Goal: Task Accomplishment & Management: Manage account settings

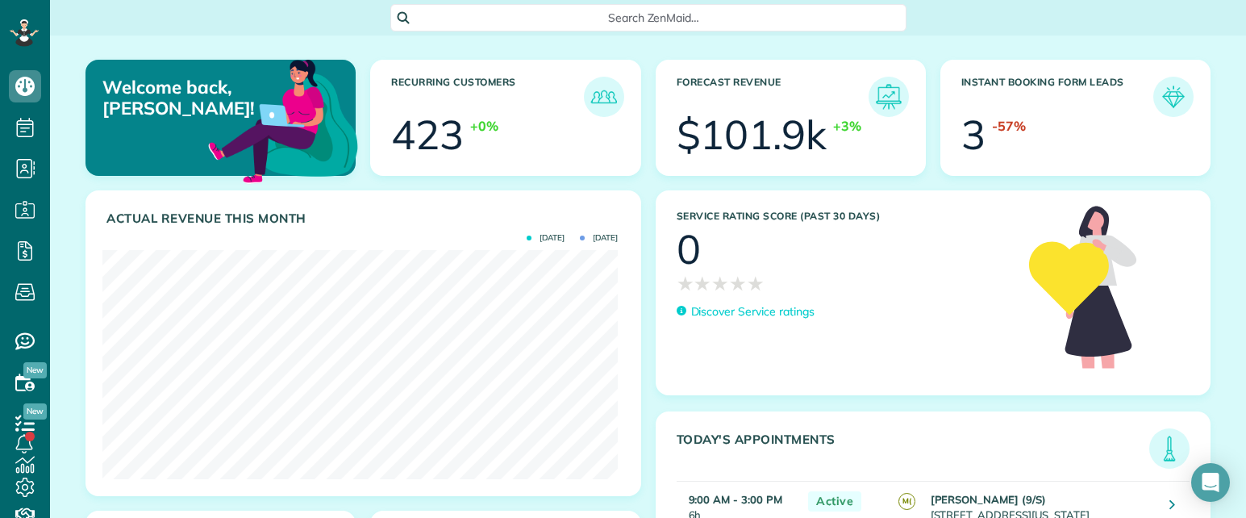
scroll to position [229, 515]
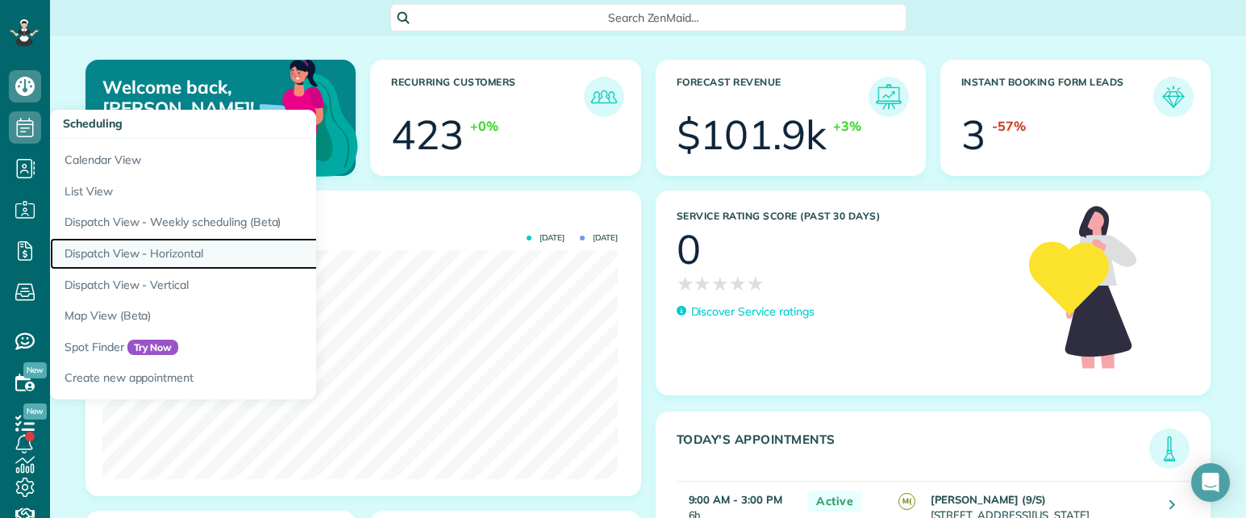
drag, startPoint x: 115, startPoint y: 250, endPoint x: 128, endPoint y: 240, distance: 17.3
click at [115, 250] on link "Dispatch View - Horizontal" at bounding box center [251, 253] width 403 height 31
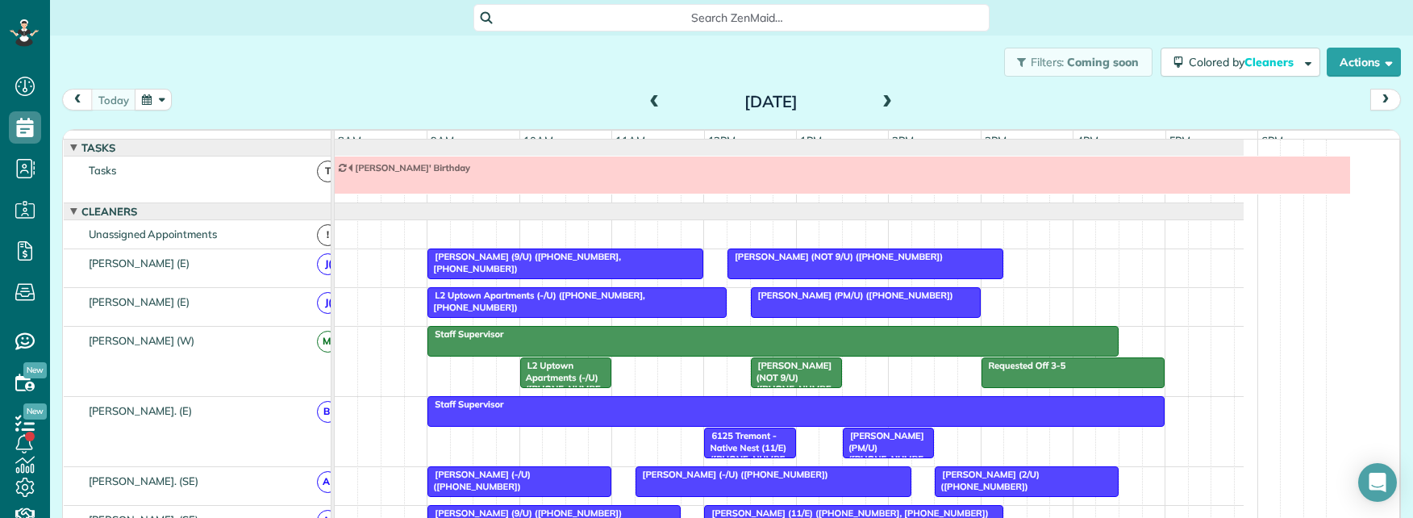
scroll to position [7, 7]
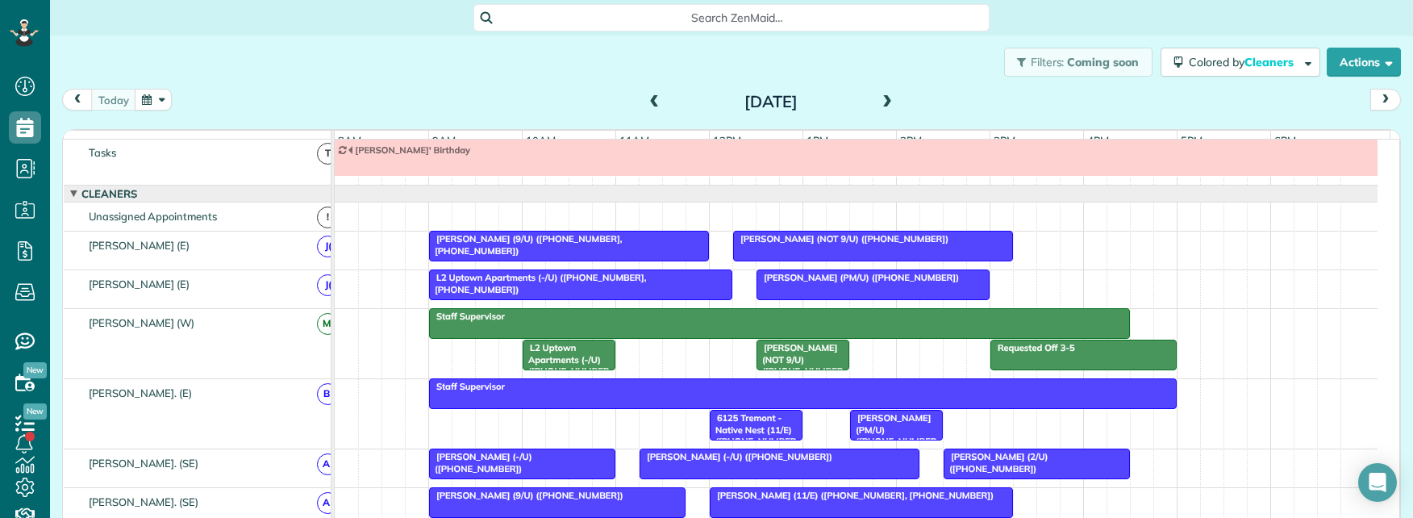
click at [884, 101] on span at bounding box center [888, 102] width 18 height 15
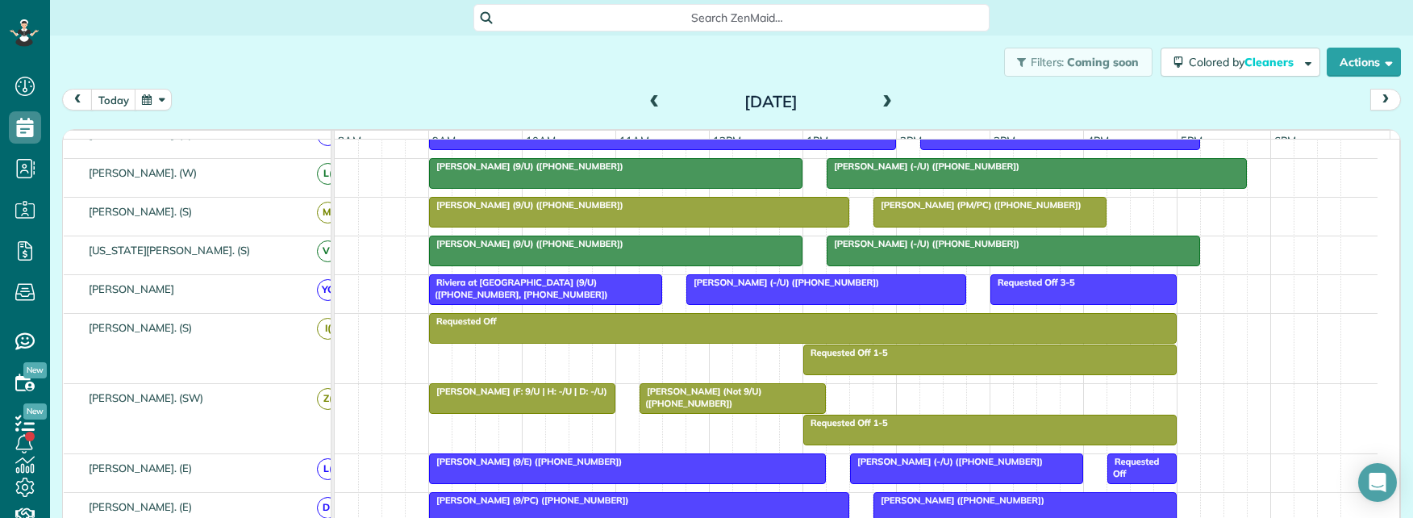
scroll to position [515, 0]
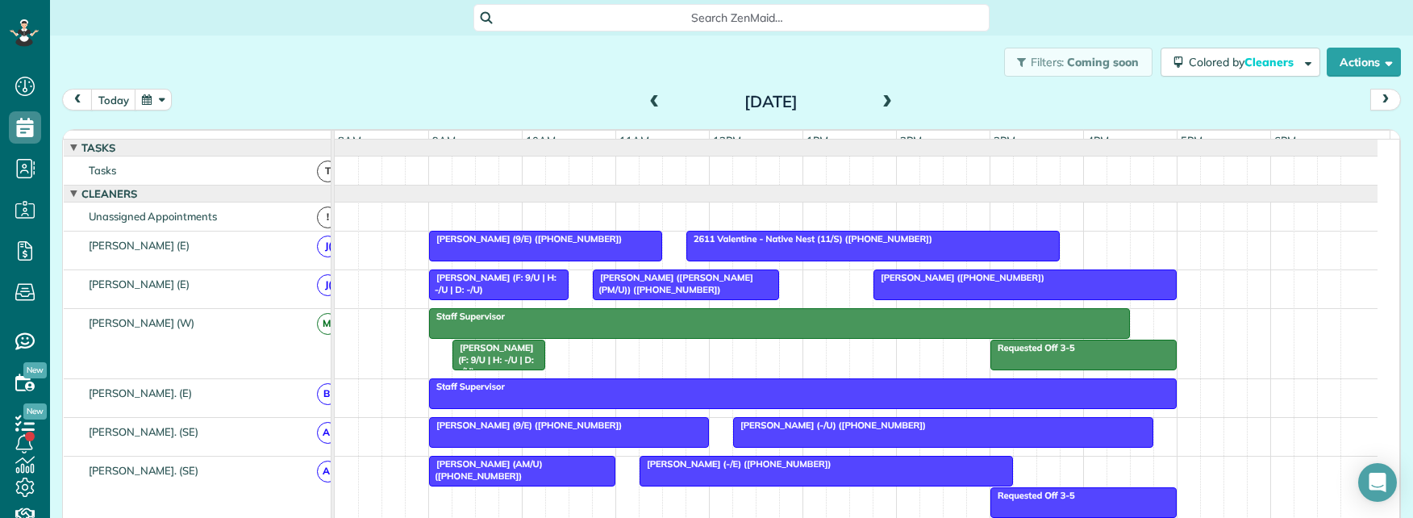
click at [879, 107] on span at bounding box center [888, 102] width 18 height 15
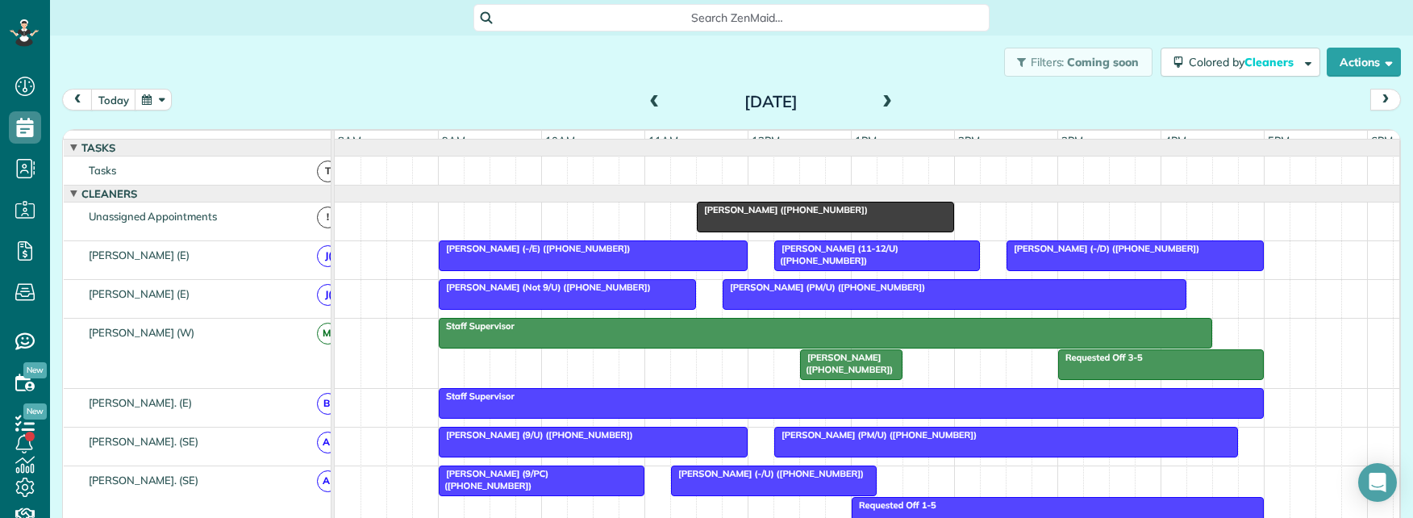
scroll to position [518, 50]
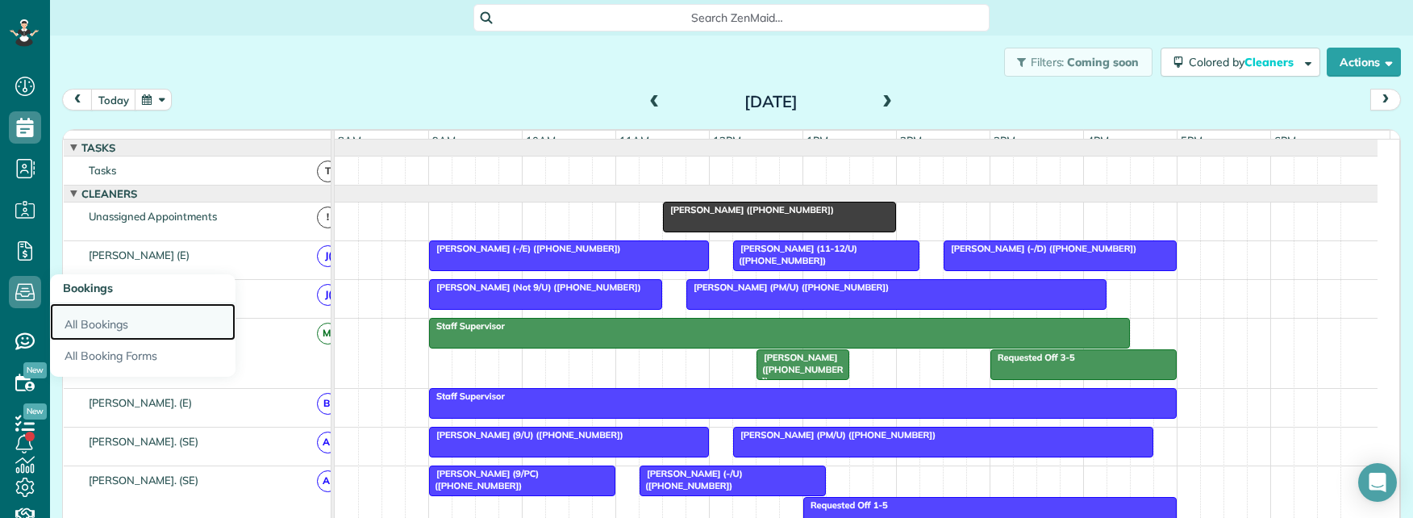
click at [102, 324] on link "All Bookings" at bounding box center [143, 321] width 186 height 37
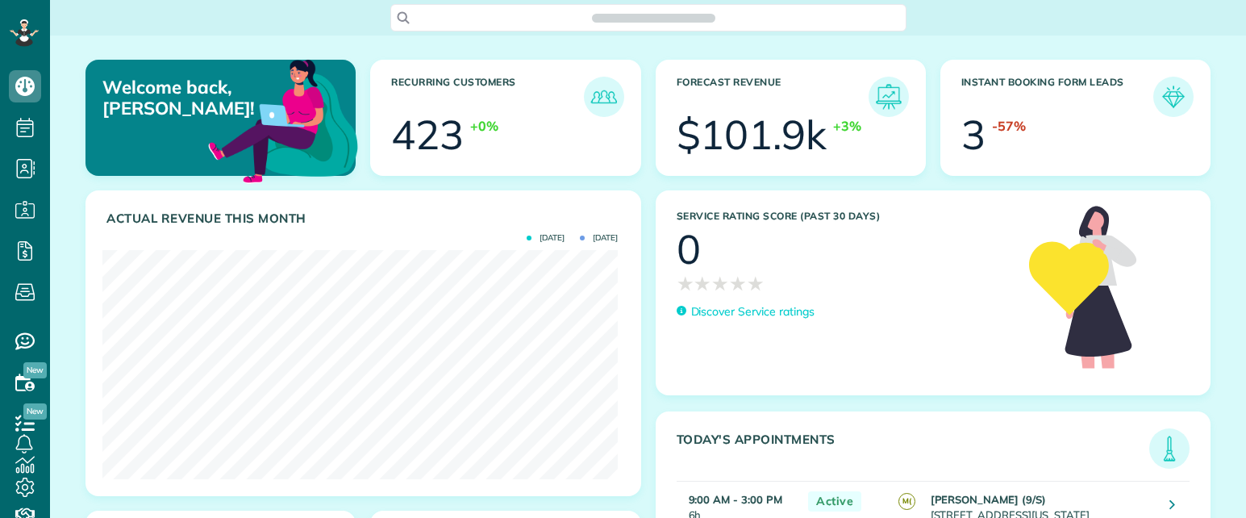
scroll to position [229, 515]
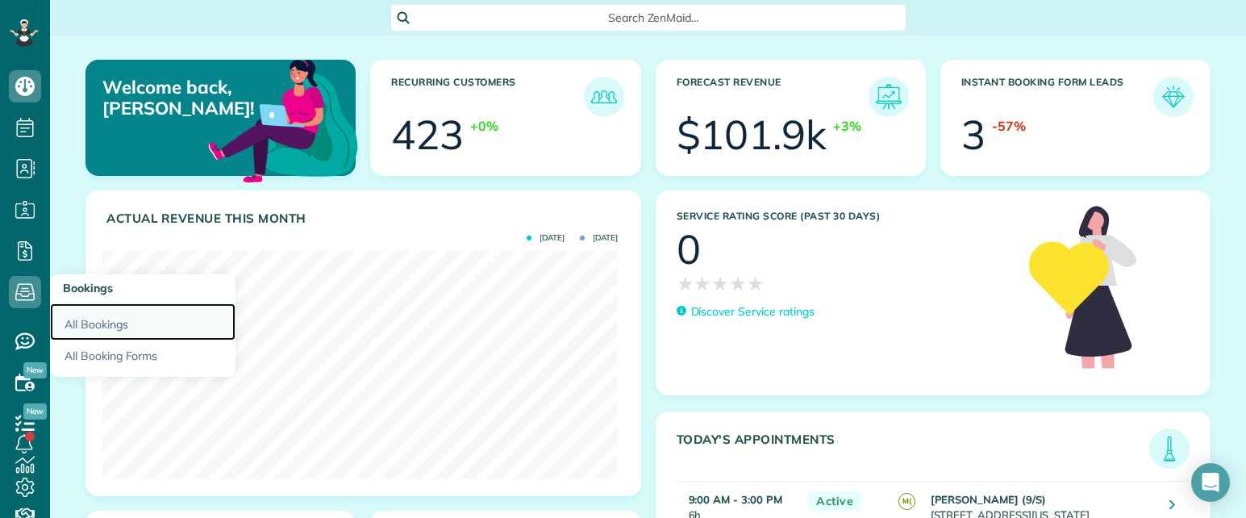
click at [100, 322] on link "All Bookings" at bounding box center [143, 321] width 186 height 37
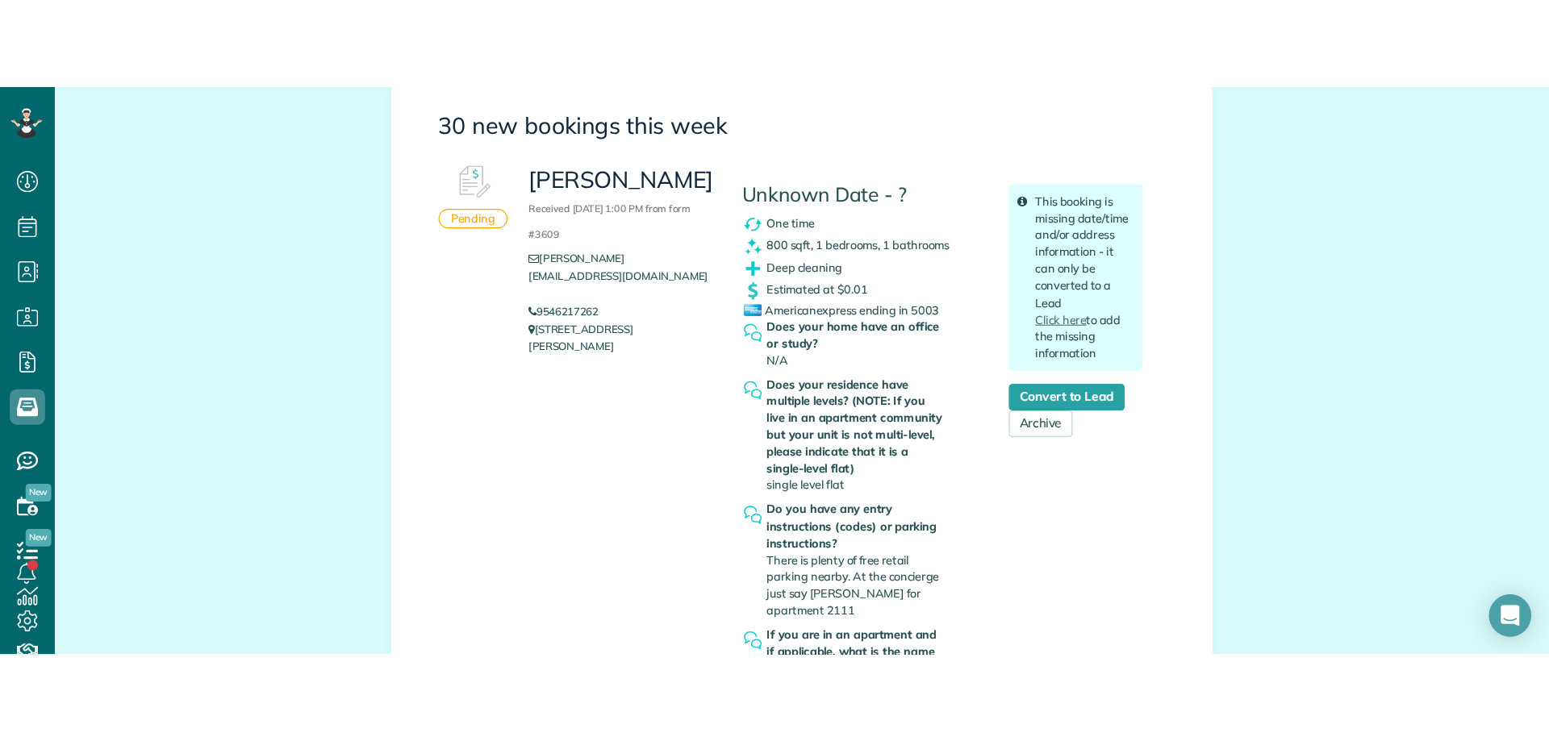
scroll to position [484, 0]
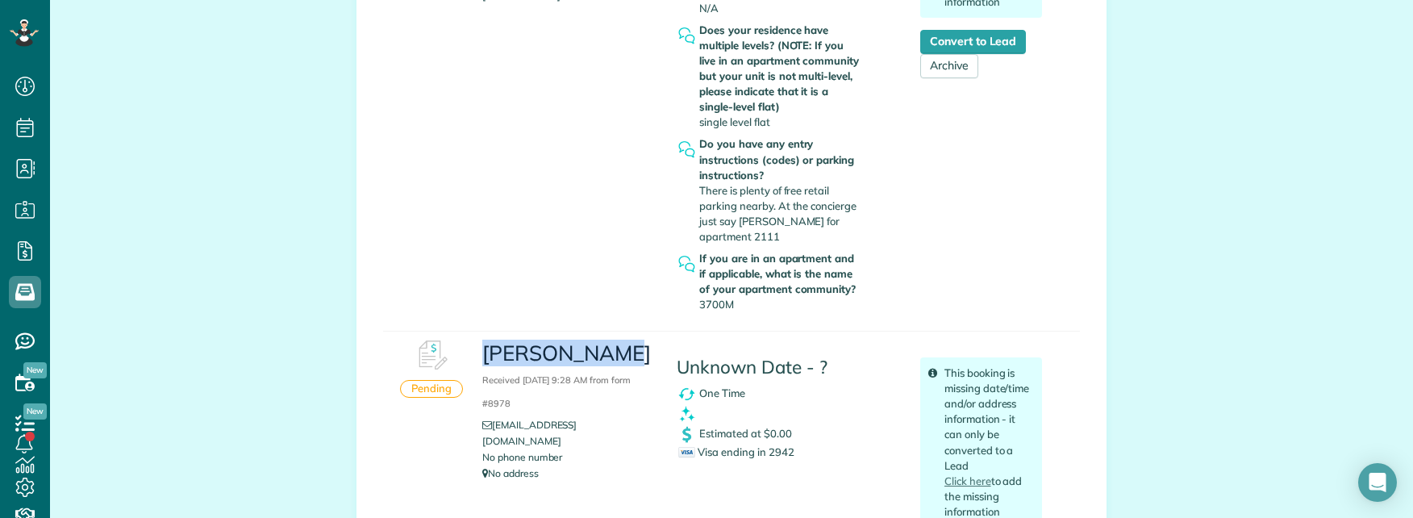
copy h3 "Rachel Rayme"
copy h3 "Rachel Raymer"
drag, startPoint x: 476, startPoint y: 355, endPoint x: 623, endPoint y: 356, distance: 146.8
click at [626, 356] on h3 "Rachel Raymer Received September 02, 2025 9:28 AM from form #8978" at bounding box center [567, 376] width 170 height 69
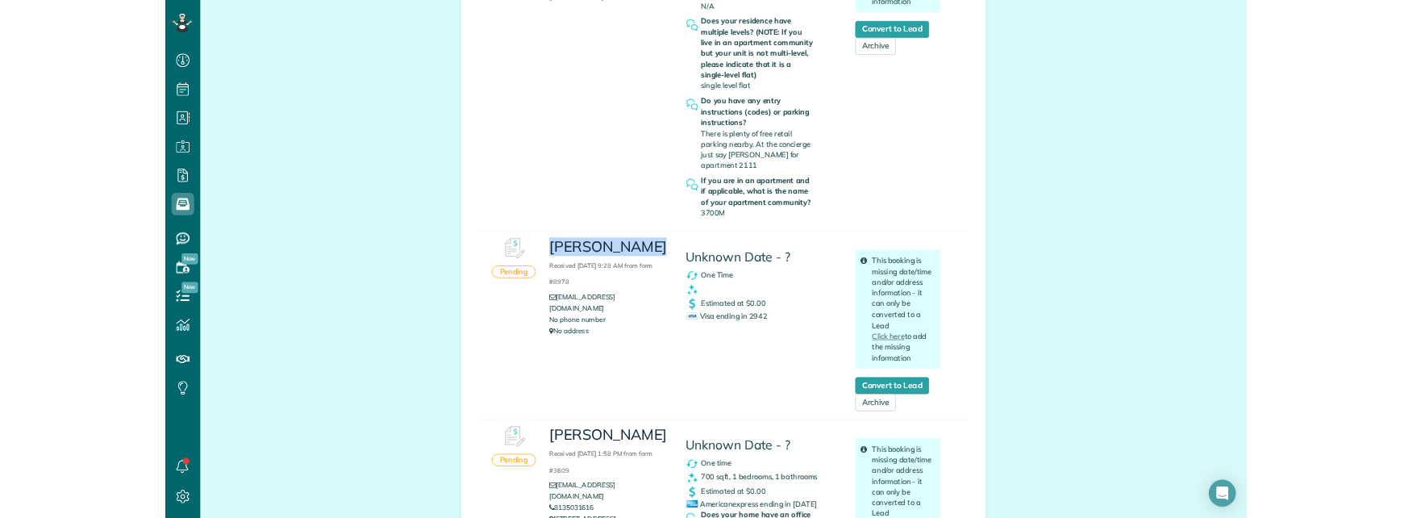
scroll to position [741, 50]
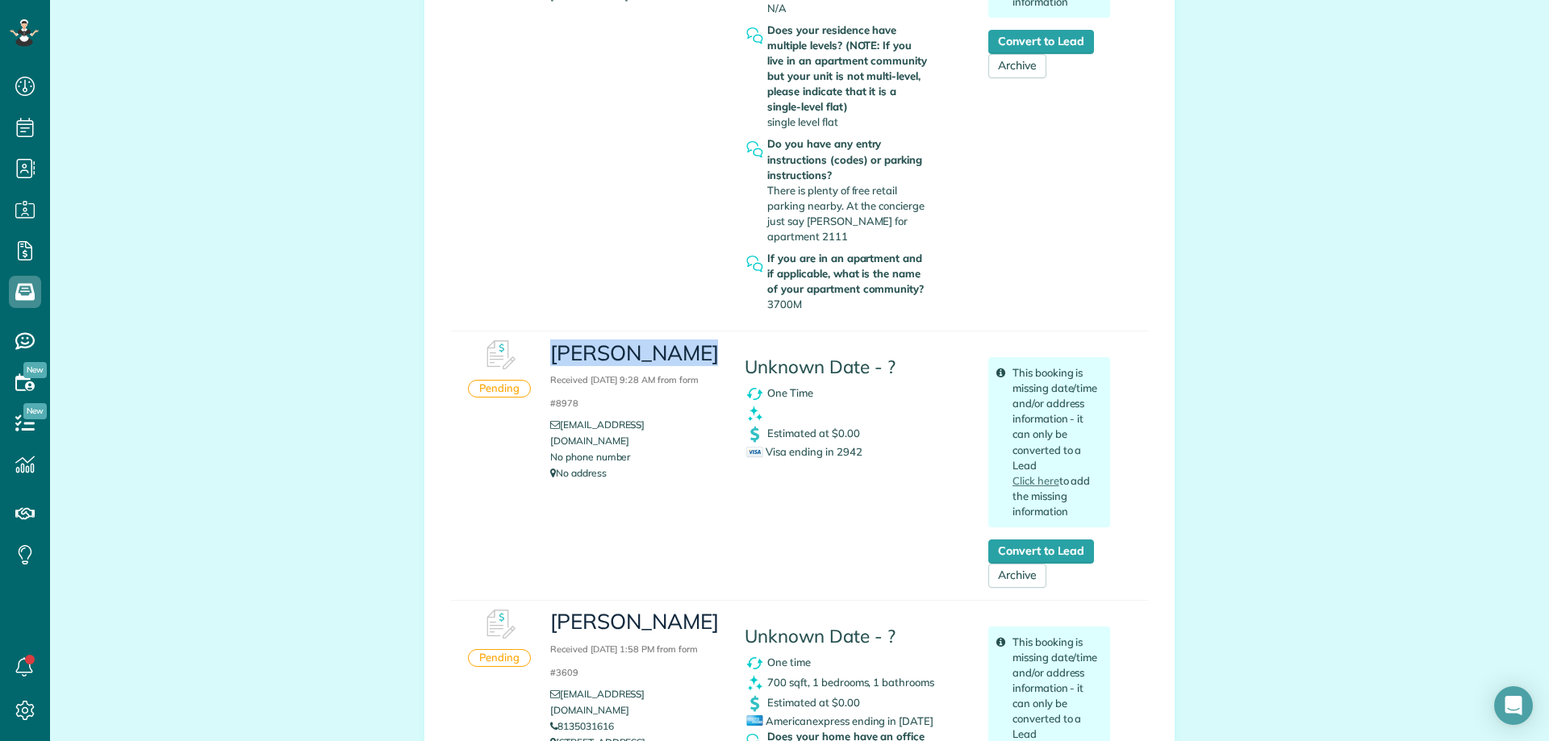
copy h3 "Rachel Raymer"
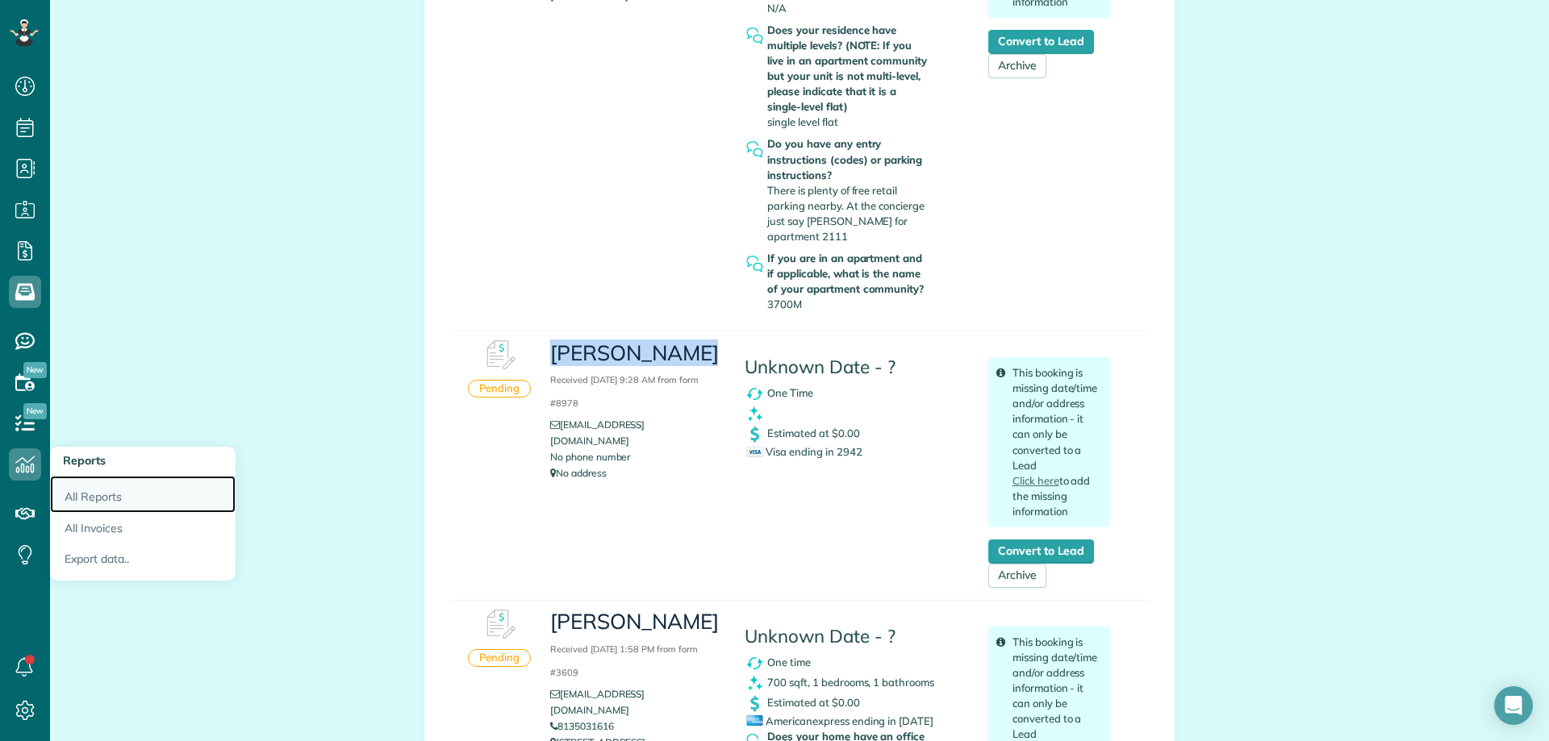
click at [101, 495] on link "All Reports" at bounding box center [143, 494] width 186 height 37
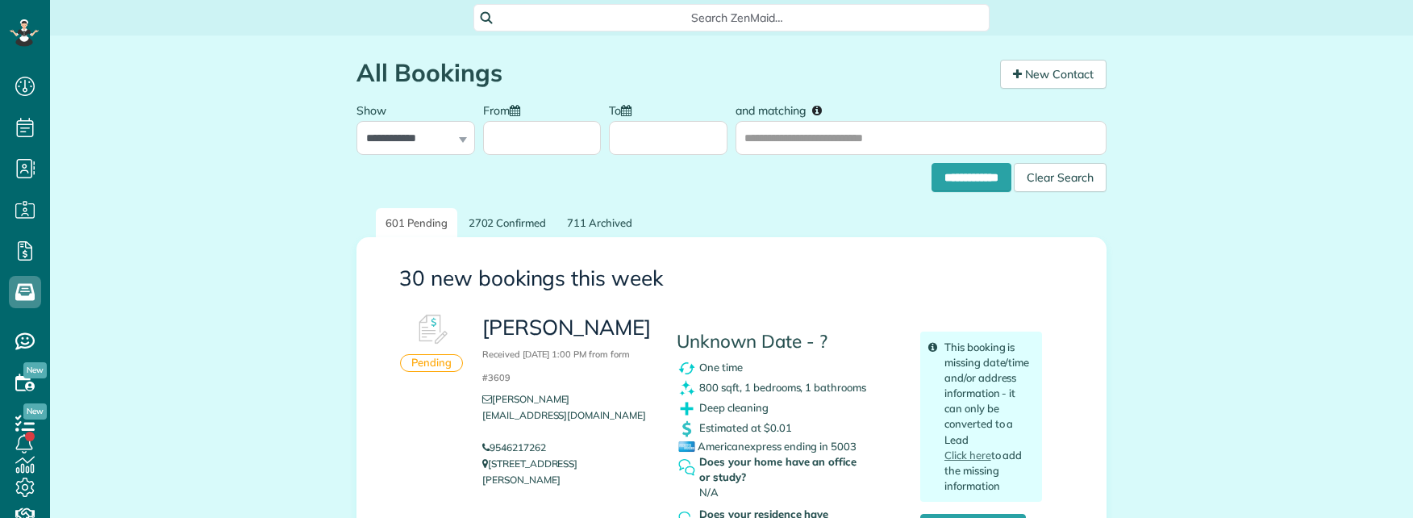
scroll to position [7, 7]
click at [724, 11] on span "Search ZenMaid…" at bounding box center [737, 18] width 490 height 16
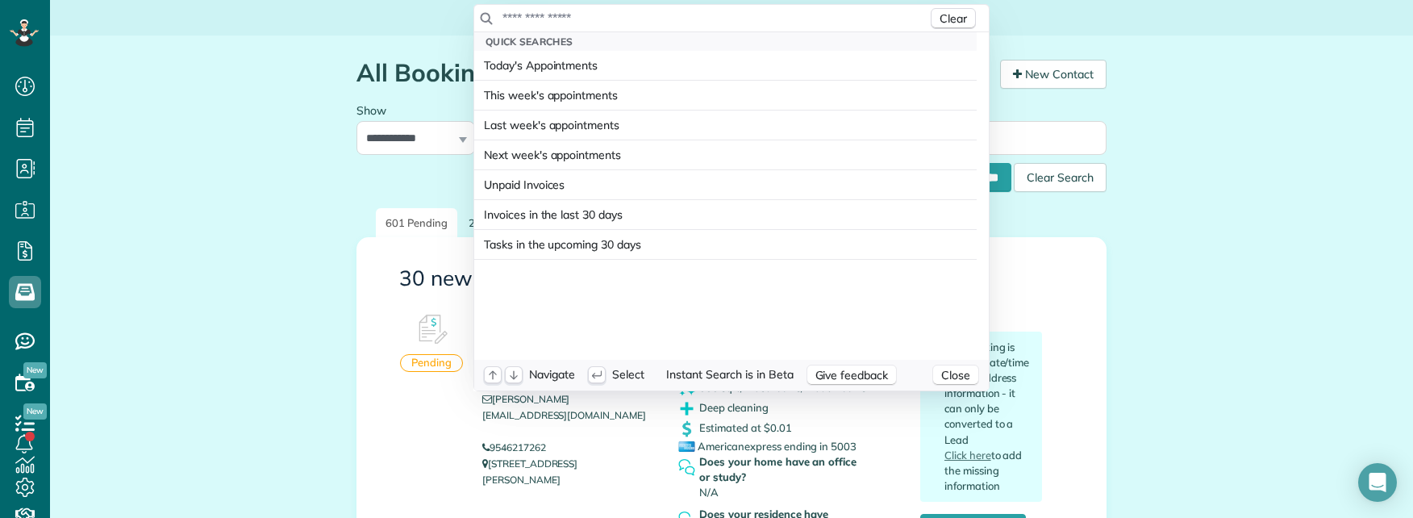
click at [714, 12] on input "text" at bounding box center [715, 18] width 426 height 16
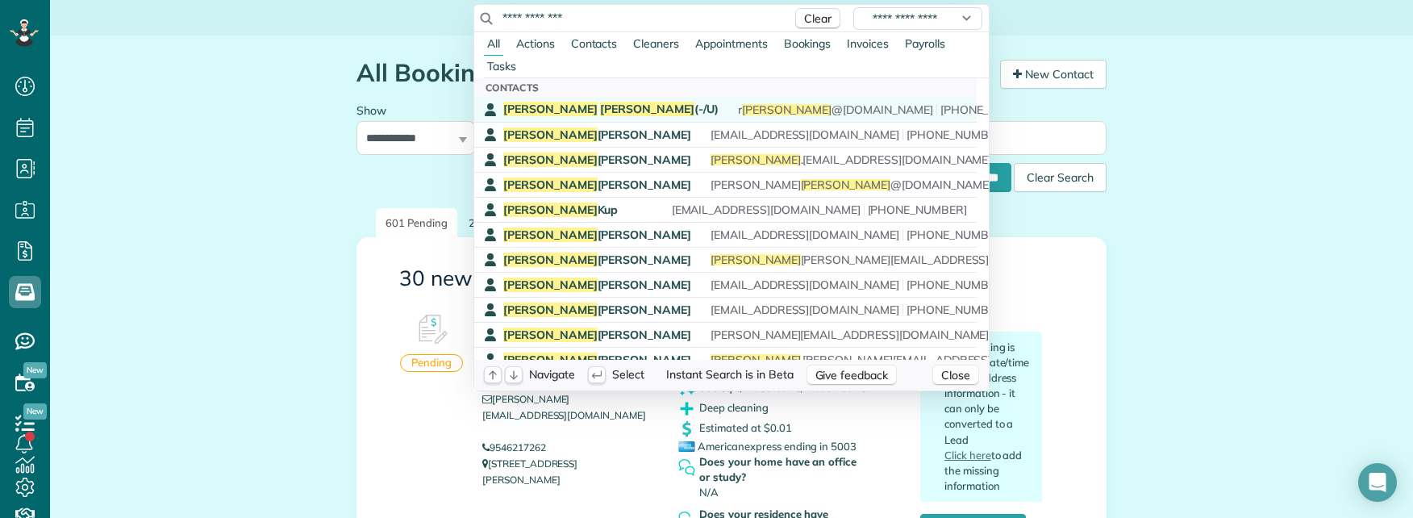
type input "**********"
click at [600, 103] on span "Raymer" at bounding box center [647, 109] width 94 height 15
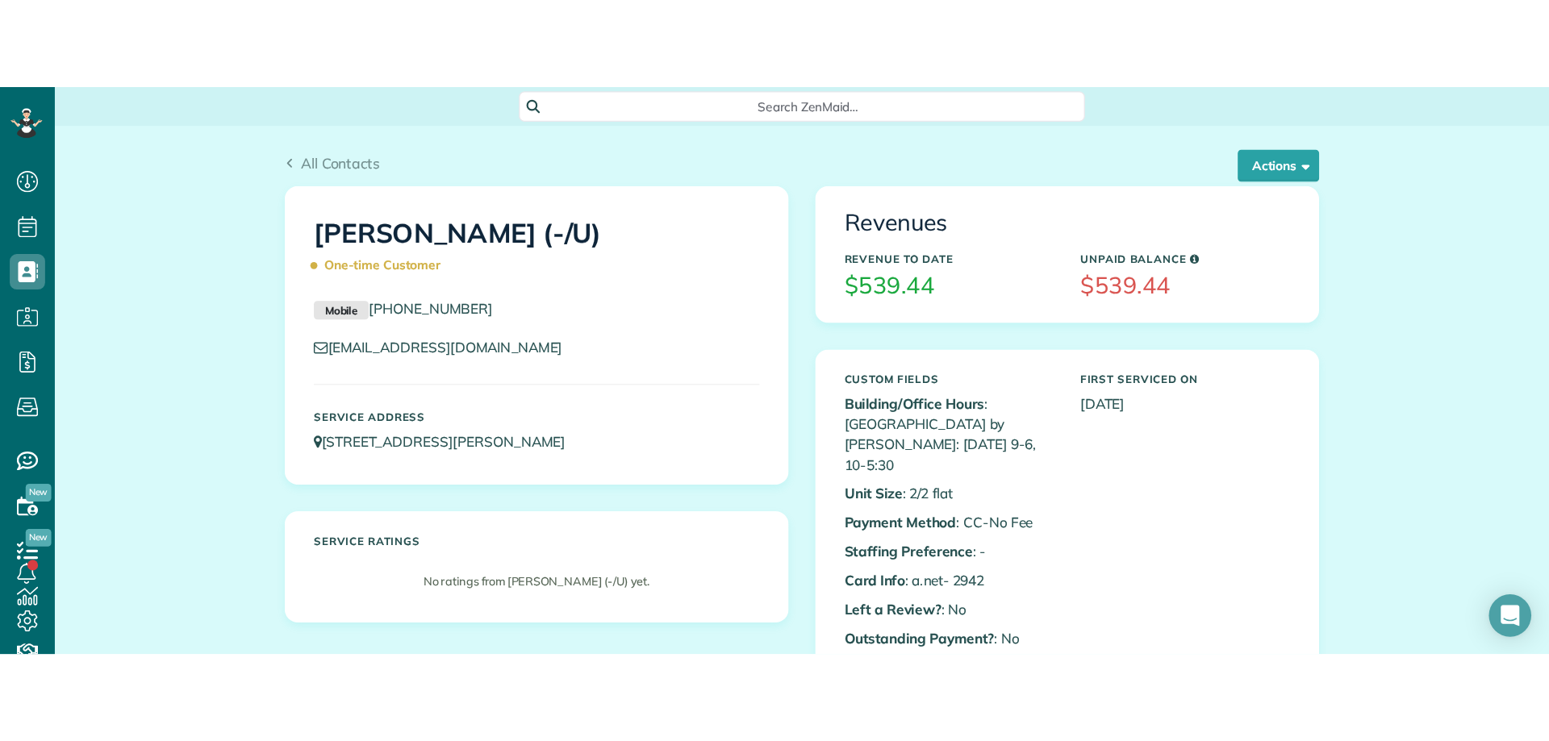
scroll to position [741, 50]
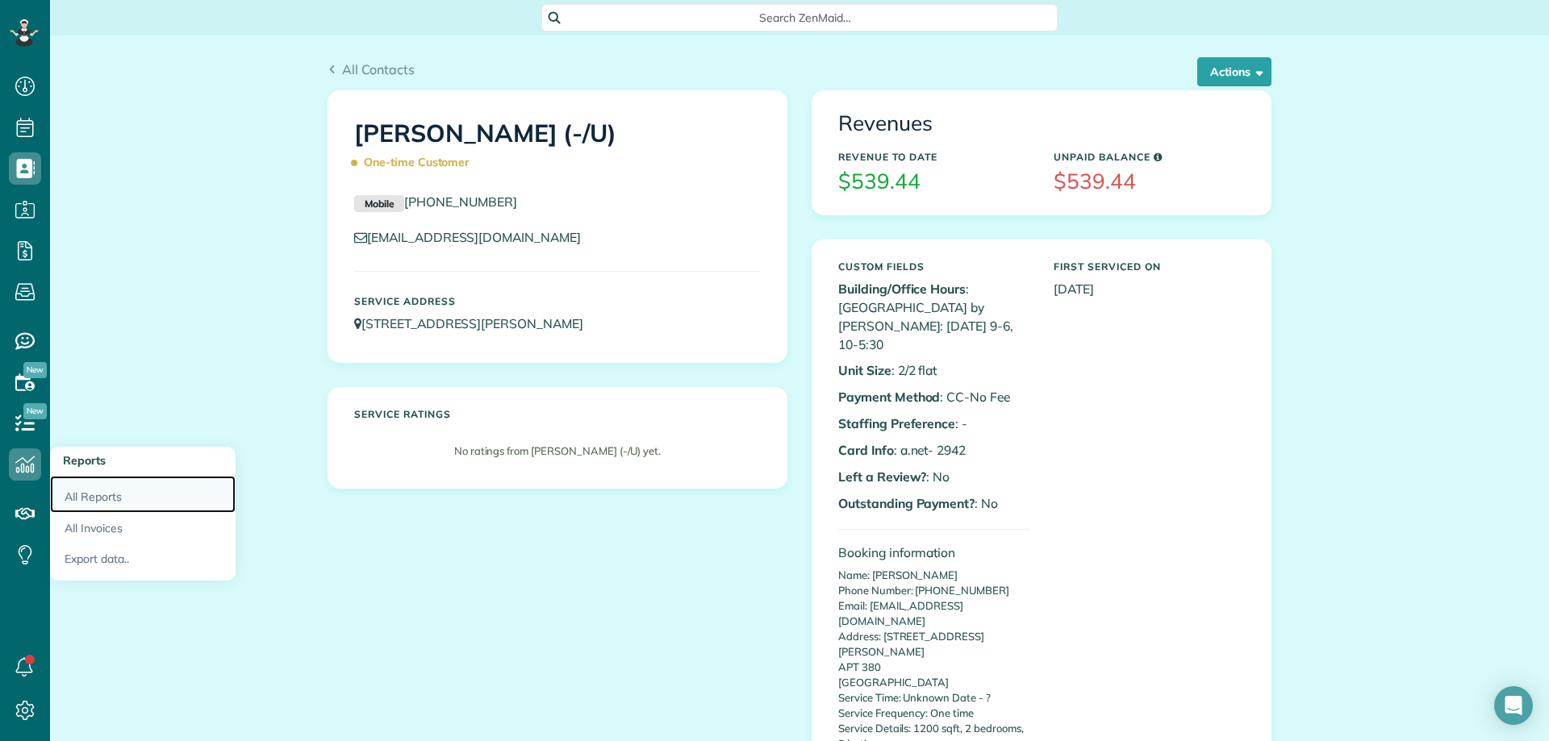
click at [92, 499] on link "All Reports" at bounding box center [143, 494] width 186 height 37
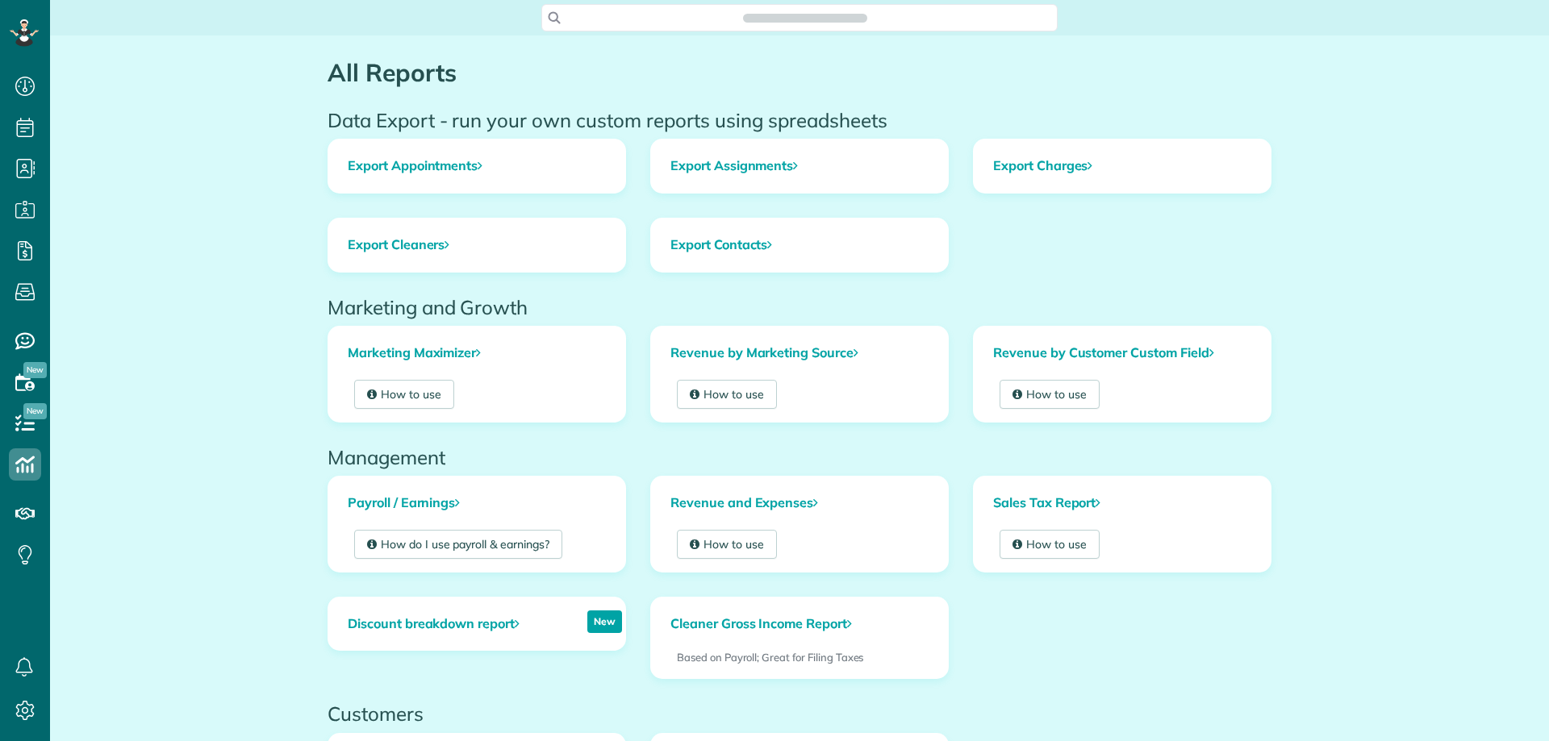
scroll to position [7, 7]
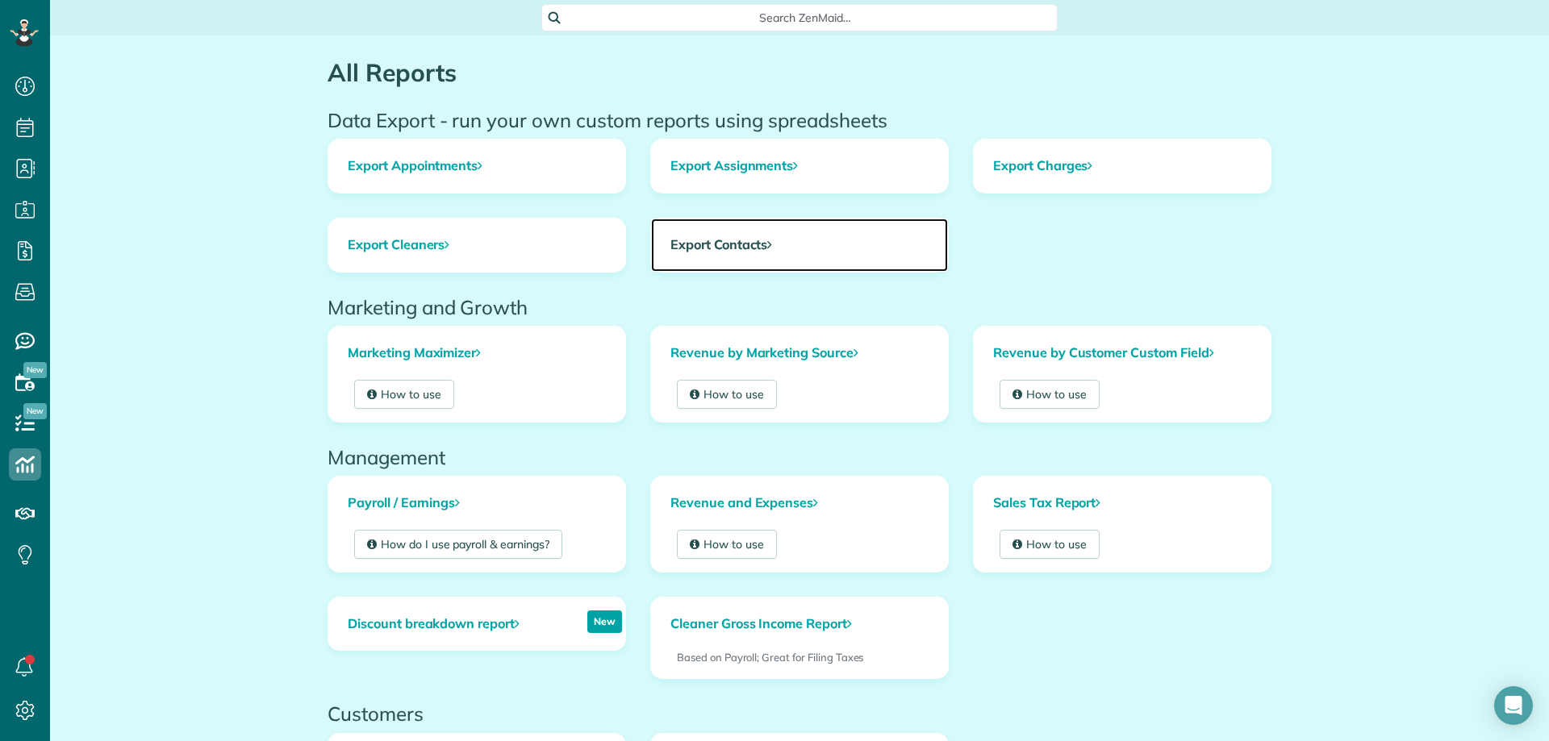
click at [680, 240] on link "Export Contacts" at bounding box center [799, 245] width 297 height 53
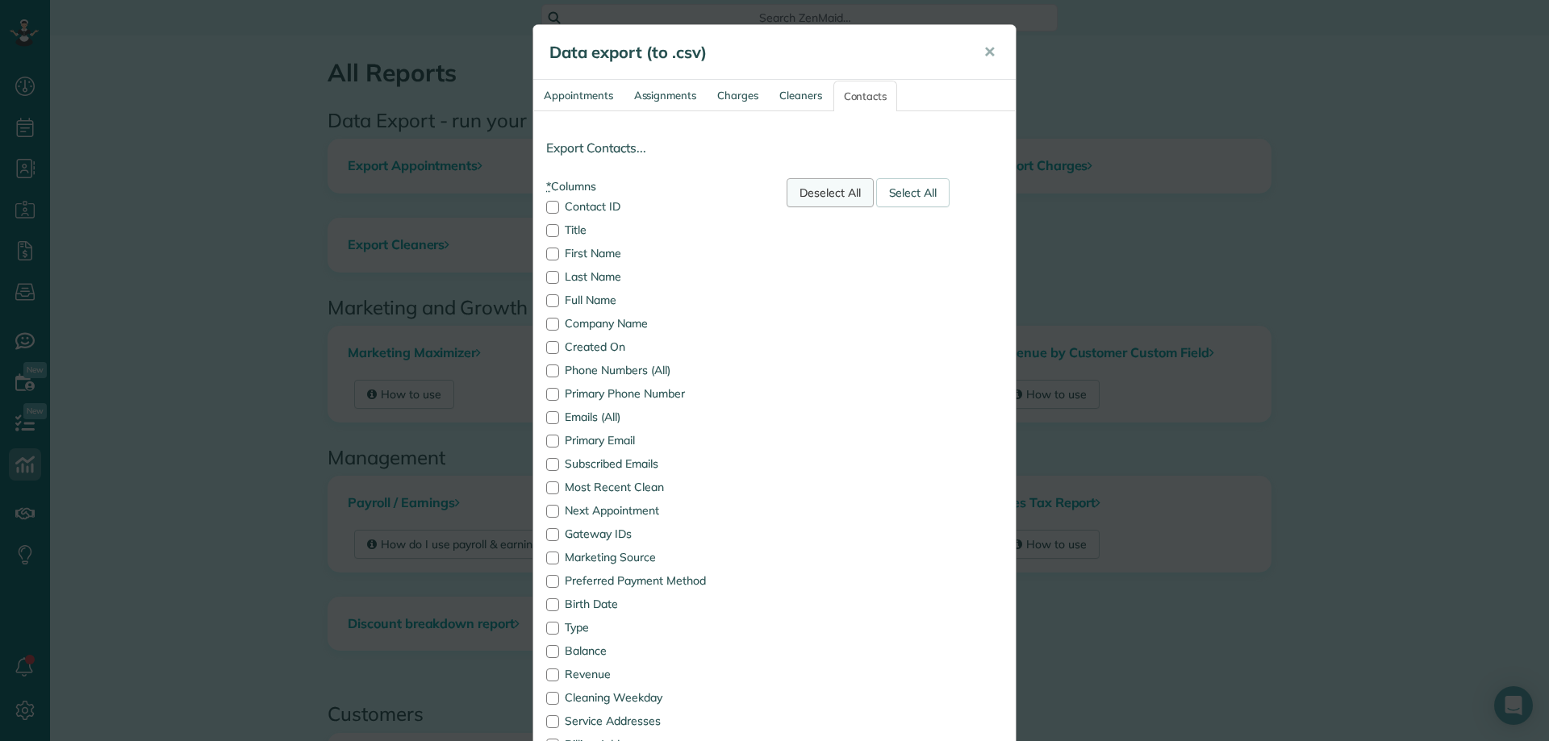
click at [811, 201] on div "Deselect All" at bounding box center [830, 192] width 87 height 29
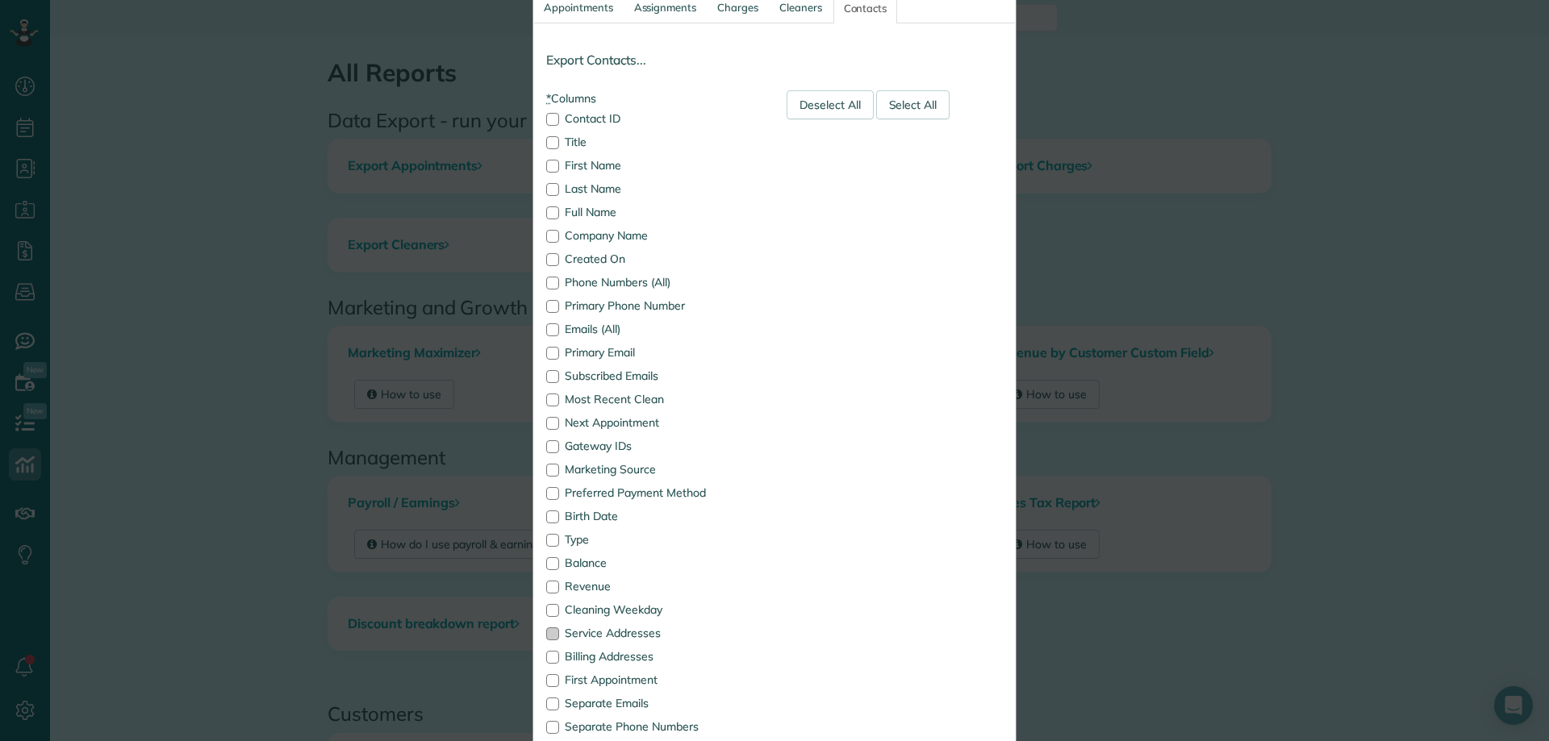
scroll to position [48, 0]
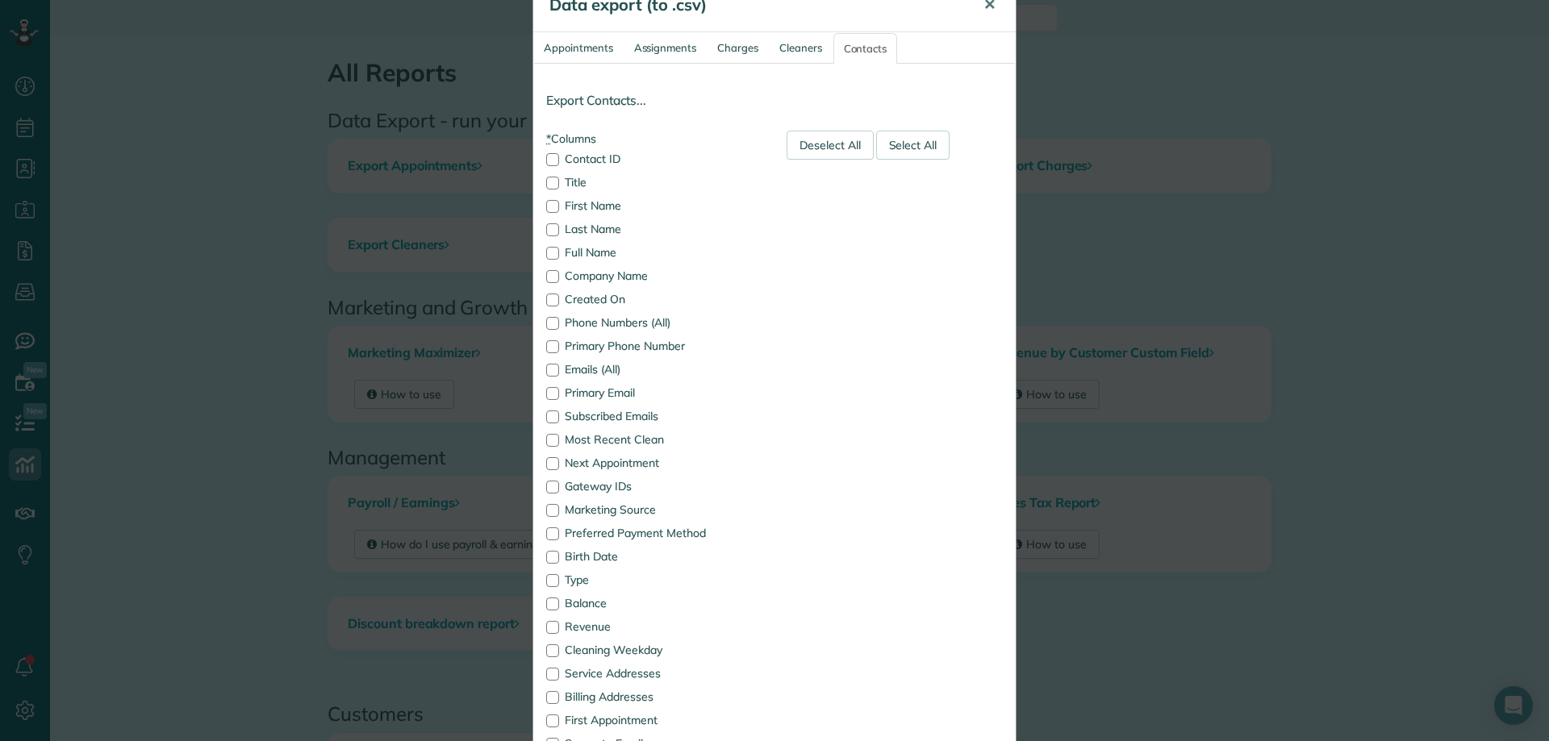
click at [987, 5] on span "✕" at bounding box center [989, 4] width 12 height 19
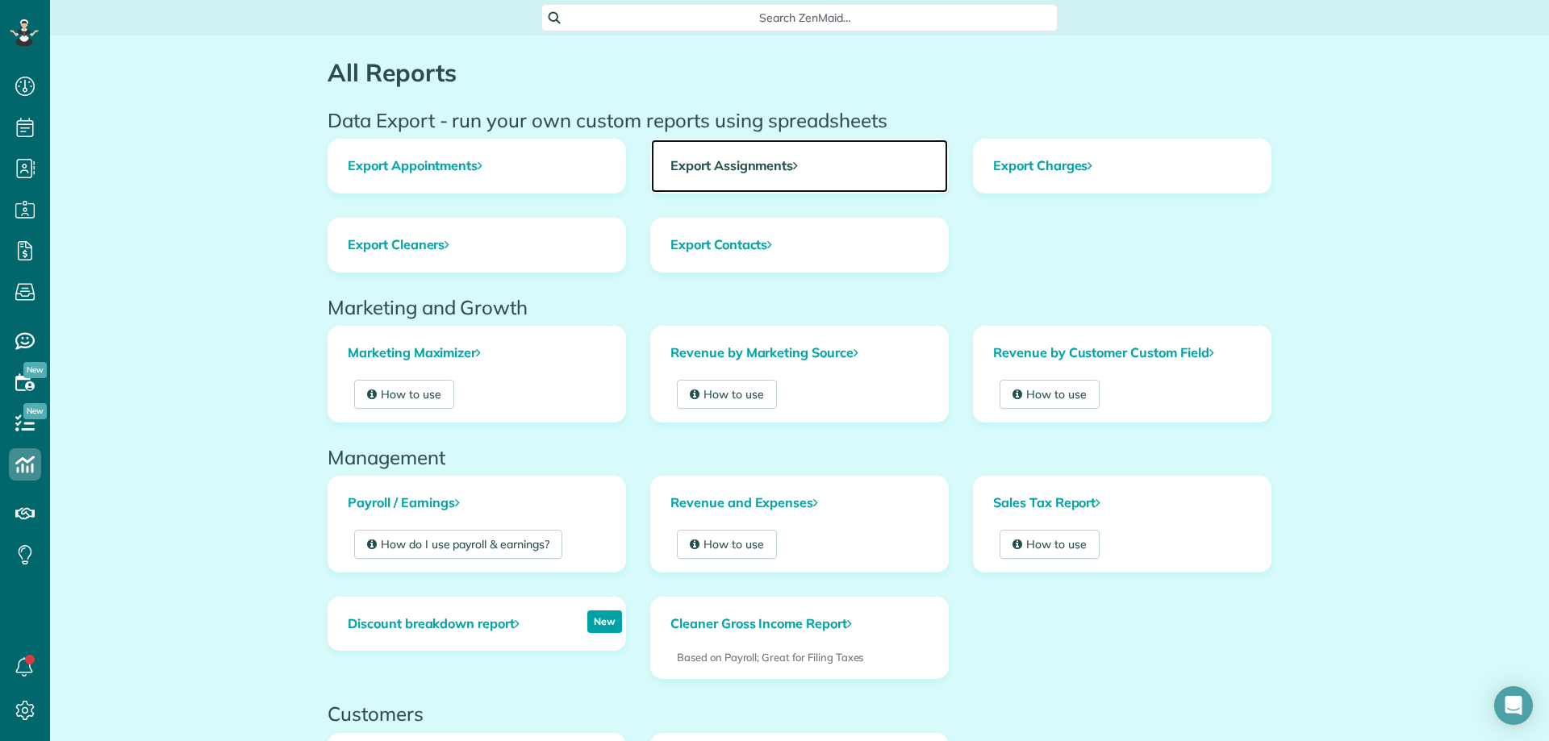
click at [710, 166] on link "Export Assignments" at bounding box center [799, 166] width 297 height 53
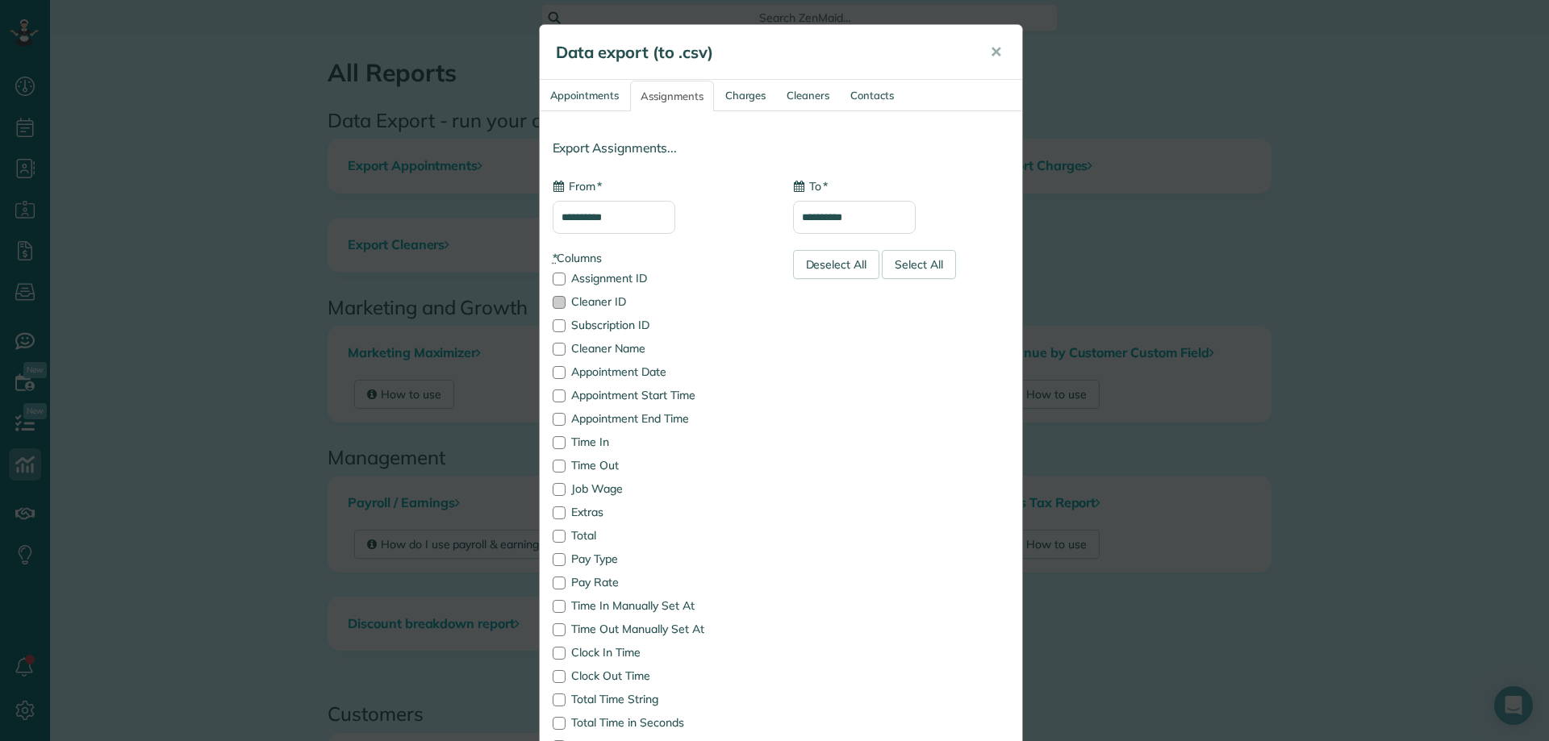
type input "**********"
click at [828, 271] on div "Deselect All" at bounding box center [836, 264] width 87 height 29
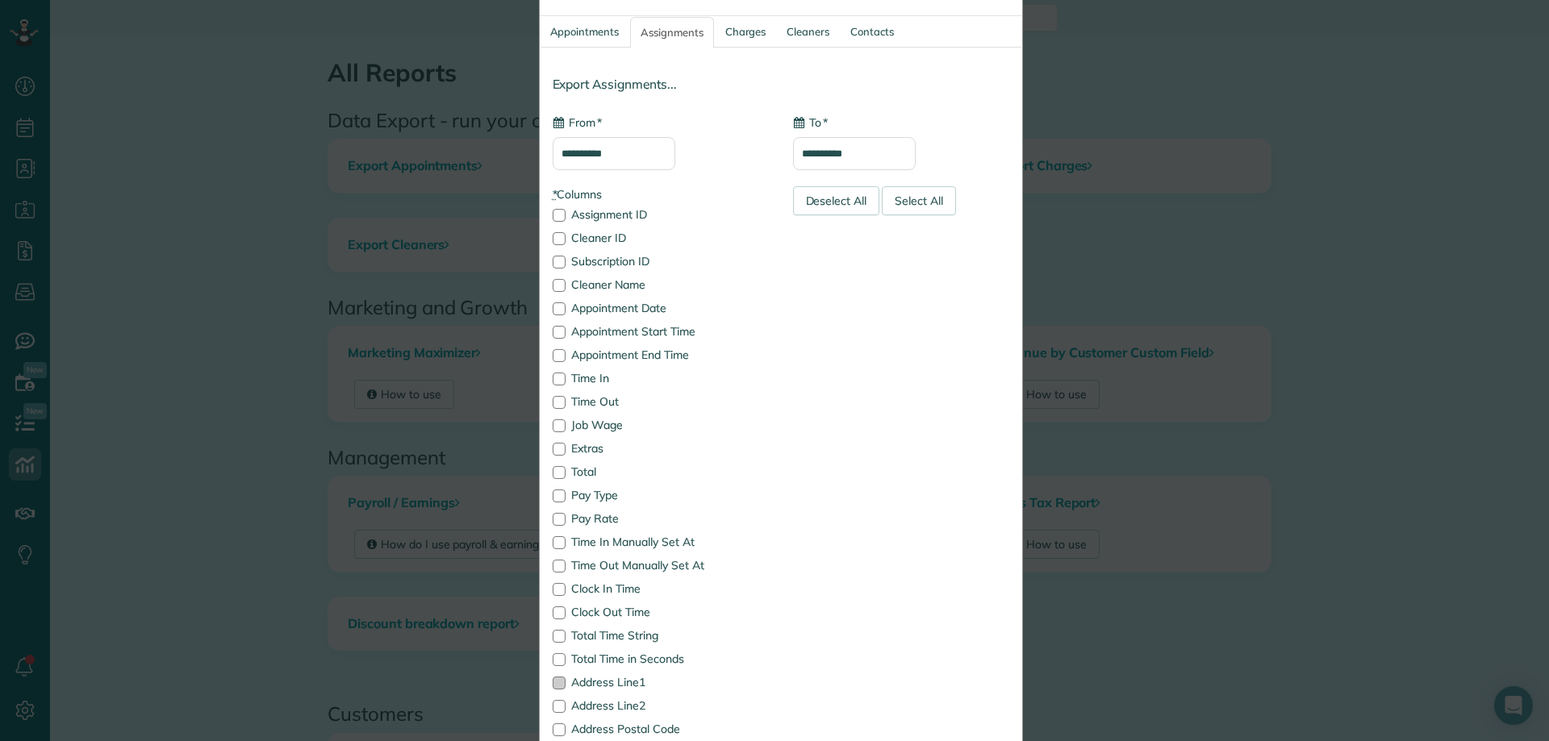
scroll to position [323, 0]
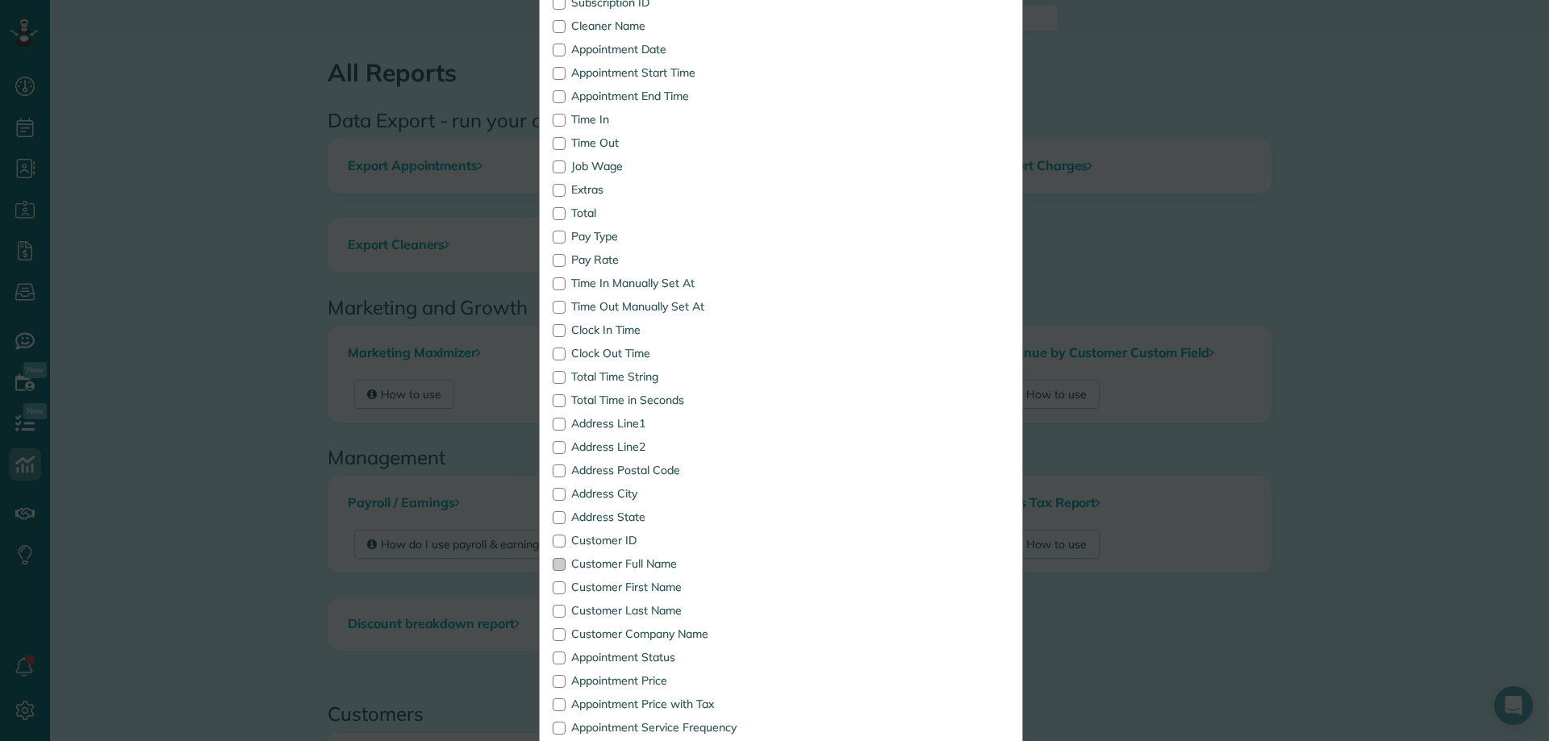
click at [553, 569] on div at bounding box center [559, 564] width 13 height 13
click at [557, 472] on div at bounding box center [559, 471] width 13 height 13
click at [553, 492] on div at bounding box center [559, 494] width 13 height 13
drag, startPoint x: 557, startPoint y: 520, endPoint x: 575, endPoint y: 520, distance: 17.7
click at [560, 520] on label "Address State" at bounding box center [661, 516] width 216 height 11
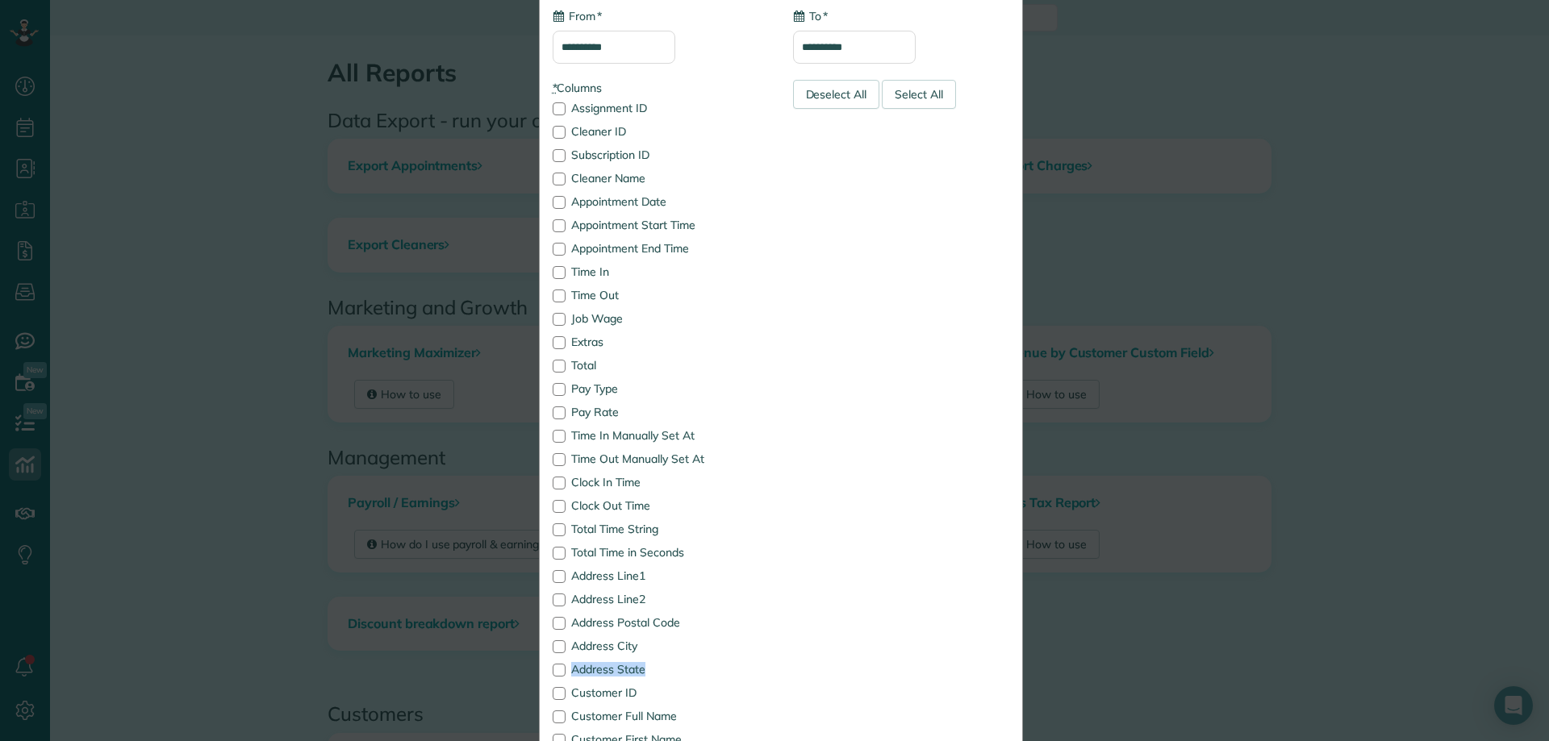
scroll to position [124, 0]
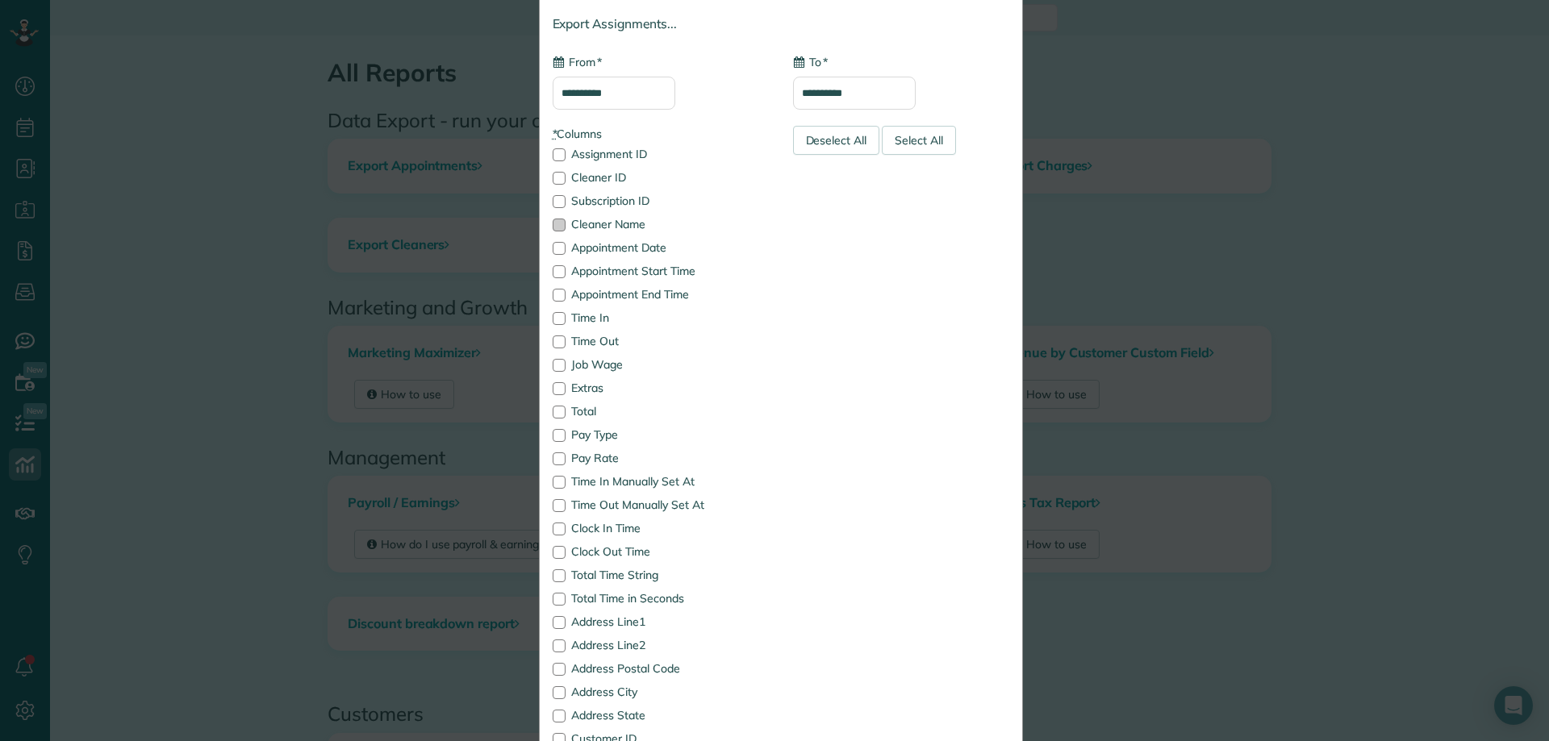
click at [553, 227] on div at bounding box center [559, 225] width 13 height 13
click at [631, 87] on input "**********" at bounding box center [614, 93] width 123 height 33
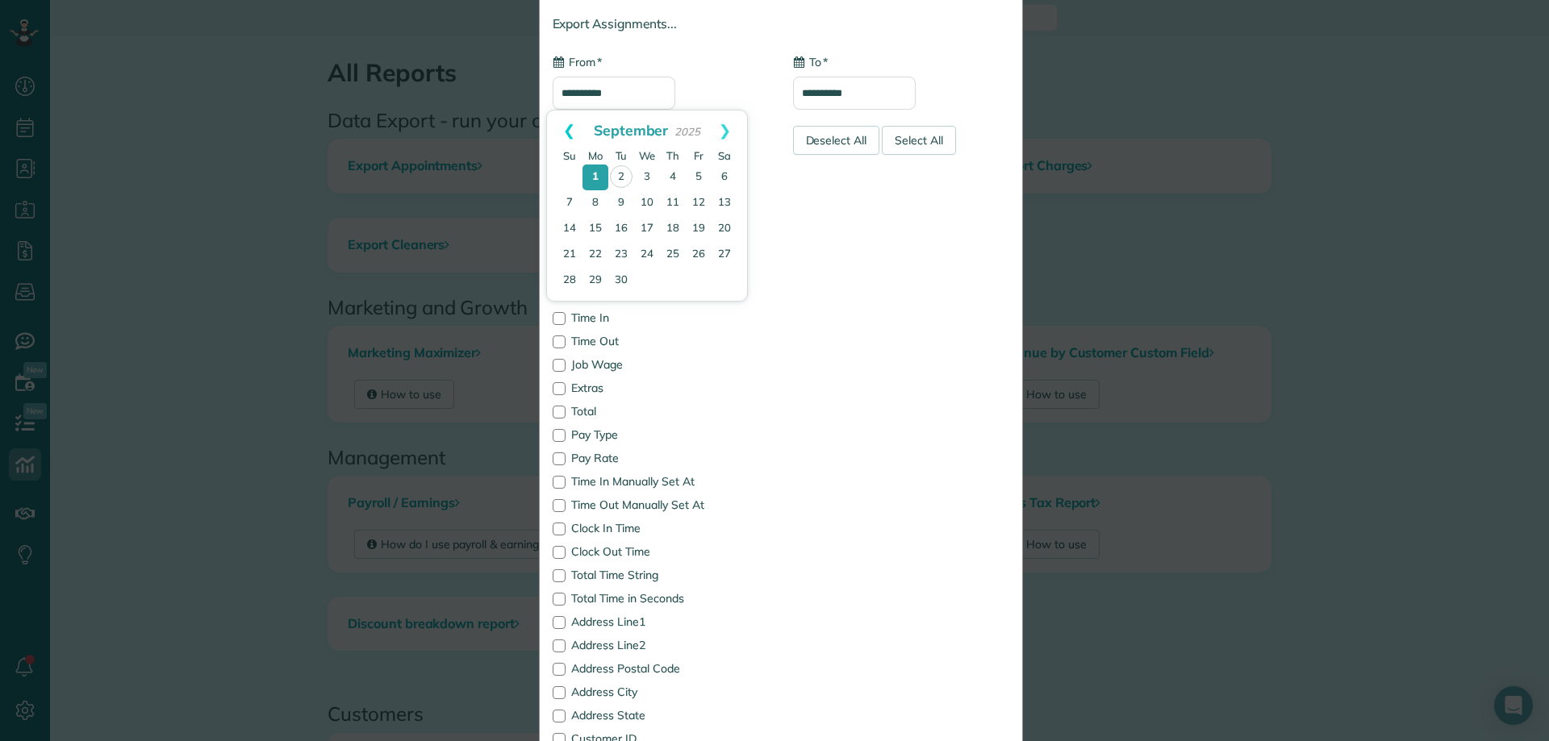
click at [567, 129] on link "Prev" at bounding box center [569, 131] width 44 height 40
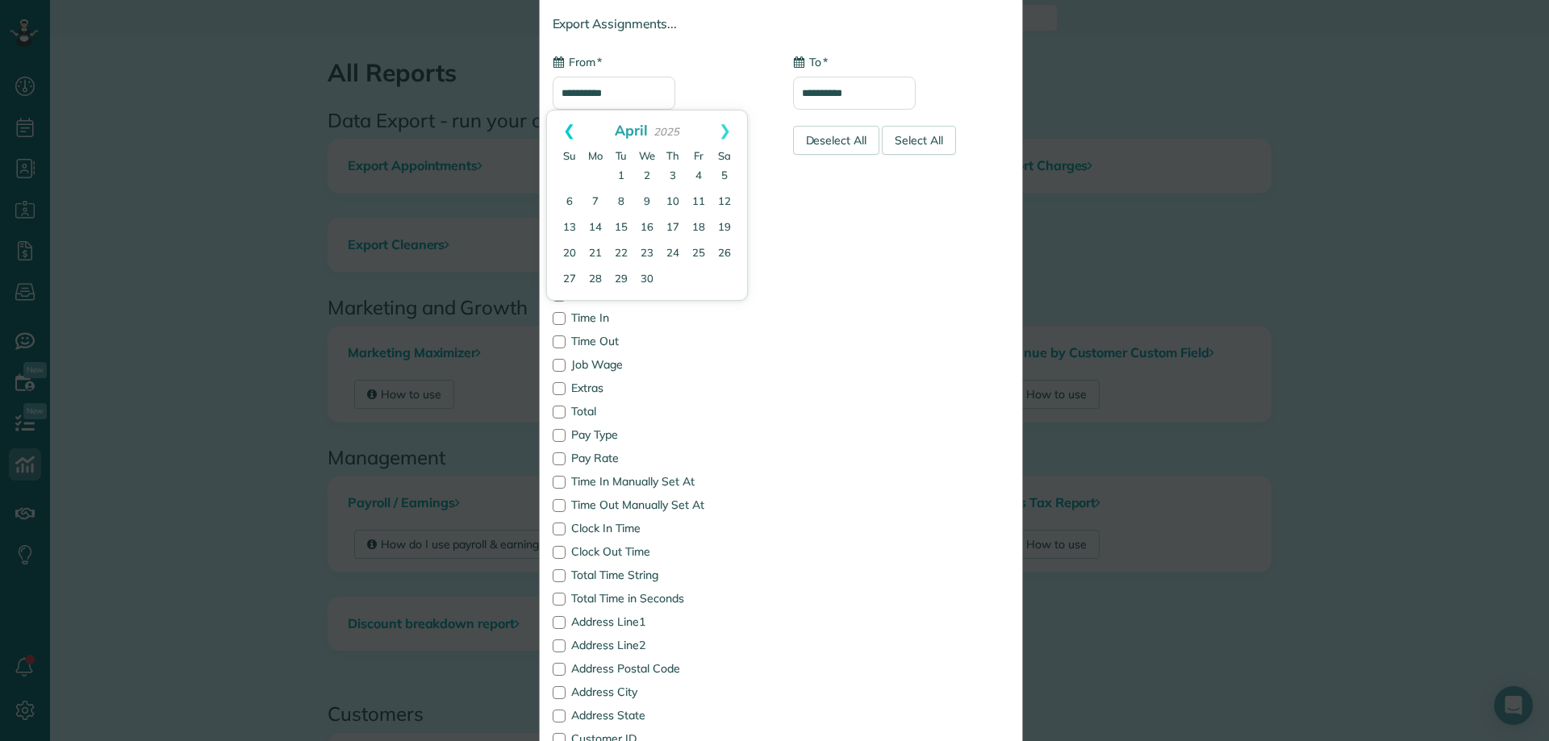
click at [567, 128] on link "Prev" at bounding box center [569, 131] width 44 height 40
click at [568, 128] on link "Prev" at bounding box center [569, 131] width 44 height 40
click at [569, 128] on link "Prev" at bounding box center [569, 131] width 44 height 40
click at [650, 173] on link "1" at bounding box center [647, 177] width 26 height 26
type input "**********"
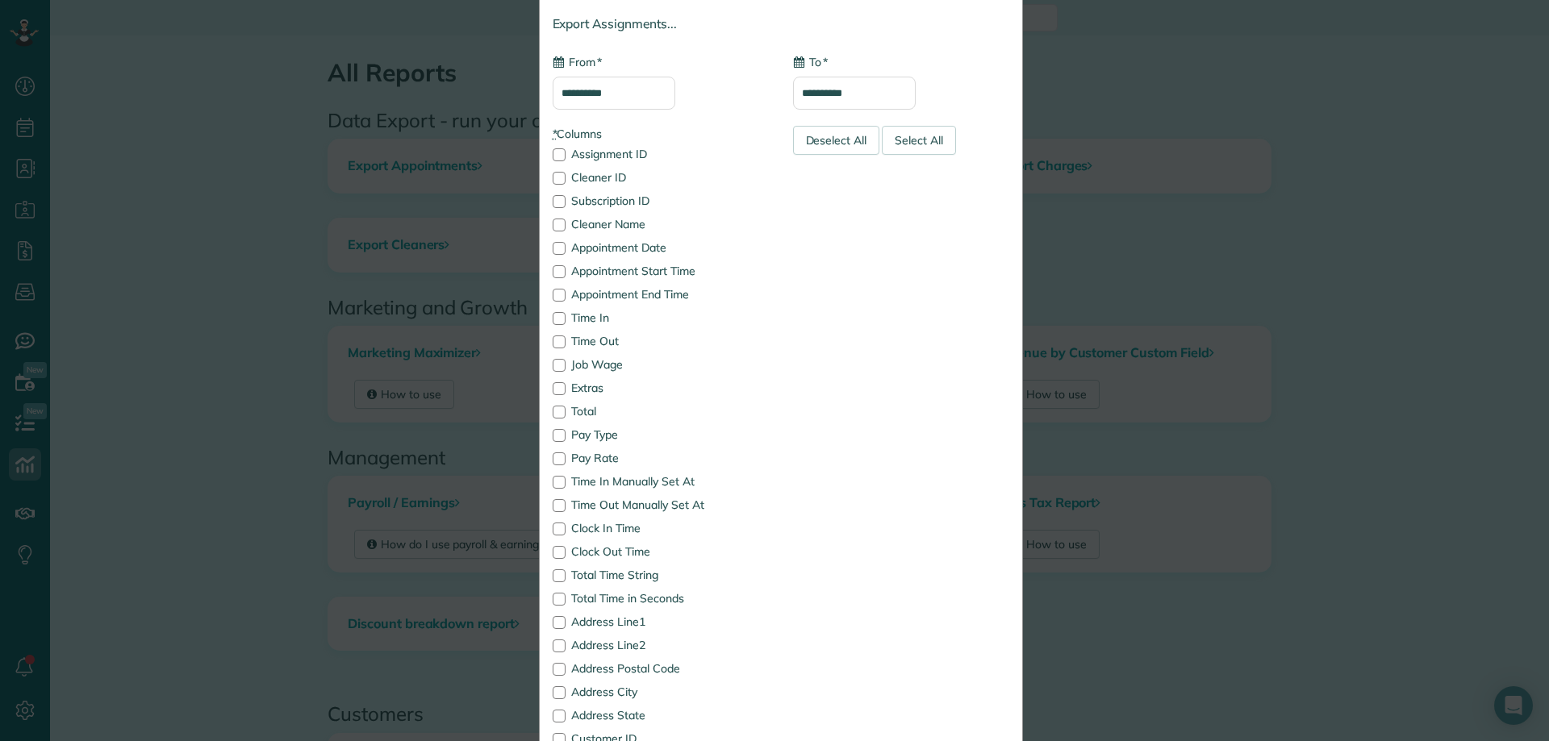
click at [866, 94] on input "**********" at bounding box center [854, 93] width 123 height 33
click at [803, 129] on link "Prev" at bounding box center [809, 131] width 44 height 40
click at [807, 303] on link "31" at bounding box center [810, 306] width 26 height 26
type input "**********"
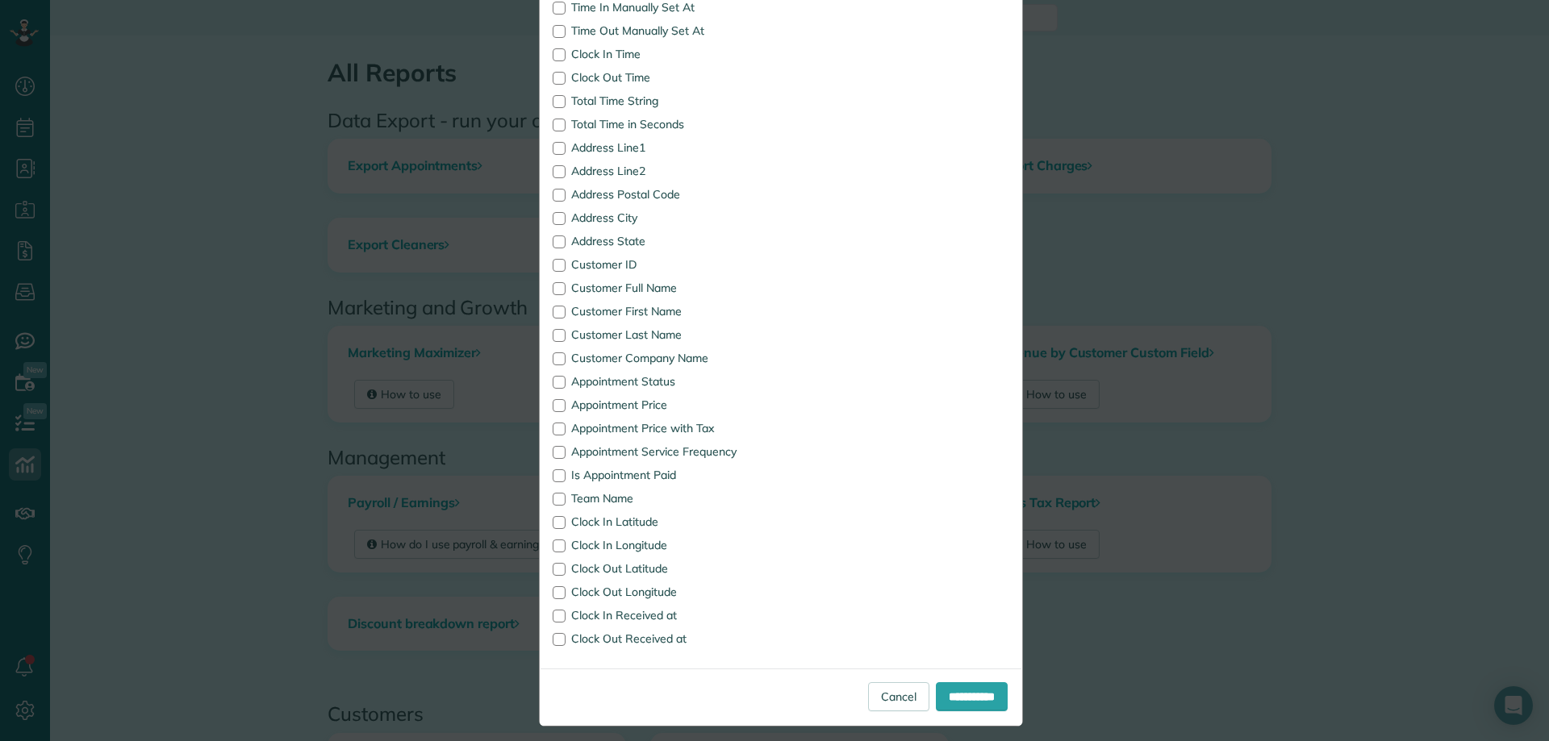
scroll to position [608, 0]
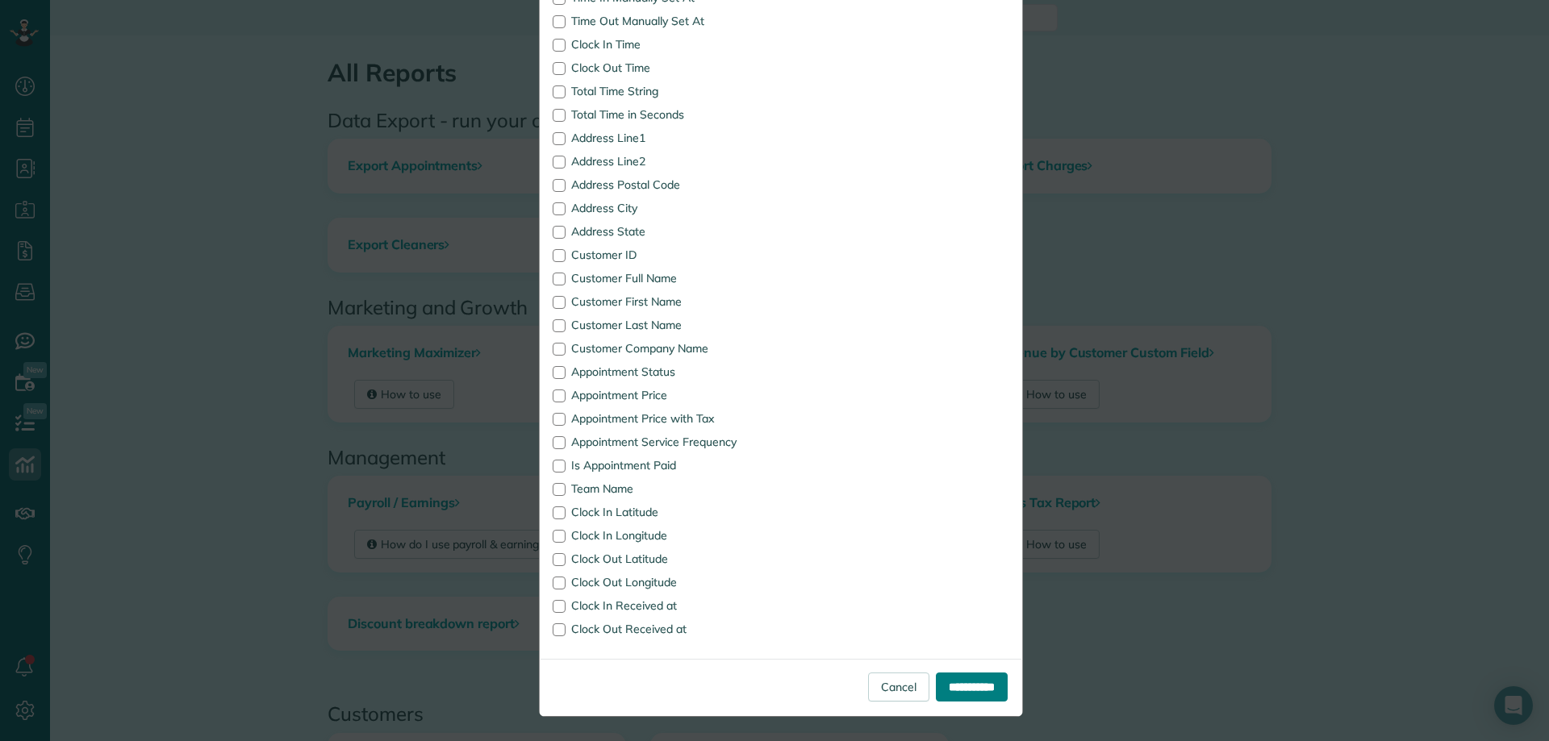
click at [965, 694] on input "**********" at bounding box center [972, 687] width 72 height 29
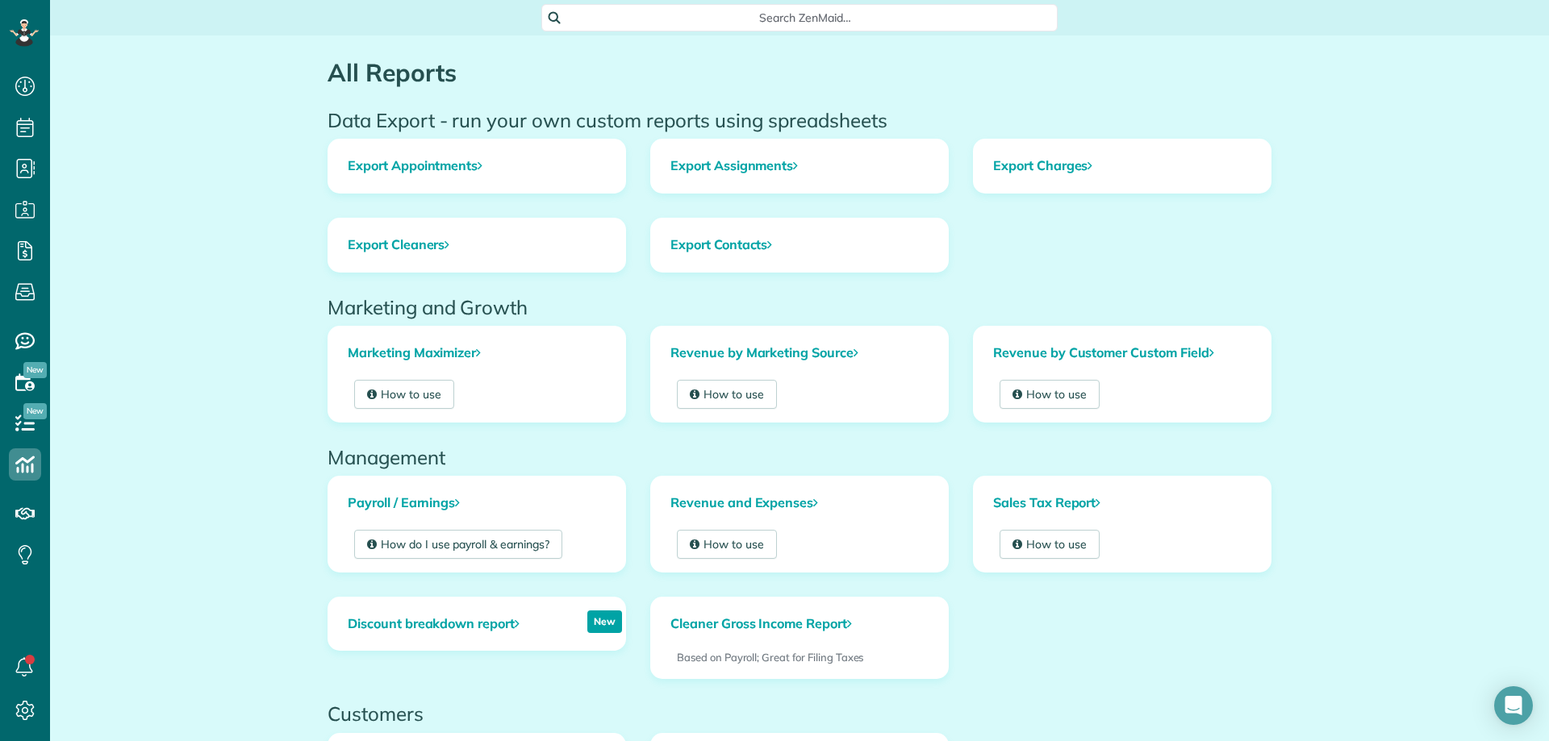
click at [802, 11] on span "Search ZenMaid…" at bounding box center [805, 18] width 490 height 16
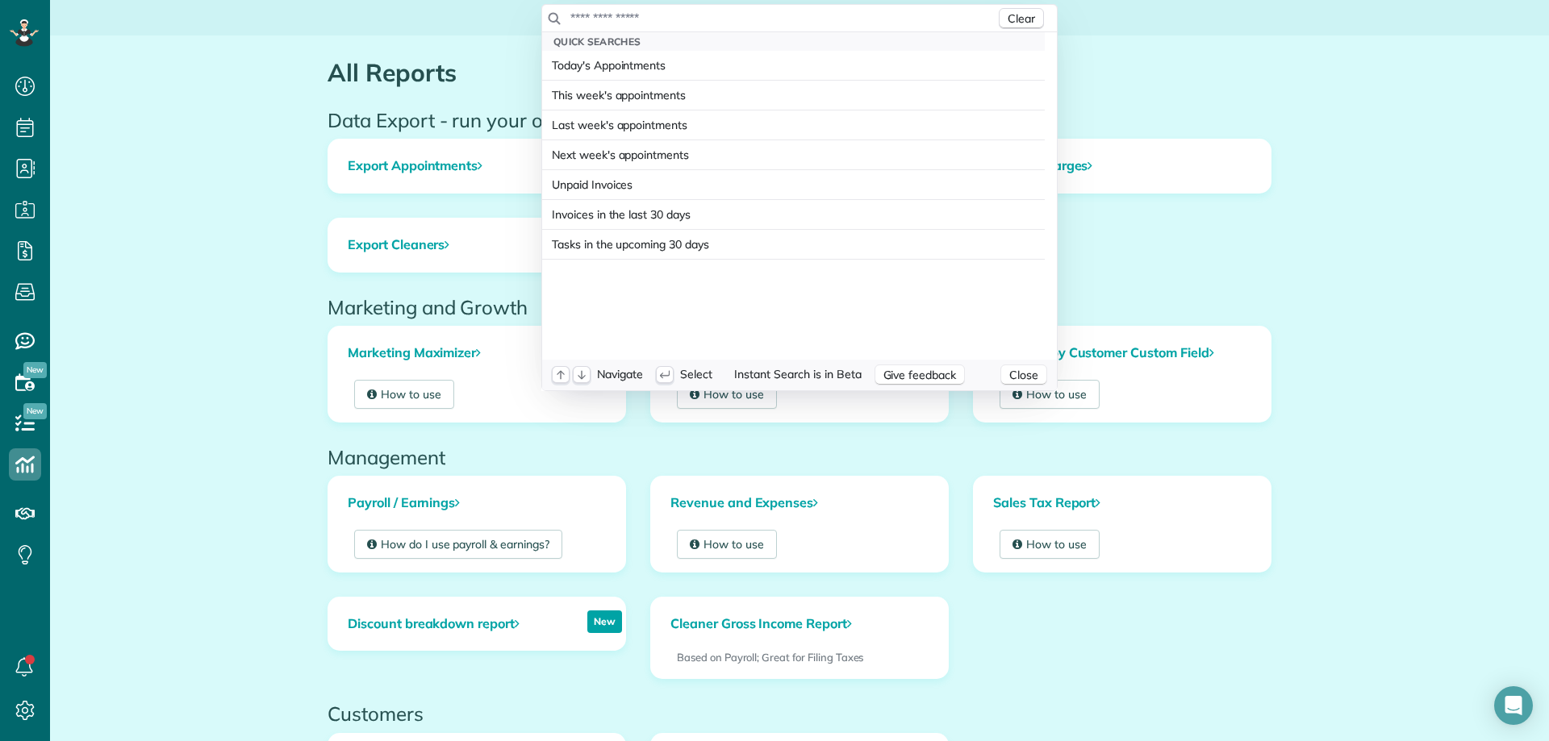
click at [798, 12] on input "text" at bounding box center [783, 18] width 426 height 16
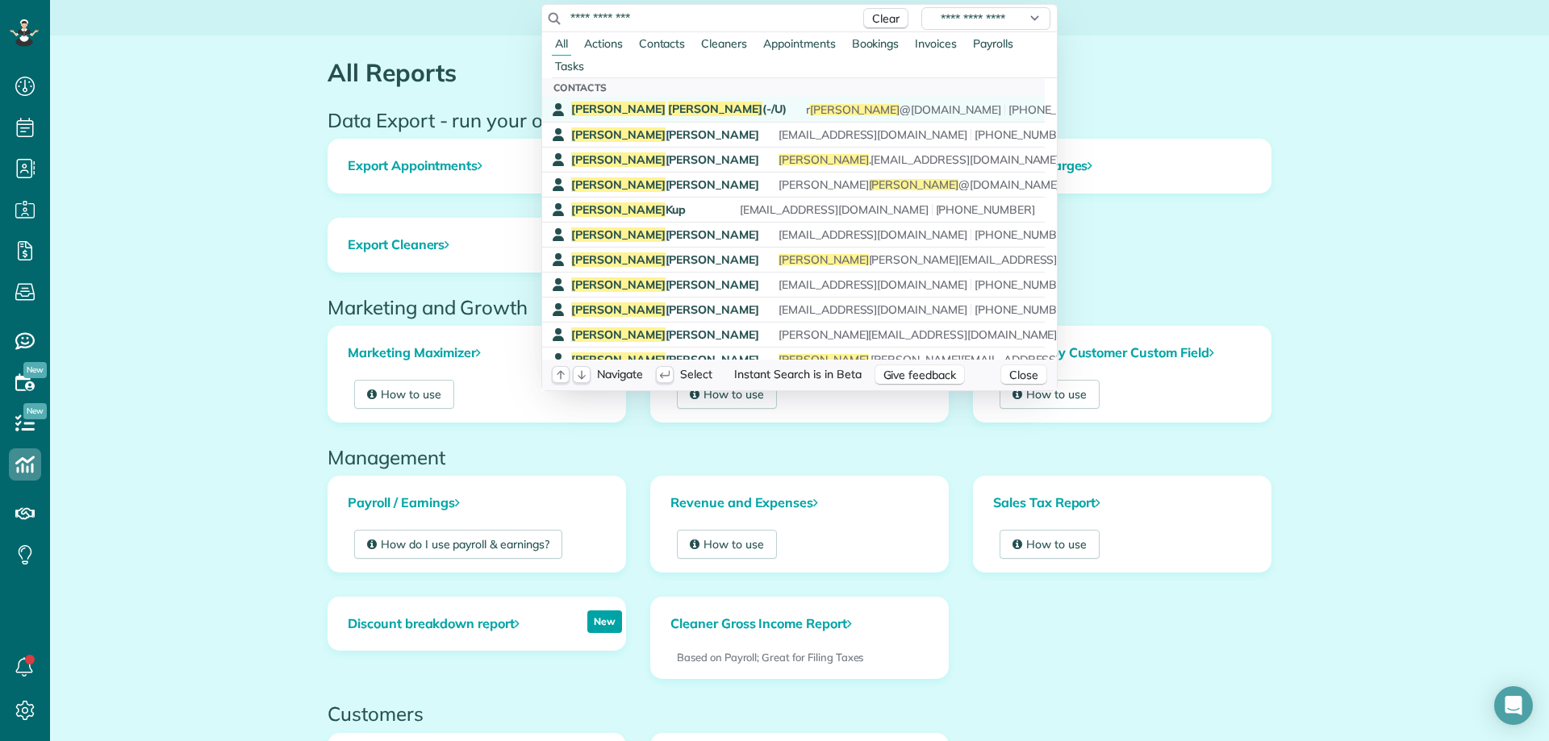
type input "**********"
click at [668, 104] on span "Raymer" at bounding box center [715, 109] width 94 height 15
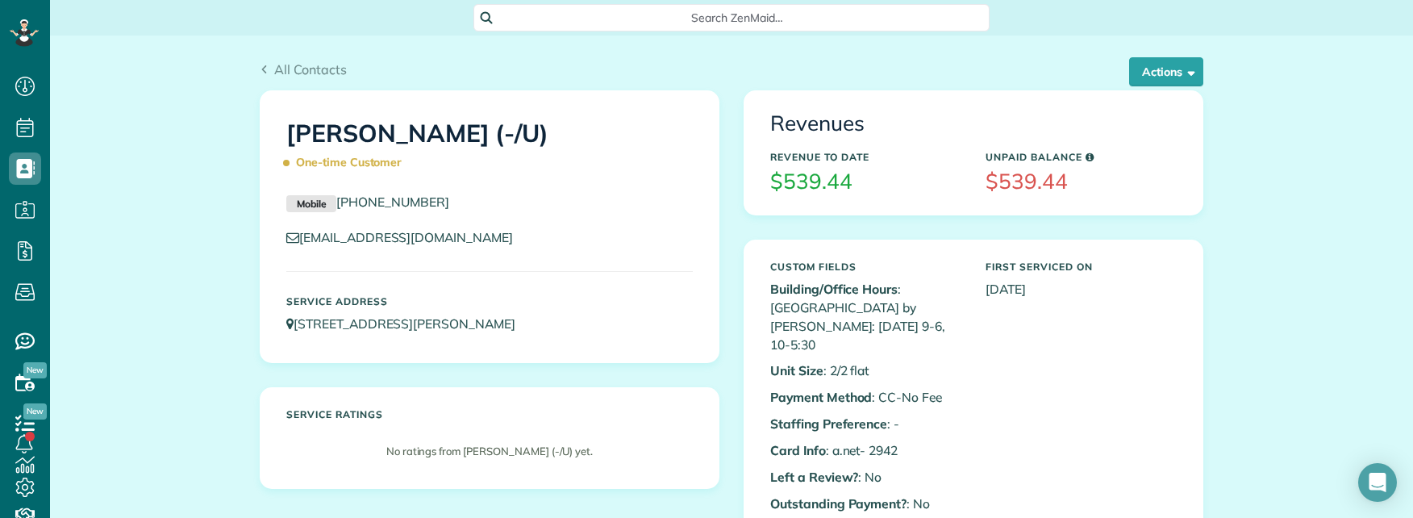
scroll to position [518, 50]
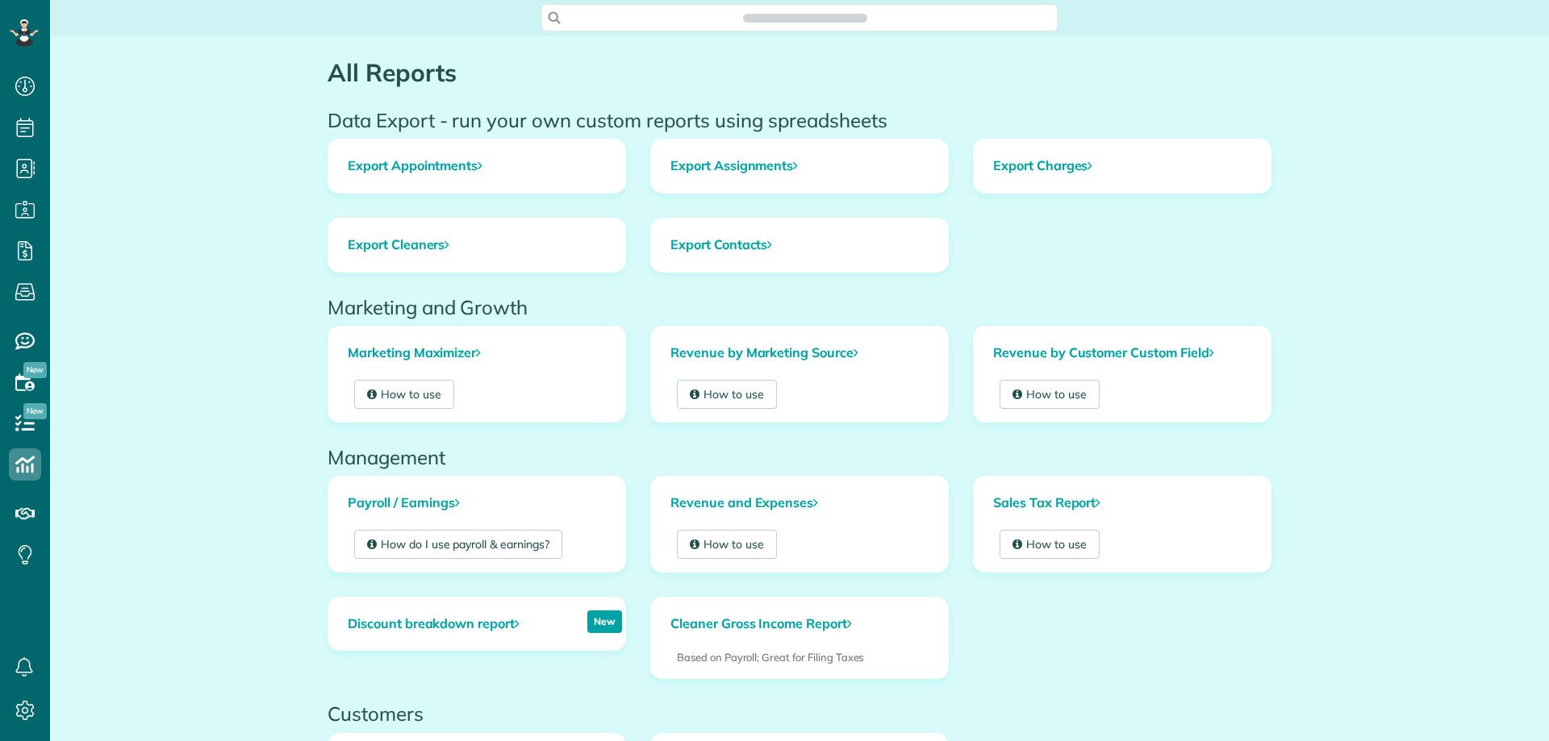
scroll to position [7, 7]
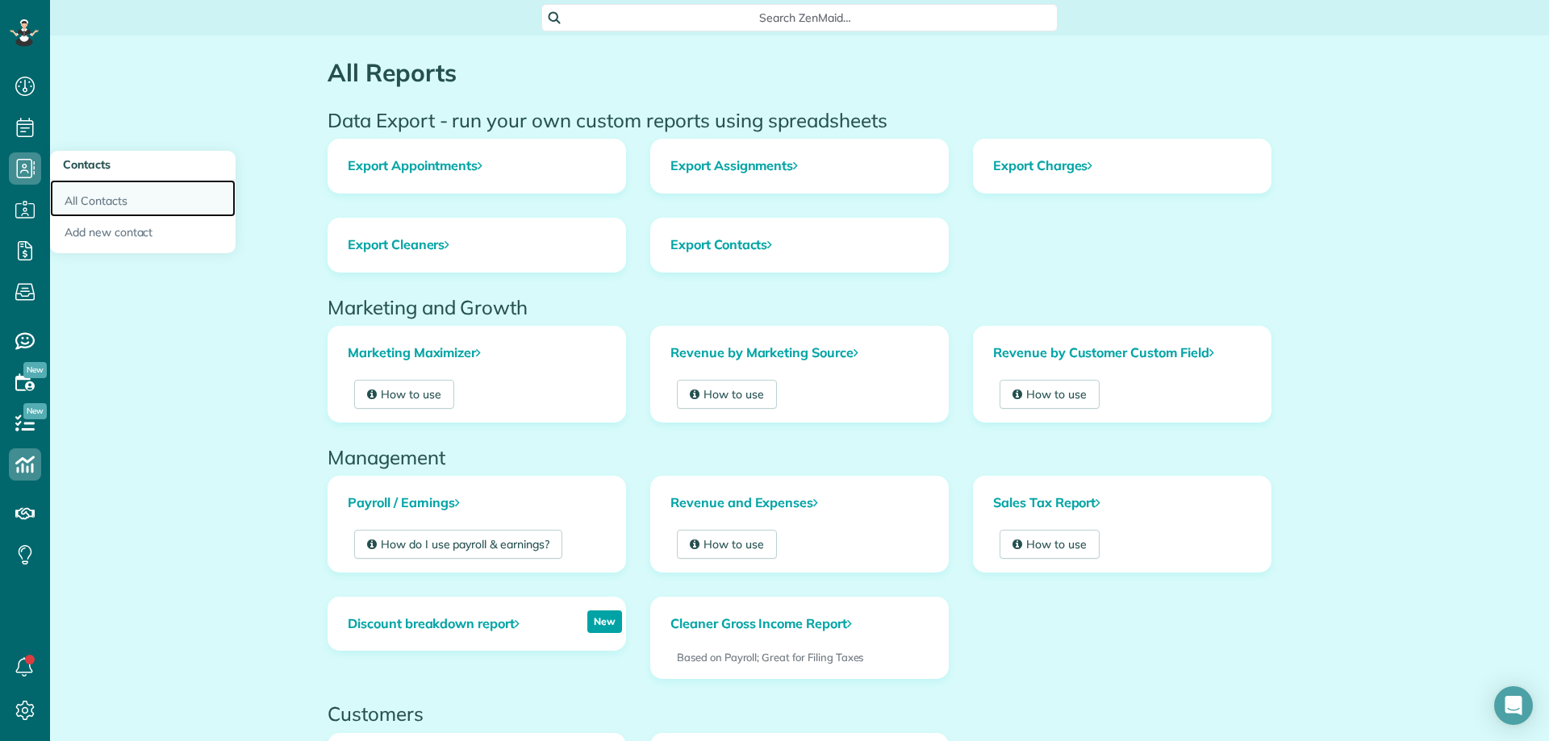
click at [90, 198] on link "All Contacts" at bounding box center [143, 198] width 186 height 37
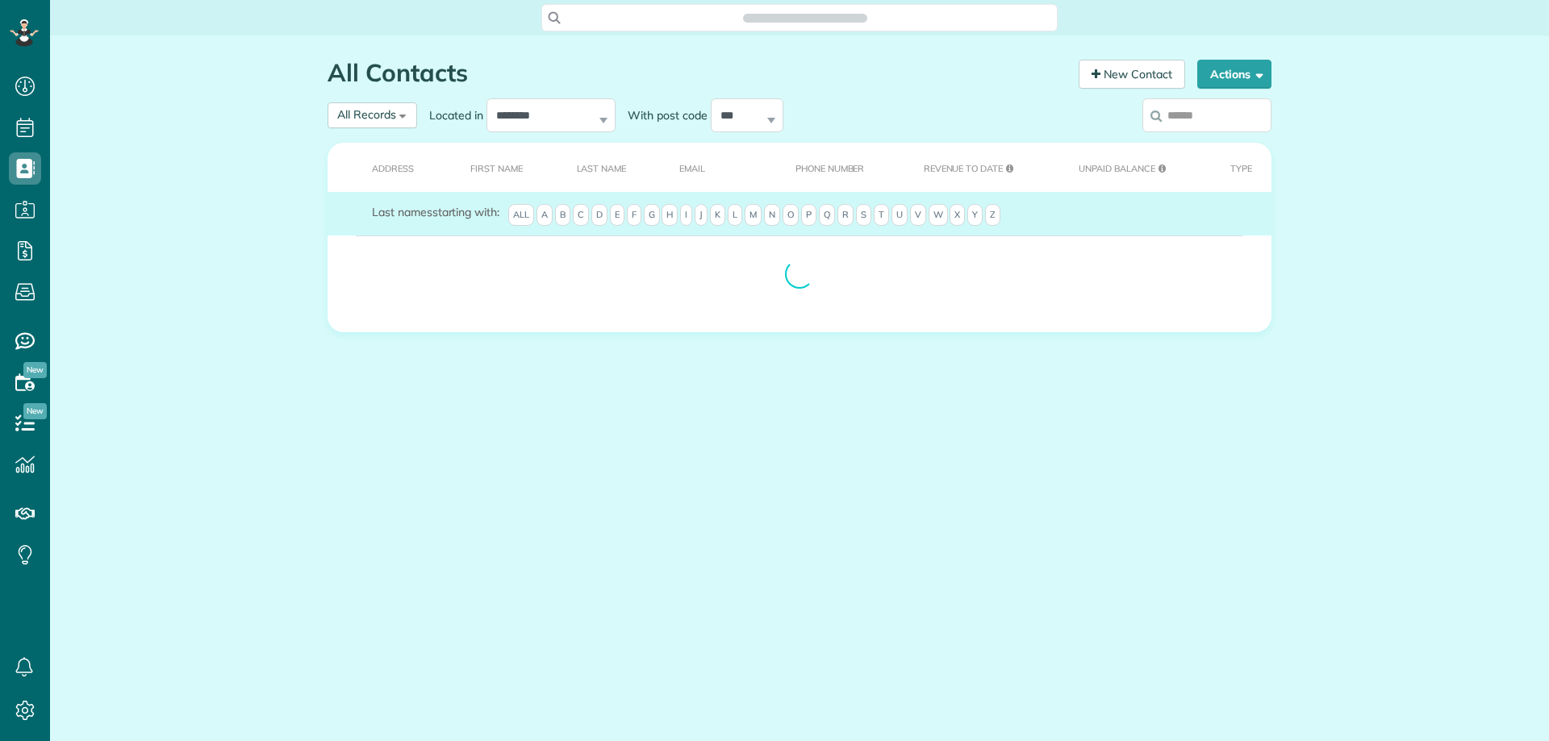
scroll to position [7, 7]
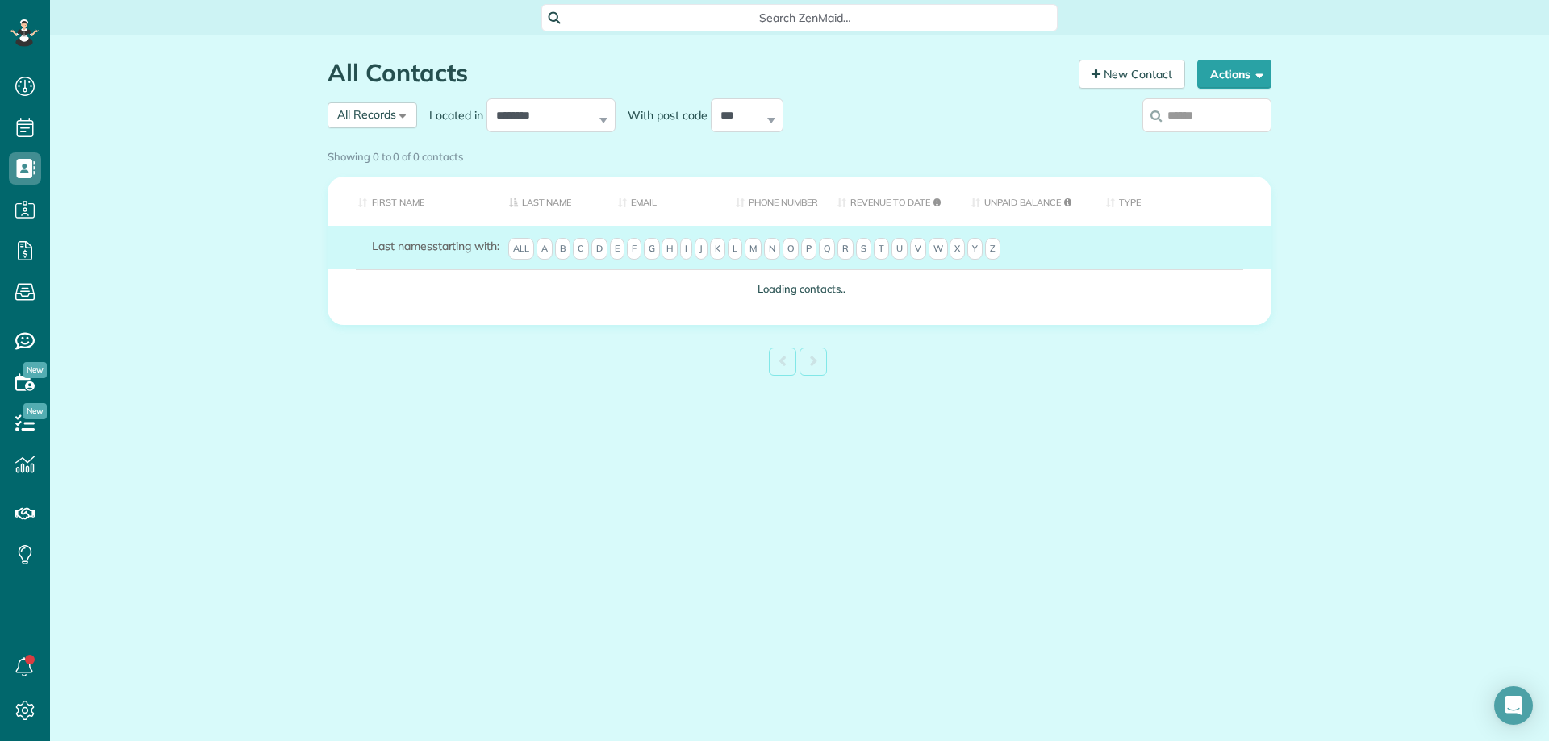
click at [545, 246] on span "A" at bounding box center [544, 249] width 16 height 23
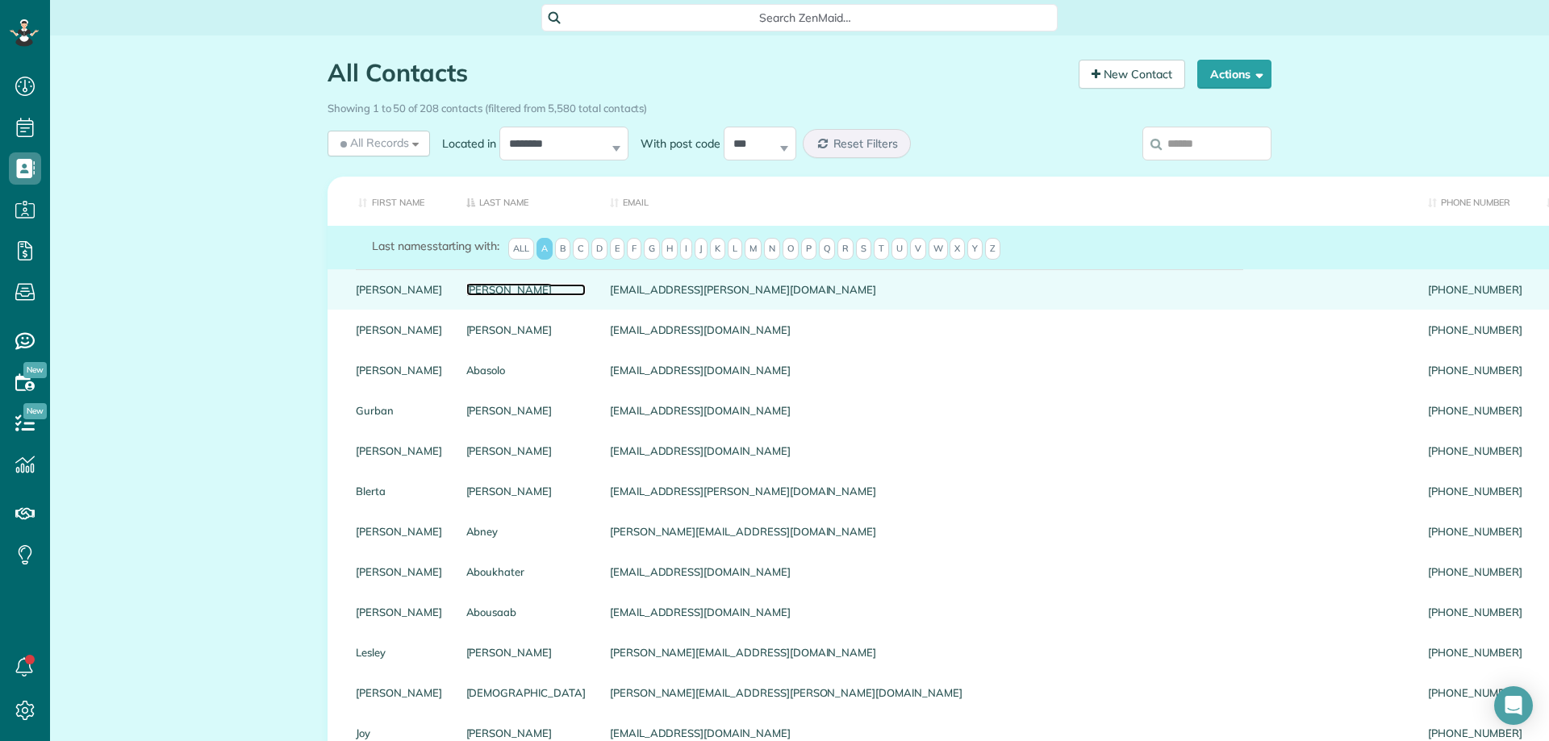
click at [466, 287] on link "A. Boyles" at bounding box center [525, 289] width 119 height 11
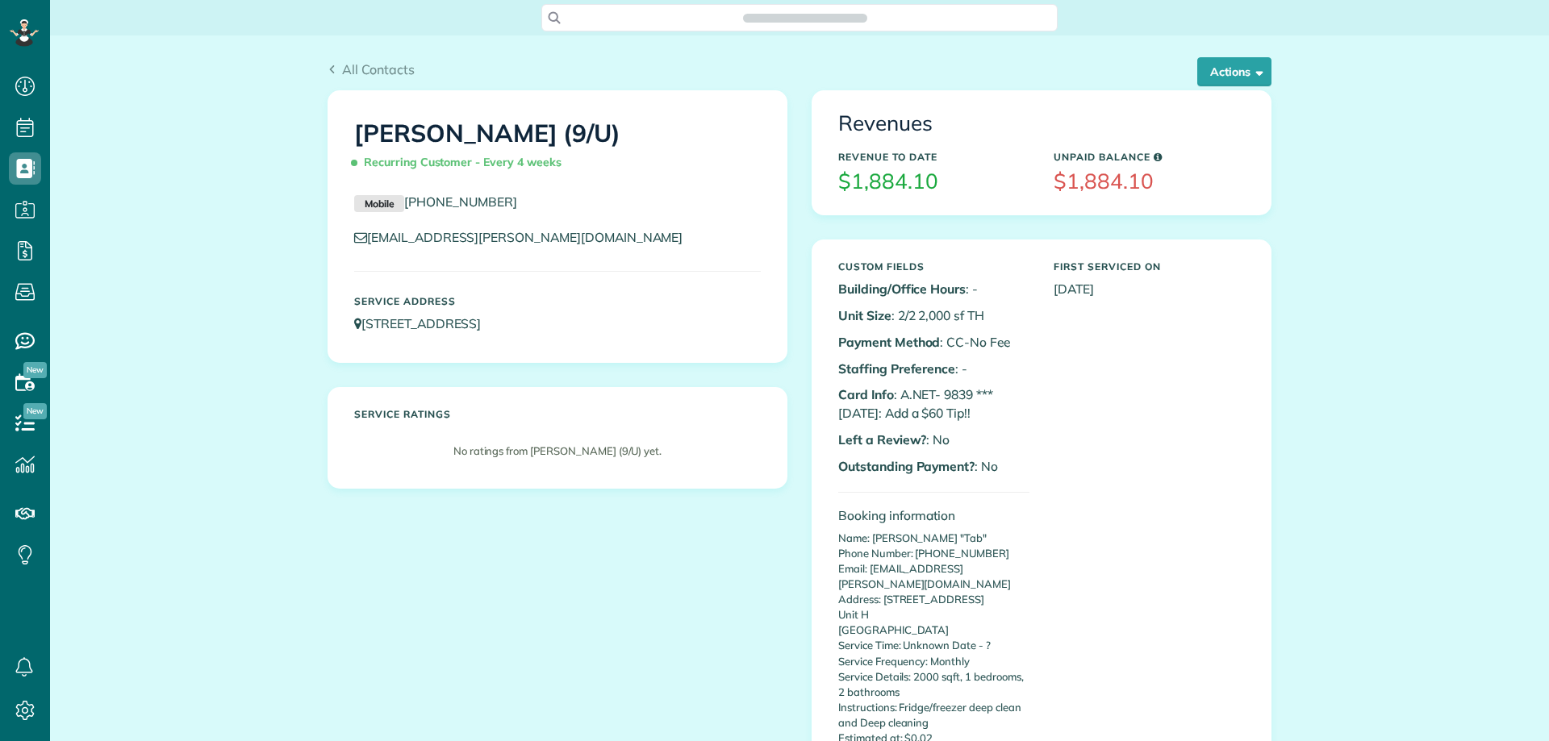
scroll to position [7, 7]
click at [1236, 68] on button "Actions" at bounding box center [1234, 71] width 74 height 29
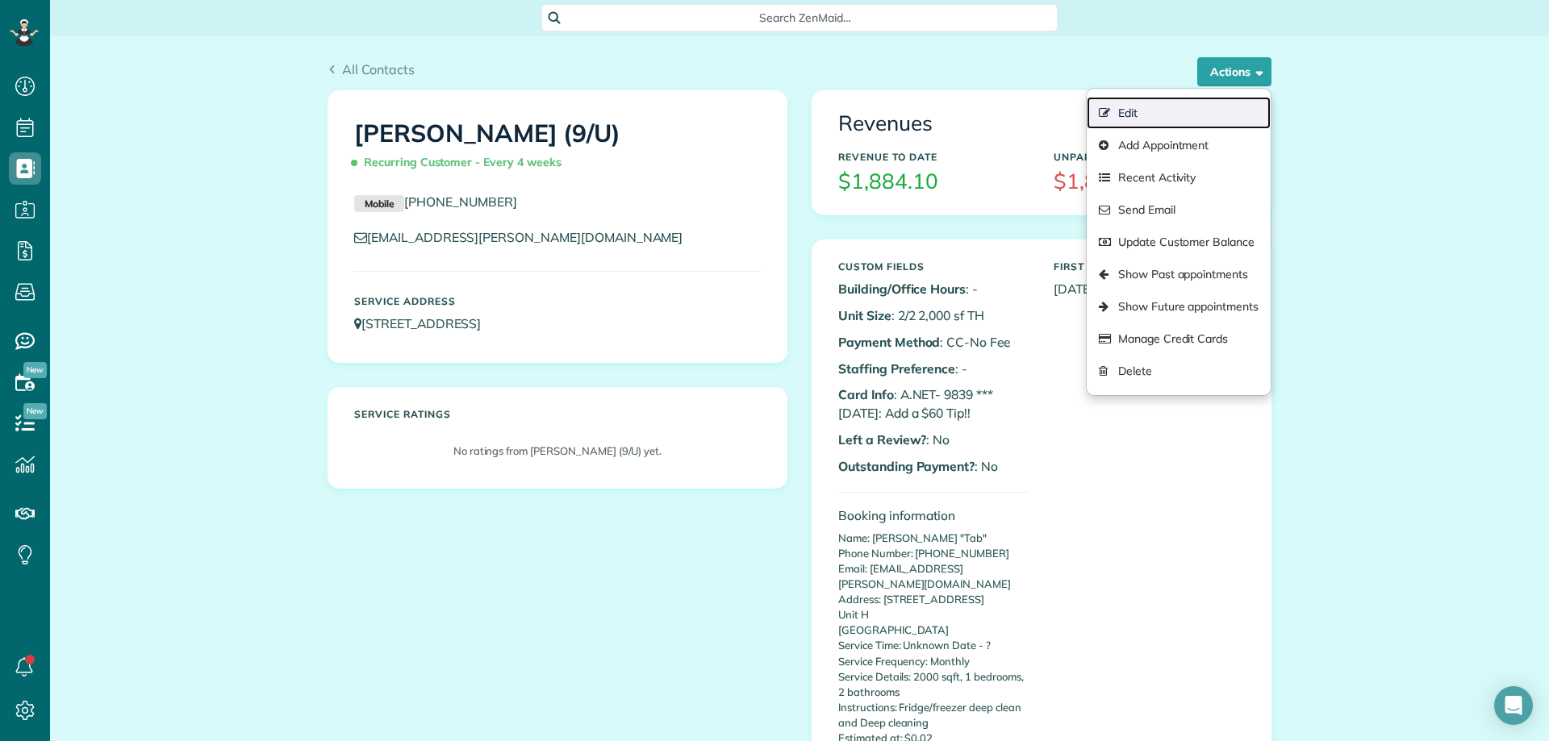
click at [1128, 108] on link "Edit" at bounding box center [1179, 113] width 184 height 32
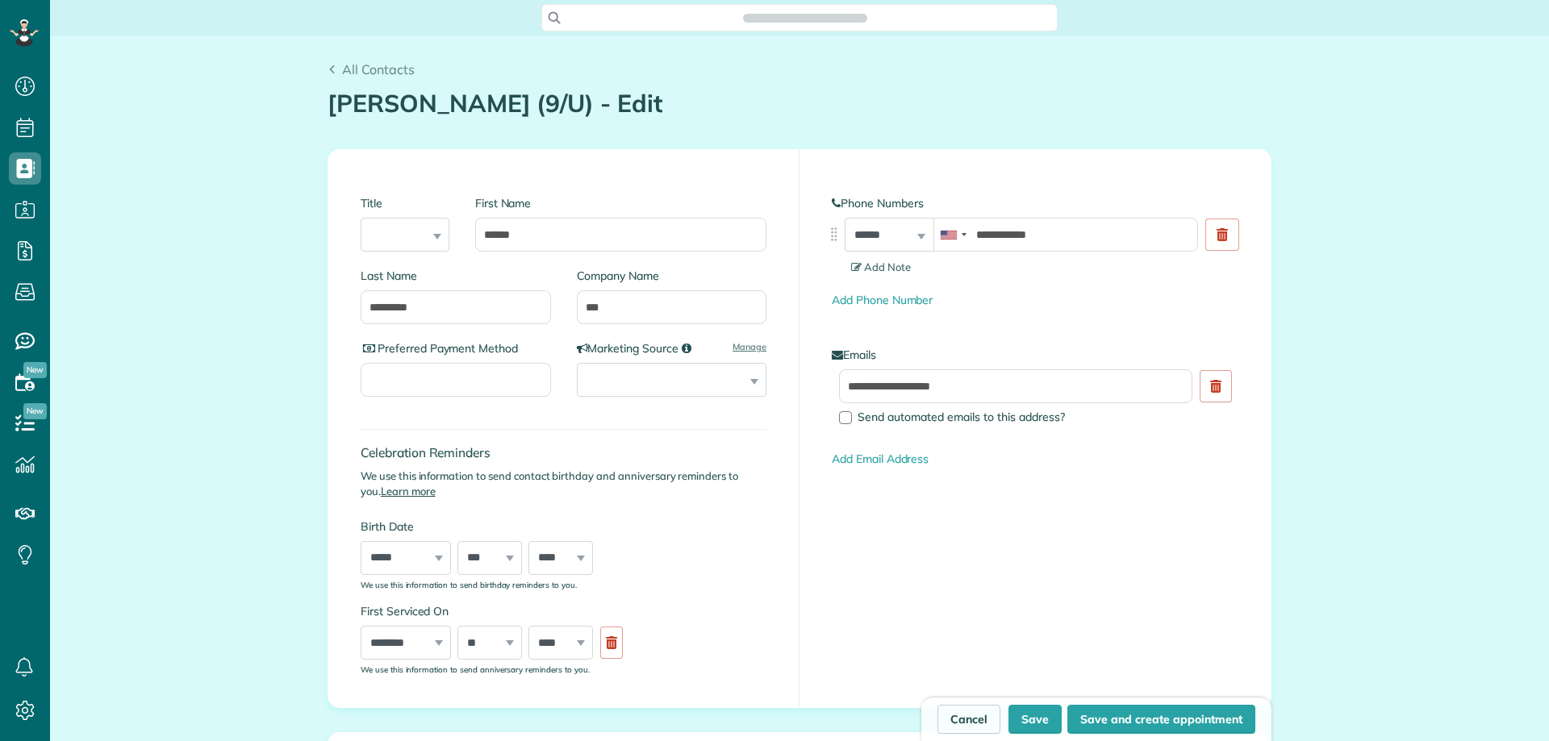
type input "**********"
click at [953, 727] on link "Cancel" at bounding box center [968, 719] width 63 height 29
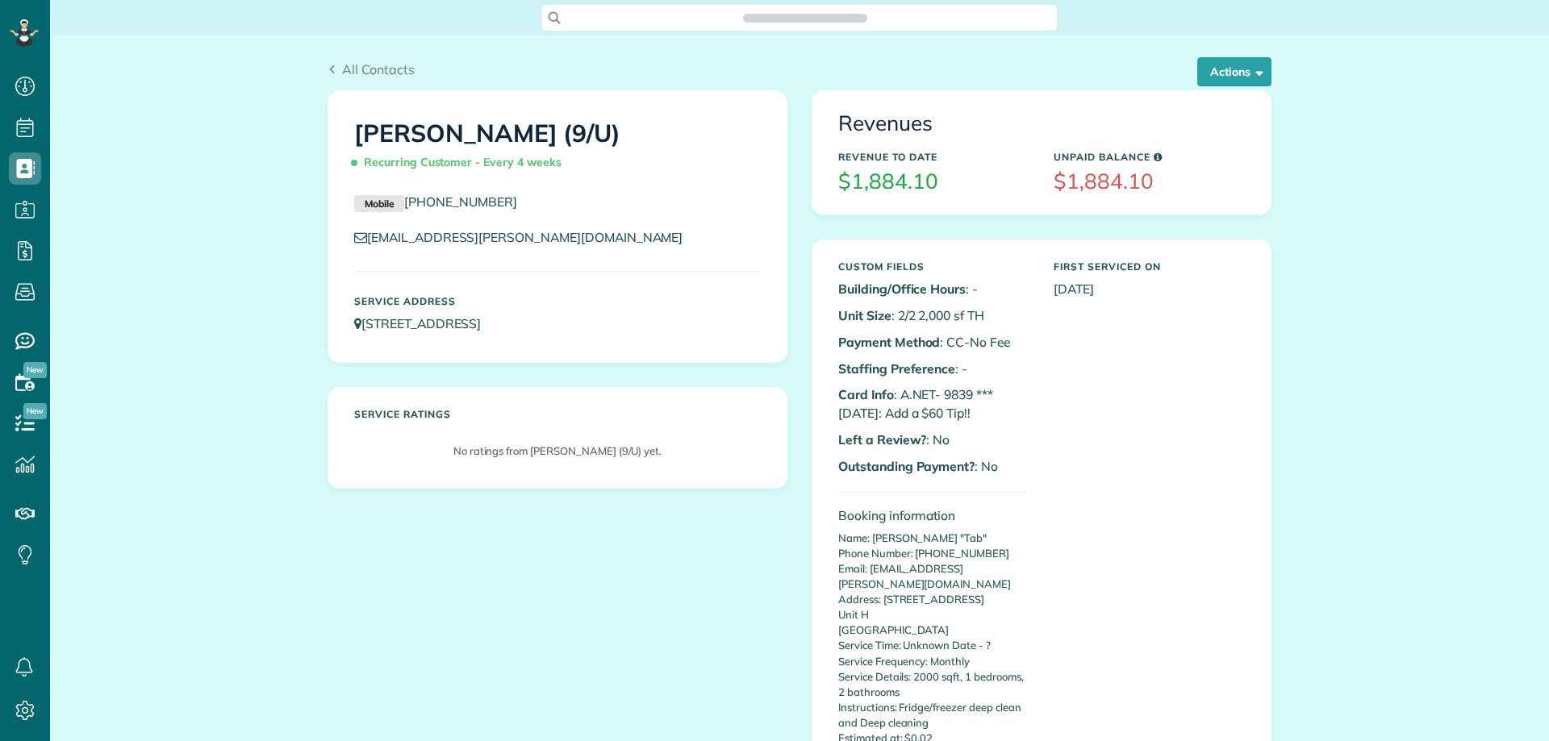
scroll to position [7, 7]
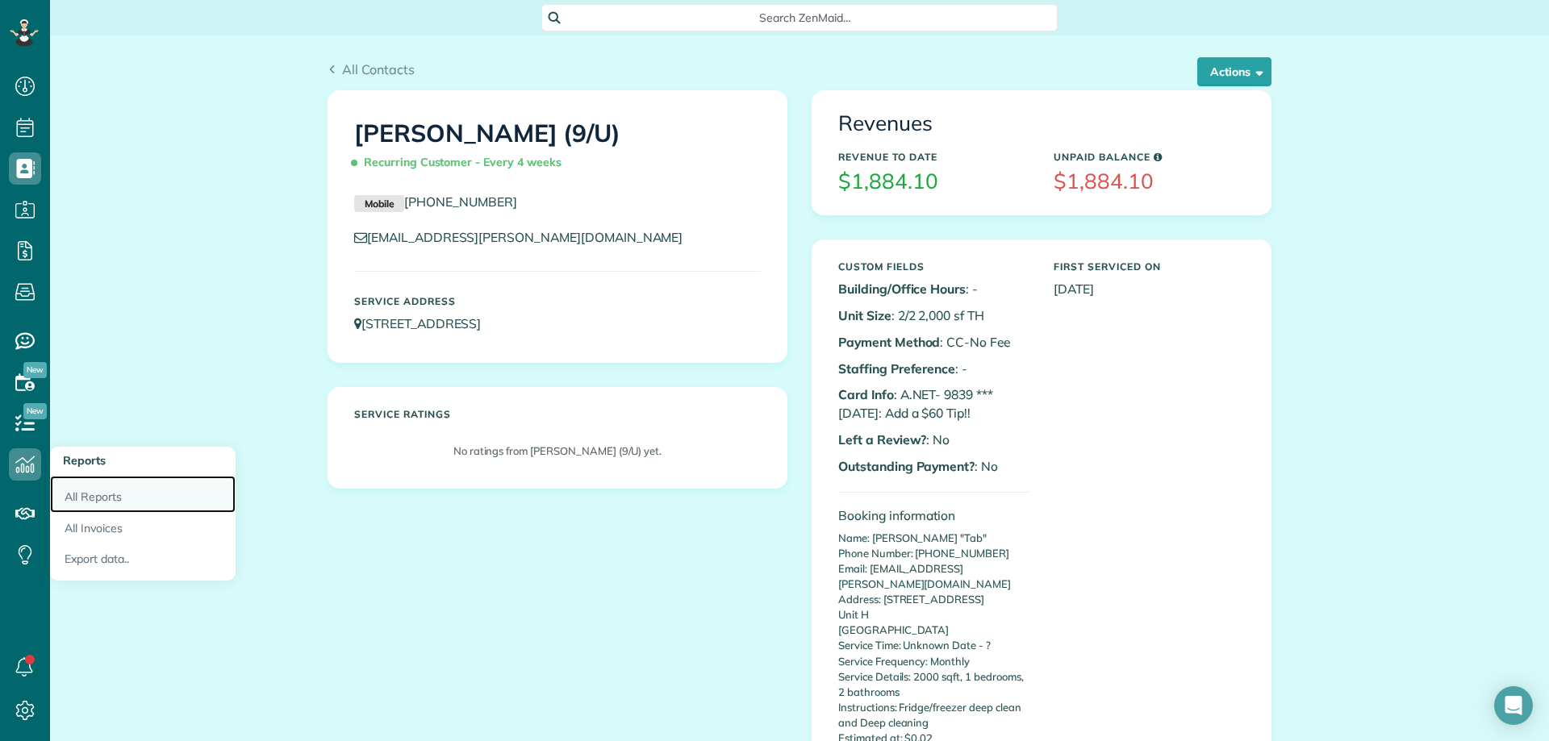
click at [80, 494] on link "All Reports" at bounding box center [143, 494] width 186 height 37
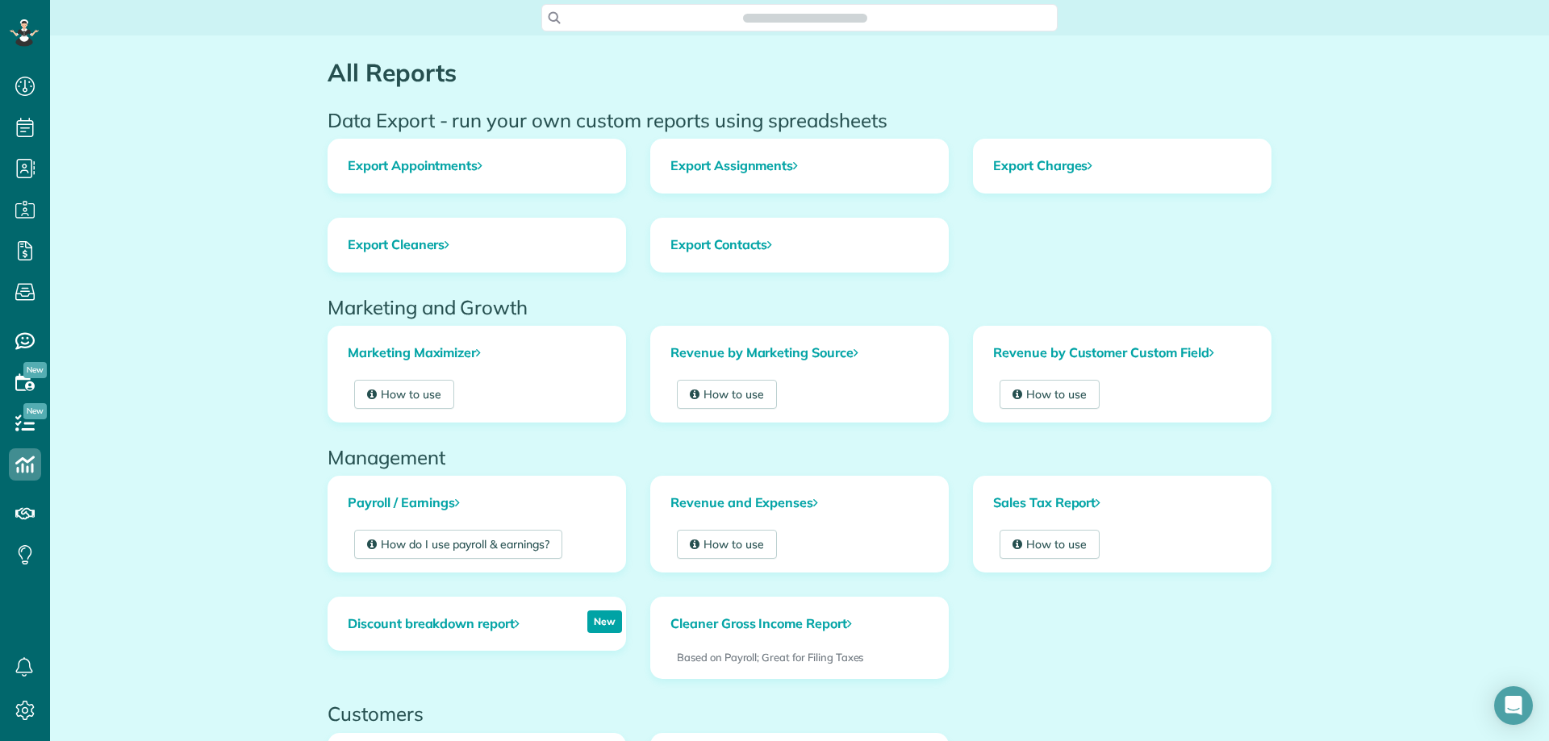
scroll to position [7, 7]
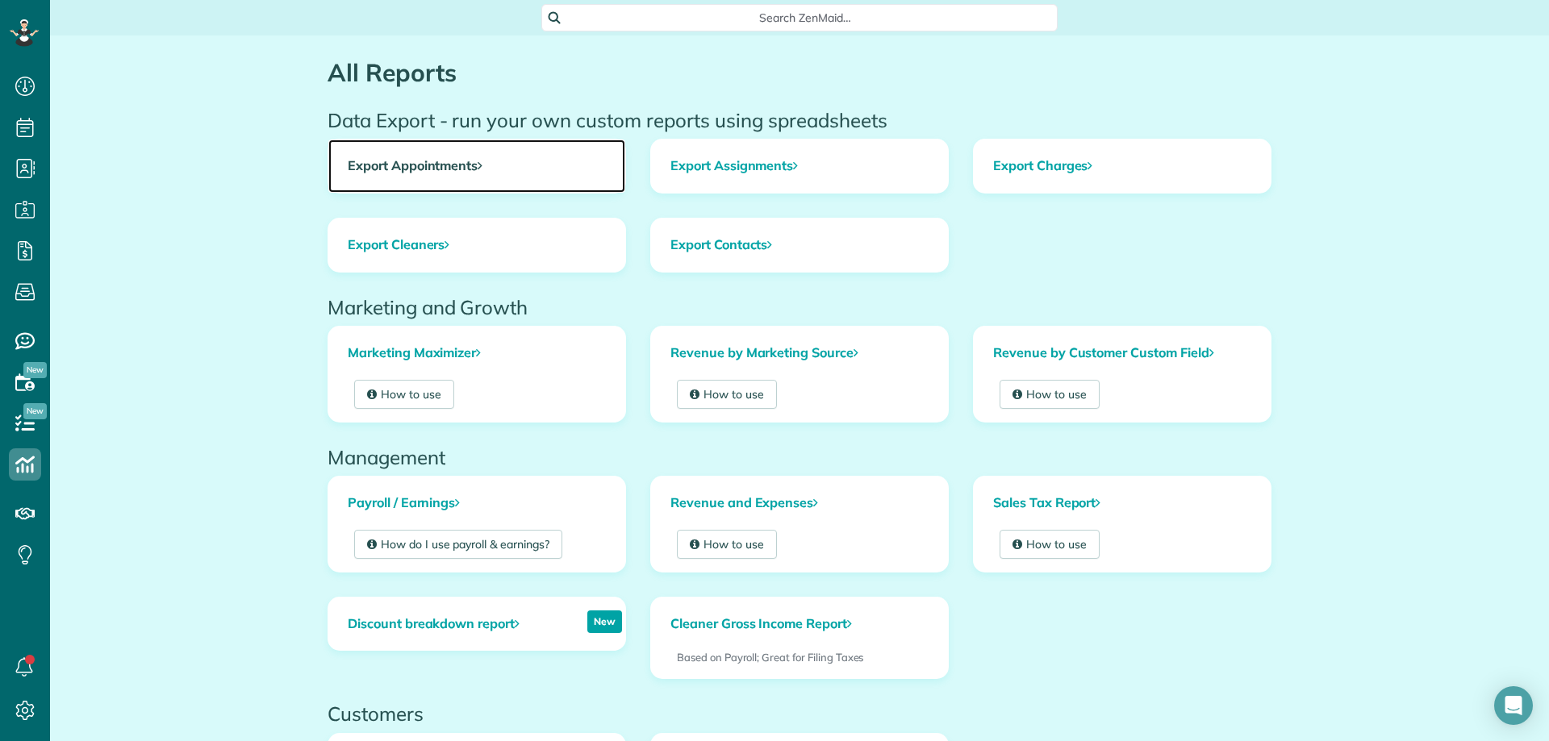
click at [463, 172] on link "Export Appointments" at bounding box center [476, 166] width 297 height 53
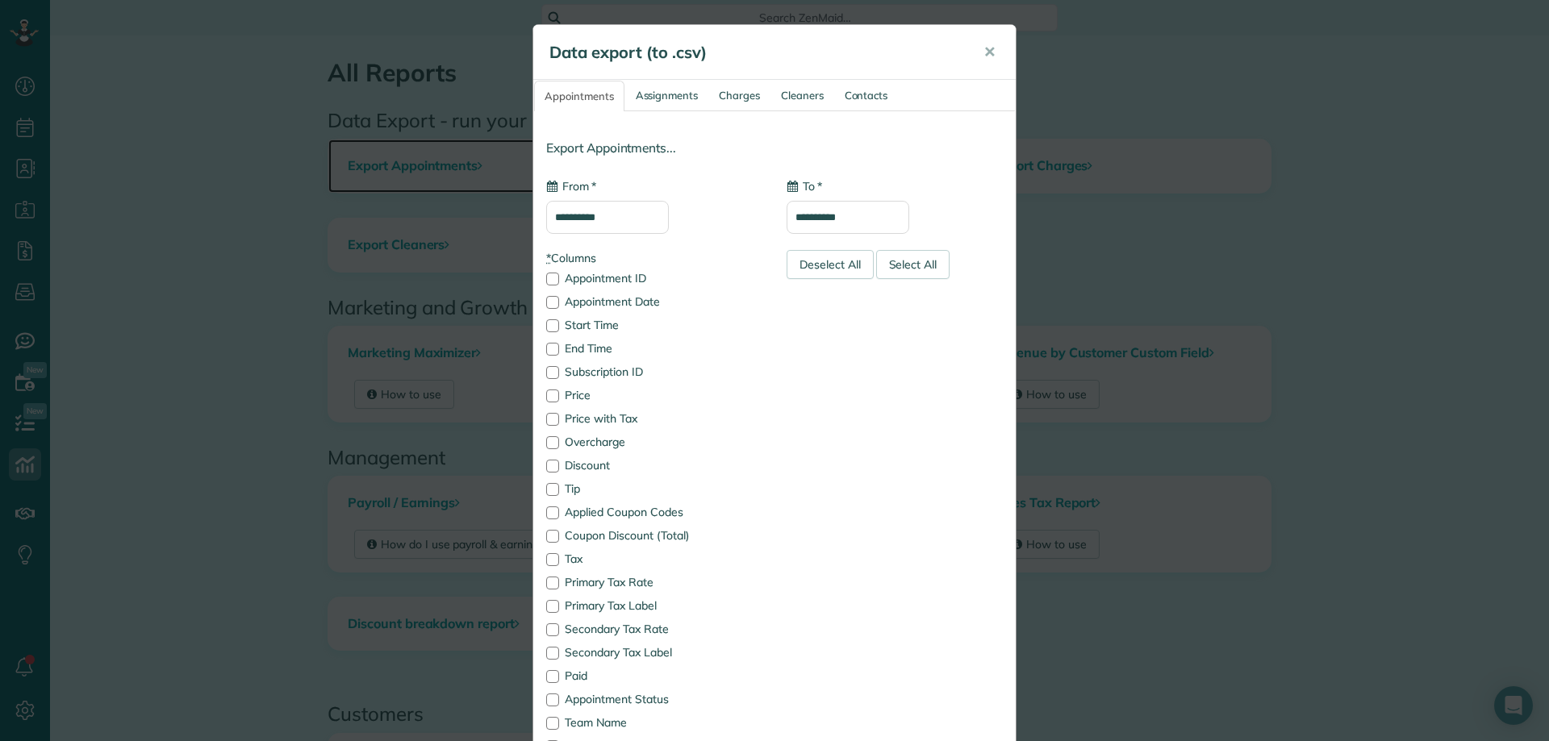
type input "**********"
click at [805, 259] on div "Deselect All" at bounding box center [830, 264] width 87 height 29
click at [620, 218] on input "**********" at bounding box center [607, 217] width 123 height 33
click at [561, 257] on link "Prev" at bounding box center [563, 255] width 44 height 40
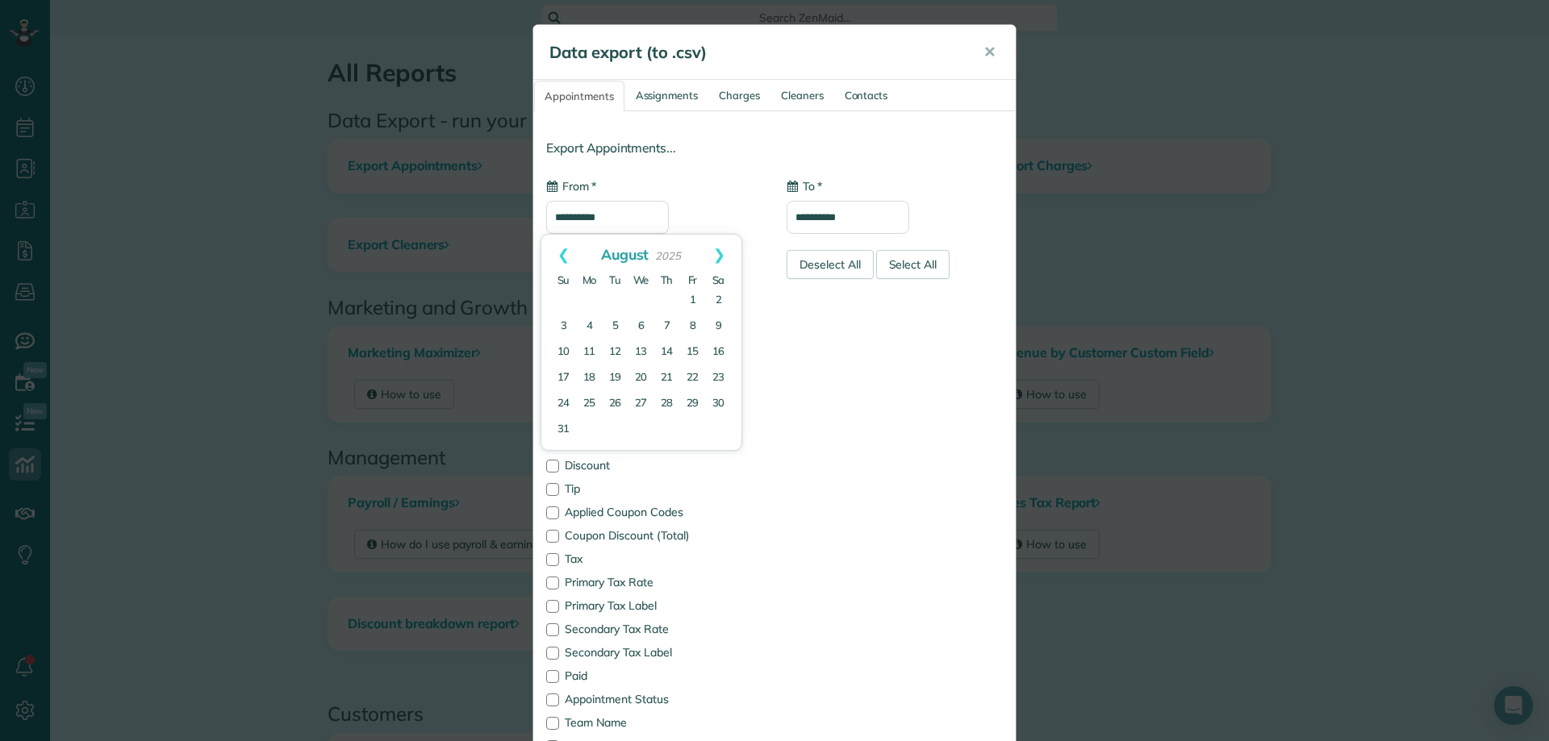
click at [561, 257] on link "Prev" at bounding box center [563, 255] width 44 height 40
click at [560, 257] on link "Prev" at bounding box center [563, 255] width 44 height 40
click at [557, 257] on link "Prev" at bounding box center [563, 255] width 44 height 40
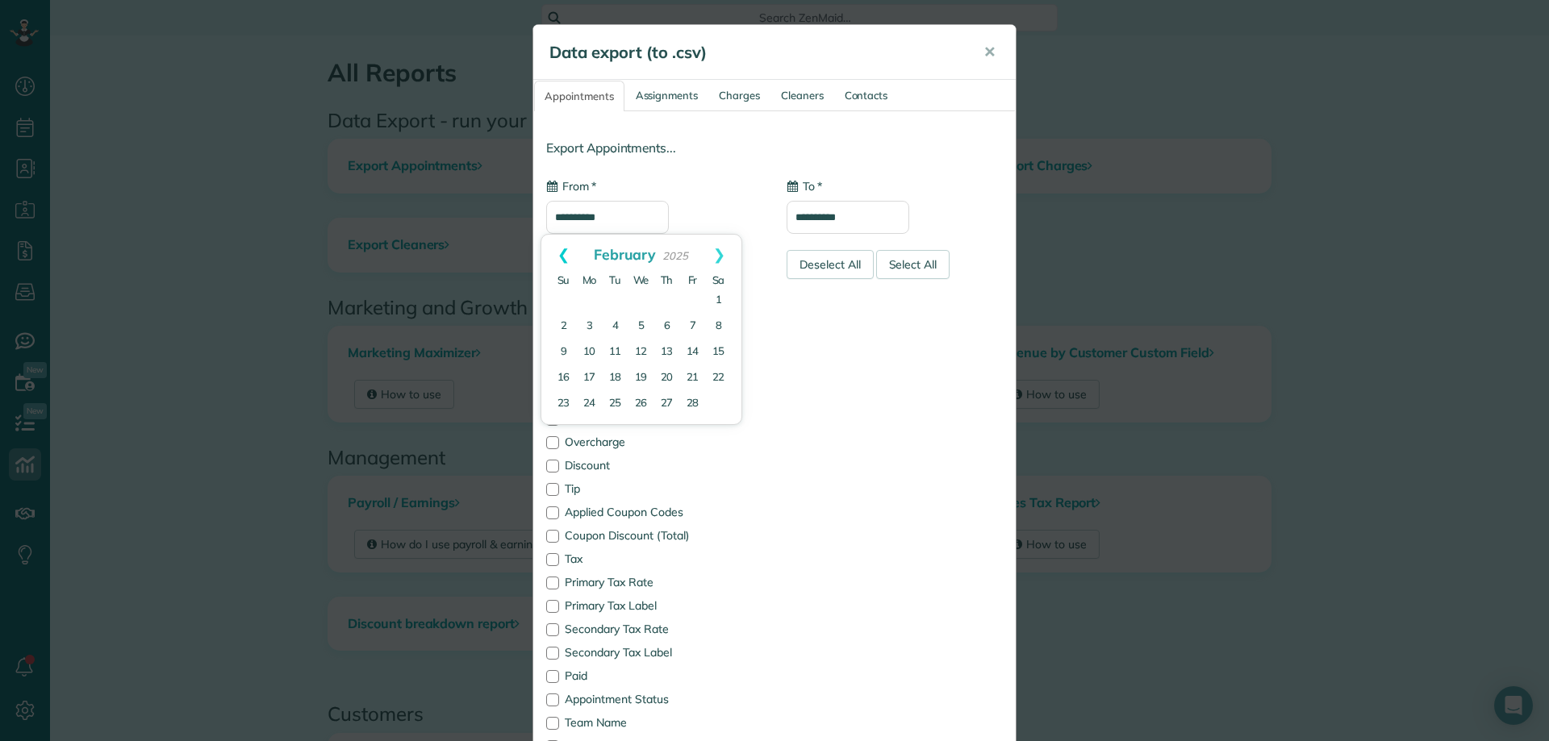
click at [556, 255] on link "Prev" at bounding box center [563, 255] width 44 height 40
click at [638, 301] on link "1" at bounding box center [641, 301] width 26 height 26
type input "**********"
click at [869, 227] on input "**********" at bounding box center [848, 217] width 123 height 33
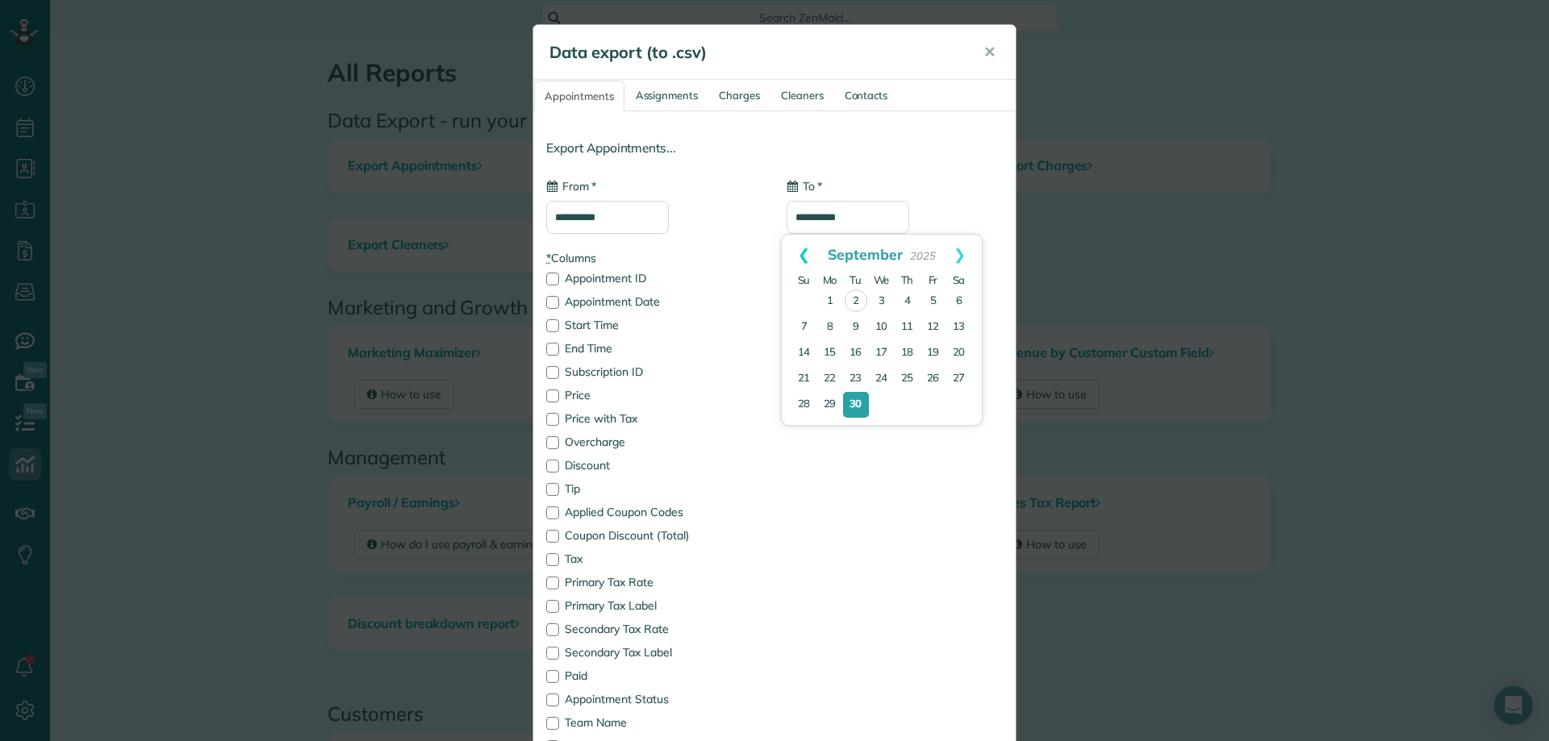
click at [792, 253] on link "Prev" at bounding box center [804, 255] width 44 height 40
click at [803, 425] on link "31" at bounding box center [804, 430] width 26 height 26
type input "**********"
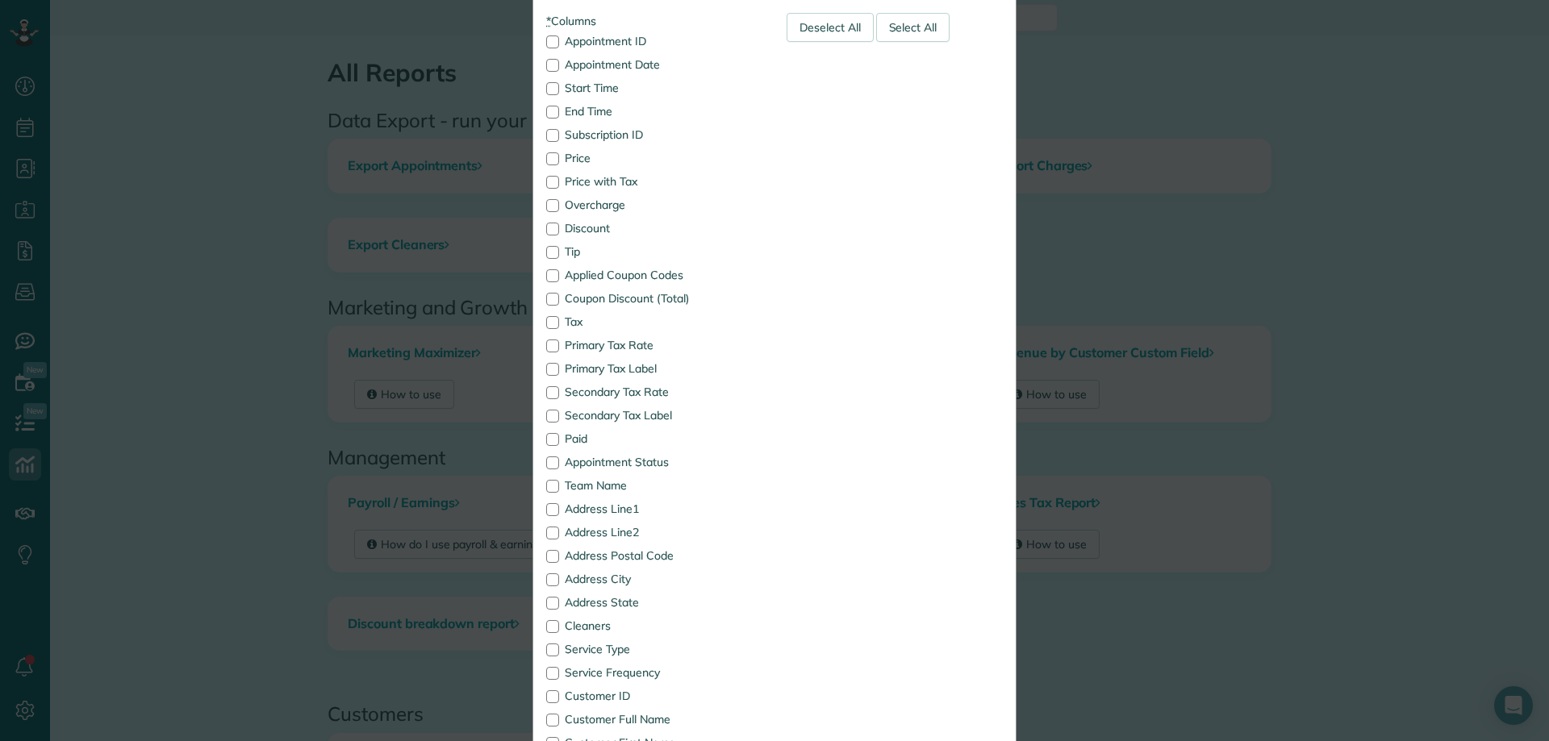
scroll to position [242, 0]
click at [546, 577] on div at bounding box center [552, 575] width 13 height 13
click at [546, 596] on div at bounding box center [552, 598] width 13 height 13
click at [546, 552] on div at bounding box center [552, 551] width 13 height 13
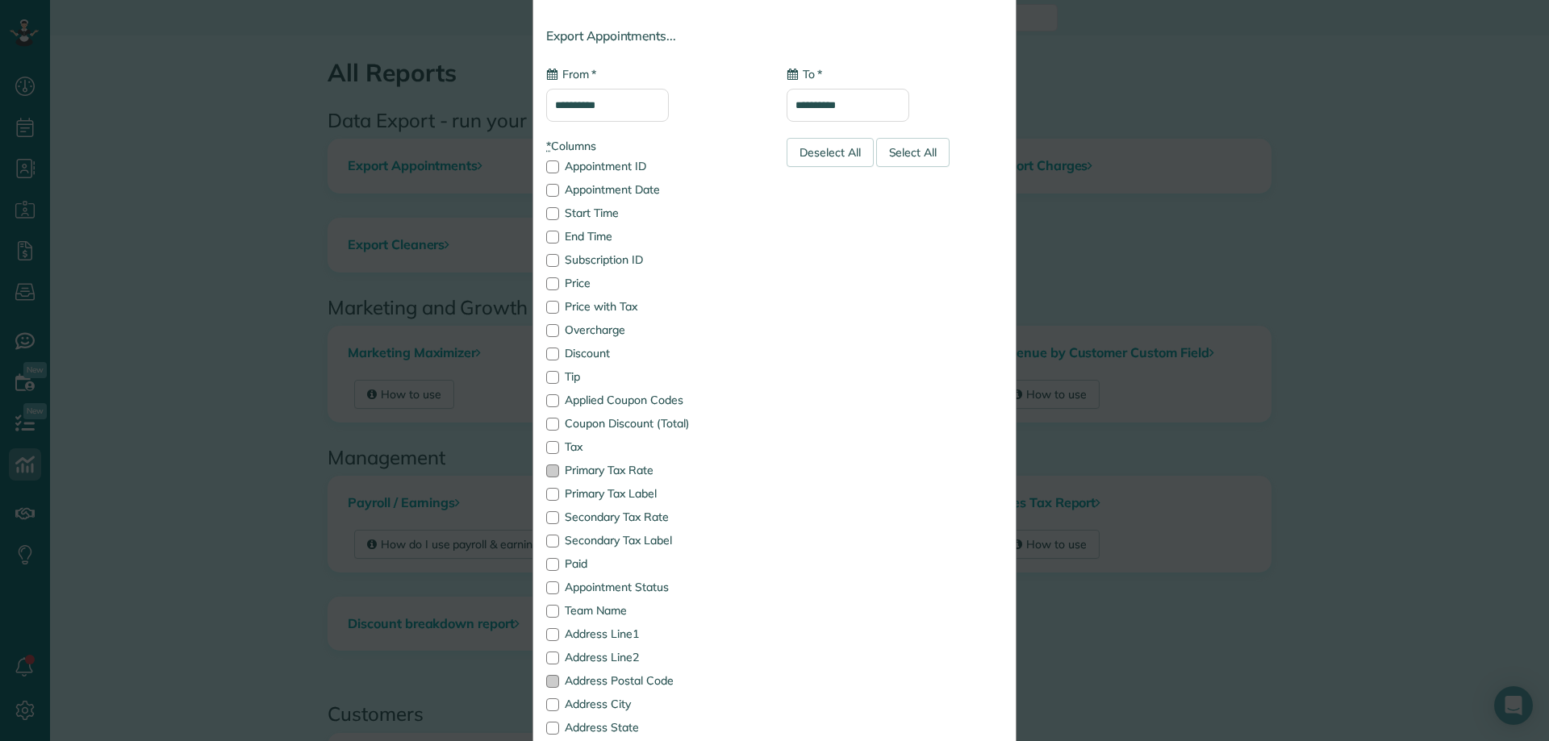
scroll to position [81, 0]
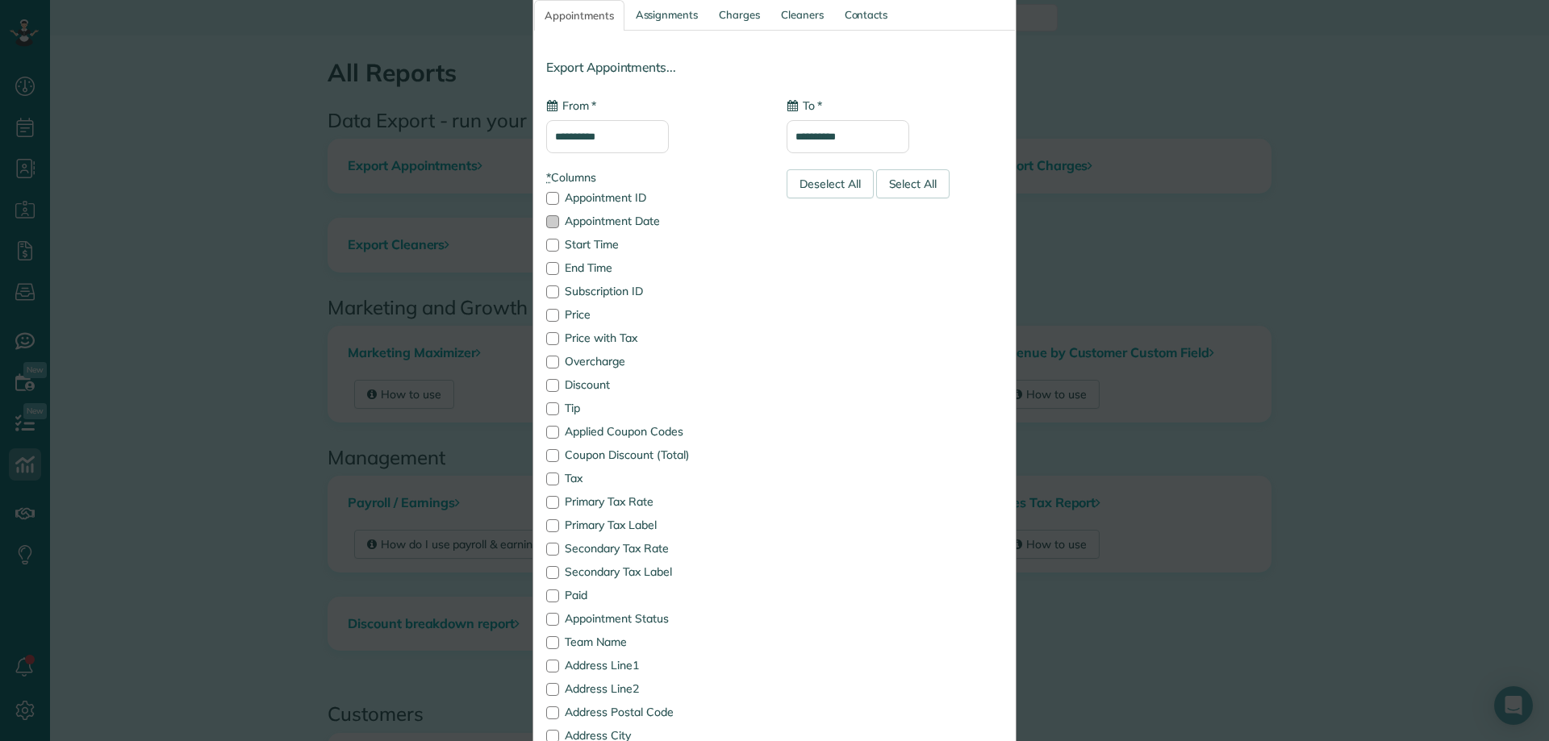
click at [546, 216] on div at bounding box center [552, 221] width 13 height 13
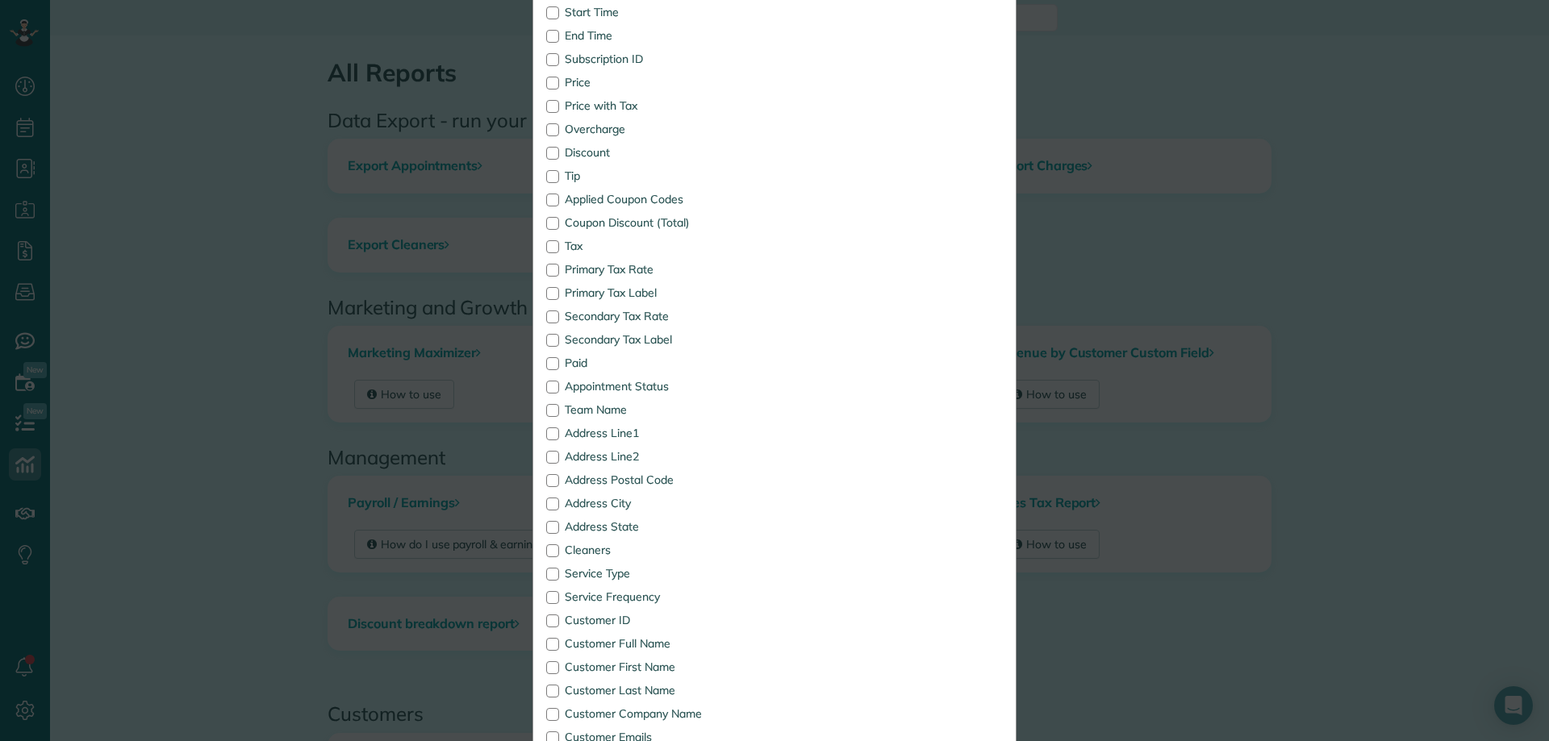
scroll to position [323, 0]
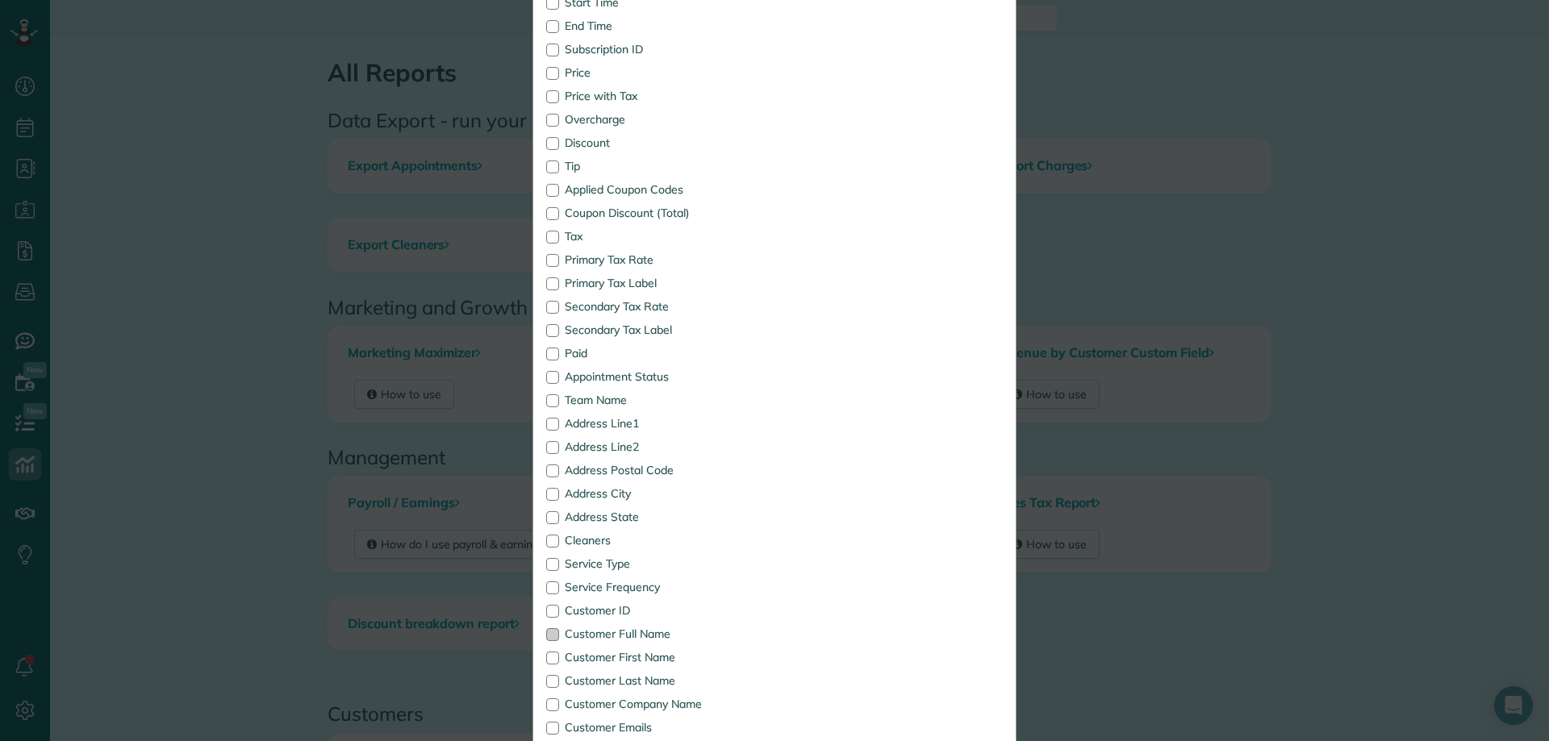
click at [546, 637] on div at bounding box center [552, 634] width 13 height 13
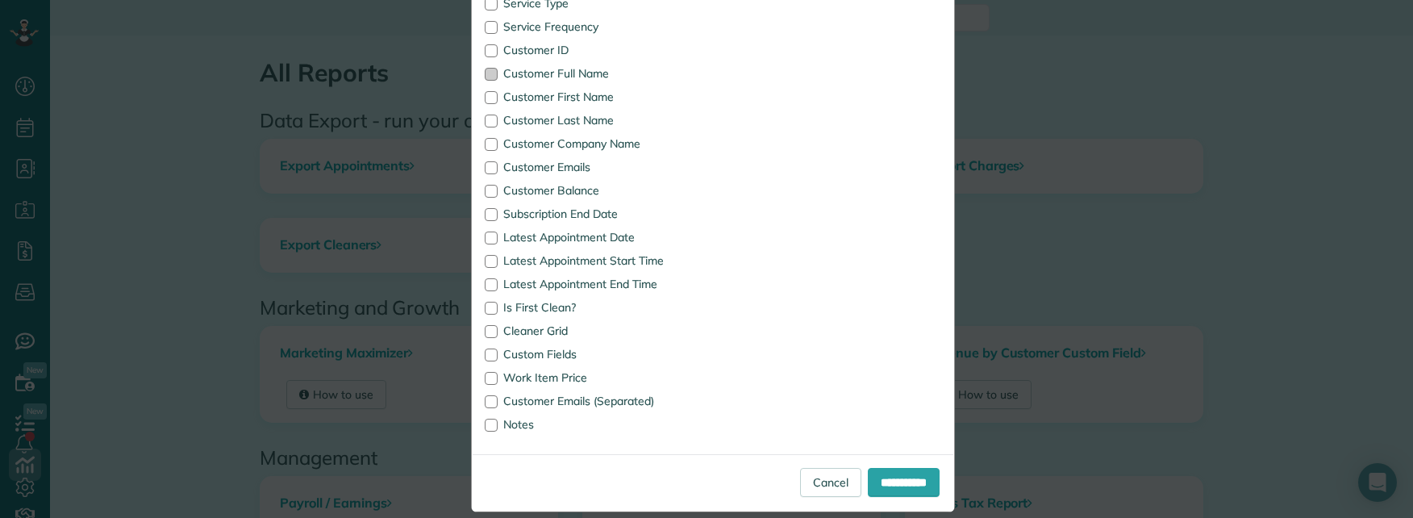
scroll to position [902, 0]
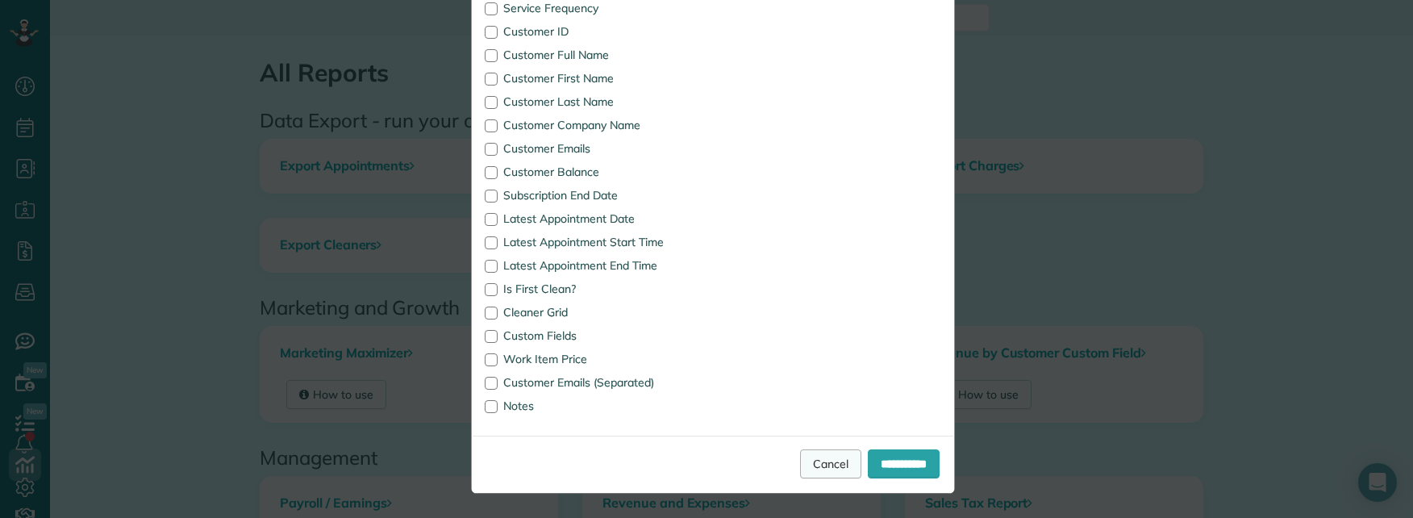
click at [814, 466] on link "Cancel" at bounding box center [830, 463] width 61 height 29
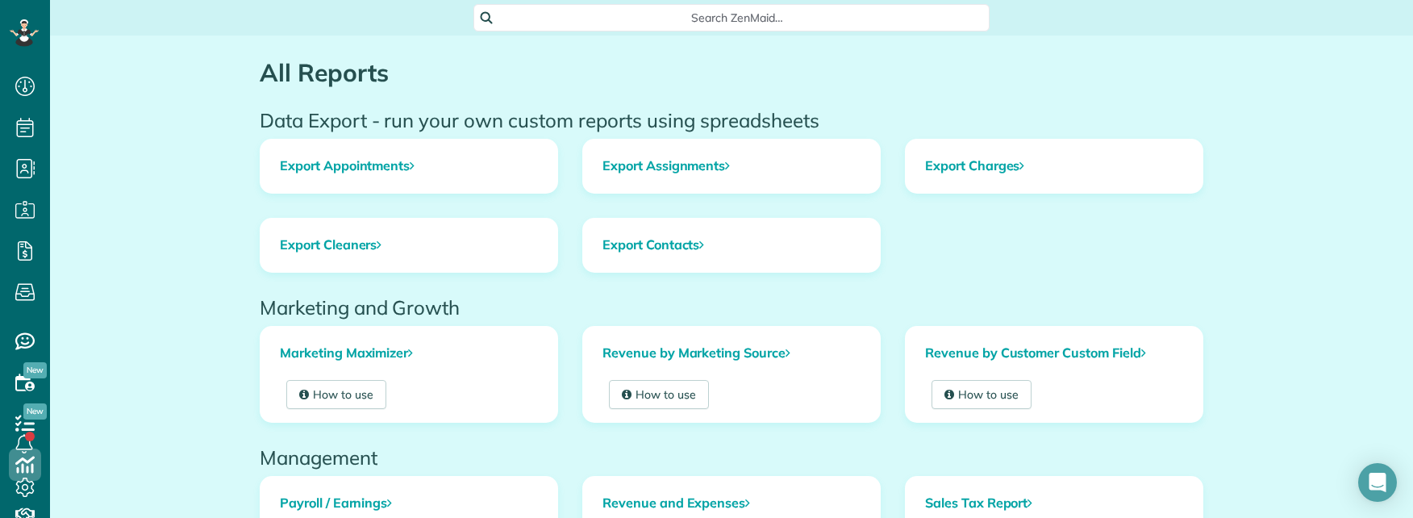
drag, startPoint x: 175, startPoint y: 303, endPoint x: 165, endPoint y: 304, distance: 10.5
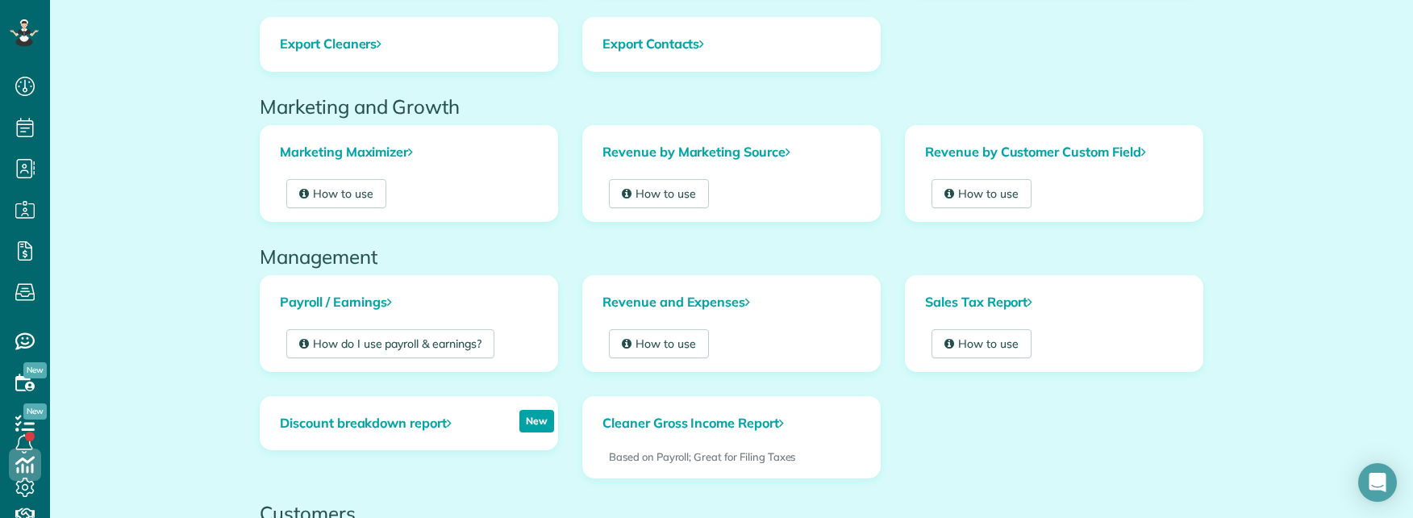
scroll to position [242, 0]
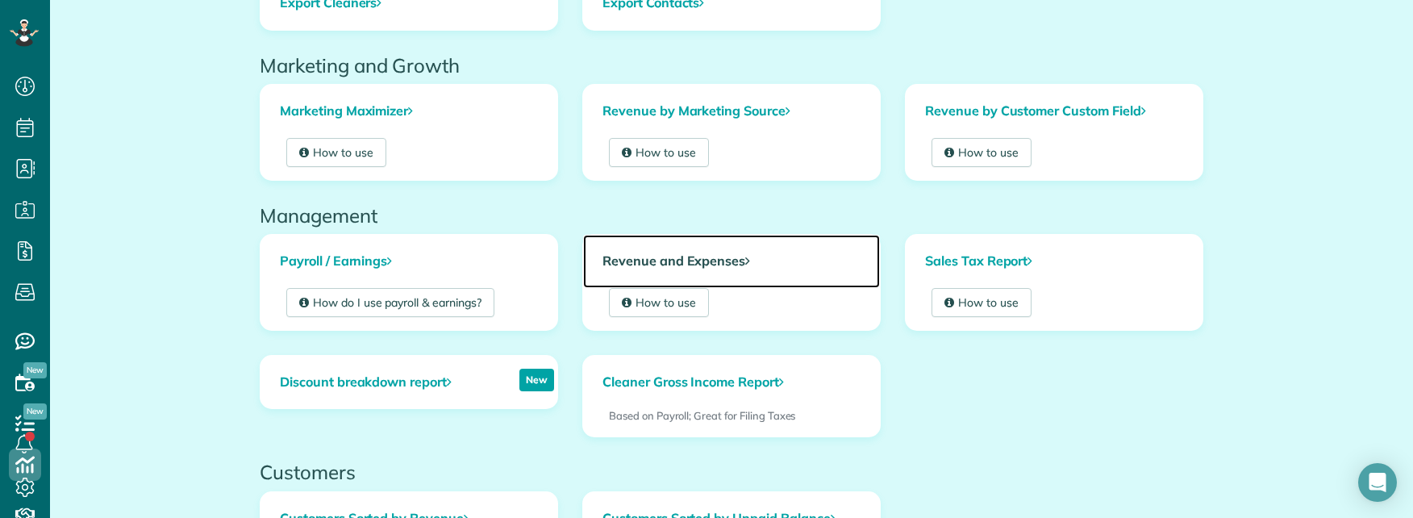
click at [711, 258] on link "Revenue and Expenses" at bounding box center [731, 261] width 297 height 53
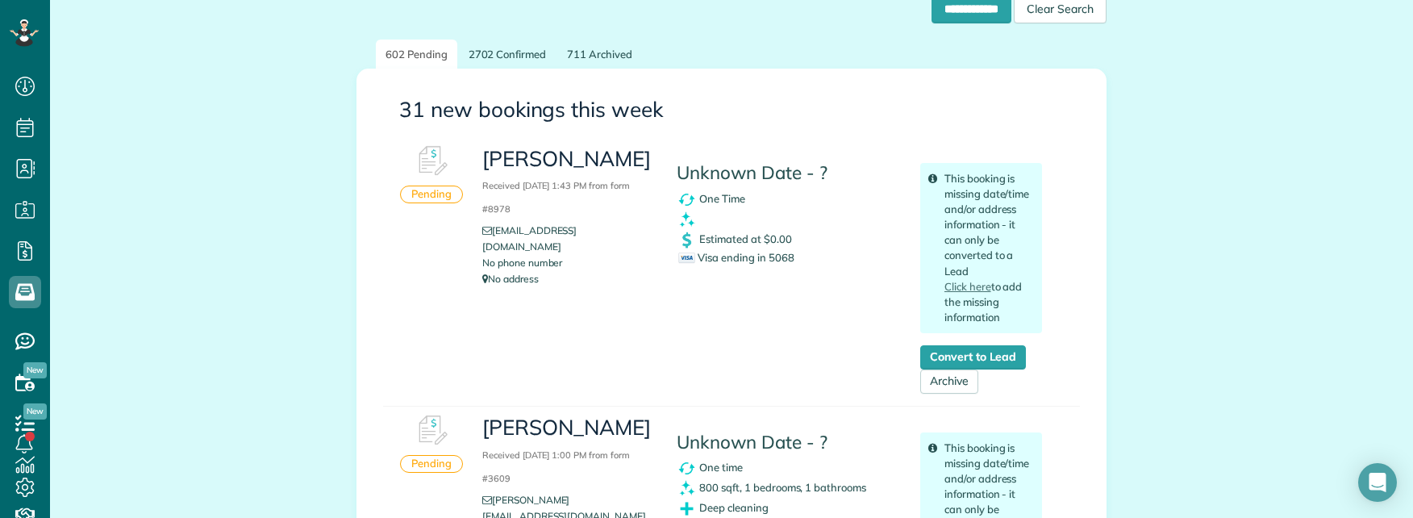
scroll to position [161, 0]
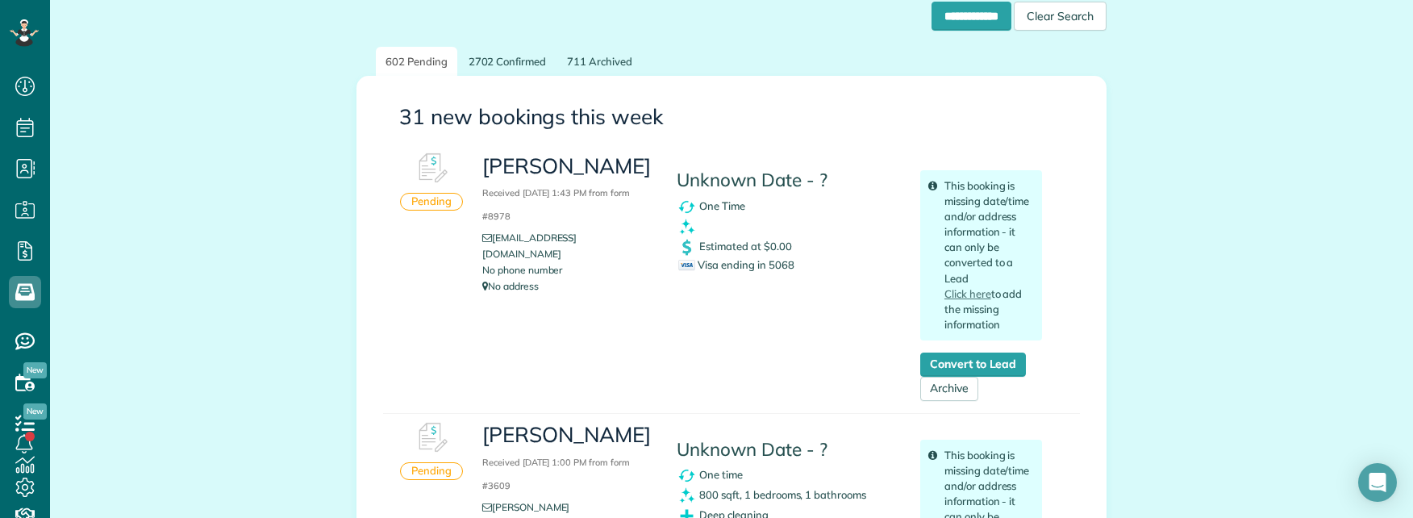
click at [772, 265] on span "Visa ending in 5068" at bounding box center [735, 264] width 115 height 13
copy span "5068"
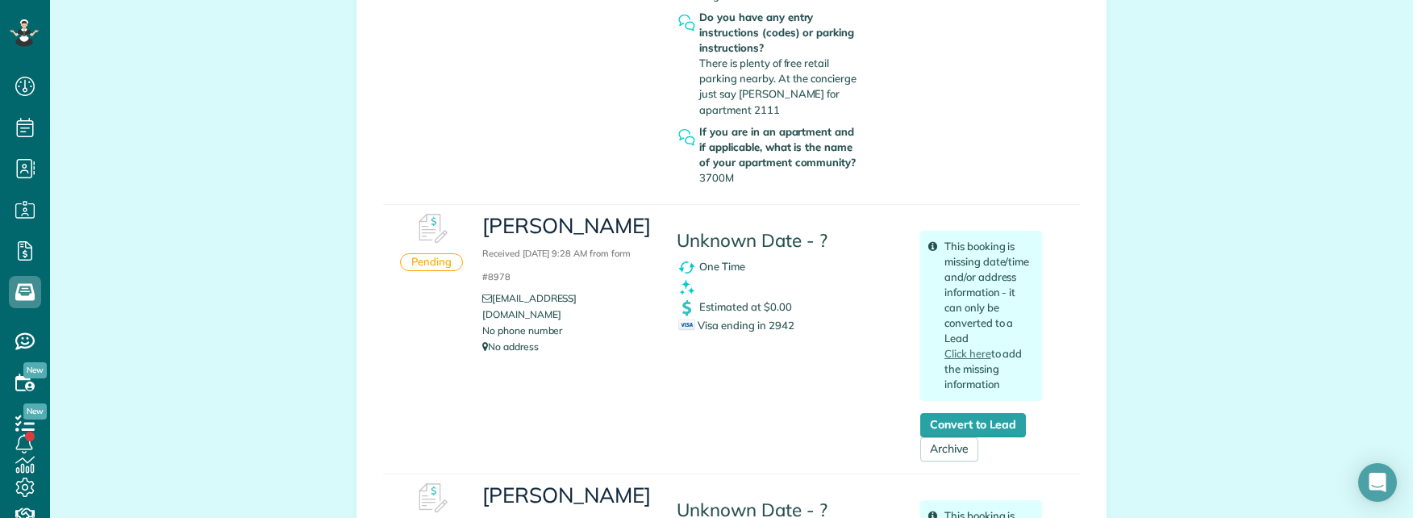
scroll to position [887, 0]
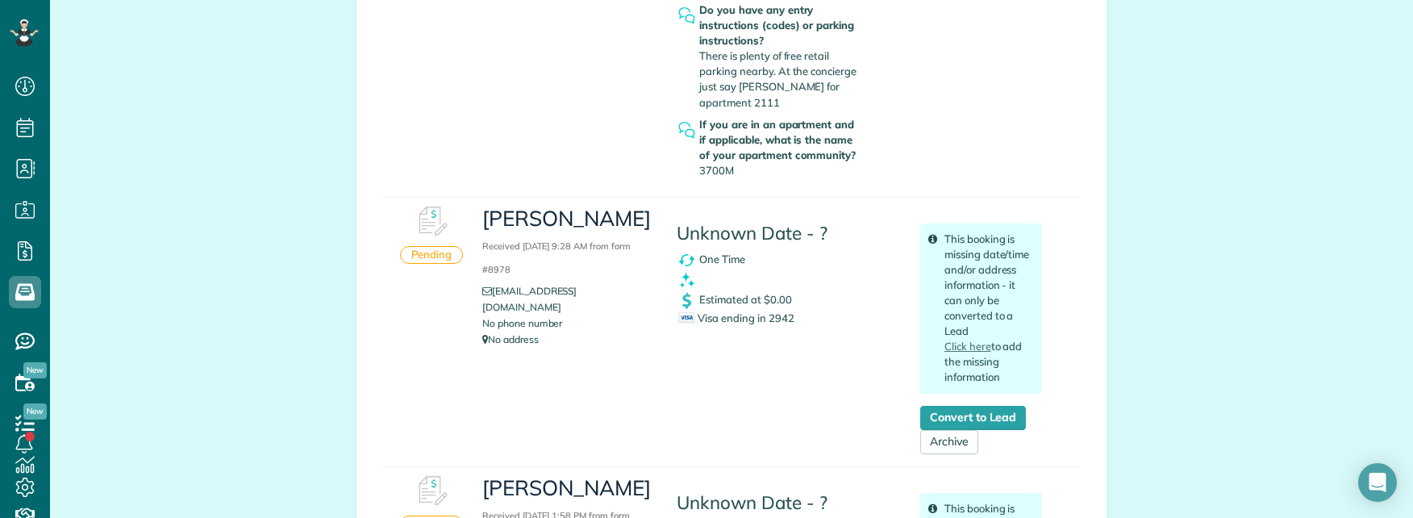
click at [778, 318] on span "Visa ending in 2942" at bounding box center [735, 317] width 115 height 13
copy span "2942"
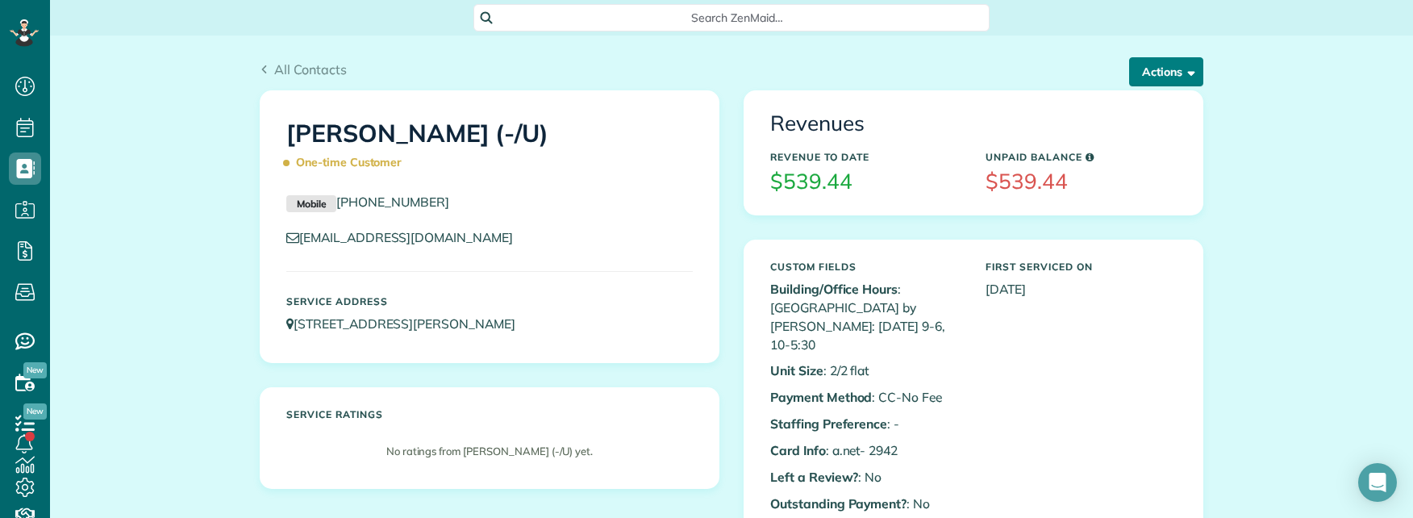
click at [1194, 80] on button "Actions" at bounding box center [1166, 71] width 74 height 29
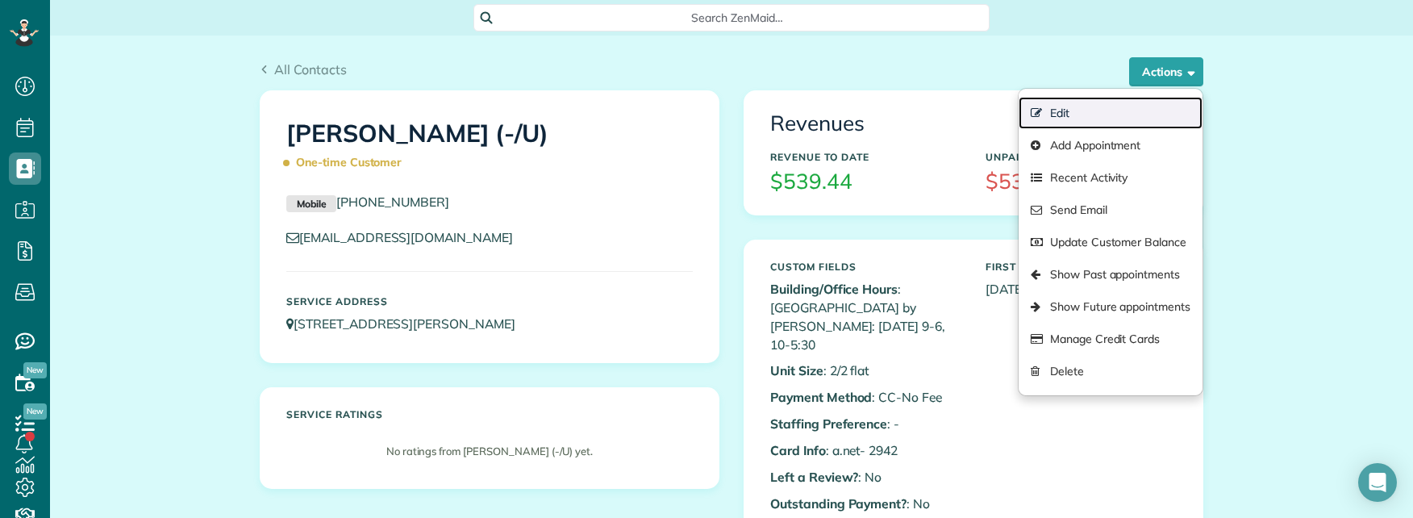
click at [1075, 110] on link "Edit" at bounding box center [1111, 113] width 184 height 32
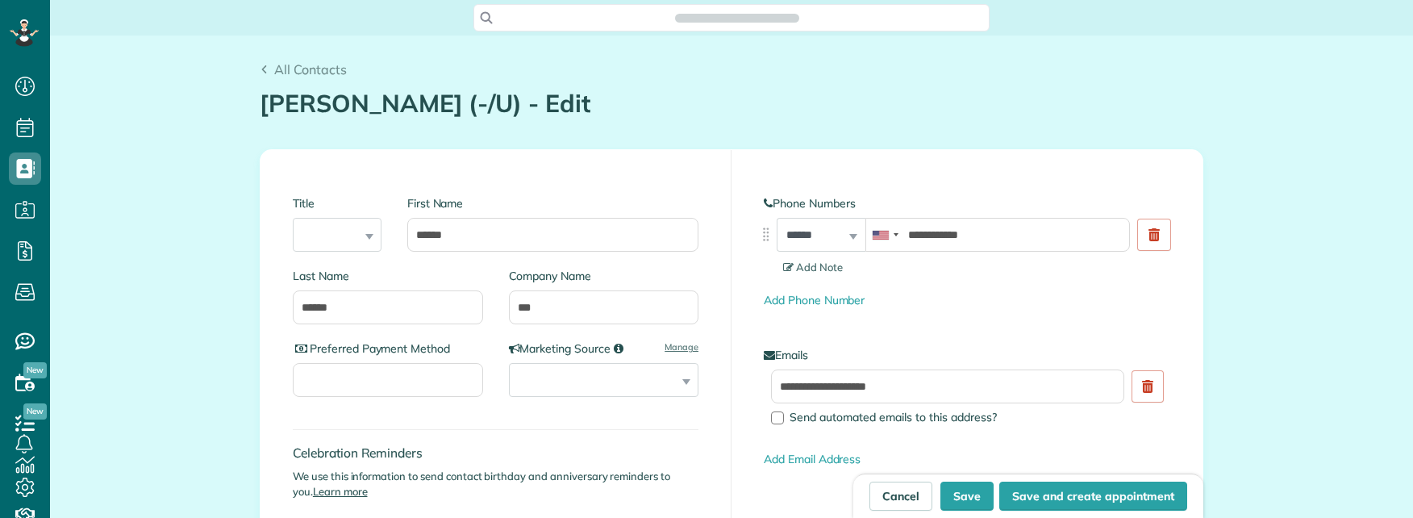
scroll to position [518, 50]
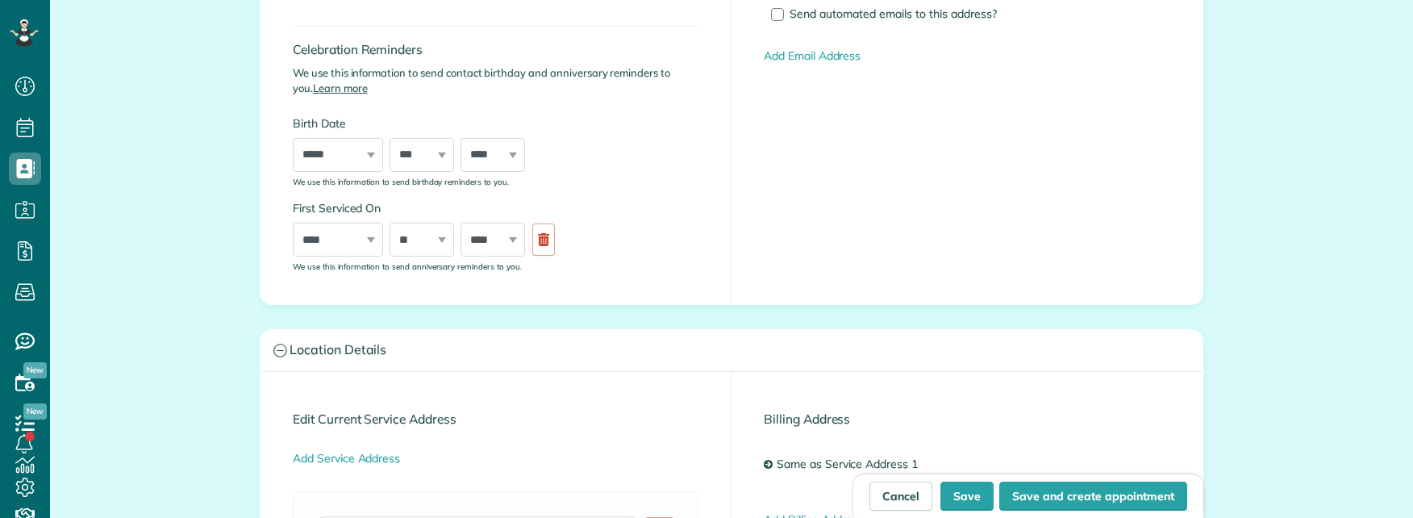
type input "**********"
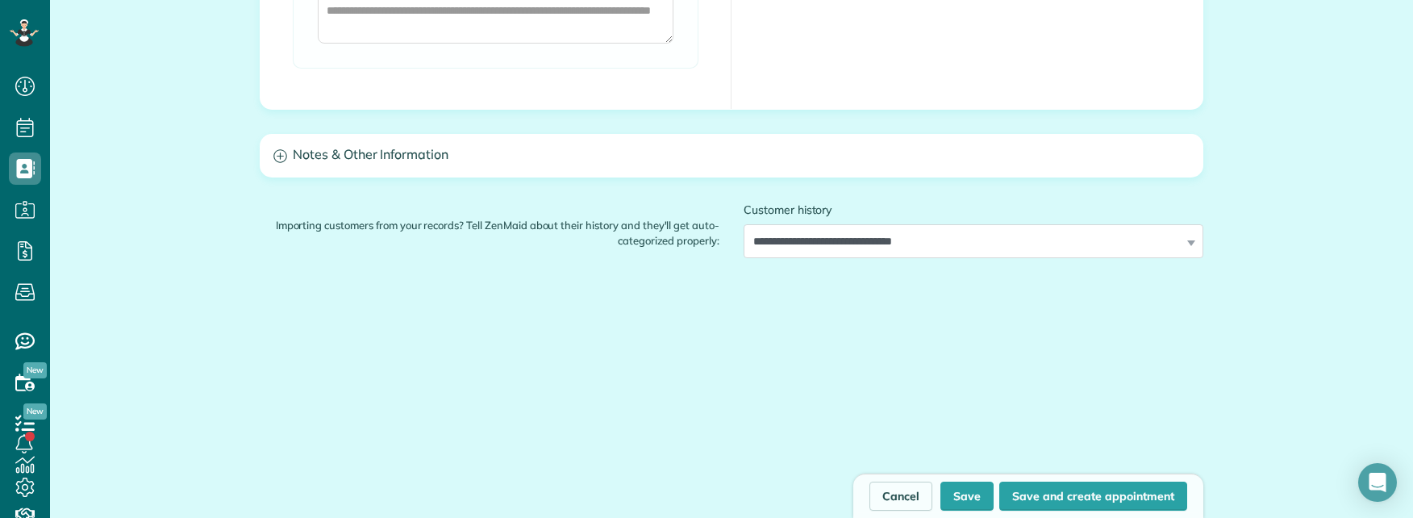
scroll to position [1452, 0]
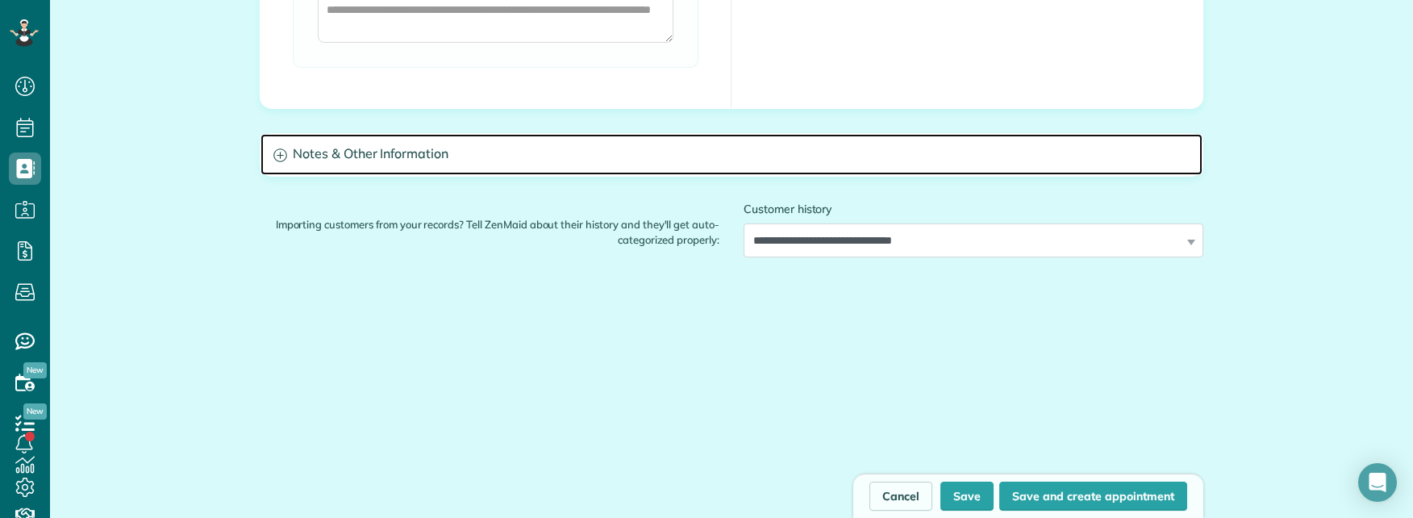
click at [494, 167] on h3 "Notes & Other Information" at bounding box center [732, 154] width 942 height 41
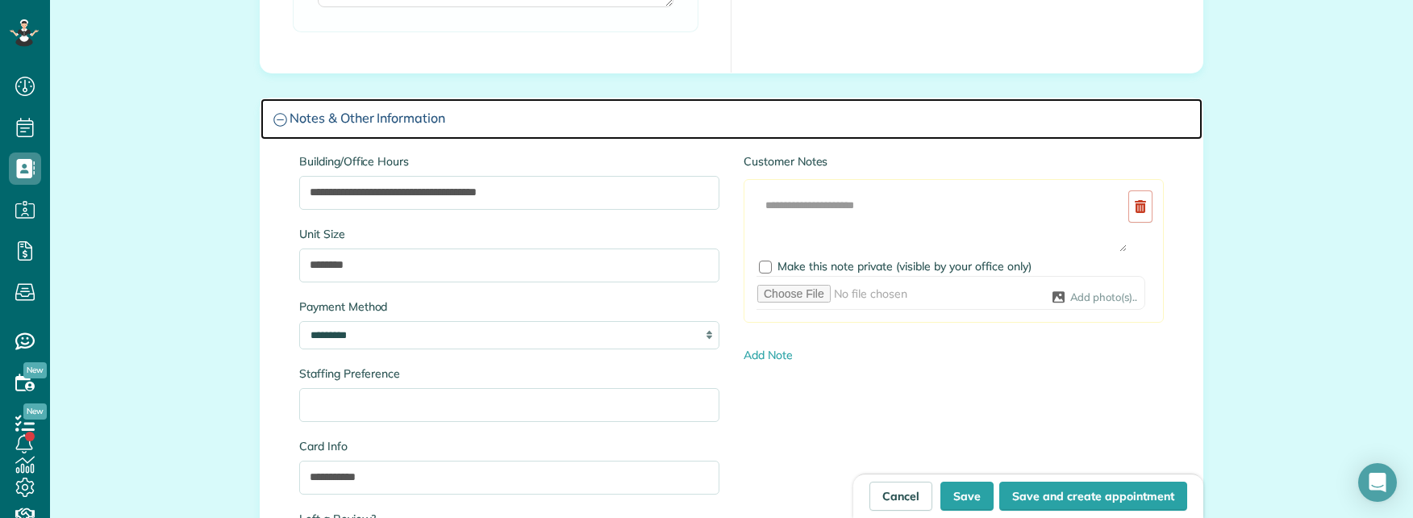
scroll to position [1613, 0]
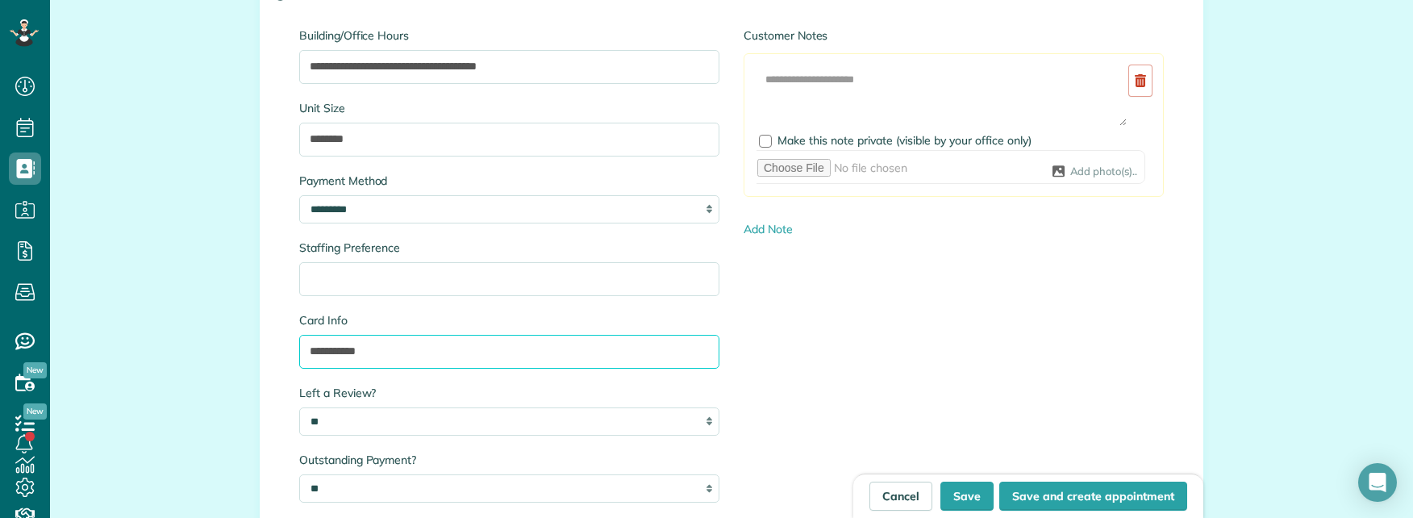
click at [353, 355] on input "**********" at bounding box center [509, 352] width 420 height 34
paste input "text"
type input "**********"
click at [962, 493] on button "Save" at bounding box center [967, 496] width 53 height 29
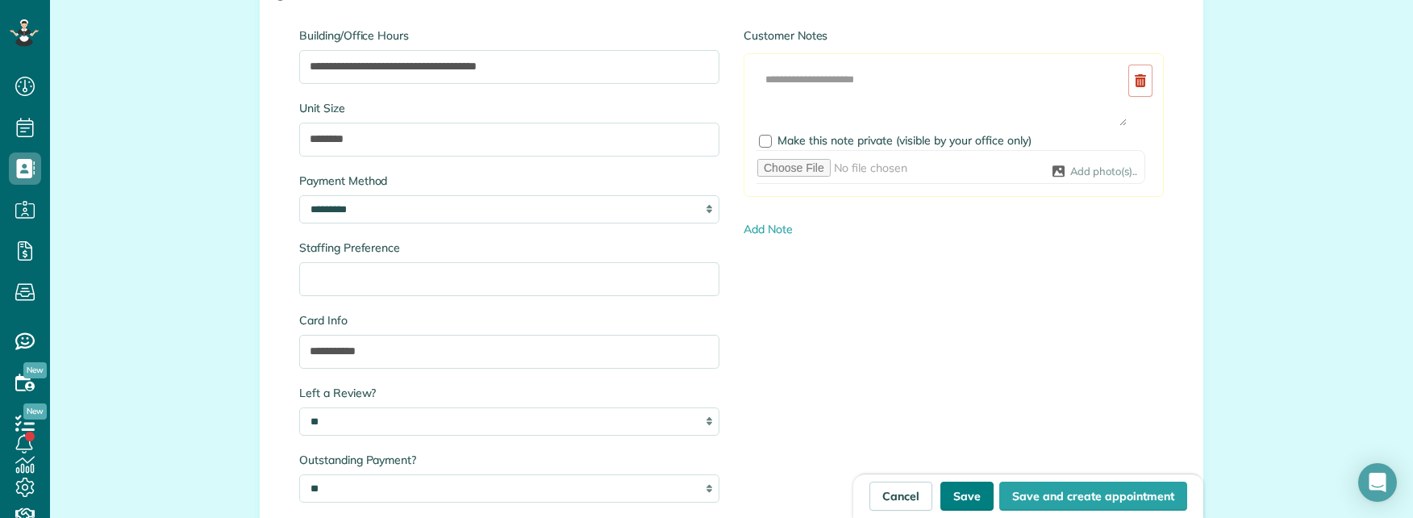
type input "**********"
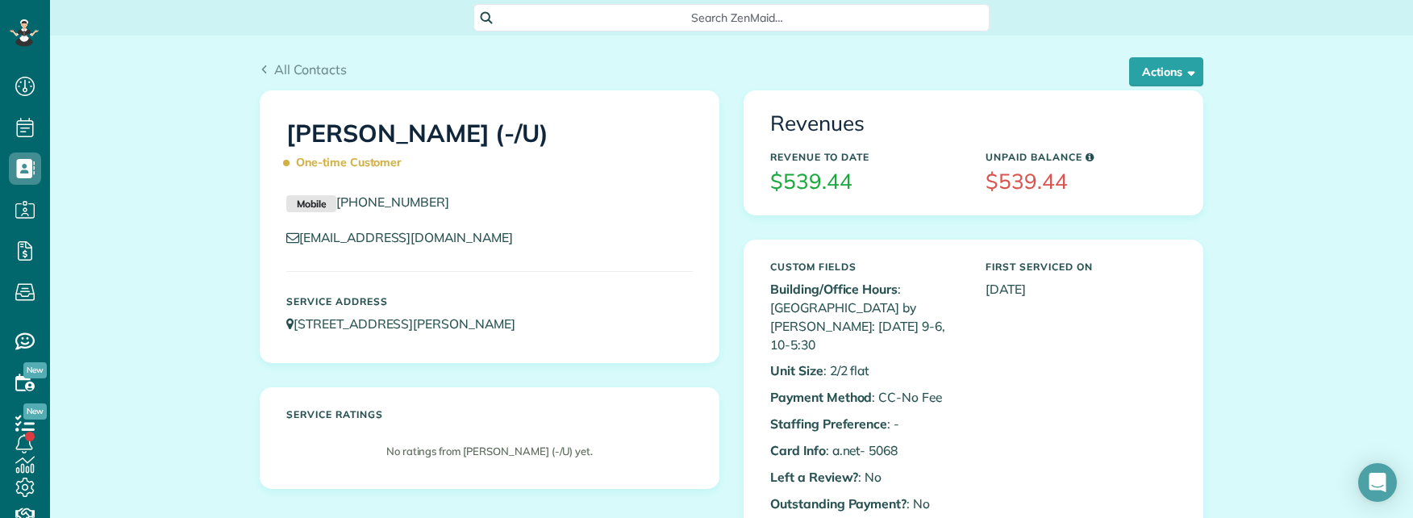
scroll to position [7, 7]
copy link "[PHONE_NUMBER]"
drag, startPoint x: 449, startPoint y: 202, endPoint x: 330, endPoint y: 204, distance: 119.4
click at [330, 204] on p "Mobile [PHONE_NUMBER]" at bounding box center [489, 202] width 407 height 19
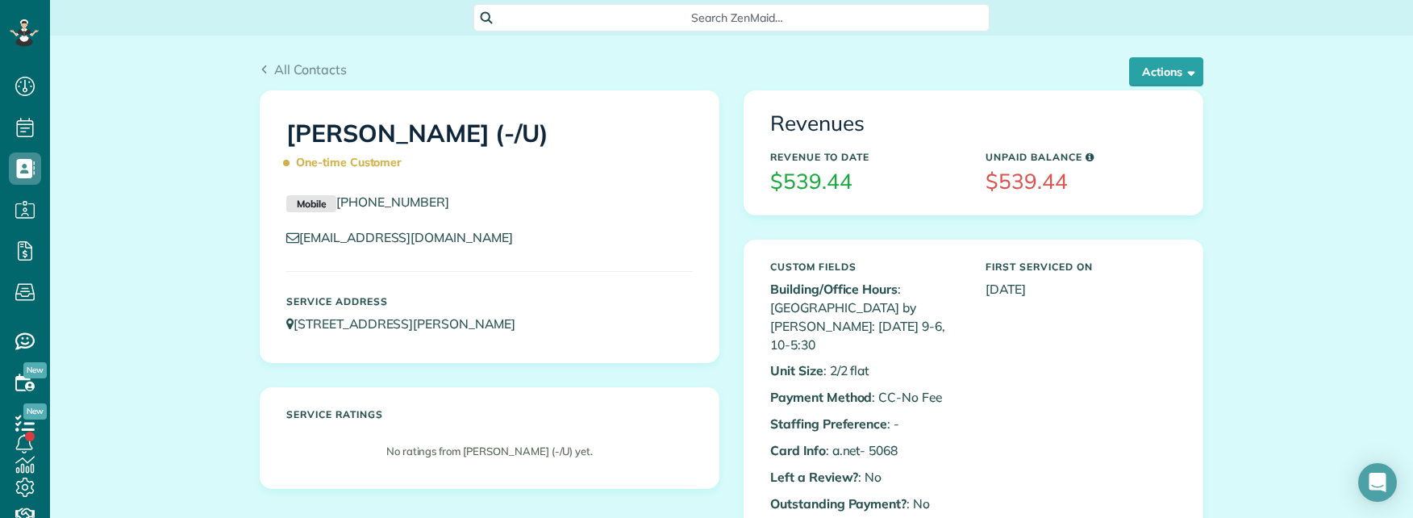
copy h1 "[PERSON_NAME]"
drag, startPoint x: 282, startPoint y: 130, endPoint x: 458, endPoint y: 133, distance: 176.7
click at [458, 133] on h1 "[PERSON_NAME] (-/U) One-time Customer" at bounding box center [489, 148] width 407 height 56
click at [716, 376] on div "Rachel Raymer (-/U) One-time Customer Mobile (847) 507-2875 rraymer@mohmuseum.o…" at bounding box center [490, 301] width 484 height 423
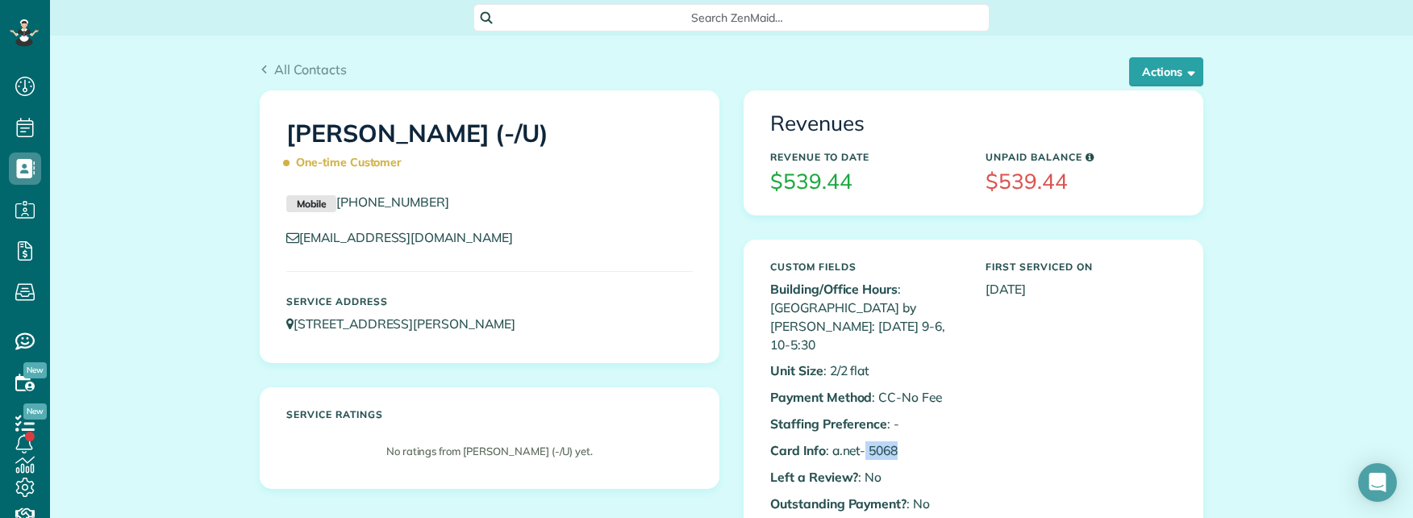
copy p "5068"
drag, startPoint x: 880, startPoint y: 415, endPoint x: 861, endPoint y: 415, distance: 19.4
click at [861, 441] on p "Card Info : a.net- 5068" at bounding box center [865, 450] width 191 height 19
click at [1154, 73] on button "Actions" at bounding box center [1166, 71] width 74 height 29
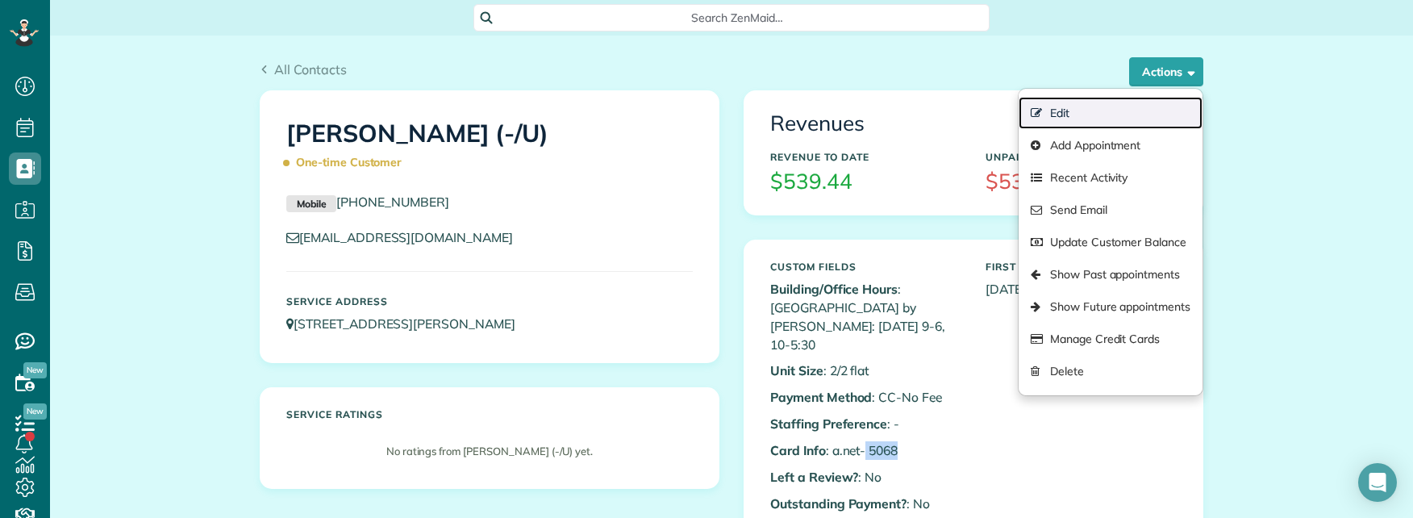
click at [1065, 114] on link "Edit" at bounding box center [1111, 113] width 184 height 32
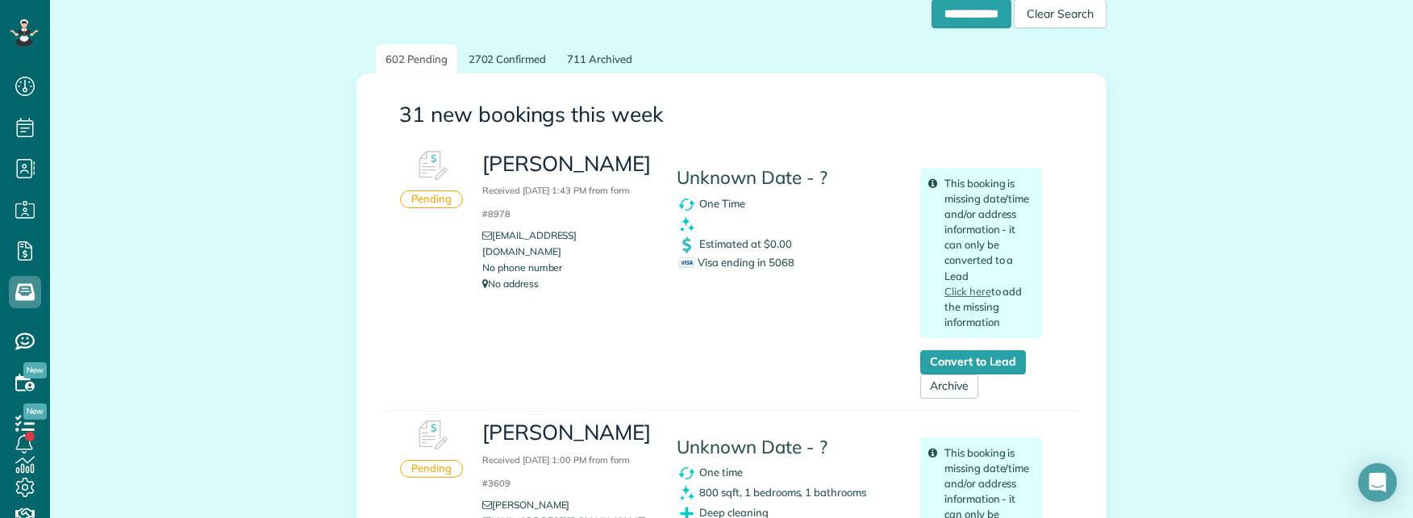
scroll to position [161, 0]
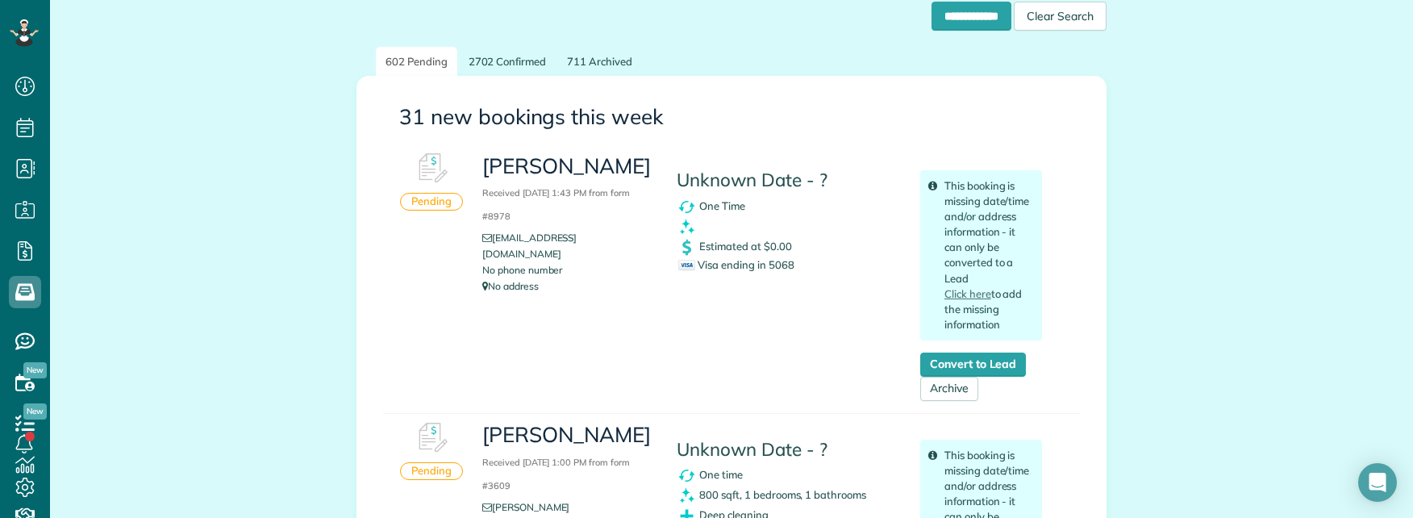
click at [777, 263] on span "Visa ending in 5068" at bounding box center [735, 264] width 115 height 13
copy span "5068"
drag, startPoint x: 474, startPoint y: 160, endPoint x: 580, endPoint y: 187, distance: 110.0
click at [580, 187] on div "Elizabeth O.Tramer Received September 02, 2025 1:43 PM from form #8978 lizotram…" at bounding box center [567, 223] width 194 height 158
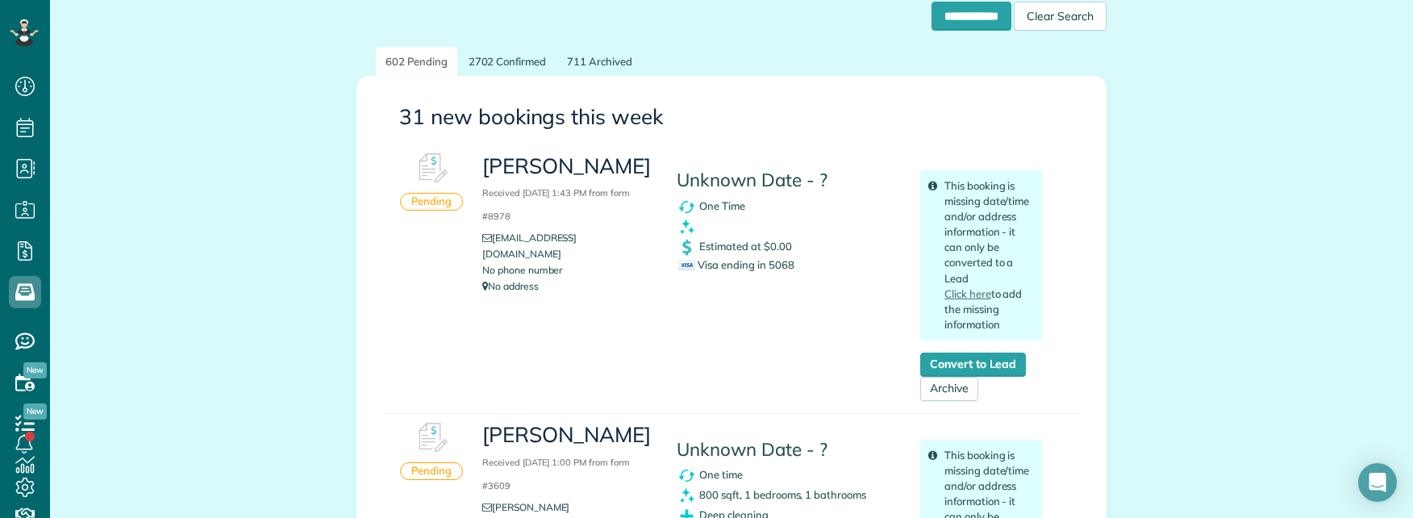
copy h3 "Elizabeth O.Tramer"
click at [547, 198] on h3 "Elizabeth O.Tramer Received September 02, 2025 1:43 PM from form #8978" at bounding box center [567, 189] width 170 height 69
click at [770, 267] on span "Visa ending in 5068" at bounding box center [735, 264] width 115 height 13
copy span "5068"
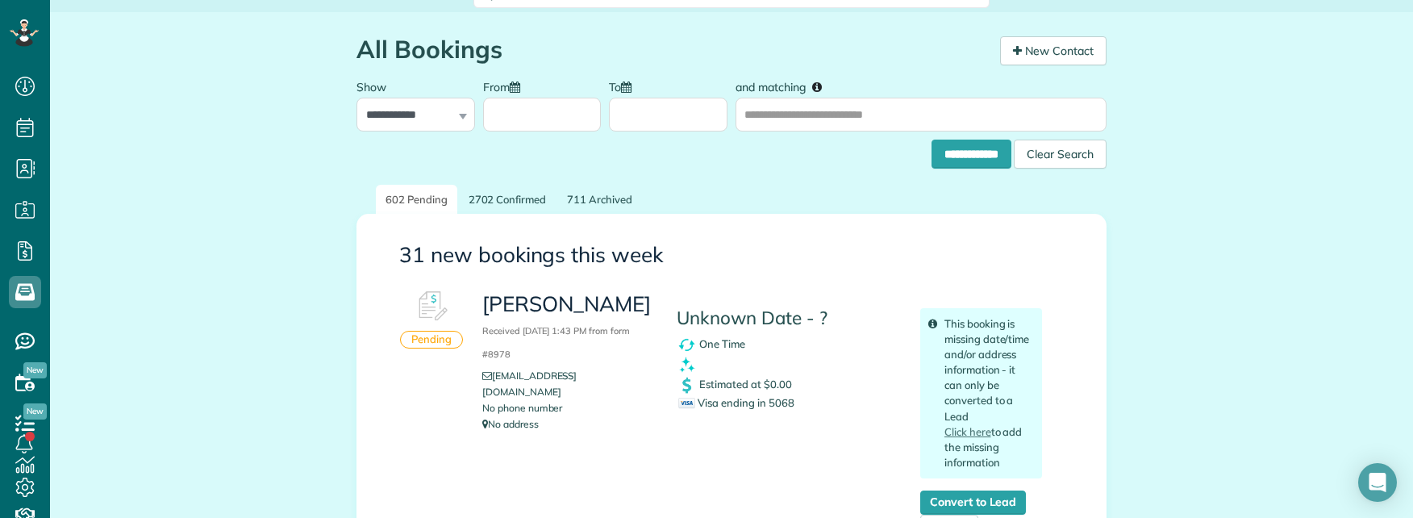
scroll to position [0, 0]
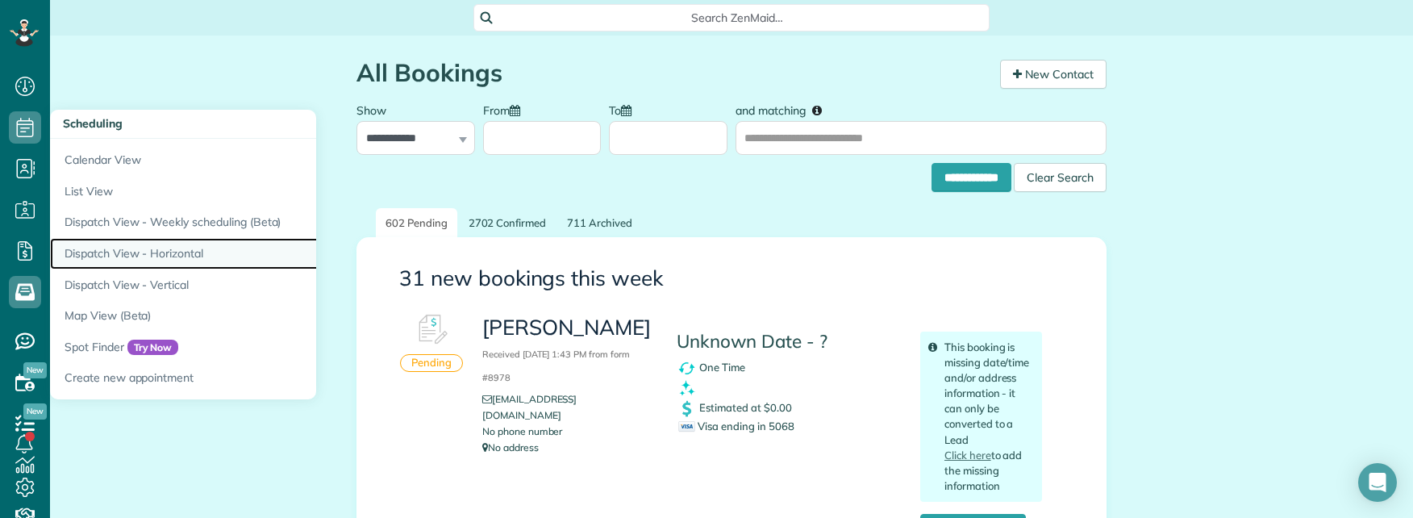
click at [125, 250] on link "Dispatch View - Horizontal" at bounding box center [251, 253] width 403 height 31
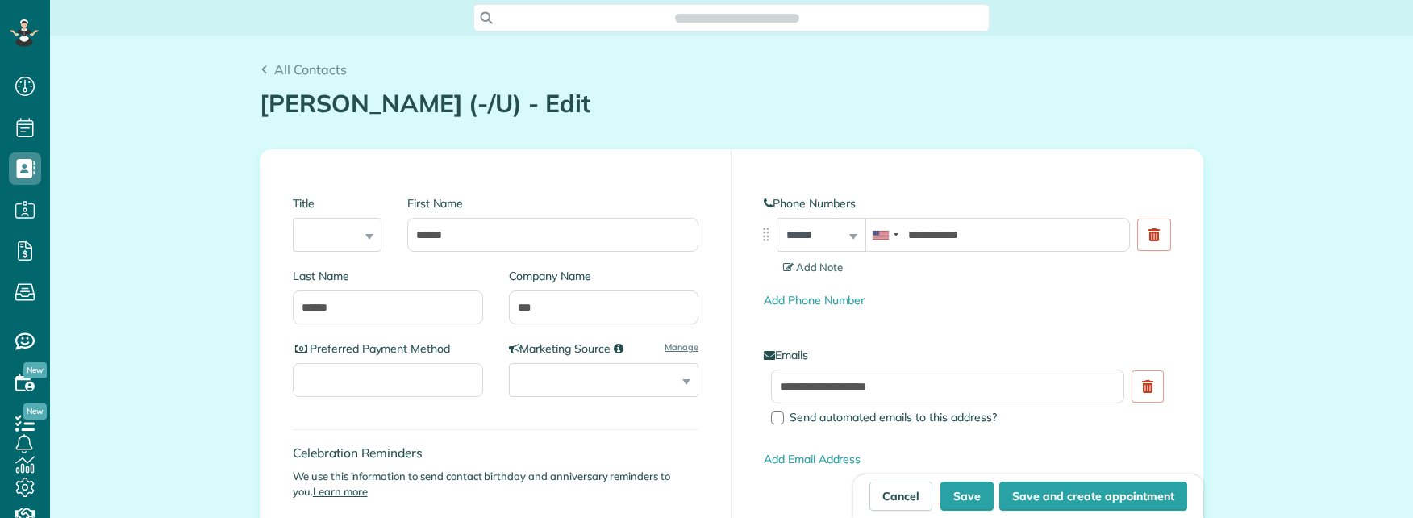
scroll to position [7, 7]
type input "**********"
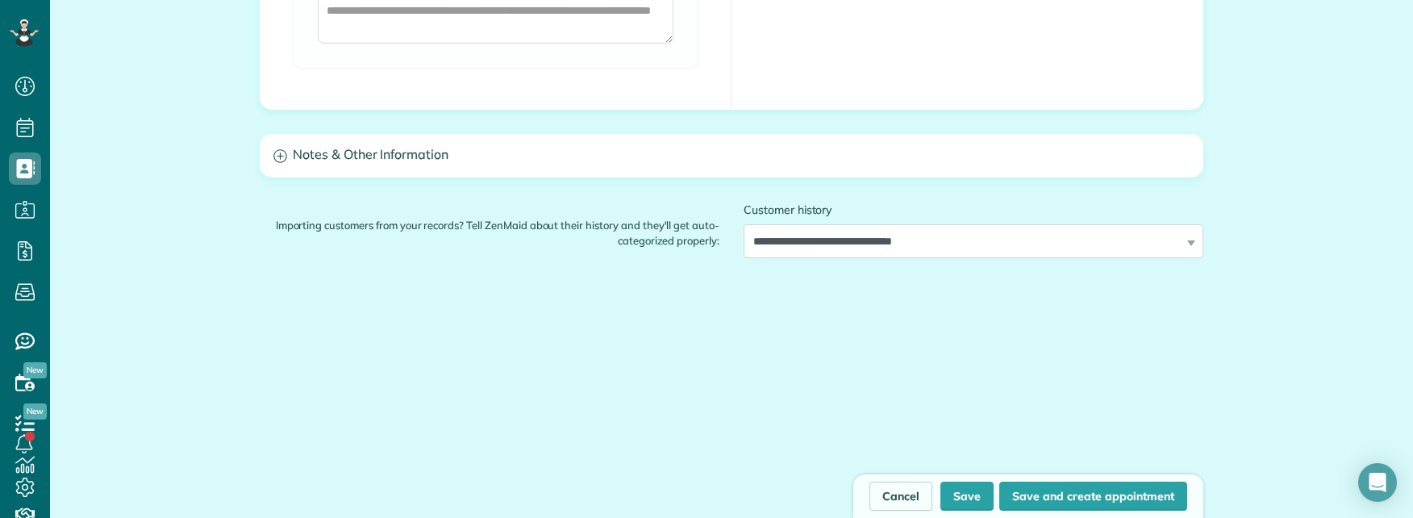
scroll to position [1452, 0]
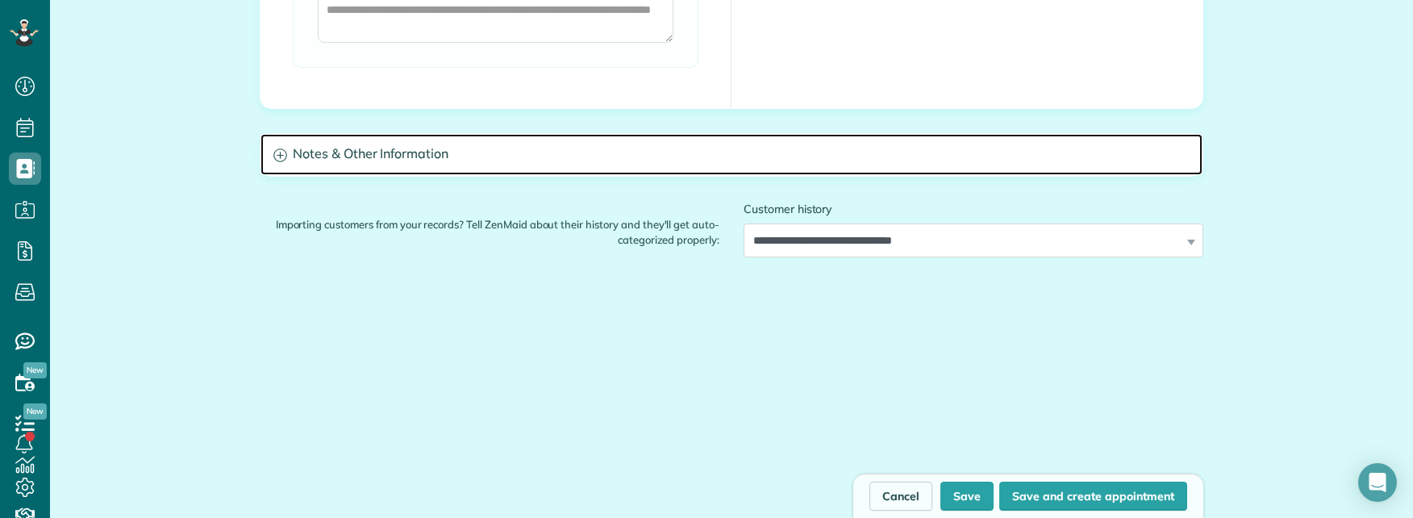
click at [540, 156] on h3 "Notes & Other Information" at bounding box center [732, 154] width 942 height 41
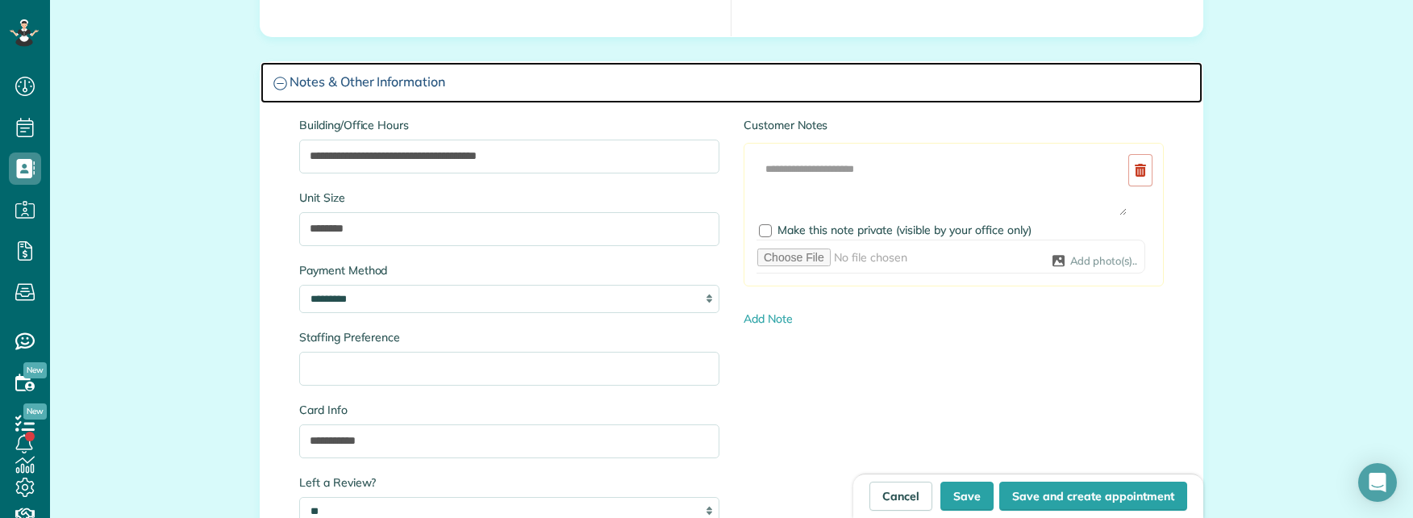
scroll to position [1775, 0]
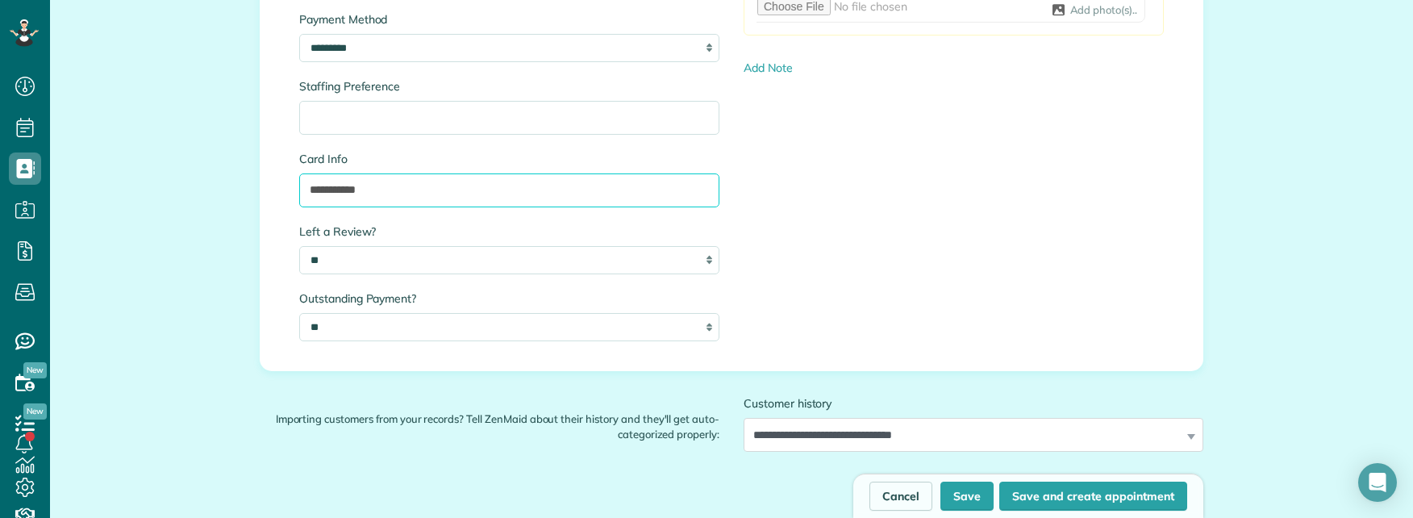
click at [350, 186] on input "**********" at bounding box center [509, 190] width 420 height 34
type input "**********"
click at [966, 493] on button "Save" at bounding box center [967, 496] width 53 height 29
type input "**********"
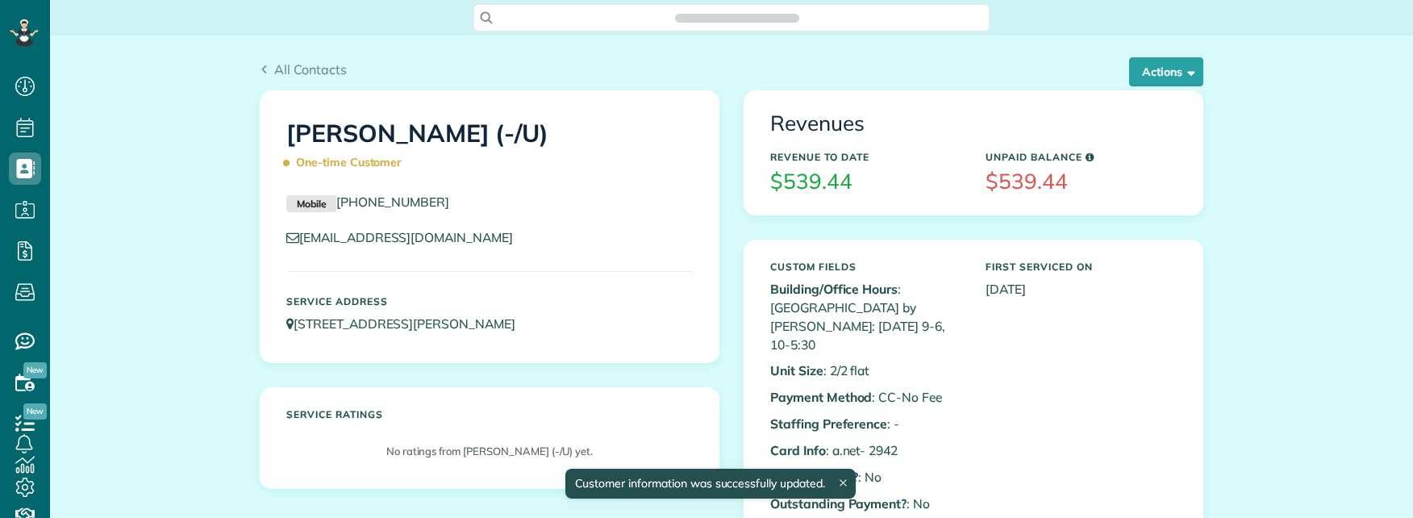
scroll to position [7, 7]
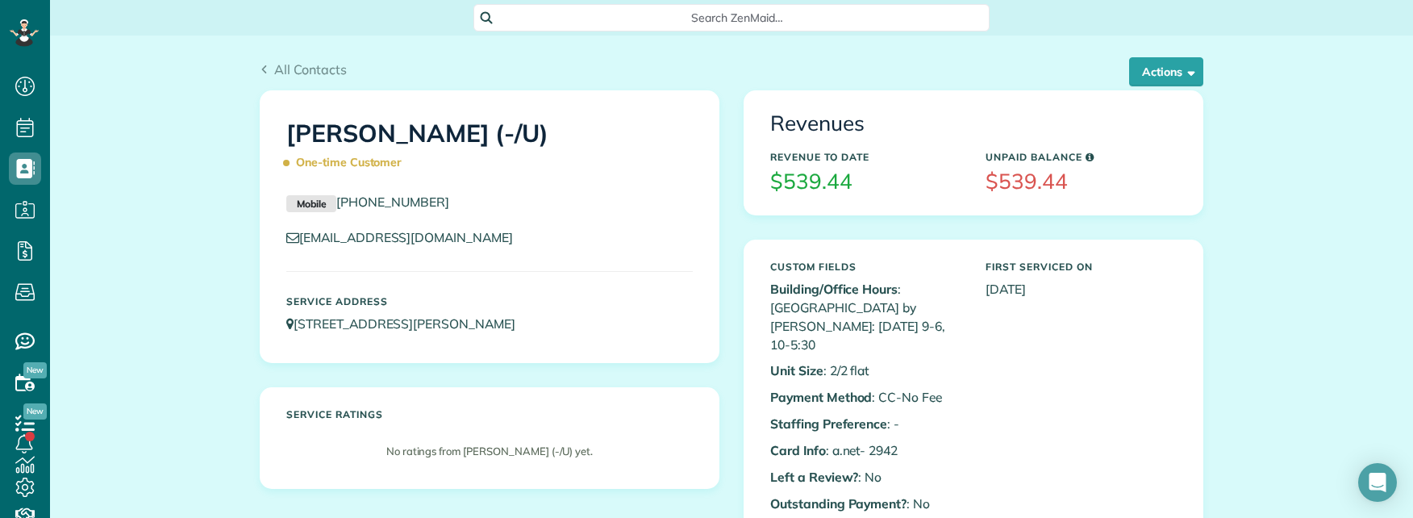
click at [758, 14] on span "Search ZenMaid…" at bounding box center [737, 18] width 490 height 16
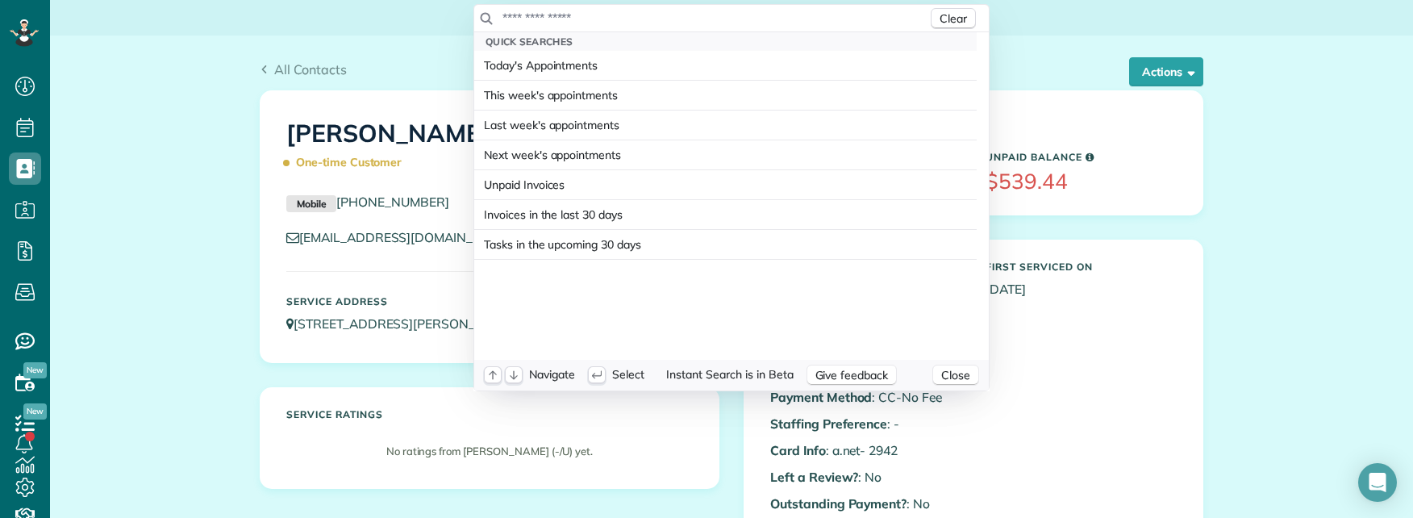
click at [737, 11] on input "text" at bounding box center [715, 18] width 426 height 16
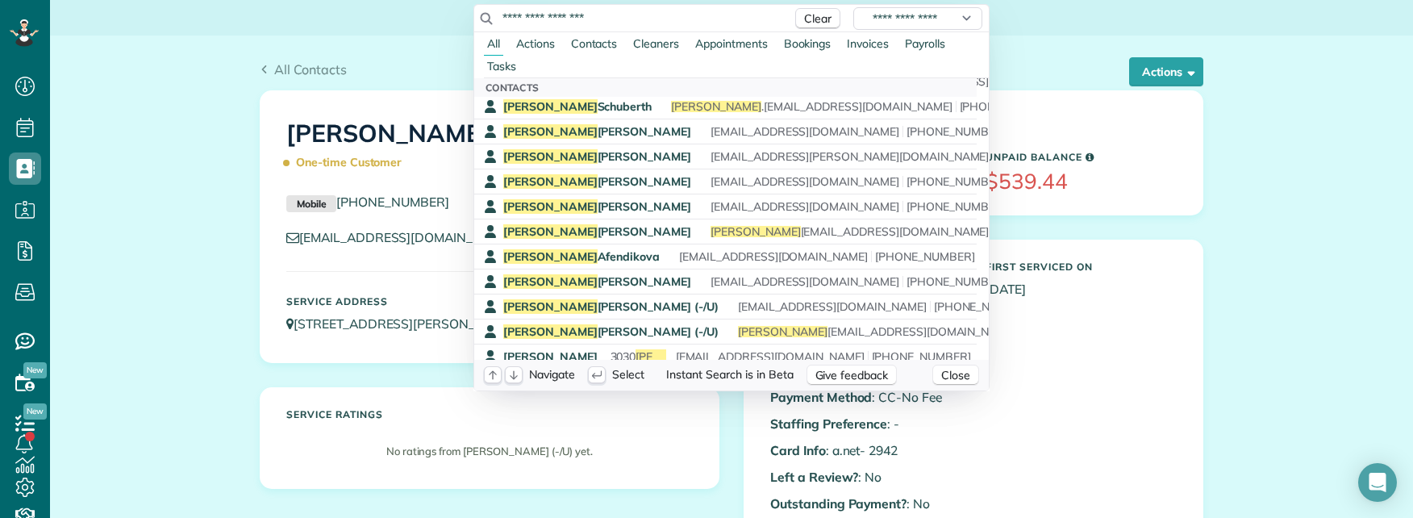
scroll to position [323, 0]
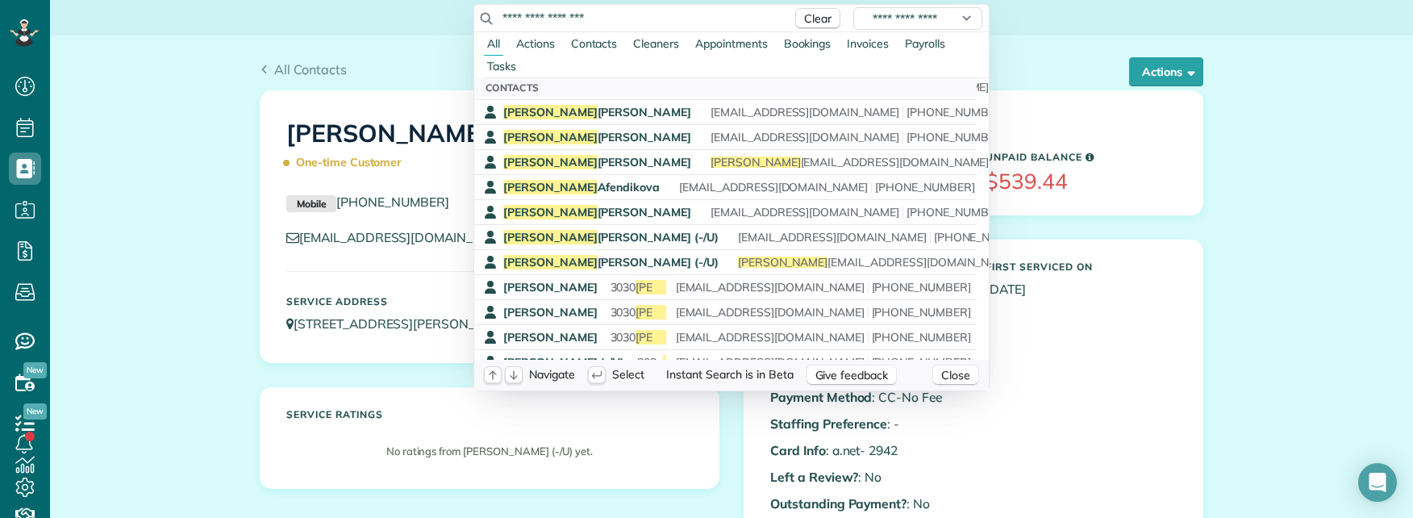
click at [559, 18] on input "**********" at bounding box center [643, 18] width 282 height 16
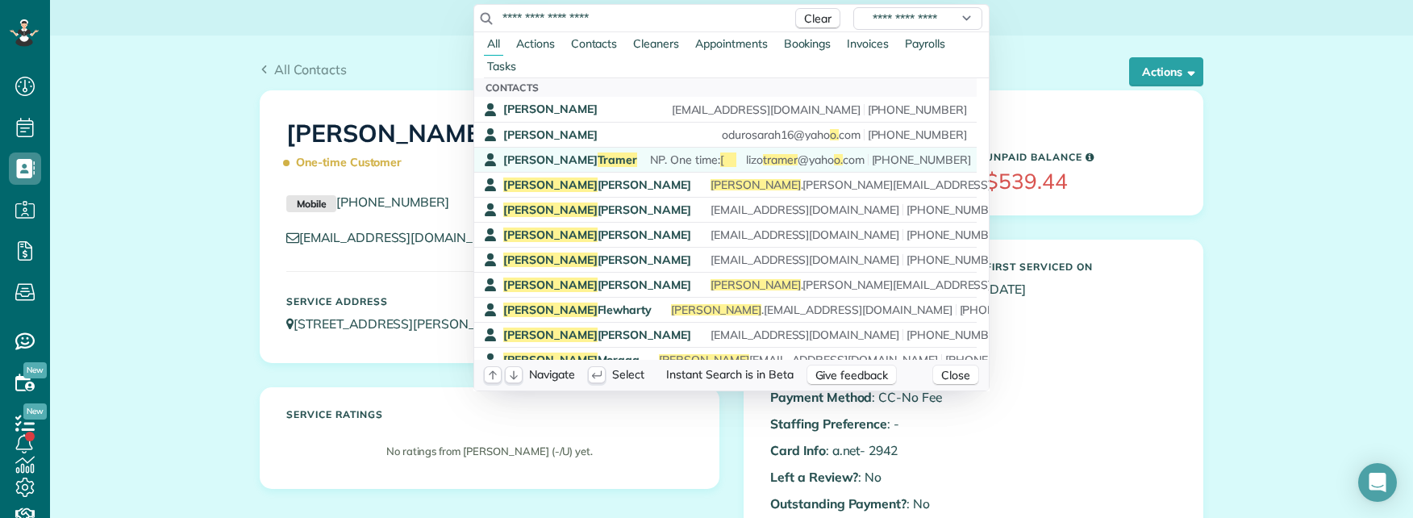
type input "**********"
click at [720, 161] on span "Elizabeth" at bounding box center [765, 159] width 90 height 15
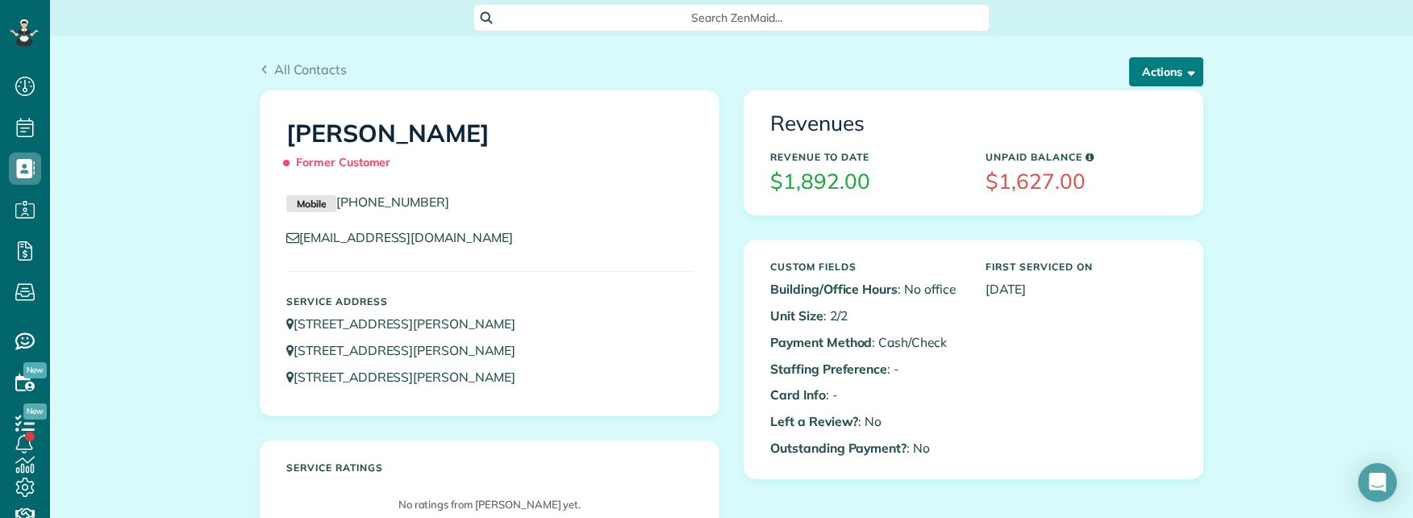
click at [1129, 80] on button "Actions" at bounding box center [1166, 71] width 74 height 29
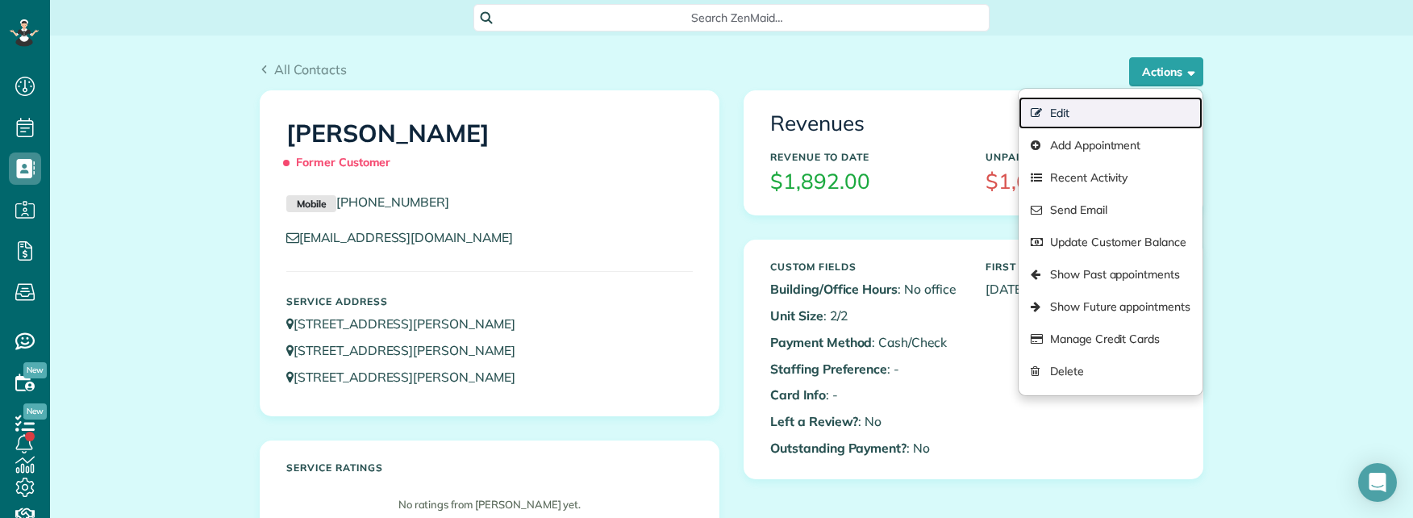
click at [1072, 109] on link "Edit" at bounding box center [1111, 113] width 184 height 32
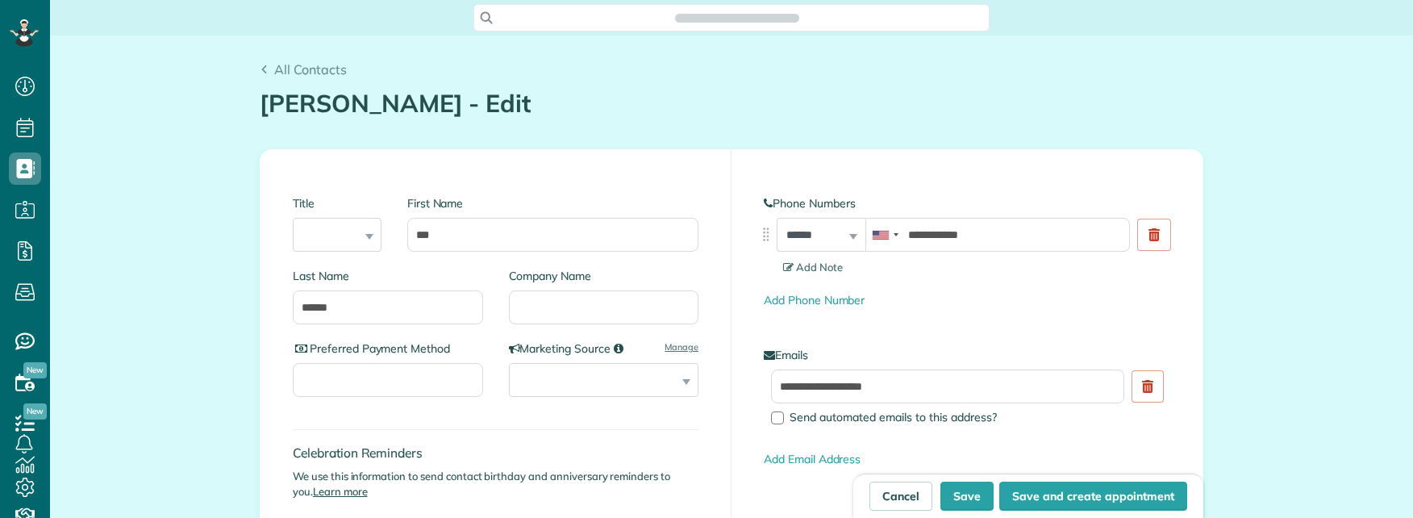
type input "**********"
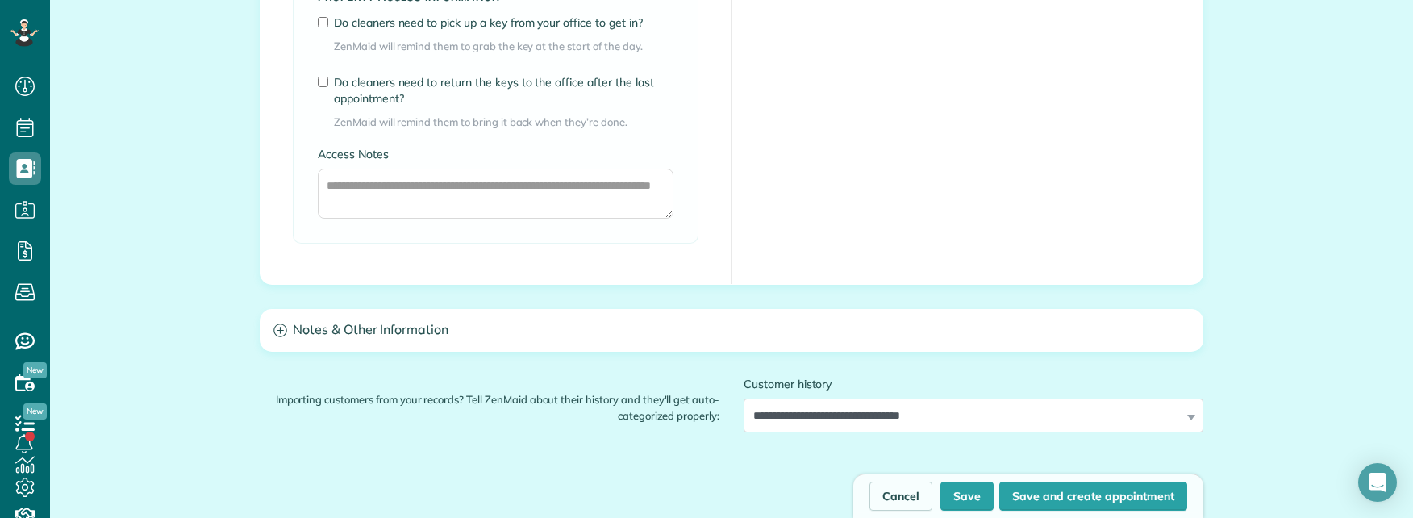
scroll to position [2581, 0]
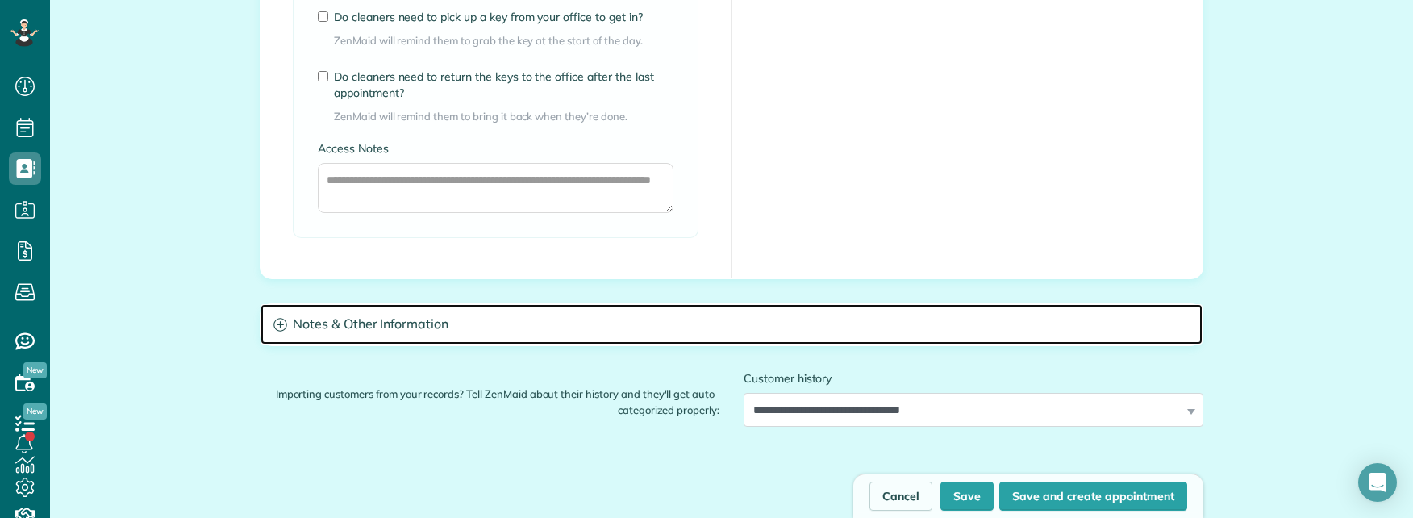
click at [770, 324] on h3 "Notes & Other Information" at bounding box center [732, 324] width 942 height 41
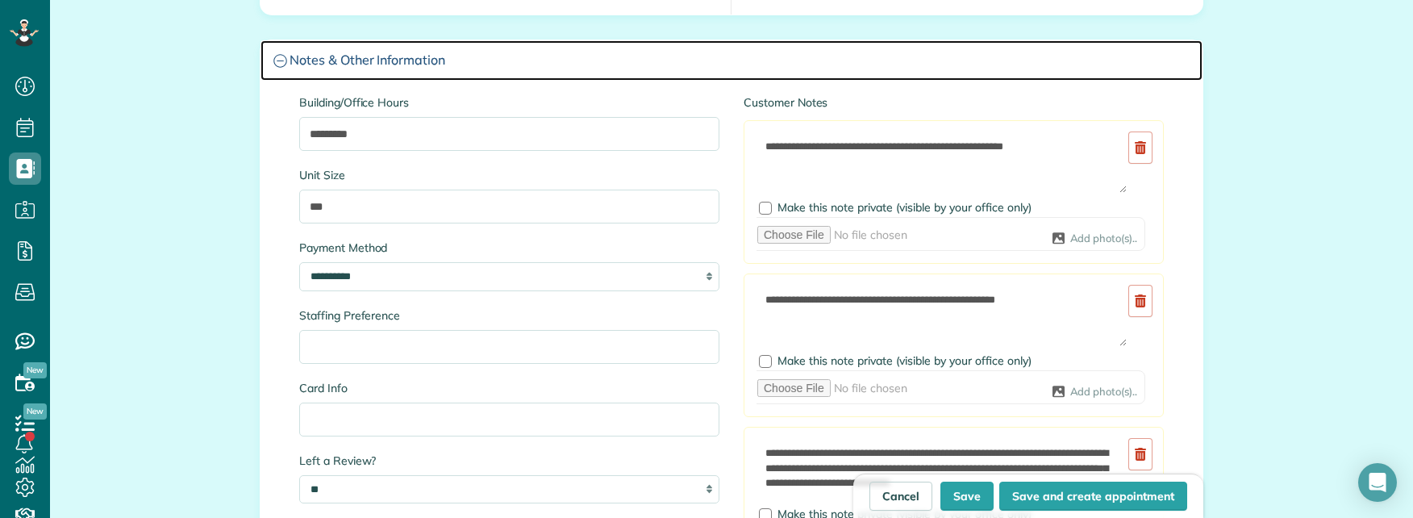
scroll to position [2904, 0]
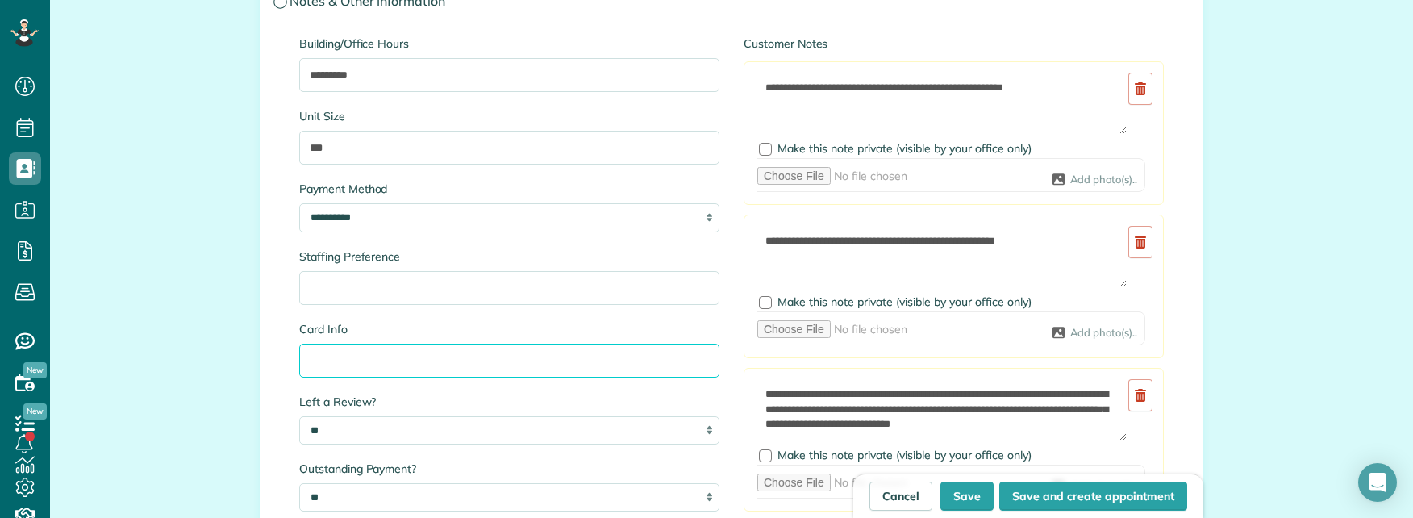
click at [436, 373] on input "Card Info" at bounding box center [509, 361] width 420 height 34
paste input "*****"
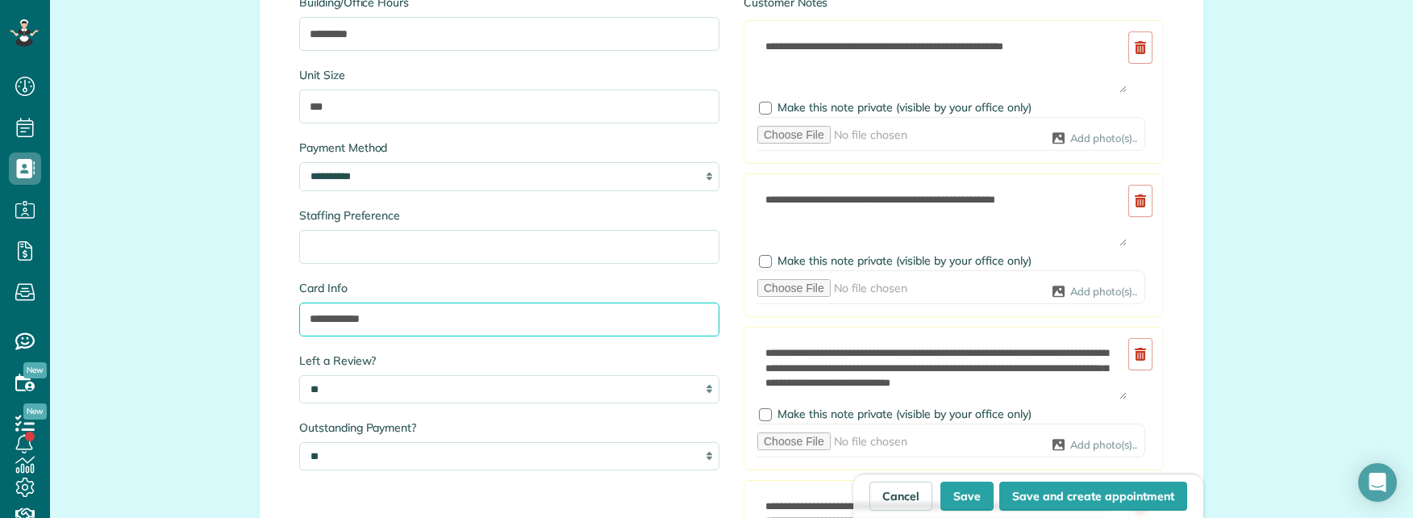
scroll to position [3146, 0]
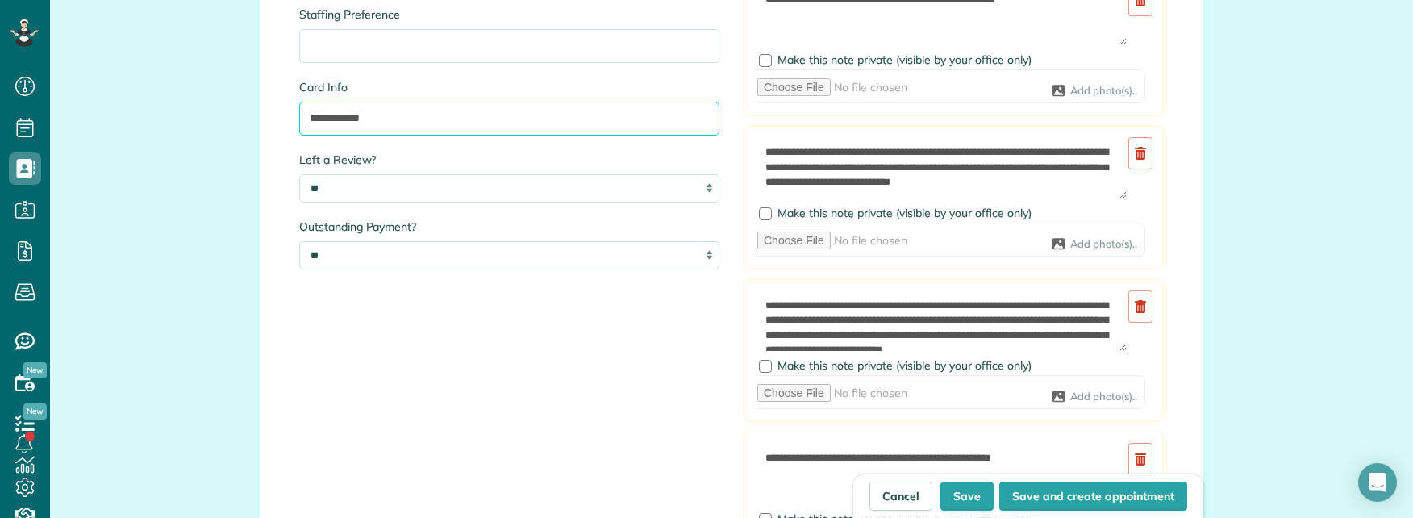
type input "**********"
click at [962, 485] on button "Save" at bounding box center [967, 496] width 53 height 29
type input "**********"
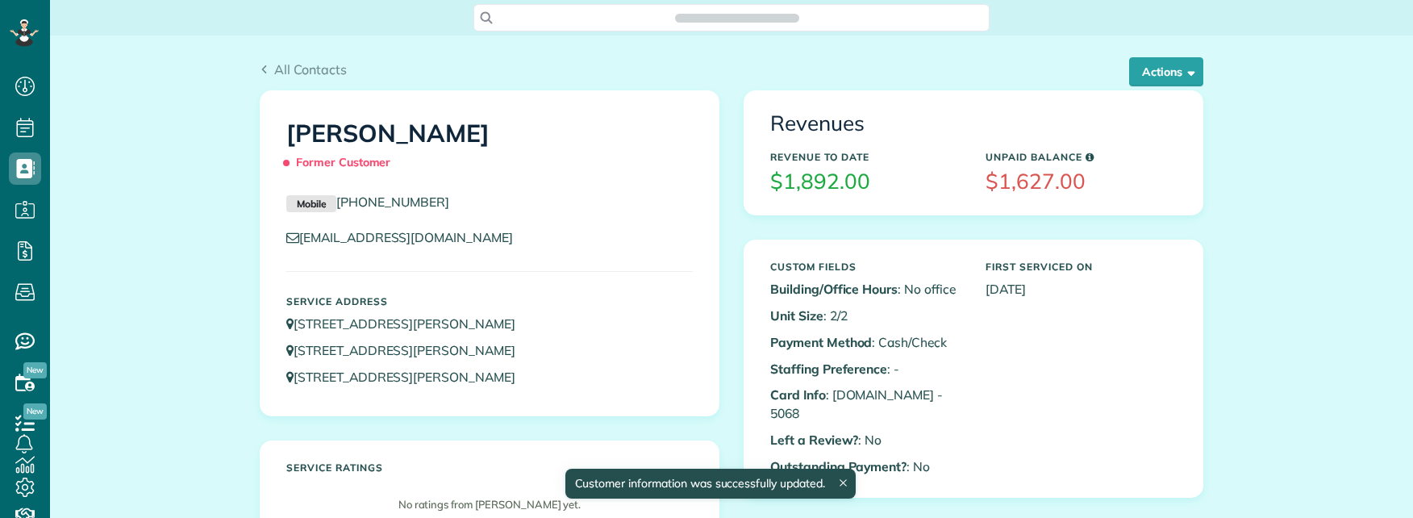
scroll to position [7, 7]
drag, startPoint x: 412, startPoint y: 138, endPoint x: 466, endPoint y: 138, distance: 54.0
click at [466, 138] on h1 "[PERSON_NAME] Former Customer" at bounding box center [489, 148] width 407 height 56
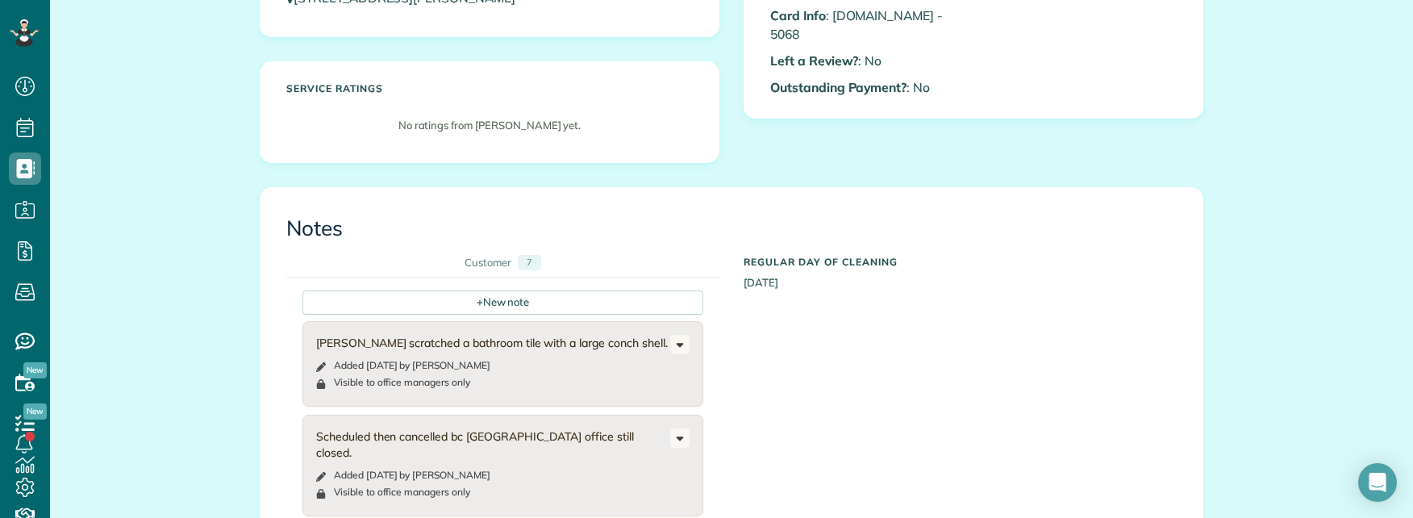
scroll to position [403, 0]
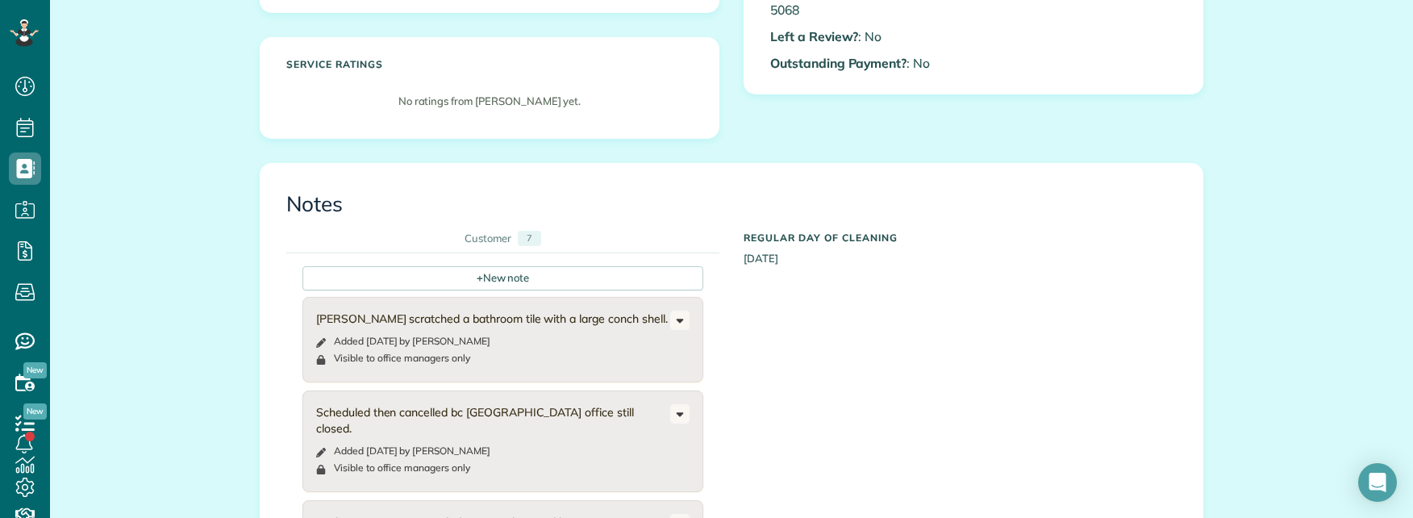
drag, startPoint x: 186, startPoint y: 221, endPoint x: 211, endPoint y: 211, distance: 27.1
click at [190, 221] on div "All Contacts Actions Edit Add Appointment Recent Activity Send Email Update Cus…" at bounding box center [731, 472] width 1363 height 1680
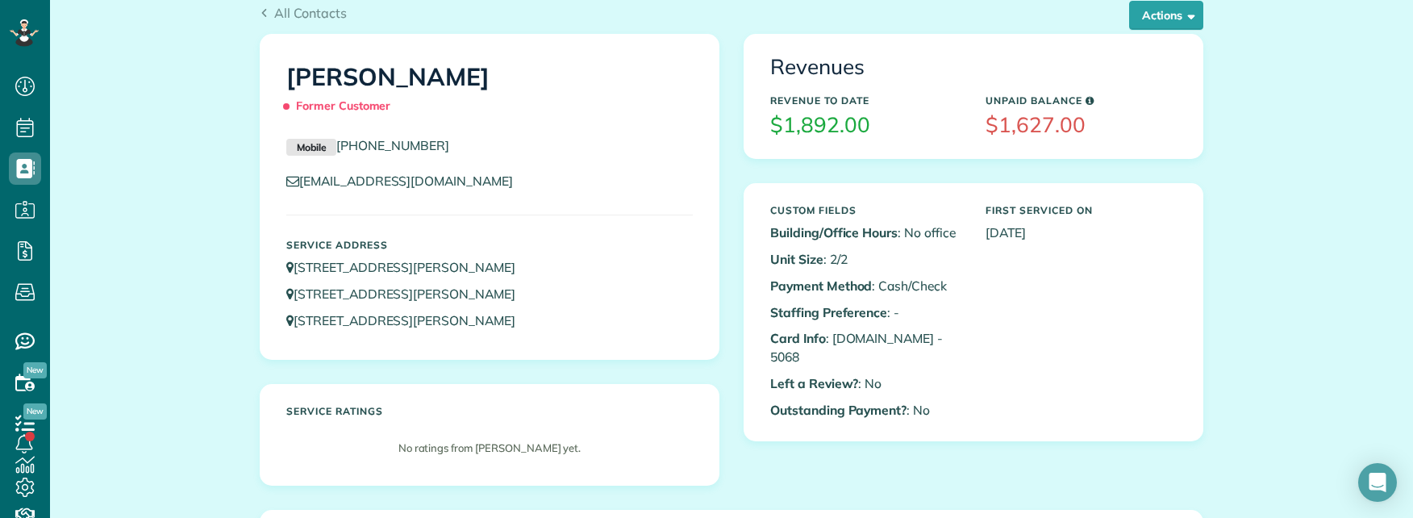
scroll to position [0, 0]
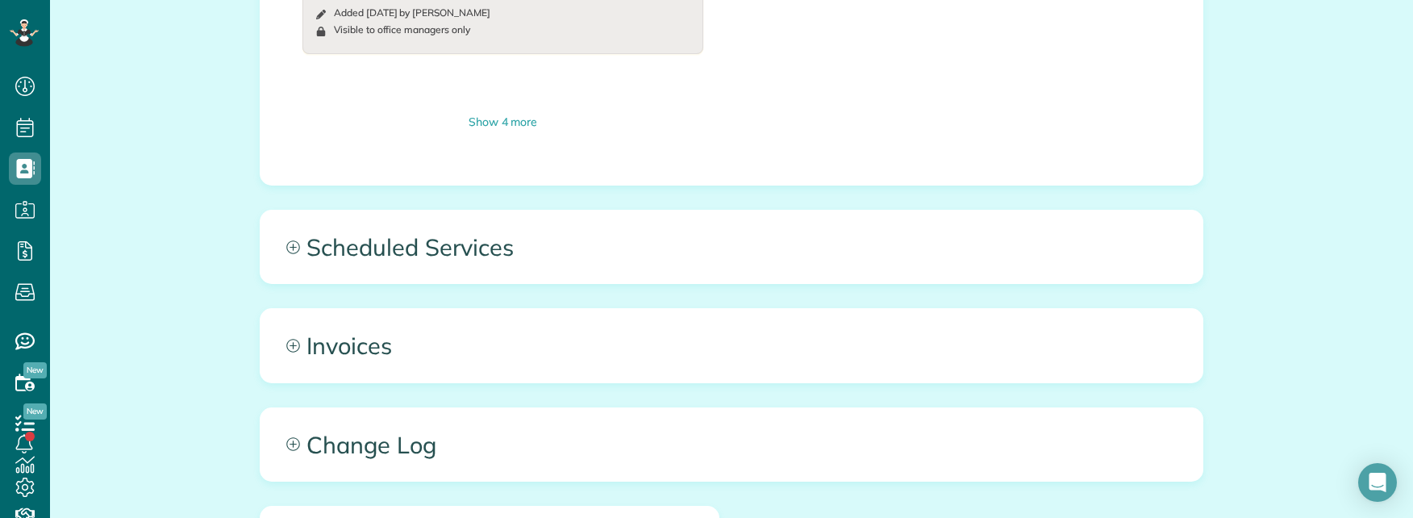
scroll to position [968, 0]
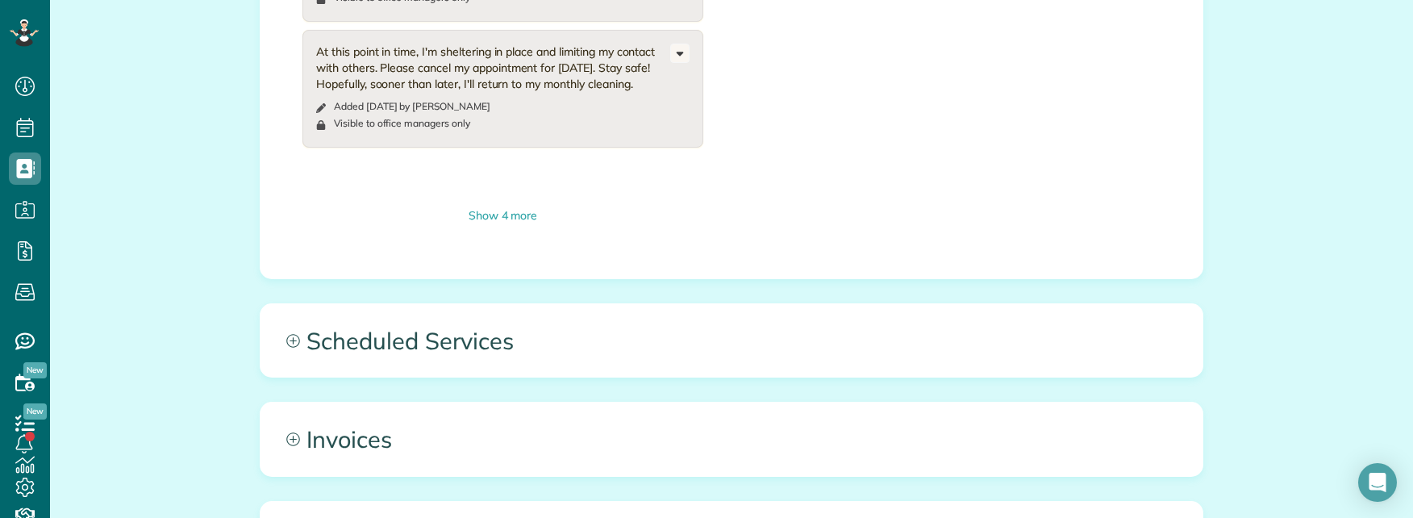
scroll to position [887, 0]
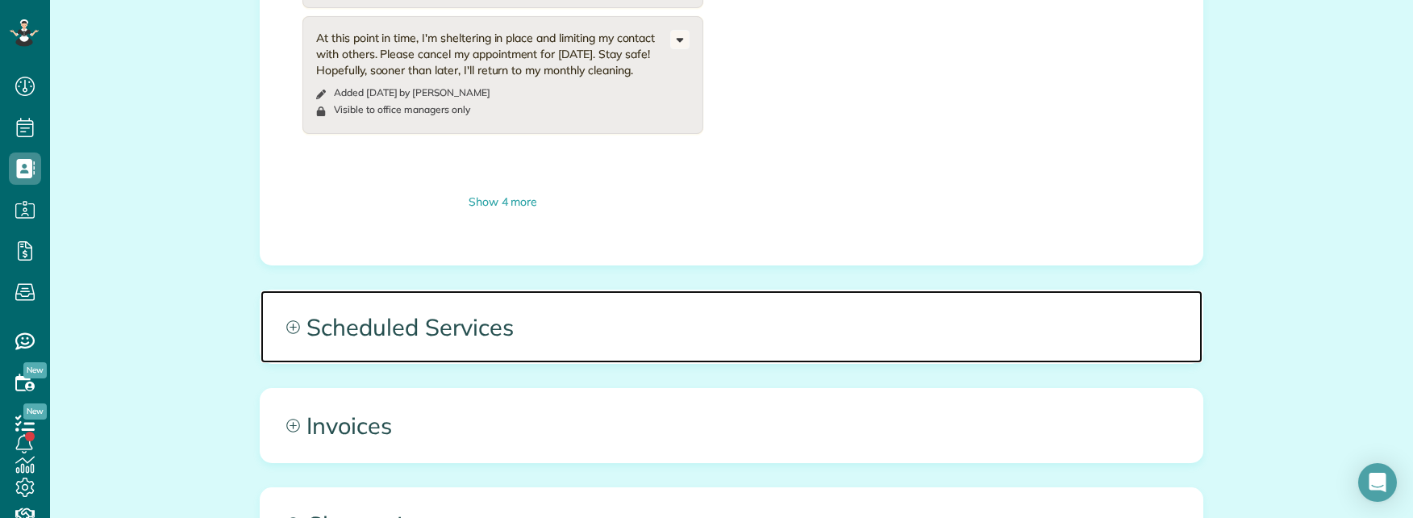
click at [483, 311] on span "Scheduled Services" at bounding box center [732, 326] width 942 height 73
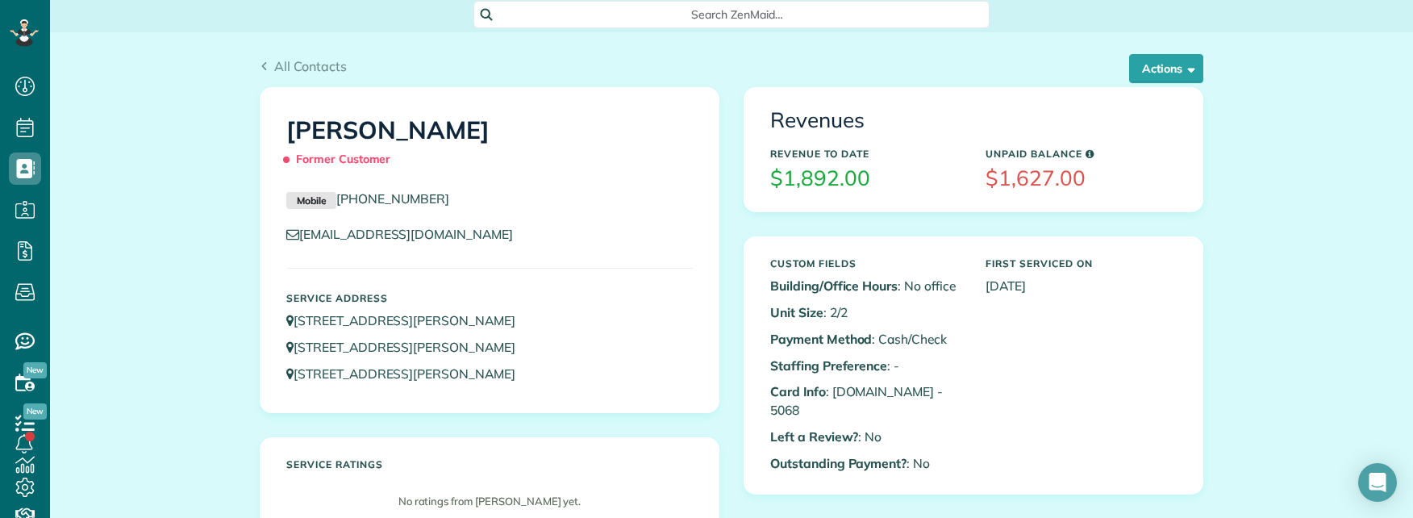
scroll to position [0, 0]
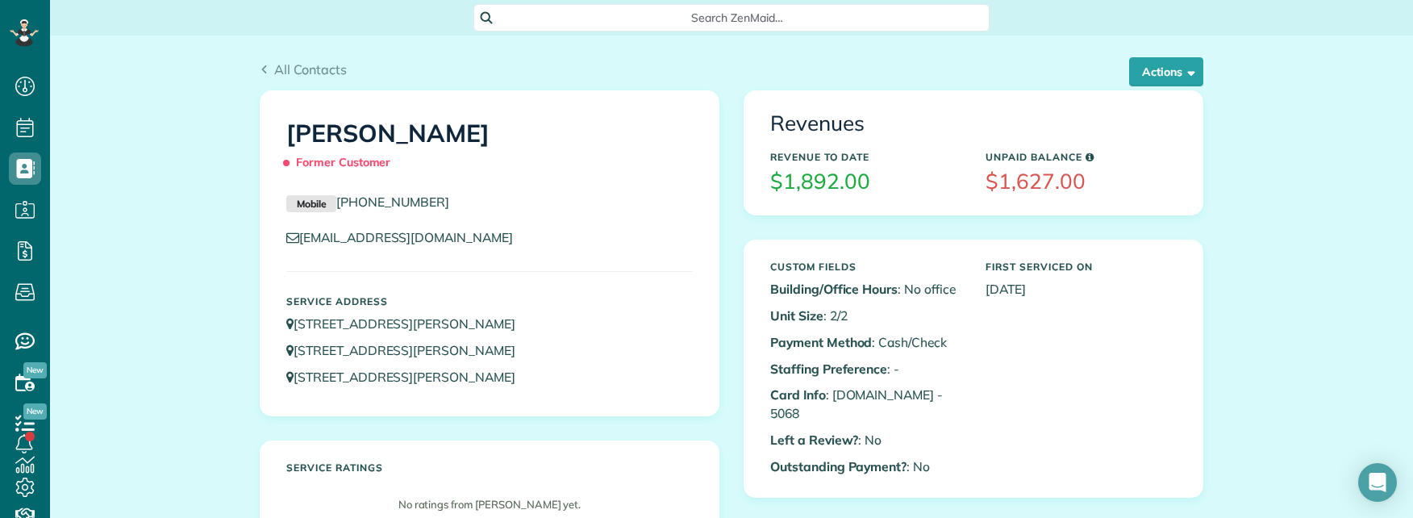
click at [646, 10] on div "Search ZenMaid…" at bounding box center [732, 17] width 516 height 27
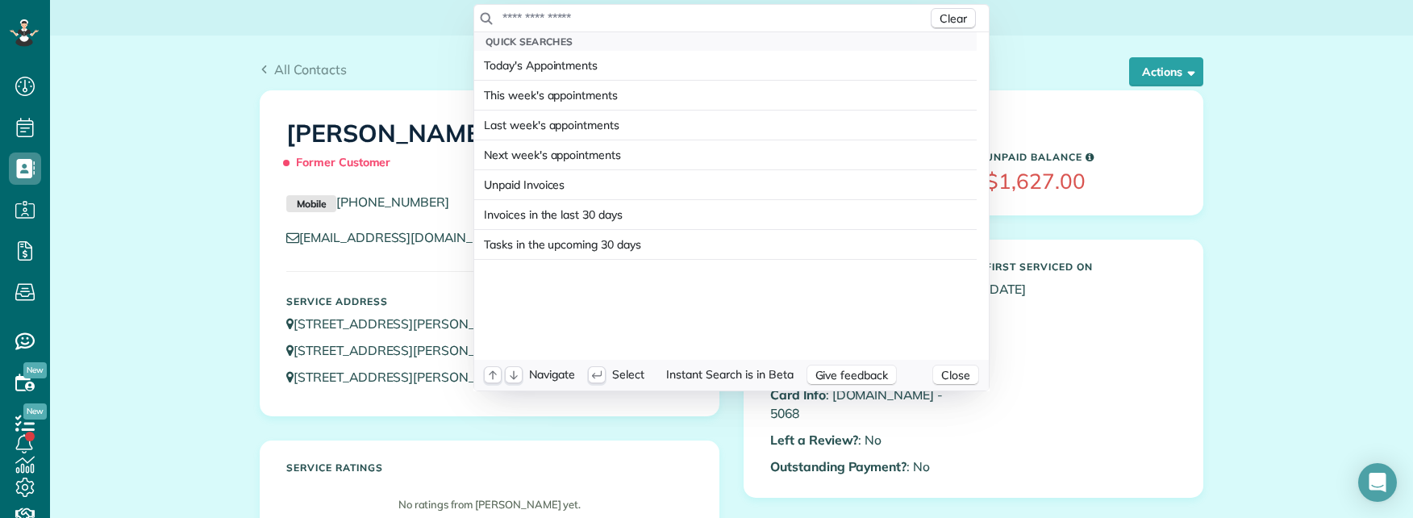
click at [647, 15] on input "text" at bounding box center [715, 18] width 426 height 16
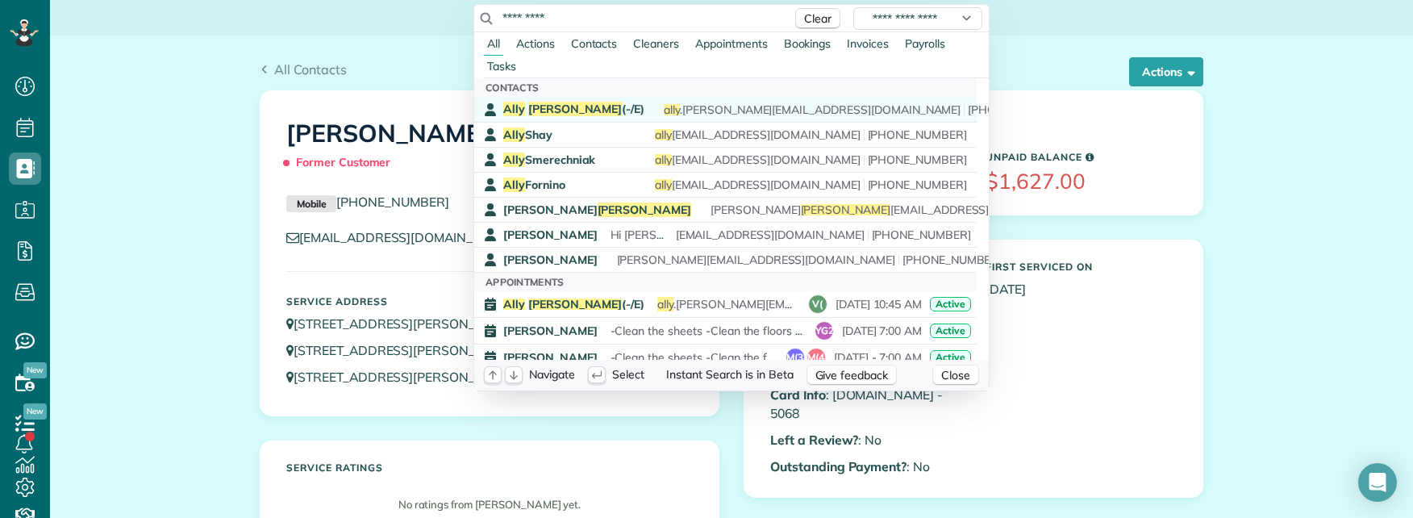
type input "*********"
click at [577, 107] on div "Ally Frye (-/E) ally .tibbitts@gmail.com (214) 478-7786" at bounding box center [737, 109] width 468 height 15
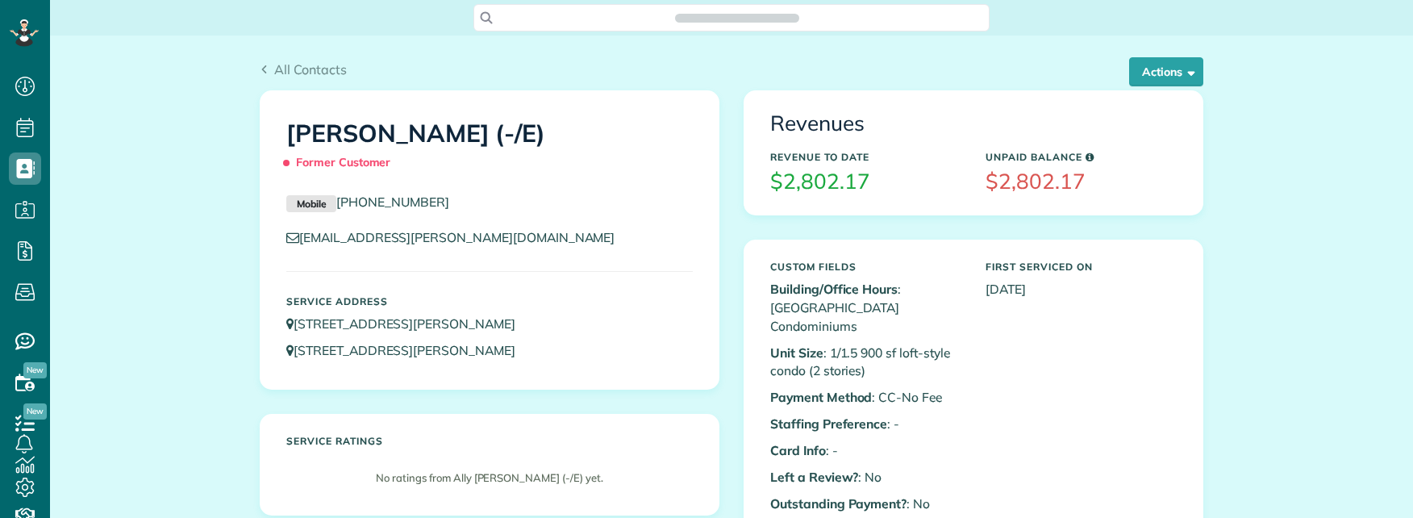
scroll to position [7, 7]
copy link "[PHONE_NUMBER]"
drag, startPoint x: 480, startPoint y: 200, endPoint x: 336, endPoint y: 203, distance: 144.4
click at [336, 203] on p "Mobile [PHONE_NUMBER]" at bounding box center [489, 202] width 407 height 19
drag, startPoint x: 190, startPoint y: 127, endPoint x: 202, endPoint y: 126, distance: 12.1
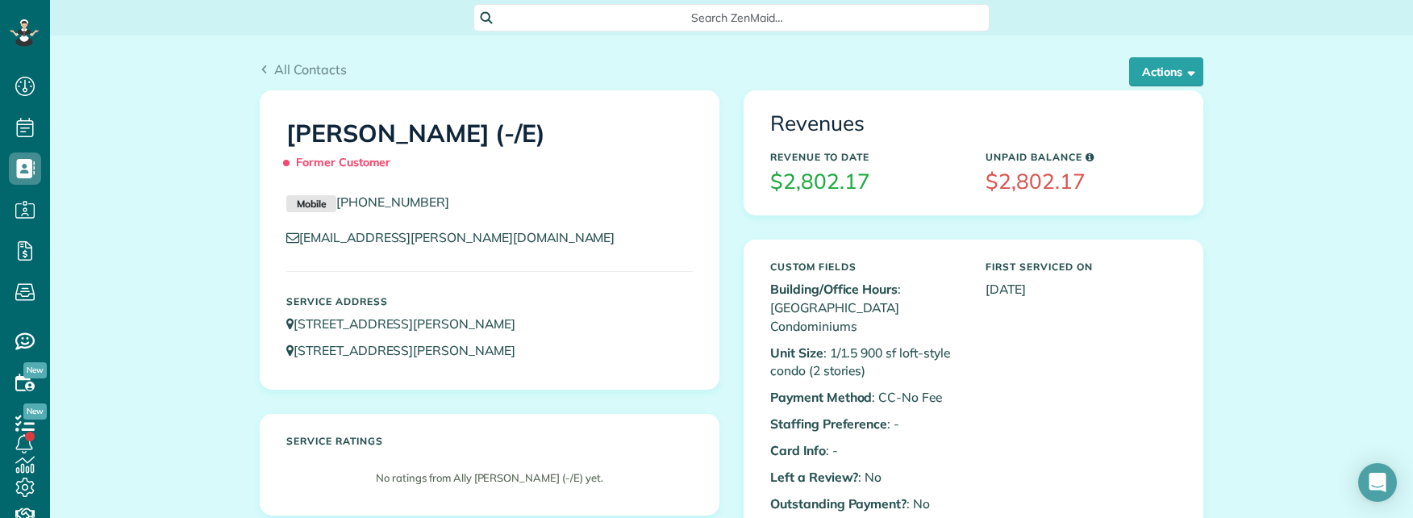
drag, startPoint x: 277, startPoint y: 130, endPoint x: 441, endPoint y: 128, distance: 164.6
click at [441, 128] on div "Ally Frye (-/E) Former Customer" at bounding box center [489, 144] width 431 height 81
copy link "[EMAIL_ADDRESS][PERSON_NAME][DOMAIN_NAME]"
drag, startPoint x: 457, startPoint y: 234, endPoint x: 298, endPoint y: 238, distance: 159.8
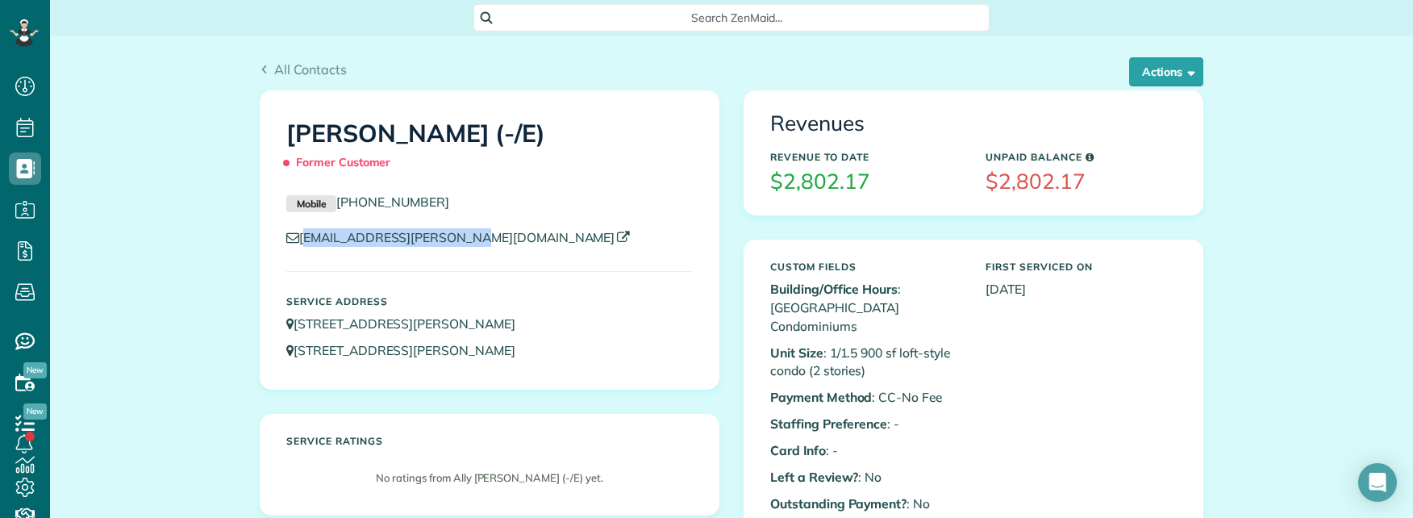
click at [298, 238] on p "[EMAIL_ADDRESS][PERSON_NAME][DOMAIN_NAME]" at bounding box center [489, 237] width 407 height 19
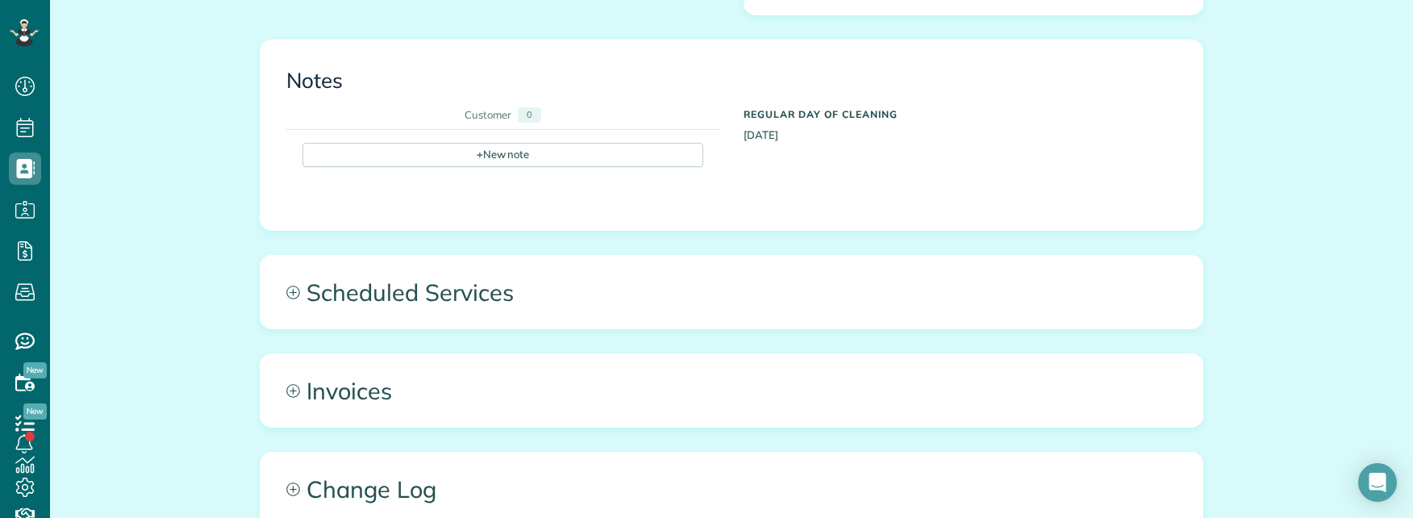
scroll to position [1452, 0]
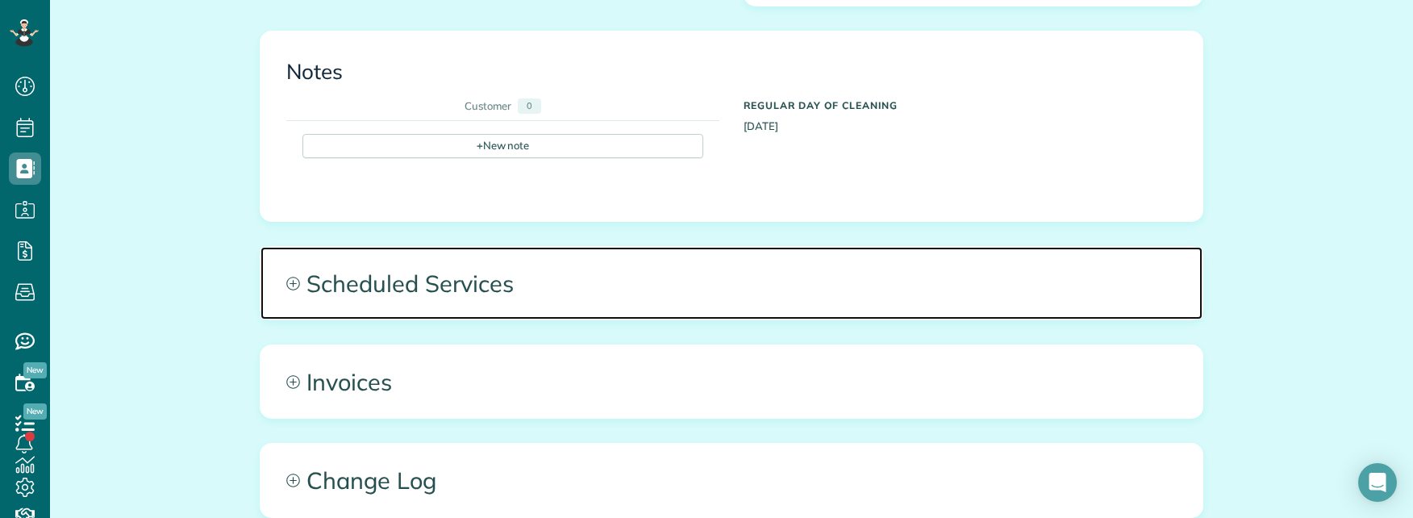
click at [846, 247] on span "Scheduled Services" at bounding box center [732, 283] width 942 height 73
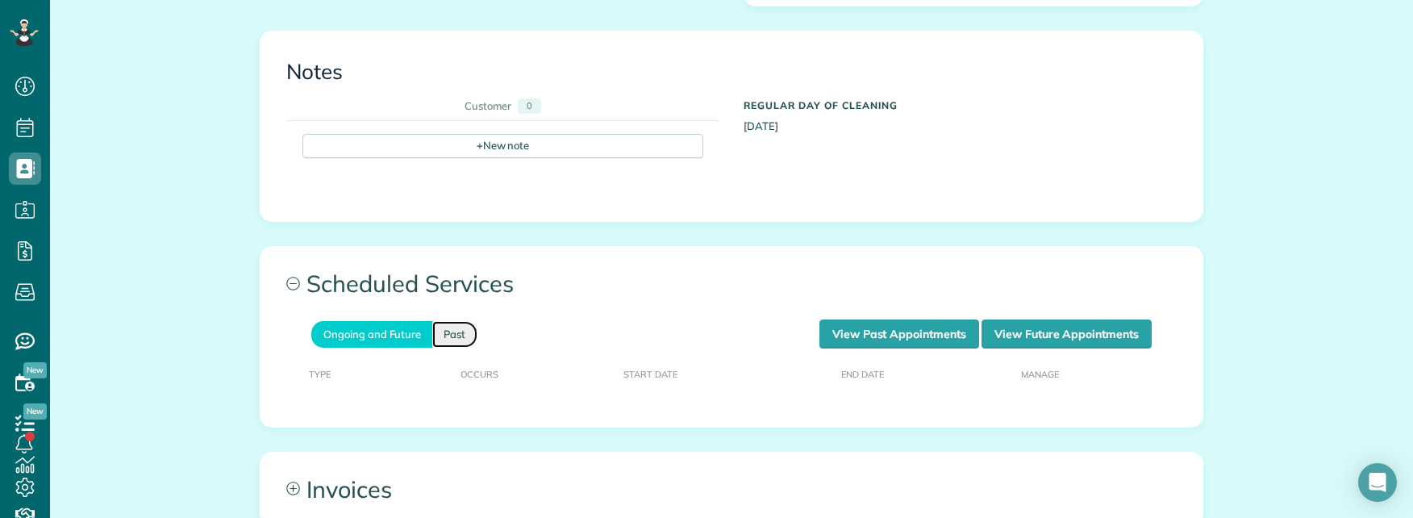
click at [449, 321] on link "Past" at bounding box center [454, 334] width 45 height 27
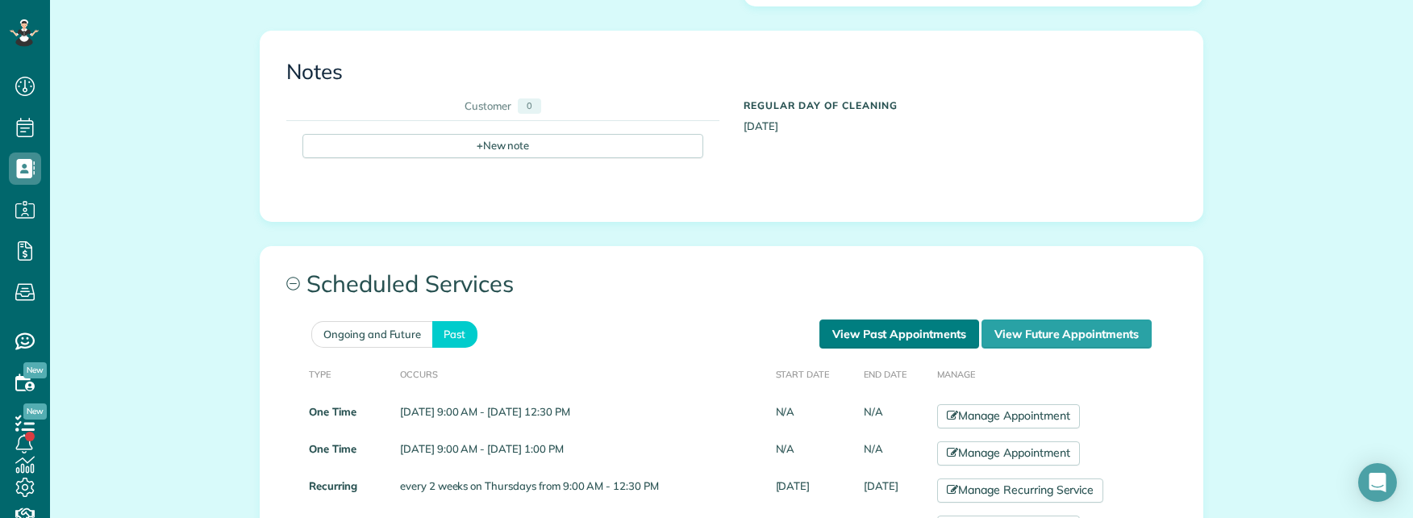
click at [924, 319] on link "View Past Appointments" at bounding box center [900, 333] width 160 height 29
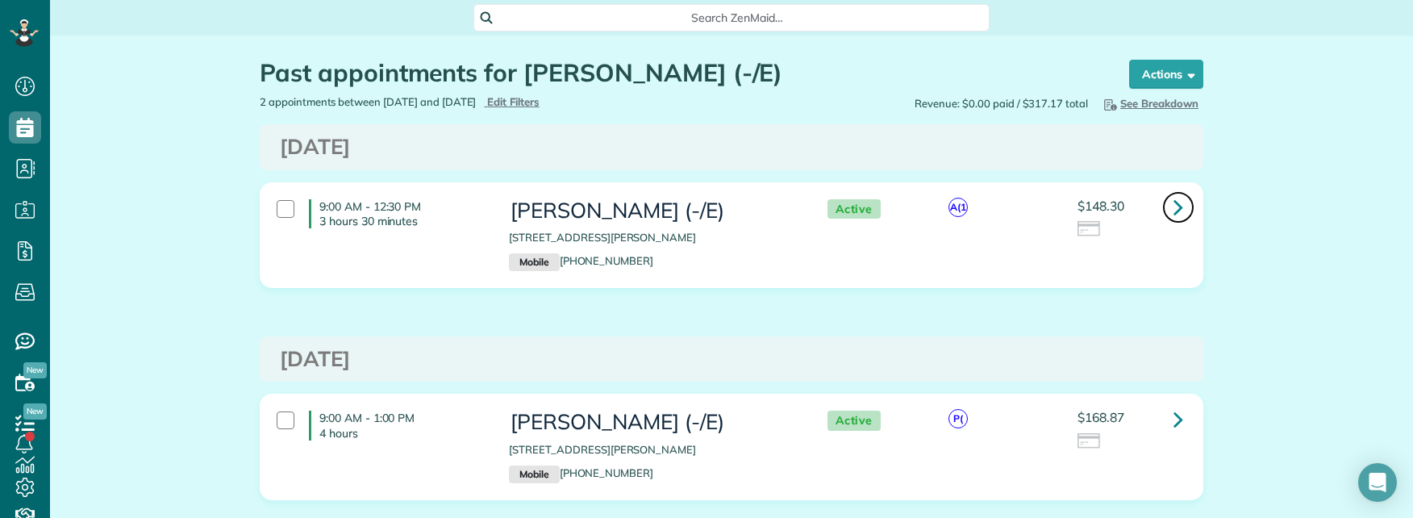
click at [1174, 206] on icon at bounding box center [1179, 207] width 10 height 28
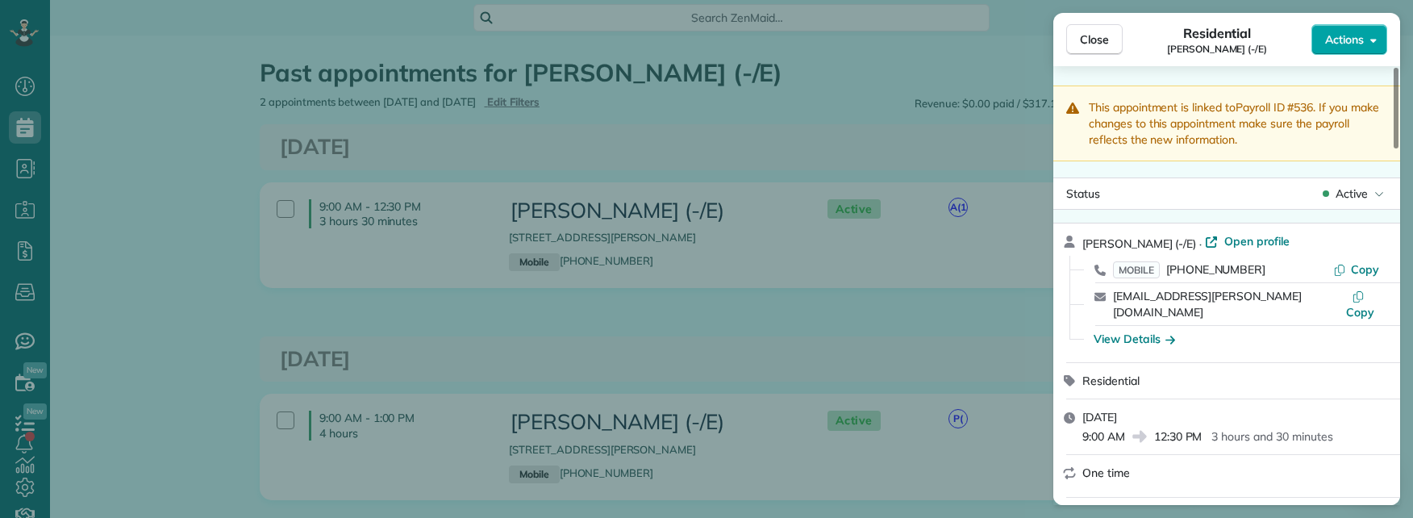
click at [1360, 42] on span "Actions" at bounding box center [1344, 39] width 39 height 16
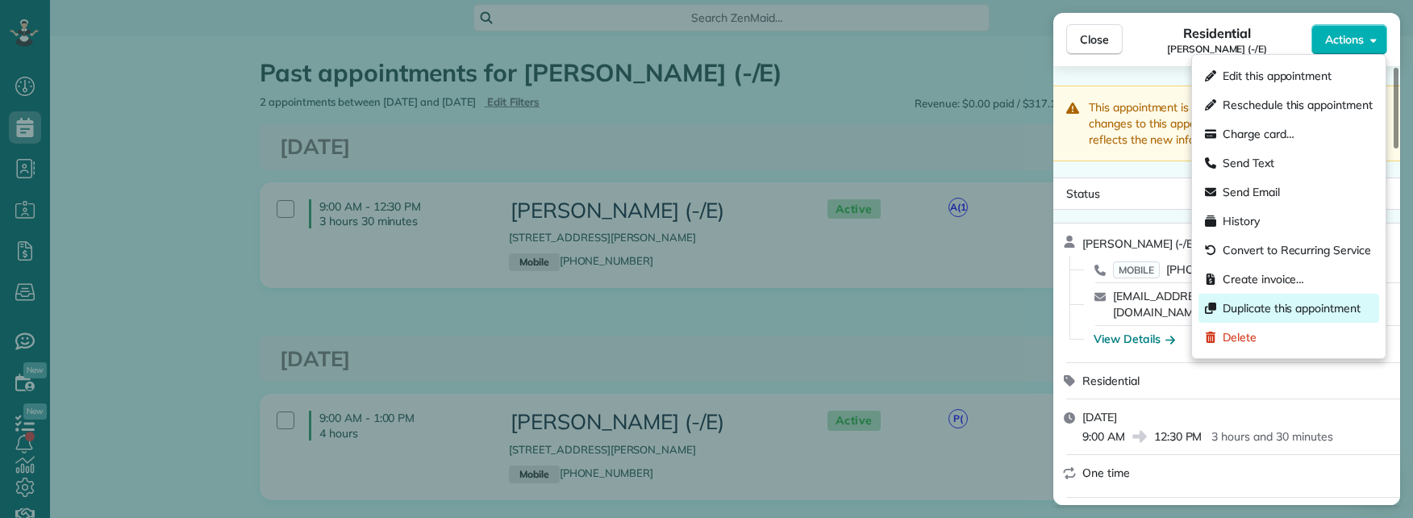
click at [1306, 303] on span "Duplicate this appointment" at bounding box center [1292, 308] width 138 height 16
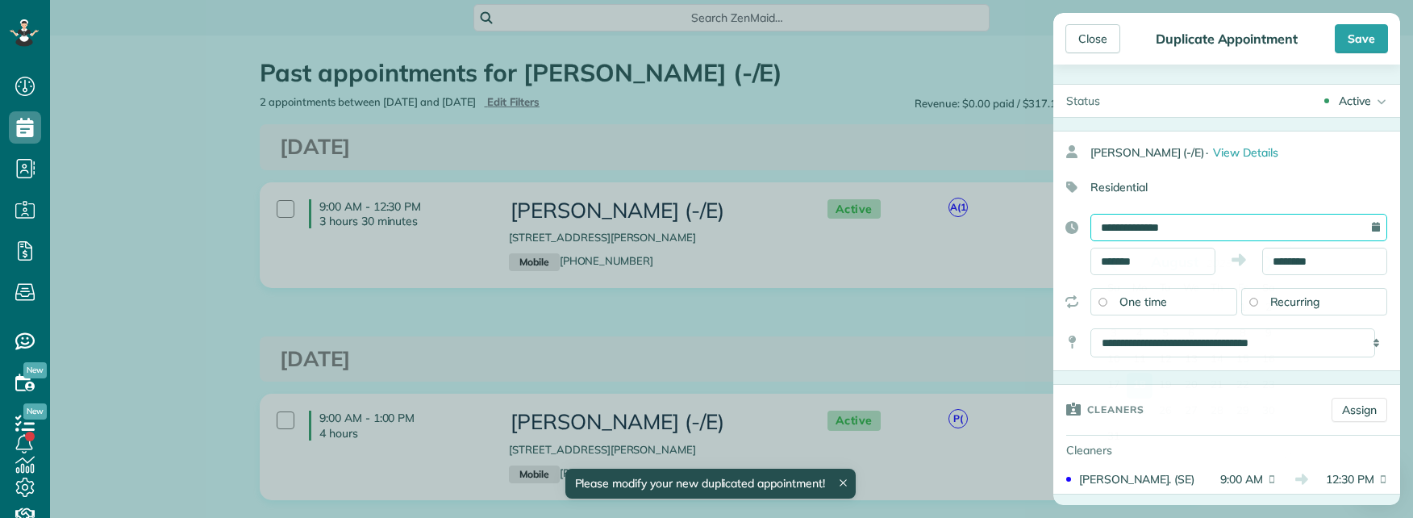
click at [1196, 228] on input "**********" at bounding box center [1239, 227] width 297 height 27
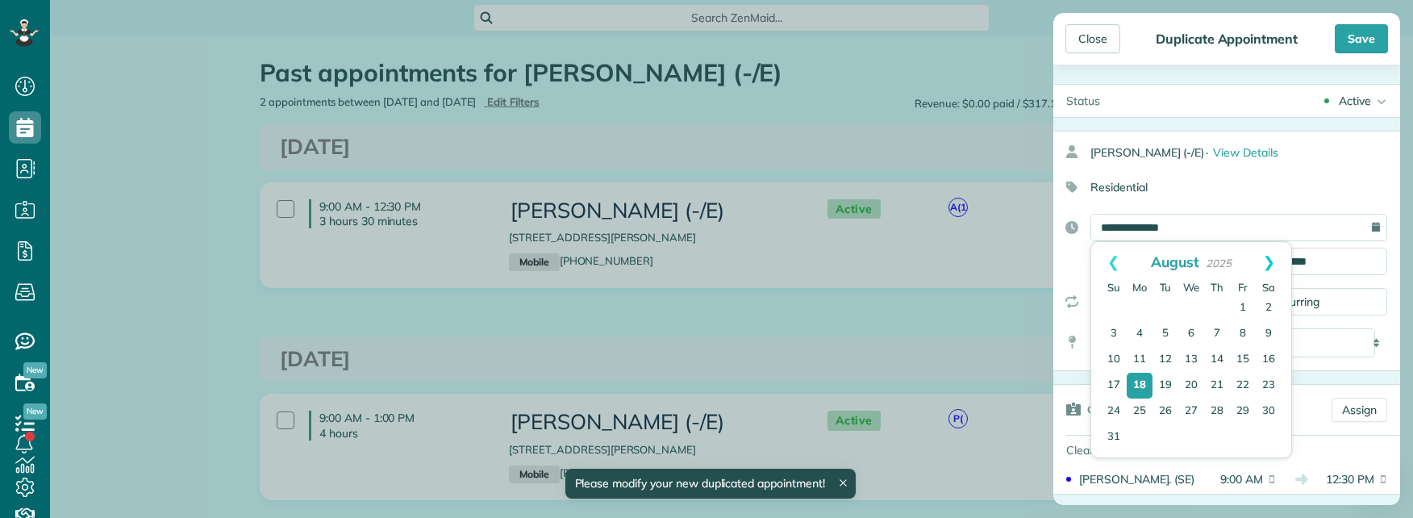
click at [1267, 268] on link "Next" at bounding box center [1269, 262] width 44 height 40
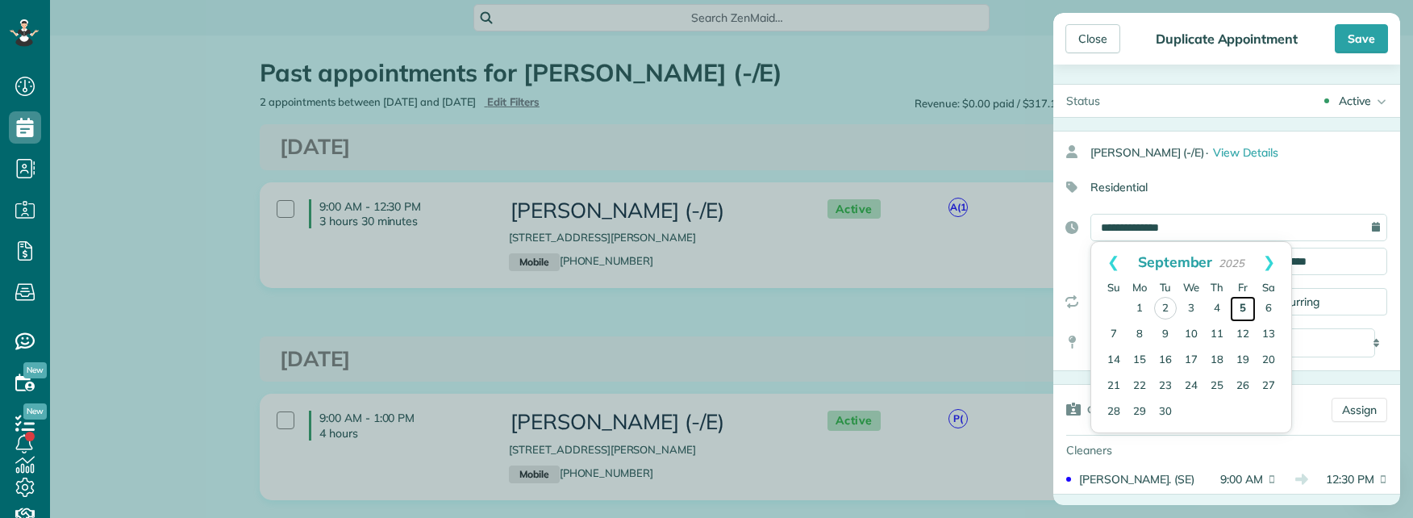
click at [1246, 306] on link "5" at bounding box center [1243, 309] width 26 height 26
type input "**********"
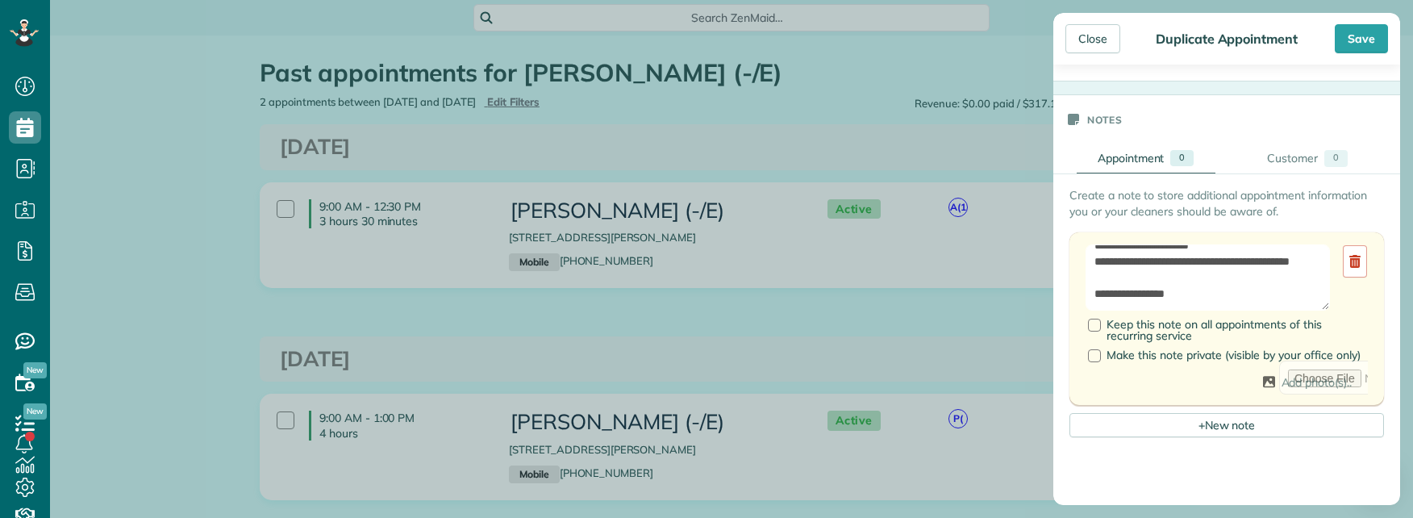
scroll to position [97, 0]
click at [1097, 326] on div at bounding box center [1094, 325] width 13 height 13
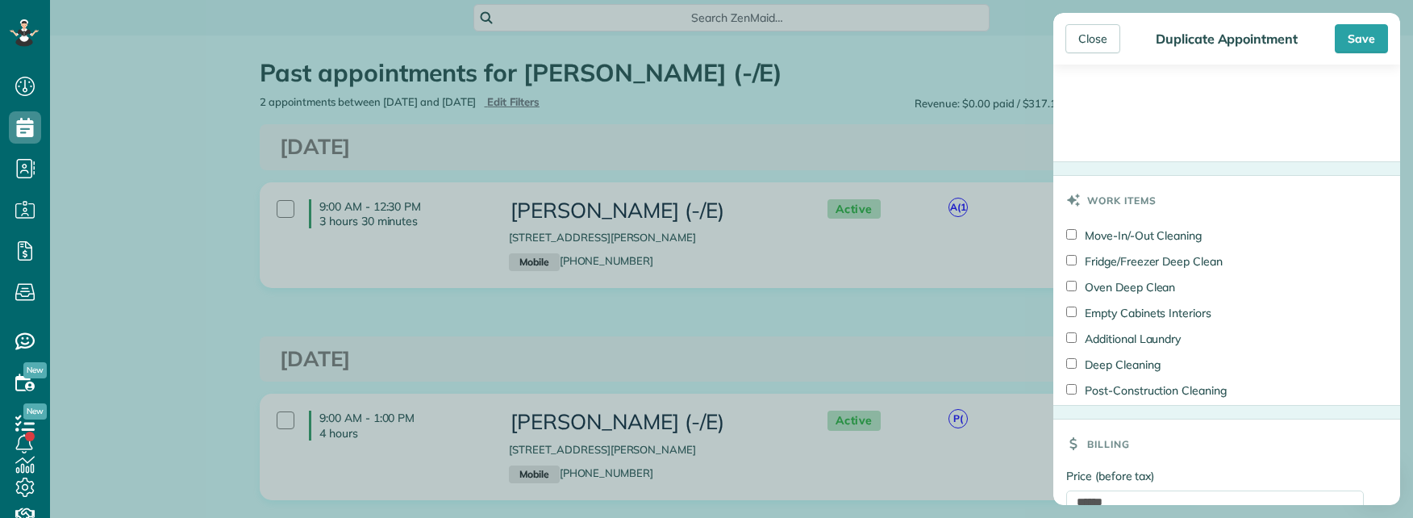
scroll to position [1254, 0]
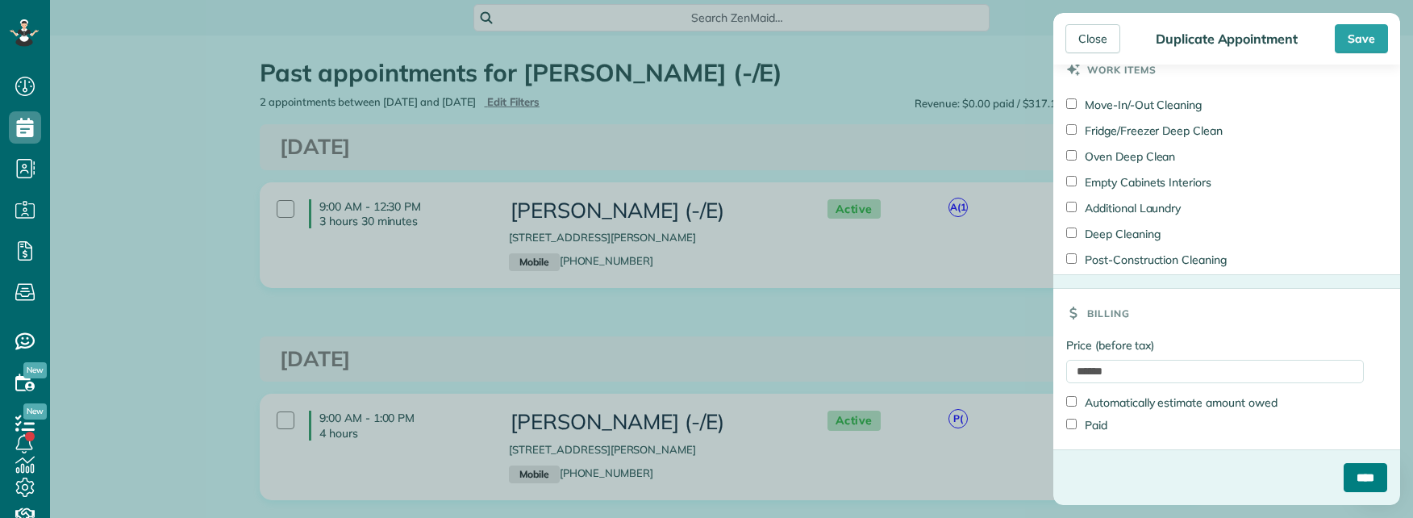
click at [1344, 474] on input "****" at bounding box center [1366, 477] width 44 height 29
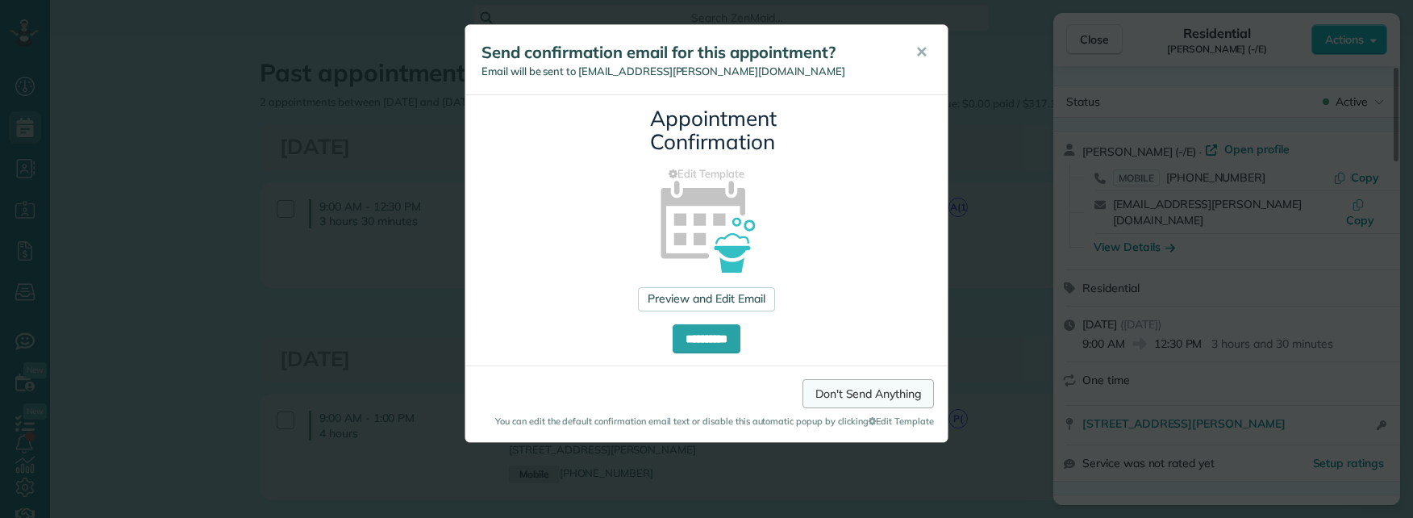
drag, startPoint x: 833, startPoint y: 399, endPoint x: 822, endPoint y: 397, distance: 10.6
click at [833, 398] on link "Don't Send Anything" at bounding box center [868, 393] width 131 height 29
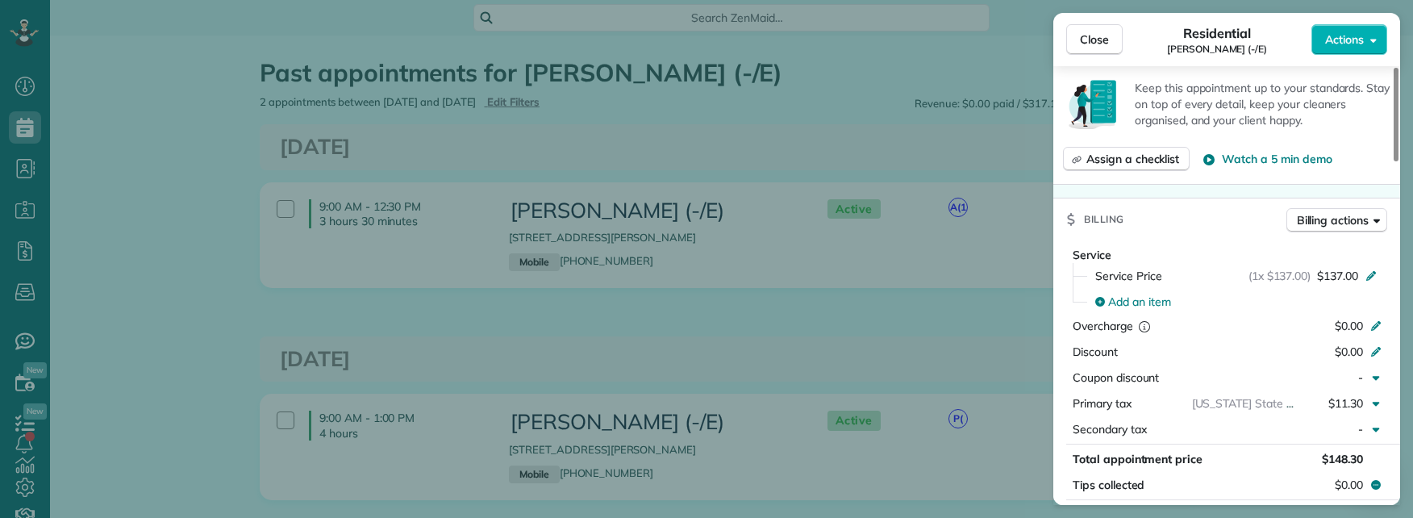
scroll to position [485, 0]
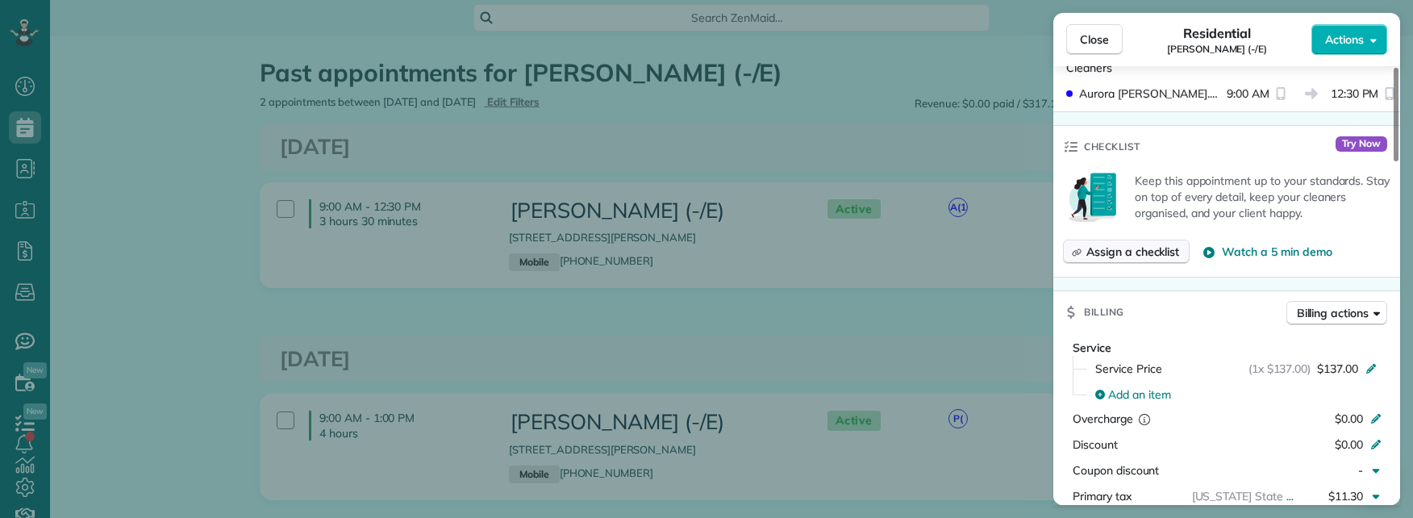
click at [1133, 244] on span "Assign a checklist" at bounding box center [1133, 252] width 93 height 16
click at [1126, 0] on div "Close Residential Ally Frye (-/E) Actions Status Active Ally Frye (-/E) · Open …" at bounding box center [706, 0] width 1413 height 0
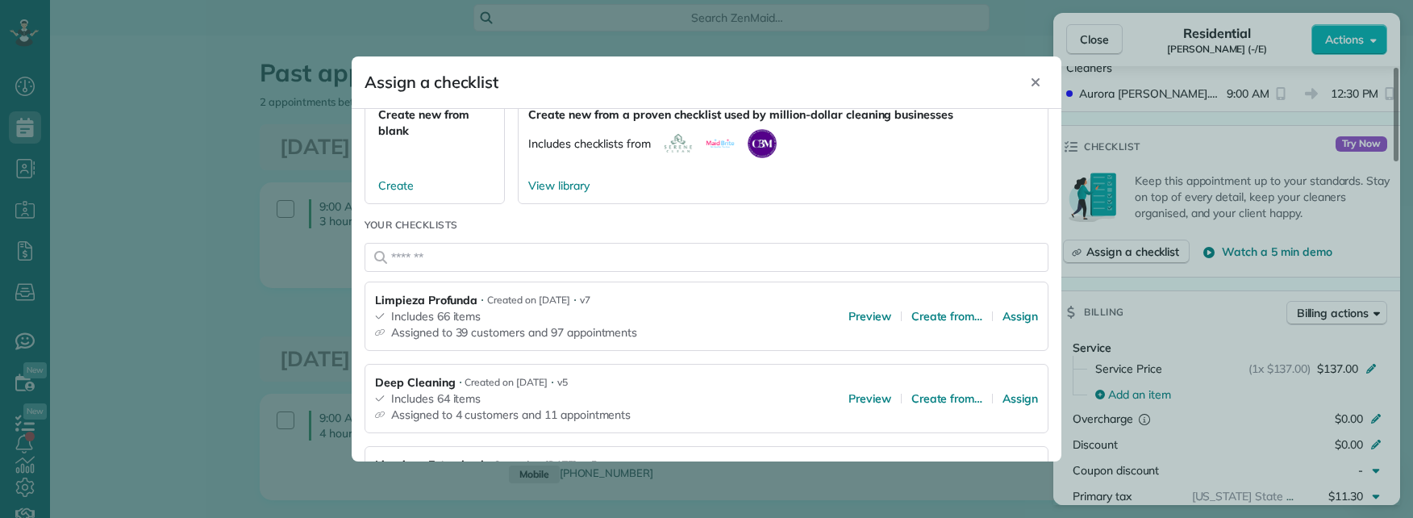
scroll to position [242, 0]
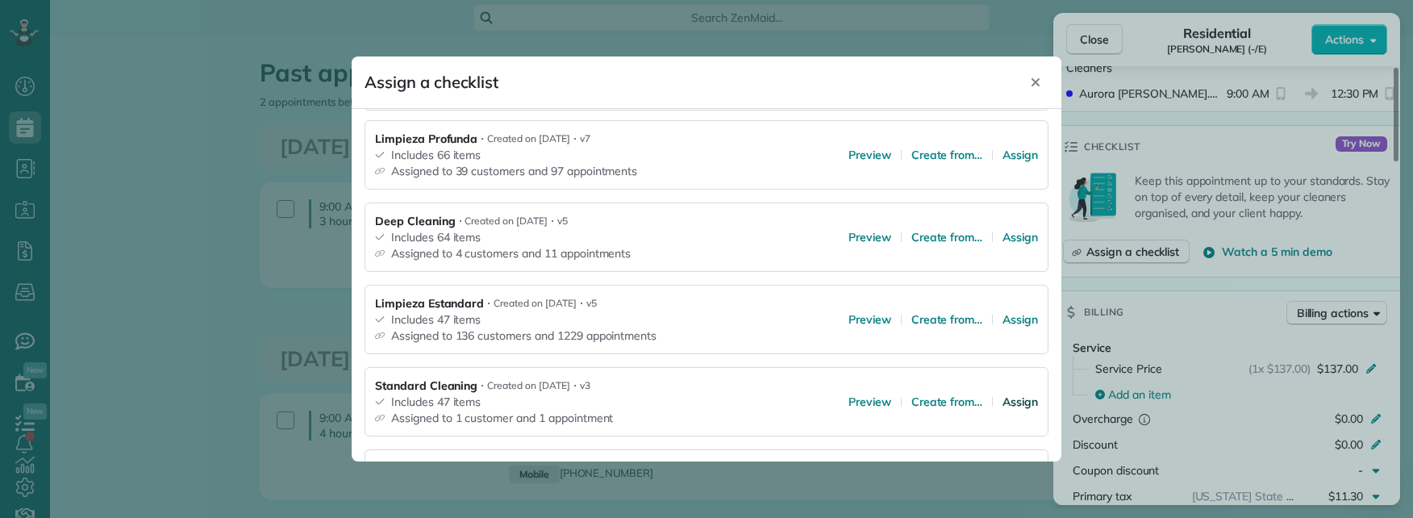
click at [1004, 401] on span "Assign" at bounding box center [1020, 402] width 35 height 16
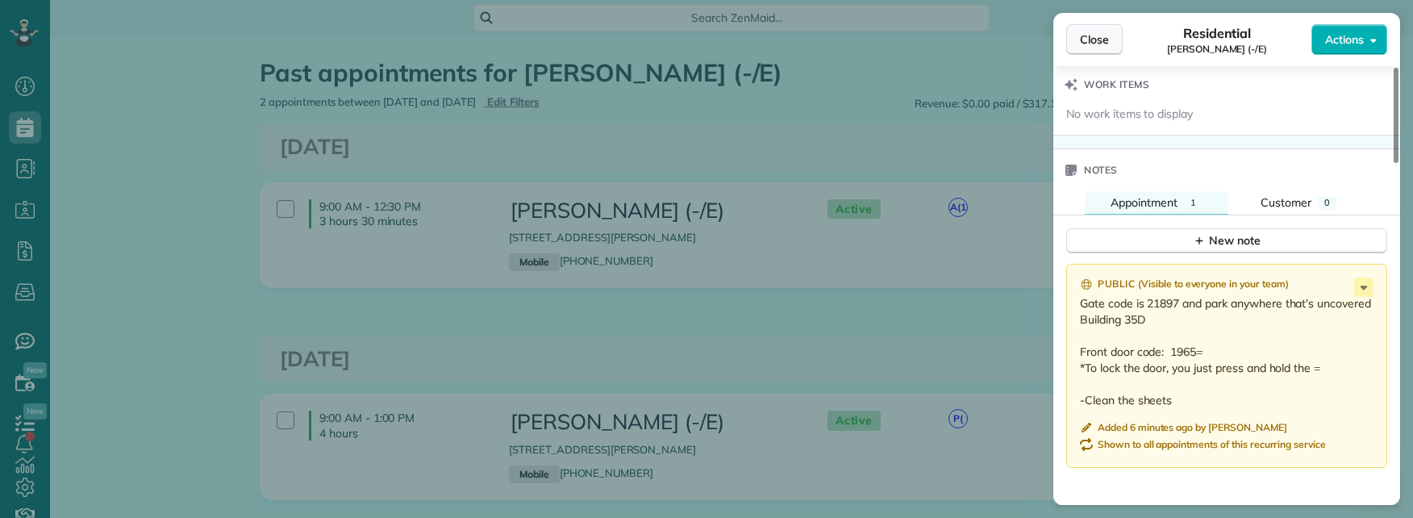
scroll to position [1167, 0]
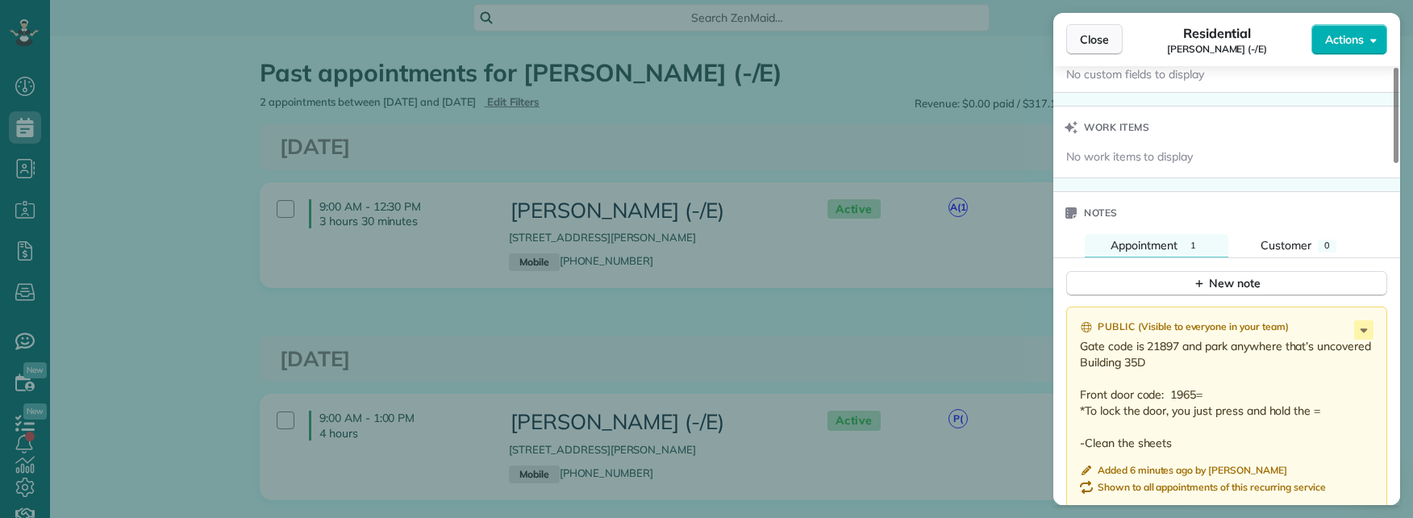
click at [1108, 34] on span "Close" at bounding box center [1094, 39] width 29 height 16
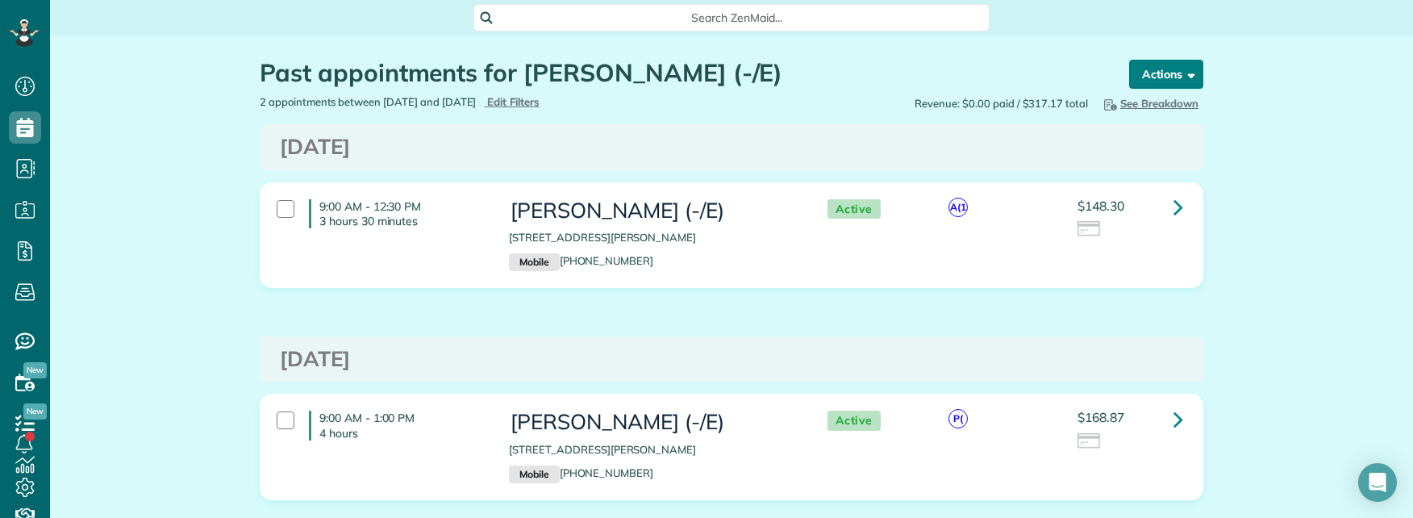
click at [1148, 79] on button "Actions" at bounding box center [1166, 74] width 74 height 29
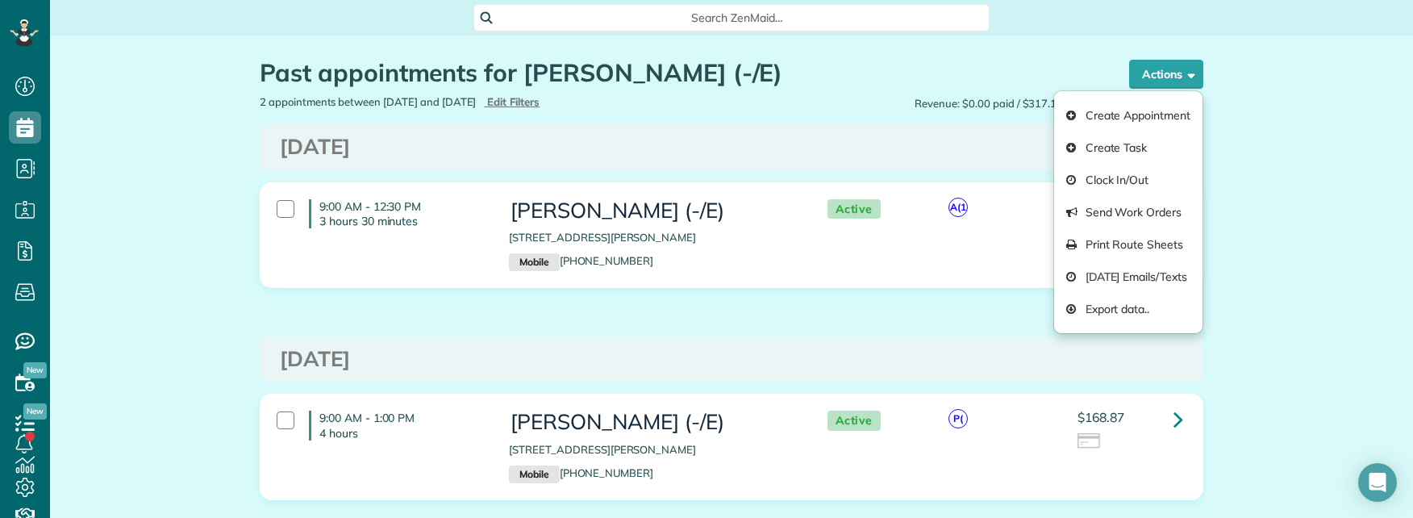
click at [943, 313] on div "Monday Aug 18, 2025 9:00 AM - 12:30 PM 3 hours 30 minutes Ally Frye (-/E) 5200 …" at bounding box center [732, 324] width 944 height 400
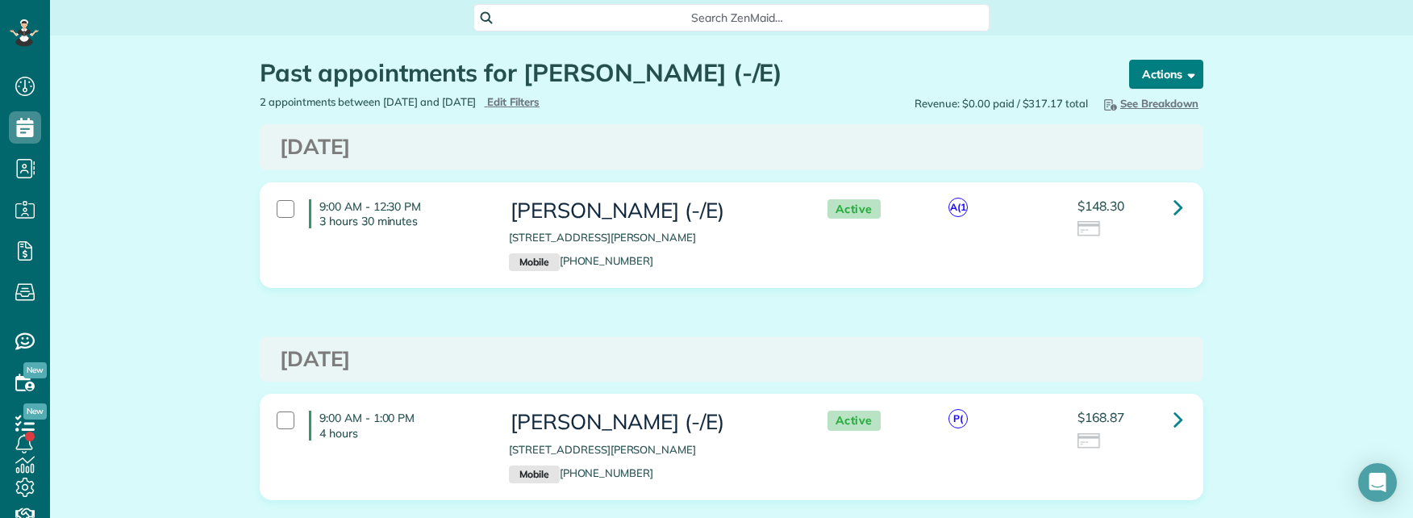
click at [1164, 67] on button "Actions" at bounding box center [1166, 74] width 74 height 29
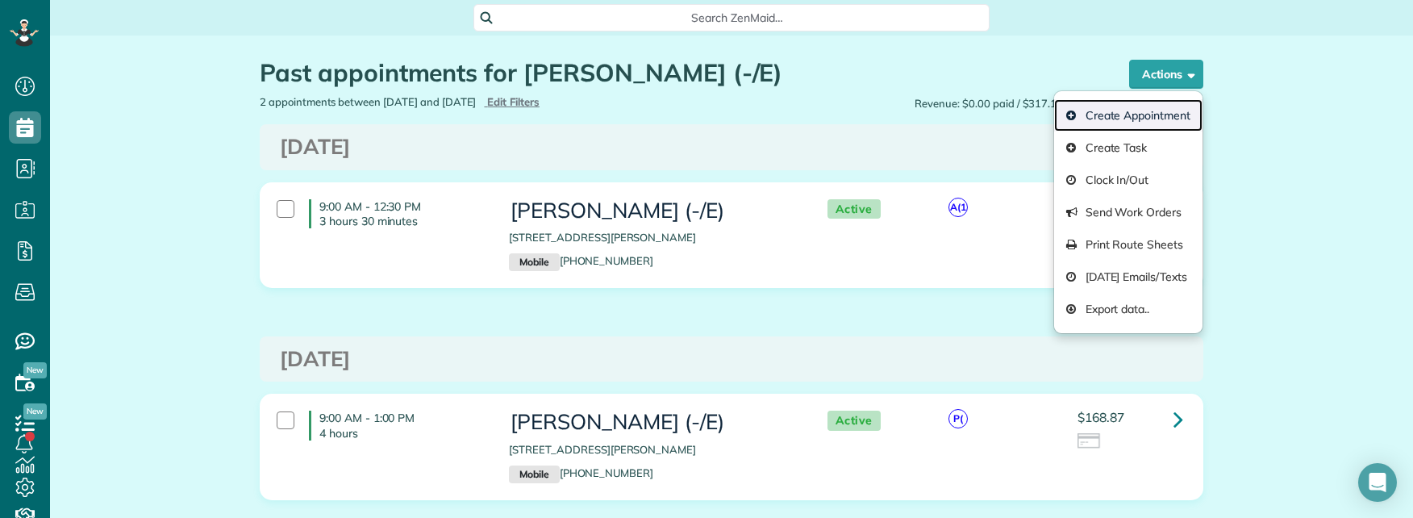
click at [1120, 114] on link "Create Appointment" at bounding box center [1128, 115] width 148 height 32
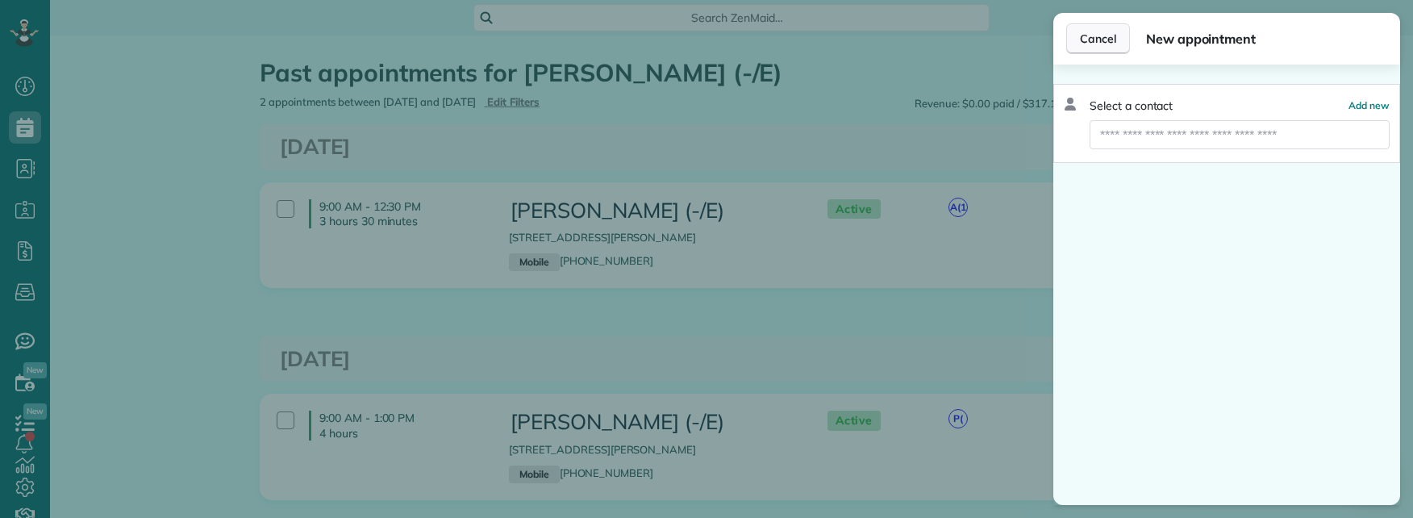
click at [1100, 36] on span "Cancel" at bounding box center [1098, 39] width 36 height 16
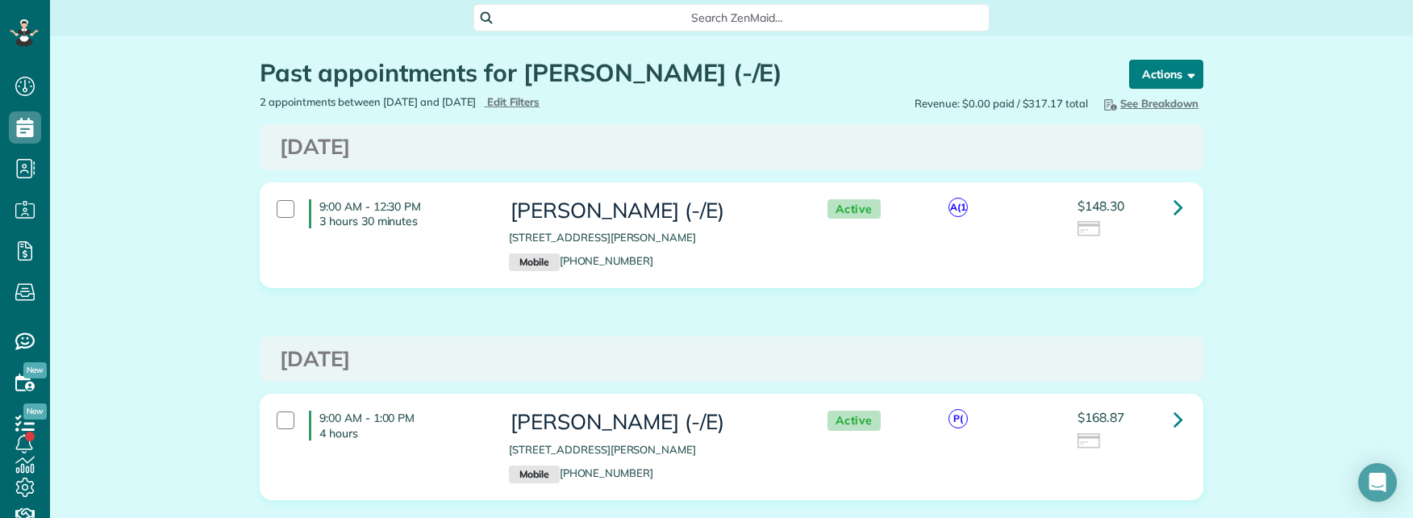
click at [1184, 73] on span "button" at bounding box center [1189, 74] width 12 height 12
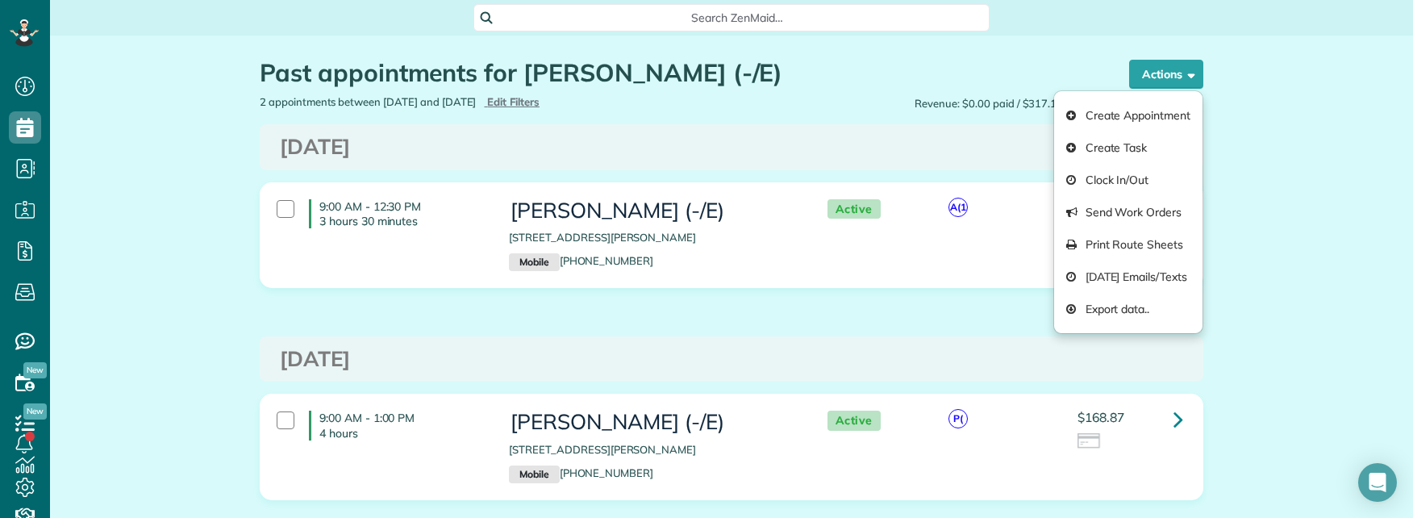
click at [874, 428] on div "Active" at bounding box center [872, 421] width 129 height 20
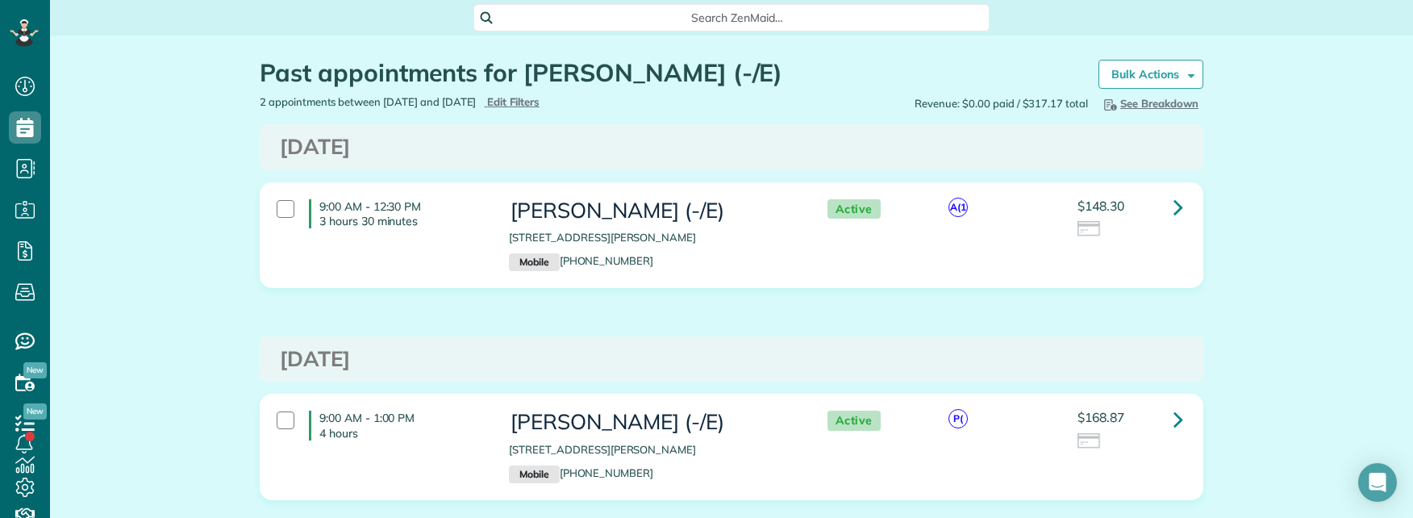
click at [912, 331] on div "Monday Aug 18, 2025 9:00 AM - 12:30 PM 3 hours 30 minutes Ally Frye (-/E) 5200 …" at bounding box center [732, 324] width 944 height 400
click at [1183, 78] on span at bounding box center [1189, 74] width 12 height 12
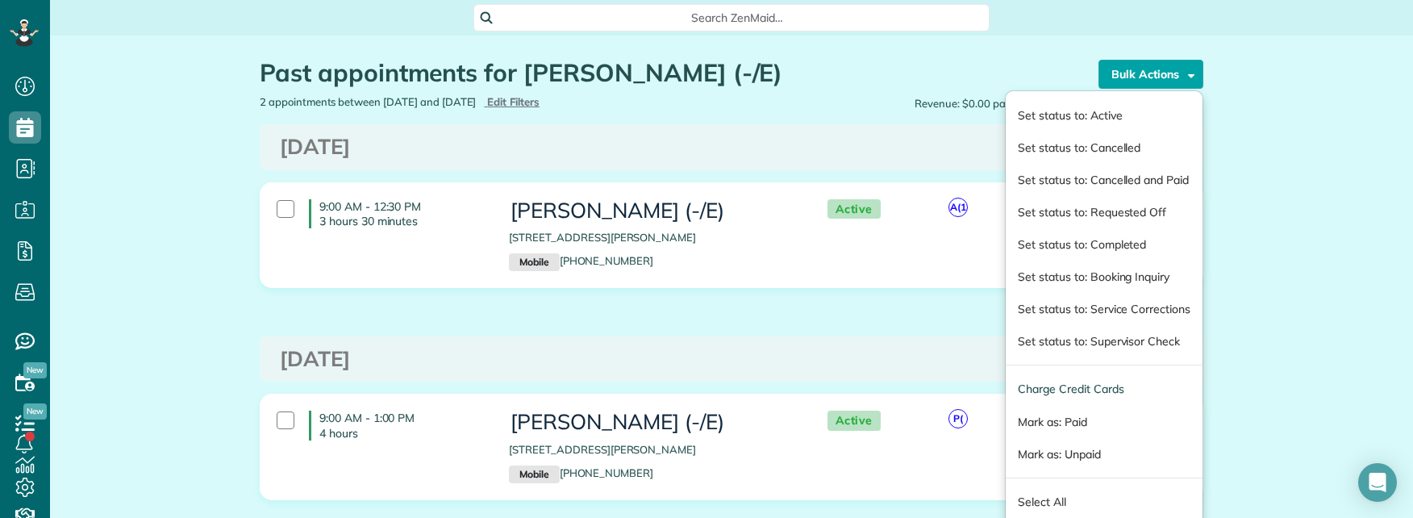
click at [896, 326] on div "Monday Aug 18, 2025 9:00 AM - 12:30 PM 3 hours 30 minutes Ally Frye (-/E) 5200 …" at bounding box center [732, 324] width 944 height 400
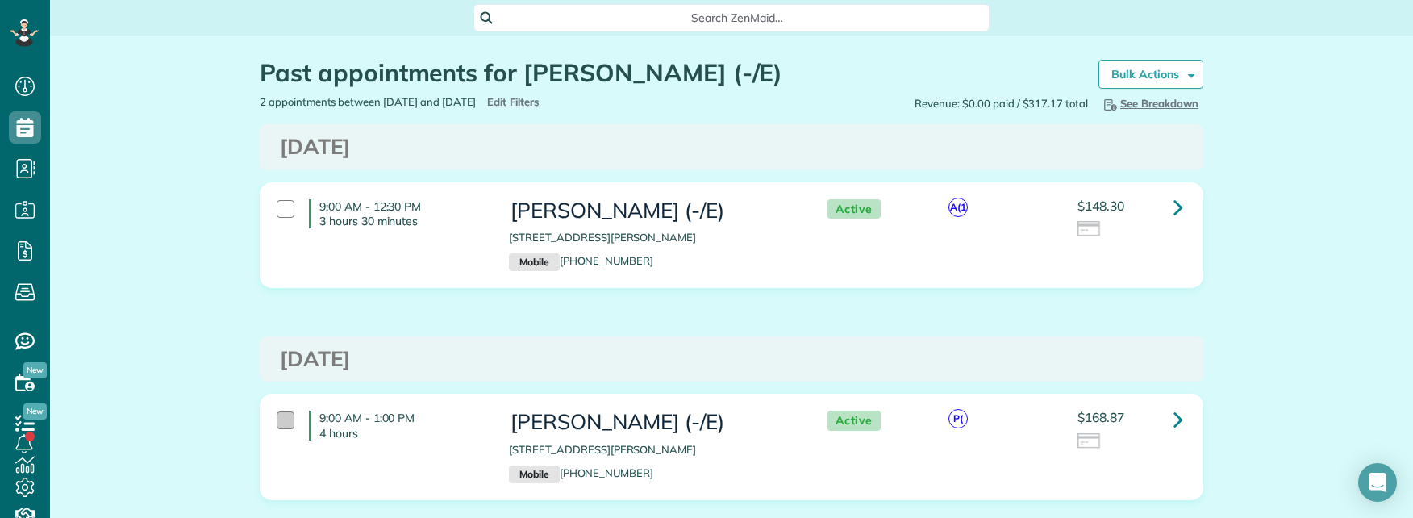
click at [277, 424] on div at bounding box center [286, 420] width 18 height 18
click at [1164, 74] on button "Actions" at bounding box center [1166, 74] width 74 height 29
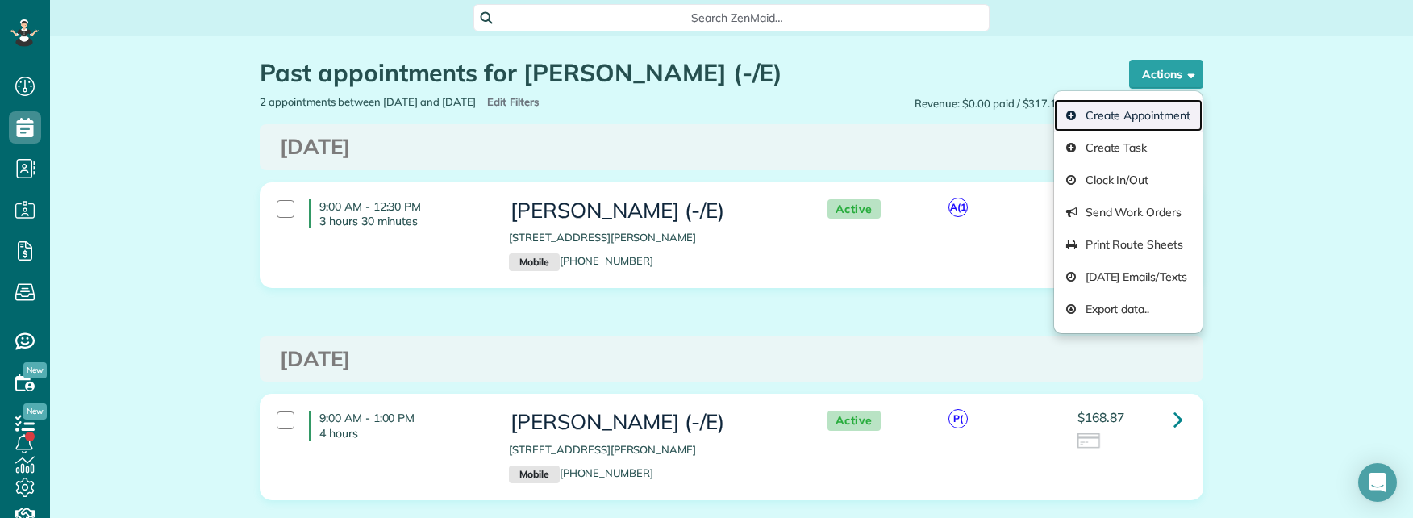
click at [1146, 111] on link "Create Appointment" at bounding box center [1128, 115] width 148 height 32
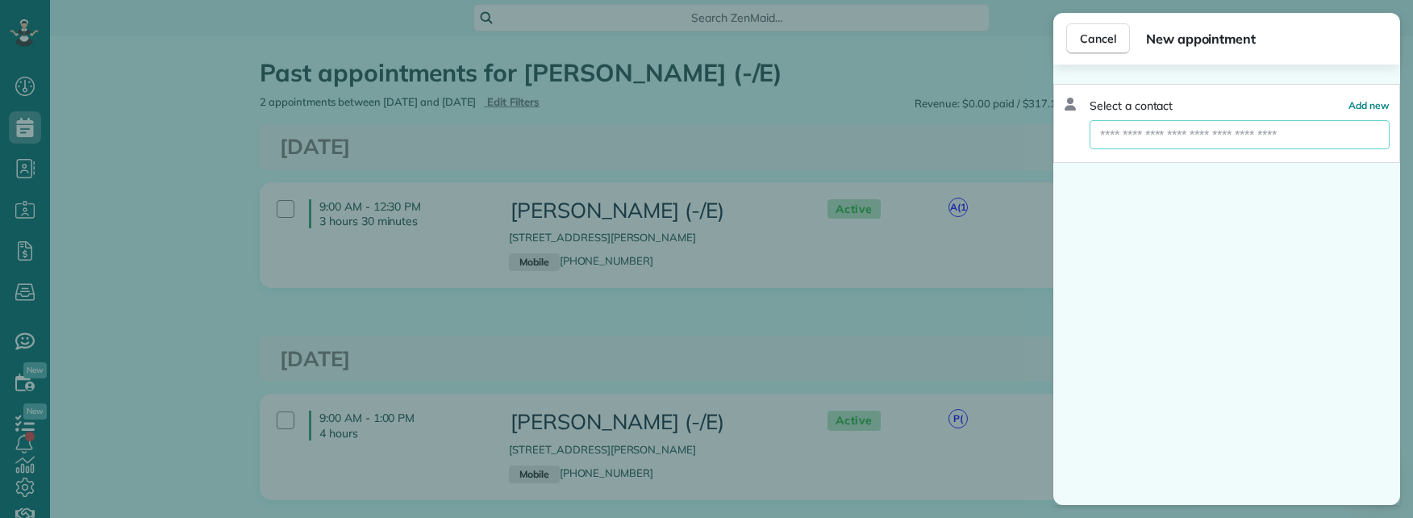
click at [1181, 136] on input "text" at bounding box center [1240, 134] width 300 height 29
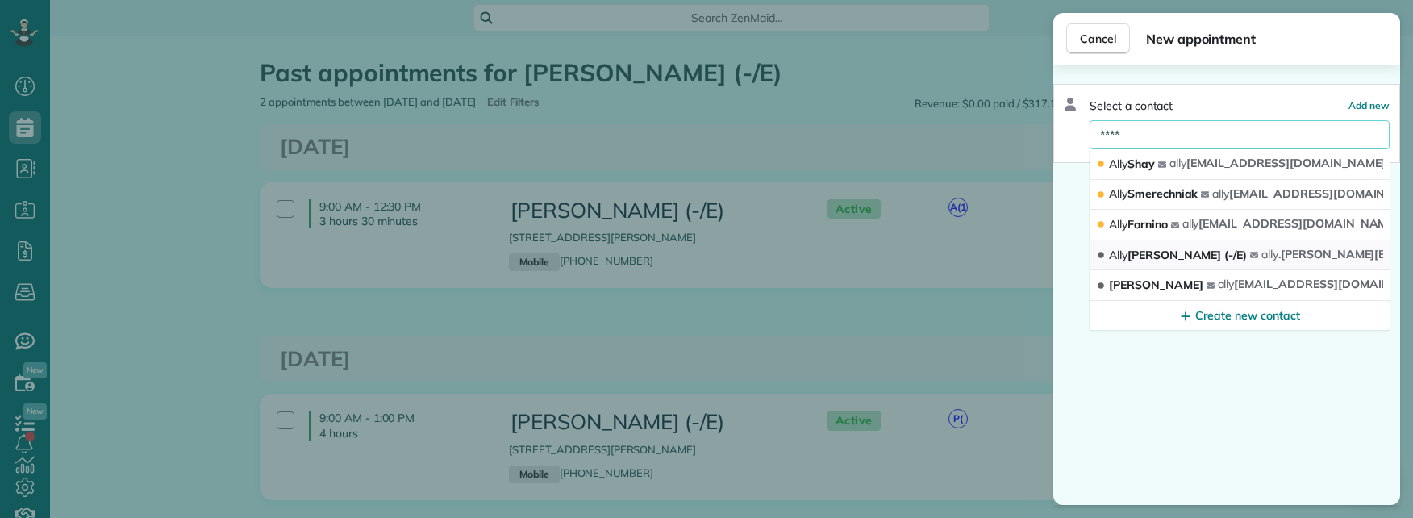
type input "****"
click at [1163, 251] on span "Ally Frye (-/E)" at bounding box center [1178, 255] width 138 height 15
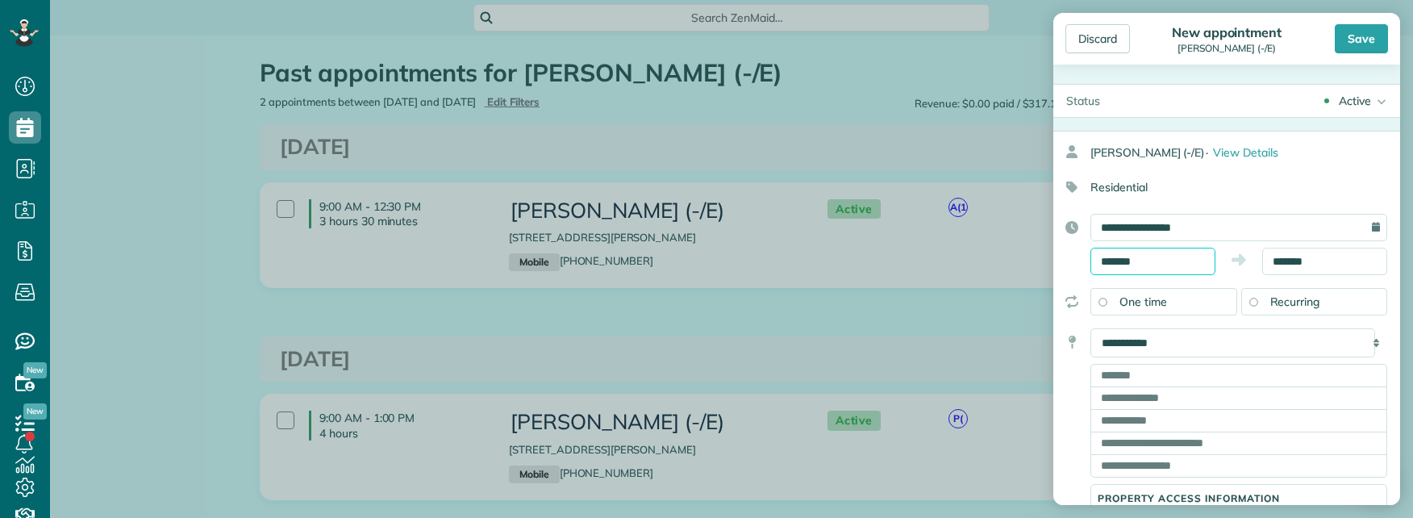
click at [1175, 260] on input "*******" at bounding box center [1153, 261] width 125 height 27
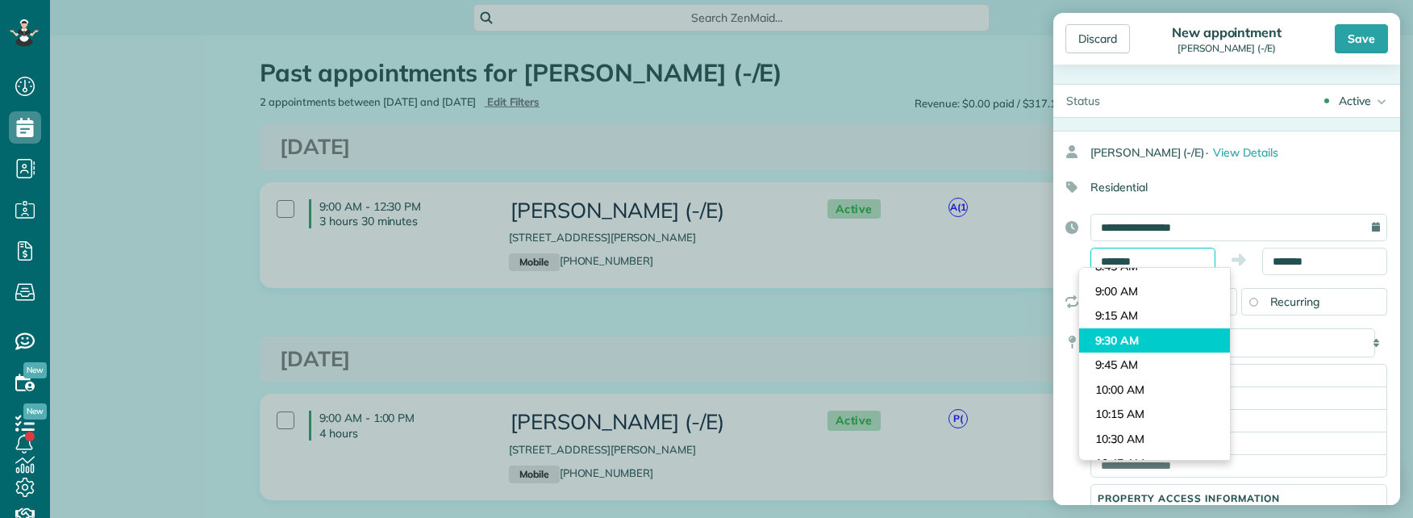
scroll to position [846, 0]
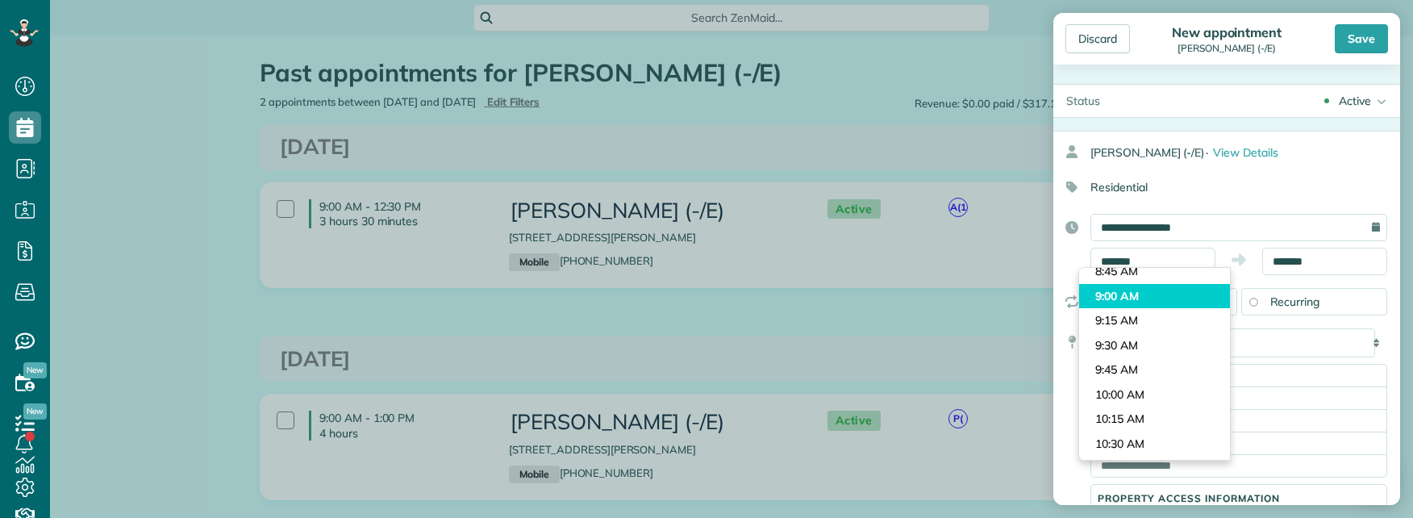
type input "*******"
click at [1146, 296] on body "Dashboard Scheduling Calendar View List View Dispatch View - Weekly scheduling …" at bounding box center [706, 259] width 1413 height 518
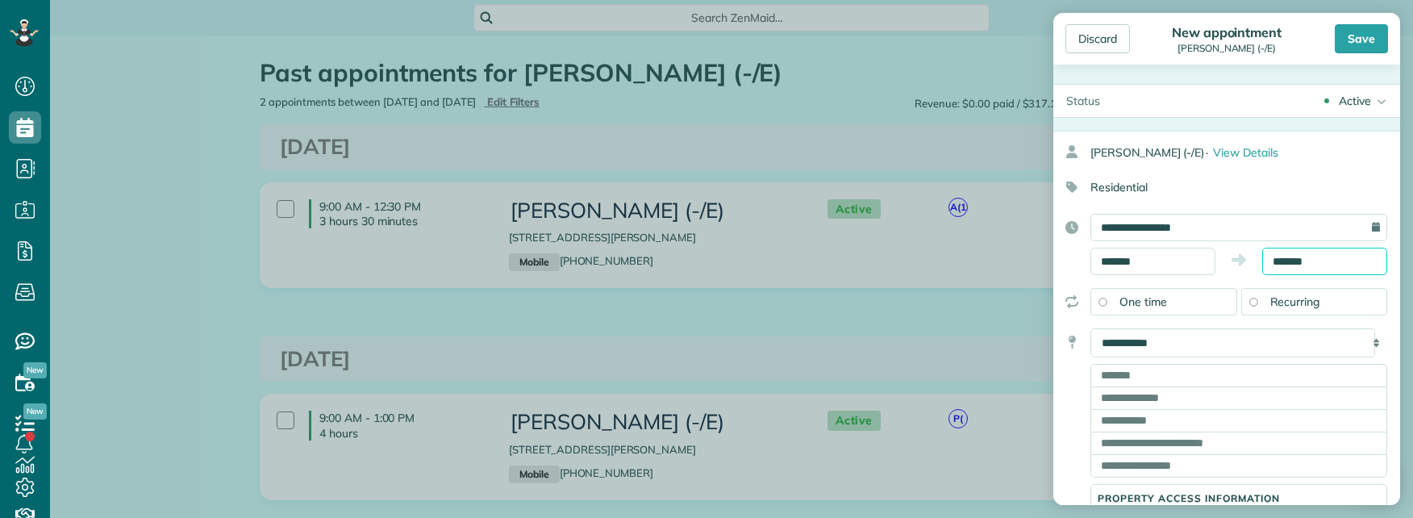
click at [1313, 261] on input "*******" at bounding box center [1325, 261] width 125 height 27
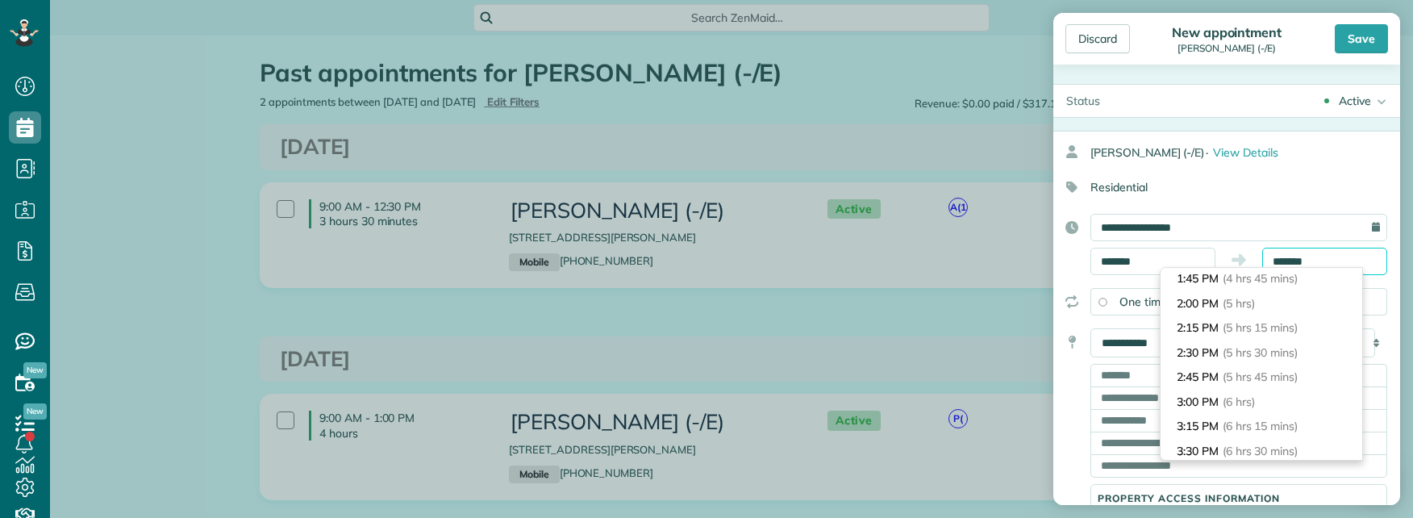
scroll to position [342, 0]
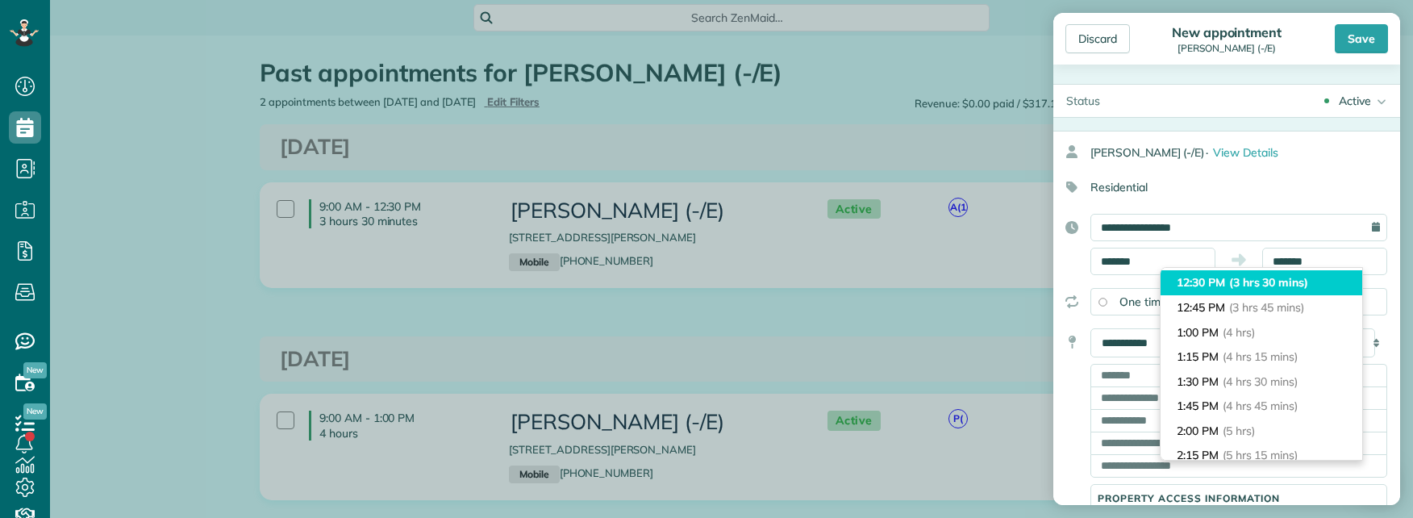
type input "********"
click at [1283, 291] on li "12:30 PM (3 hrs 30 mins)" at bounding box center [1262, 282] width 202 height 25
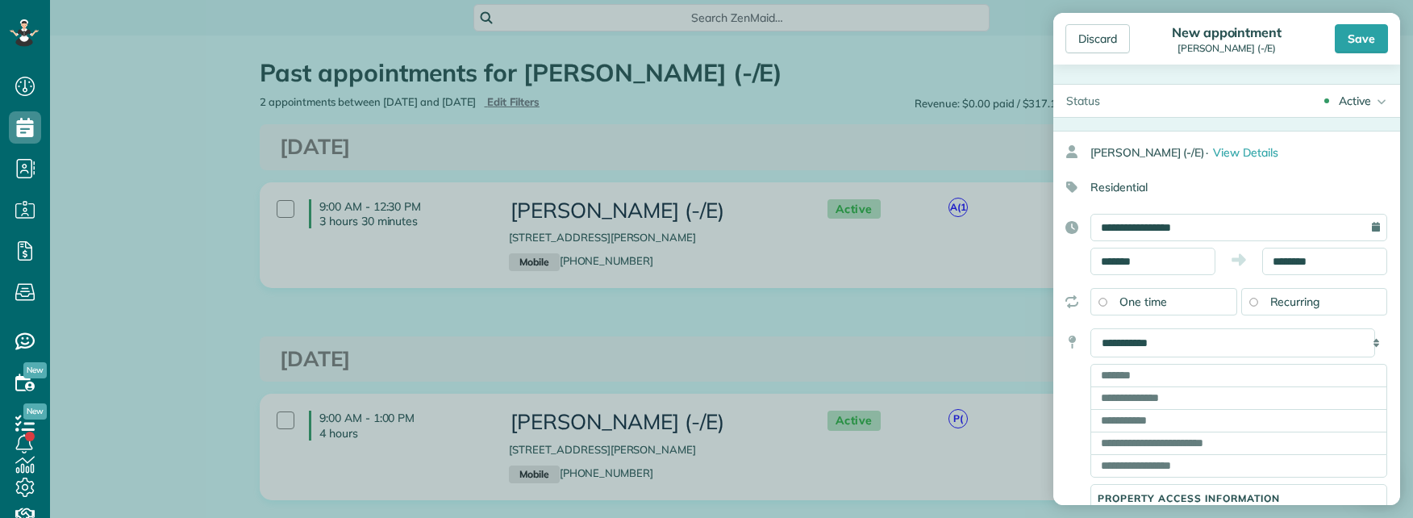
click at [1252, 302] on div "Recurring" at bounding box center [1315, 301] width 147 height 27
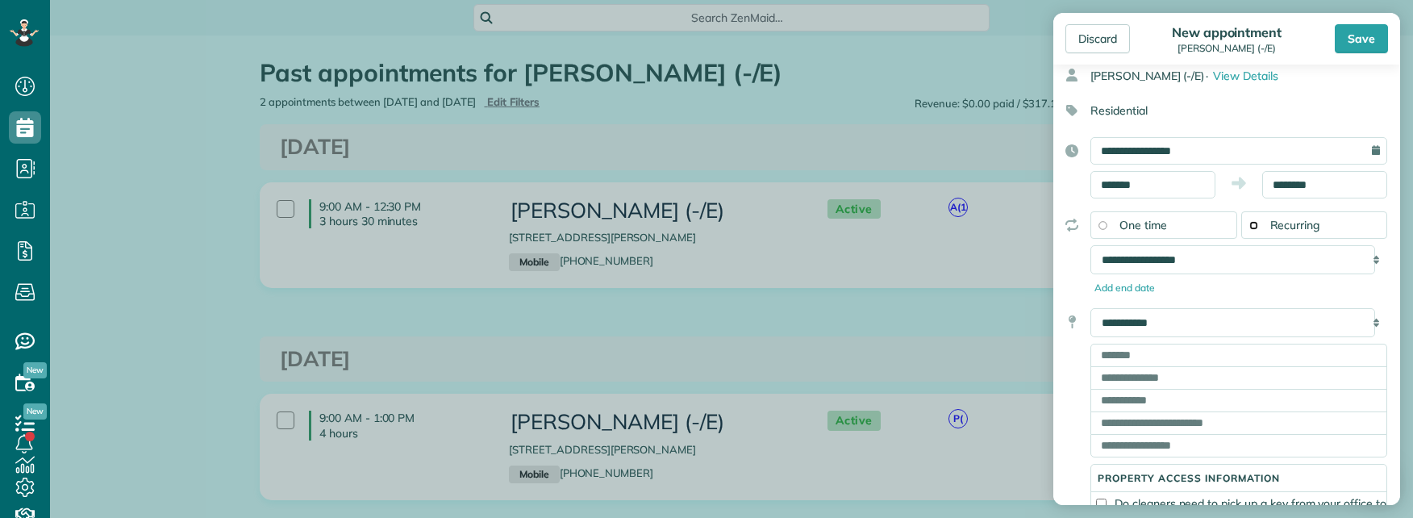
scroll to position [81, 0]
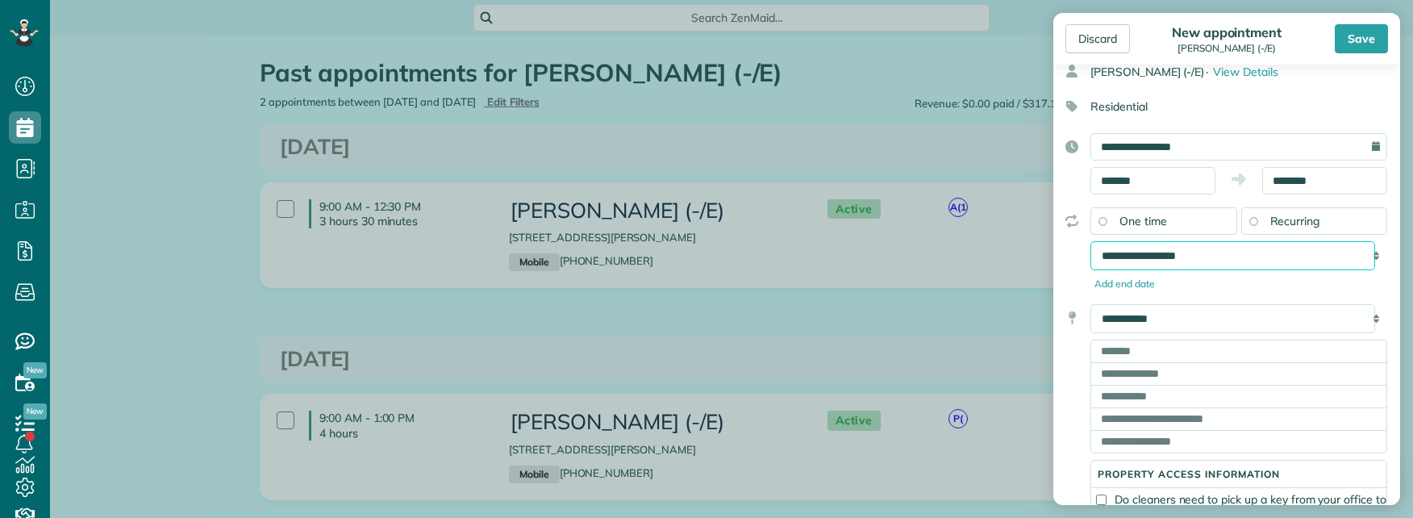
click at [1205, 255] on select "**********" at bounding box center [1233, 255] width 285 height 29
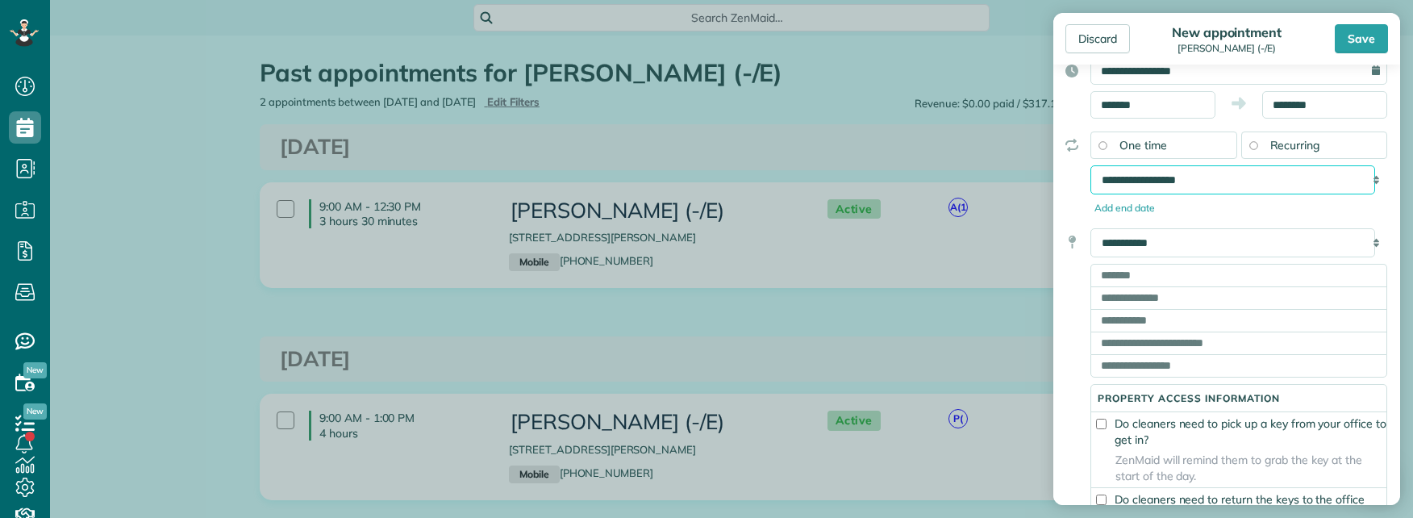
scroll to position [161, 0]
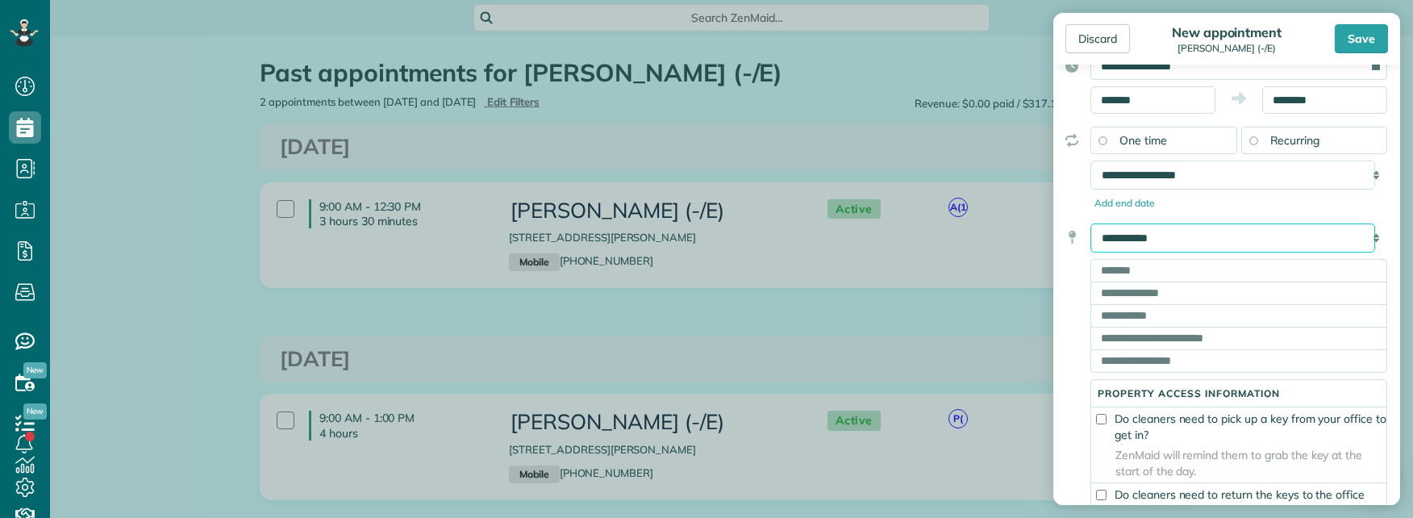
click at [1186, 244] on select "**********" at bounding box center [1233, 237] width 285 height 29
select select "*******"
click at [1091, 223] on select "**********" at bounding box center [1233, 237] width 285 height 29
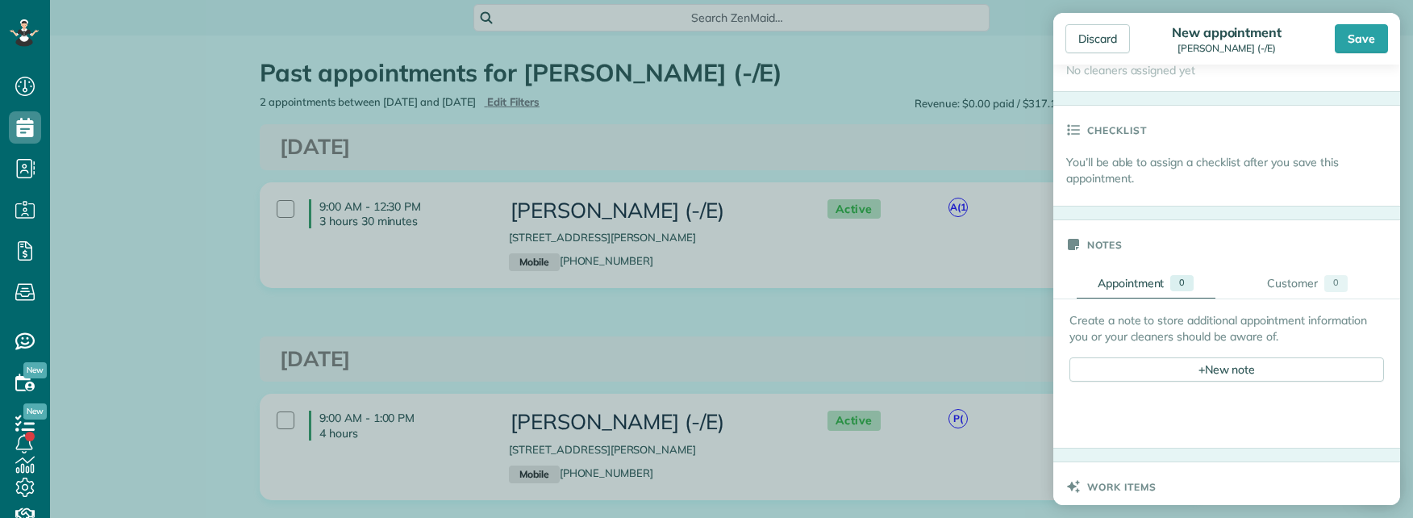
scroll to position [484, 0]
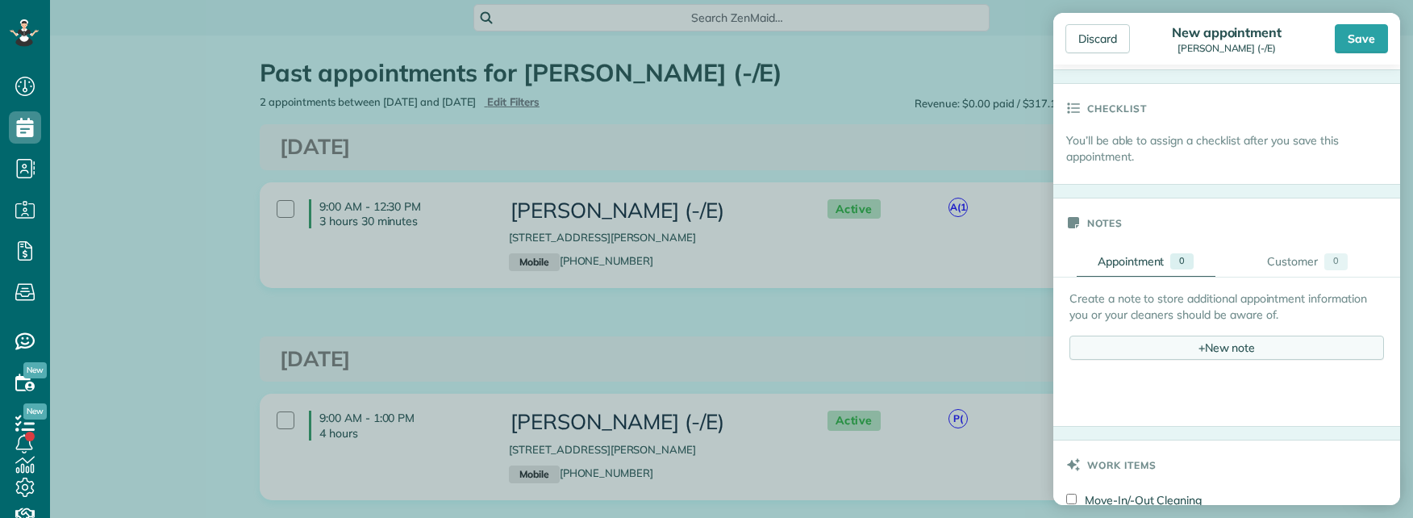
click at [1212, 347] on div "+ New note" at bounding box center [1227, 348] width 315 height 24
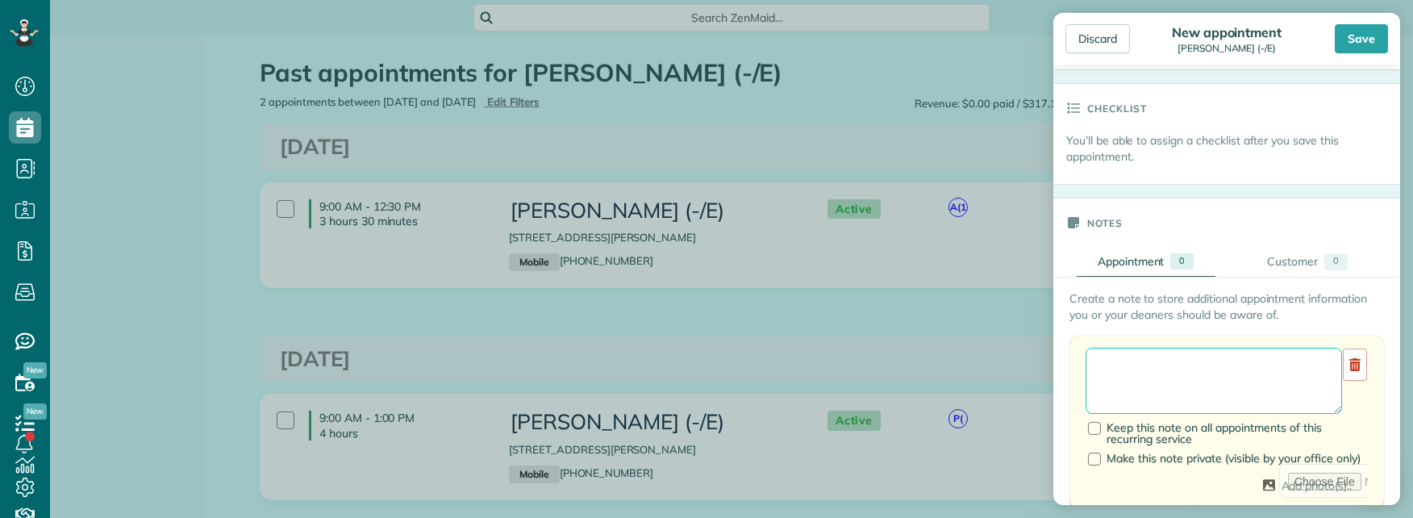
click at [1156, 354] on textarea at bounding box center [1214, 381] width 257 height 66
click at [1115, 38] on div "Discard" at bounding box center [1098, 38] width 65 height 29
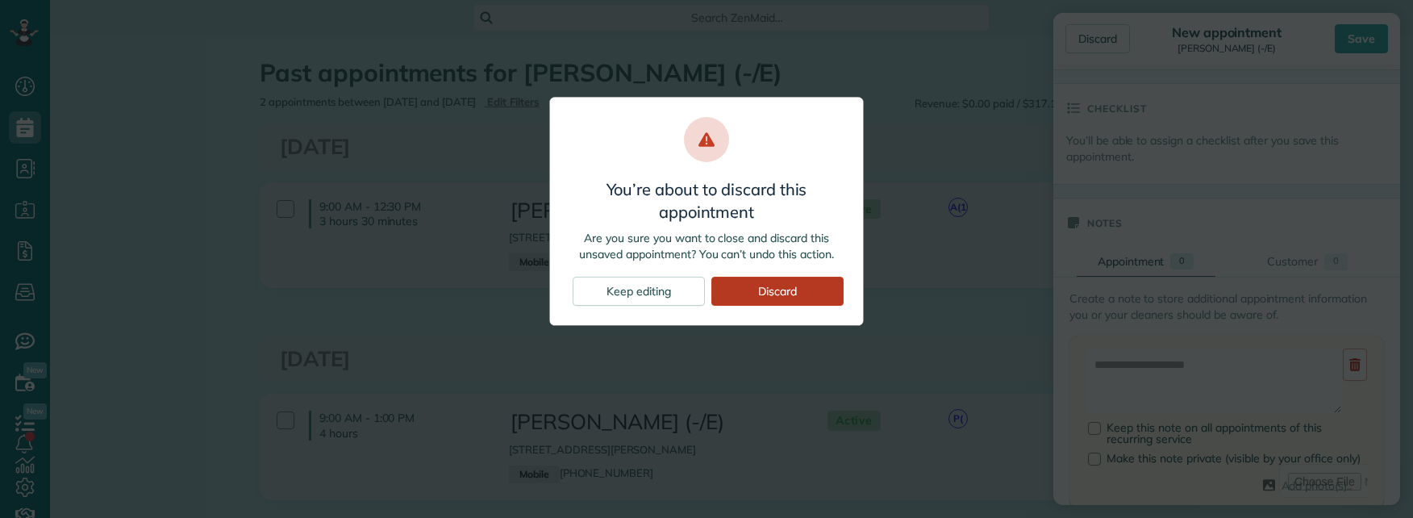
click at [816, 290] on div "Discard" at bounding box center [778, 291] width 132 height 29
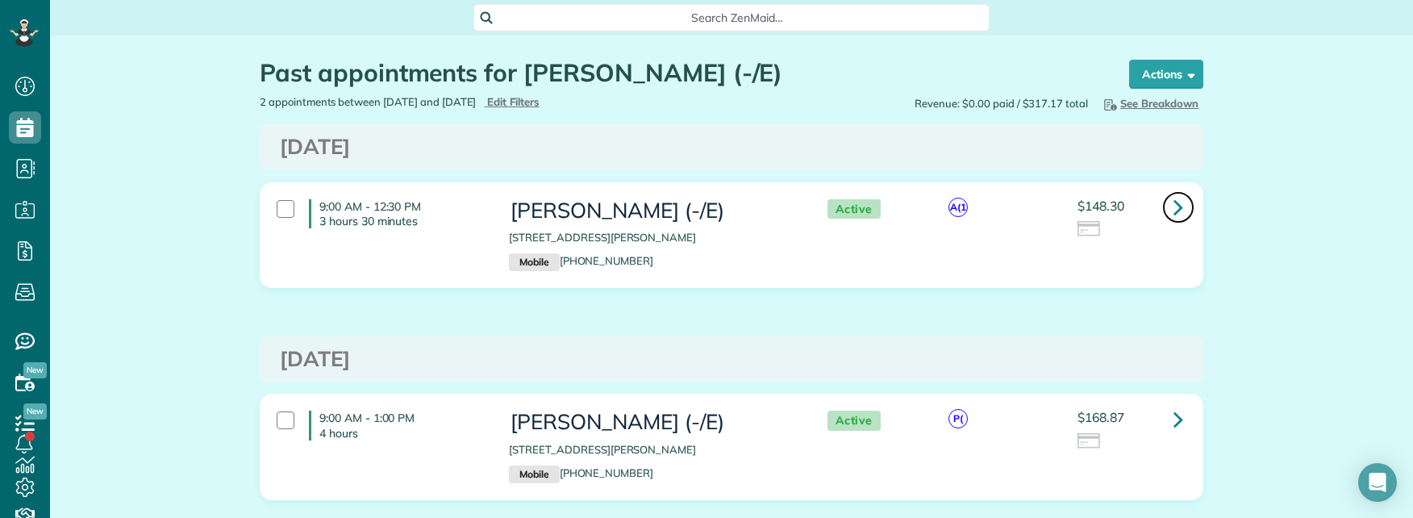
click at [1174, 206] on icon at bounding box center [1179, 207] width 10 height 28
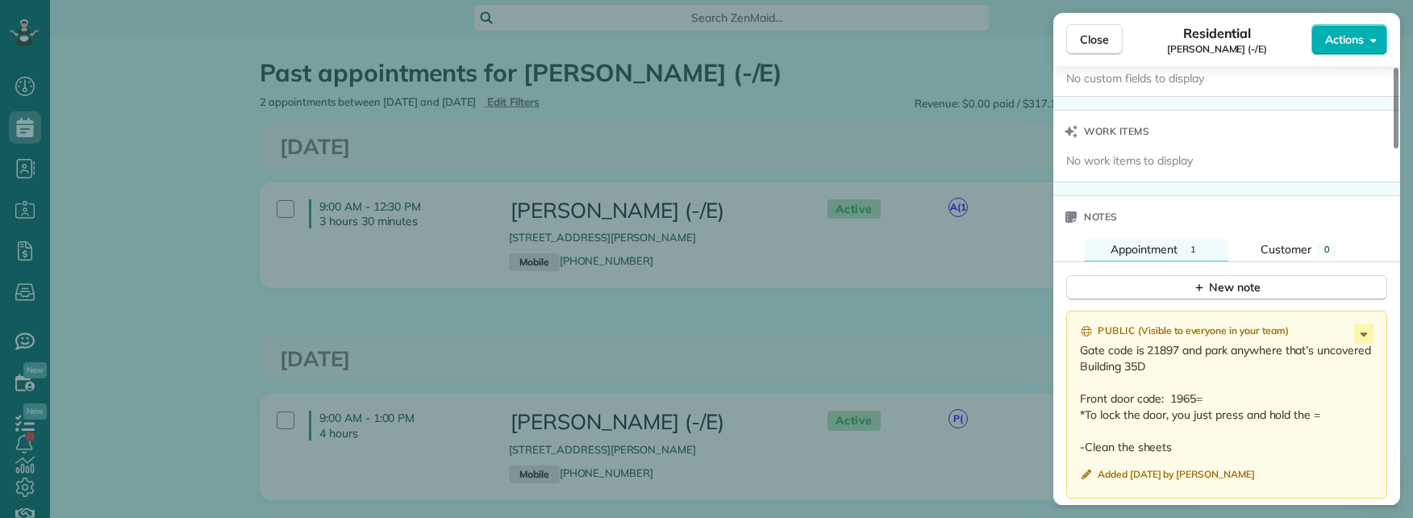
scroll to position [1371, 0]
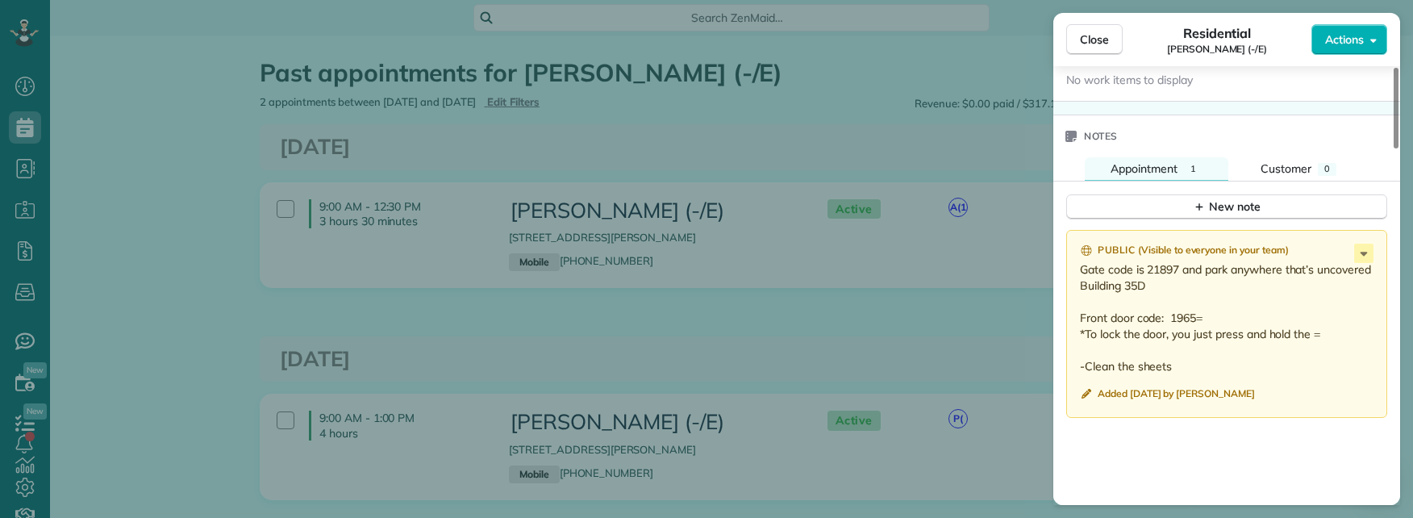
drag, startPoint x: 1189, startPoint y: 350, endPoint x: 1079, endPoint y: 257, distance: 144.8
click at [1079, 257] on div "Public ( Visible to everyone in your team ) Gate code is 21897 and park anywher…" at bounding box center [1226, 324] width 321 height 188
click at [1338, 45] on span "Actions" at bounding box center [1344, 39] width 39 height 16
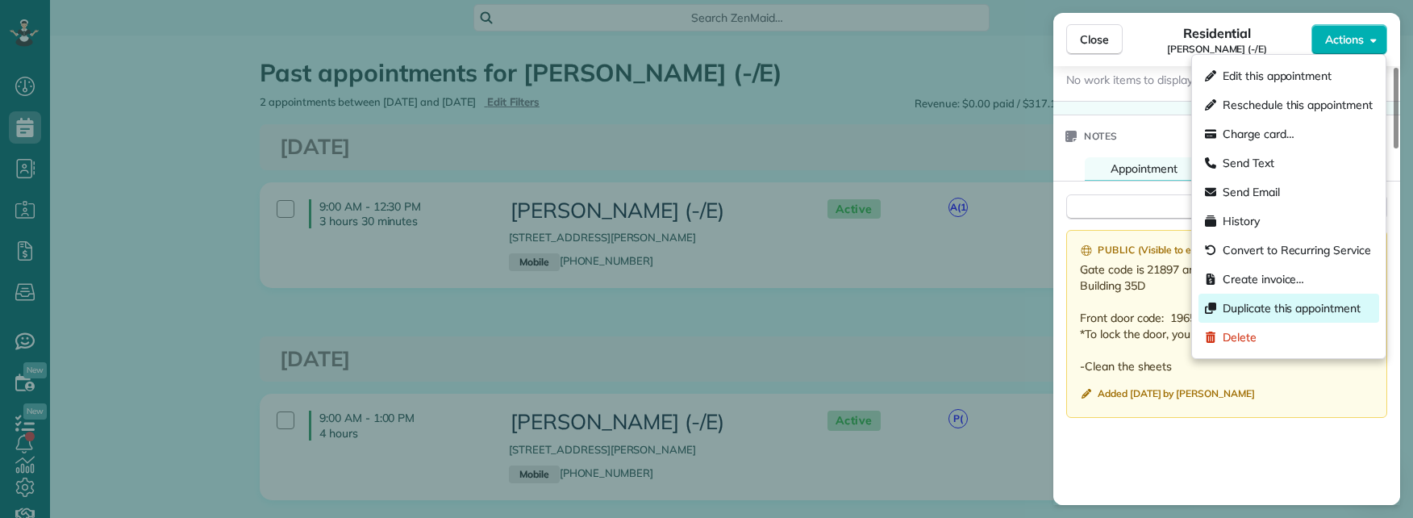
click at [1265, 300] on span "Duplicate this appointment" at bounding box center [1292, 308] width 138 height 16
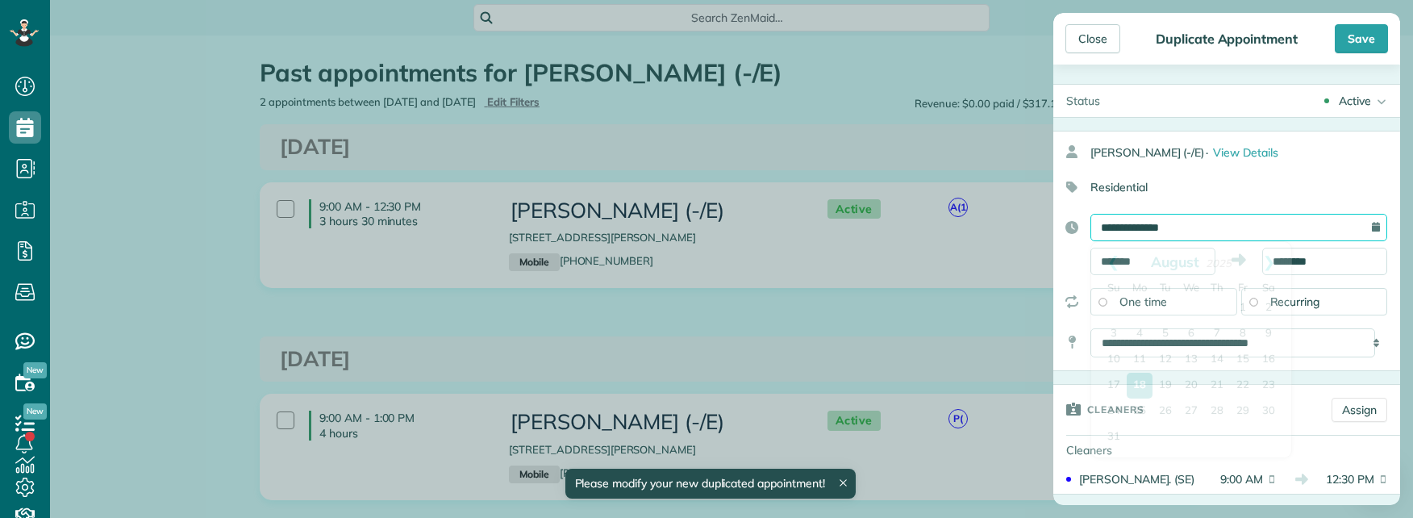
click at [1217, 227] on input "**********" at bounding box center [1239, 227] width 297 height 27
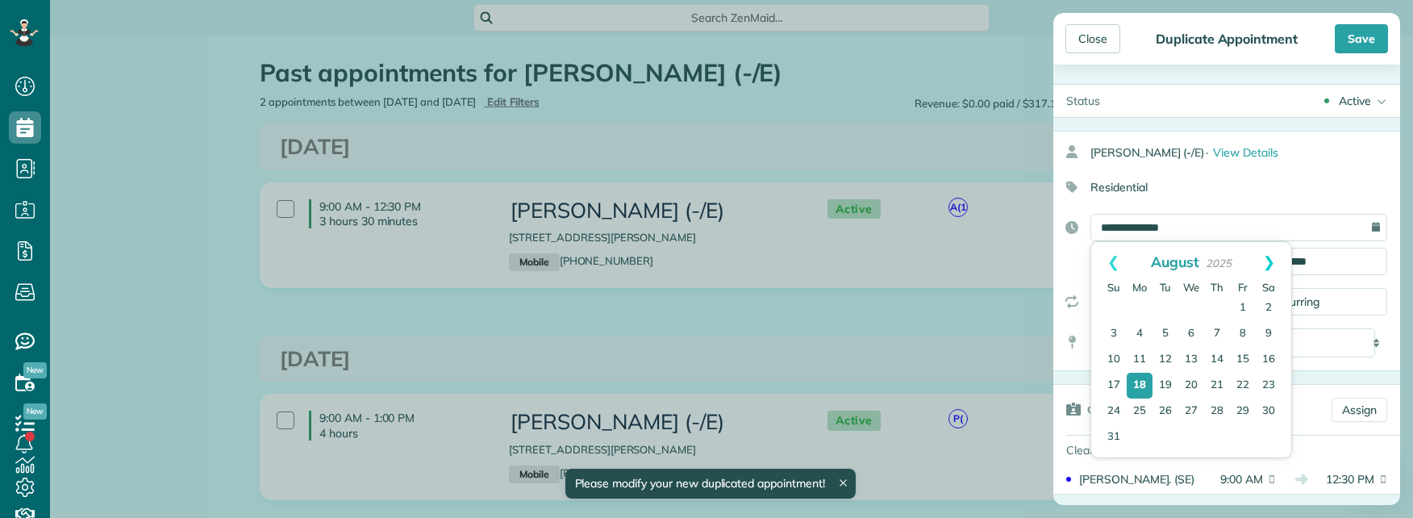
click at [1270, 266] on link "Next" at bounding box center [1269, 262] width 44 height 40
click at [1245, 334] on link "12" at bounding box center [1243, 335] width 26 height 26
type input "**********"
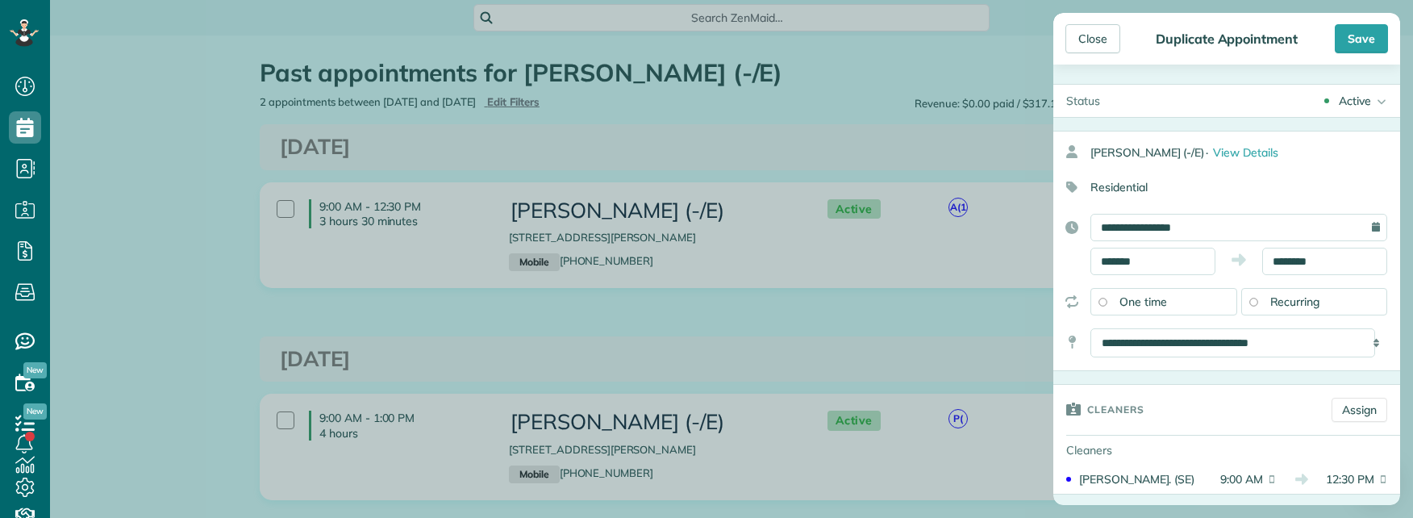
click at [1253, 302] on div "Recurring" at bounding box center [1315, 301] width 147 height 27
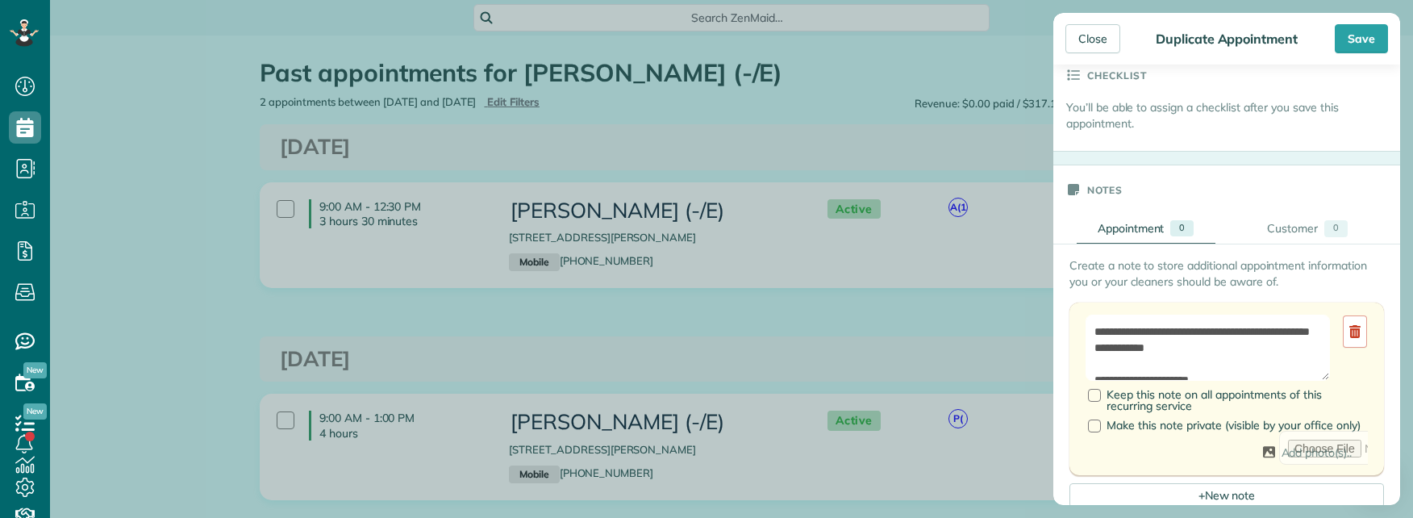
scroll to position [565, 0]
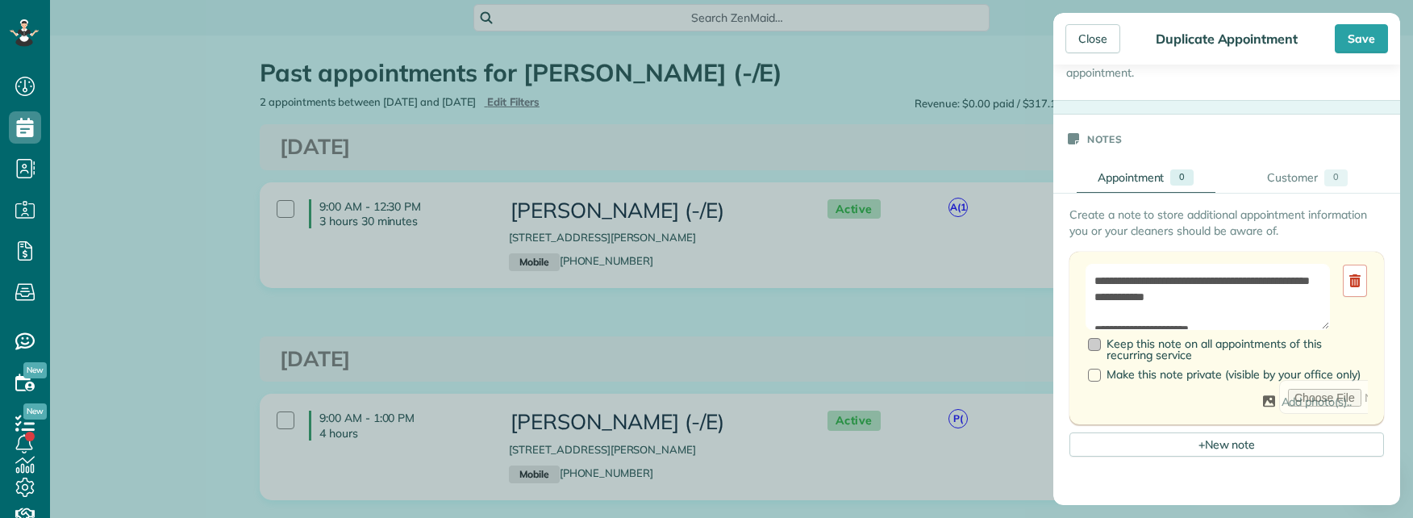
click at [1098, 343] on div at bounding box center [1094, 344] width 13 height 13
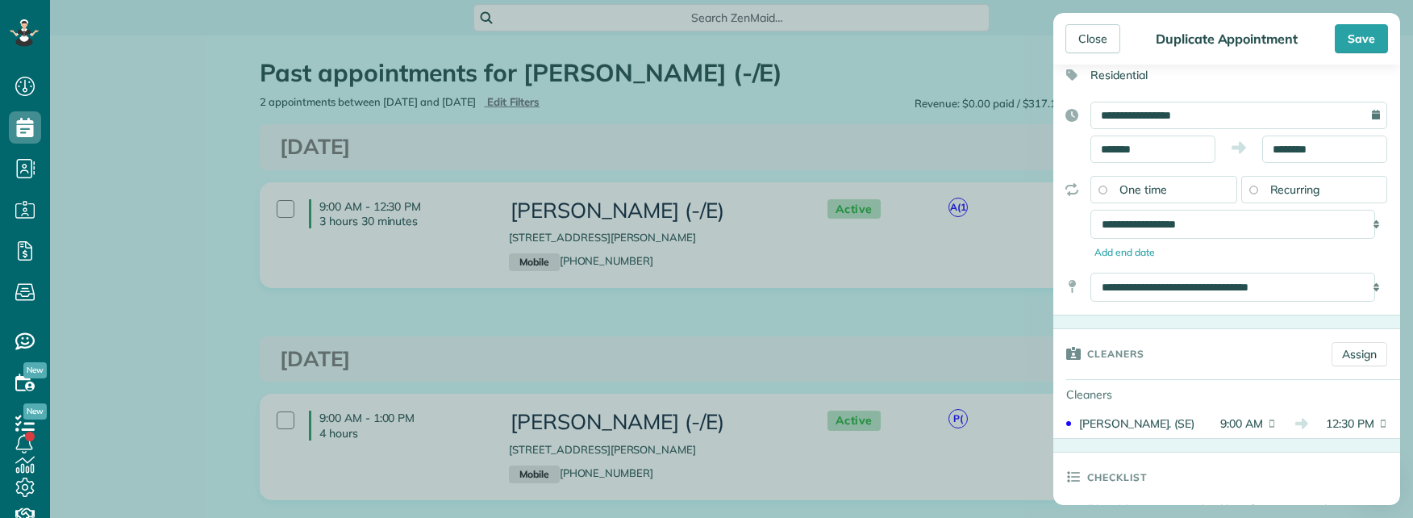
scroll to position [242, 0]
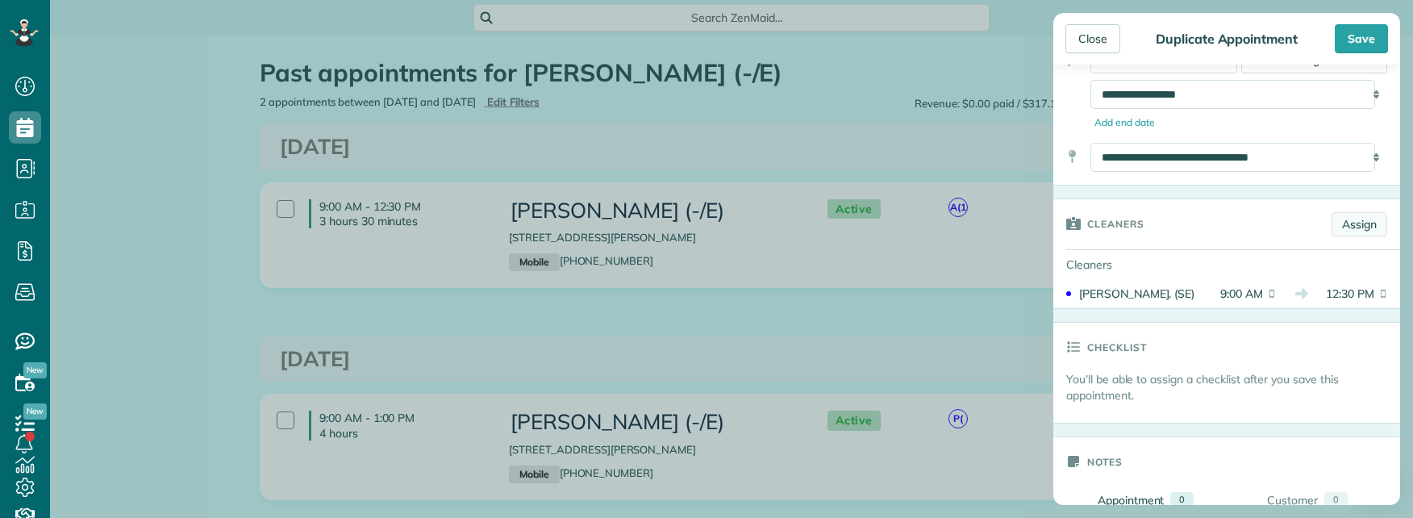
click at [1345, 229] on link "Assign" at bounding box center [1360, 224] width 56 height 24
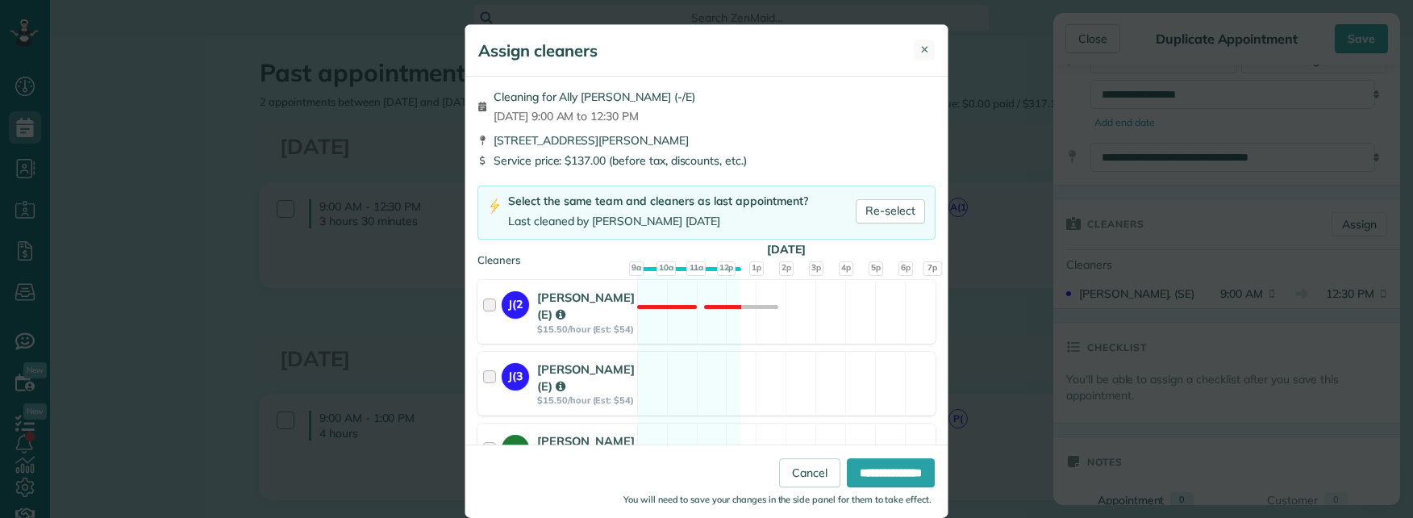
click at [920, 48] on span "✕" at bounding box center [924, 49] width 9 height 15
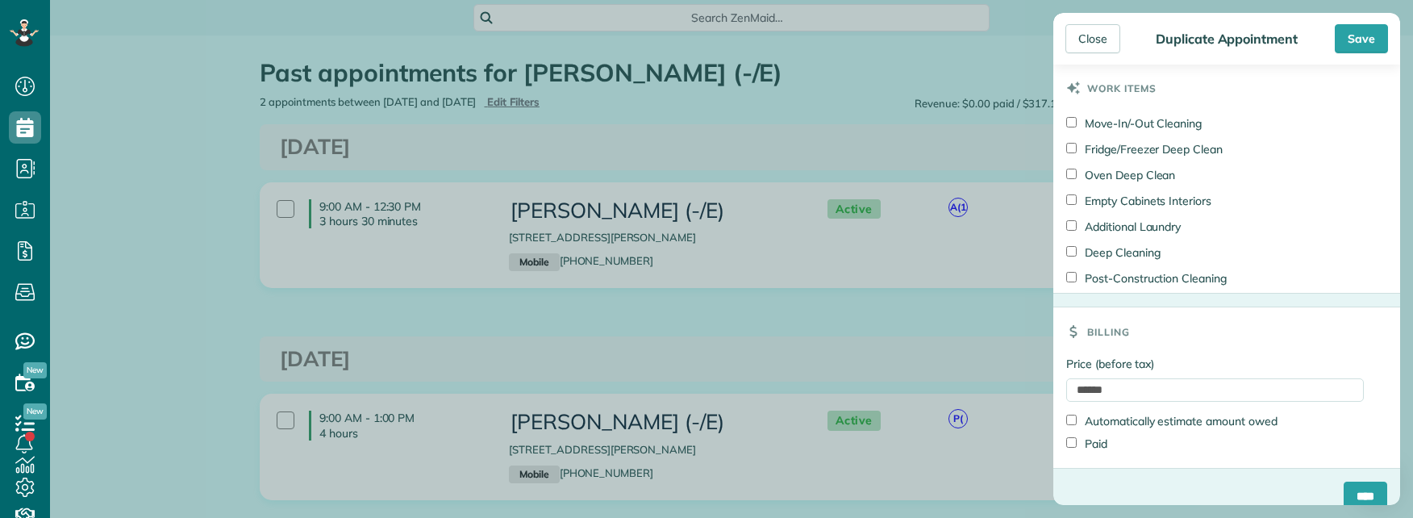
scroll to position [1310, 0]
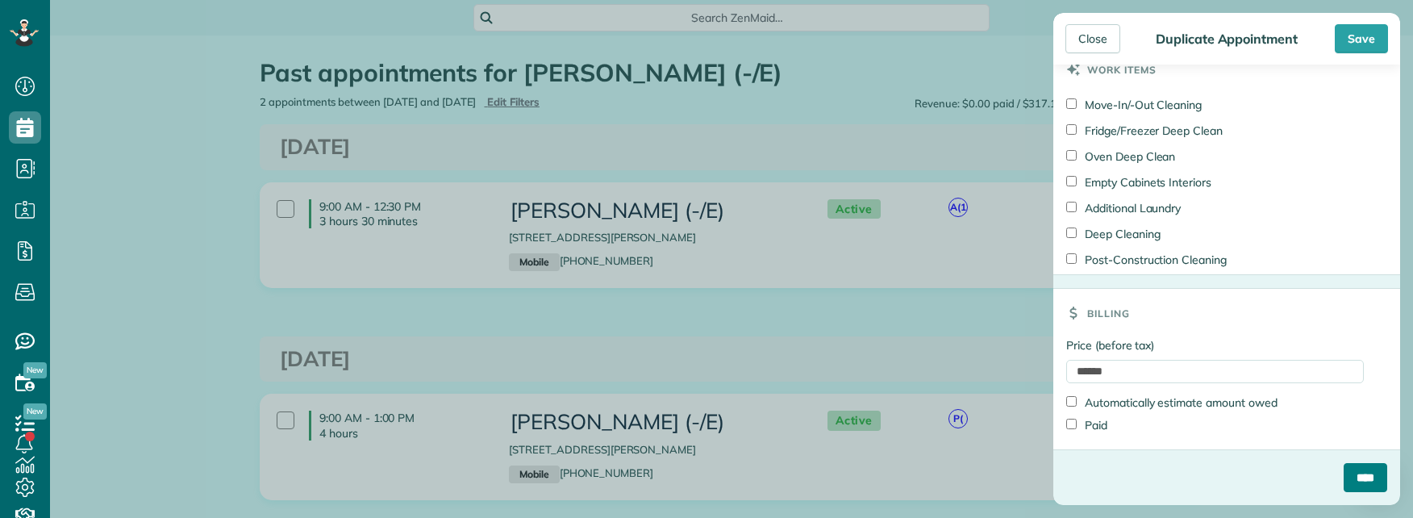
drag, startPoint x: 1345, startPoint y: 479, endPoint x: 1336, endPoint y: 469, distance: 13.7
click at [1345, 478] on input "****" at bounding box center [1366, 477] width 44 height 29
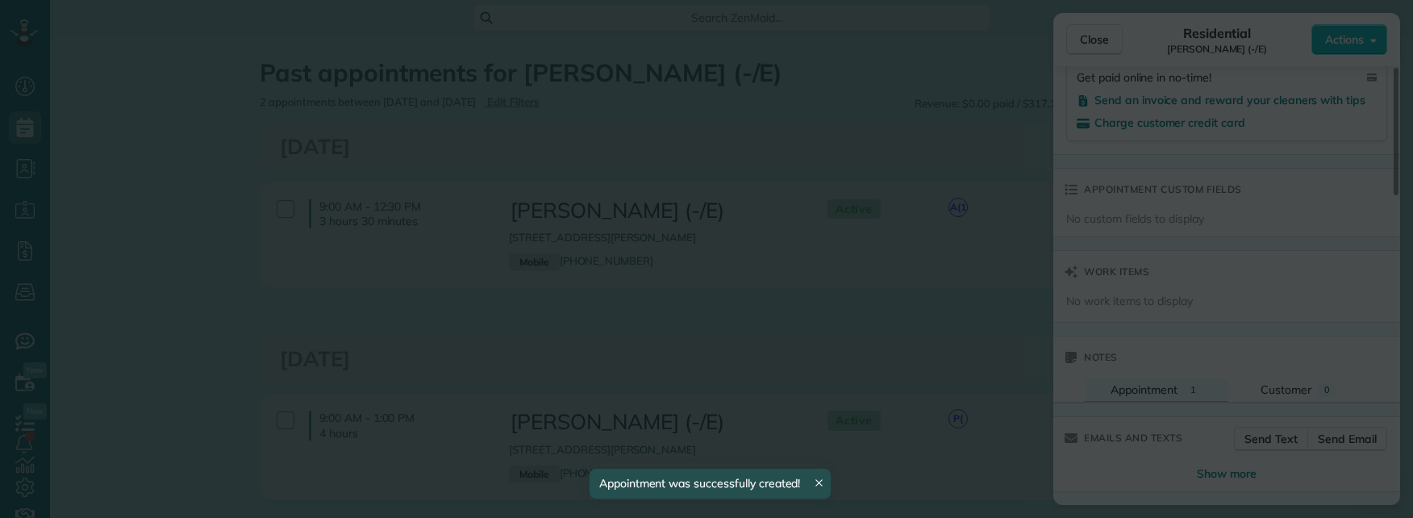
scroll to position [1058, 0]
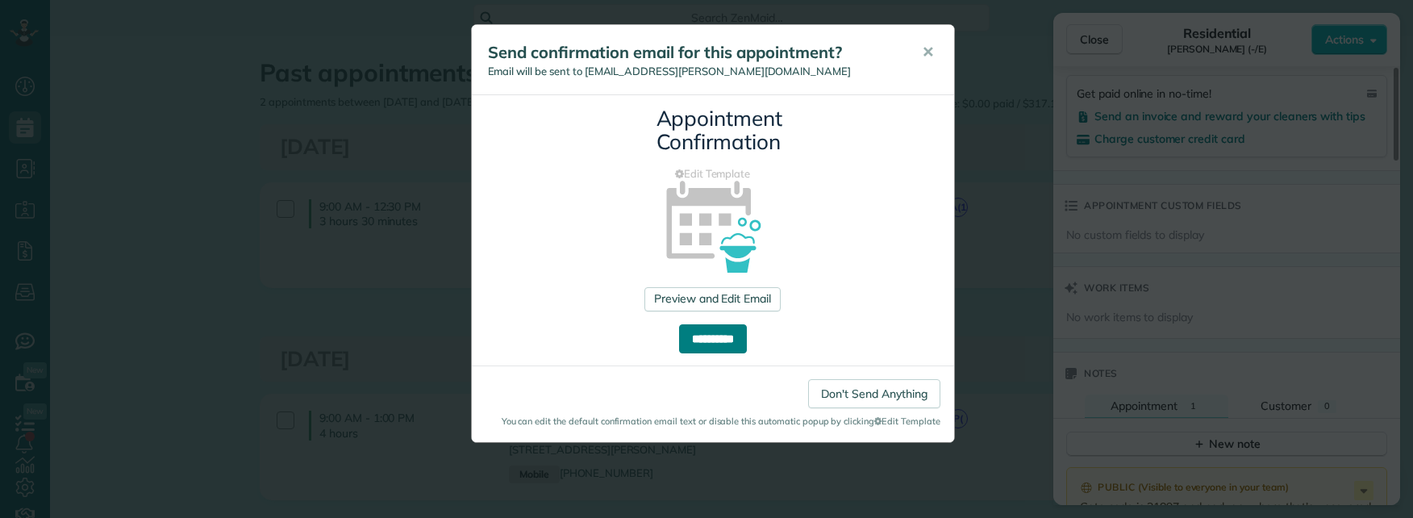
click at [710, 339] on input "**********" at bounding box center [713, 338] width 68 height 29
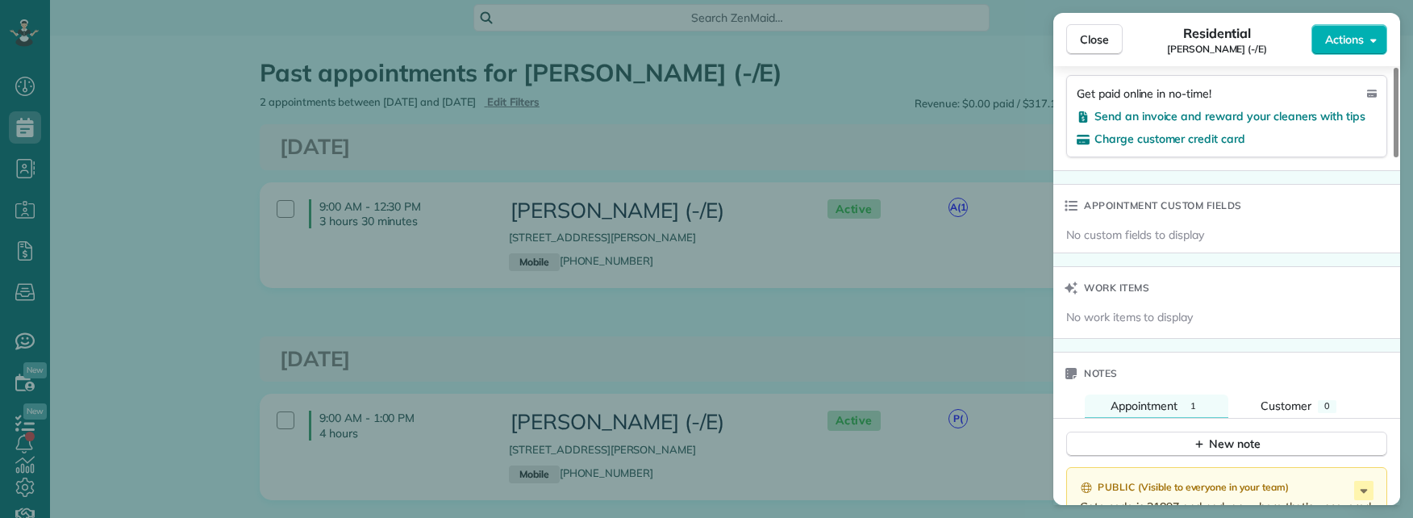
scroll to position [1700, 0]
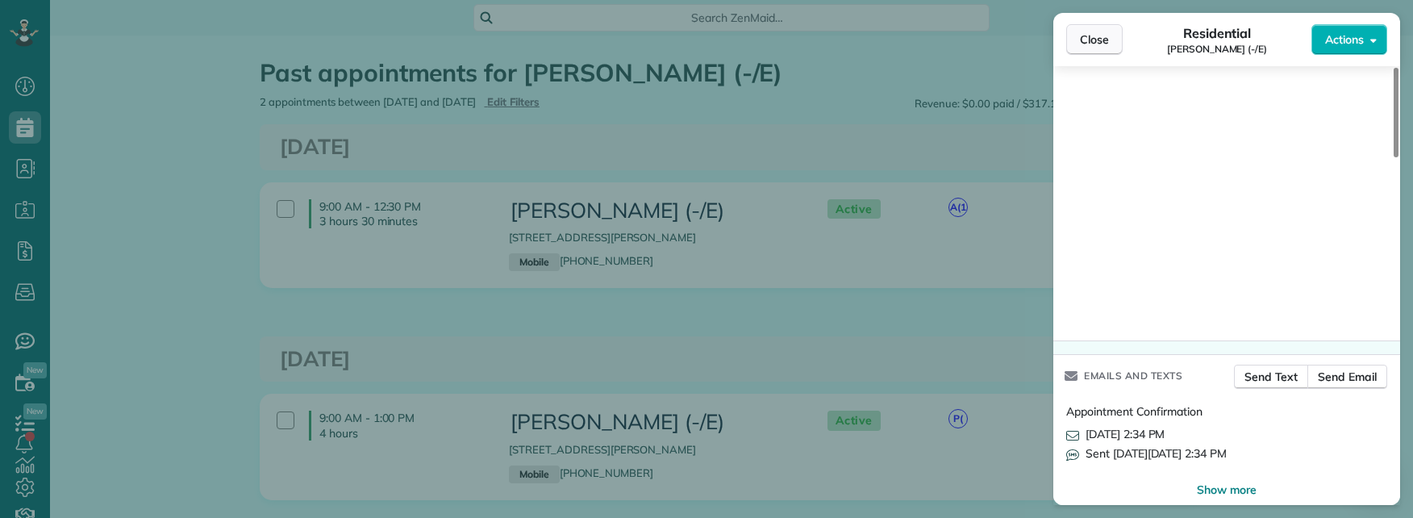
click at [1098, 39] on span "Close" at bounding box center [1094, 39] width 29 height 16
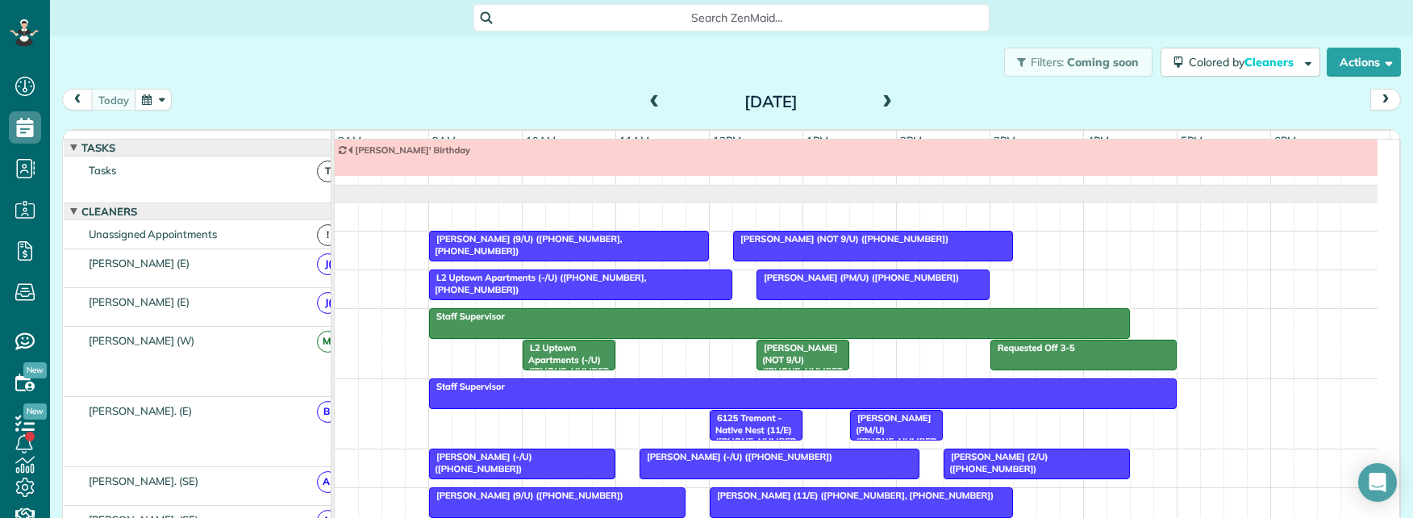
scroll to position [18, 0]
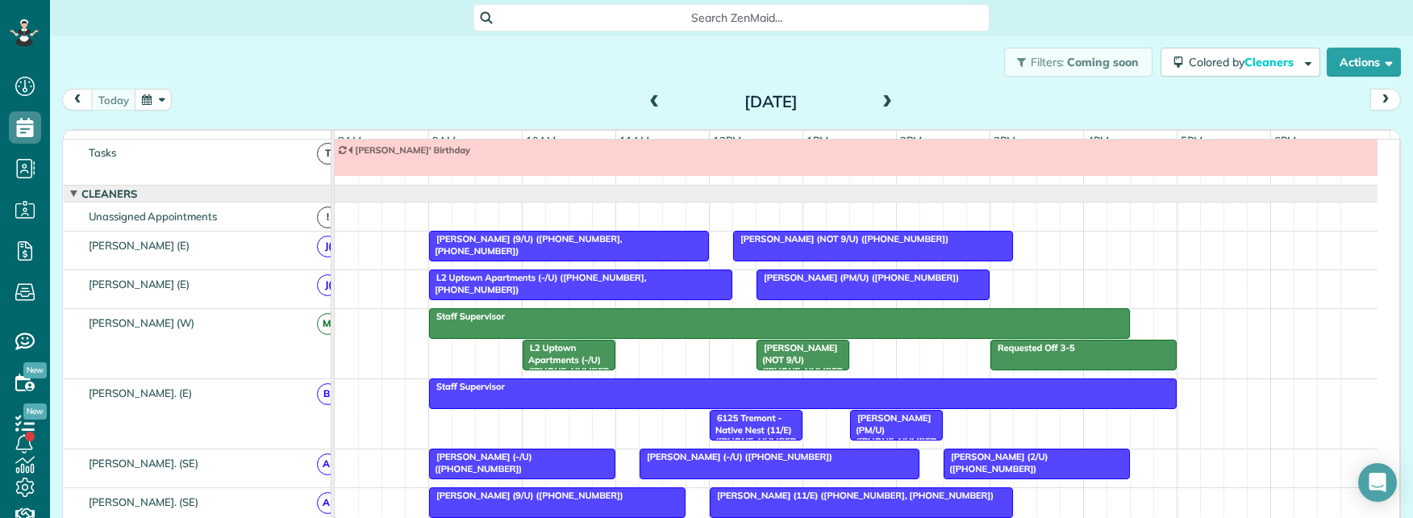
click at [879, 101] on span at bounding box center [888, 102] width 18 height 15
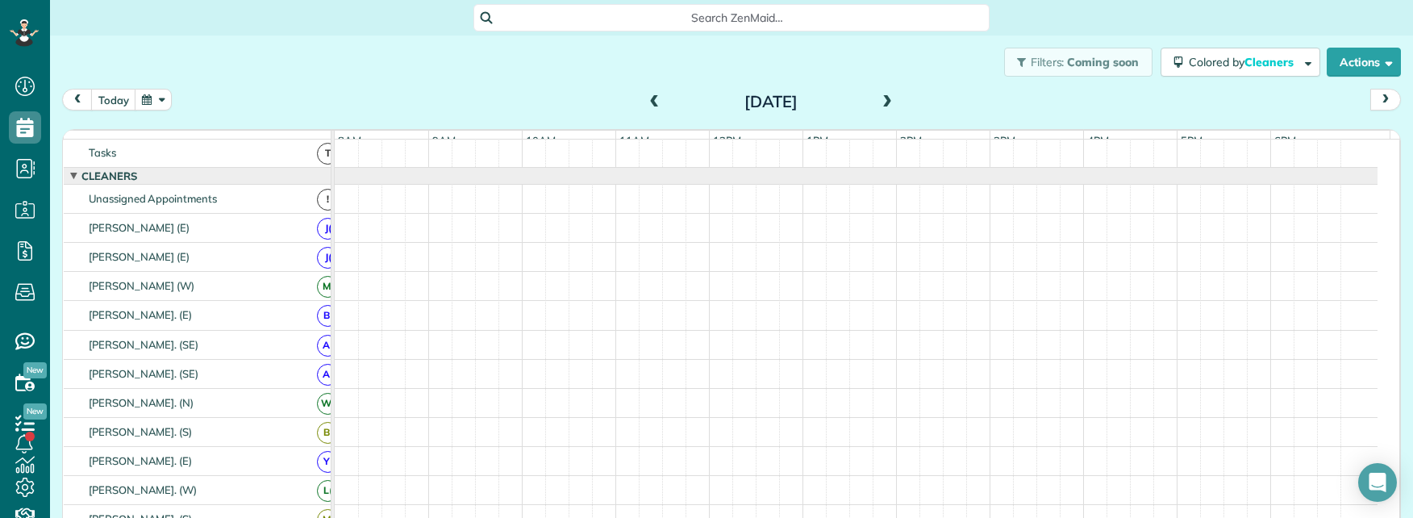
scroll to position [0, 0]
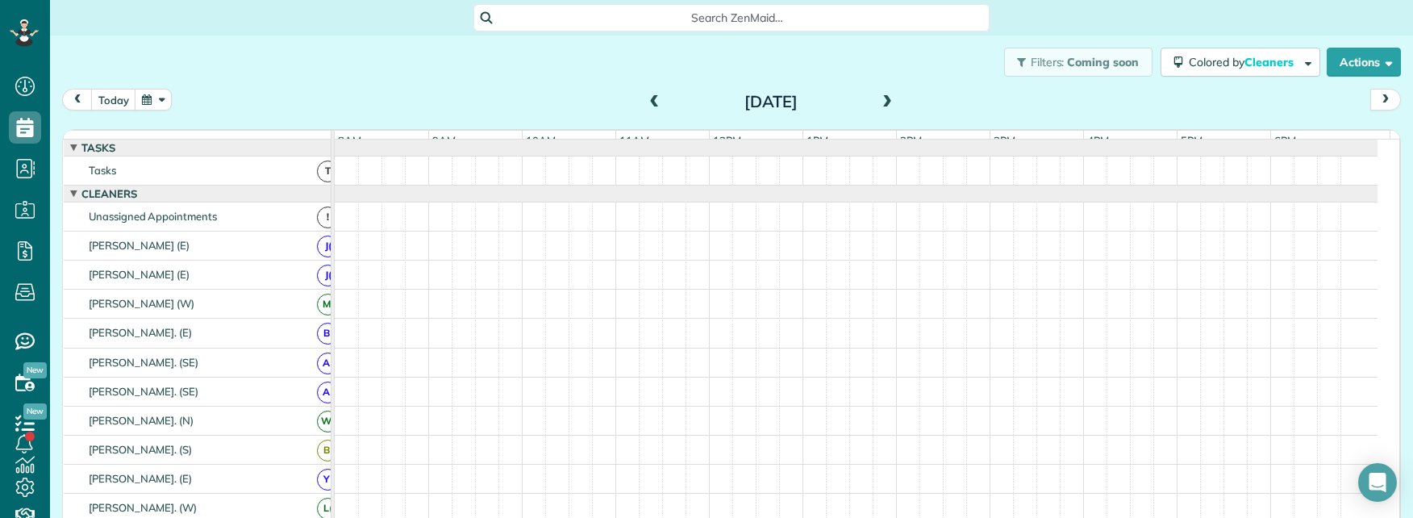
click at [879, 101] on span at bounding box center [888, 102] width 18 height 15
click at [880, 102] on span at bounding box center [888, 102] width 18 height 15
click at [161, 96] on button "button" at bounding box center [153, 100] width 37 height 22
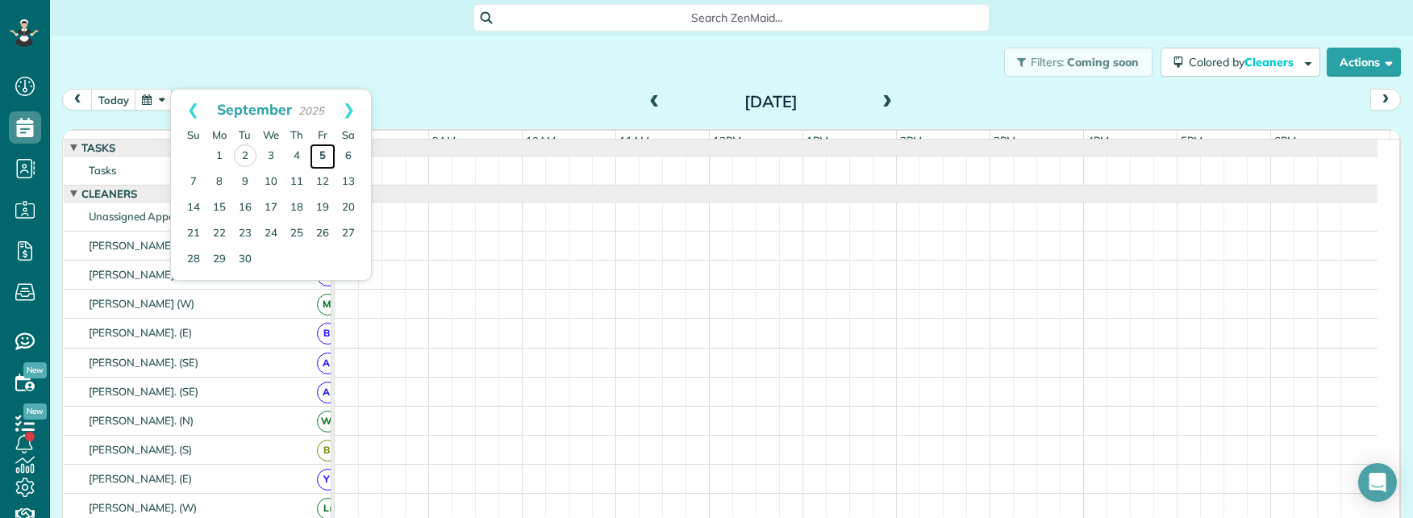
click at [318, 152] on link "5" at bounding box center [323, 157] width 26 height 26
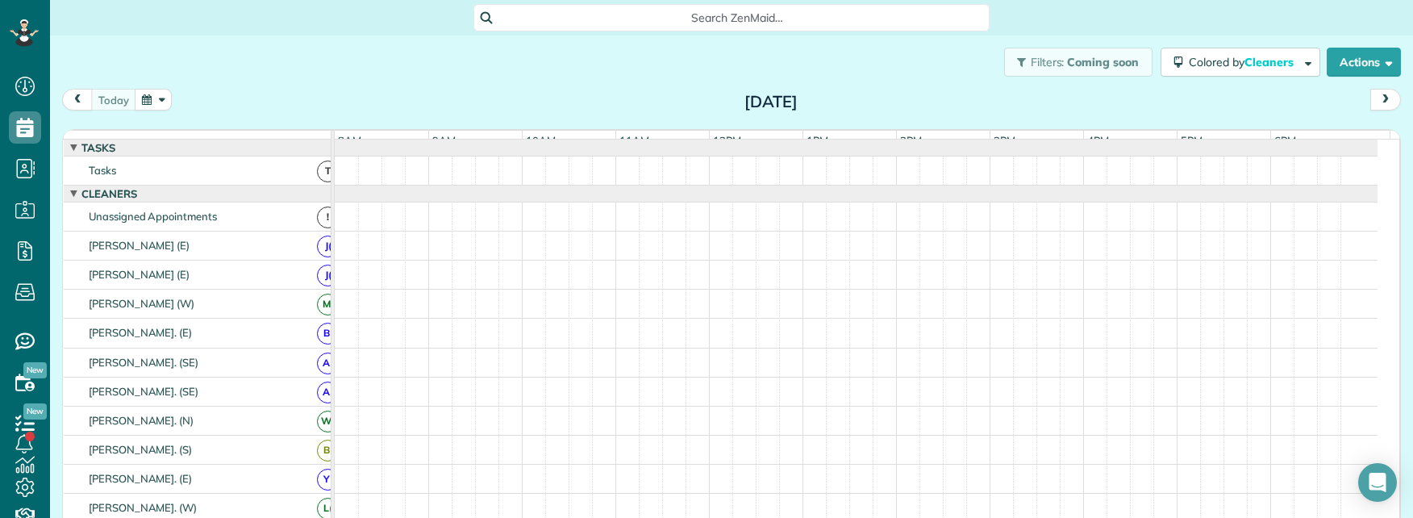
scroll to position [18, 0]
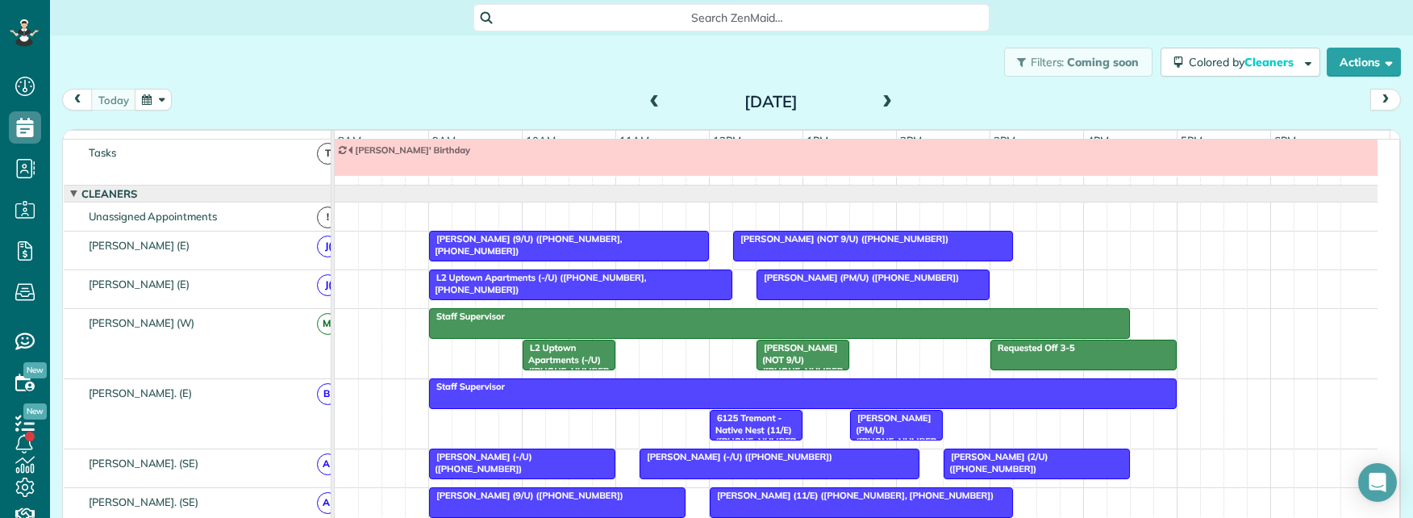
click at [884, 98] on span at bounding box center [888, 102] width 18 height 15
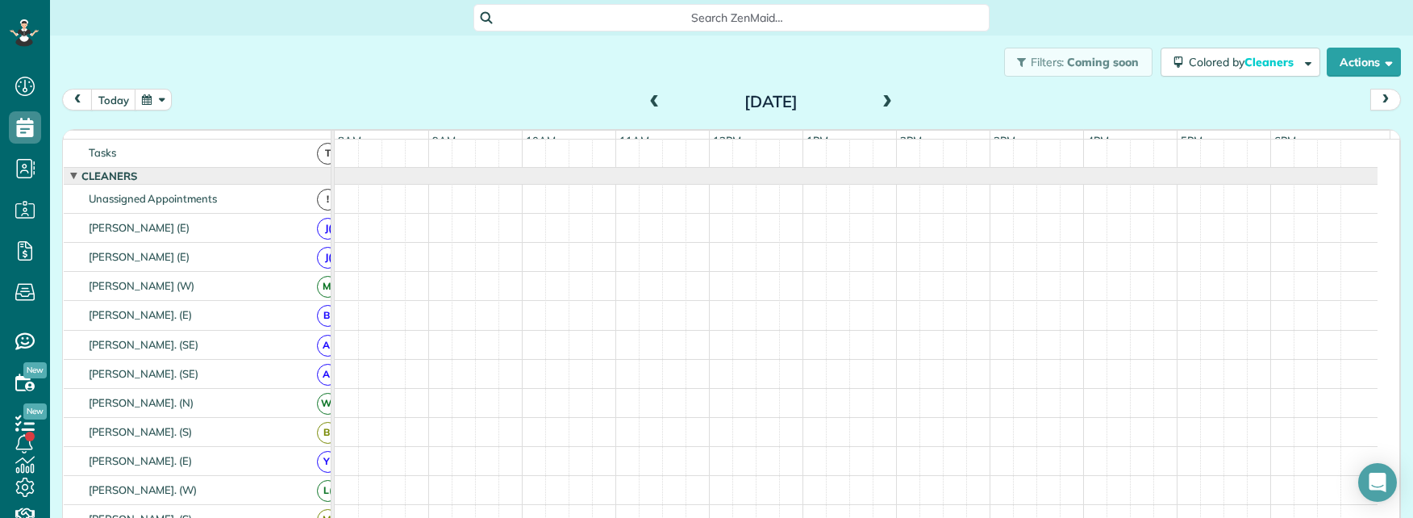
scroll to position [0, 0]
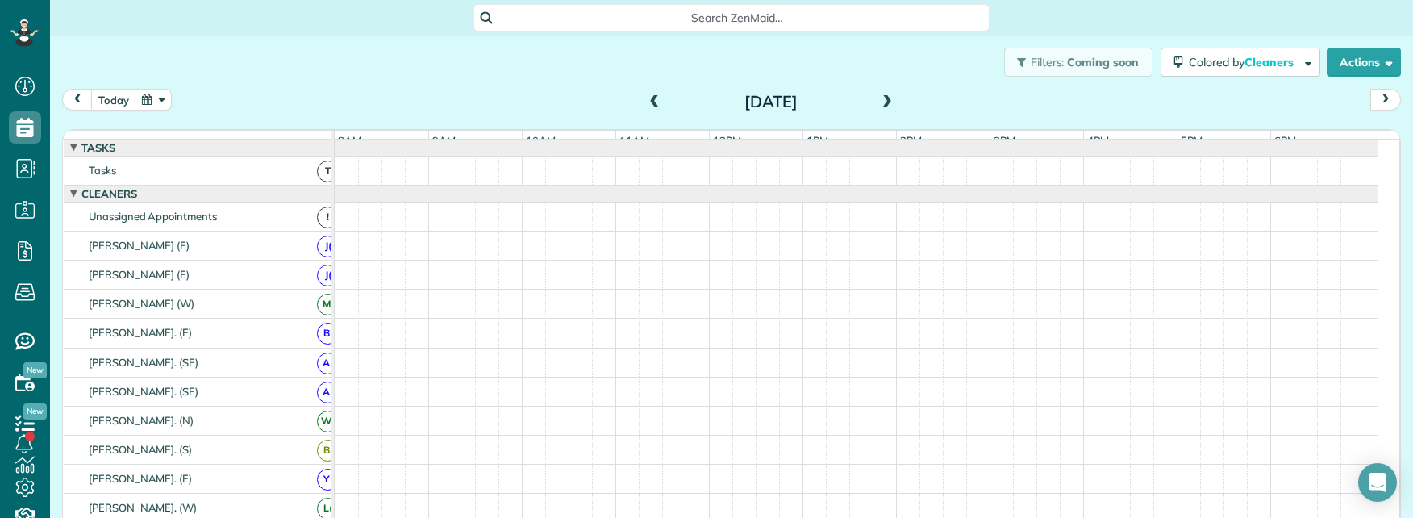
click at [884, 98] on span at bounding box center [888, 102] width 18 height 15
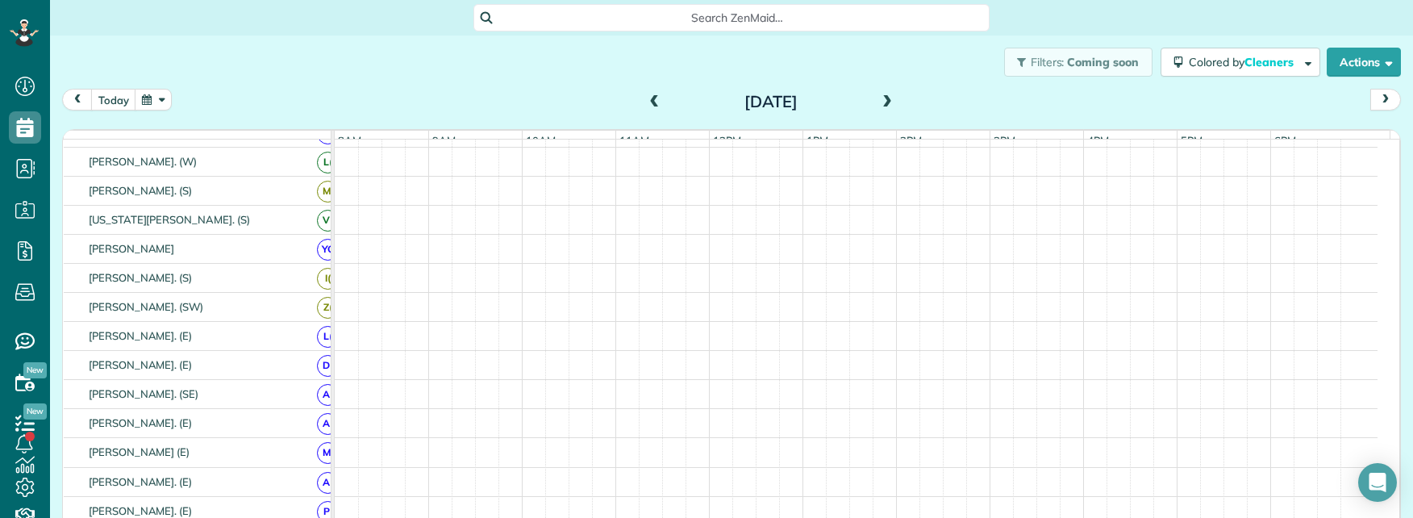
scroll to position [286, 0]
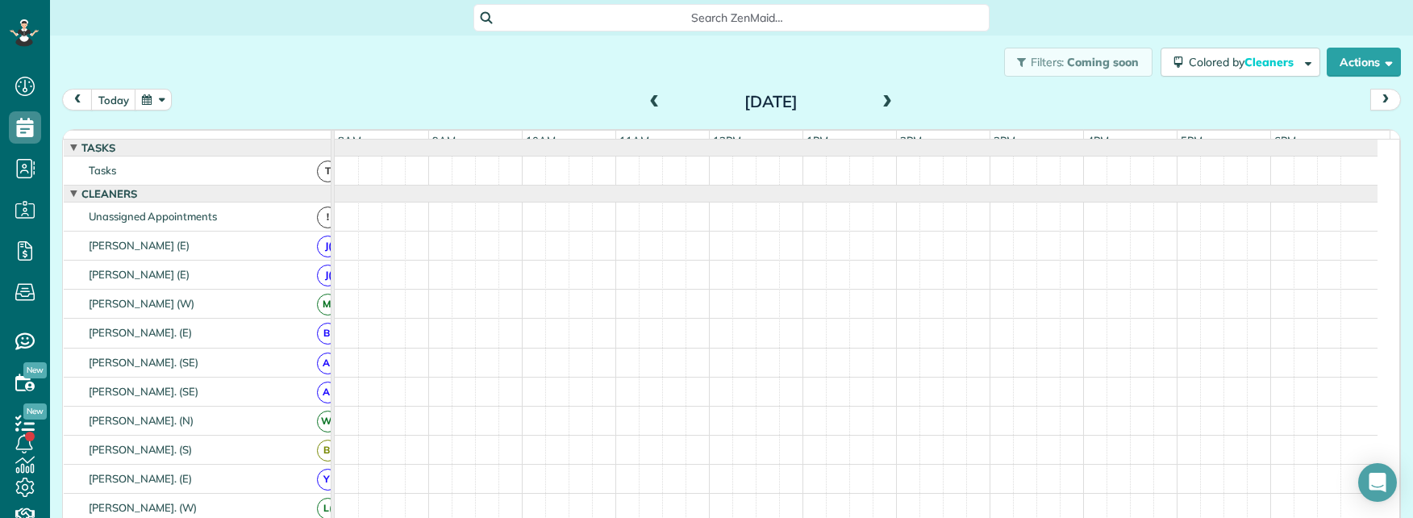
click at [447, 94] on div "today Friday Sep 5, 2025" at bounding box center [731, 104] width 1339 height 30
click at [447, 98] on div "today Friday Sep 5, 2025" at bounding box center [731, 104] width 1339 height 30
click at [165, 100] on button "button" at bounding box center [153, 100] width 37 height 22
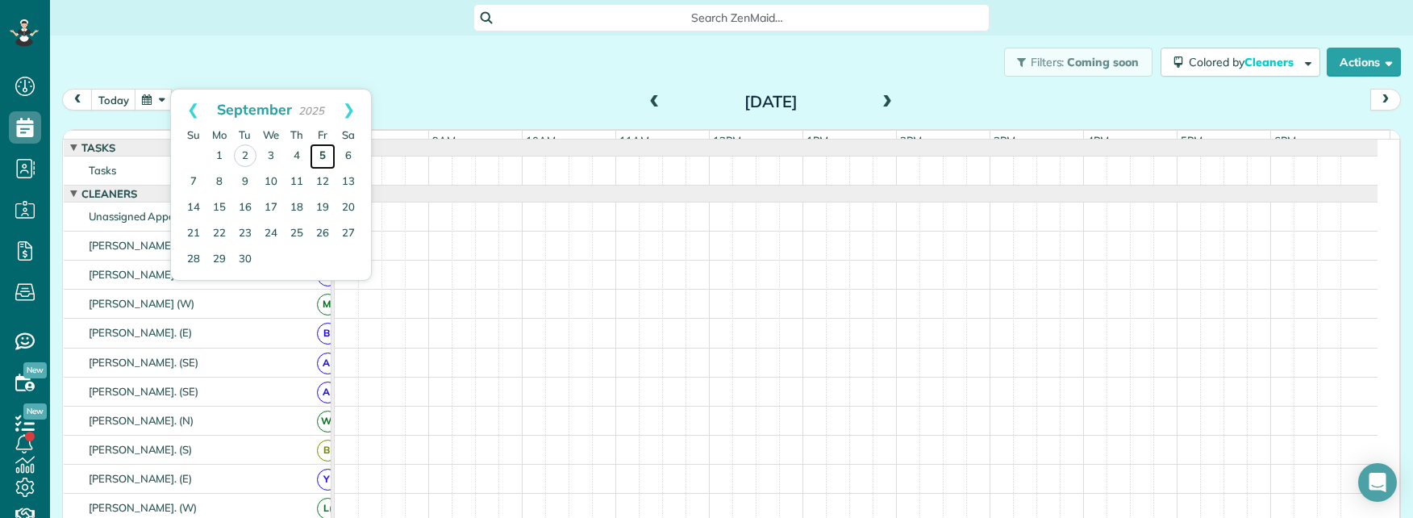
click at [315, 152] on link "5" at bounding box center [323, 157] width 26 height 26
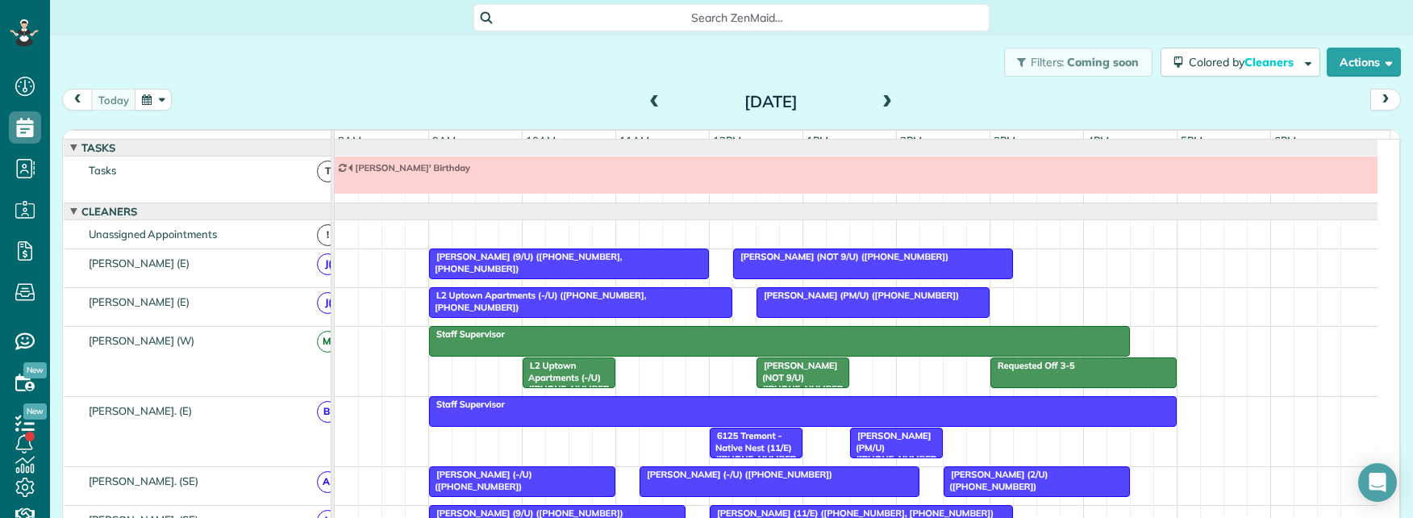
scroll to position [18, 0]
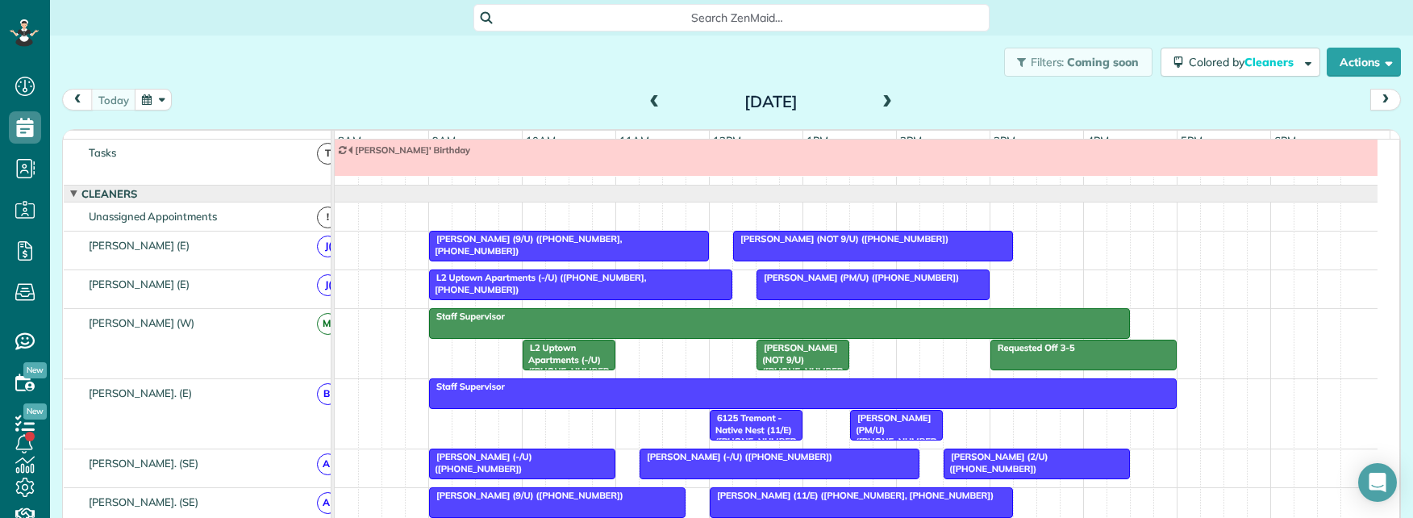
click at [880, 105] on span at bounding box center [888, 102] width 18 height 15
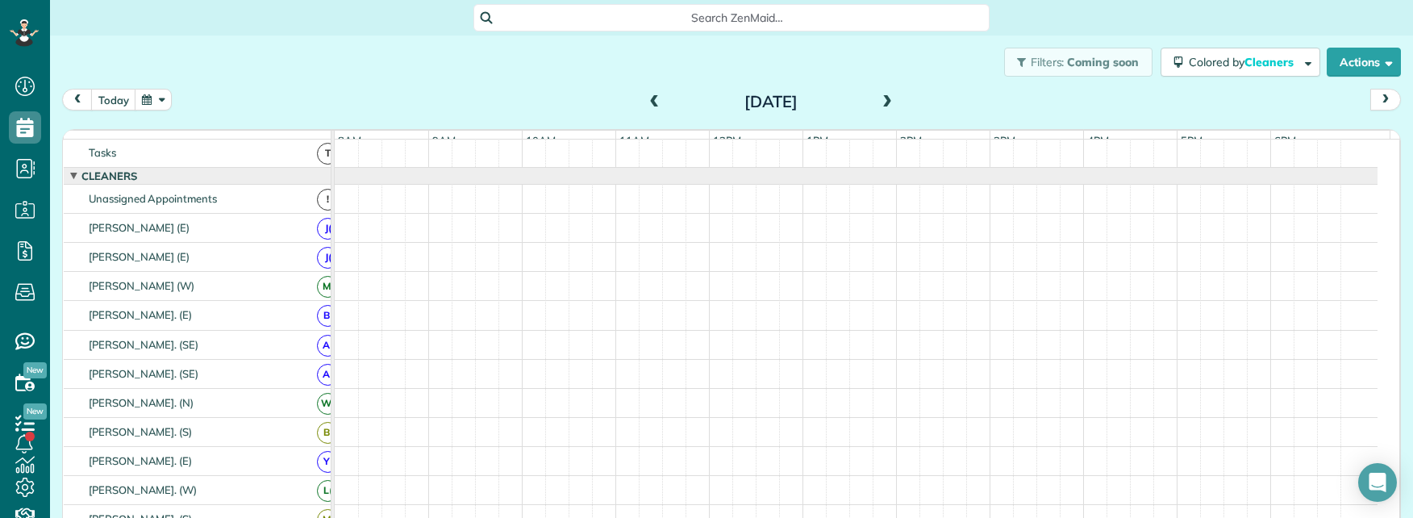
scroll to position [0, 0]
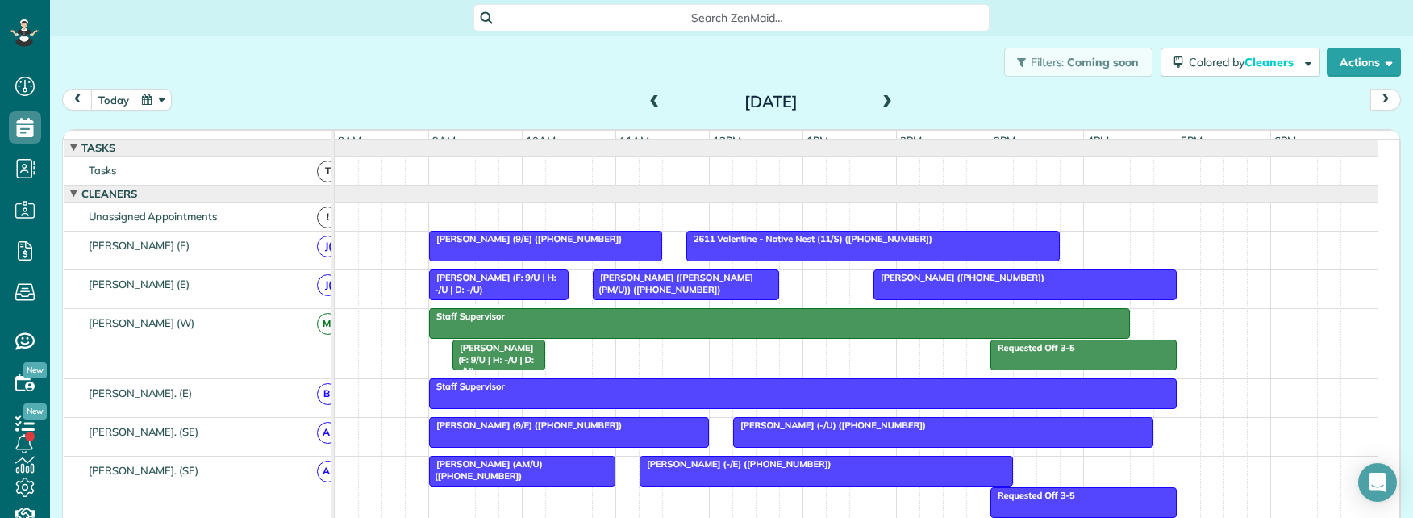
click at [880, 104] on span at bounding box center [888, 102] width 18 height 15
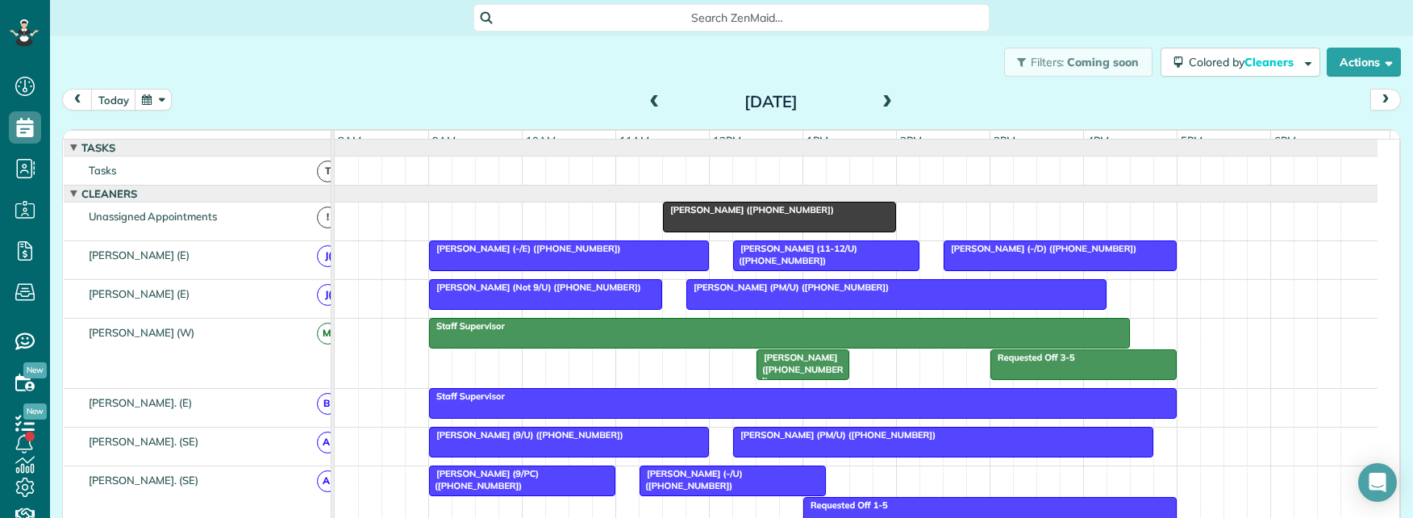
click at [880, 104] on span at bounding box center [888, 102] width 18 height 15
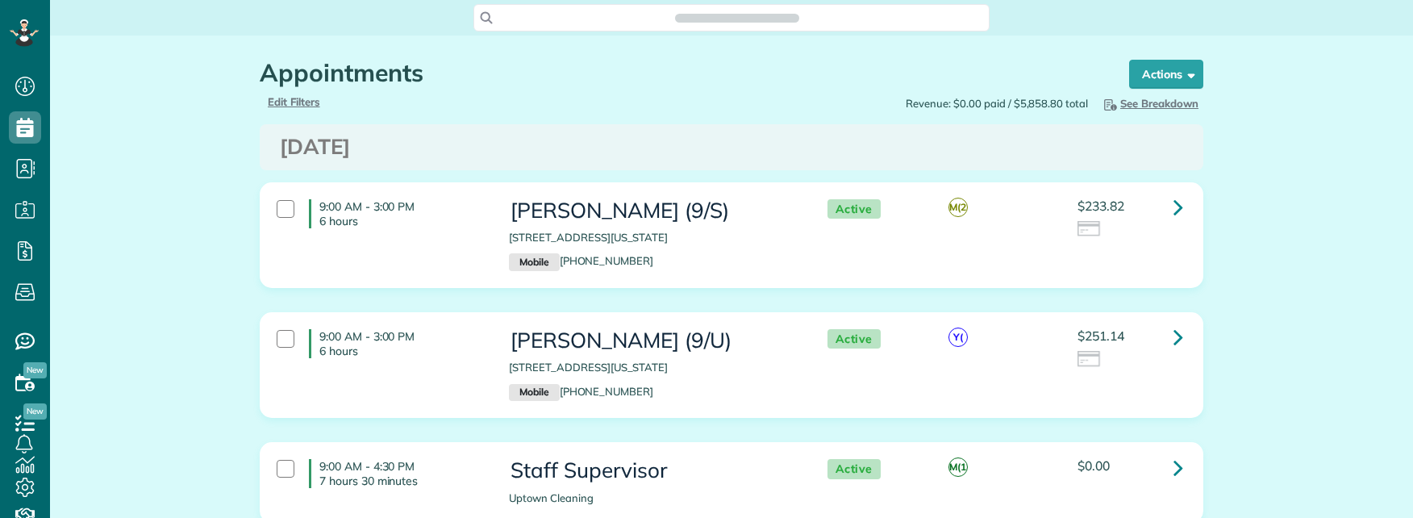
scroll to position [7, 7]
drag, startPoint x: 616, startPoint y: 21, endPoint x: 610, endPoint y: 3, distance: 18.9
click at [613, 9] on div "Search ZenMaid…" at bounding box center [732, 17] width 516 height 27
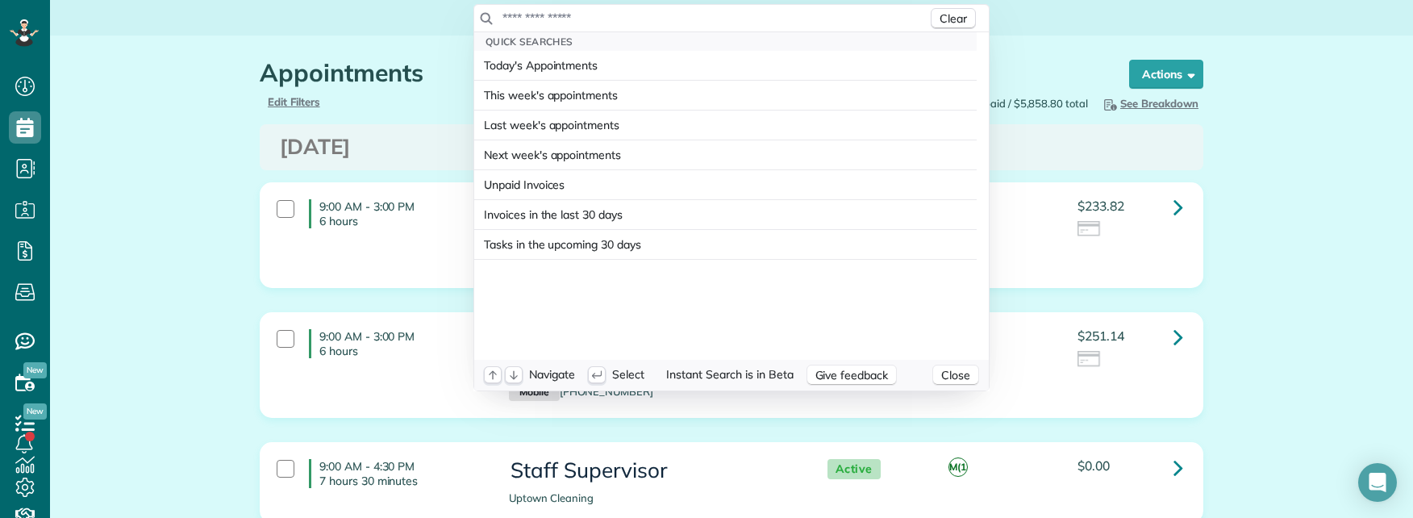
click at [555, 25] on input "text" at bounding box center [715, 18] width 426 height 16
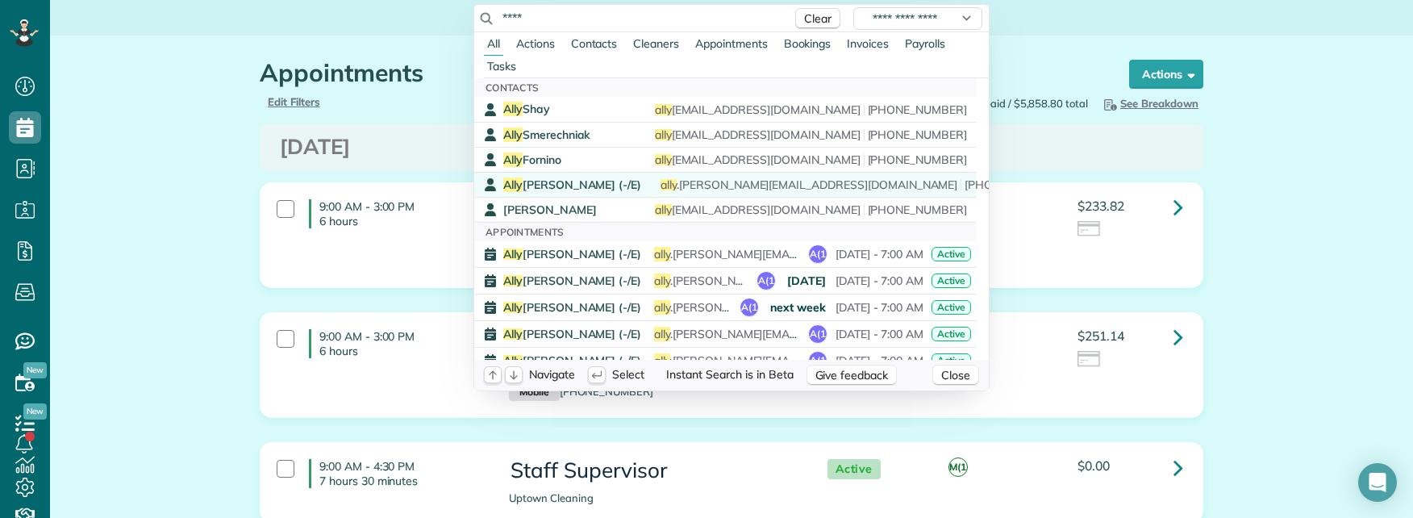
type input "****"
click at [565, 182] on span "Ally Frye (-/E)" at bounding box center [572, 184] width 138 height 15
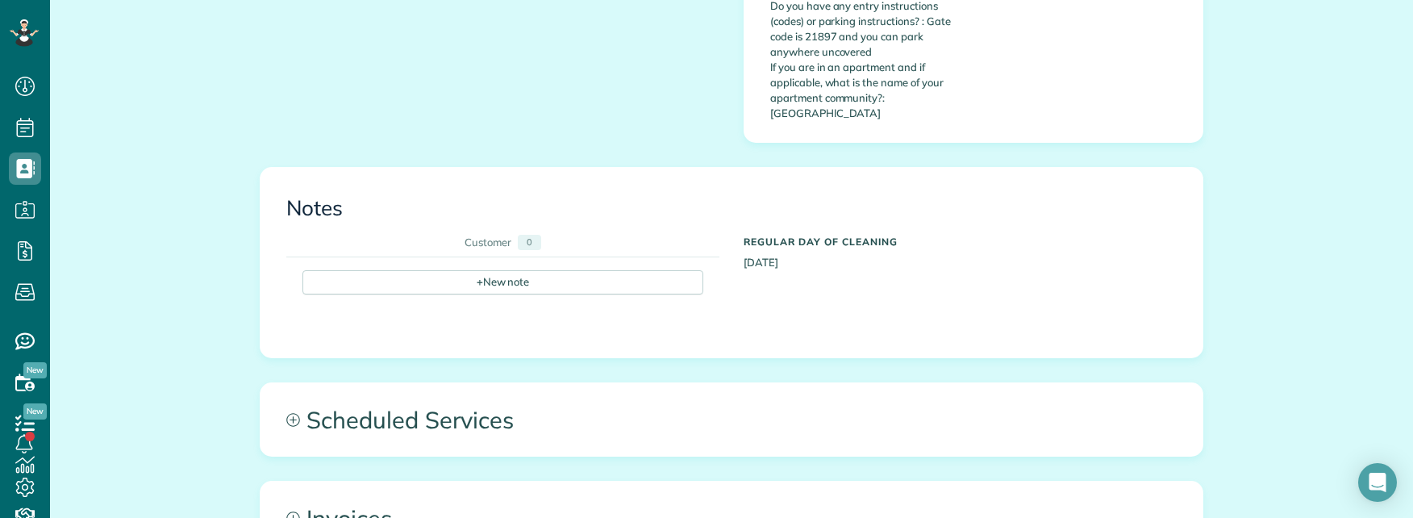
scroll to position [1613, 0]
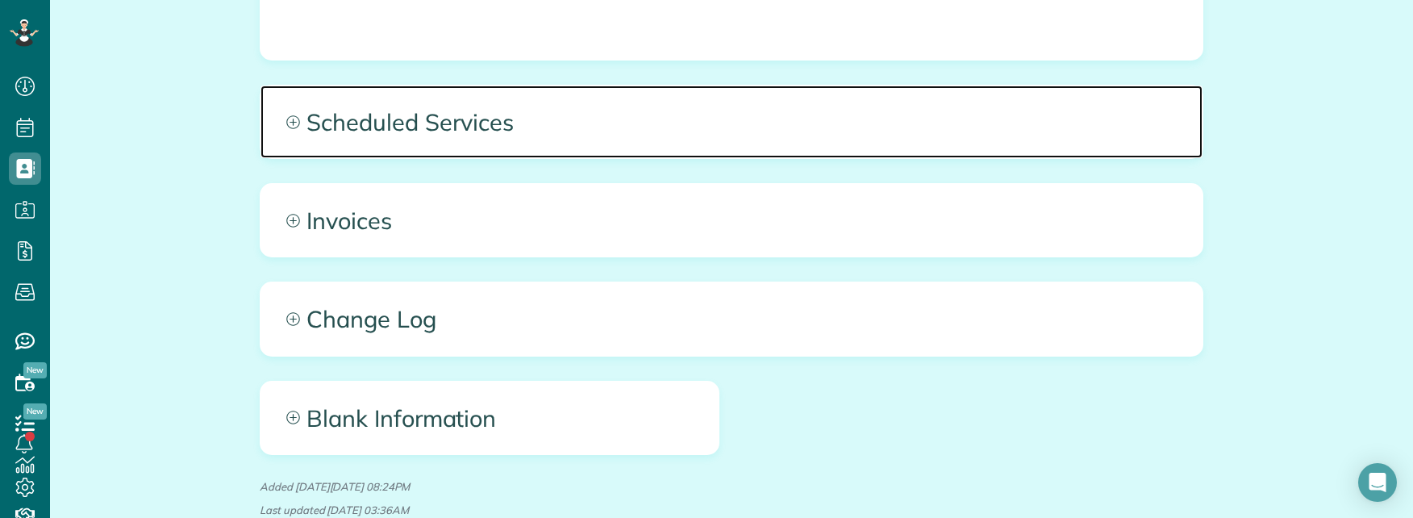
click at [730, 86] on span "Scheduled Services" at bounding box center [732, 122] width 942 height 73
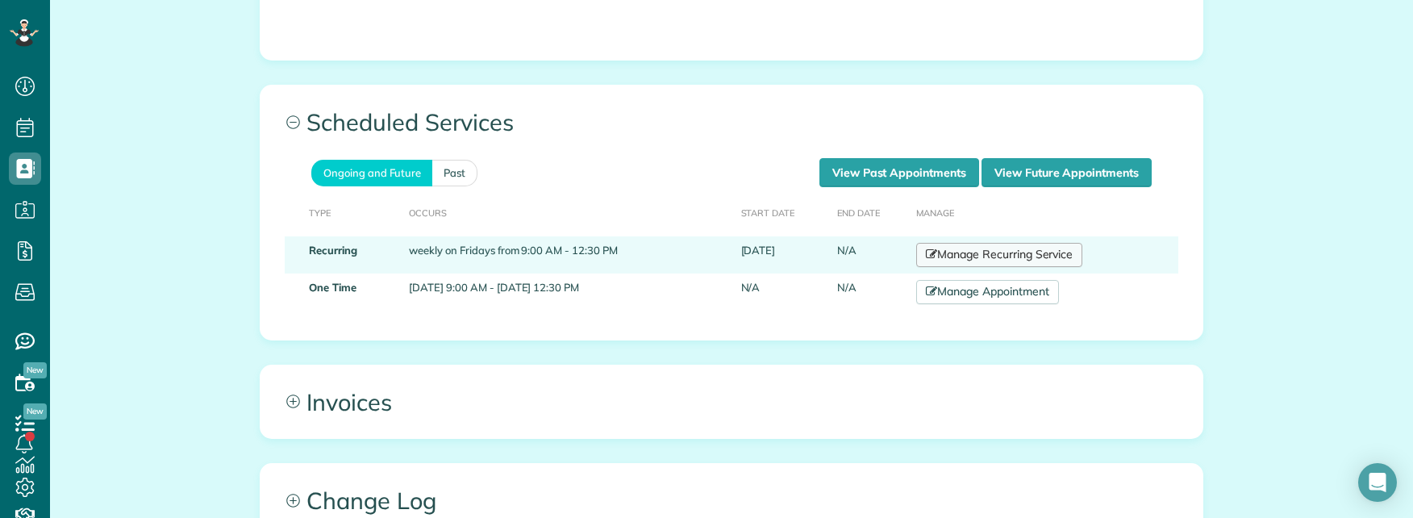
click at [1018, 243] on link "Manage Recurring Service" at bounding box center [999, 255] width 166 height 24
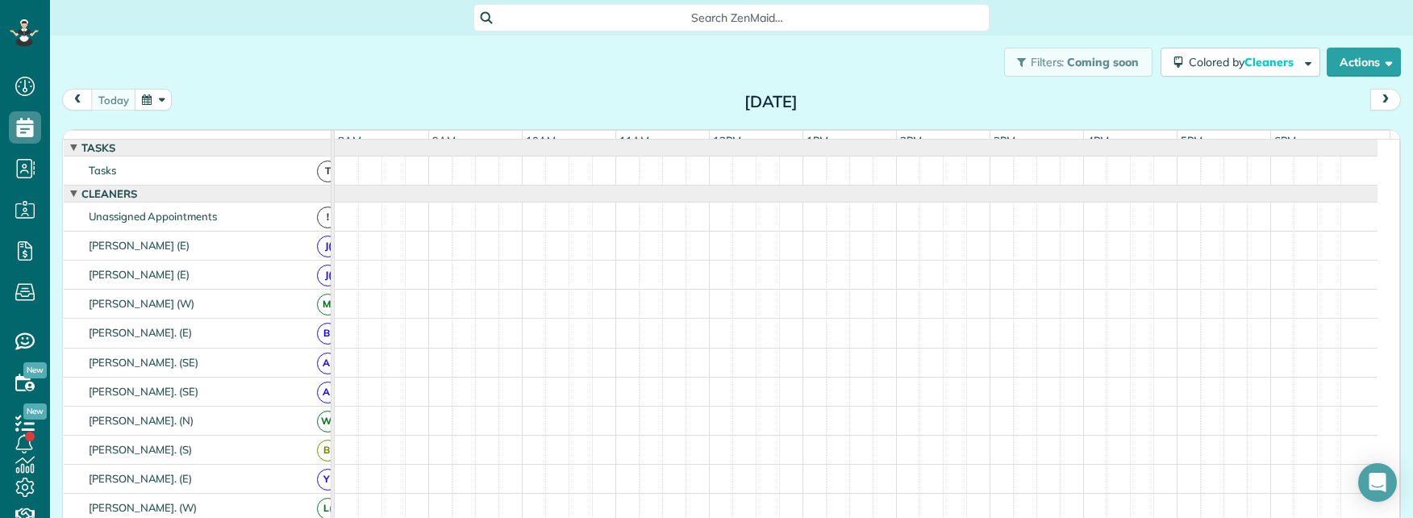
scroll to position [18, 0]
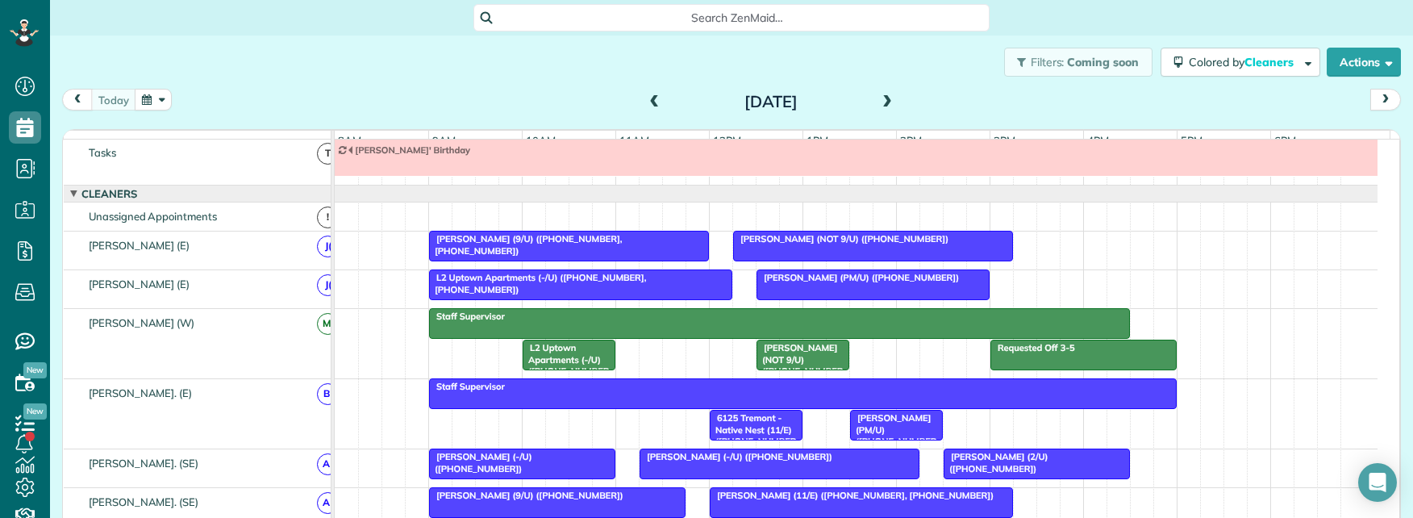
click at [880, 108] on span at bounding box center [888, 102] width 18 height 15
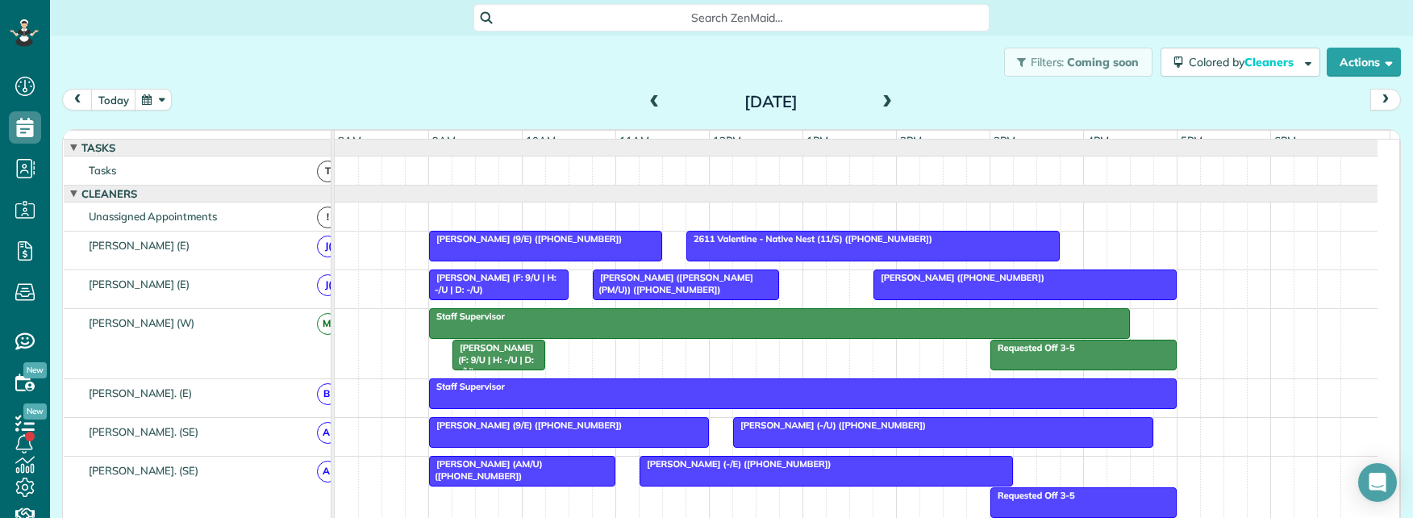
click at [879, 101] on span at bounding box center [888, 102] width 18 height 15
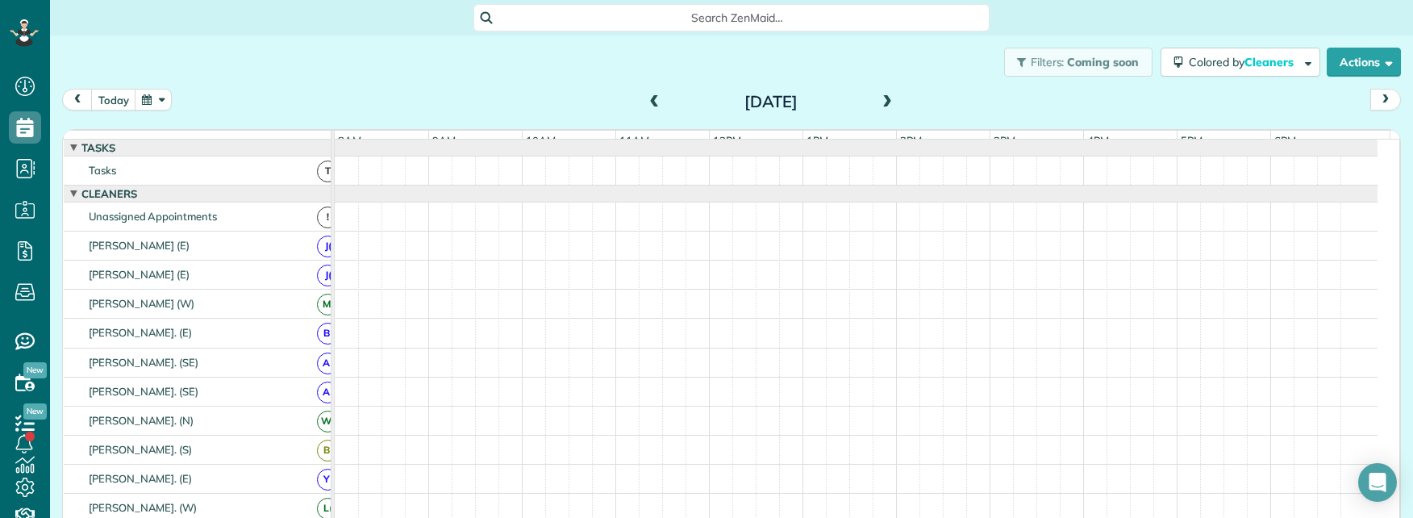
click at [879, 101] on span at bounding box center [888, 102] width 18 height 15
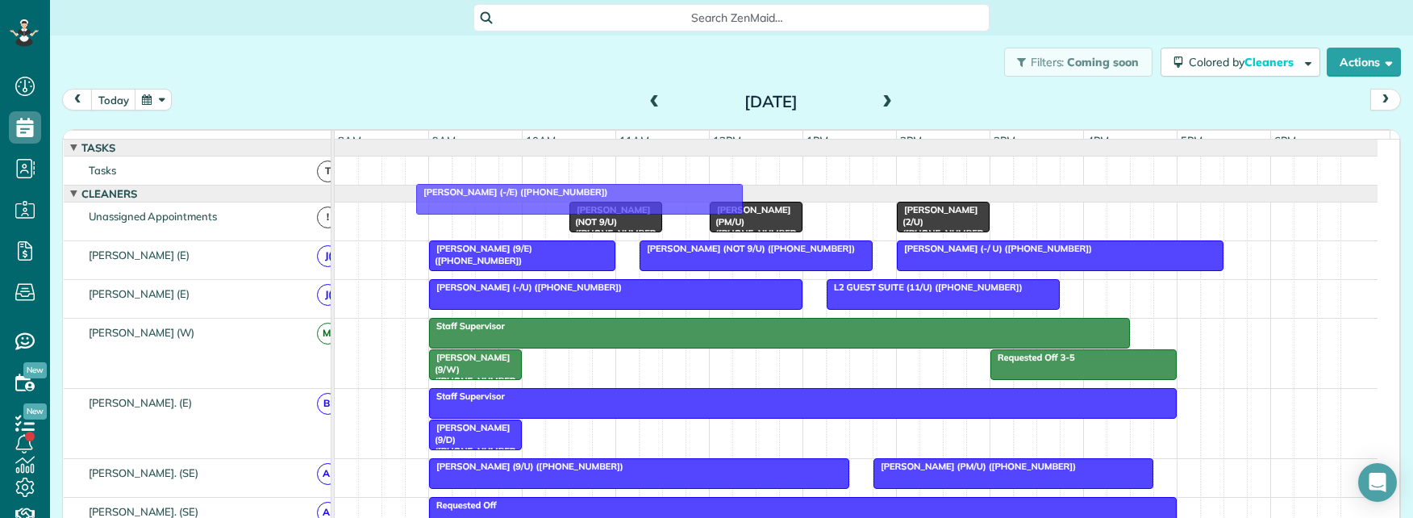
drag, startPoint x: 639, startPoint y: 268, endPoint x: 628, endPoint y: 193, distance: 75.8
click at [628, 193] on div "function(groupId) { return _("Cleaners"); } 8am 9am 10am 11am 12pm 1pm 2pm 3pm …" at bounding box center [732, 331] width 1338 height 403
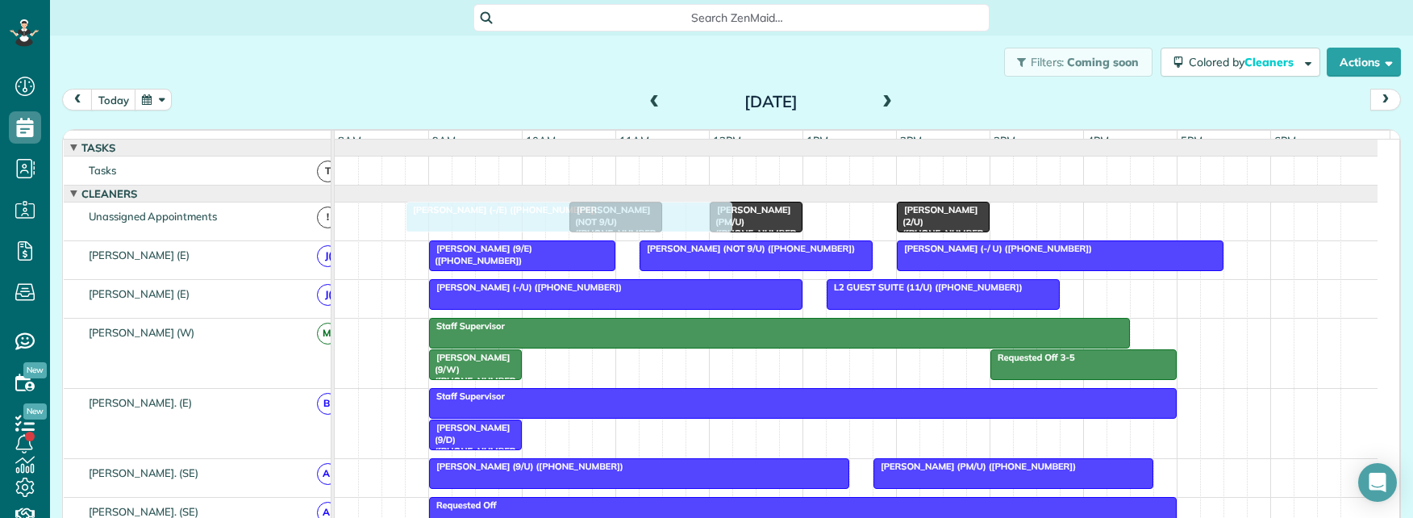
drag, startPoint x: 542, startPoint y: 240, endPoint x: 530, endPoint y: 212, distance: 30.0
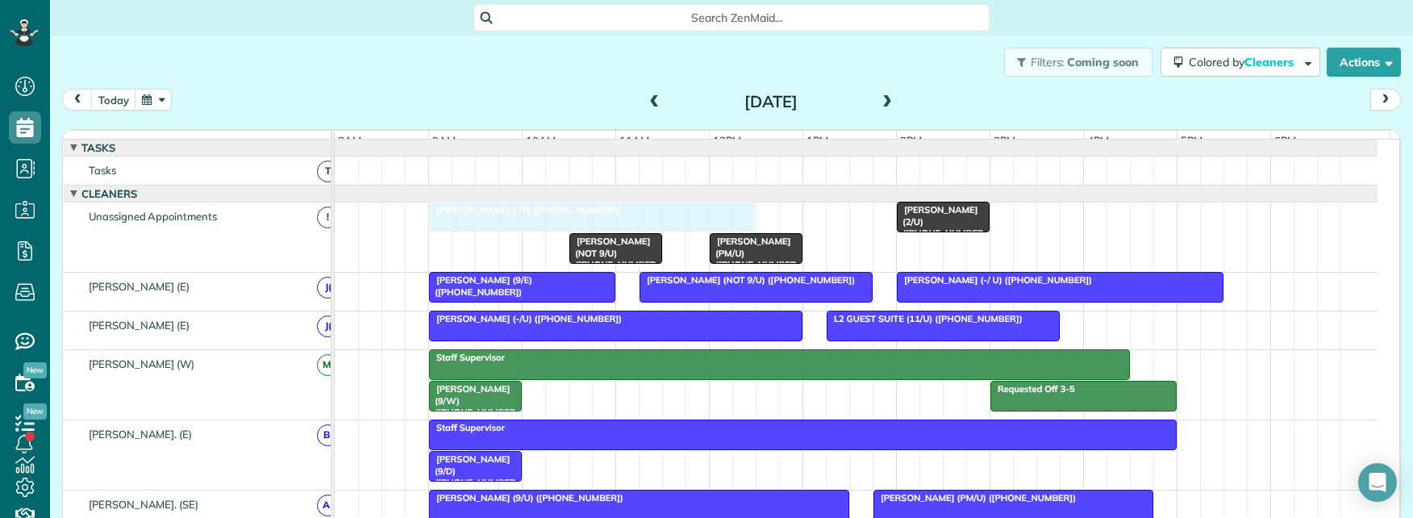
drag, startPoint x: 624, startPoint y: 231, endPoint x: 636, endPoint y: 230, distance: 12.1
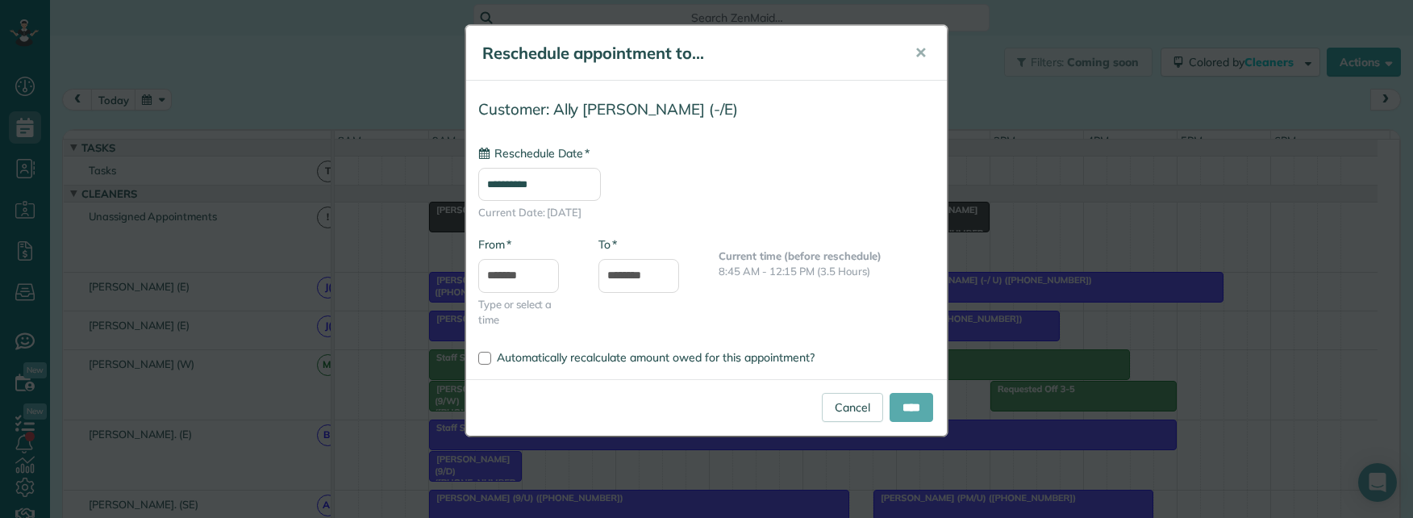
type input "**********"
click at [898, 403] on input "****" at bounding box center [912, 407] width 44 height 29
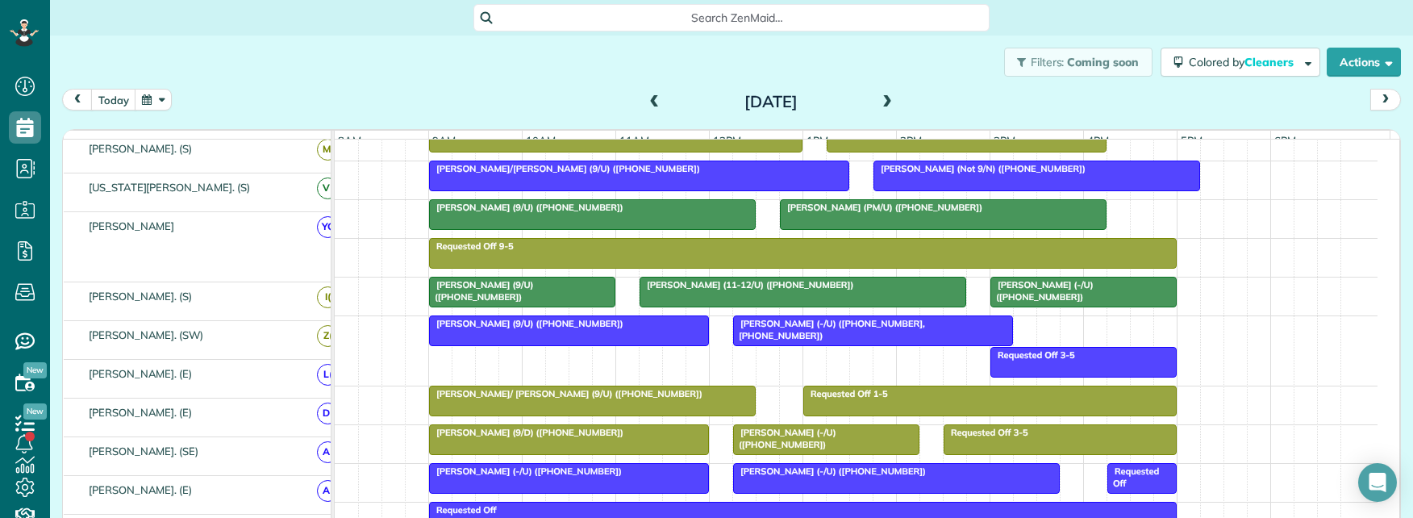
scroll to position [484, 0]
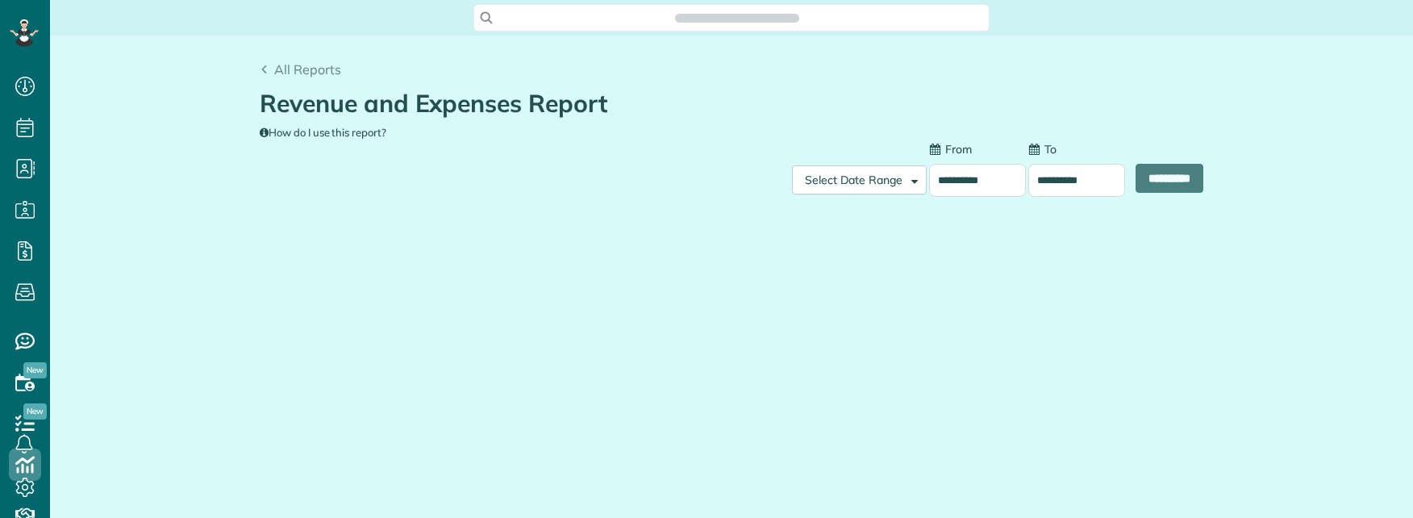
scroll to position [7, 7]
type input "**********"
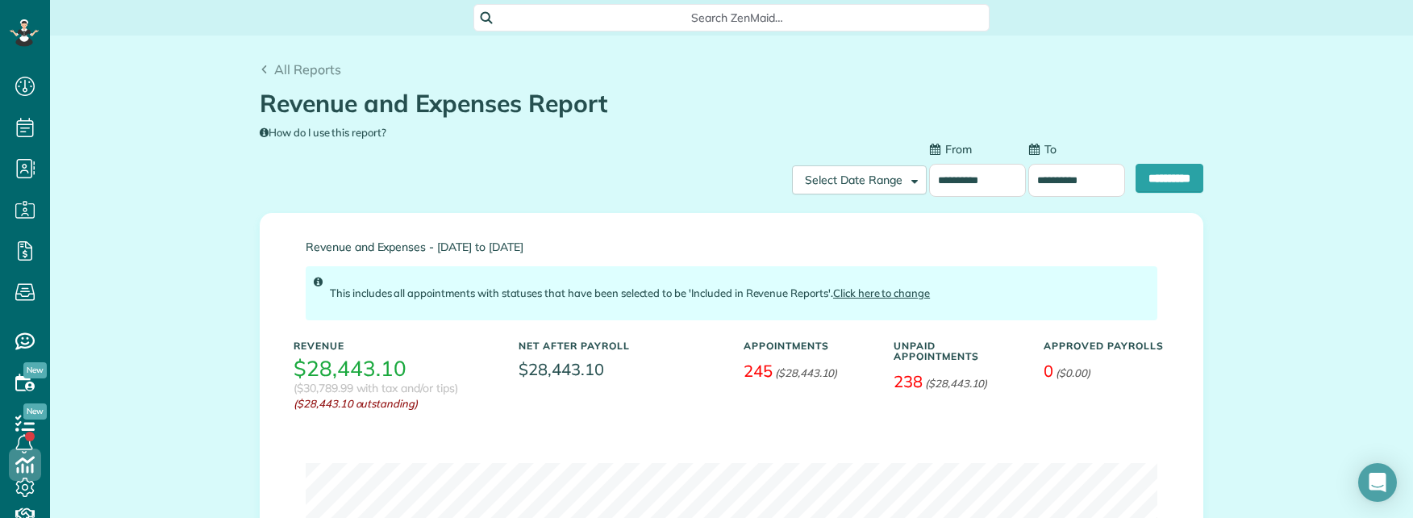
click at [968, 182] on input "**********" at bounding box center [977, 180] width 97 height 33
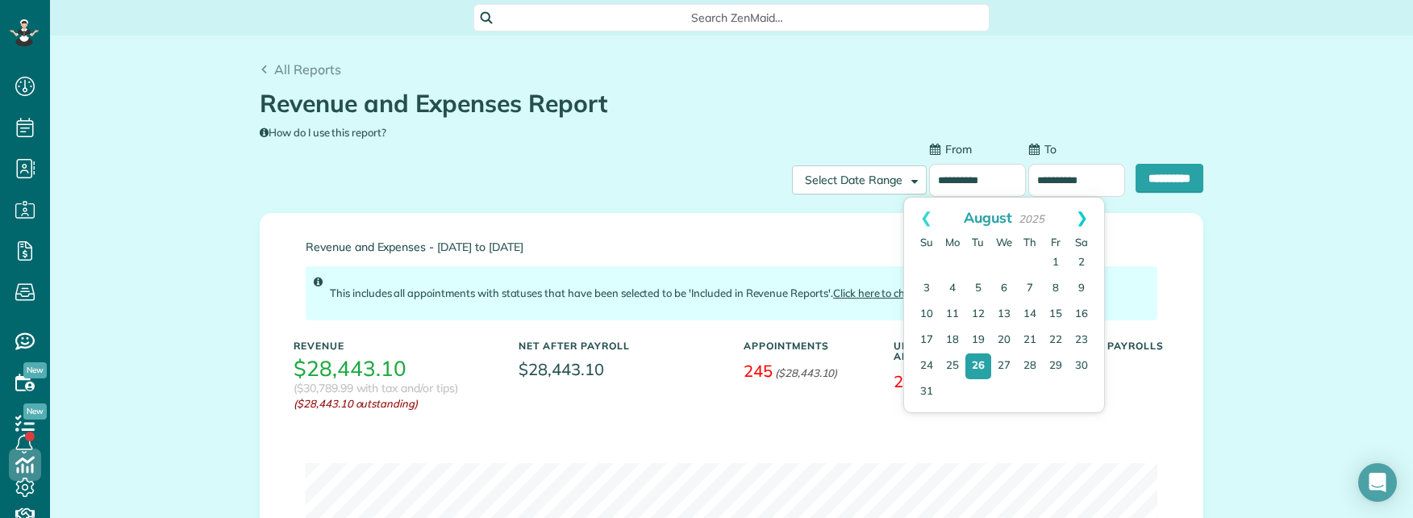
click at [1082, 223] on link "Next" at bounding box center [1082, 218] width 44 height 40
click at [1058, 261] on link "5" at bounding box center [1056, 264] width 26 height 26
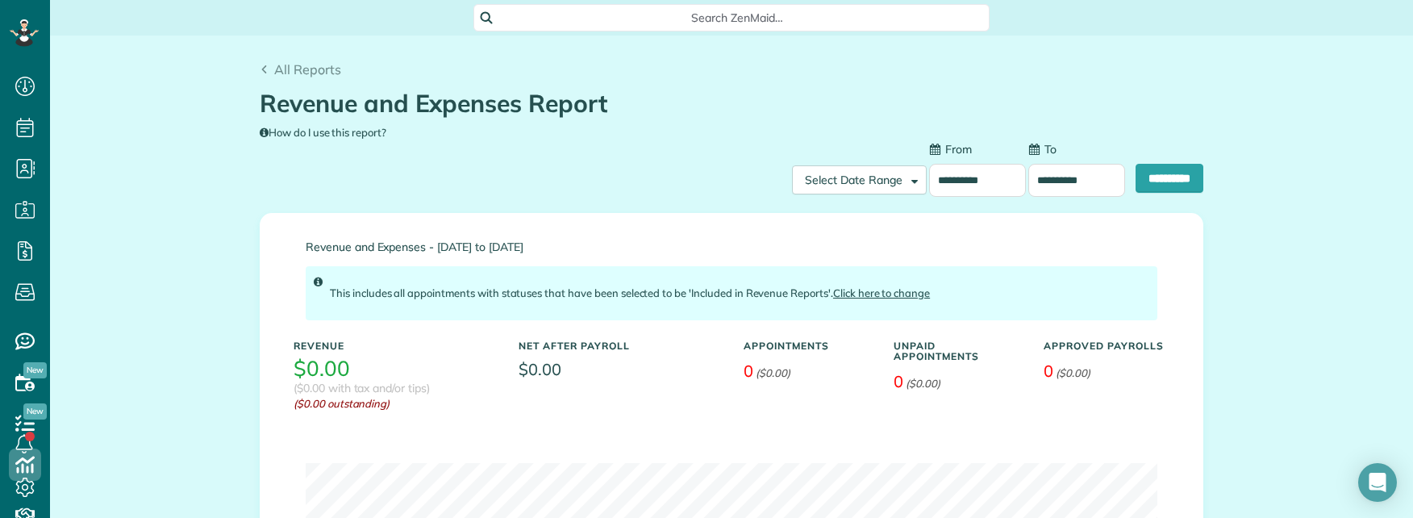
click at [1068, 182] on input "**********" at bounding box center [1077, 180] width 97 height 33
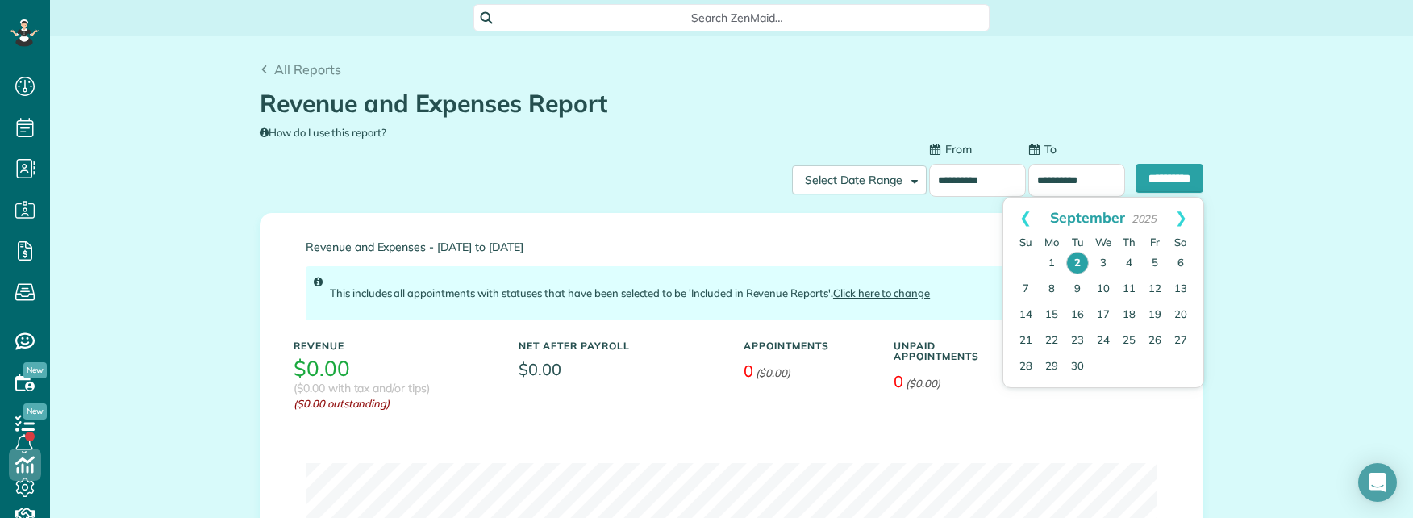
click at [954, 178] on input "**********" at bounding box center [977, 180] width 97 height 33
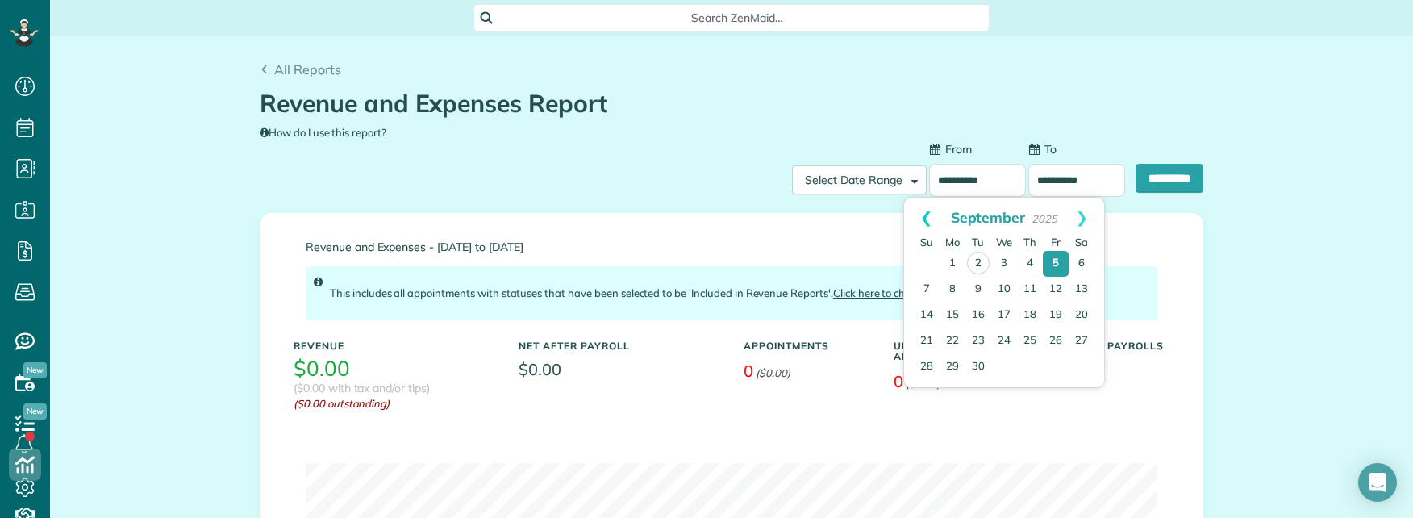
click at [926, 219] on link "Prev" at bounding box center [926, 218] width 44 height 40
click at [922, 390] on link "31" at bounding box center [927, 392] width 26 height 26
type input "**********"
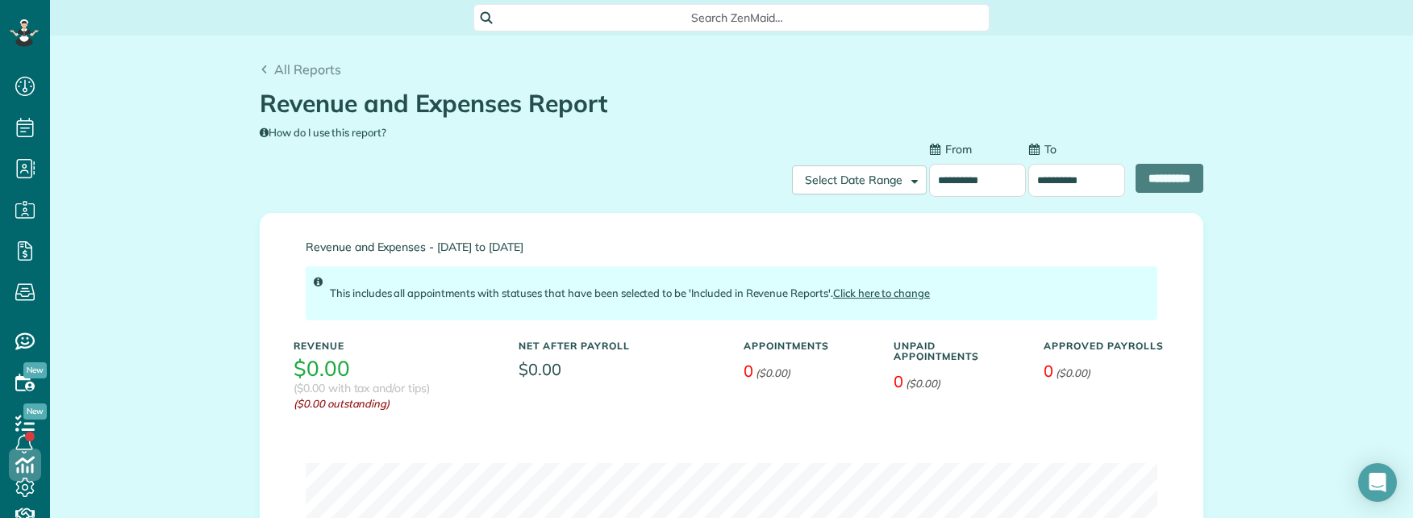
click at [1066, 177] on input "**********" at bounding box center [1077, 180] width 97 height 33
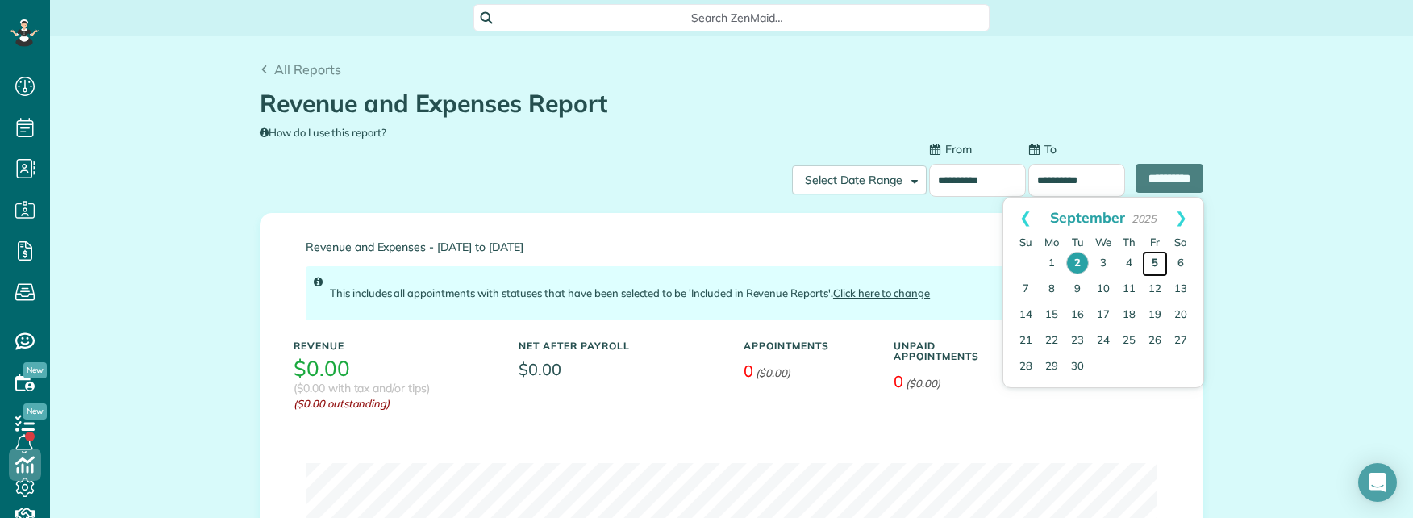
click at [1158, 263] on link "5" at bounding box center [1155, 264] width 26 height 26
type input "**********"
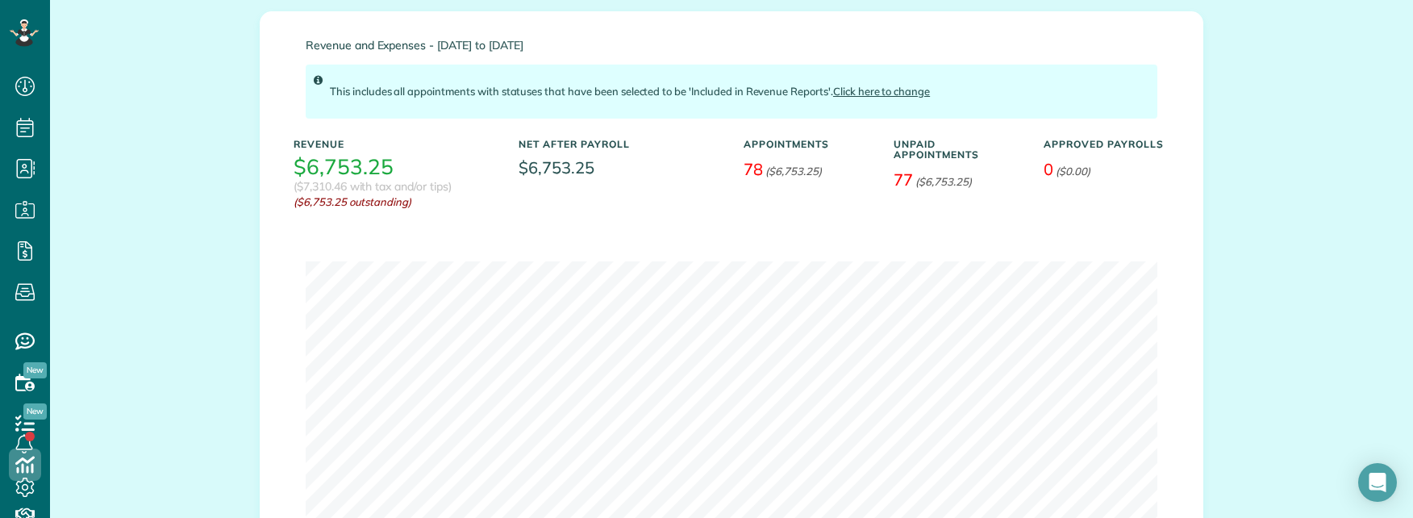
scroll to position [109, 0]
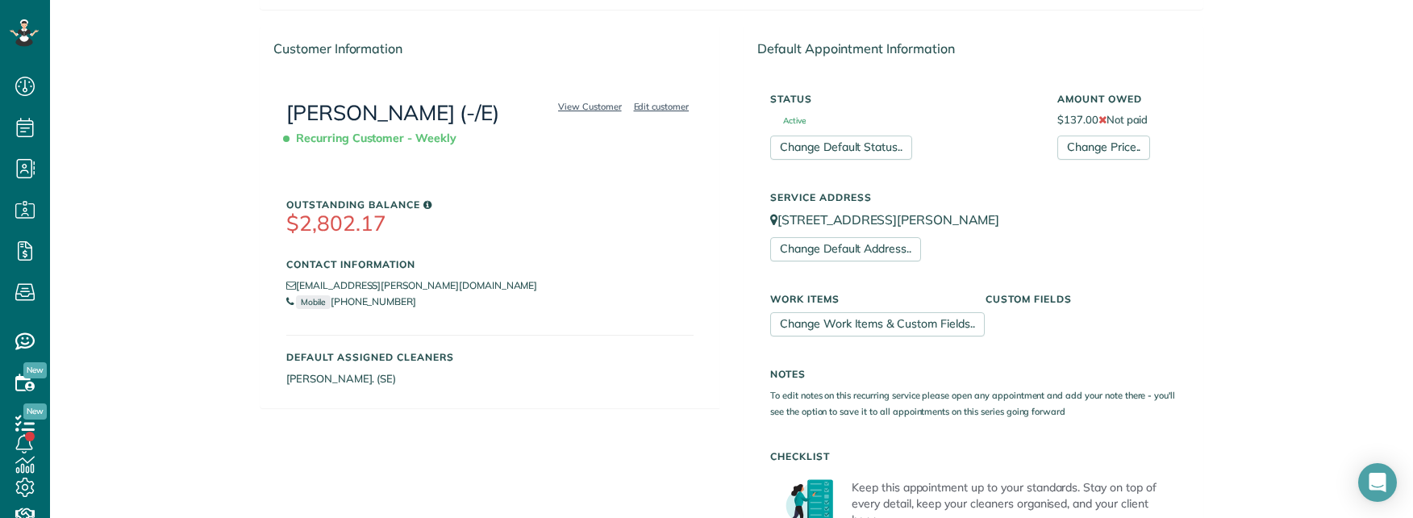
scroll to position [242, 0]
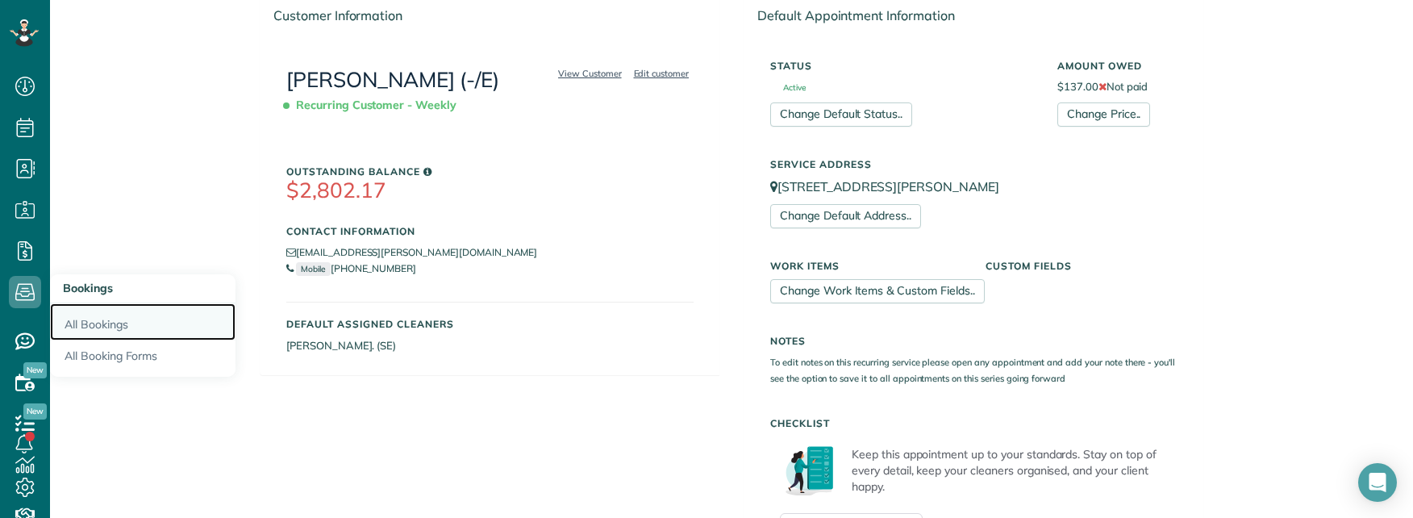
drag, startPoint x: 92, startPoint y: 319, endPoint x: 123, endPoint y: 315, distance: 31.6
click at [93, 318] on link "All Bookings" at bounding box center [143, 321] width 186 height 37
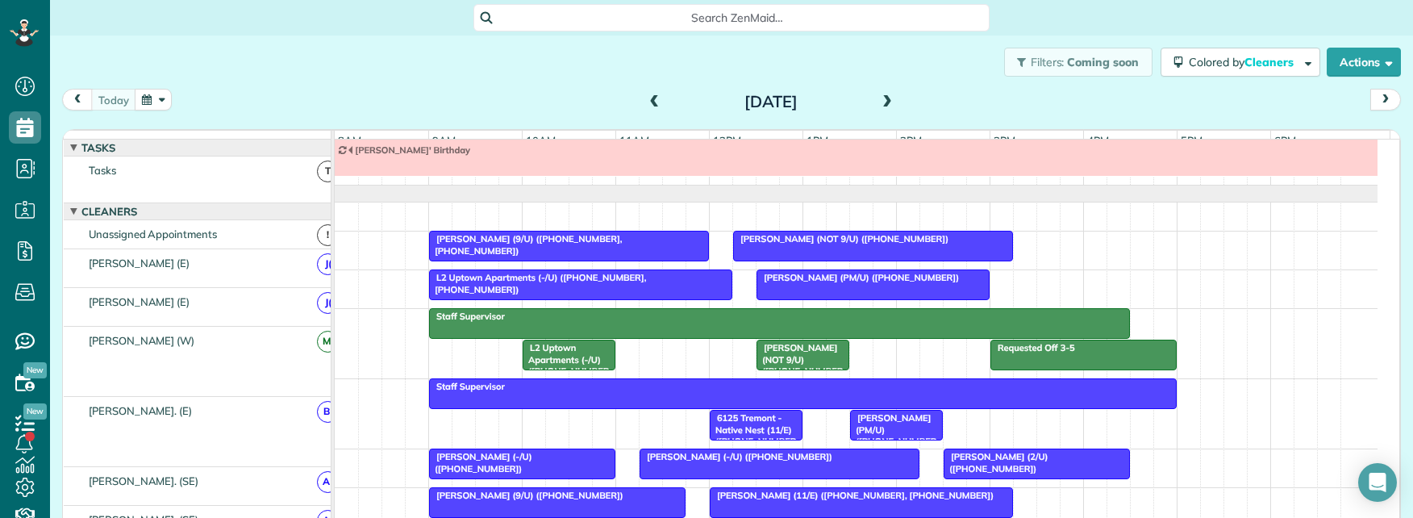
scroll to position [18, 0]
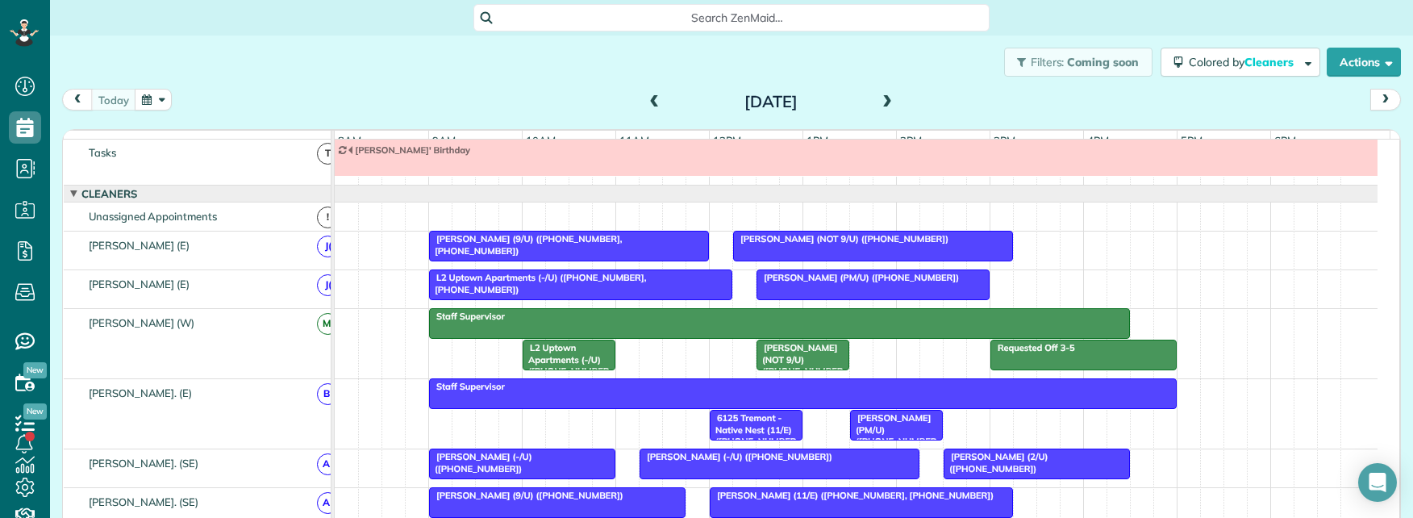
click at [887, 102] on span at bounding box center [888, 102] width 18 height 15
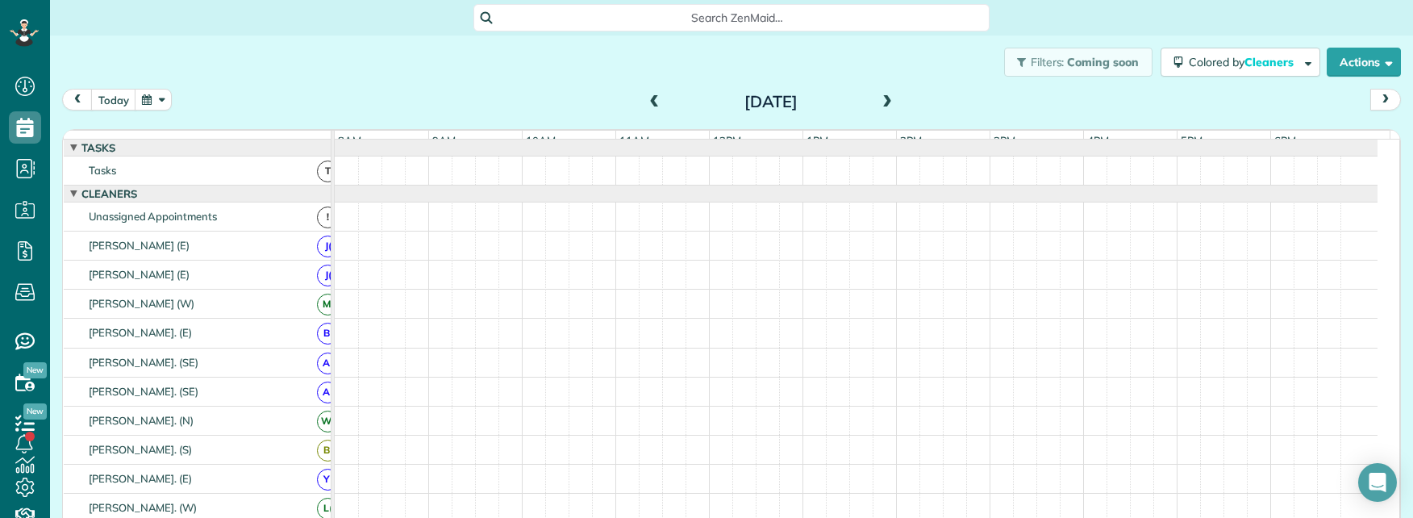
click at [887, 102] on span at bounding box center [888, 102] width 18 height 15
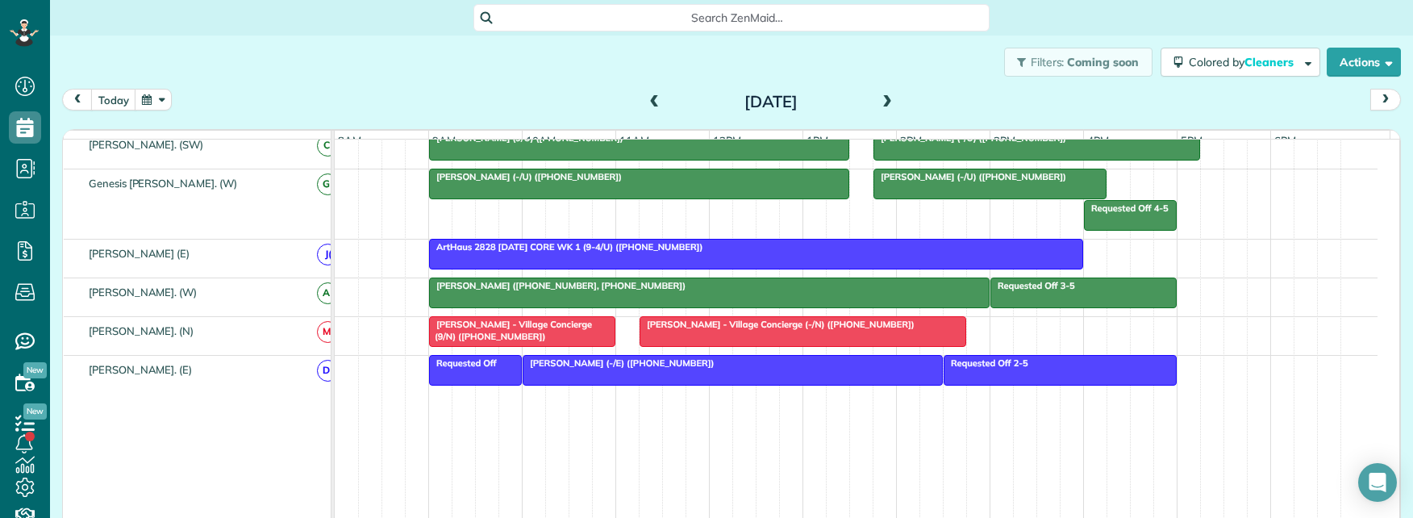
scroll to position [1210, 0]
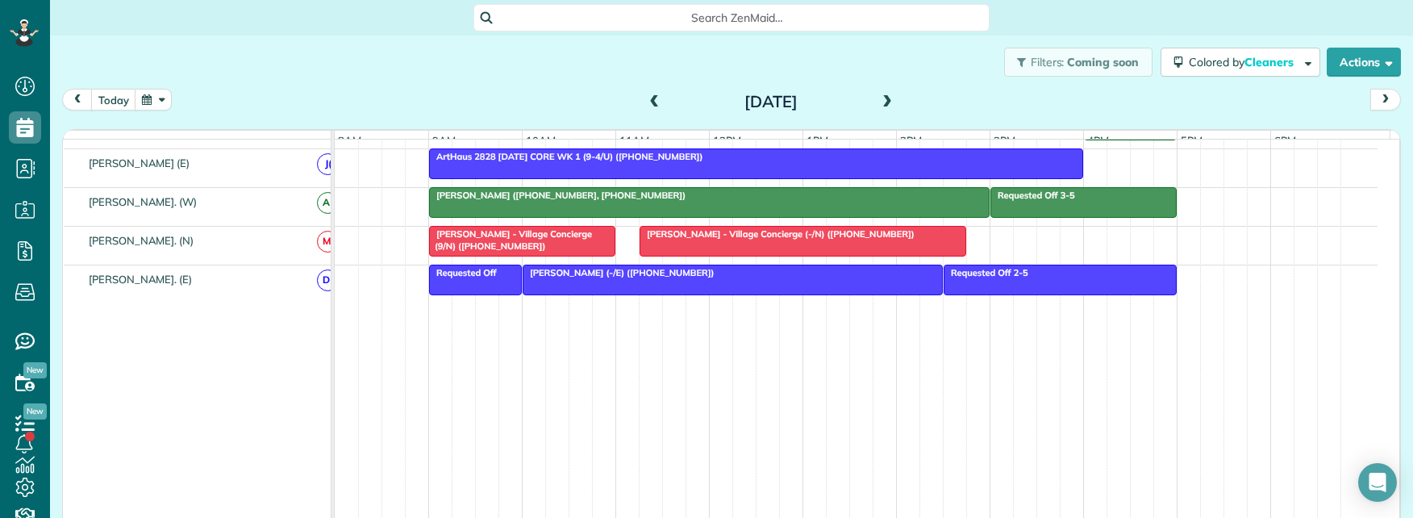
click at [737, 29] on div "Search ZenMaid…" at bounding box center [732, 17] width 516 height 27
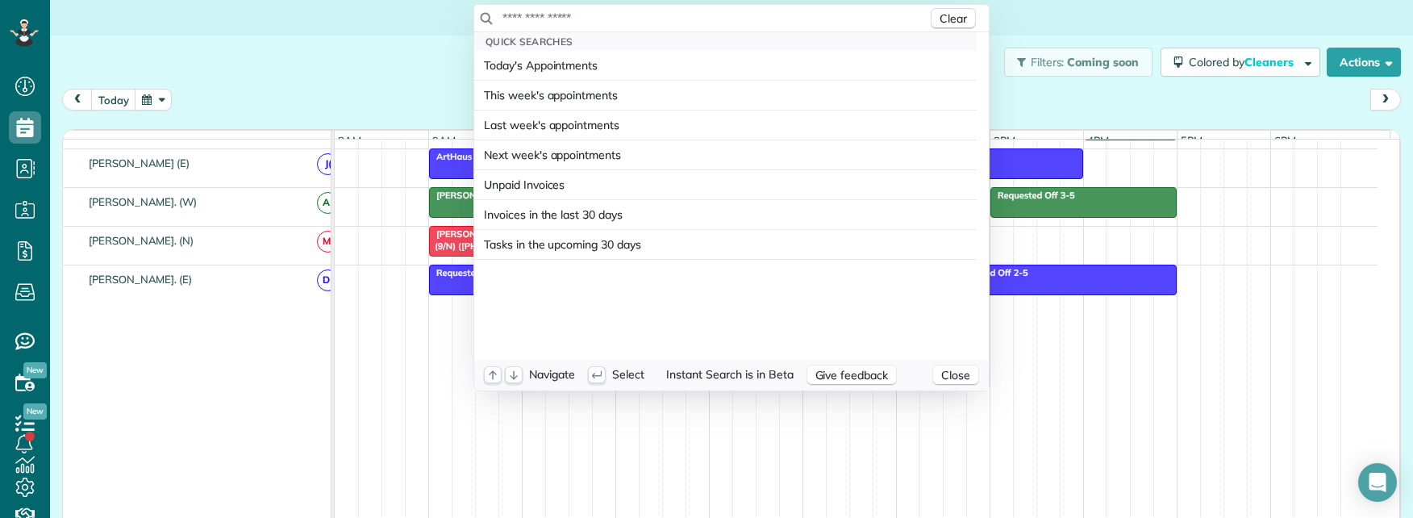
click at [728, 19] on input "text" at bounding box center [715, 18] width 426 height 16
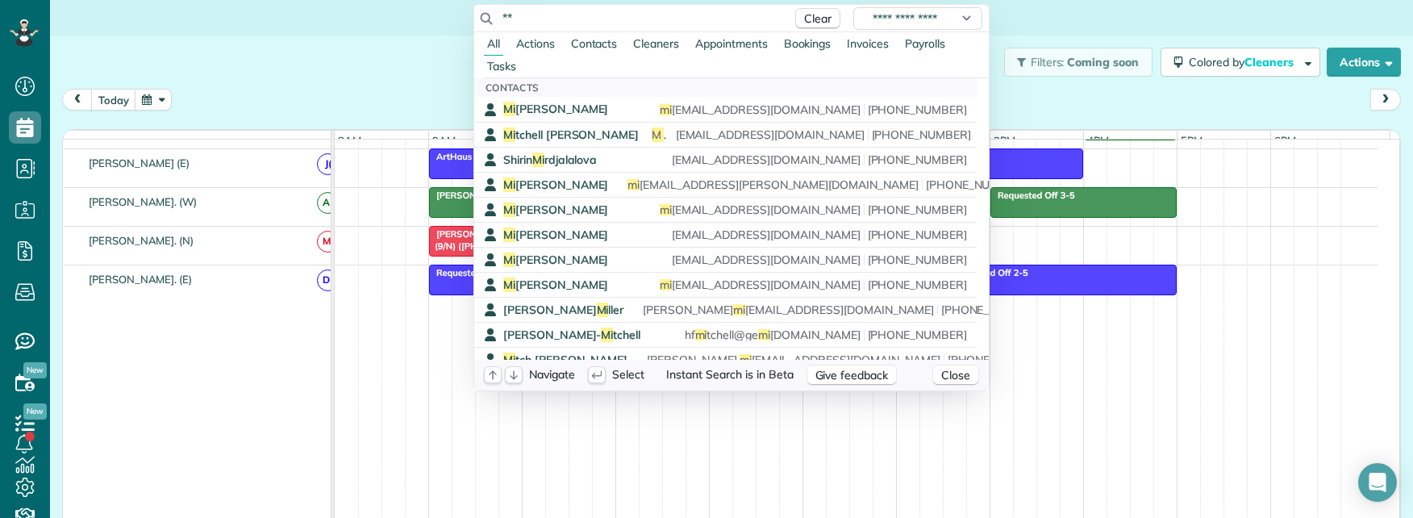
drag, startPoint x: 467, startPoint y: 19, endPoint x: 458, endPoint y: 19, distance: 8.9
click at [458, 19] on html "Dashboard Scheduling Calendar View List View Dispatch View - Weekly scheduling …" at bounding box center [706, 259] width 1413 height 518
paste input "**********"
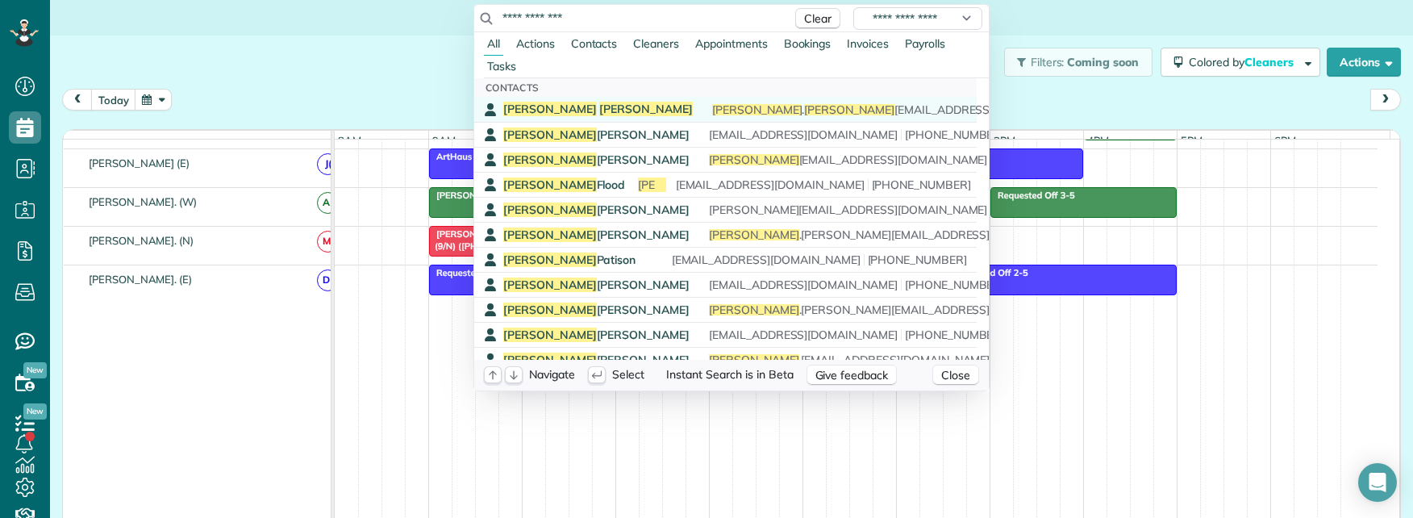
type input "**********"
click at [599, 111] on span "Weitz" at bounding box center [646, 109] width 94 height 15
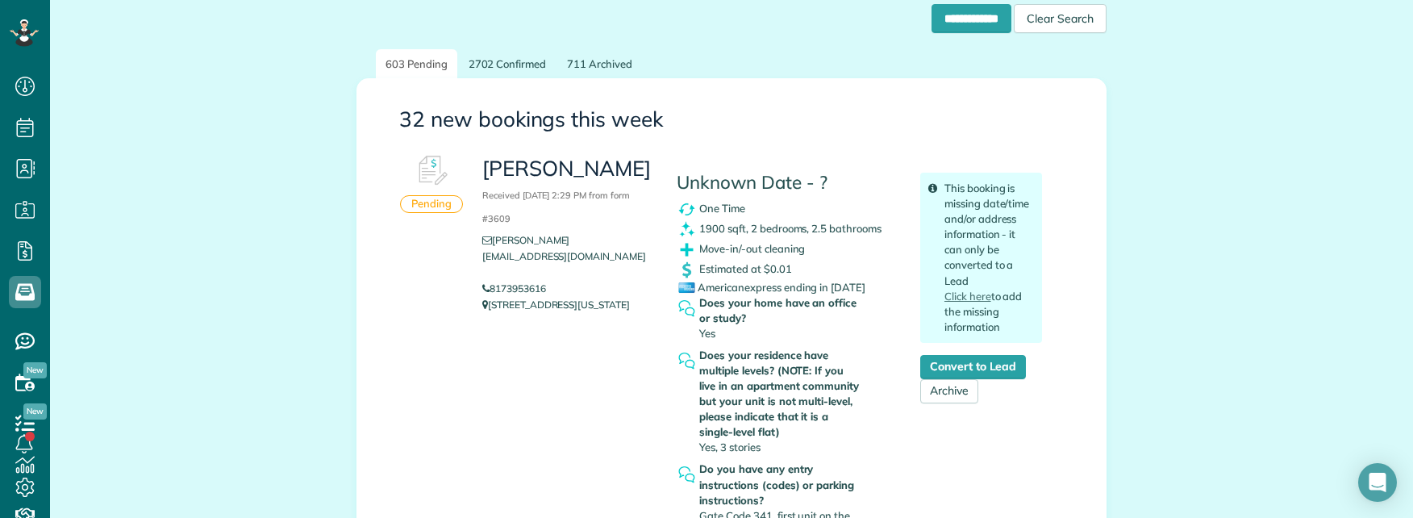
scroll to position [242, 0]
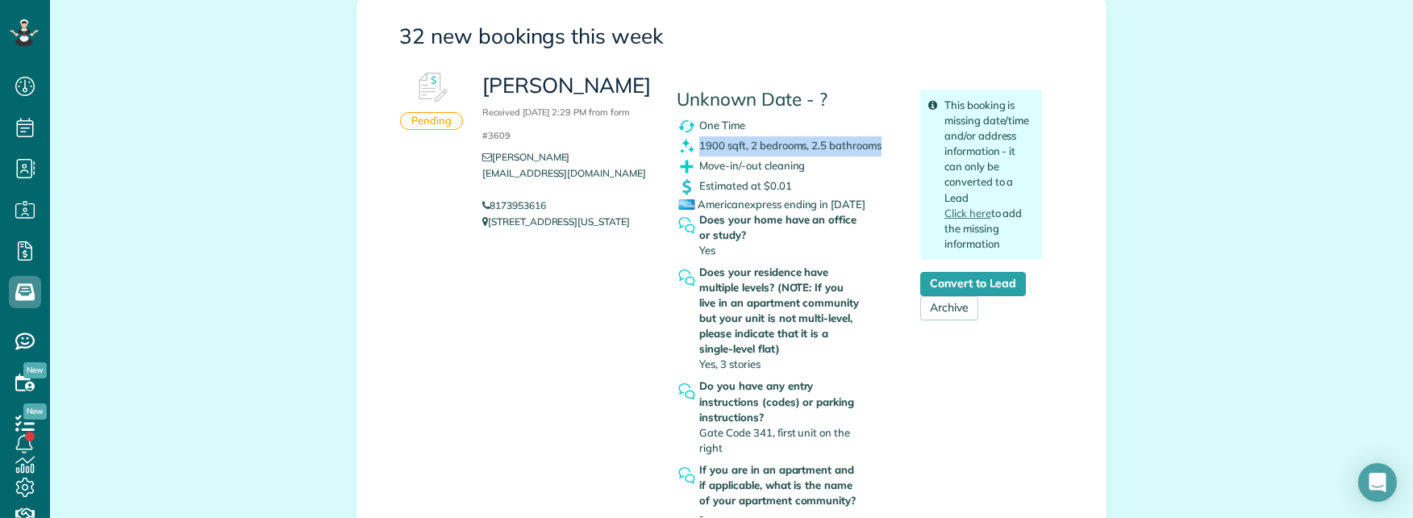
copy span "1900 sqft, 2 bedrooms, 2.5 bathrooms"
drag, startPoint x: 695, startPoint y: 144, endPoint x: 880, endPoint y: 144, distance: 184.7
click at [880, 144] on div "1900 sqft, 2 bedrooms, 2.5 bathrooms" at bounding box center [786, 146] width 219 height 20
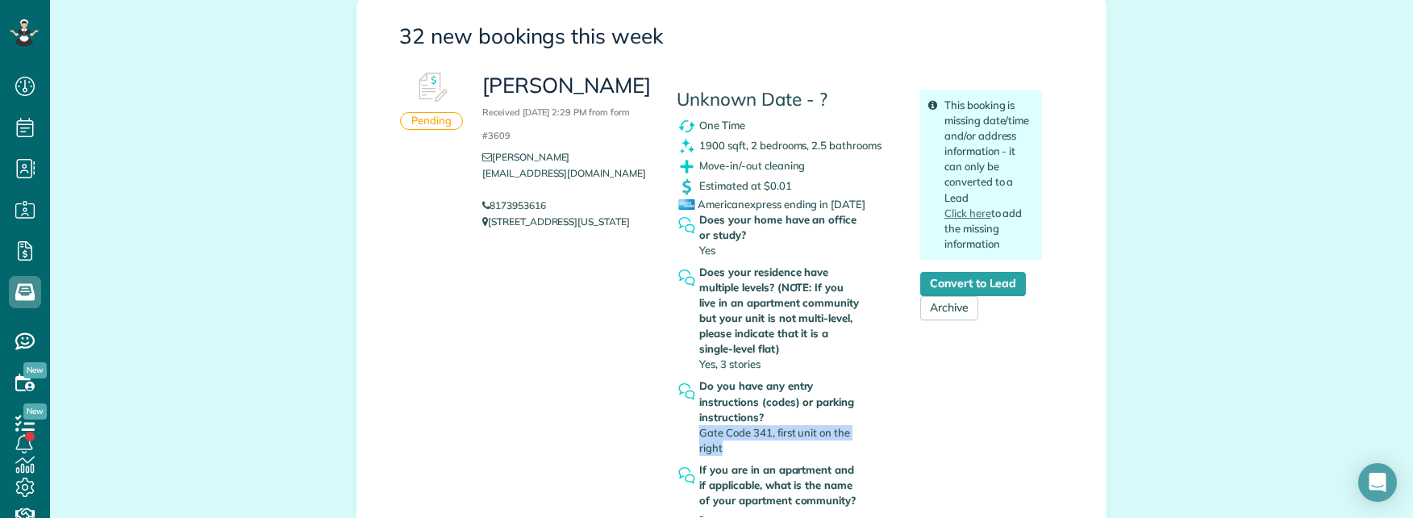
drag, startPoint x: 695, startPoint y: 432, endPoint x: 752, endPoint y: 442, distance: 58.1
click at [752, 442] on div "Do you have any entry instructions (codes) or parking instructions? Gate Code 3…" at bounding box center [780, 416] width 163 height 77
copy p "[STREET_ADDRESS][US_STATE]"
drag, startPoint x: 487, startPoint y: 190, endPoint x: 765, endPoint y: 124, distance: 285.1
click at [558, 214] on p "[STREET_ADDRESS][US_STATE]" at bounding box center [567, 222] width 170 height 16
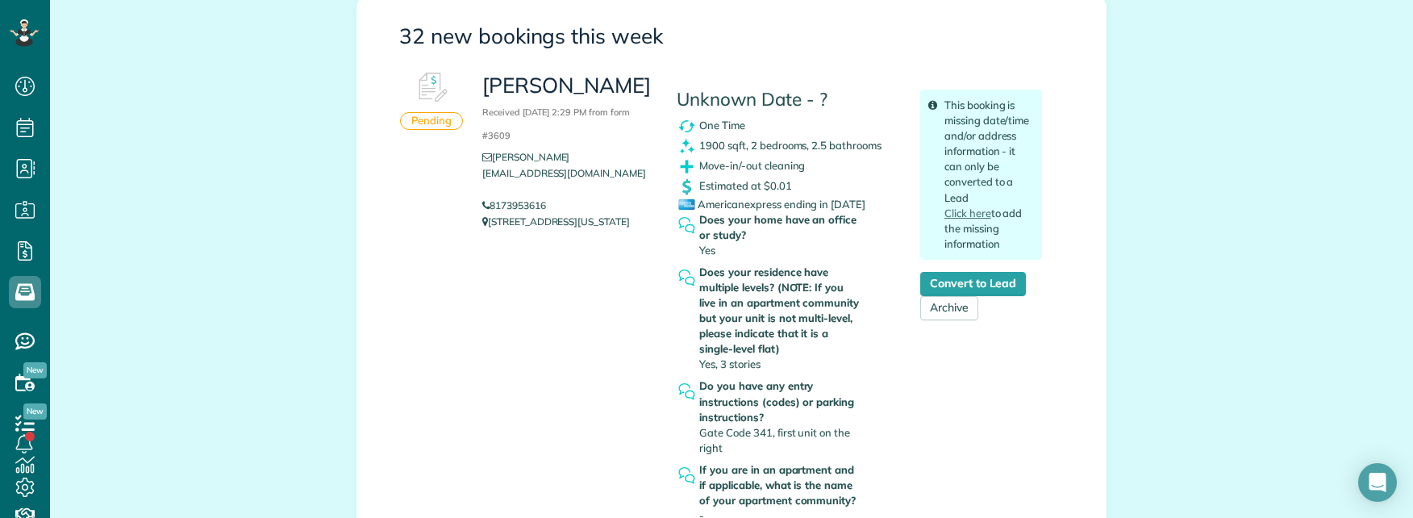
drag, startPoint x: 307, startPoint y: 73, endPoint x: 544, endPoint y: 194, distance: 266.3
click at [974, 288] on link "Convert to Lead" at bounding box center [973, 284] width 106 height 24
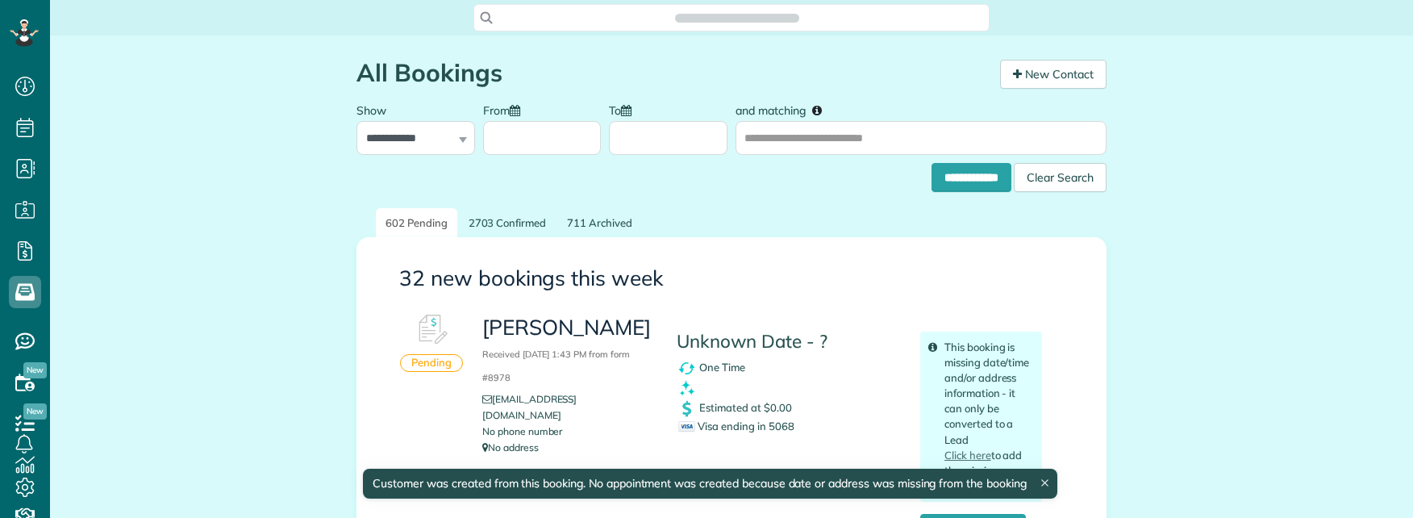
scroll to position [518, 50]
click at [568, 17] on span "Search ZenMaid…" at bounding box center [737, 18] width 490 height 16
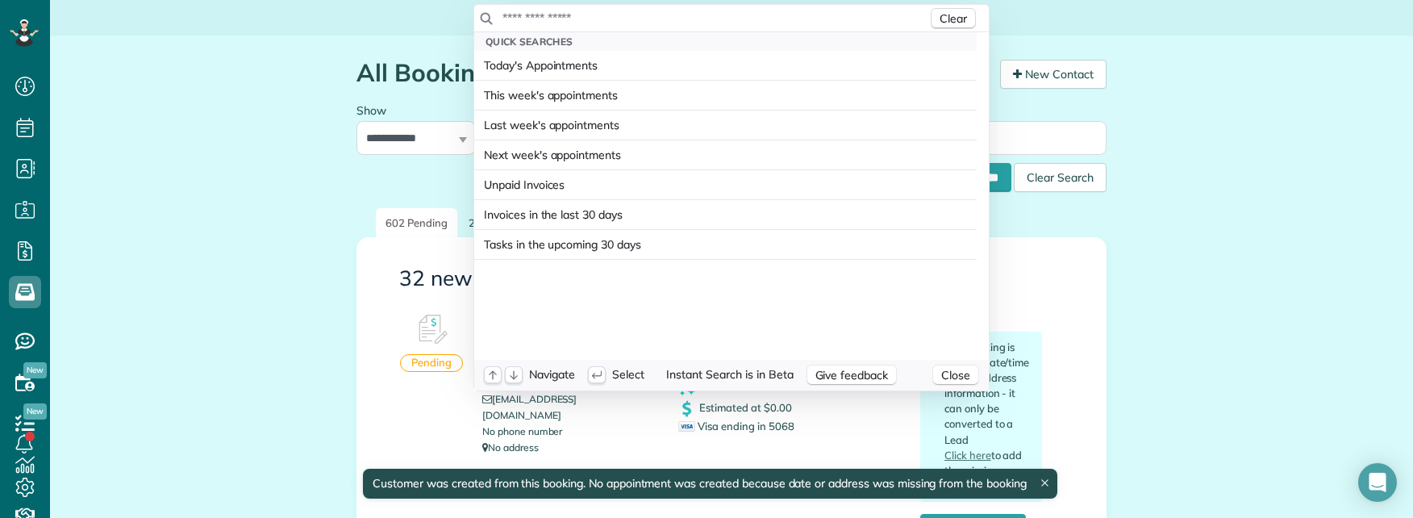
click at [563, 14] on input "text" at bounding box center [715, 18] width 426 height 16
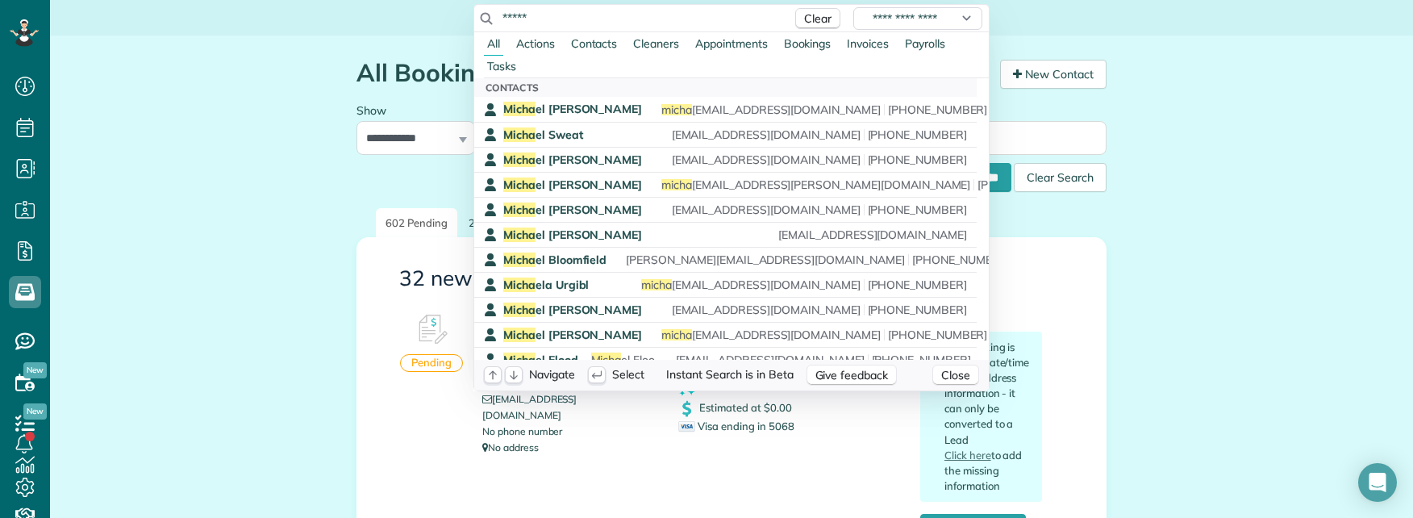
drag, startPoint x: 559, startPoint y: 19, endPoint x: 475, endPoint y: 15, distance: 84.0
click at [475, 15] on div "**********" at bounding box center [731, 18] width 515 height 27
paste input "********"
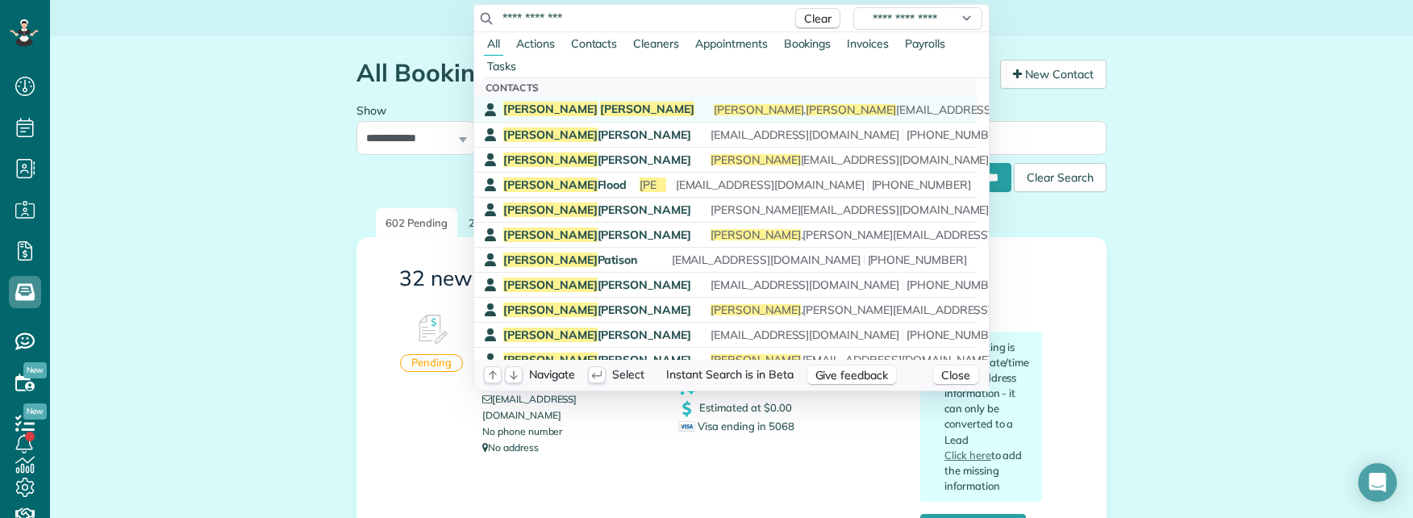
type input "**********"
click at [585, 107] on div "Michael Weitz michael . weitz 91@gmail.com (817) 395-3616" at bounding box center [737, 109] width 468 height 15
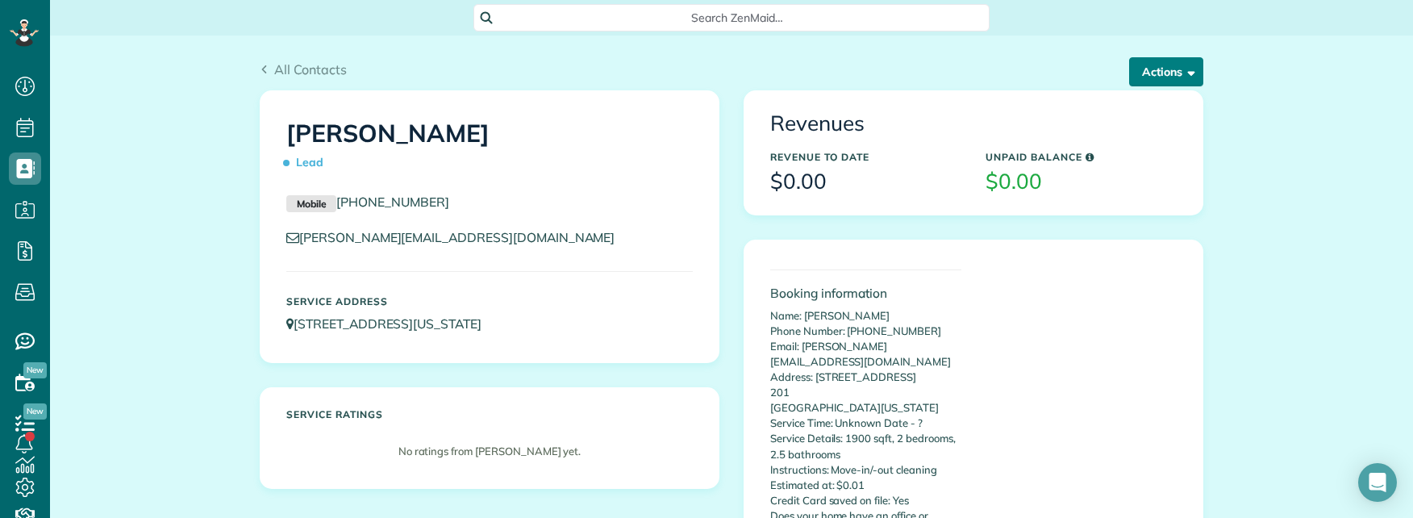
click at [1164, 75] on button "Actions" at bounding box center [1166, 71] width 74 height 29
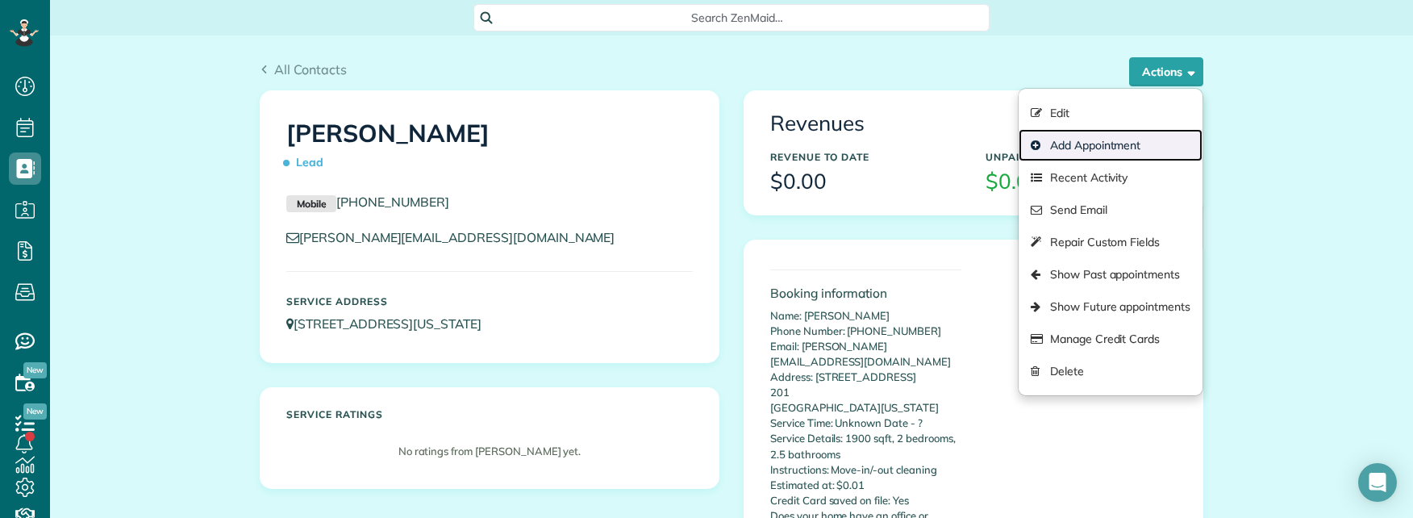
click at [1095, 147] on link "Add Appointment" at bounding box center [1111, 145] width 184 height 32
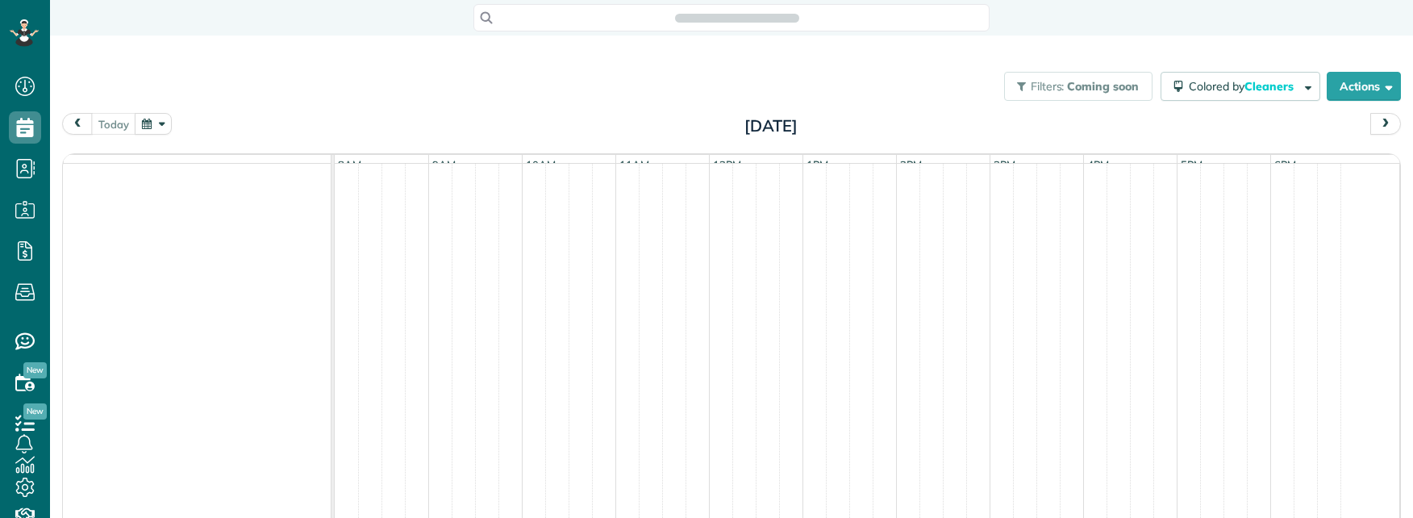
scroll to position [7, 7]
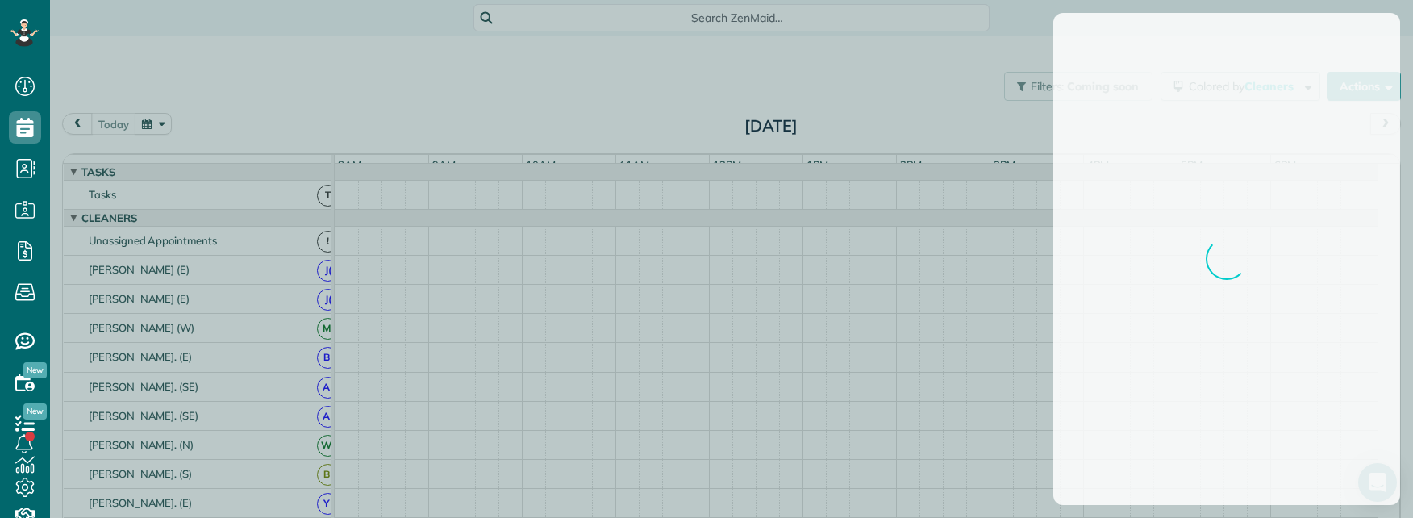
scroll to position [18, 0]
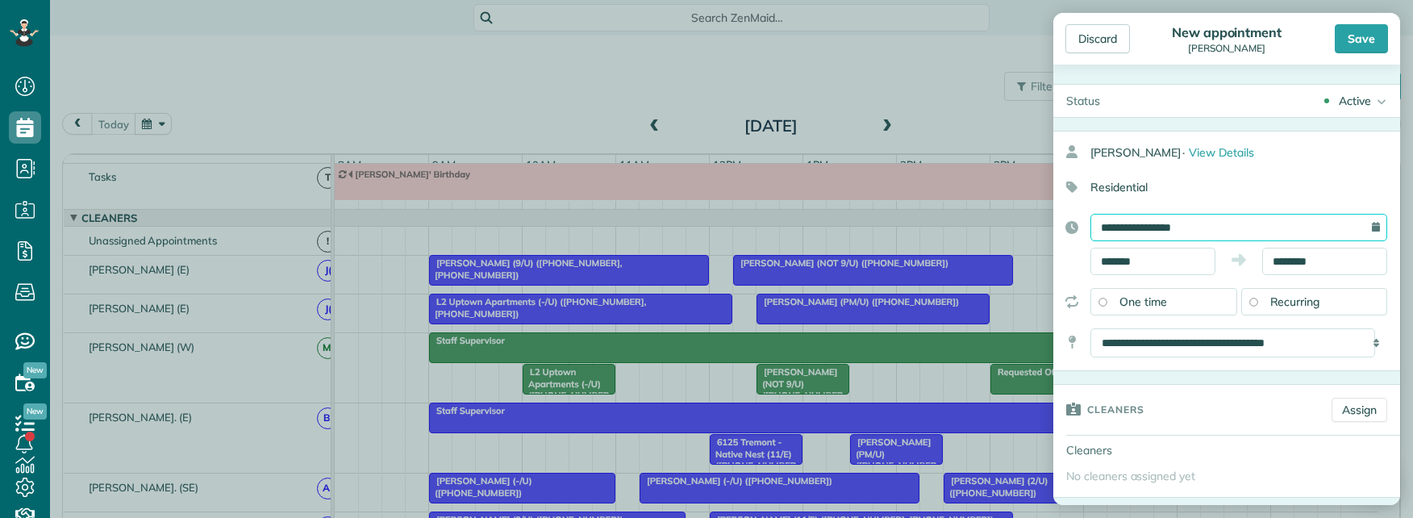
click at [1212, 224] on input "**********" at bounding box center [1239, 227] width 297 height 27
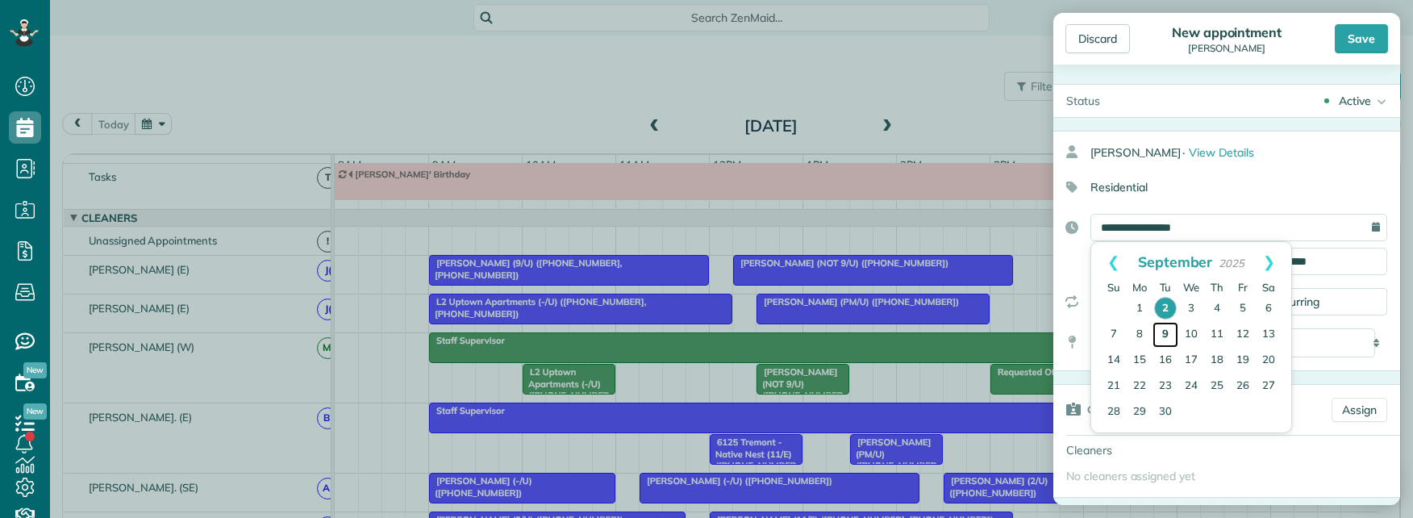
click at [1165, 328] on link "9" at bounding box center [1166, 335] width 26 height 26
type input "**********"
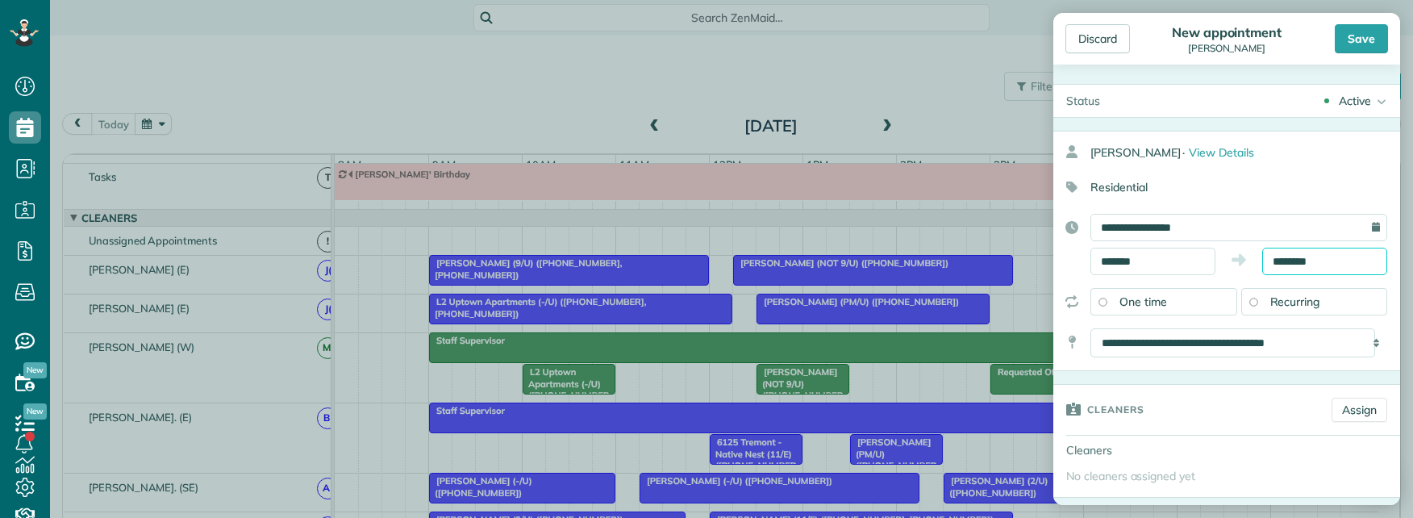
click at [1283, 264] on input "********" at bounding box center [1325, 261] width 125 height 27
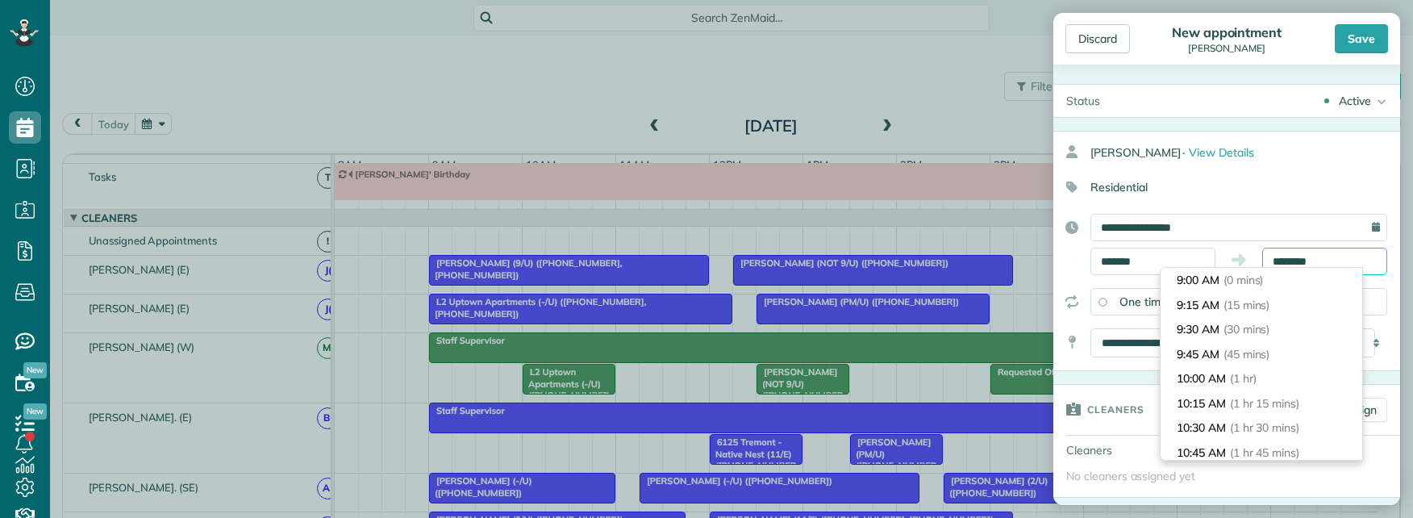
scroll to position [173, 0]
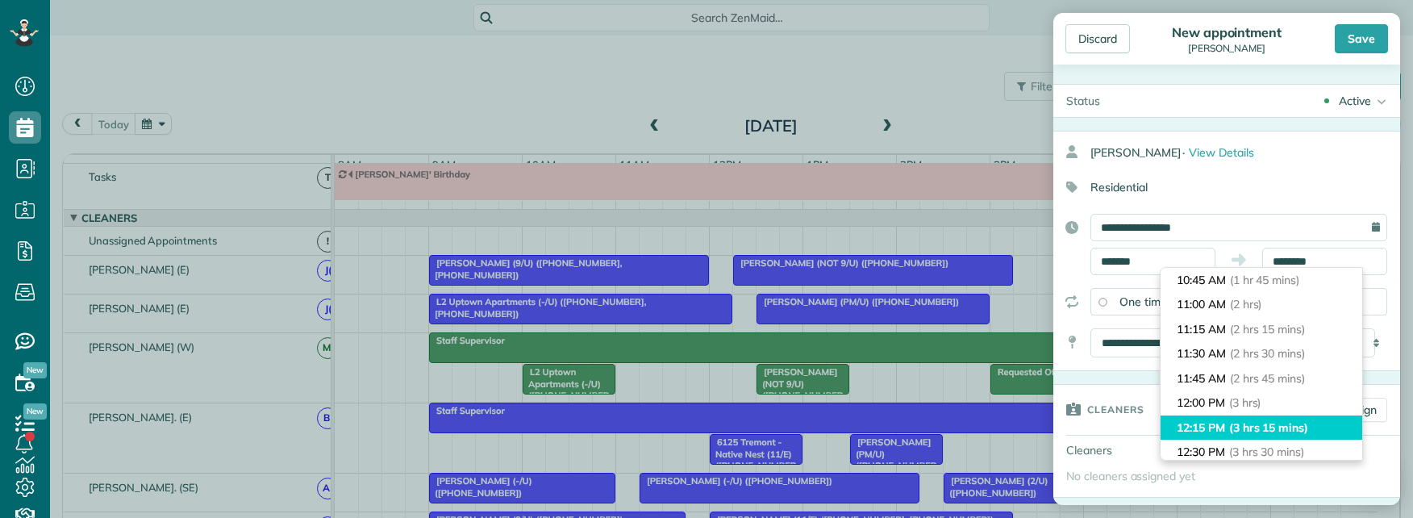
type input "********"
click at [1300, 421] on span "(3 hrs 15 mins)" at bounding box center [1268, 427] width 79 height 15
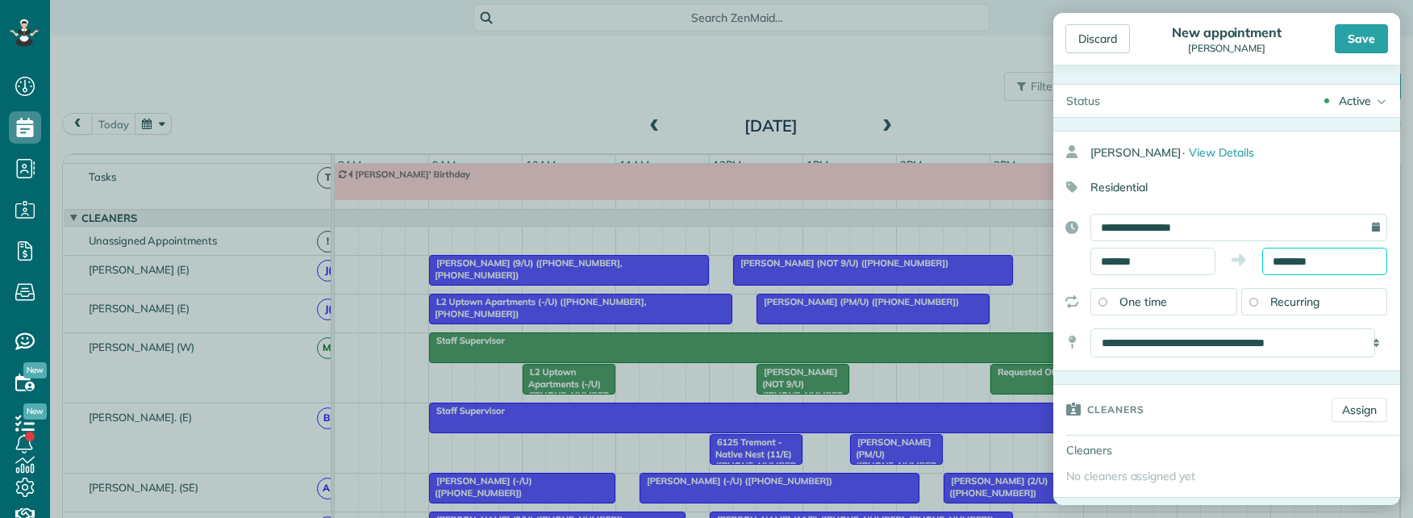
click at [1337, 258] on input "********" at bounding box center [1325, 261] width 125 height 27
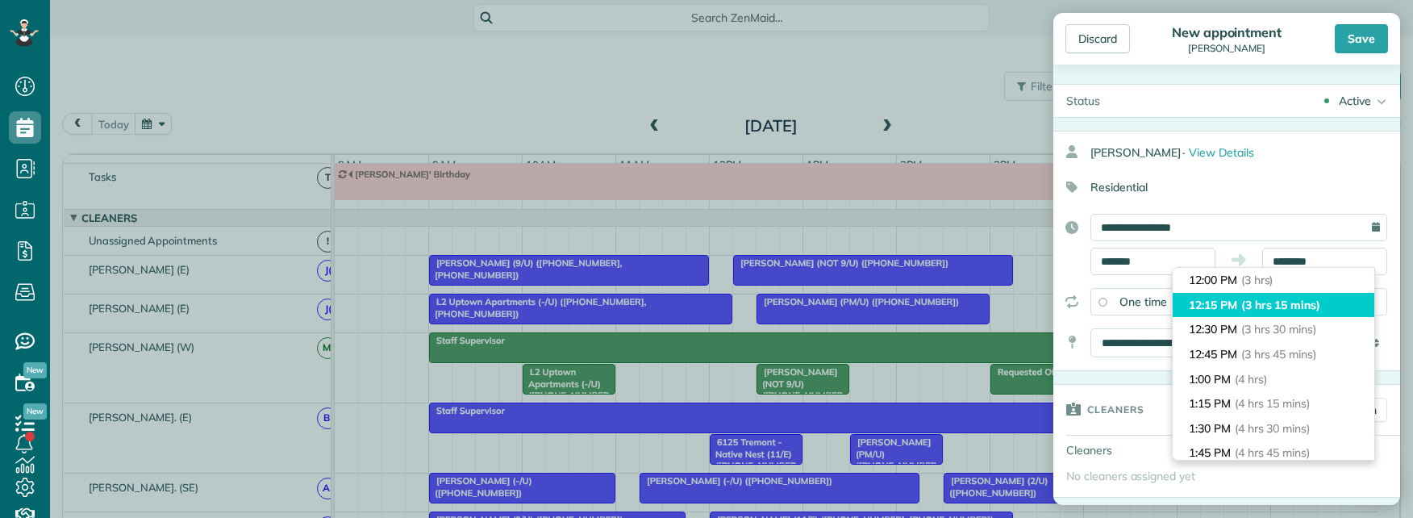
click at [1310, 303] on span "(3 hrs 15 mins)" at bounding box center [1281, 305] width 79 height 15
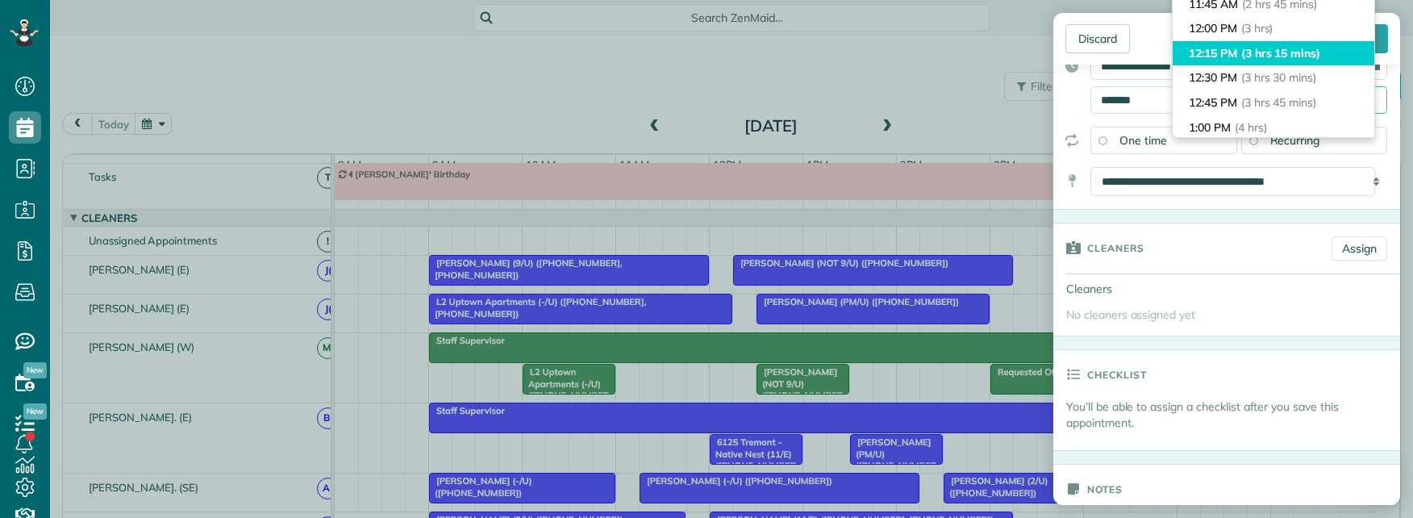
scroll to position [215, 0]
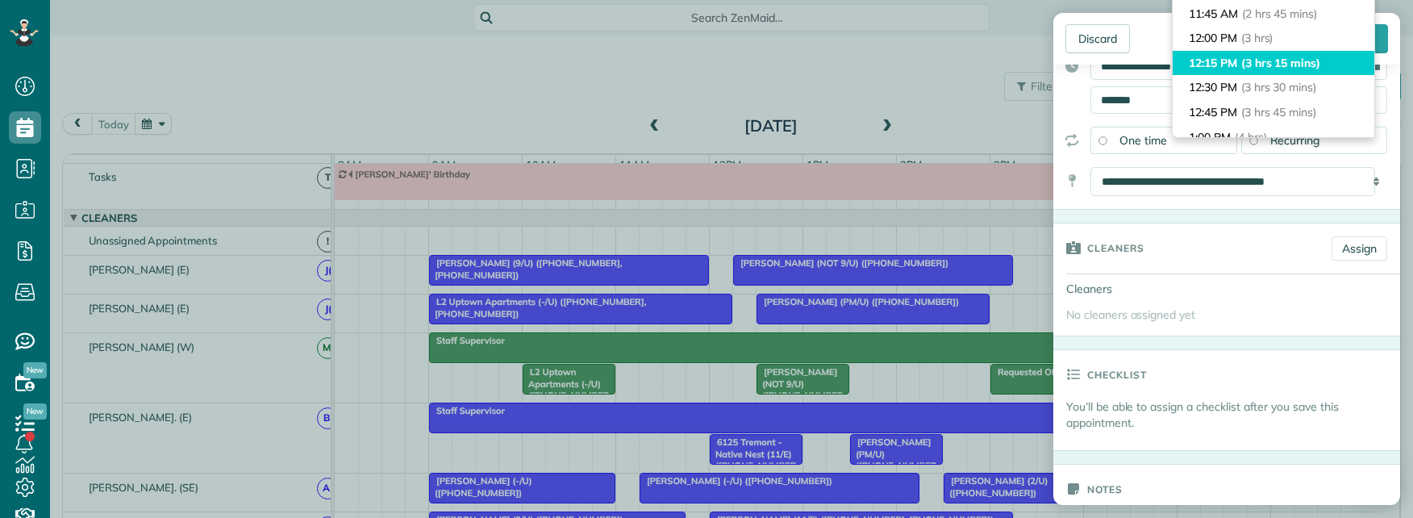
click at [1311, 61] on span "(3 hrs 15 mins)" at bounding box center [1281, 63] width 79 height 15
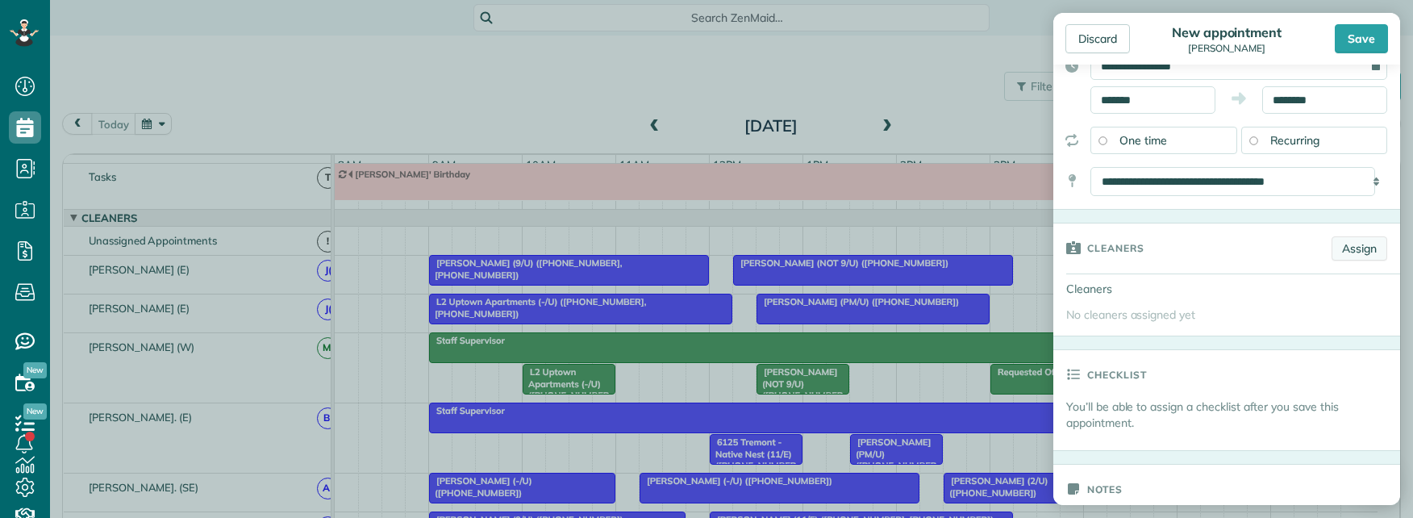
click at [1342, 244] on link "Assign" at bounding box center [1360, 248] width 56 height 24
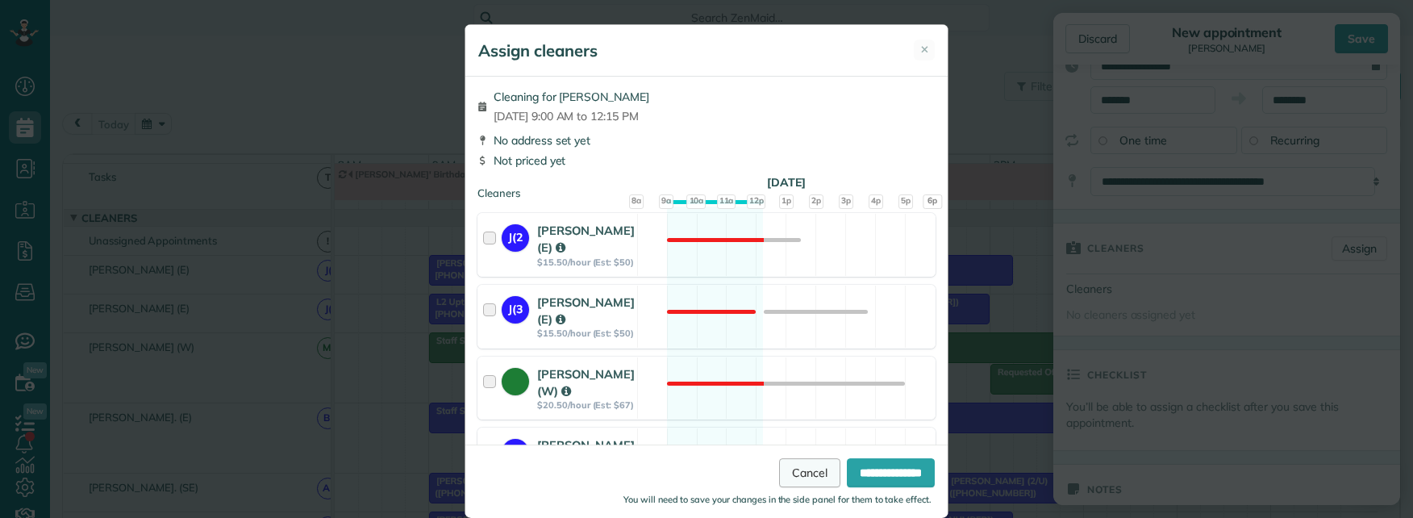
click at [785, 464] on link "Cancel" at bounding box center [809, 472] width 61 height 29
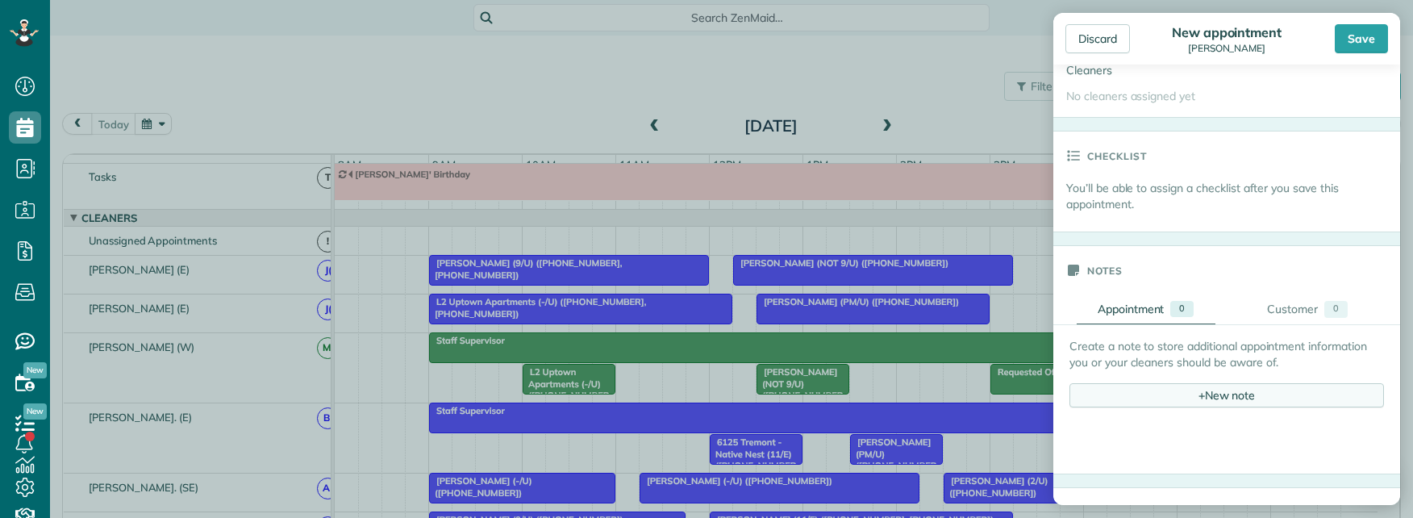
scroll to position [403, 0]
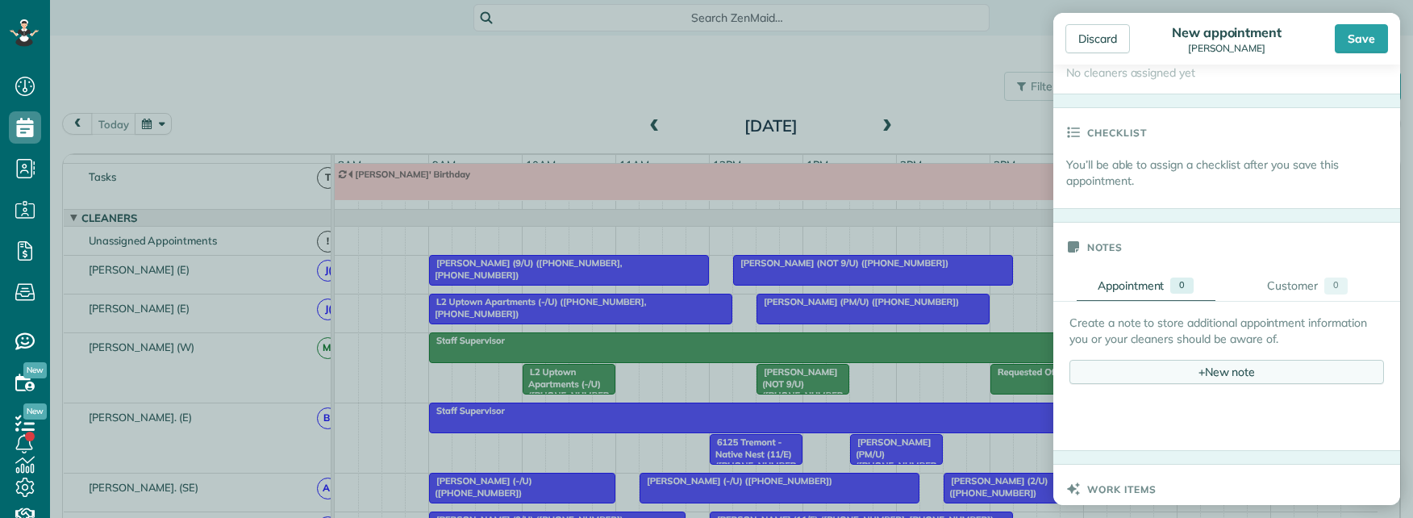
click at [1221, 369] on div "+ New note" at bounding box center [1227, 372] width 315 height 24
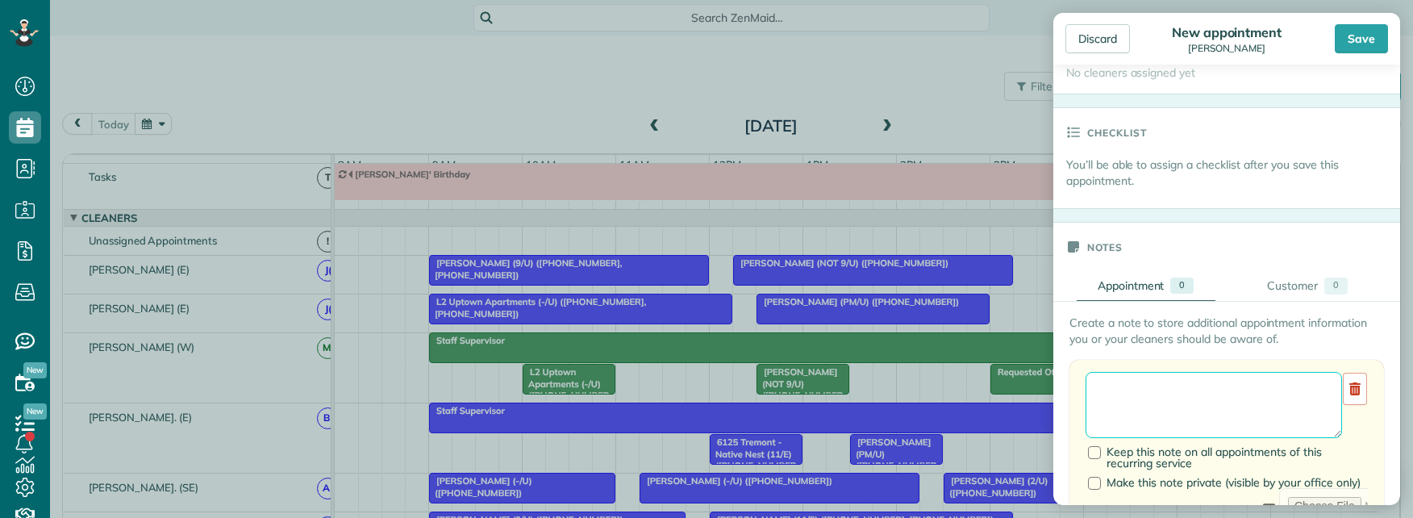
drag, startPoint x: 1134, startPoint y: 386, endPoint x: 1133, endPoint y: 375, distance: 11.3
click at [1133, 386] on textarea at bounding box center [1214, 405] width 257 height 66
type textarea "********"
click at [1092, 449] on div at bounding box center [1094, 452] width 13 height 13
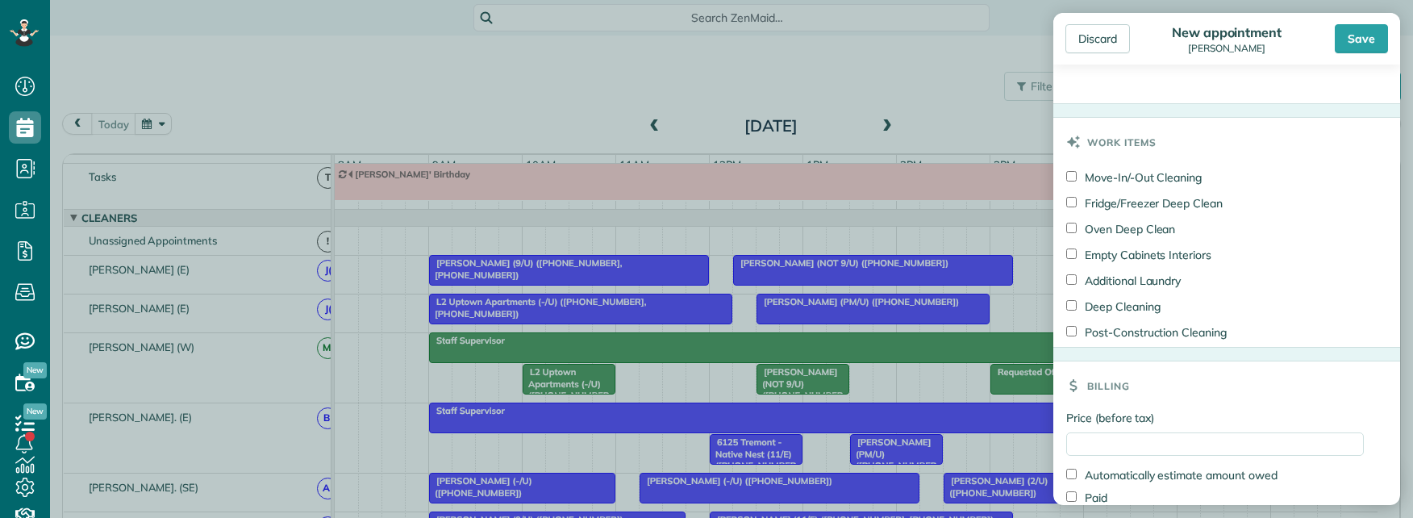
scroll to position [1210, 0]
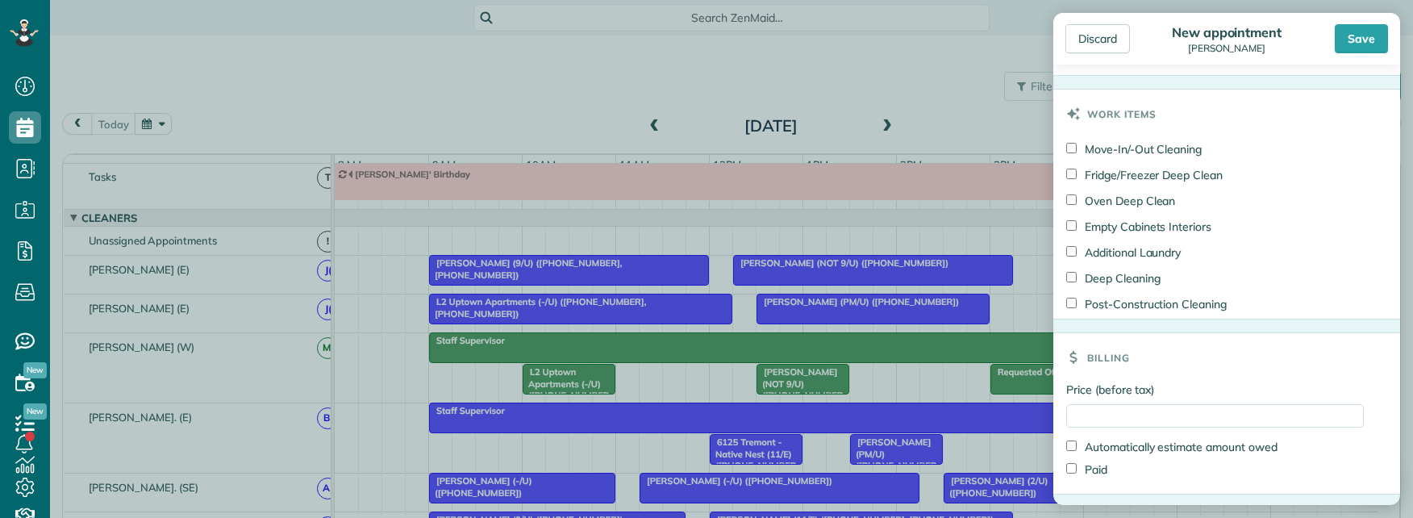
click at [1130, 403] on div "Price (before tax) Automatically estimate amount owed Paid" at bounding box center [1227, 438] width 347 height 112
click at [1137, 412] on input "Price (before tax)" at bounding box center [1215, 415] width 298 height 23
type input "***"
click at [1112, 353] on h3 "Billing" at bounding box center [1108, 357] width 43 height 48
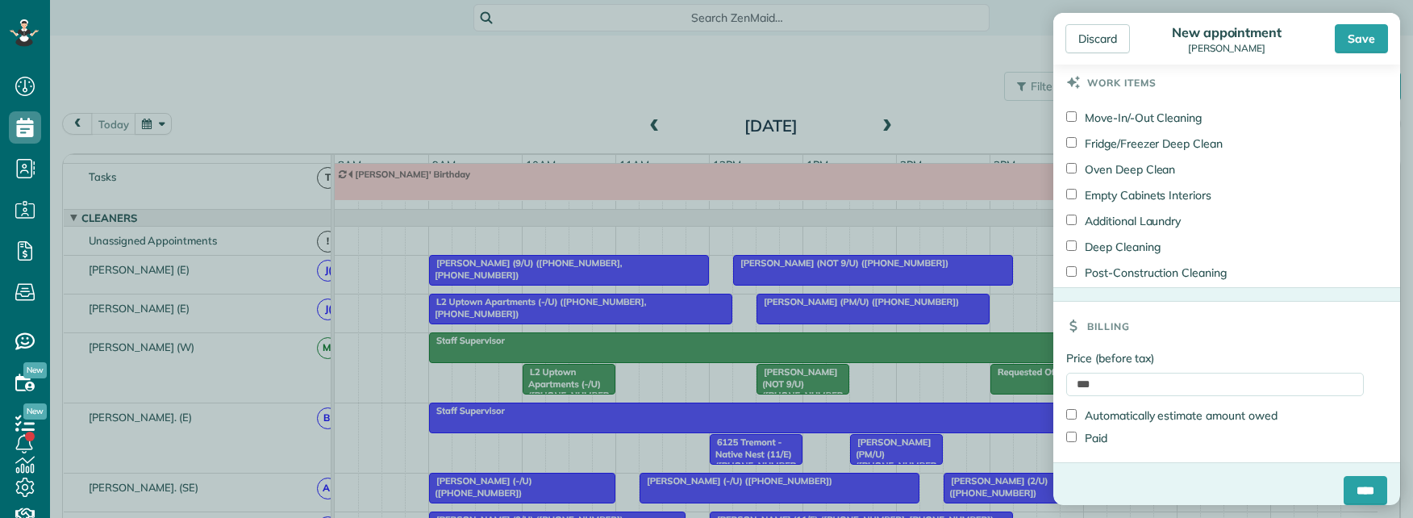
scroll to position [1257, 0]
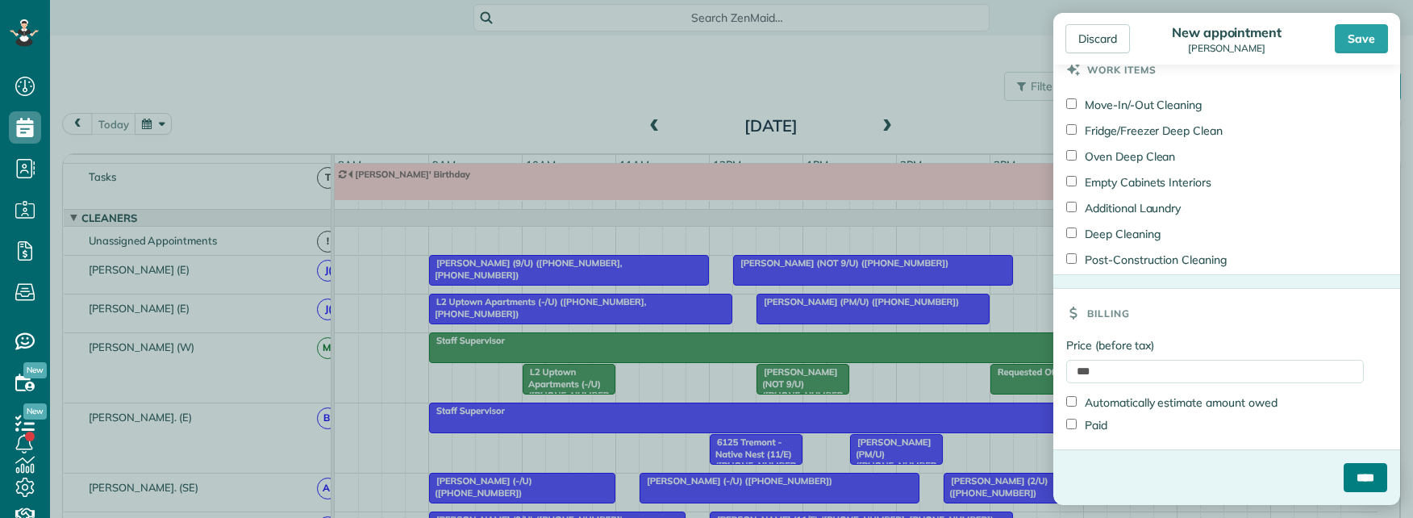
click at [1347, 479] on input "****" at bounding box center [1366, 477] width 44 height 29
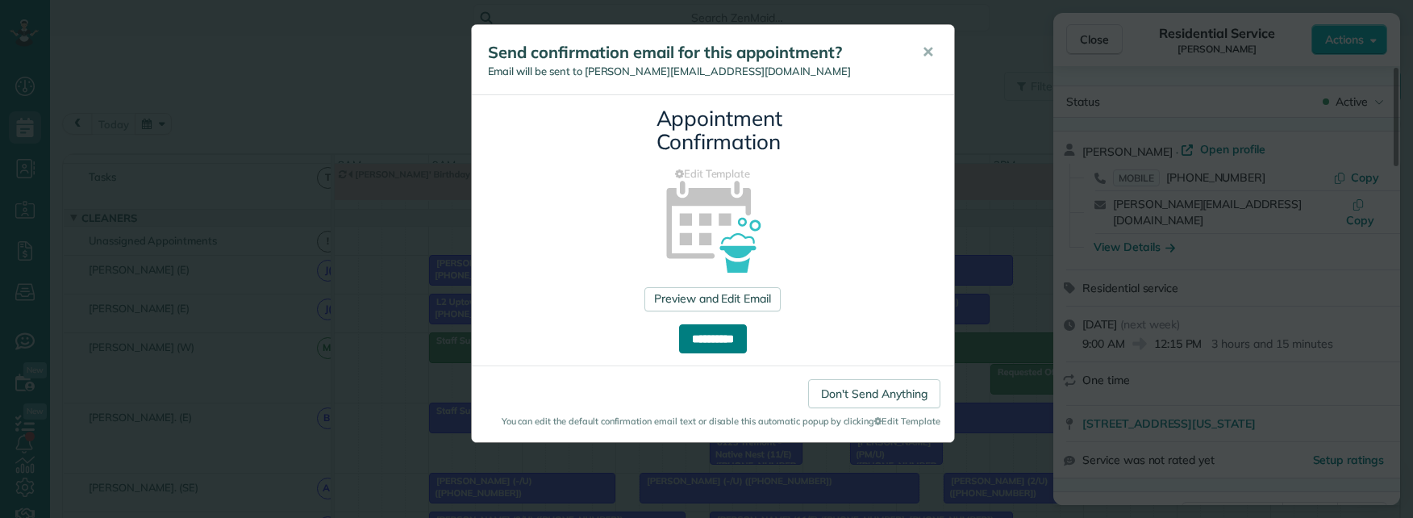
click at [715, 334] on input "**********" at bounding box center [713, 338] width 68 height 29
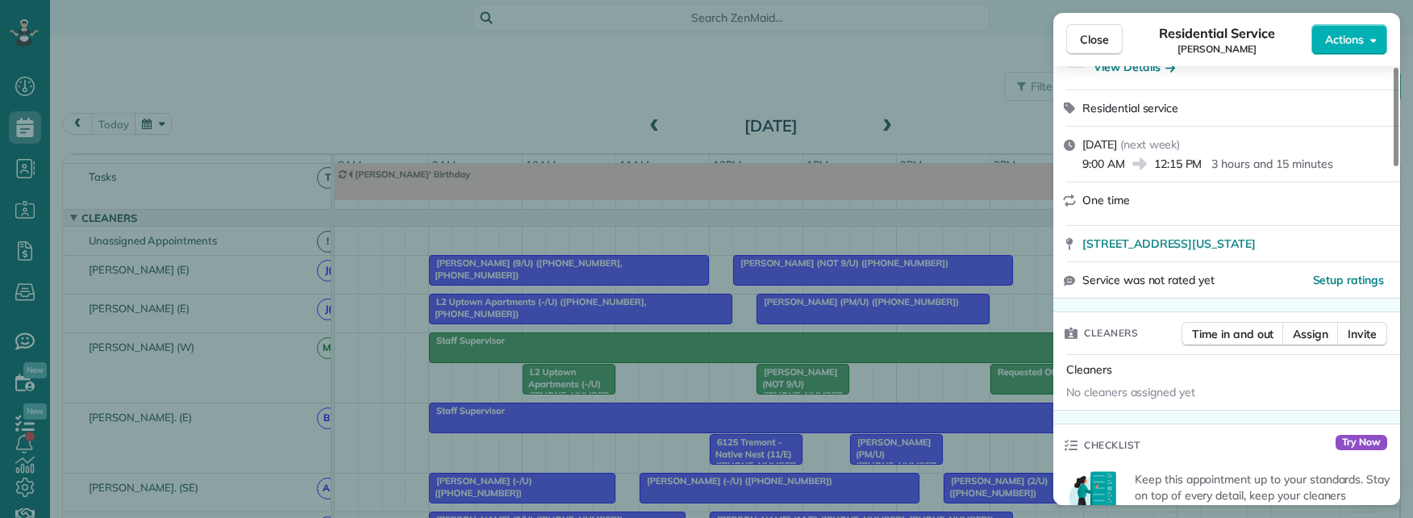
scroll to position [323, 0]
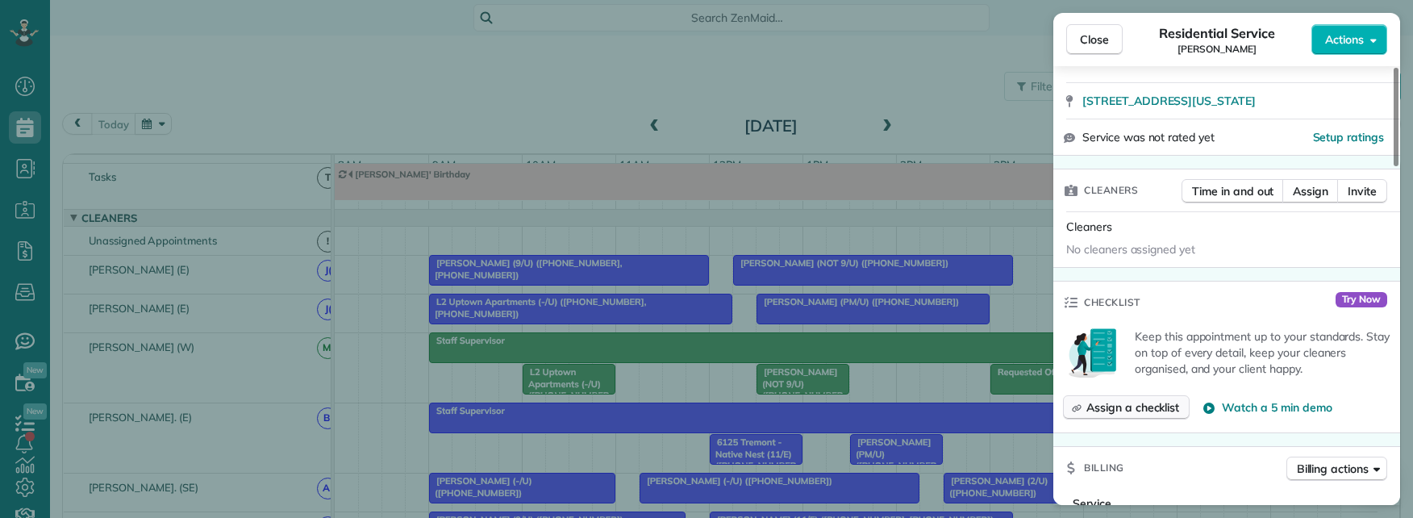
click at [1154, 399] on span "Assign a checklist" at bounding box center [1133, 407] width 93 height 16
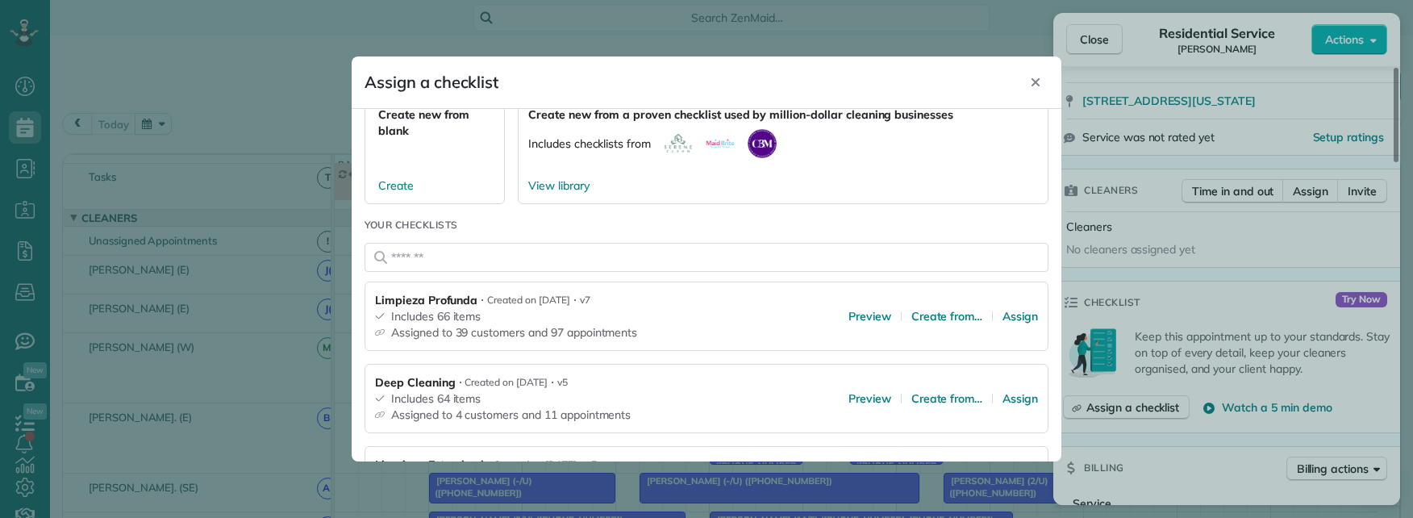
scroll to position [423, 0]
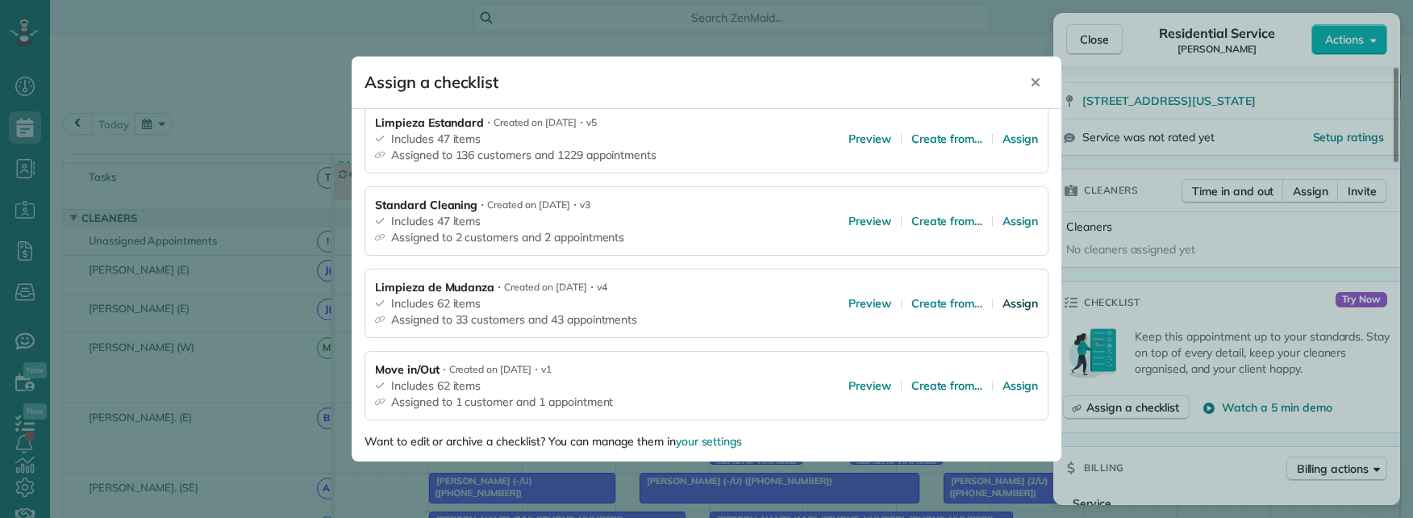
click at [1006, 305] on span "Assign" at bounding box center [1020, 303] width 35 height 16
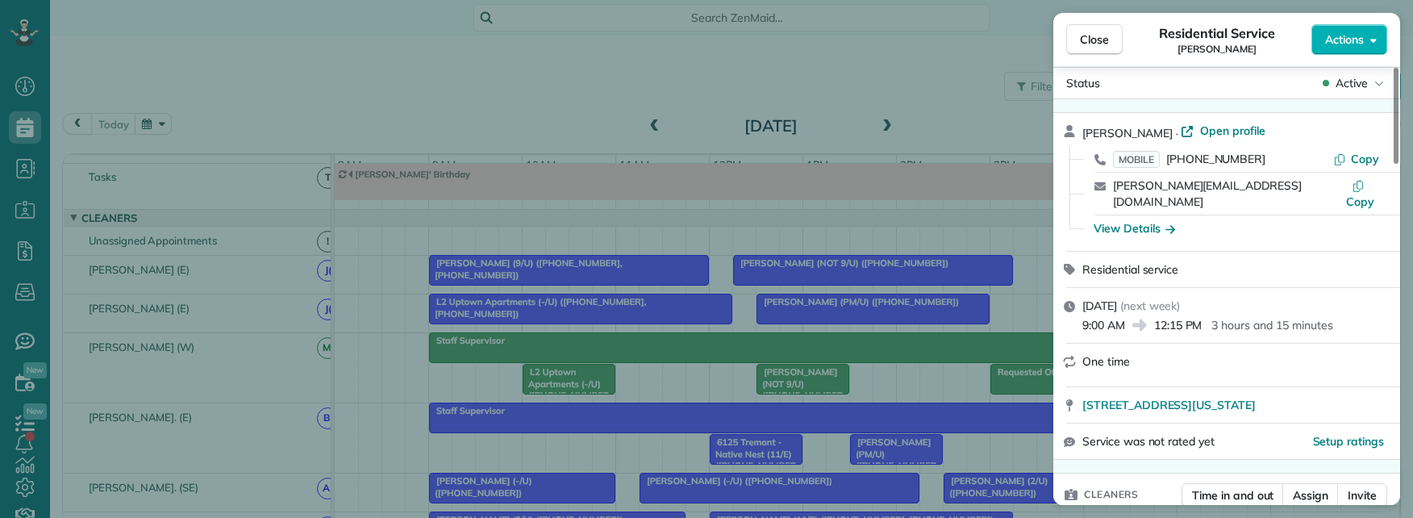
scroll to position [0, 0]
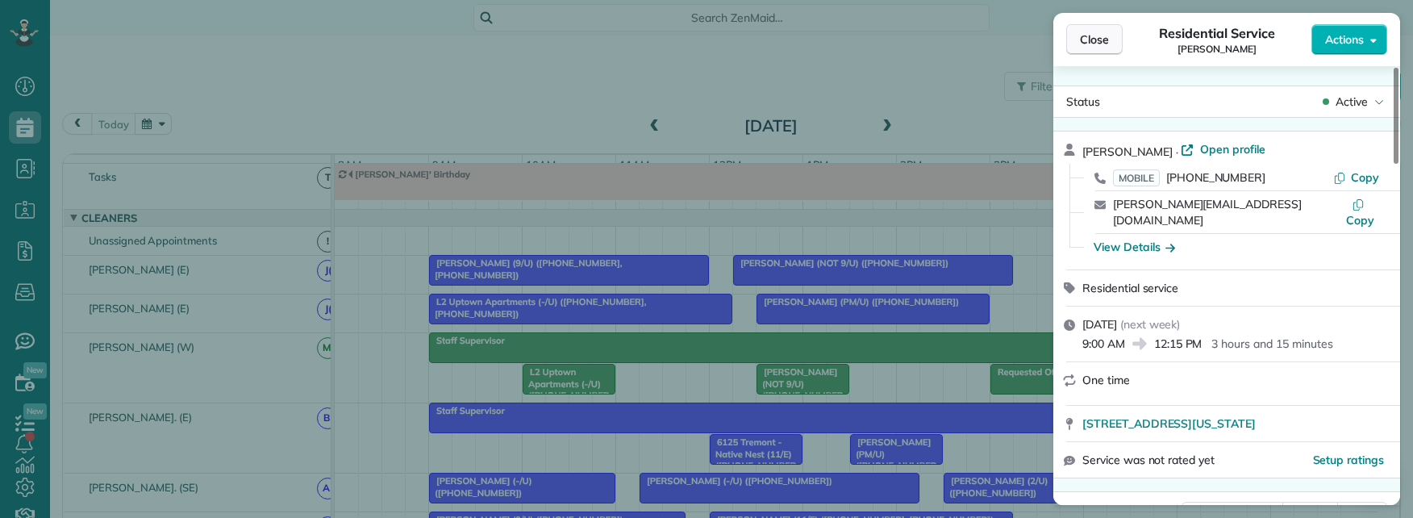
click at [1096, 47] on span "Close" at bounding box center [1094, 39] width 29 height 16
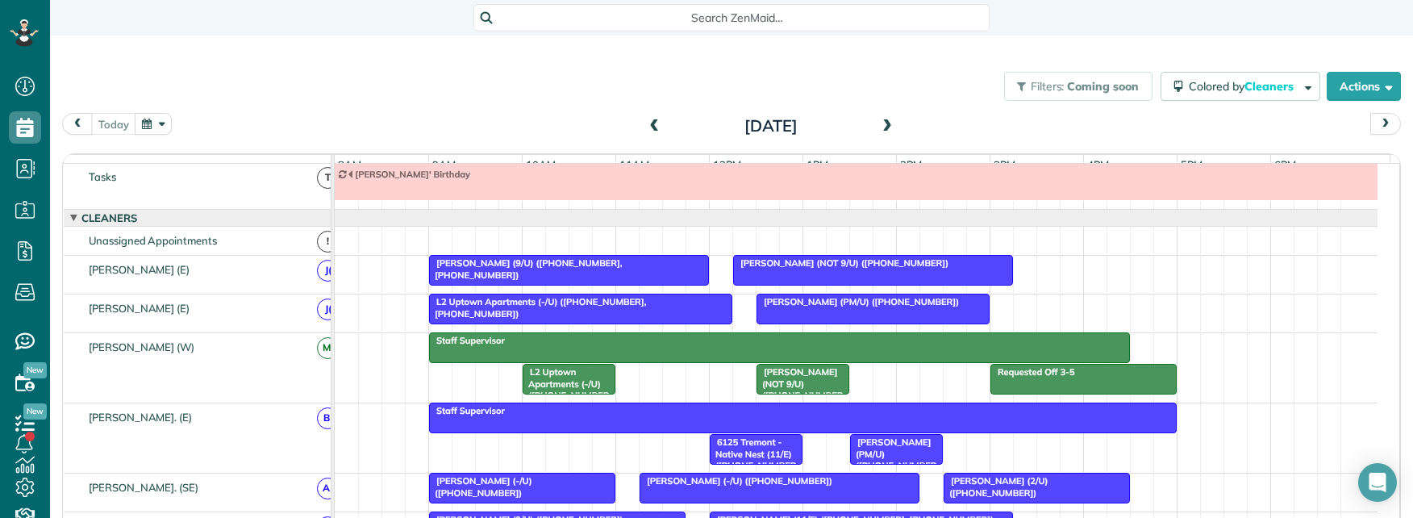
click at [879, 122] on span at bounding box center [888, 126] width 18 height 15
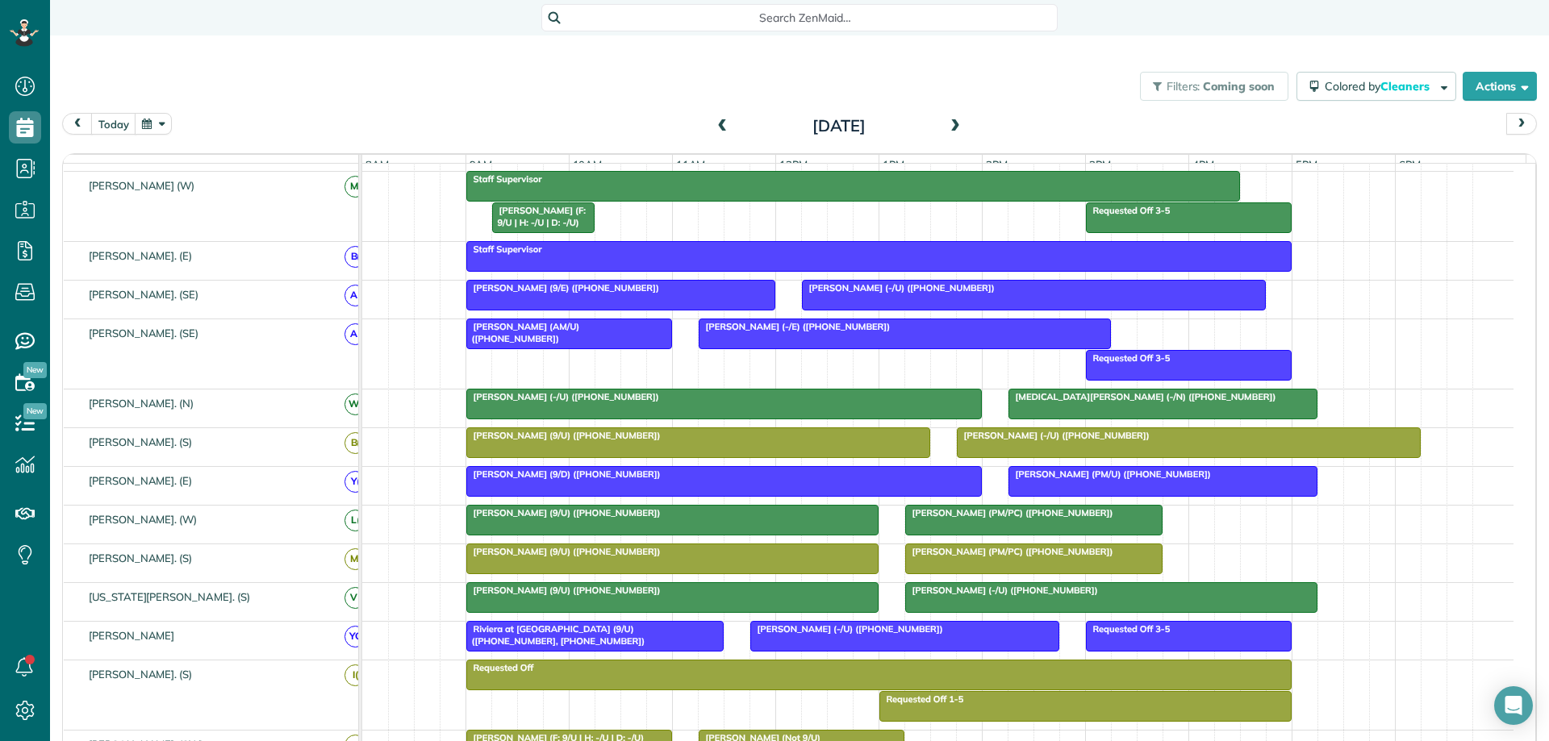
click at [1339, 457] on div at bounding box center [1189, 442] width 462 height 29
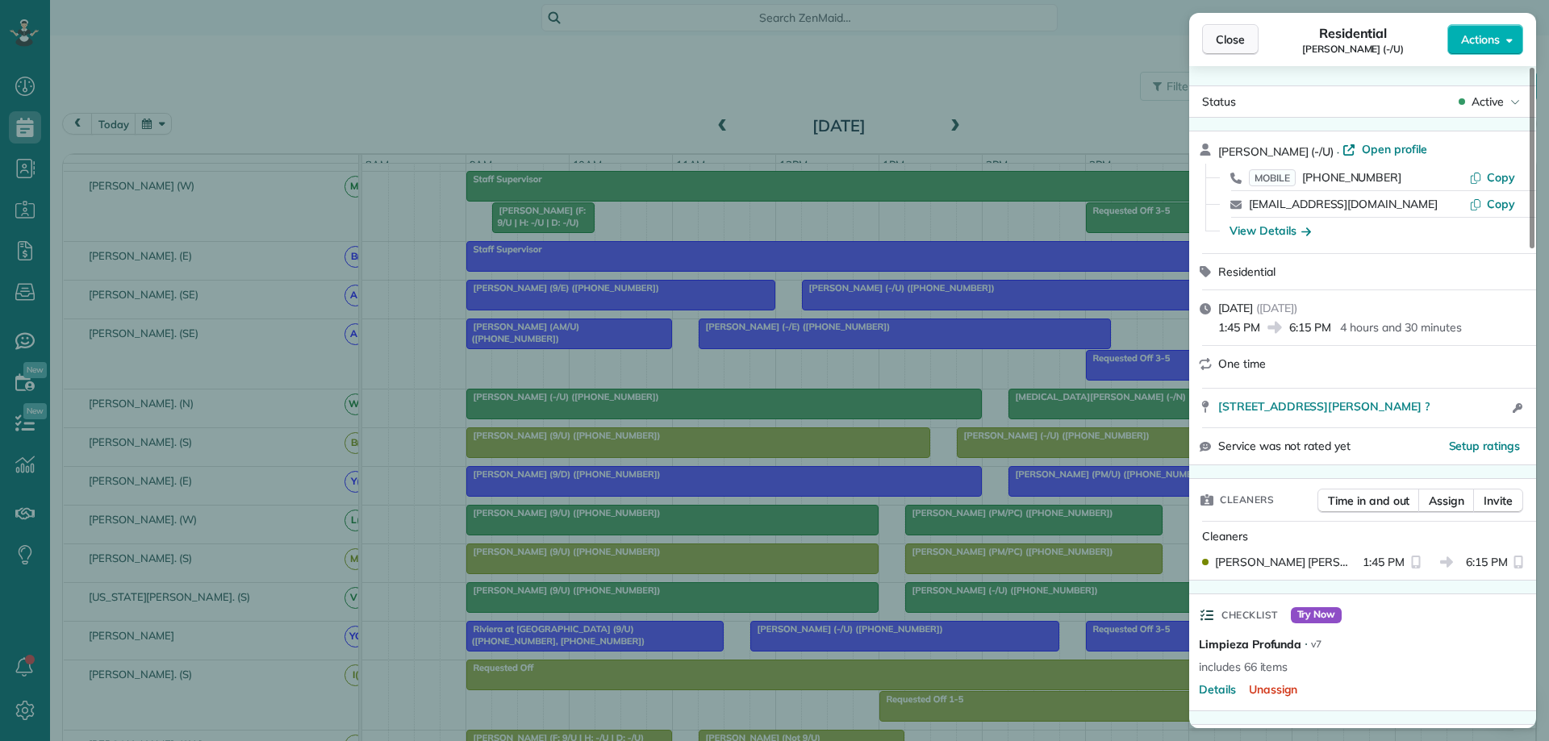
click at [1237, 41] on span "Close" at bounding box center [1230, 39] width 29 height 16
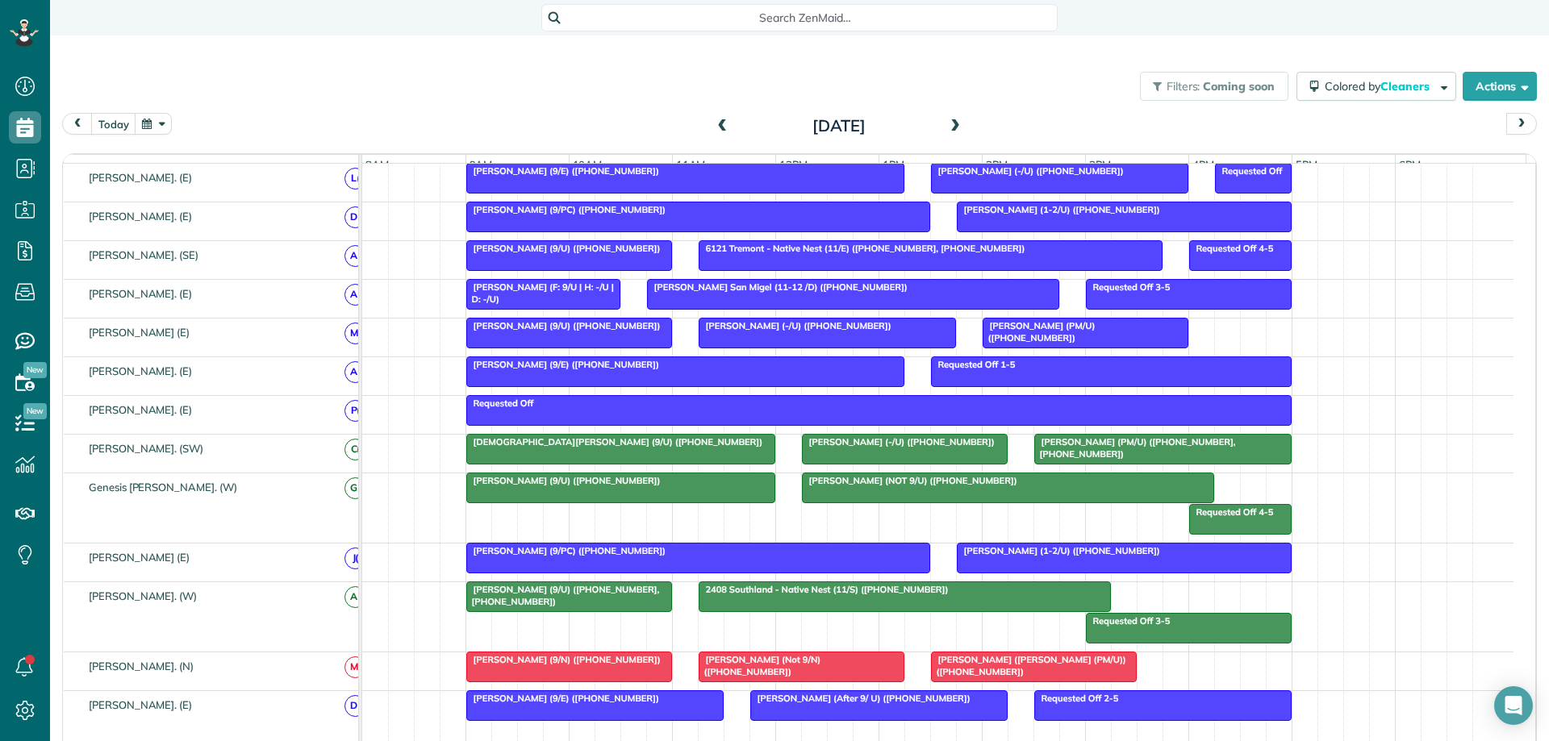
scroll to position [771, 0]
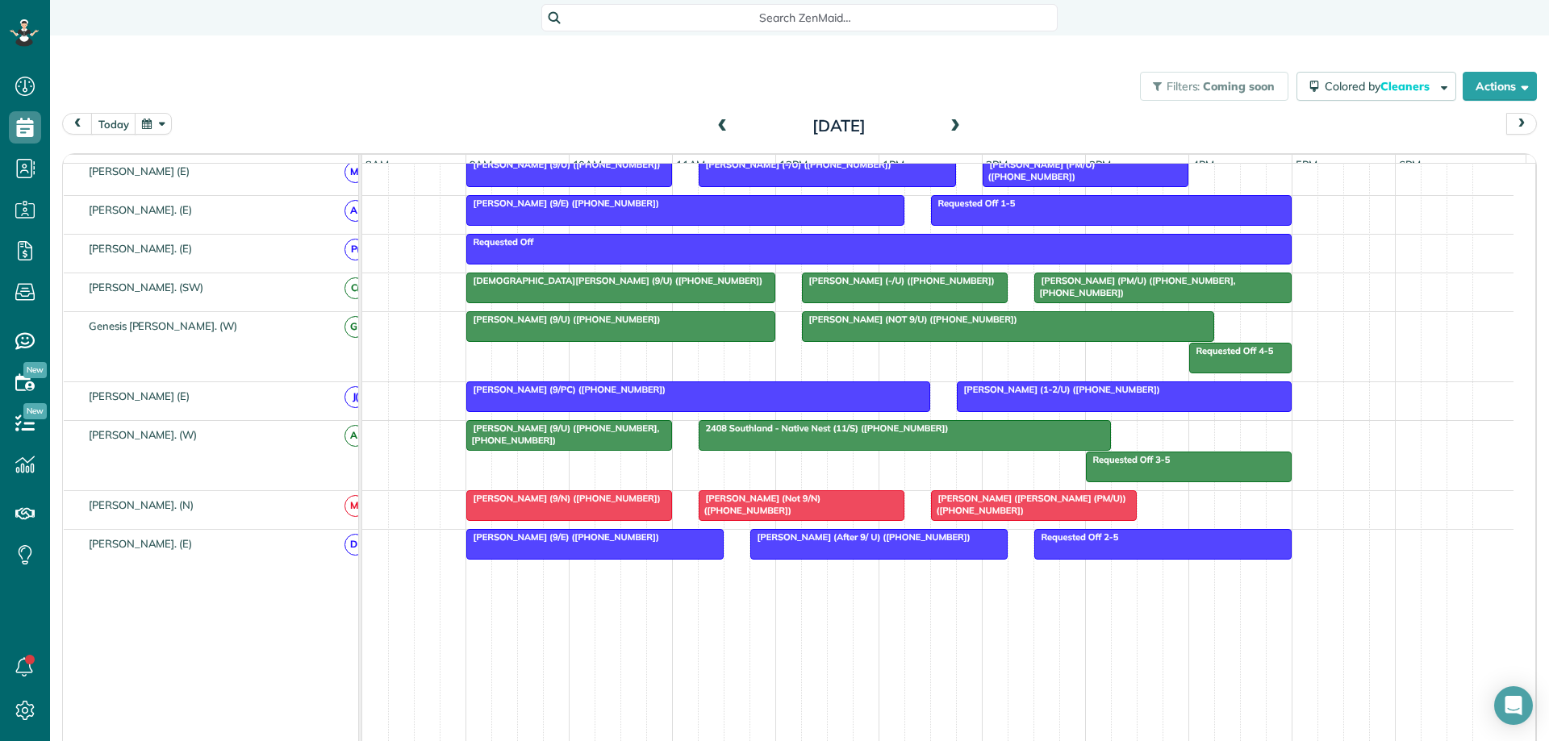
click at [1016, 409] on div at bounding box center [1124, 396] width 333 height 29
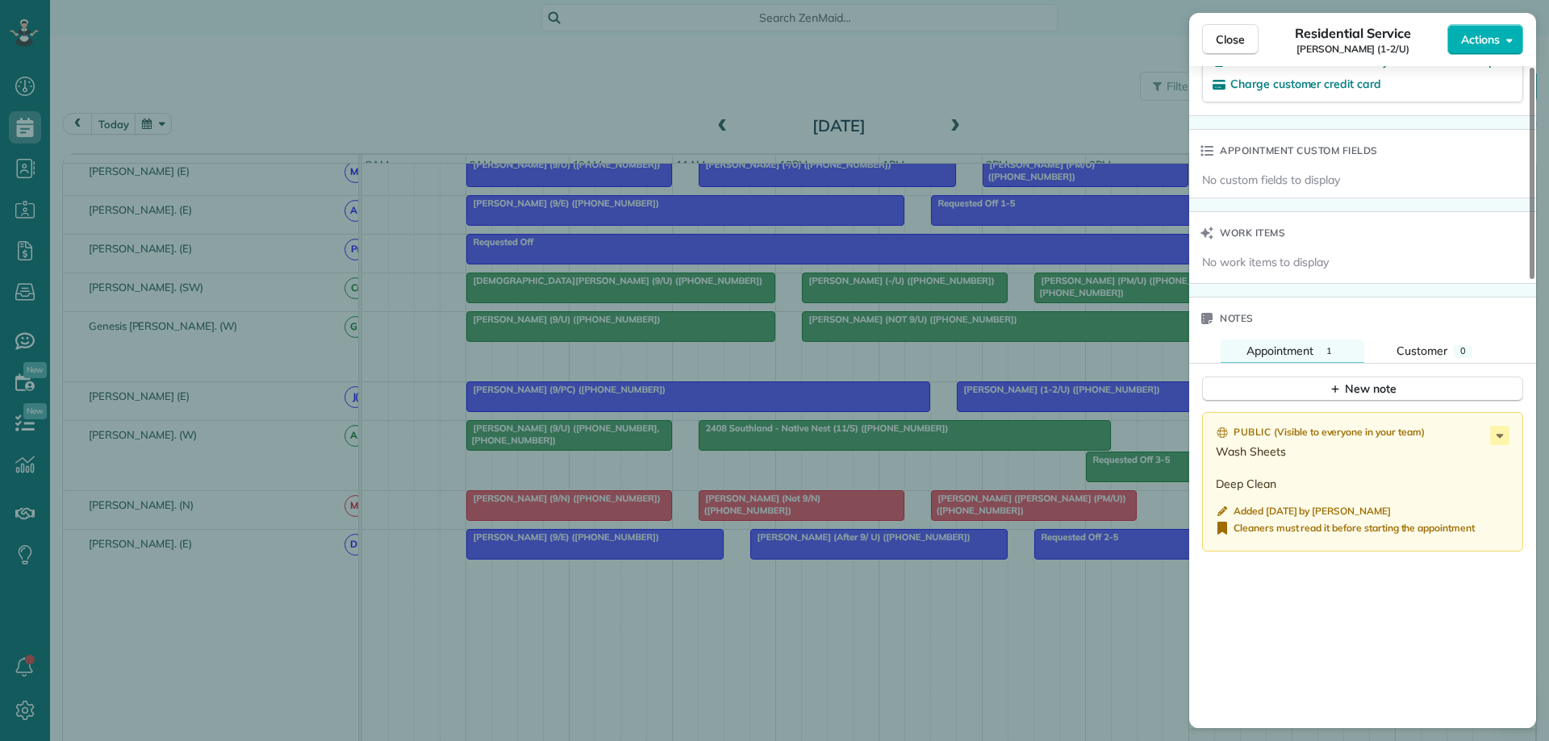
scroll to position [1129, 0]
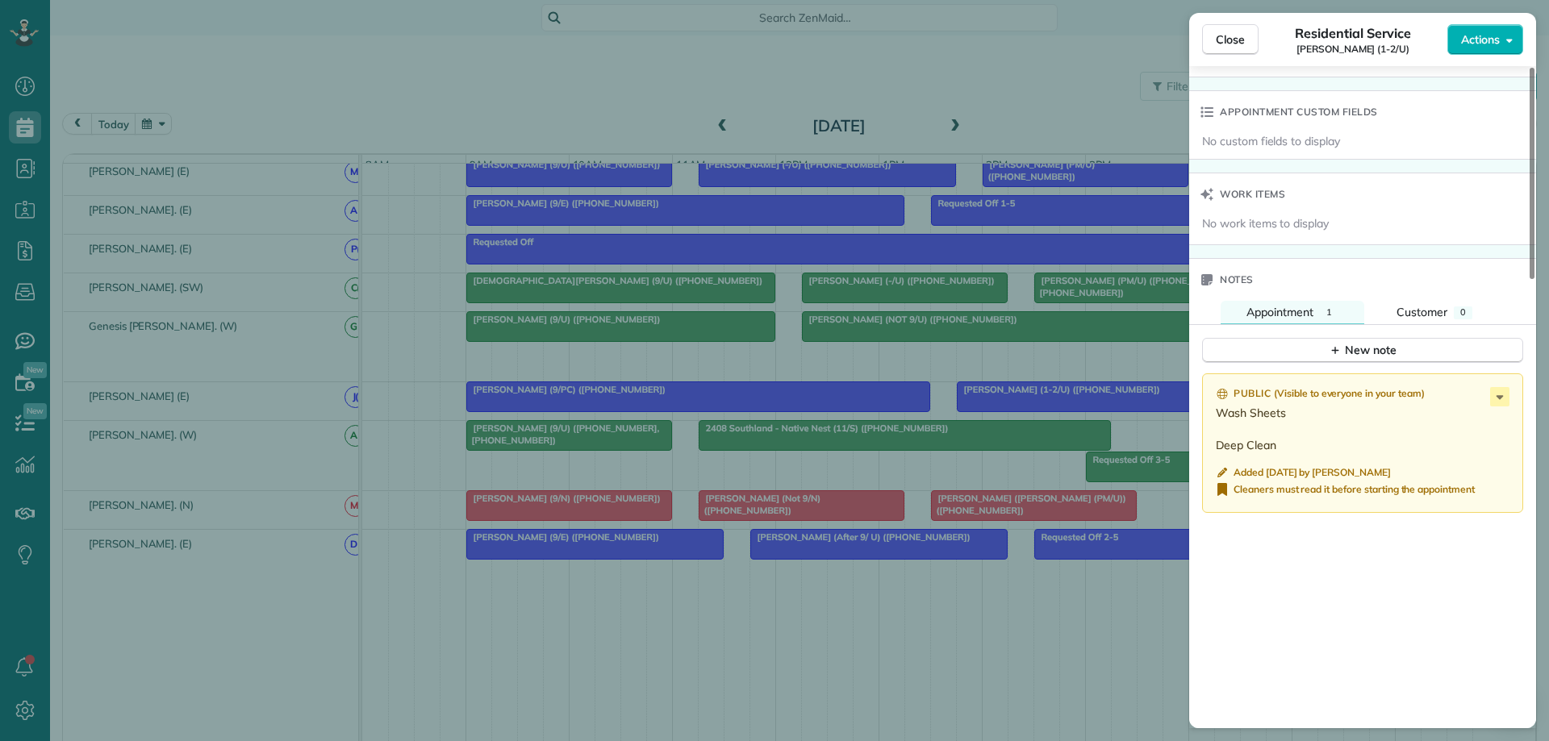
click at [1056, 517] on div "Close Residential Service Erin Rhoads (1-2/U) Actions Status Active Erin Rhoads…" at bounding box center [774, 370] width 1549 height 741
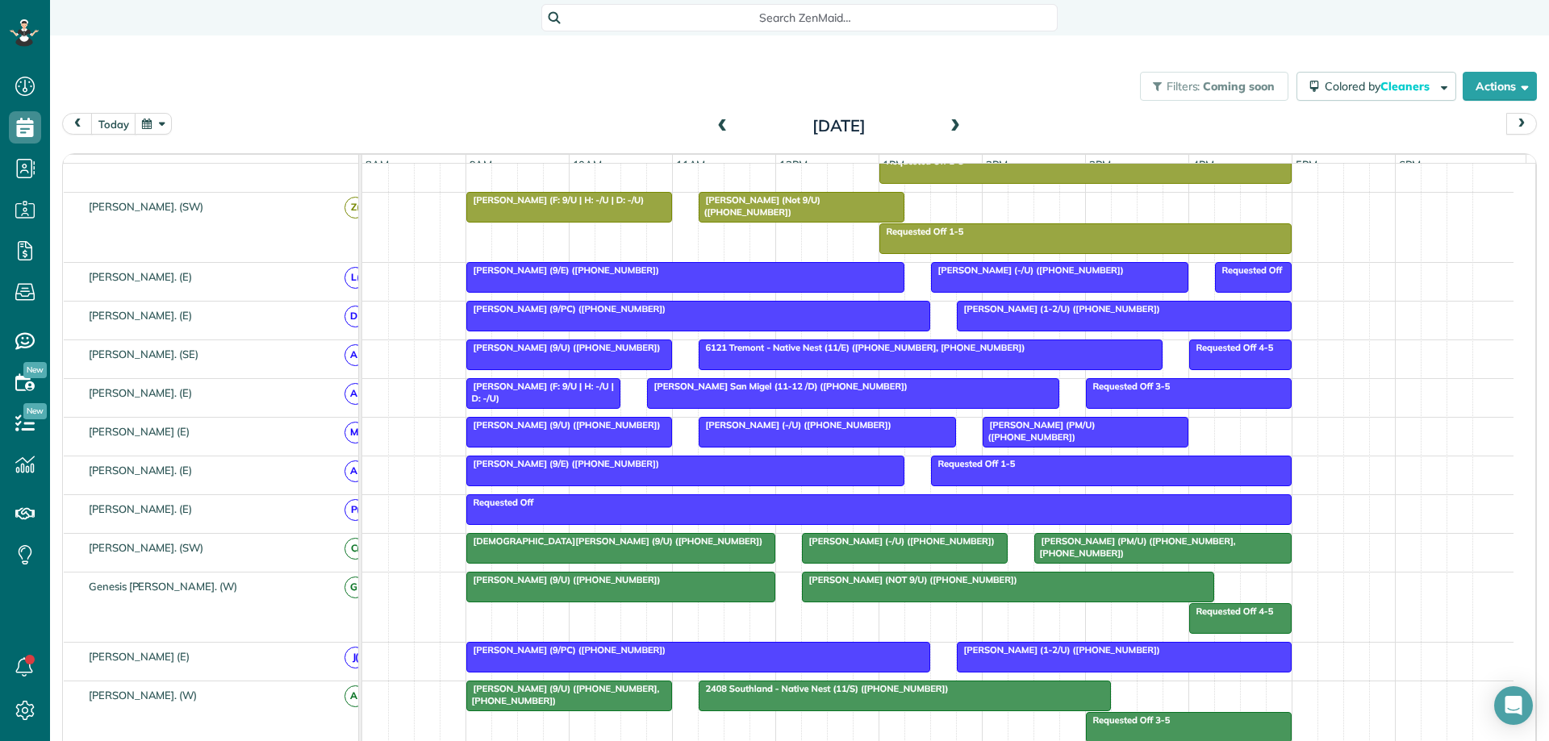
scroll to position [646, 0]
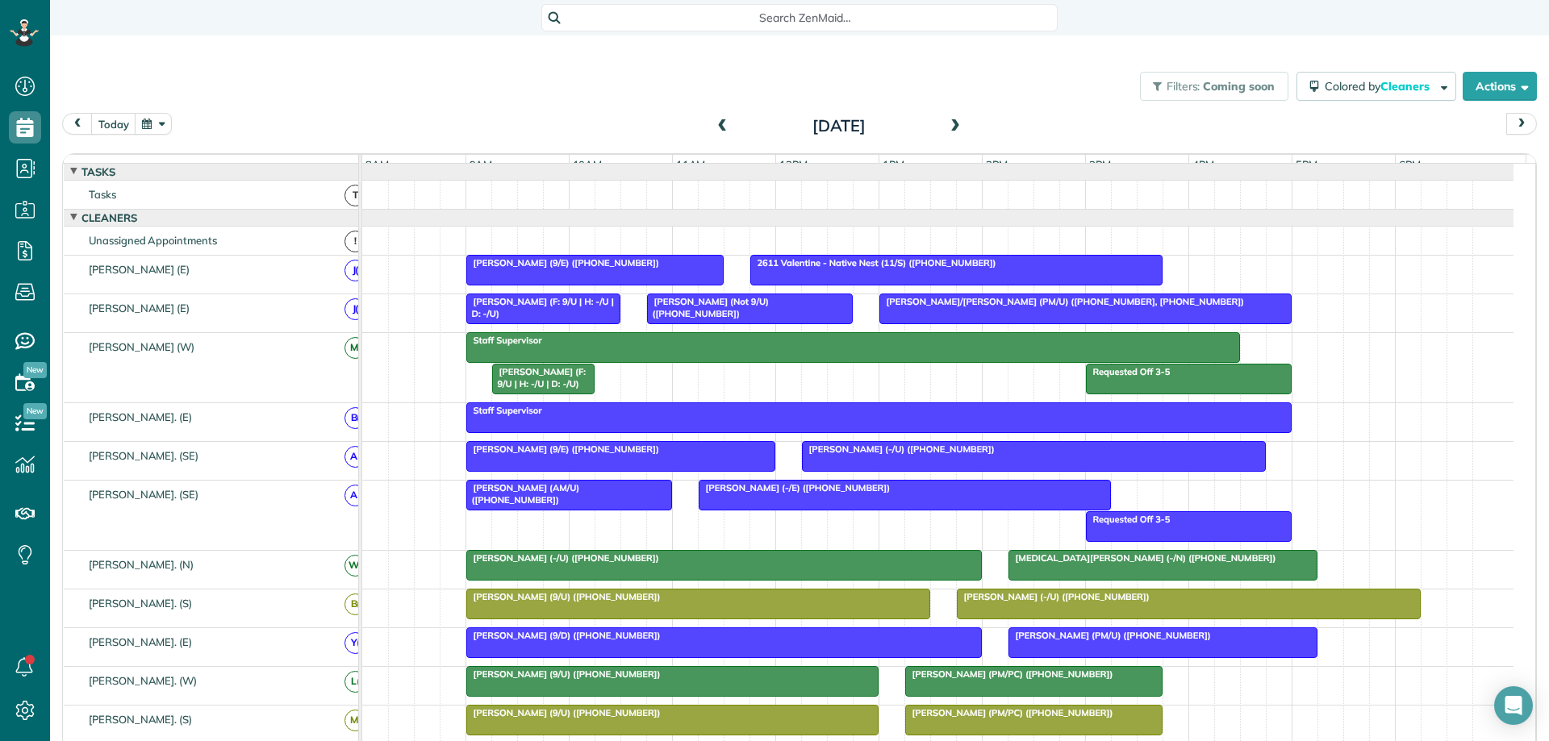
drag, startPoint x: 978, startPoint y: 433, endPoint x: 970, endPoint y: 427, distance: 10.3
click at [966, 416] on div "Staff Supervisor" at bounding box center [879, 410] width 816 height 11
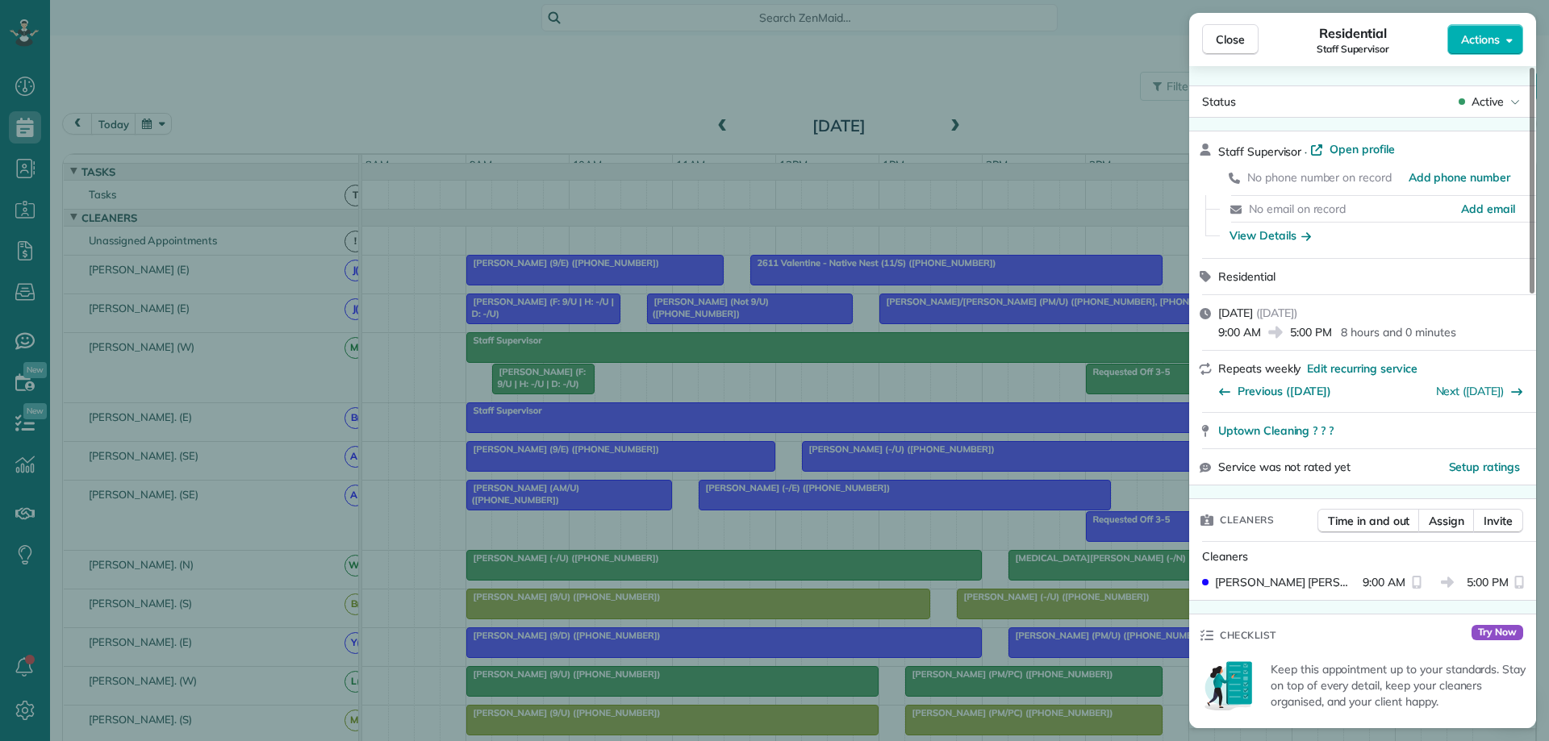
click at [906, 407] on div "Close Residential Staff Supervisor Actions Status Active Staff Supervisor · Ope…" at bounding box center [774, 370] width 1549 height 741
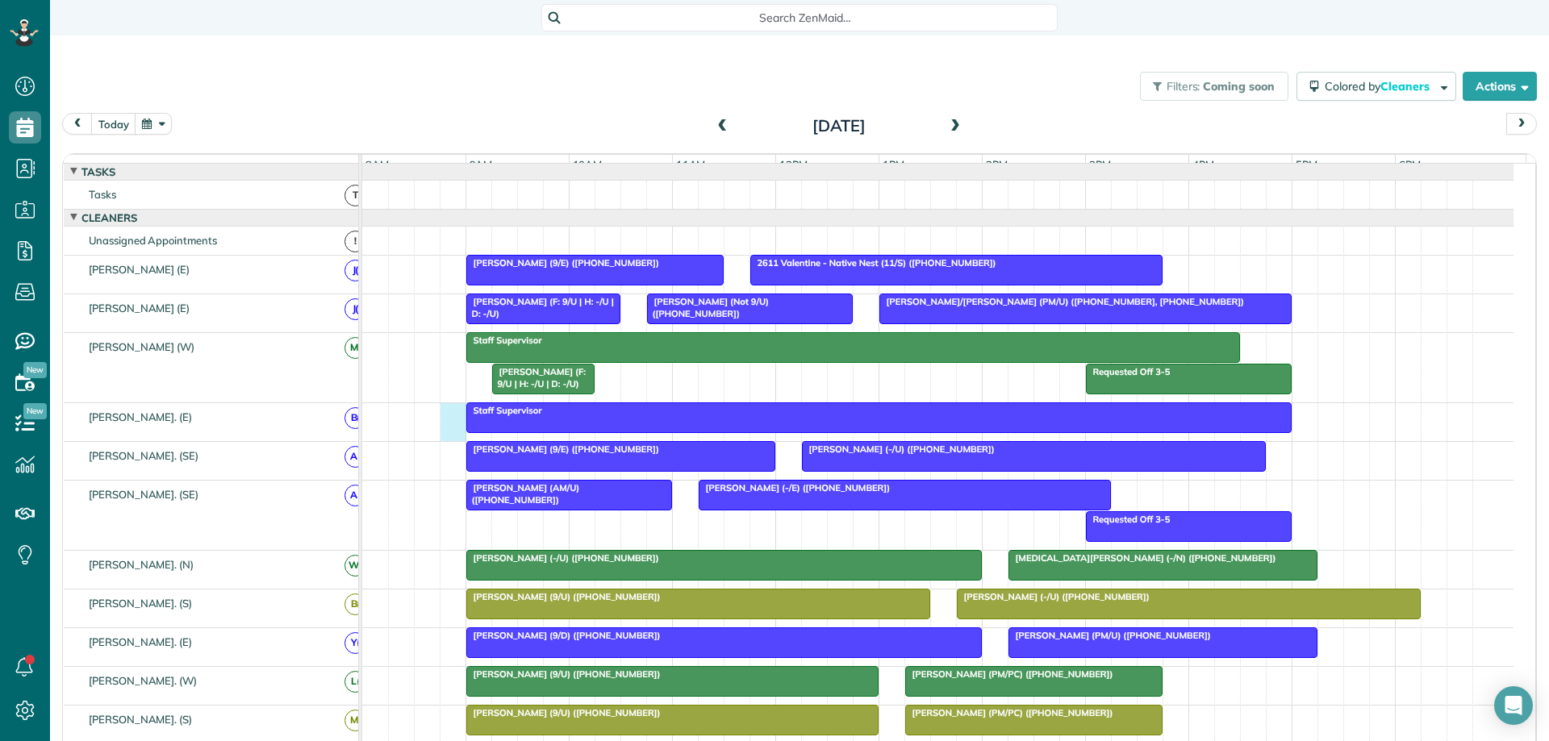
click at [454, 433] on div "Staff Supervisor" at bounding box center [937, 422] width 1151 height 38
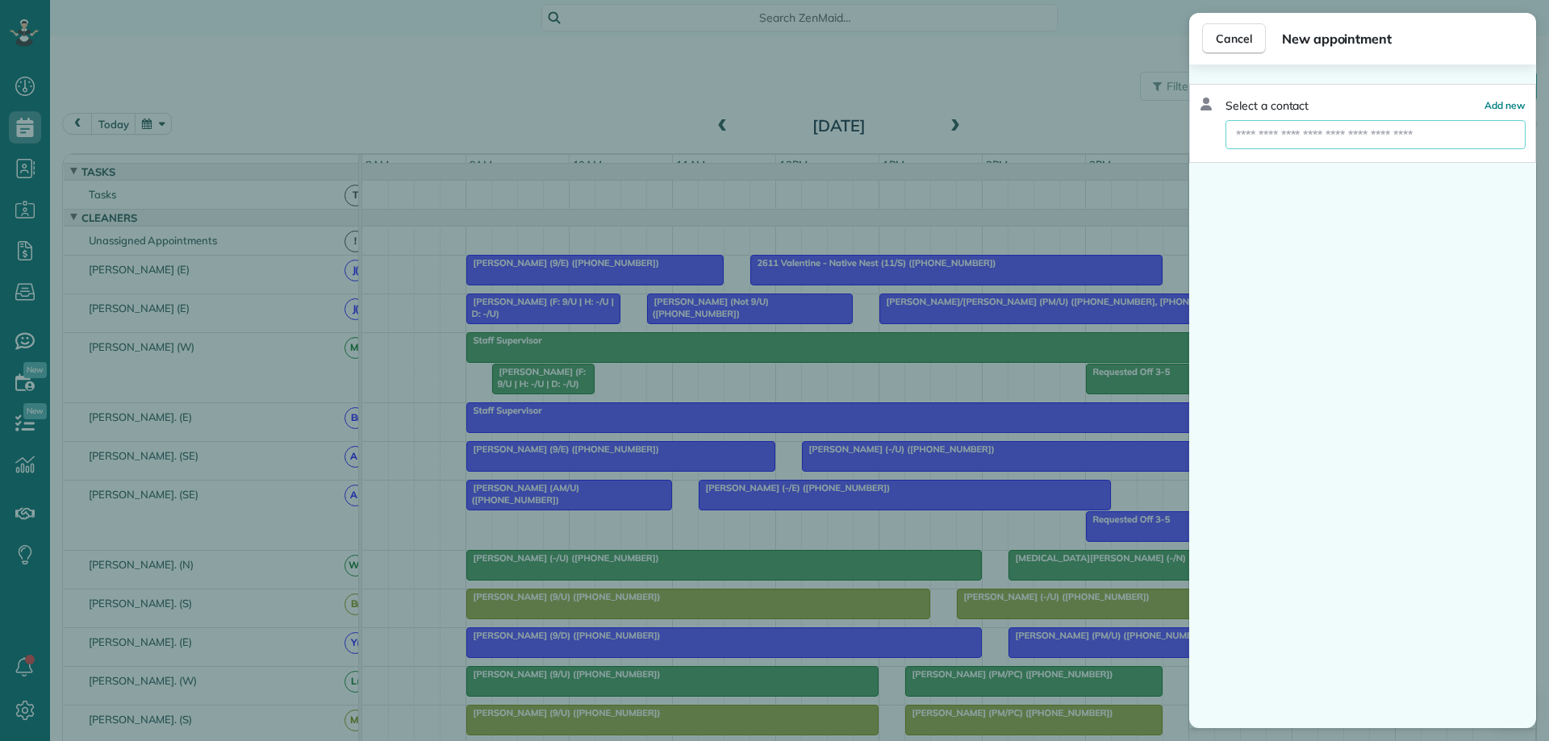
click at [1306, 131] on input "text" at bounding box center [1375, 134] width 300 height 29
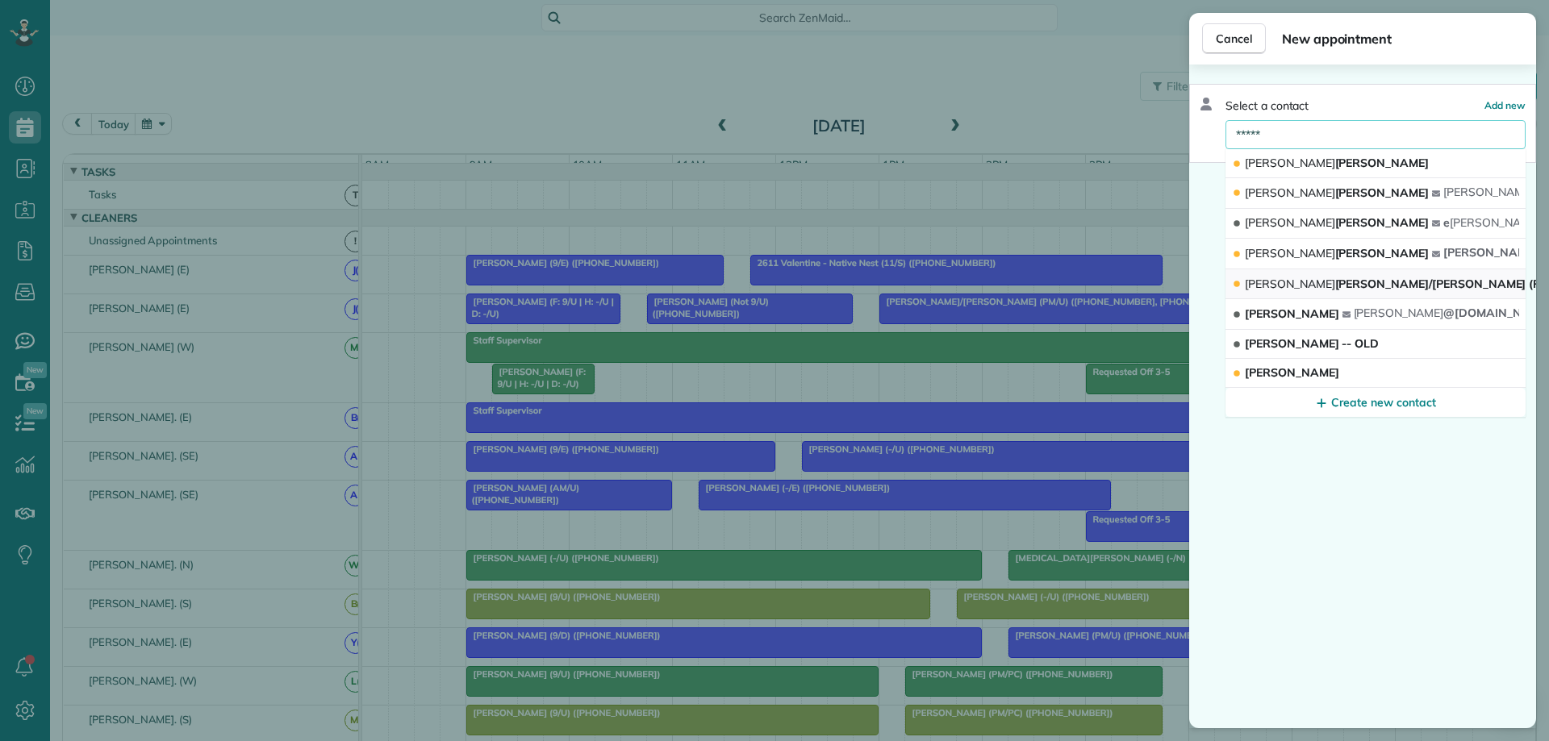
type input "*****"
click at [1307, 286] on span "Colin Smith/Bazarsky (PM/U)" at bounding box center [1405, 284] width 320 height 15
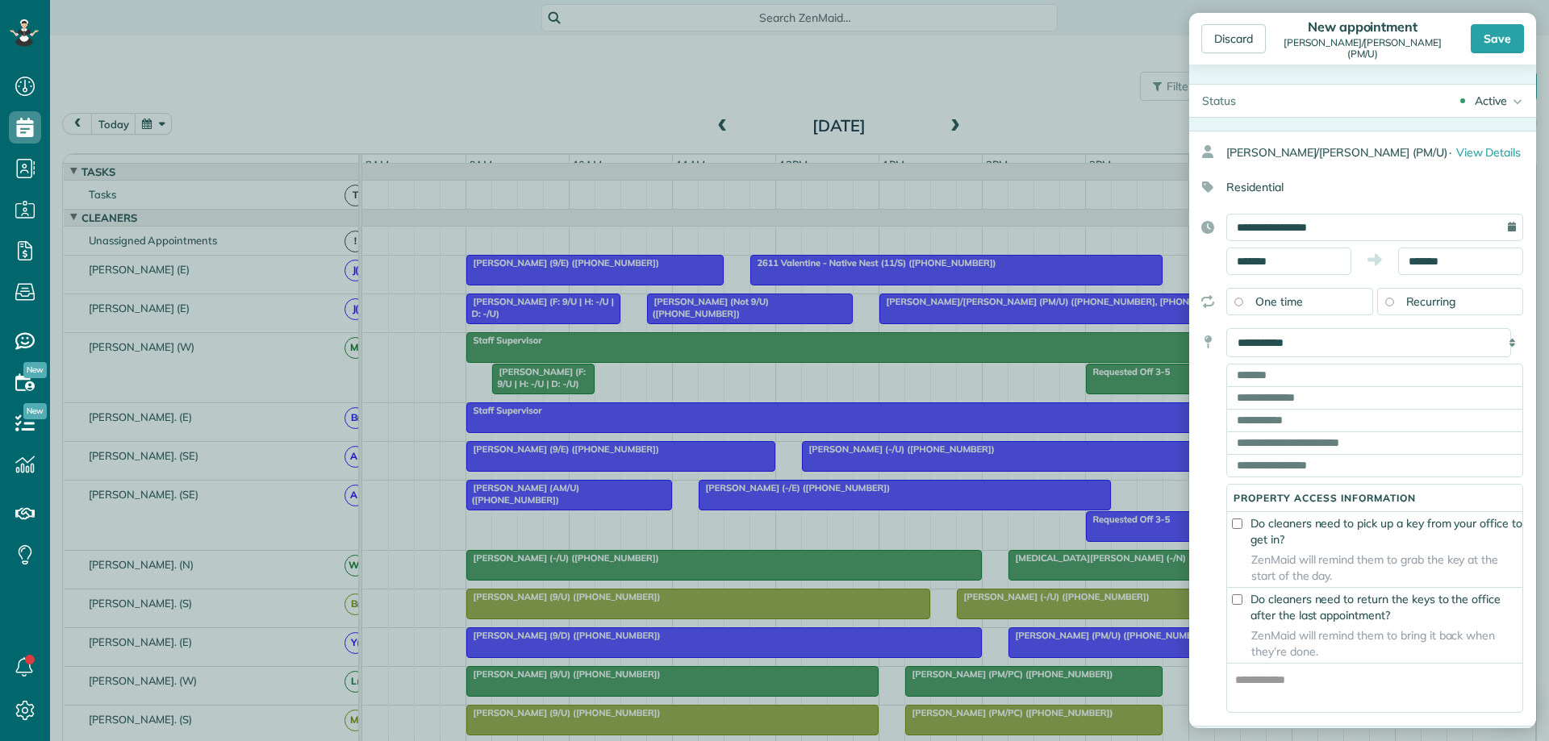
click at [1413, 106] on div "Active" at bounding box center [1491, 101] width 32 height 16
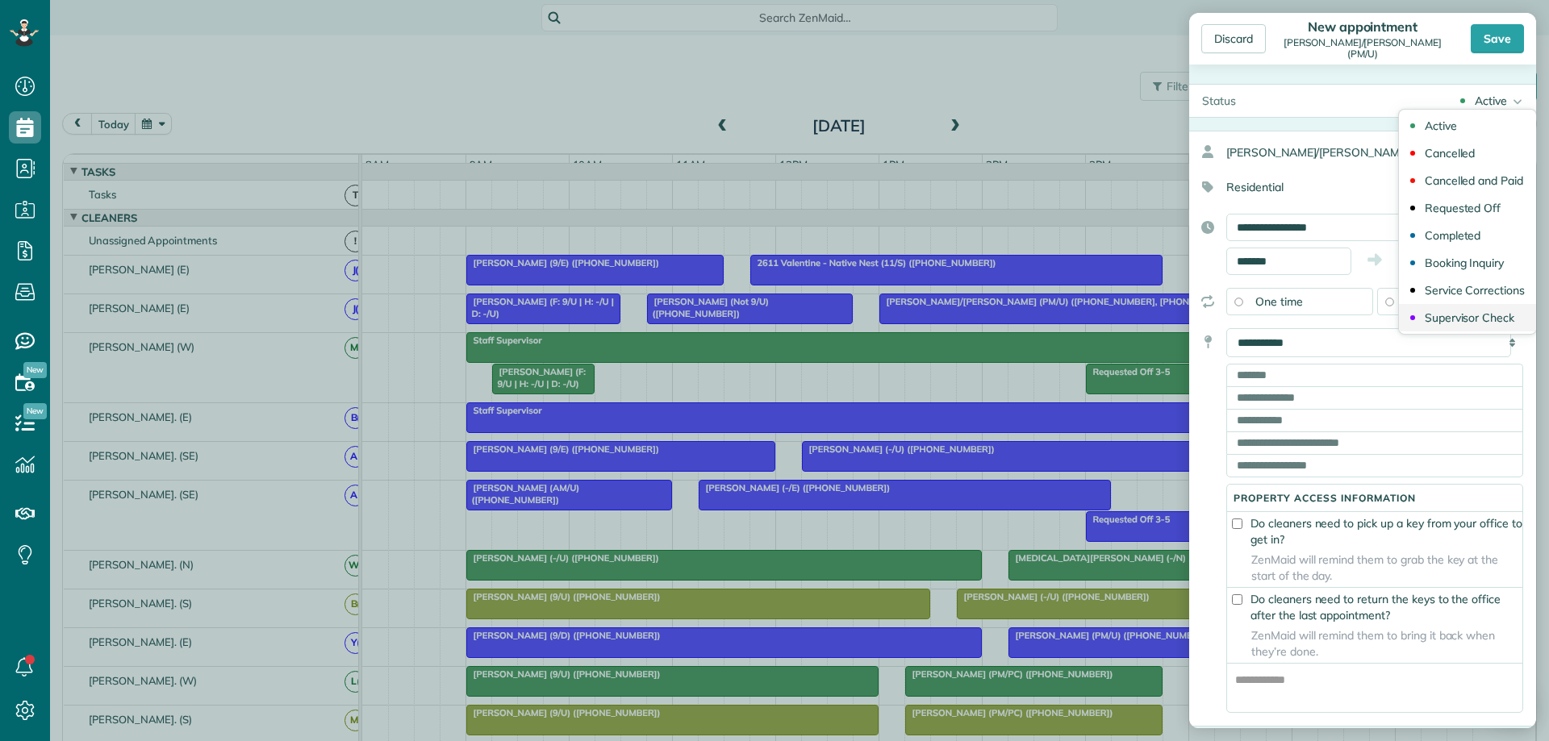
click at [1413, 312] on div "Supervisor Check" at bounding box center [1470, 317] width 90 height 11
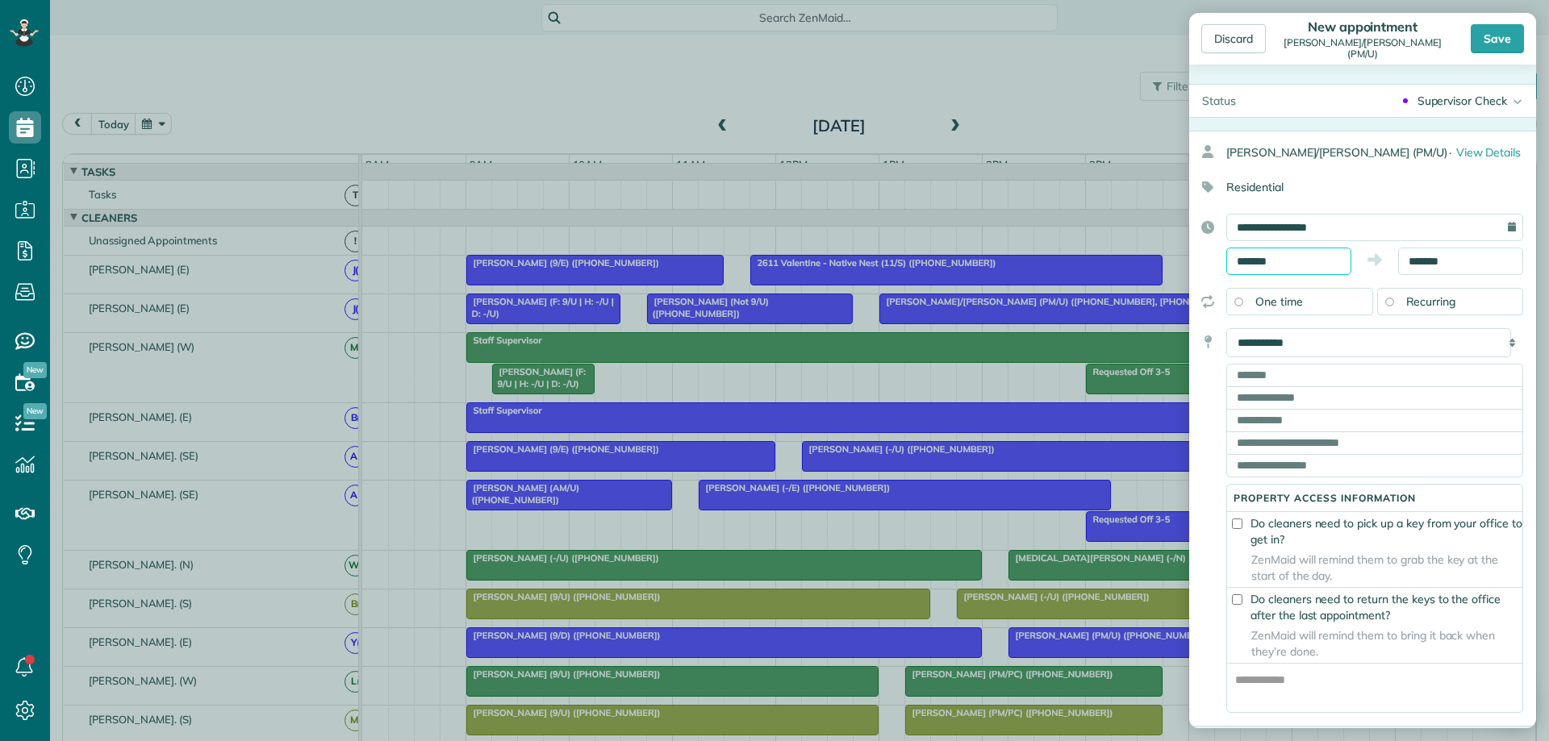
click at [1317, 253] on input "*******" at bounding box center [1288, 261] width 125 height 27
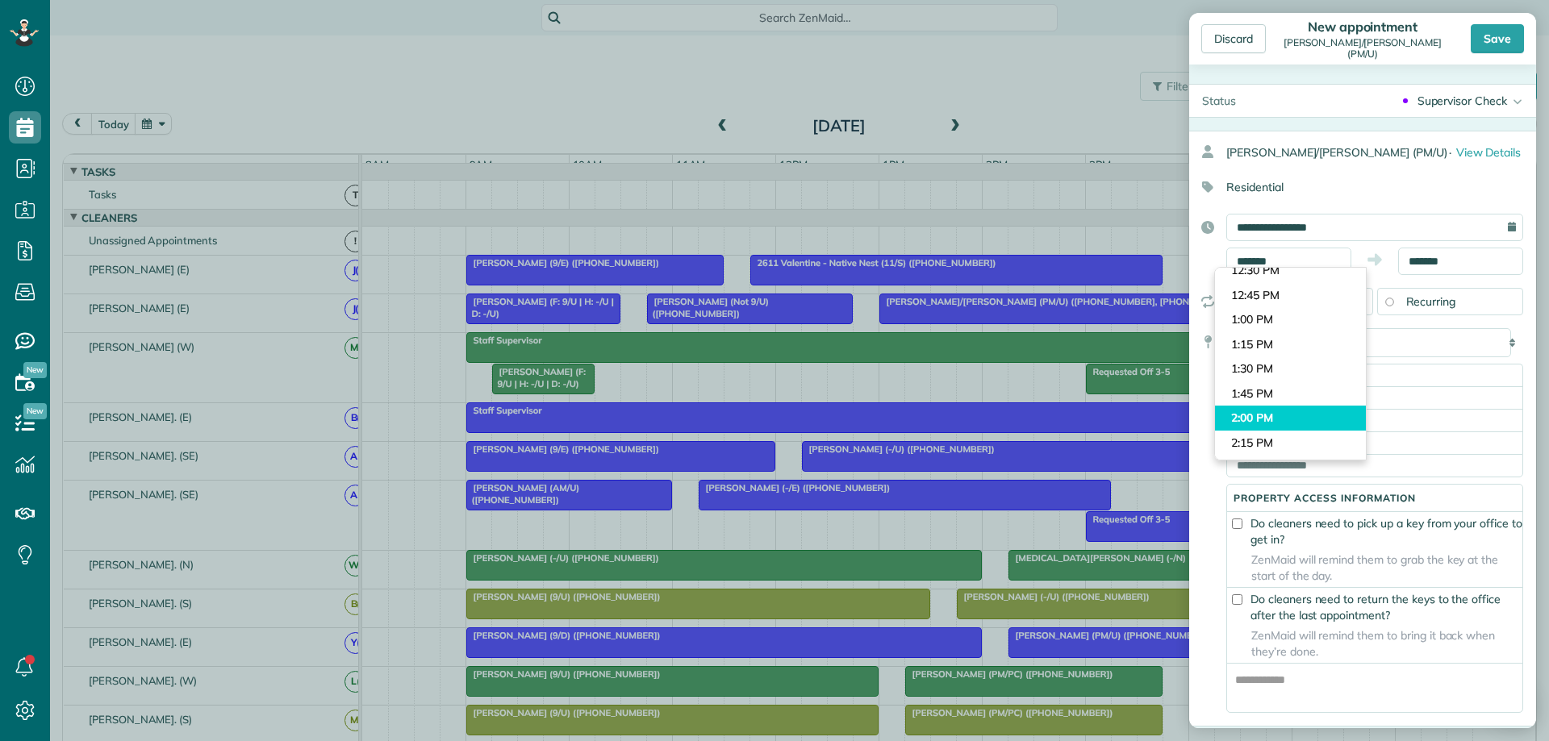
type input "*******"
click at [1276, 410] on body "Dashboard Scheduling Calendar View List View Dispatch View - Weekly scheduling …" at bounding box center [774, 370] width 1549 height 741
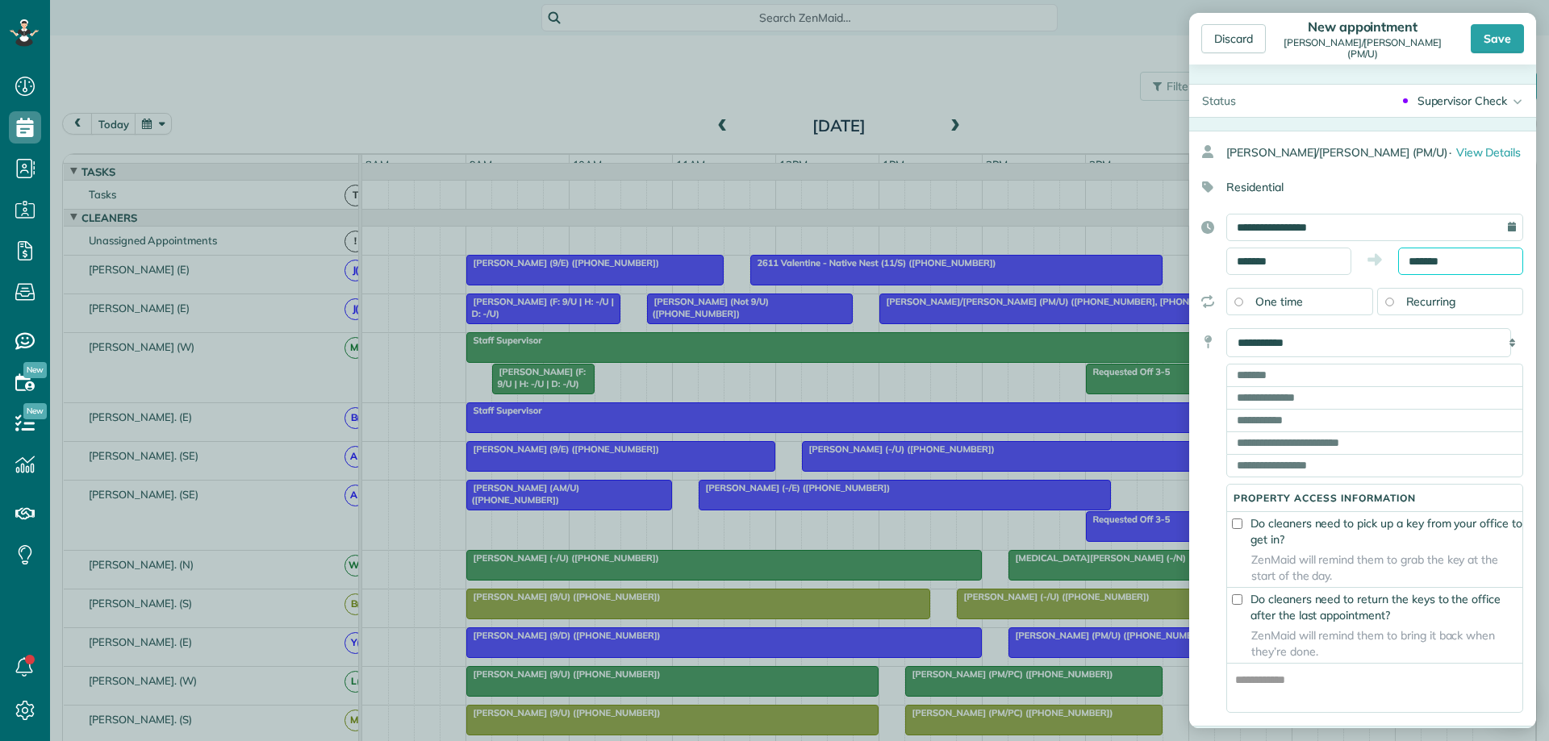
click at [1413, 260] on input "*******" at bounding box center [1460, 261] width 125 height 27
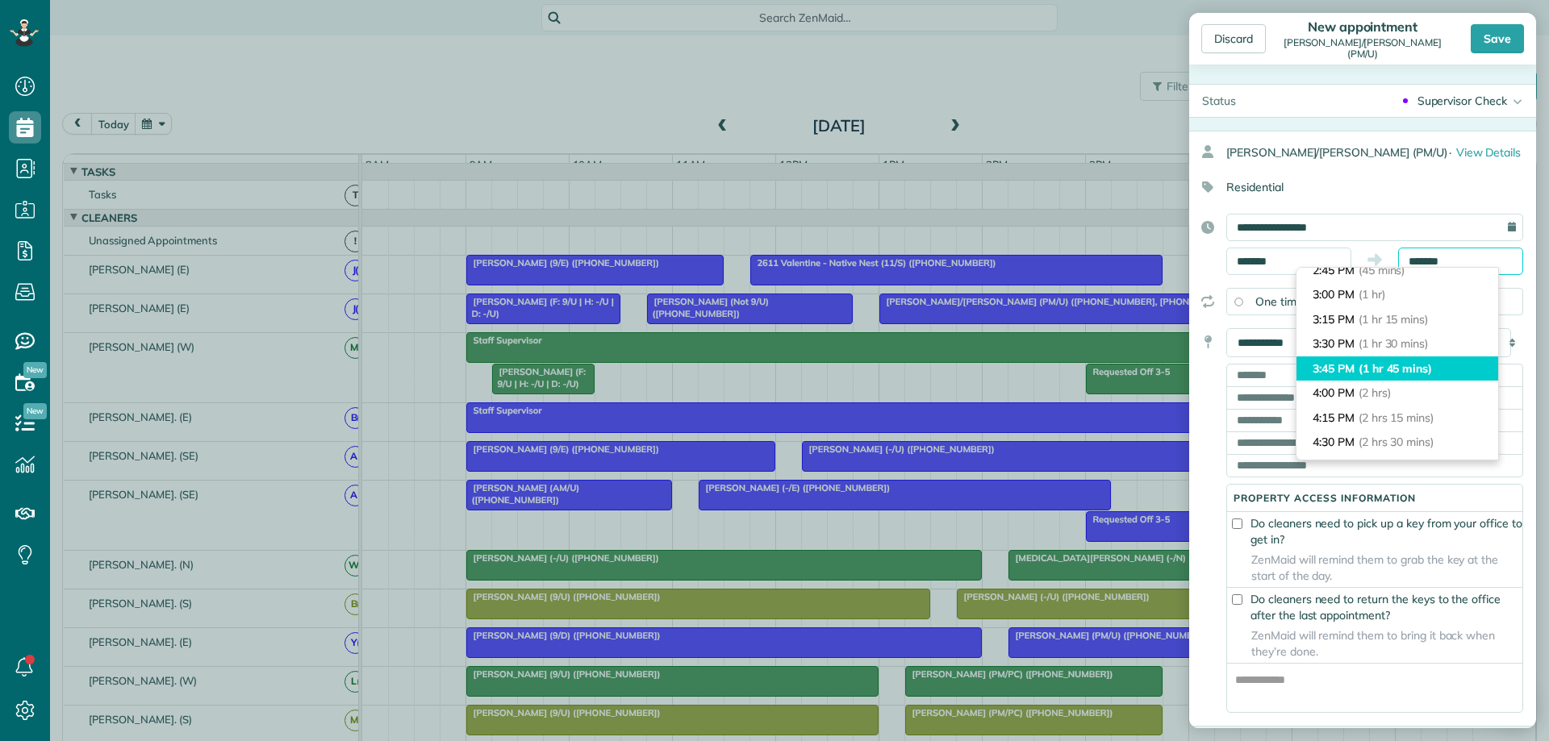
scroll to position [81, 0]
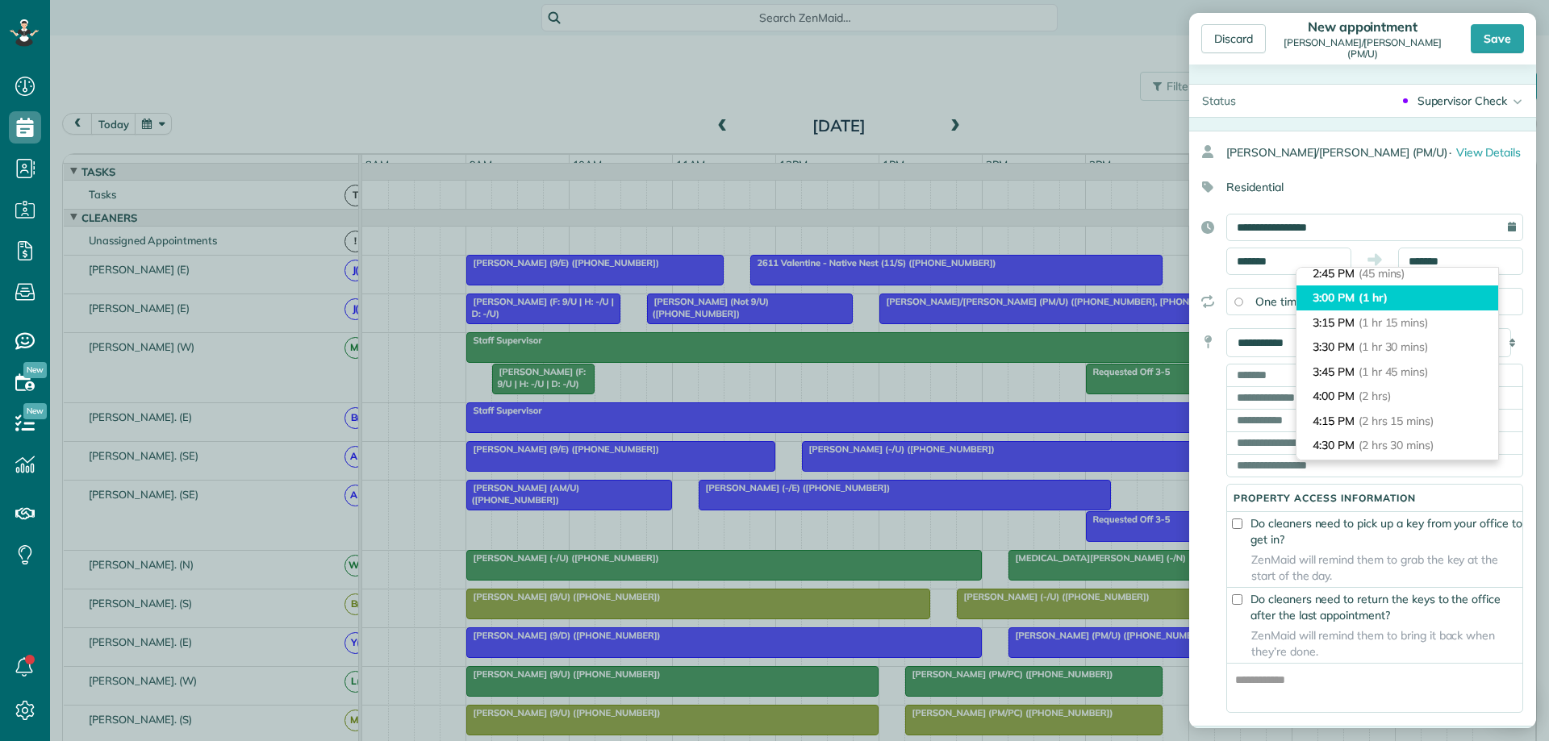
type input "*******"
click at [1386, 296] on span "(1 hr)" at bounding box center [1373, 297] width 29 height 15
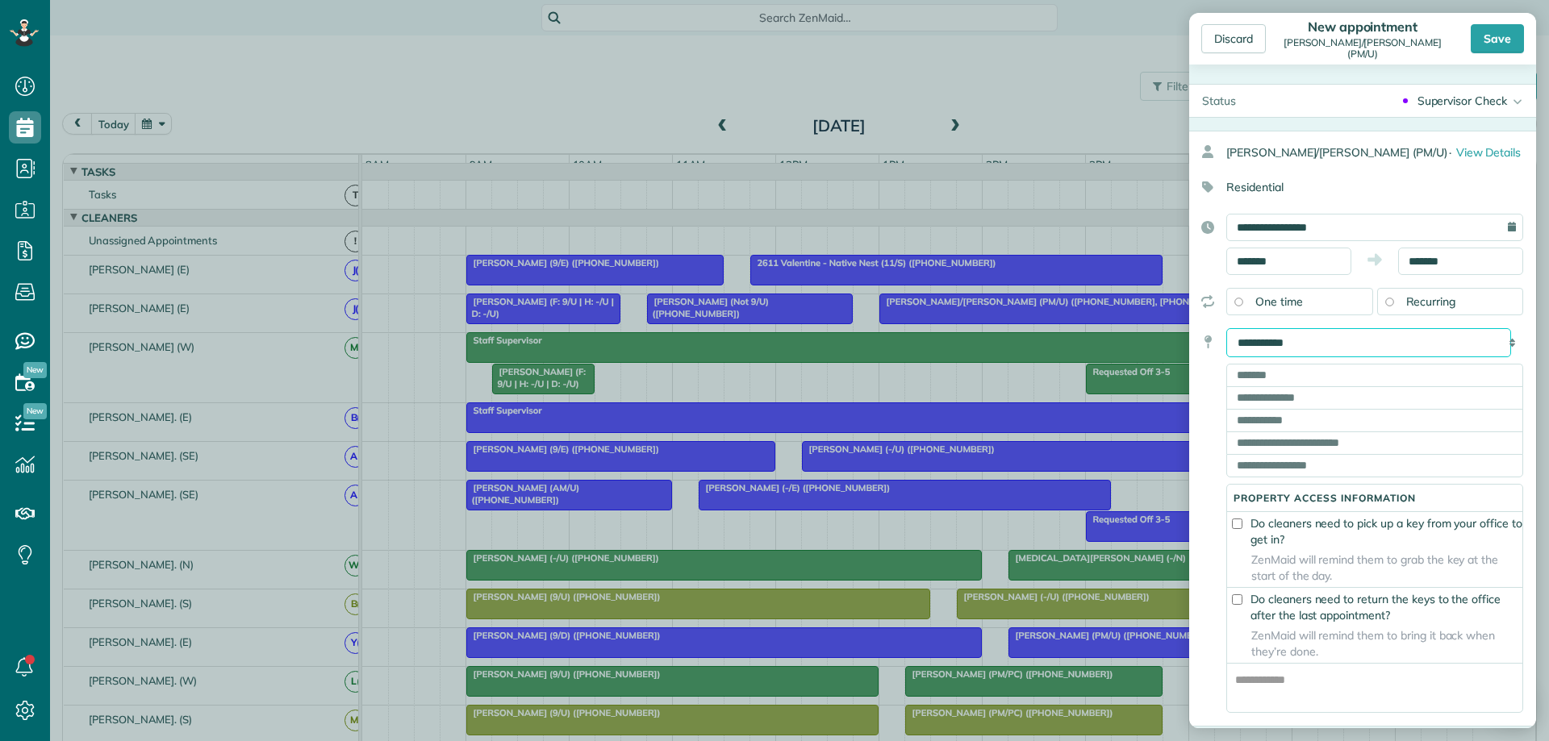
click at [1342, 336] on select "**********" at bounding box center [1368, 342] width 285 height 29
select select "*******"
click at [1226, 328] on select "**********" at bounding box center [1368, 342] width 285 height 29
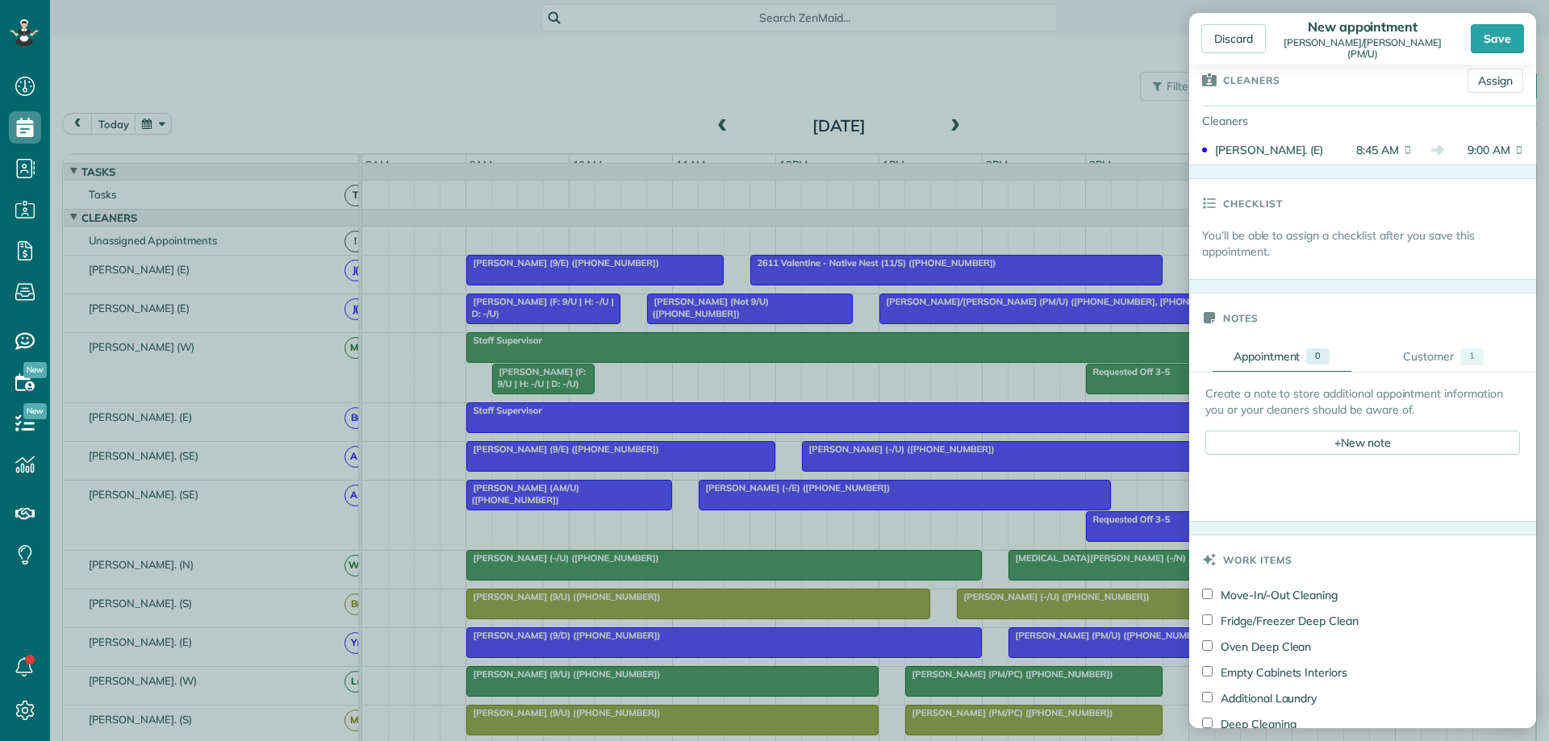
scroll to position [276, 0]
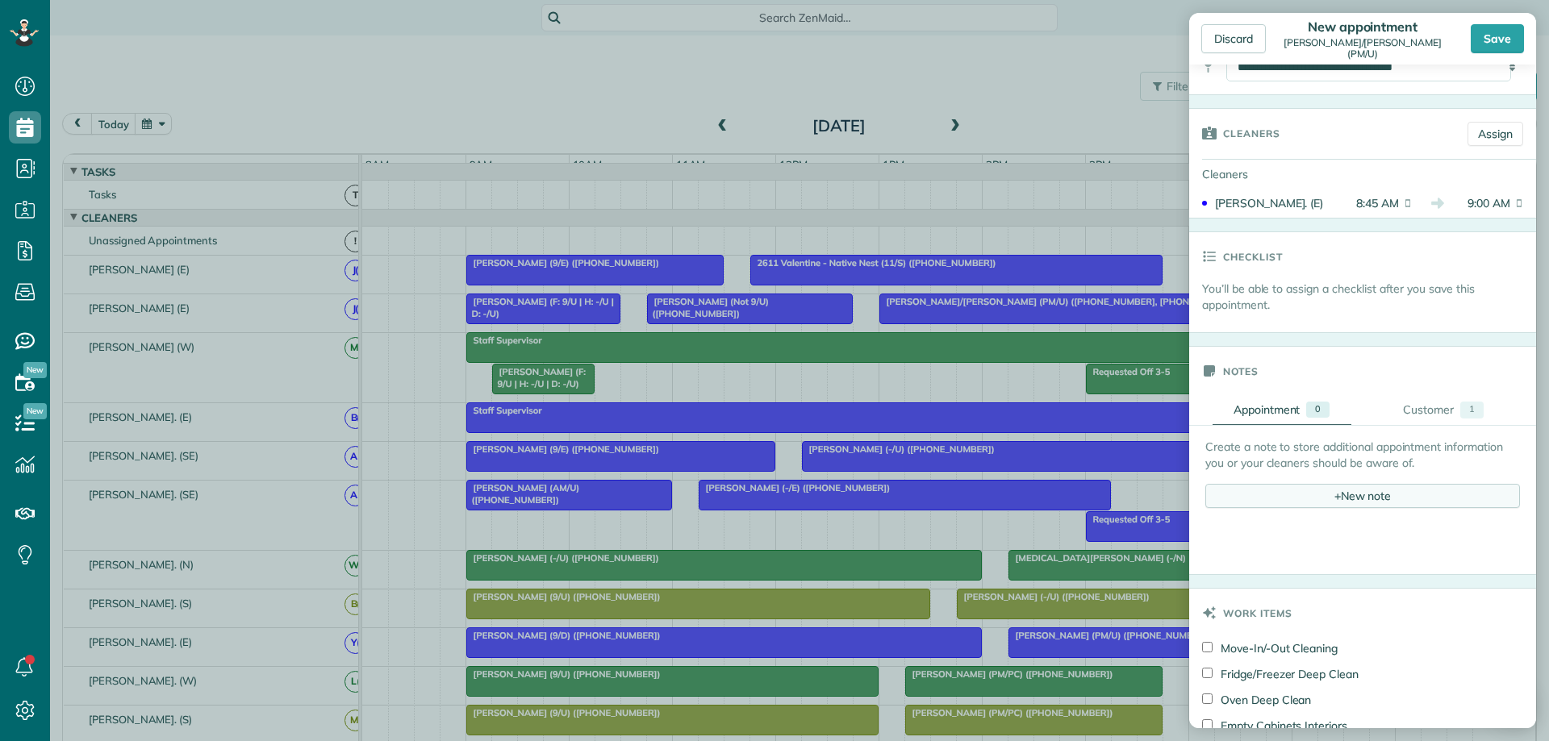
click at [1342, 490] on div "+ New note" at bounding box center [1362, 496] width 315 height 24
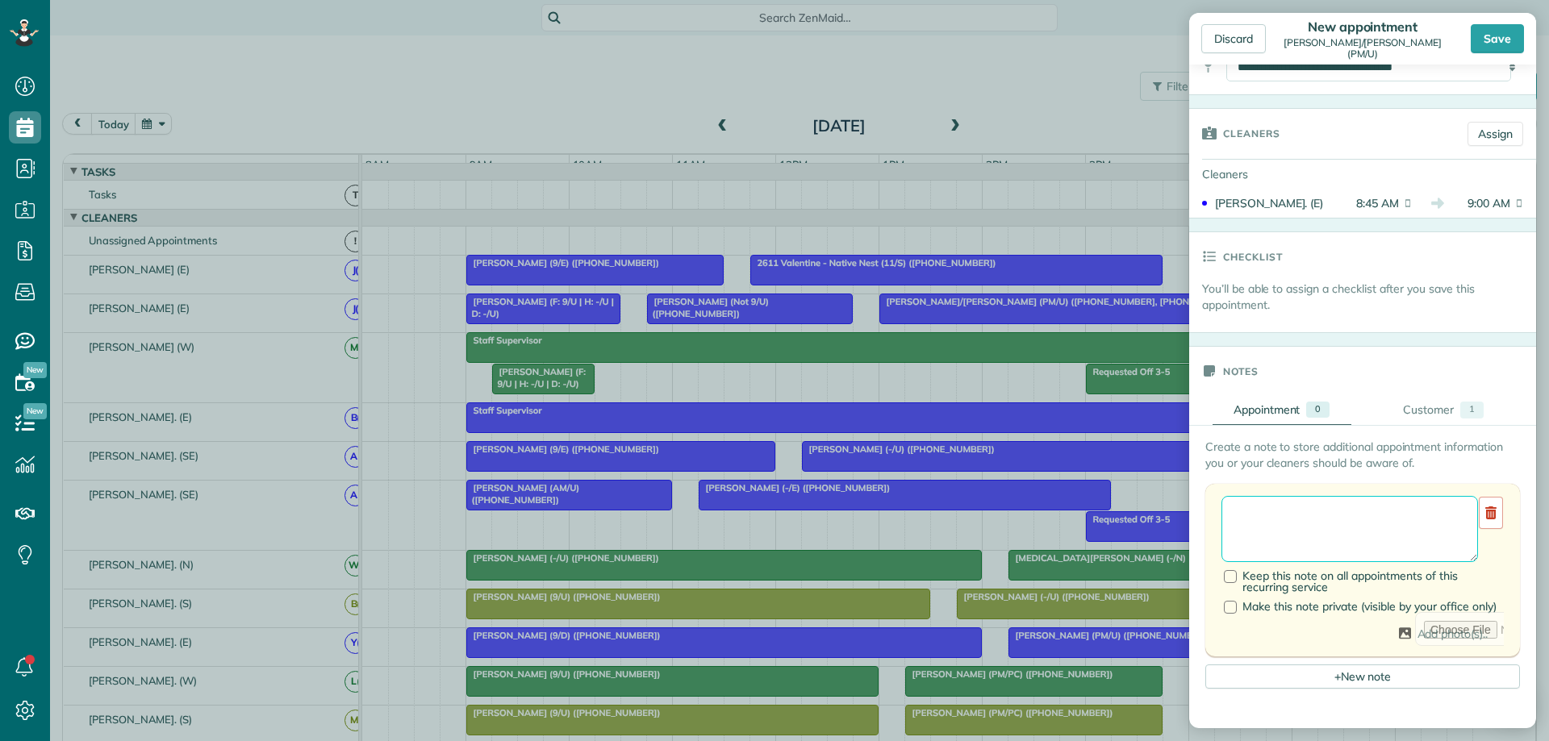
click at [1278, 517] on textarea at bounding box center [1349, 529] width 257 height 66
type textarea "**********"
click at [1233, 517] on div at bounding box center [1230, 576] width 13 height 13
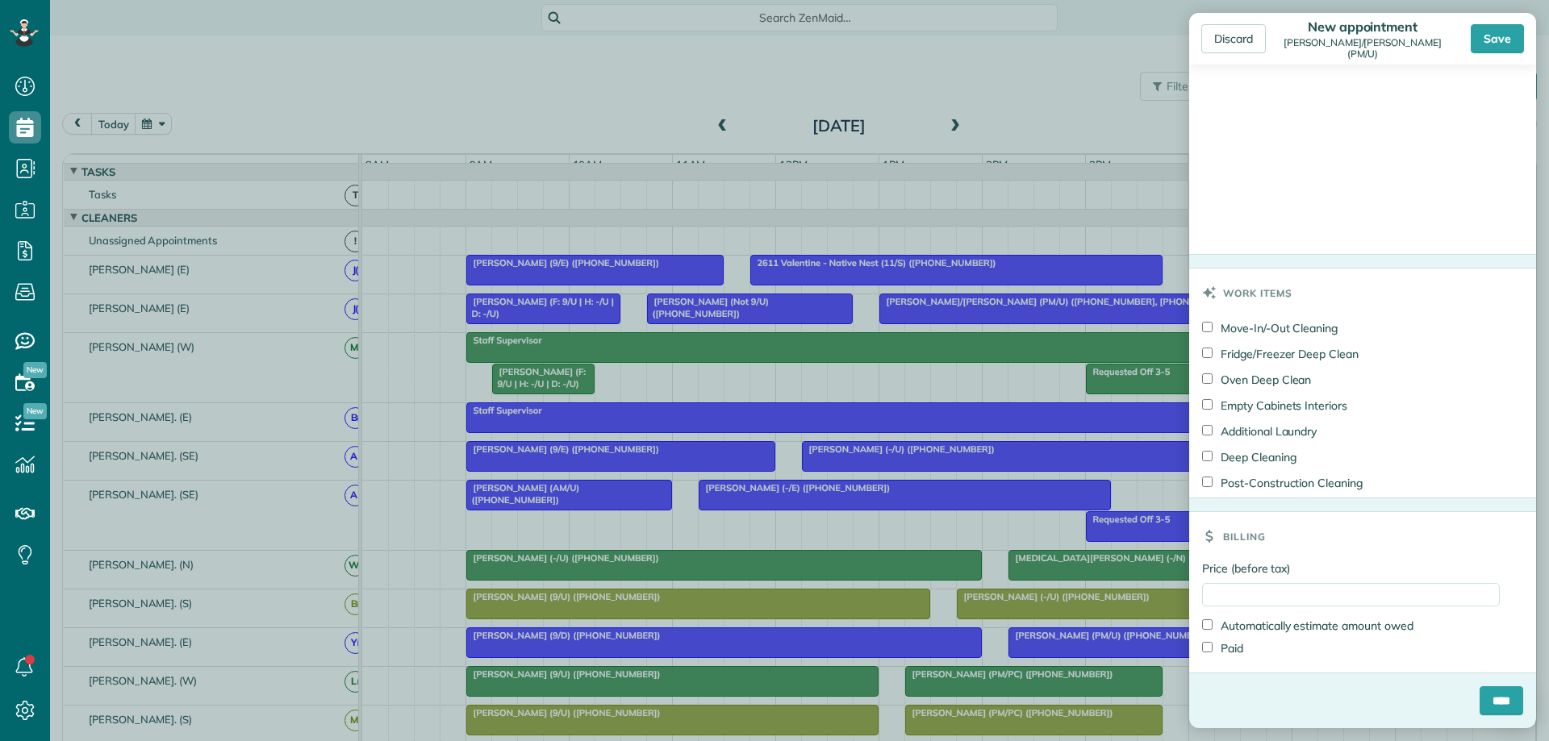
scroll to position [1030, 0]
click at [1413, 517] on input "****" at bounding box center [1502, 701] width 44 height 29
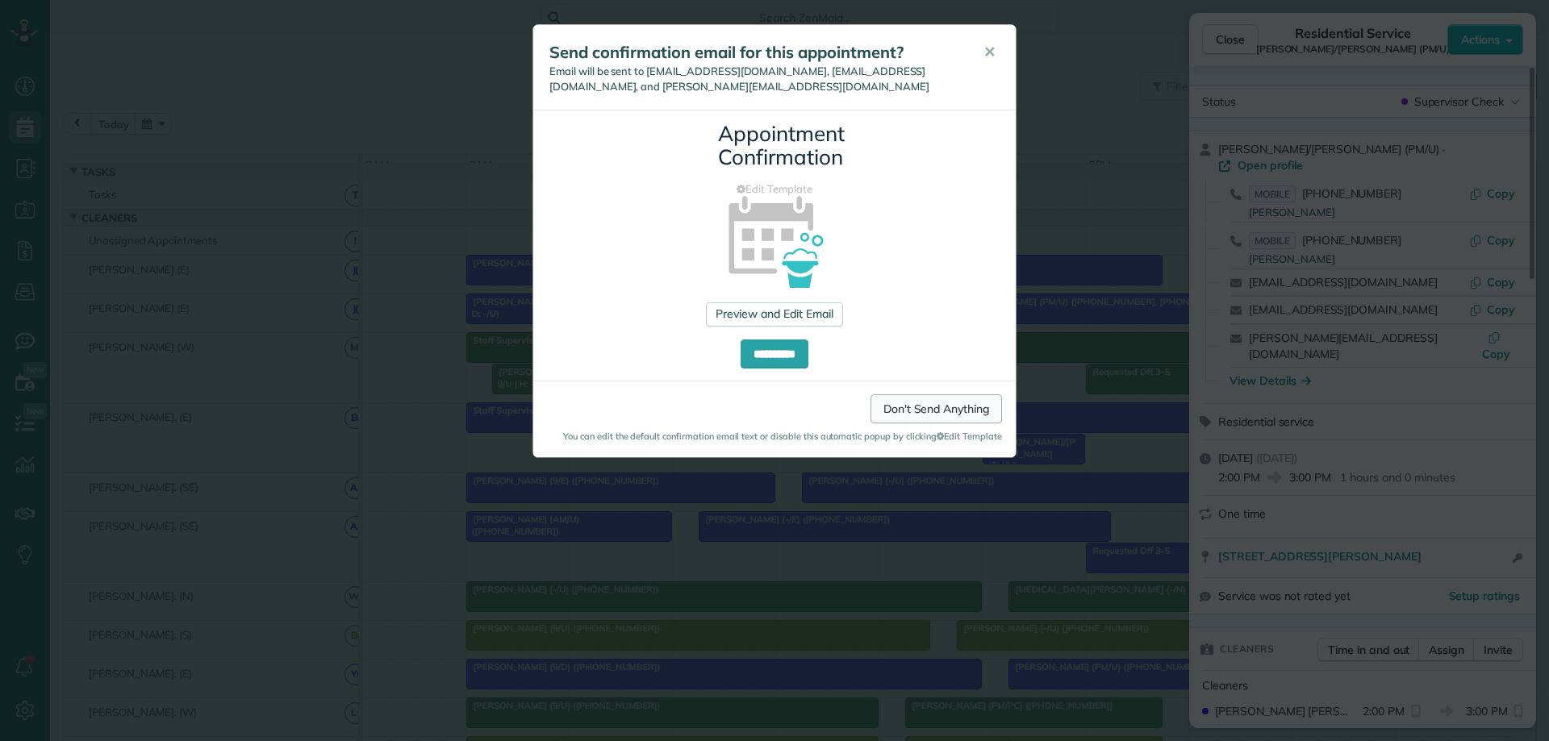
click at [900, 394] on link "Don't Send Anything" at bounding box center [935, 408] width 131 height 29
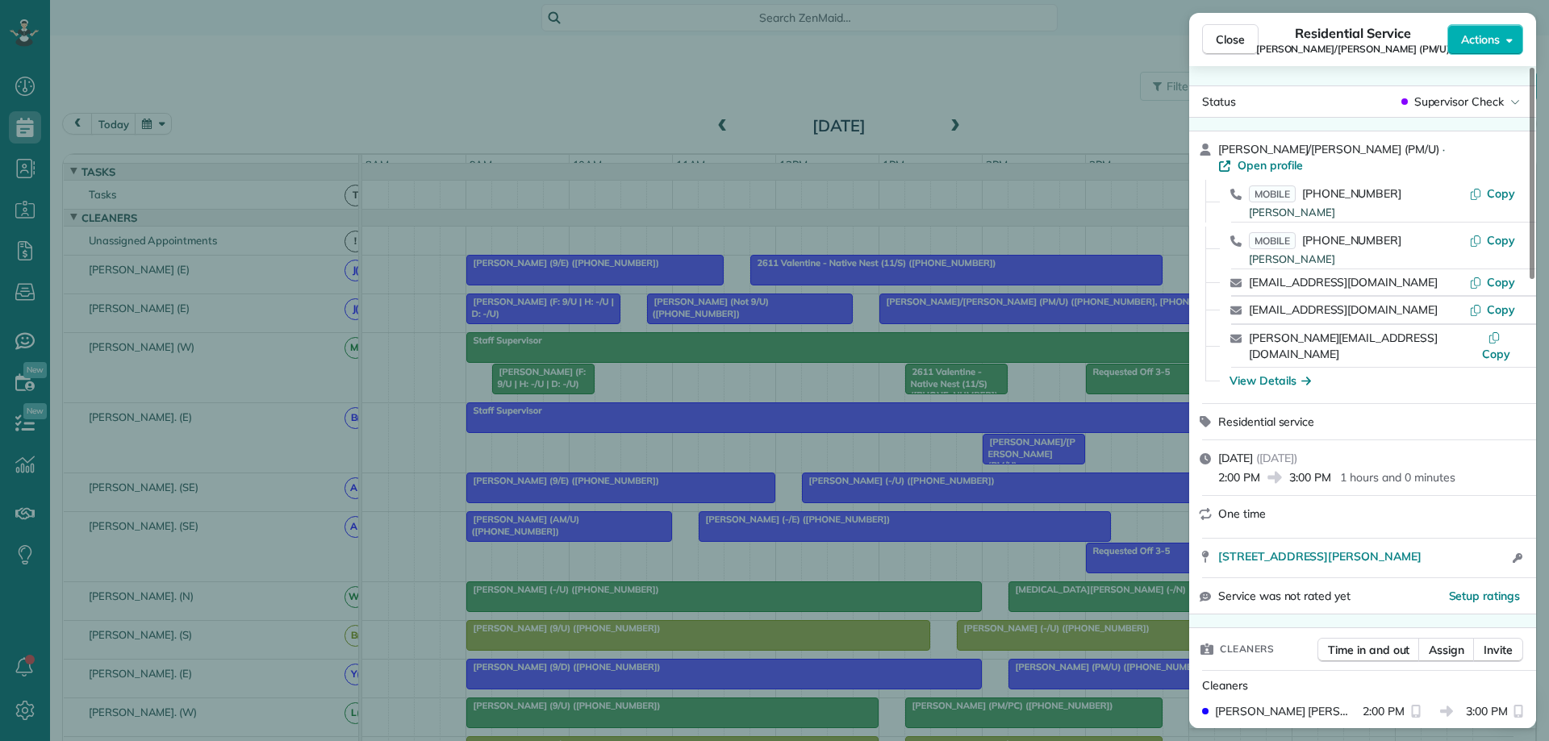
click at [1219, 40] on span "Close" at bounding box center [1230, 39] width 29 height 16
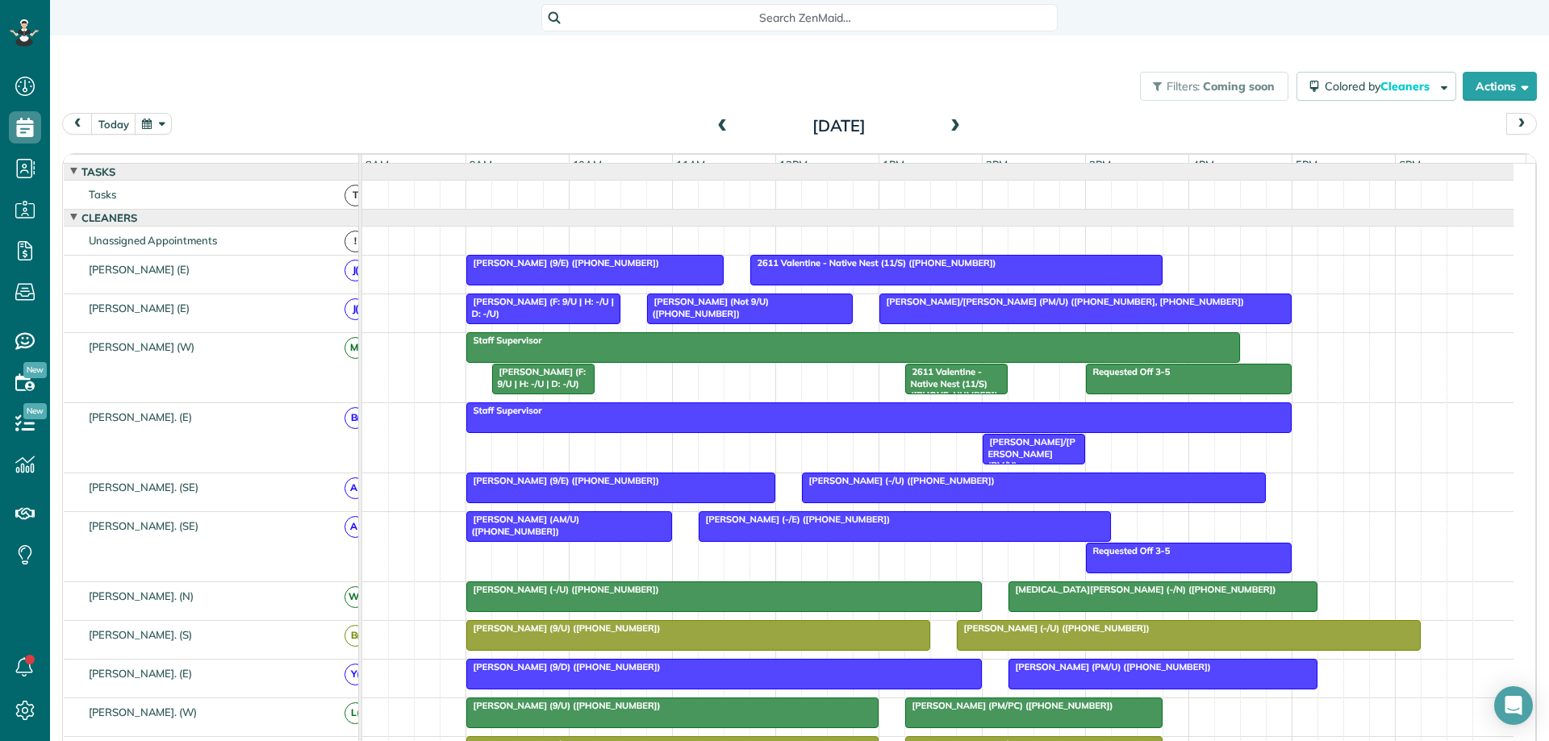
click at [1199, 322] on div at bounding box center [1085, 308] width 411 height 29
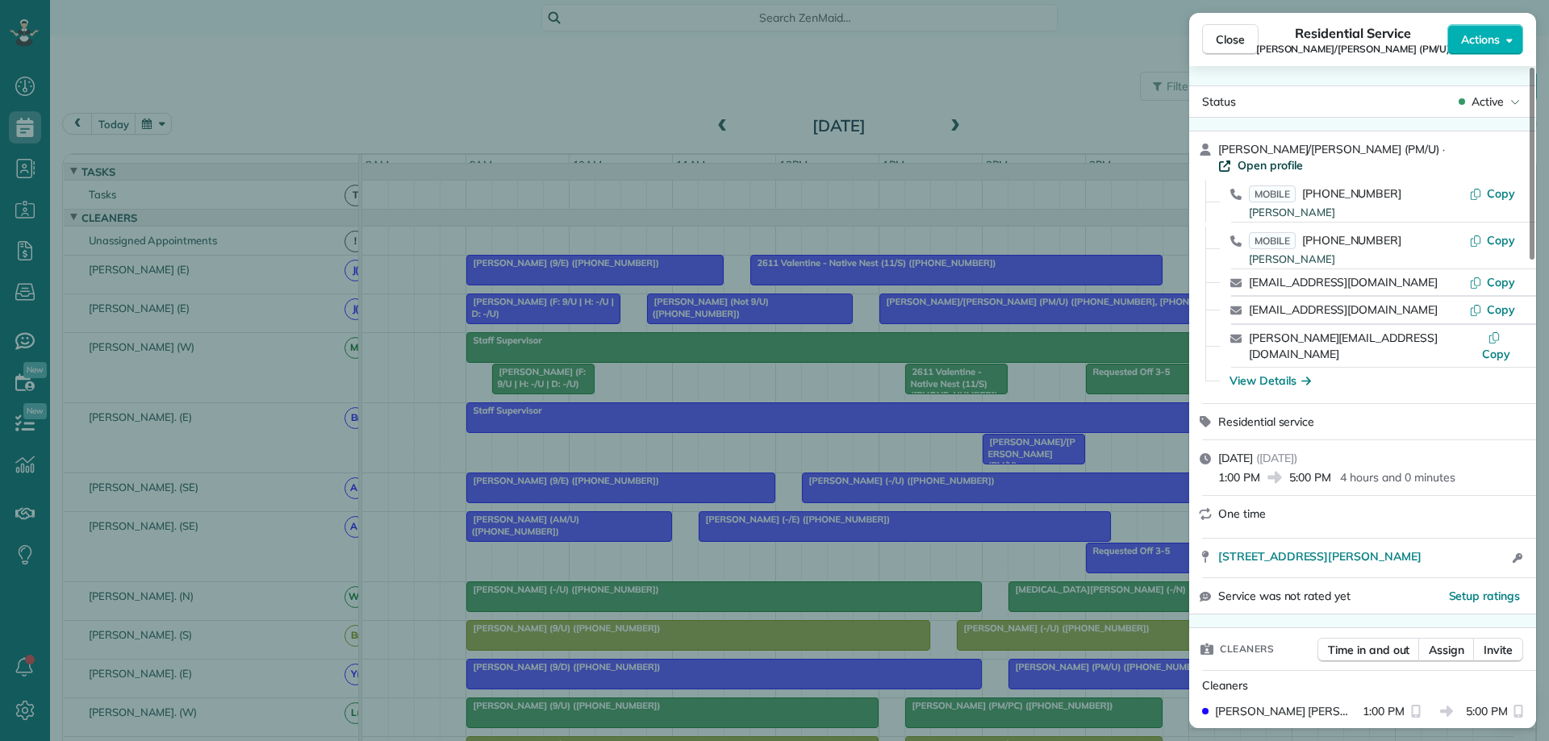
click at [1303, 157] on span "Open profile" at bounding box center [1269, 165] width 65 height 16
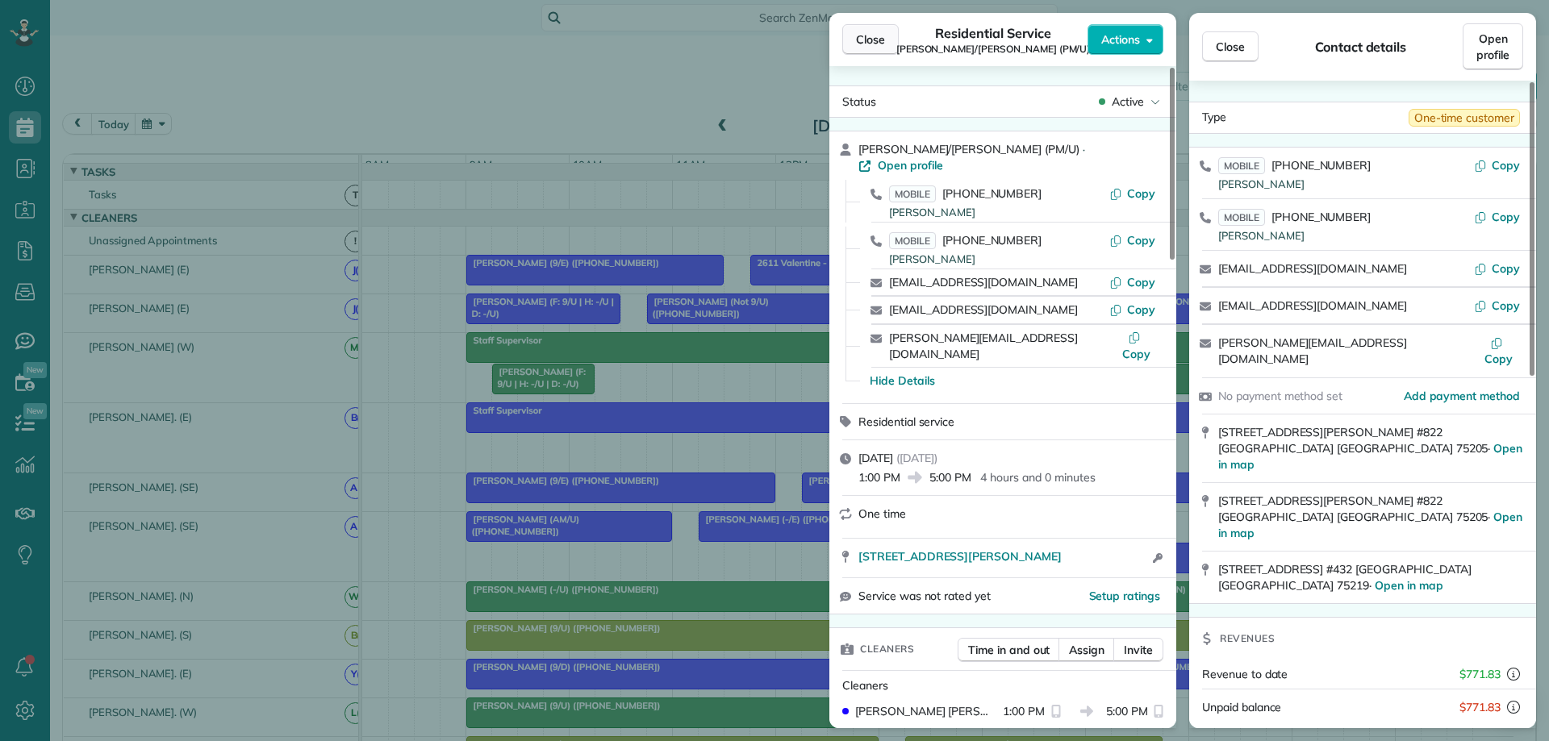
click at [870, 32] on span "Close" at bounding box center [870, 39] width 29 height 16
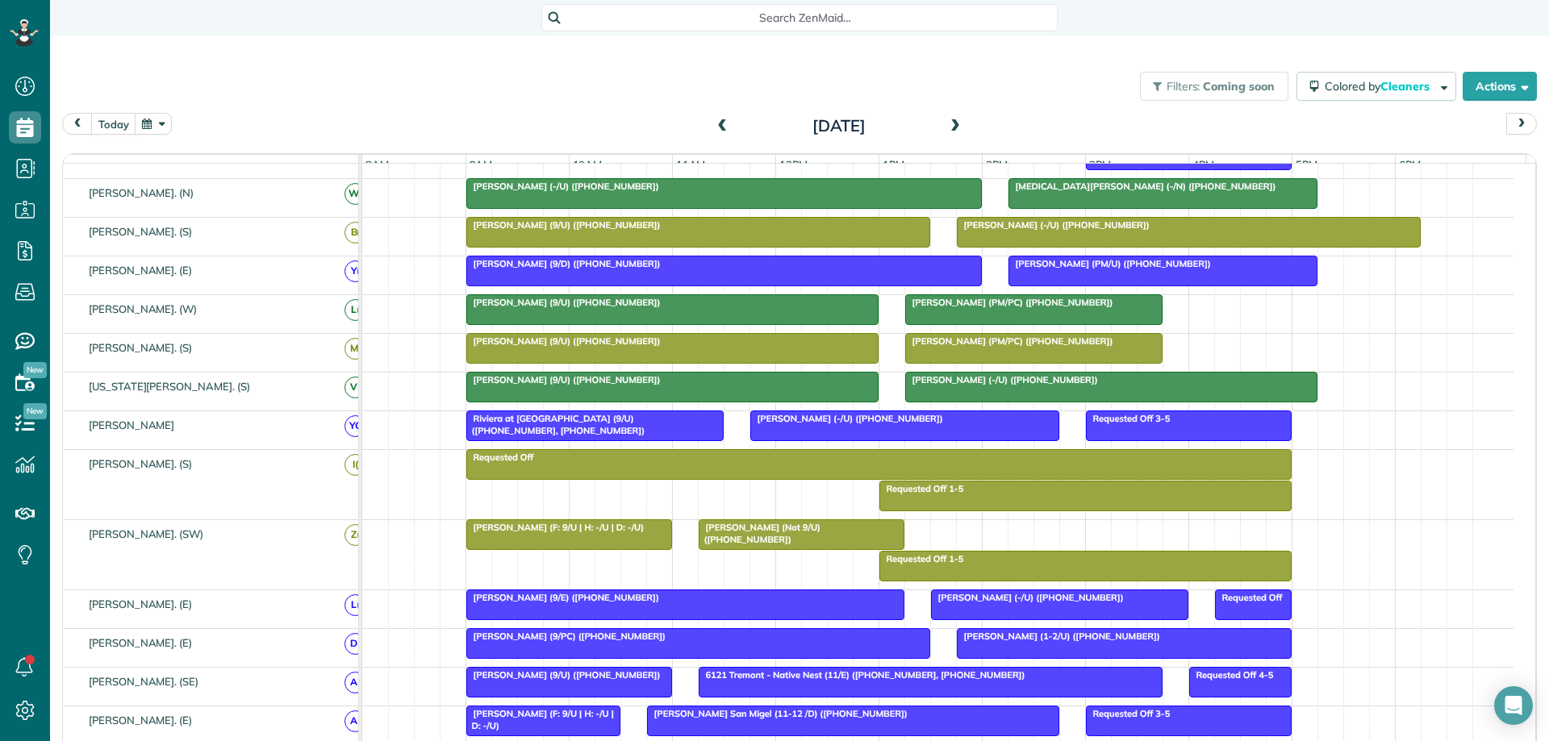
scroll to position [296, 0]
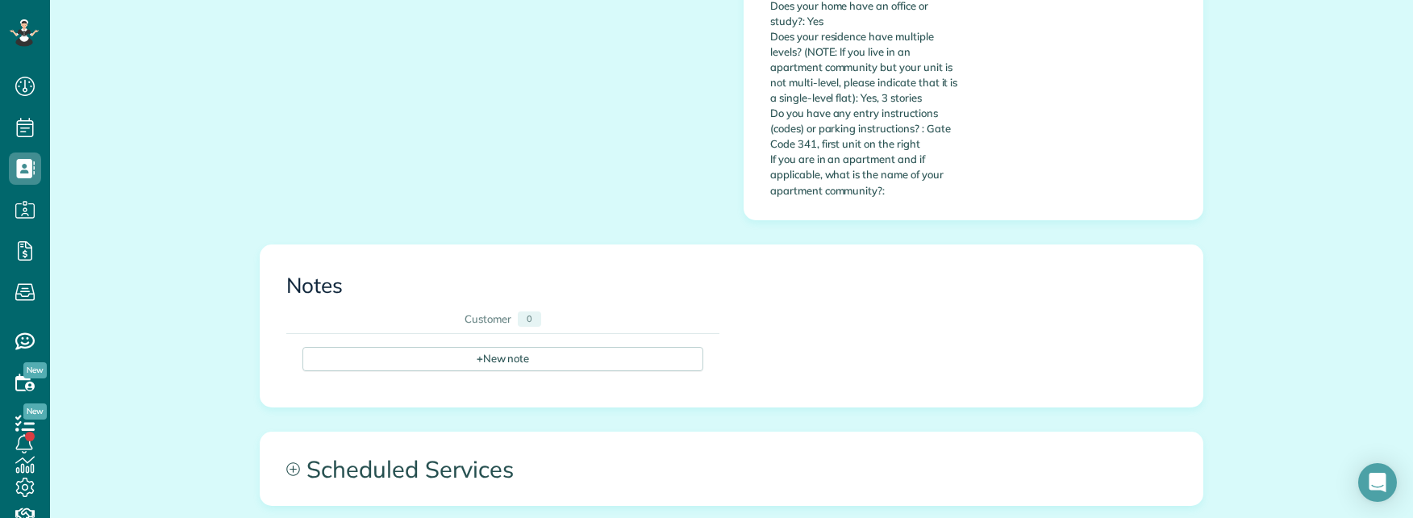
scroll to position [807, 0]
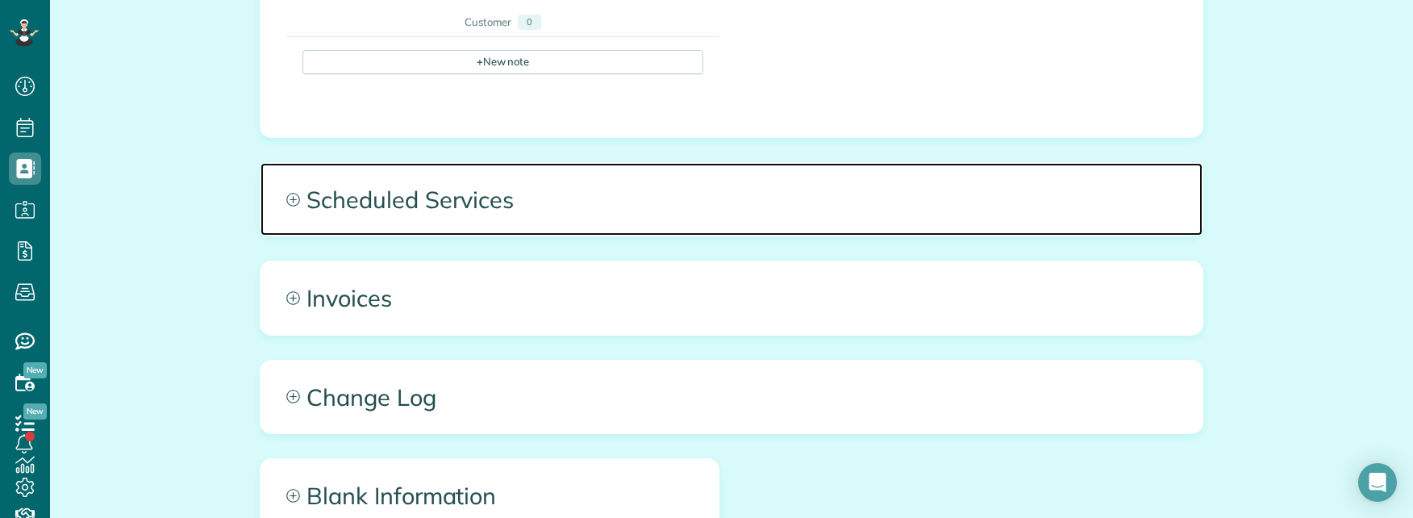
click at [876, 193] on span "Scheduled Services" at bounding box center [732, 199] width 942 height 73
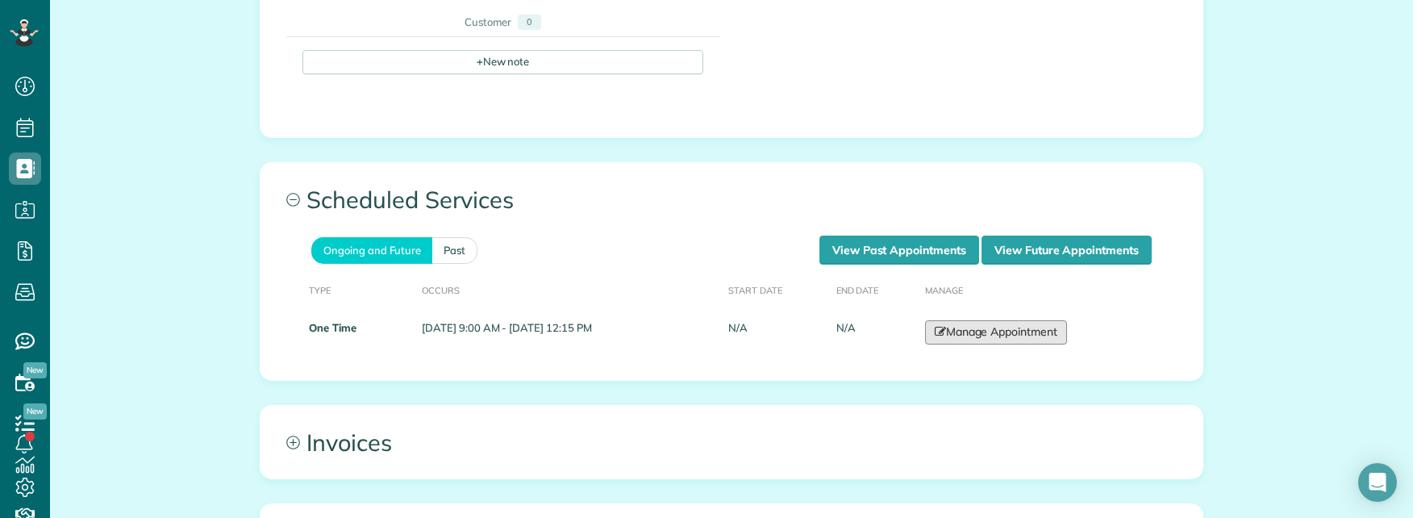
click at [1034, 320] on link "Manage Appointment" at bounding box center [996, 332] width 142 height 24
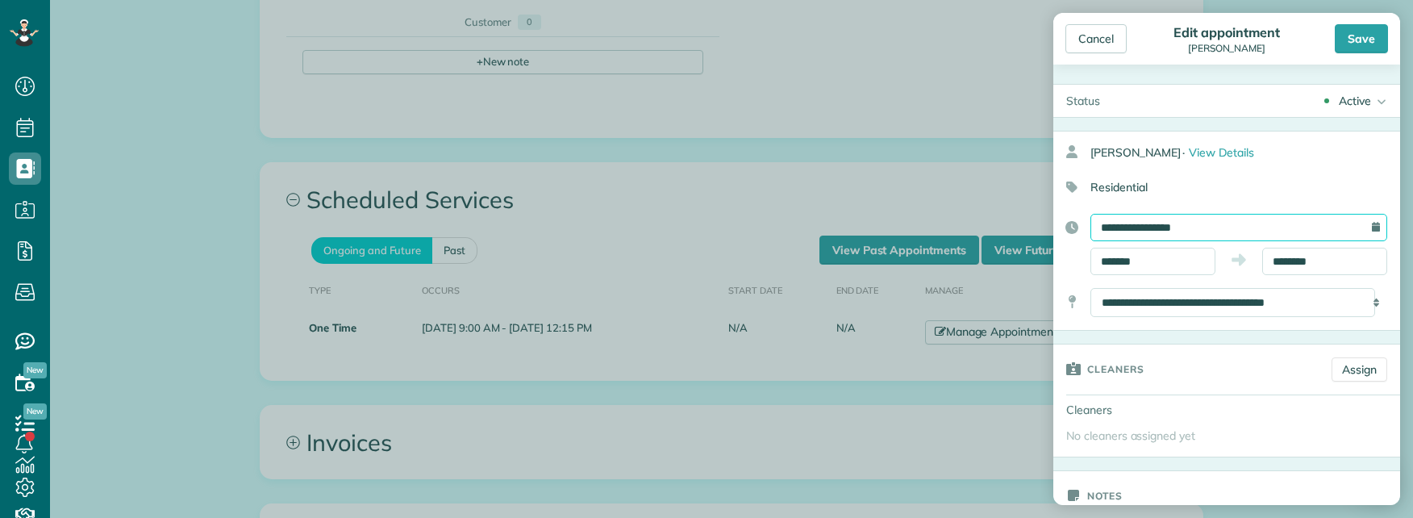
click at [1228, 225] on input "**********" at bounding box center [1239, 227] width 297 height 27
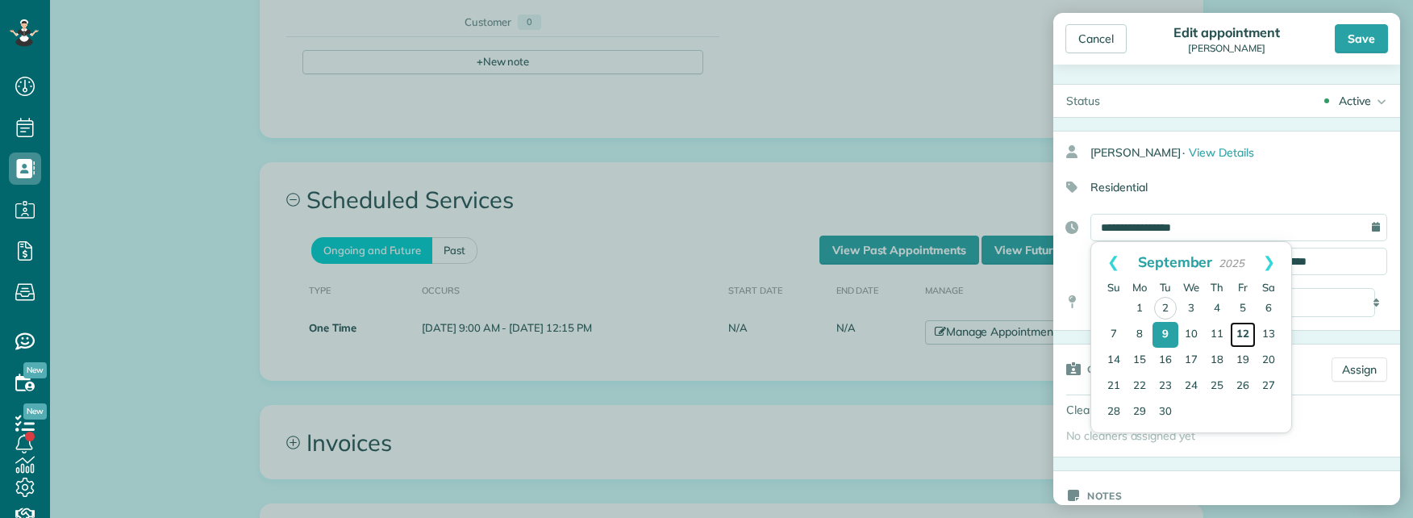
click at [1246, 332] on link "12" at bounding box center [1243, 335] width 26 height 26
type input "**********"
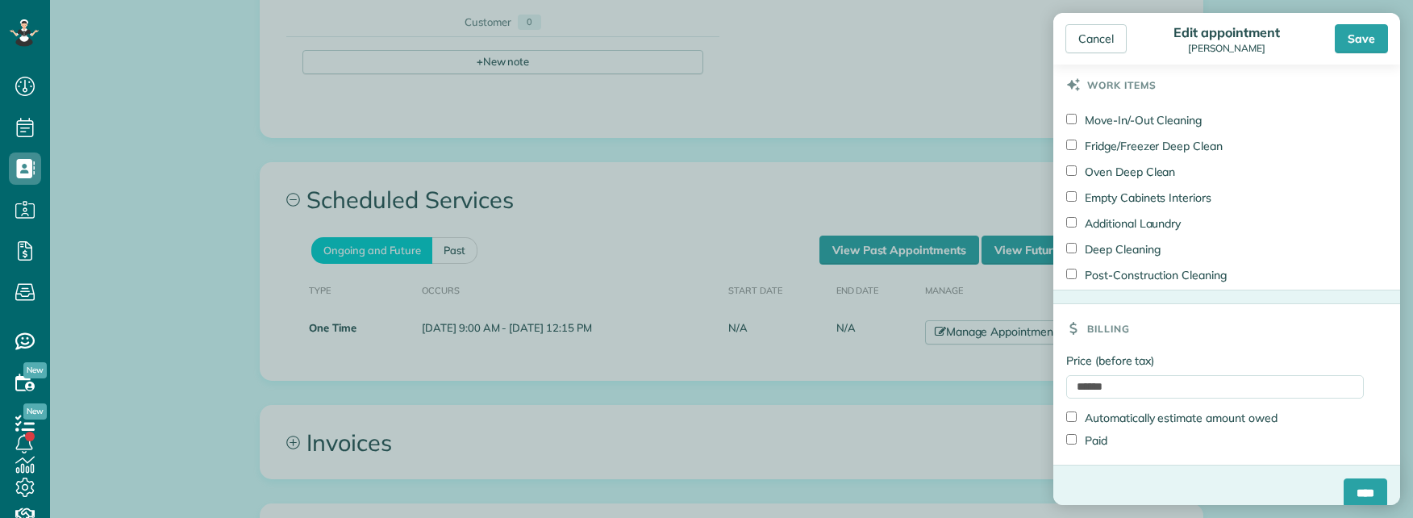
scroll to position [749, 0]
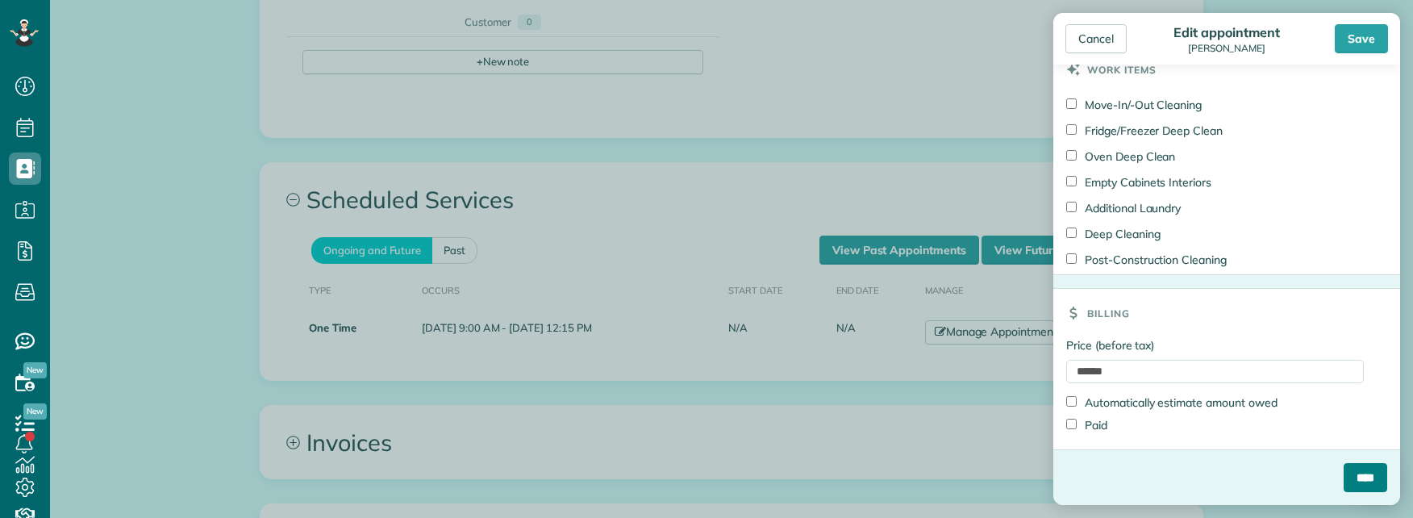
click at [1349, 478] on input "****" at bounding box center [1366, 477] width 44 height 29
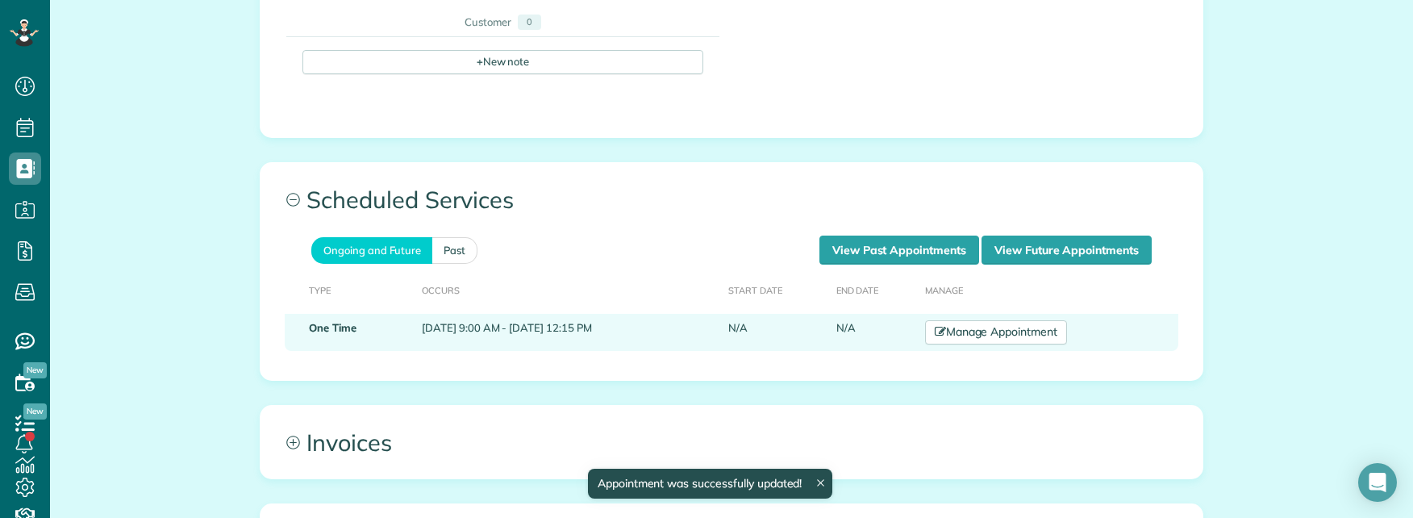
click at [649, 314] on td "September 09, 2025 9:00 AM - September 09, 2025 12:15 PM" at bounding box center [568, 332] width 307 height 37
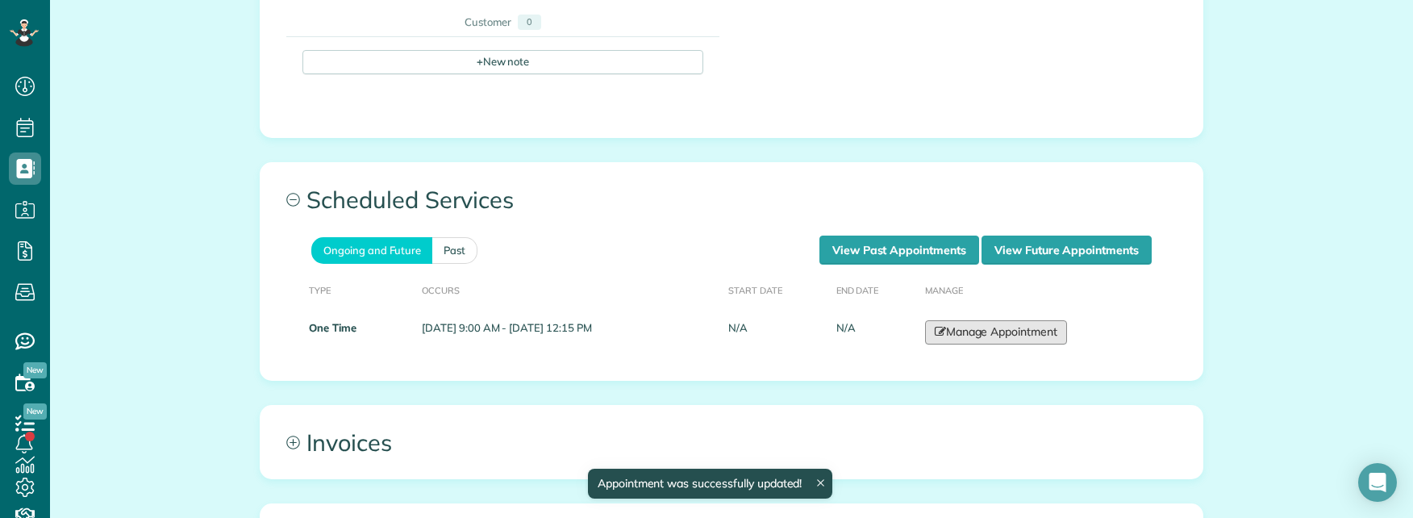
click at [1033, 320] on link "Manage Appointment" at bounding box center [996, 332] width 142 height 24
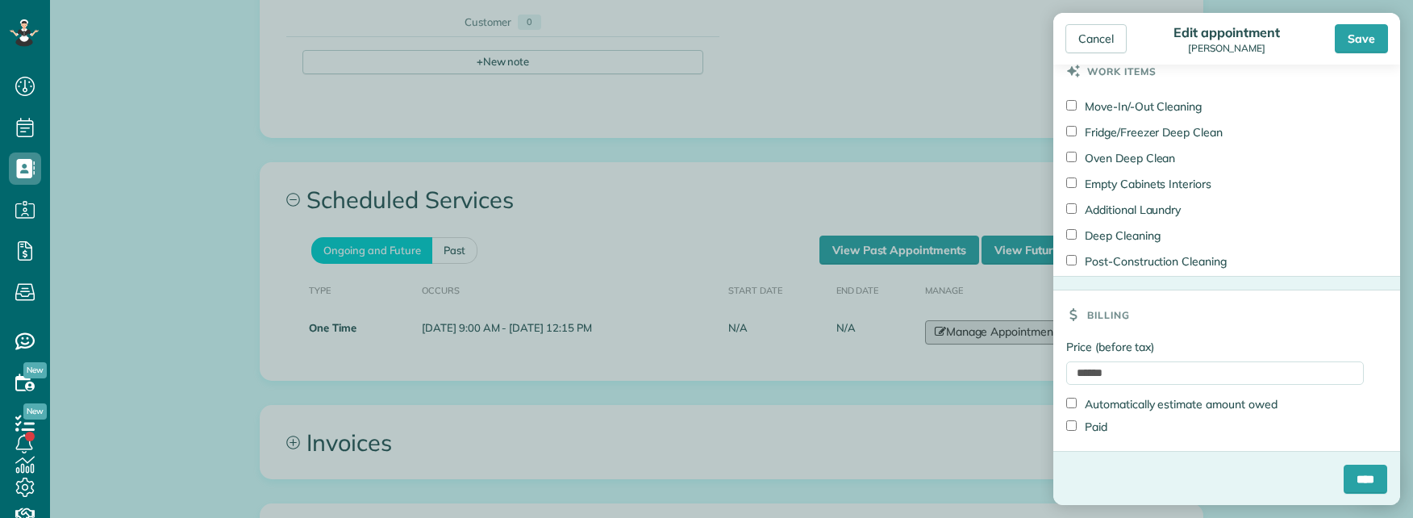
scroll to position [749, 0]
drag, startPoint x: 1338, startPoint y: 474, endPoint x: 1348, endPoint y: 469, distance: 11.9
click at [1344, 473] on input "****" at bounding box center [1366, 477] width 44 height 29
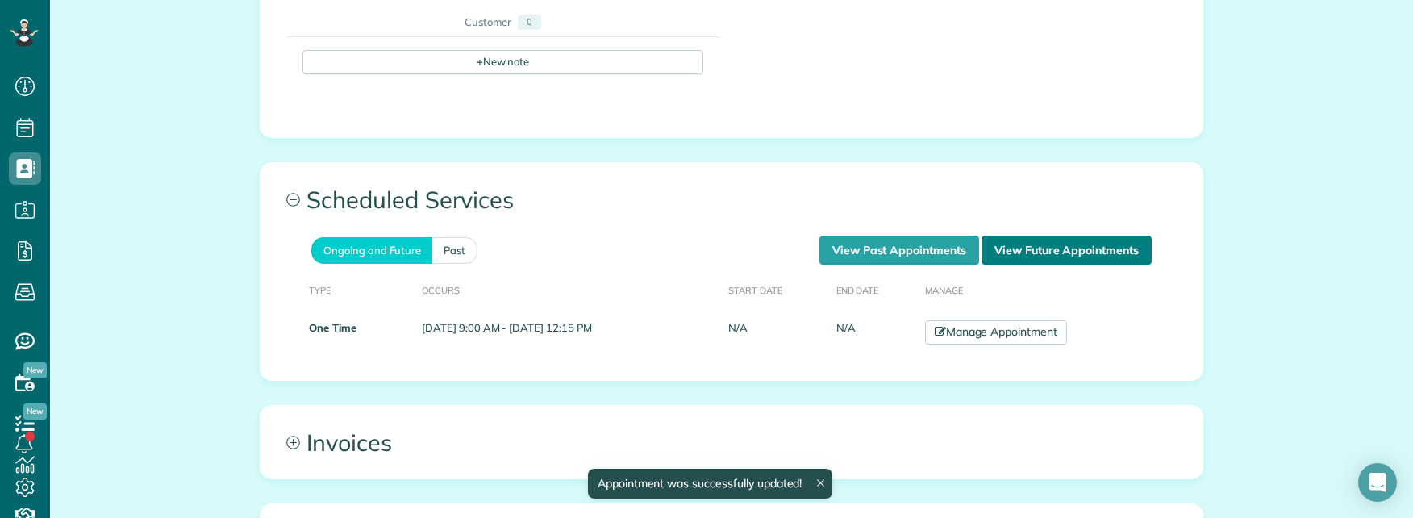
click at [1005, 236] on link "View Future Appointments" at bounding box center [1067, 250] width 170 height 29
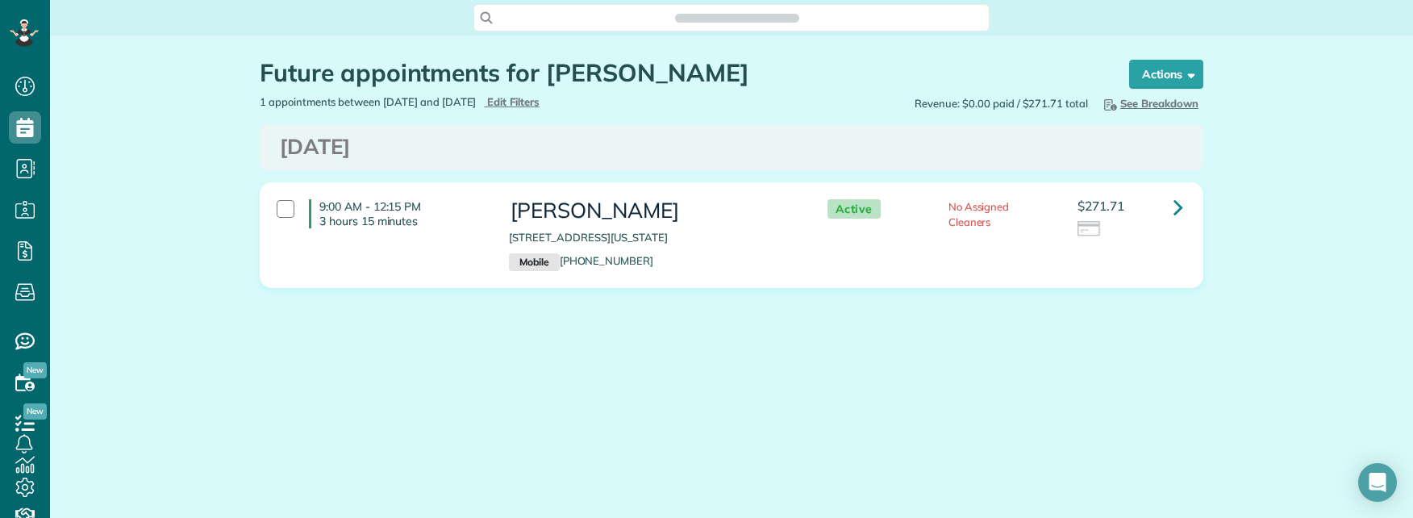
scroll to position [7, 7]
click at [1183, 209] on icon at bounding box center [1179, 207] width 10 height 28
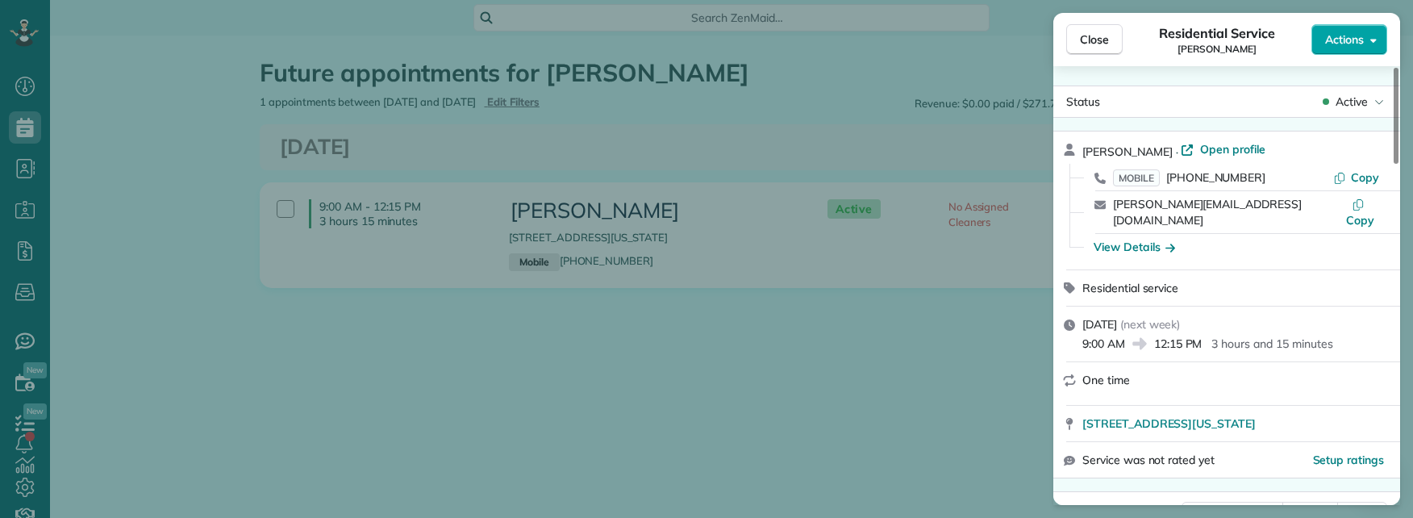
click at [1359, 48] on button "Actions" at bounding box center [1350, 39] width 76 height 31
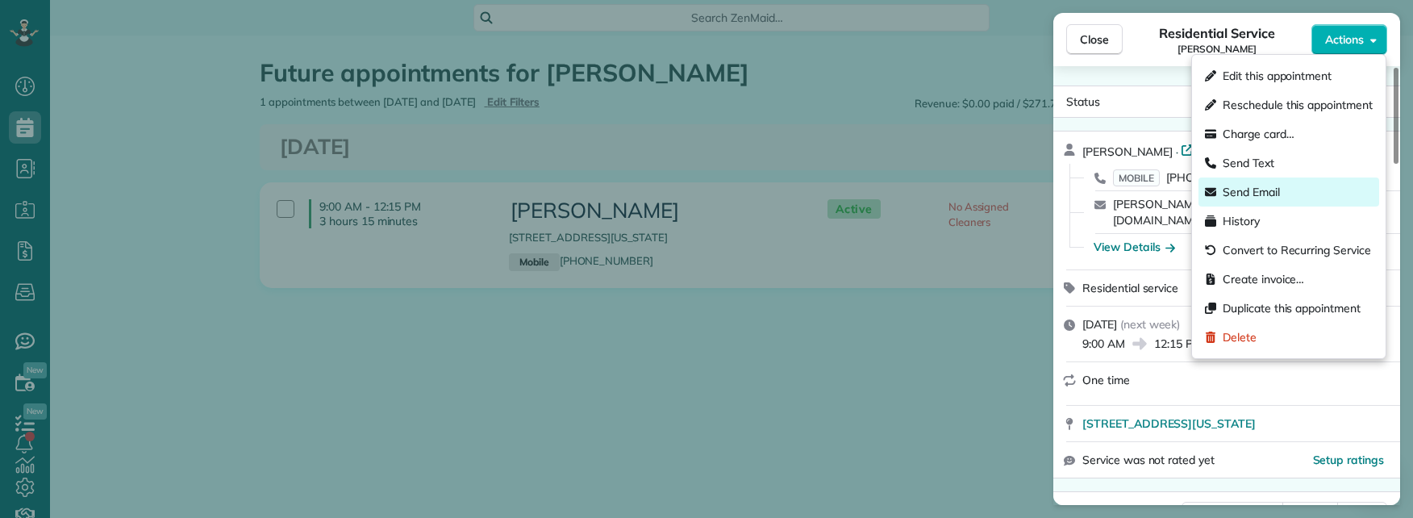
click at [1266, 192] on span "Send Email" at bounding box center [1251, 192] width 57 height 16
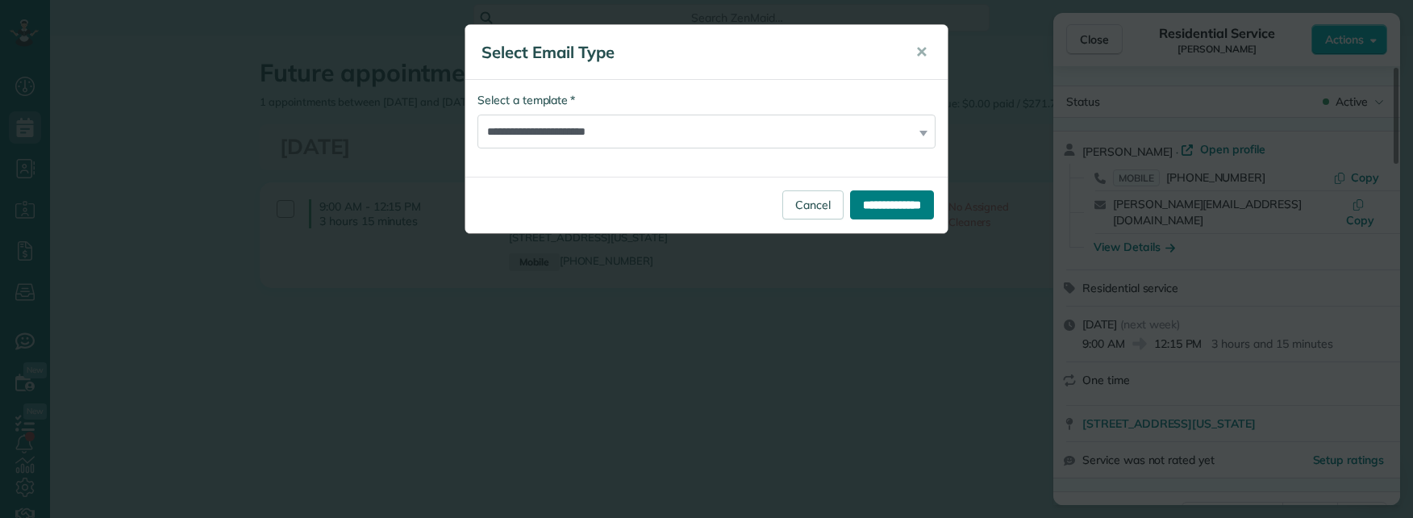
click at [873, 208] on input "**********" at bounding box center [892, 204] width 84 height 29
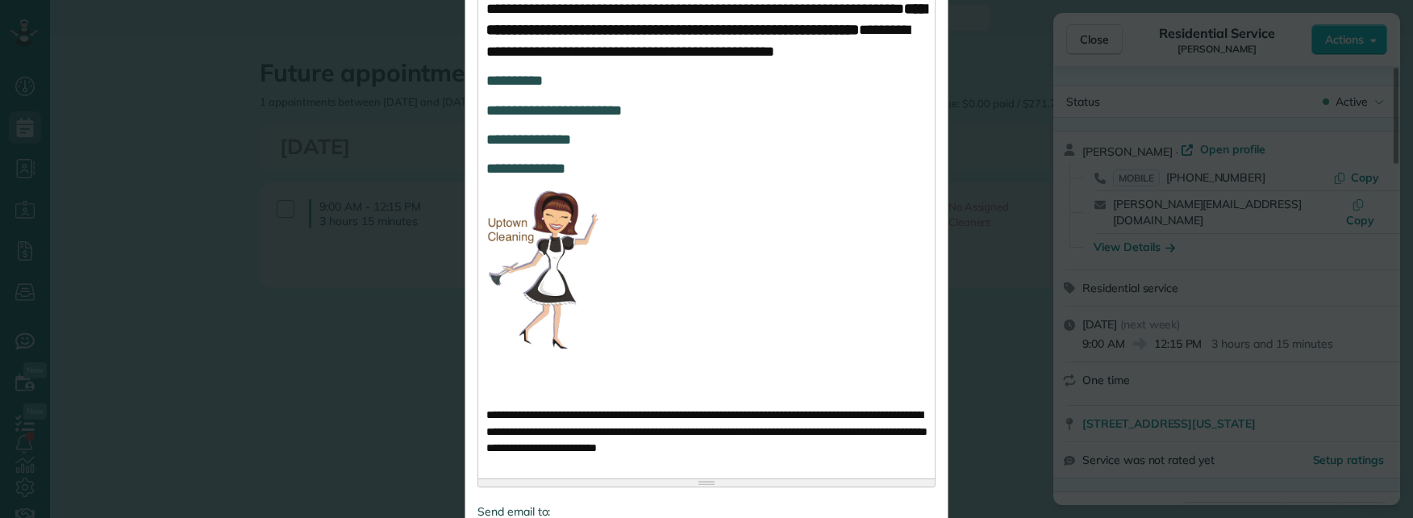
scroll to position [1290, 0]
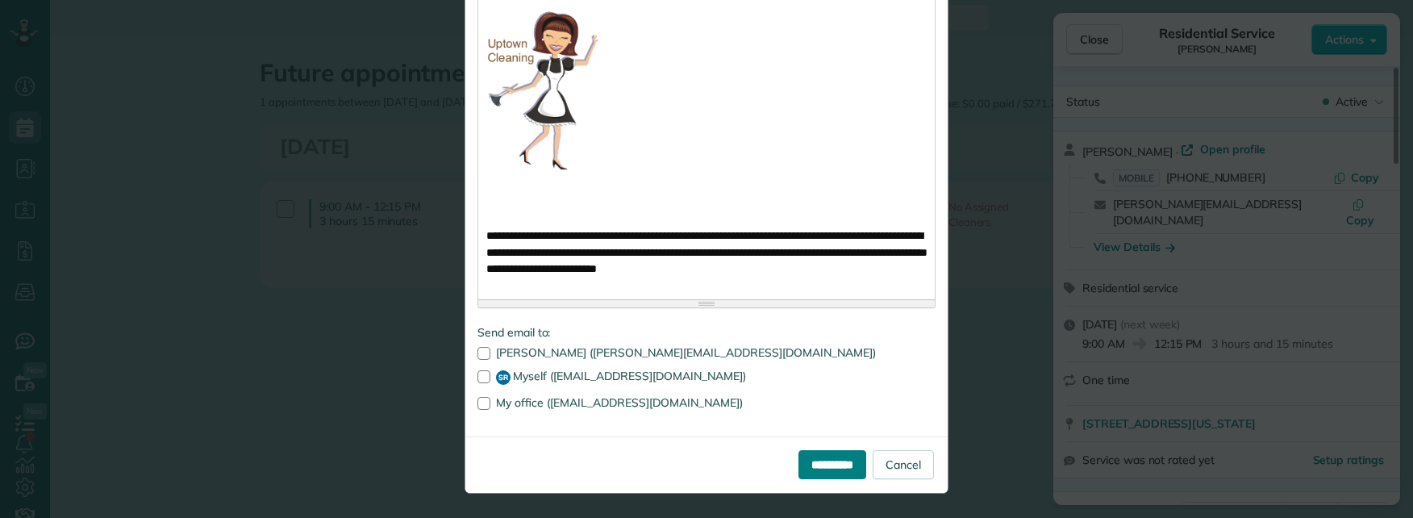
click at [799, 469] on input "**********" at bounding box center [833, 464] width 68 height 29
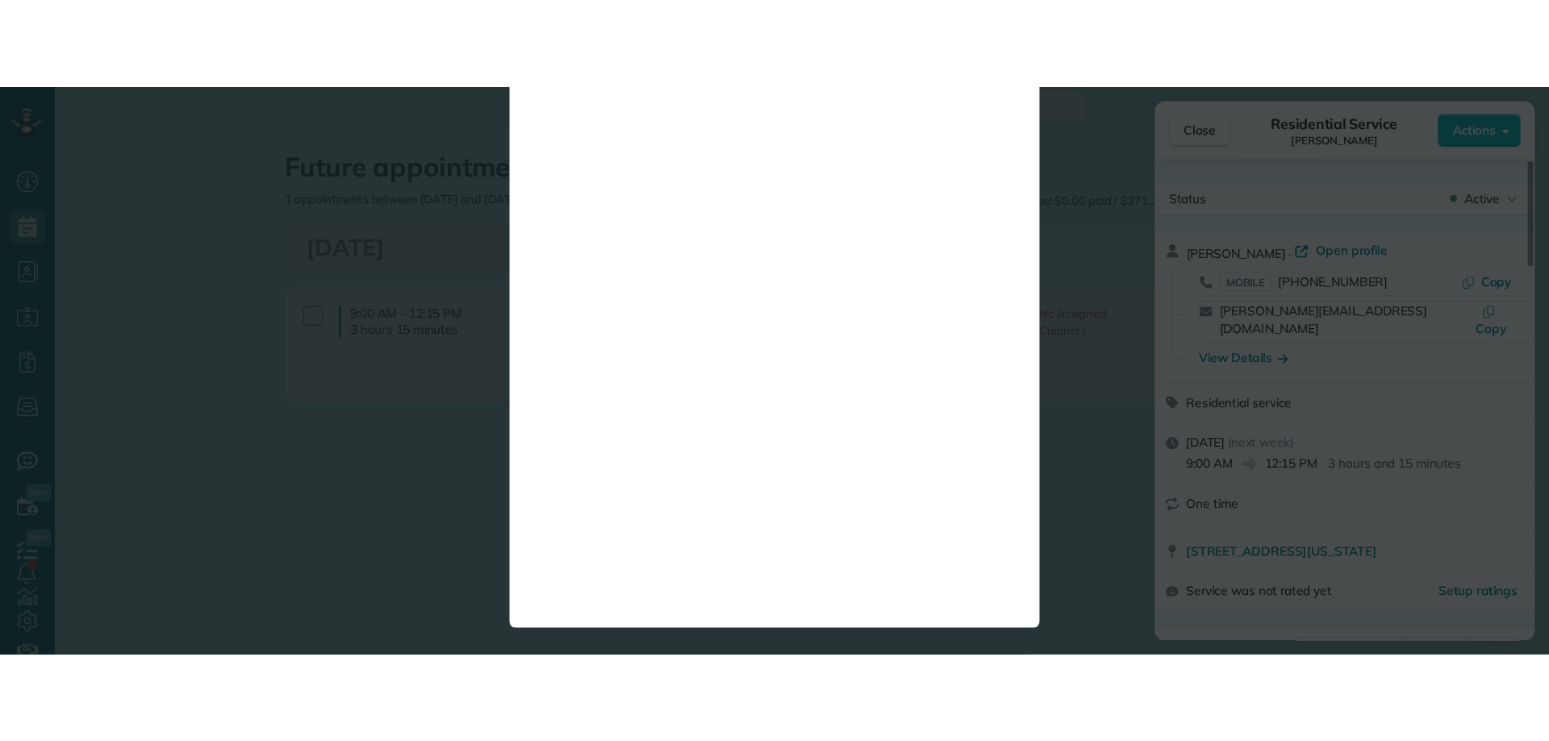
scroll to position [0, 0]
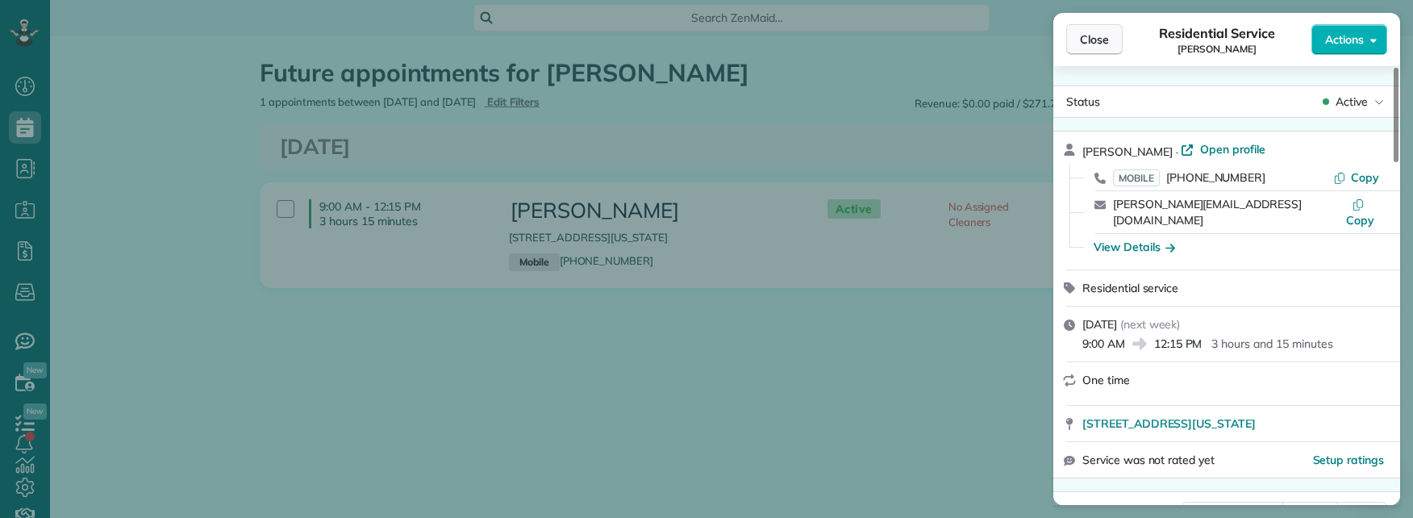
click at [1087, 38] on span "Close" at bounding box center [1094, 39] width 29 height 16
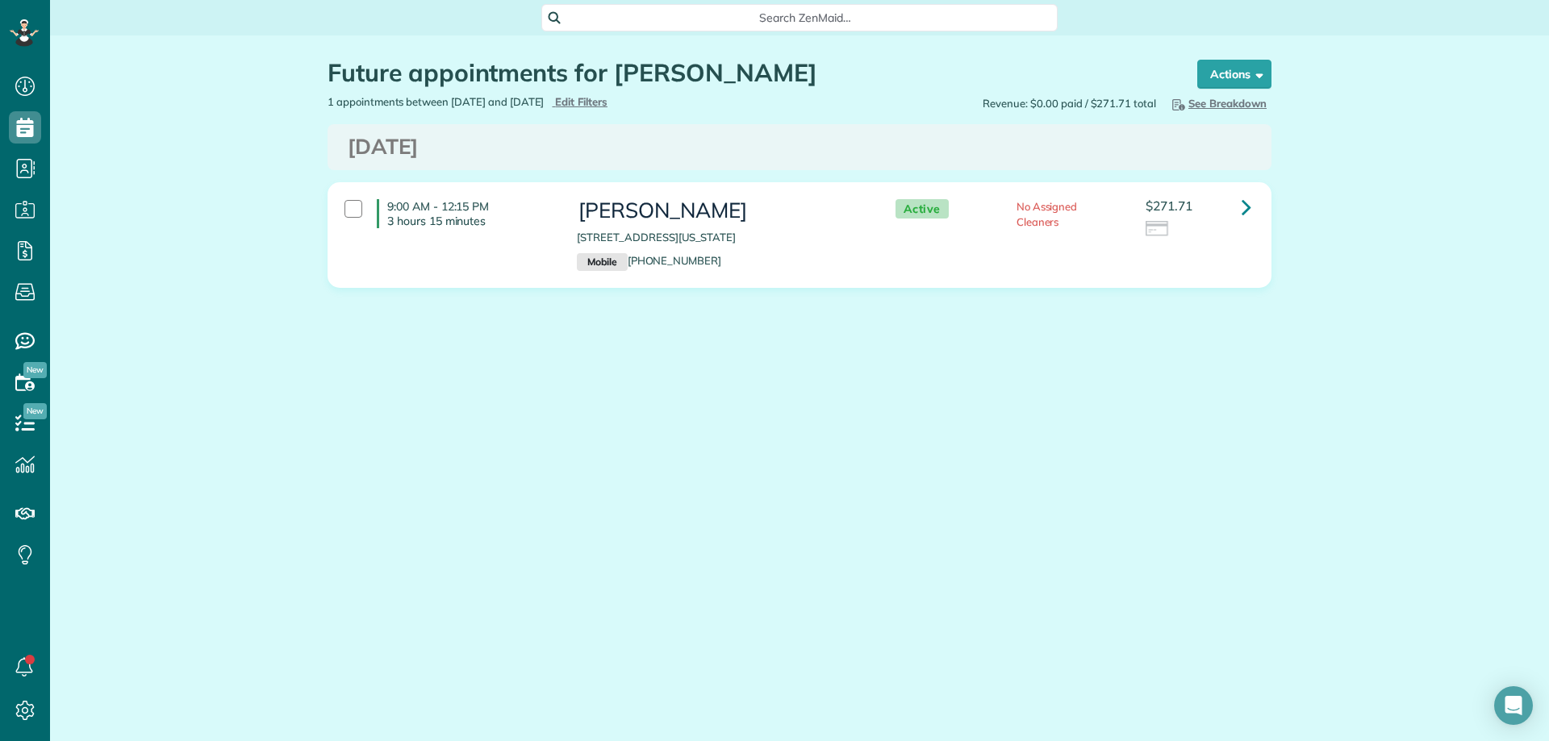
scroll to position [741, 50]
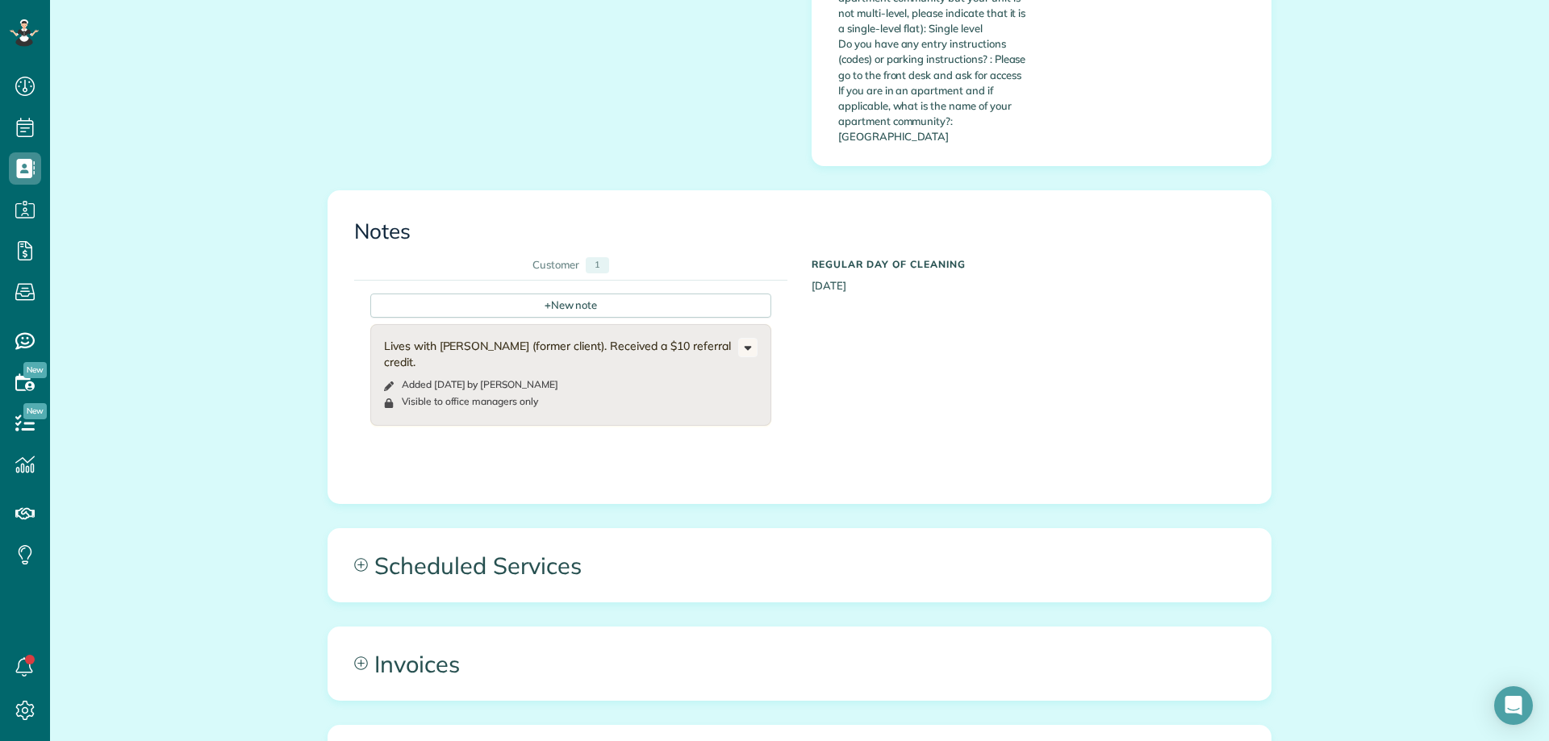
scroll to position [1371, 0]
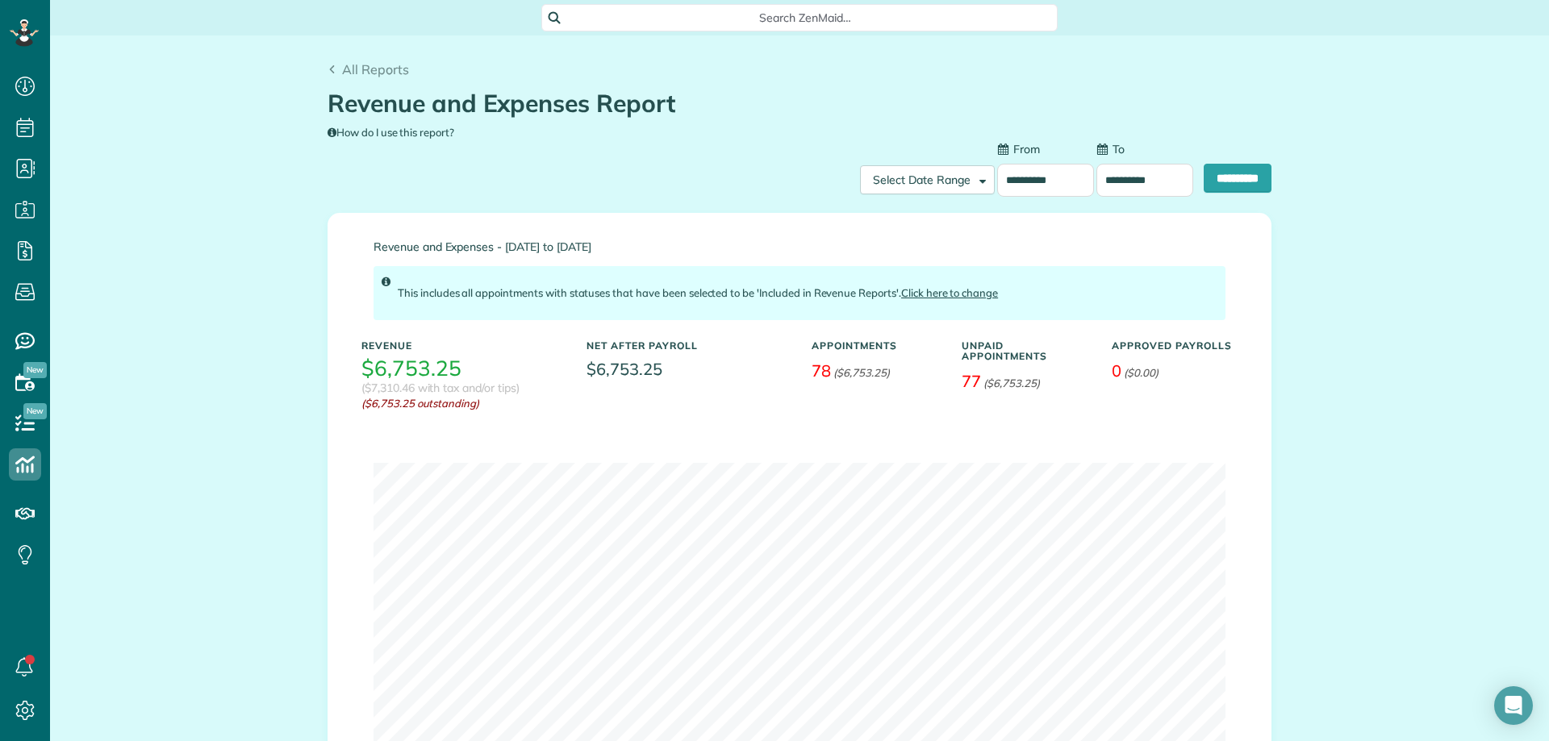
click at [678, 23] on span "Search ZenMaid…" at bounding box center [805, 18] width 490 height 16
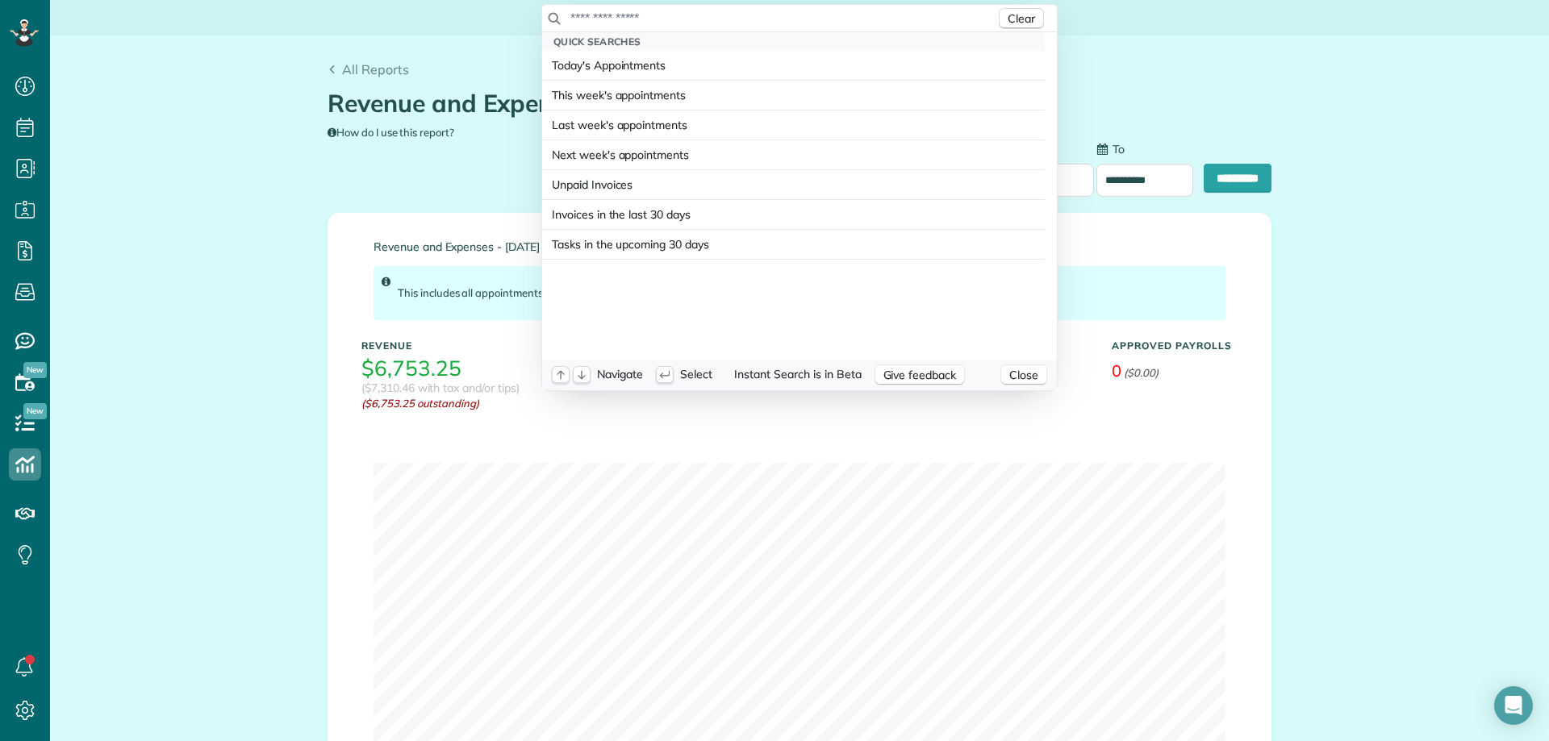
click at [676, 22] on input "text" at bounding box center [783, 18] width 426 height 16
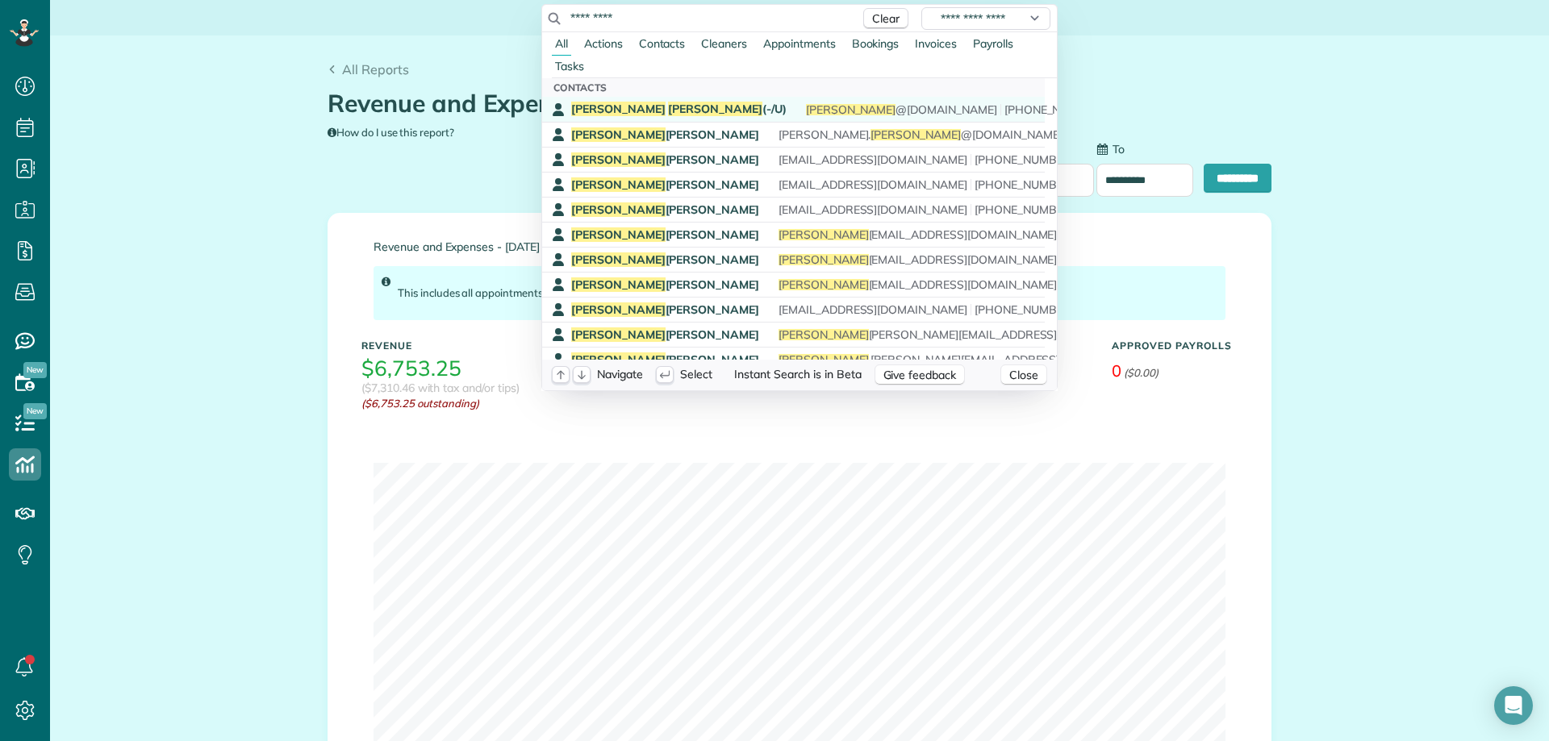
type input "*********"
click at [645, 113] on span "Tim Doyle (-/U)" at bounding box center [678, 109] width 215 height 15
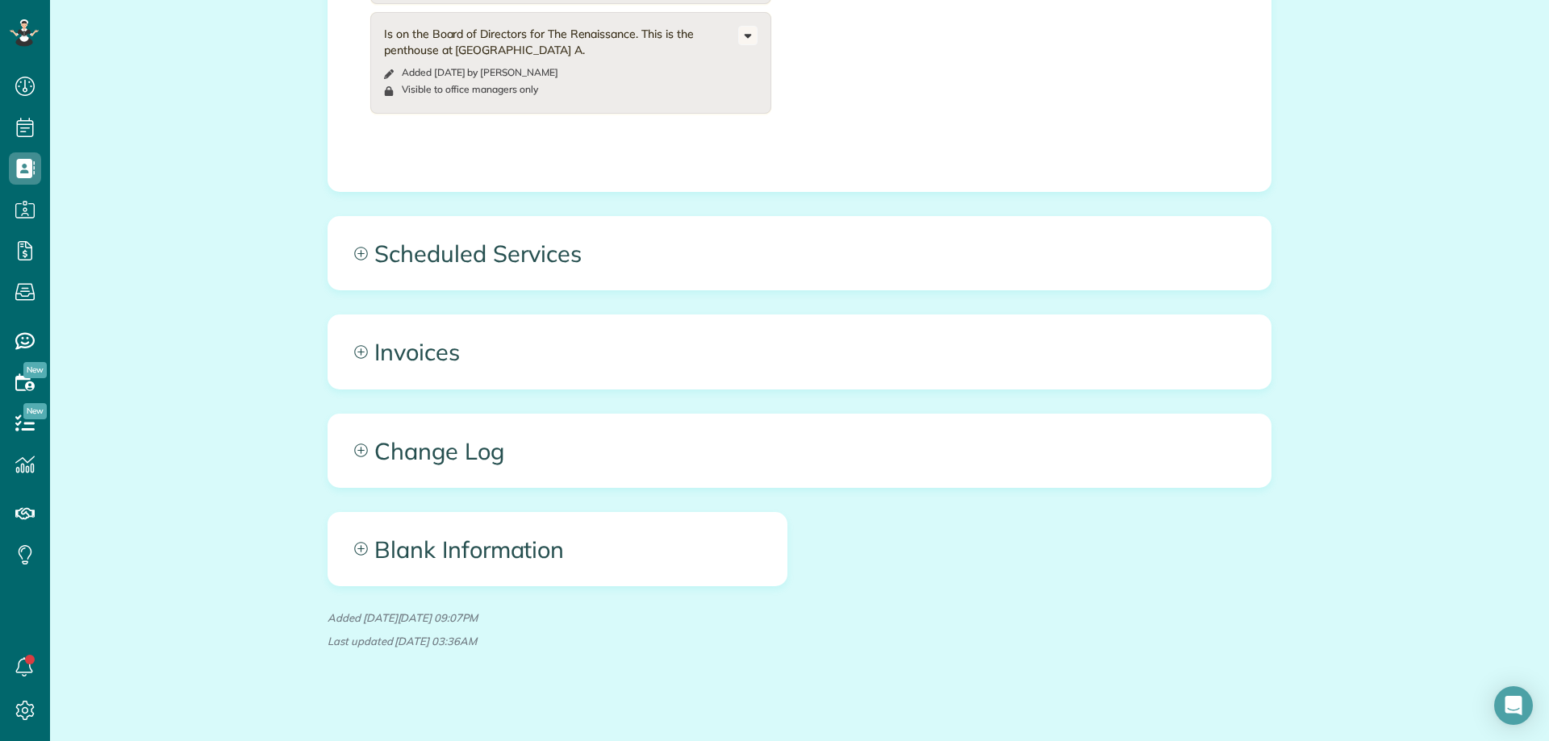
scroll to position [827, 0]
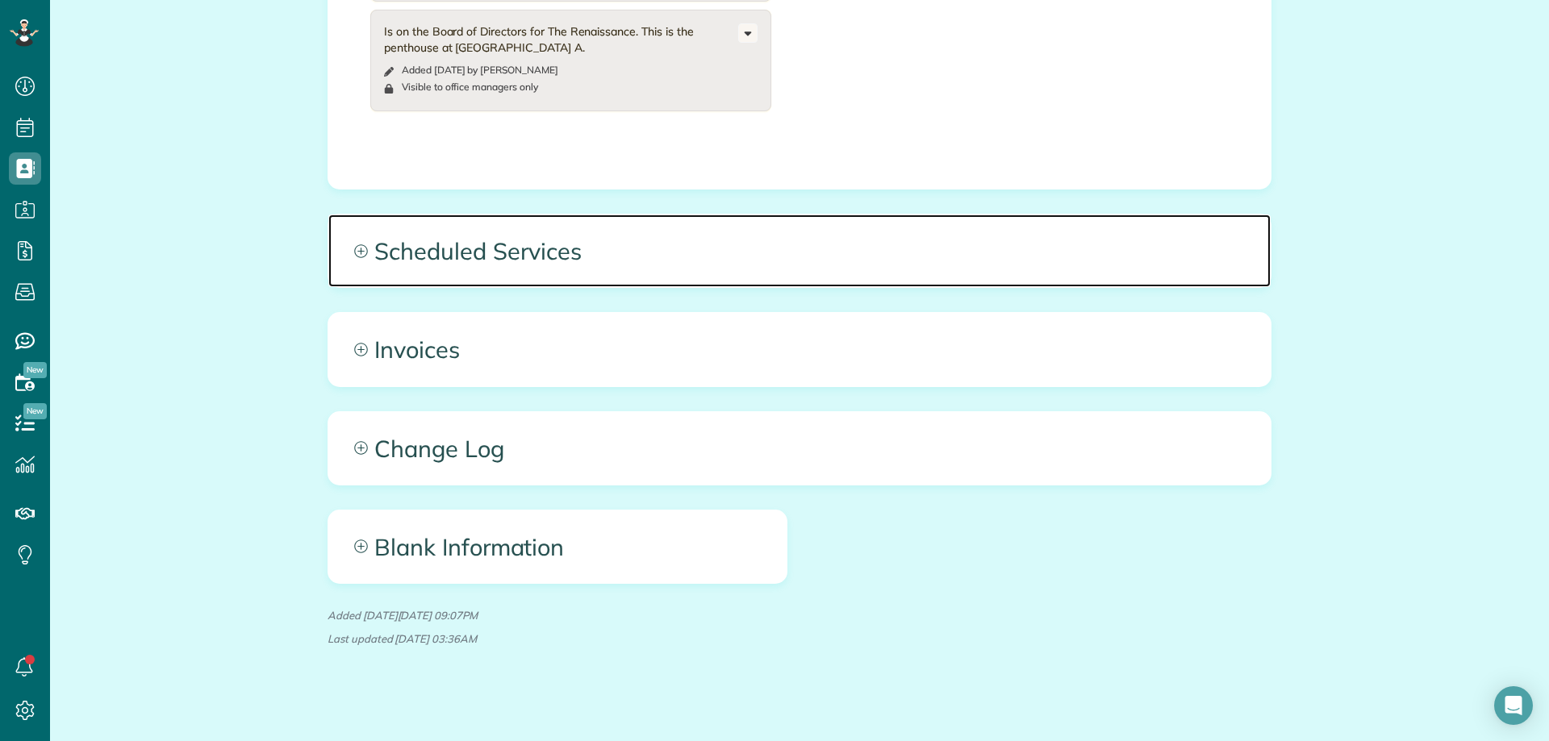
click at [839, 253] on span "Scheduled Services" at bounding box center [799, 251] width 942 height 73
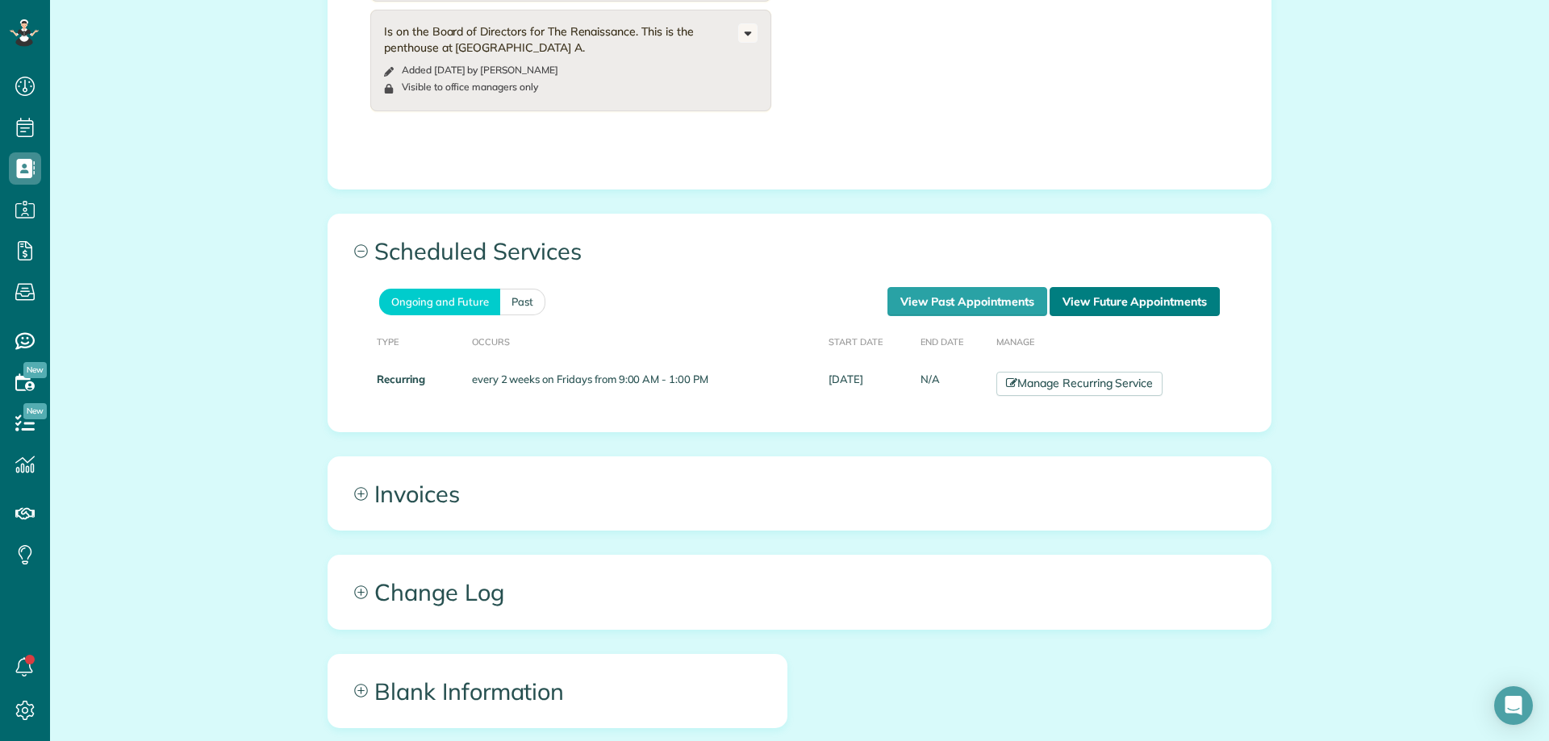
click at [1116, 287] on link "View Future Appointments" at bounding box center [1135, 301] width 170 height 29
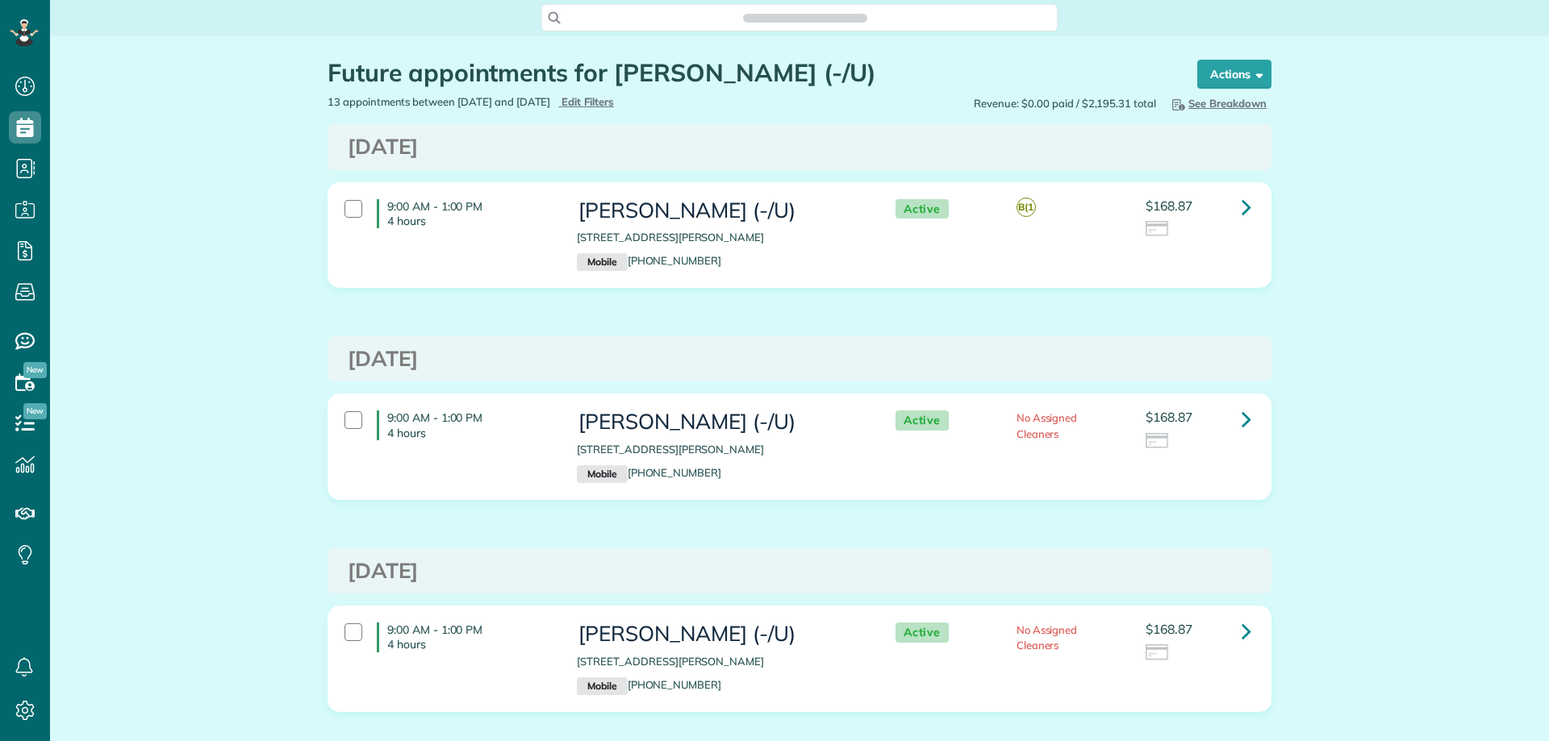
scroll to position [7, 7]
click at [1242, 209] on icon at bounding box center [1247, 207] width 10 height 28
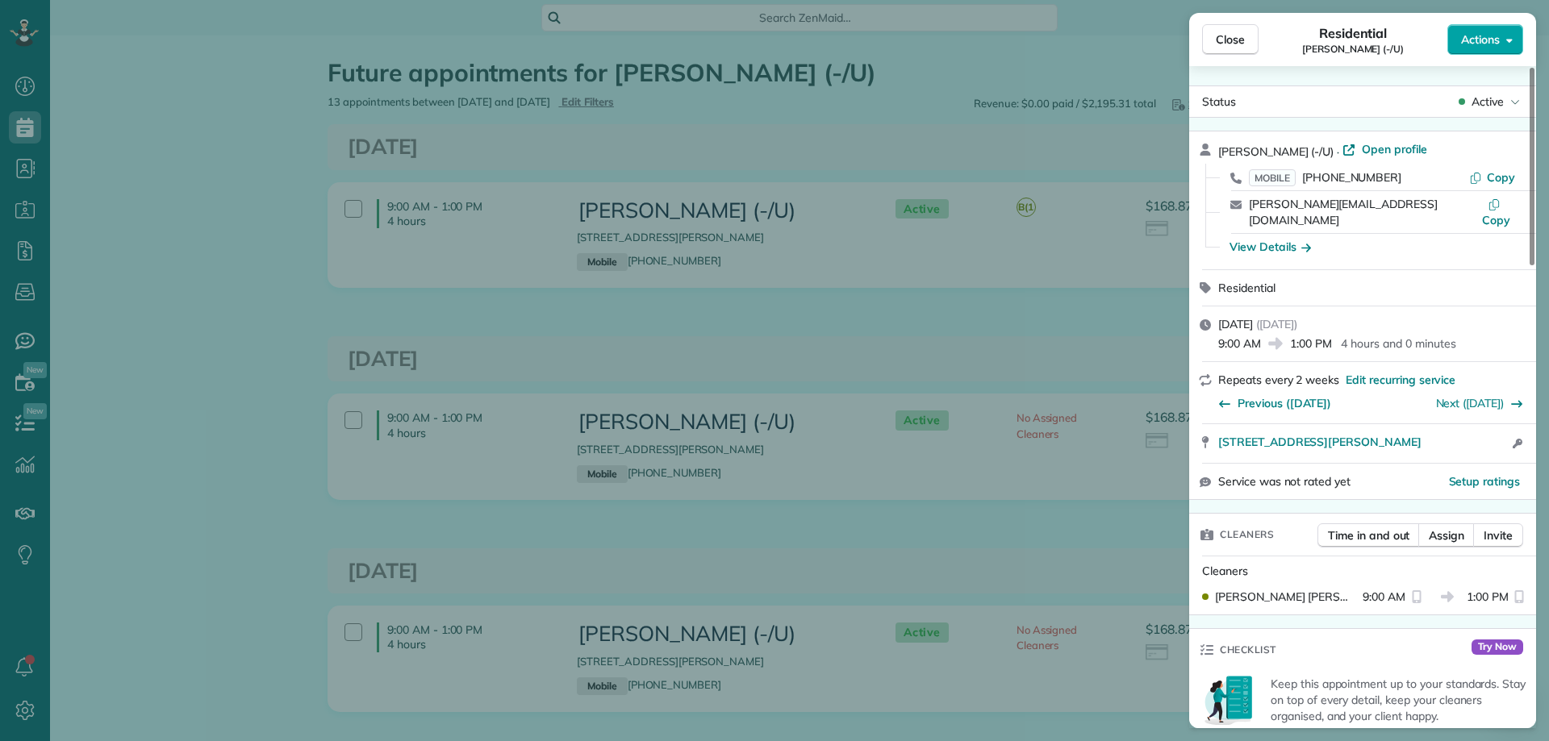
click at [1492, 43] on span "Actions" at bounding box center [1480, 39] width 39 height 16
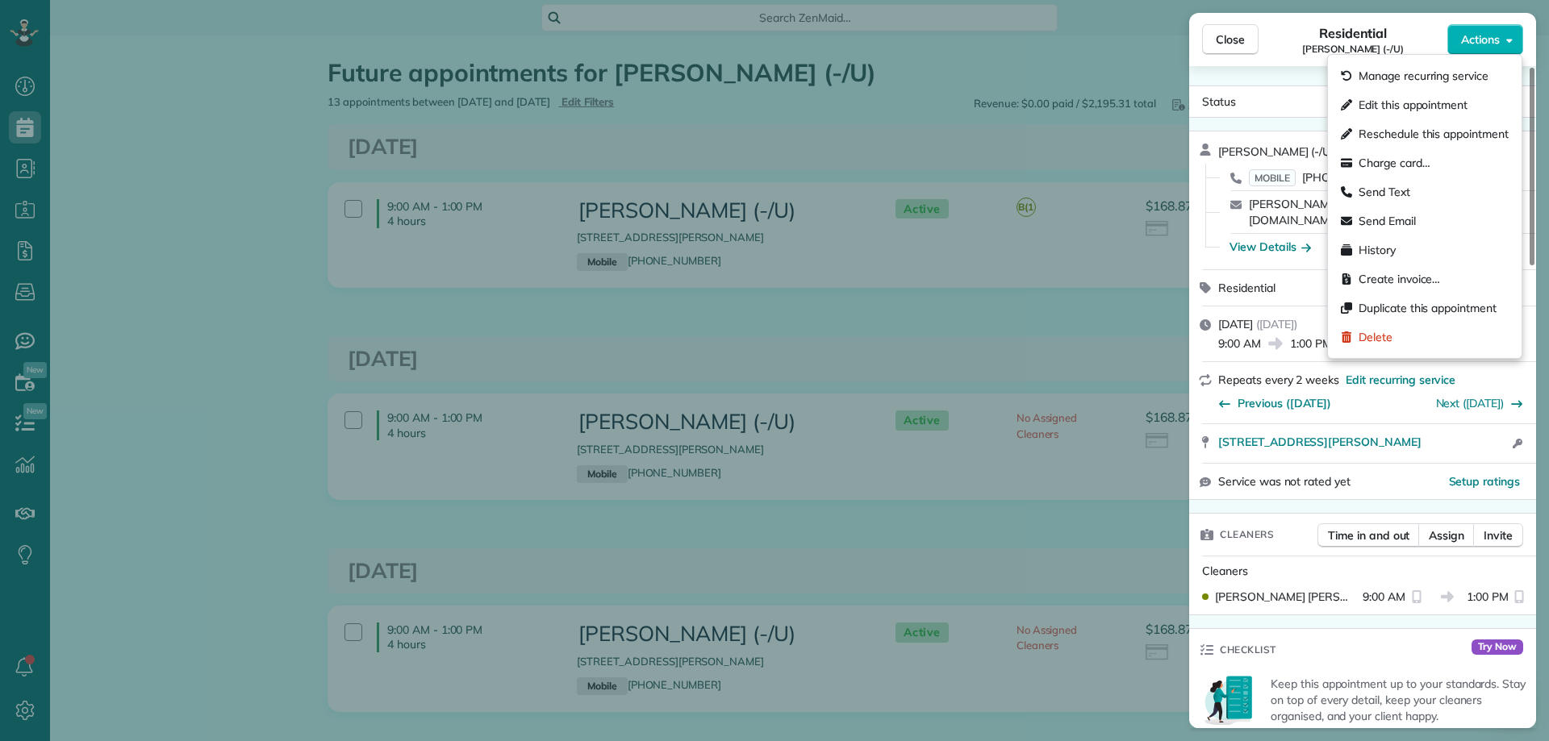
click at [1436, 98] on span "Edit this appointment" at bounding box center [1413, 105] width 109 height 16
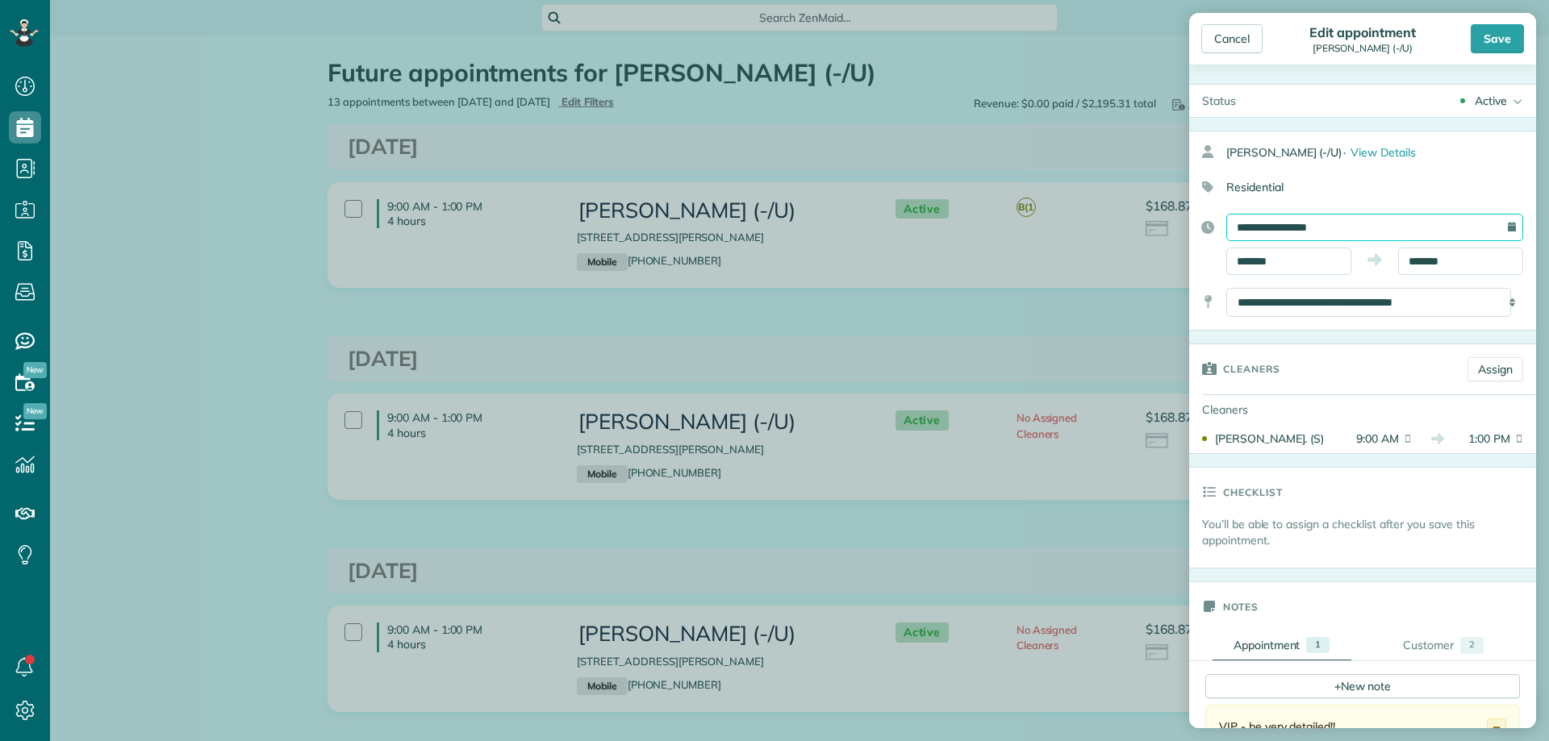
click at [1358, 219] on input "**********" at bounding box center [1374, 227] width 297 height 27
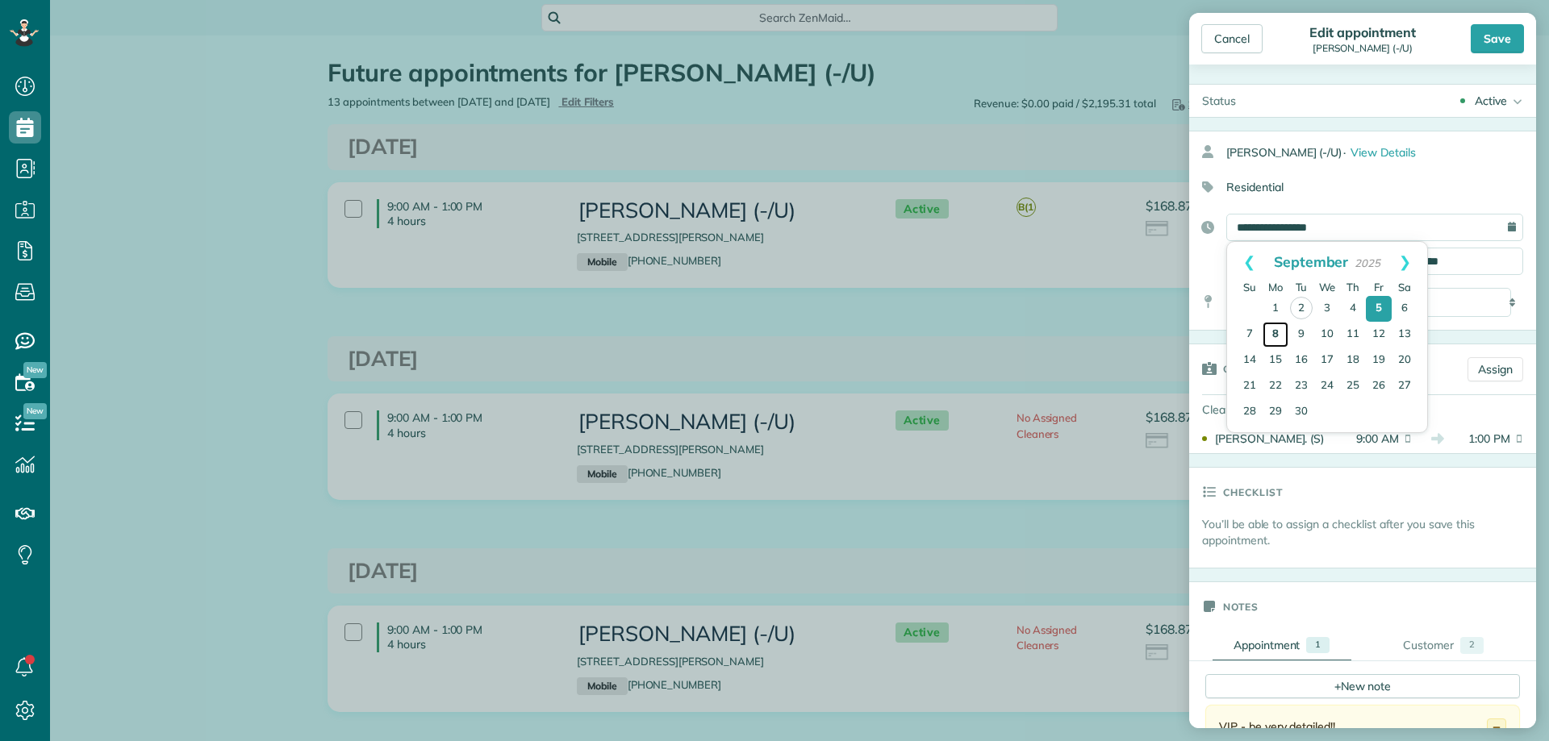
click at [1276, 335] on link "8" at bounding box center [1276, 335] width 26 height 26
type input "**********"
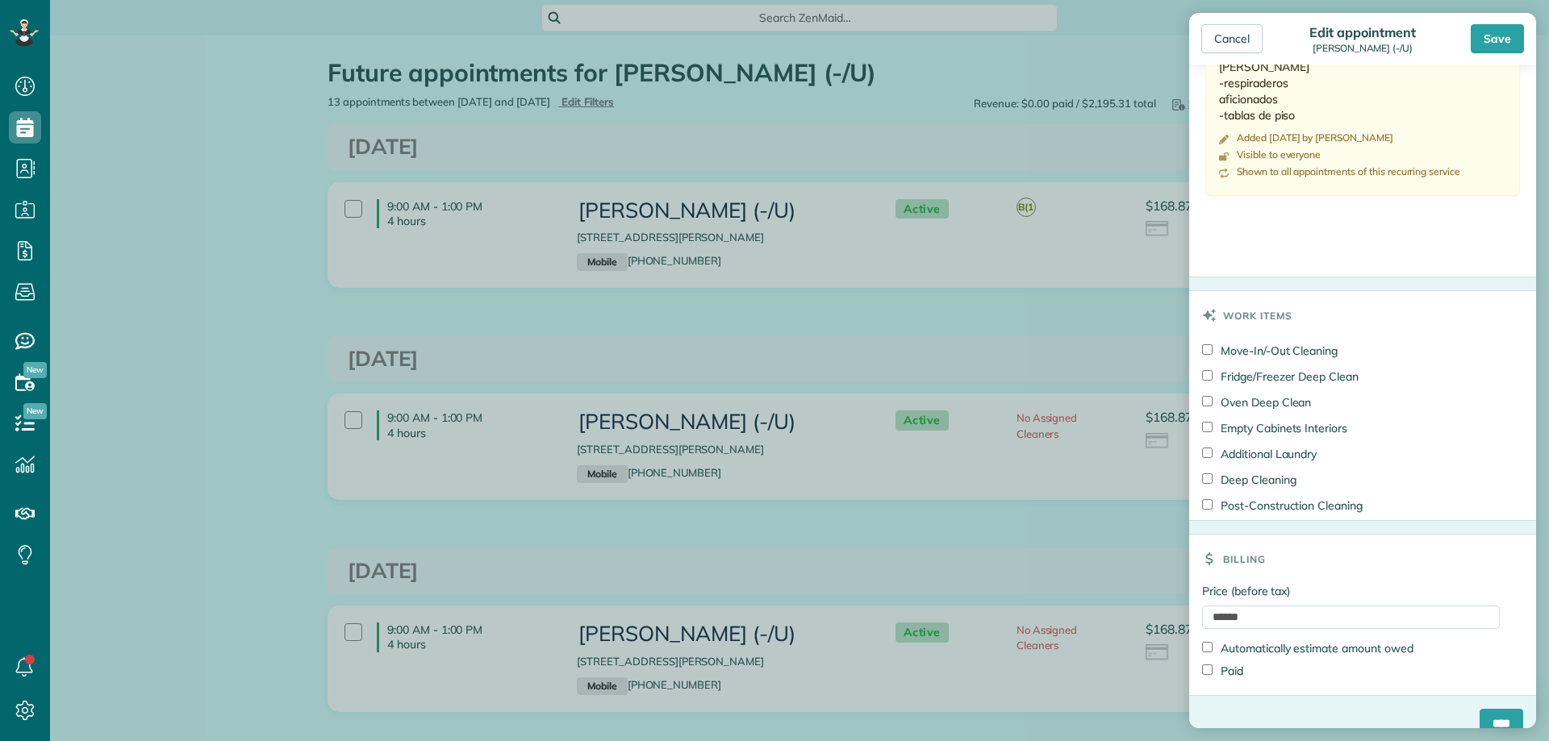
scroll to position [814, 0]
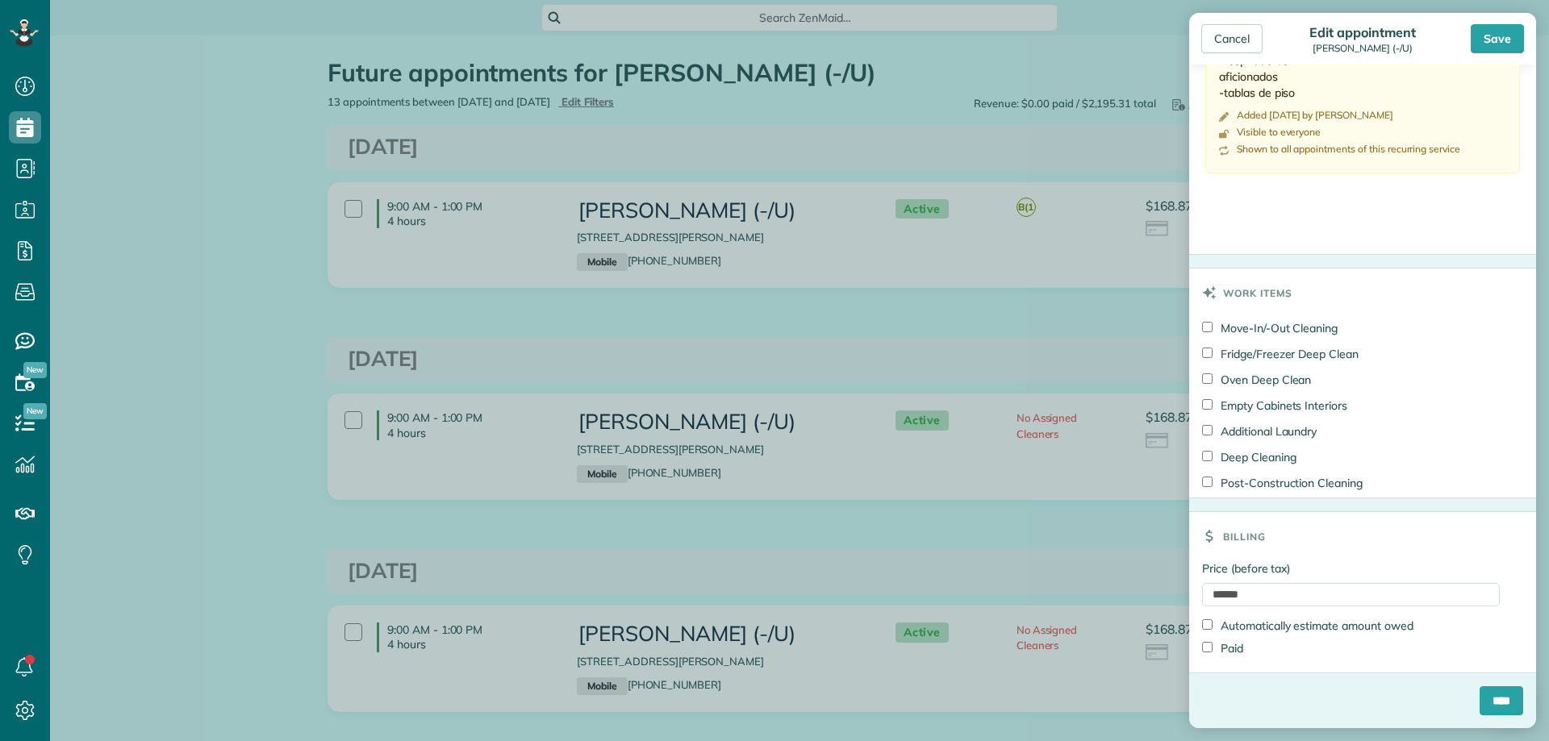
drag, startPoint x: 1390, startPoint y: 649, endPoint x: 1316, endPoint y: 652, distance: 74.3
click at [1316, 652] on div "Paid" at bounding box center [1351, 648] width 298 height 23
click at [1480, 700] on input "****" at bounding box center [1502, 701] width 44 height 29
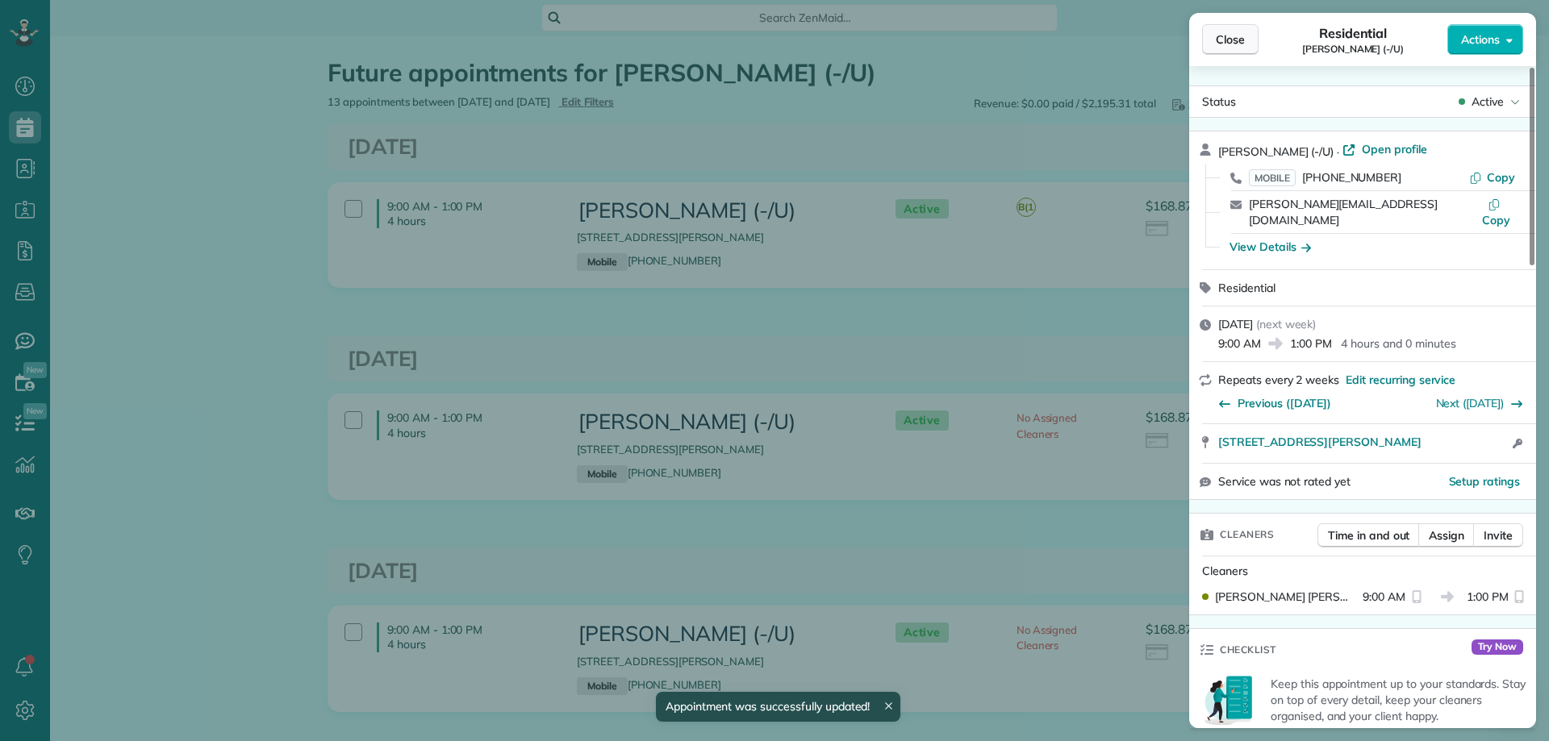
click at [1231, 39] on span "Close" at bounding box center [1230, 39] width 29 height 16
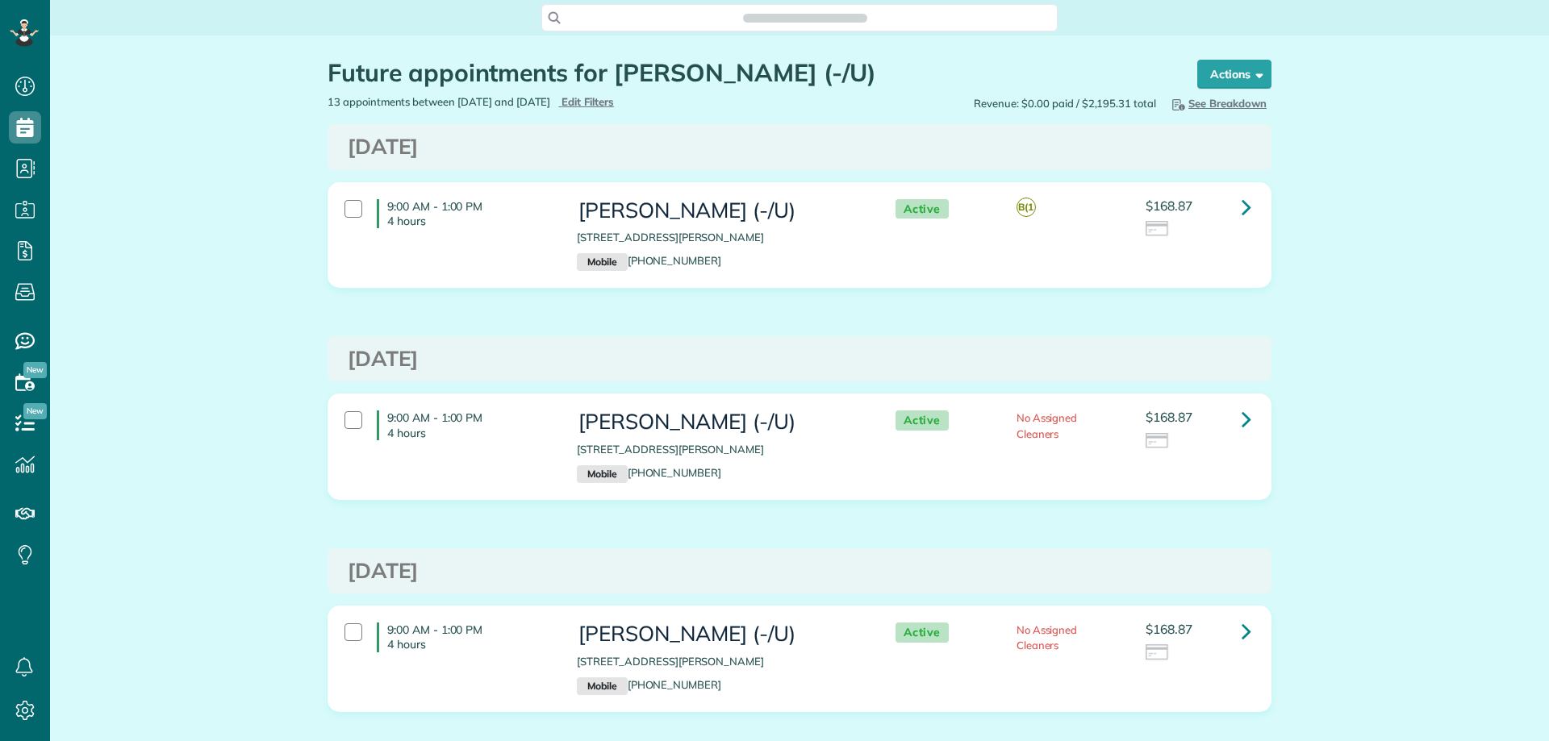
scroll to position [7, 7]
click at [1242, 213] on icon at bounding box center [1247, 207] width 10 height 28
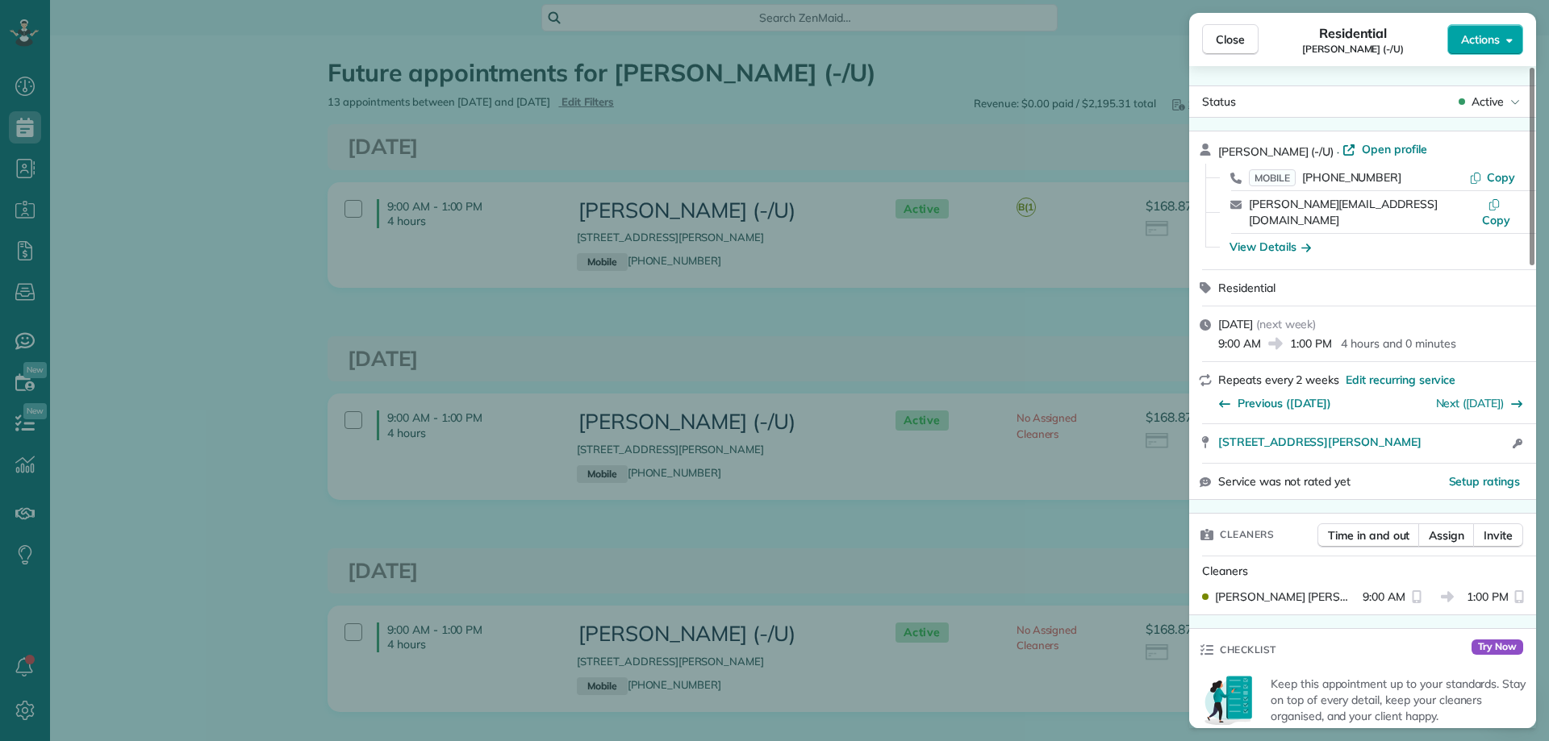
click at [1496, 40] on span "Actions" at bounding box center [1480, 39] width 39 height 16
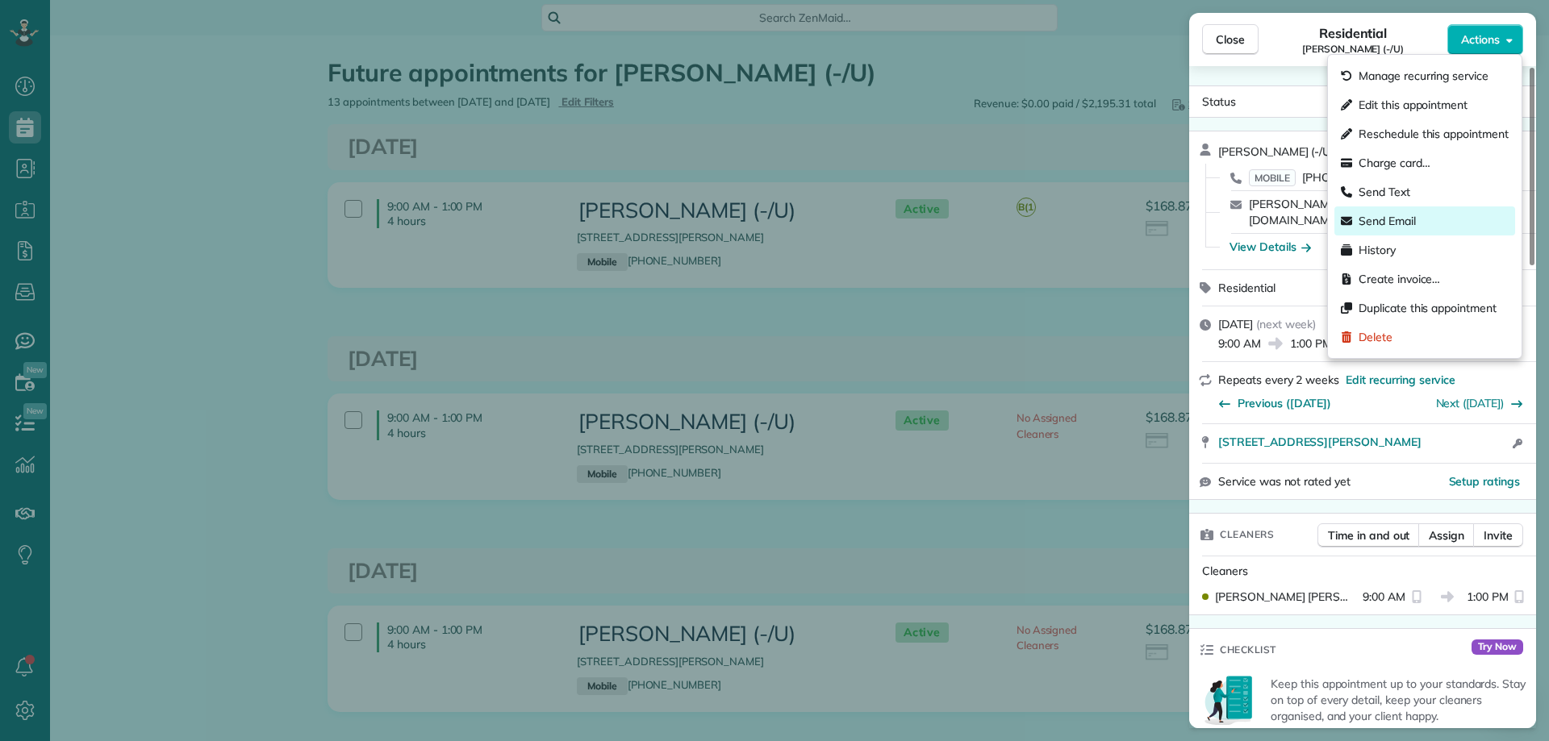
click at [1399, 221] on span "Send Email" at bounding box center [1387, 221] width 57 height 16
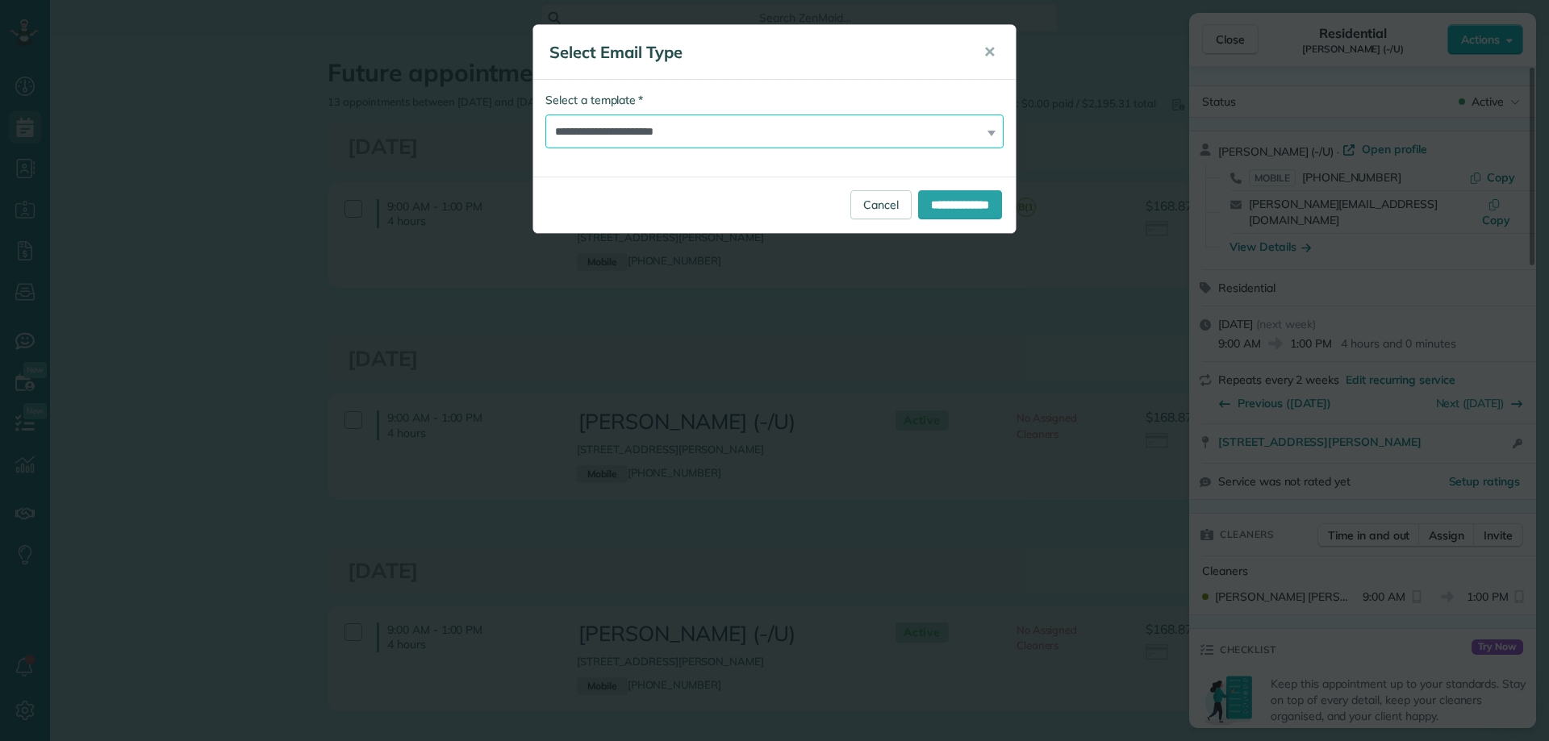
click at [898, 131] on select "**********" at bounding box center [774, 132] width 458 height 34
click at [886, 129] on select "**********" at bounding box center [774, 132] width 458 height 34
click at [939, 209] on input "**********" at bounding box center [960, 204] width 84 height 29
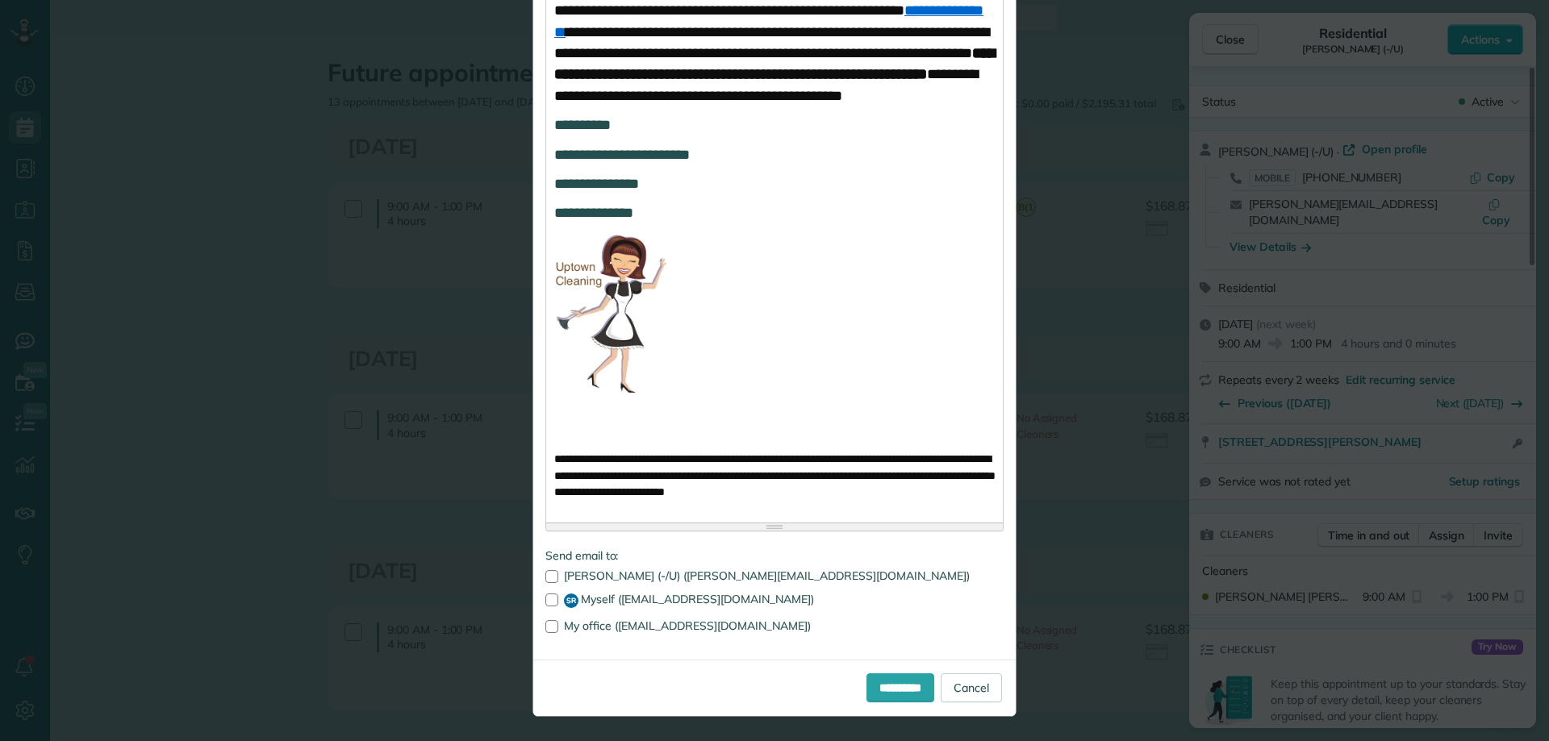
scroll to position [1066, 0]
click at [898, 694] on input "**********" at bounding box center [900, 688] width 68 height 29
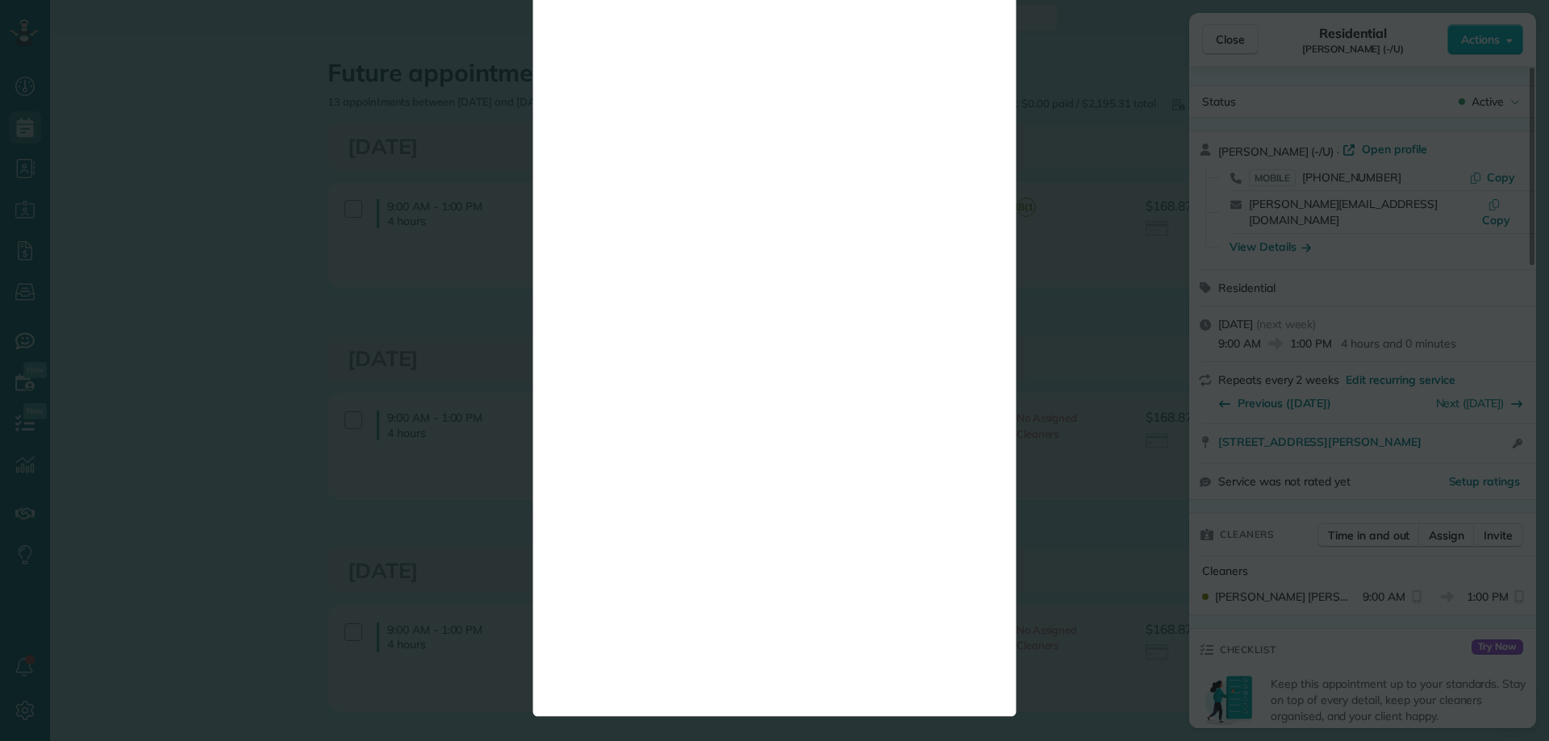
scroll to position [0, 0]
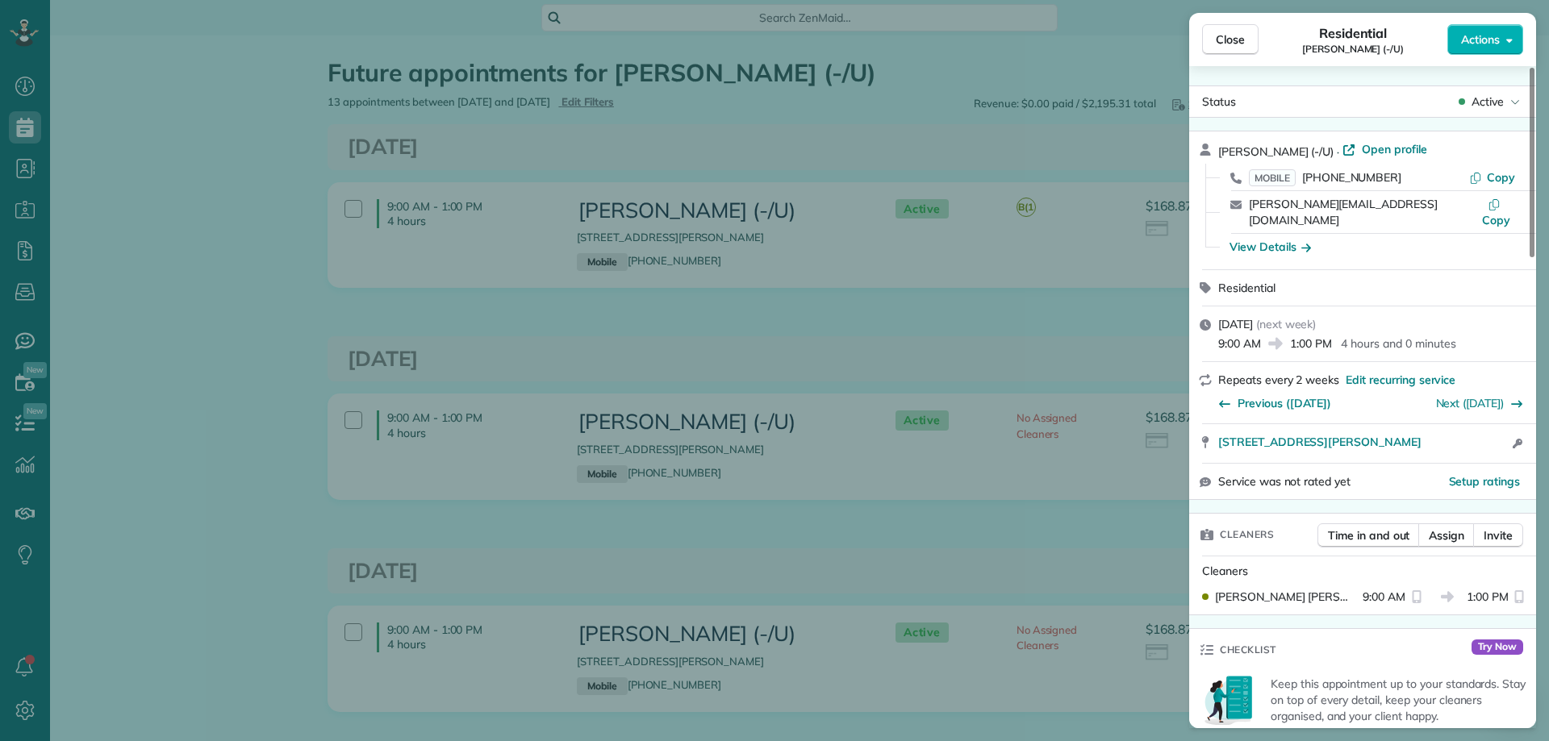
drag, startPoint x: 242, startPoint y: 344, endPoint x: 277, endPoint y: 357, distance: 36.7
click at [243, 346] on div "Close Residential Tim Doyle (-/U) Actions Status Active Tim Doyle (-/U) · Open …" at bounding box center [774, 370] width 1549 height 741
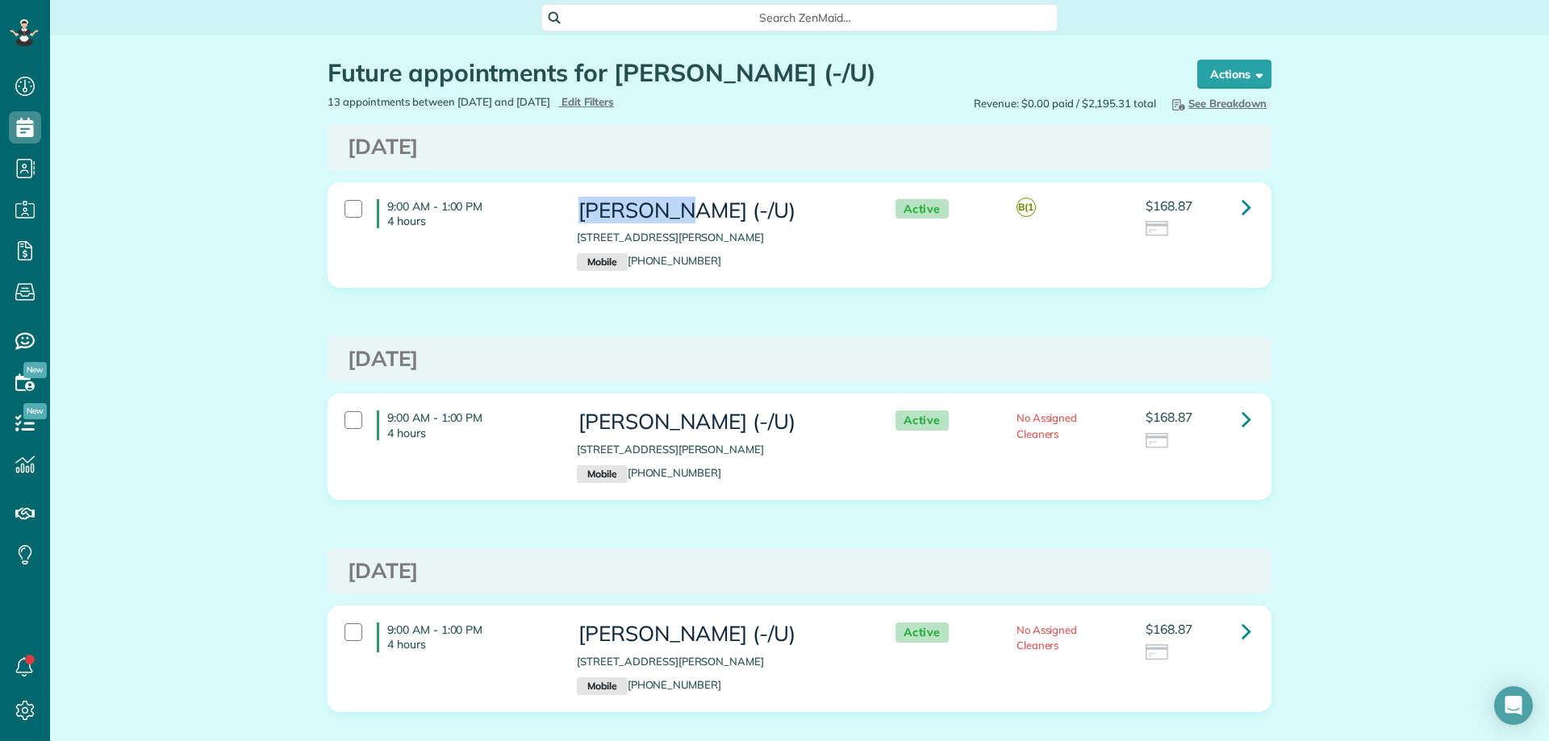
copy h3 "Tim Doyle"
drag, startPoint x: 574, startPoint y: 212, endPoint x: 691, endPoint y: 180, distance: 122.1
click at [669, 207] on h3 "[PERSON_NAME] (-/U)" at bounding box center [720, 210] width 286 height 23
click at [803, 20] on span "Search ZenMaid…" at bounding box center [805, 18] width 490 height 16
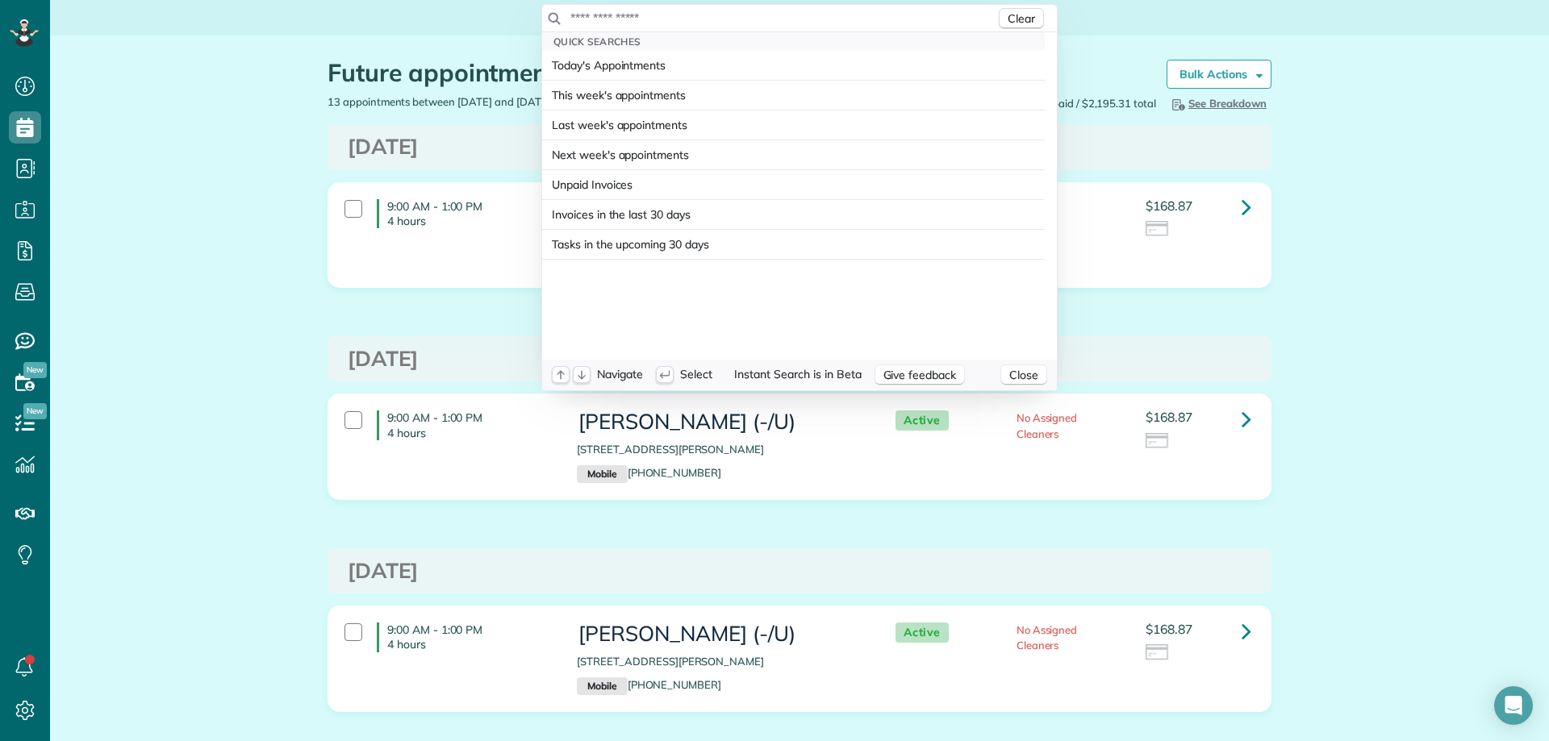
click at [792, 18] on input "text" at bounding box center [783, 18] width 426 height 16
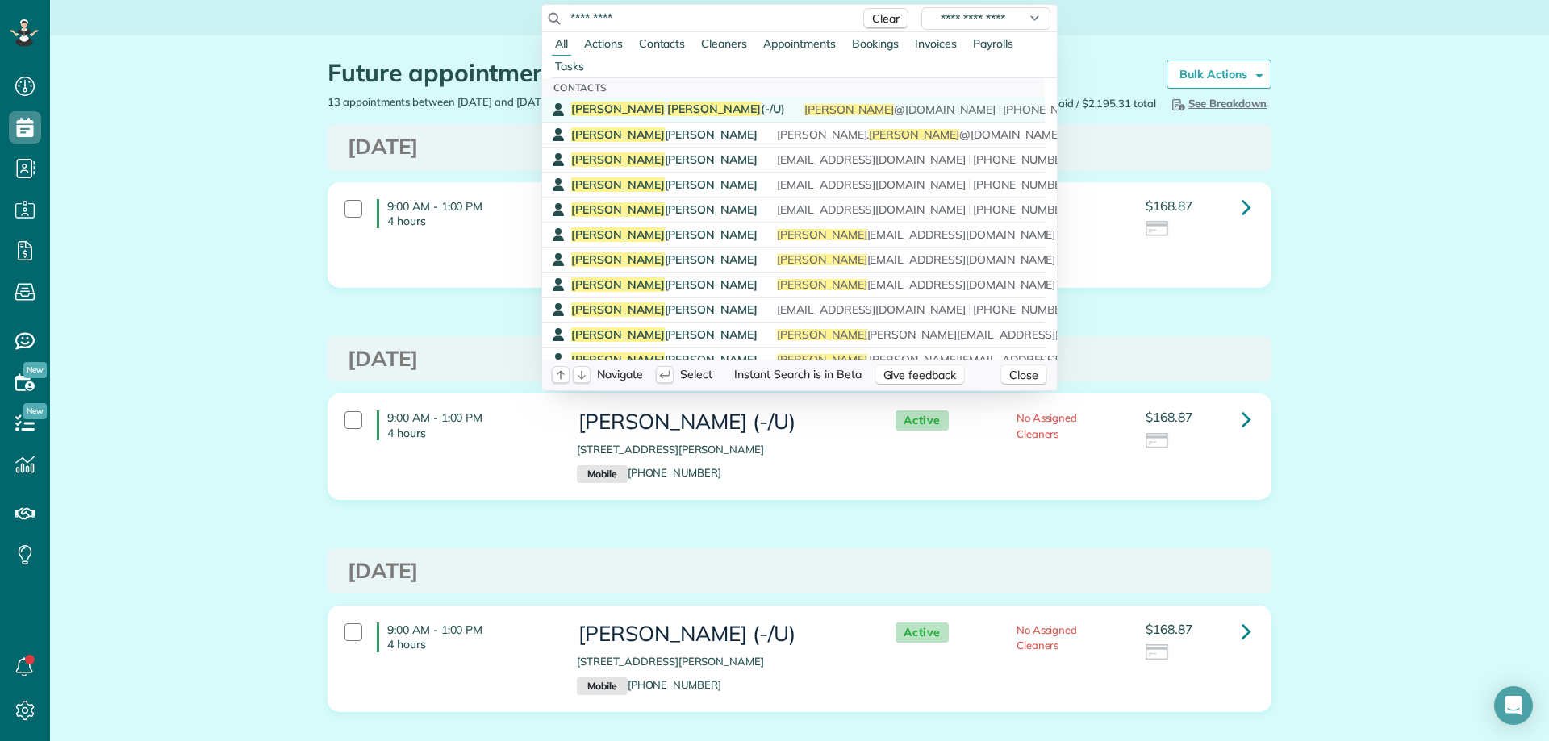
type input "*********"
drag, startPoint x: 636, startPoint y: 108, endPoint x: 658, endPoint y: 108, distance: 22.6
click at [636, 107] on span "Tim Doyle (-/U)" at bounding box center [678, 109] width 214 height 15
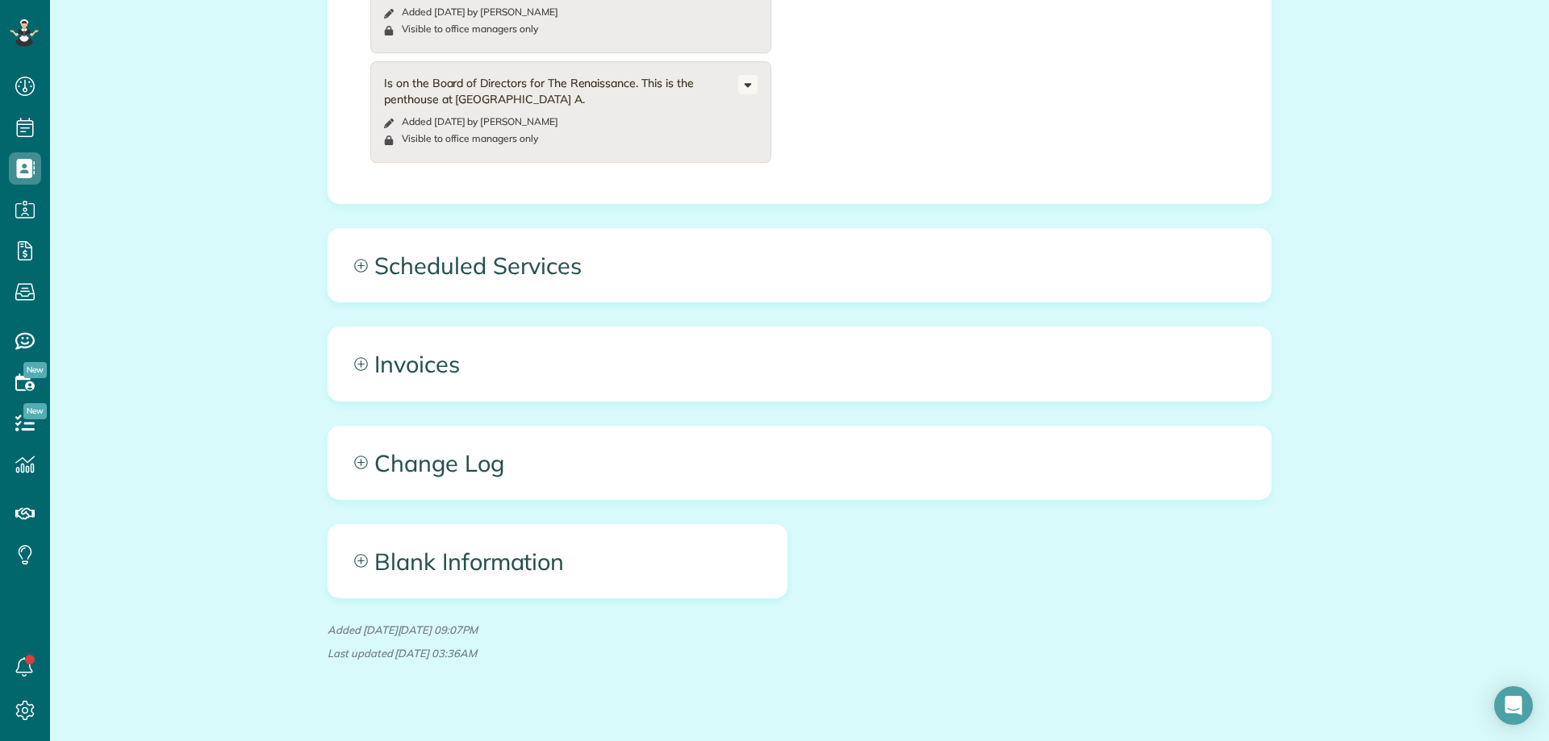
scroll to position [790, 0]
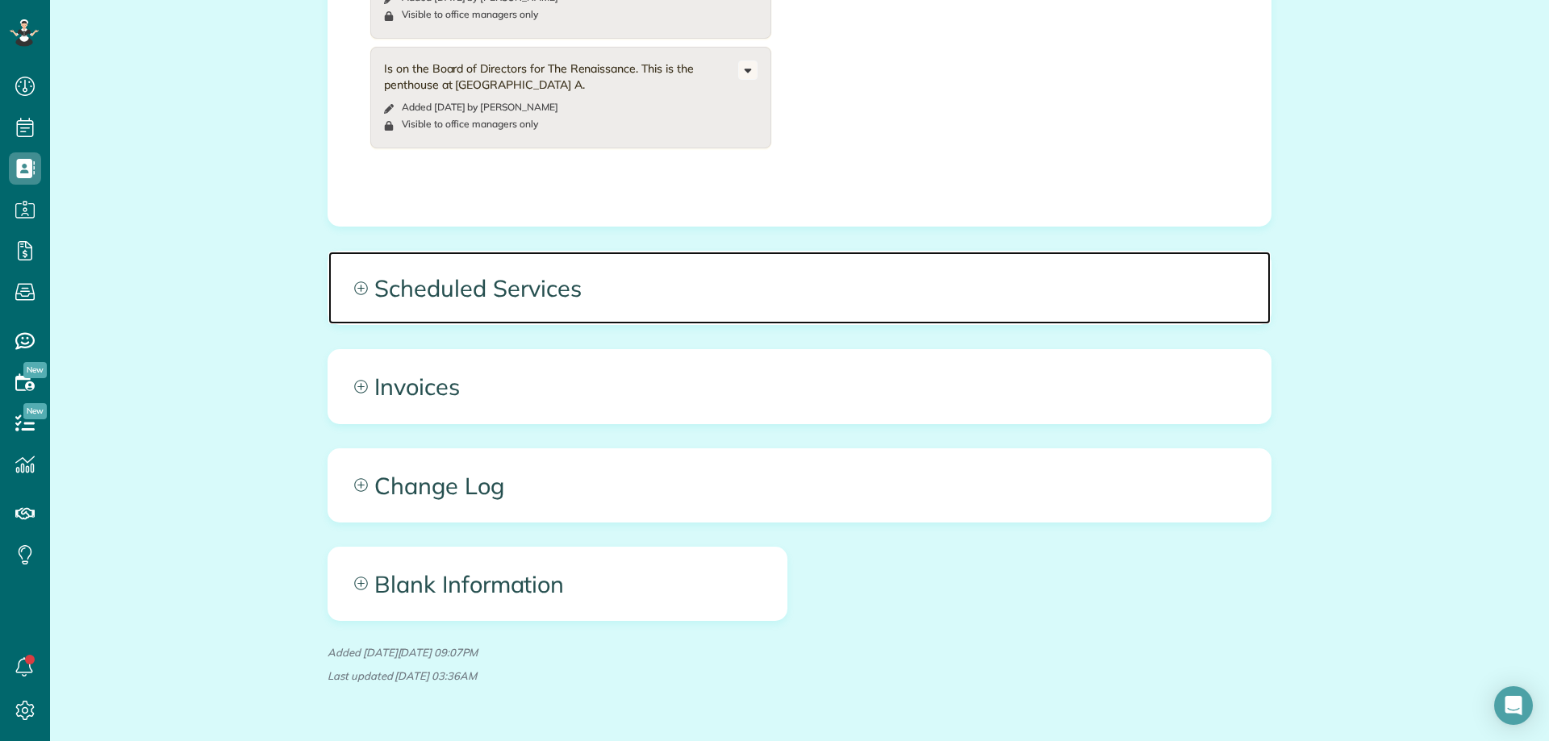
click at [954, 253] on span "Scheduled Services" at bounding box center [799, 288] width 942 height 73
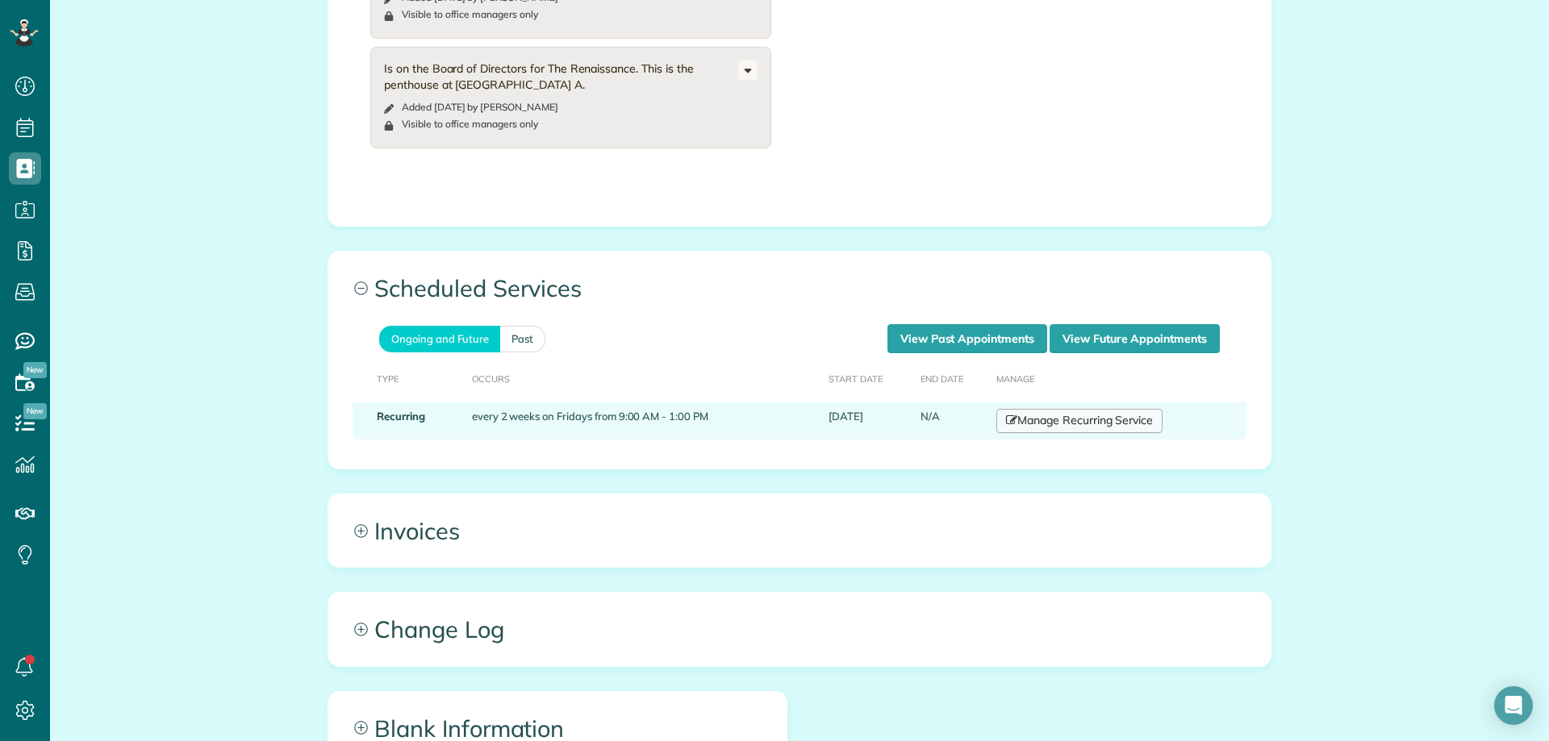
click at [1046, 409] on link "Manage Recurring Service" at bounding box center [1079, 421] width 166 height 24
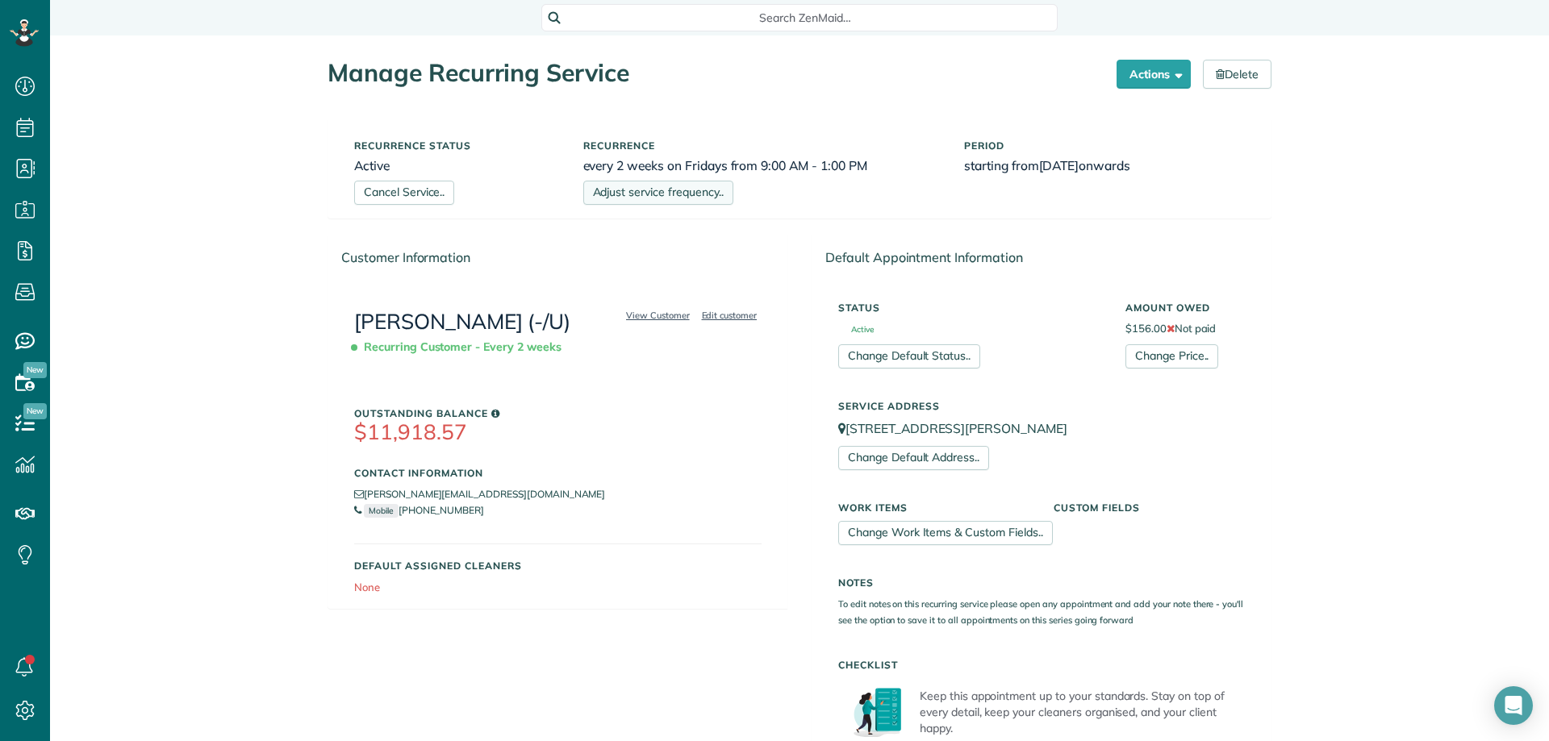
click at [673, 191] on link "Adjust service frequency.." at bounding box center [658, 193] width 150 height 24
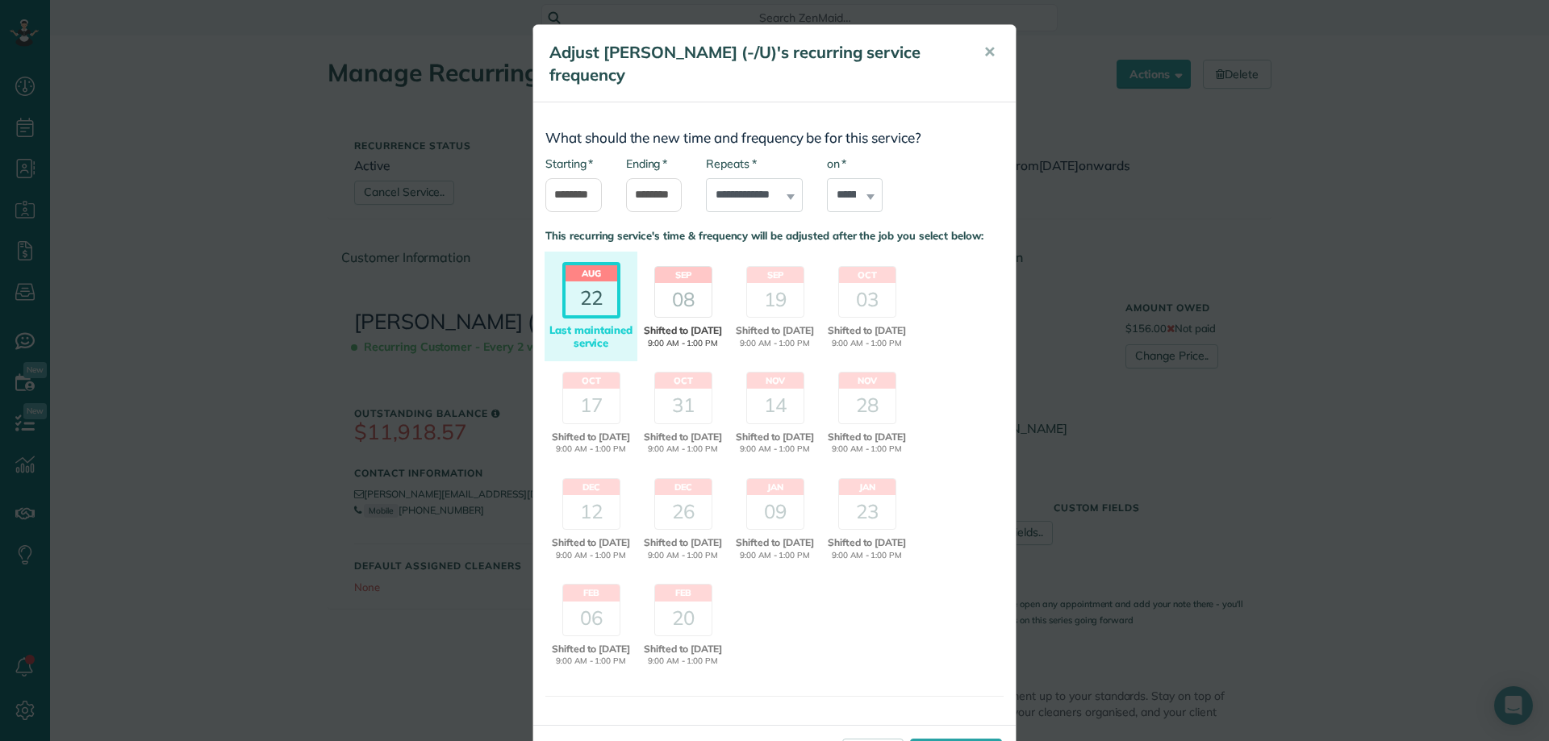
click at [674, 283] on div "08" at bounding box center [683, 300] width 56 height 34
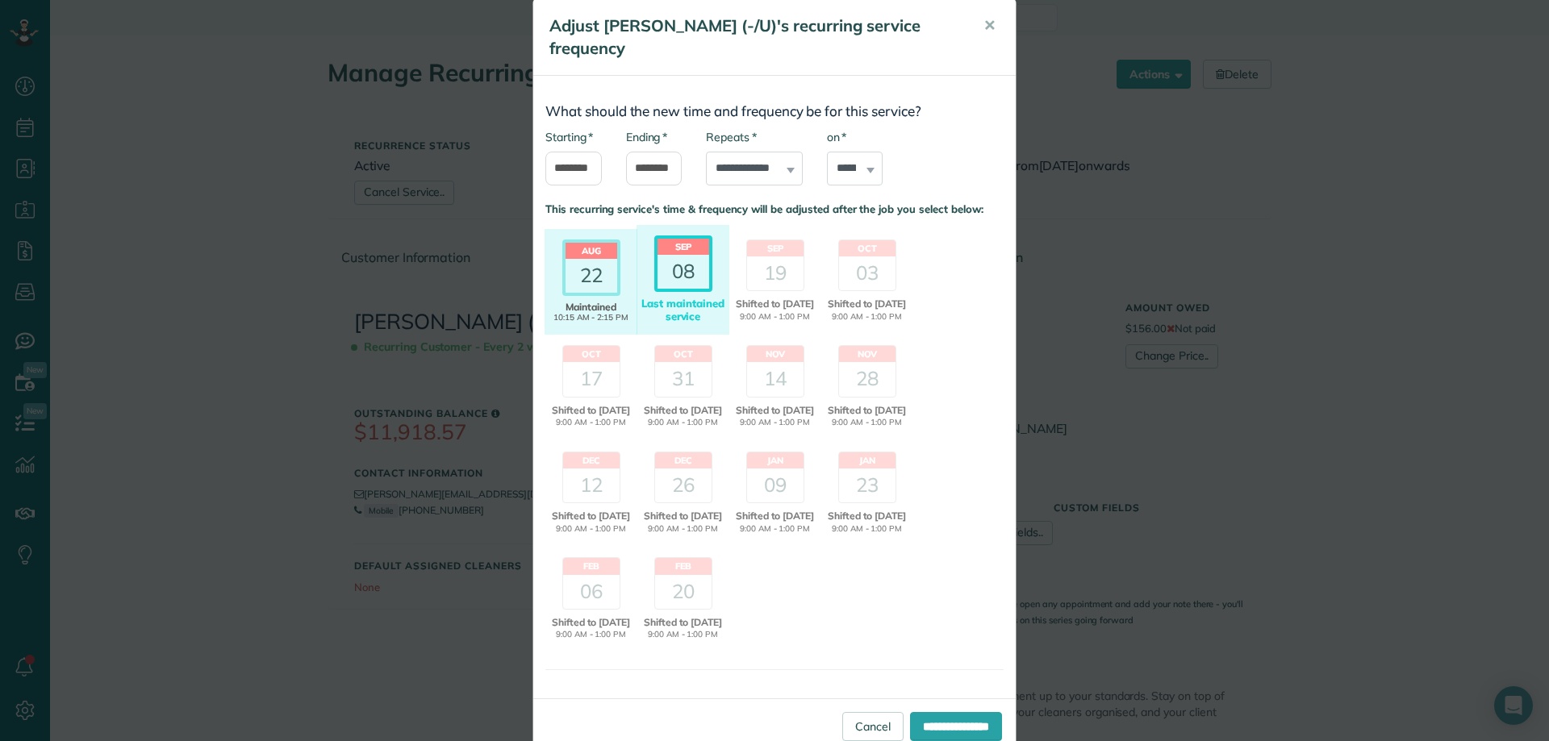
scroll to position [71, 0]
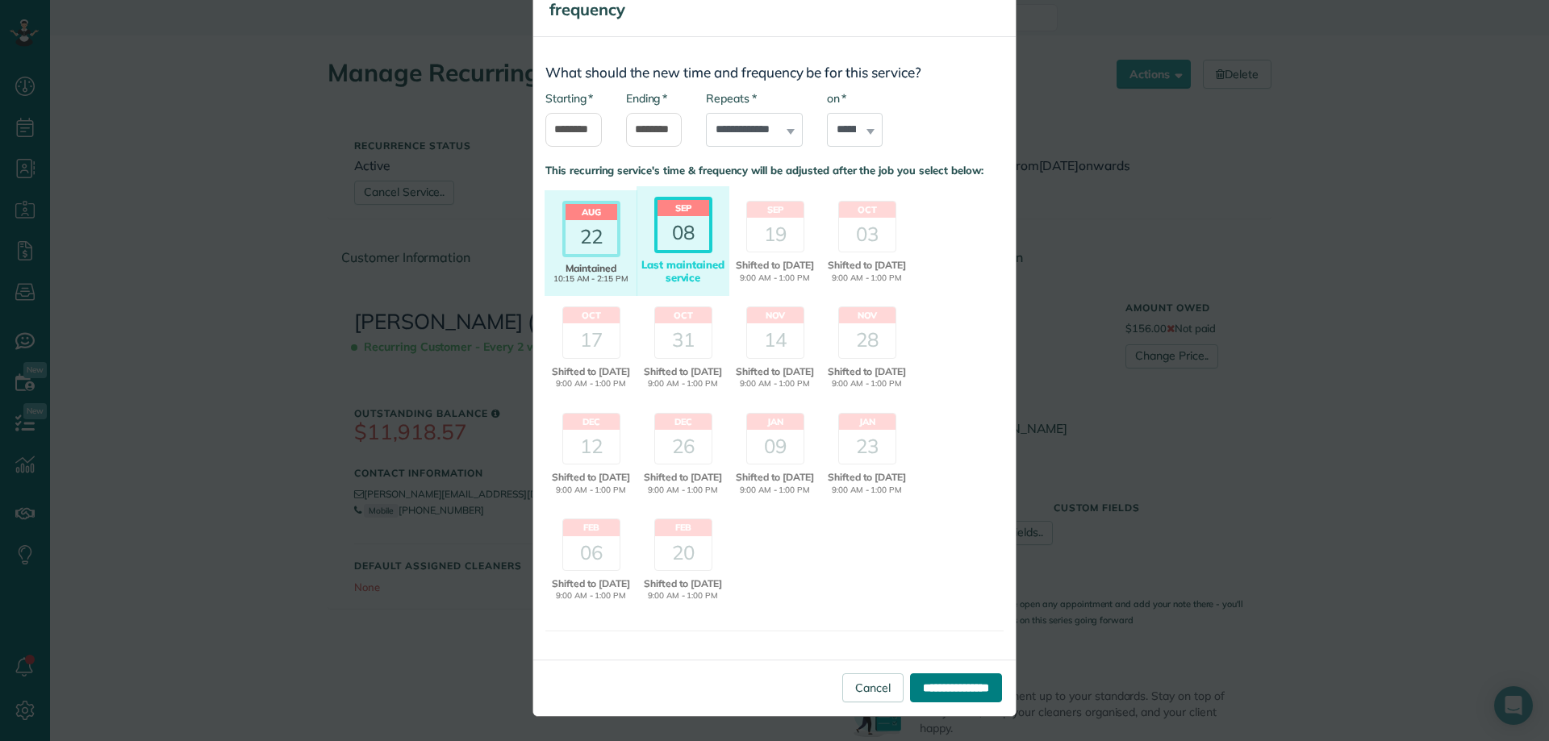
click at [947, 686] on input "**********" at bounding box center [956, 688] width 92 height 29
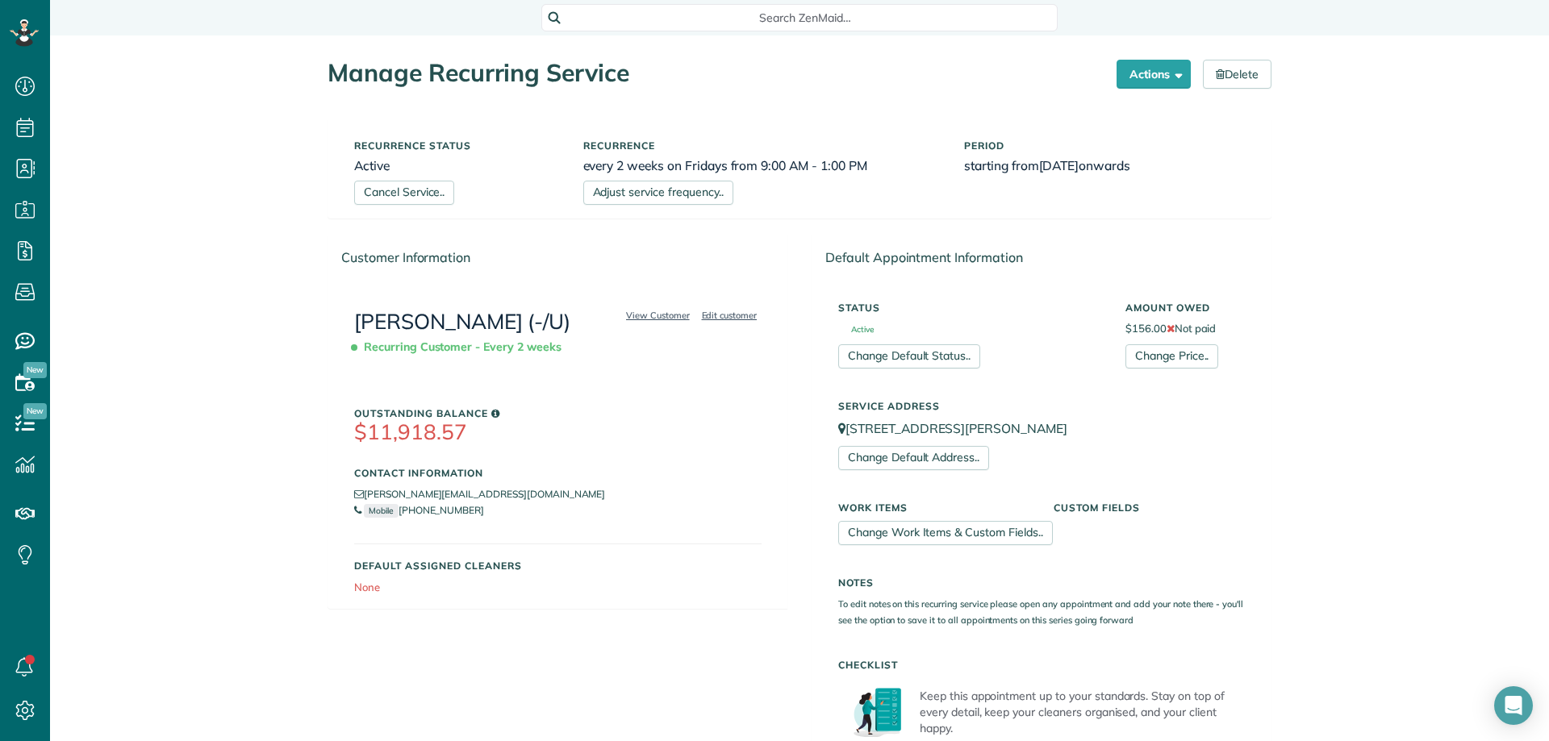
click at [1021, 716] on p "Keep this appointment up to your standards. Stay on top of every detail, keep y…" at bounding box center [1077, 712] width 315 height 48
click at [661, 195] on link "Adjust service frequency.." at bounding box center [658, 193] width 150 height 24
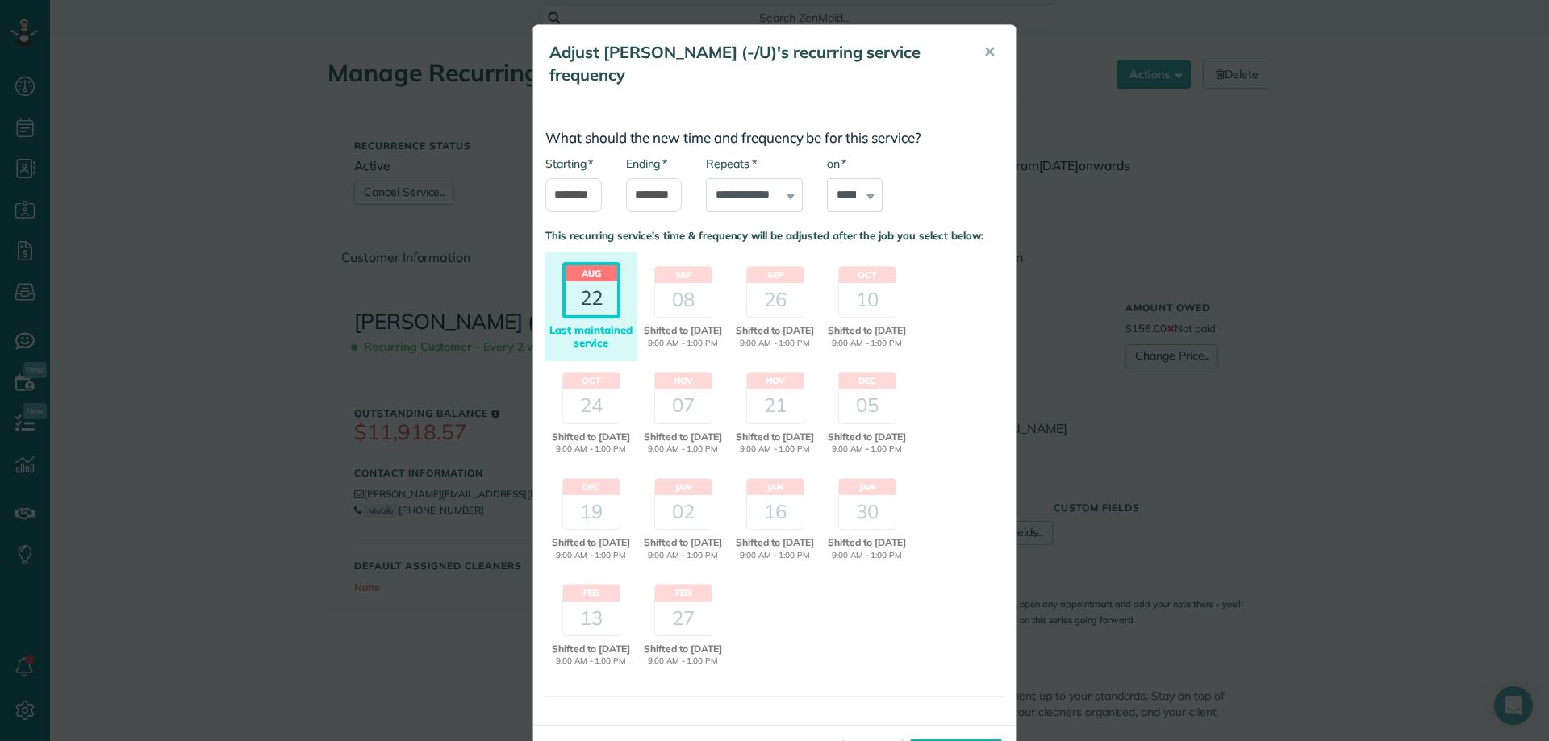
click at [594, 282] on div "22" at bounding box center [592, 299] width 52 height 34
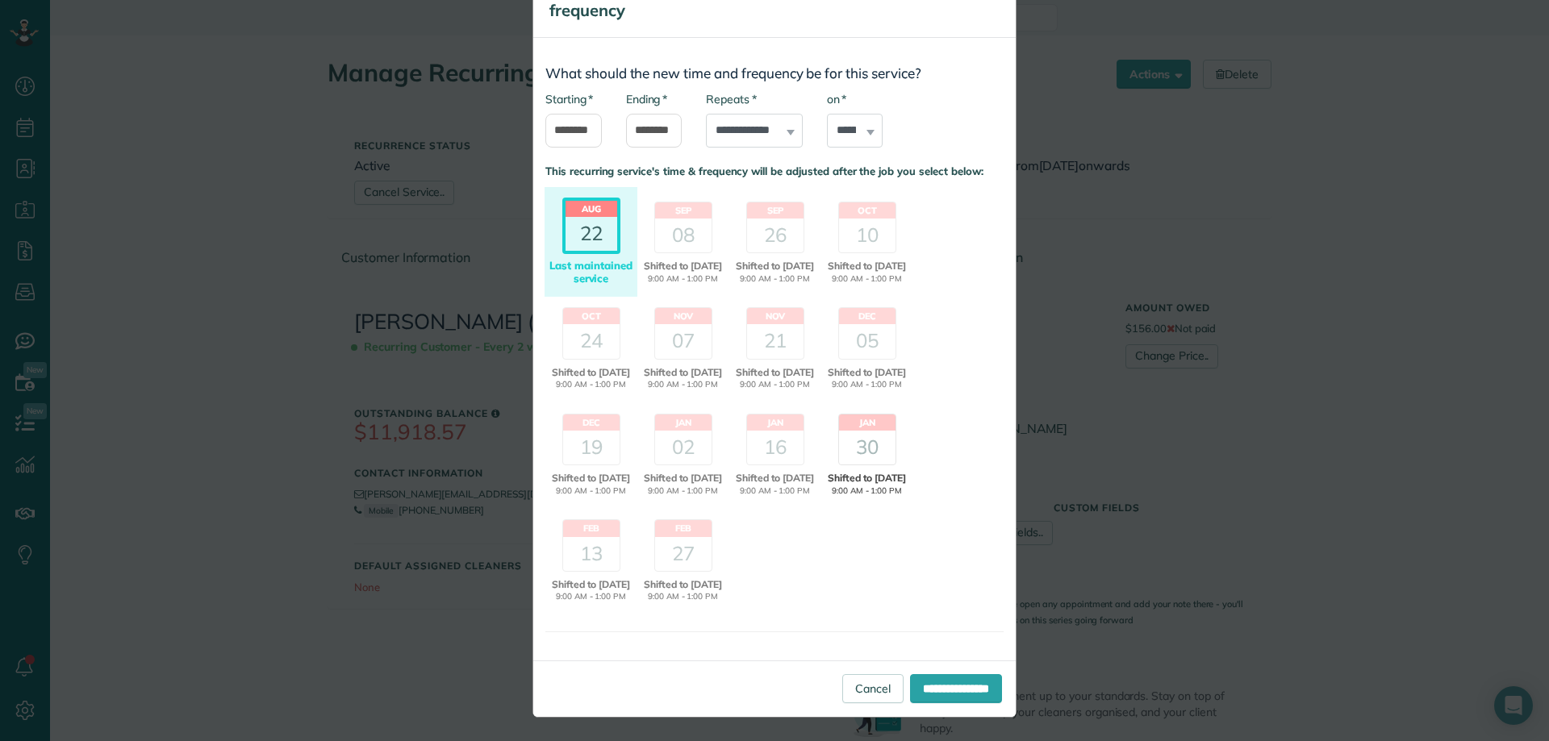
scroll to position [71, 0]
click at [959, 691] on input "**********" at bounding box center [956, 688] width 92 height 29
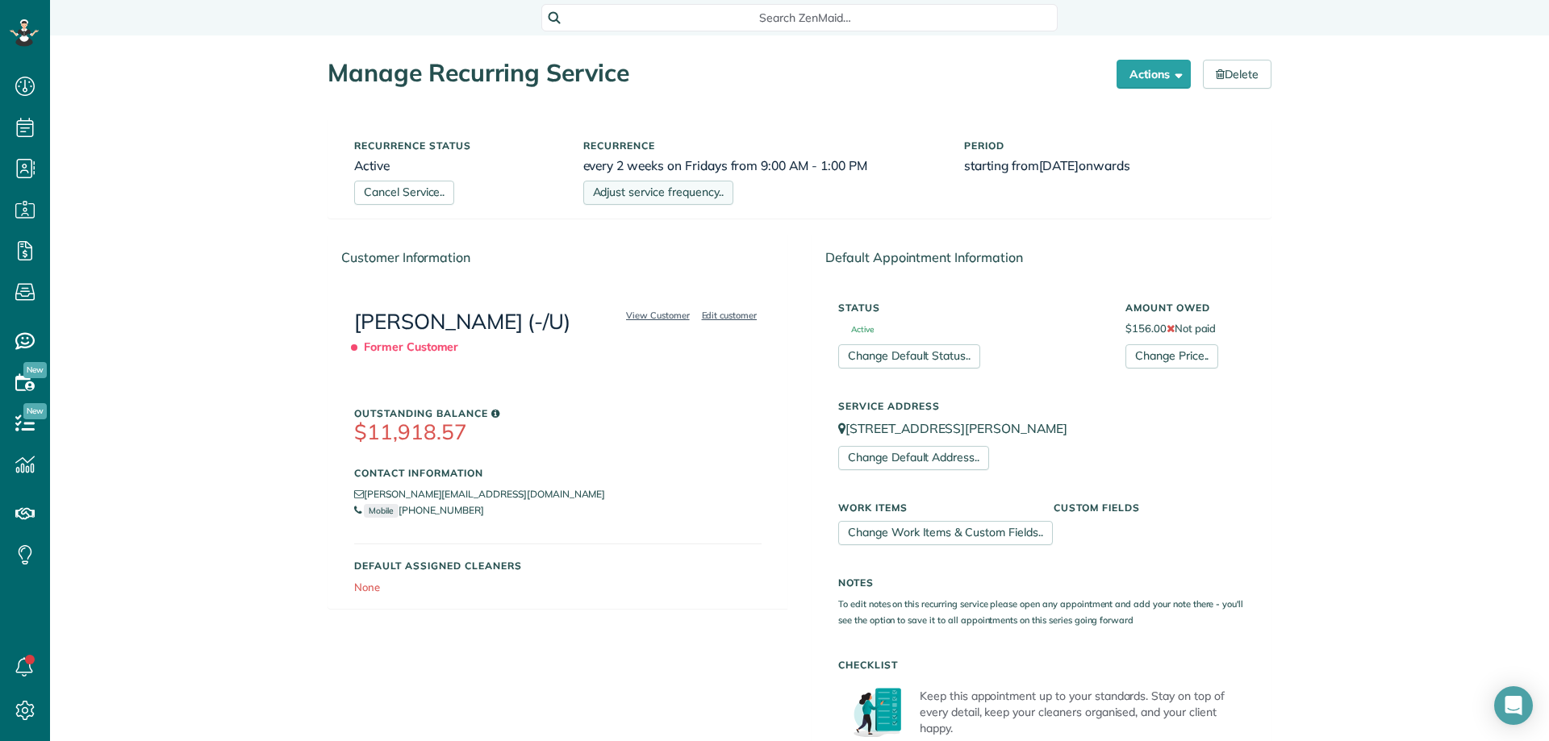
click at [629, 189] on link "Adjust service frequency.." at bounding box center [658, 193] width 150 height 24
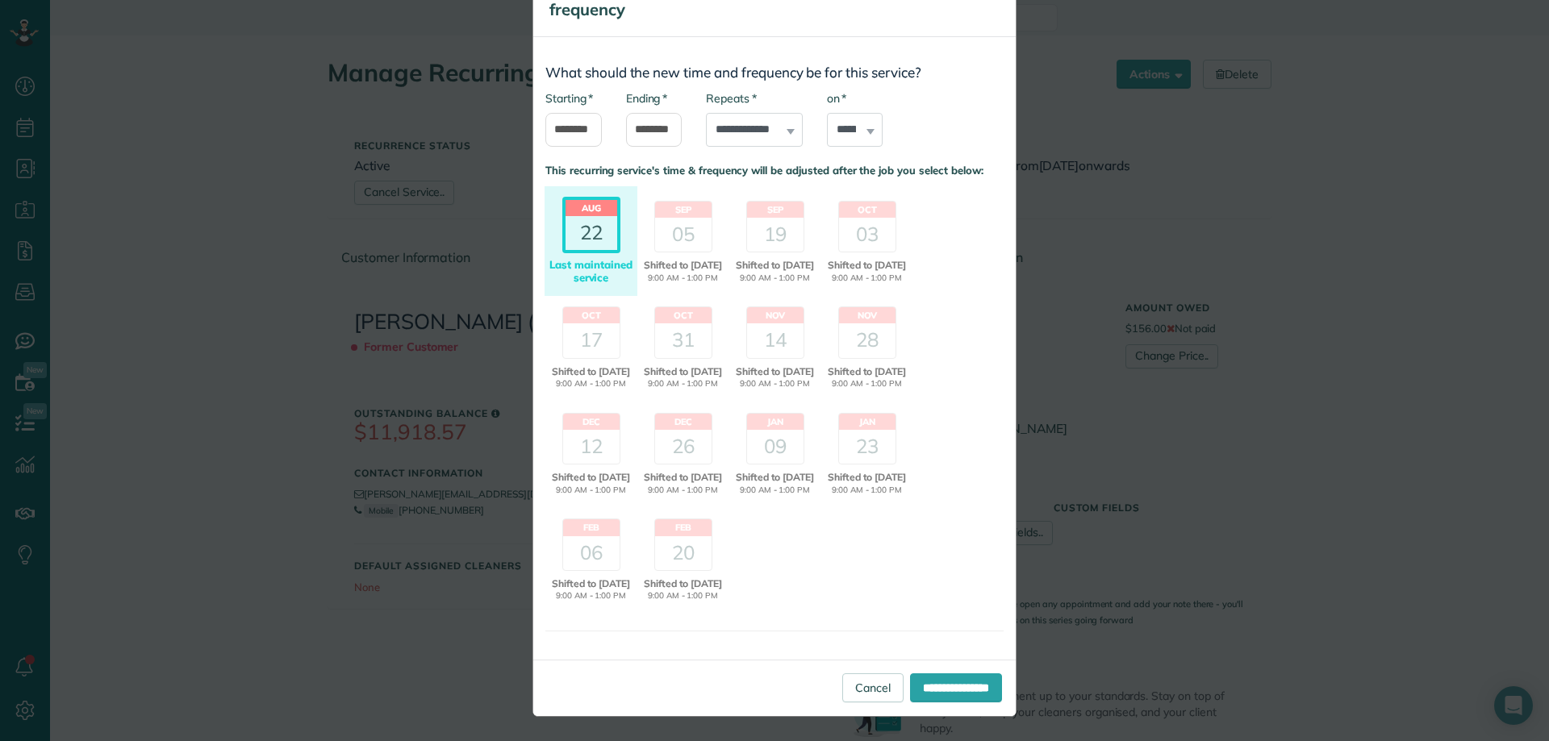
scroll to position [71, 0]
click at [849, 683] on link "Cancel" at bounding box center [872, 688] width 61 height 29
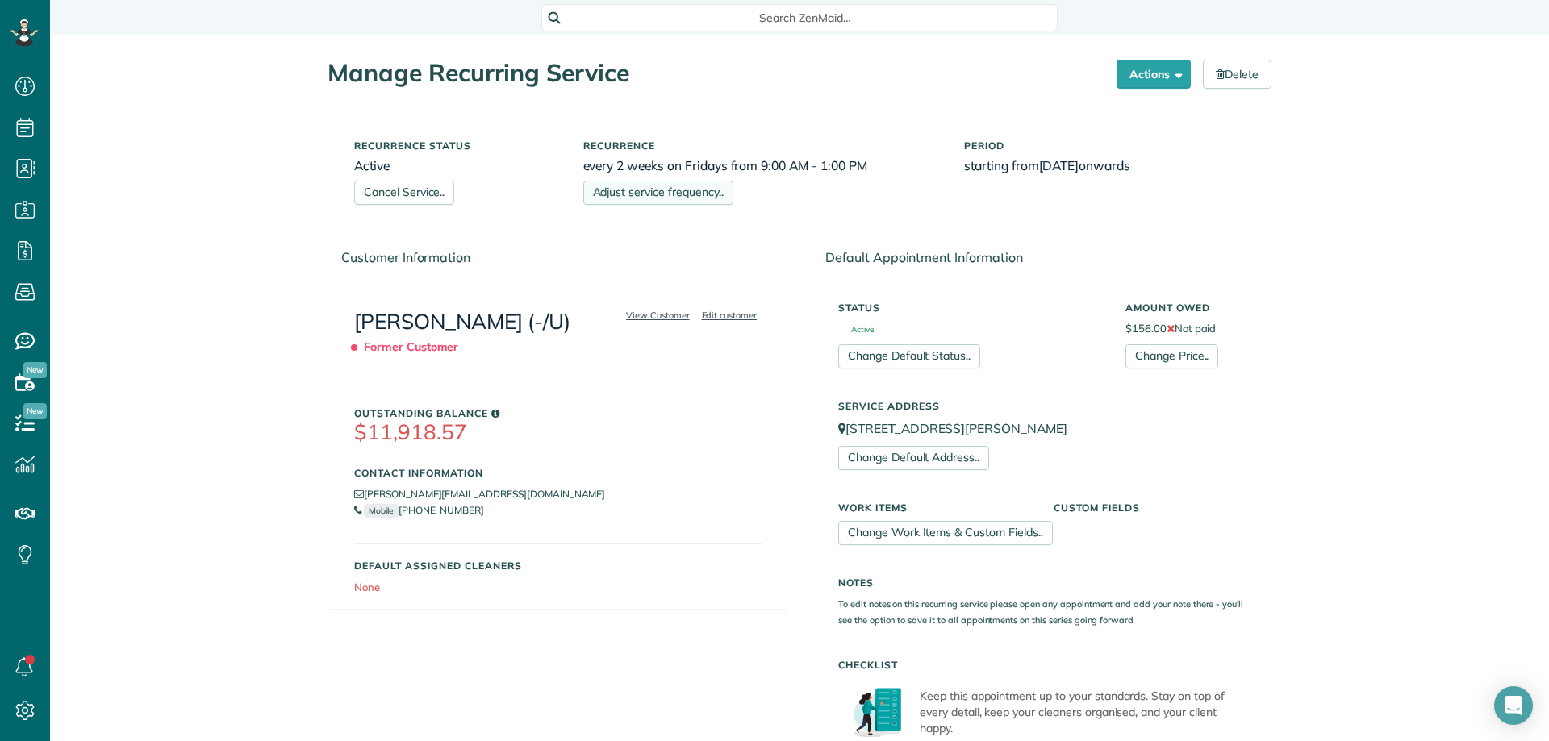
click at [694, 189] on link "Adjust service frequency.." at bounding box center [658, 193] width 150 height 24
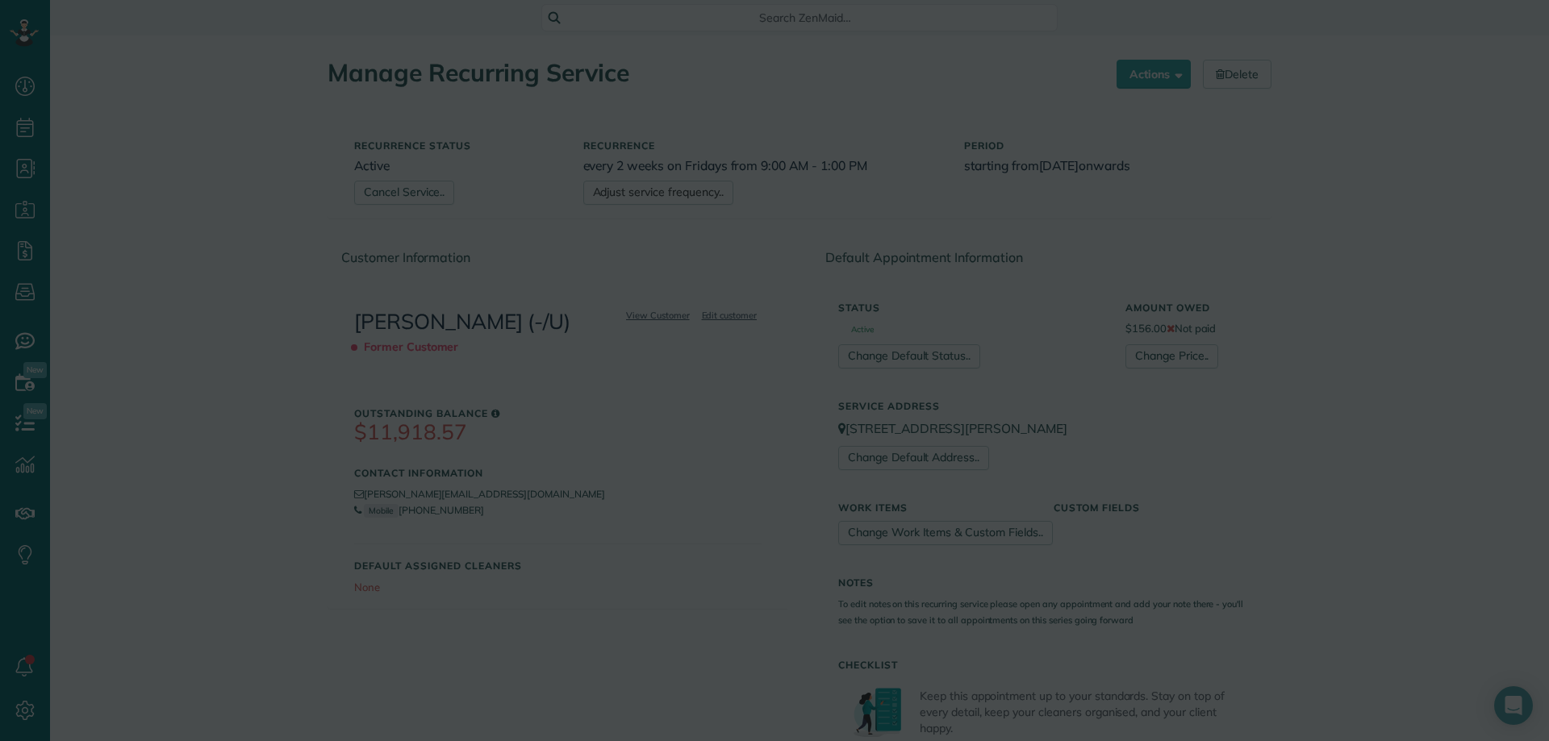
scroll to position [0, 0]
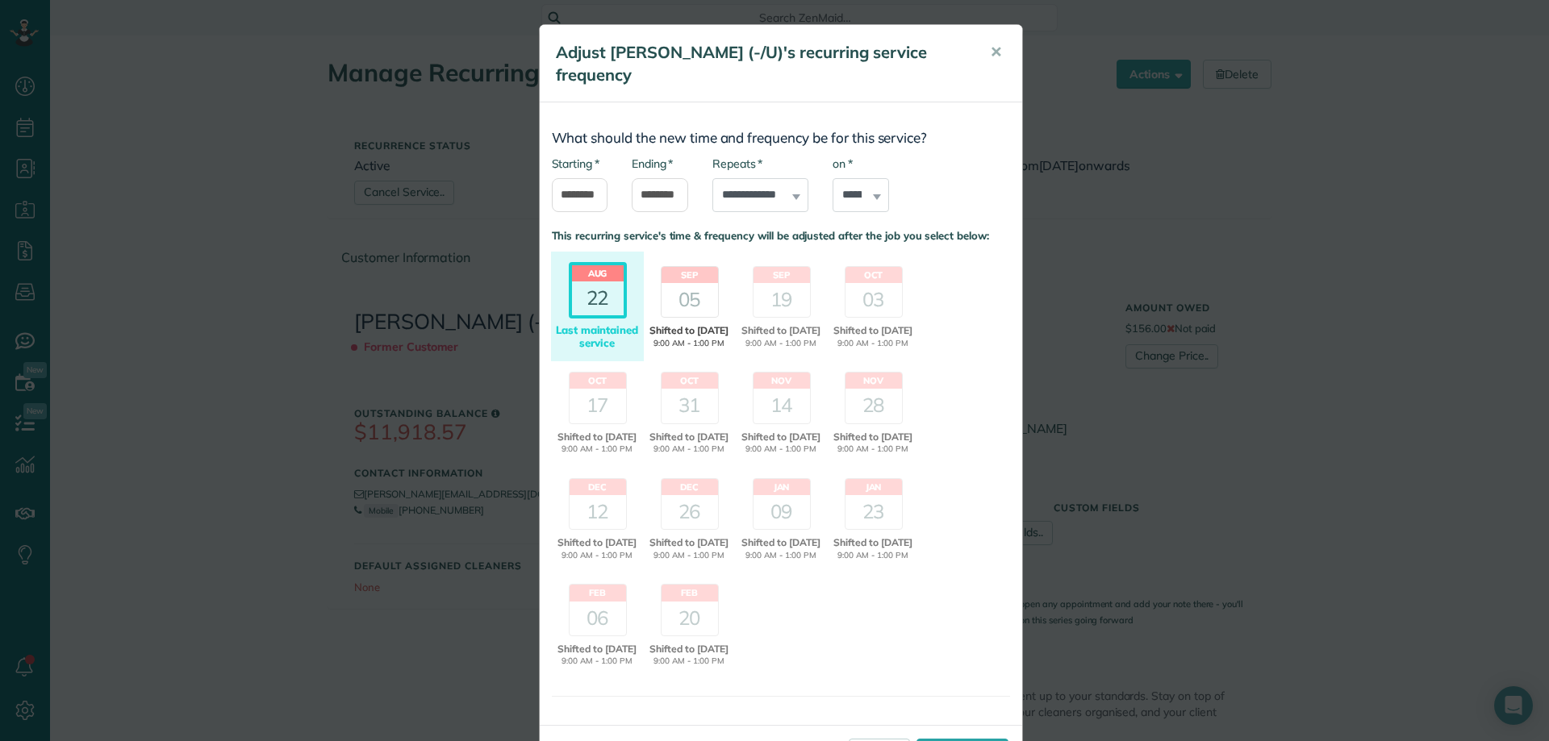
click at [666, 283] on div "05" at bounding box center [690, 300] width 56 height 34
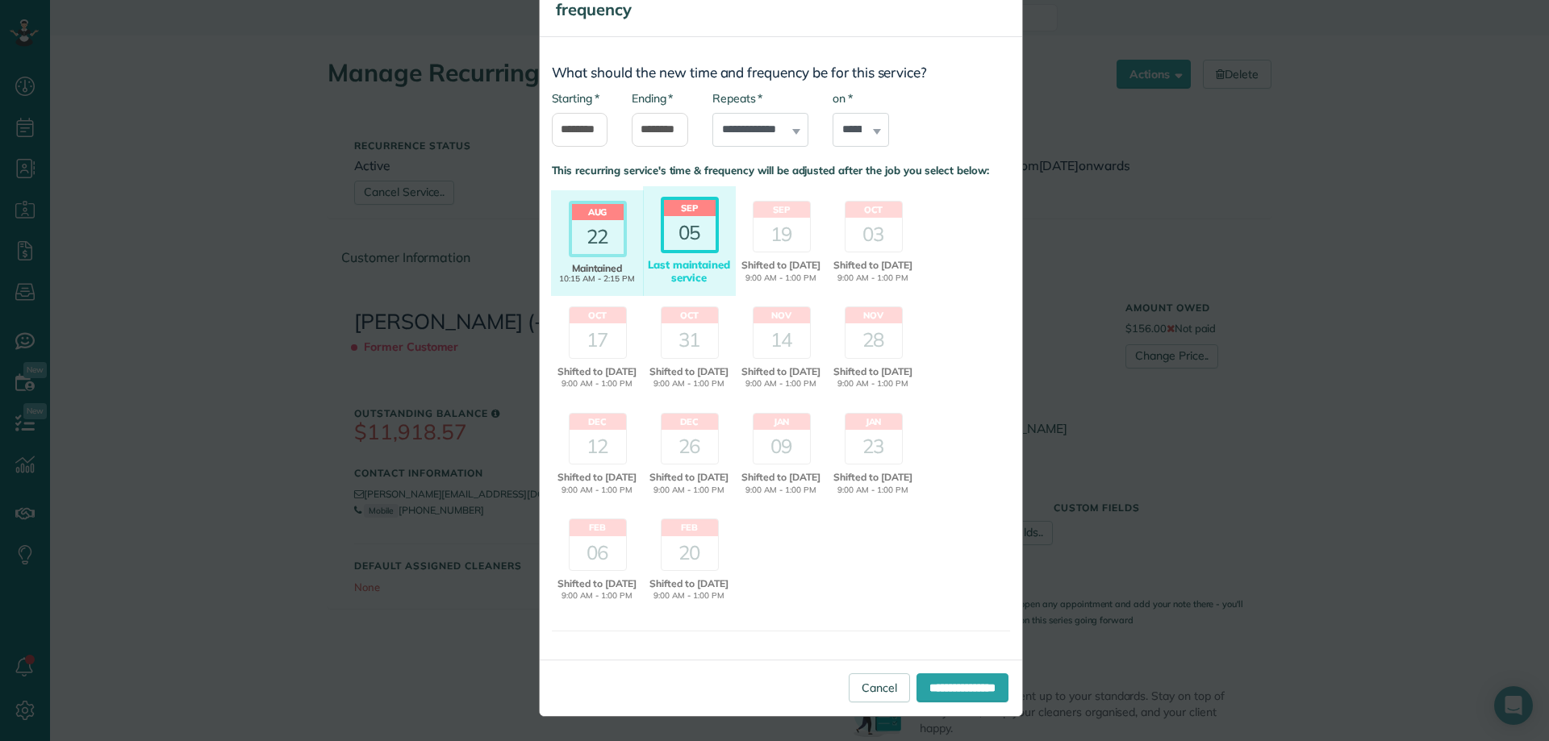
scroll to position [71, 0]
click at [957, 688] on input "**********" at bounding box center [962, 688] width 92 height 29
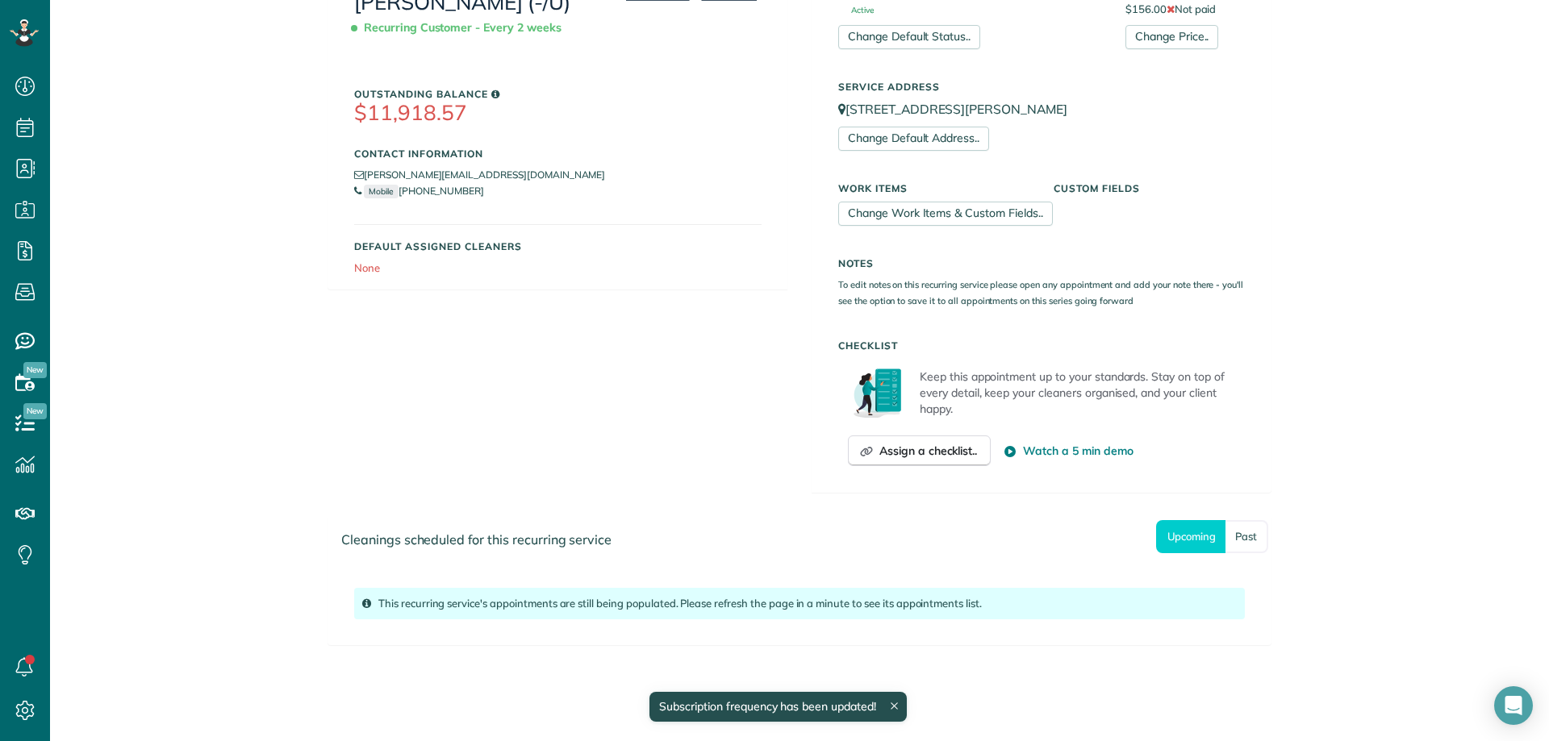
scroll to position [336, 0]
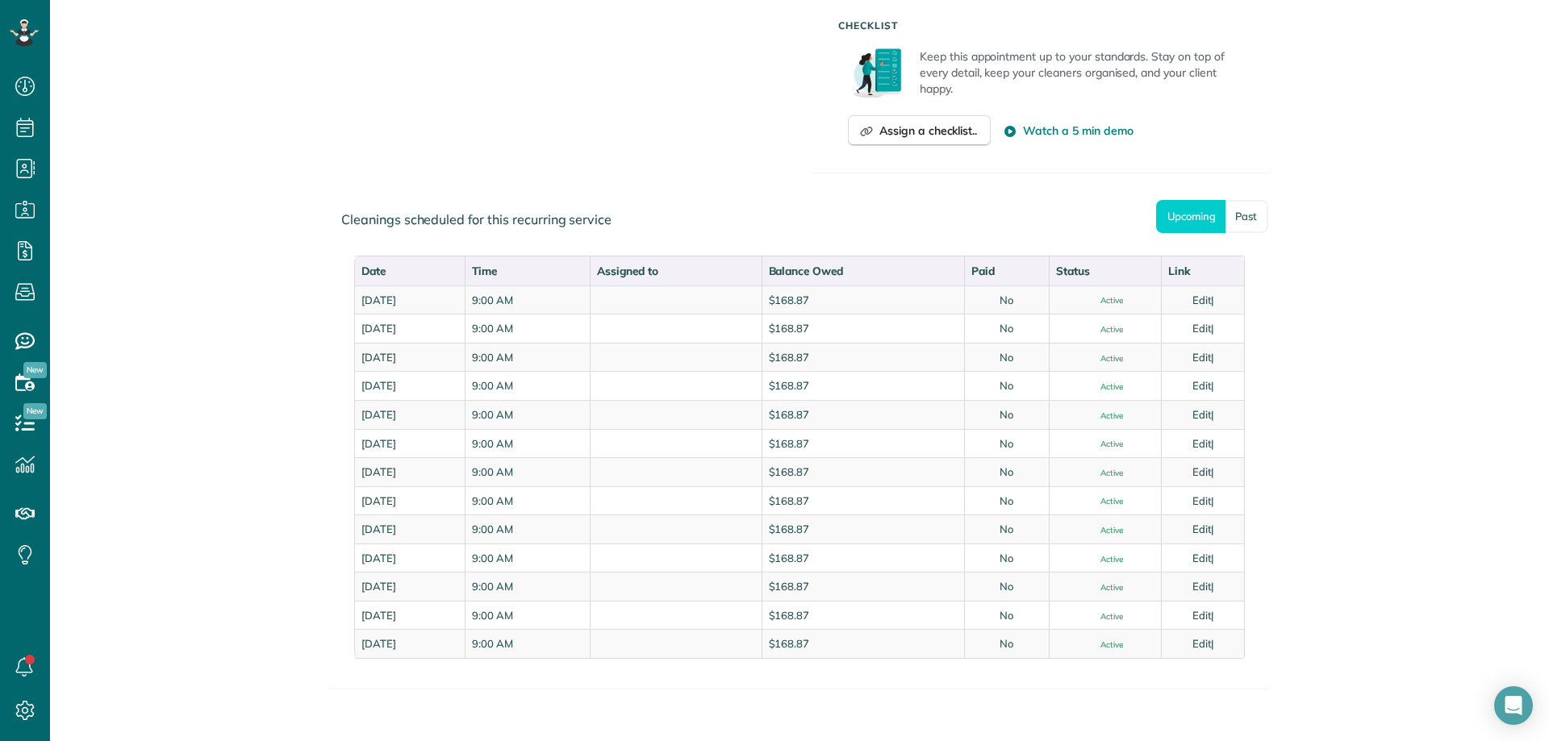
scroll to position [645, 0]
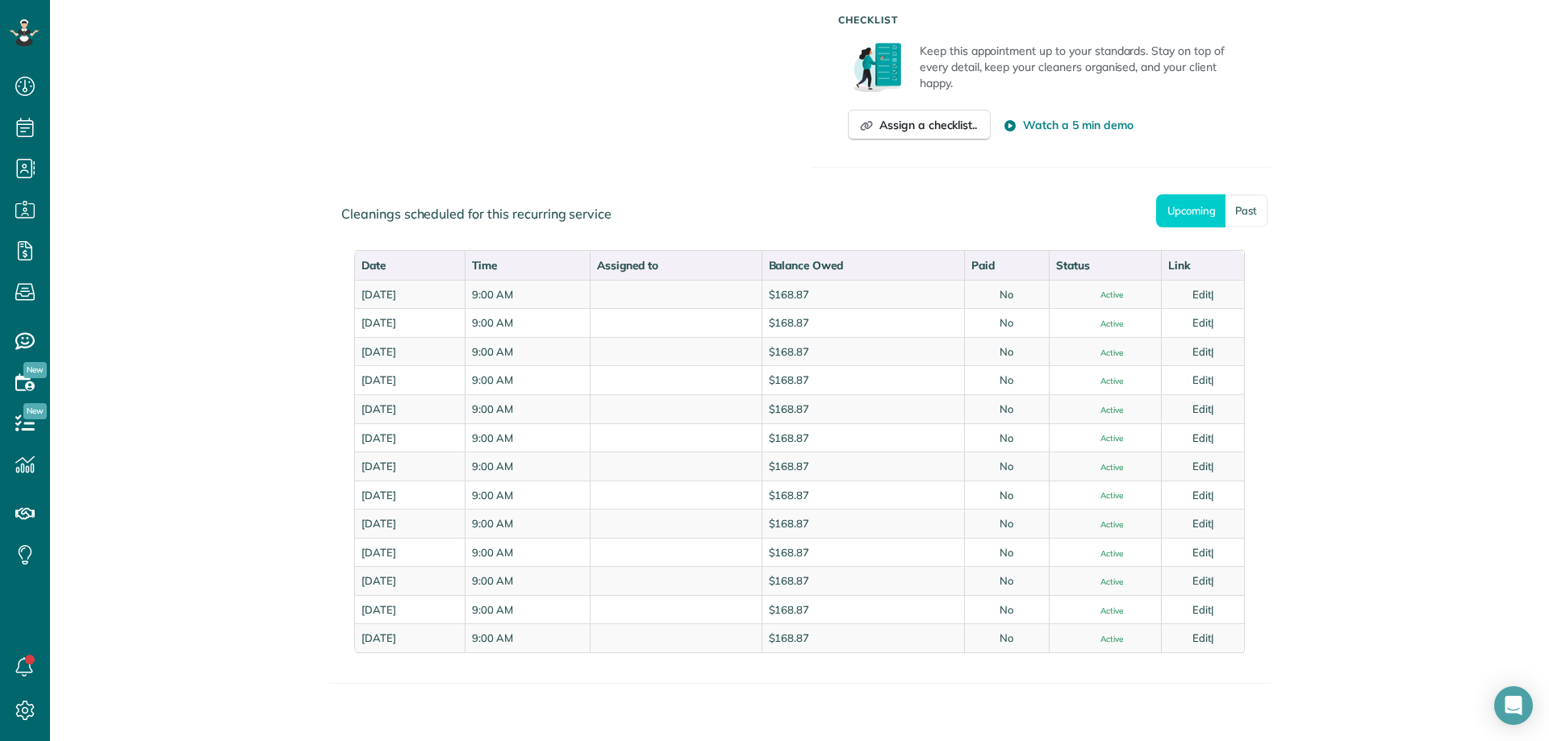
click at [532, 709] on div "Manage Recurring Service Actions Cancel Service.. Adjust service frequency.. Ch…" at bounding box center [799, 93] width 968 height 1406
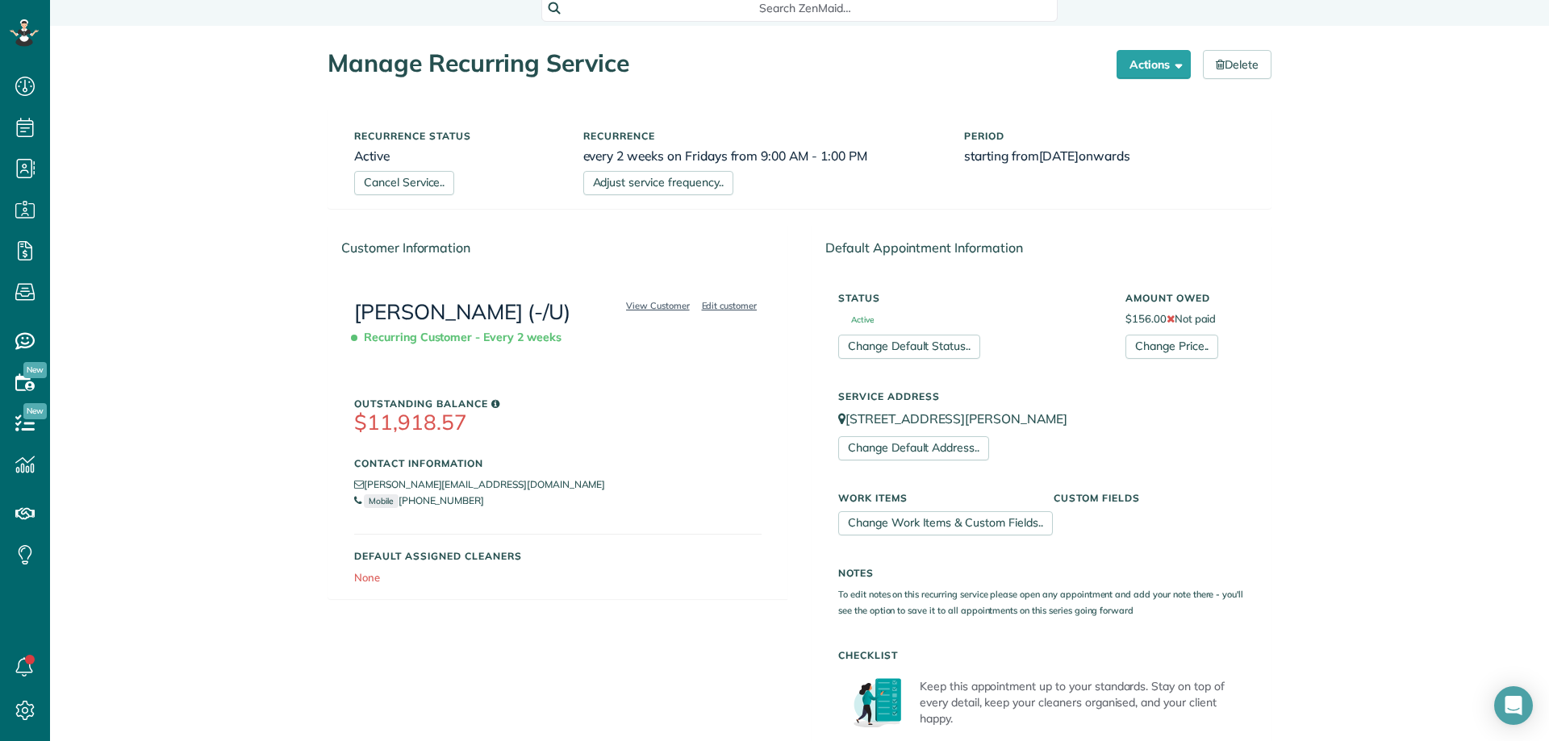
scroll to position [0, 0]
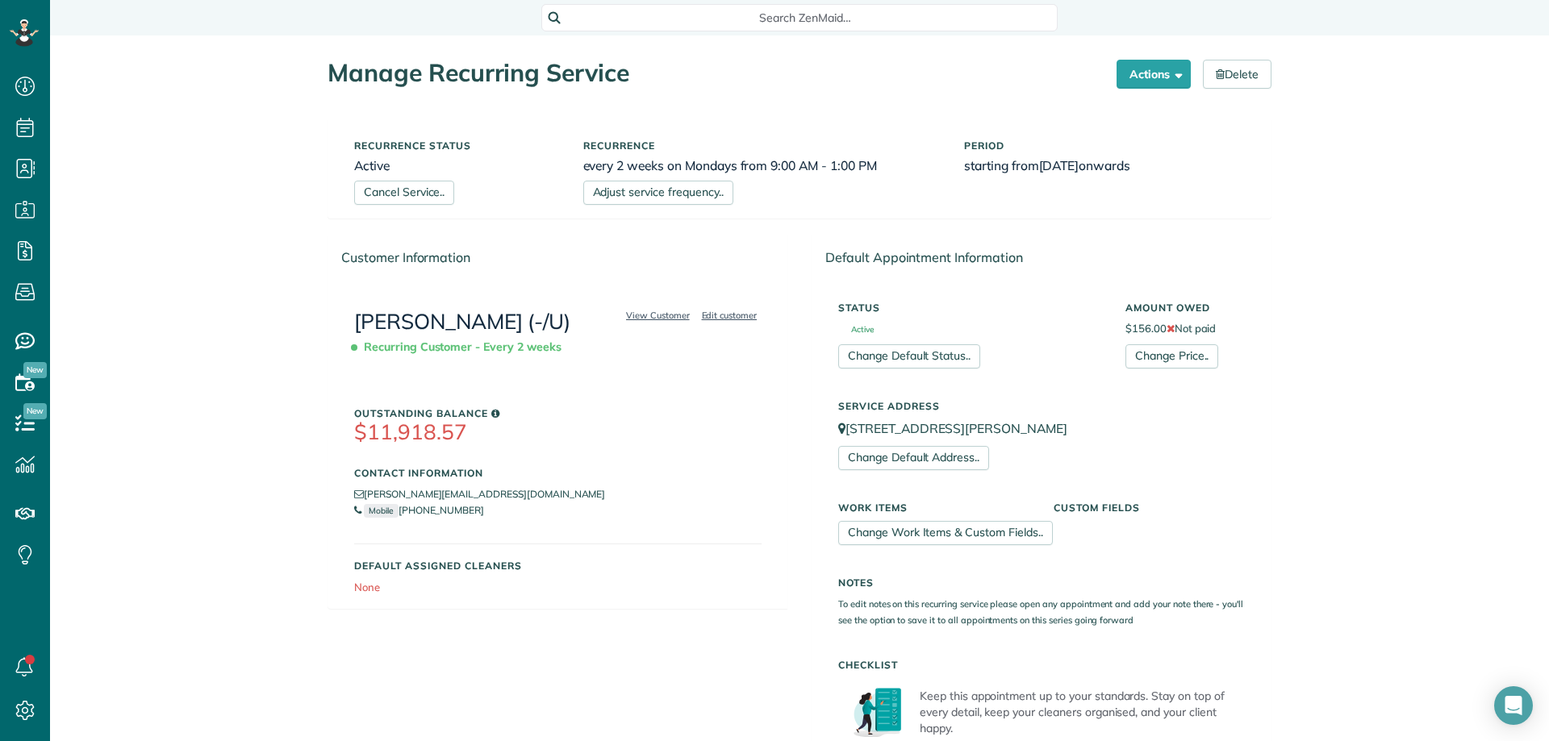
scroll to position [7, 7]
click at [690, 2] on div "Search ZenMaid…" at bounding box center [799, 16] width 516 height 31
click at [690, 19] on span "Search ZenMaid…" at bounding box center [805, 18] width 490 height 16
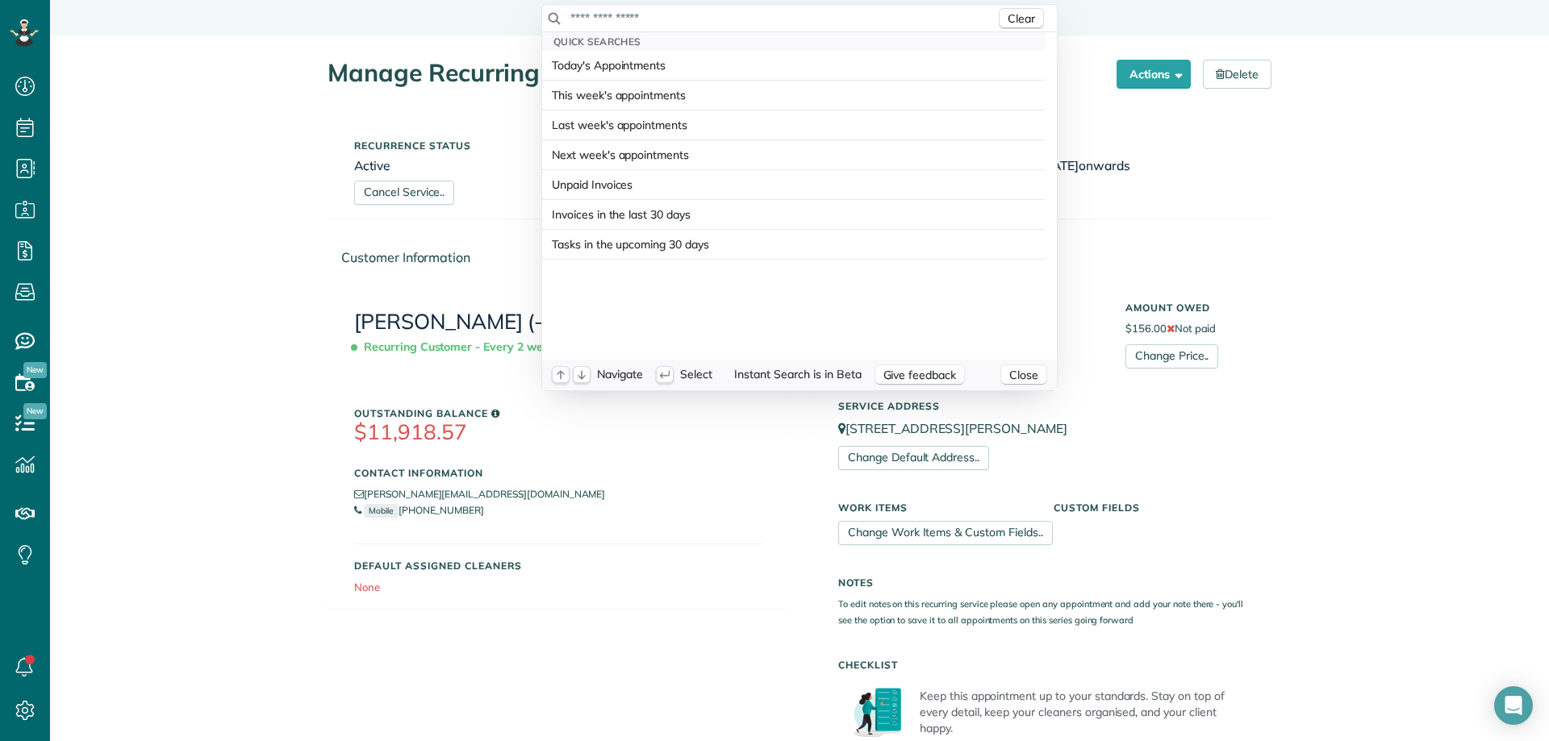
click at [691, 19] on input "text" at bounding box center [783, 18] width 426 height 16
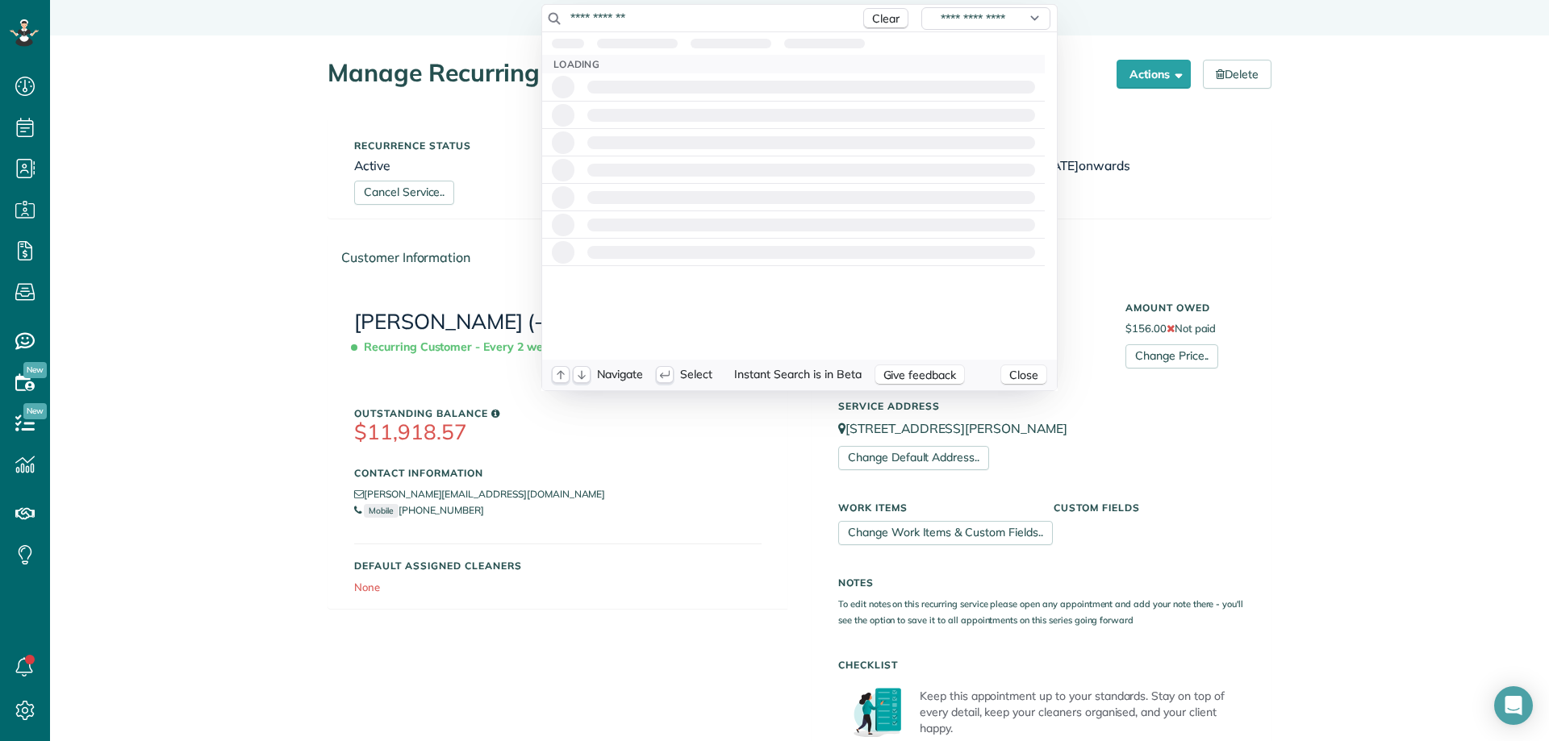
type input "**********"
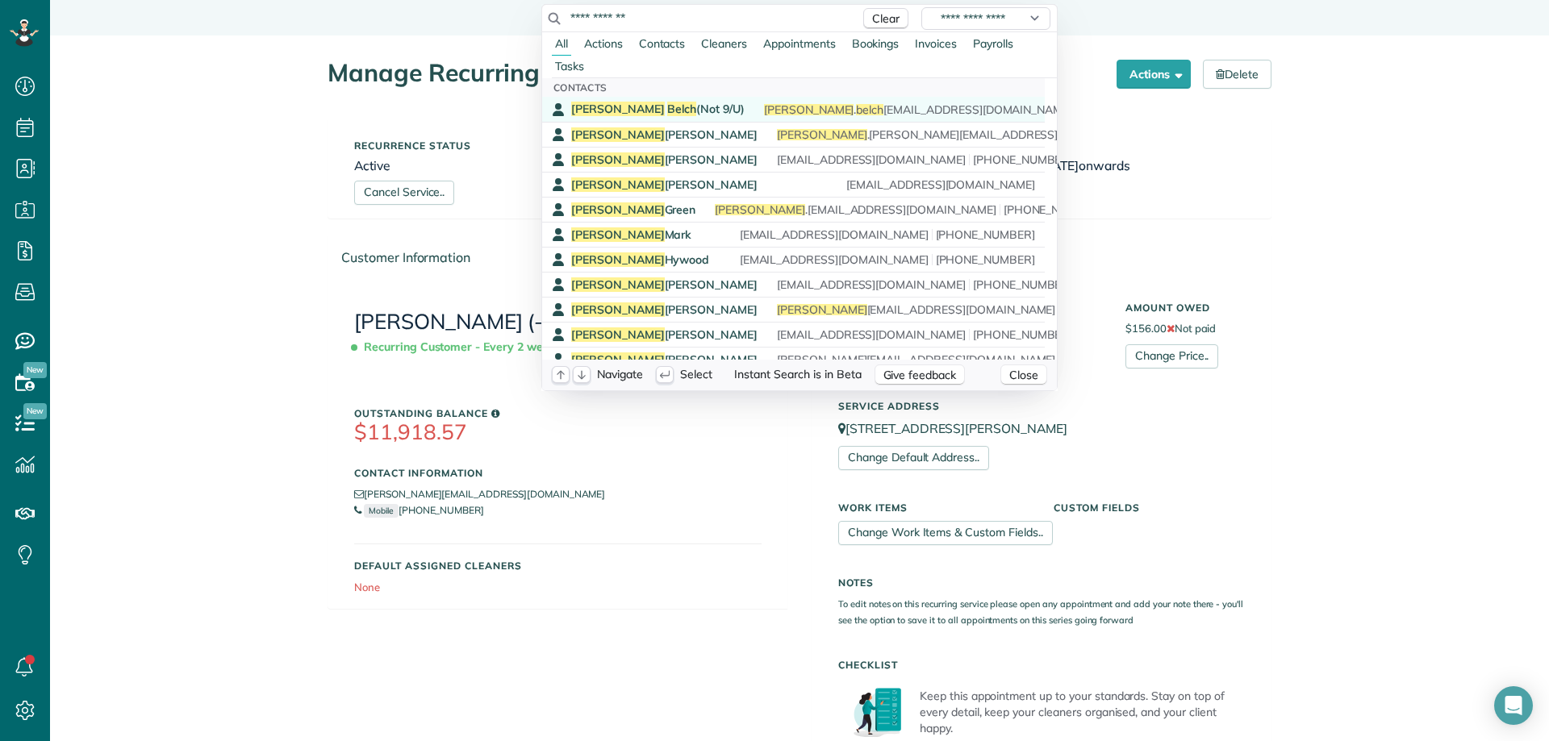
click at [666, 110] on span "Justin Belch (Not 9/U)" at bounding box center [657, 109] width 173 height 15
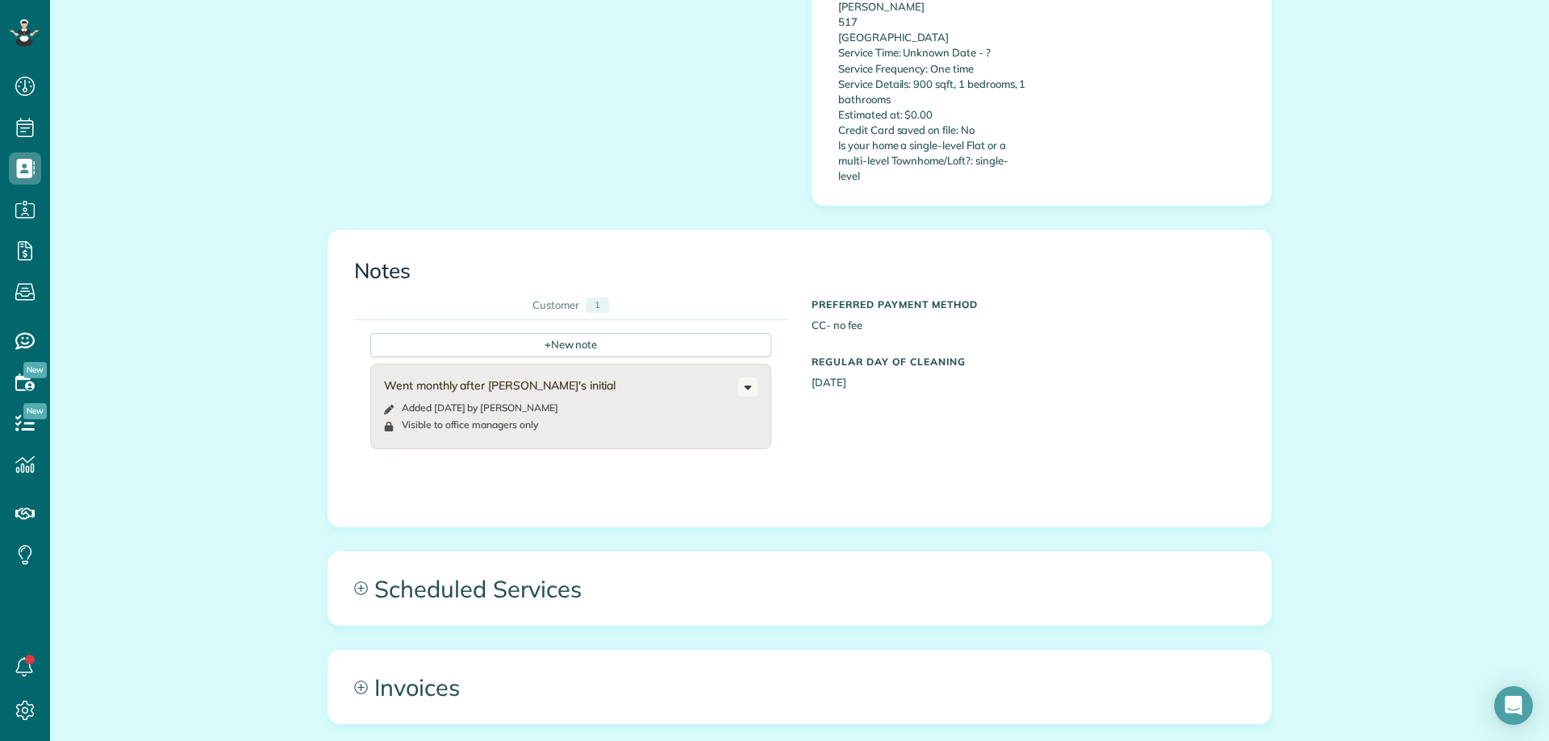
scroll to position [645, 0]
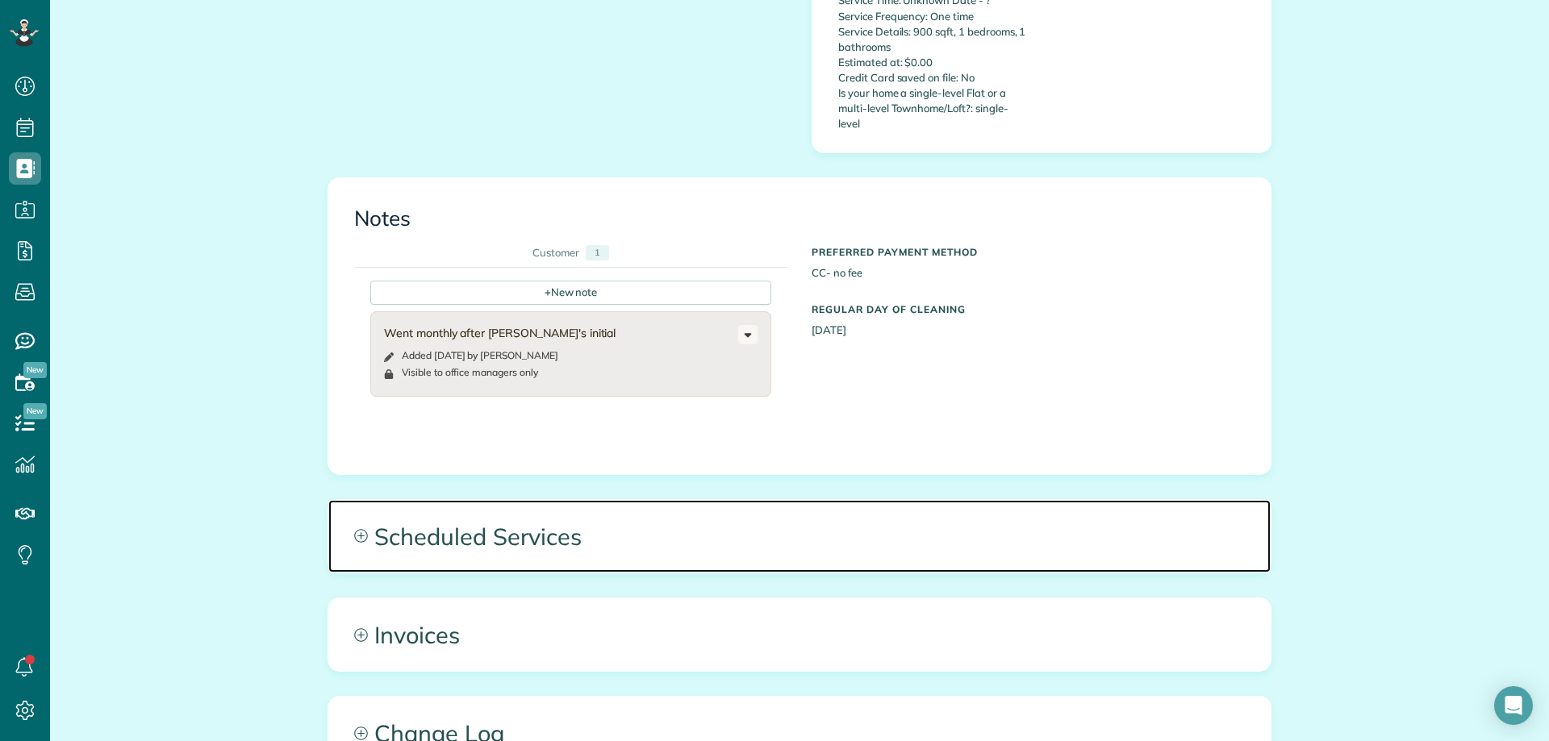
click at [852, 507] on span "Scheduled Services" at bounding box center [799, 536] width 942 height 73
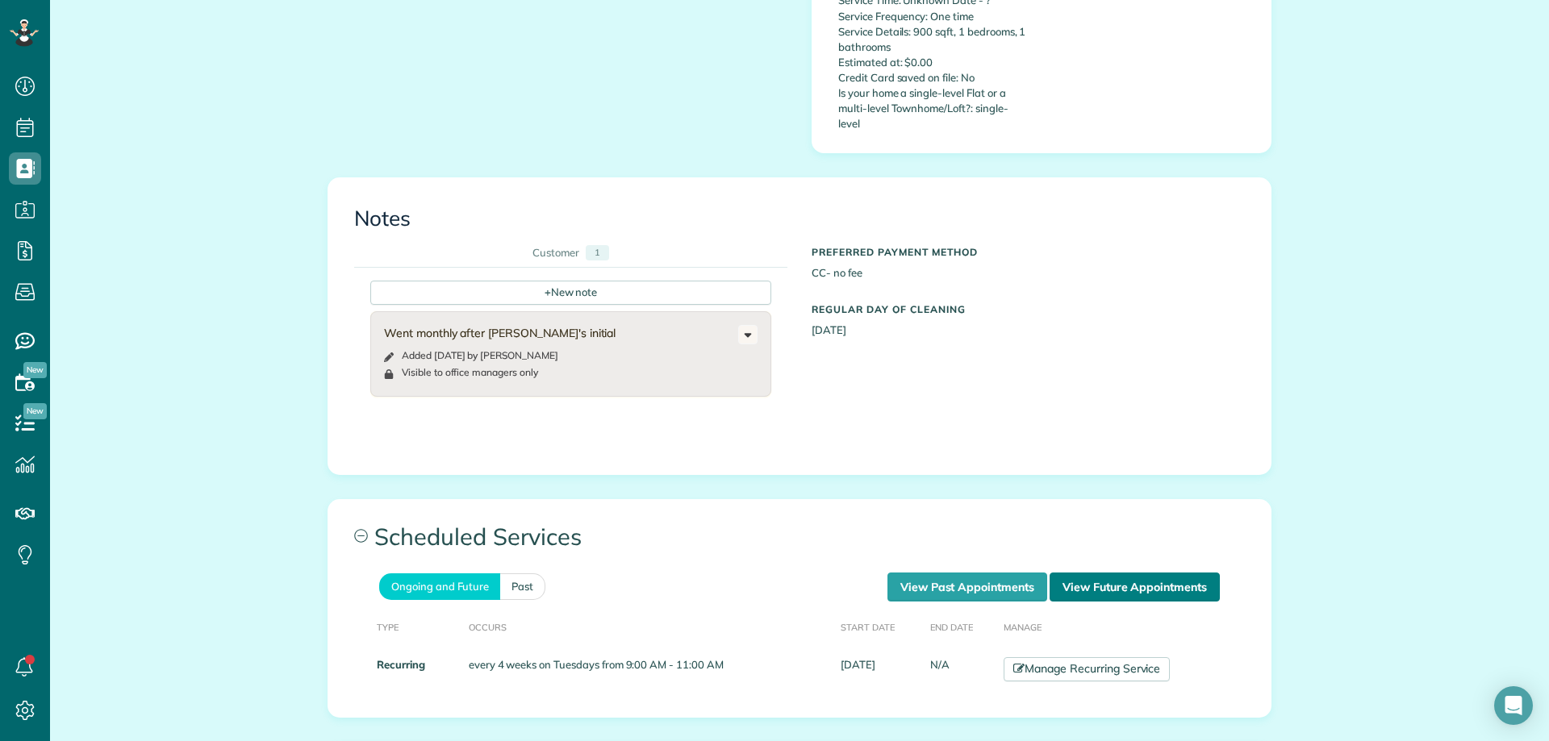
click at [1087, 573] on link "View Future Appointments" at bounding box center [1135, 587] width 170 height 29
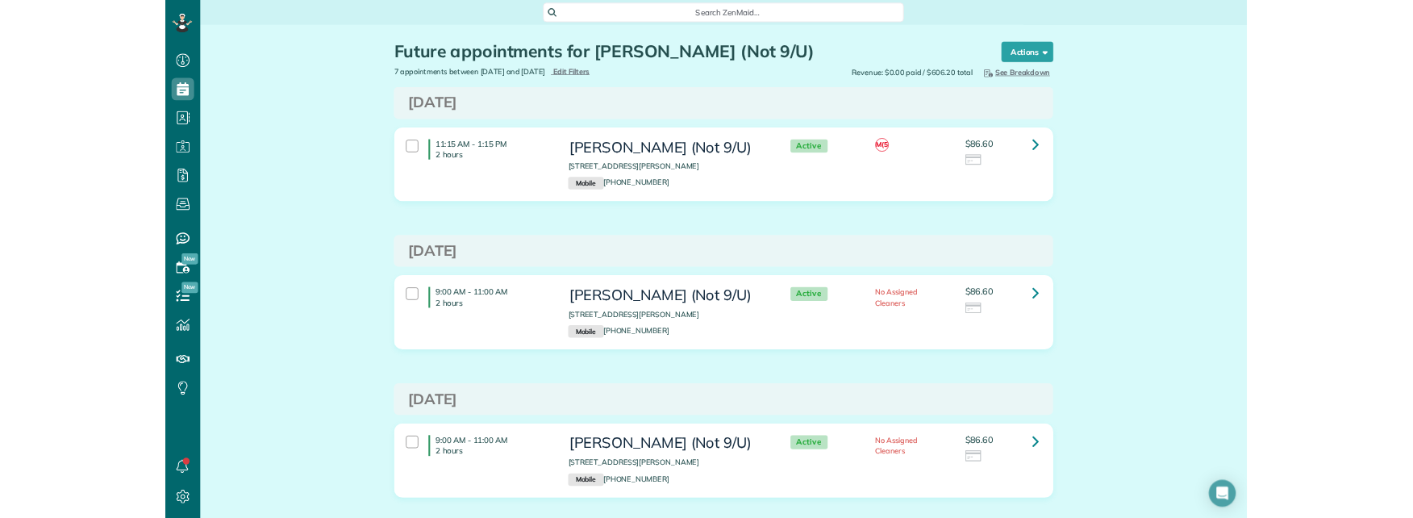
scroll to position [518, 50]
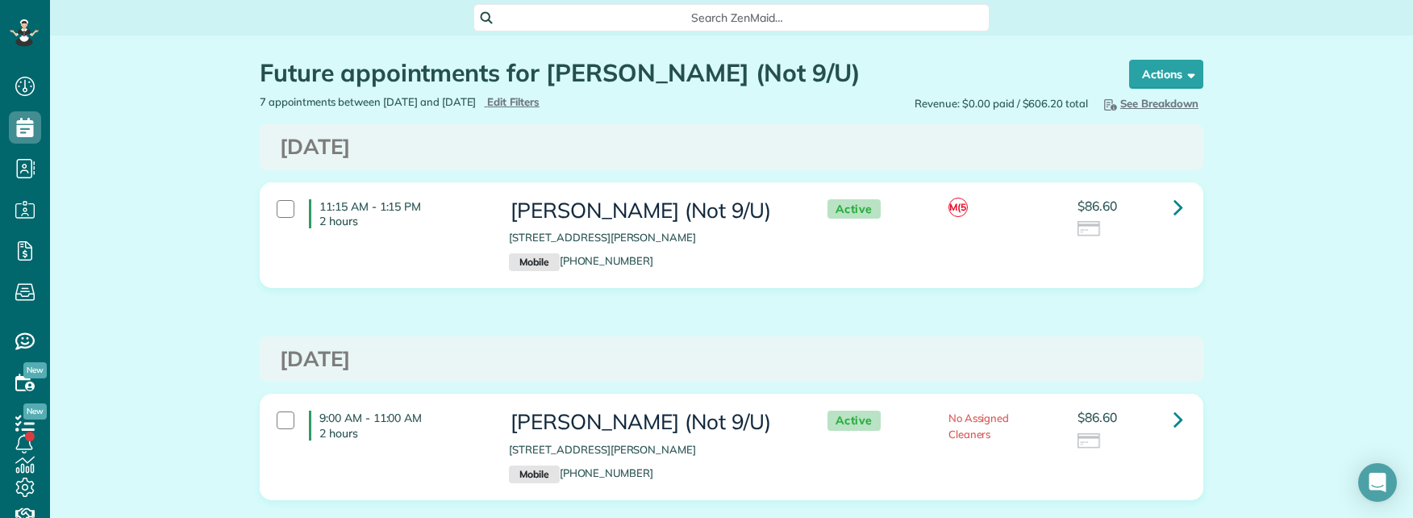
click at [720, 13] on span "Search ZenMaid…" at bounding box center [737, 18] width 490 height 16
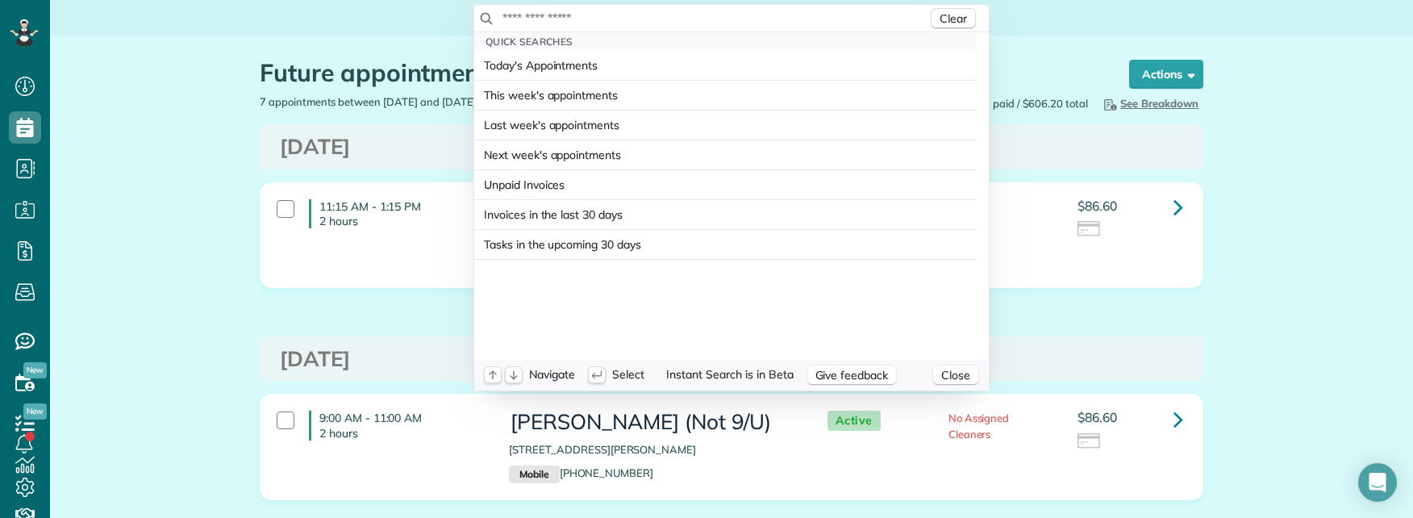
click at [714, 16] on input "text" at bounding box center [715, 18] width 426 height 16
click at [564, 17] on input "text" at bounding box center [715, 18] width 426 height 16
paste input "*"
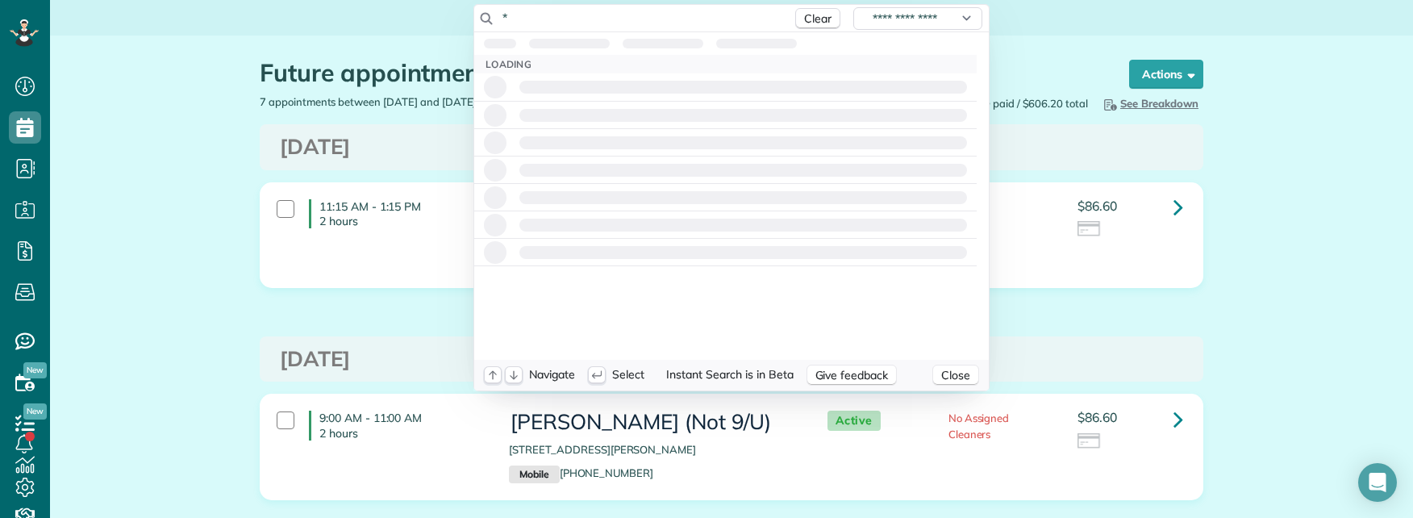
drag, startPoint x: 507, startPoint y: 20, endPoint x: 453, endPoint y: 20, distance: 53.2
click at [453, 20] on html "Dashboard Scheduling Calendar View List View Dispatch View - Weekly scheduling …" at bounding box center [706, 259] width 1413 height 518
paste input "text"
drag, startPoint x: 534, startPoint y: 15, endPoint x: 415, endPoint y: 27, distance: 119.2
click at [420, 27] on html "Dashboard Scheduling Calendar View List View Dispatch View - Weekly scheduling …" at bounding box center [706, 259] width 1413 height 518
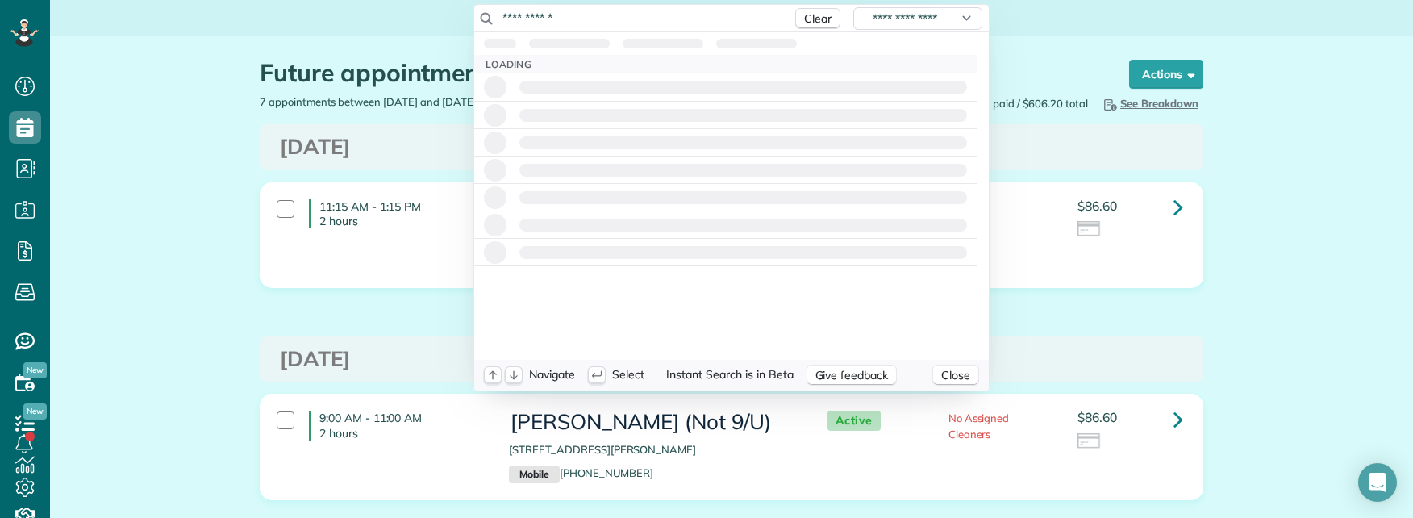
click at [599, 19] on input "**********" at bounding box center [643, 18] width 282 height 16
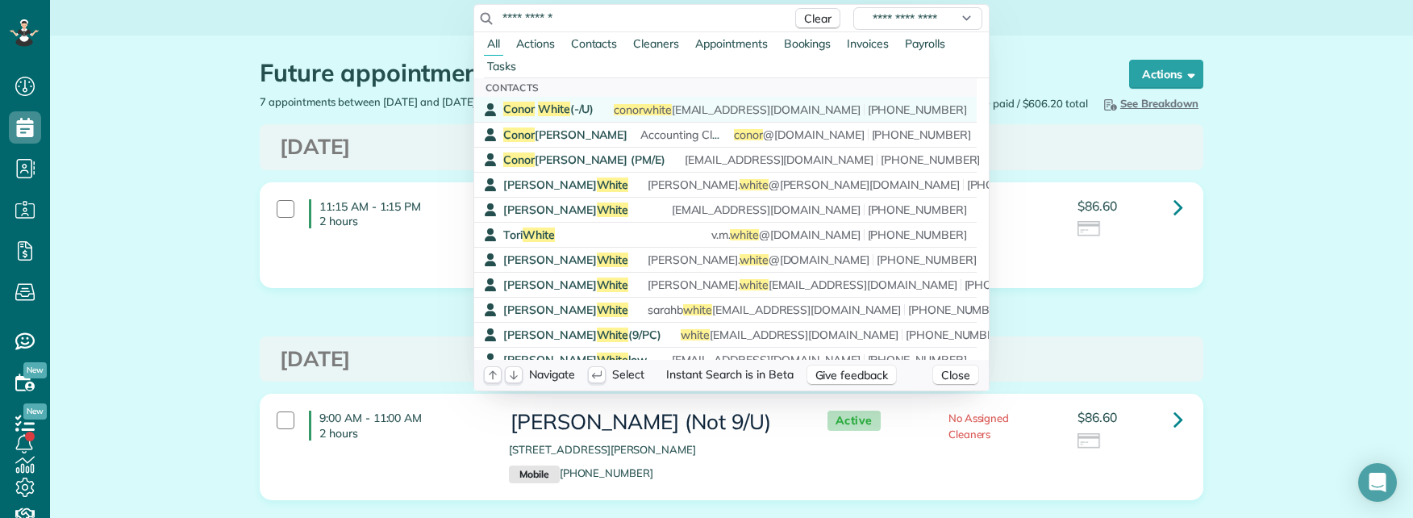
type input "**********"
click at [574, 107] on span "Conor White (-/U)" at bounding box center [548, 109] width 90 height 15
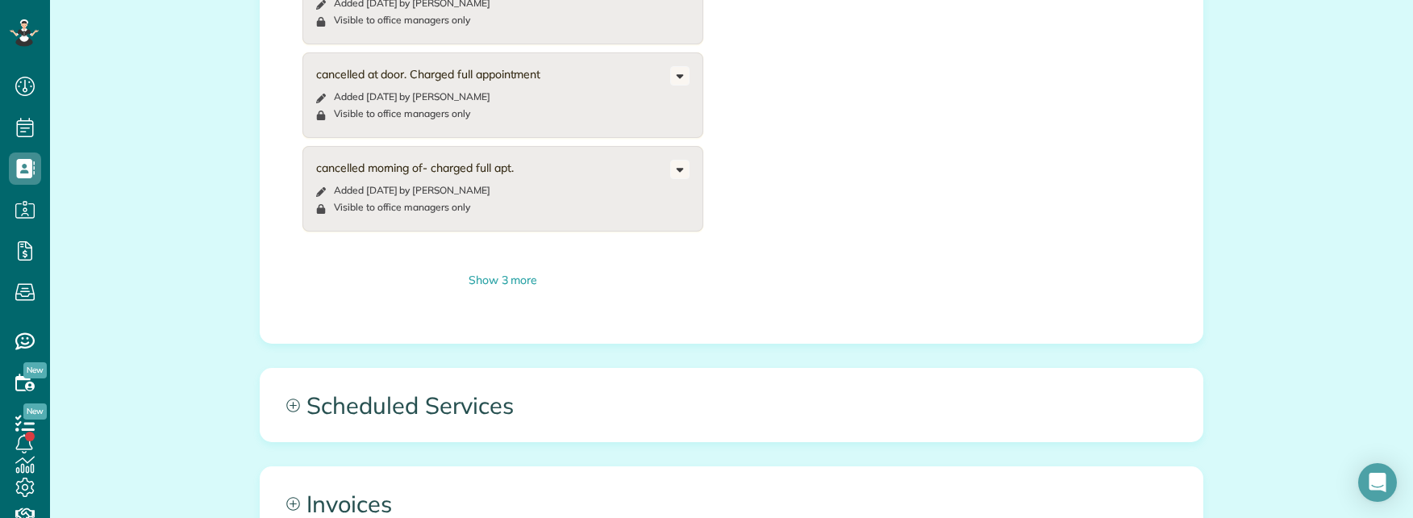
scroll to position [1694, 0]
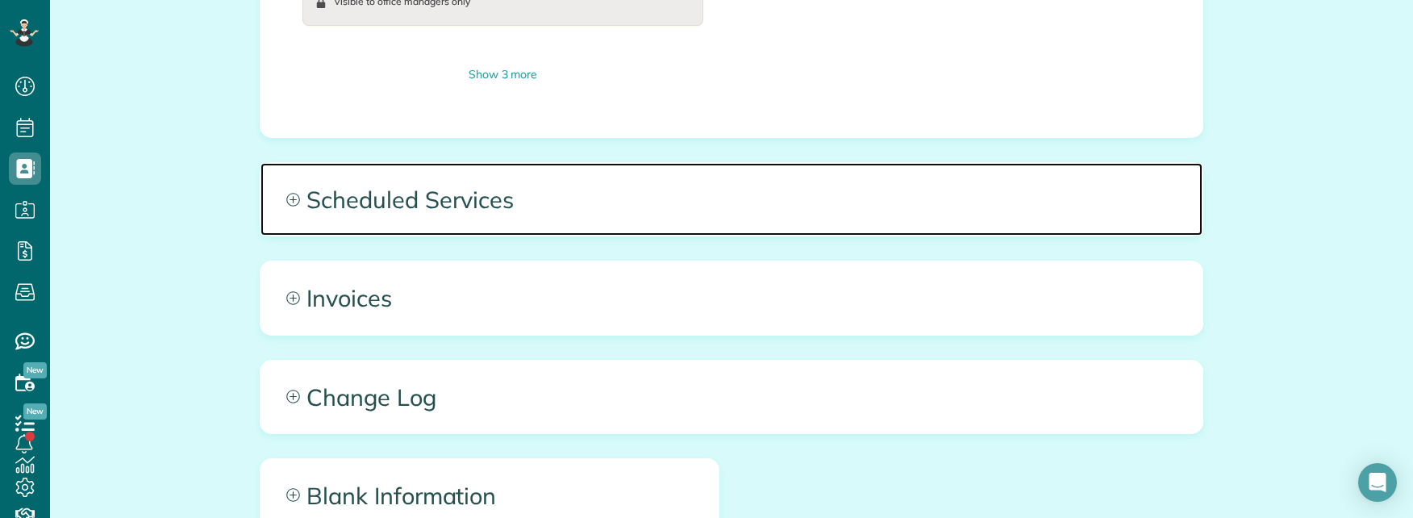
click at [640, 164] on span "Scheduled Services" at bounding box center [732, 199] width 942 height 73
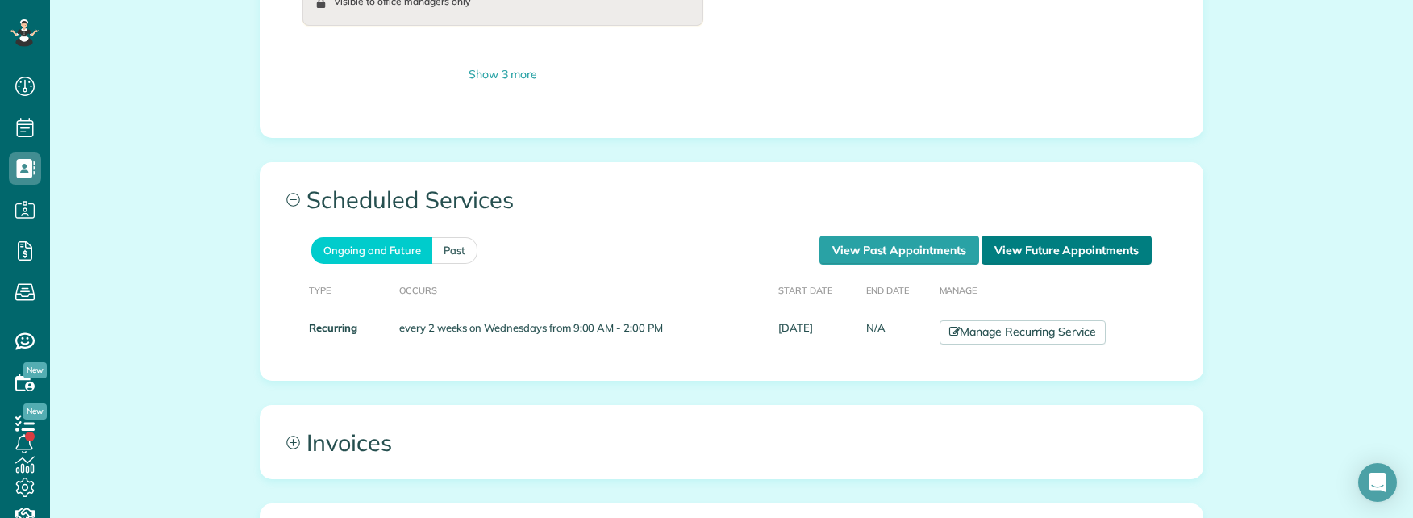
click at [1016, 236] on link "View Future Appointments" at bounding box center [1067, 250] width 170 height 29
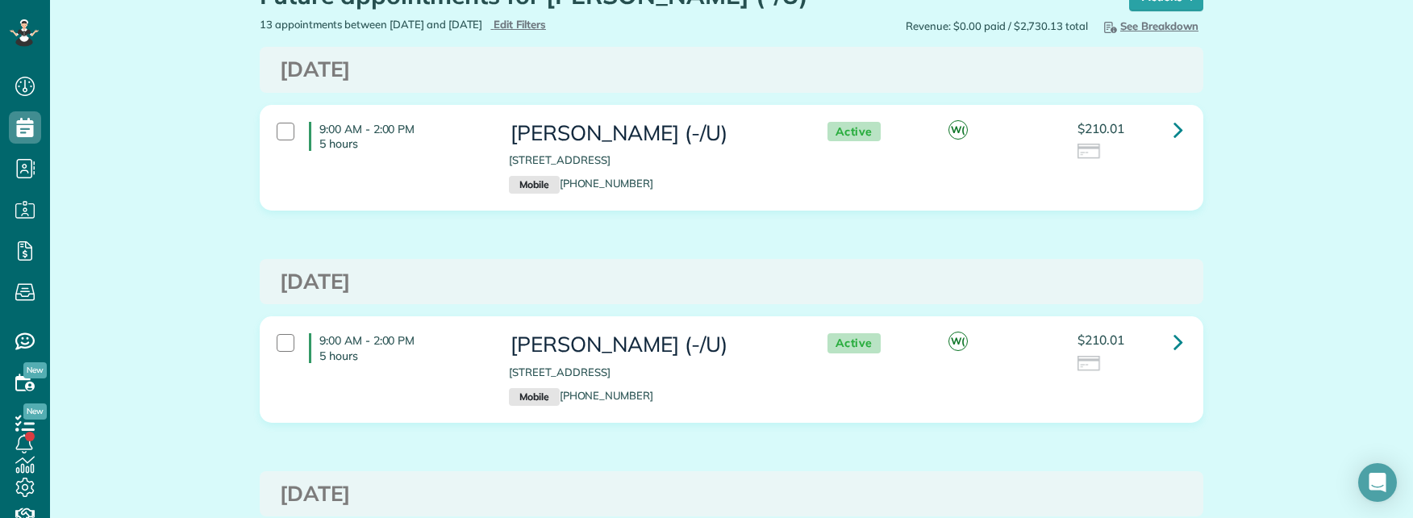
scroll to position [81, 0]
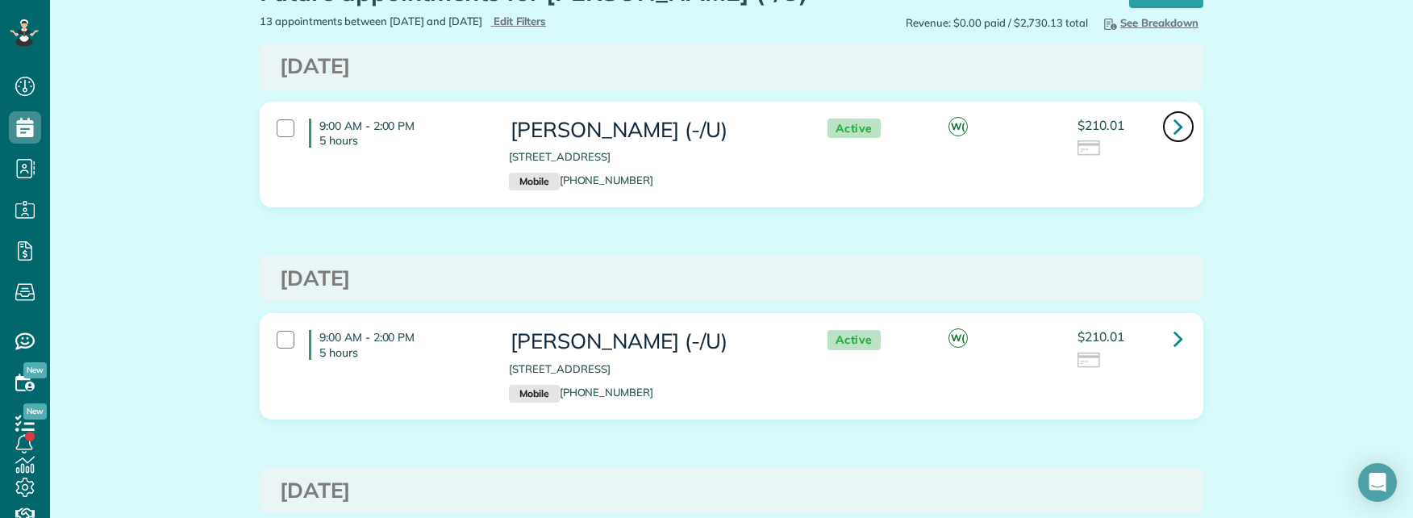
click at [1176, 134] on icon at bounding box center [1179, 126] width 10 height 28
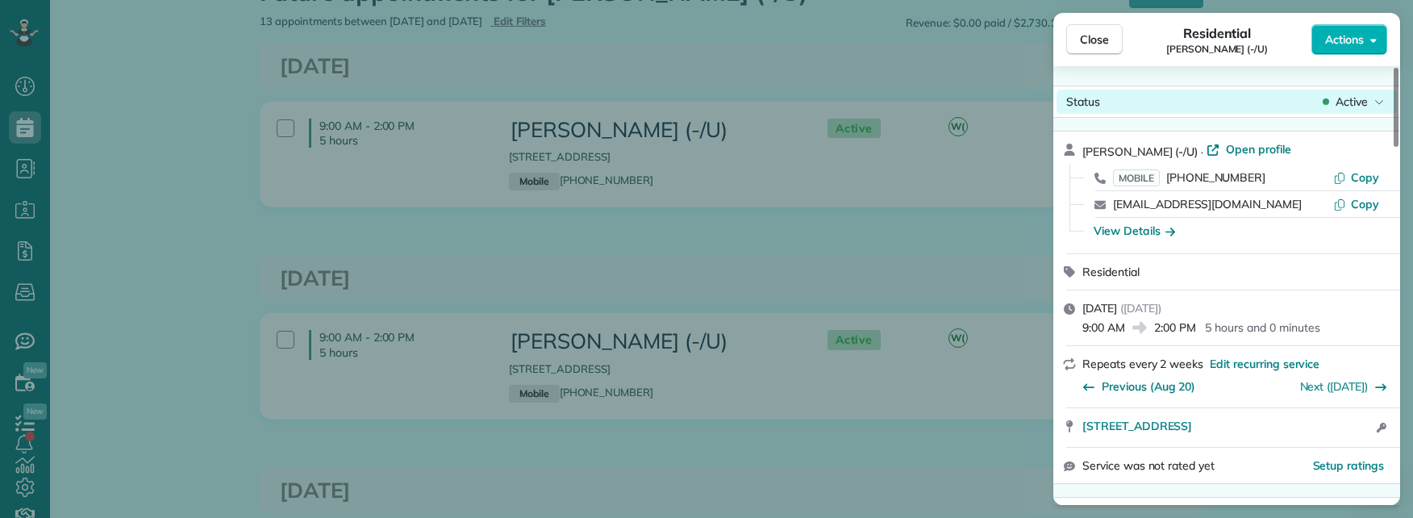
click at [1360, 106] on span "Active" at bounding box center [1352, 102] width 32 height 16
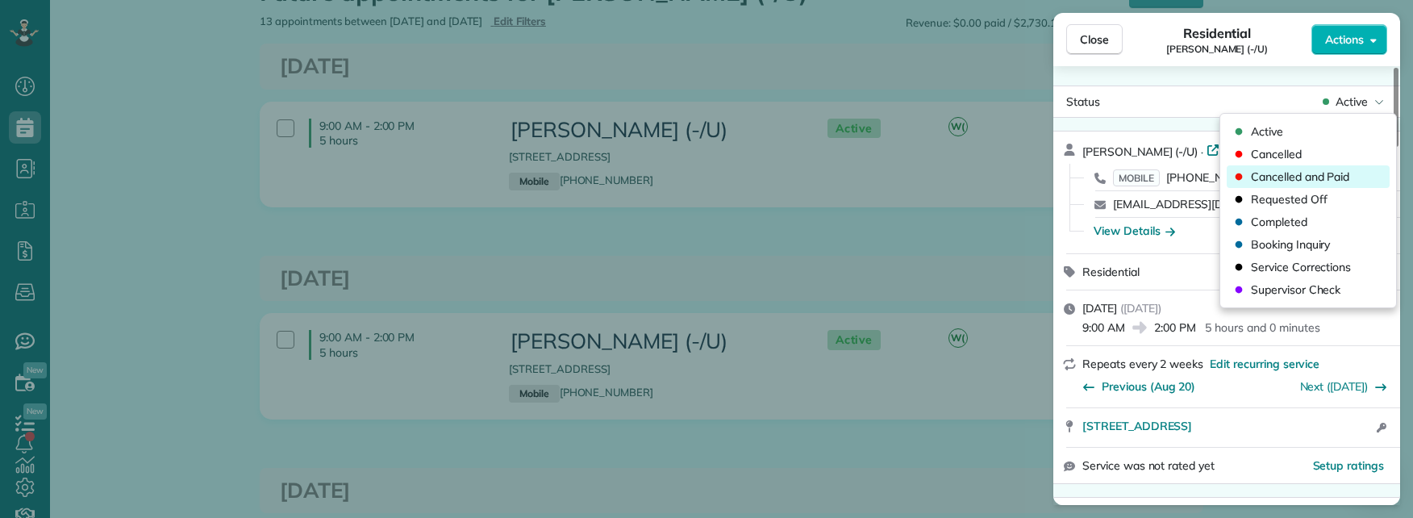
click at [1298, 179] on span "Cancelled and Paid" at bounding box center [1300, 177] width 98 height 16
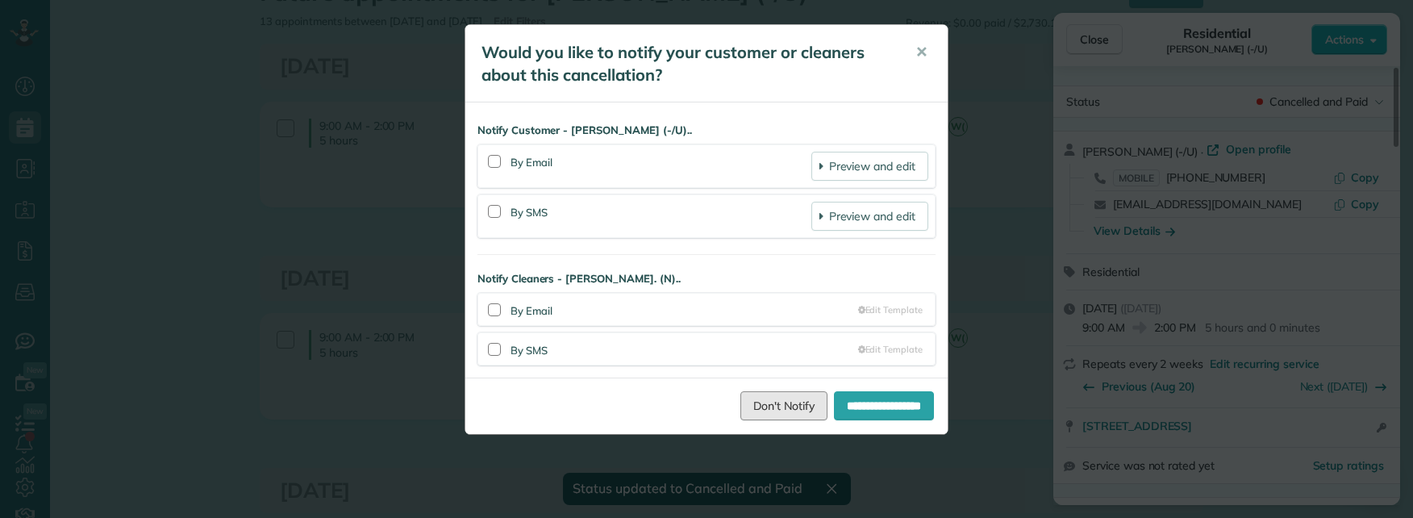
click at [765, 407] on link "Don't Notify" at bounding box center [784, 405] width 87 height 29
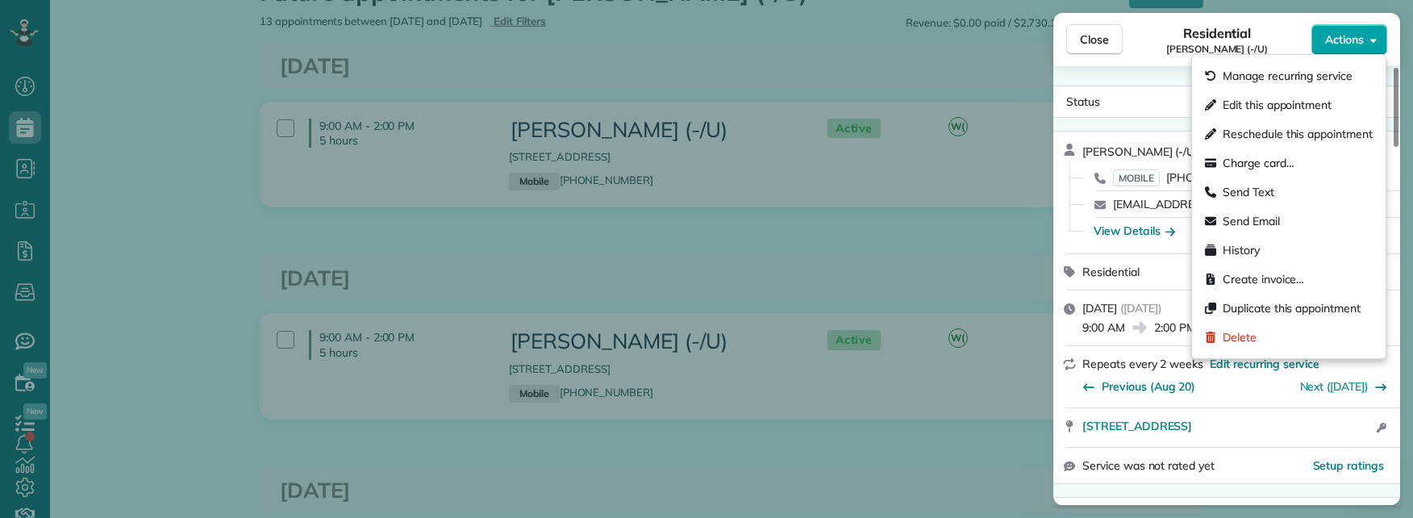
click at [1354, 40] on span "Actions" at bounding box center [1344, 39] width 39 height 16
click at [1297, 102] on span "Edit this appointment" at bounding box center [1277, 105] width 109 height 16
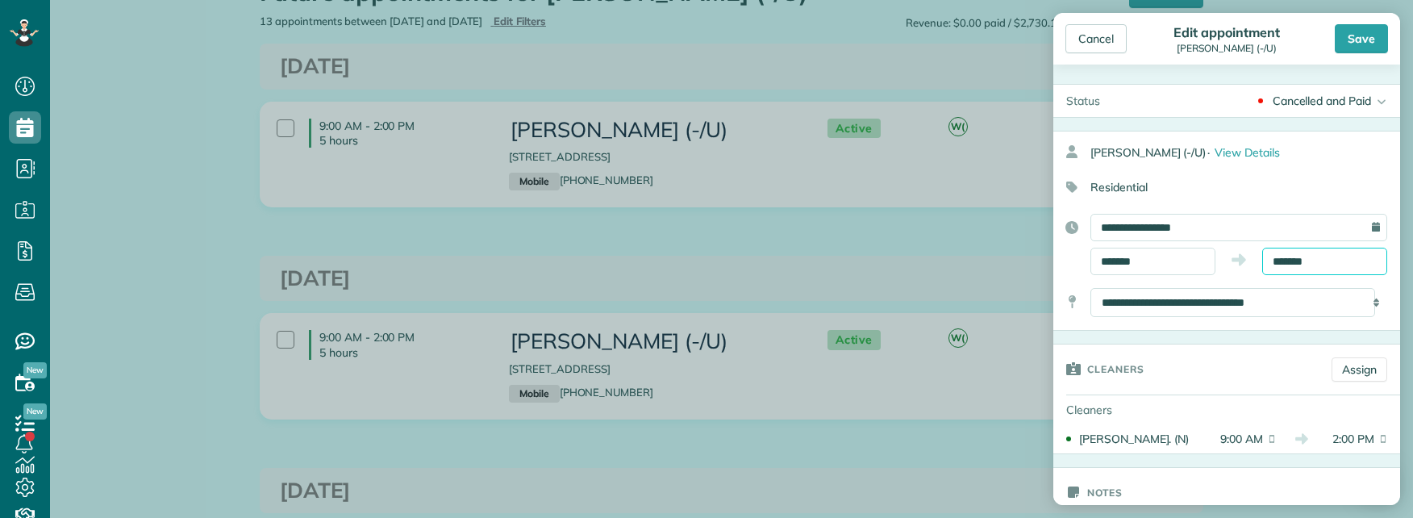
click at [1292, 262] on input "*******" at bounding box center [1325, 261] width 125 height 27
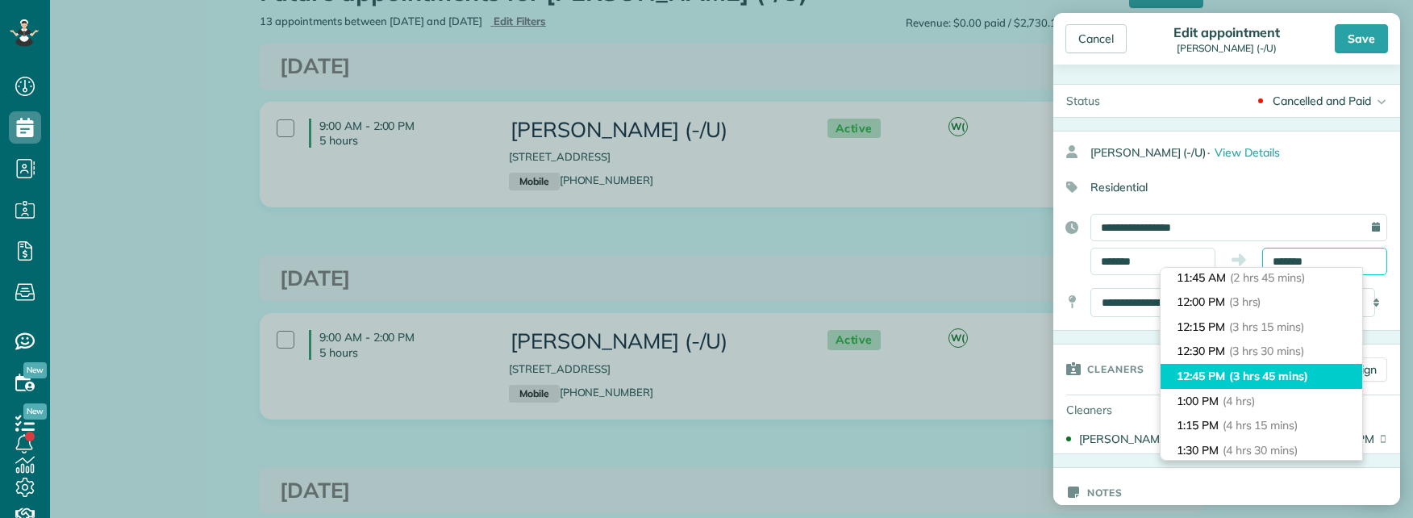
scroll to position [65, 0]
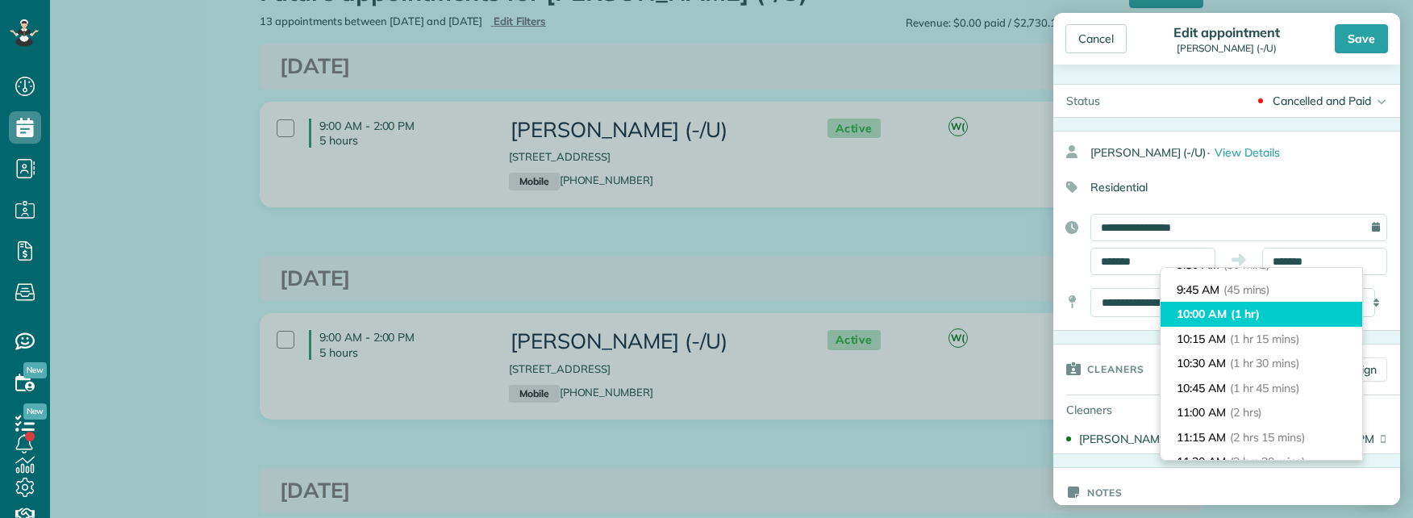
type input "********"
click at [1271, 315] on li "10:00 AM (1 hr)" at bounding box center [1262, 314] width 202 height 25
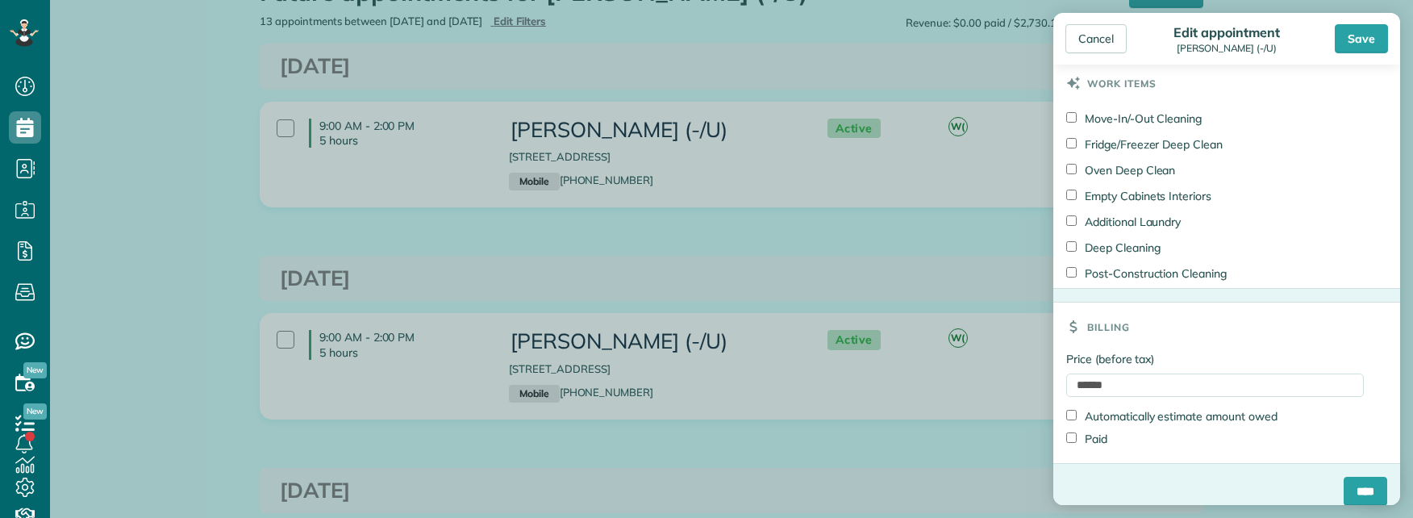
scroll to position [1130, 0]
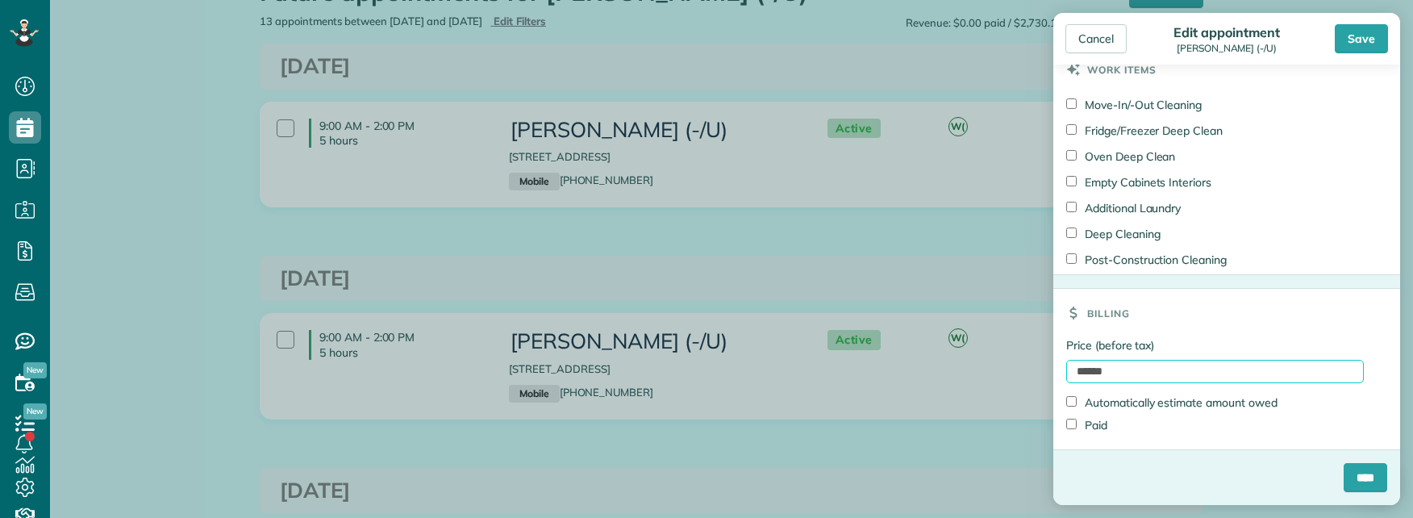
drag, startPoint x: 1130, startPoint y: 370, endPoint x: 1034, endPoint y: 374, distance: 96.1
click at [1037, 373] on div "Cancel Edit appointment Conor White (-/U) Save Status Cancelled and Paid Active…" at bounding box center [706, 259] width 1413 height 518
type input "**"
click at [1062, 363] on div "Price (before tax) ** Automatically estimate amount owed Paid" at bounding box center [1227, 393] width 347 height 112
click at [1346, 478] on input "****" at bounding box center [1366, 477] width 44 height 29
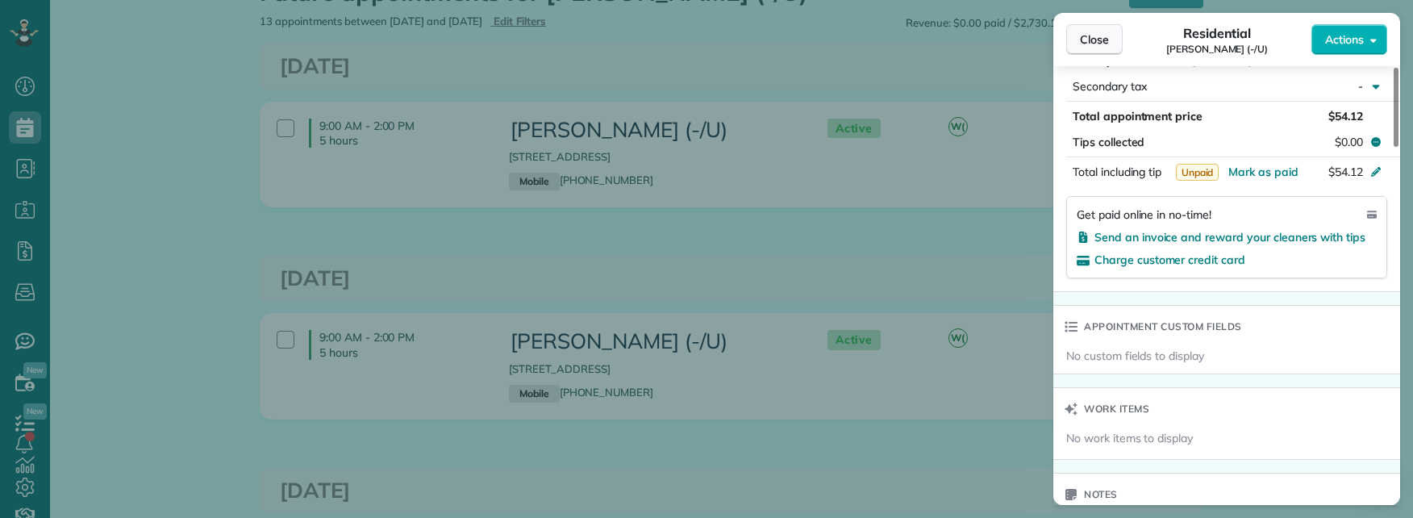
scroll to position [871, 0]
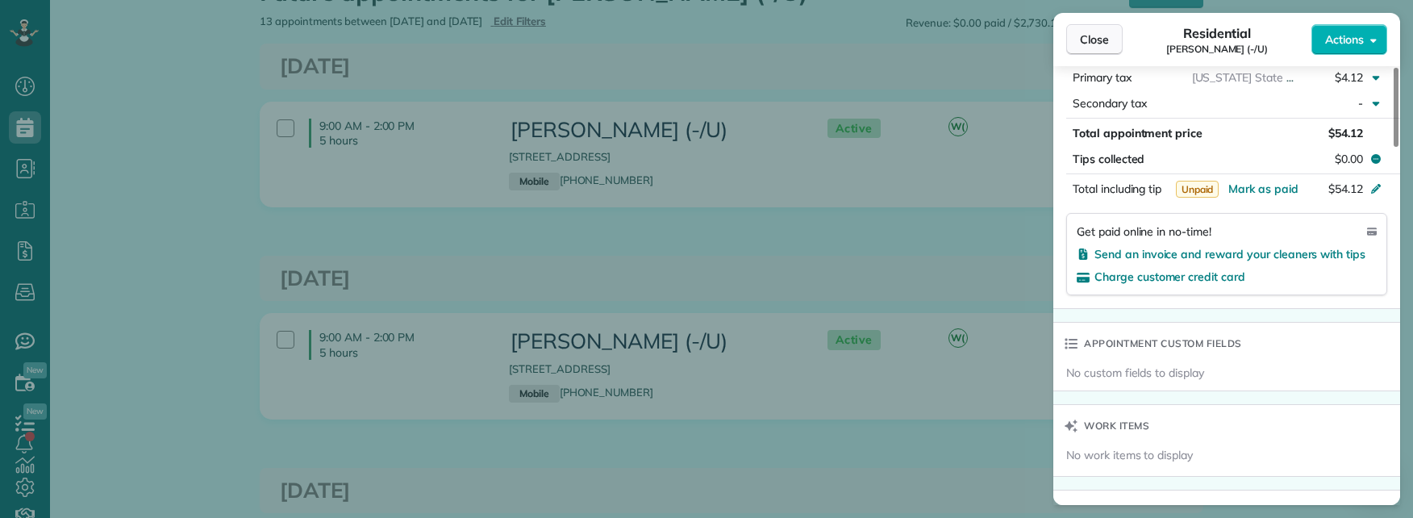
click at [1096, 40] on span "Close" at bounding box center [1094, 39] width 29 height 16
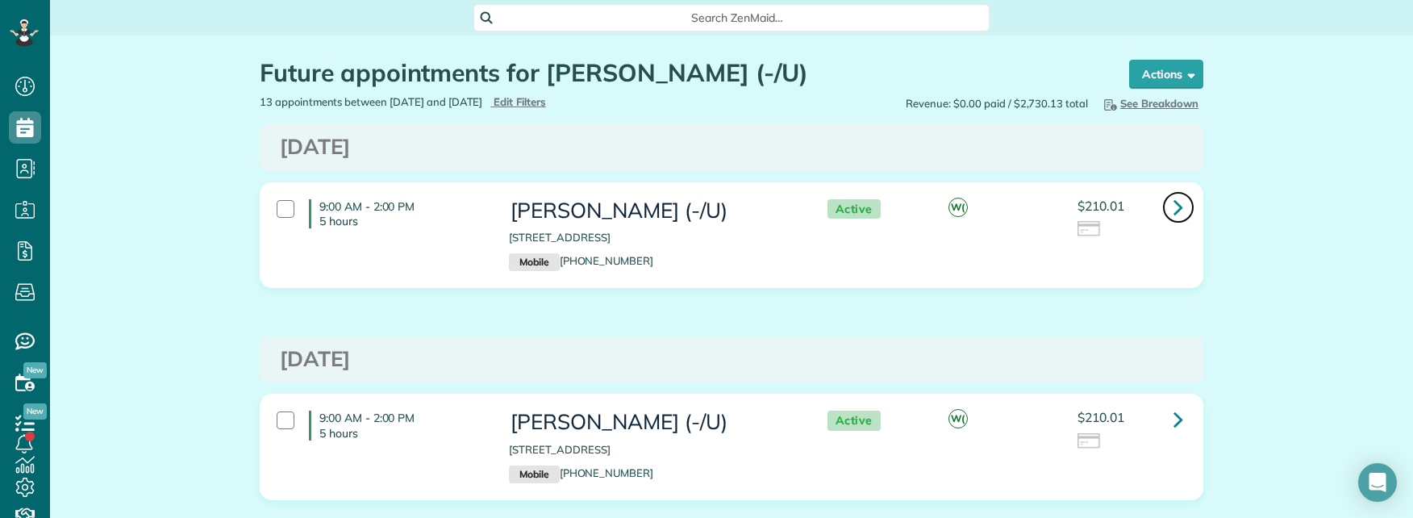
click at [1175, 202] on icon at bounding box center [1179, 207] width 10 height 28
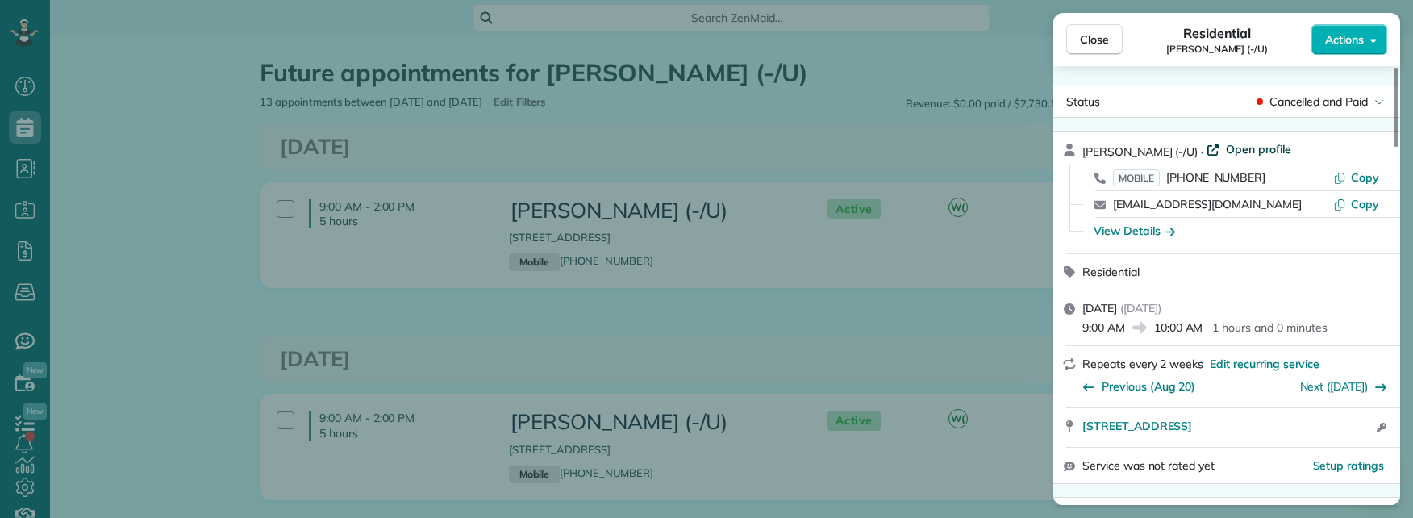
click at [1226, 148] on span "Open profile" at bounding box center [1258, 149] width 65 height 16
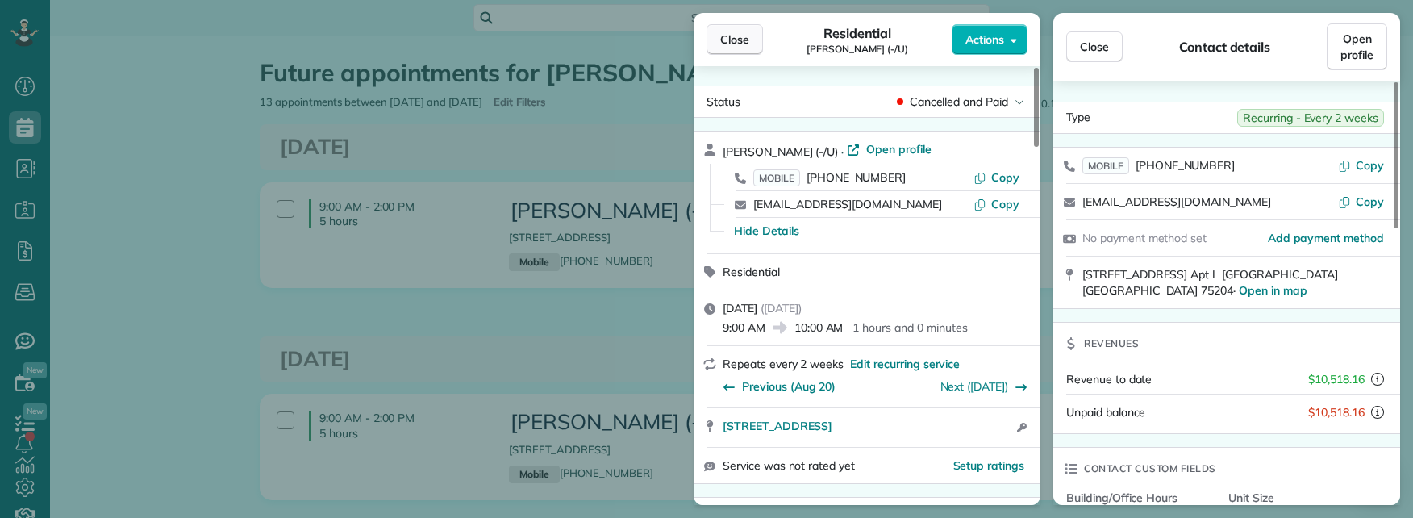
click at [732, 39] on span "Close" at bounding box center [734, 39] width 29 height 16
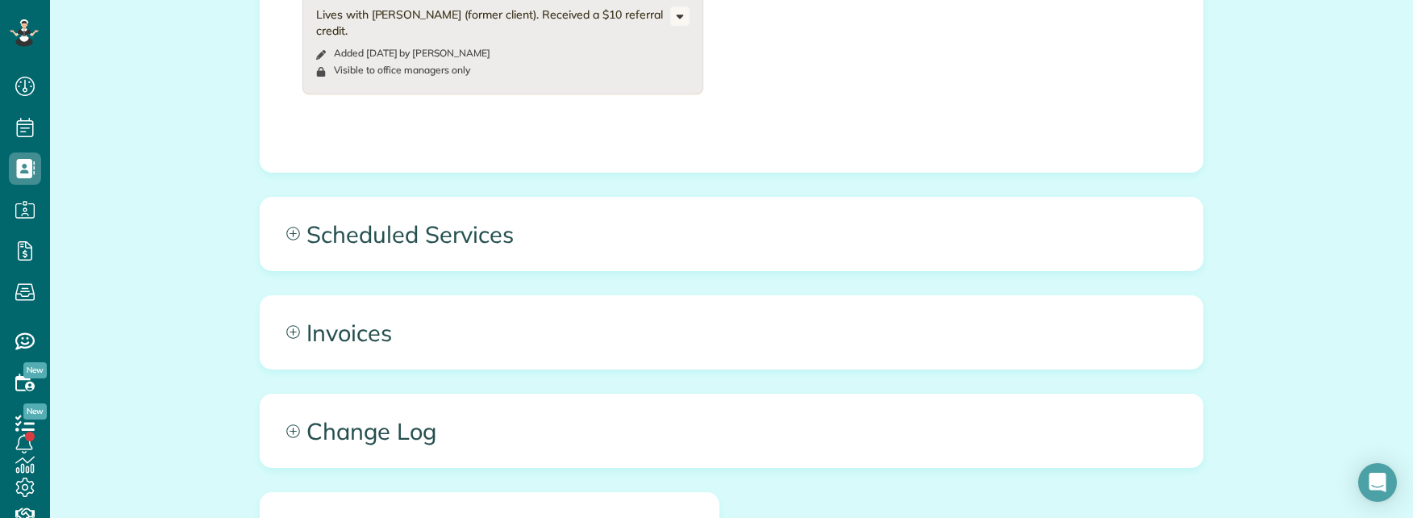
scroll to position [1613, 0]
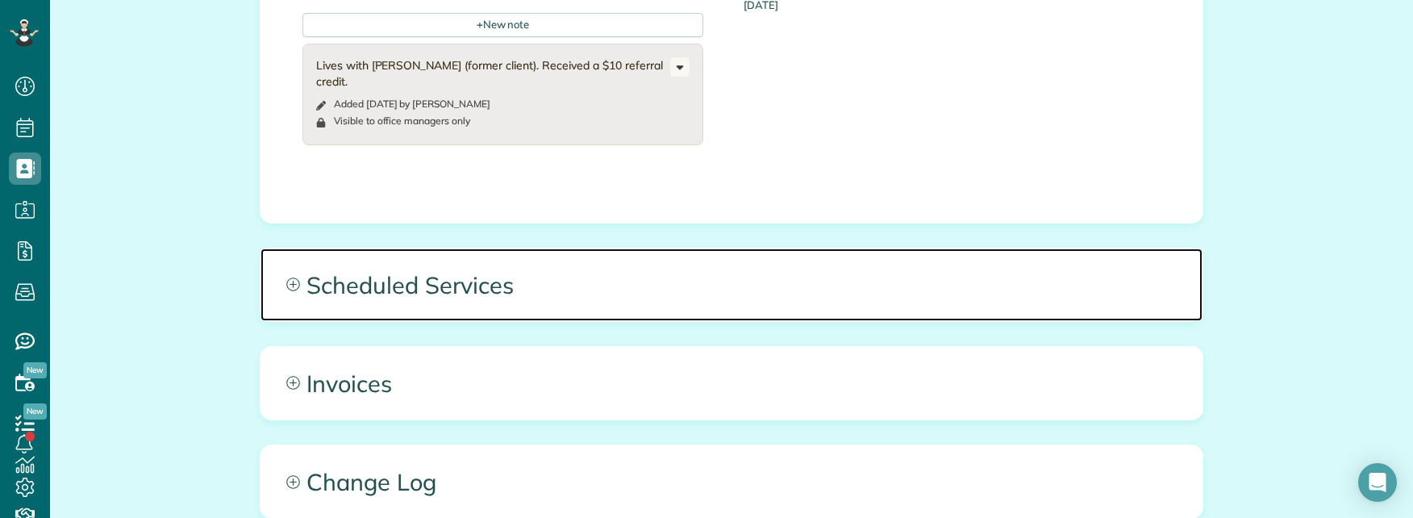
click at [792, 248] on span "Scheduled Services" at bounding box center [732, 284] width 942 height 73
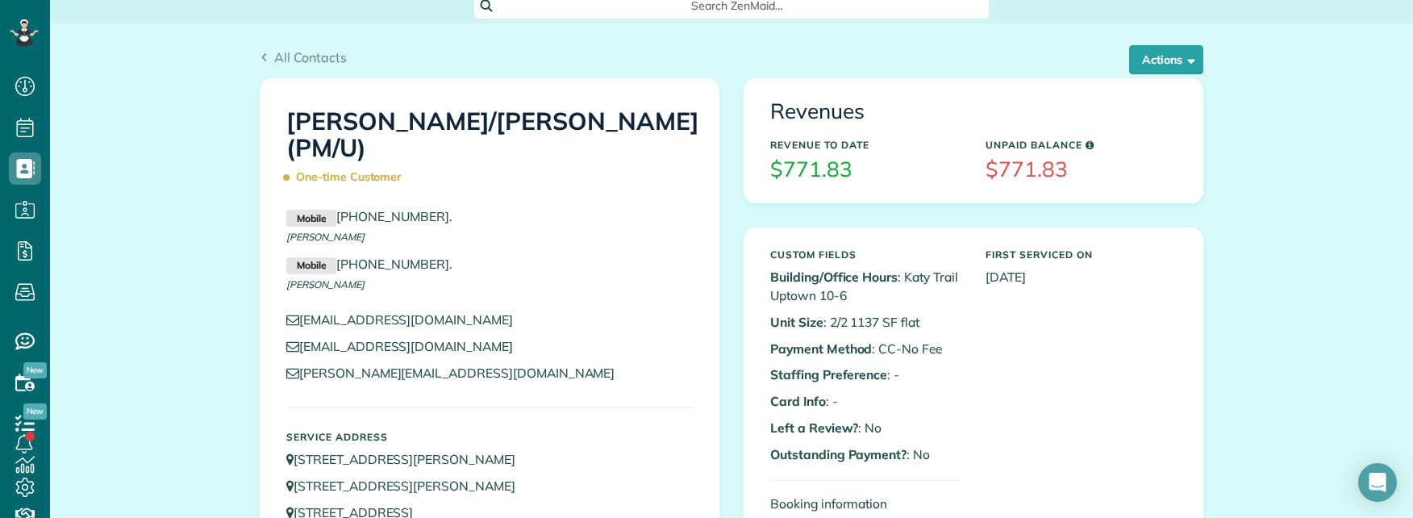
scroll to position [0, 0]
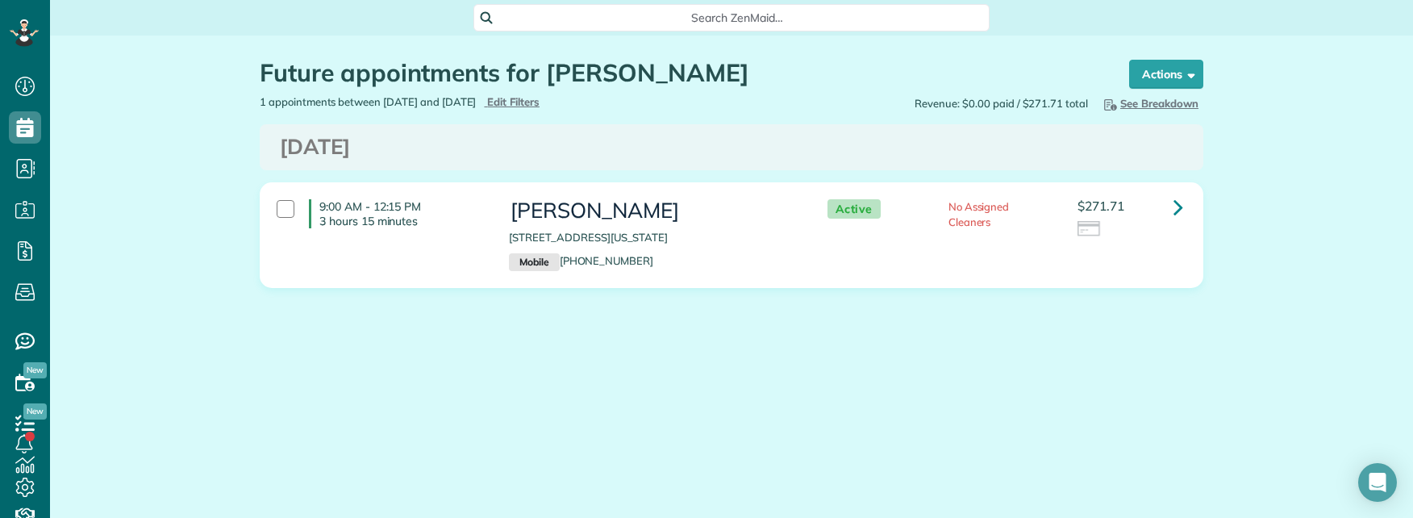
scroll to position [7, 7]
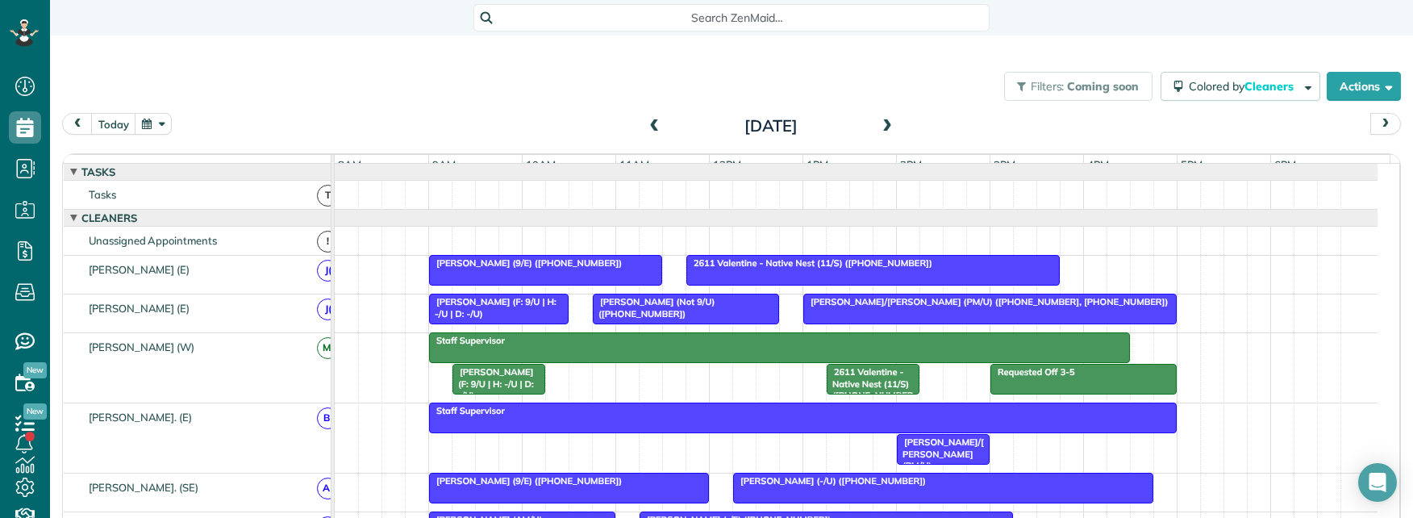
scroll to position [242, 0]
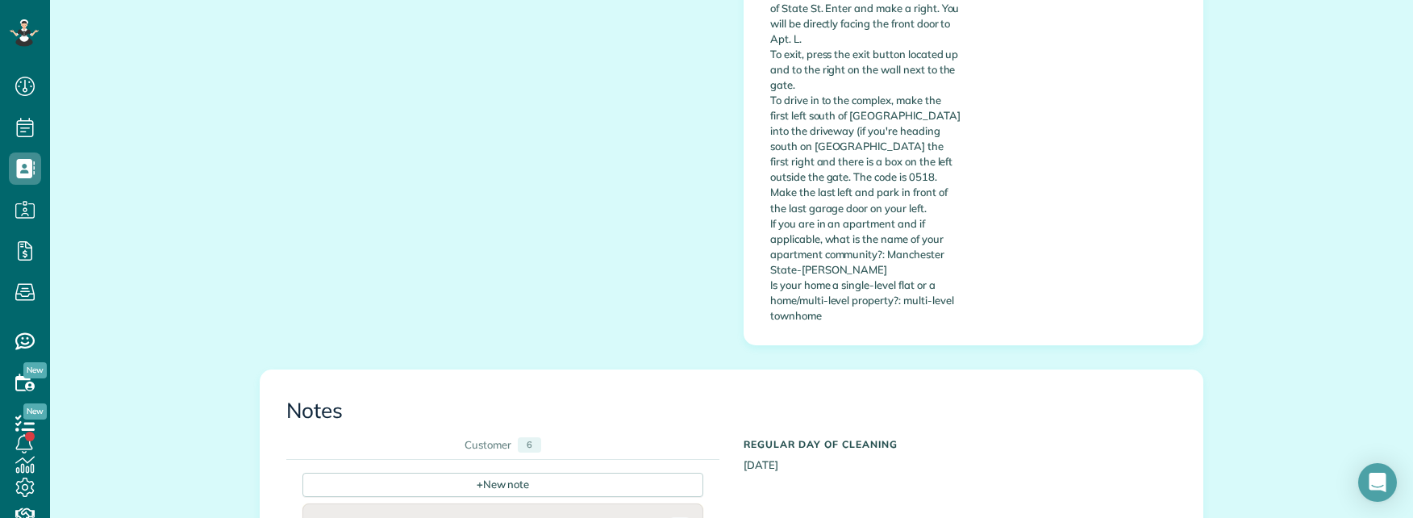
scroll to position [1210, 0]
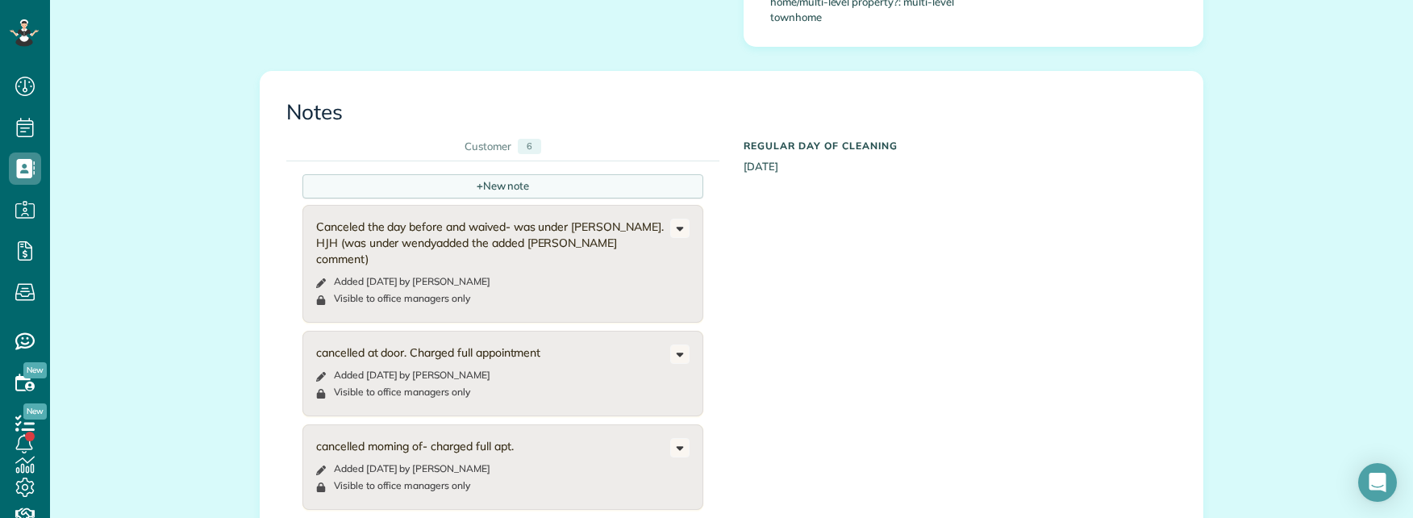
click at [481, 174] on div "+ New note" at bounding box center [503, 186] width 401 height 24
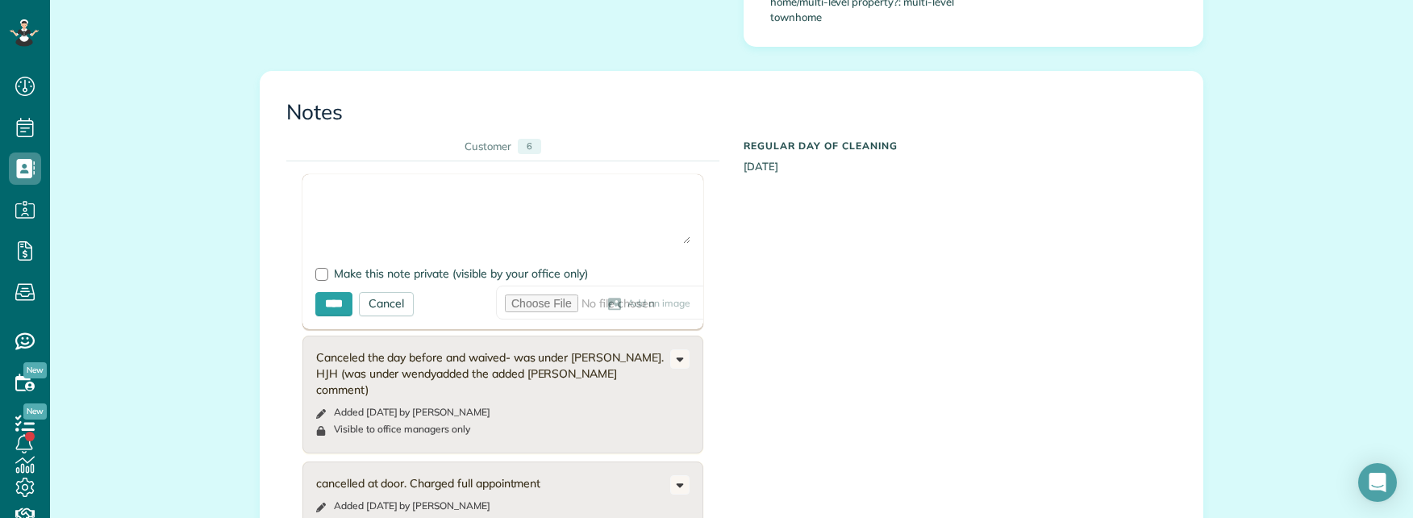
click at [357, 187] on textarea at bounding box center [502, 215] width 375 height 56
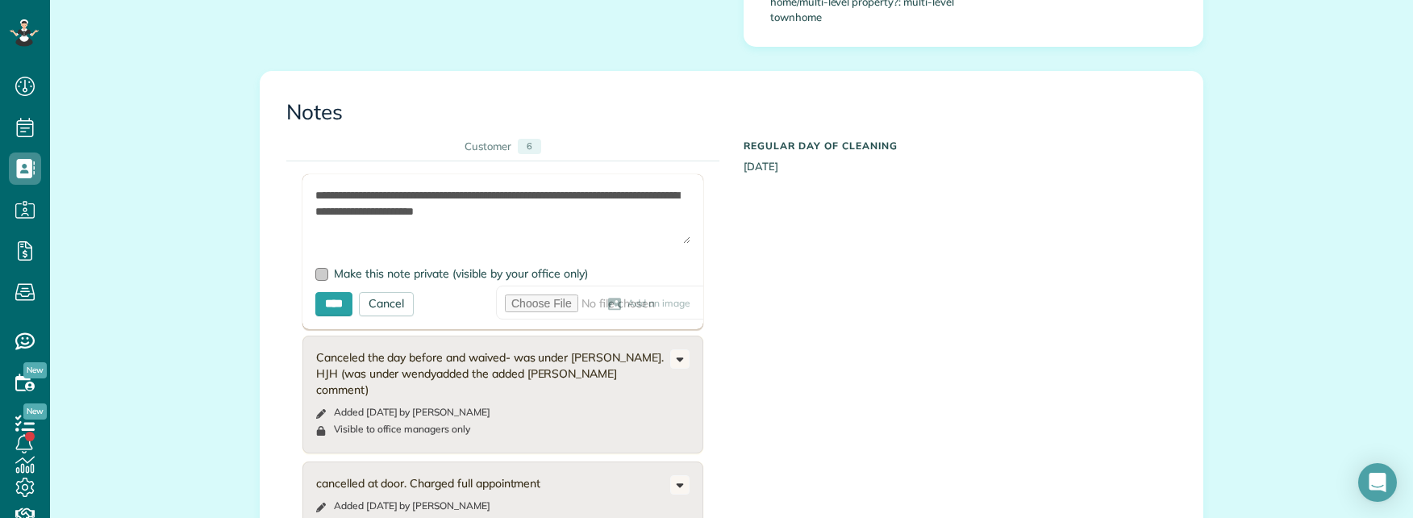
type textarea "**********"
click at [322, 268] on div at bounding box center [321, 274] width 13 height 13
click at [329, 292] on input "****" at bounding box center [333, 304] width 37 height 24
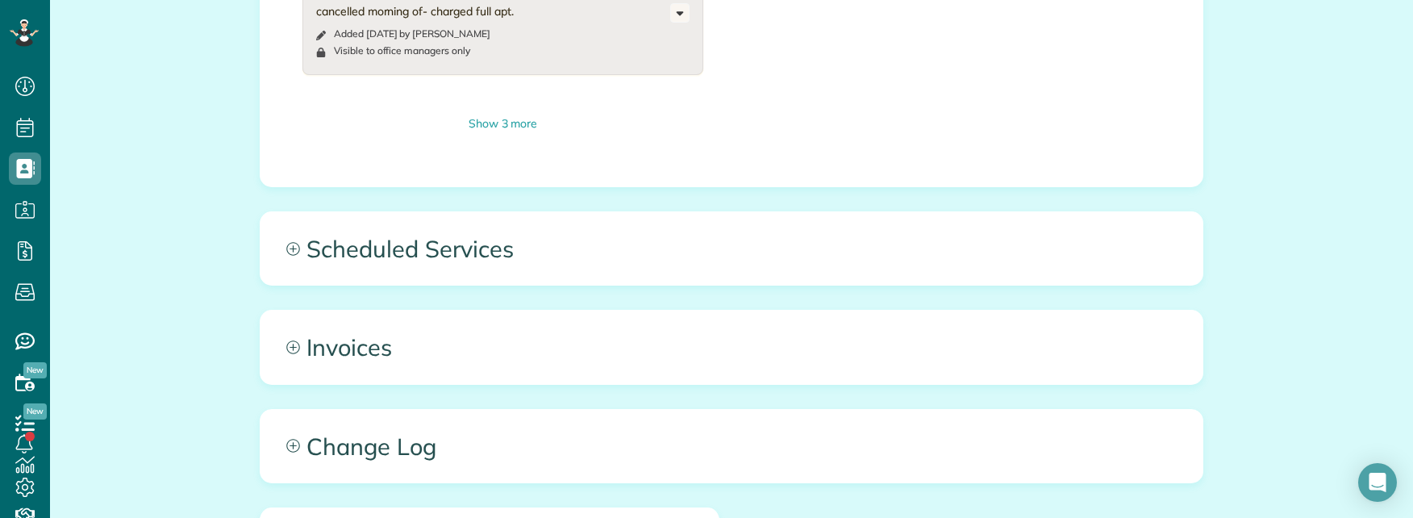
scroll to position [1775, 0]
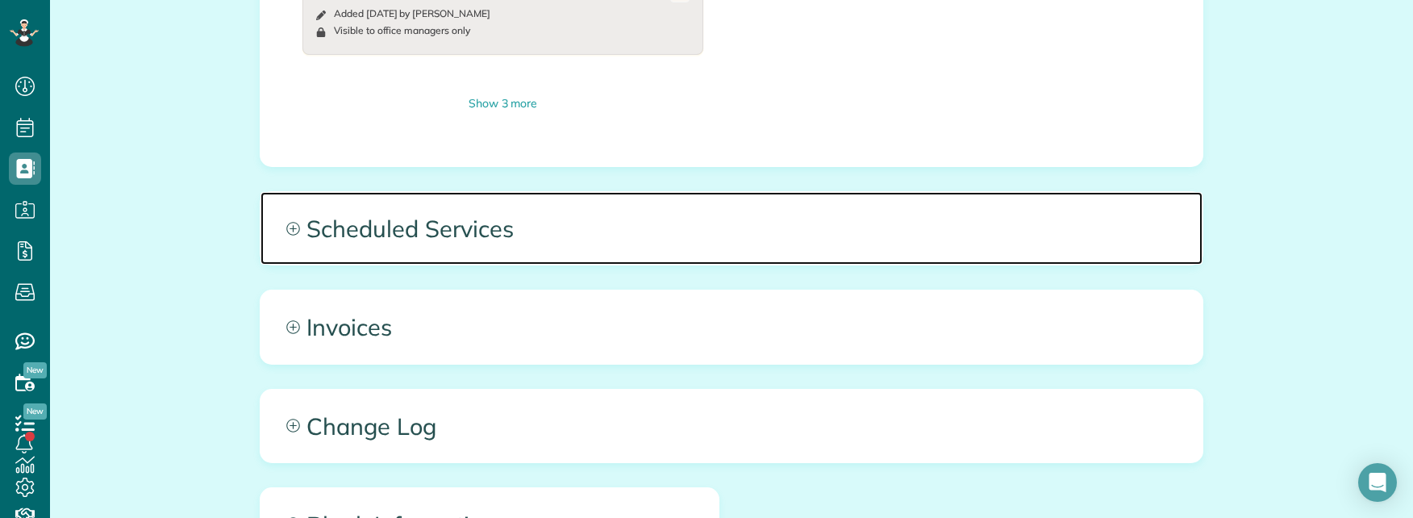
click at [603, 192] on span "Scheduled Services" at bounding box center [732, 228] width 942 height 73
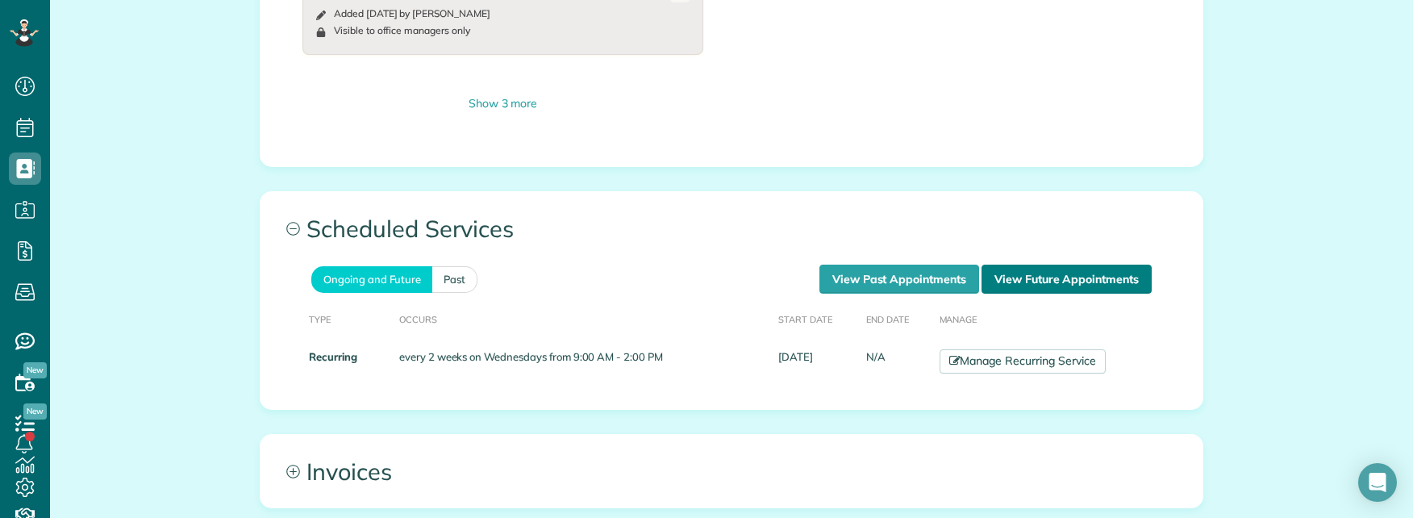
click at [1058, 265] on link "View Future Appointments" at bounding box center [1067, 279] width 170 height 29
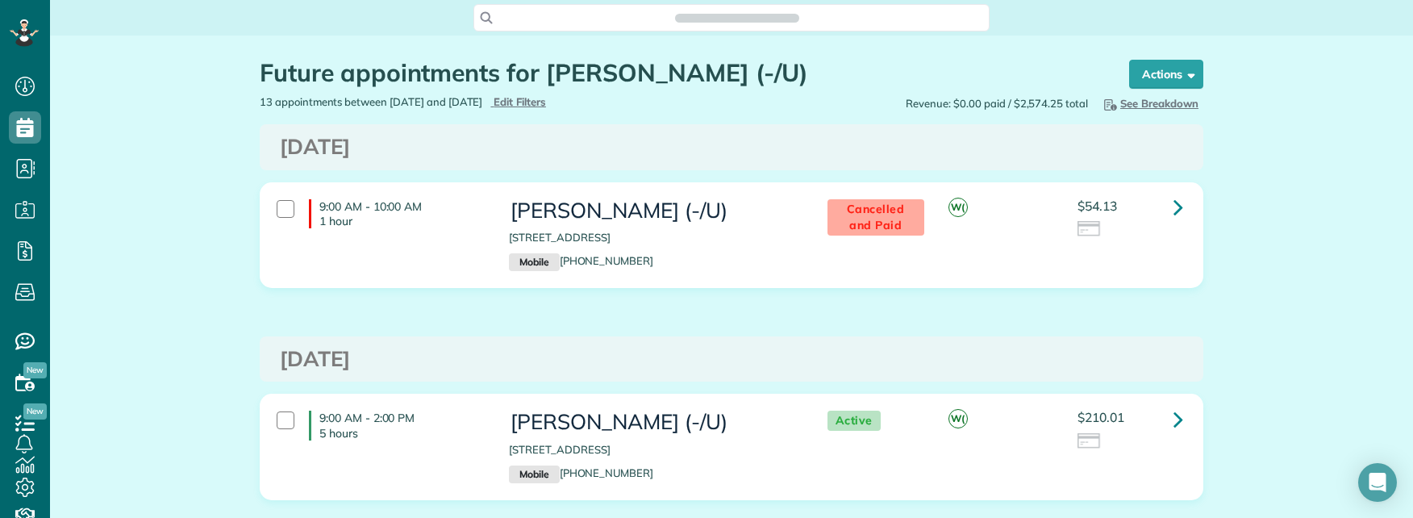
scroll to position [7, 7]
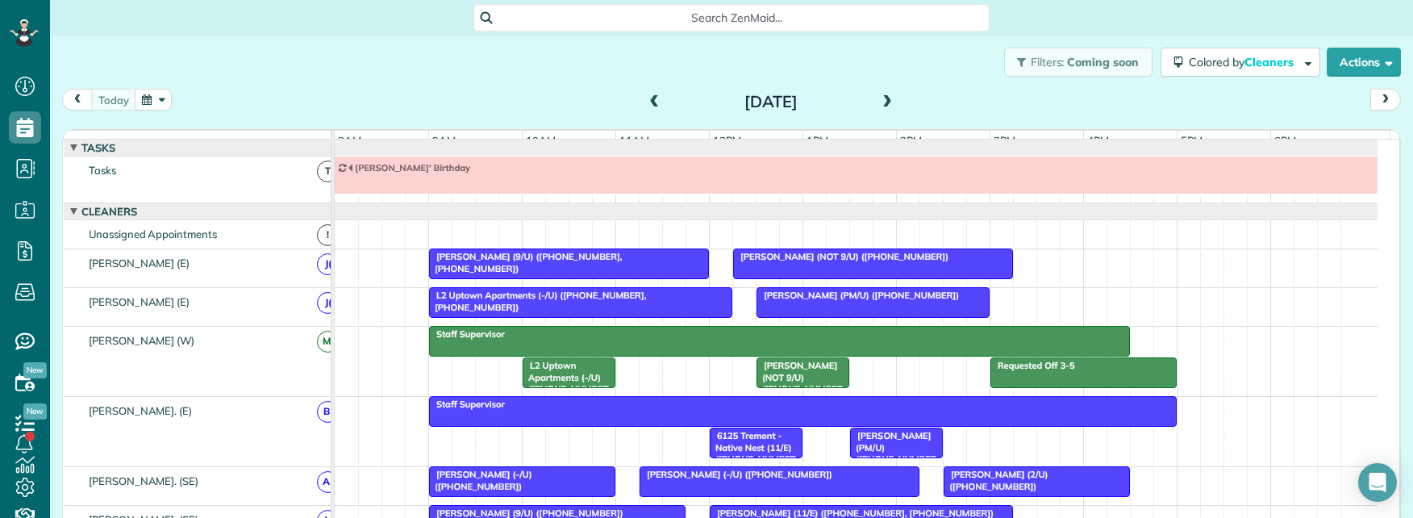
scroll to position [18, 0]
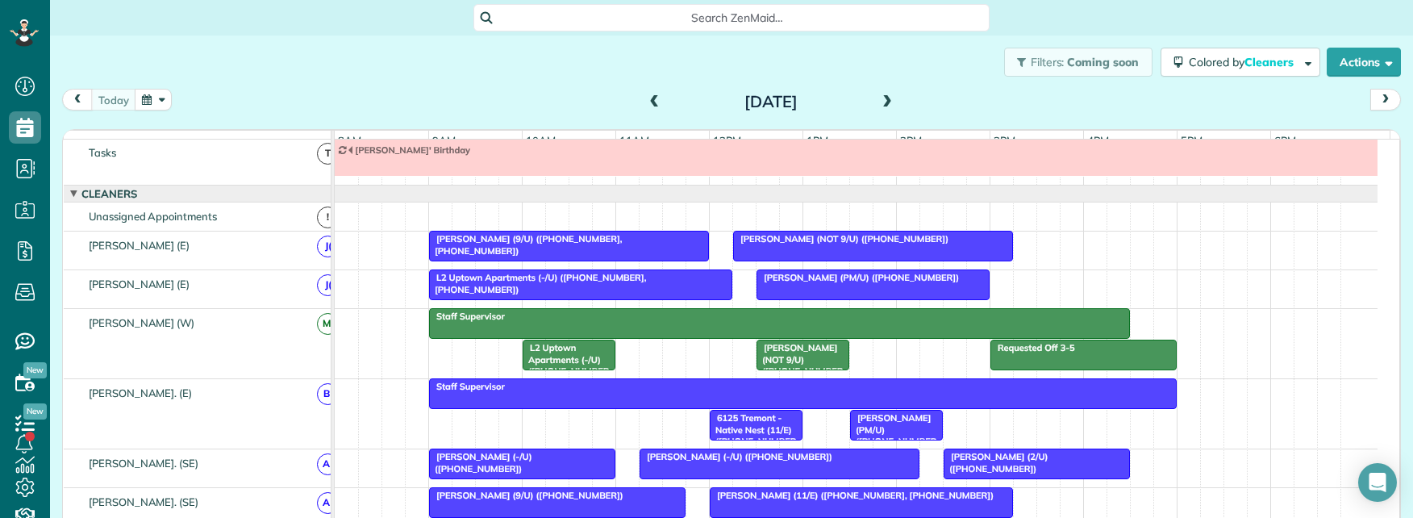
click at [879, 101] on span at bounding box center [888, 102] width 18 height 15
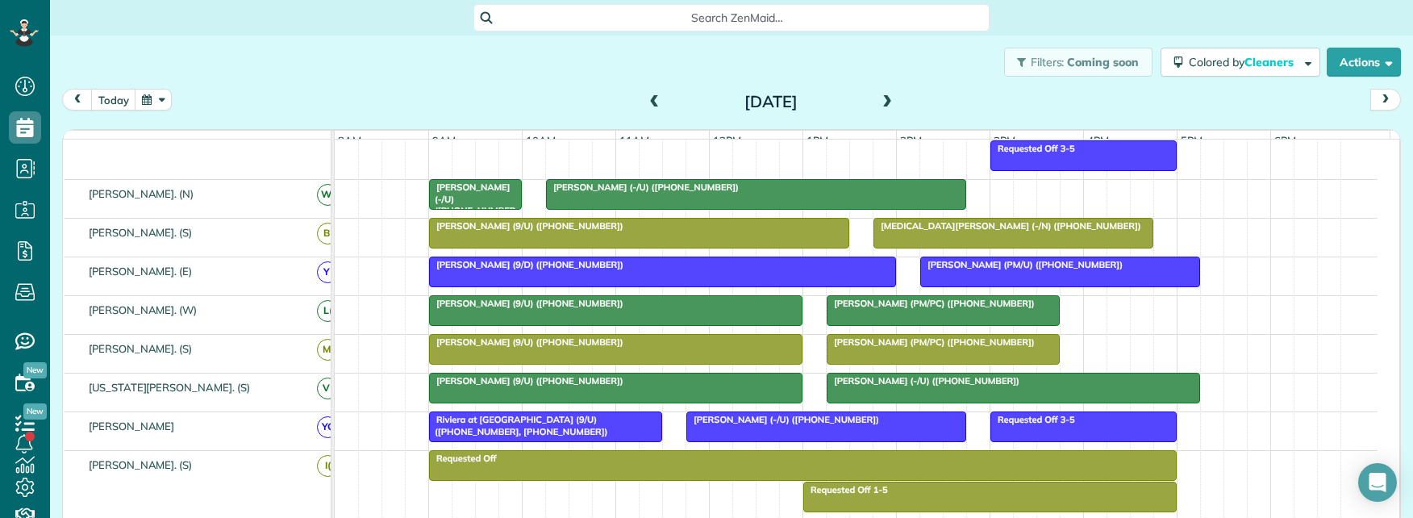
scroll to position [645, 0]
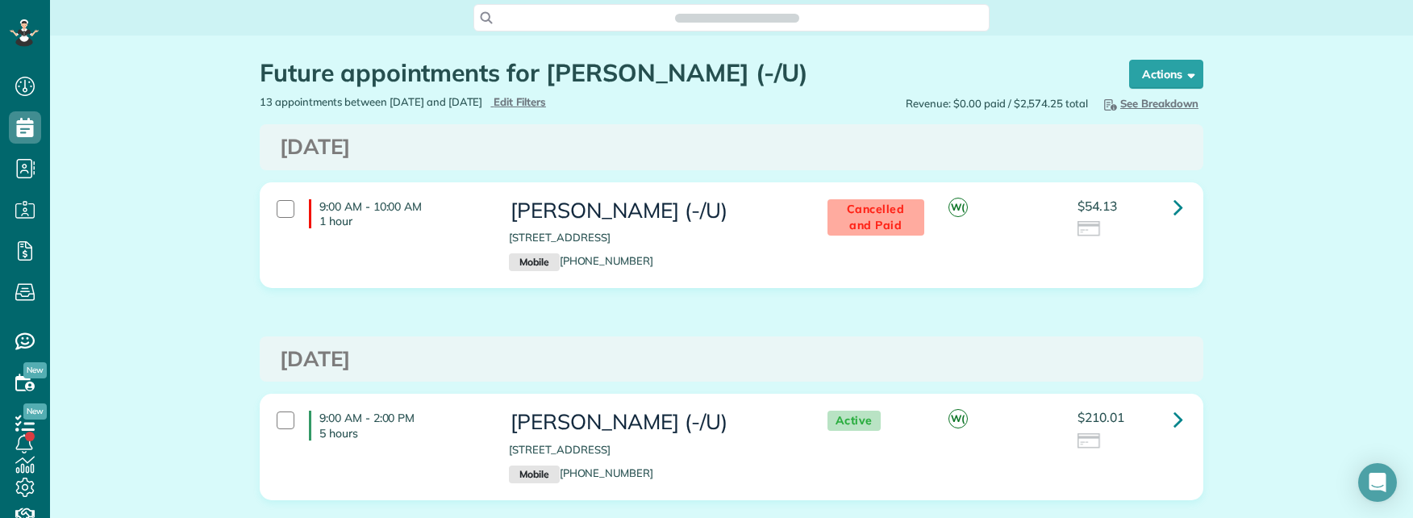
scroll to position [7, 7]
click at [1177, 213] on icon at bounding box center [1179, 207] width 10 height 28
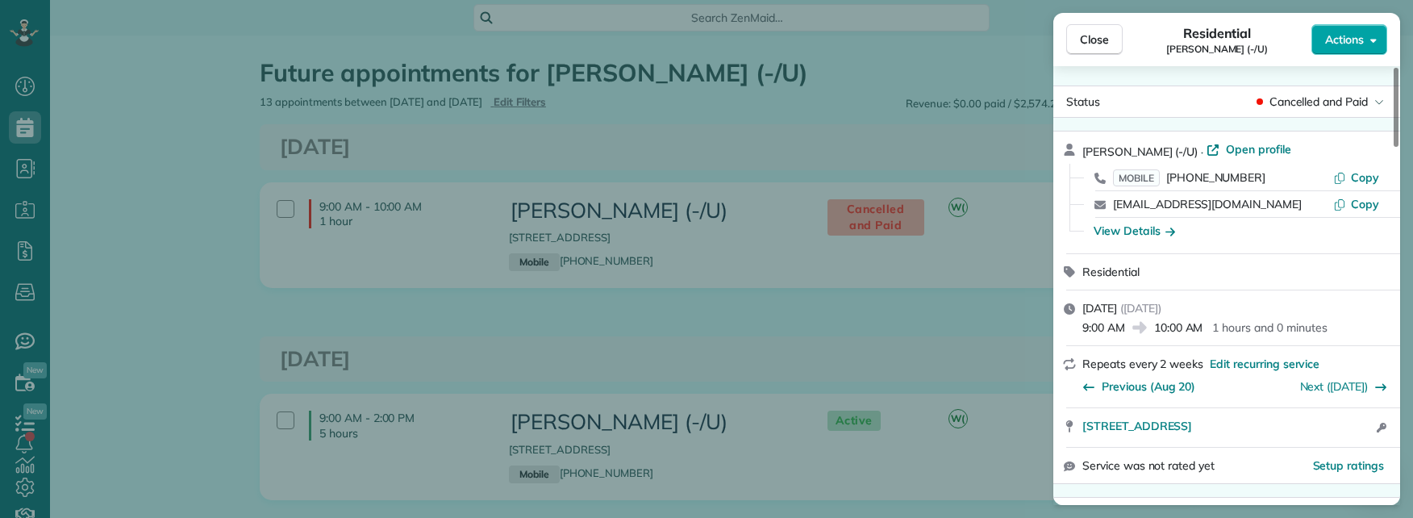
click at [1365, 41] on button "Actions" at bounding box center [1350, 39] width 76 height 31
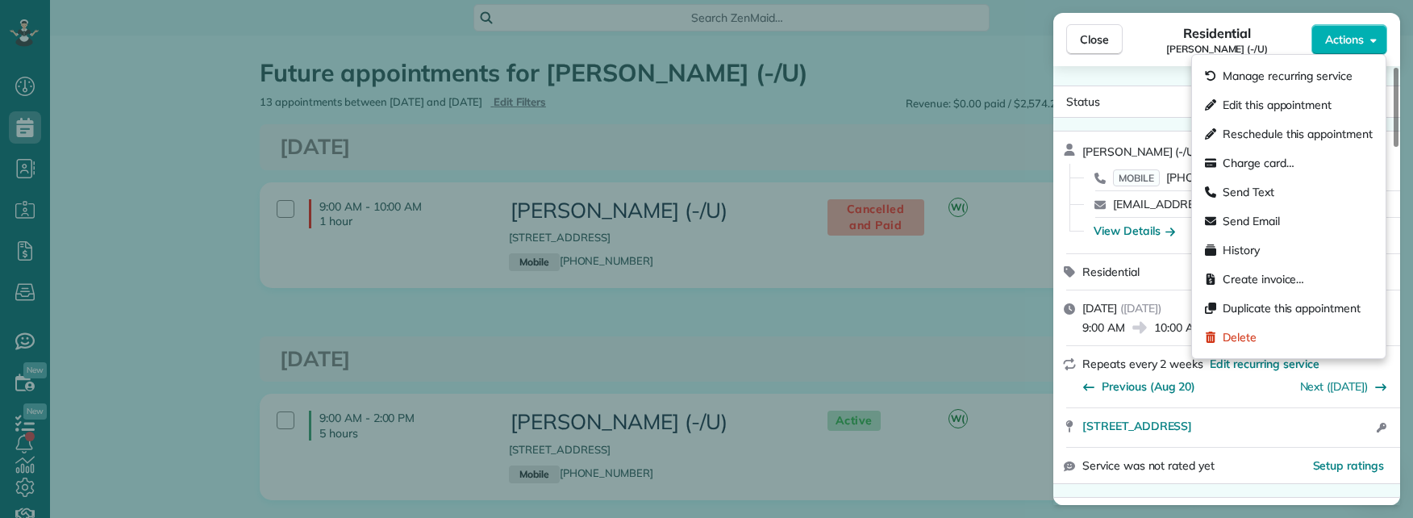
click at [955, 149] on div "Close Residential [PERSON_NAME] (-/U) Actions Status Cancelled and Paid [PERSON…" at bounding box center [706, 259] width 1413 height 518
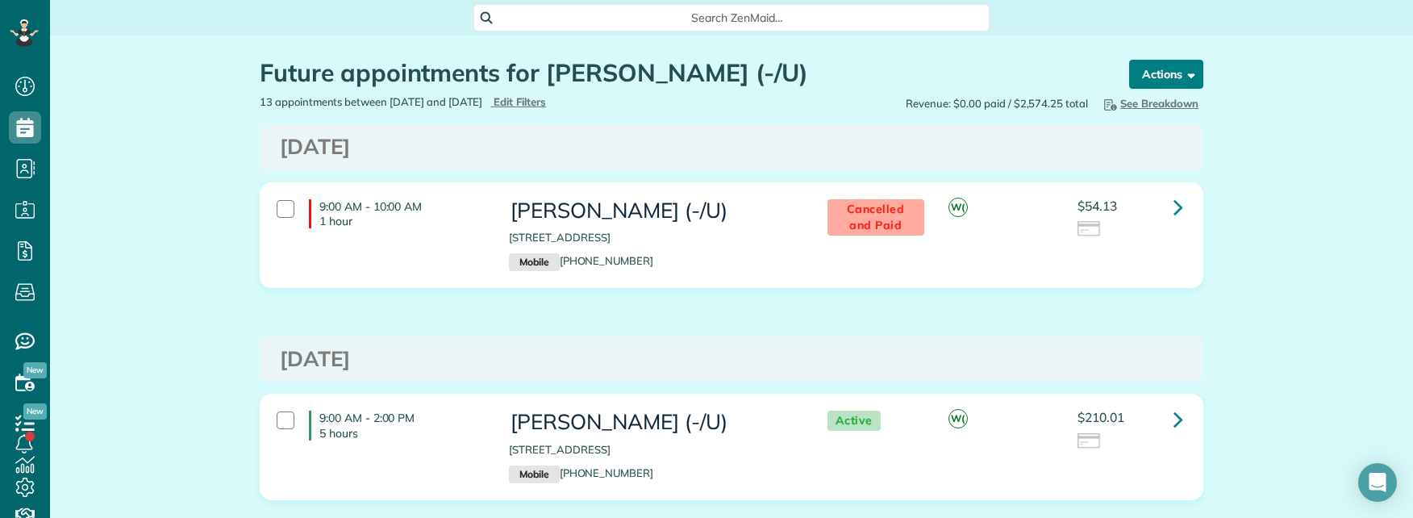
click at [1180, 81] on button "Actions" at bounding box center [1166, 74] width 74 height 29
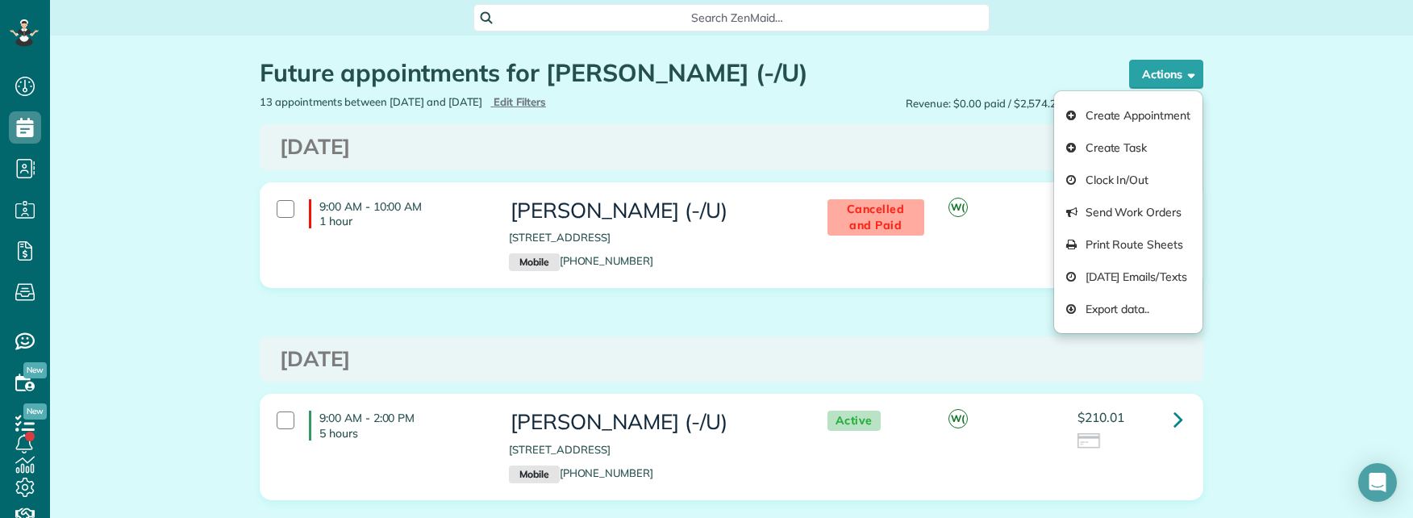
click at [937, 151] on h3 "[DATE]" at bounding box center [732, 147] width 904 height 23
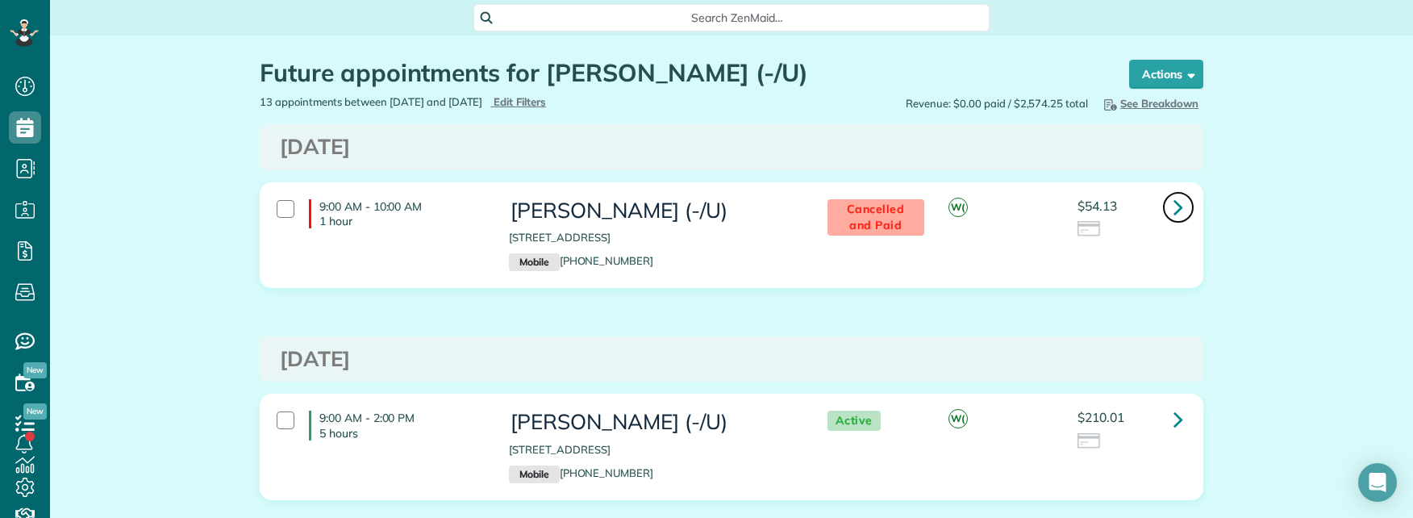
click at [1162, 207] on link at bounding box center [1178, 207] width 32 height 32
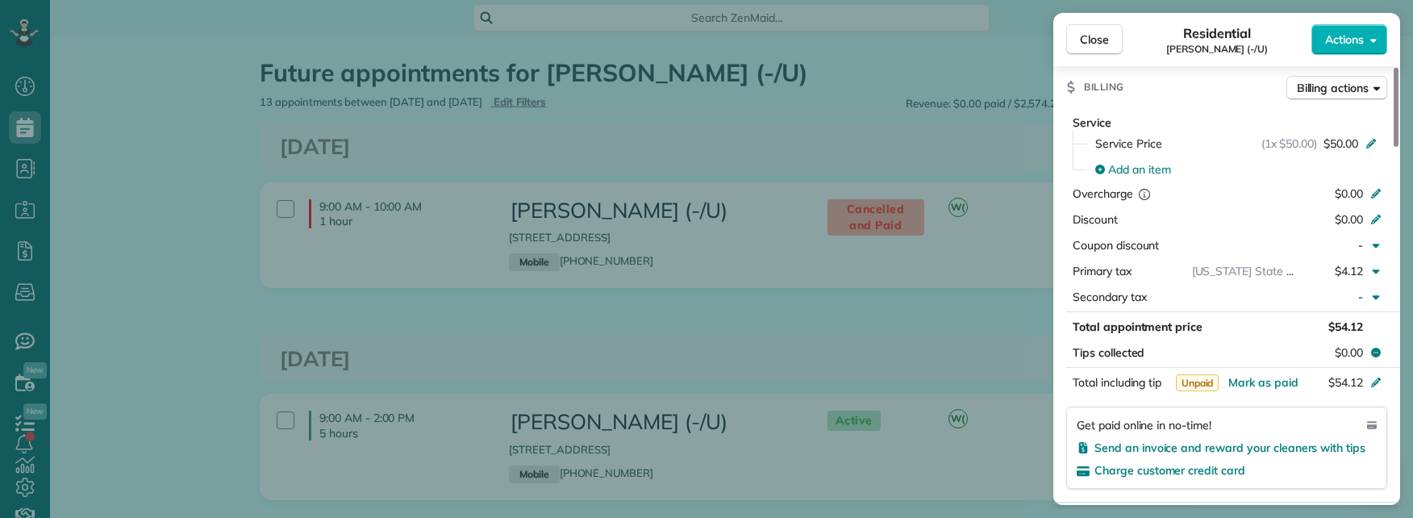
scroll to position [436, 0]
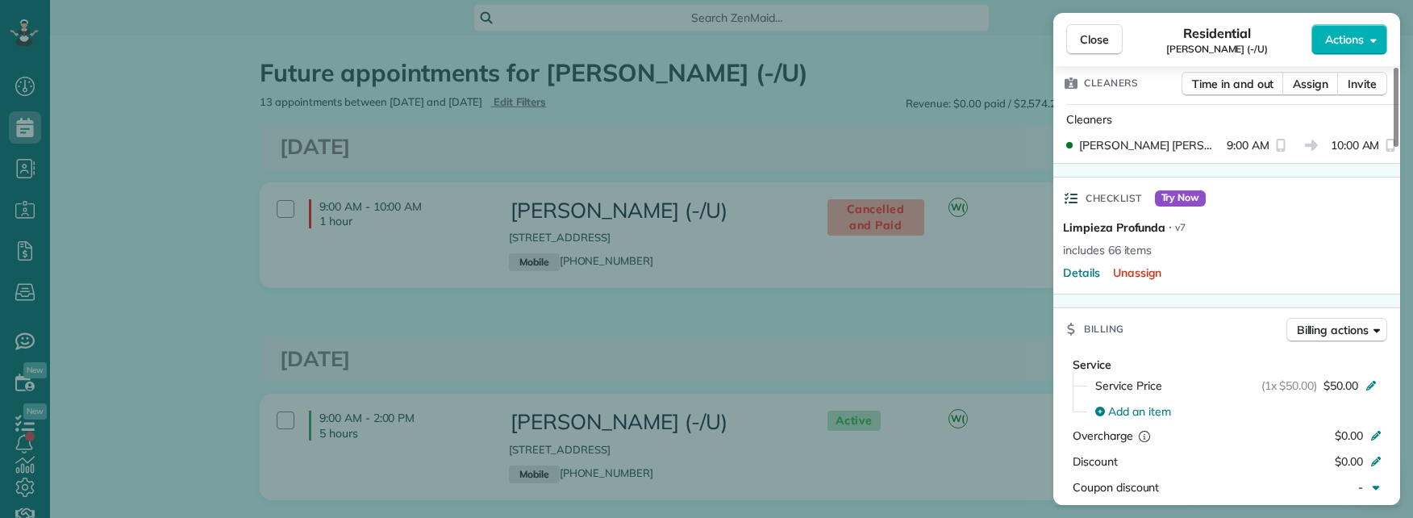
click at [920, 285] on div "Close Residential [PERSON_NAME] (-/U) Actions Status Cancelled and Paid [PERSON…" at bounding box center [706, 259] width 1413 height 518
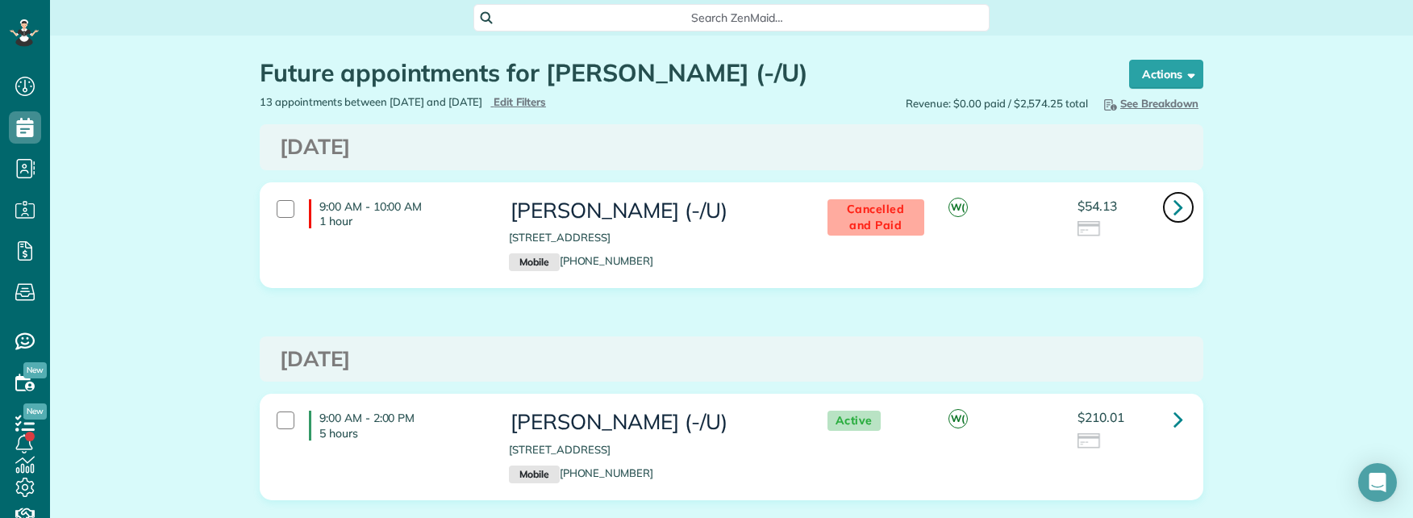
click at [1162, 214] on link at bounding box center [1178, 207] width 32 height 32
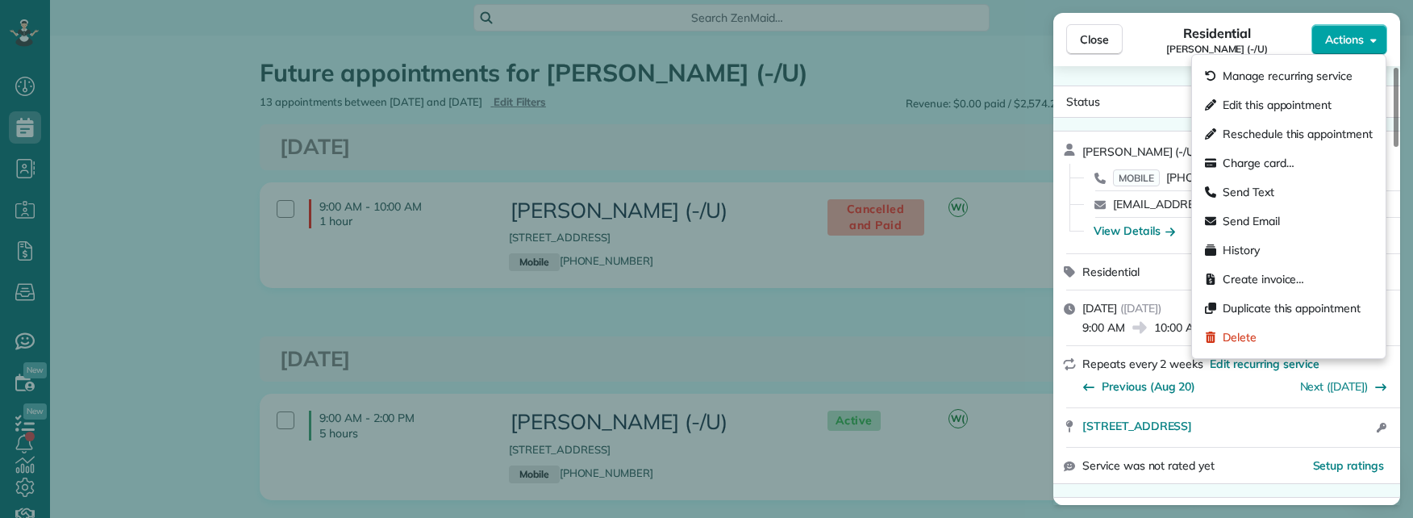
click at [1349, 45] on span "Actions" at bounding box center [1344, 39] width 39 height 16
click at [1254, 216] on span "Send Email" at bounding box center [1251, 221] width 57 height 16
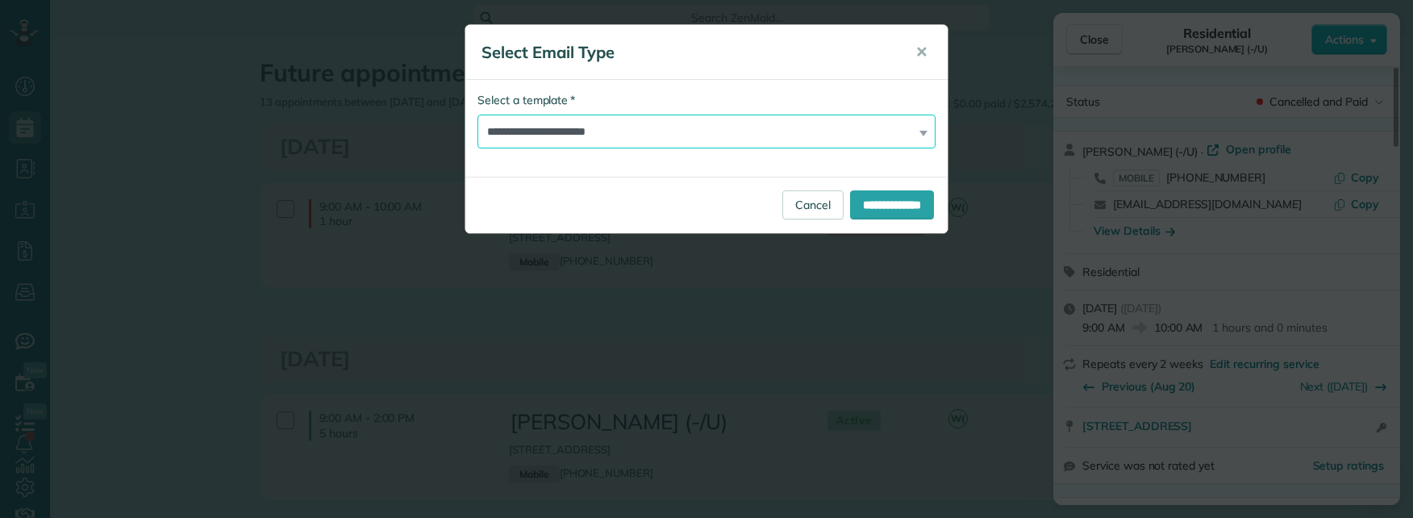
click at [702, 136] on select "**********" at bounding box center [707, 132] width 458 height 34
select select "*****"
click at [478, 115] on select "**********" at bounding box center [707, 132] width 458 height 34
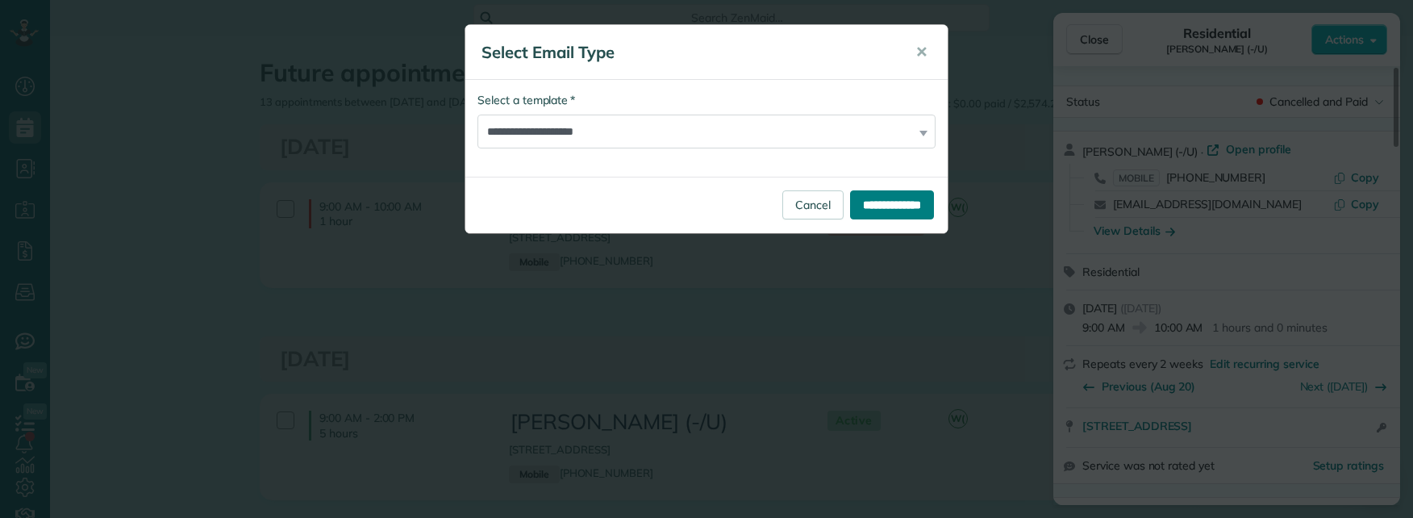
click at [857, 203] on input "**********" at bounding box center [892, 204] width 84 height 29
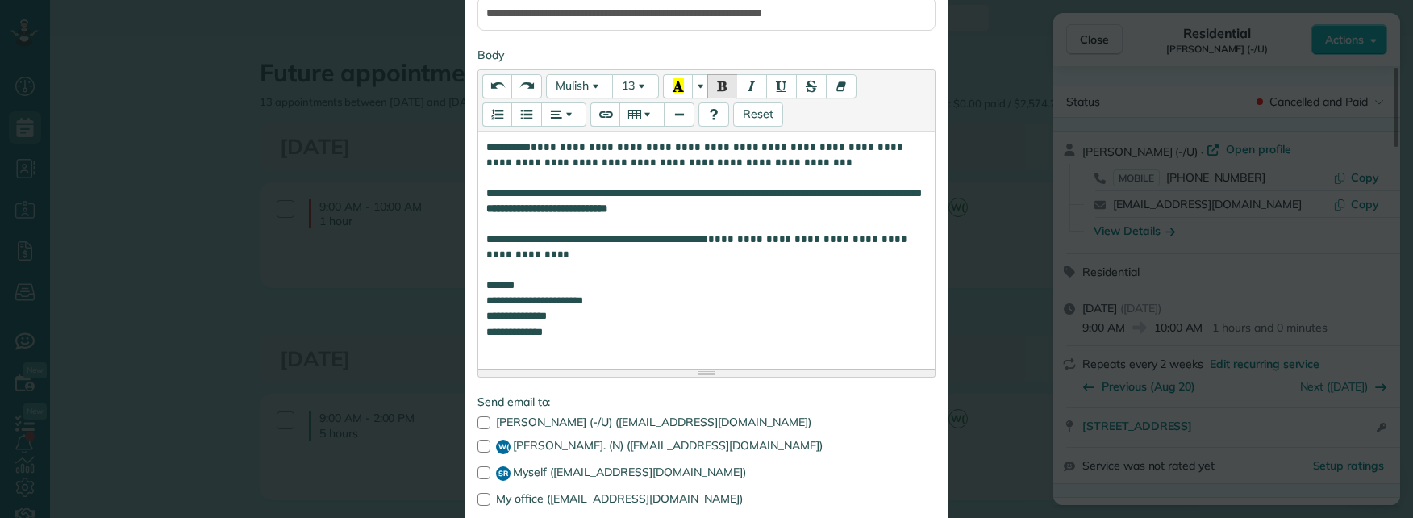
scroll to position [288, 0]
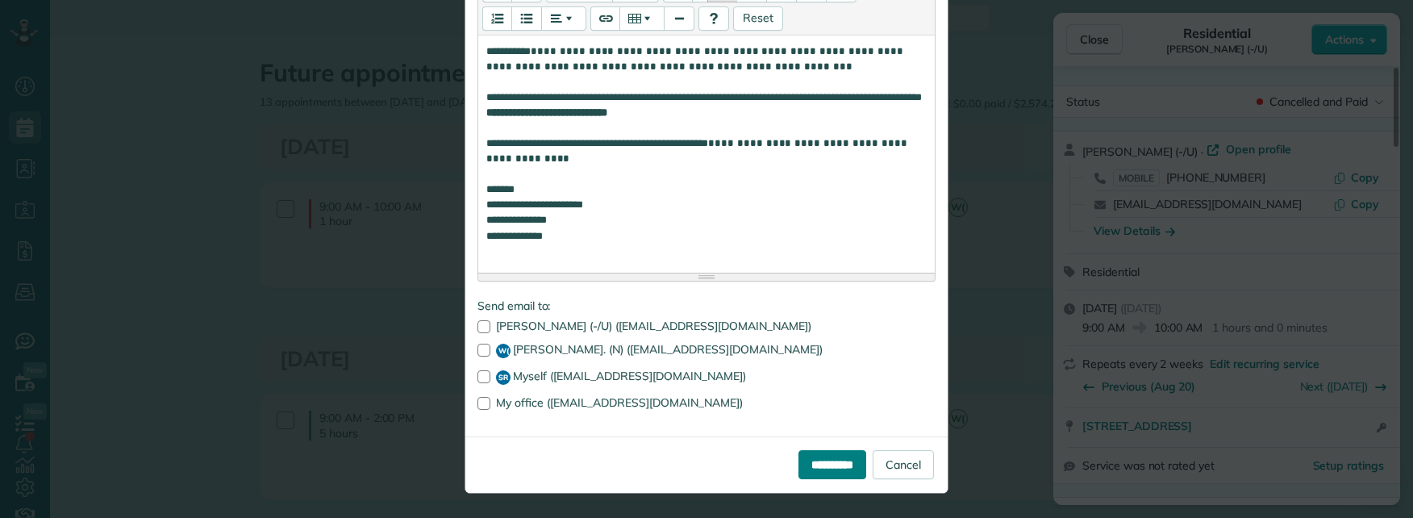
click at [824, 462] on input "**********" at bounding box center [833, 464] width 68 height 29
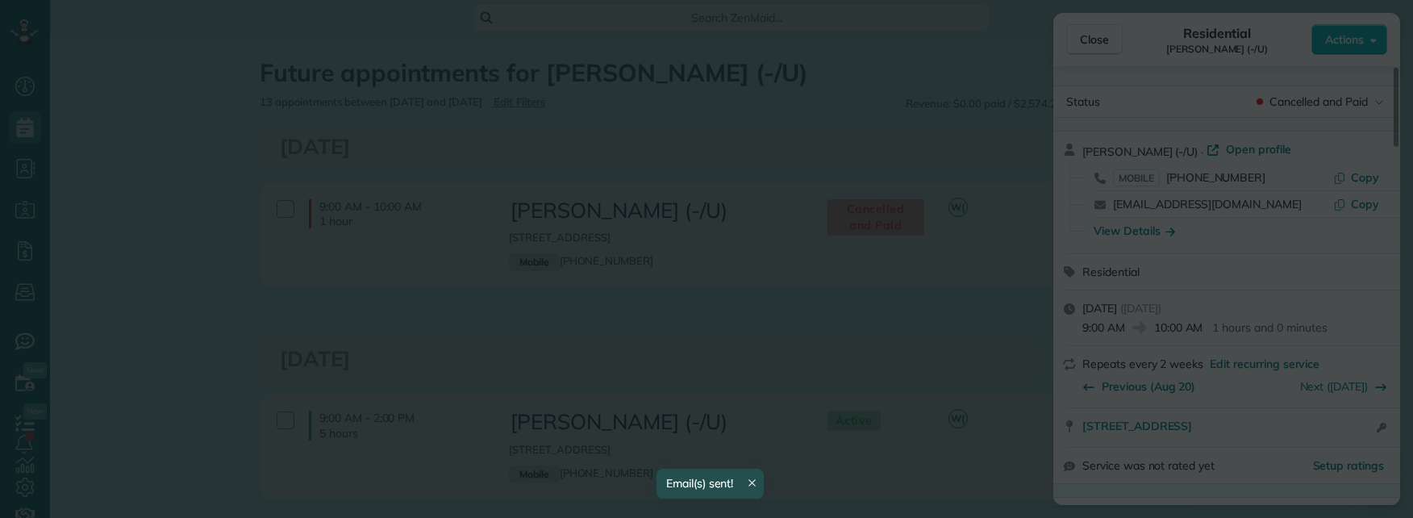
scroll to position [0, 0]
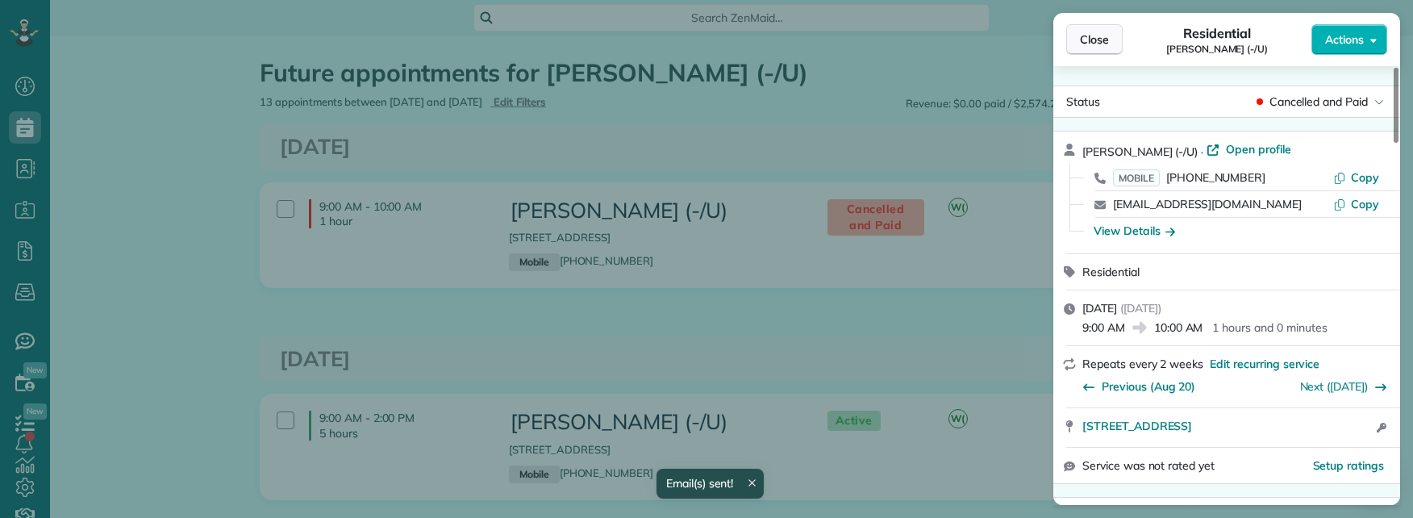
drag, startPoint x: 1093, startPoint y: 46, endPoint x: 1090, endPoint y: 59, distance: 13.3
click at [1092, 46] on span "Close" at bounding box center [1094, 39] width 29 height 16
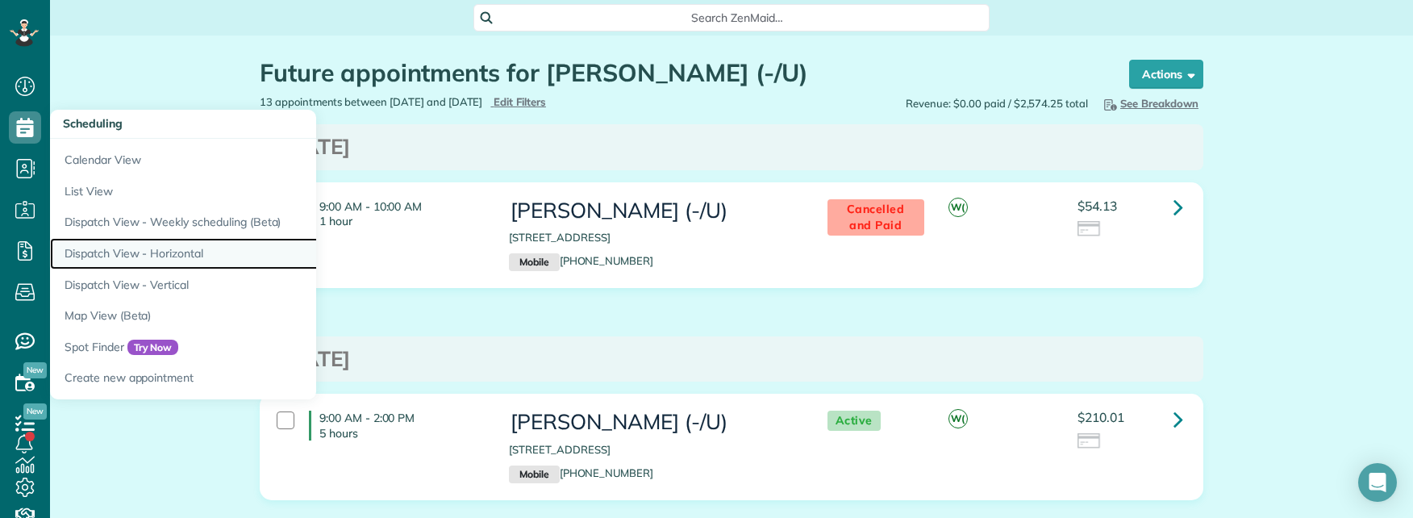
click at [150, 253] on link "Dispatch View - Horizontal" at bounding box center [251, 253] width 403 height 31
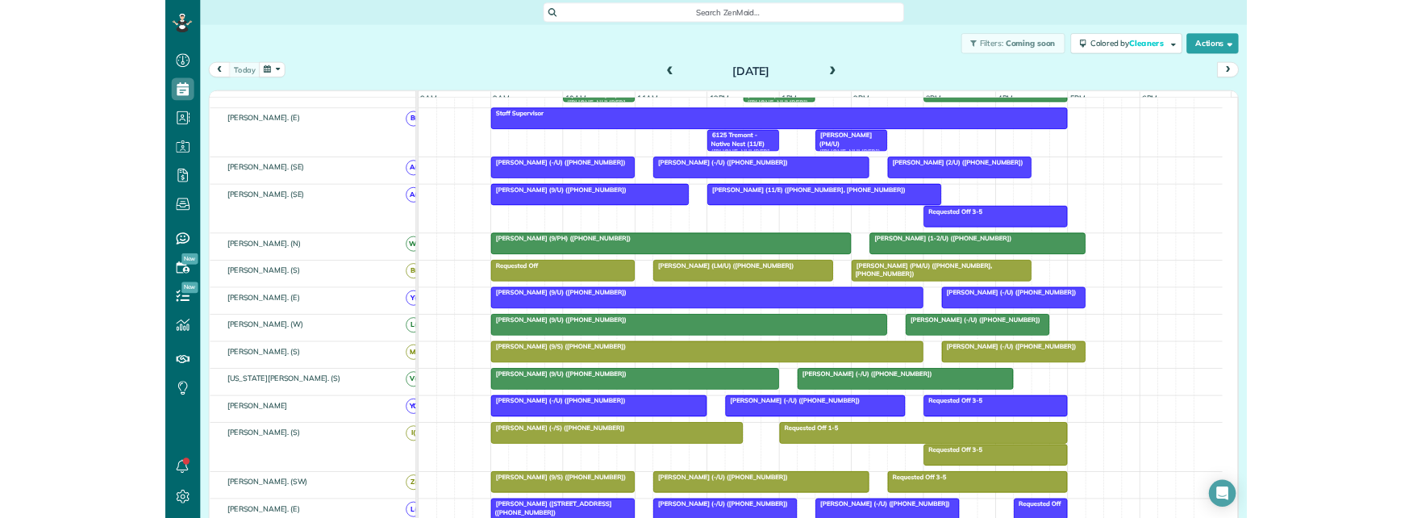
scroll to position [518, 50]
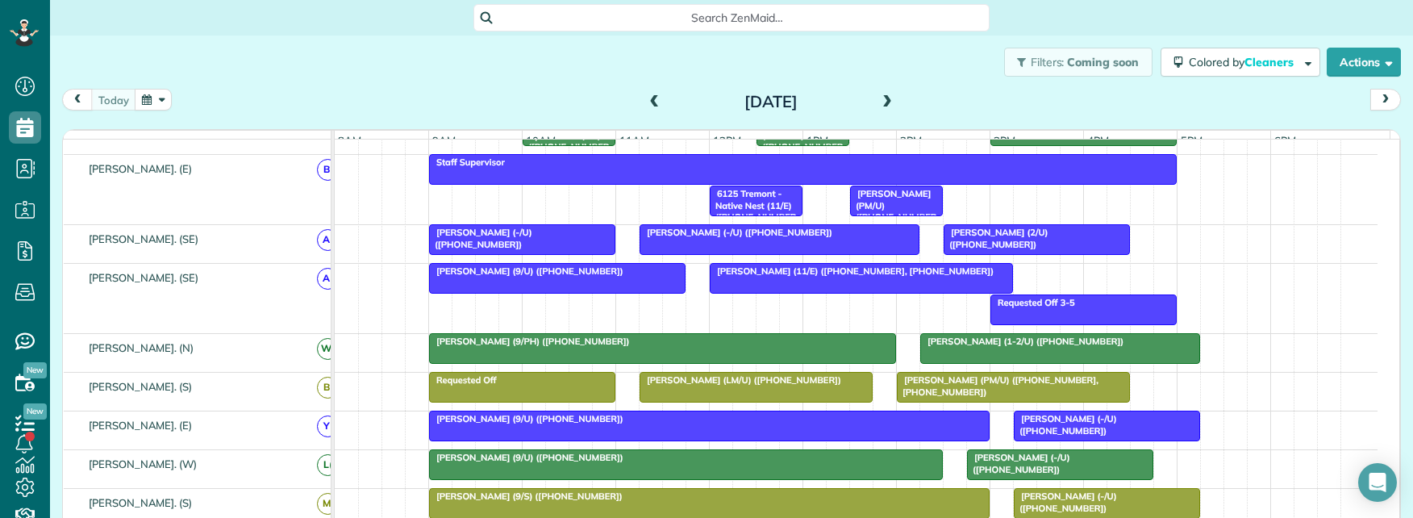
click at [634, 14] on span "Search ZenMaid…" at bounding box center [737, 18] width 490 height 16
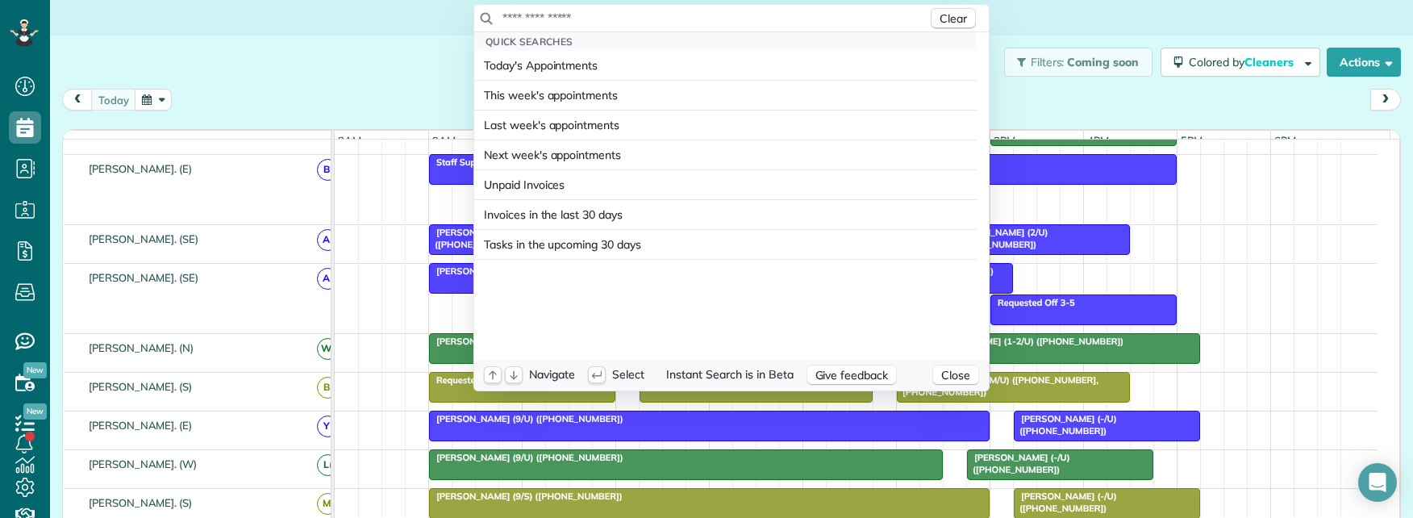
click at [633, 14] on input "text" at bounding box center [715, 18] width 426 height 16
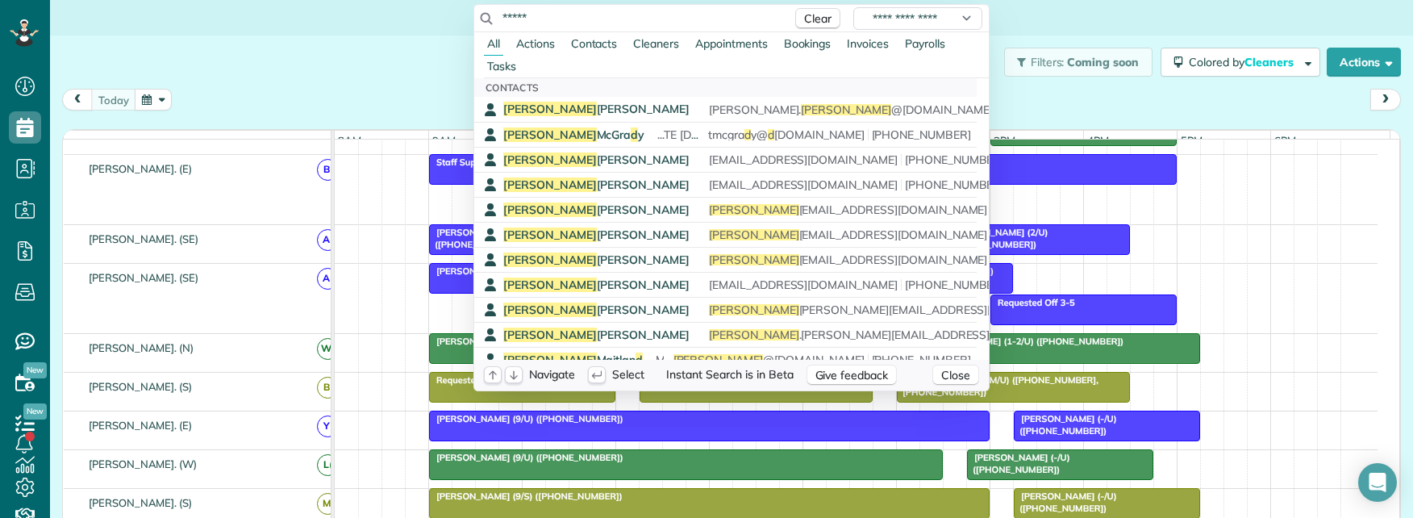
drag, startPoint x: 575, startPoint y: 17, endPoint x: 415, endPoint y: 3, distance: 160.3
click at [415, 3] on html "Dashboard Scheduling Calendar View List View Dispatch View - Weekly scheduling …" at bounding box center [706, 259] width 1413 height 518
paste input "*******"
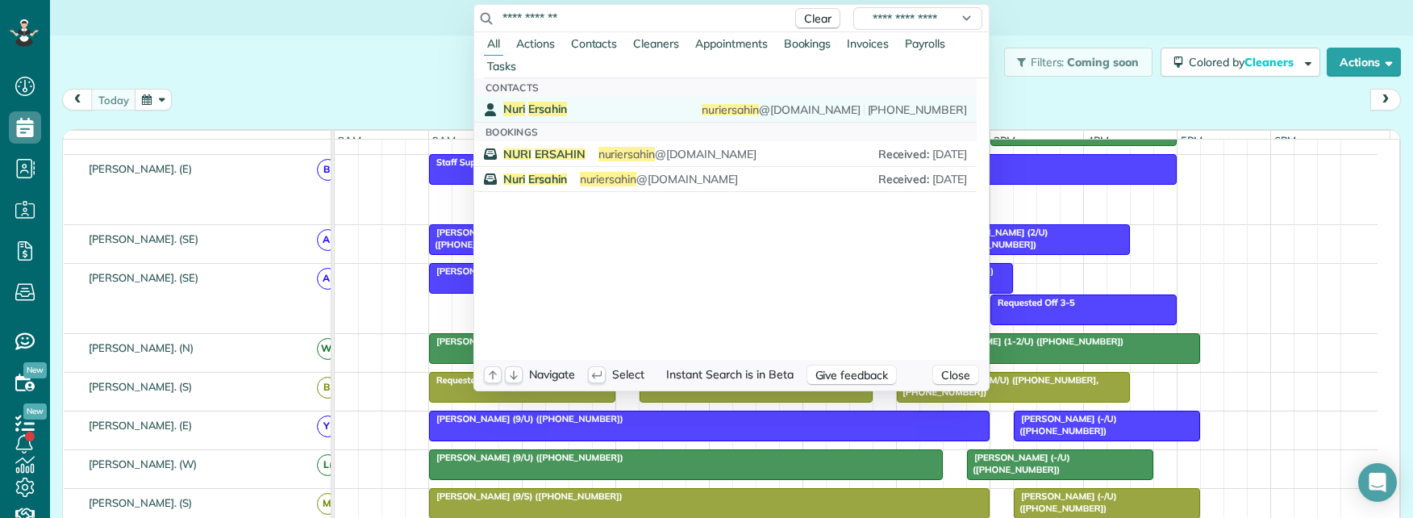
type input "**********"
click at [561, 105] on div "Nuri Ersahin" at bounding box center [535, 109] width 64 height 15
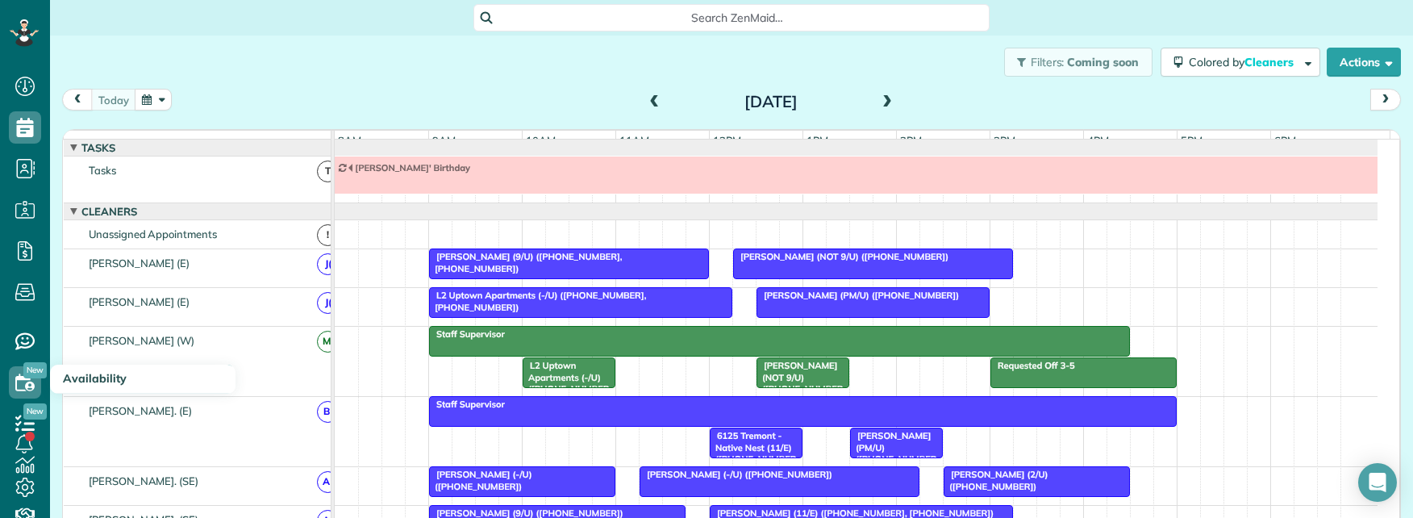
scroll to position [18, 0]
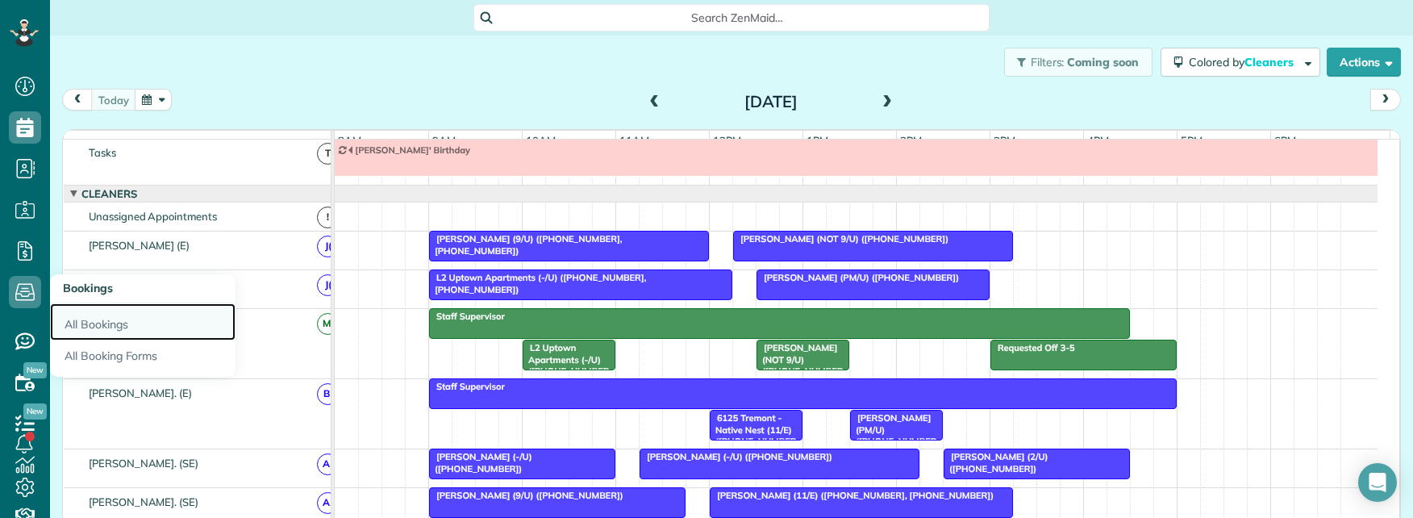
click at [95, 321] on link "All Bookings" at bounding box center [143, 321] width 186 height 37
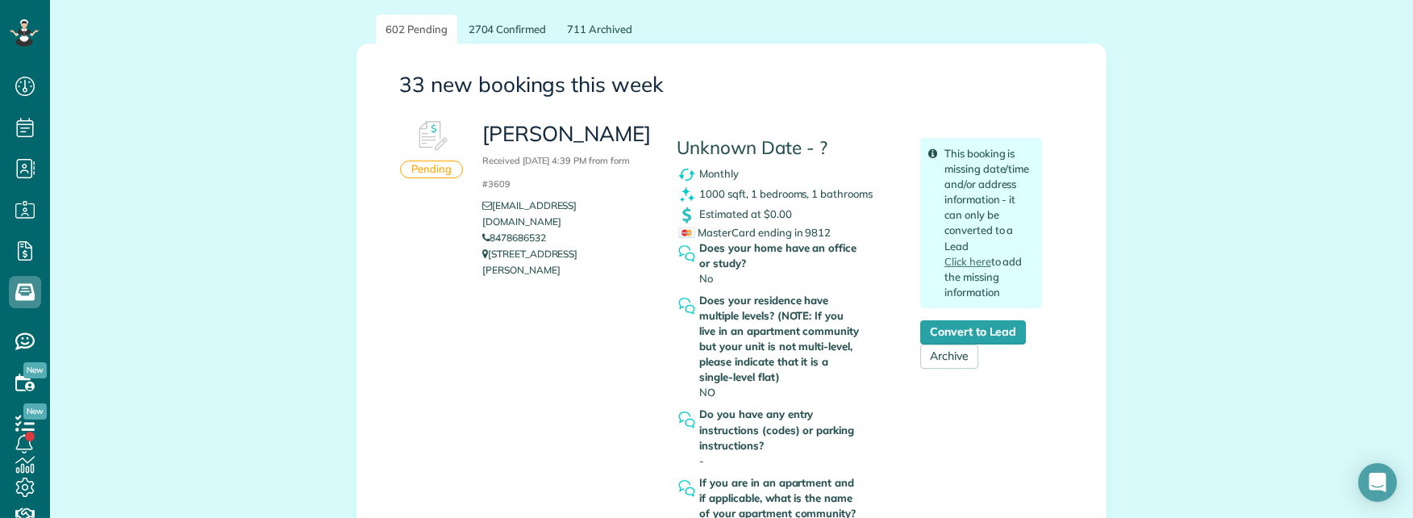
scroll to position [161, 0]
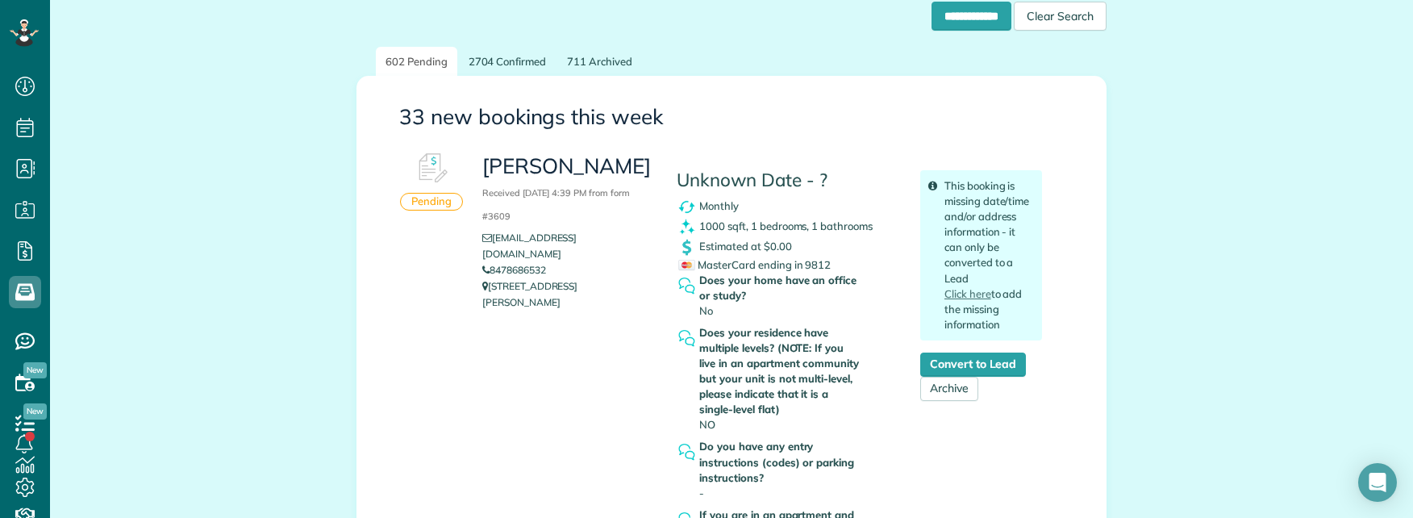
copy link "8478686532"
drag, startPoint x: 568, startPoint y: 254, endPoint x: 488, endPoint y: 255, distance: 79.9
click at [488, 262] on li "8478686532" at bounding box center [567, 270] width 170 height 16
copy p "2355 THOMAS AVE DALLAS TX 75201"
drag, startPoint x: 504, startPoint y: 282, endPoint x: 487, endPoint y: 270, distance: 20.8
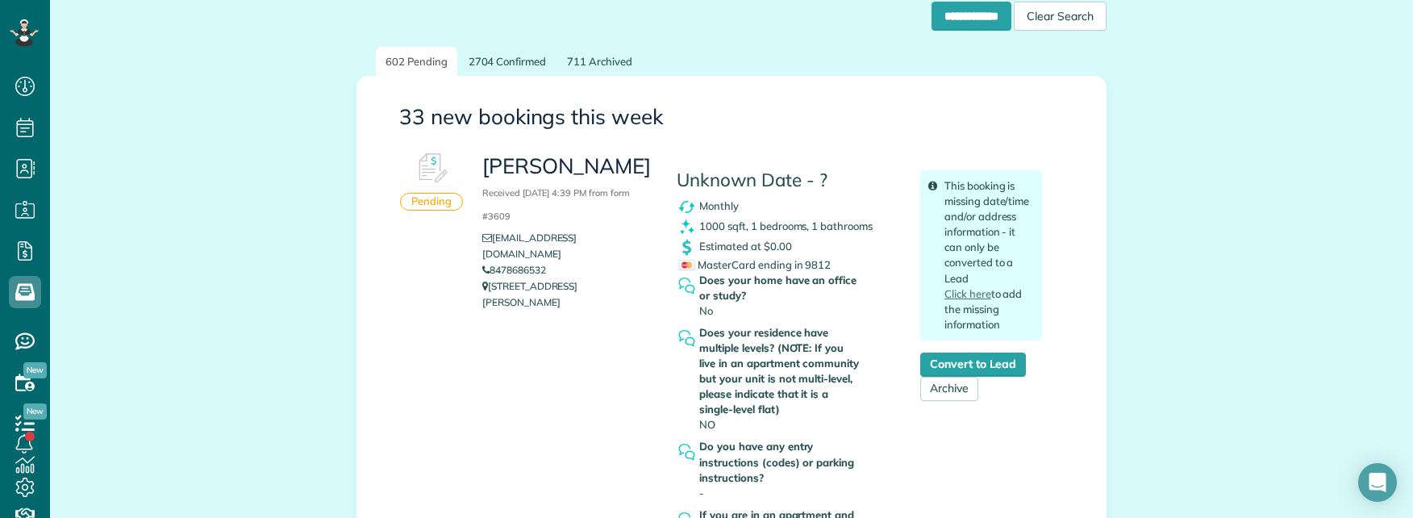
click at [487, 278] on p "2355 THOMAS AVE DALLAS TX 75201" at bounding box center [567, 294] width 170 height 32
click at [598, 369] on div "NURI ERSAHIN Received September 02, 2025 4:39 PM from form #3609 nuriersahin@gm…" at bounding box center [762, 359] width 584 height 431
copy link "8478686532"
drag, startPoint x: 545, startPoint y: 255, endPoint x: 488, endPoint y: 259, distance: 56.6
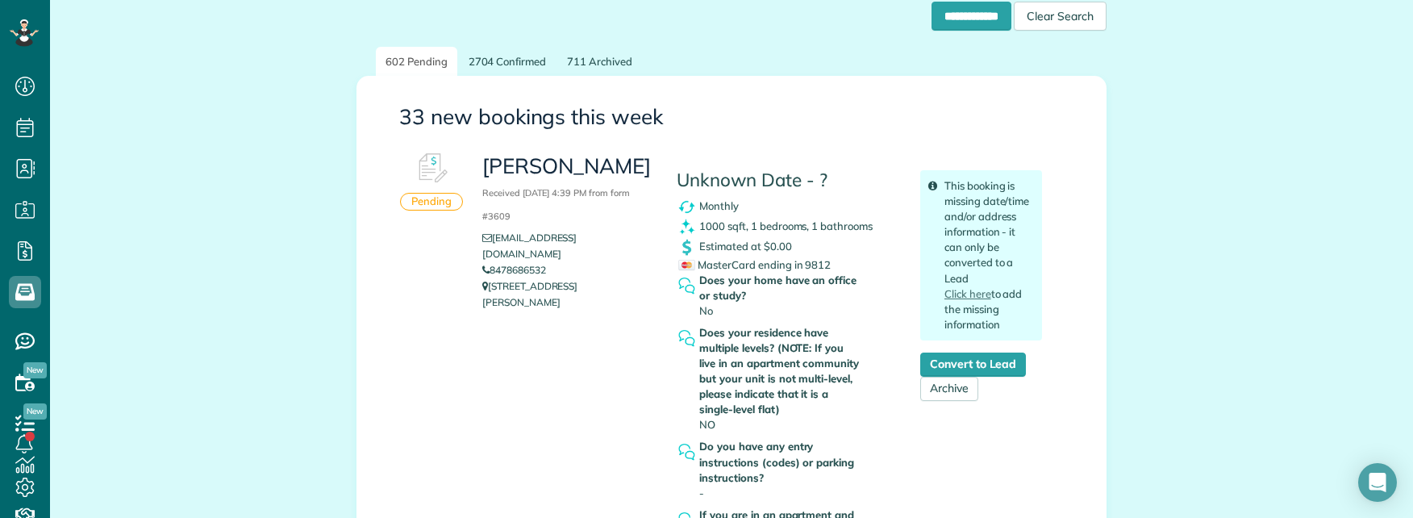
click at [488, 262] on li "8478686532" at bounding box center [567, 270] width 170 height 16
drag, startPoint x: 473, startPoint y: 165, endPoint x: 633, endPoint y: 174, distance: 160.8
click at [633, 174] on div "NURI ERSAHIN Received September 02, 2025 4:39 PM from form #3609 nuriersahin@gm…" at bounding box center [567, 231] width 194 height 174
copy h3 "NURI ERSAHIN"
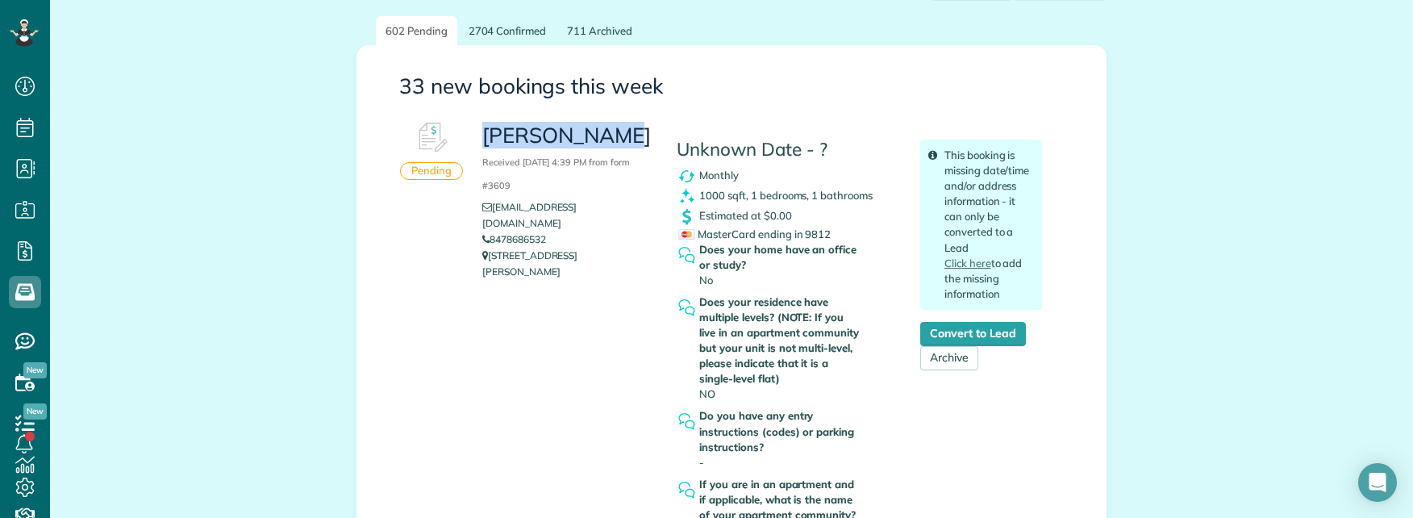
scroll to position [0, 0]
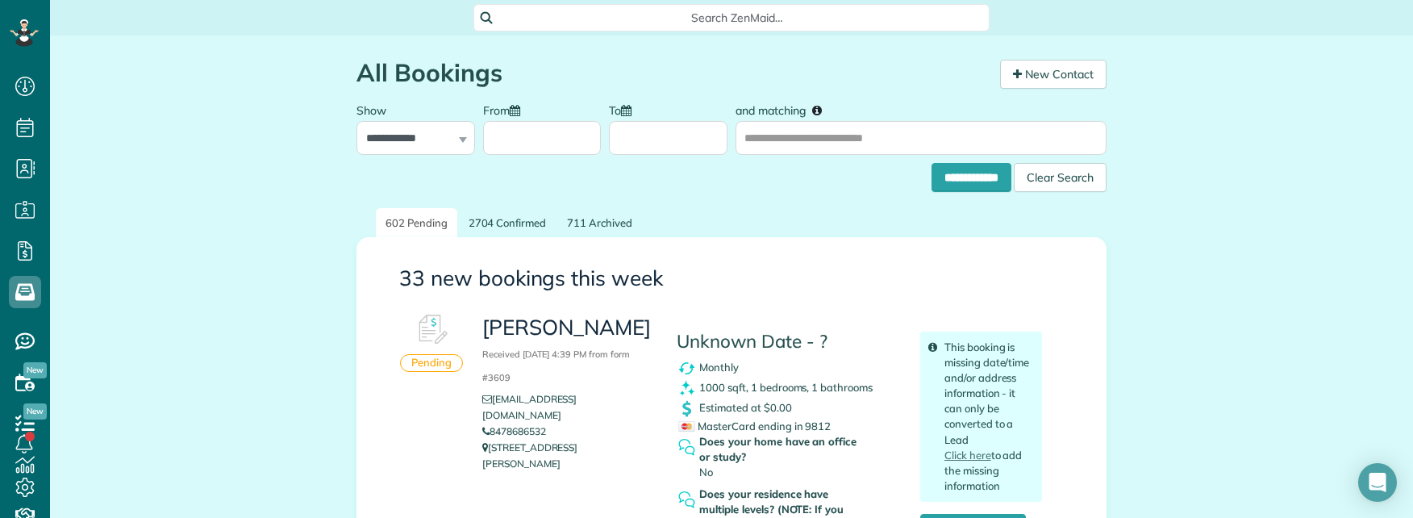
click at [724, 26] on div "Search ZenMaid…" at bounding box center [732, 17] width 516 height 27
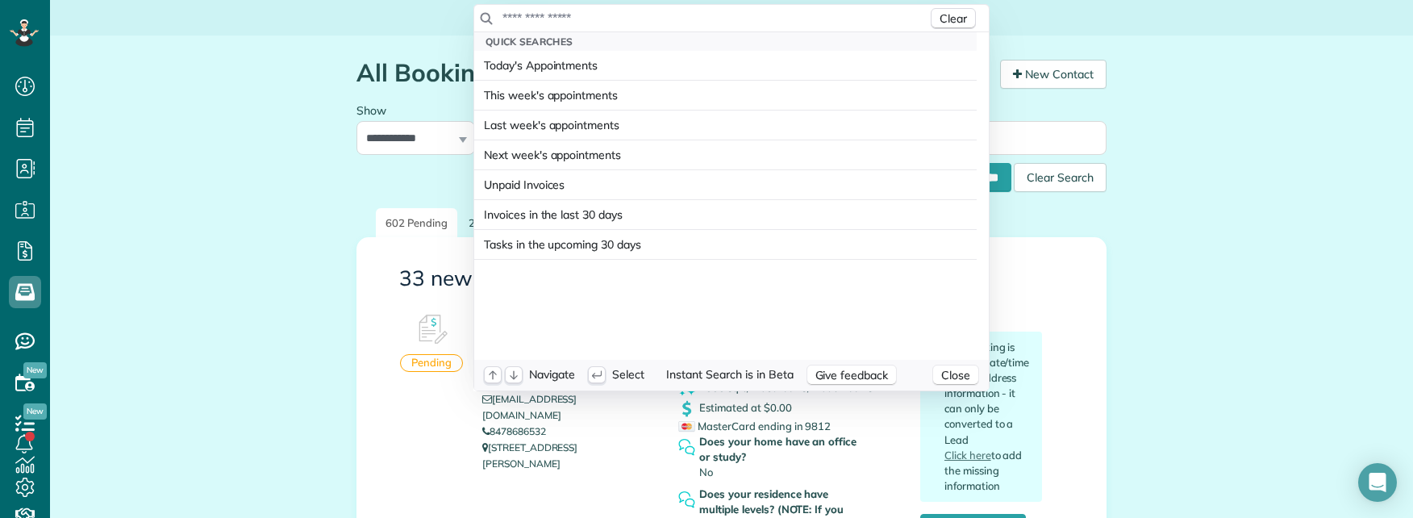
click at [687, 19] on input "text" at bounding box center [715, 18] width 426 height 16
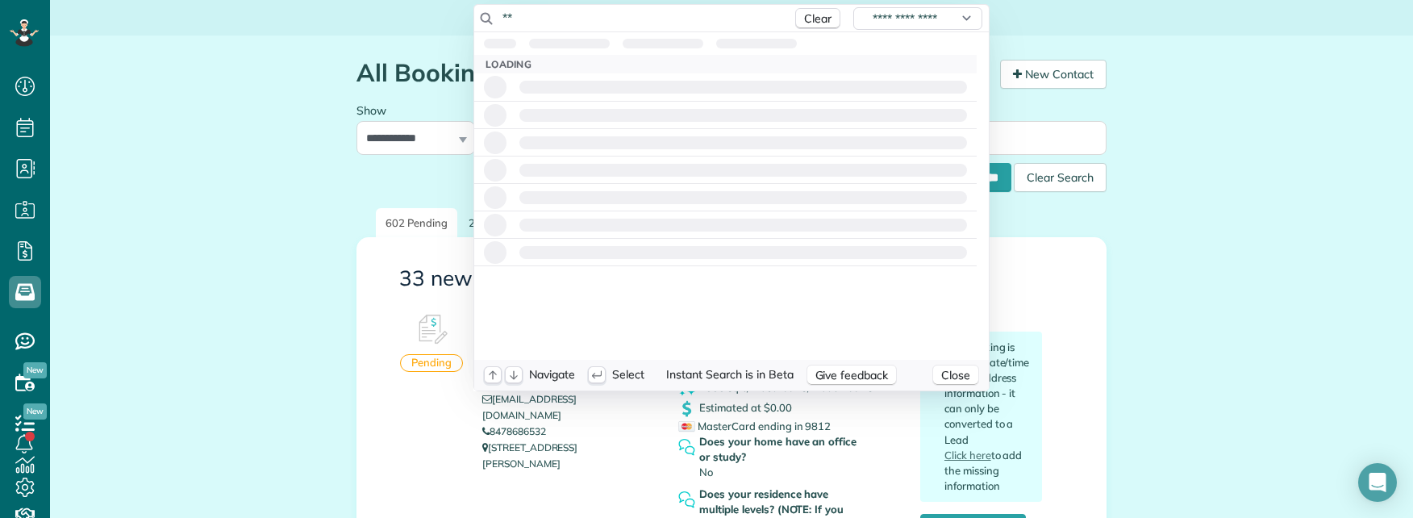
type input "*"
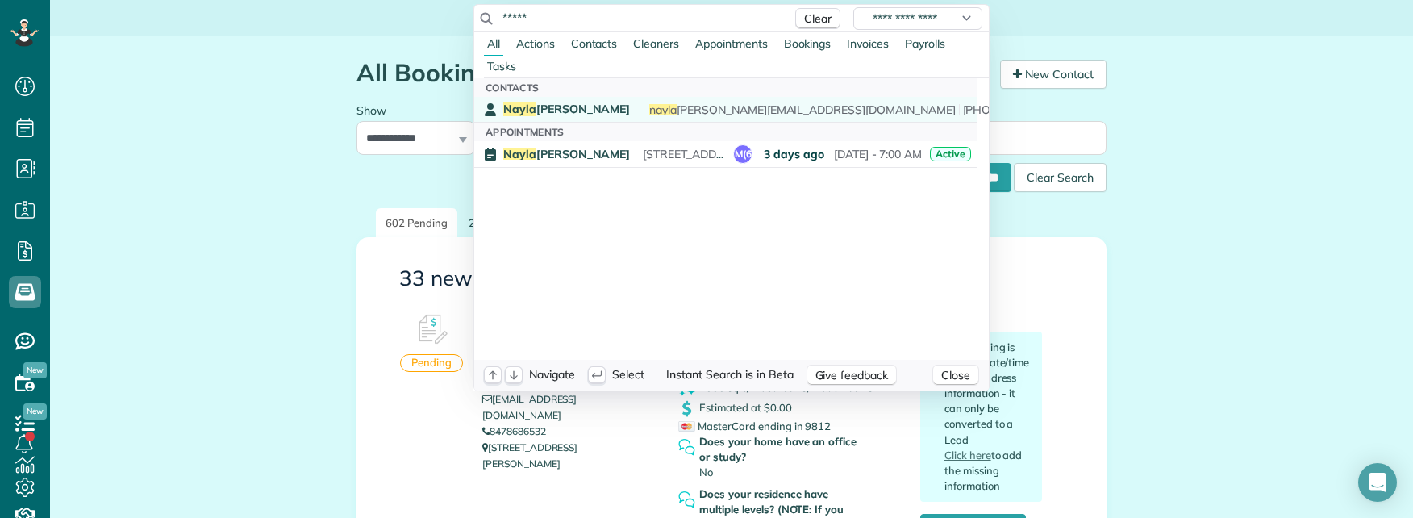
type input "*****"
click at [579, 108] on span "Nayla Abuhamad" at bounding box center [566, 109] width 127 height 15
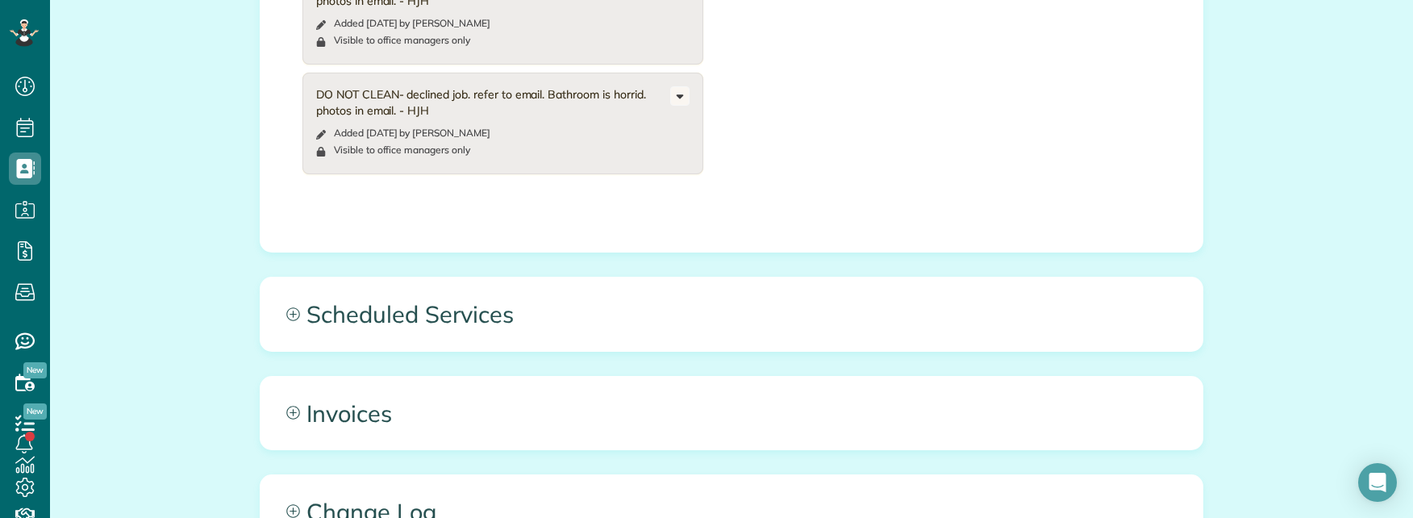
scroll to position [968, 0]
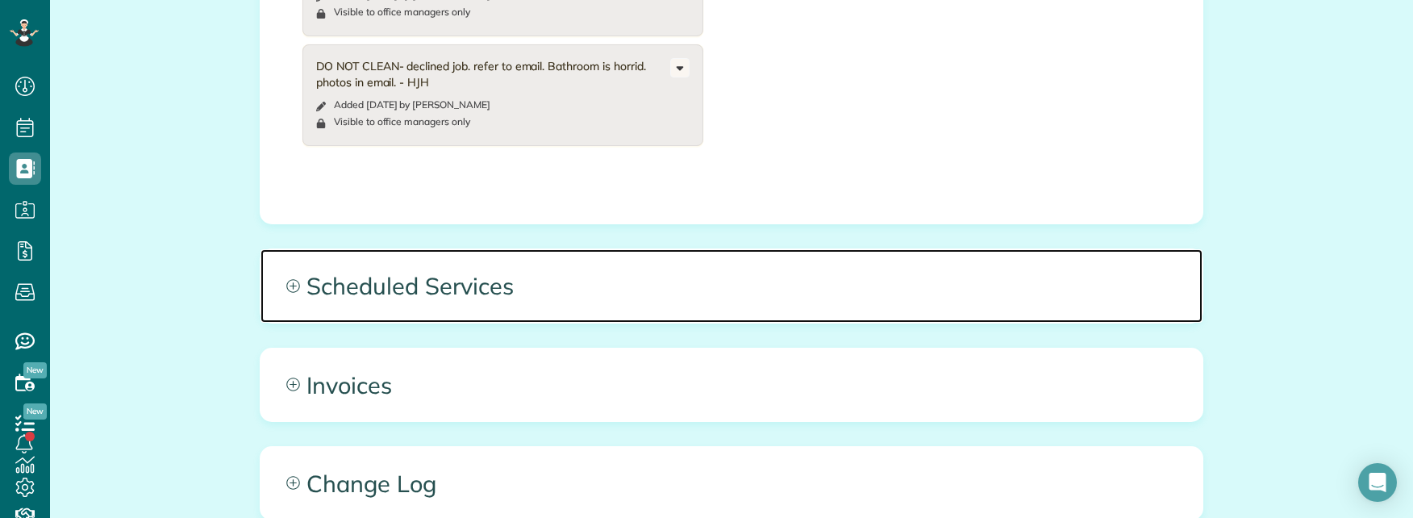
click at [616, 267] on span "Scheduled Services" at bounding box center [732, 285] width 942 height 73
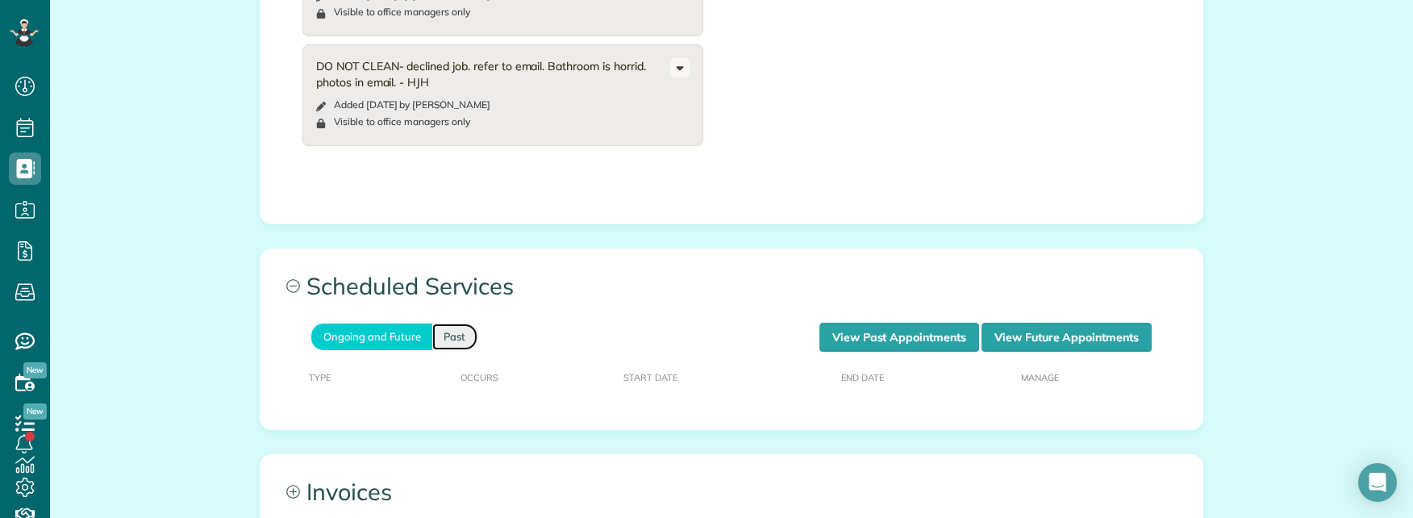
click at [432, 323] on link "Past" at bounding box center [454, 336] width 45 height 27
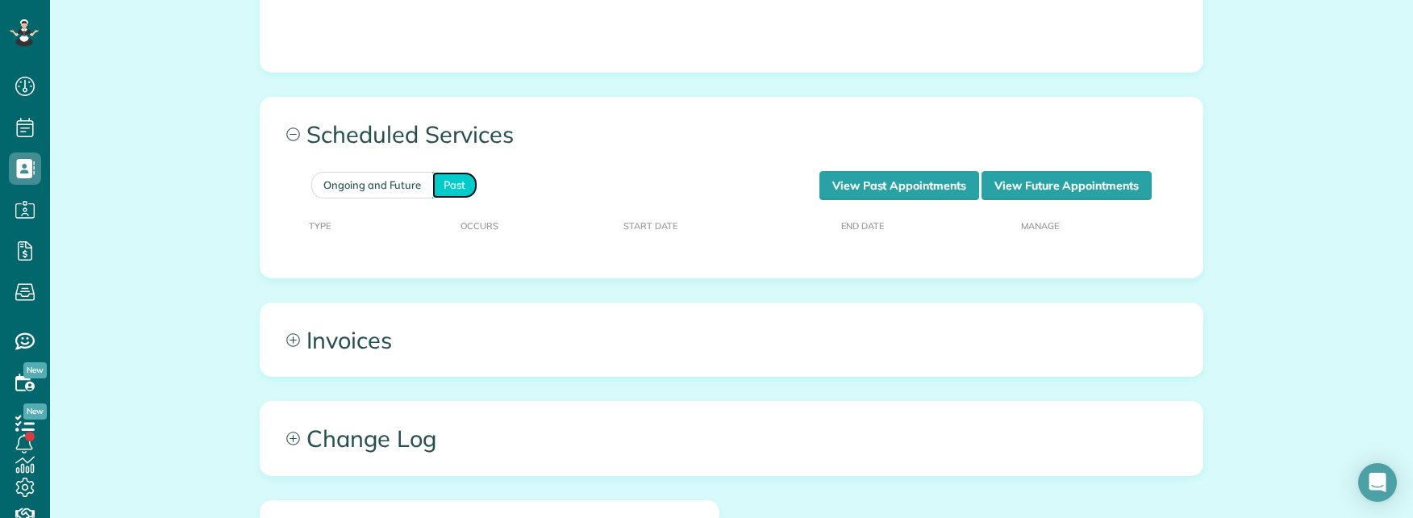
scroll to position [1049, 0]
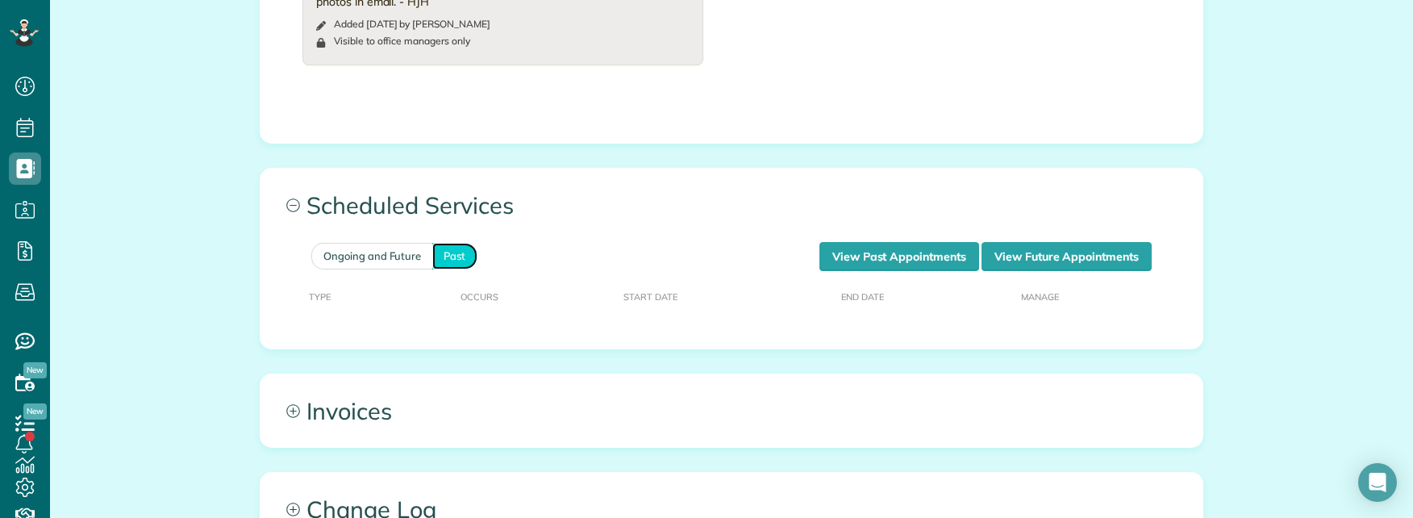
click at [453, 243] on link "Past" at bounding box center [454, 256] width 45 height 27
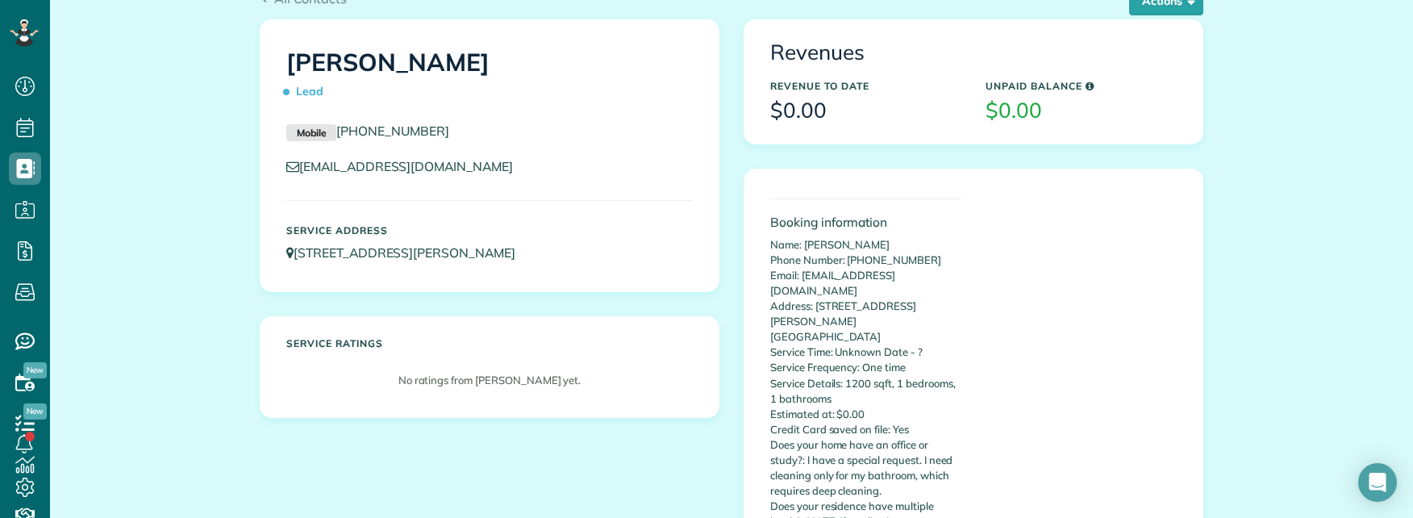
scroll to position [81, 0]
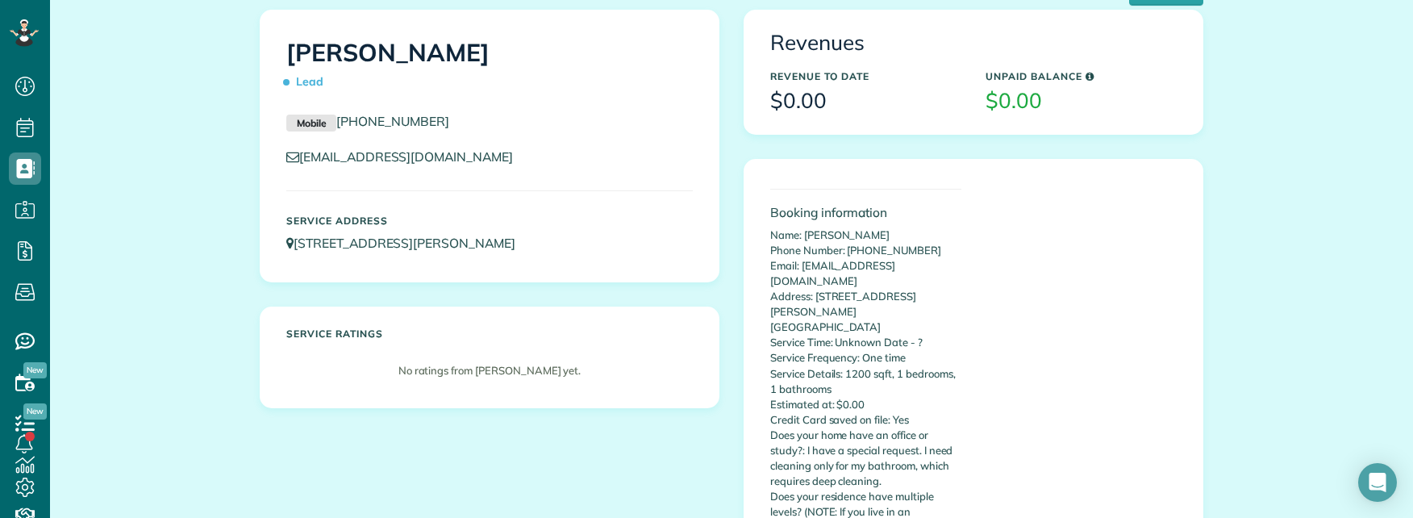
copy link "[PHONE_NUMBER]"
drag, startPoint x: 484, startPoint y: 127, endPoint x: 329, endPoint y: 121, distance: 155.0
click at [329, 121] on p "Mobile [PHONE_NUMBER]" at bounding box center [489, 121] width 407 height 19
copy link "[PHONE_NUMBER]"
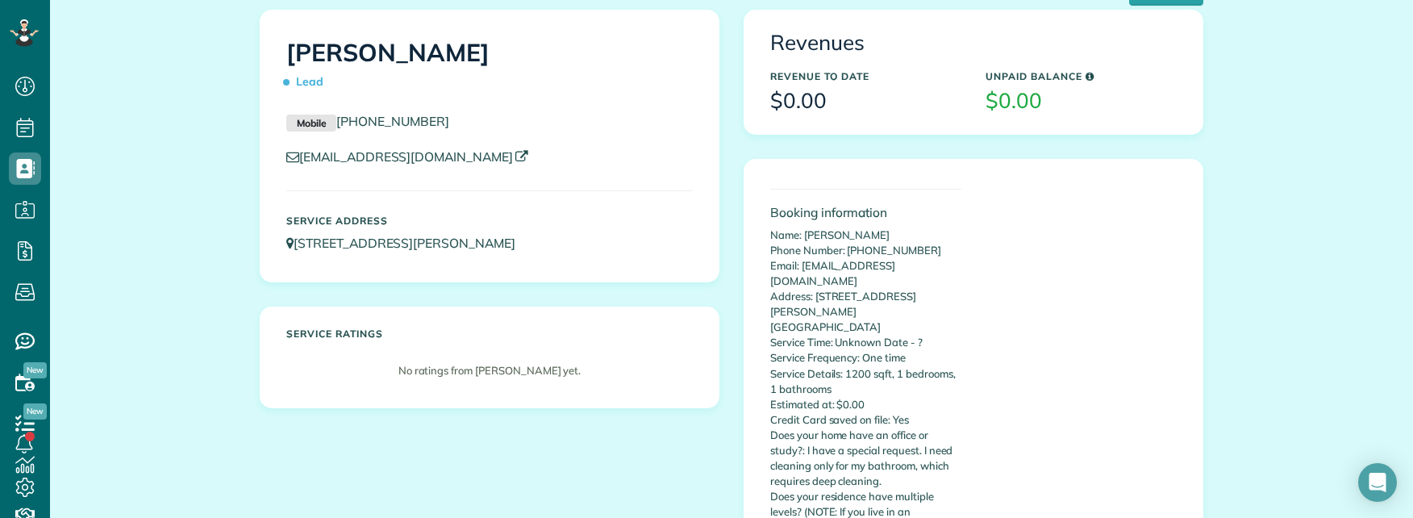
drag, startPoint x: 385, startPoint y: 118, endPoint x: 351, endPoint y: 151, distance: 47.3
click at [336, 121] on p "Mobile [PHONE_NUMBER]" at bounding box center [489, 121] width 407 height 19
drag, startPoint x: 848, startPoint y: 438, endPoint x: 900, endPoint y: 440, distance: 52.5
click at [900, 440] on p "Name: [PERSON_NAME] Phone Number: [PHONE_NUMBER] Email: [EMAIL_ADDRESS][DOMAIN_…" at bounding box center [865, 434] width 191 height 415
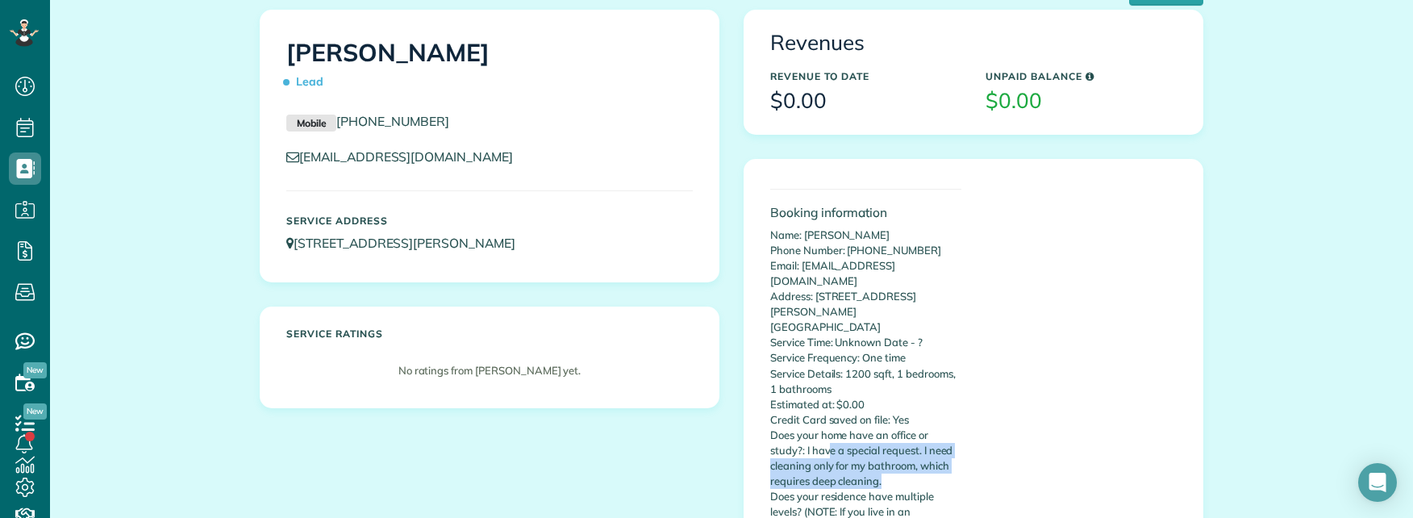
drag, startPoint x: 826, startPoint y: 421, endPoint x: 883, endPoint y: 452, distance: 64.3
click at [883, 452] on p "Name: [PERSON_NAME] Phone Number: [PHONE_NUMBER] Email: [EMAIL_ADDRESS][DOMAIN_…" at bounding box center [865, 434] width 191 height 415
click at [1007, 340] on div "Booking information Name: [PERSON_NAME] Phone Number: [PHONE_NUMBER] Email: [PE…" at bounding box center [973, 412] width 431 height 478
drag, startPoint x: 807, startPoint y: 419, endPoint x: 917, endPoint y: 451, distance: 114.9
click at [917, 451] on p "Name: [PERSON_NAME] Phone Number: [PHONE_NUMBER] Email: [EMAIL_ADDRESS][DOMAIN_…" at bounding box center [865, 434] width 191 height 415
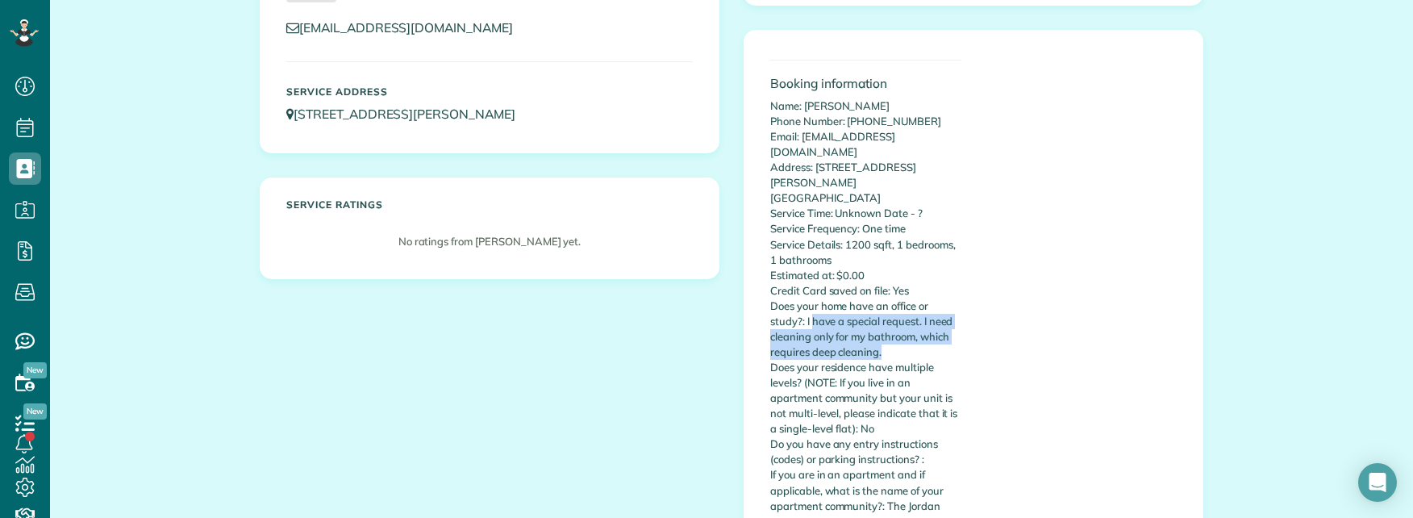
scroll to position [242, 0]
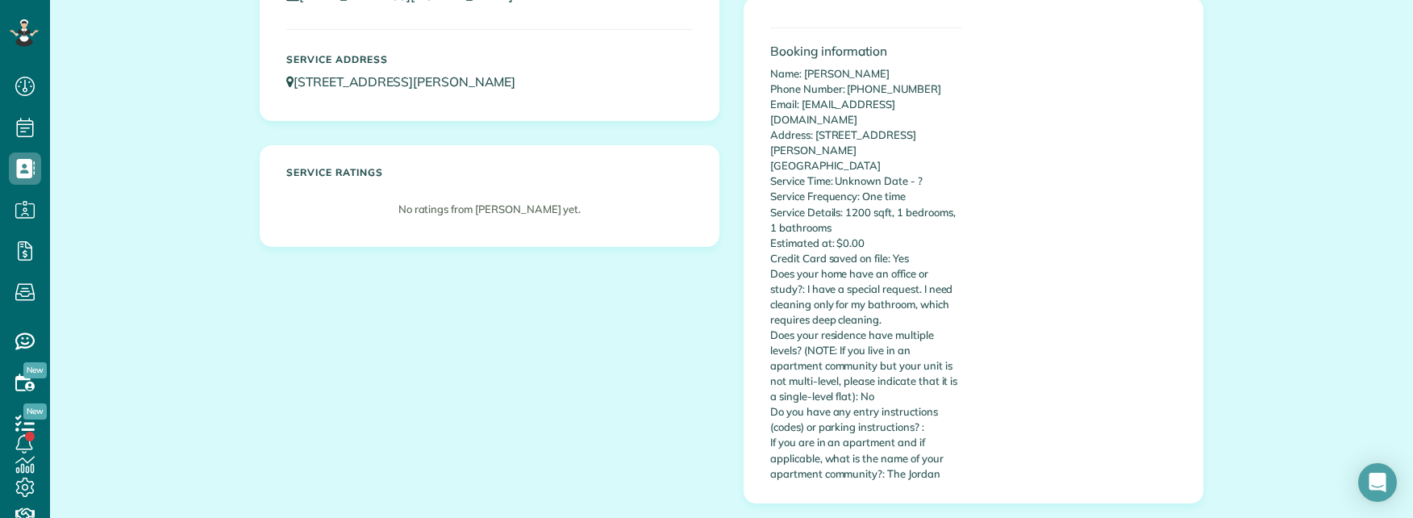
drag, startPoint x: 173, startPoint y: 86, endPoint x: 181, endPoint y: 90, distance: 8.3
drag, startPoint x: 770, startPoint y: 287, endPoint x: 892, endPoint y: 296, distance: 122.1
click at [892, 296] on p "Name: [PERSON_NAME] Phone Number: [PHONE_NUMBER] Email: [EMAIL_ADDRESS][DOMAIN_…" at bounding box center [865, 273] width 191 height 415
click at [937, 285] on p "Name: [PERSON_NAME] Phone Number: [PHONE_NUMBER] Email: [EMAIL_ADDRESS][DOMAIN_…" at bounding box center [865, 273] width 191 height 415
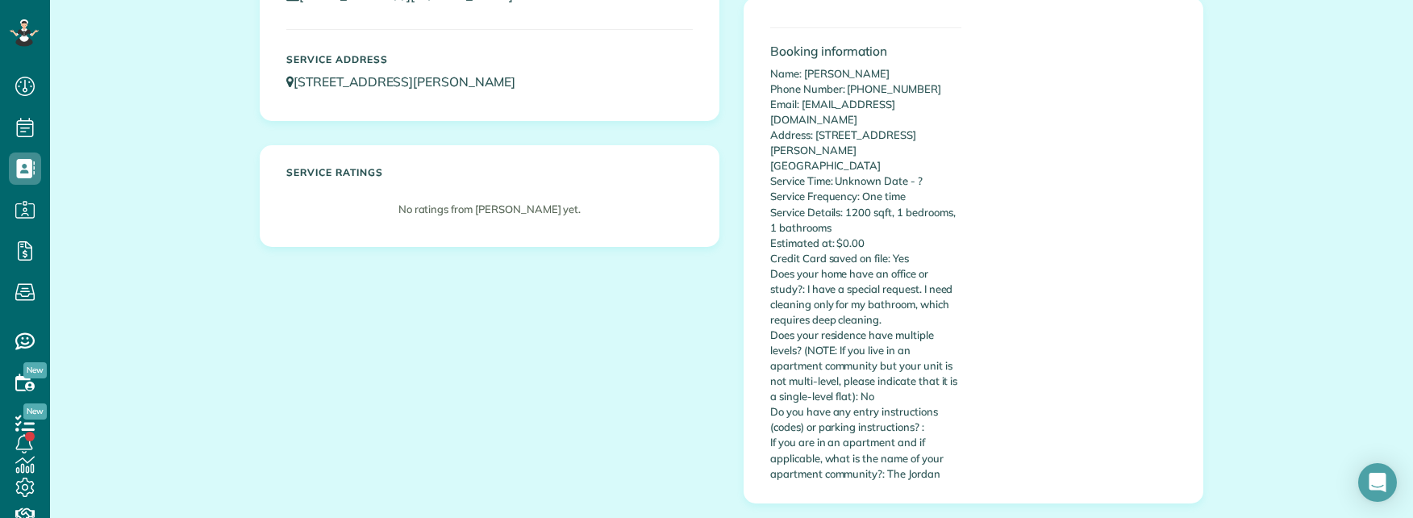
click at [916, 275] on p "Name: [PERSON_NAME] Phone Number: [PHONE_NUMBER] Email: [EMAIL_ADDRESS][DOMAIN_…" at bounding box center [865, 273] width 191 height 415
drag, startPoint x: 884, startPoint y: 274, endPoint x: 899, endPoint y: 273, distance: 15.4
click at [885, 274] on p "Name: [PERSON_NAME] Phone Number: [PHONE_NUMBER] Email: [EMAIL_ADDRESS][DOMAIN_…" at bounding box center [865, 273] width 191 height 415
drag, startPoint x: 799, startPoint y: 257, endPoint x: 901, endPoint y: 293, distance: 107.9
click at [901, 293] on p "Name: [PERSON_NAME] Phone Number: [PHONE_NUMBER] Email: [EMAIL_ADDRESS][DOMAIN_…" at bounding box center [865, 273] width 191 height 415
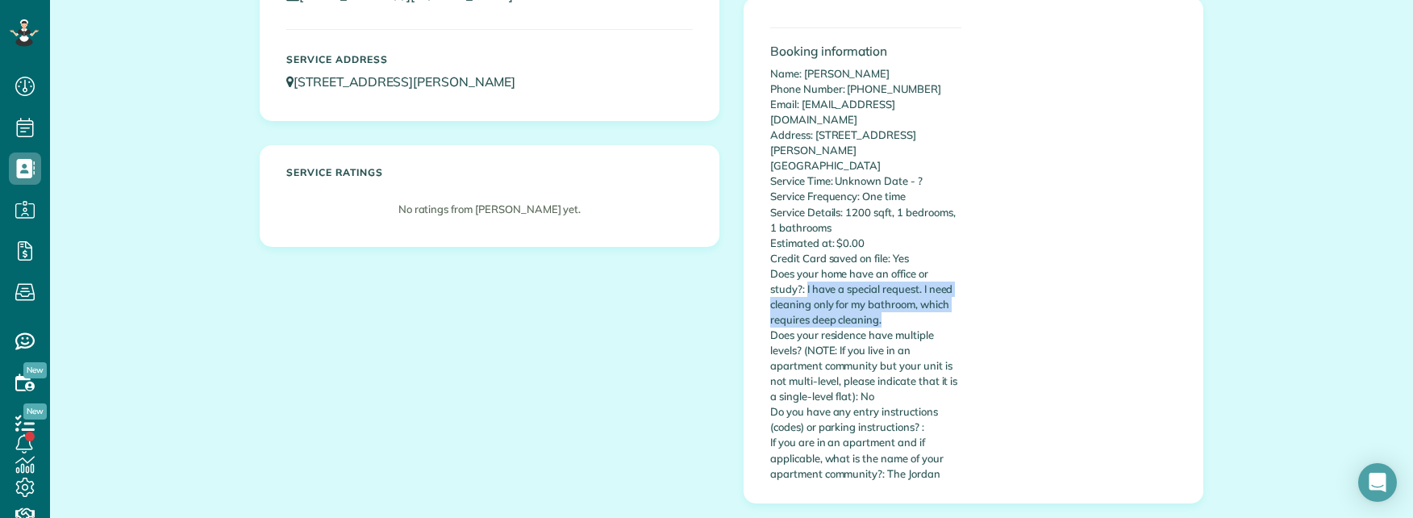
copy p "I have a special request. I need cleaning only for my bathroom, which requires …"
click at [542, 352] on div "Nuri Ersahin Lead Mobile (847) 868-6532 nuriersahin@gmail.com Service Address 2…" at bounding box center [732, 187] width 968 height 678
click at [428, 365] on div "Nuri Ersahin Lead Mobile (847) 868-6532 nuriersahin@gmail.com Service Address 2…" at bounding box center [732, 187] width 968 height 678
click at [542, 352] on div "Nuri Ersahin Lead Mobile (847) 868-6532 nuriersahin@gmail.com Service Address 2…" at bounding box center [732, 187] width 968 height 678
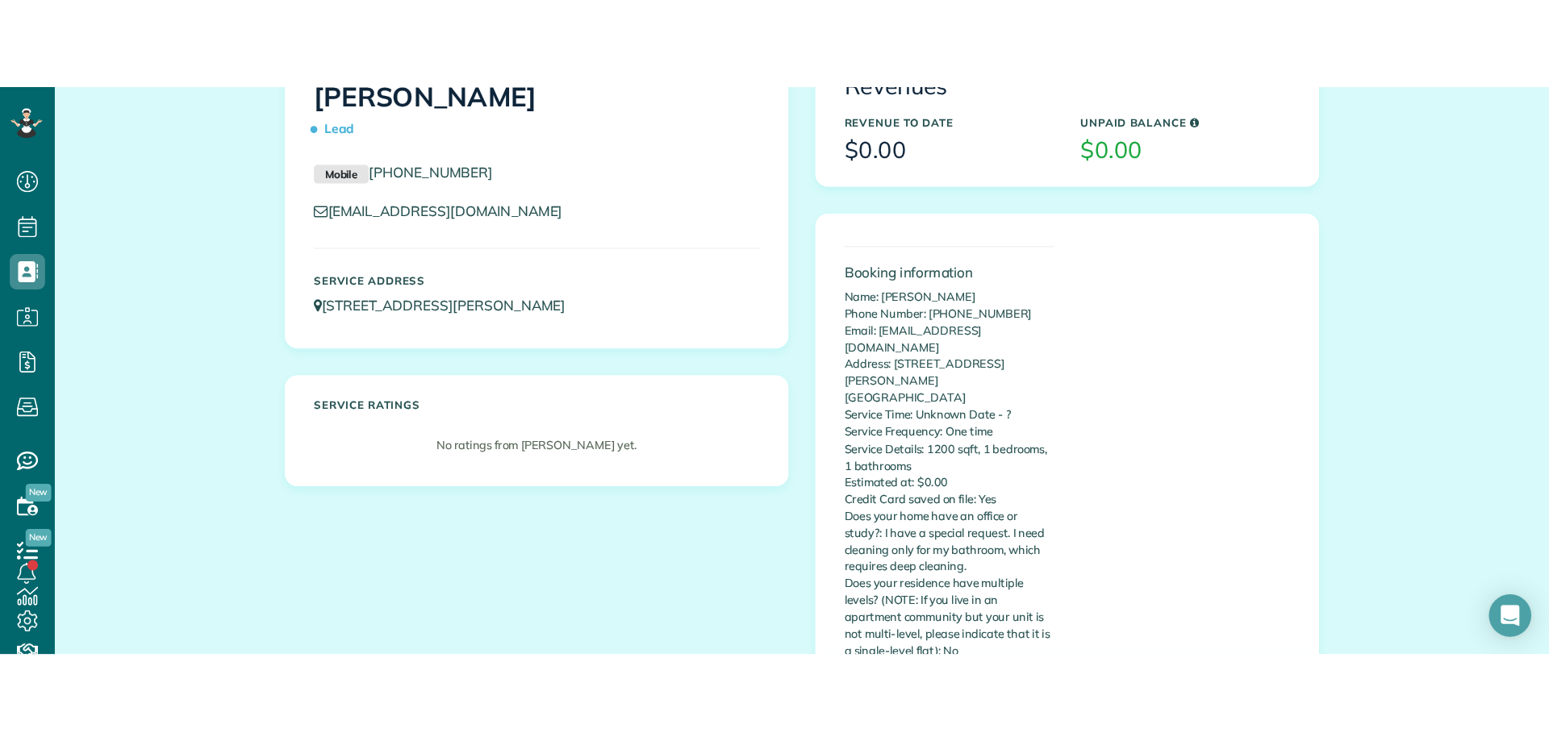
scroll to position [0, 0]
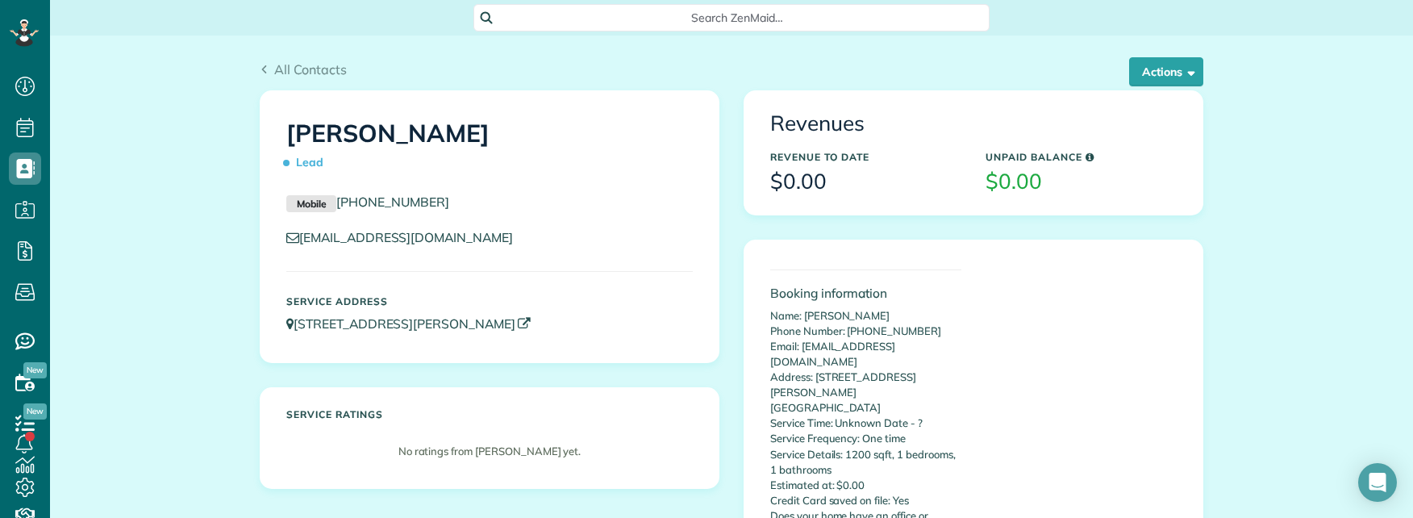
copy link "2355 Thomas Ave Apt. 1608 Dallas TX 75201"
drag, startPoint x: 597, startPoint y: 323, endPoint x: 292, endPoint y: 325, distance: 304.9
click at [292, 325] on p "2355 Thomas Ave Apt. 1608 Dallas TX 75201" at bounding box center [489, 324] width 407 height 19
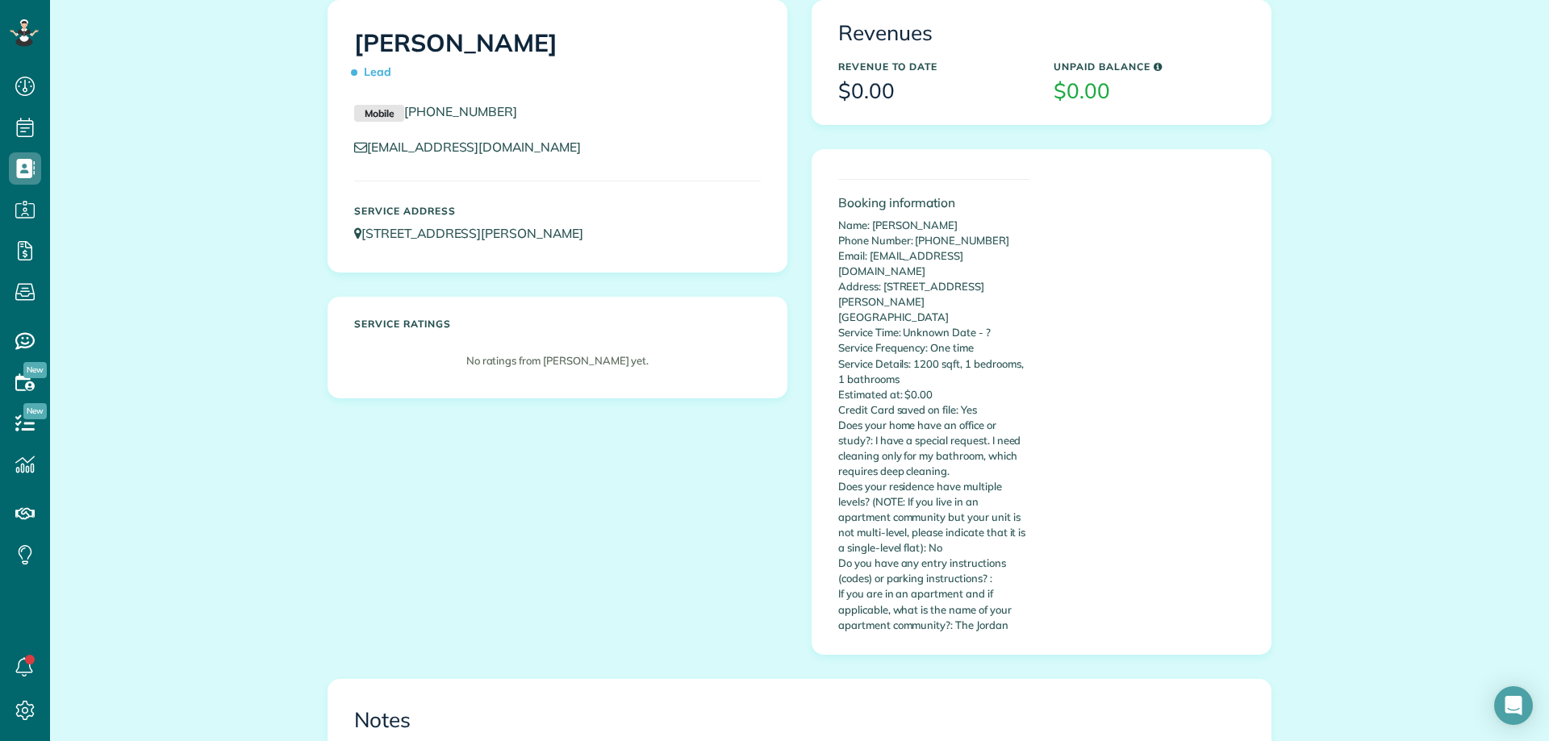
scroll to position [81, 0]
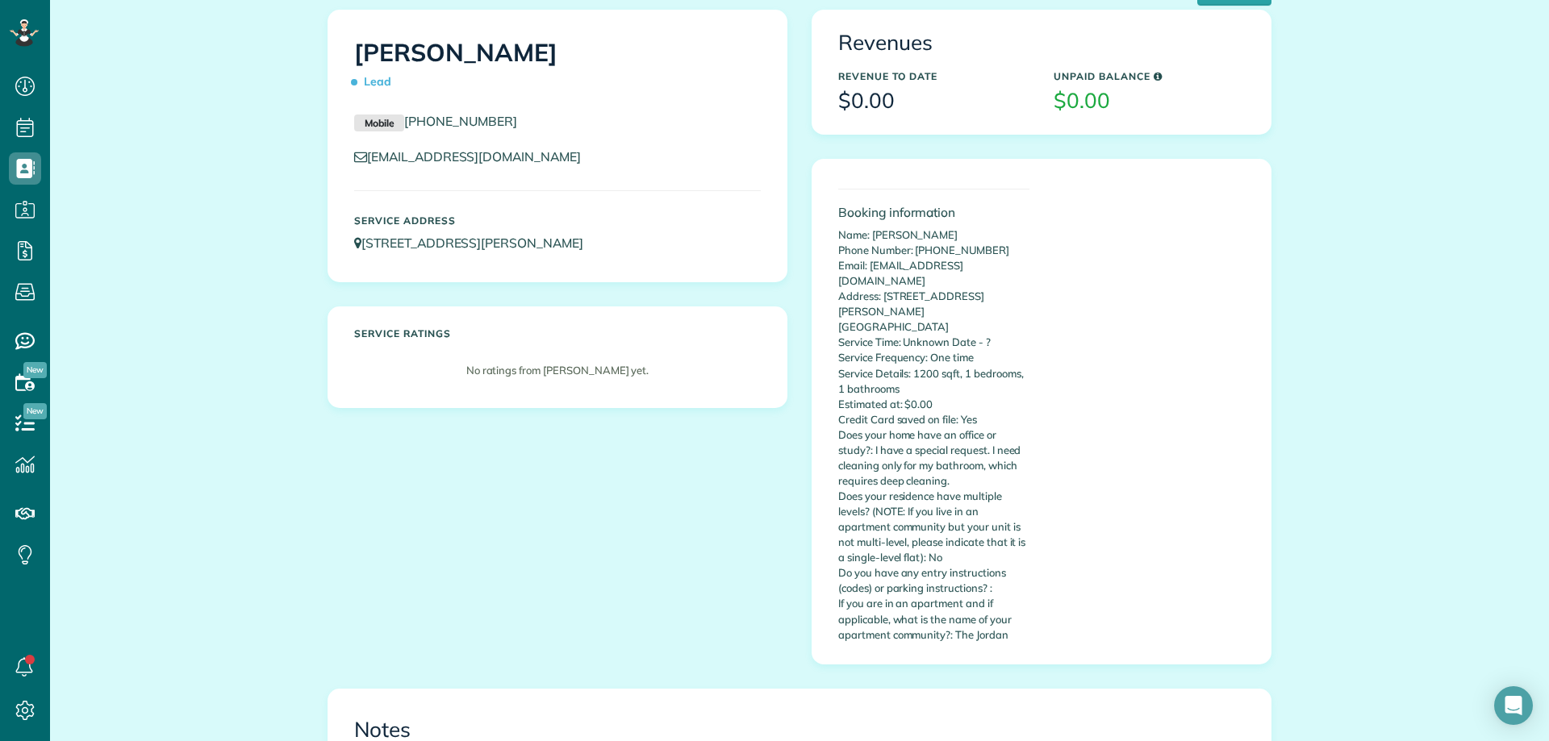
drag, startPoint x: 524, startPoint y: 119, endPoint x: 400, endPoint y: 116, distance: 123.5
click at [400, 116] on p "Mobile (847) 868-6532" at bounding box center [557, 121] width 407 height 19
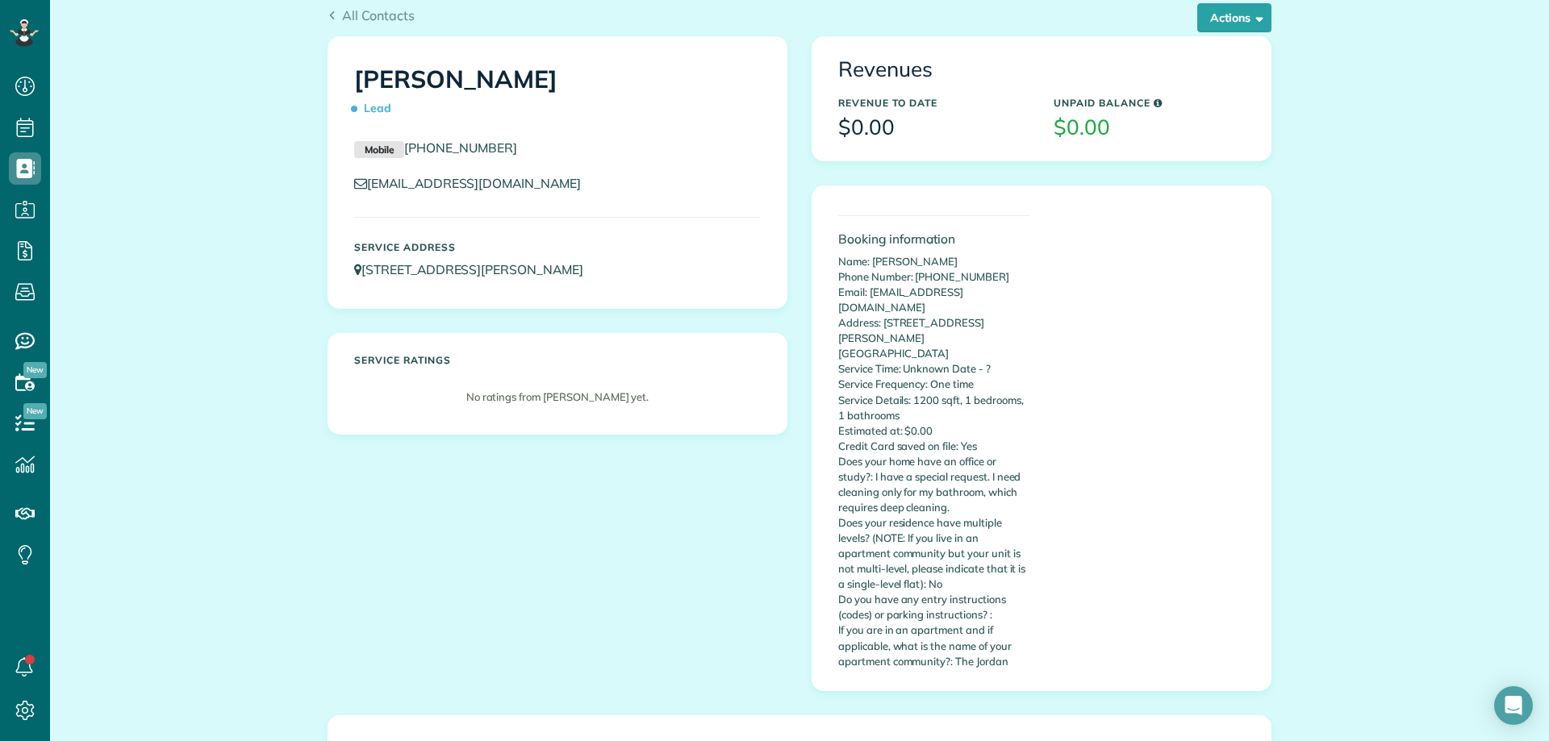
scroll to position [0, 0]
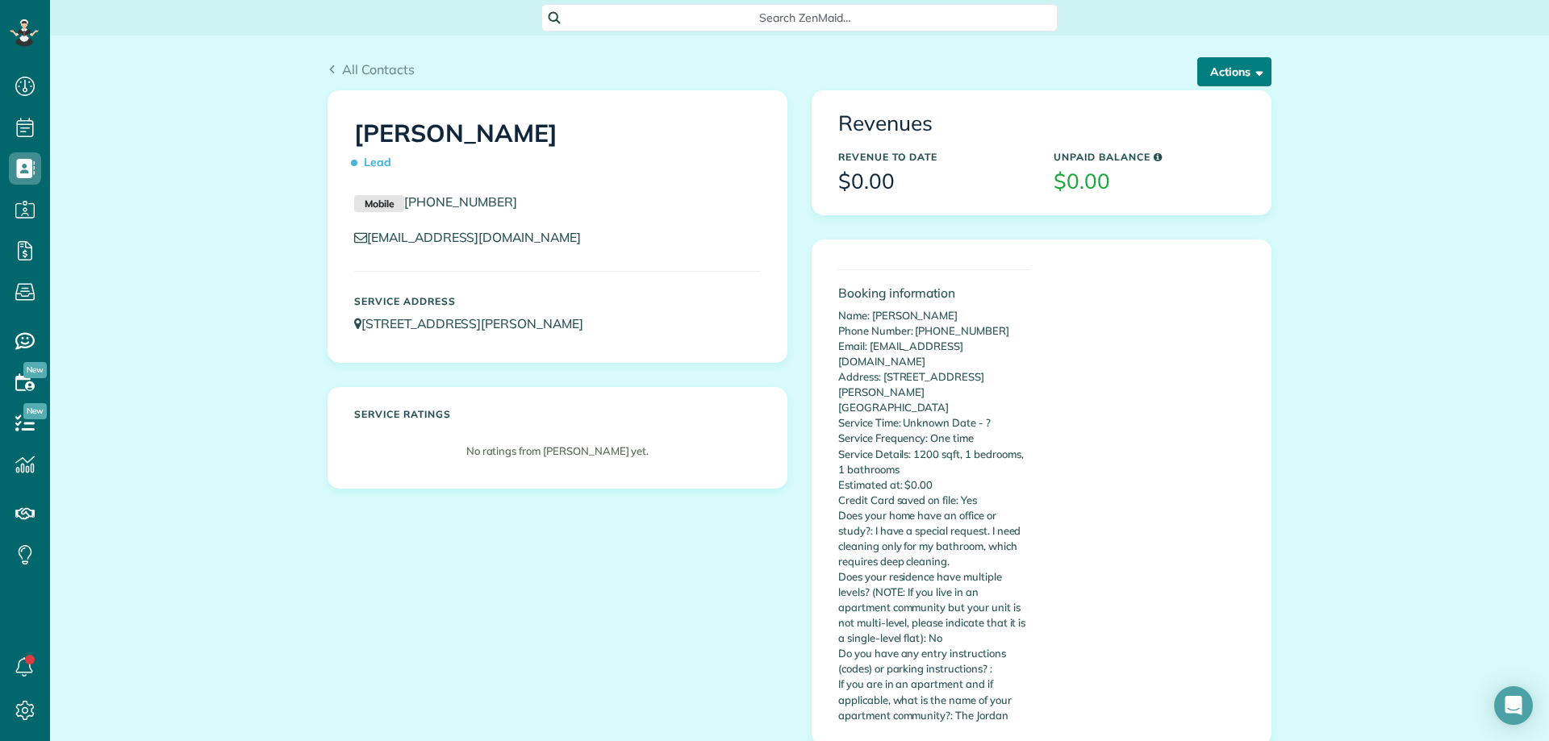
click at [1250, 73] on span "button" at bounding box center [1256, 71] width 12 height 12
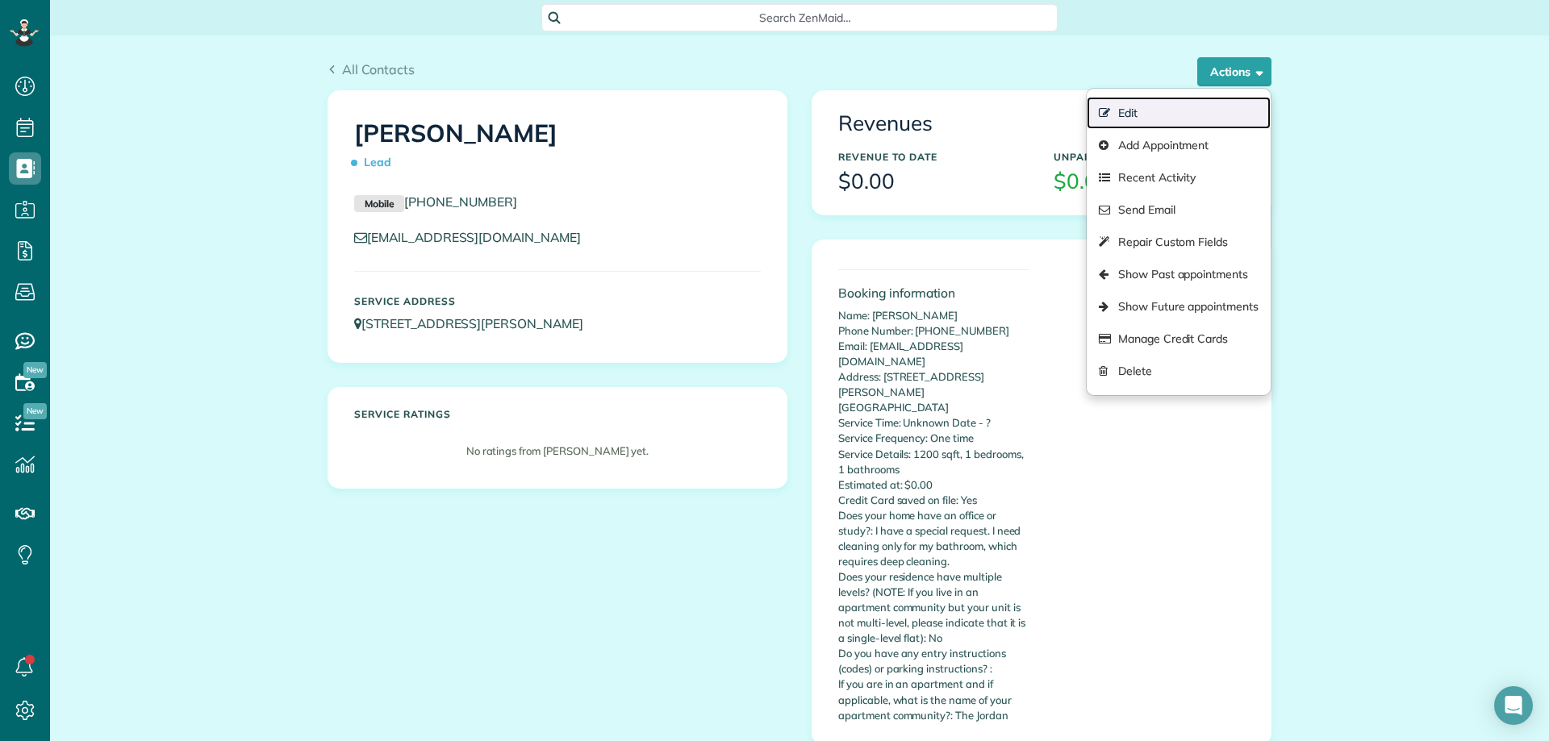
click at [1152, 108] on link "Edit" at bounding box center [1179, 113] width 184 height 32
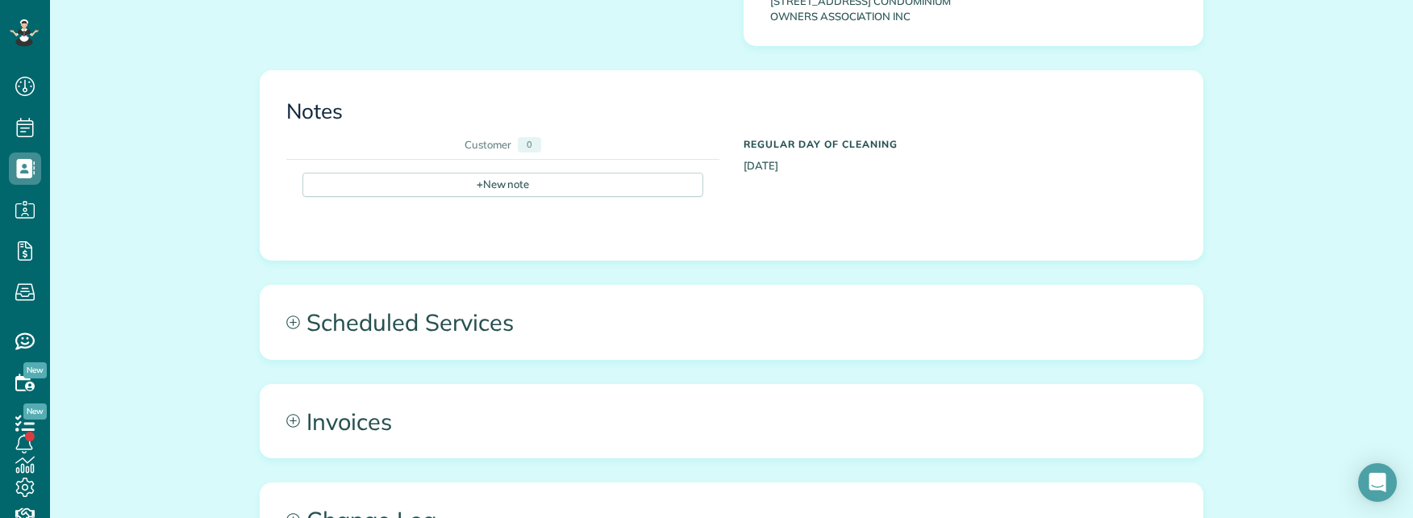
scroll to position [1276, 0]
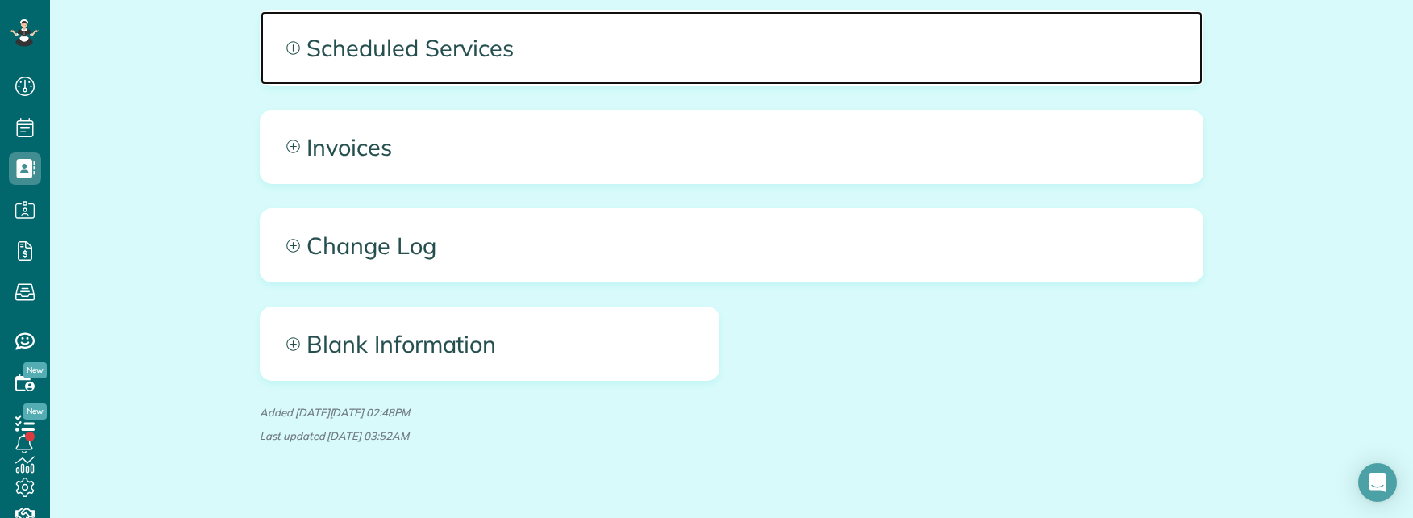
click at [735, 34] on span "Scheduled Services" at bounding box center [732, 47] width 942 height 73
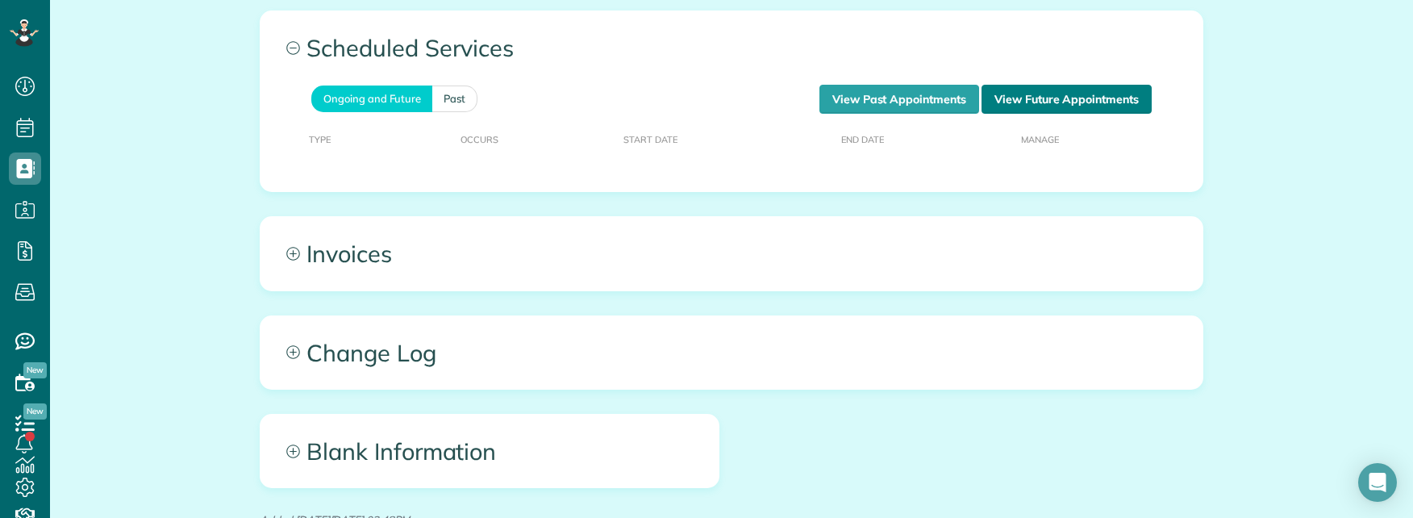
click at [1032, 85] on link "View Future Appointments" at bounding box center [1067, 99] width 170 height 29
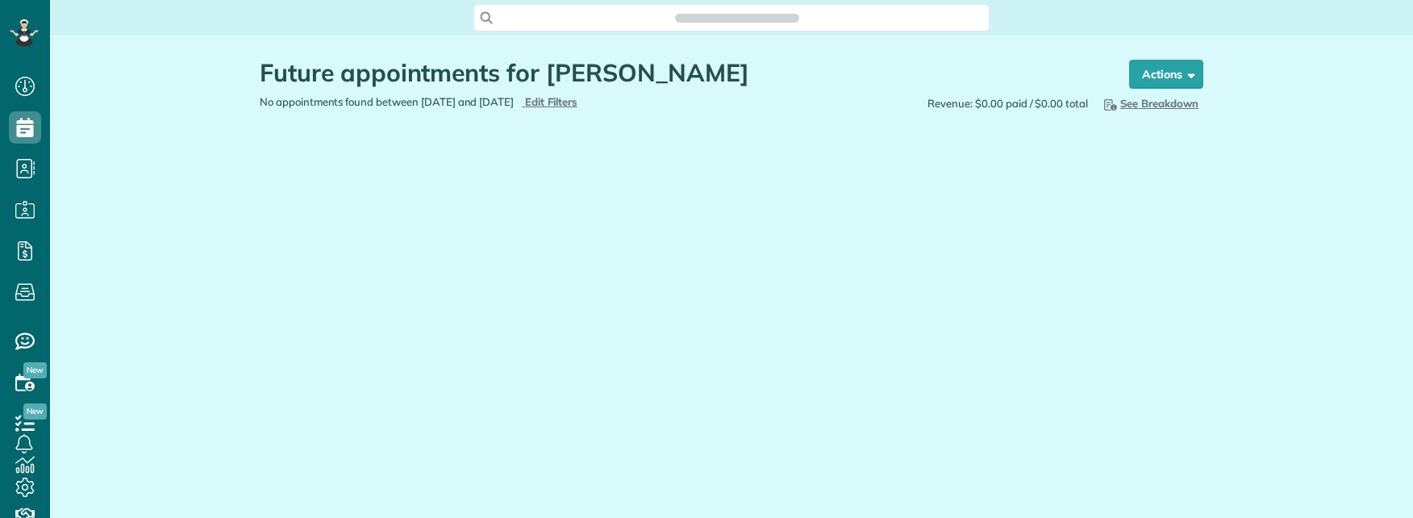
scroll to position [7, 7]
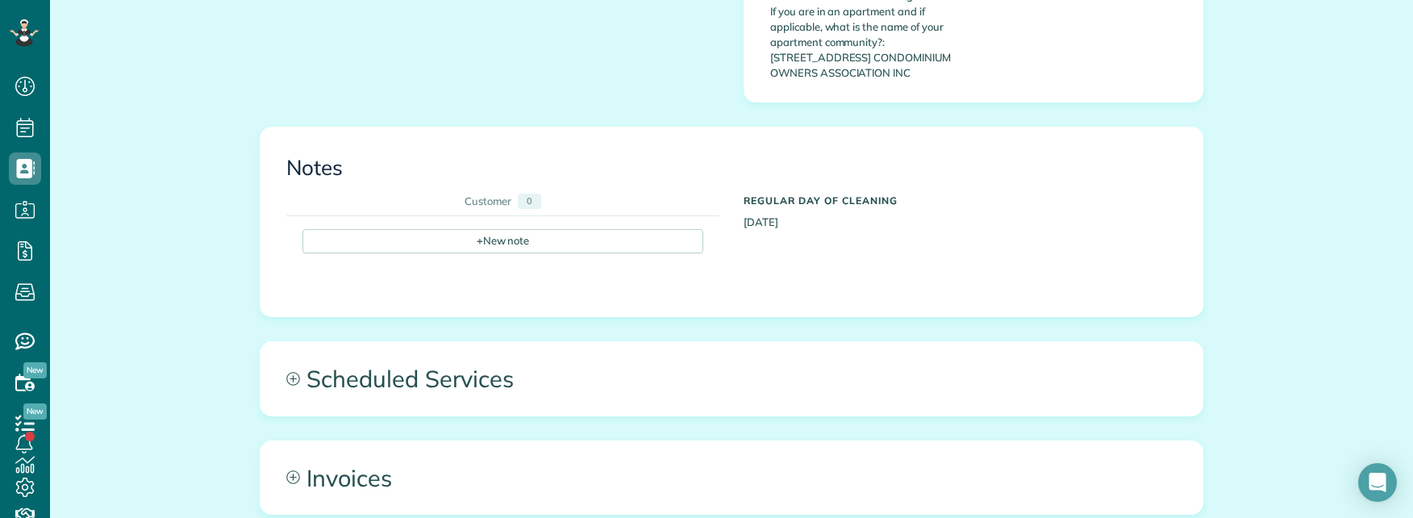
scroll to position [968, 0]
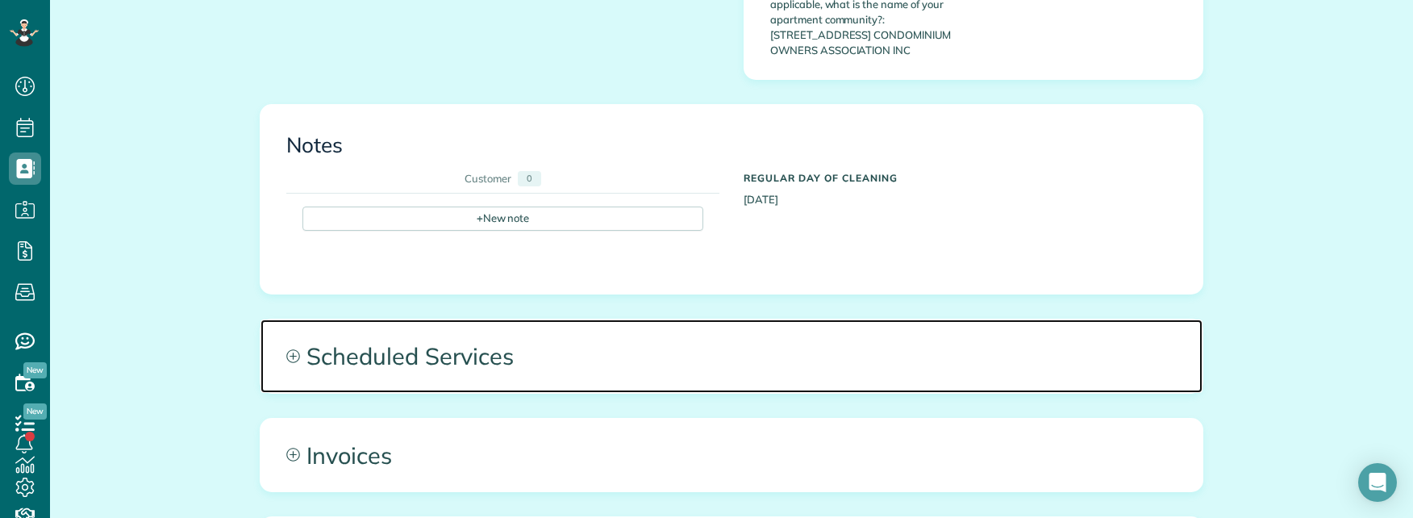
click at [574, 334] on span "Scheduled Services" at bounding box center [732, 355] width 942 height 73
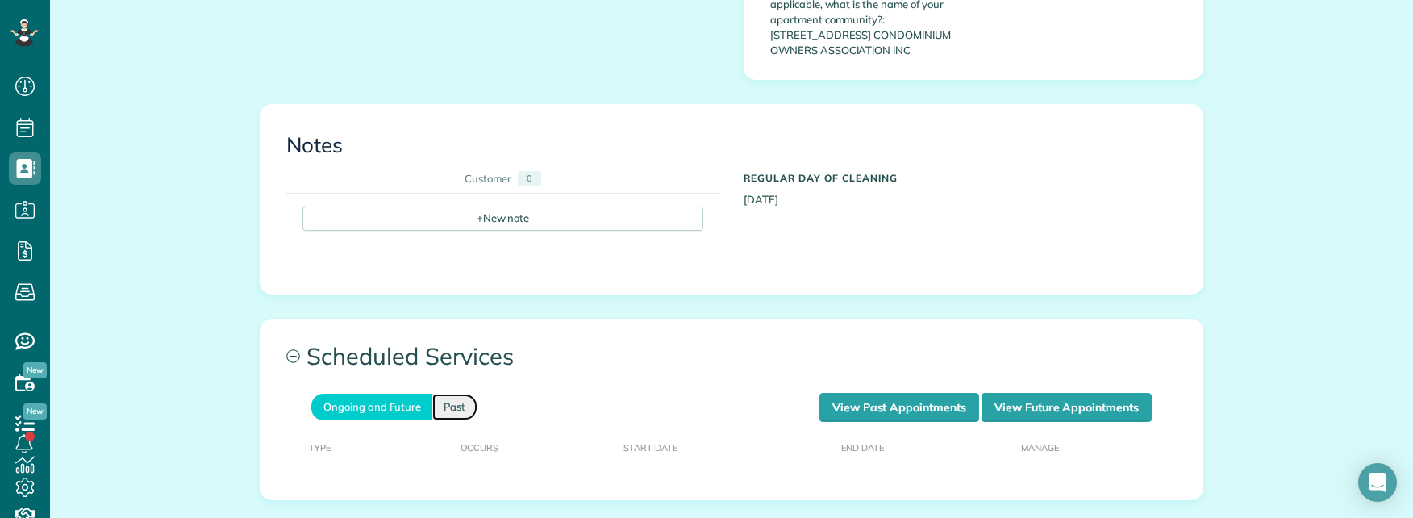
click at [445, 394] on link "Past" at bounding box center [454, 407] width 45 height 27
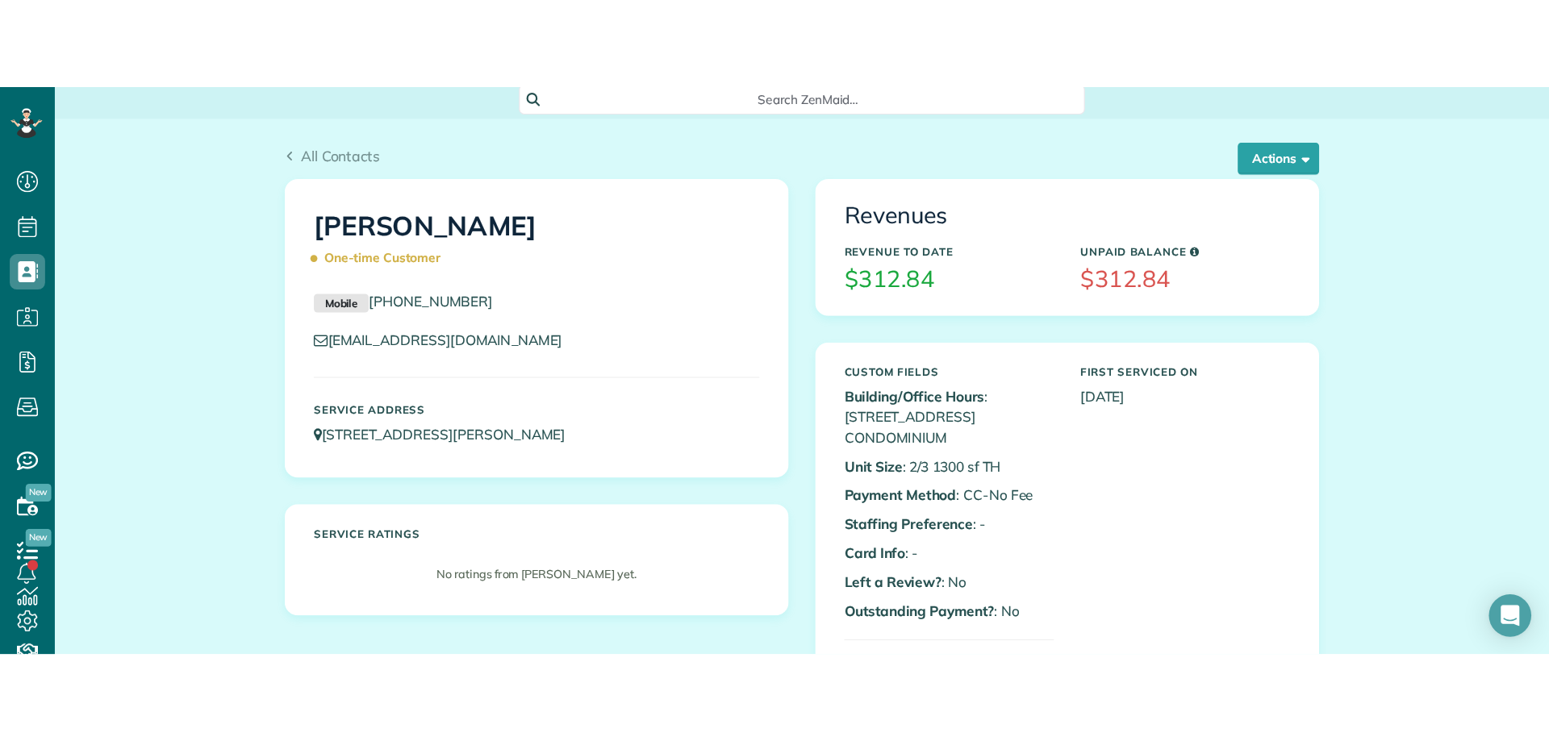
scroll to position [0, 0]
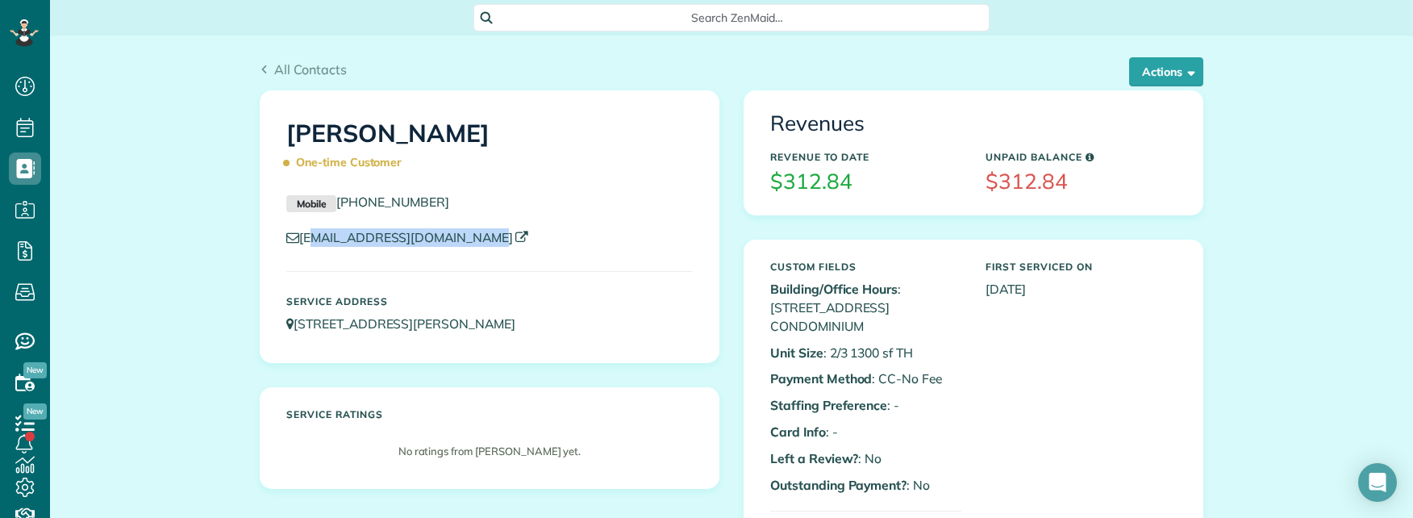
copy link "aylaabuhamad@hotmail.com"
copy link "naylaabuhamad@hotmail.com"
drag, startPoint x: 502, startPoint y: 237, endPoint x: 295, endPoint y: 239, distance: 206.5
click at [295, 242] on p "naylaabuhamad@hotmail.com" at bounding box center [489, 237] width 407 height 19
copy link "naylaabuhamad@hotmail.com"
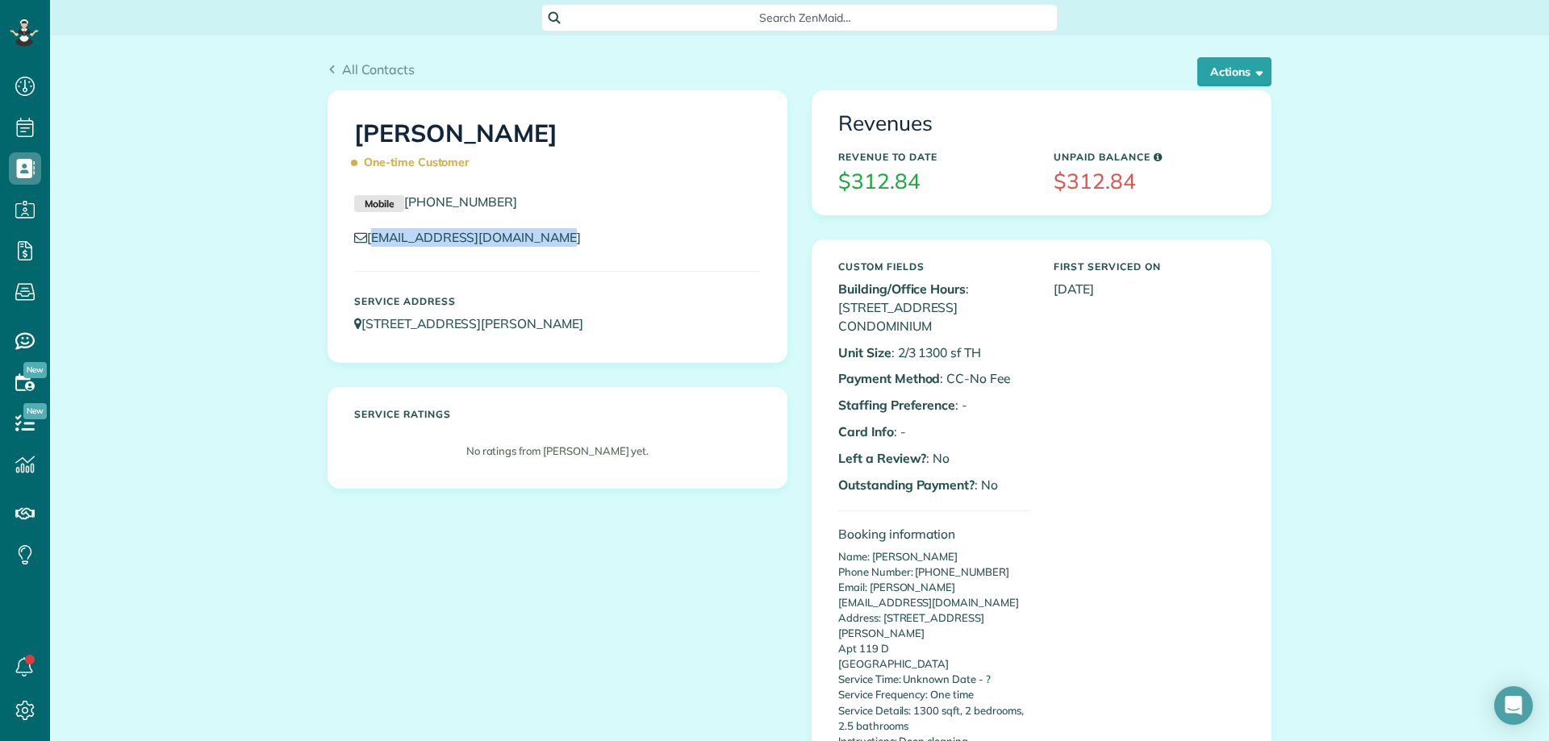
scroll to position [741, 50]
click at [724, 10] on span "Search ZenMaid…" at bounding box center [805, 18] width 490 height 16
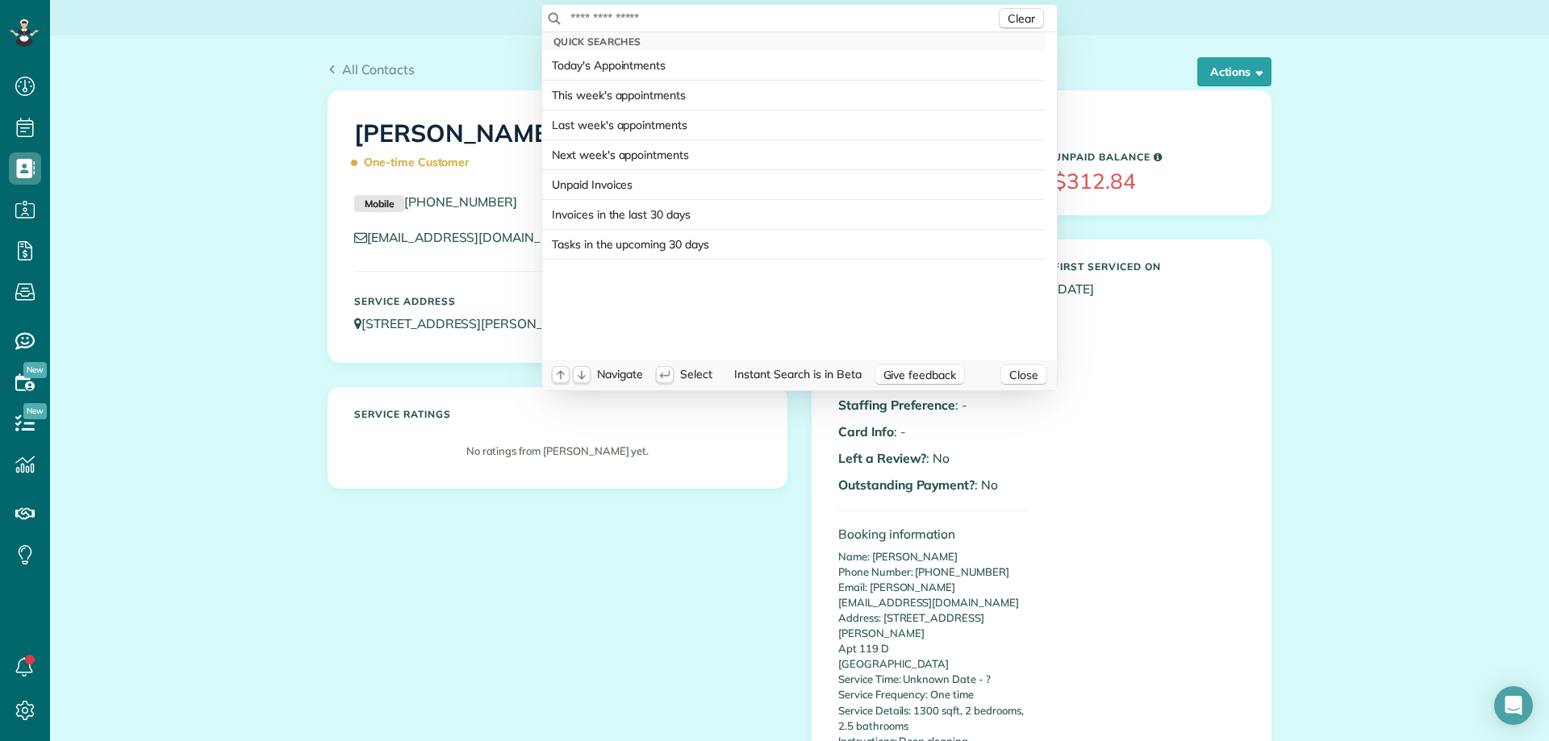
click at [678, 19] on input "text" at bounding box center [783, 18] width 426 height 16
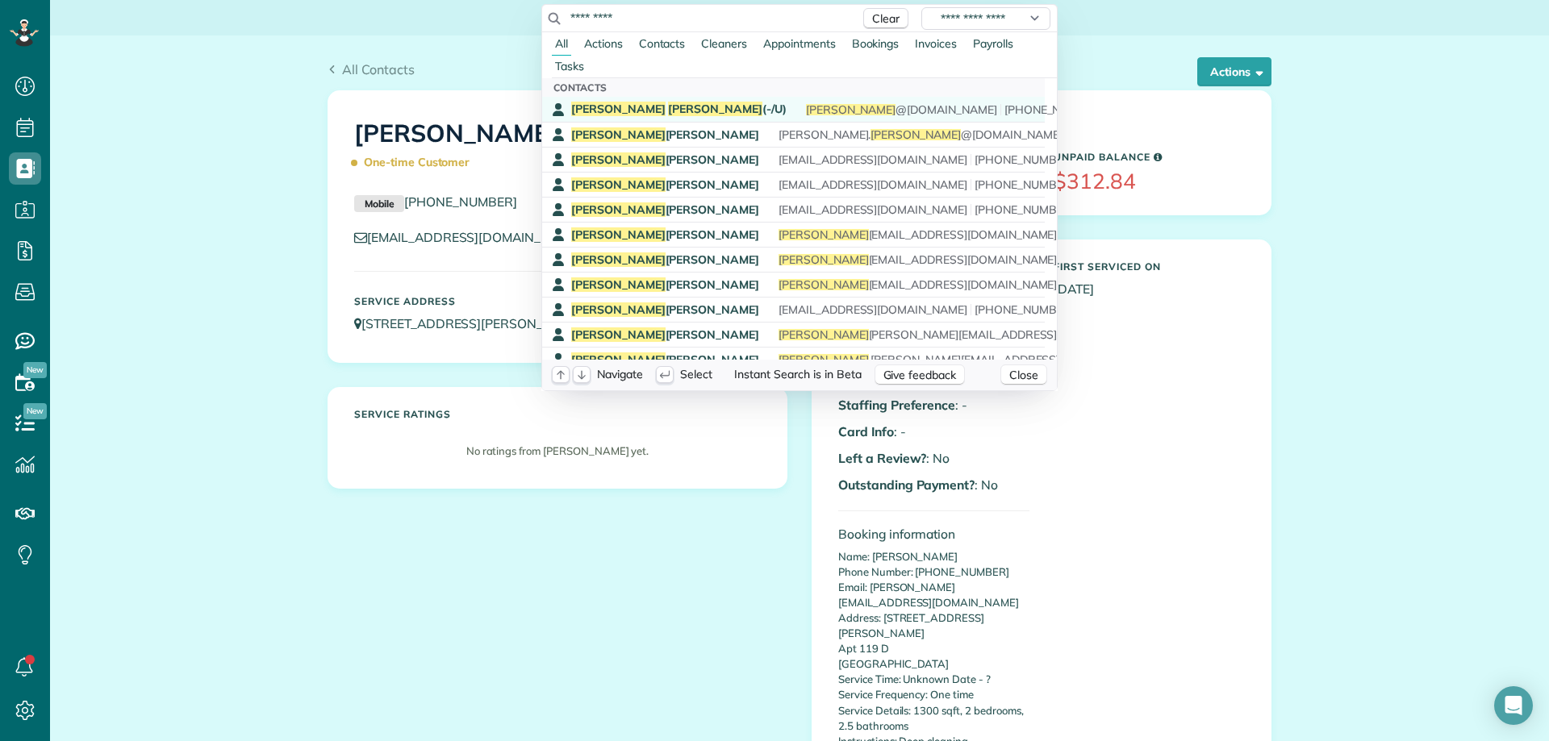
type input "*********"
click at [628, 106] on span "Tim Doyle (-/U)" at bounding box center [678, 109] width 215 height 15
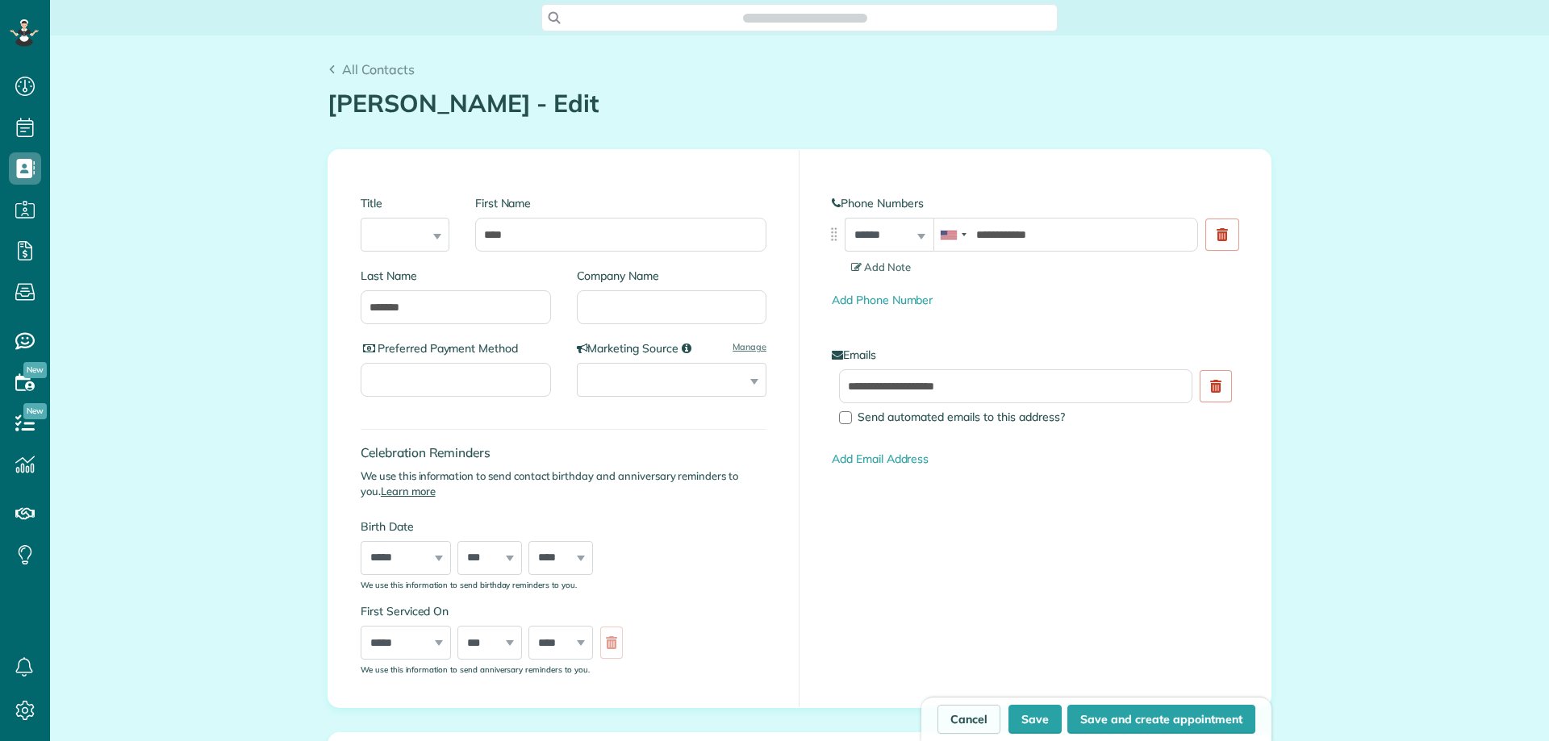
scroll to position [7, 7]
type input "**********"
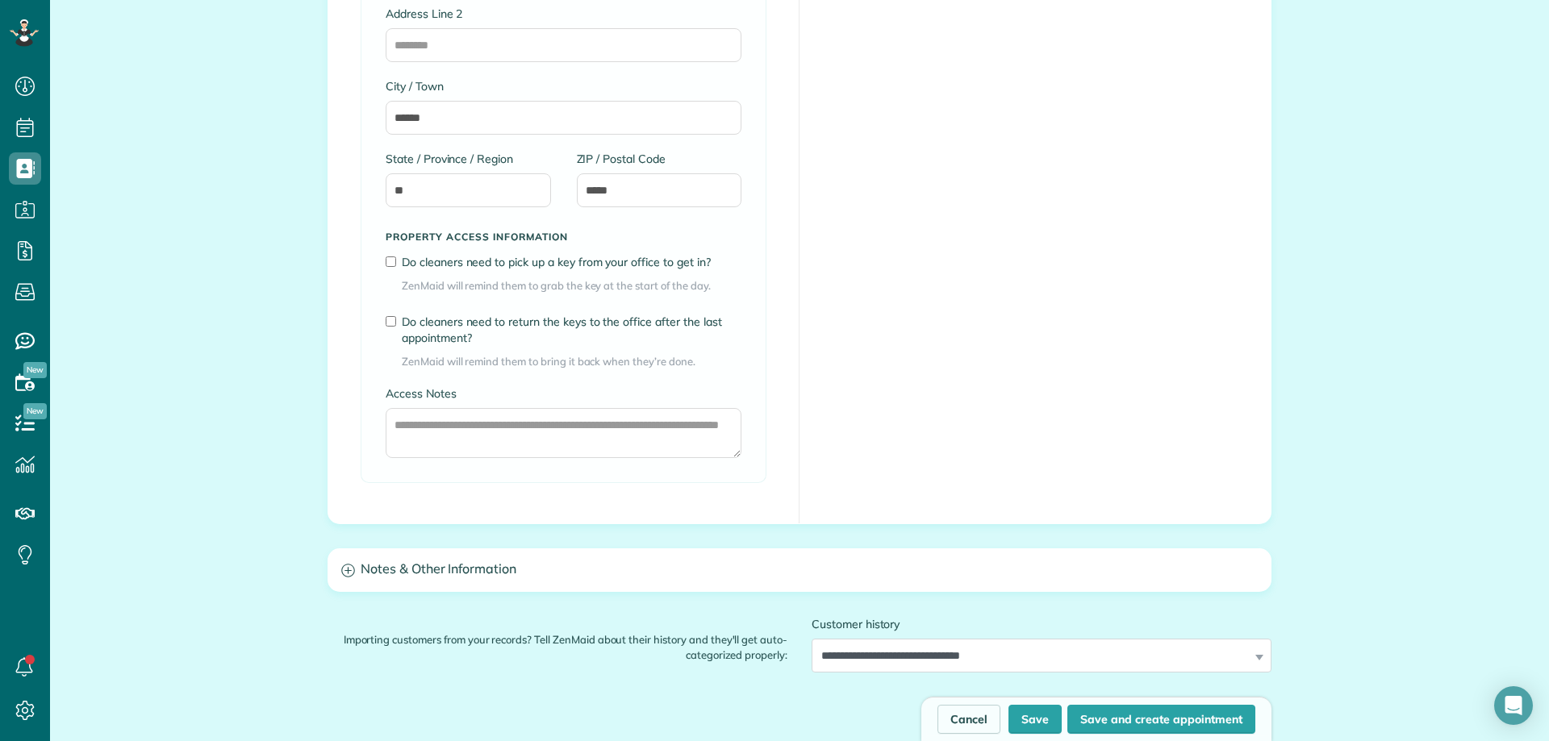
scroll to position [1275, 0]
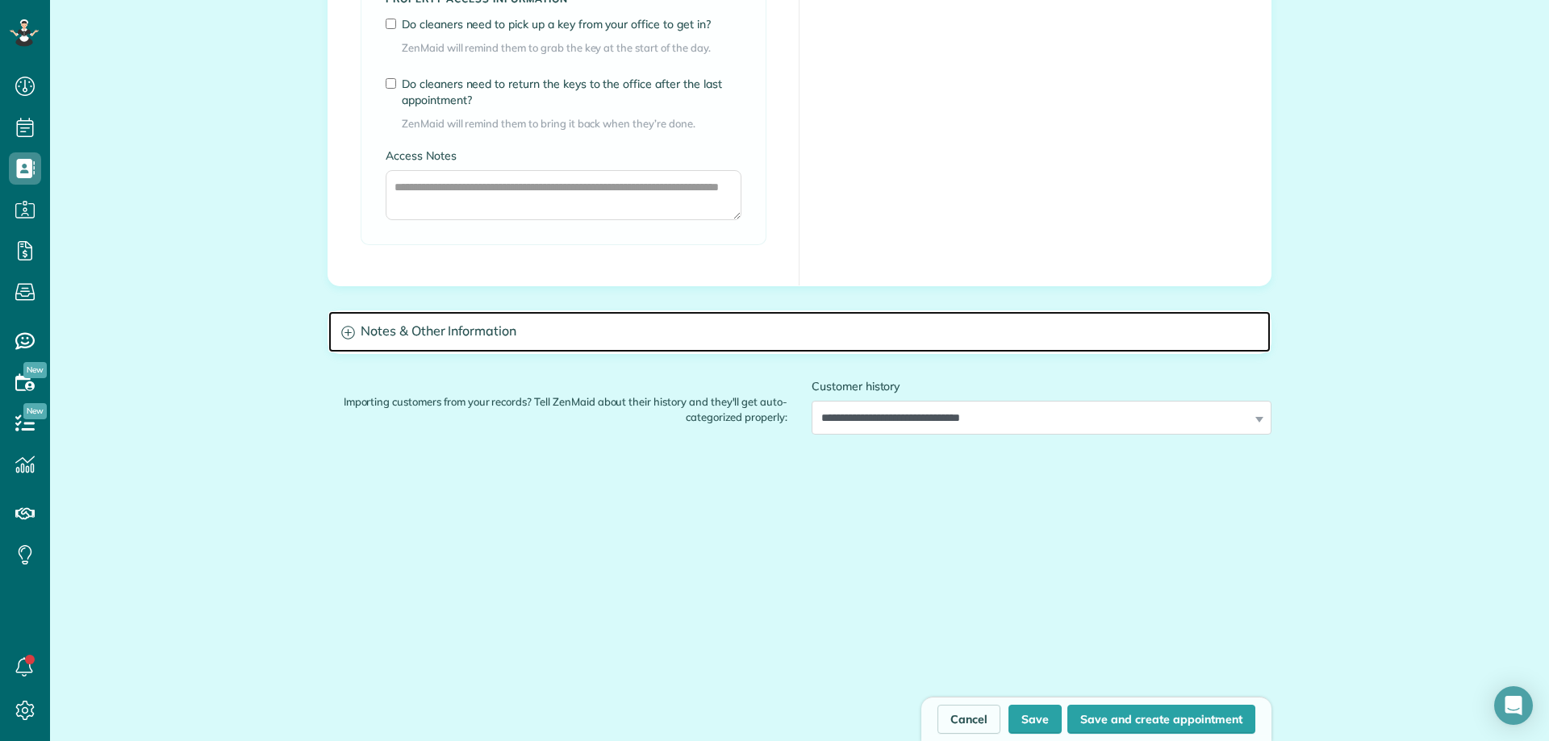
click at [588, 343] on h3 "Notes & Other Information" at bounding box center [799, 331] width 942 height 41
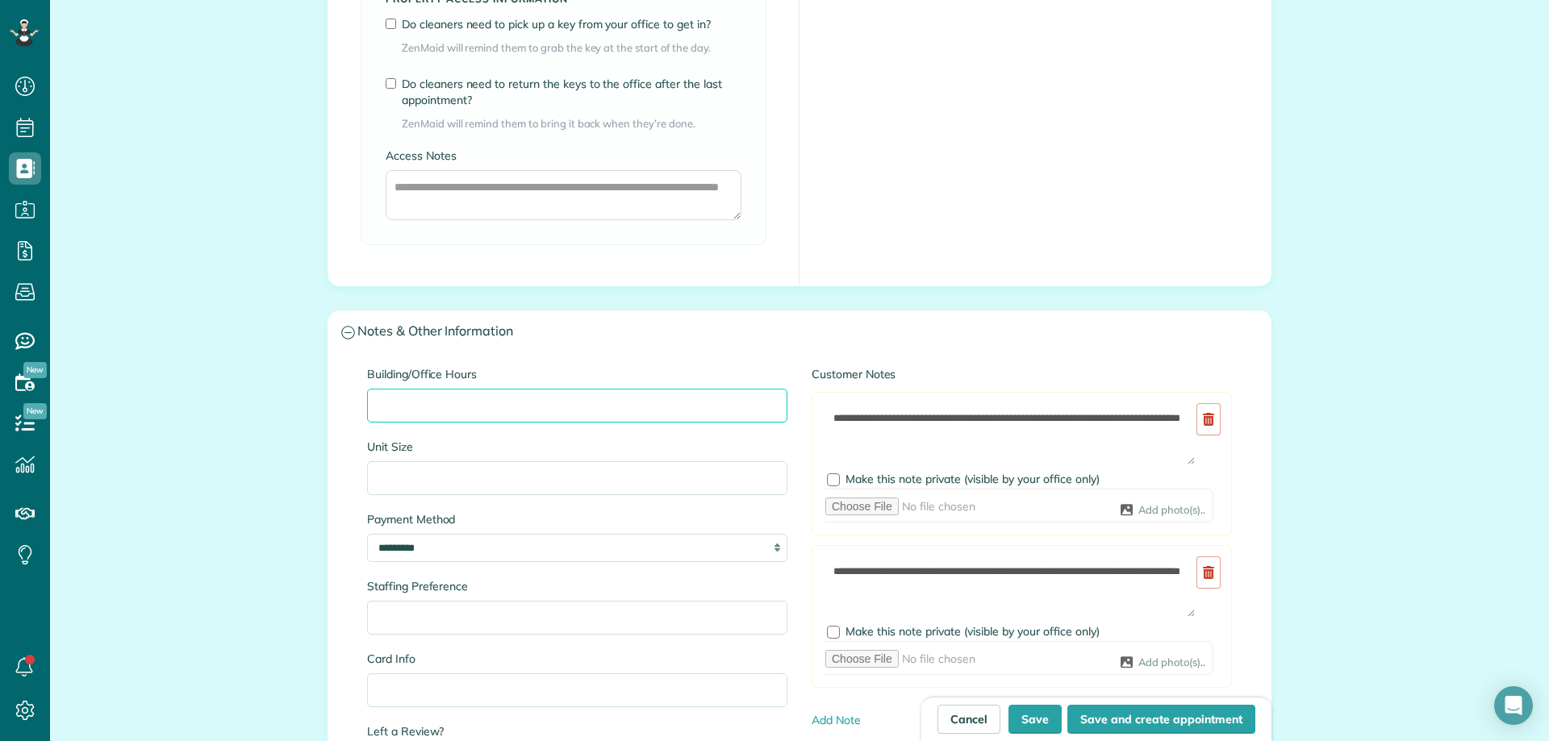
click at [493, 407] on input "Building/Office Hours" at bounding box center [577, 406] width 420 height 34
paste input "**********"
type input "**********"
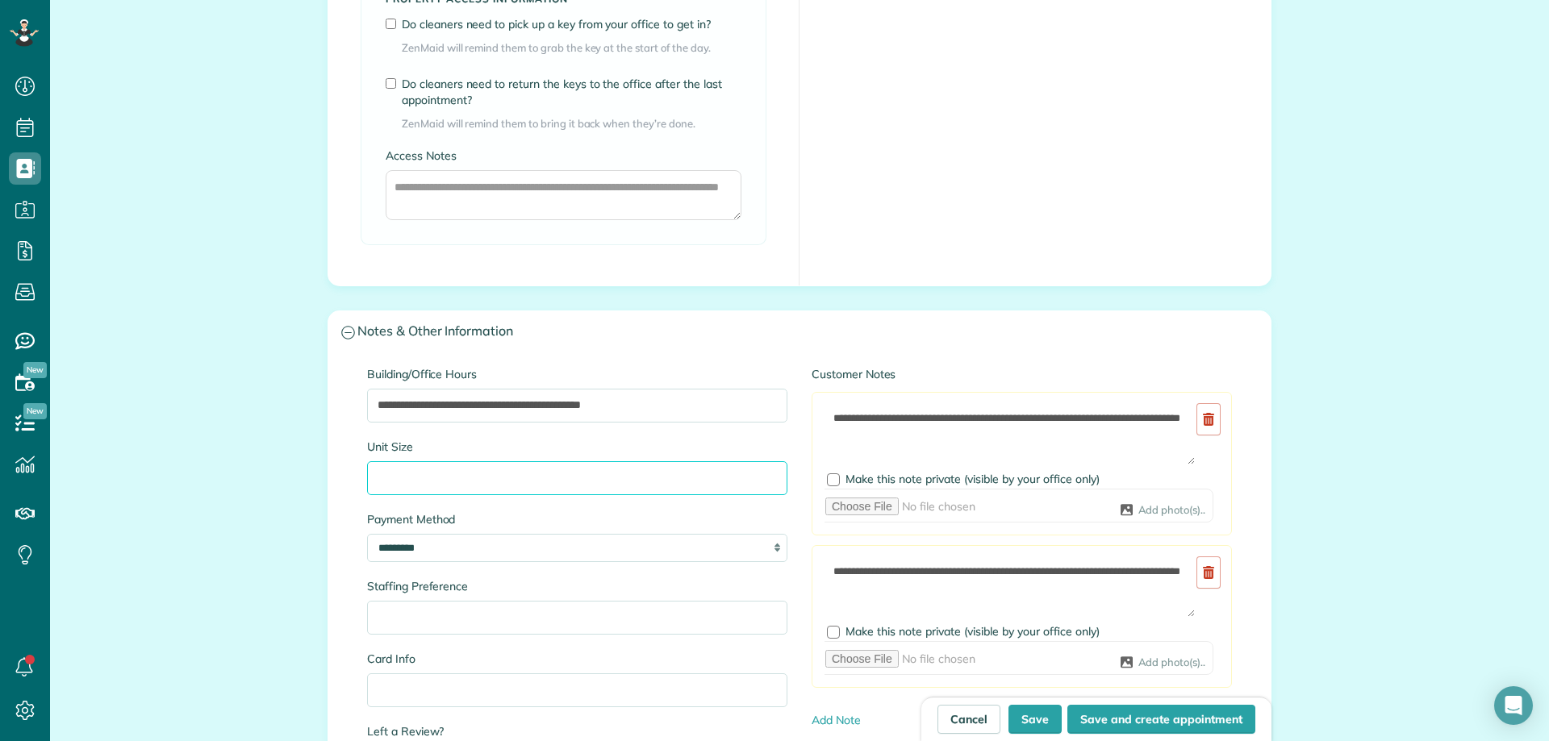
click at [549, 477] on input "Unit Size" at bounding box center [577, 478] width 420 height 34
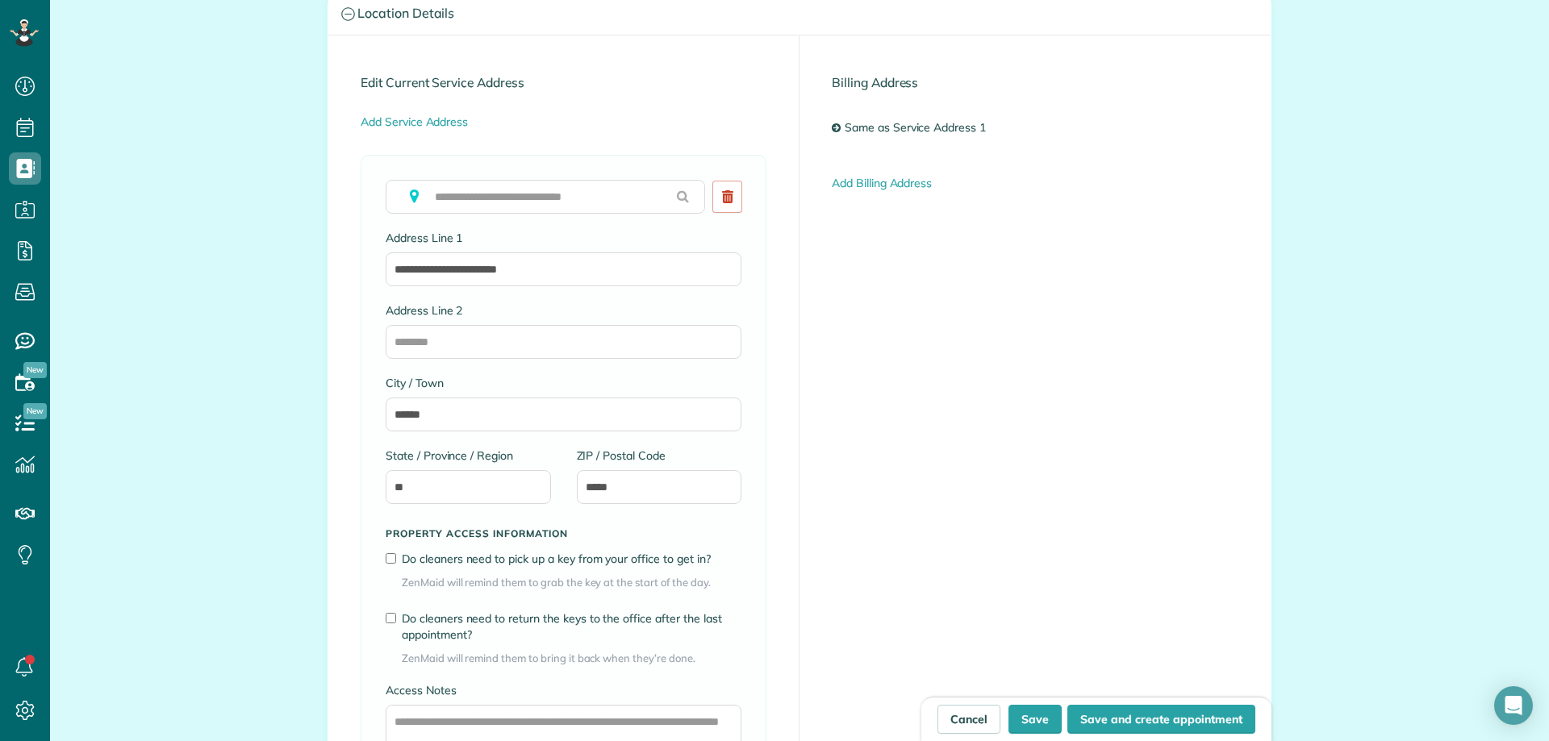
scroll to position [629, 0]
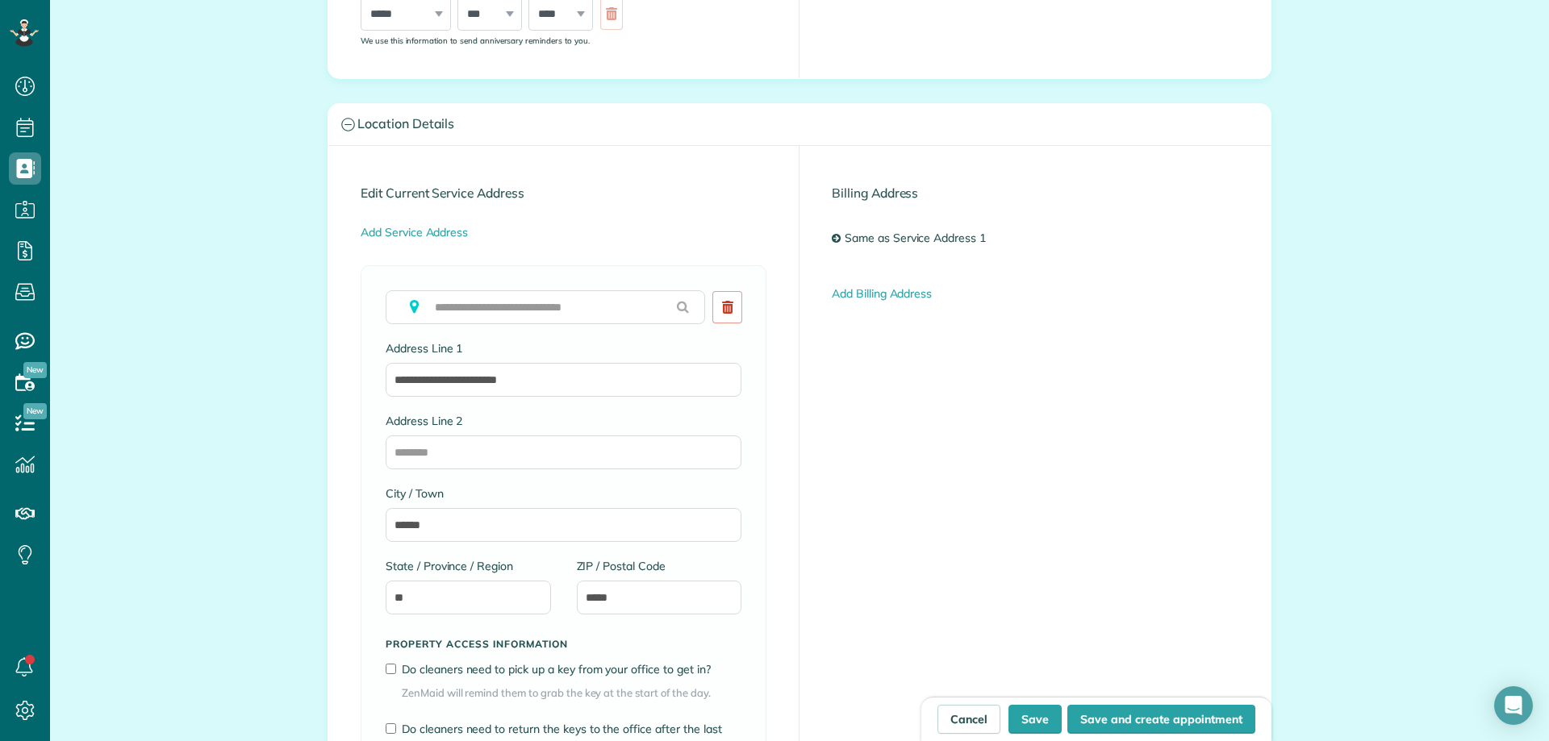
type input "**********"
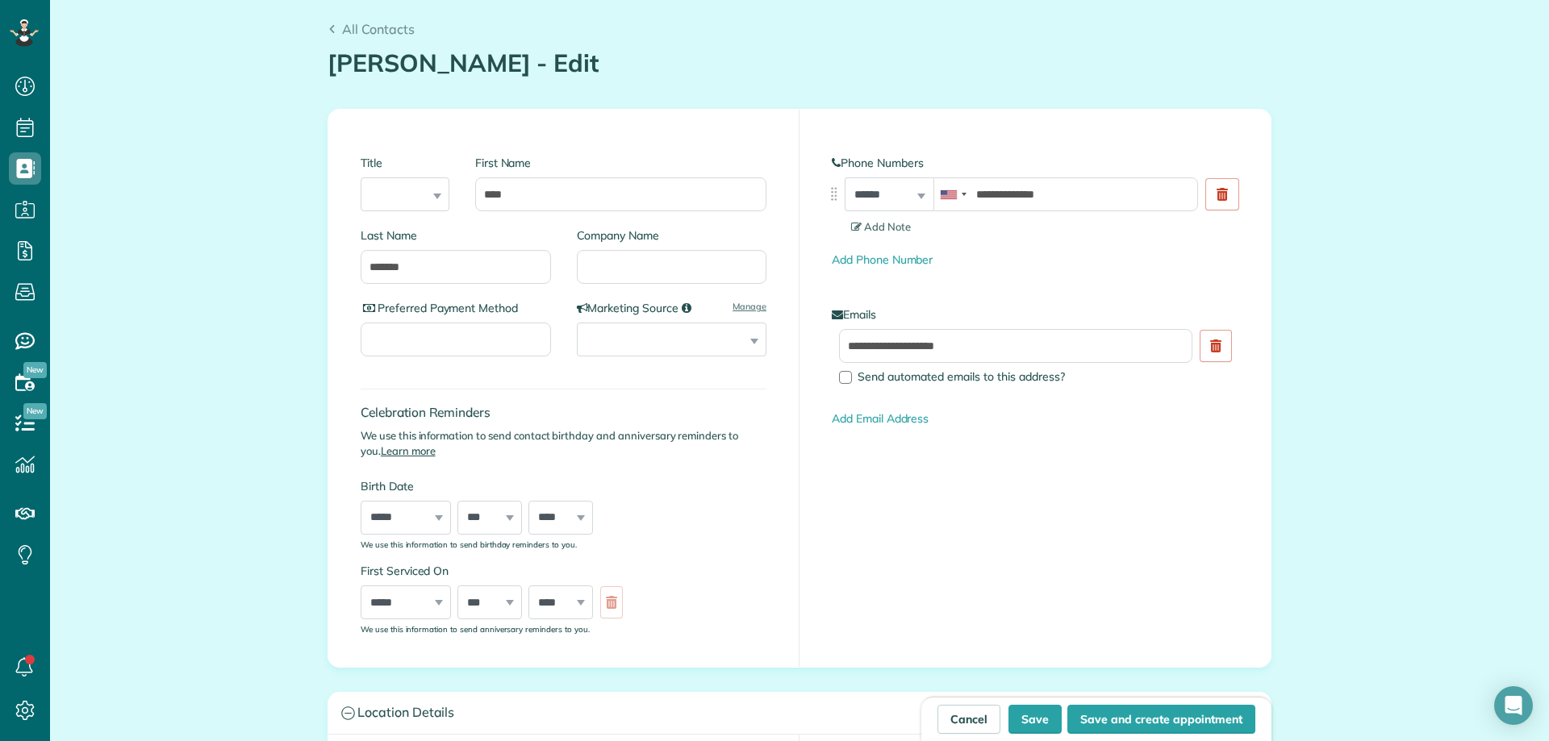
scroll to position [0, 0]
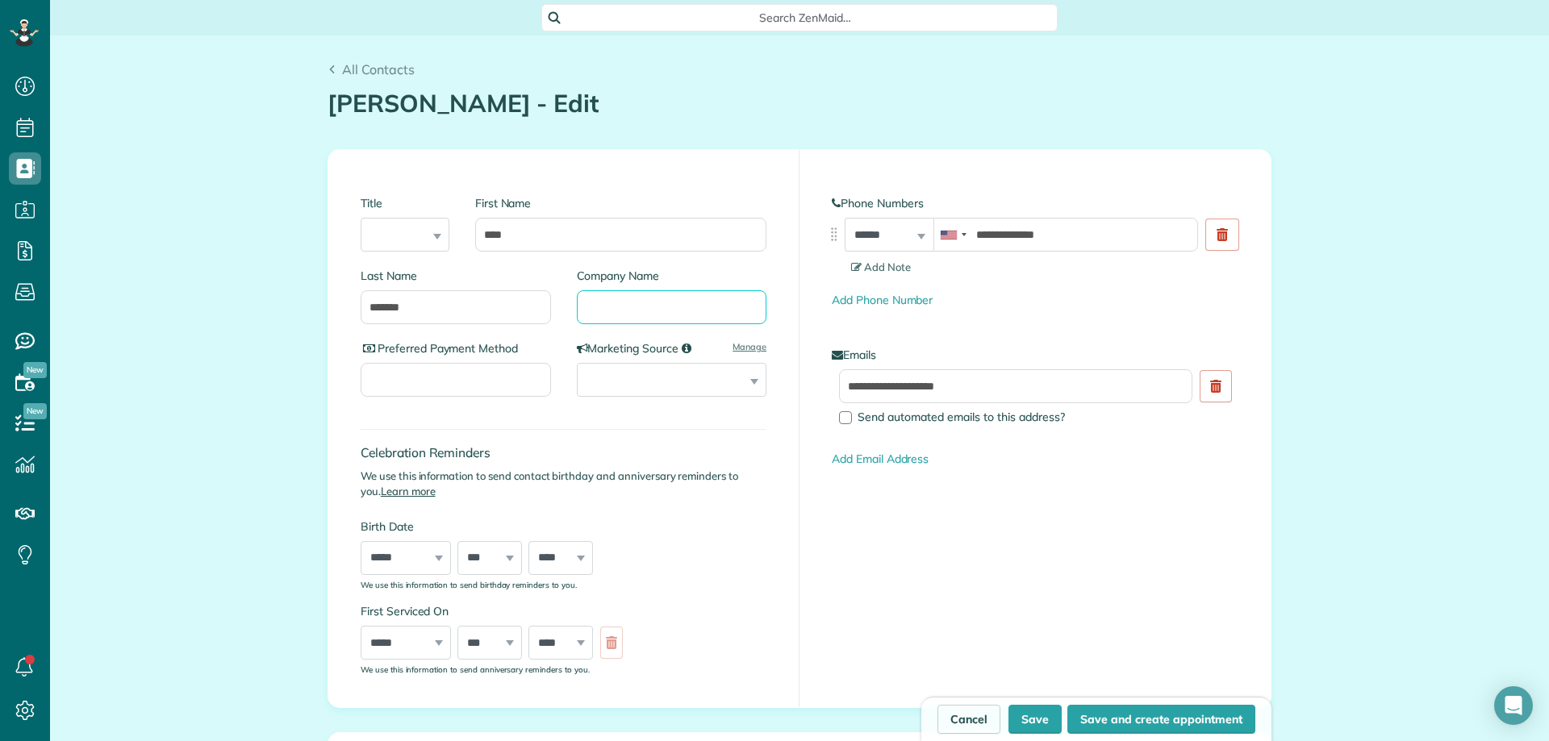
click at [624, 302] on input "Company Name" at bounding box center [672, 307] width 190 height 34
type input "***"
click at [1026, 715] on button "Save" at bounding box center [1034, 719] width 53 height 29
type input "**********"
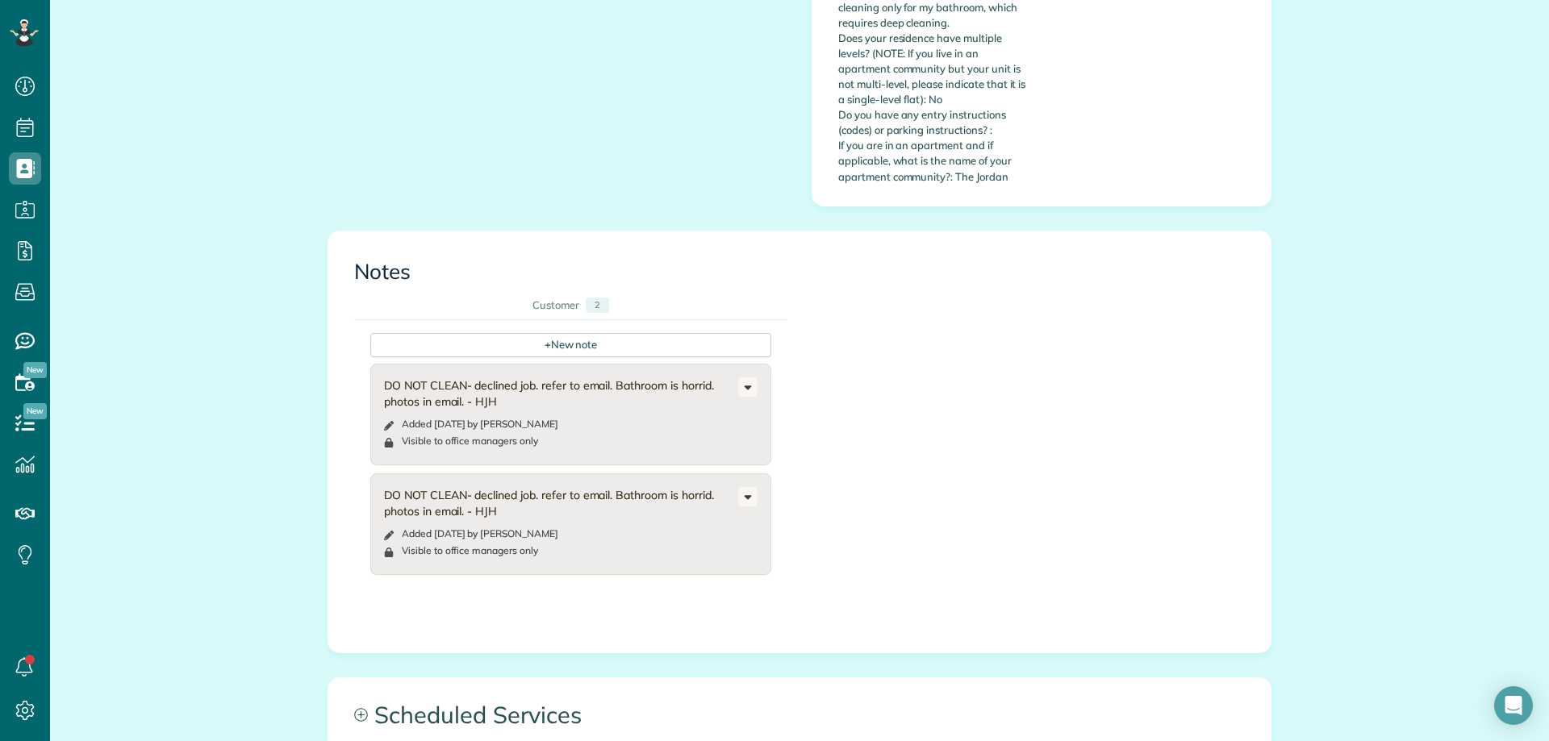
scroll to position [807, 0]
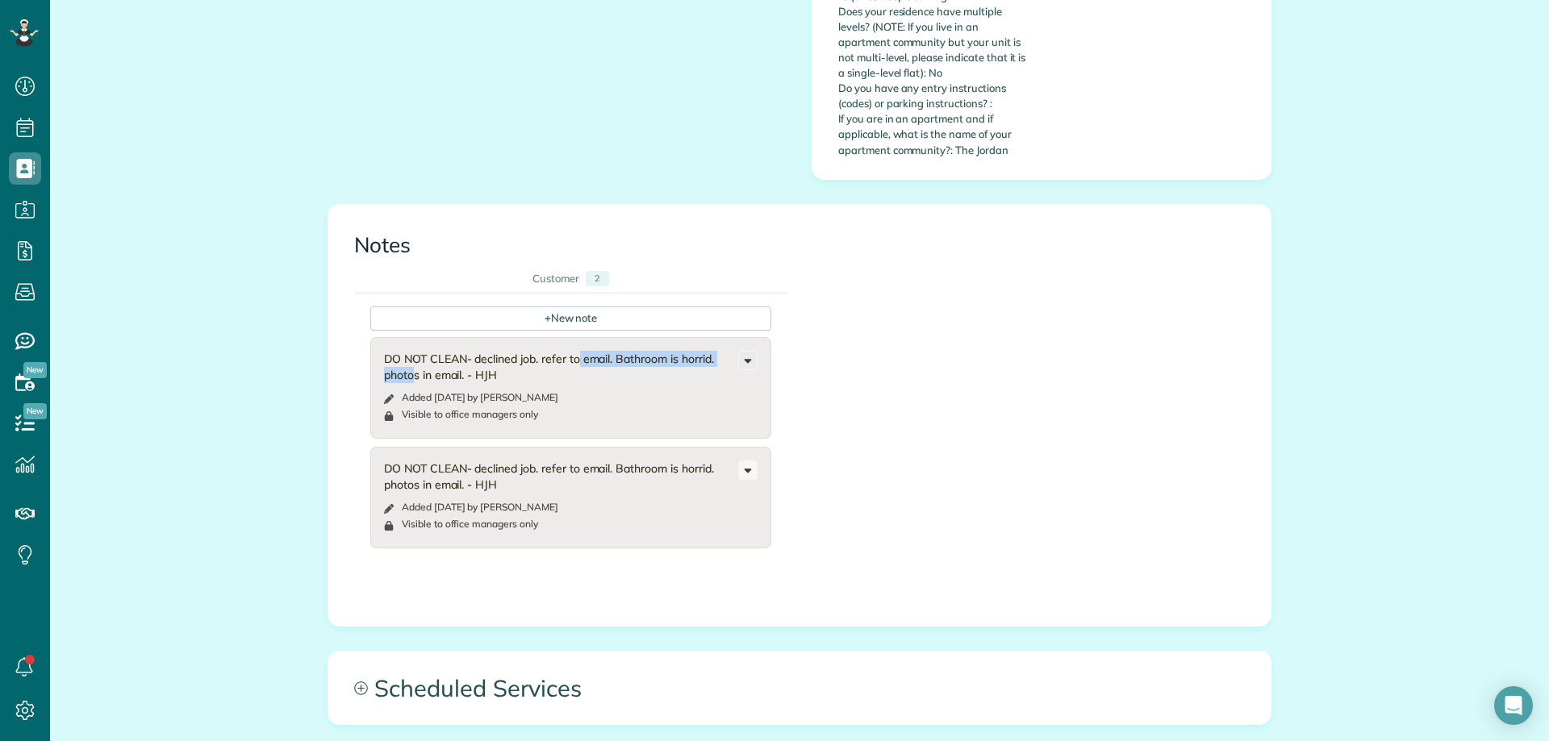
drag, startPoint x: 544, startPoint y: 345, endPoint x: 750, endPoint y: 354, distance: 206.7
click at [707, 351] on div "DO NOT CLEAN- declined job. refer to email. Bathroom is horrid. photos in email…" at bounding box center [561, 367] width 354 height 32
click at [1171, 411] on div "+ New note DO NOT CLEAN- declined job. refer to email. Bathroom is horrid. phot…" at bounding box center [787, 433] width 866 height 279
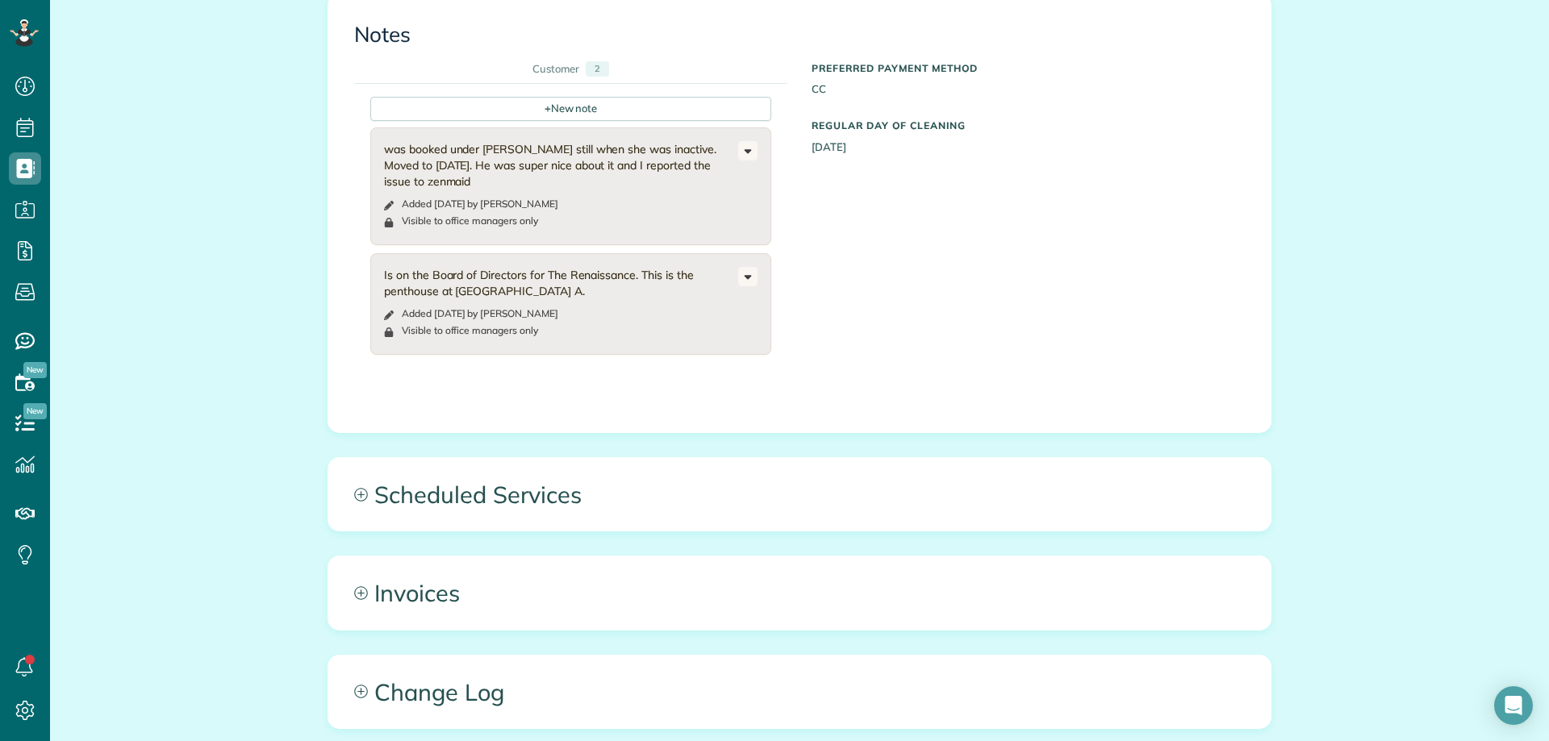
scroll to position [827, 0]
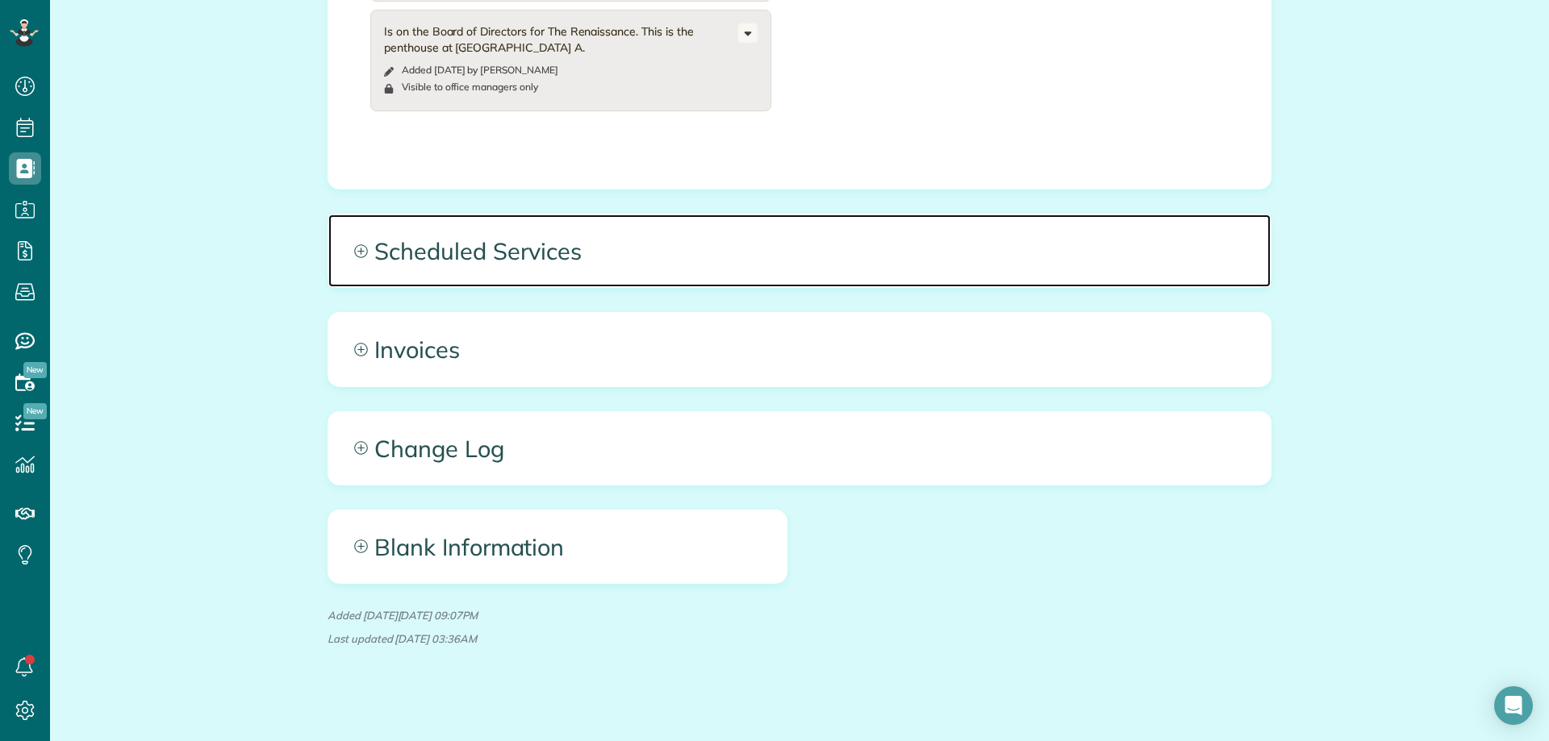
click at [656, 246] on span "Scheduled Services" at bounding box center [799, 251] width 942 height 73
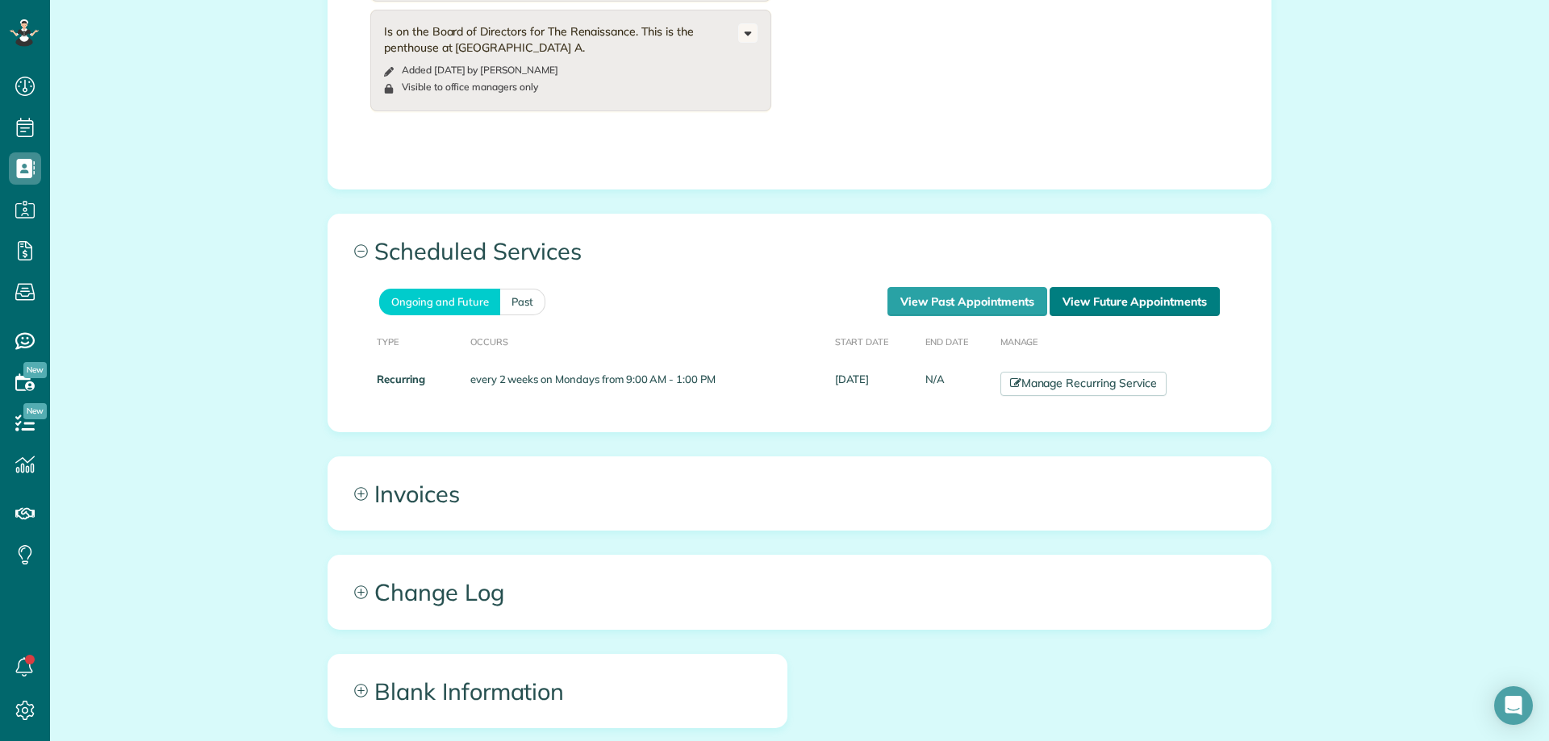
click at [1089, 296] on link "View Future Appointments" at bounding box center [1135, 301] width 170 height 29
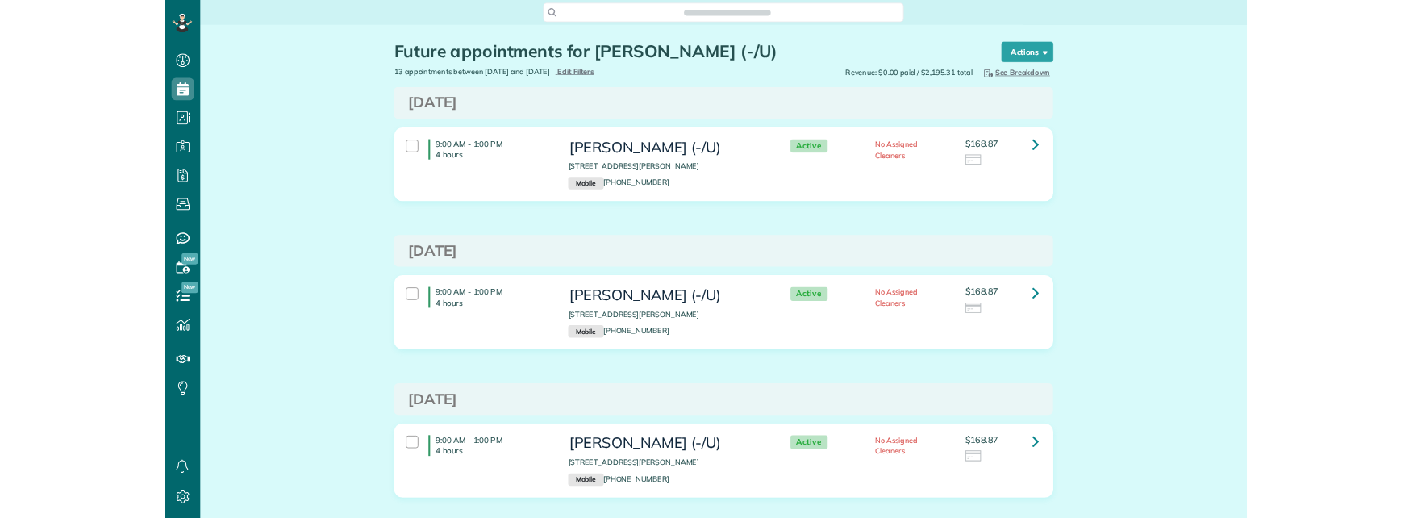
scroll to position [7, 7]
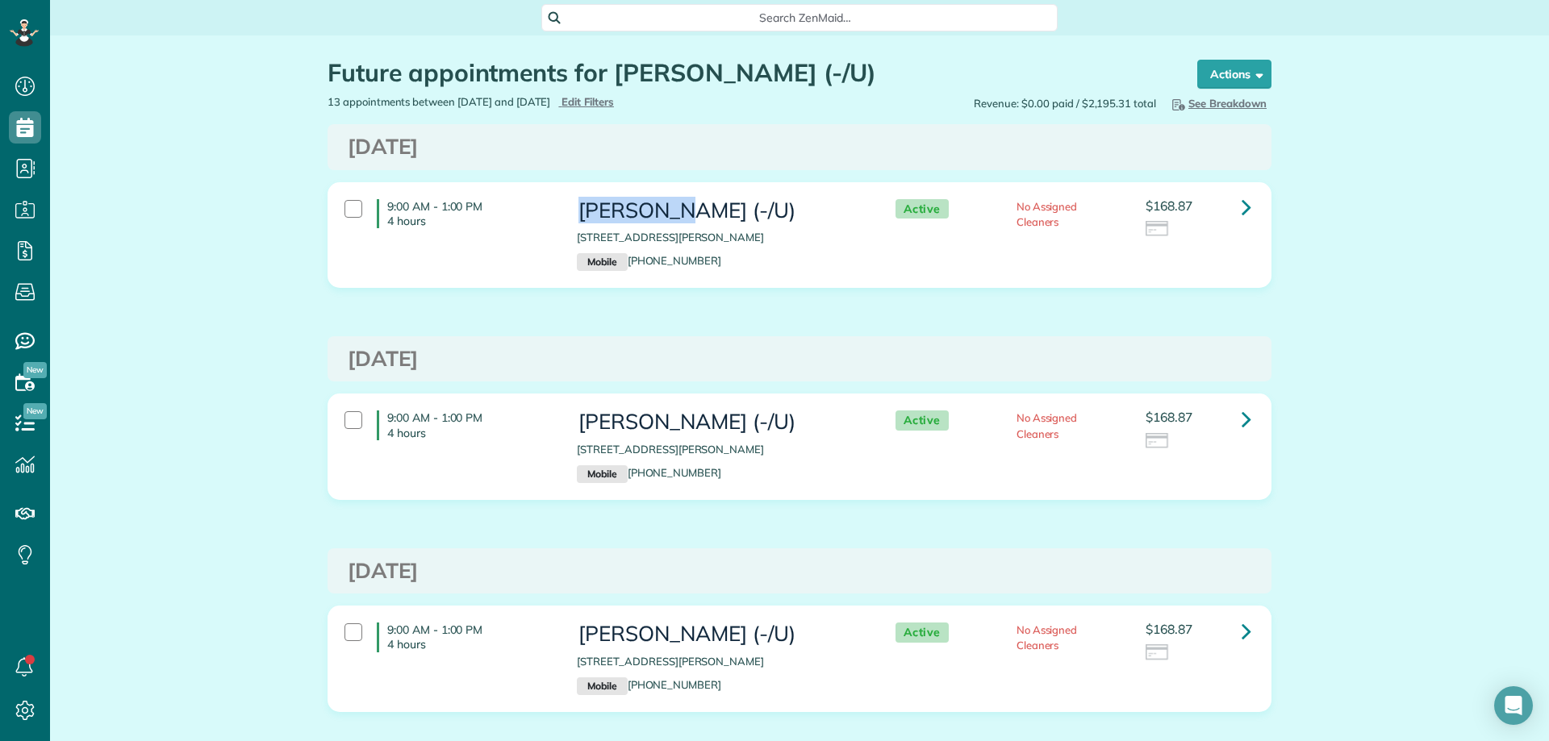
copy h3 "[PERSON_NAME]"
drag, startPoint x: 582, startPoint y: 207, endPoint x: 670, endPoint y: 210, distance: 88.0
click at [670, 210] on div "Tim Doyle (-/U) 3401 Lee Parkway #1107 Dallas TX 75219 Mobile (972) 693-8635" at bounding box center [720, 235] width 310 height 88
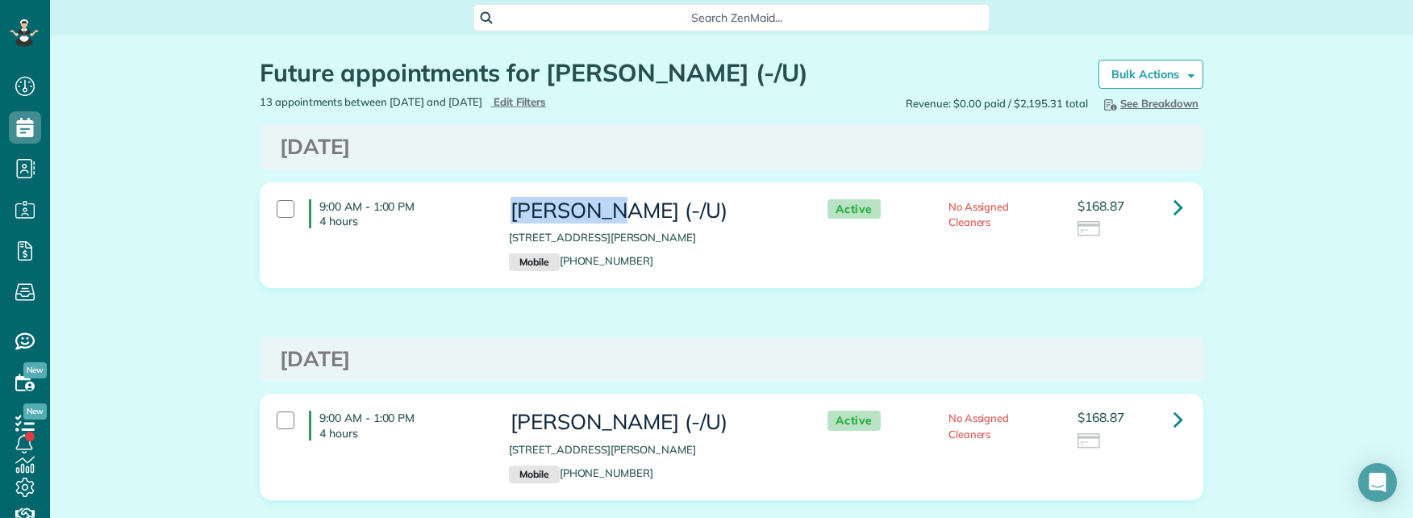
scroll to position [518, 50]
click at [570, 16] on span "Search ZenMaid…" at bounding box center [737, 18] width 490 height 16
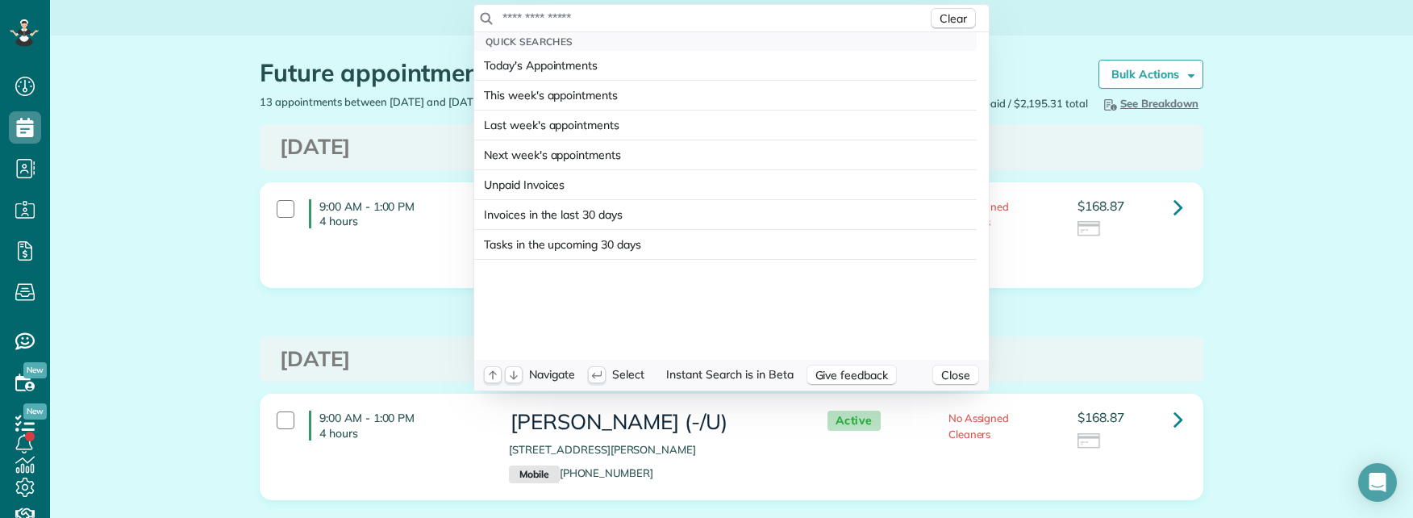
click at [570, 16] on input "text" at bounding box center [715, 18] width 426 height 16
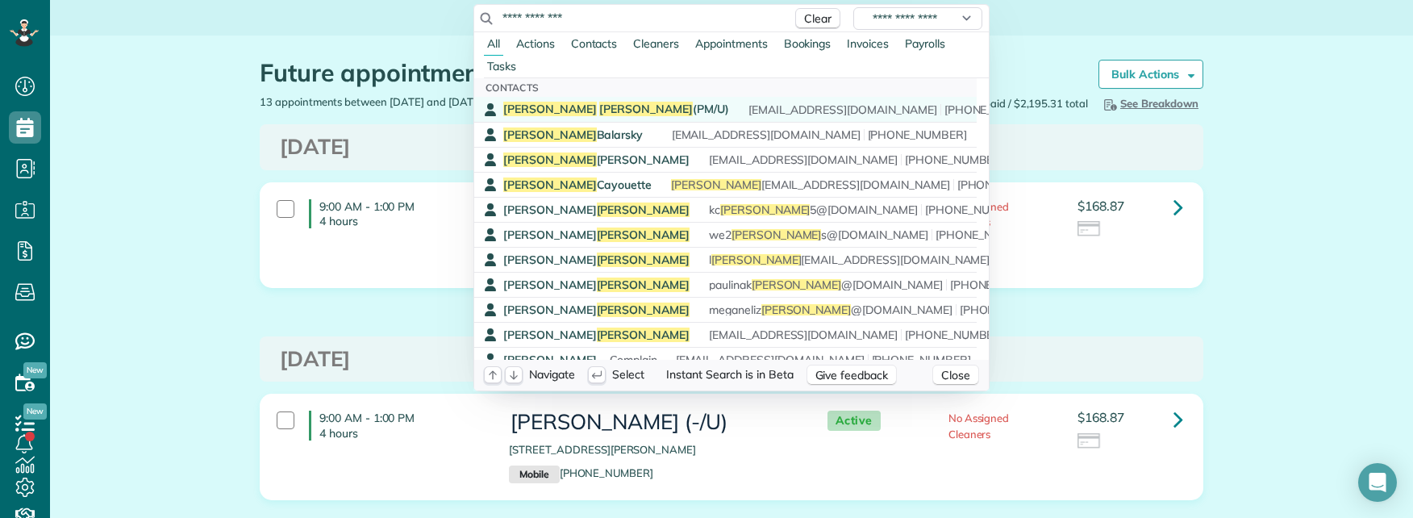
type input "**********"
click at [588, 106] on span "Sandra Murray (PM/U)" at bounding box center [616, 109] width 226 height 15
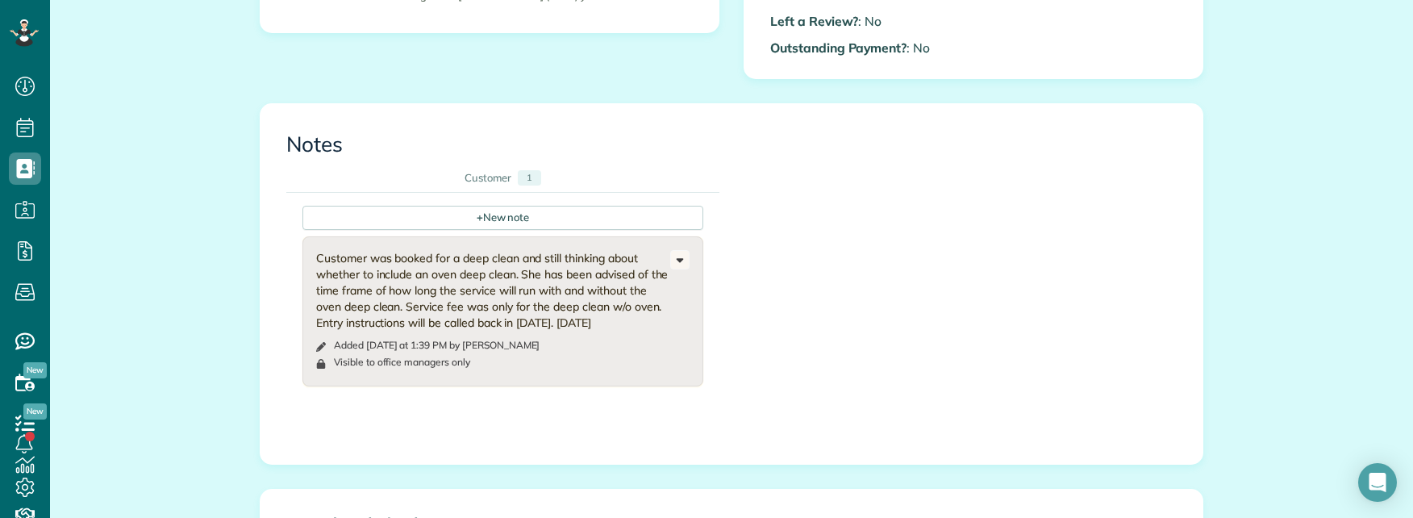
scroll to position [484, 0]
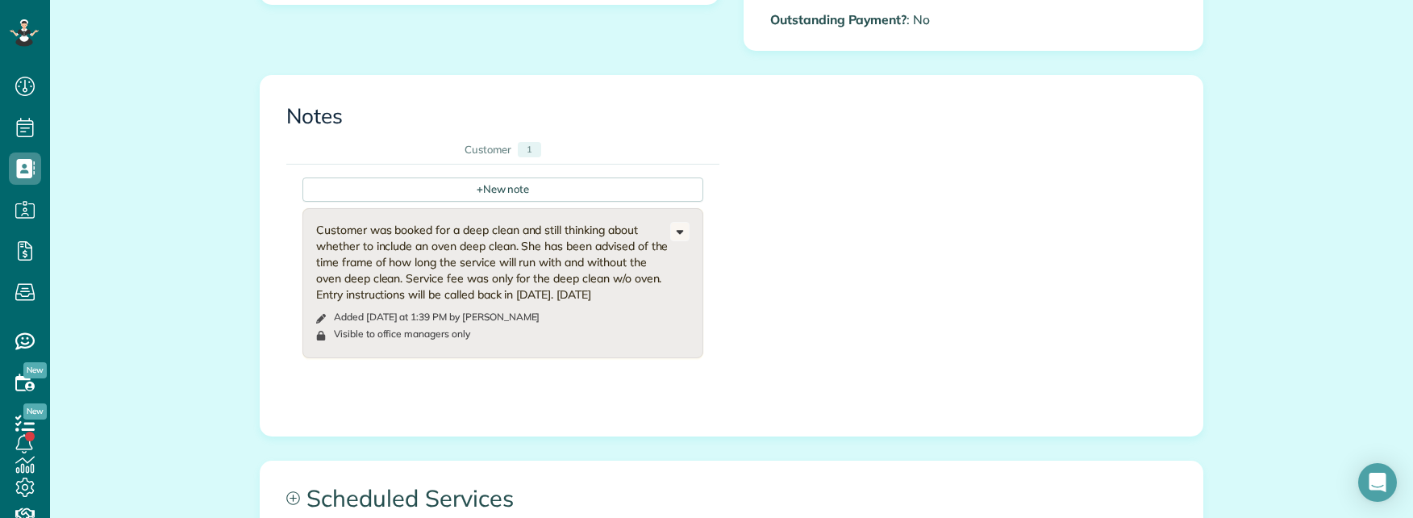
drag, startPoint x: 344, startPoint y: 211, endPoint x: 557, endPoint y: 250, distance: 216.5
click at [612, 282] on div "Customer was booked for a deep clean and still thinking about whether to includ…" at bounding box center [493, 262] width 354 height 81
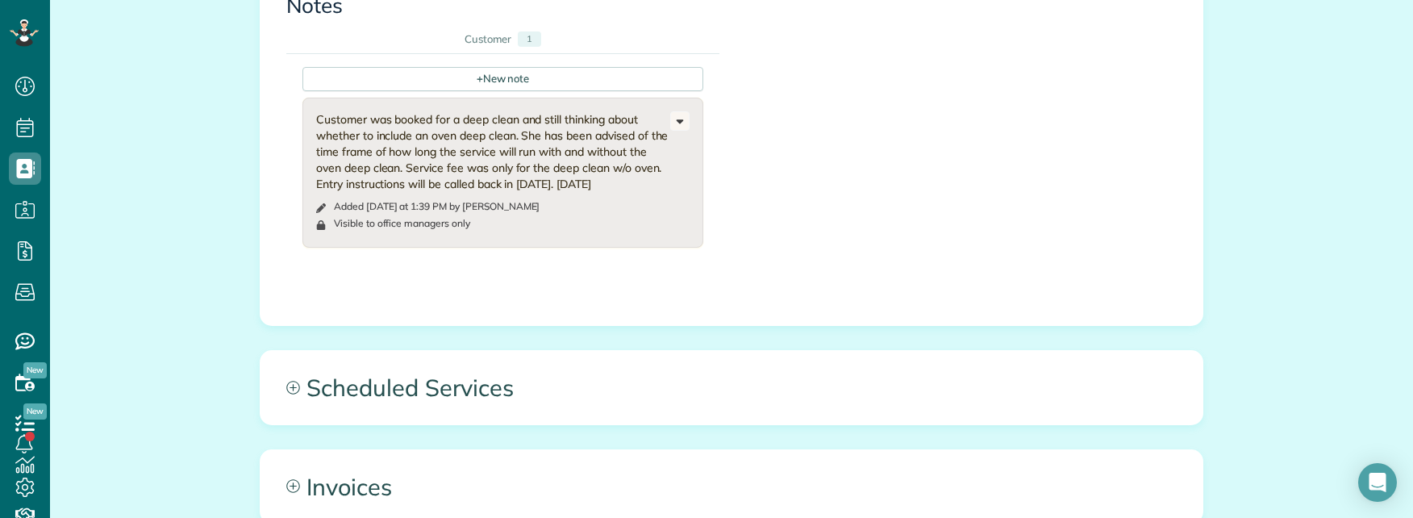
scroll to position [645, 0]
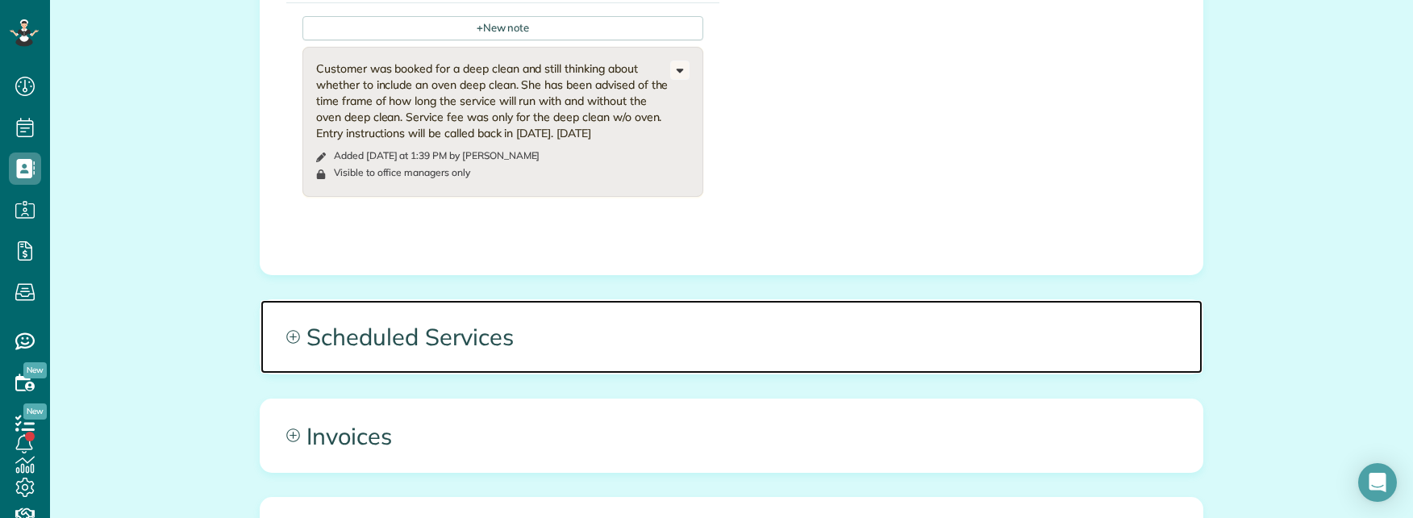
drag, startPoint x: 547, startPoint y: 321, endPoint x: 558, endPoint y: 319, distance: 11.4
click at [549, 321] on span "Scheduled Services" at bounding box center [732, 336] width 942 height 73
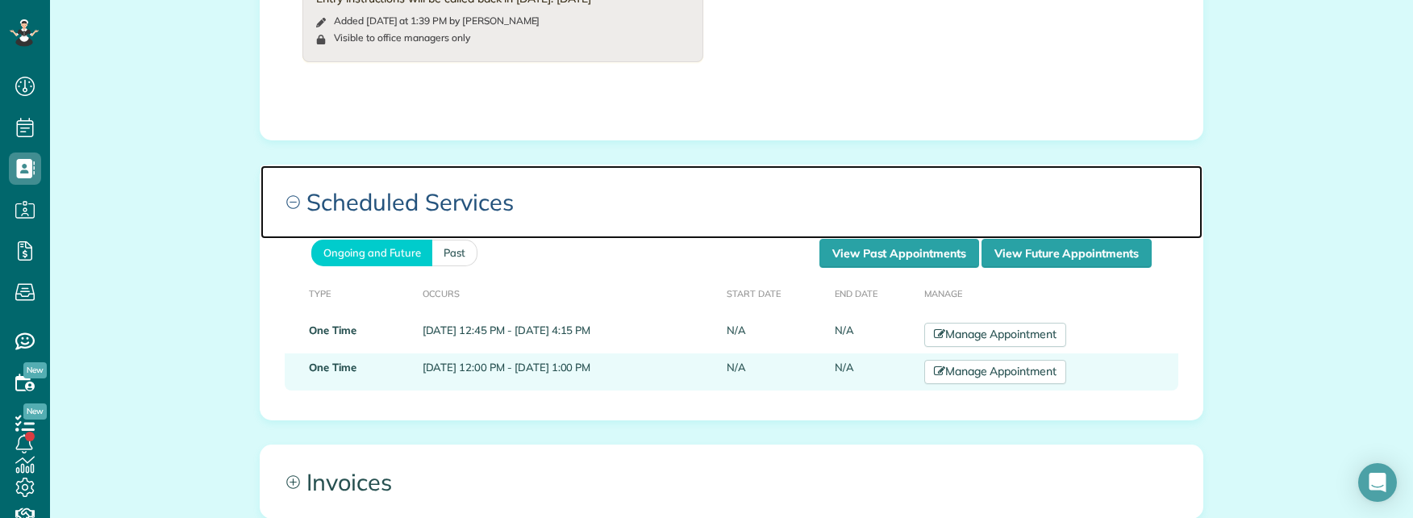
scroll to position [807, 0]
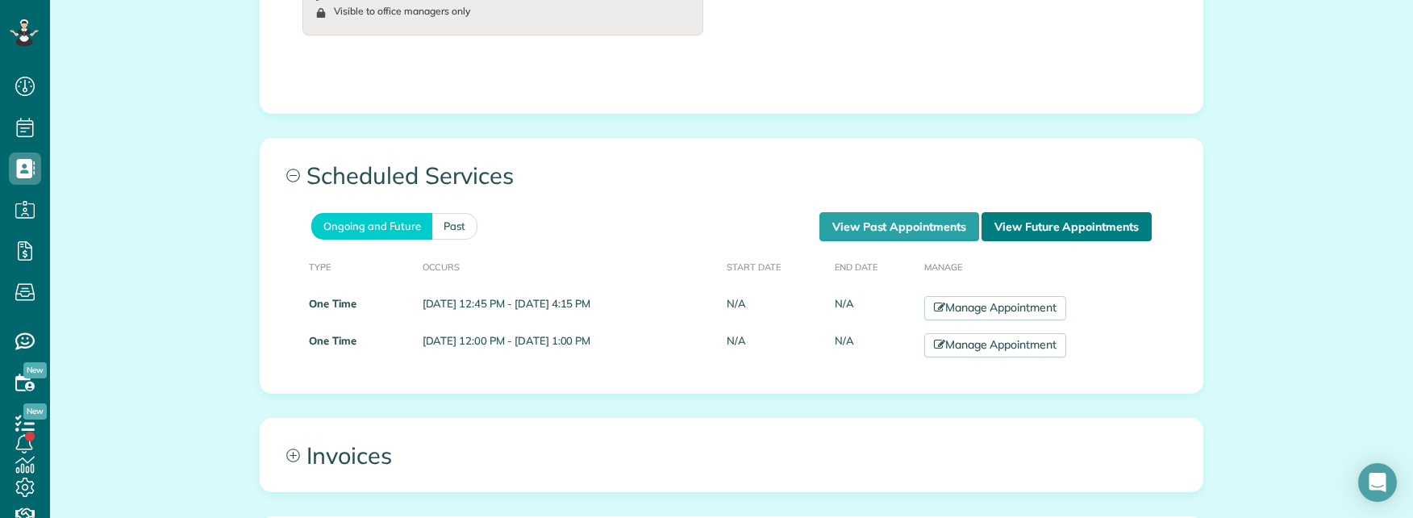
click at [1075, 215] on link "View Future Appointments" at bounding box center [1067, 226] width 170 height 29
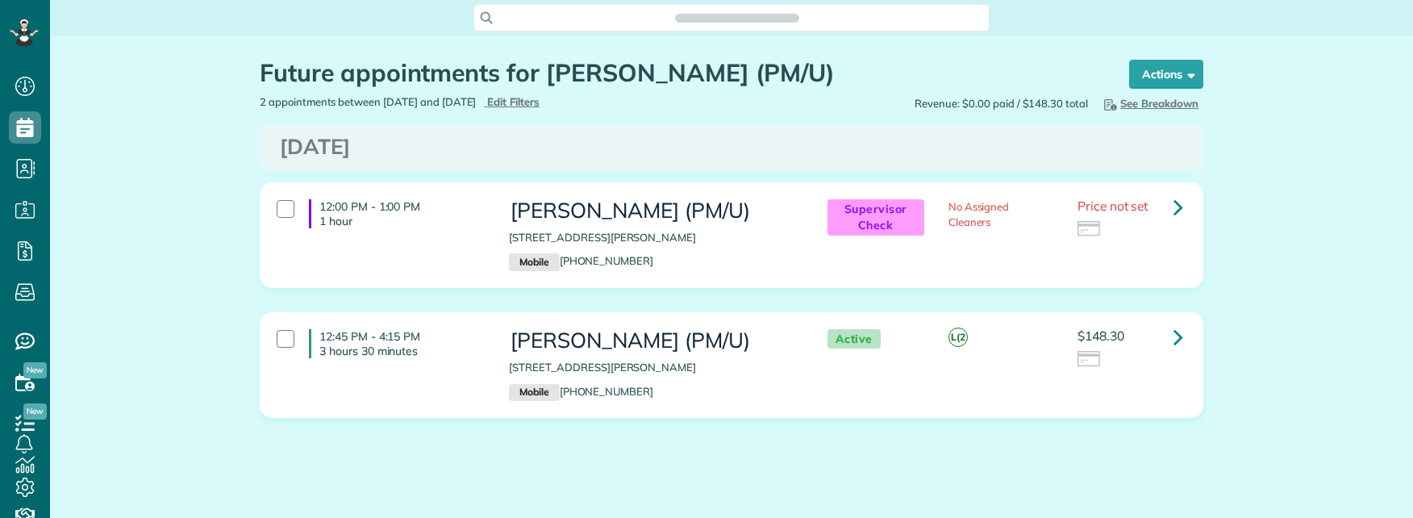
scroll to position [518, 50]
click at [1163, 331] on link at bounding box center [1178, 337] width 32 height 32
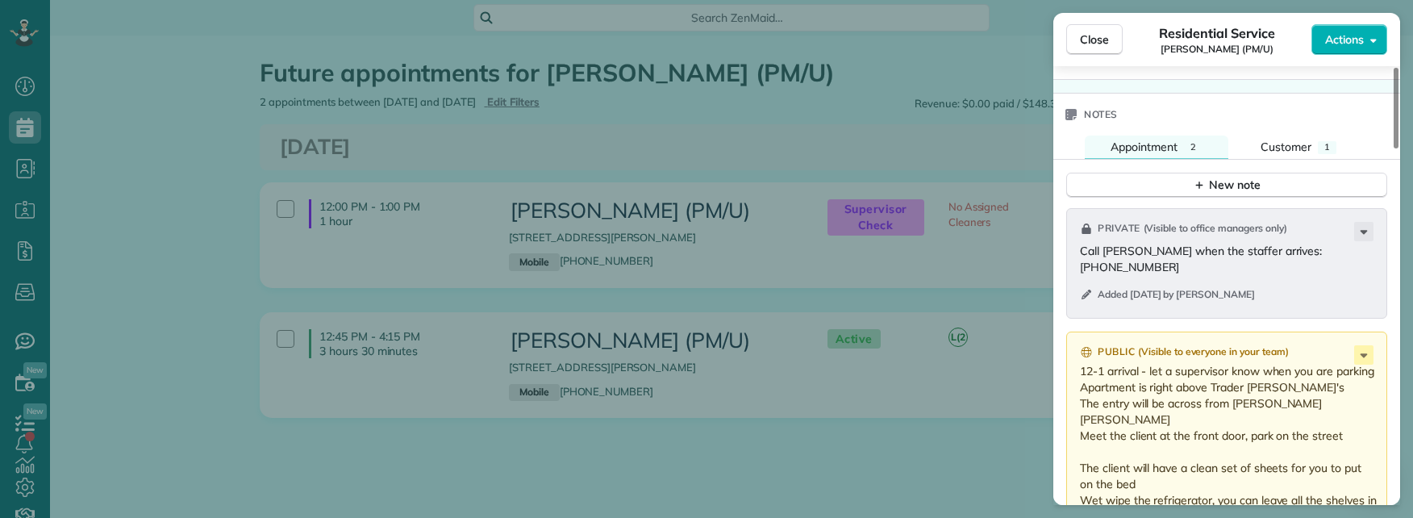
scroll to position [1371, 0]
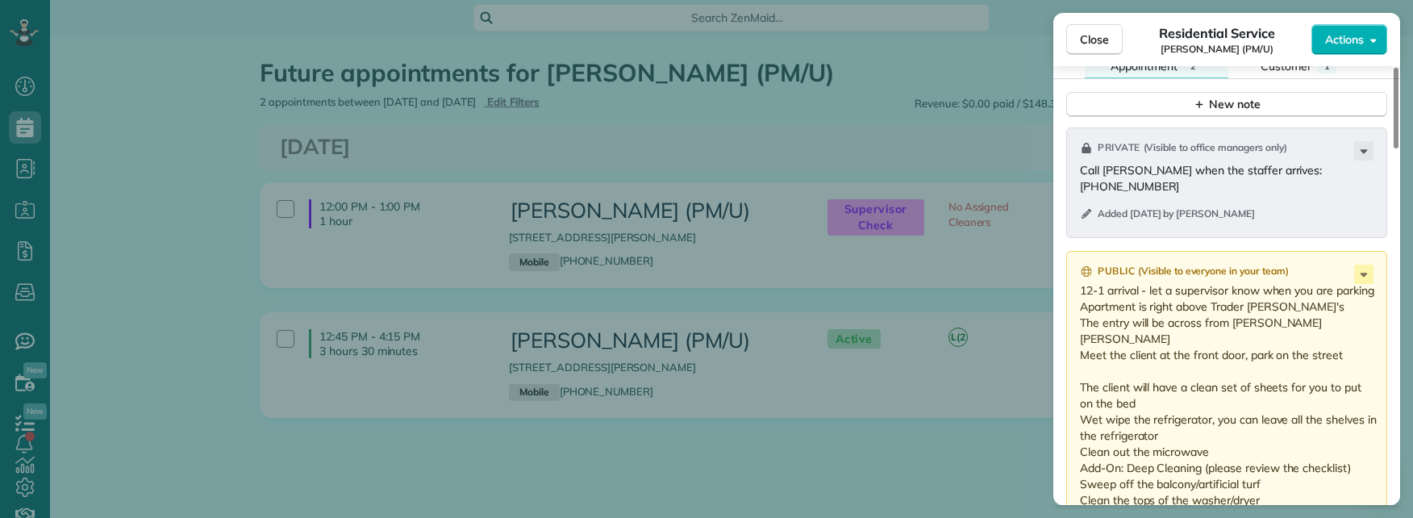
drag, startPoint x: 1105, startPoint y: 322, endPoint x: 1300, endPoint y: 326, distance: 195.3
click at [1300, 326] on p "12-1 arrival - let a supervisor know when you are parking Apartment is right ab…" at bounding box center [1228, 411] width 297 height 258
click at [1137, 340] on p "12-1 arrival - let a supervisor know when you are parking Apartment is right ab…" at bounding box center [1228, 411] width 297 height 258
drag, startPoint x: 1081, startPoint y: 336, endPoint x: 1339, endPoint y: 342, distance: 258.2
click at [1339, 342] on p "12-1 arrival - let a supervisor know when you are parking Apartment is right ab…" at bounding box center [1228, 411] width 297 height 258
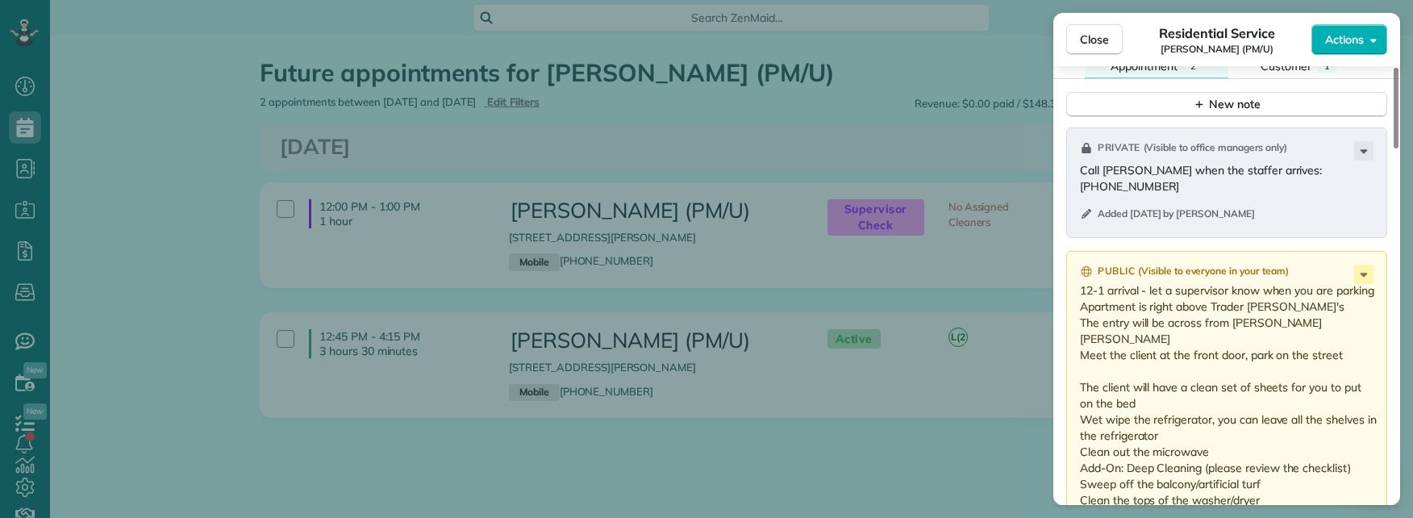
drag, startPoint x: 1138, startPoint y: 371, endPoint x: 1270, endPoint y: 369, distance: 131.5
click at [1270, 369] on p "12-1 arrival - let a supervisor know when you are parking Apartment is right ab…" at bounding box center [1228, 411] width 297 height 258
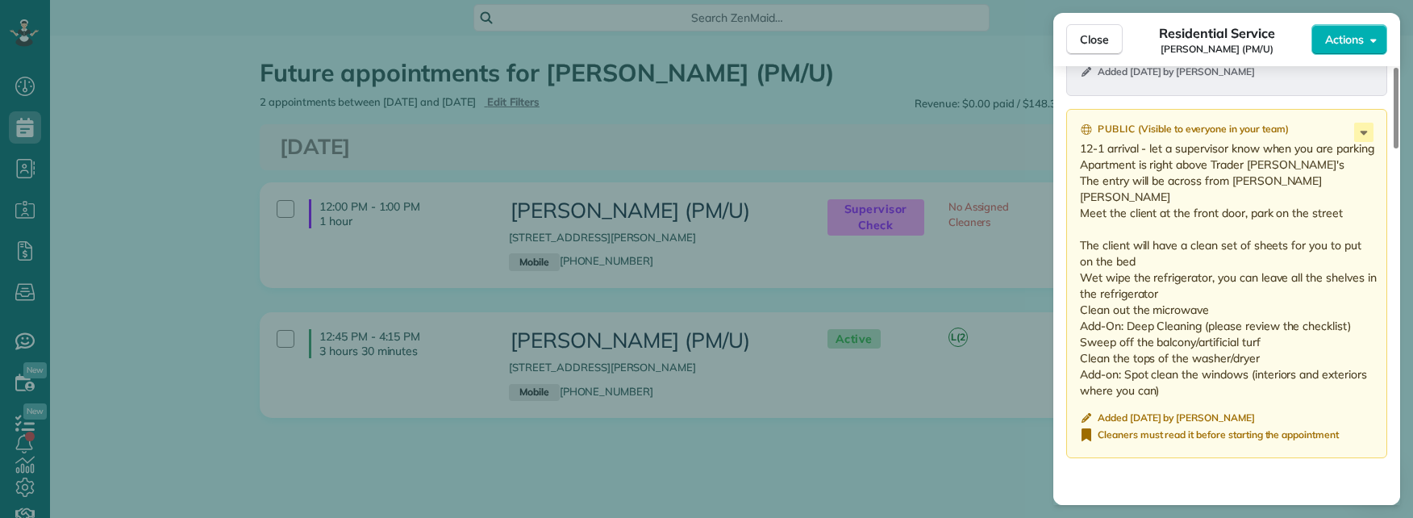
scroll to position [1452, 0]
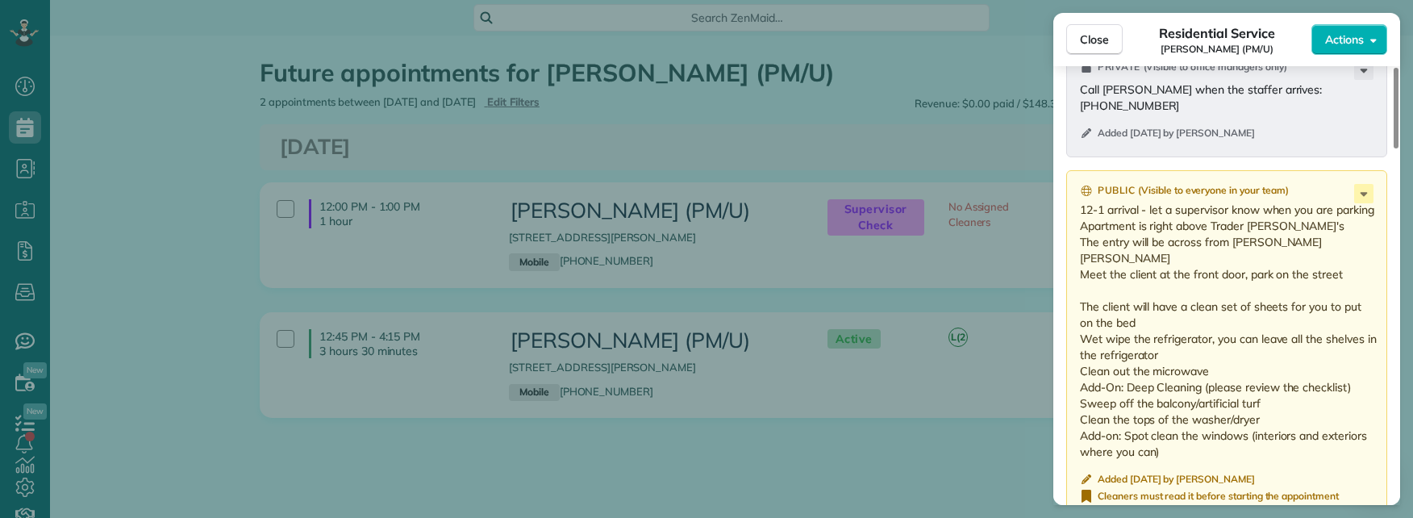
drag, startPoint x: 1140, startPoint y: 372, endPoint x: 1359, endPoint y: 370, distance: 219.4
click at [1359, 370] on p "12-1 arrival - let a supervisor know when you are parking Apartment is right ab…" at bounding box center [1228, 331] width 297 height 258
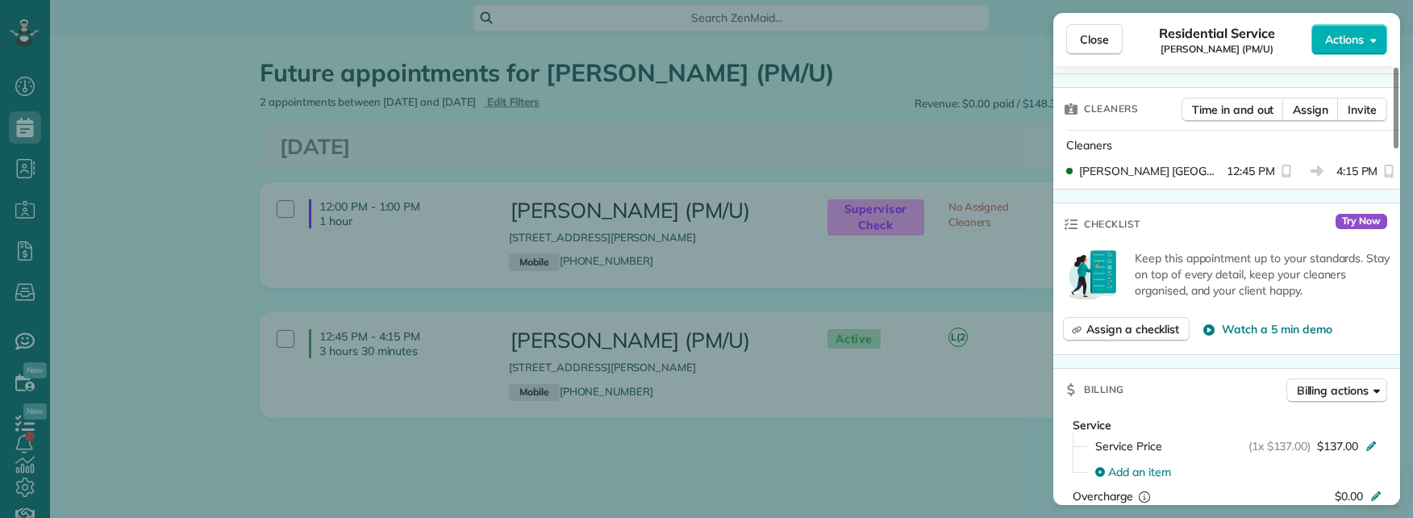
scroll to position [403, 0]
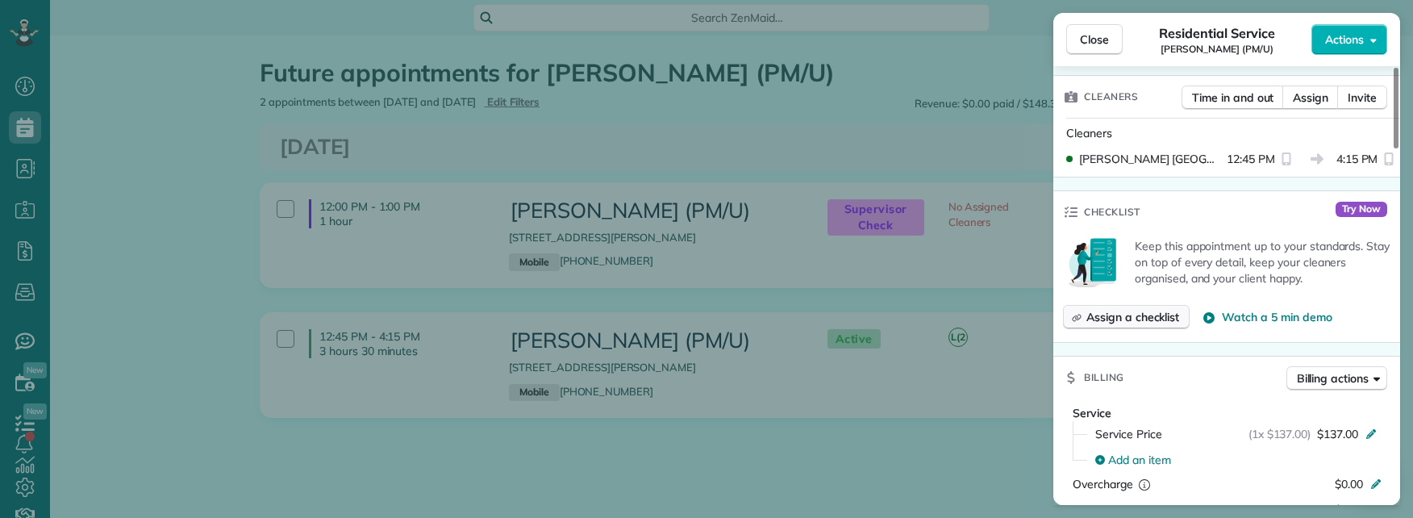
click at [1123, 319] on span "Assign a checklist" at bounding box center [1133, 317] width 93 height 16
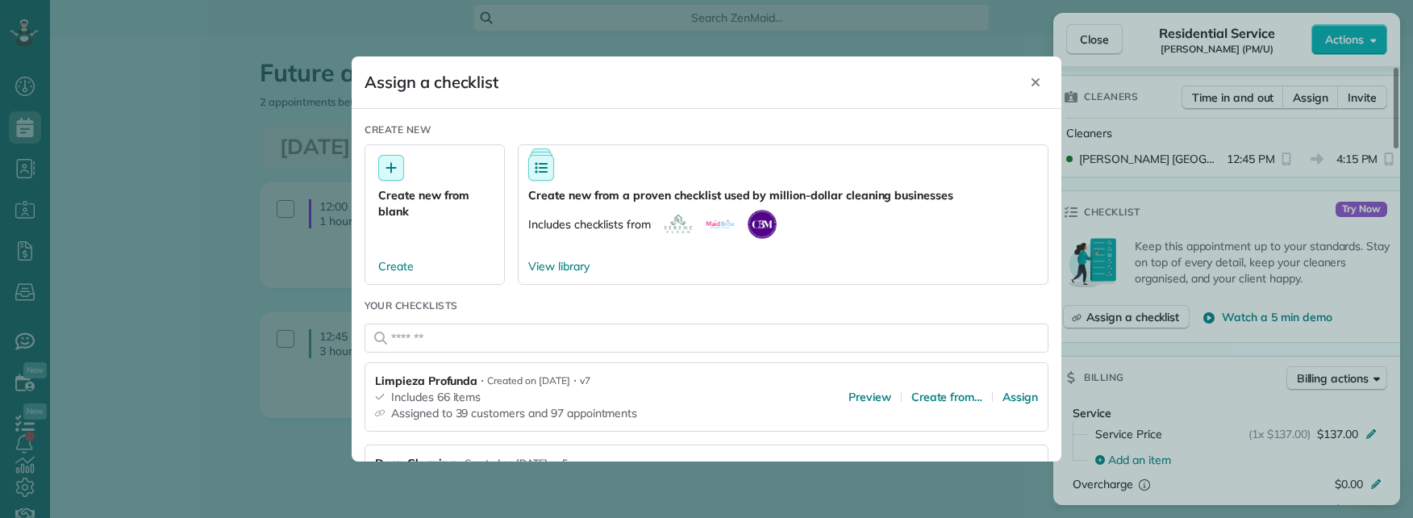
scroll to position [161, 0]
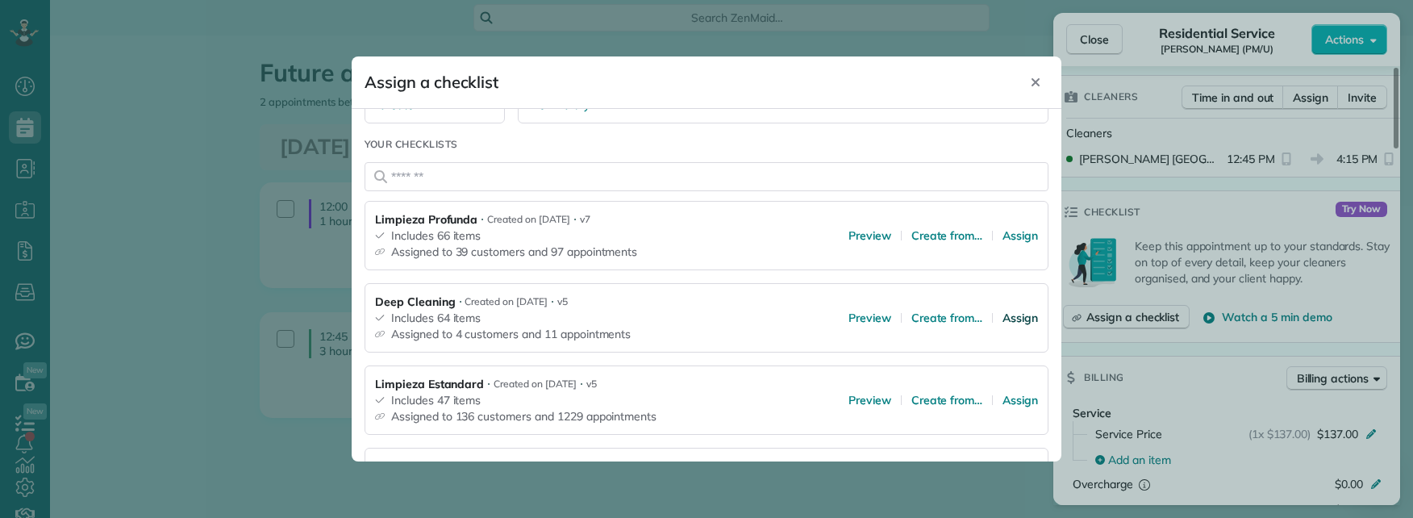
click at [1012, 321] on span "Assign" at bounding box center [1020, 318] width 35 height 16
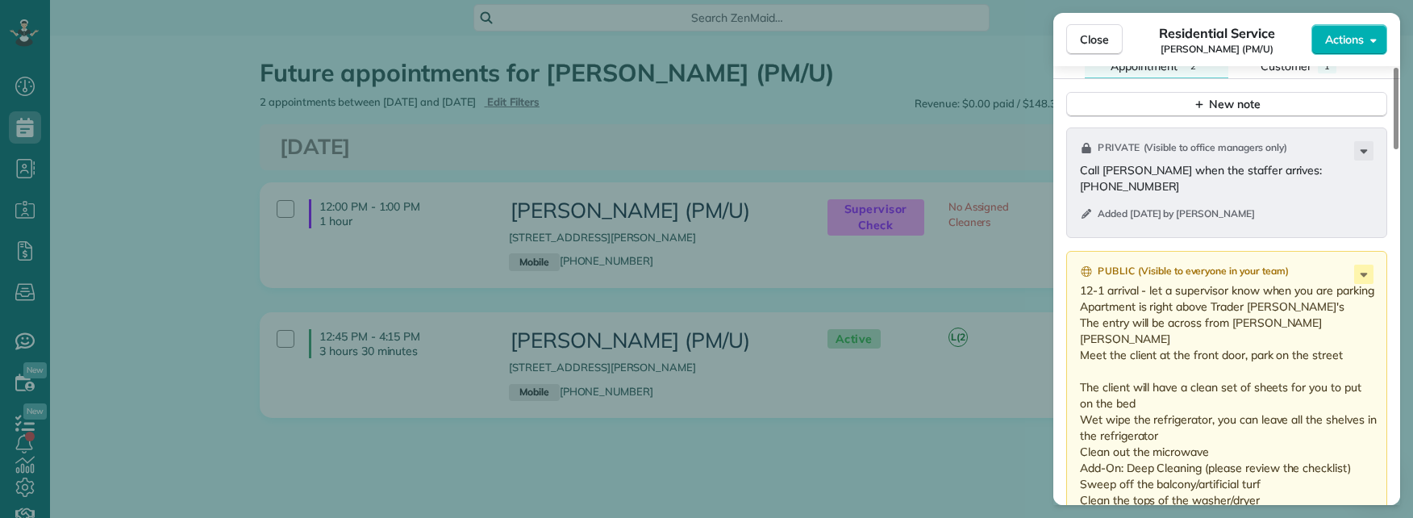
scroll to position [1417, 0]
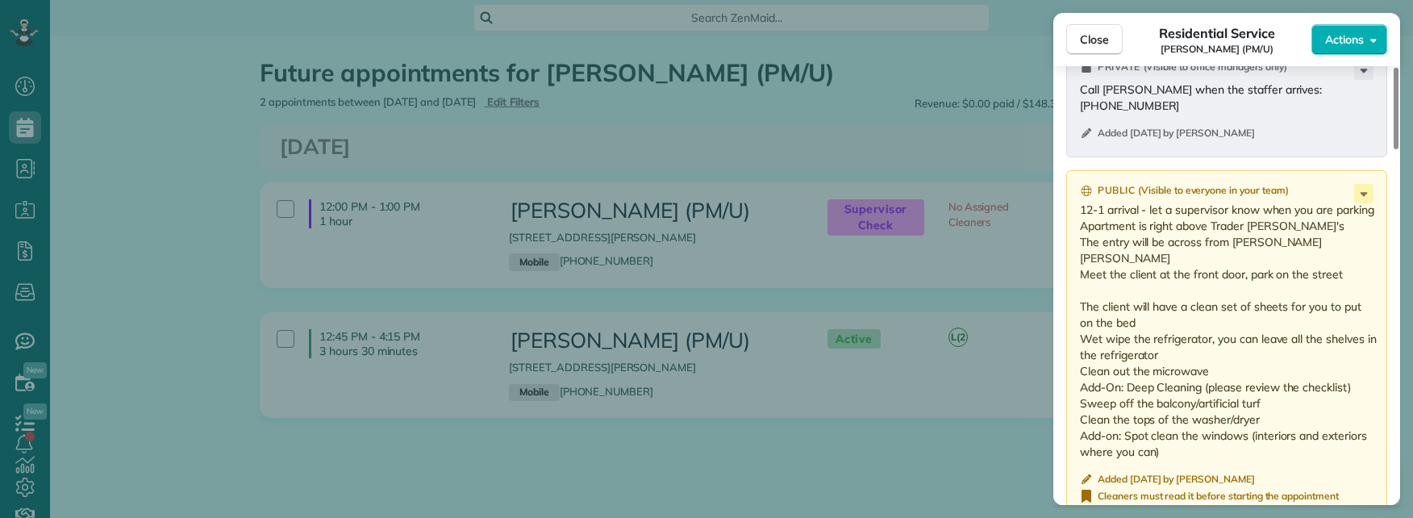
drag, startPoint x: 1171, startPoint y: 419, endPoint x: 1273, endPoint y: 419, distance: 102.5
click at [1273, 419] on p "12-1 arrival - let a supervisor know when you are parking Apartment is right ab…" at bounding box center [1228, 331] width 297 height 258
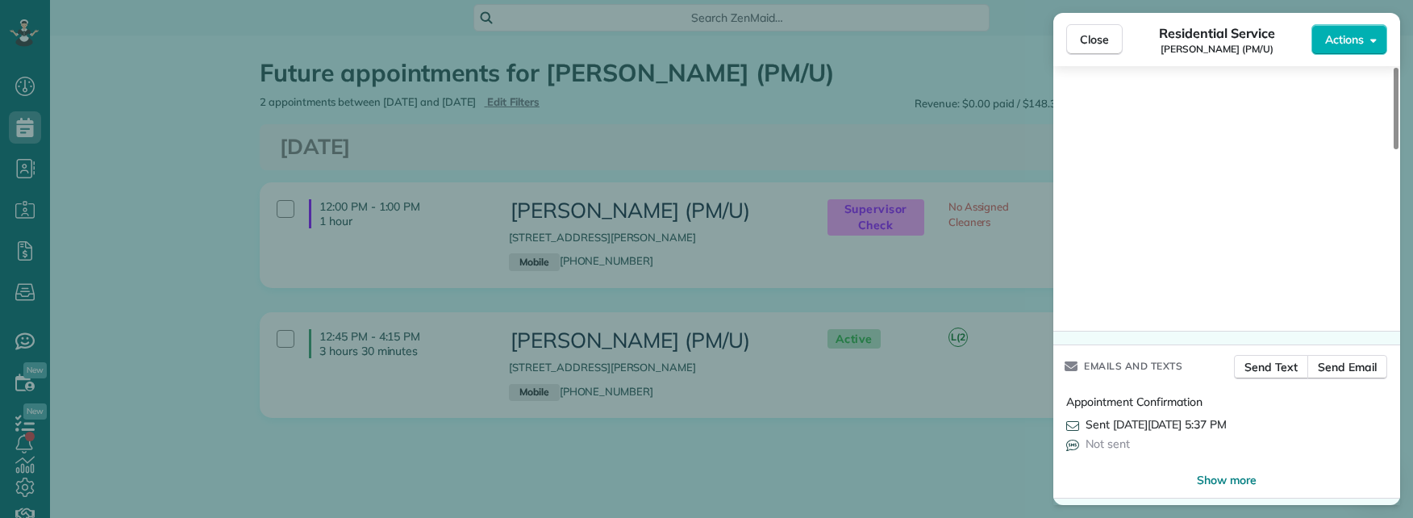
scroll to position [1908, 0]
click at [1091, 41] on span "Close" at bounding box center [1094, 39] width 29 height 16
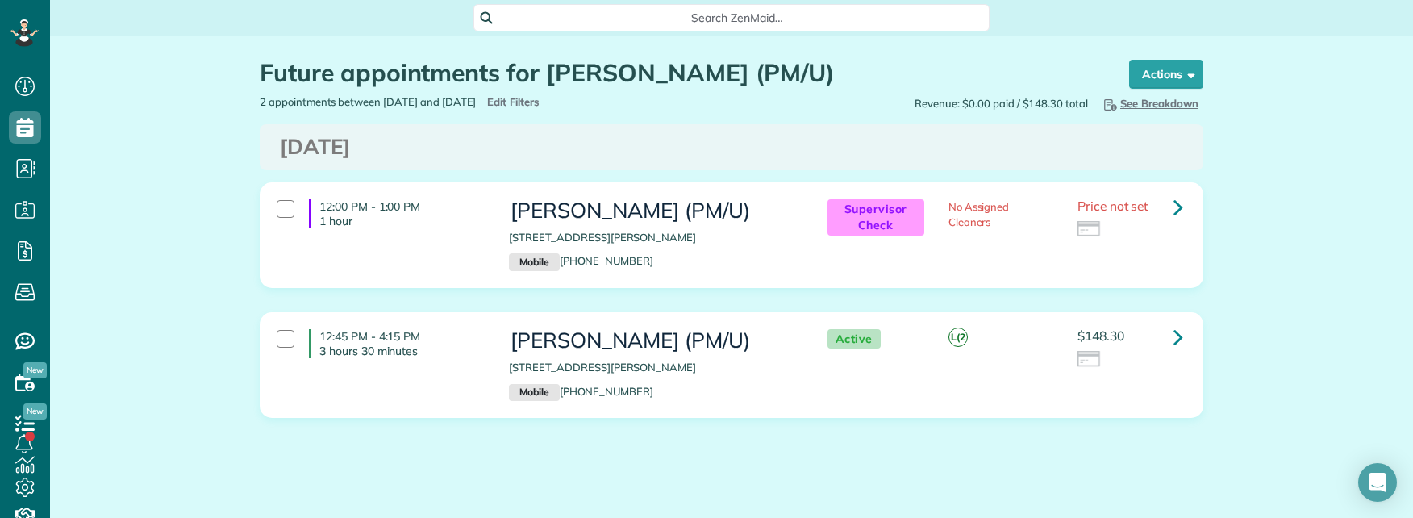
click at [683, 21] on span "Search ZenMaid…" at bounding box center [737, 18] width 490 height 16
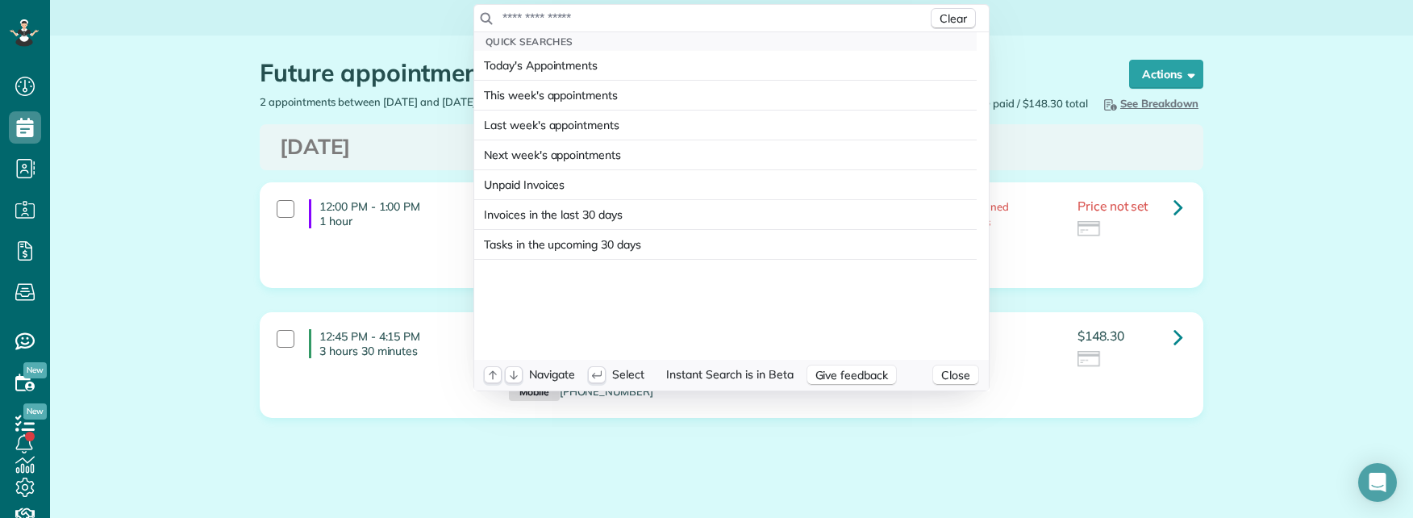
click at [682, 15] on input "text" at bounding box center [715, 18] width 426 height 16
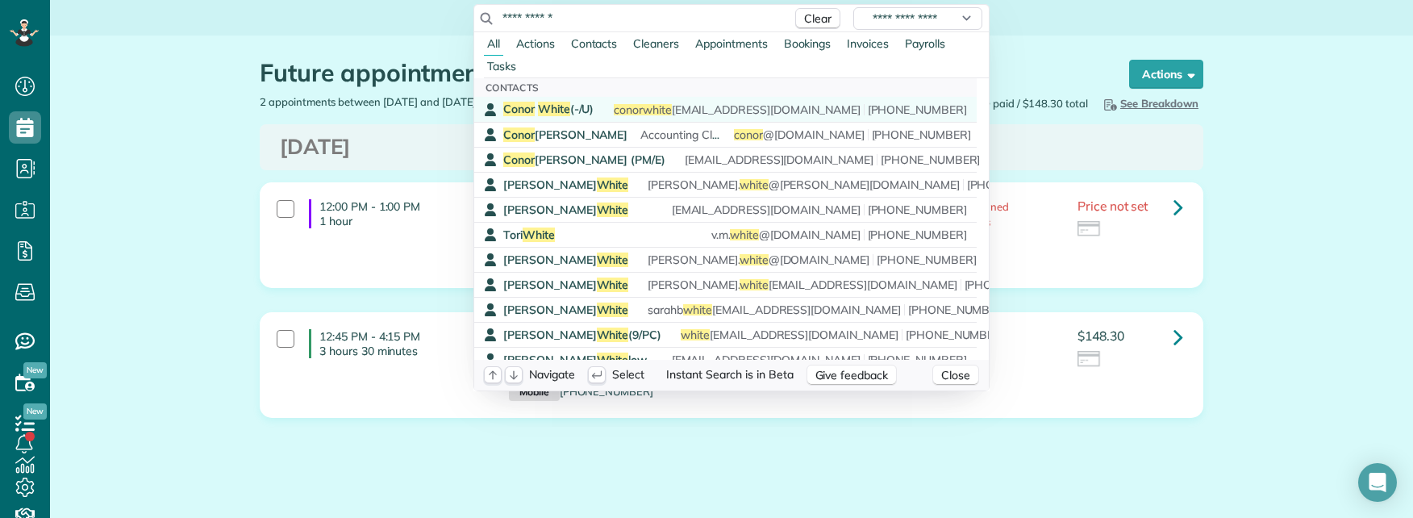
type input "**********"
click at [585, 111] on span "Conor White (-/U)" at bounding box center [548, 109] width 90 height 15
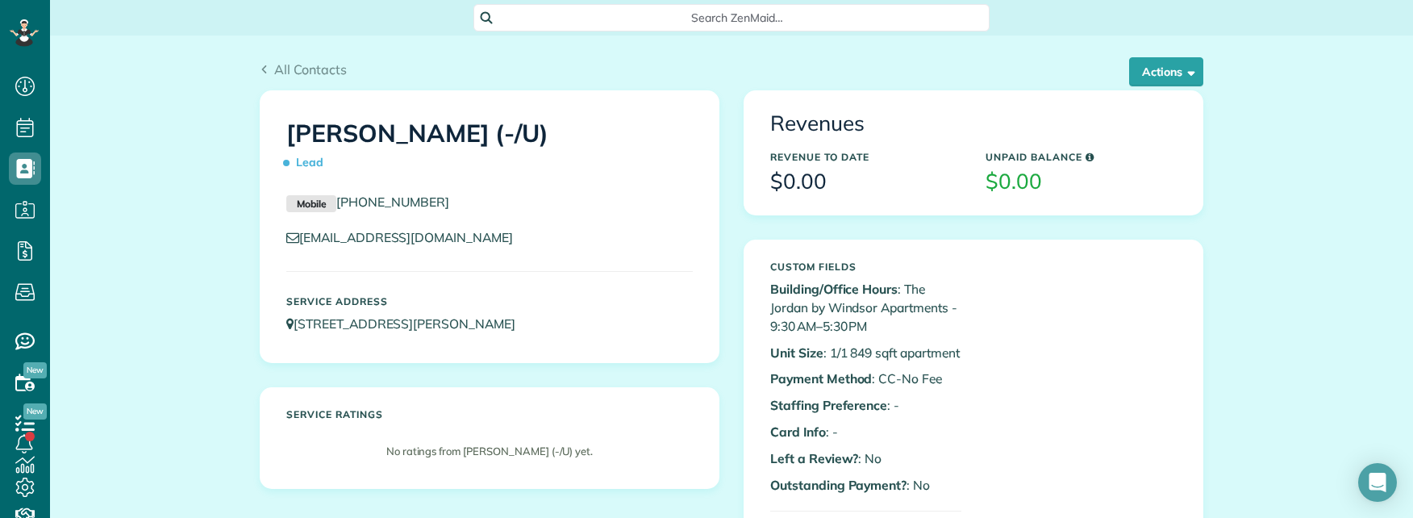
click at [684, 23] on span "Search ZenMaid…" at bounding box center [737, 18] width 490 height 16
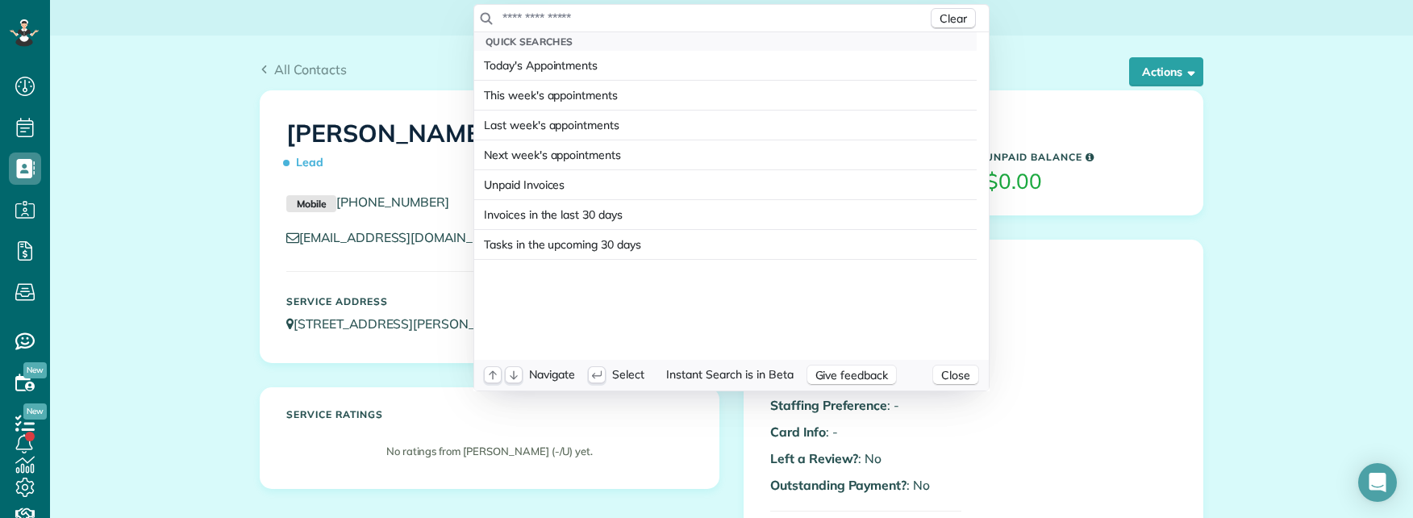
click at [676, 20] on input "text" at bounding box center [715, 18] width 426 height 16
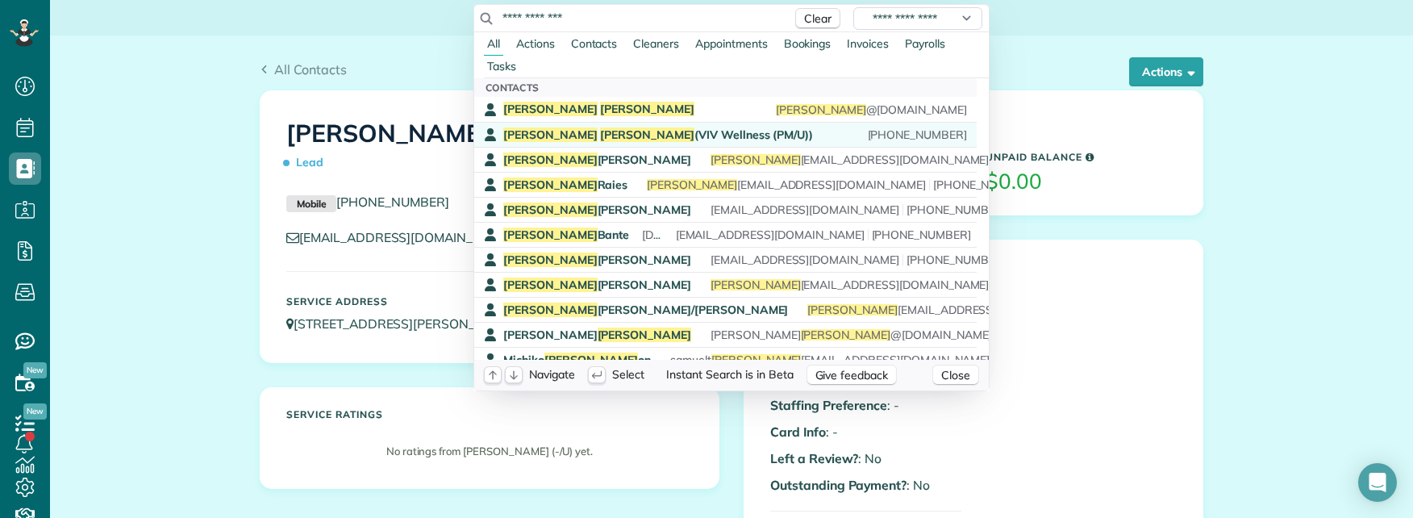
type input "**********"
click at [672, 136] on span "Alexis Jacobs (VIV Wellness (PM/U))" at bounding box center [658, 134] width 310 height 15
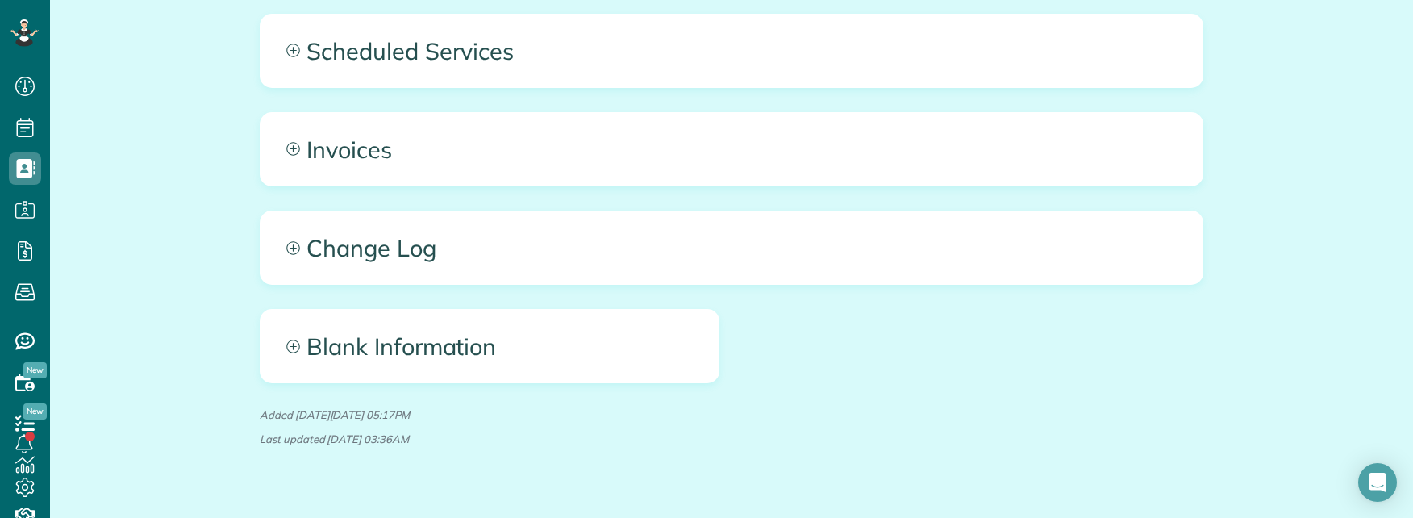
scroll to position [666, 0]
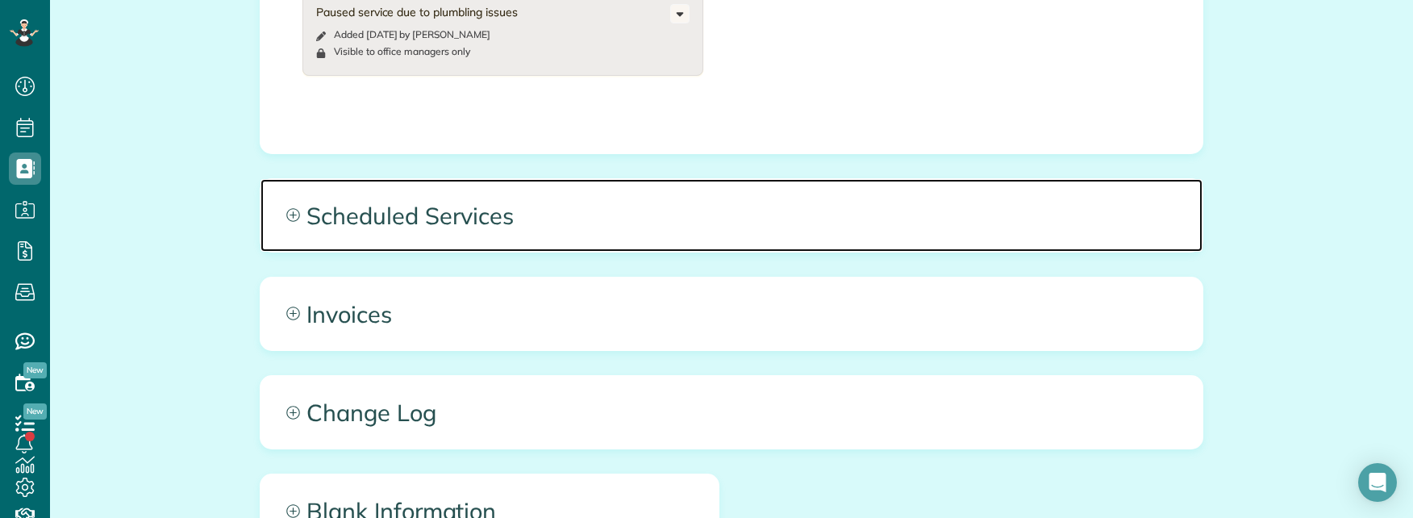
click at [629, 222] on span "Scheduled Services" at bounding box center [732, 215] width 942 height 73
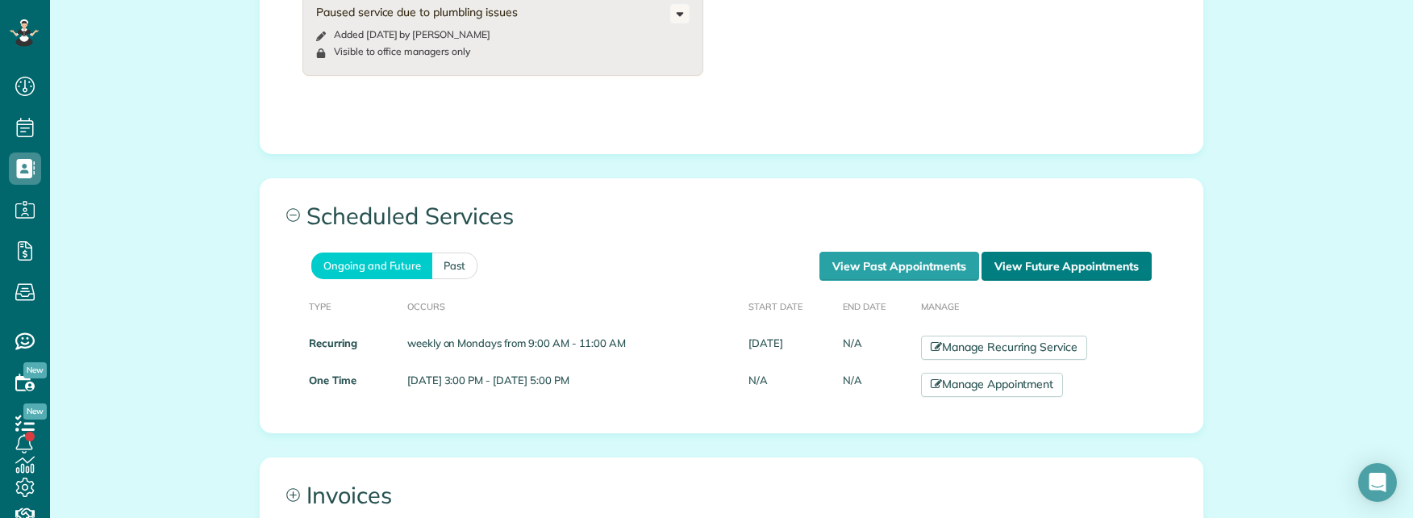
click at [1042, 269] on link "View Future Appointments" at bounding box center [1067, 266] width 170 height 29
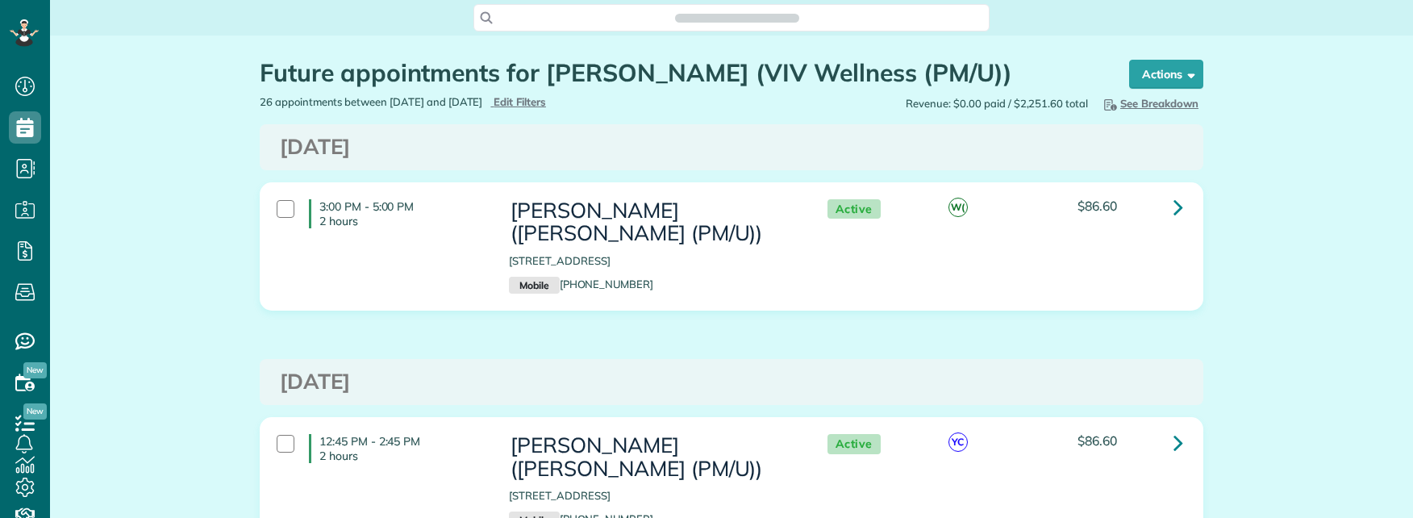
scroll to position [7, 7]
click at [576, 15] on span "Search ZenMaid…" at bounding box center [737, 18] width 490 height 16
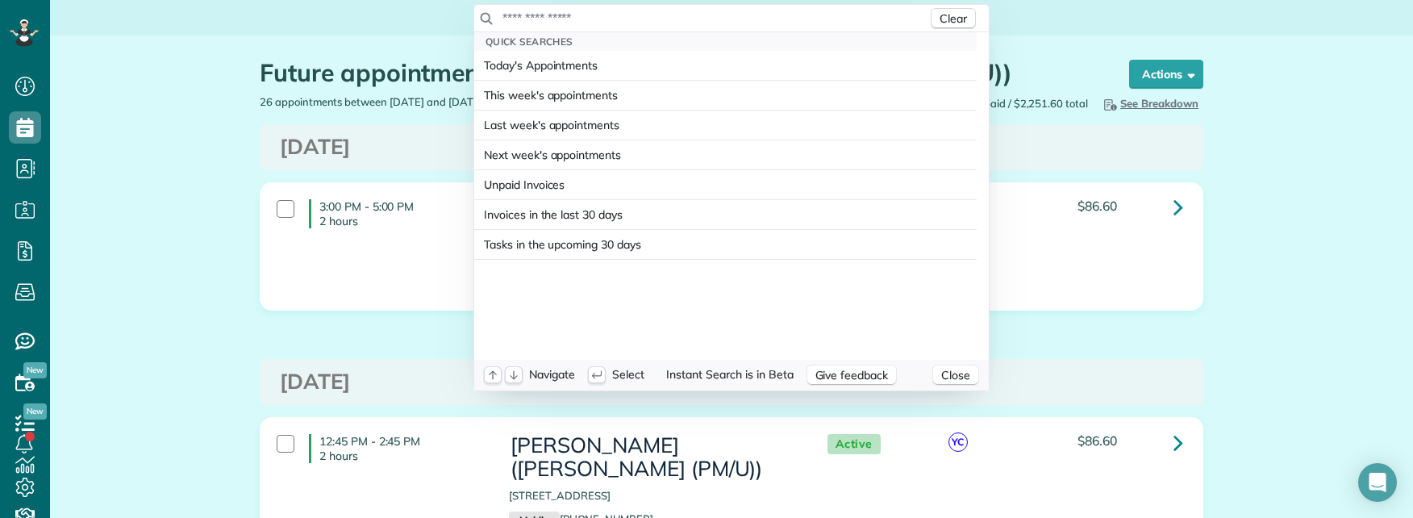
click at [576, 15] on input "text" at bounding box center [715, 18] width 426 height 16
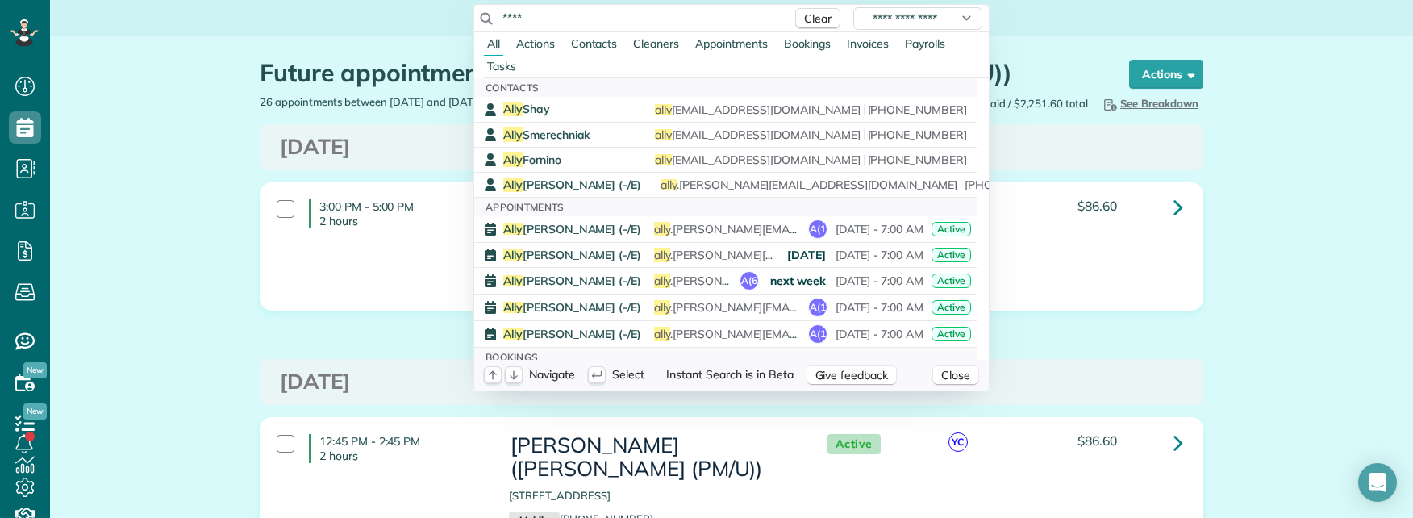
type input "****"
drag, startPoint x: 493, startPoint y: 10, endPoint x: 478, endPoint y: 10, distance: 14.5
click at [478, 10] on div "**********" at bounding box center [731, 18] width 515 height 27
click at [563, 178] on span "Ally Frye (-/E)" at bounding box center [572, 184] width 138 height 15
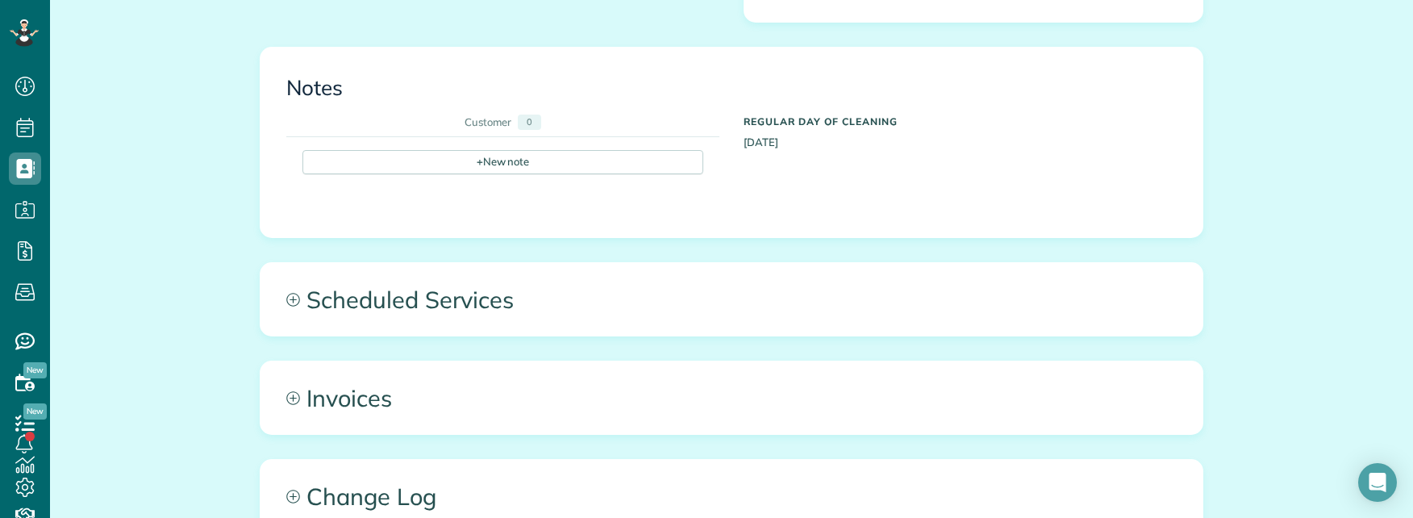
scroll to position [1452, 0]
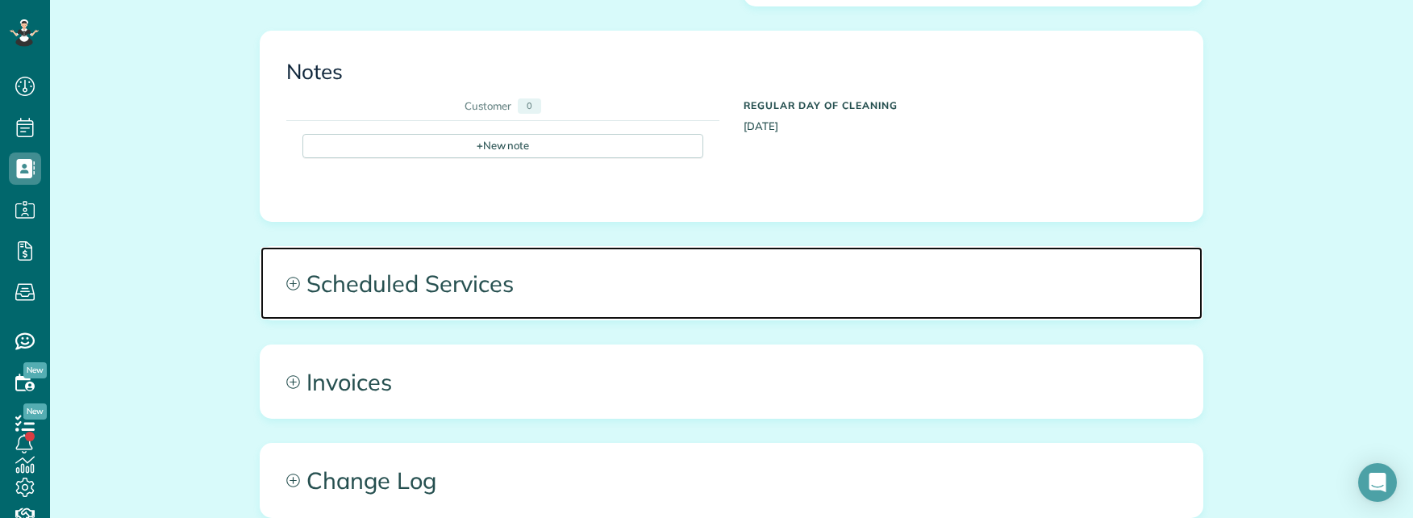
drag, startPoint x: 687, startPoint y: 215, endPoint x: 688, endPoint y: 223, distance: 8.2
click at [687, 247] on span "Scheduled Services" at bounding box center [732, 283] width 942 height 73
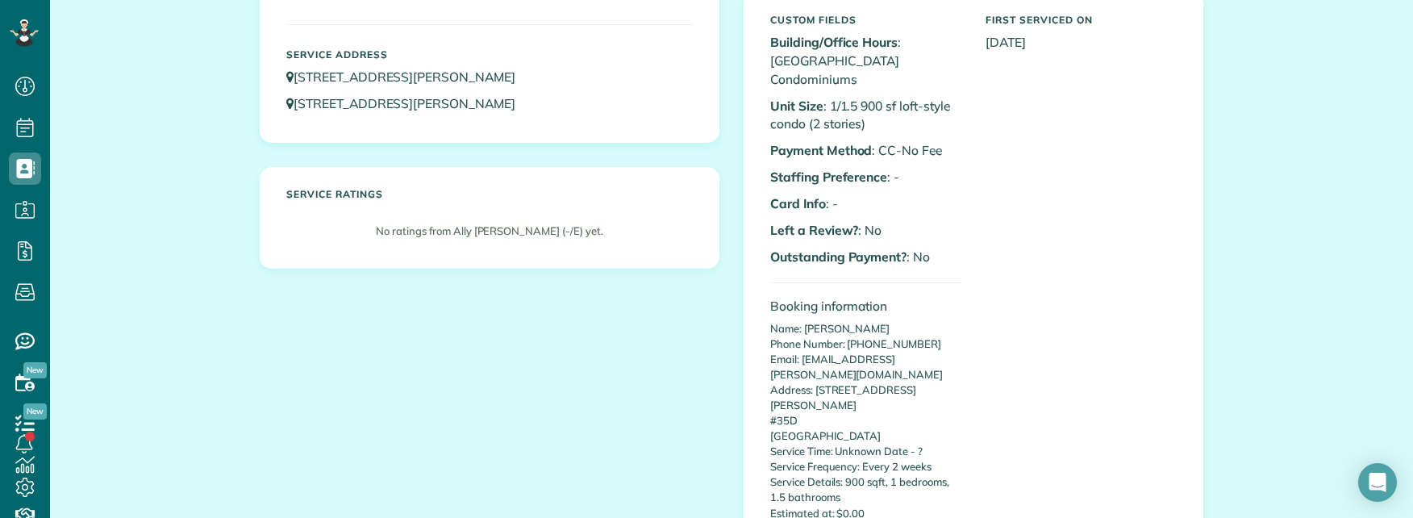
scroll to position [0, 0]
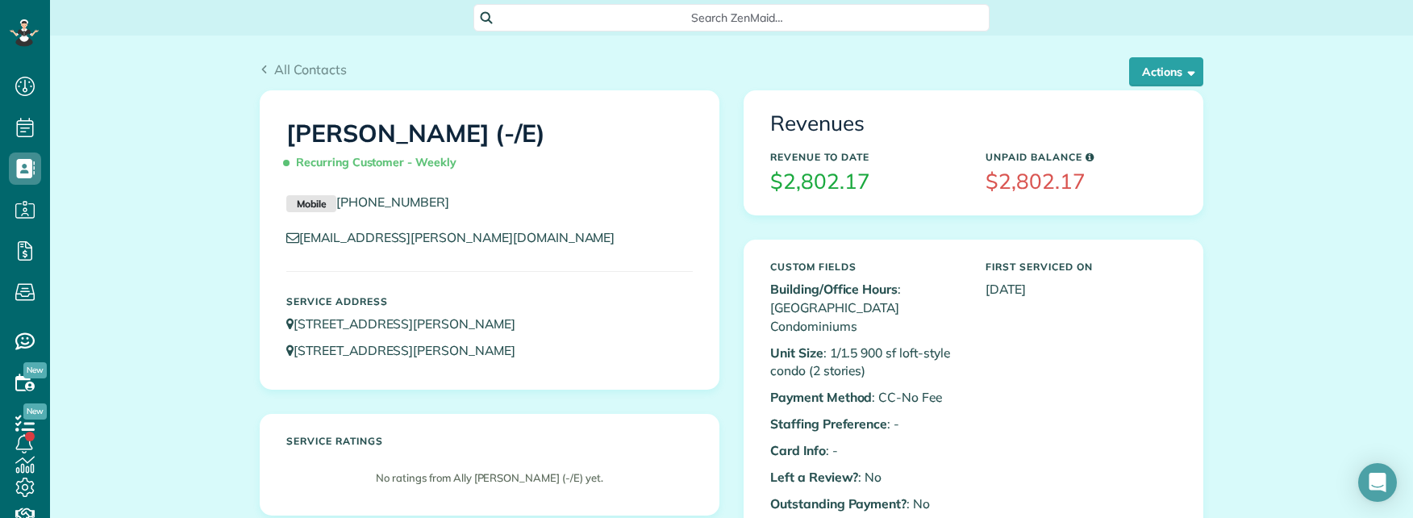
click at [733, 18] on span "Search ZenMaid…" at bounding box center [737, 18] width 490 height 16
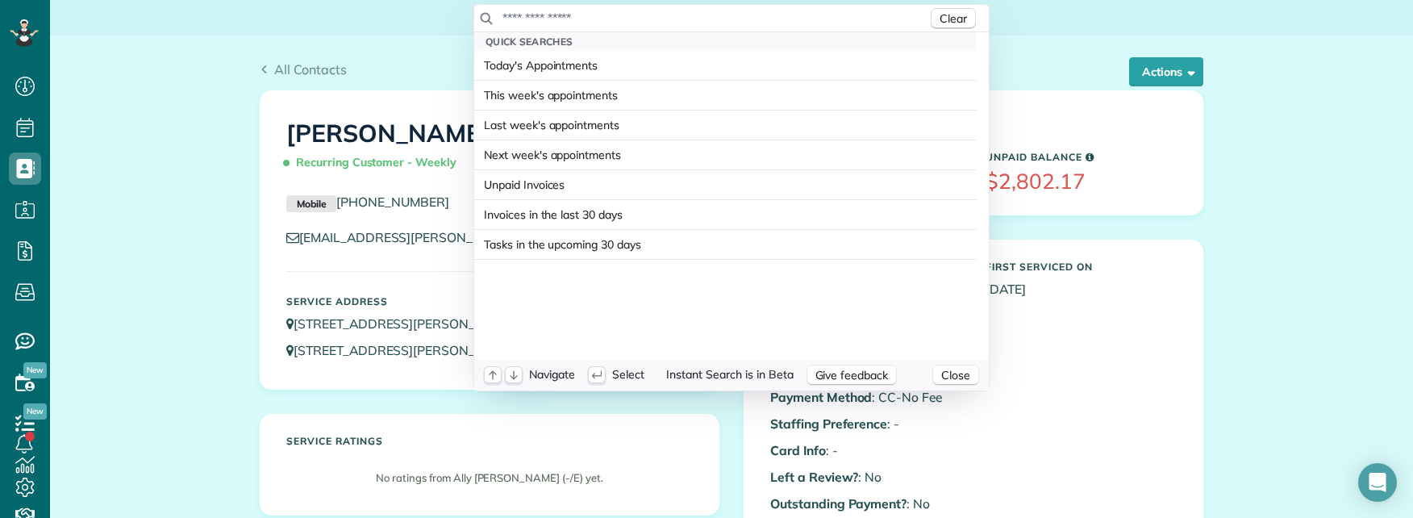
click at [592, 21] on input "text" at bounding box center [715, 18] width 426 height 16
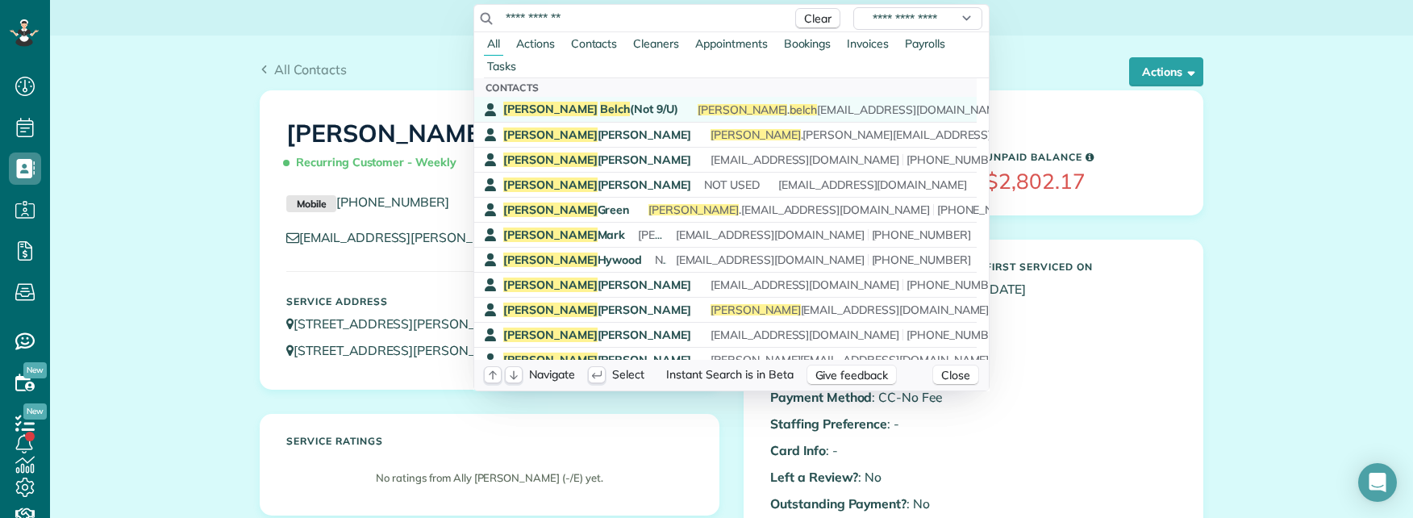
type input "**********"
click at [591, 107] on span "Justin Belch (Not 9/U)" at bounding box center [590, 109] width 175 height 15
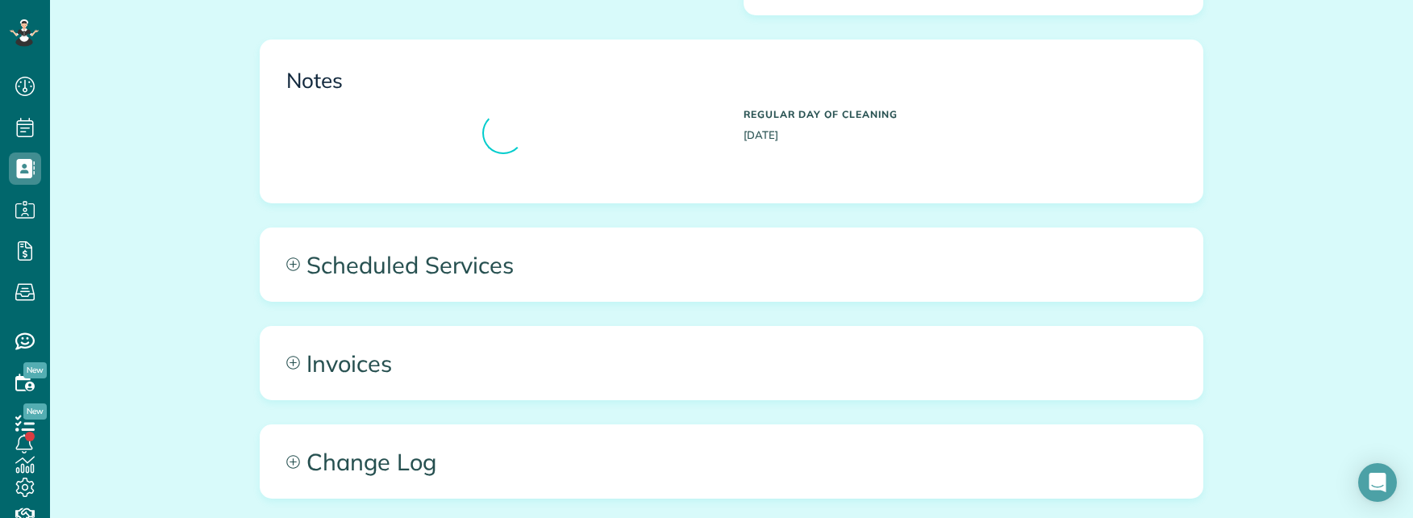
scroll to position [1198, 0]
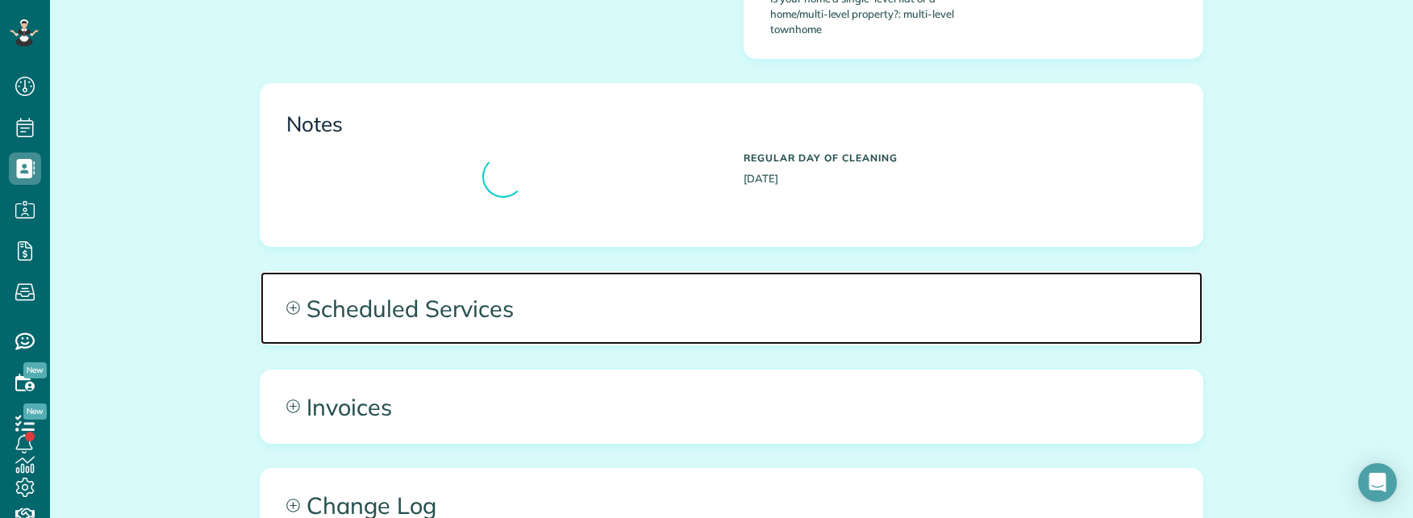
click at [727, 272] on span "Scheduled Services" at bounding box center [732, 308] width 942 height 73
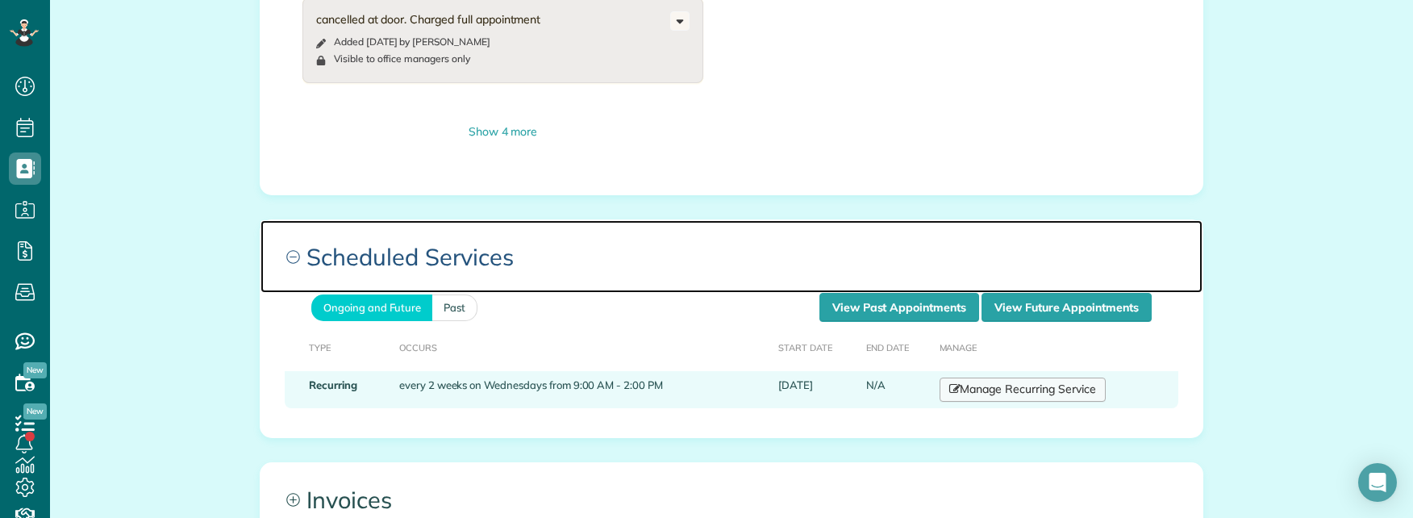
scroll to position [1682, 0]
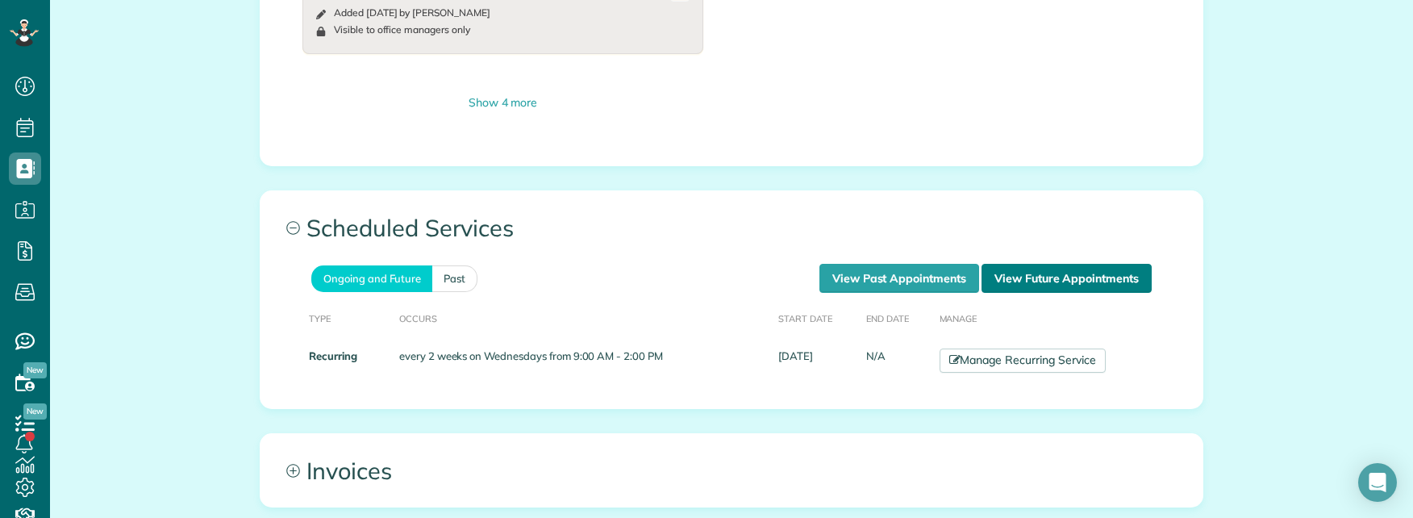
click at [1033, 264] on link "View Future Appointments" at bounding box center [1067, 278] width 170 height 29
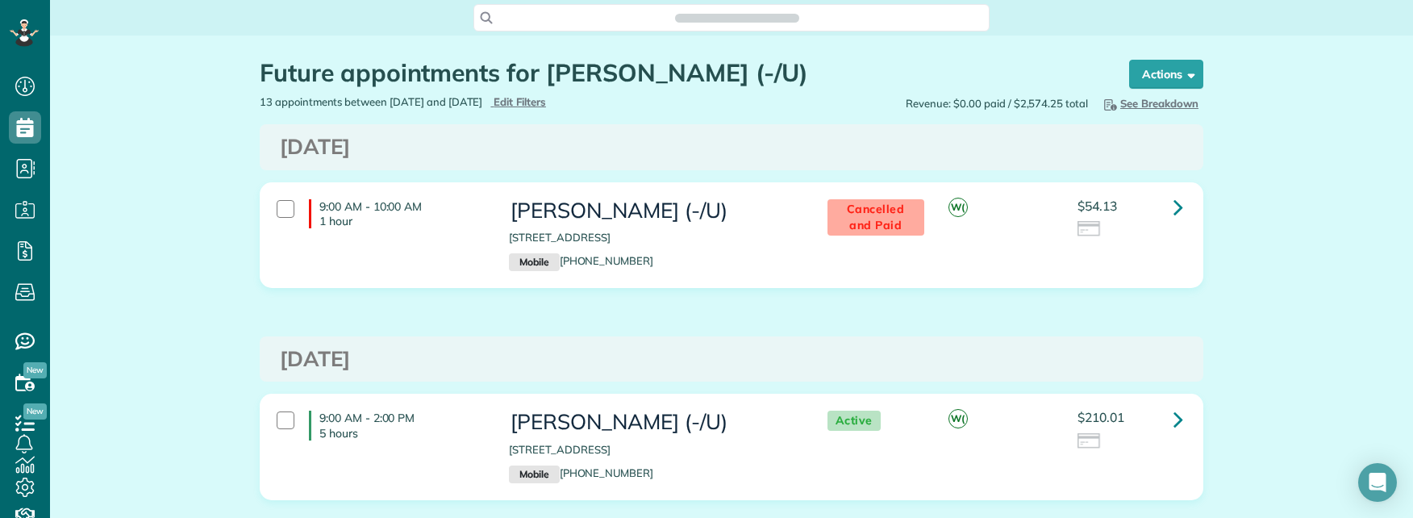
scroll to position [7, 7]
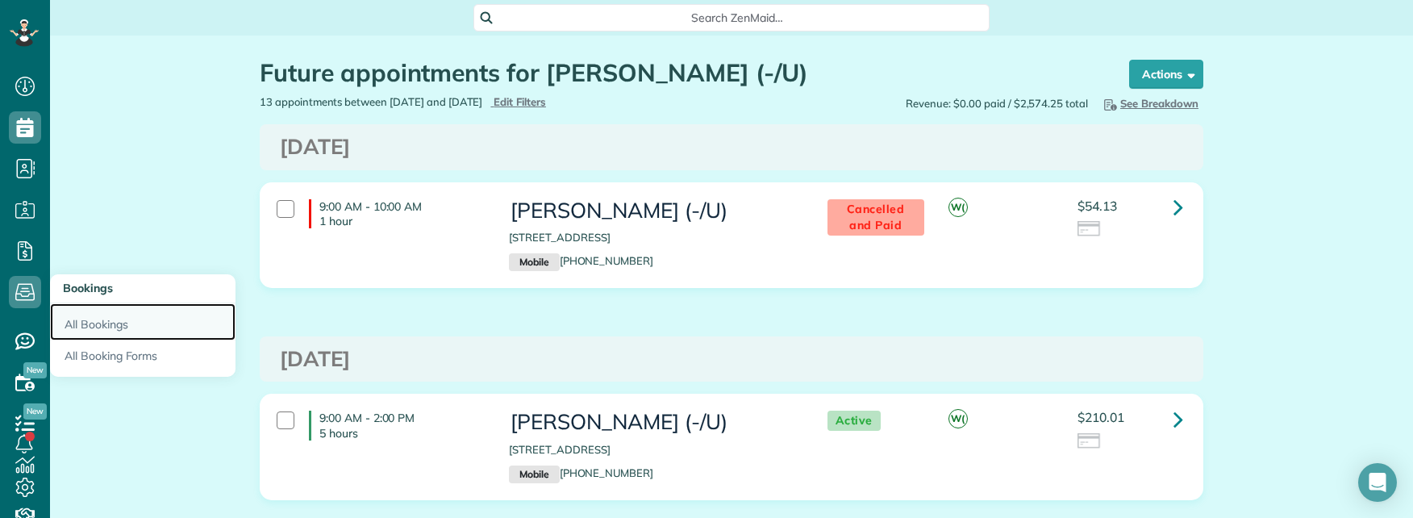
click at [88, 324] on link "All Bookings" at bounding box center [143, 321] width 186 height 37
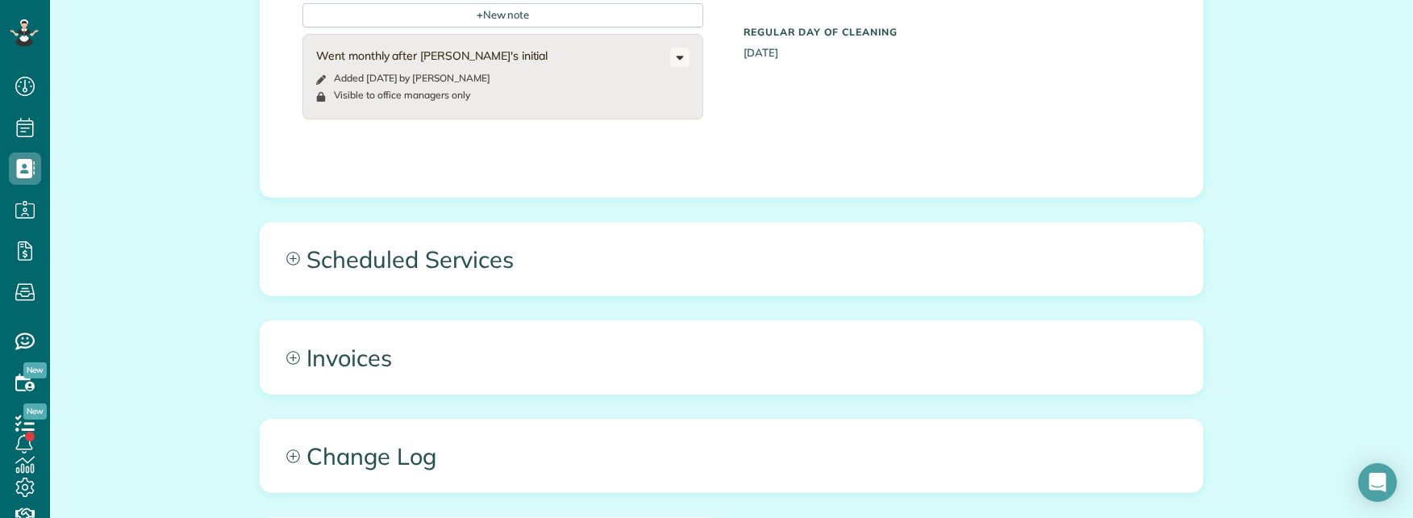
scroll to position [968, 0]
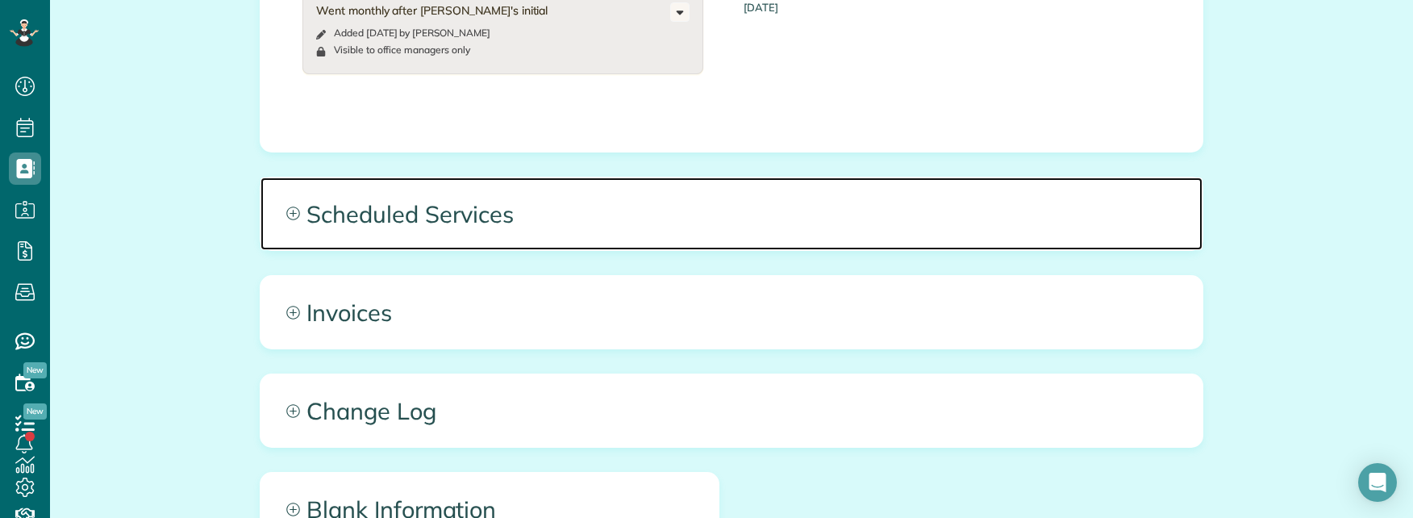
click at [729, 197] on span "Scheduled Services" at bounding box center [732, 213] width 942 height 73
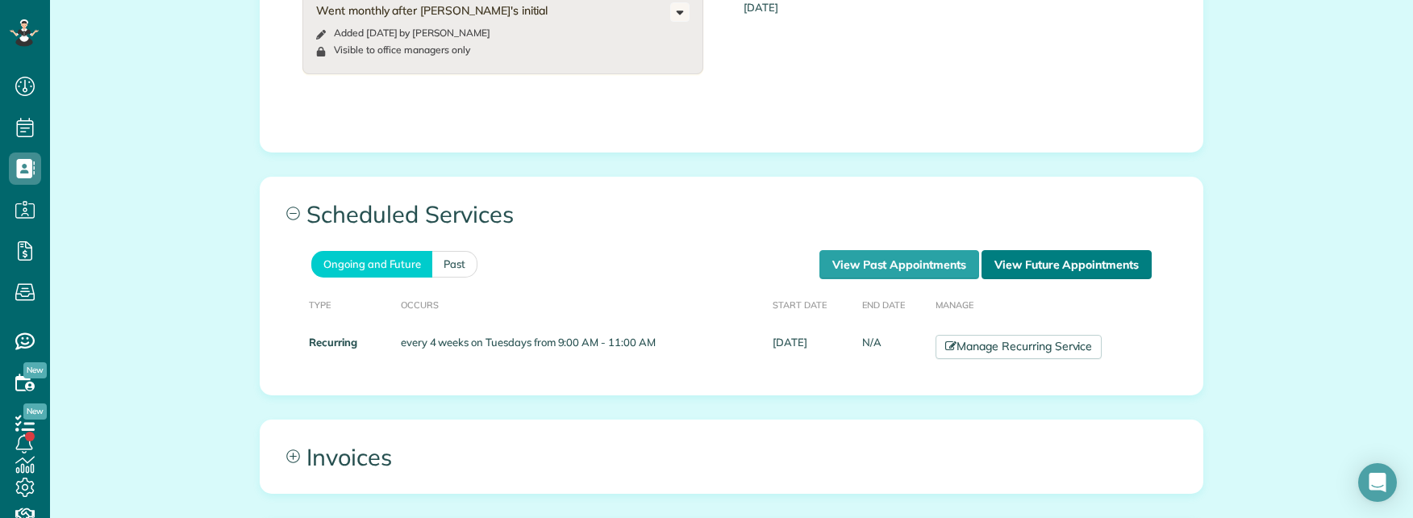
click at [1025, 250] on link "View Future Appointments" at bounding box center [1067, 264] width 170 height 29
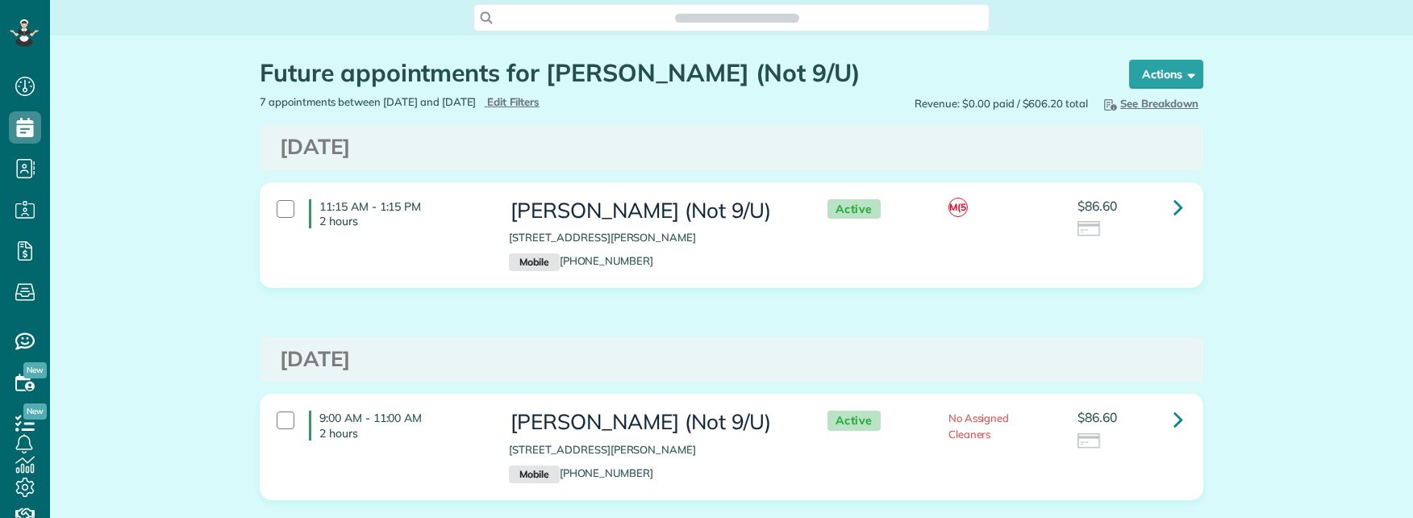
scroll to position [7, 7]
click at [720, 7] on div "Search ZenMaid…" at bounding box center [732, 17] width 516 height 27
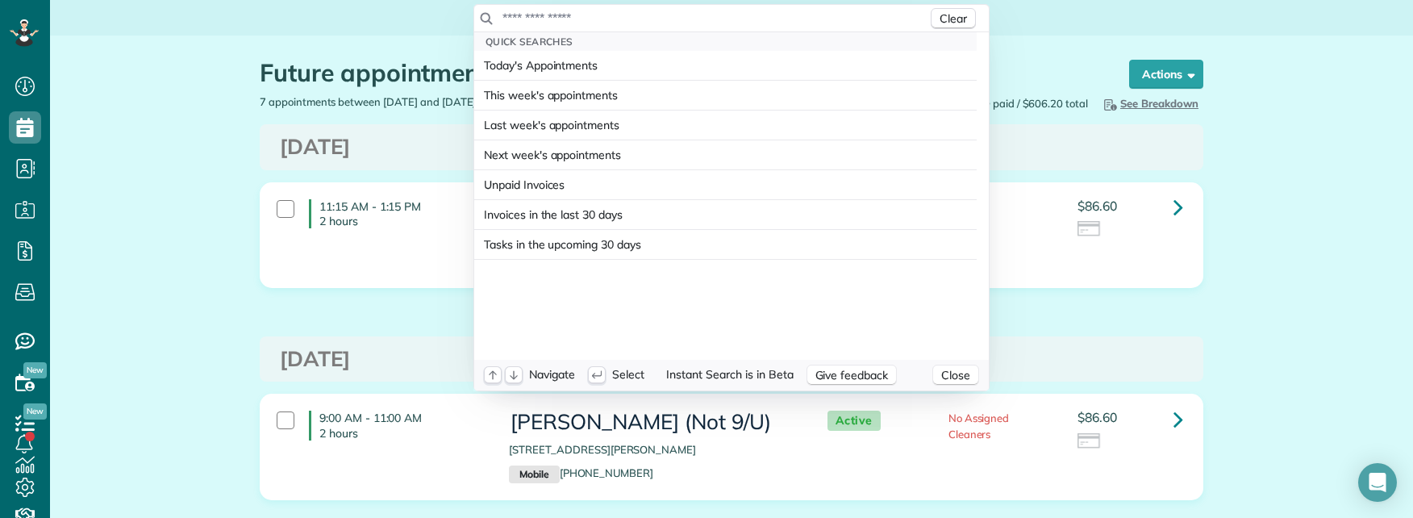
click at [707, 15] on input "text" at bounding box center [715, 18] width 426 height 16
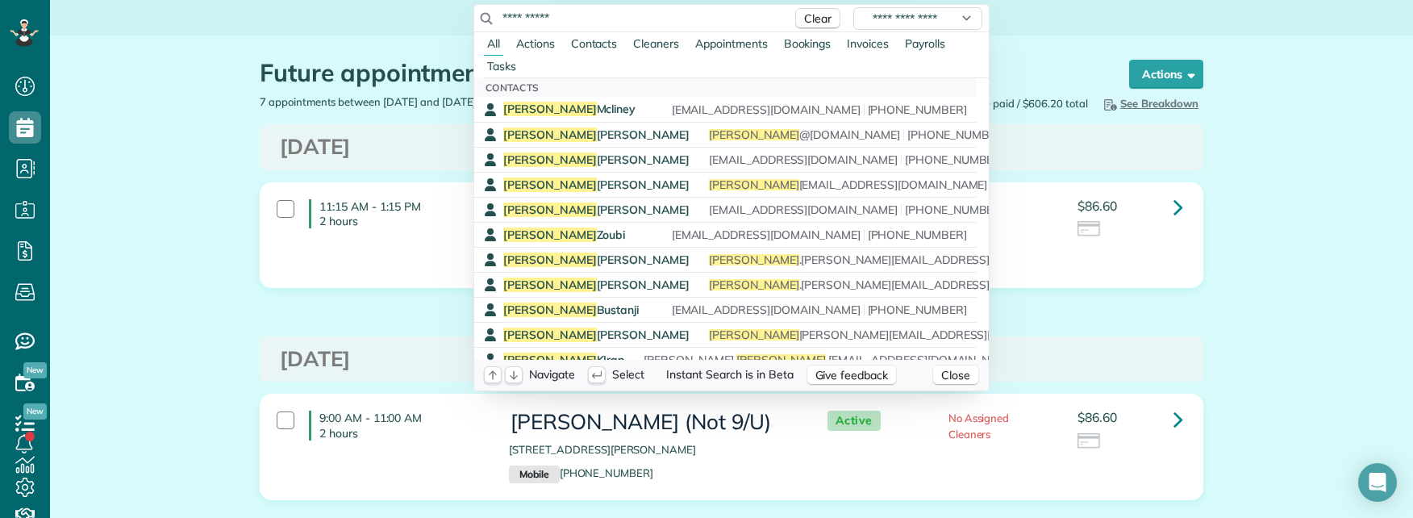
type input "**********"
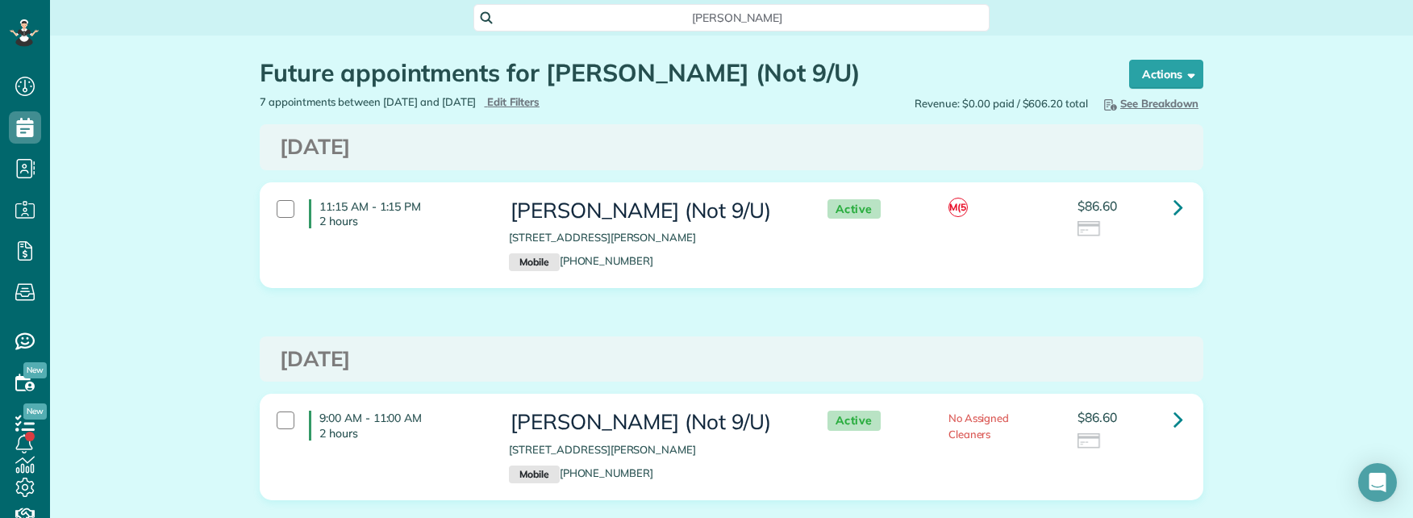
click at [156, 94] on html "Dashboard Scheduling Calendar View List View Dispatch View - Weekly scheduling …" at bounding box center [706, 259] width 1413 height 518
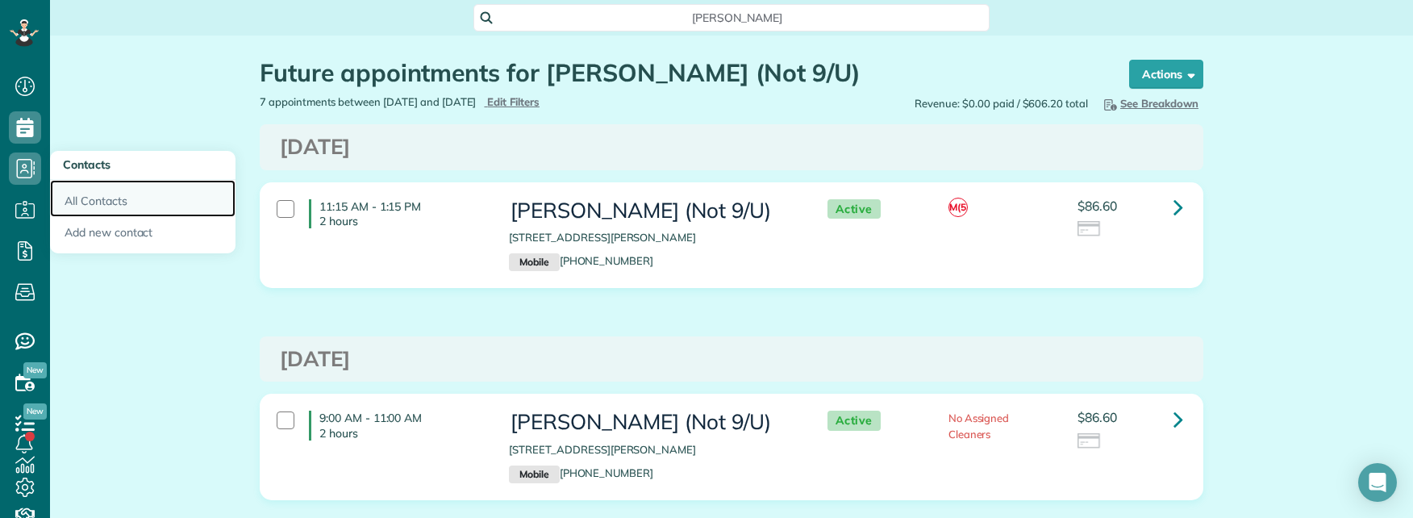
click at [88, 198] on link "All Contacts" at bounding box center [143, 198] width 186 height 37
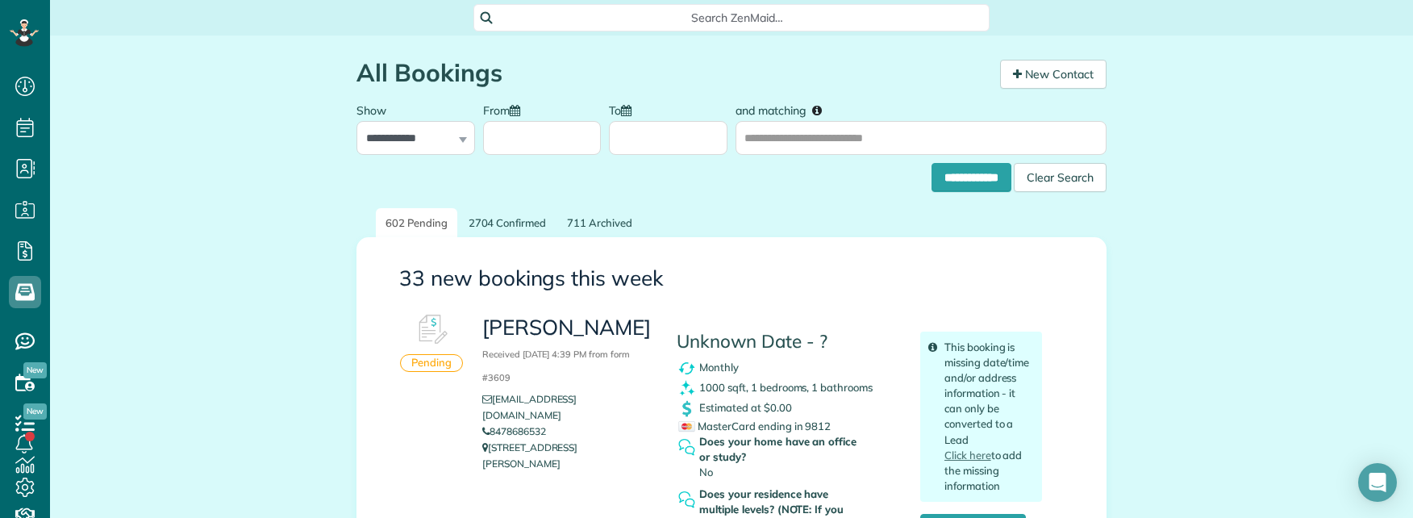
click at [612, 14] on span "Search ZenMaid…" at bounding box center [737, 18] width 490 height 16
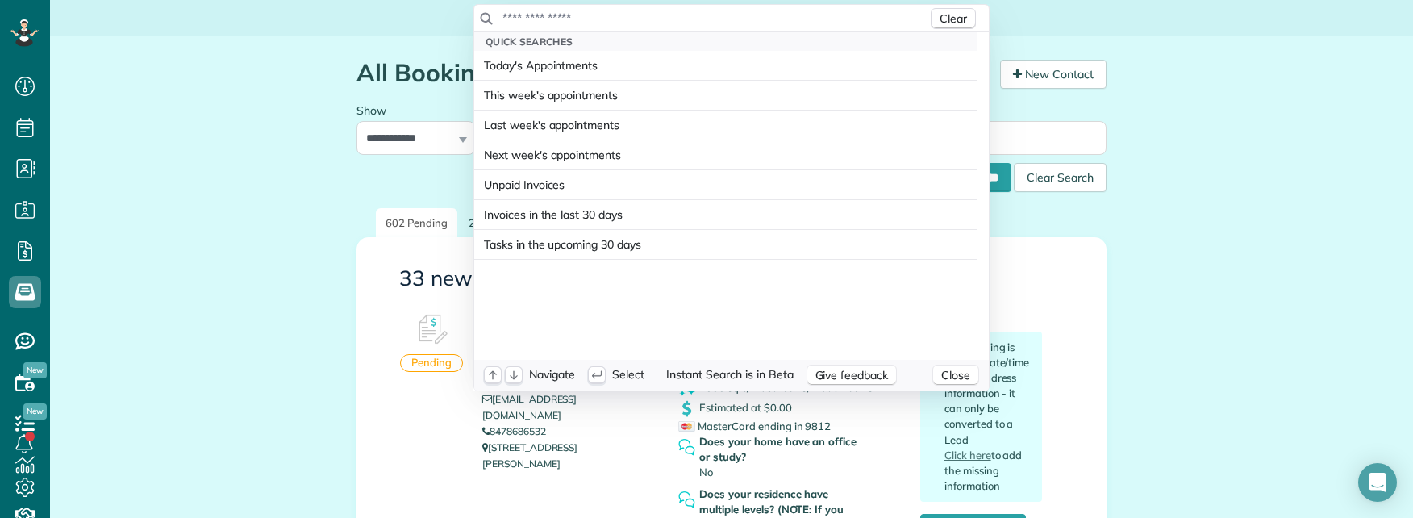
click at [612, 14] on input "text" at bounding box center [715, 18] width 426 height 16
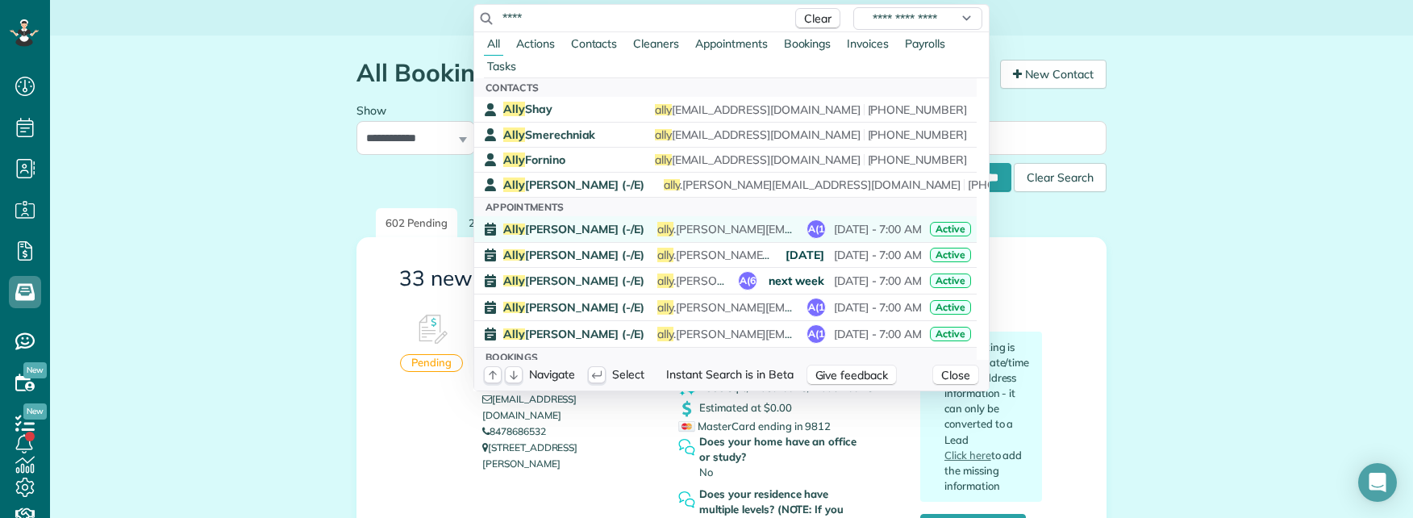
type input "****"
click at [574, 230] on div "Ally Frye (-/E) ally .tibbitts@gmail.com A(1 August 18 - 7:00 AM Active" at bounding box center [737, 228] width 468 height 19
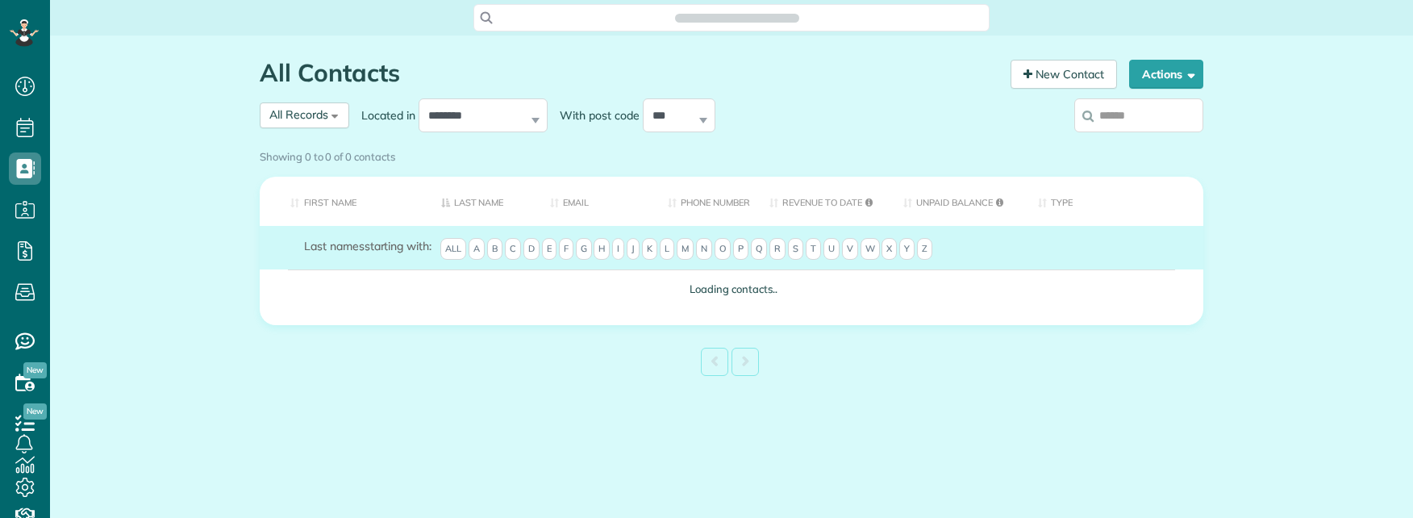
scroll to position [7, 7]
click at [1069, 73] on link "New Contact" at bounding box center [1064, 74] width 106 height 29
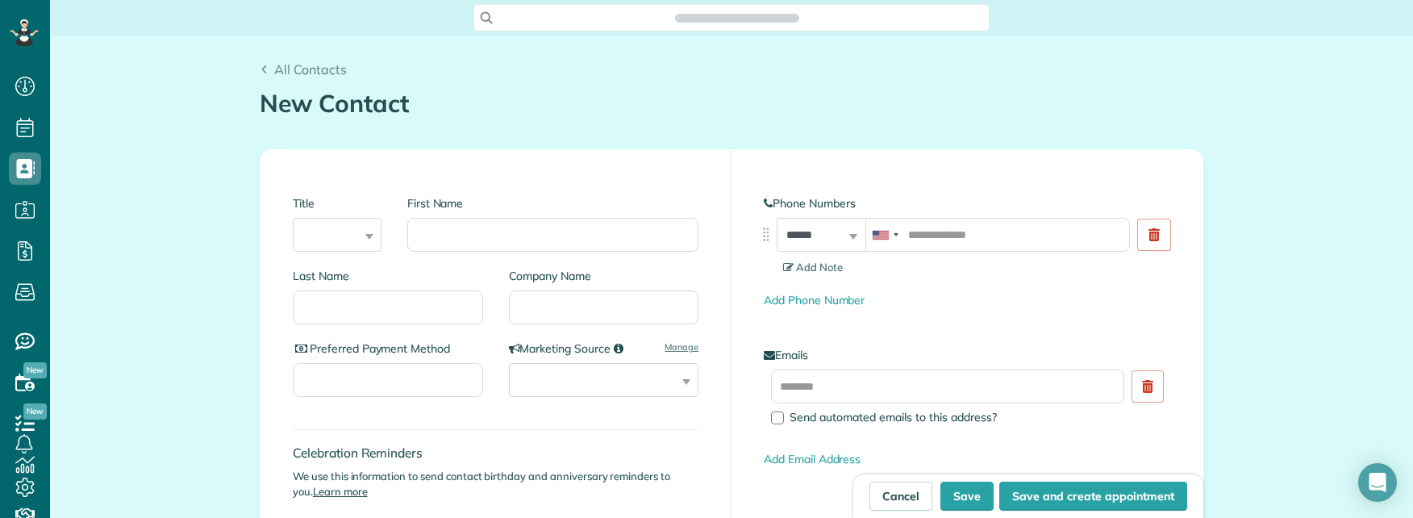
scroll to position [7, 7]
click at [519, 242] on input "First Name" at bounding box center [552, 235] width 291 height 34
type input "***"
click at [326, 309] on input "Last Name" at bounding box center [388, 307] width 190 height 34
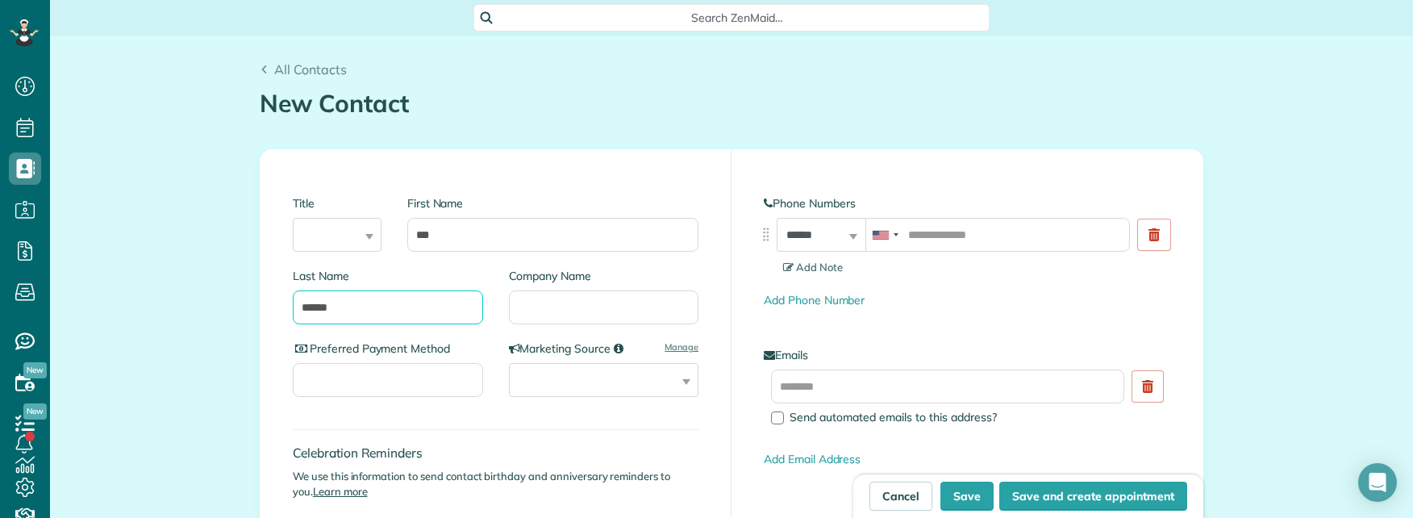
type input "******"
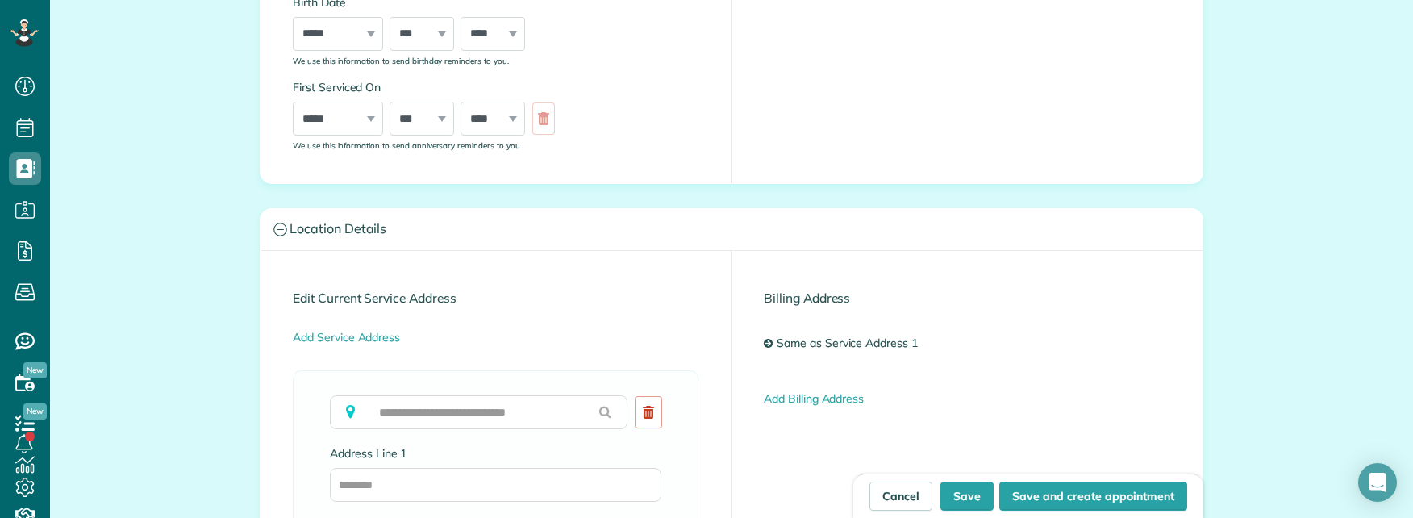
scroll to position [565, 0]
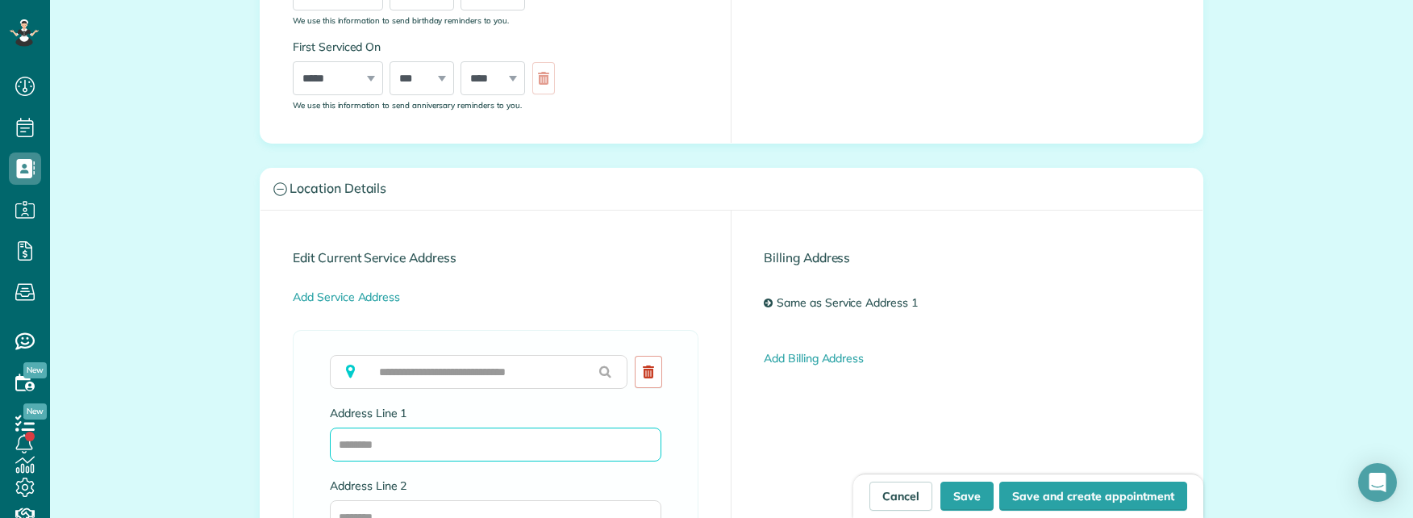
drag, startPoint x: 399, startPoint y: 449, endPoint x: 415, endPoint y: 449, distance: 16.1
click at [401, 449] on input "Address Line 1" at bounding box center [496, 445] width 332 height 34
paste input "**********"
drag, startPoint x: 425, startPoint y: 444, endPoint x: 584, endPoint y: 449, distance: 159.0
click at [584, 449] on input "**********" at bounding box center [496, 445] width 332 height 34
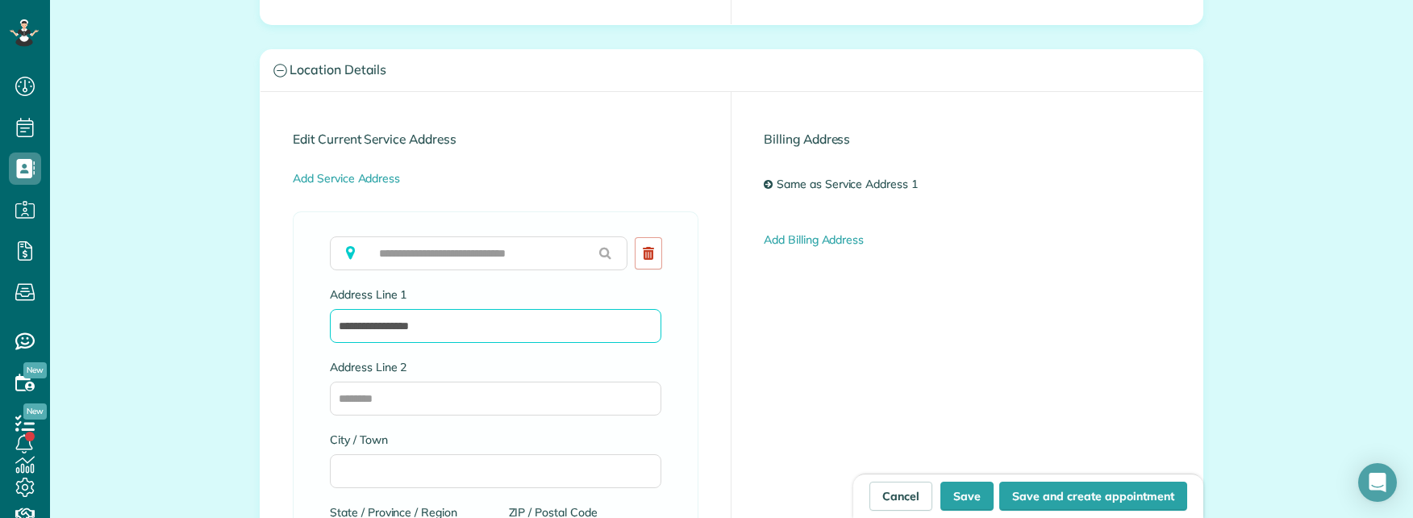
scroll to position [726, 0]
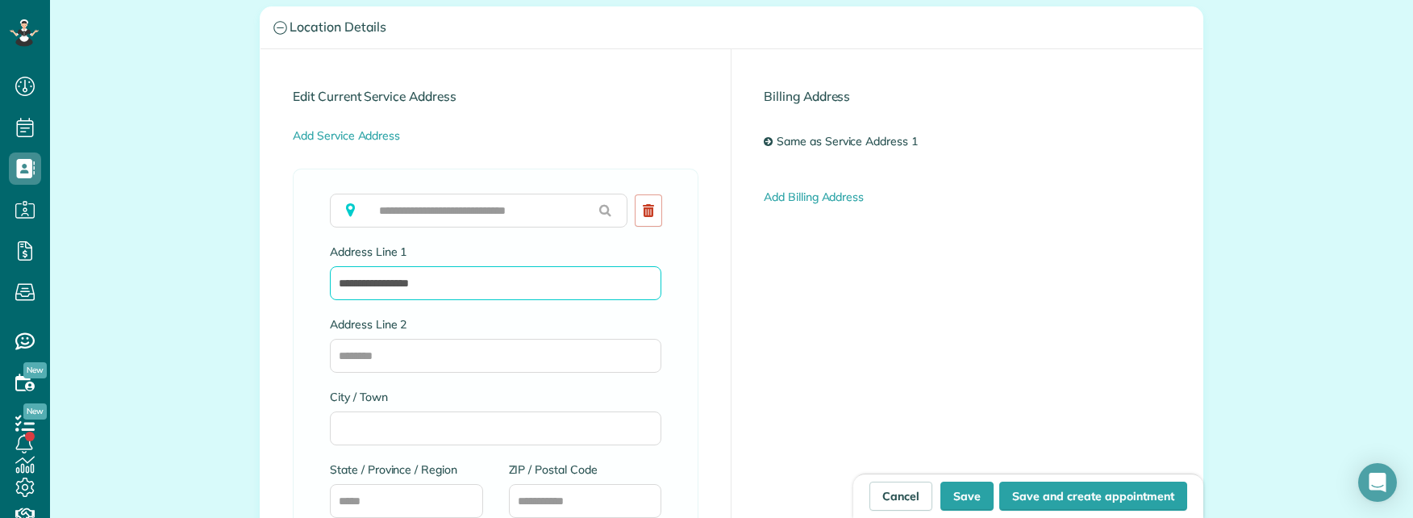
type input "**********"
click at [439, 356] on input "Address Line 2" at bounding box center [496, 356] width 332 height 34
paste input "**********"
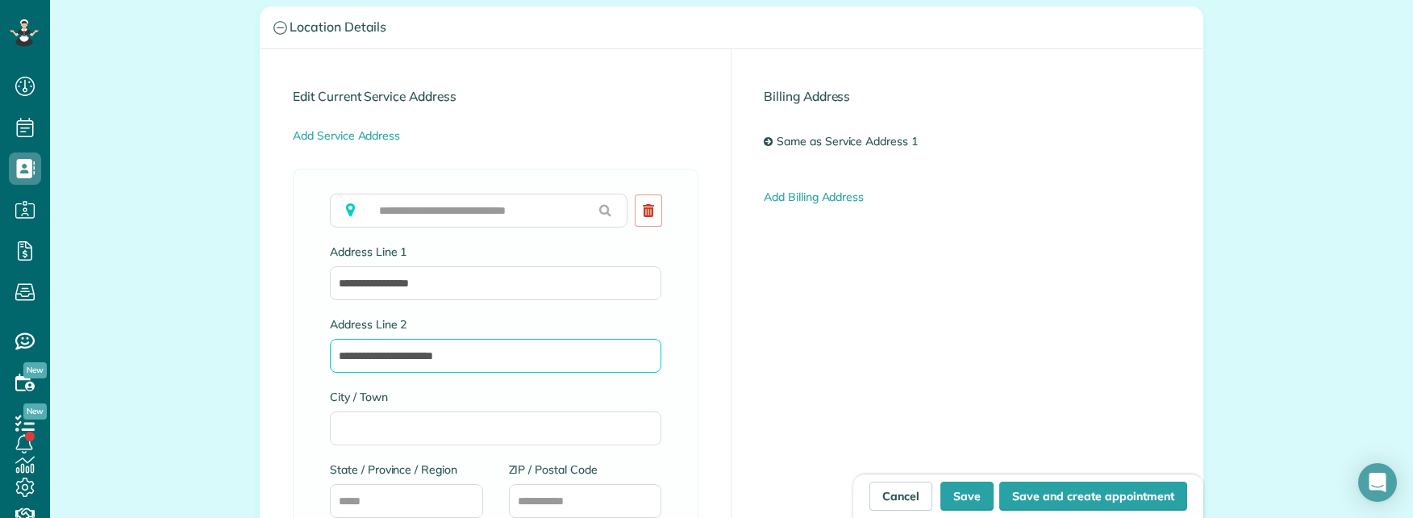
click at [372, 352] on input "**********" at bounding box center [496, 356] width 332 height 34
click at [373, 351] on input "**********" at bounding box center [496, 356] width 332 height 34
type input "**********"
click at [358, 419] on input "City / Town" at bounding box center [496, 428] width 332 height 34
paste input "******"
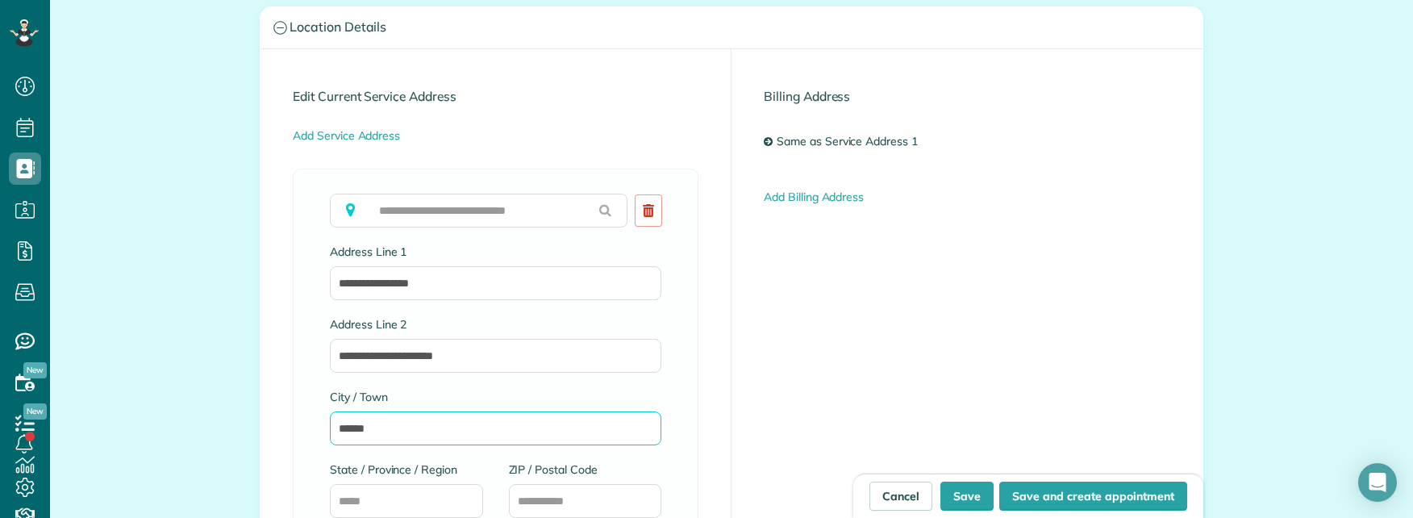
type input "******"
click at [418, 356] on input "**********" at bounding box center [496, 356] width 332 height 34
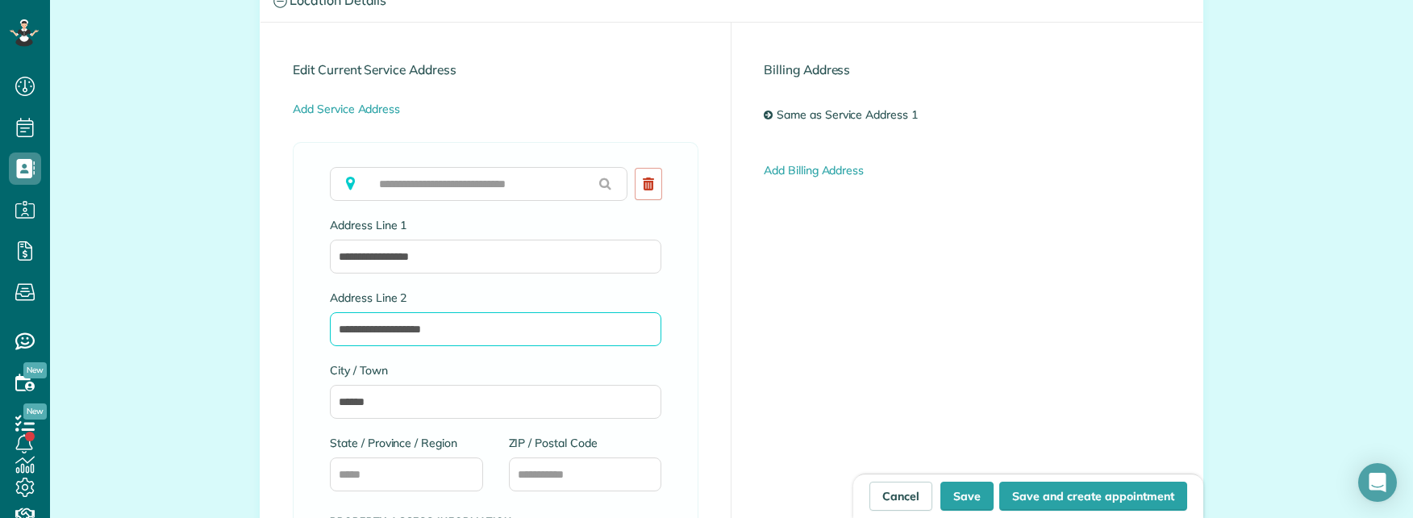
scroll to position [807, 0]
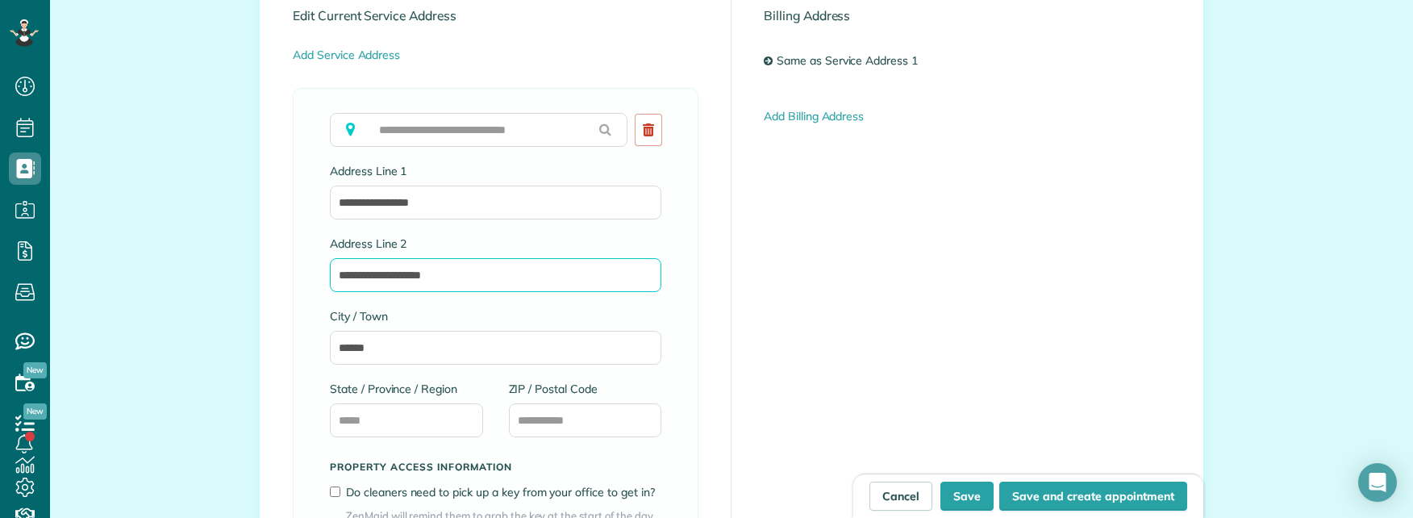
type input "**********"
click at [382, 418] on input "State / Province / Region" at bounding box center [406, 420] width 153 height 34
paste input "**"
type input "**"
click at [428, 277] on input "**********" at bounding box center [496, 275] width 332 height 34
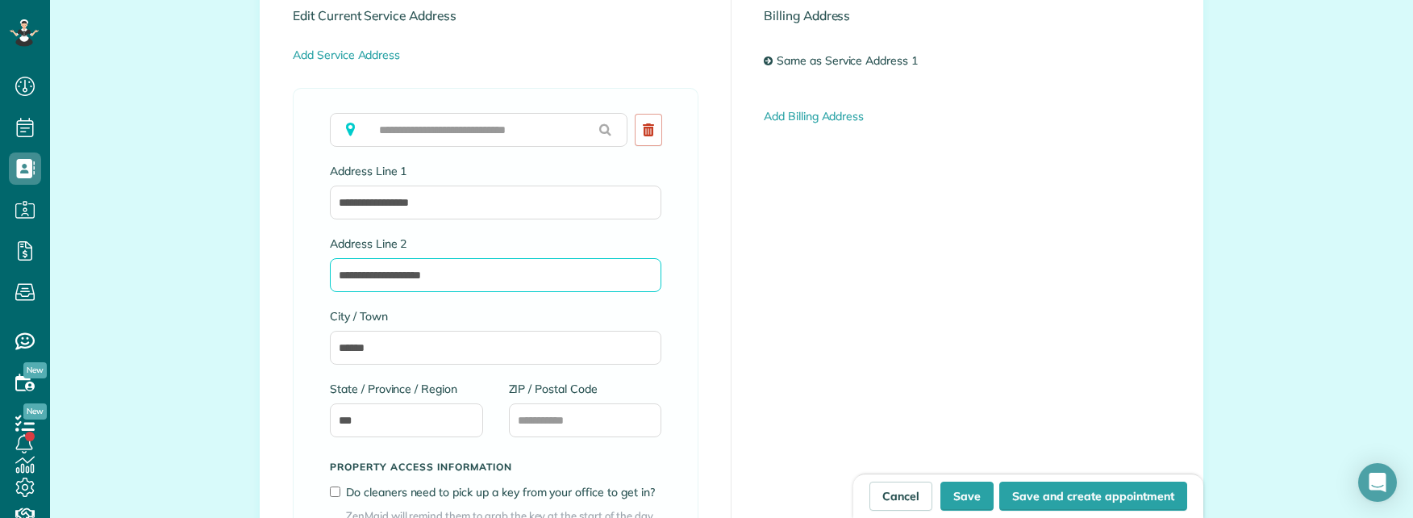
click at [428, 276] on input "**********" at bounding box center [496, 275] width 332 height 34
type input "**********"
click at [553, 423] on input "ZIP / Postal Code" at bounding box center [585, 420] width 153 height 34
paste input "*****"
type input "*****"
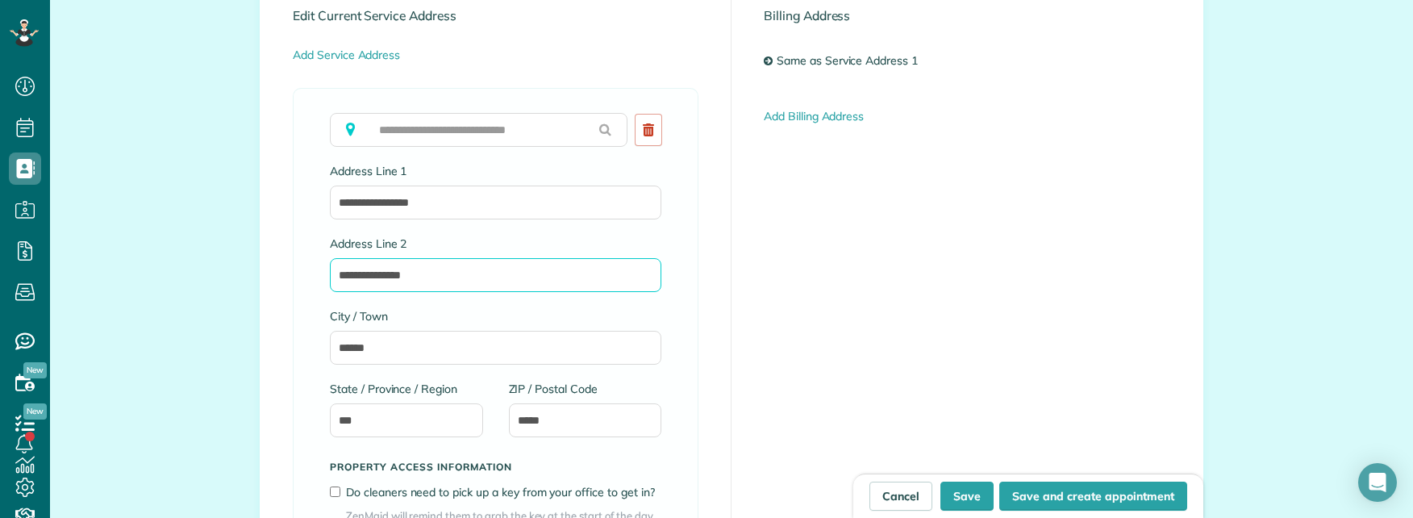
drag, startPoint x: 376, startPoint y: 277, endPoint x: 489, endPoint y: 290, distance: 113.7
click at [490, 286] on input "**********" at bounding box center [496, 275] width 332 height 34
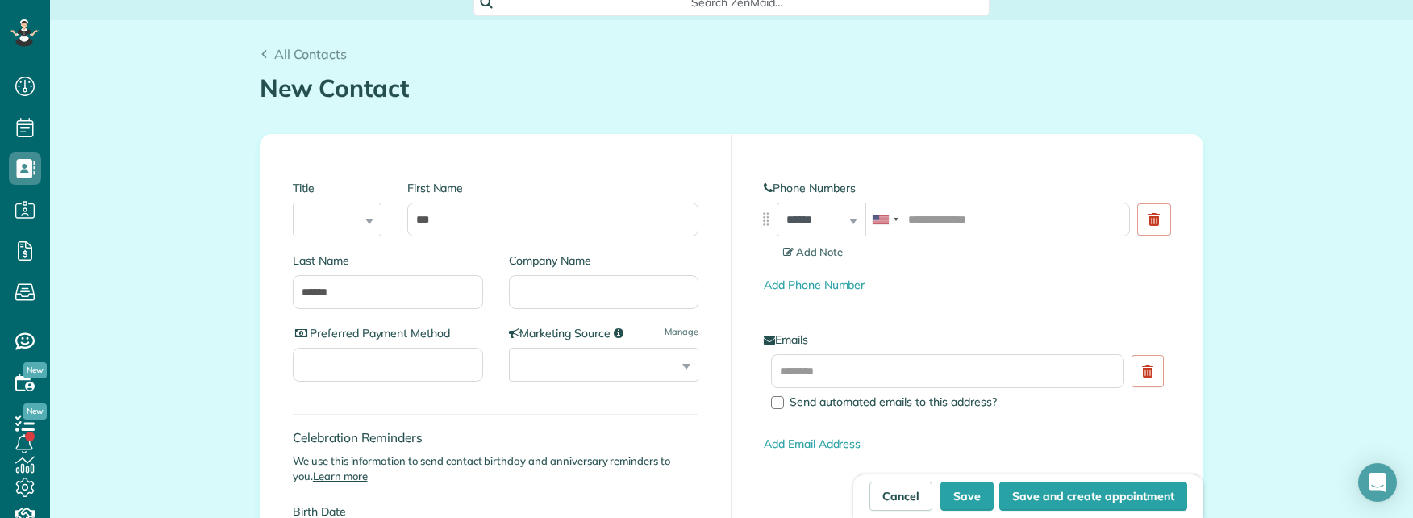
scroll to position [0, 0]
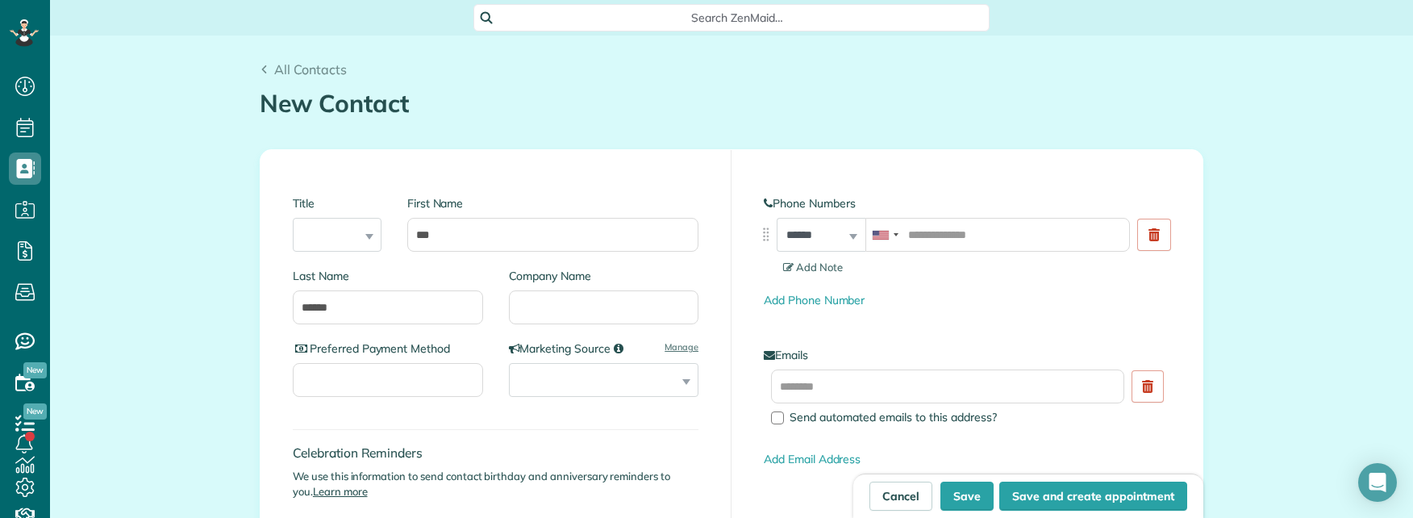
type input "*****"
click at [828, 392] on input "text" at bounding box center [947, 386] width 353 height 34
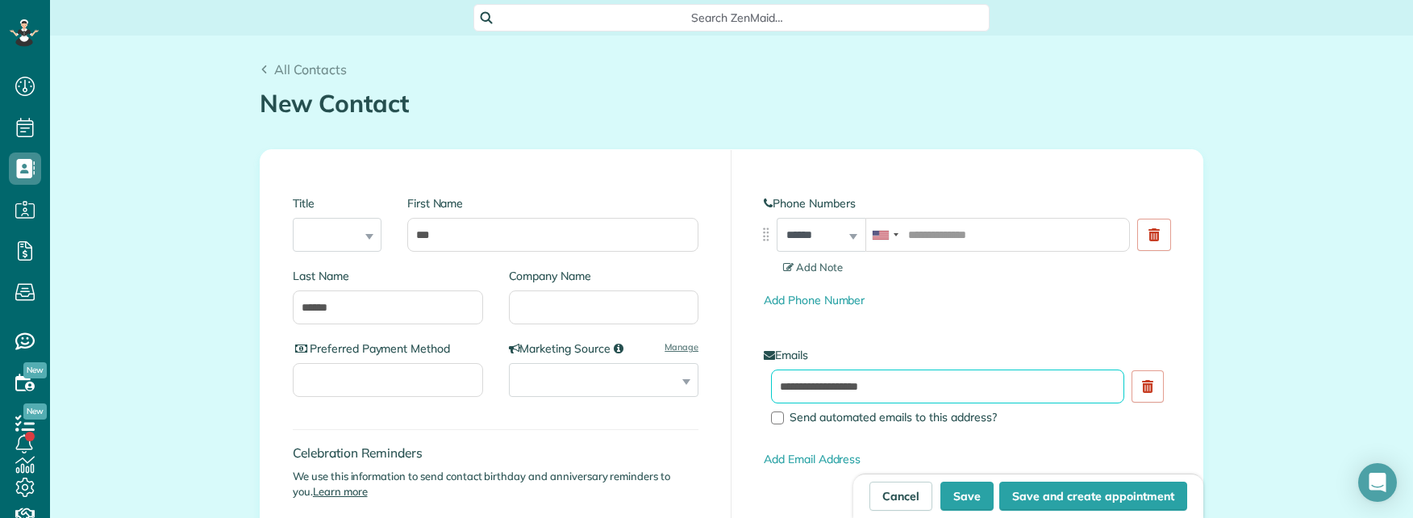
type input "**********"
click at [954, 242] on input "tel" at bounding box center [998, 235] width 265 height 34
paste input "**********"
click at [938, 153] on div "**********" at bounding box center [967, 428] width 471 height 557
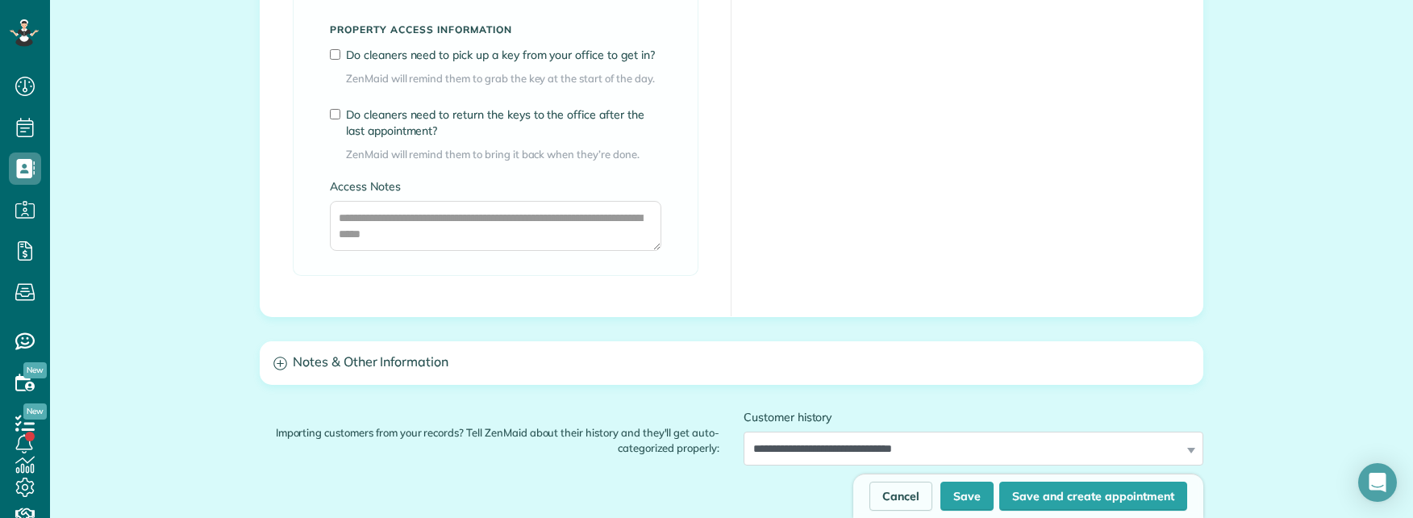
scroll to position [1291, 0]
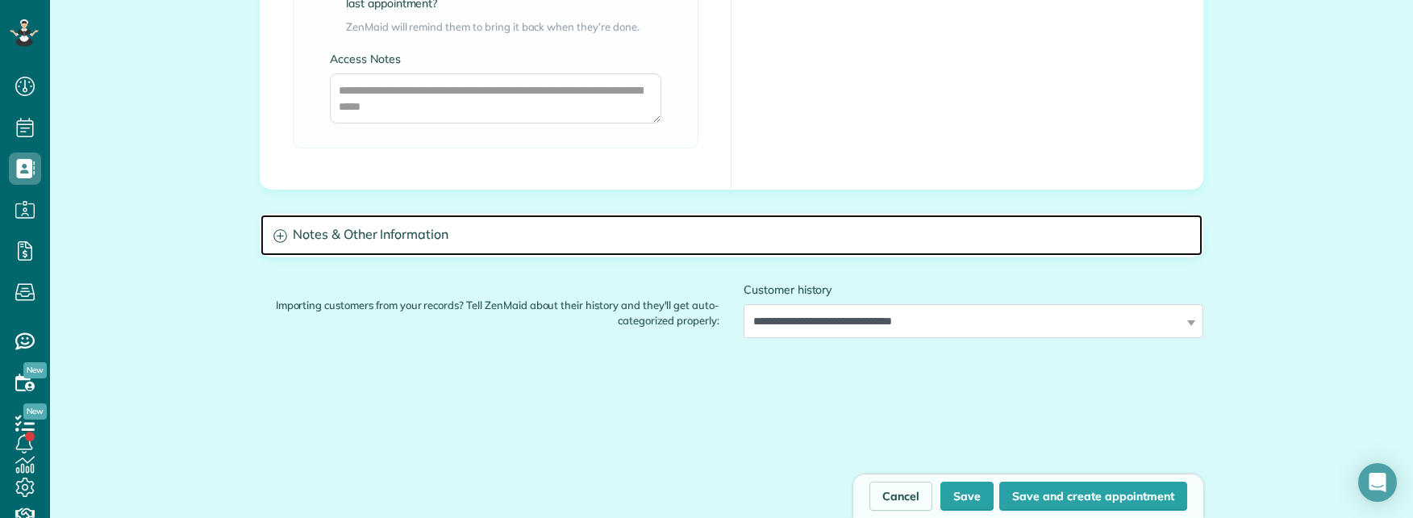
click at [474, 227] on h3 "Notes & Other Information" at bounding box center [732, 235] width 942 height 41
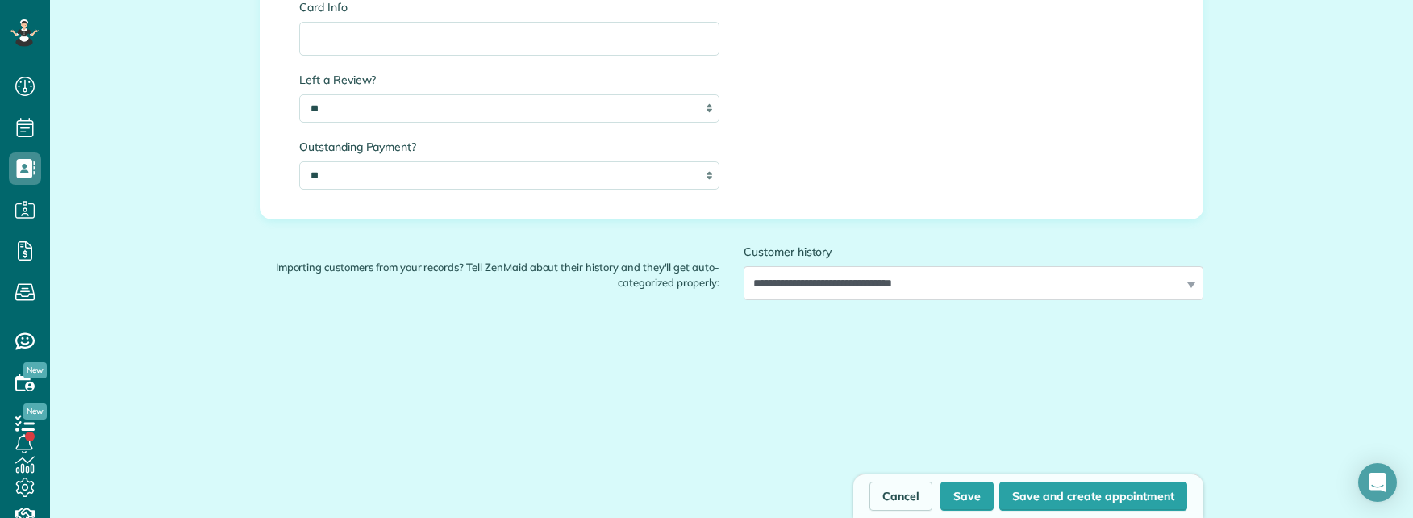
scroll to position [1936, 0]
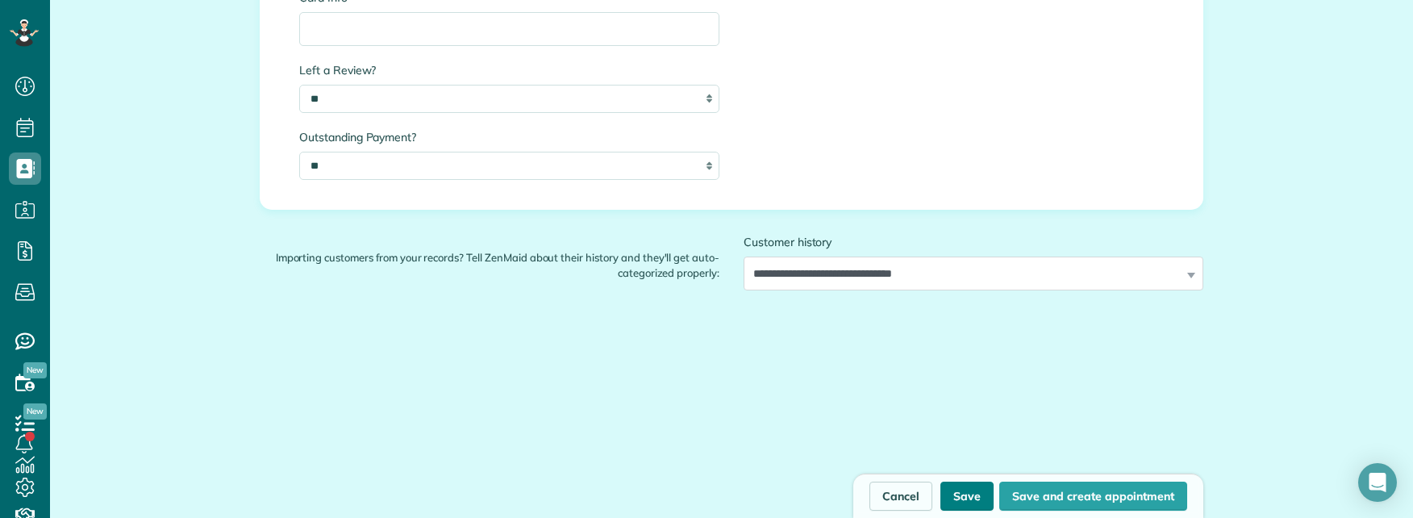
click at [959, 498] on button "Save" at bounding box center [967, 496] width 53 height 29
type input "**********"
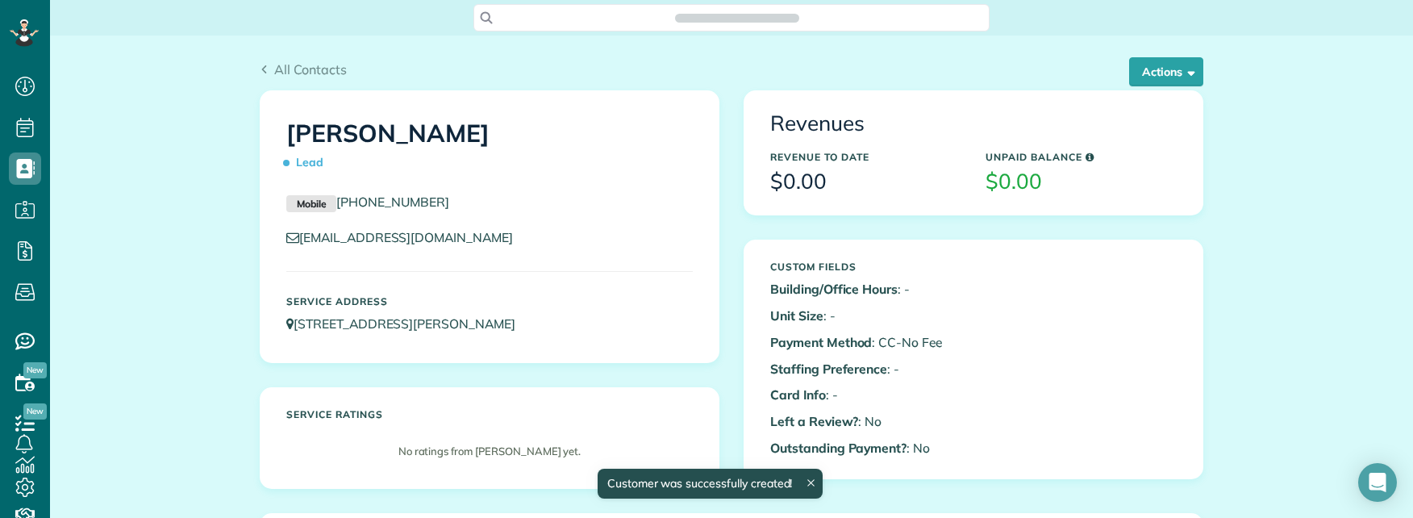
scroll to position [7, 7]
click at [1145, 74] on button "Actions" at bounding box center [1166, 71] width 74 height 29
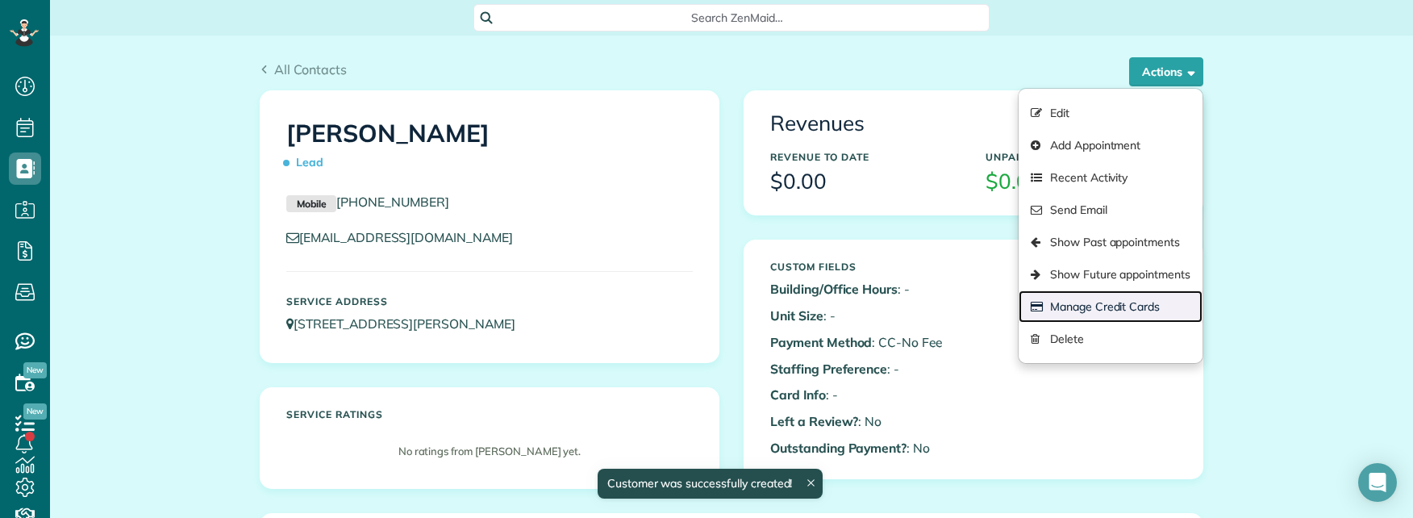
click at [1090, 307] on link "Manage Credit Cards" at bounding box center [1111, 306] width 184 height 32
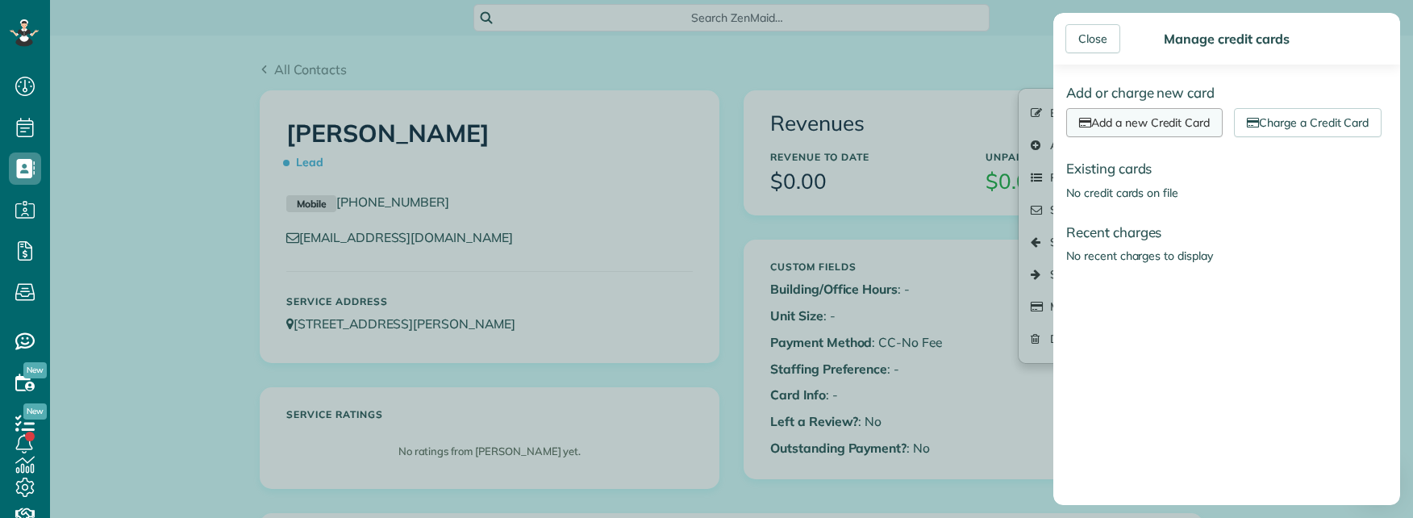
click at [1162, 125] on link "Add a new Credit Card" at bounding box center [1144, 122] width 157 height 29
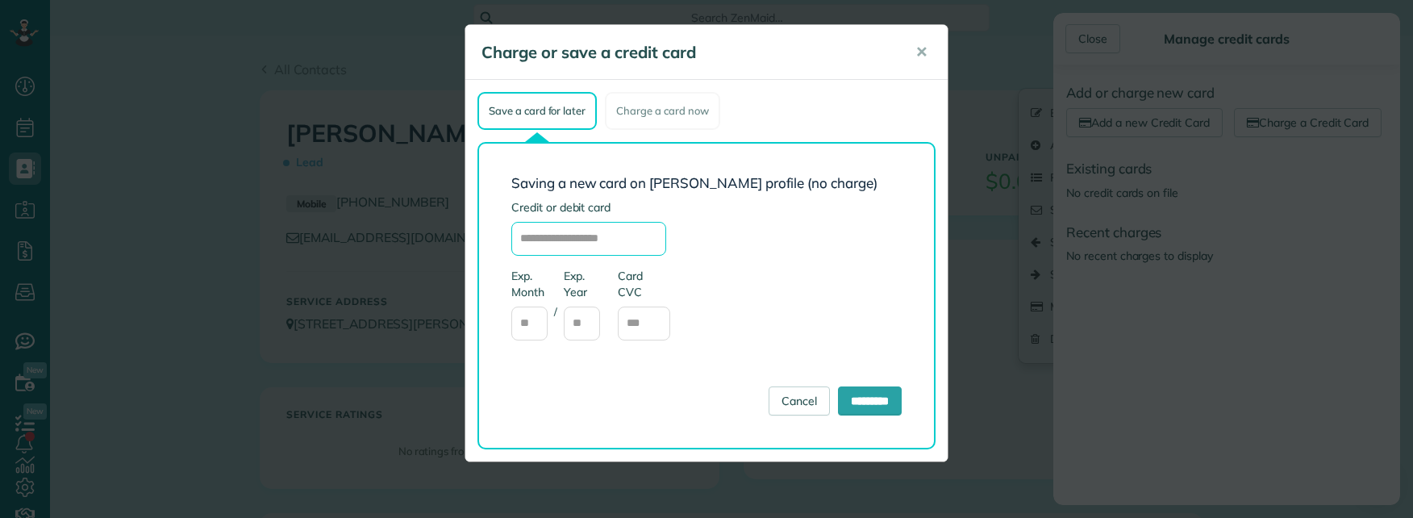
click at [577, 233] on input "text" at bounding box center [588, 239] width 155 height 34
type input "**********"
click at [748, 216] on form "**********" at bounding box center [706, 296] width 390 height 240
click at [737, 244] on div "**********" at bounding box center [656, 289] width 290 height 134
click at [531, 318] on input "text" at bounding box center [529, 324] width 36 height 34
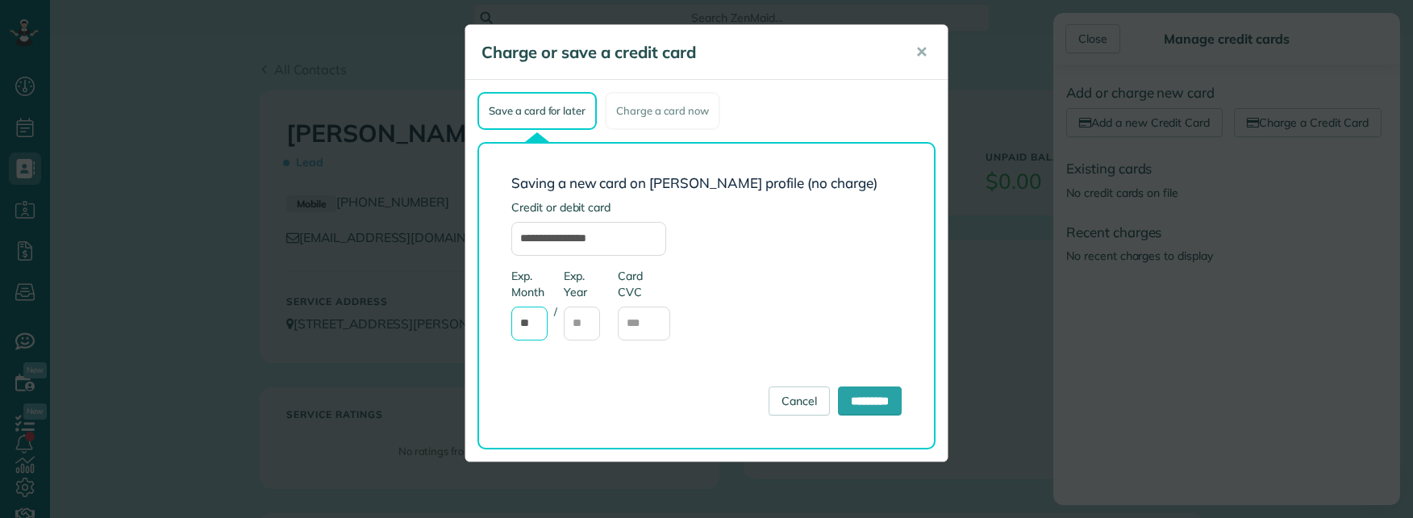
type input "**"
type input "***"
click at [872, 326] on form "**********" at bounding box center [706, 296] width 390 height 240
click at [869, 399] on input "*********" at bounding box center [870, 400] width 64 height 29
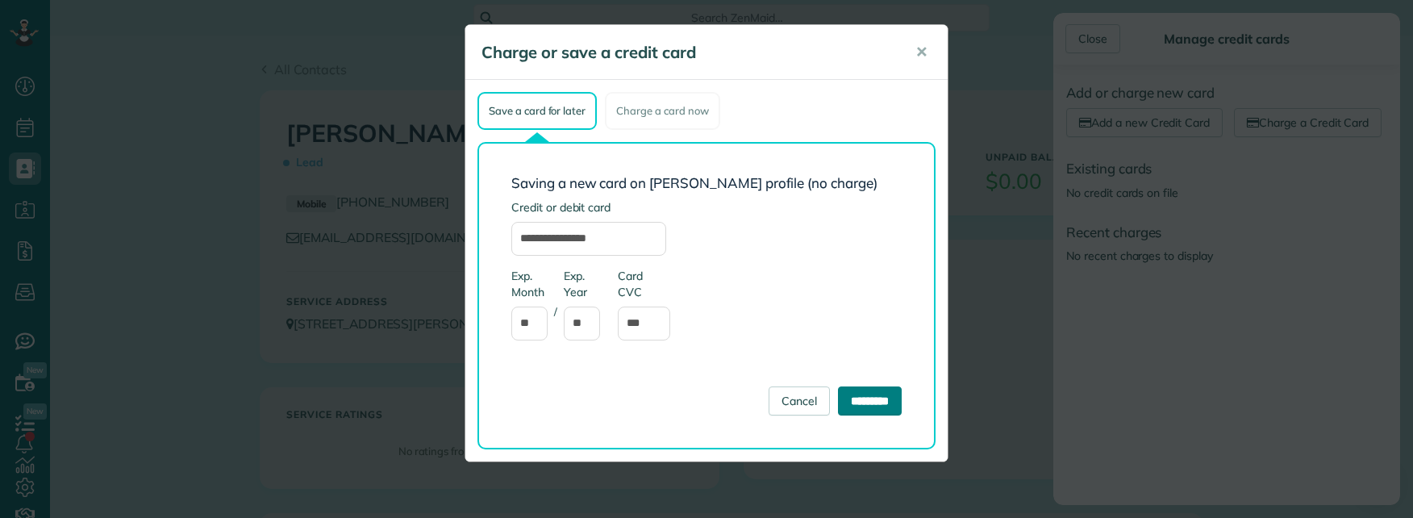
type input "**********"
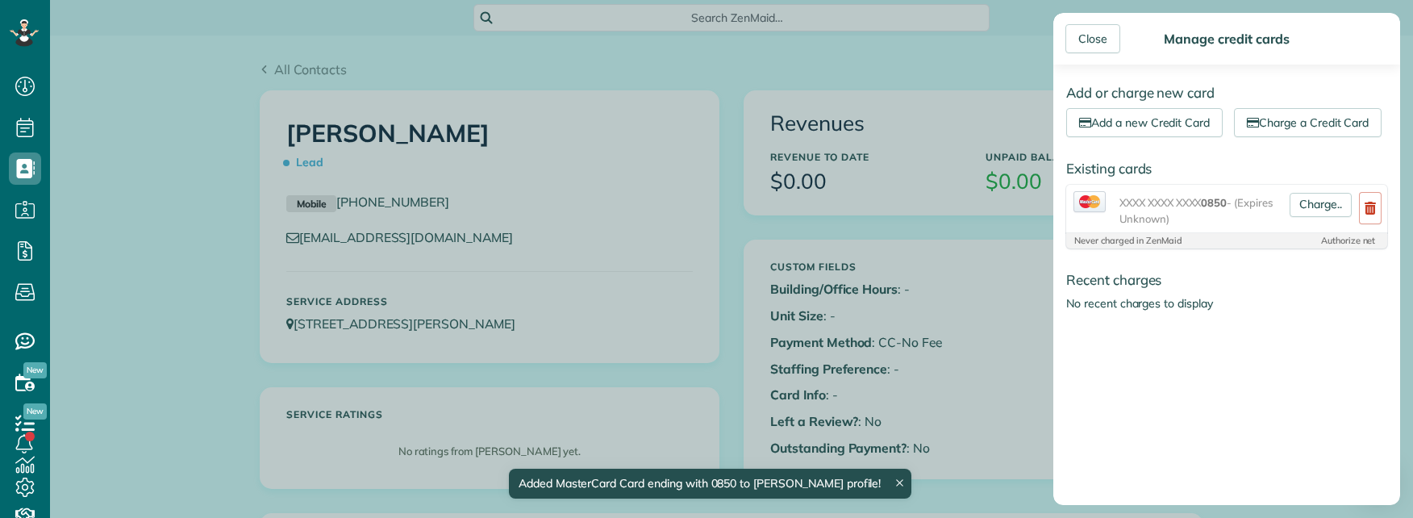
click at [1007, 406] on div "Close Manage credit cards Add or charge new card Add a new Credit Card Charge a…" at bounding box center [706, 259] width 1413 height 518
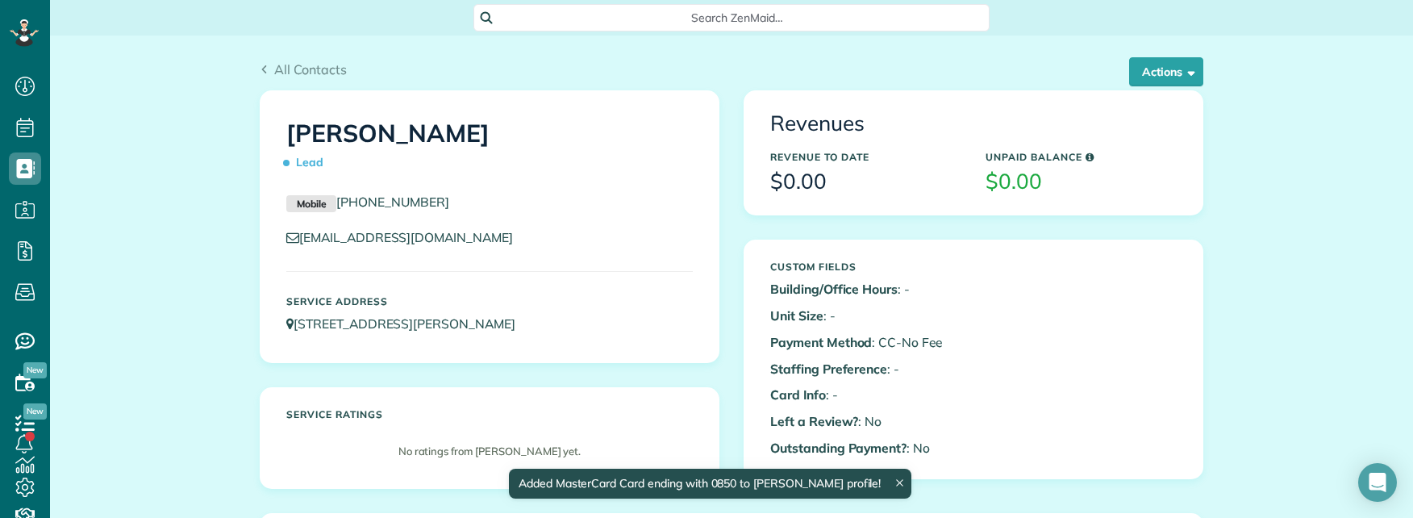
click at [722, 182] on div "[PERSON_NAME] Lead Mobile [PHONE_NUMBER] [EMAIL_ADDRESS][DOMAIN_NAME] Service A…" at bounding box center [490, 301] width 484 height 423
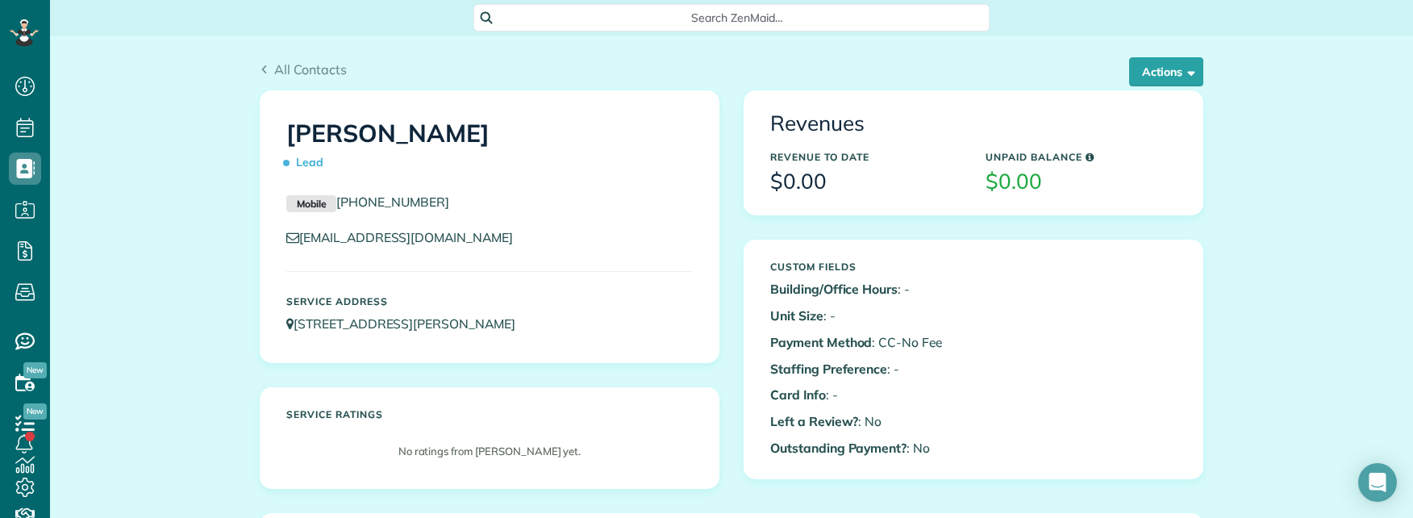
click at [732, 245] on div "Revenues Revenue to Date $0.00 Unpaid Balance $0.00 Custom Fields Building/Offi…" at bounding box center [974, 296] width 484 height 413
click at [941, 295] on p "Building/Office Hours : -" at bounding box center [865, 289] width 191 height 19
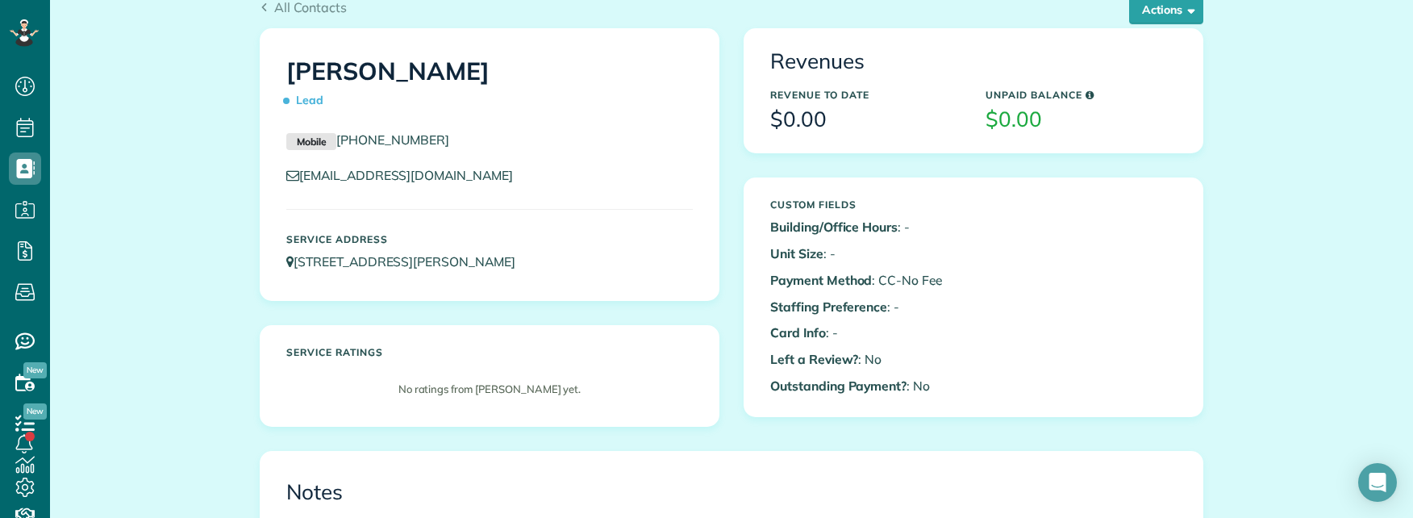
scroll to position [403, 0]
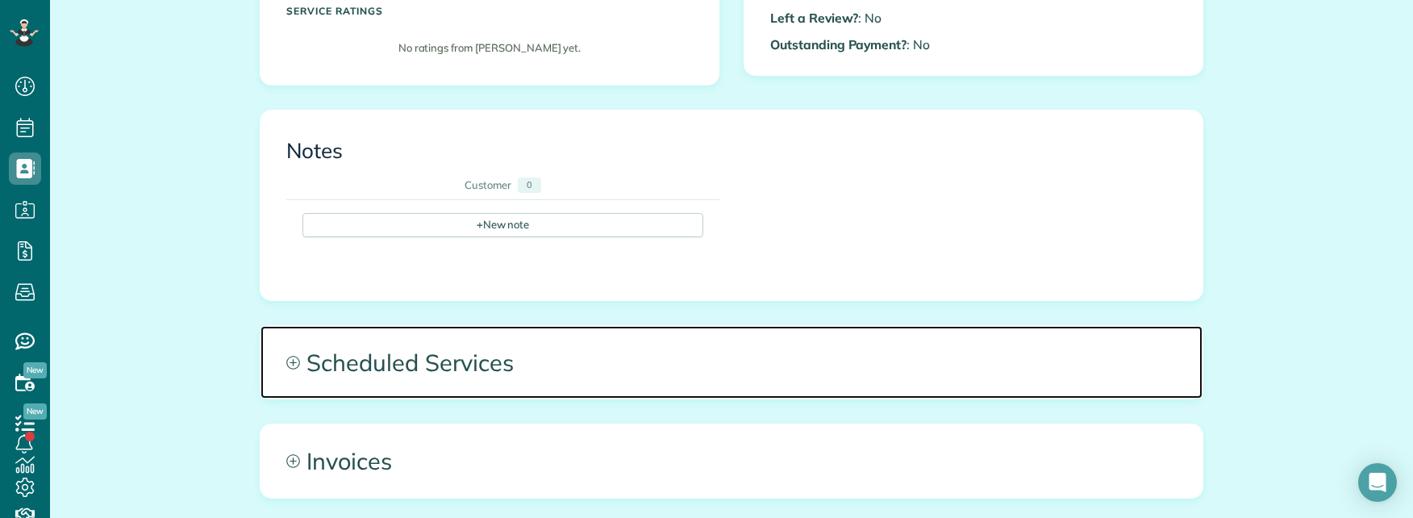
click at [702, 345] on span "Scheduled Services" at bounding box center [732, 362] width 942 height 73
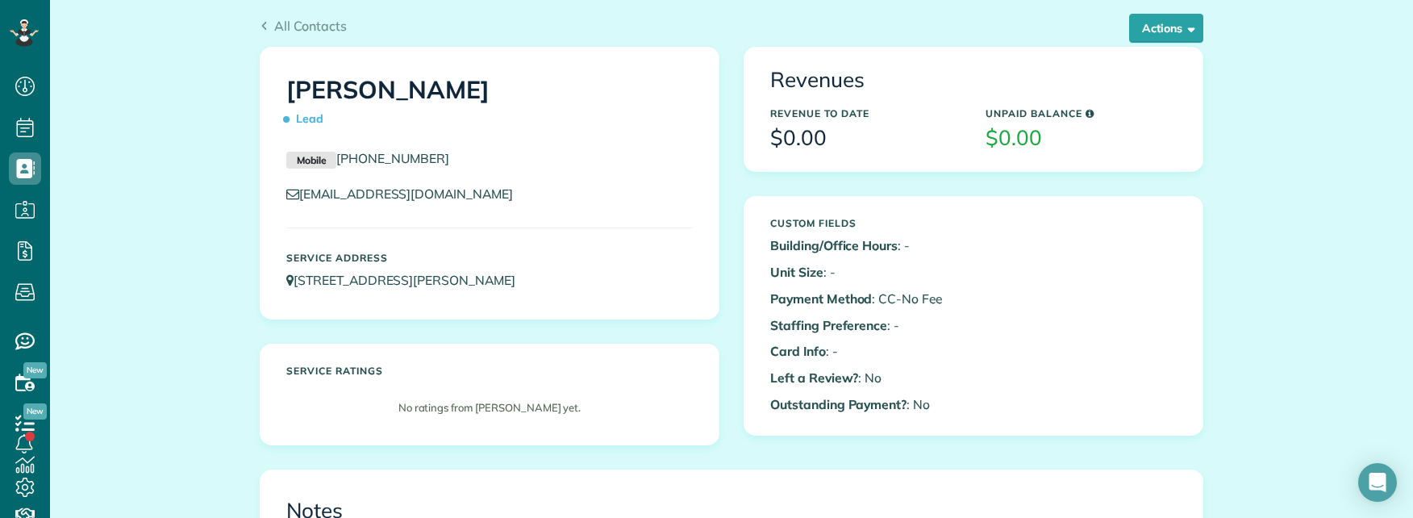
scroll to position [0, 0]
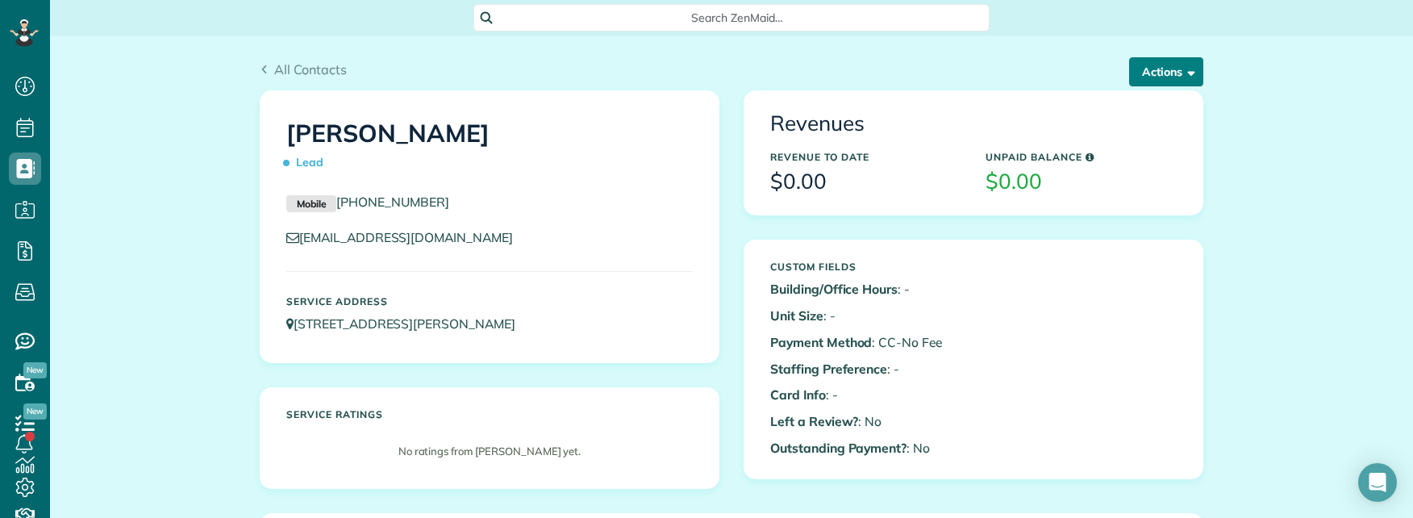
click at [1153, 74] on button "Actions" at bounding box center [1166, 71] width 74 height 29
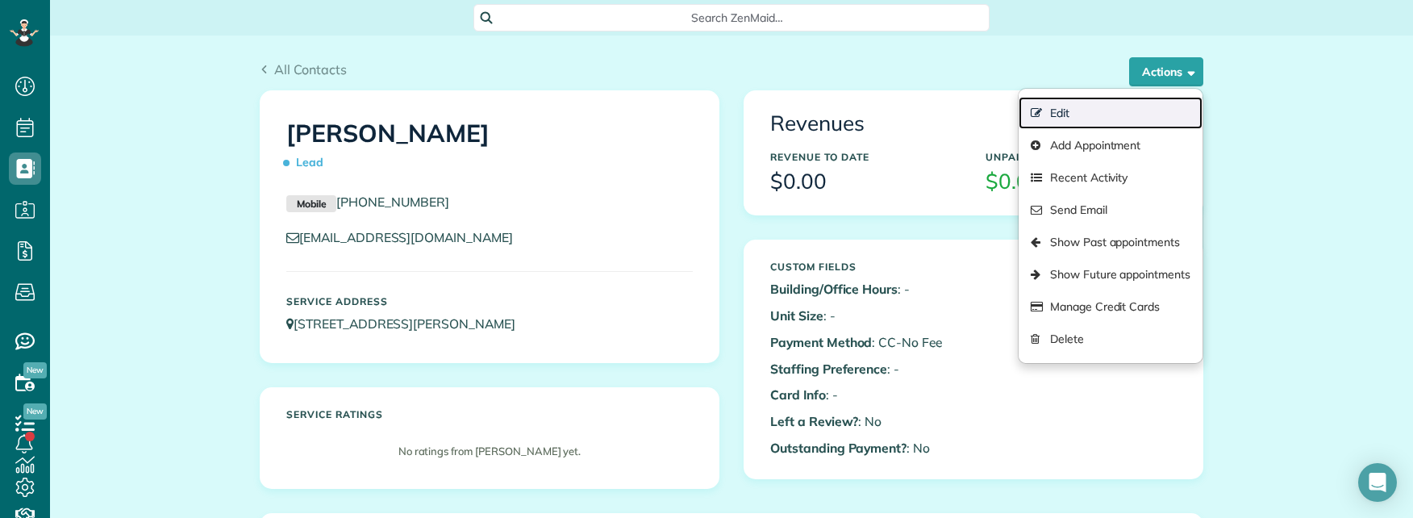
click at [1070, 112] on link "Edit" at bounding box center [1111, 113] width 184 height 32
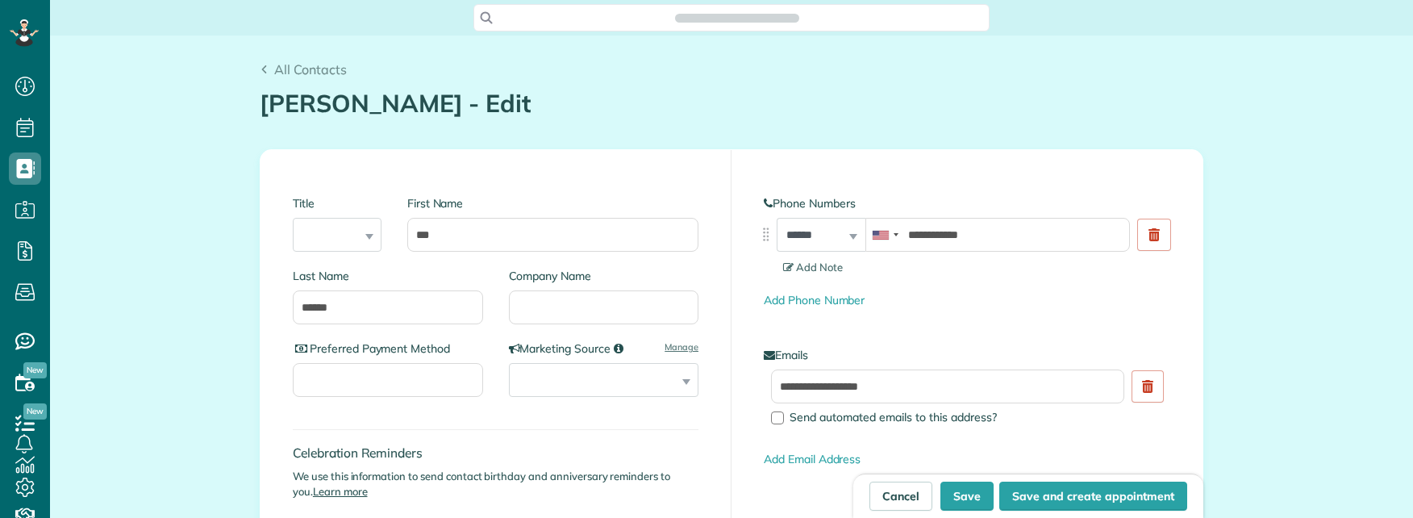
scroll to position [7, 7]
type input "**********"
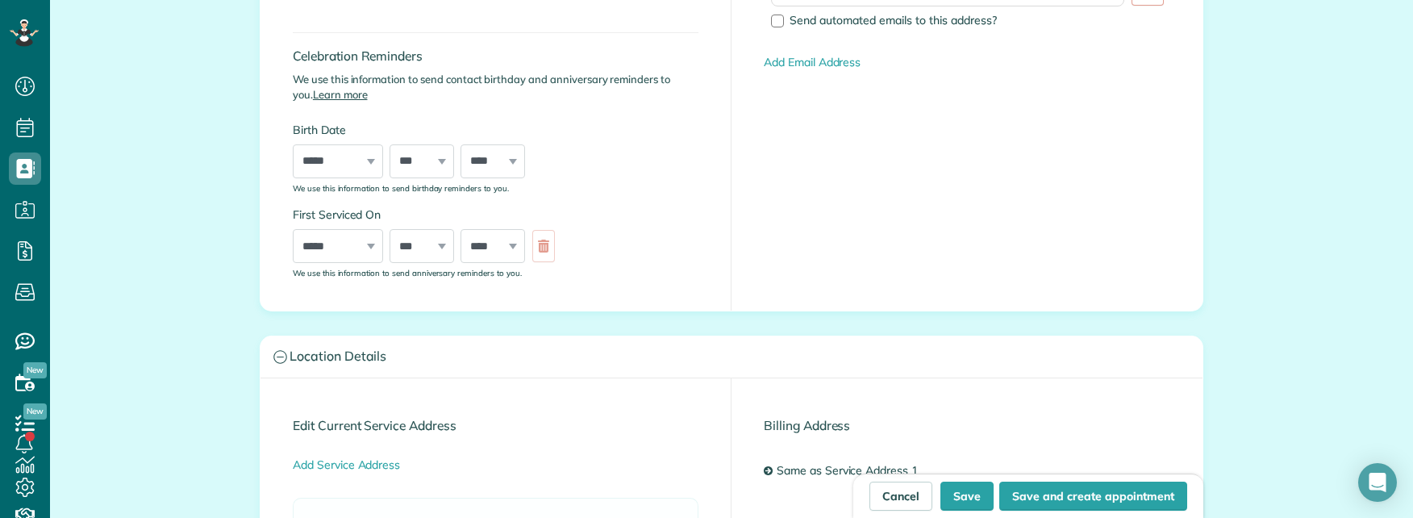
scroll to position [403, 0]
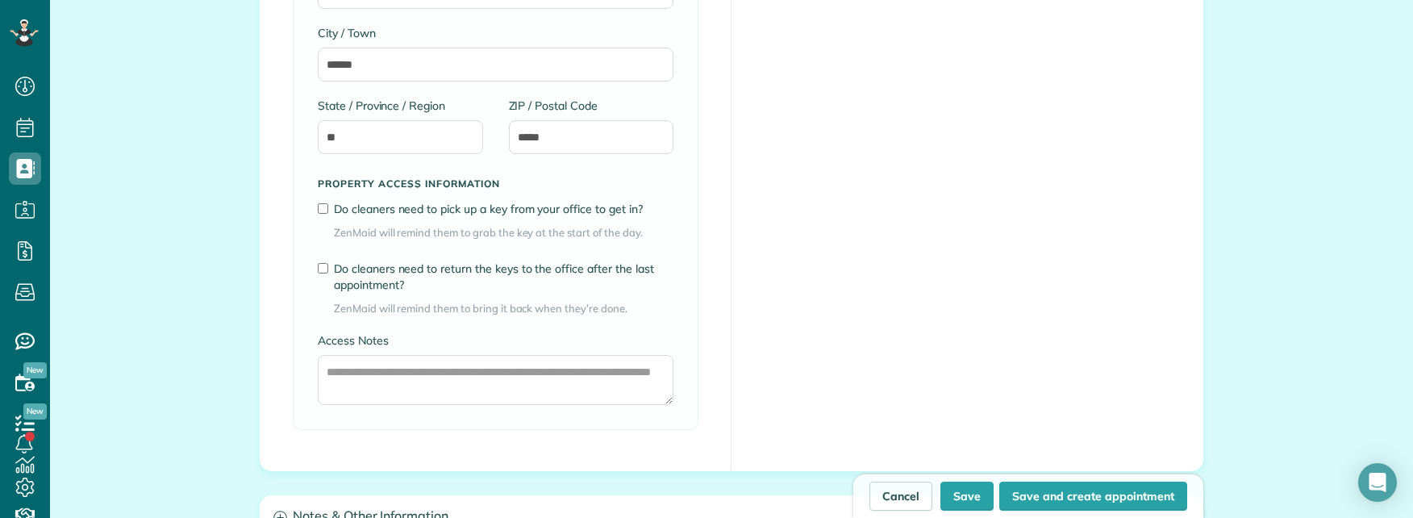
scroll to position [1371, 0]
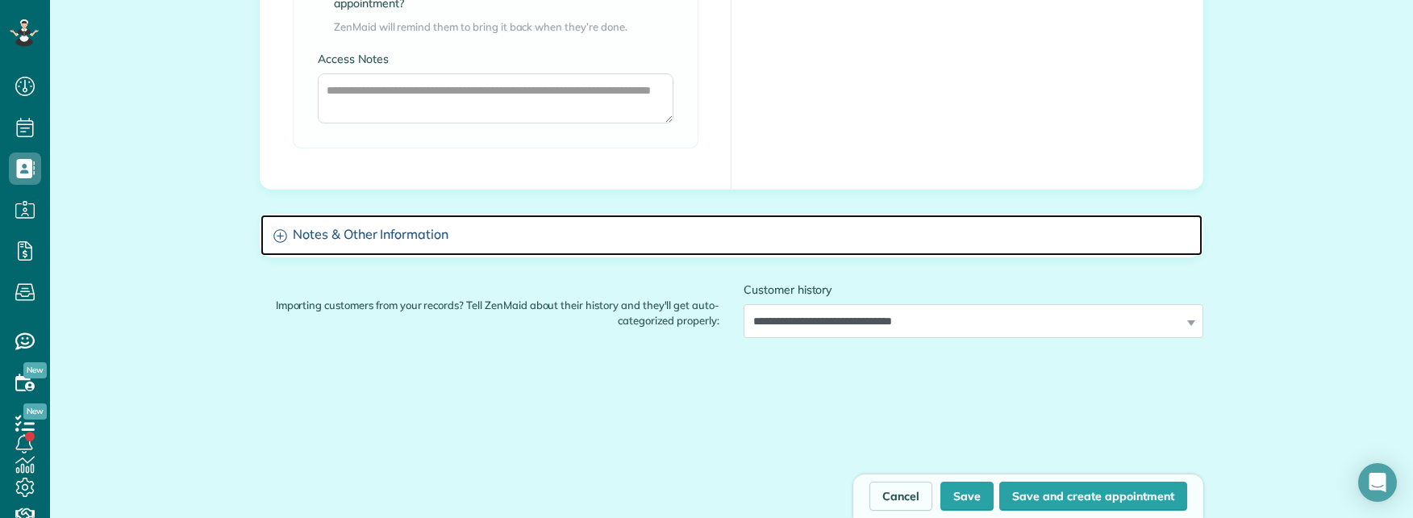
drag, startPoint x: 390, startPoint y: 237, endPoint x: 381, endPoint y: 259, distance: 23.5
click at [390, 236] on h3 "Notes & Other Information" at bounding box center [732, 235] width 942 height 41
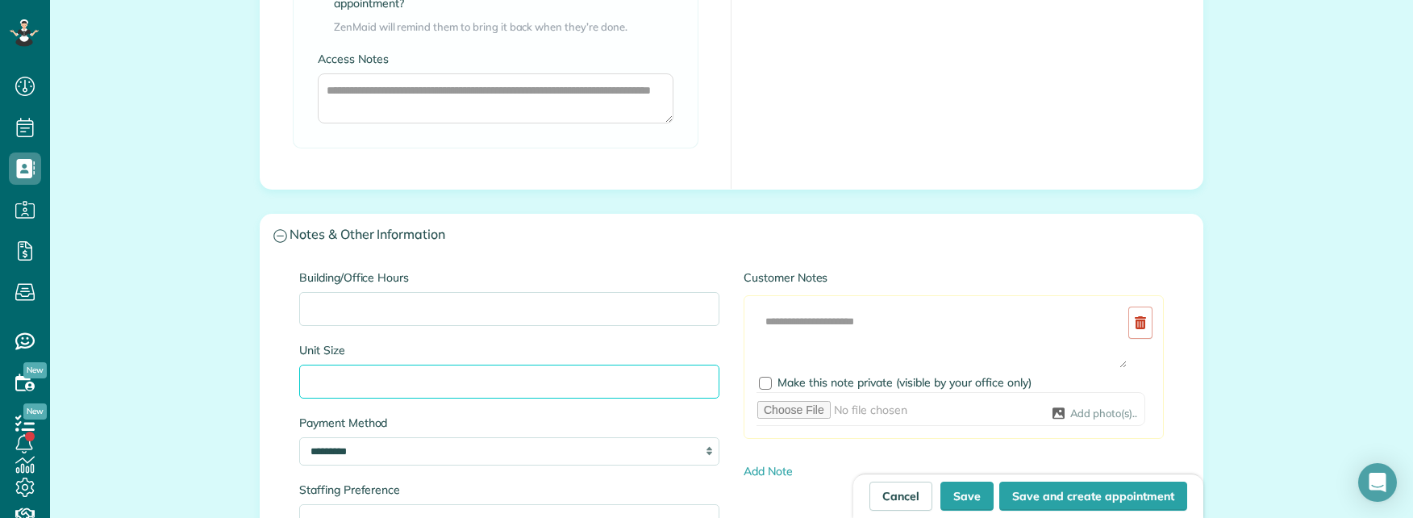
click at [336, 385] on input "Unit Size" at bounding box center [509, 382] width 420 height 34
drag, startPoint x: 748, startPoint y: 424, endPoint x: 713, endPoint y: 414, distance: 36.0
click at [744, 423] on div "Add Image Make this note private (visible by your office only) Add photo(s).." at bounding box center [954, 367] width 420 height 144
drag, startPoint x: 364, startPoint y: 380, endPoint x: 413, endPoint y: 385, distance: 49.4
click at [413, 384] on input "**********" at bounding box center [509, 382] width 420 height 34
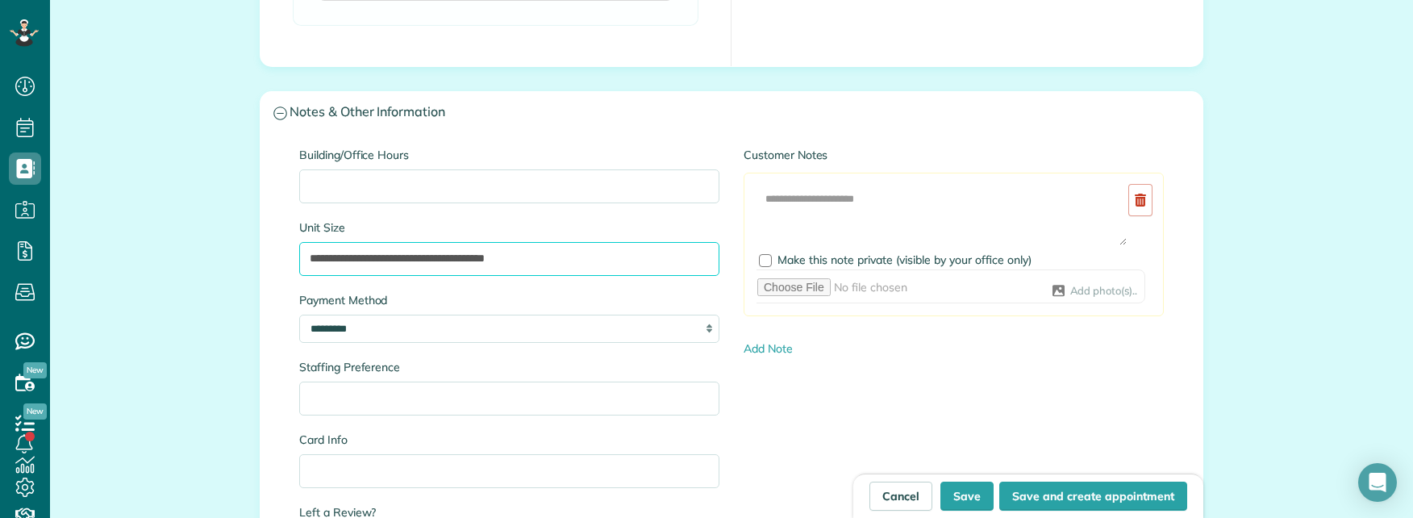
scroll to position [1452, 0]
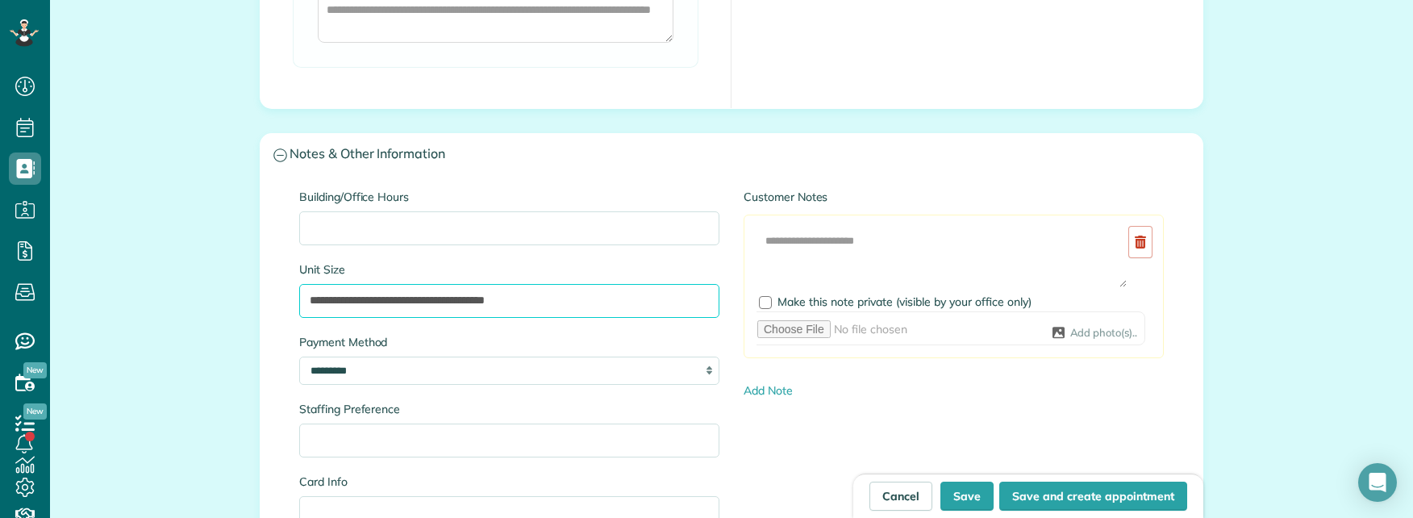
type input "**********"
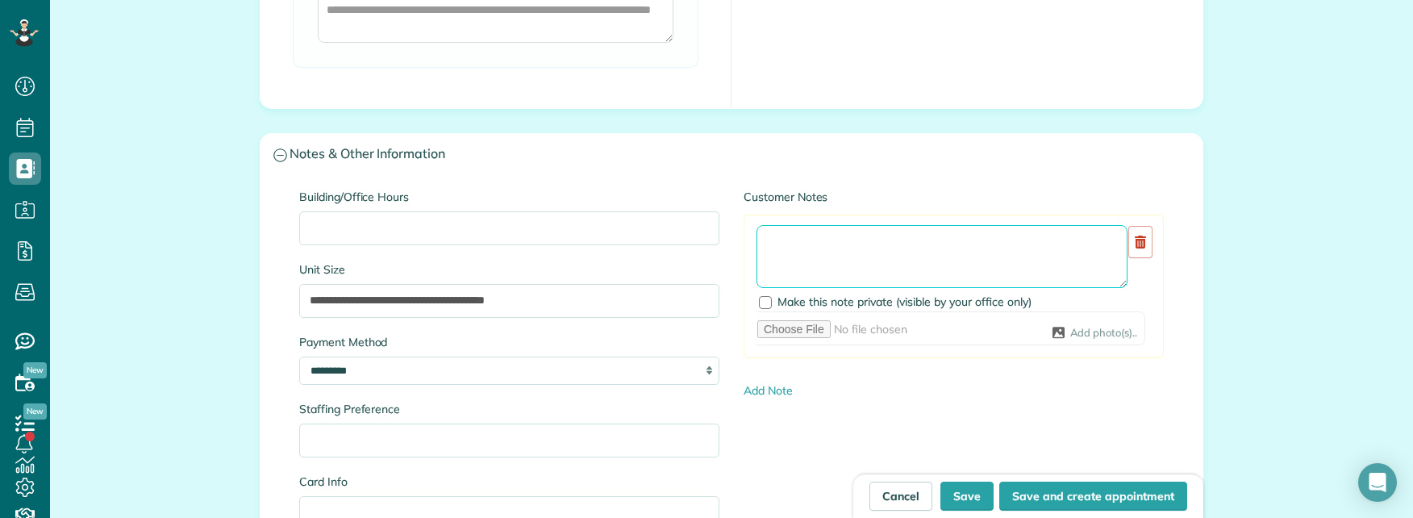
click at [809, 240] on textarea at bounding box center [942, 256] width 371 height 63
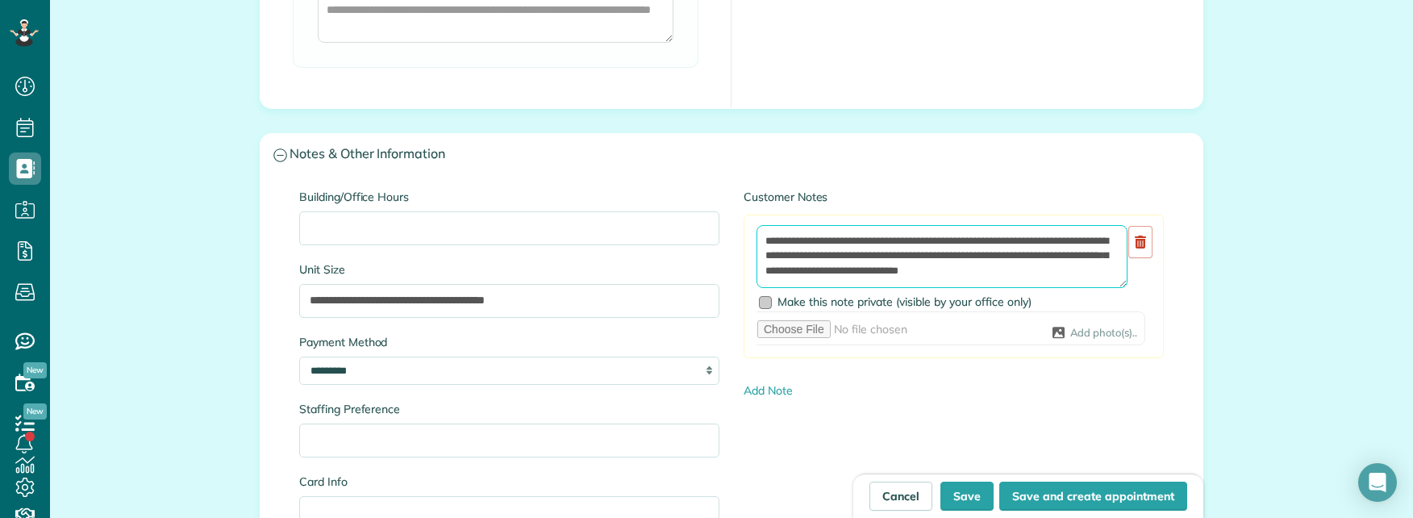
type textarea "**********"
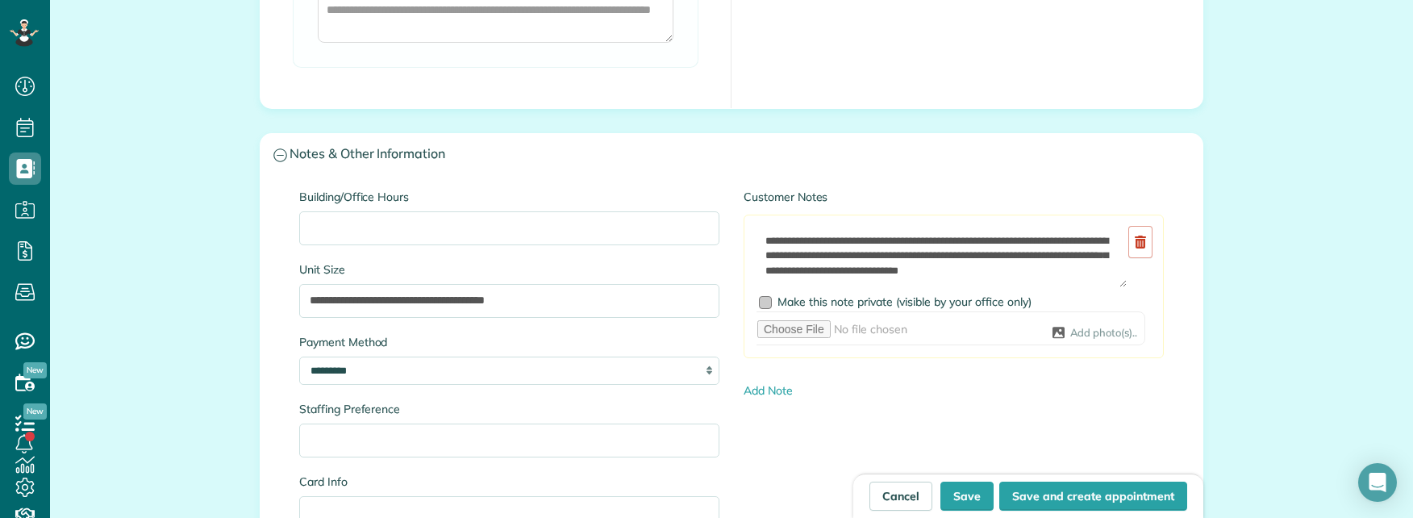
click at [759, 300] on div at bounding box center [765, 302] width 13 height 13
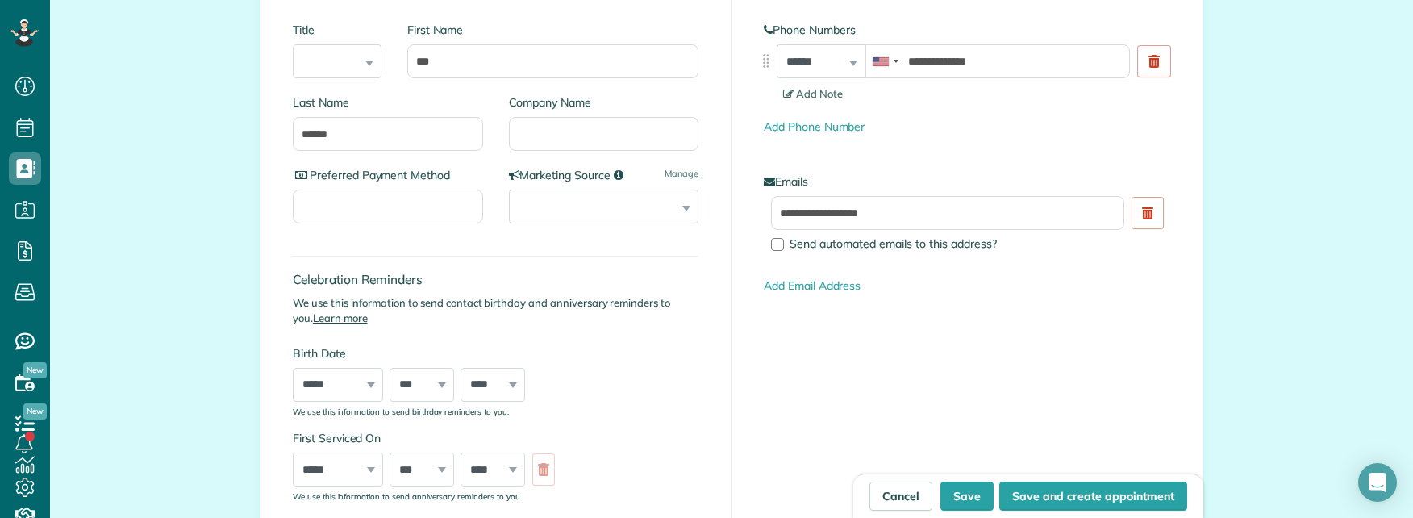
scroll to position [161, 0]
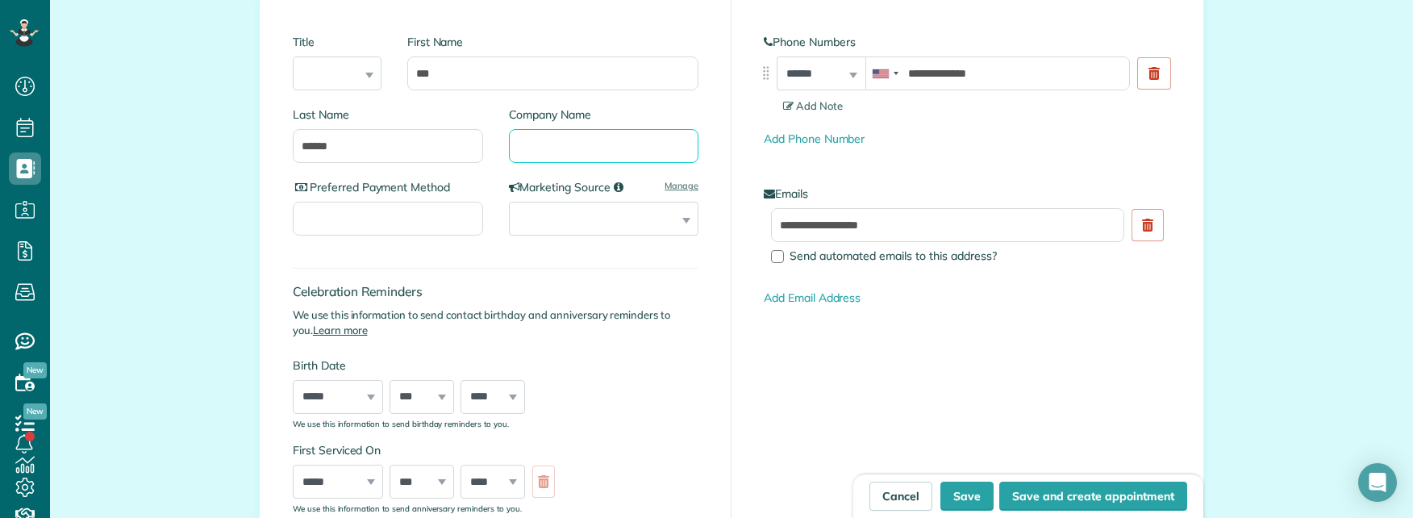
click at [583, 157] on input "Company Name" at bounding box center [604, 146] width 190 height 34
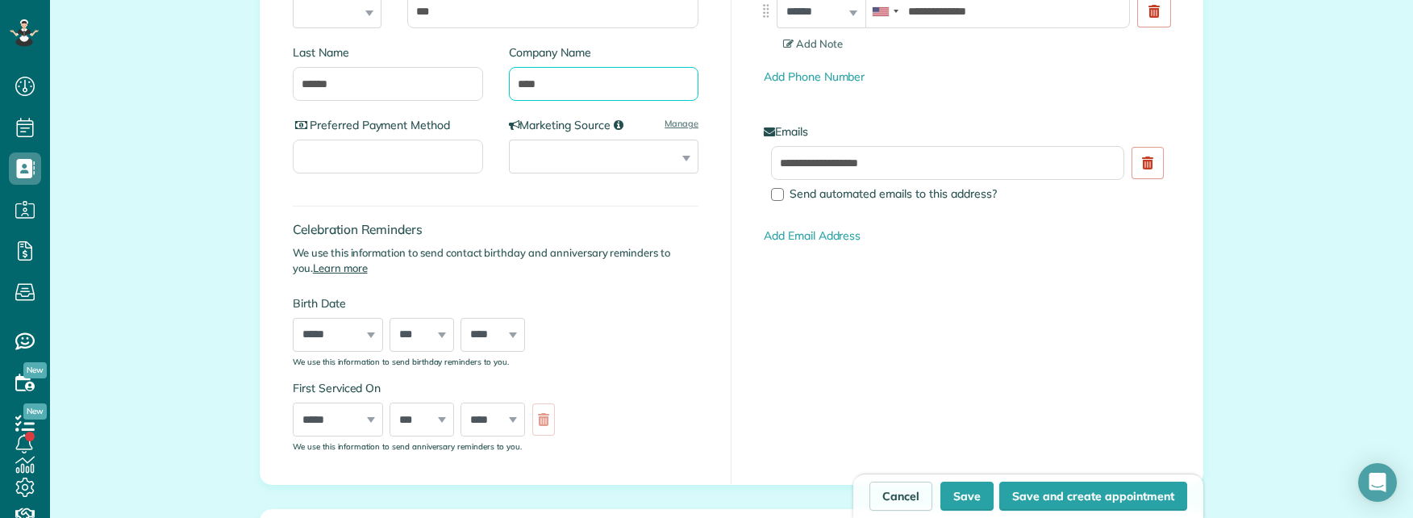
scroll to position [565, 0]
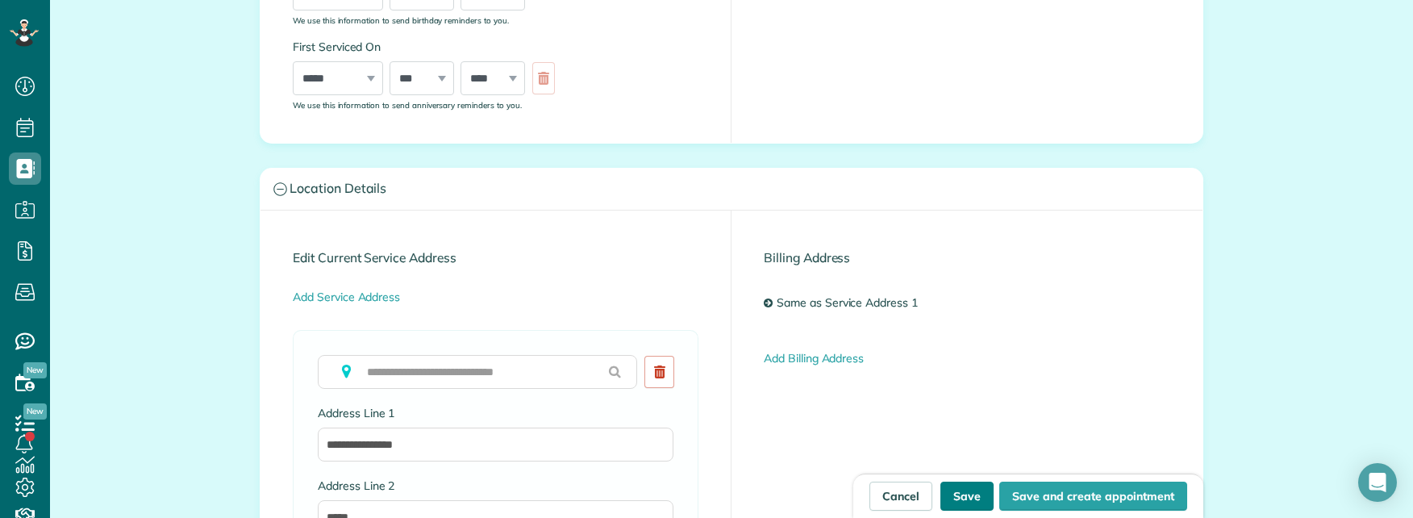
type input "****"
click at [960, 492] on button "Save" at bounding box center [967, 496] width 53 height 29
type input "**********"
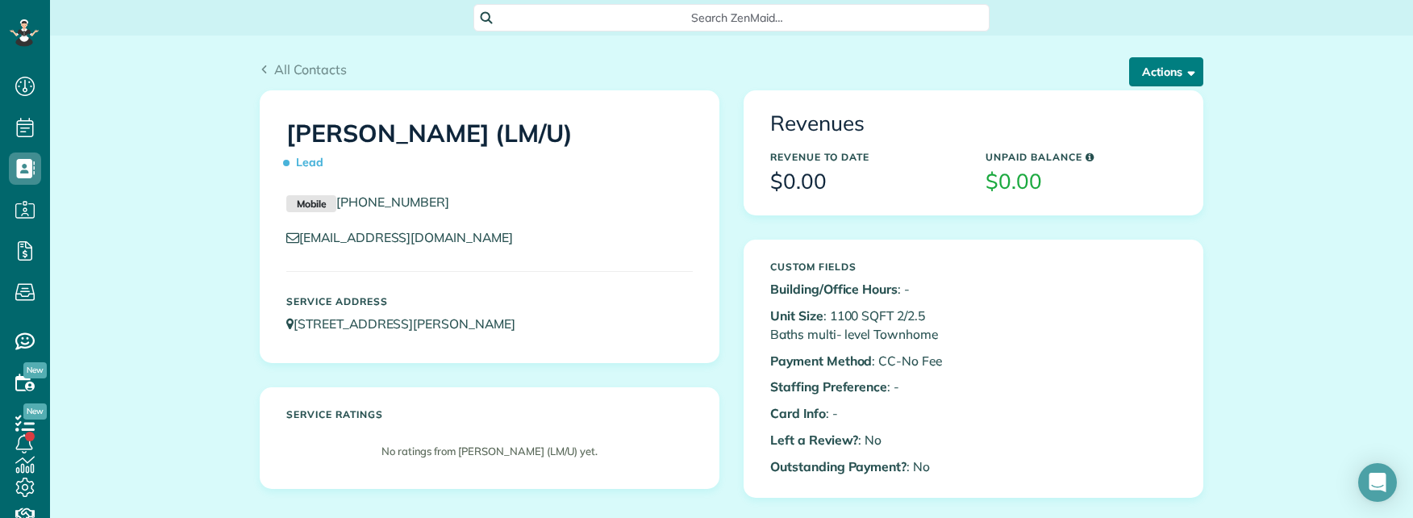
click at [1151, 72] on button "Actions" at bounding box center [1166, 71] width 74 height 29
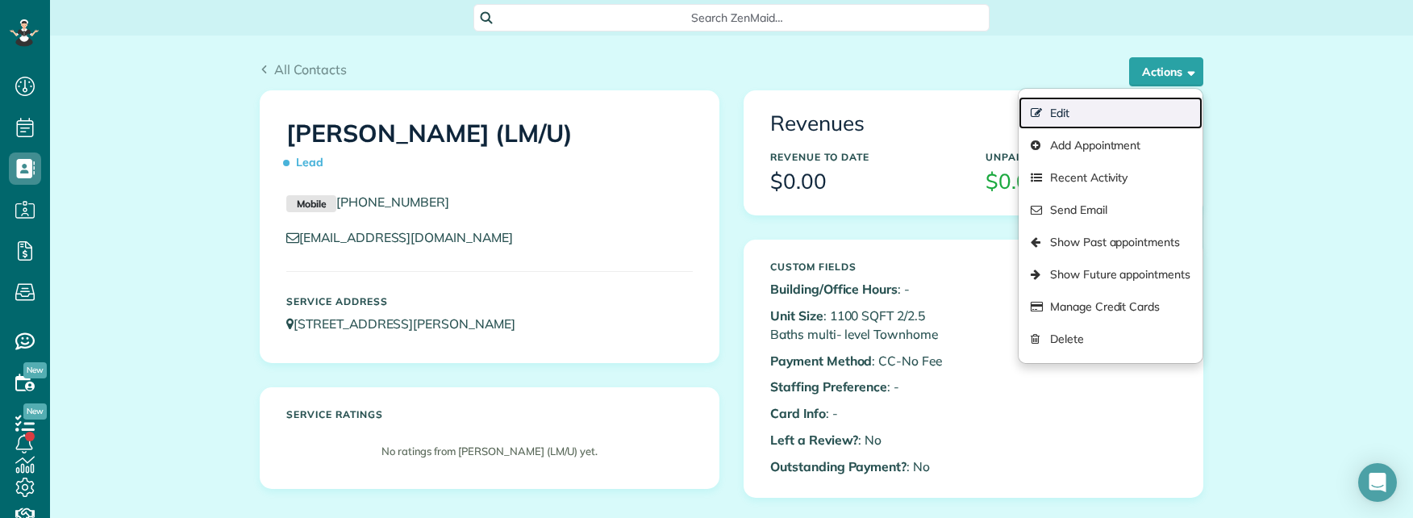
click at [1051, 105] on link "Edit" at bounding box center [1111, 113] width 184 height 32
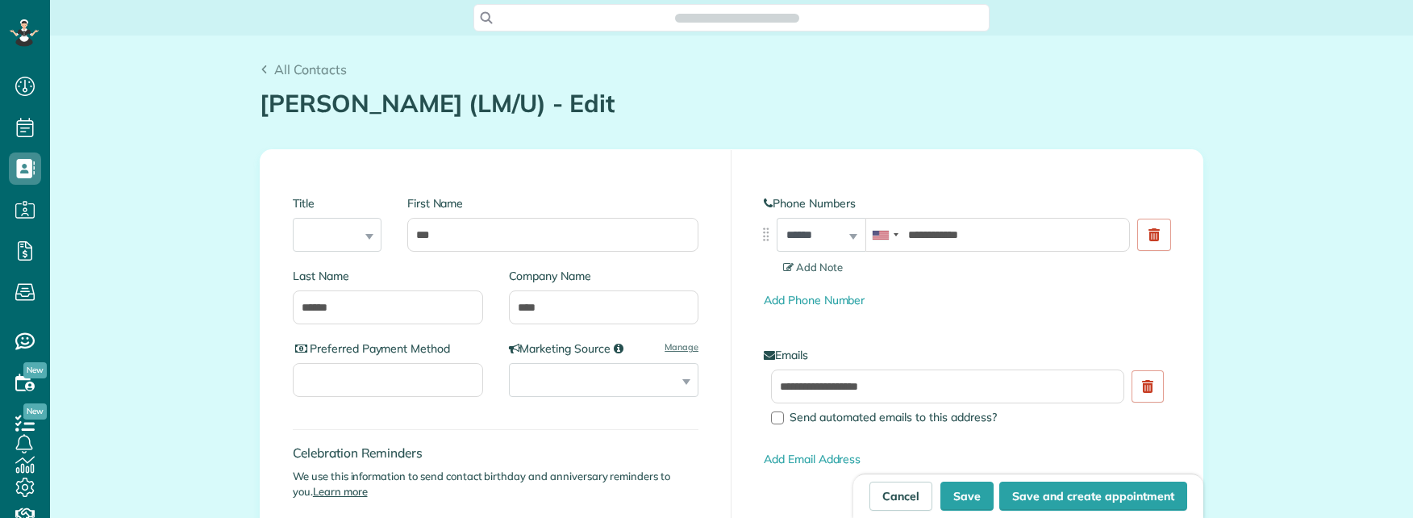
scroll to position [7, 7]
drag, startPoint x: 528, startPoint y: 305, endPoint x: 488, endPoint y: 303, distance: 39.6
click at [488, 303] on div "Last Name ****** Company Name ****" at bounding box center [496, 304] width 406 height 73
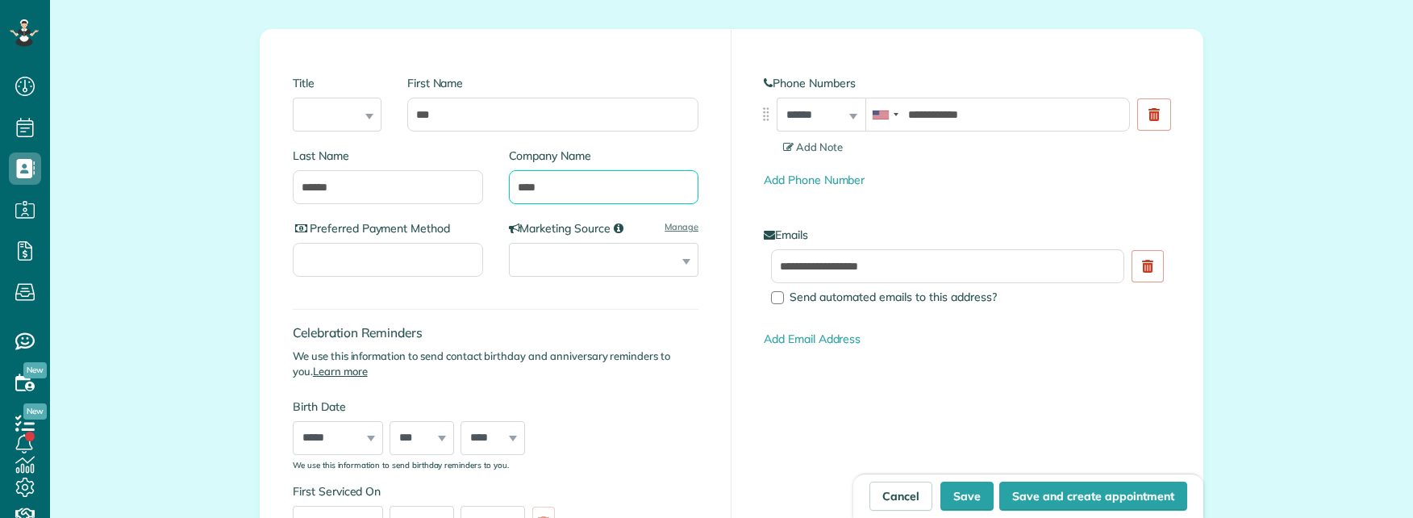
scroll to position [403, 0]
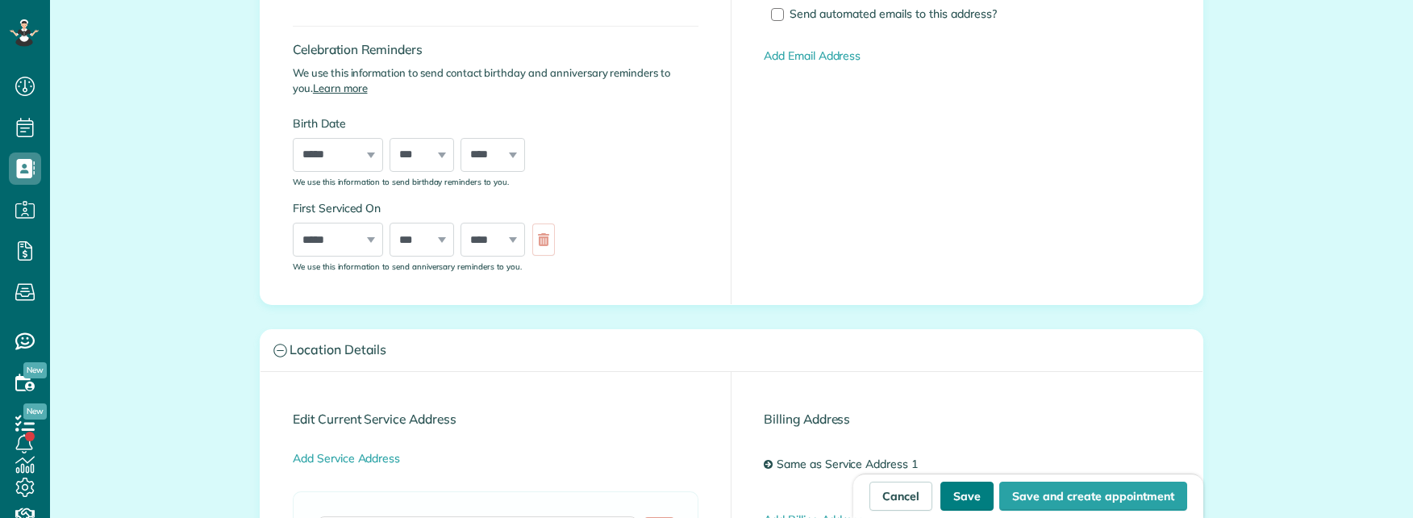
type input "****"
click at [961, 490] on button "Save" at bounding box center [967, 496] width 53 height 29
click at [959, 496] on button "Save" at bounding box center [967, 496] width 53 height 29
type input "**********"
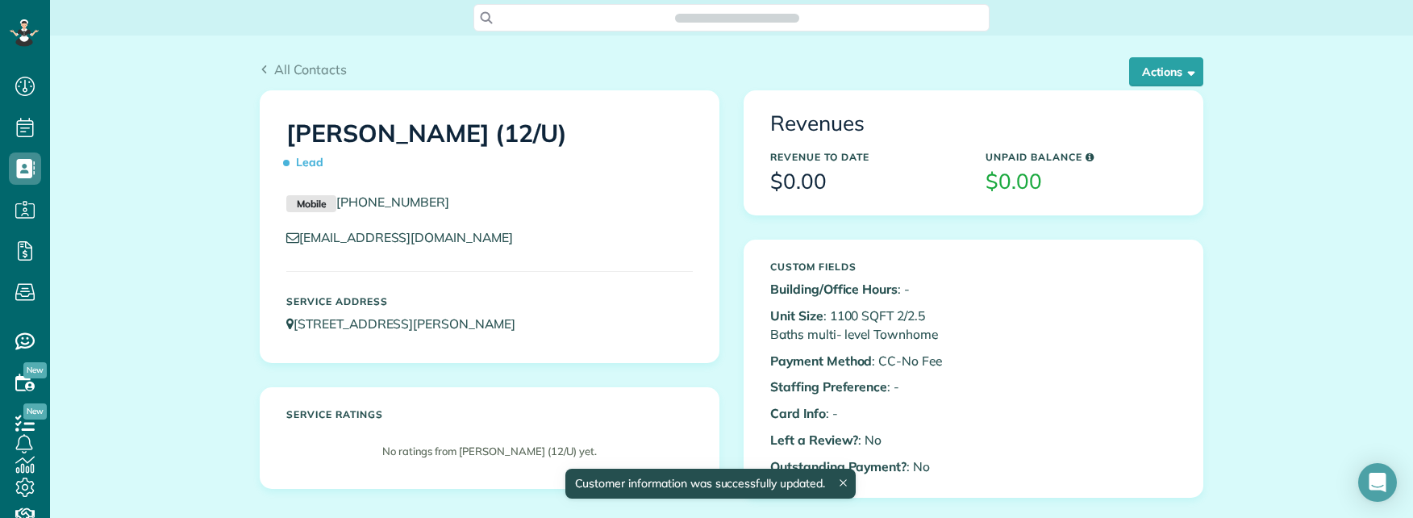
scroll to position [7, 7]
click at [1167, 80] on button "Actions" at bounding box center [1166, 71] width 74 height 29
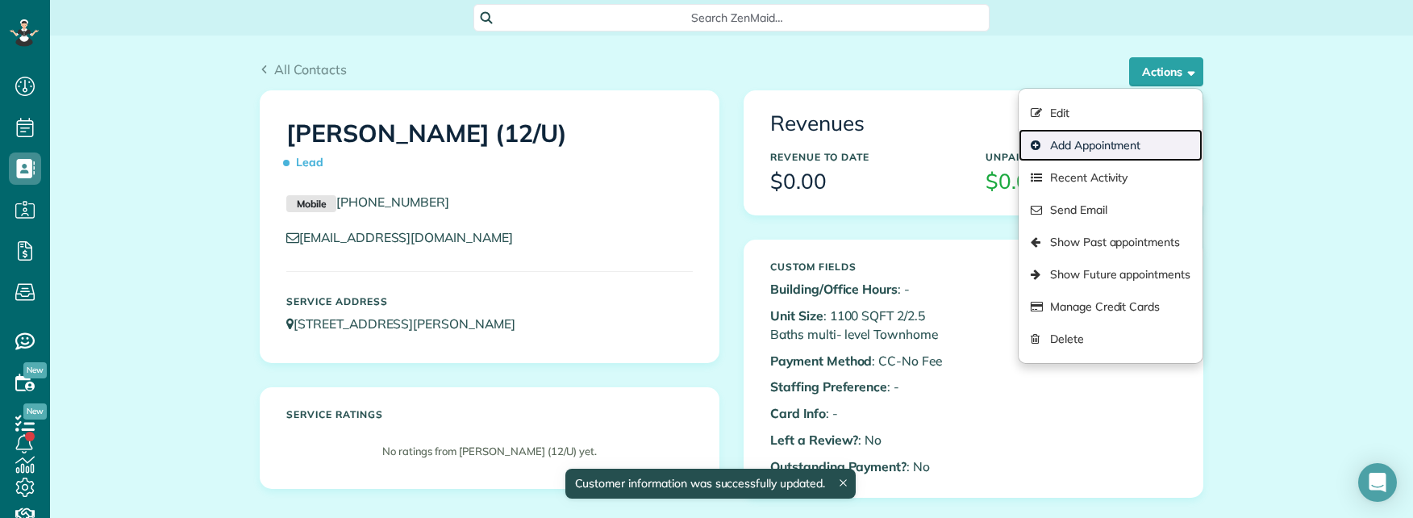
click at [1087, 146] on link "Add Appointment" at bounding box center [1111, 145] width 184 height 32
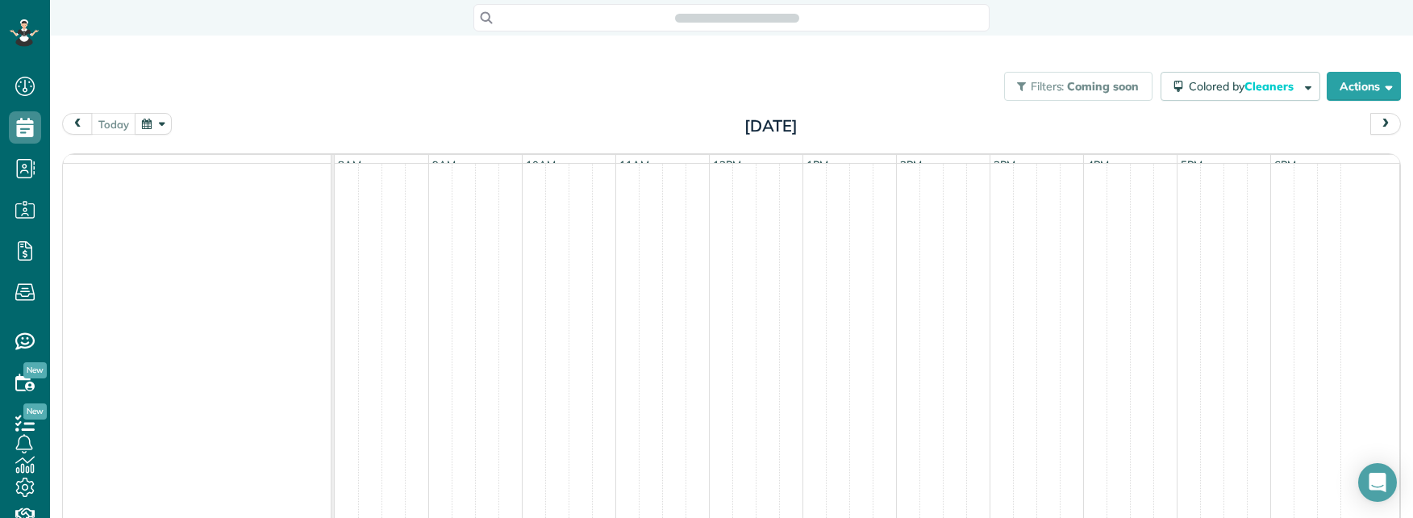
scroll to position [7, 7]
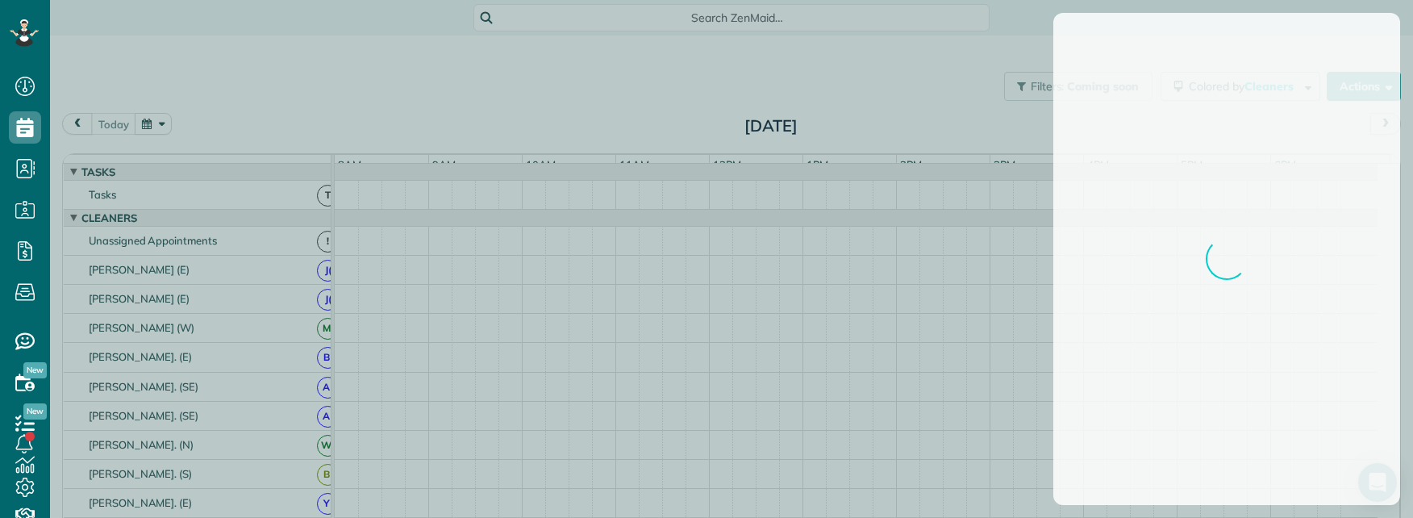
scroll to position [18, 0]
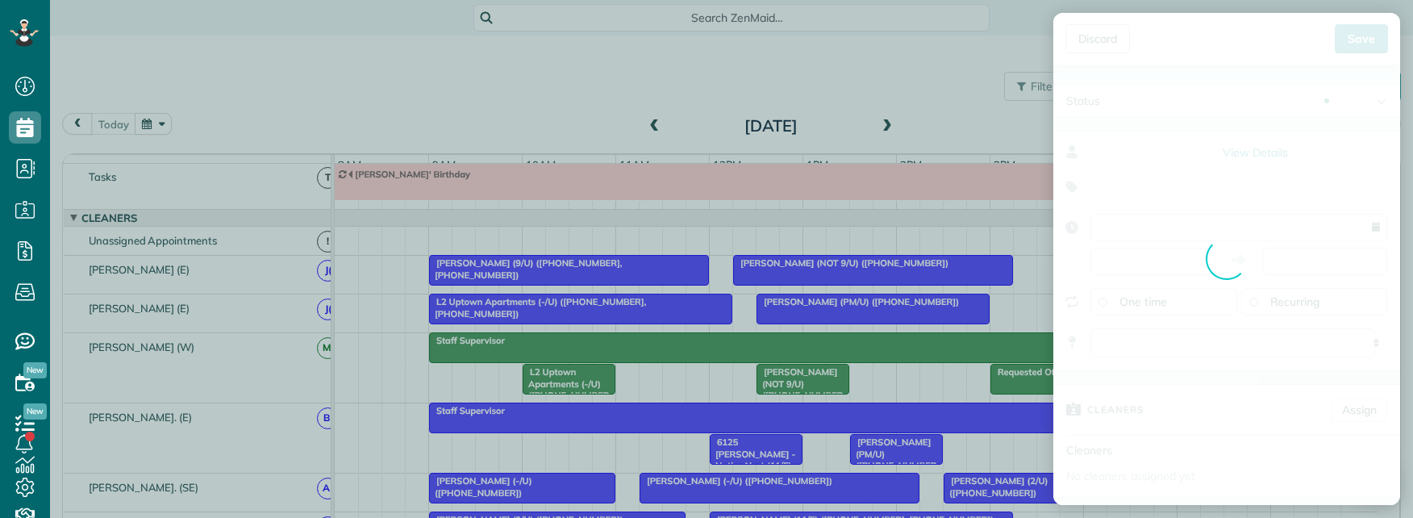
click at [1141, 133] on input "text" at bounding box center [1240, 134] width 300 height 29
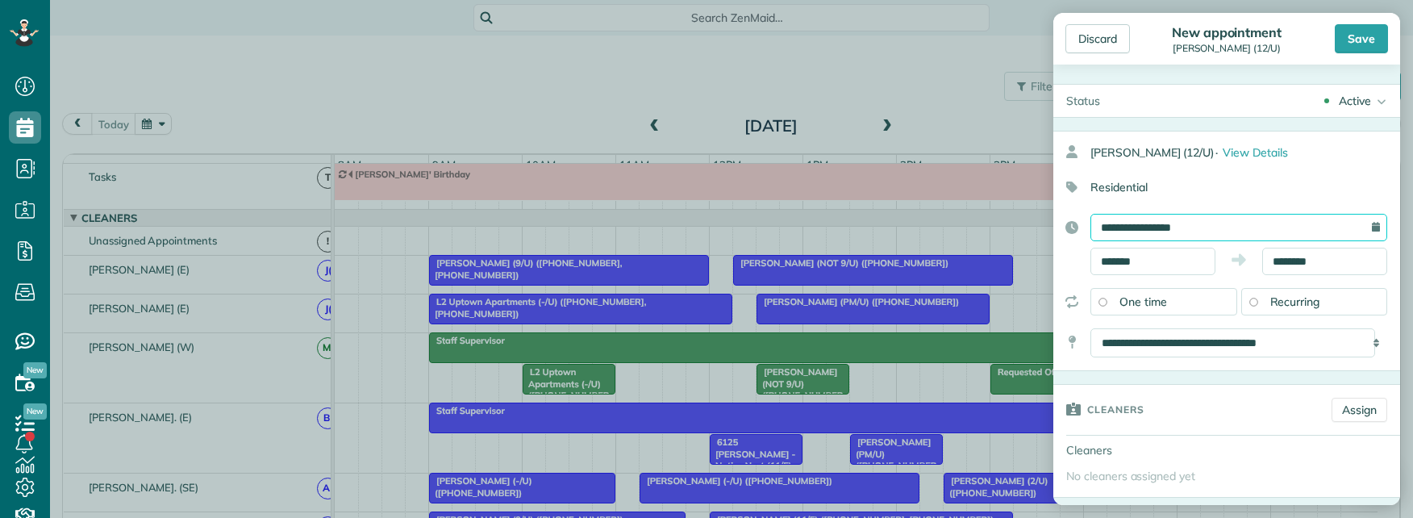
click at [1198, 224] on input "**********" at bounding box center [1239, 227] width 297 height 27
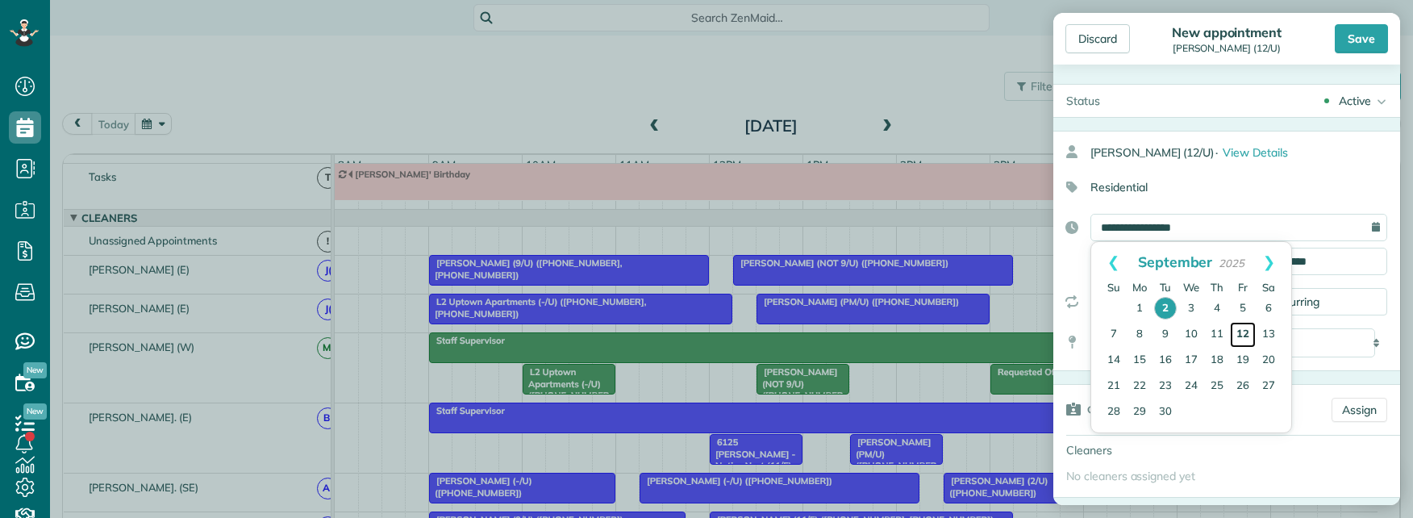
click at [1246, 328] on link "12" at bounding box center [1243, 335] width 26 height 26
type input "**********"
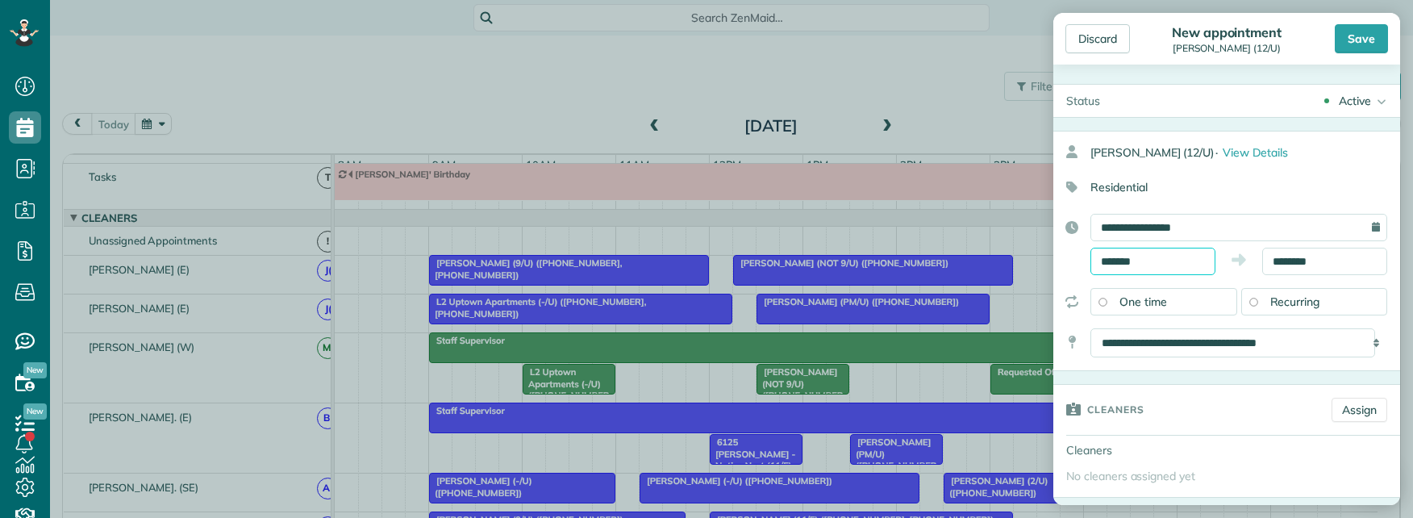
click at [1160, 255] on input "*******" at bounding box center [1153, 261] width 125 height 27
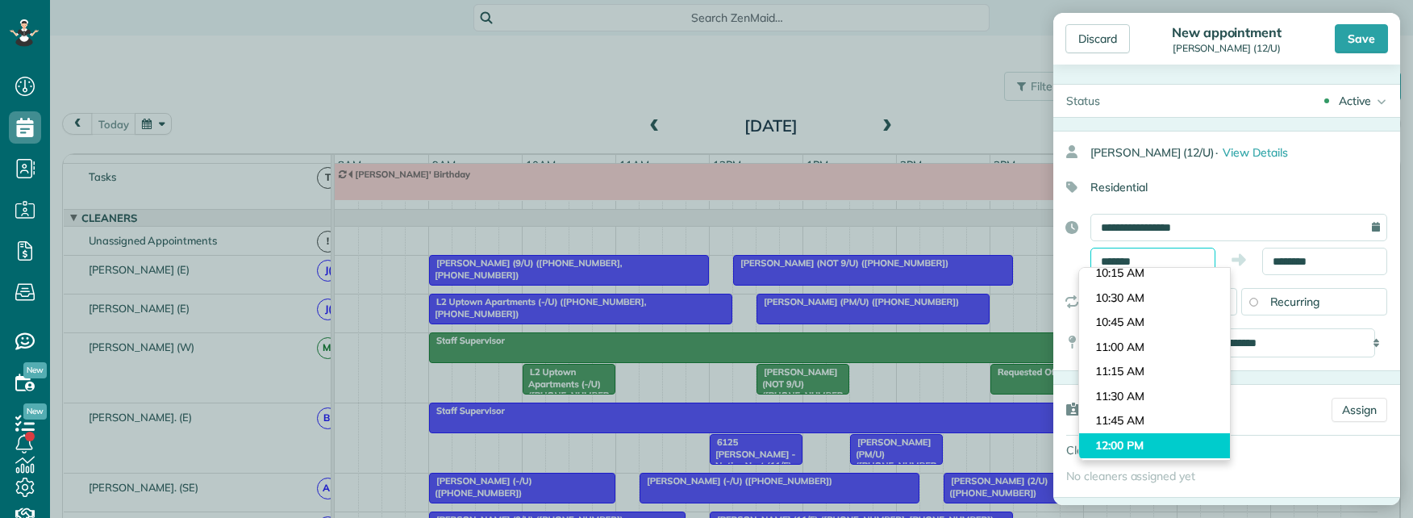
scroll to position [999, 0]
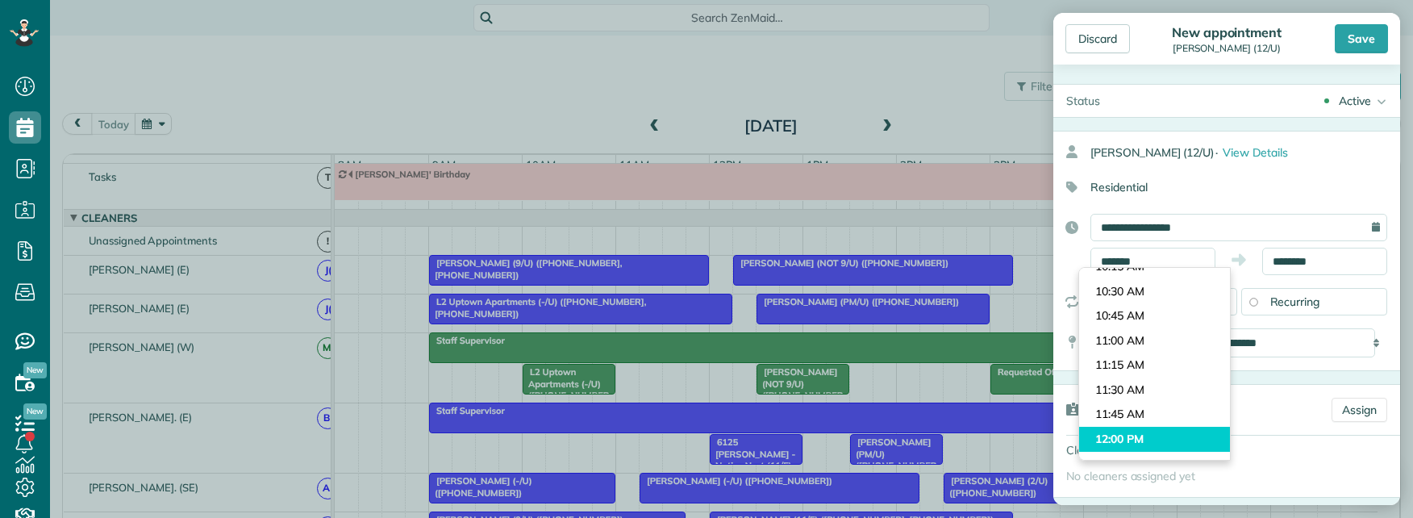
type input "********"
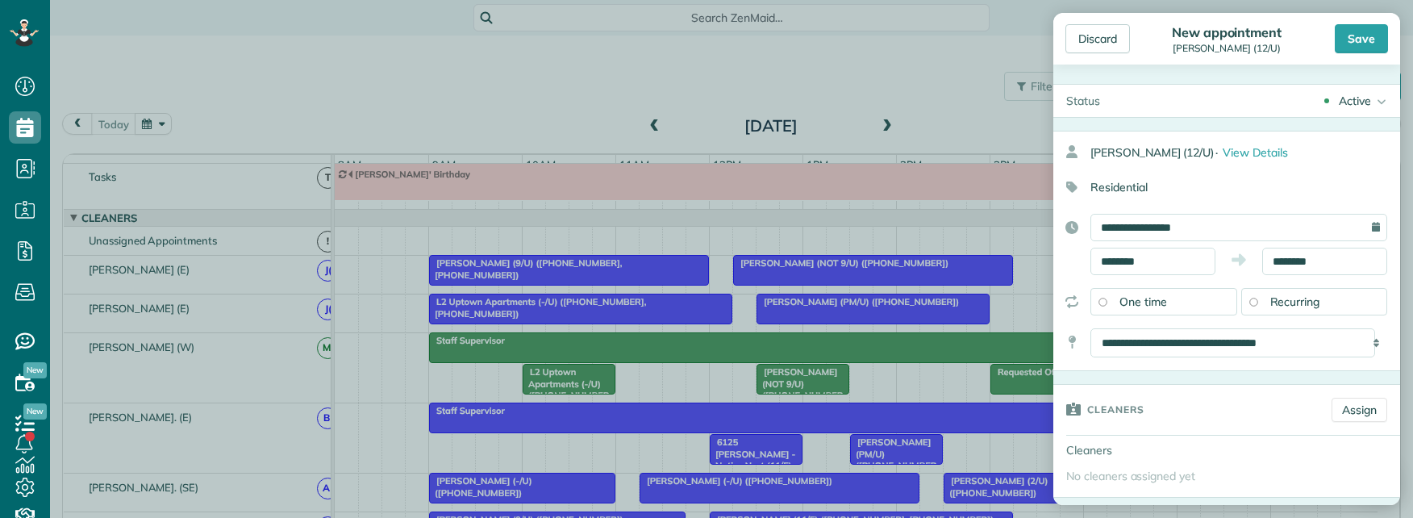
drag, startPoint x: 1146, startPoint y: 434, endPoint x: 1155, endPoint y: 425, distance: 13.1
click at [1146, 433] on body "Dashboard Scheduling Calendar View List View Dispatch View - Weekly scheduling …" at bounding box center [706, 259] width 1413 height 518
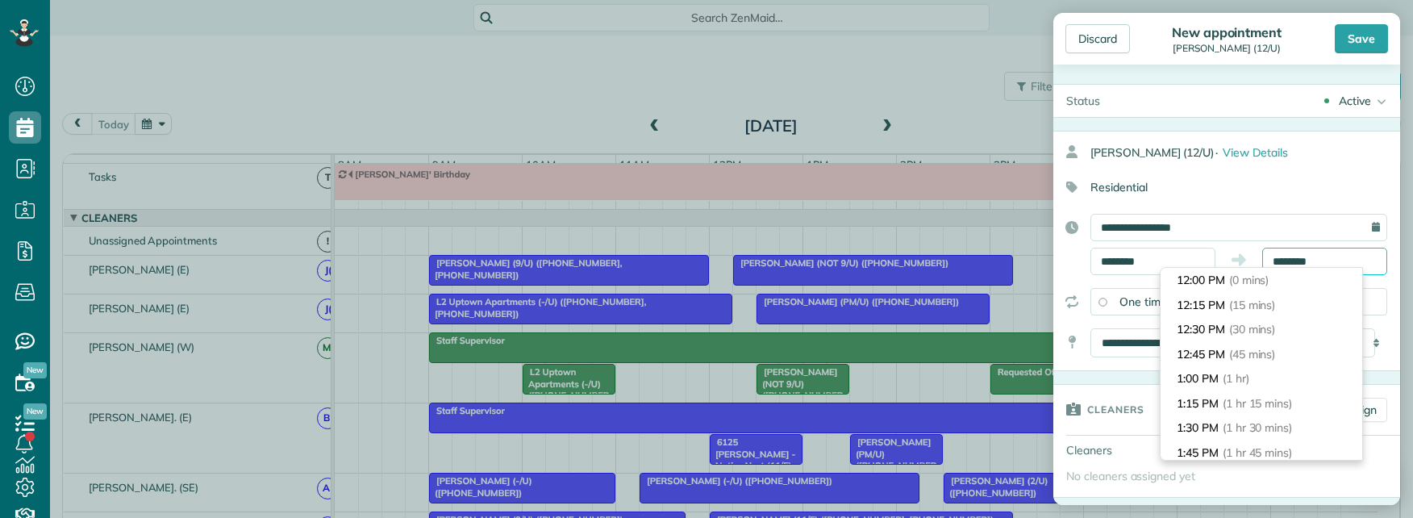
click at [1300, 258] on input "********" at bounding box center [1325, 261] width 125 height 27
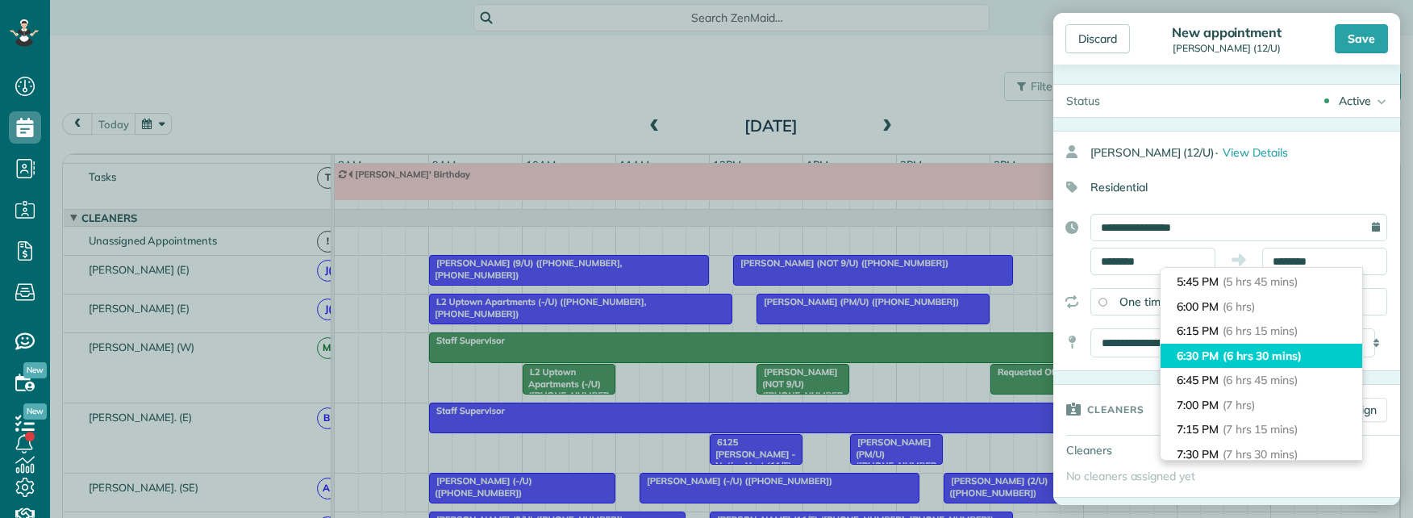
type input "*******"
click at [1281, 357] on span "(6 hrs 30 mins)" at bounding box center [1262, 356] width 79 height 15
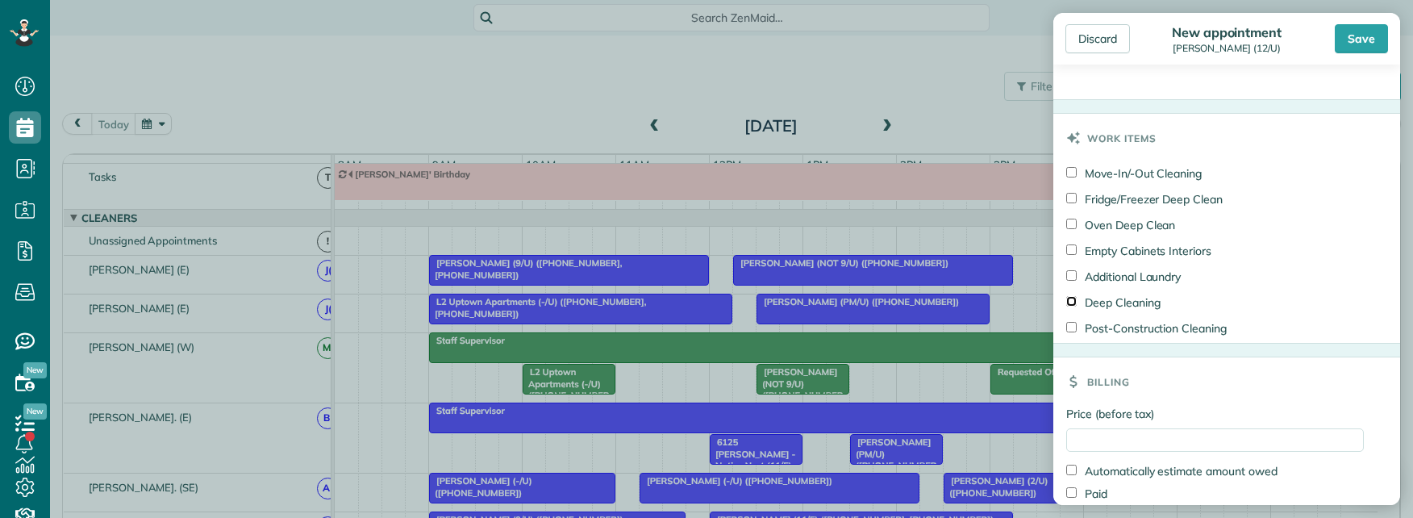
scroll to position [825, 0]
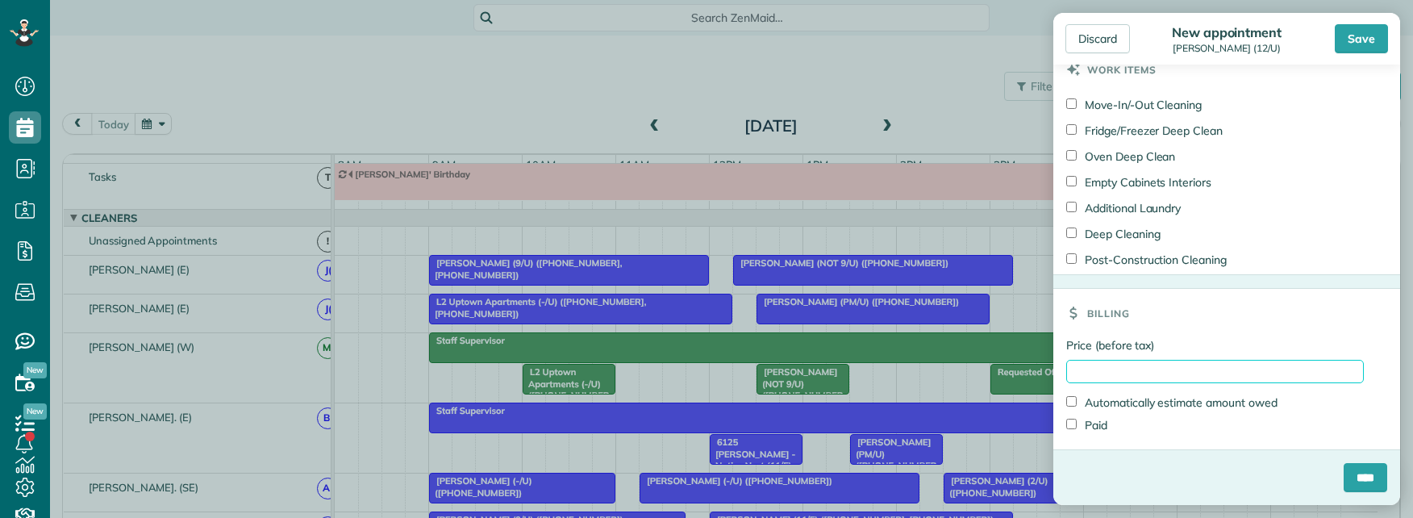
click at [1113, 373] on input "Price (before tax)" at bounding box center [1215, 371] width 298 height 23
type input "***"
click at [1354, 478] on input "****" at bounding box center [1366, 477] width 44 height 29
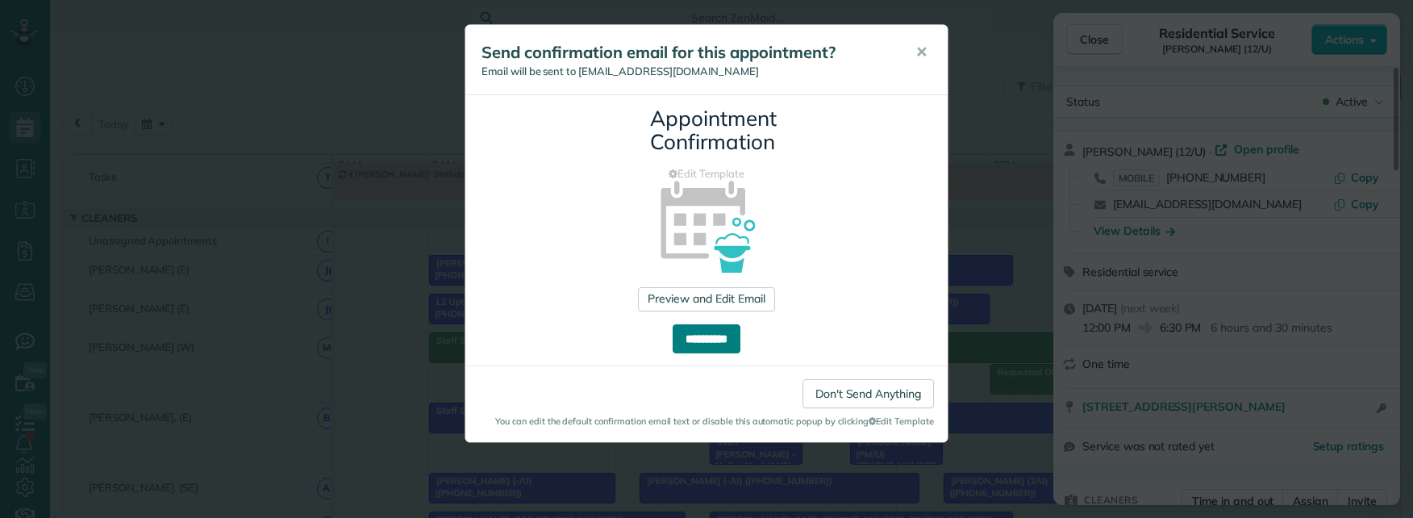
click at [715, 338] on input "**********" at bounding box center [707, 338] width 68 height 29
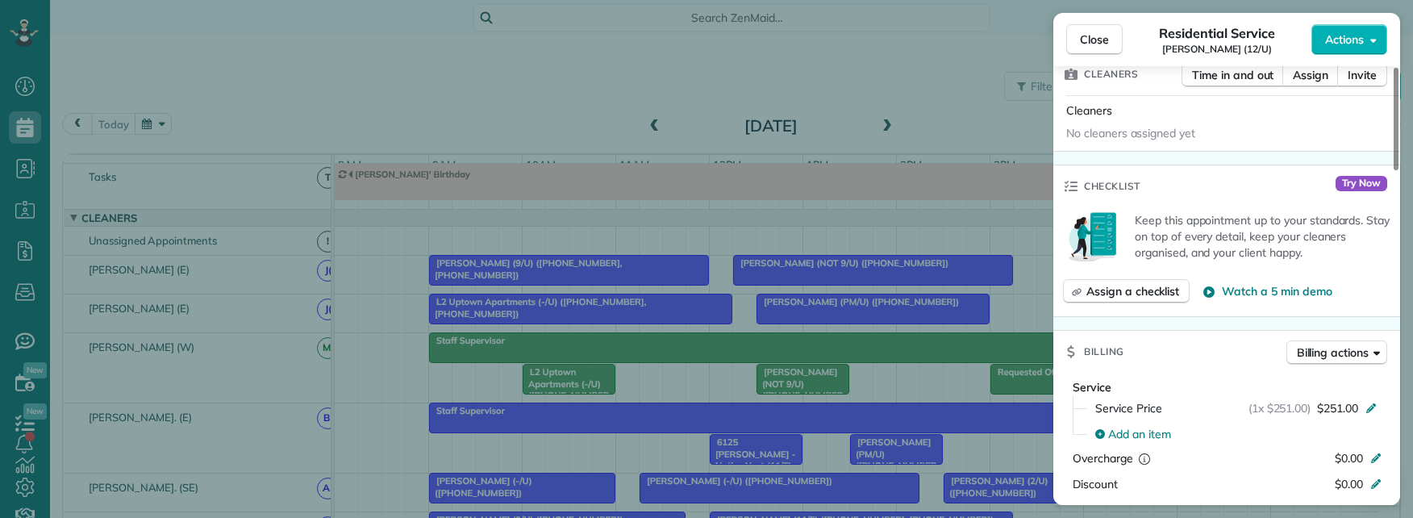
scroll to position [484, 0]
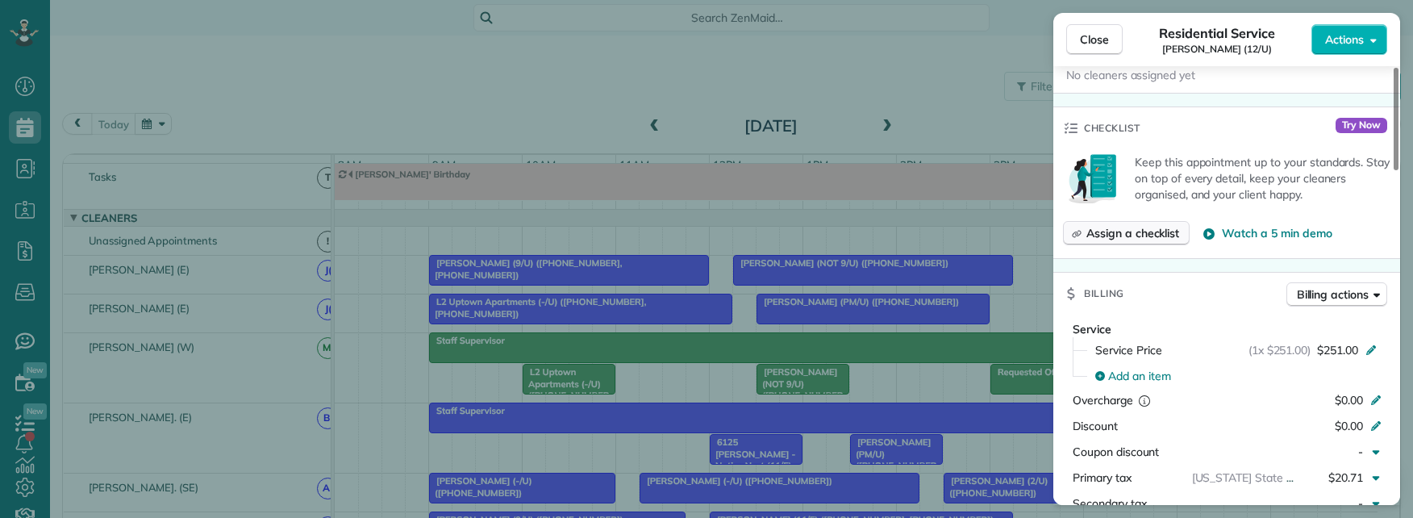
click at [1118, 229] on span "Assign a checklist" at bounding box center [1133, 233] width 93 height 16
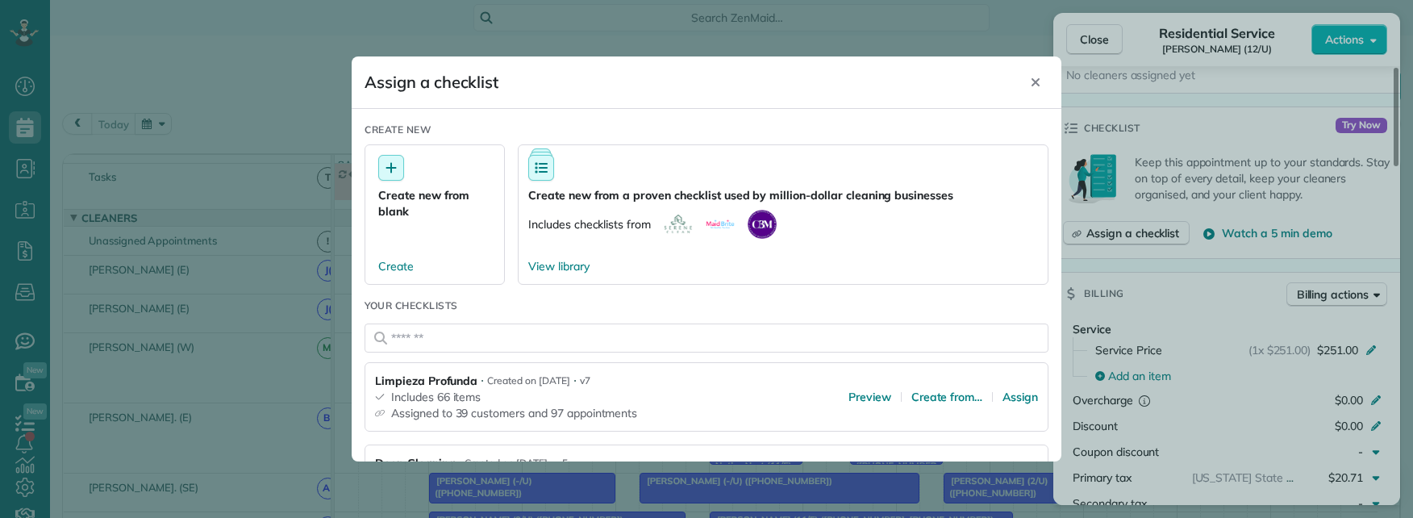
scroll to position [161, 0]
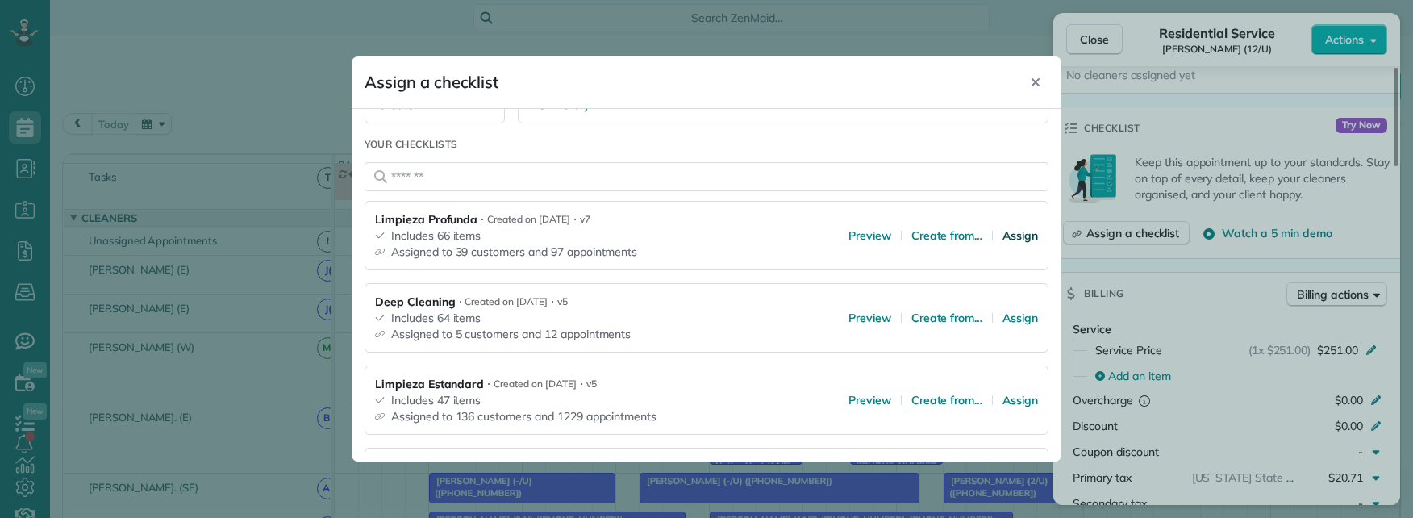
click at [1003, 237] on span "Assign" at bounding box center [1020, 235] width 35 height 16
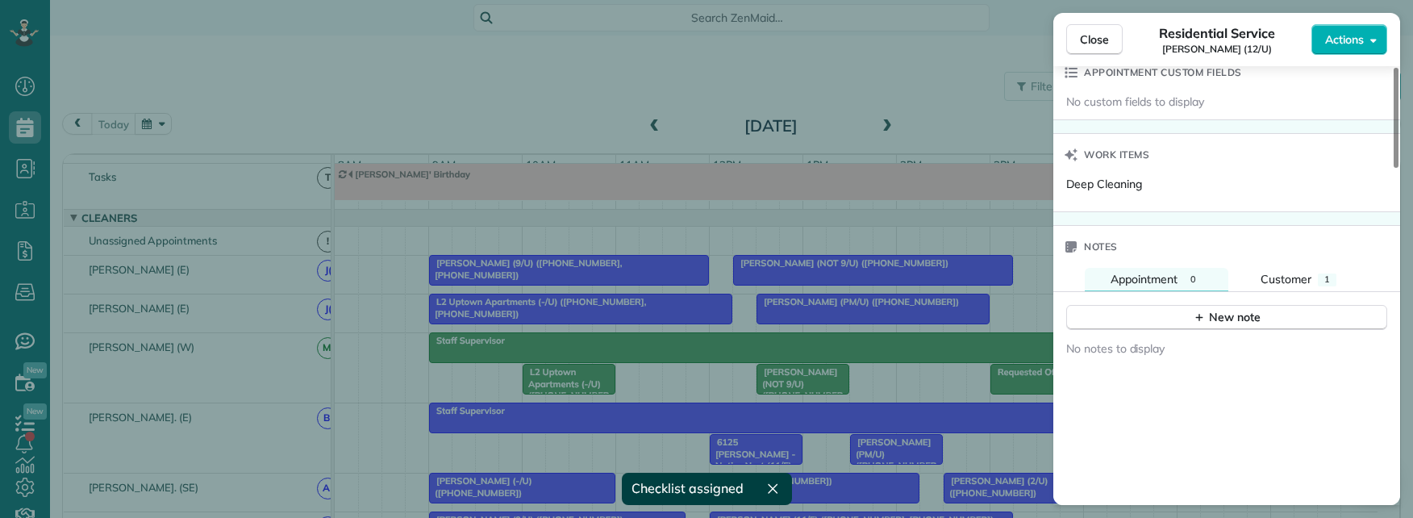
scroll to position [1129, 0]
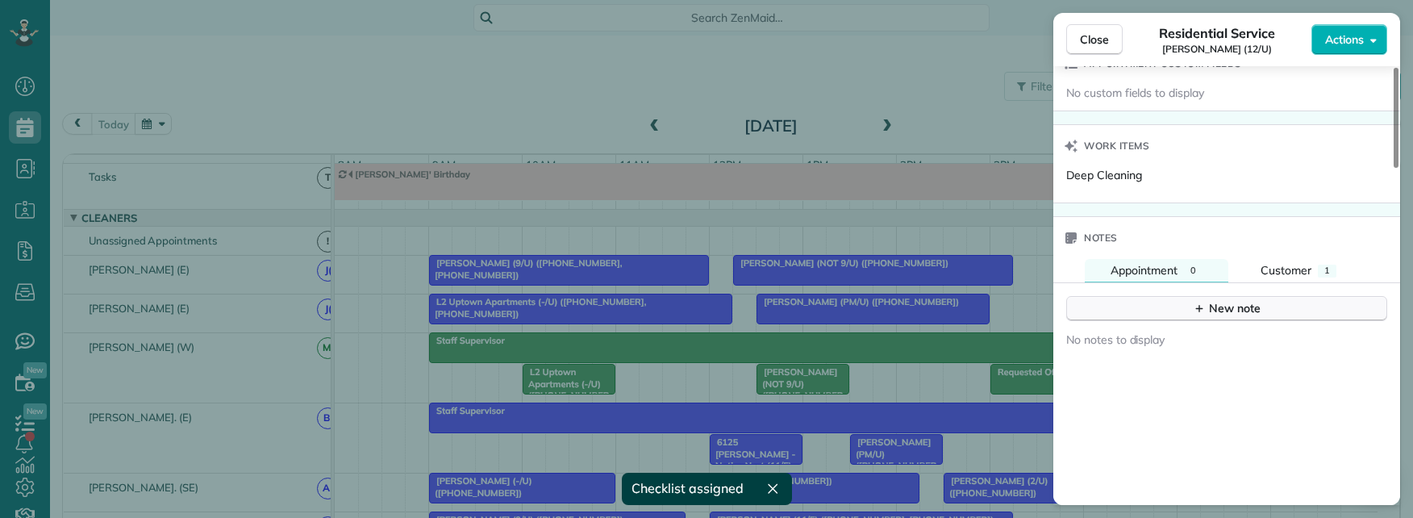
click at [1207, 307] on div "New note" at bounding box center [1227, 308] width 68 height 17
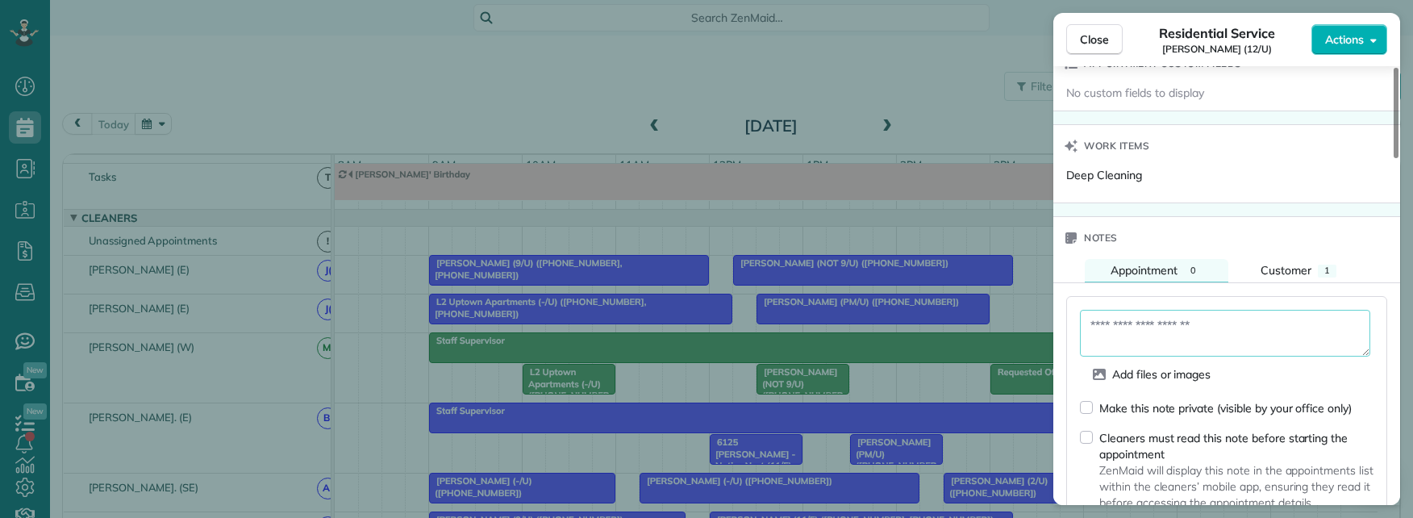
click at [1127, 326] on textarea at bounding box center [1225, 333] width 290 height 47
click at [1192, 330] on textarea "**********" at bounding box center [1225, 333] width 290 height 47
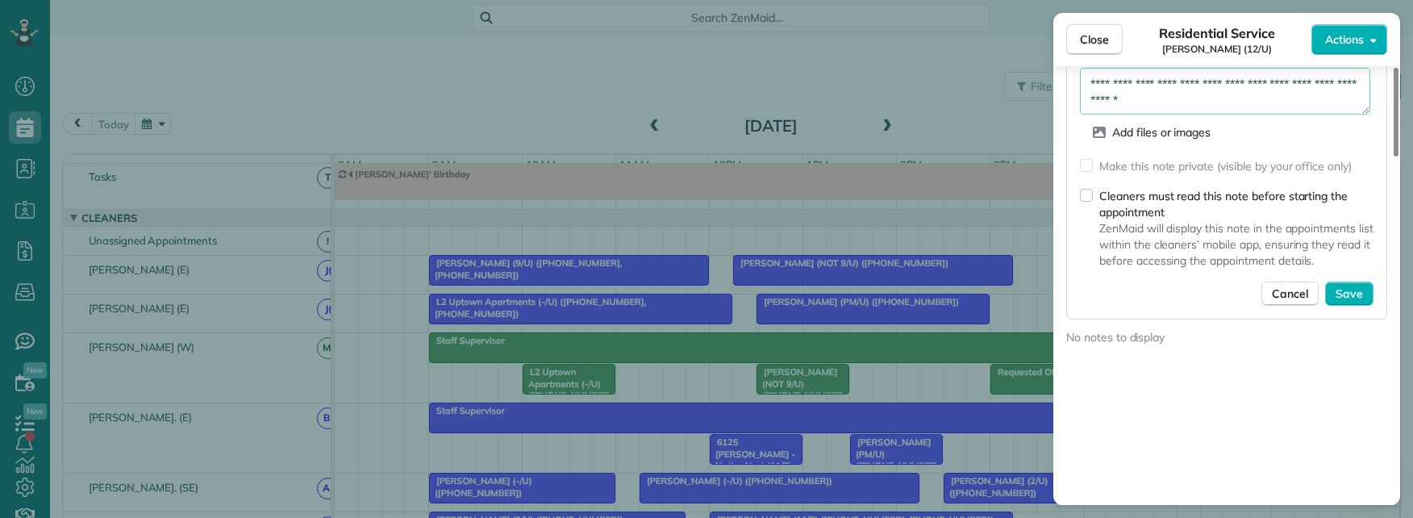
scroll to position [32, 0]
type textarea "**********"
click at [1338, 294] on span "Save" at bounding box center [1349, 294] width 27 height 16
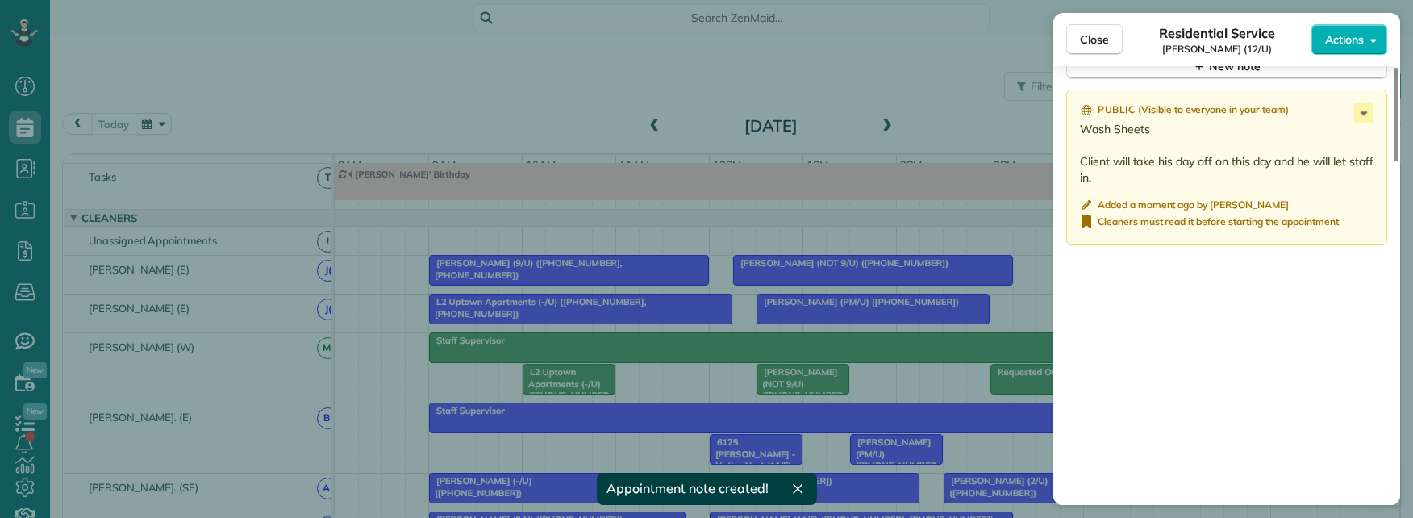
scroll to position [1604, 0]
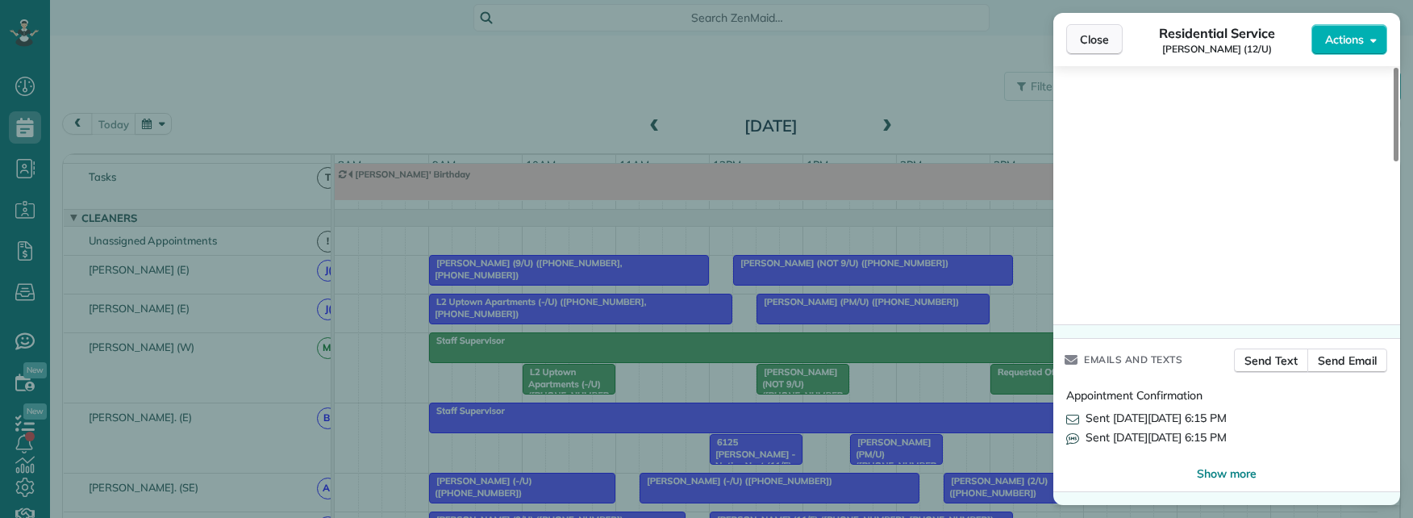
click at [1096, 44] on span "Close" at bounding box center [1094, 39] width 29 height 16
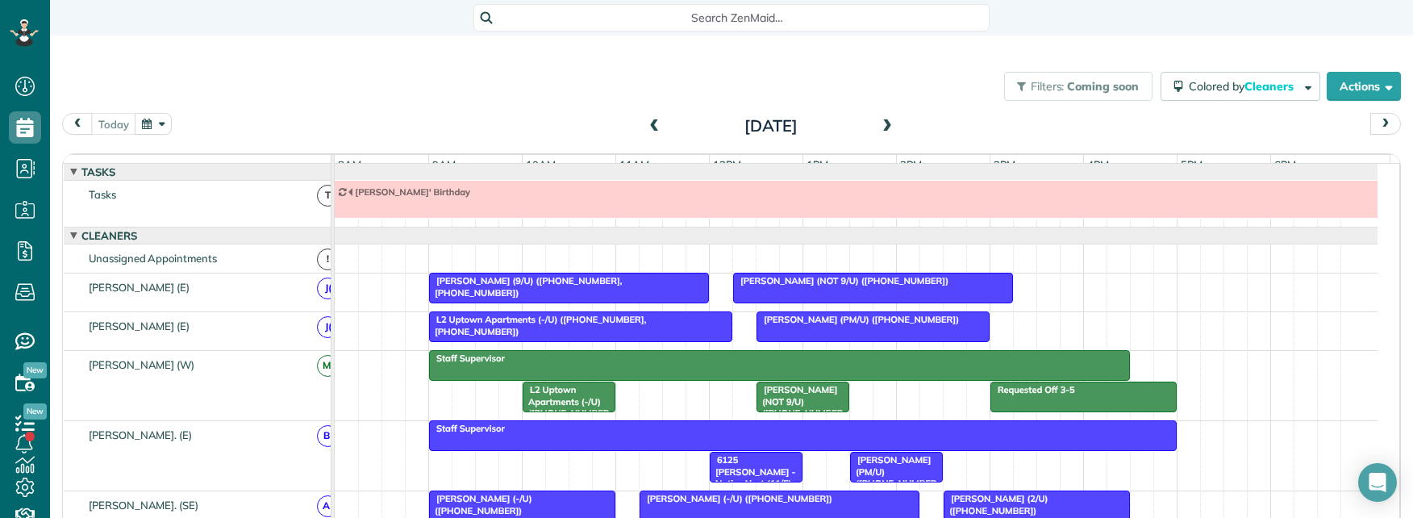
click at [159, 123] on button "button" at bounding box center [153, 124] width 37 height 22
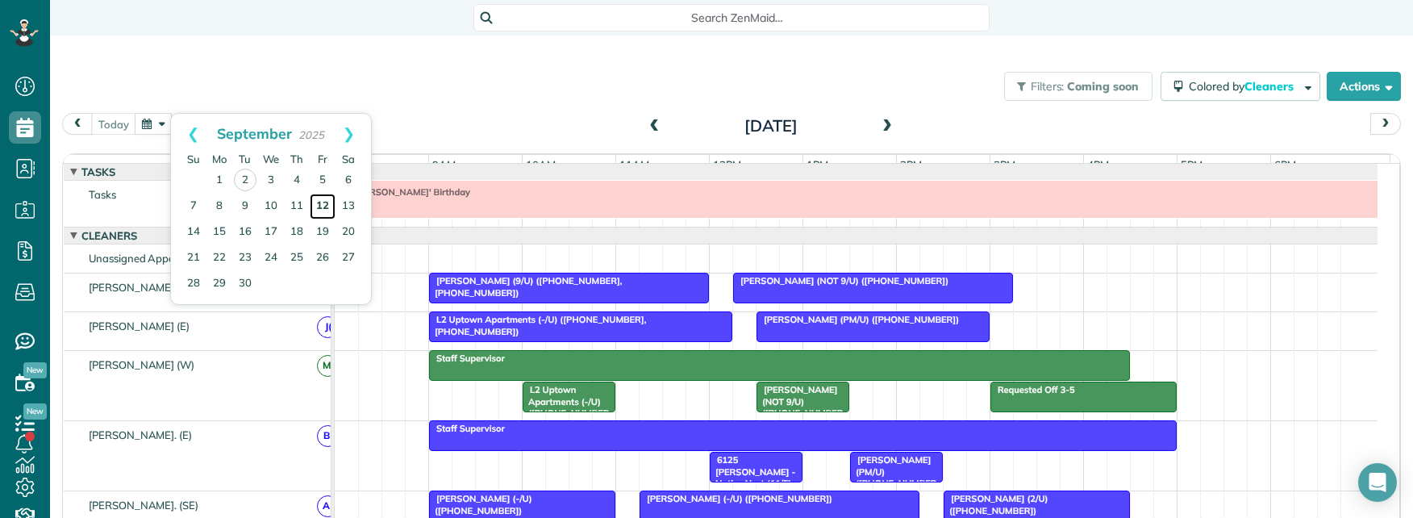
click at [321, 205] on link "12" at bounding box center [323, 207] width 26 height 26
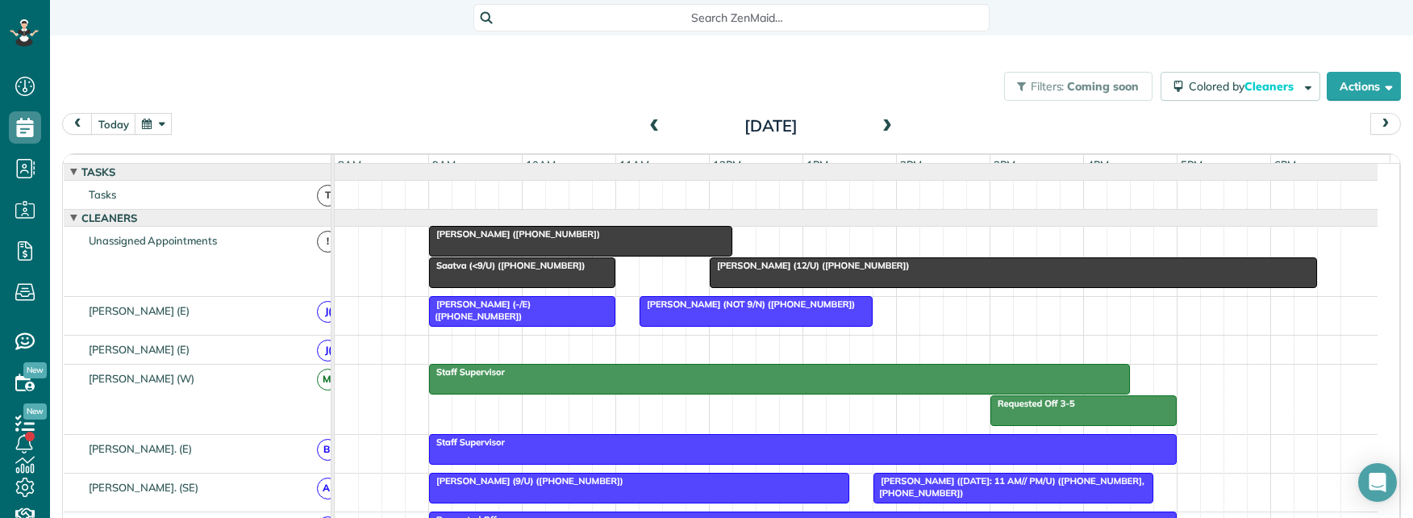
click at [713, 271] on span "Joe Sutton (12/U) (+12142892236)" at bounding box center [809, 265] width 201 height 11
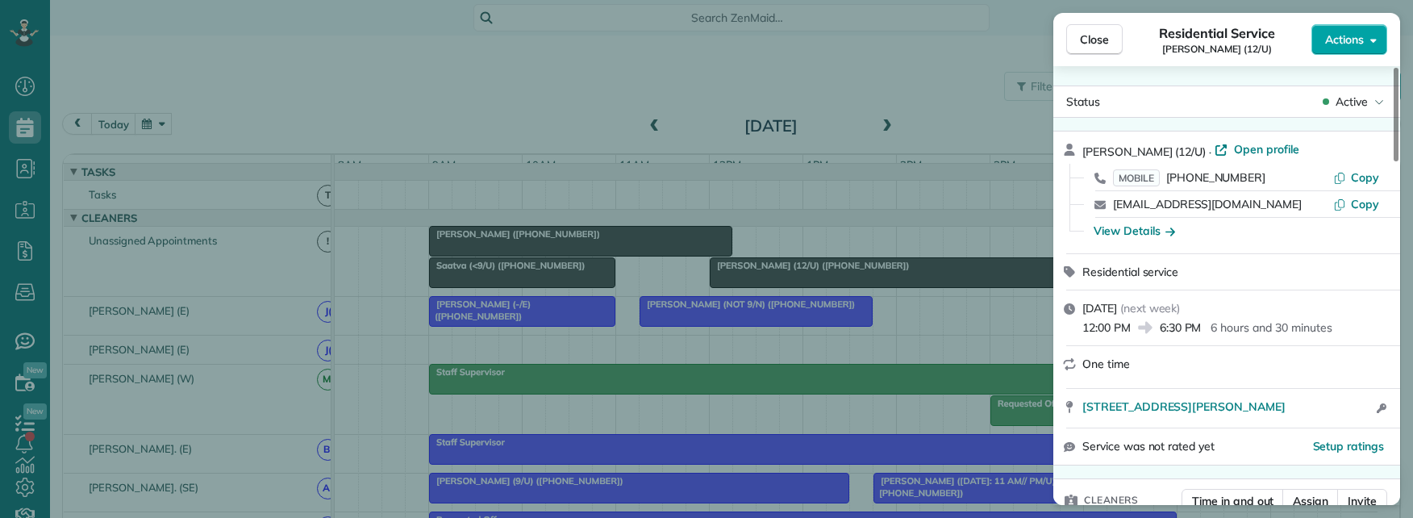
click at [1328, 42] on span "Actions" at bounding box center [1344, 39] width 39 height 16
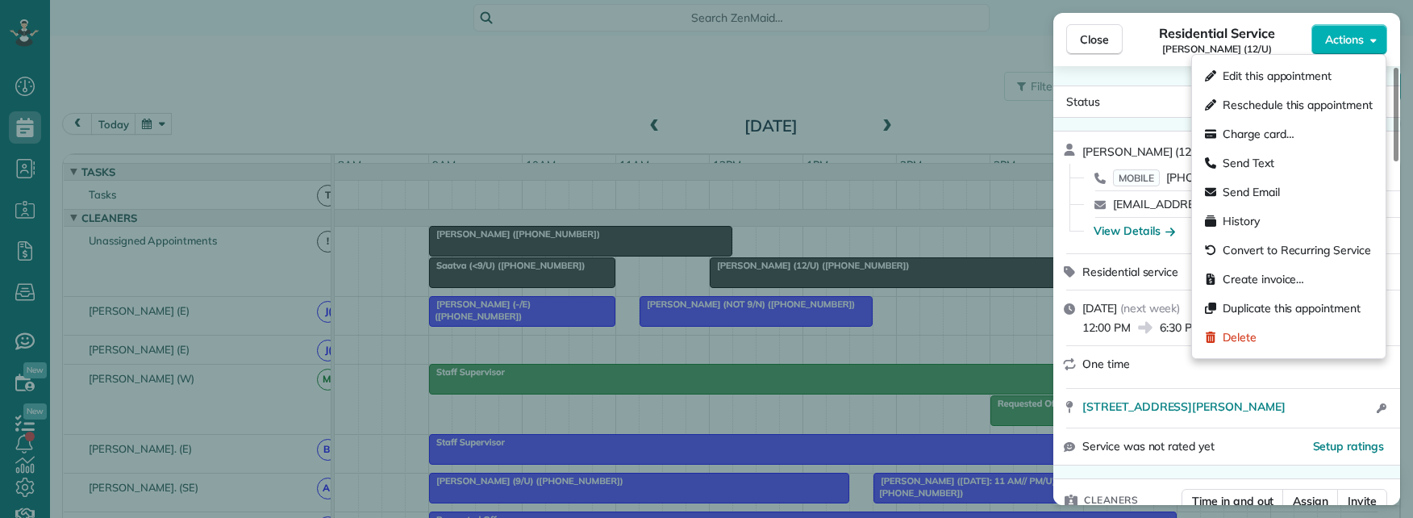
click at [908, 273] on div "Close Residential Service Joe Sutton (12/U) Actions Status Active Joe Sutton (1…" at bounding box center [706, 259] width 1413 height 518
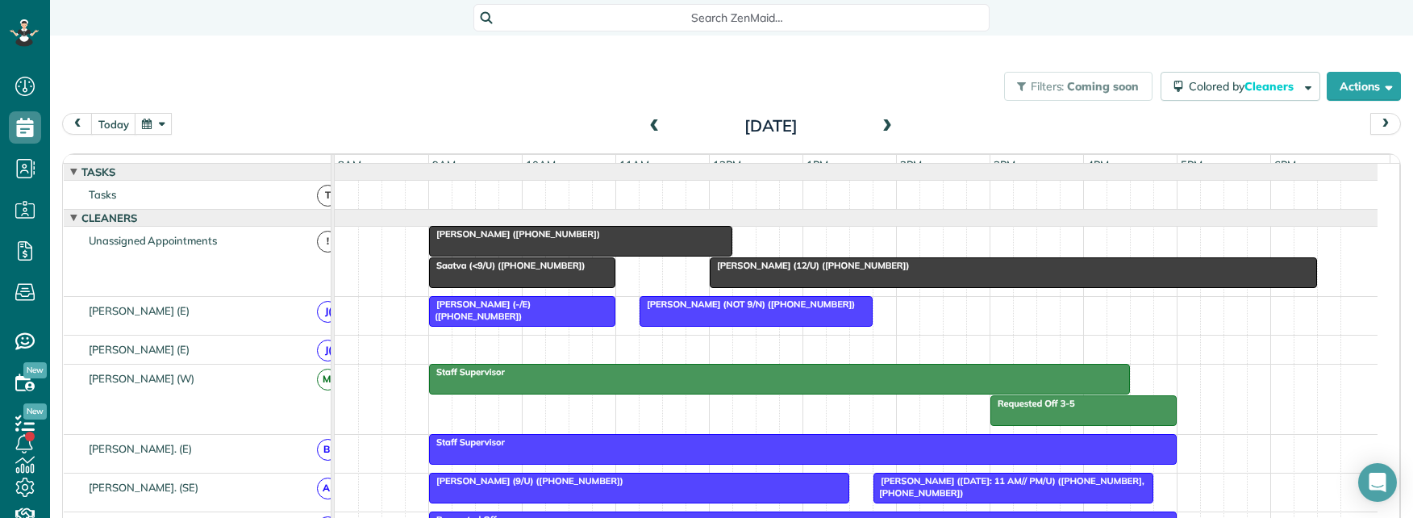
click at [833, 271] on span "Joe Sutton (12/U) (+12142892236)" at bounding box center [809, 265] width 201 height 11
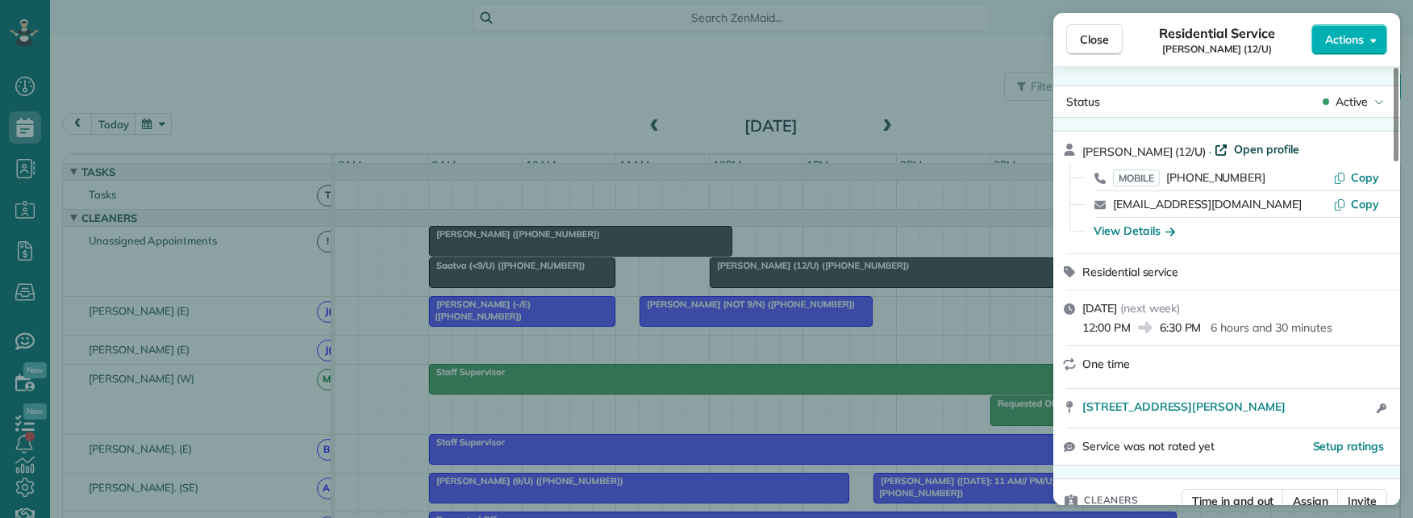
click at [1234, 144] on span "Open profile" at bounding box center [1266, 149] width 65 height 16
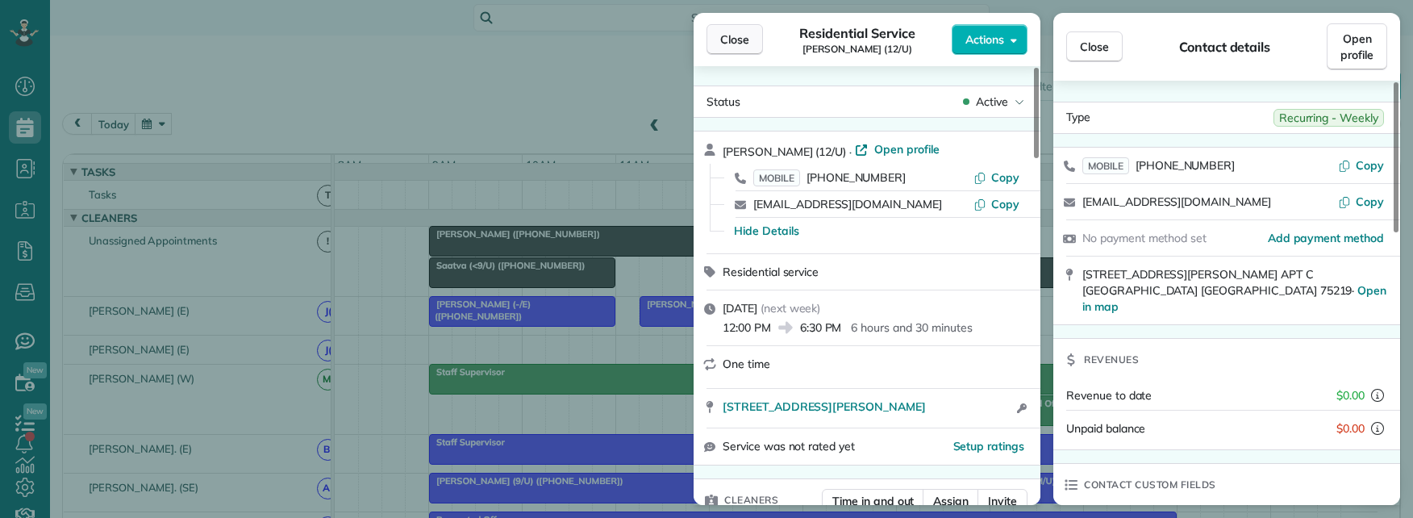
click at [726, 37] on span "Close" at bounding box center [734, 39] width 29 height 16
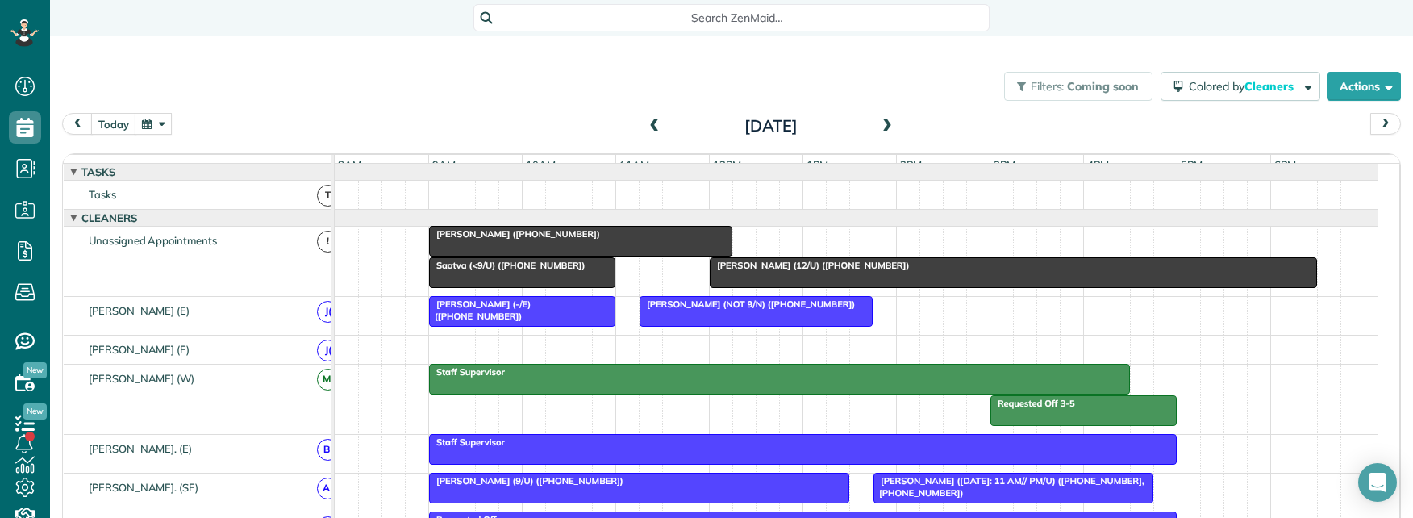
click at [661, 23] on span "Search ZenMaid…" at bounding box center [737, 18] width 490 height 16
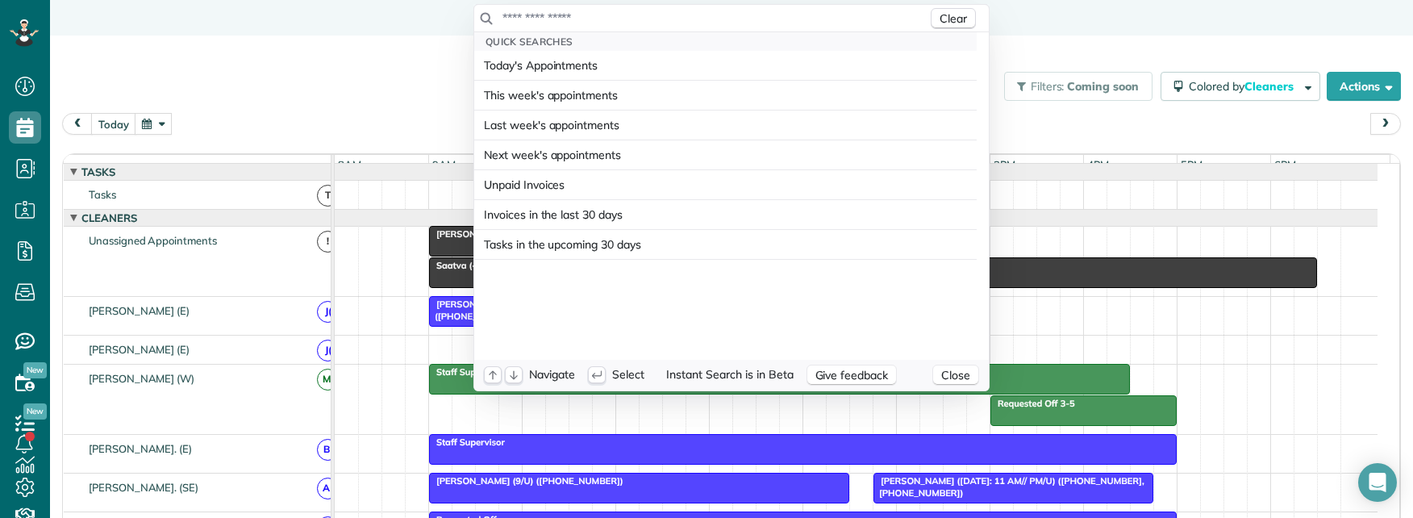
click at [660, 22] on input "text" at bounding box center [715, 18] width 426 height 16
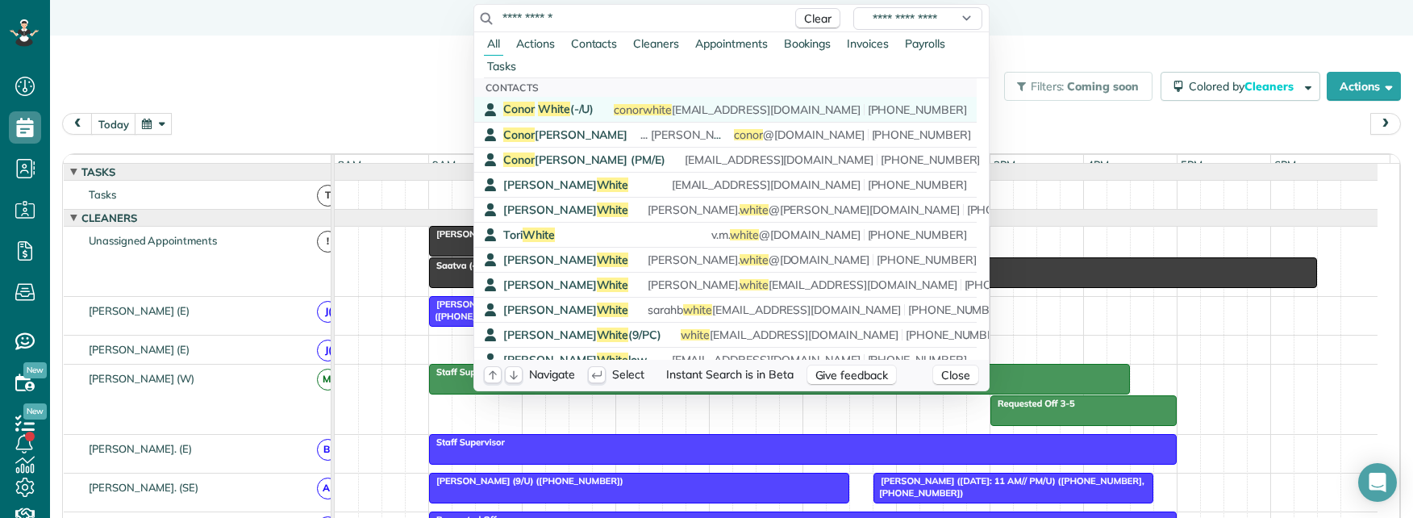
type input "**********"
click at [576, 106] on span "Conor White (-/U)" at bounding box center [548, 109] width 90 height 15
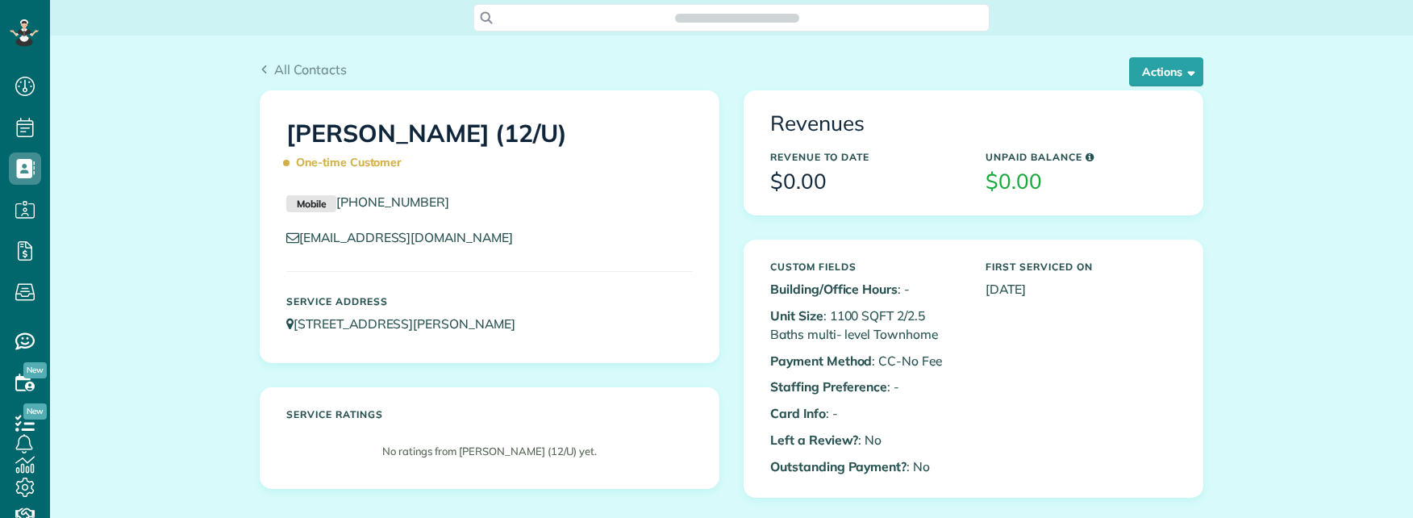
scroll to position [7, 7]
click at [1147, 81] on button "Actions" at bounding box center [1166, 71] width 74 height 29
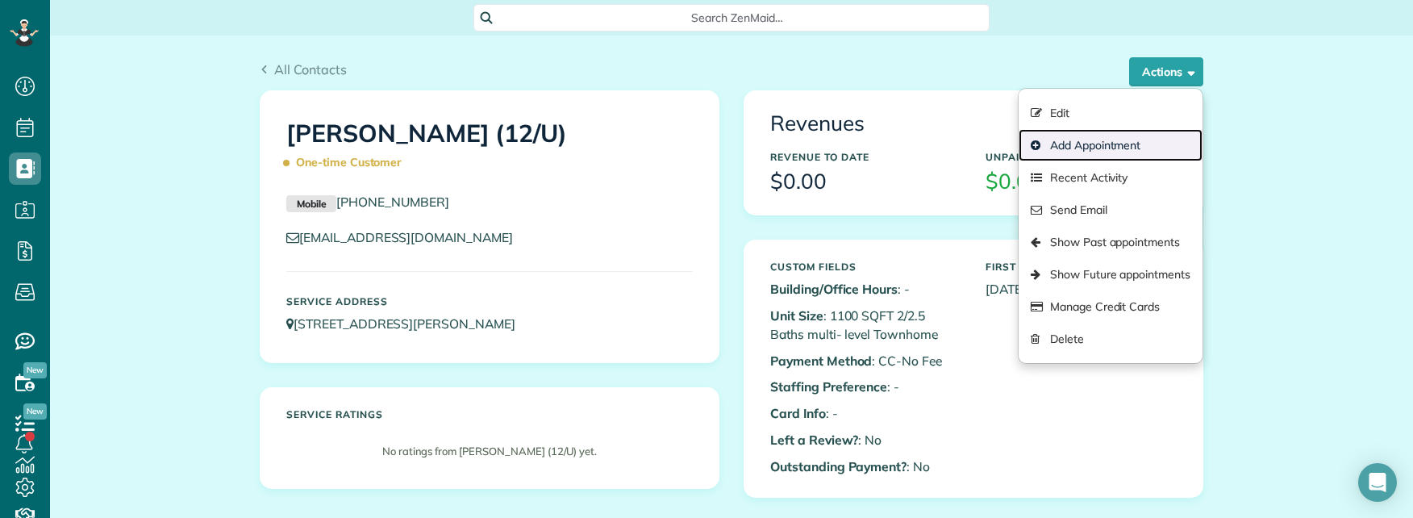
click at [1090, 144] on link "Add Appointment" at bounding box center [1111, 145] width 184 height 32
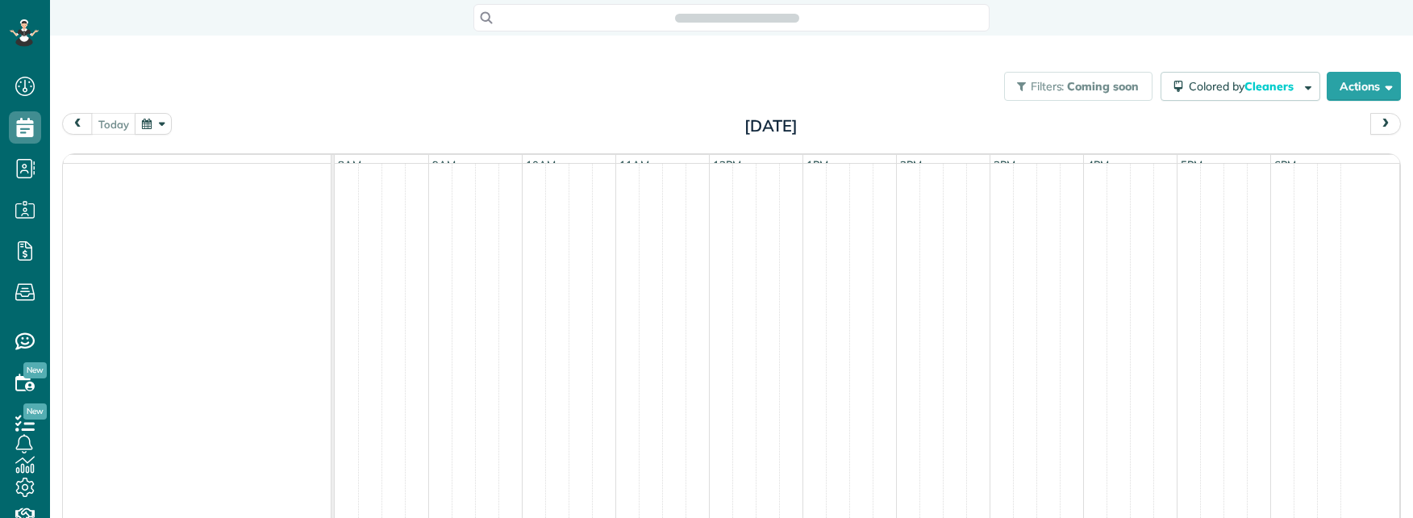
scroll to position [7, 7]
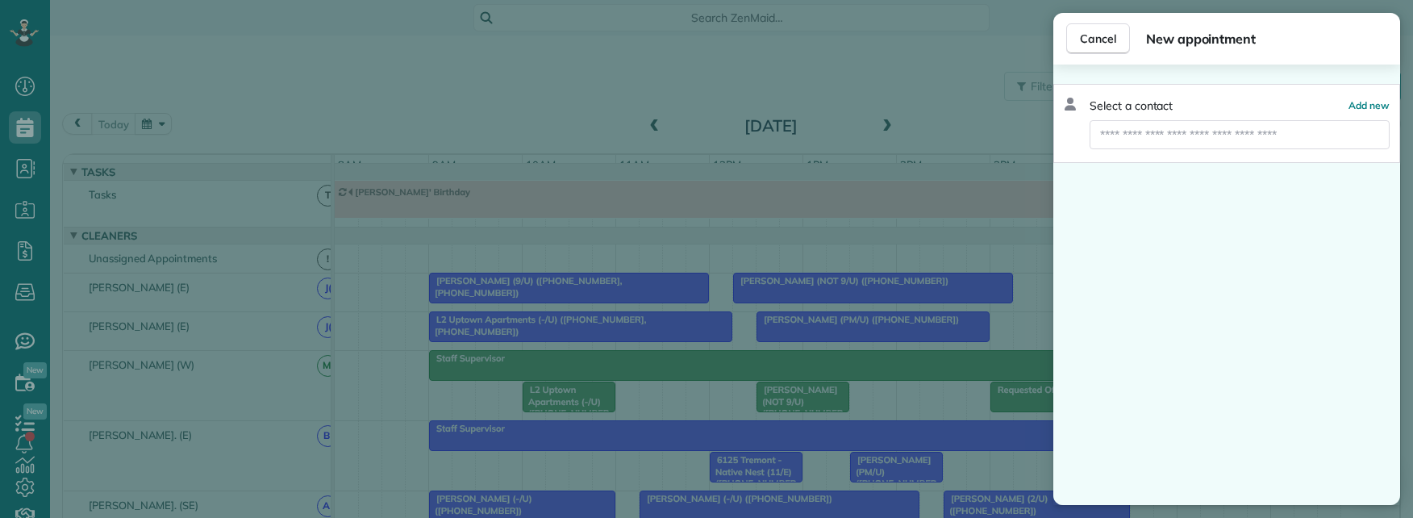
scroll to position [18, 0]
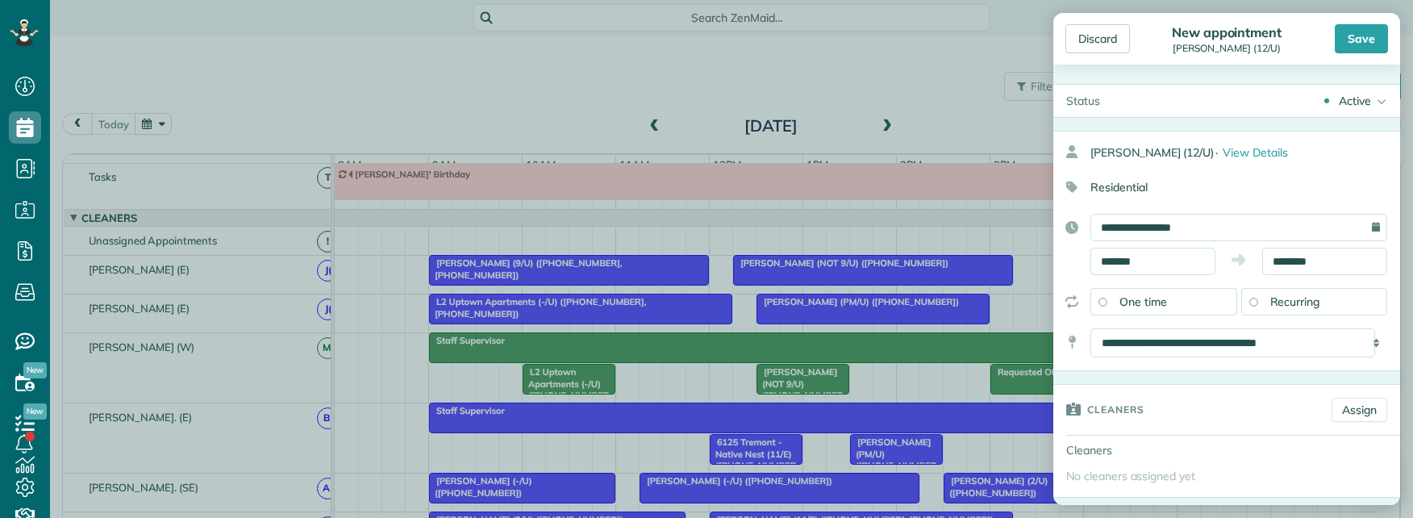
click at [1271, 303] on span "Recurring" at bounding box center [1296, 301] width 50 height 15
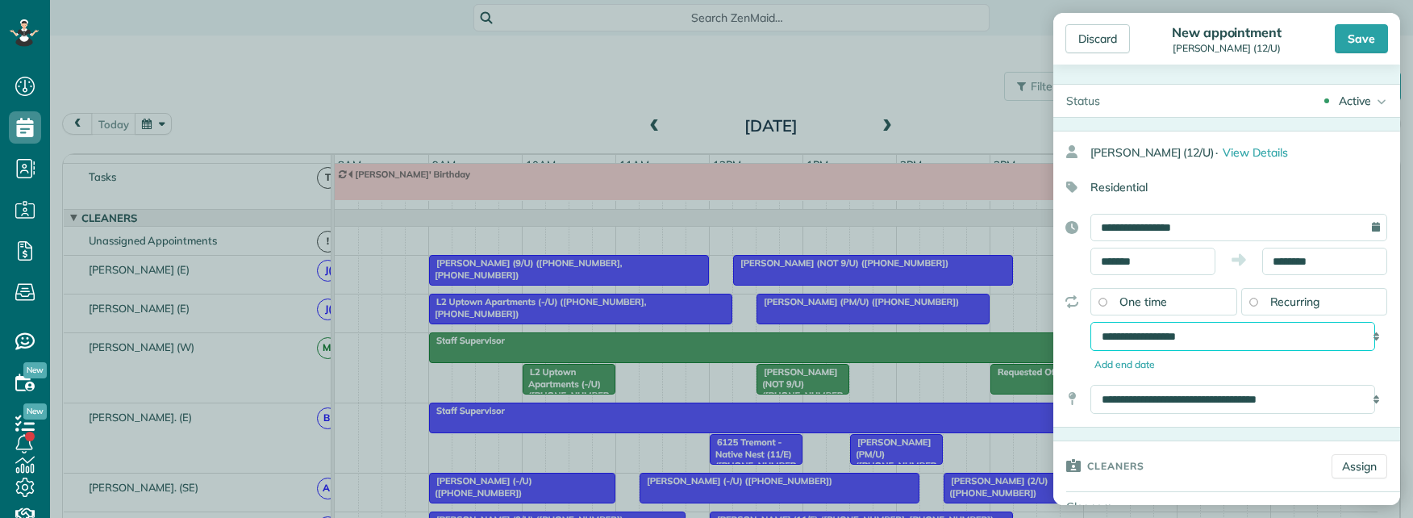
click at [1212, 337] on select "**********" at bounding box center [1233, 336] width 285 height 29
select select "**********"
click at [1091, 322] on select "**********" at bounding box center [1233, 336] width 285 height 29
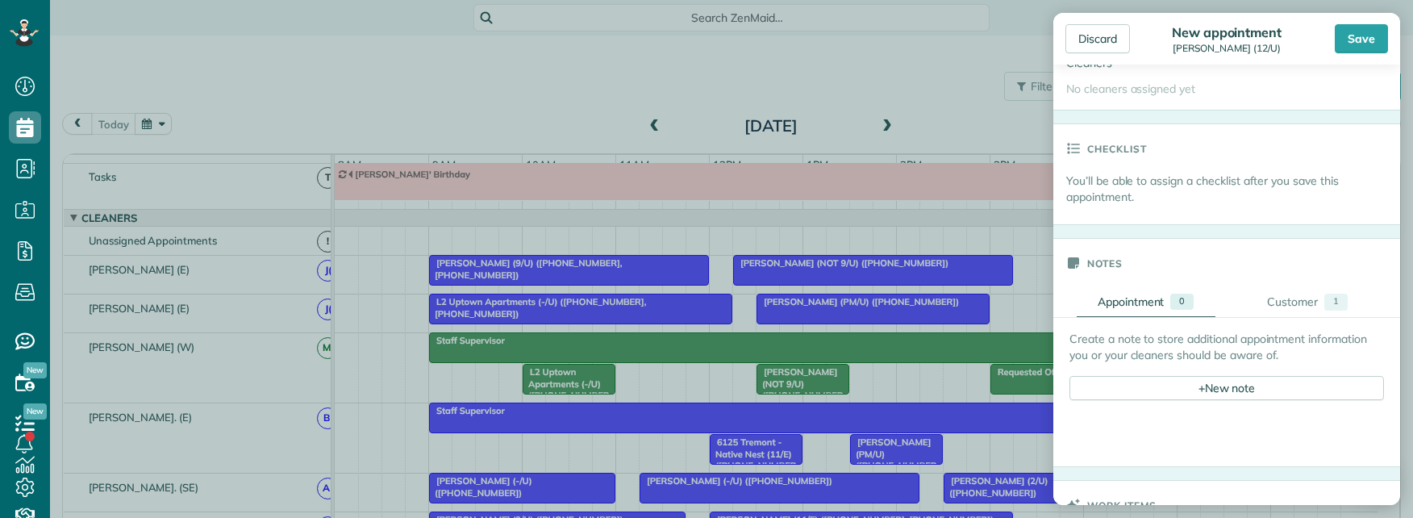
scroll to position [484, 0]
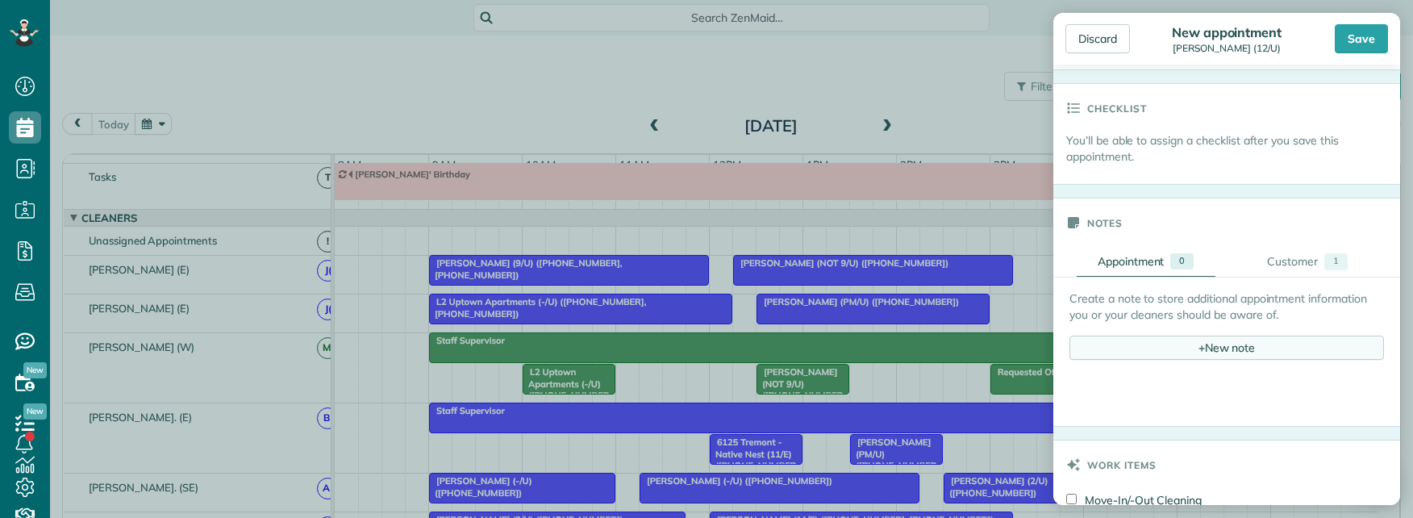
click at [1204, 351] on div "+ New note" at bounding box center [1227, 348] width 315 height 24
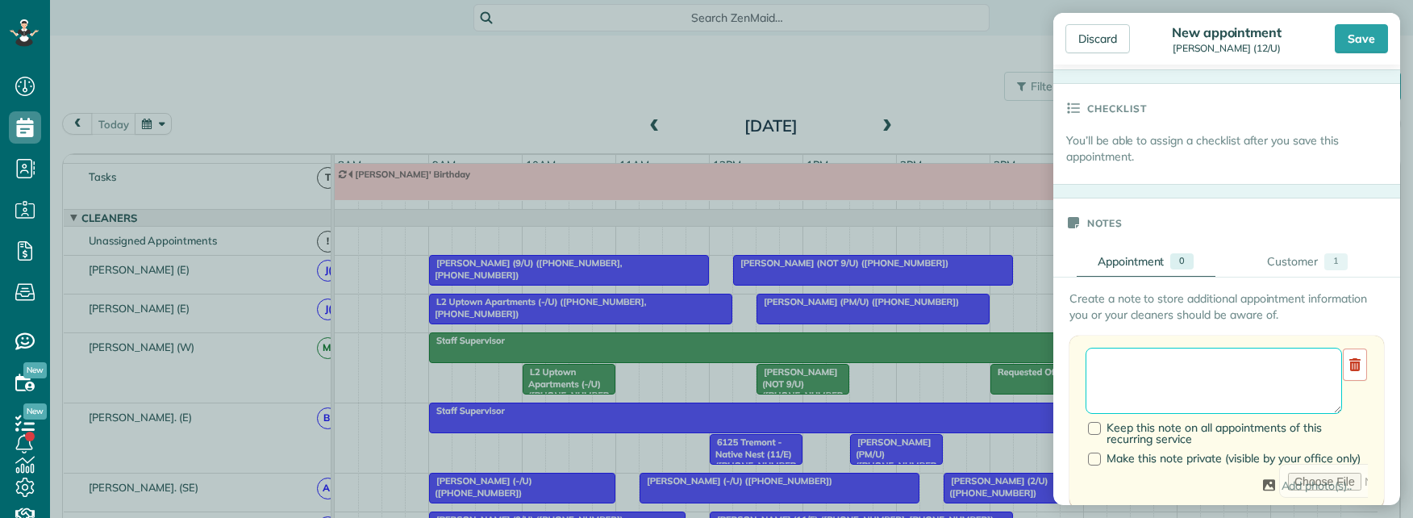
click at [1155, 366] on textarea at bounding box center [1214, 381] width 257 height 66
click at [1095, 428] on div at bounding box center [1094, 428] width 13 height 13
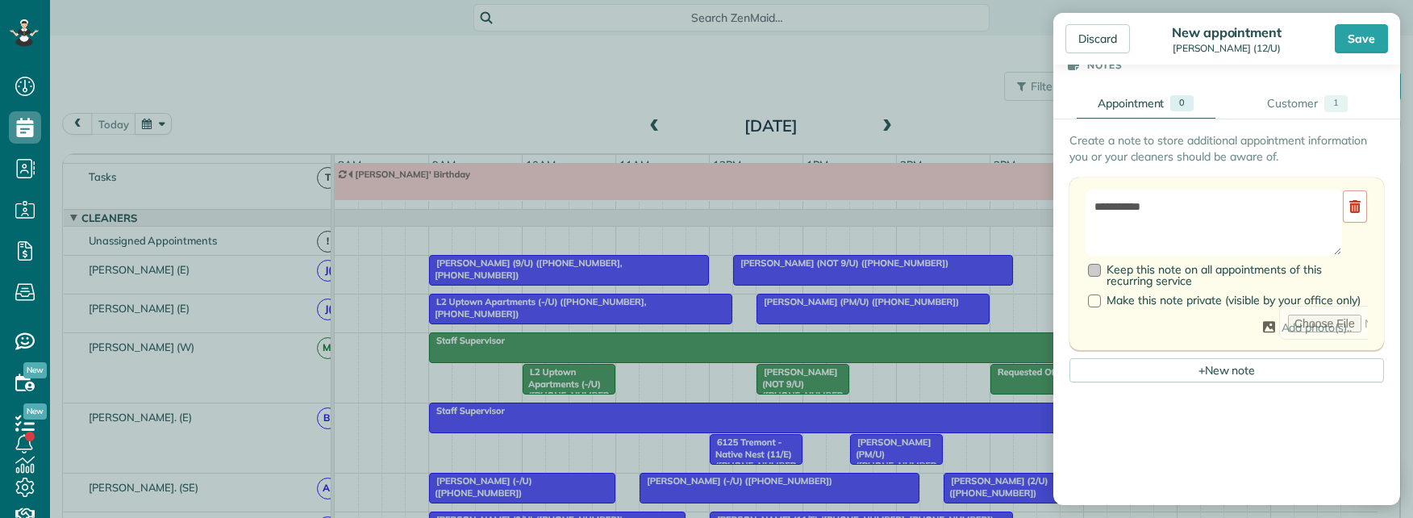
scroll to position [645, 0]
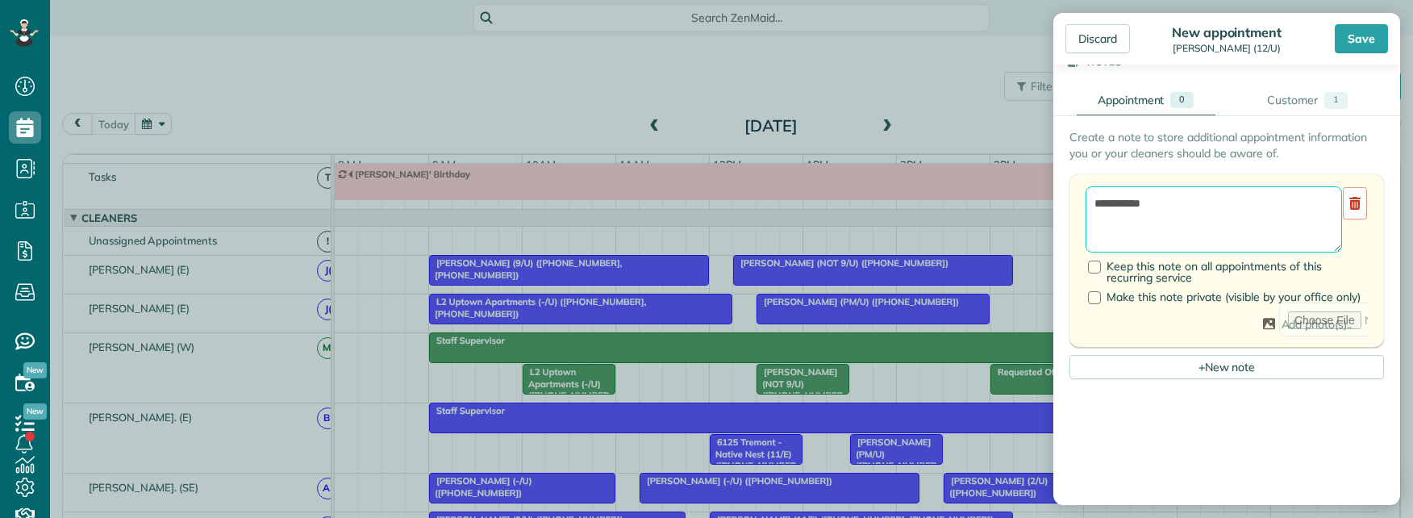
click at [1195, 209] on textarea "**********" at bounding box center [1214, 219] width 257 height 66
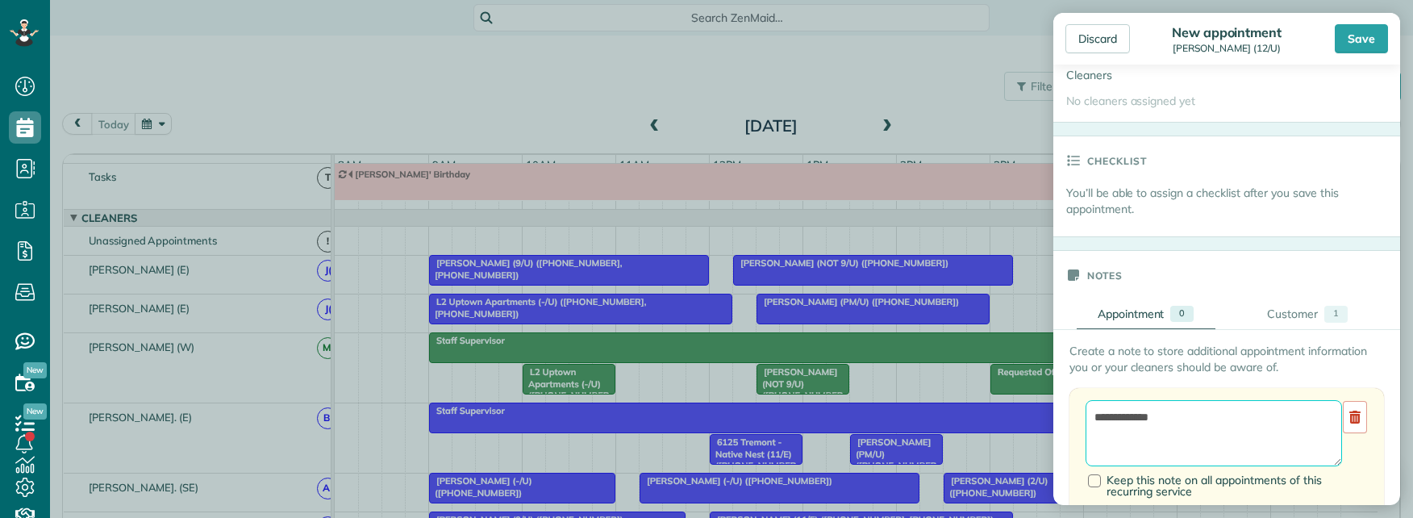
scroll to position [403, 0]
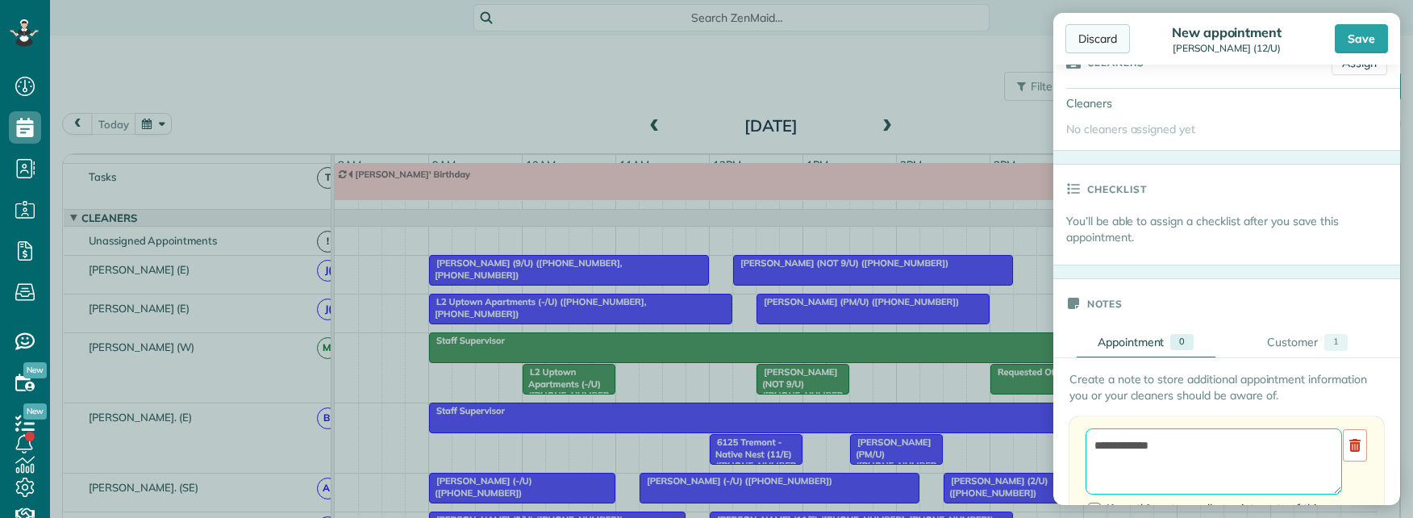
type textarea "**********"
click at [1115, 48] on div "Discard" at bounding box center [1098, 38] width 65 height 29
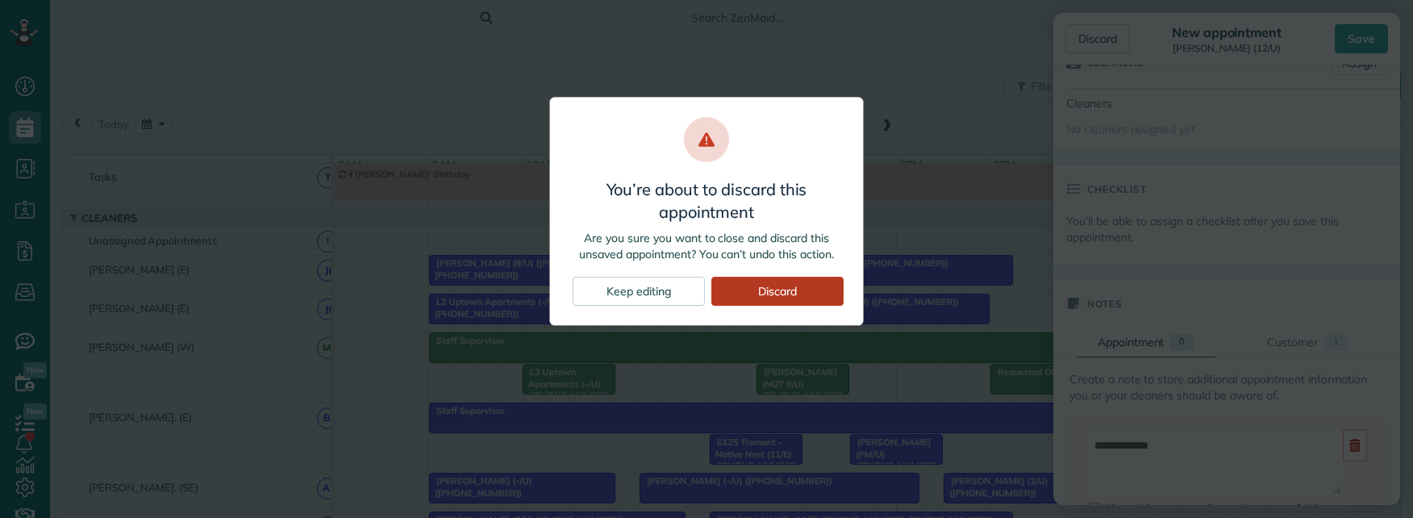
drag, startPoint x: 752, startPoint y: 292, endPoint x: 789, endPoint y: 292, distance: 37.1
click at [753, 292] on div "Discard" at bounding box center [778, 291] width 132 height 29
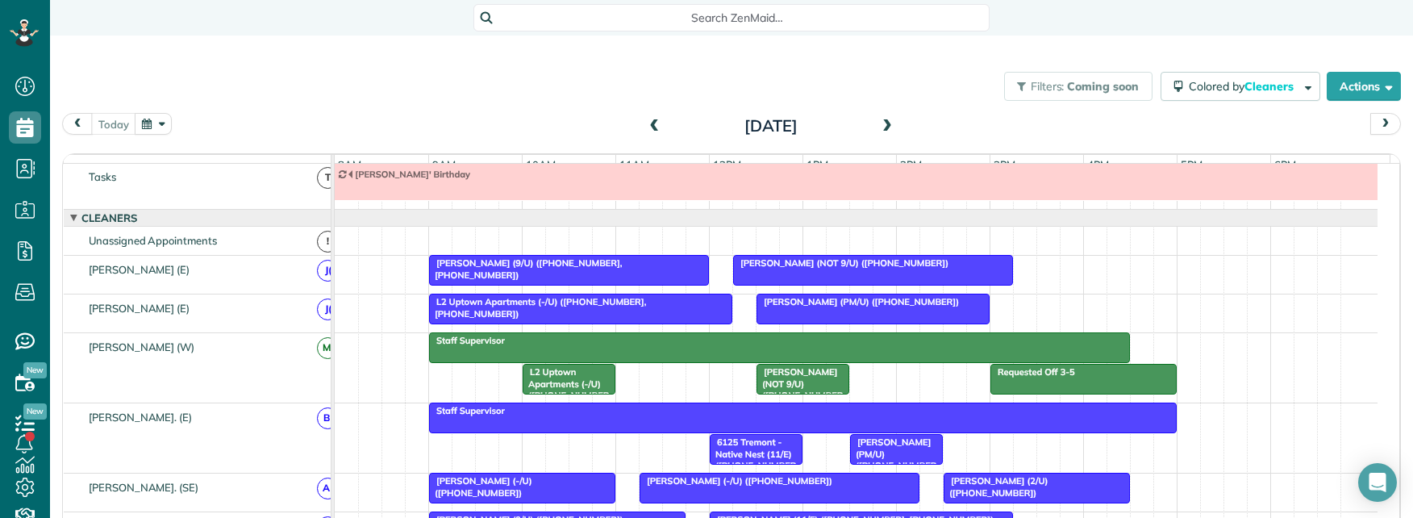
click at [733, 18] on span "Search ZenMaid…" at bounding box center [737, 18] width 490 height 16
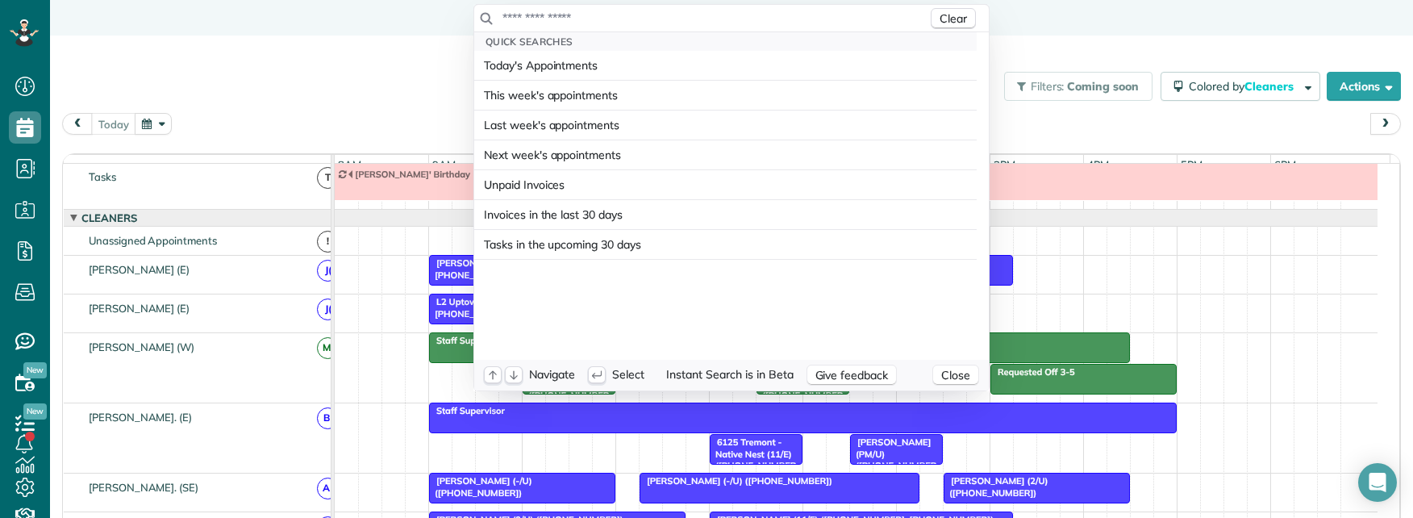
click at [713, 18] on input "text" at bounding box center [715, 18] width 426 height 16
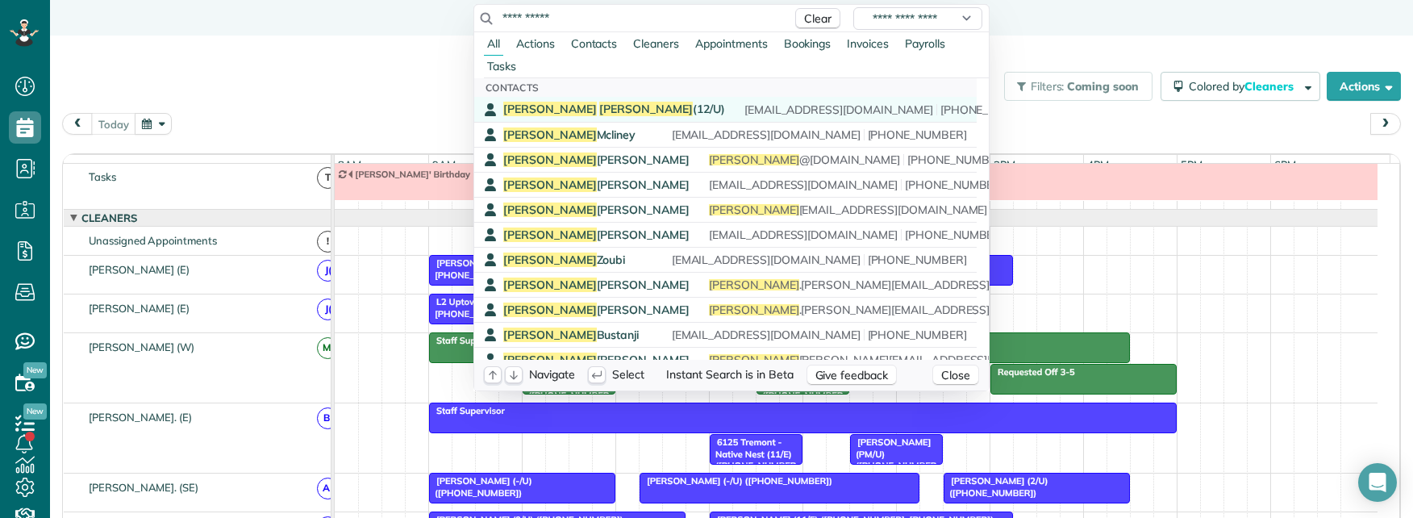
type input "**********"
click at [553, 107] on span "[PERSON_NAME] (12/U)" at bounding box center [614, 109] width 222 height 15
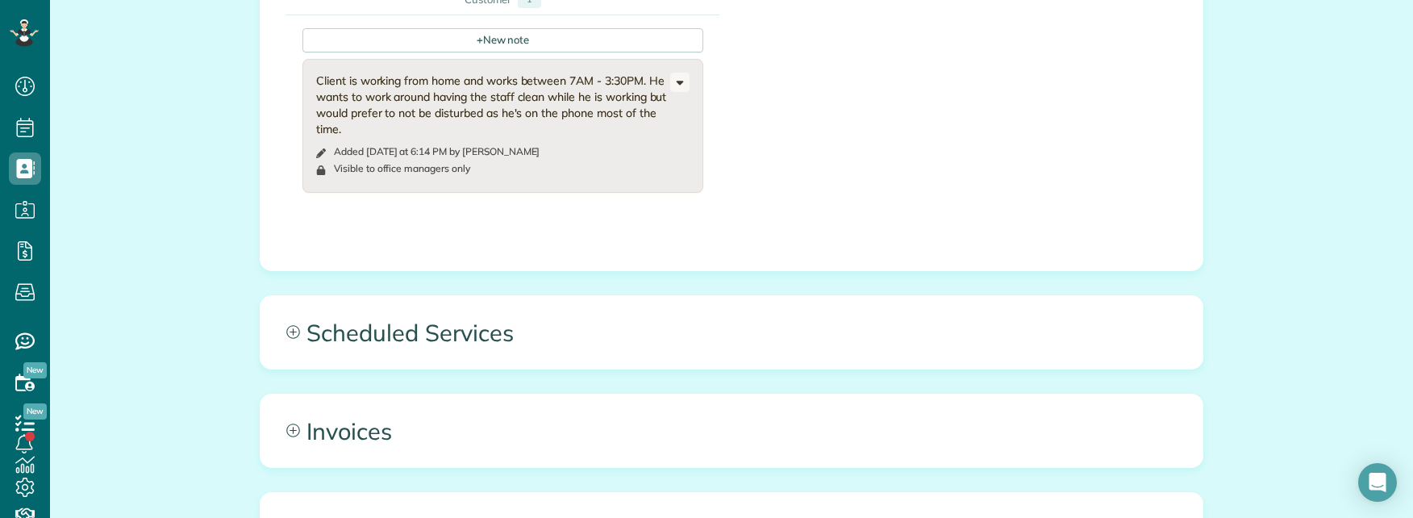
scroll to position [887, 0]
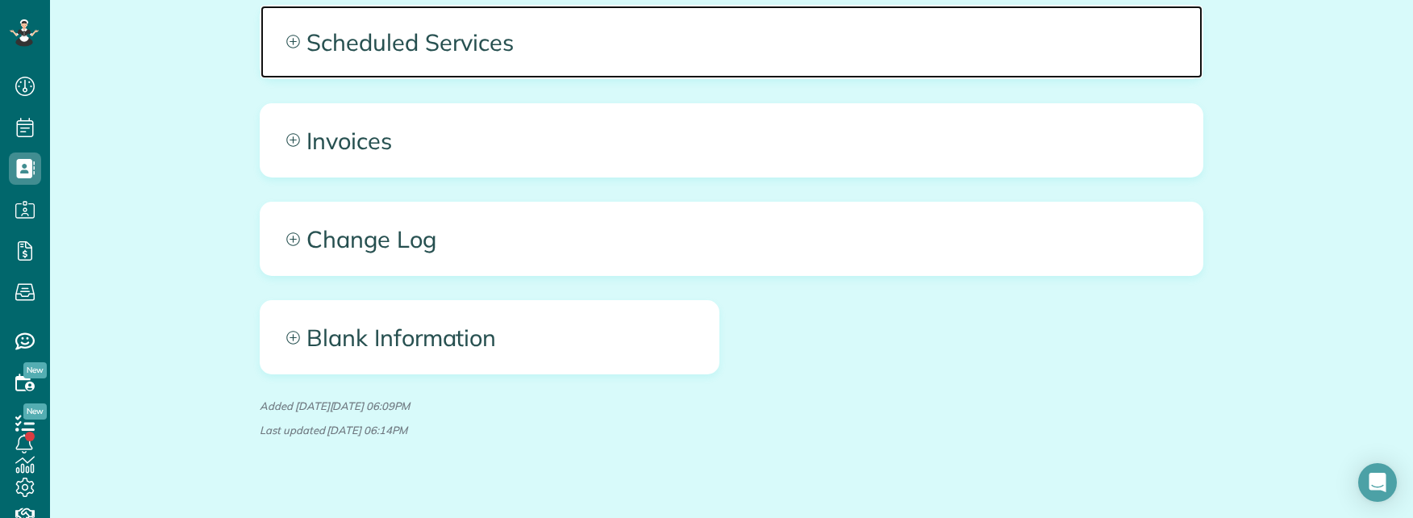
click at [825, 45] on span "Scheduled Services" at bounding box center [732, 42] width 942 height 73
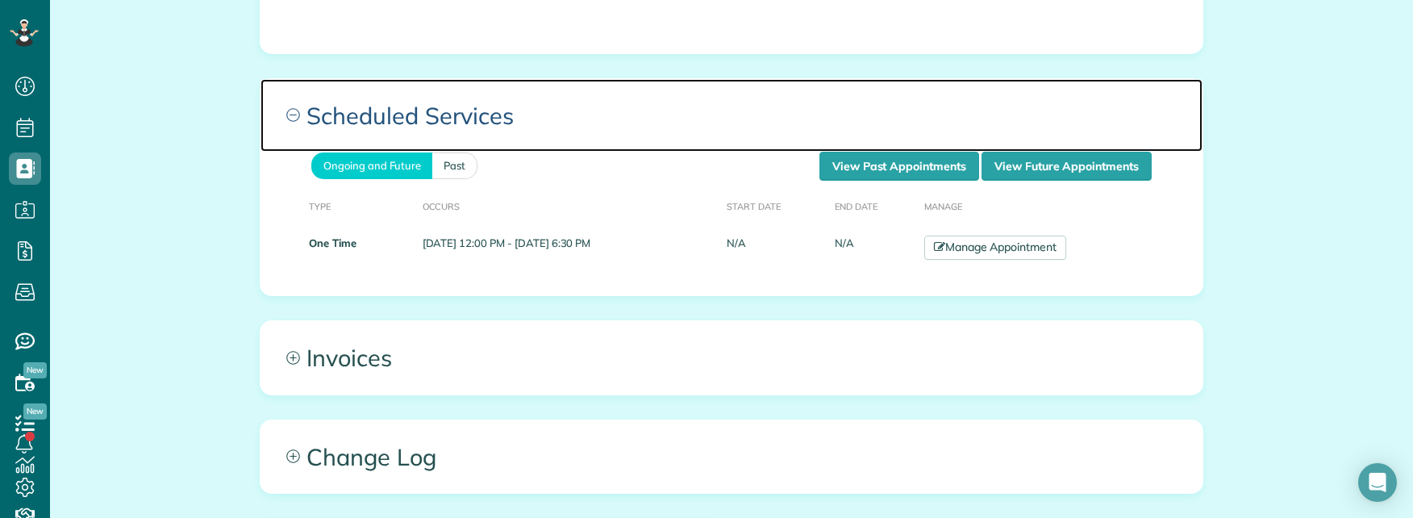
scroll to position [807, 0]
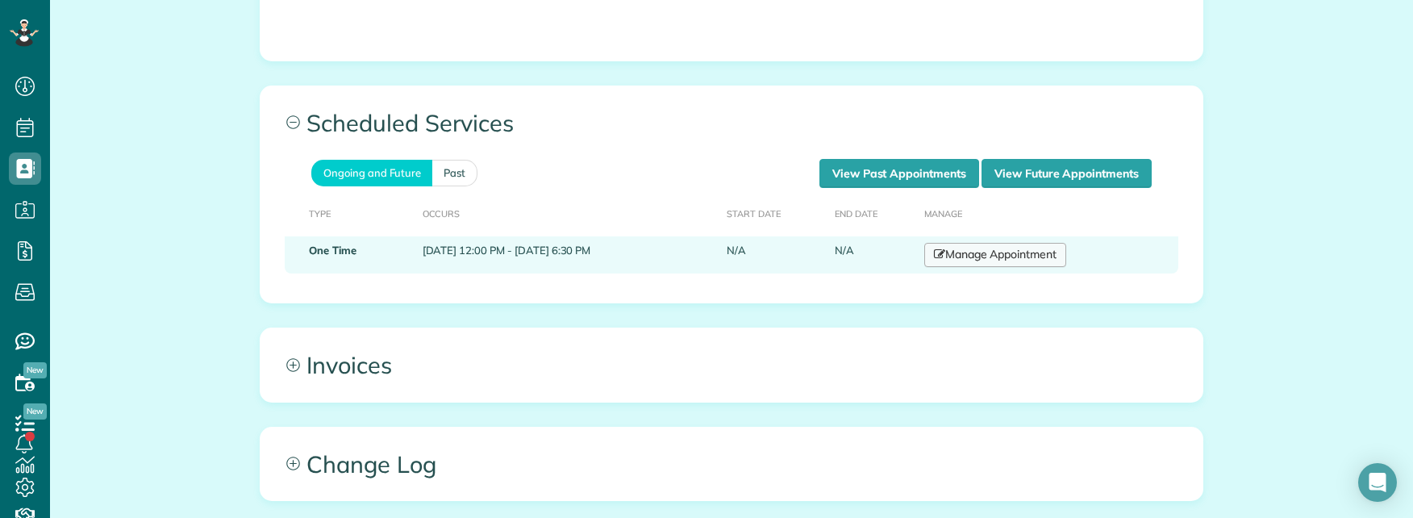
click at [1040, 249] on link "Manage Appointment" at bounding box center [995, 255] width 142 height 24
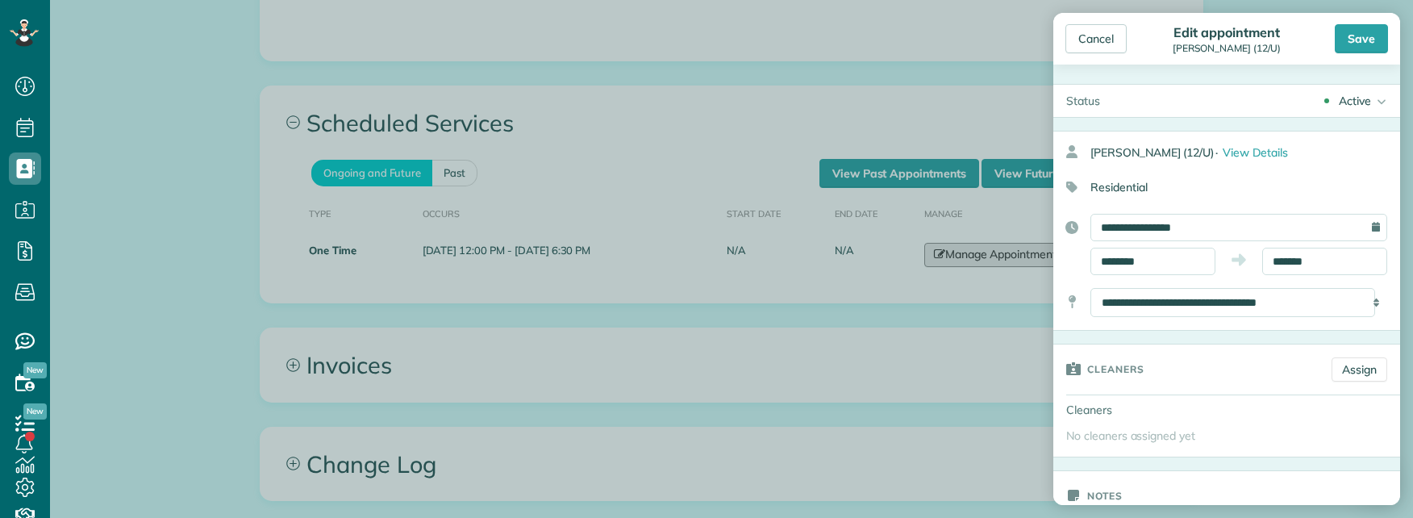
click at [914, 280] on body "Dashboard Scheduling Calendar View List View Dispatch View - Weekly scheduling …" at bounding box center [706, 259] width 1413 height 518
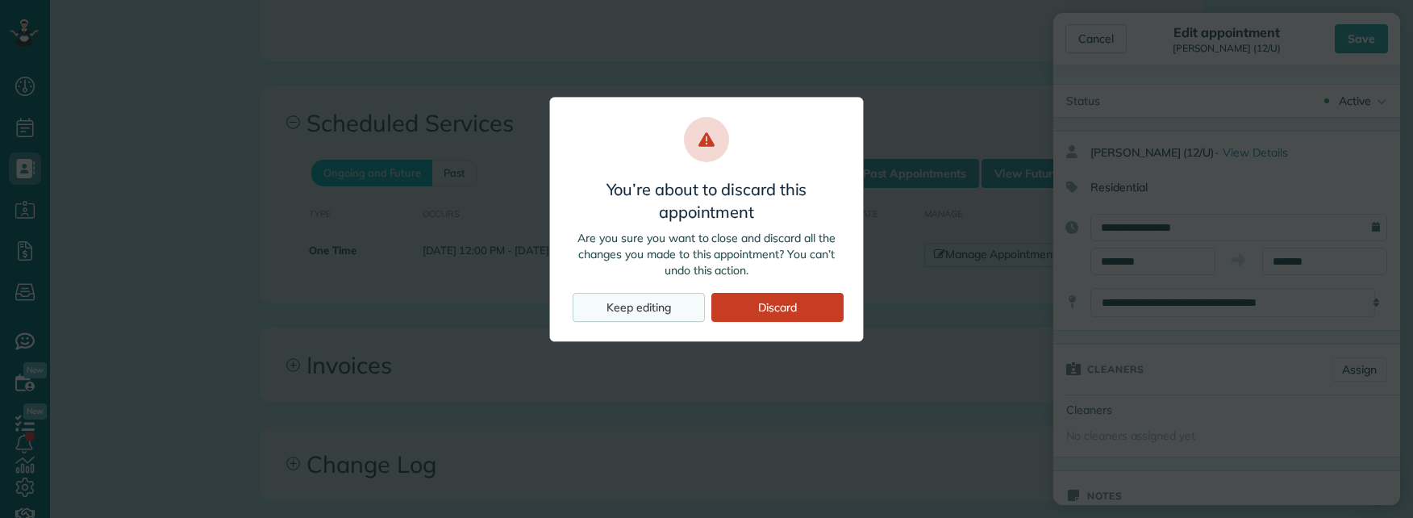
click at [658, 312] on div "Keep editing" at bounding box center [639, 307] width 132 height 29
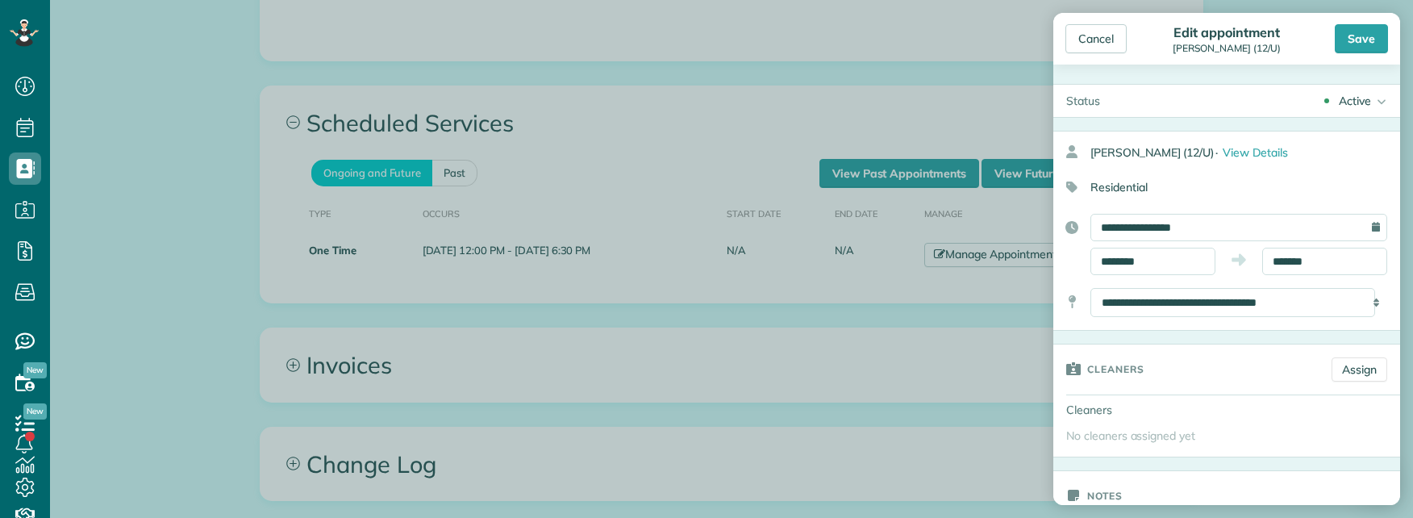
click at [1012, 177] on body "Dashboard Scheduling Calendar View List View Dispatch View - Weekly scheduling …" at bounding box center [706, 259] width 1413 height 518
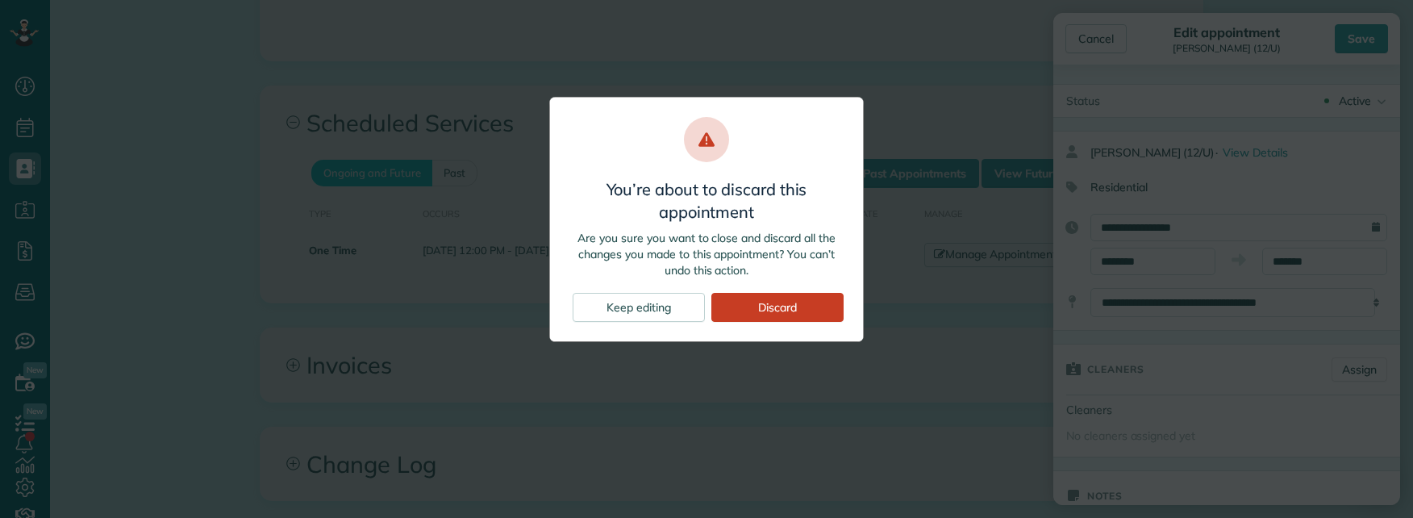
drag, startPoint x: 781, startPoint y: 301, endPoint x: 871, endPoint y: 248, distance: 104.5
click at [785, 300] on div "Discard" at bounding box center [778, 307] width 132 height 29
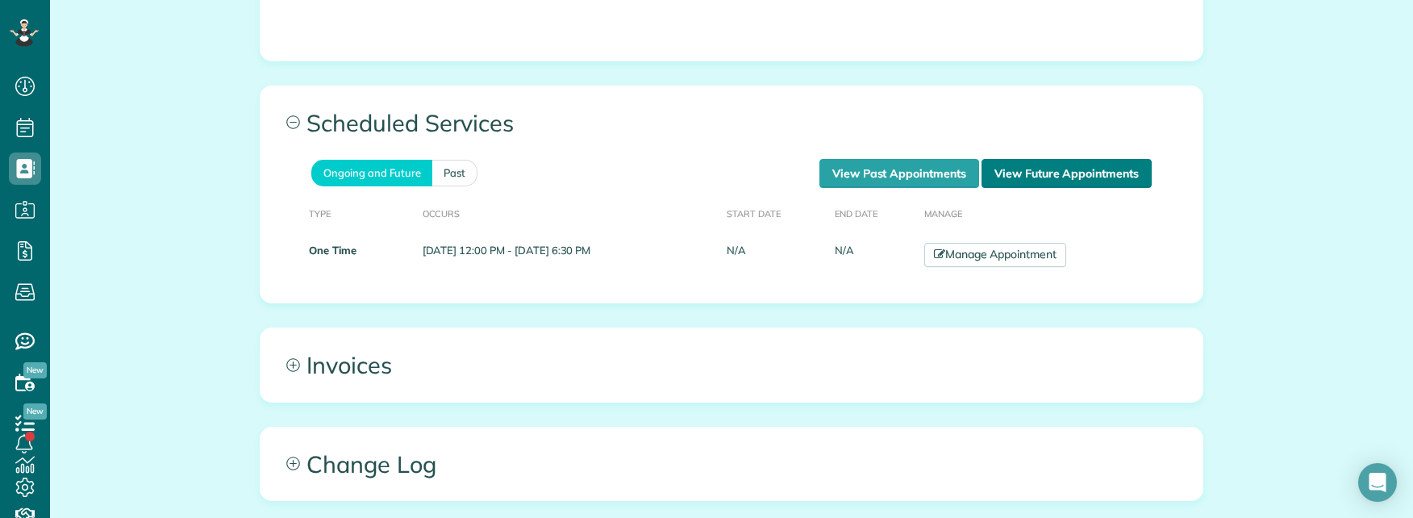
click at [1023, 169] on link "View Future Appointments" at bounding box center [1067, 173] width 170 height 29
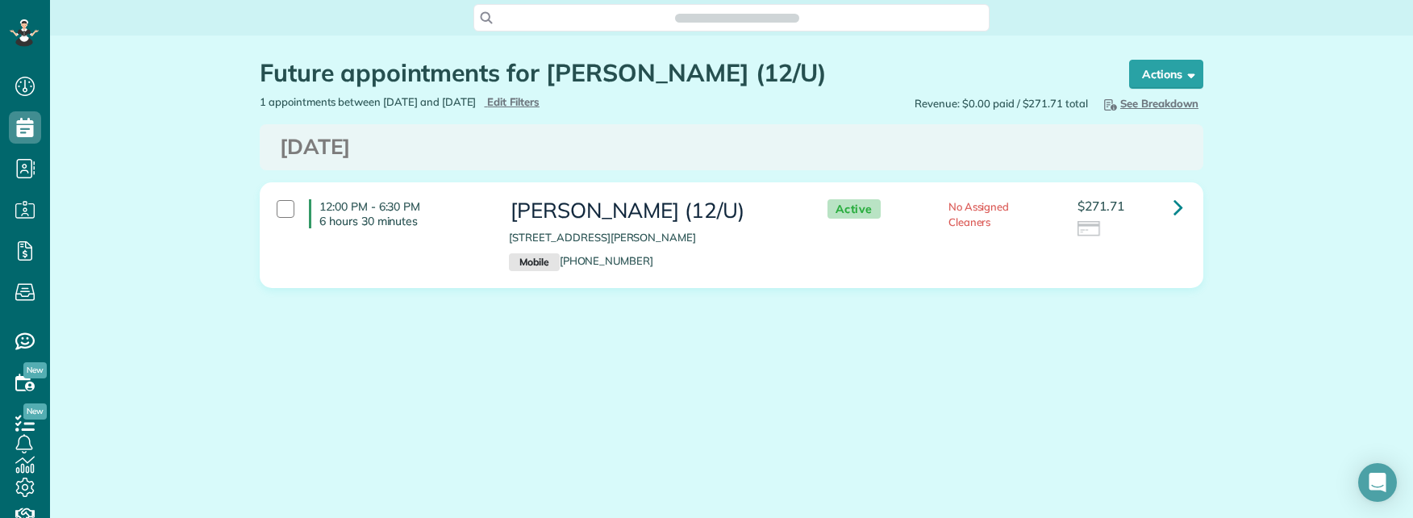
scroll to position [7, 7]
click at [1181, 203] on icon at bounding box center [1179, 207] width 10 height 28
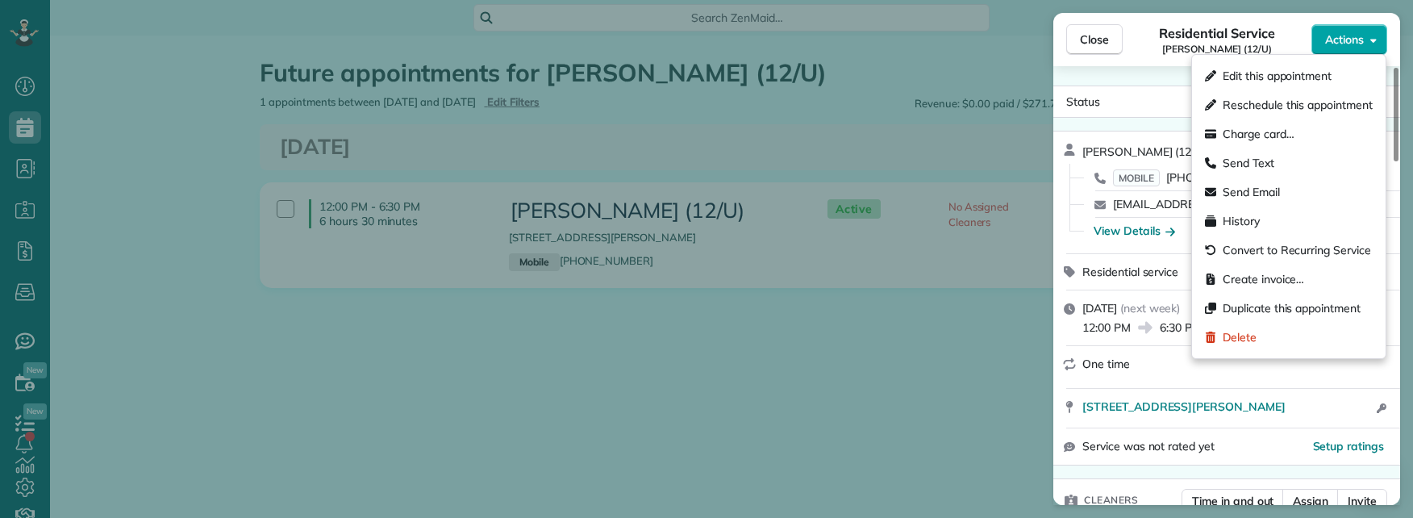
click at [1358, 38] on span "Actions" at bounding box center [1344, 39] width 39 height 16
click at [1271, 299] on div "Duplicate this appointment" at bounding box center [1289, 308] width 181 height 29
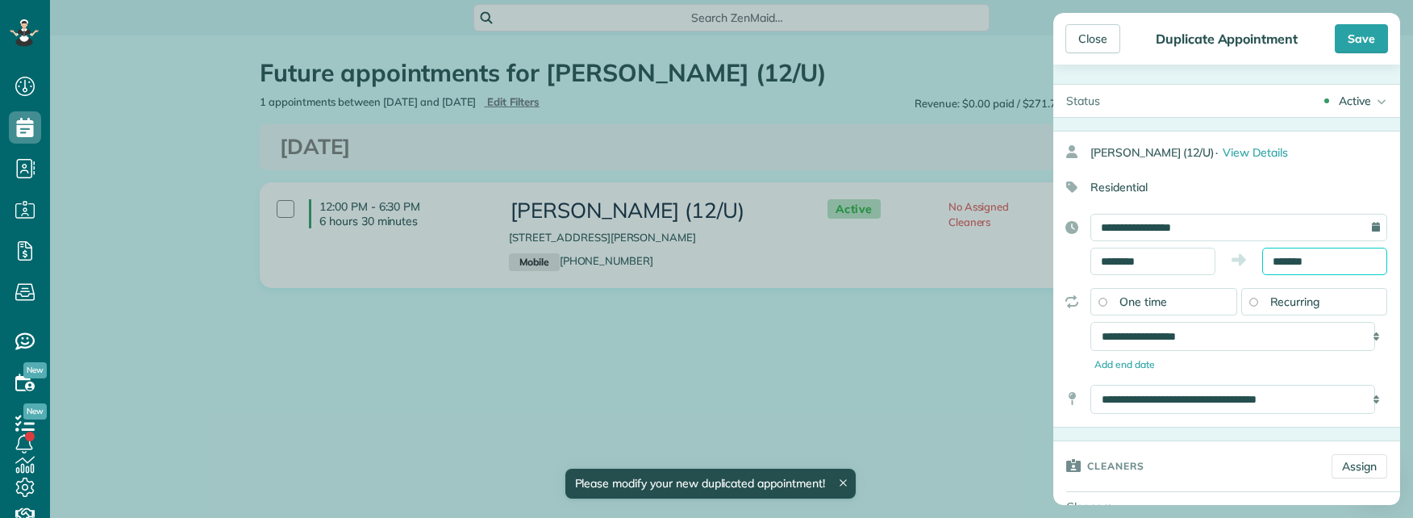
click at [1278, 258] on input "*******" at bounding box center [1325, 261] width 125 height 27
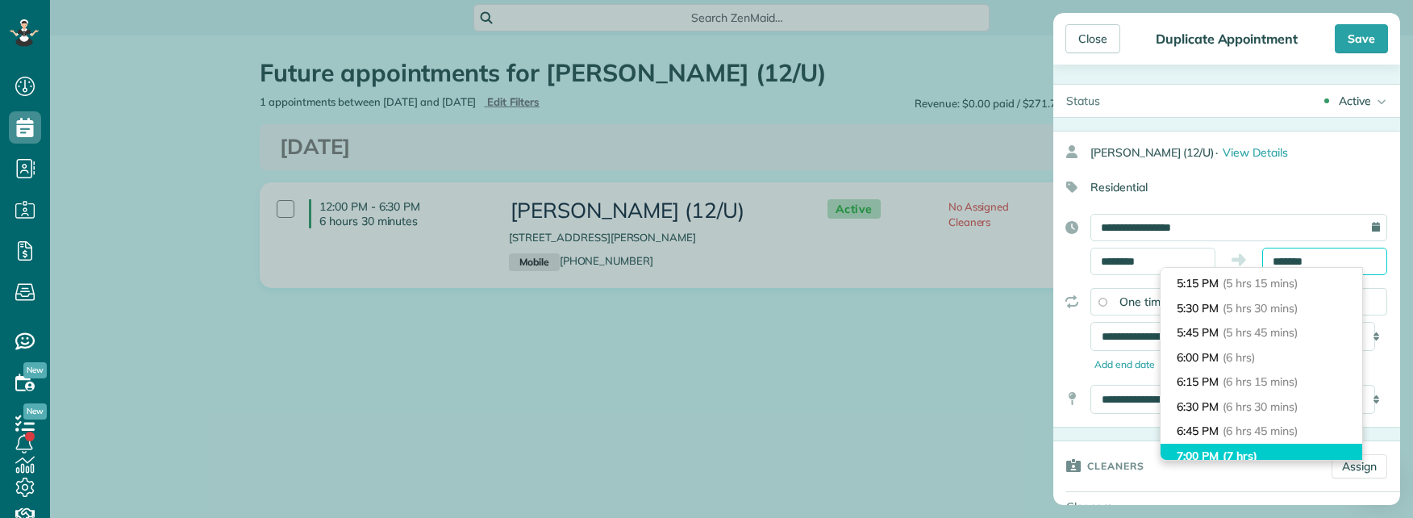
scroll to position [454, 0]
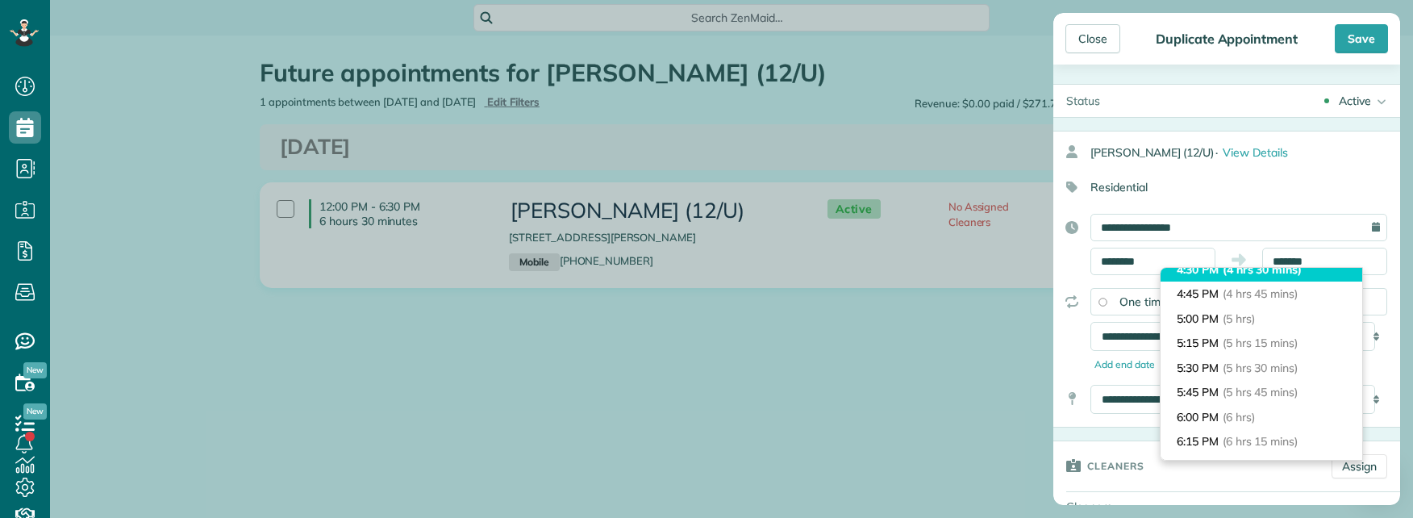
type input "*******"
click at [1281, 276] on span "(4 hrs 30 mins)" at bounding box center [1262, 269] width 79 height 15
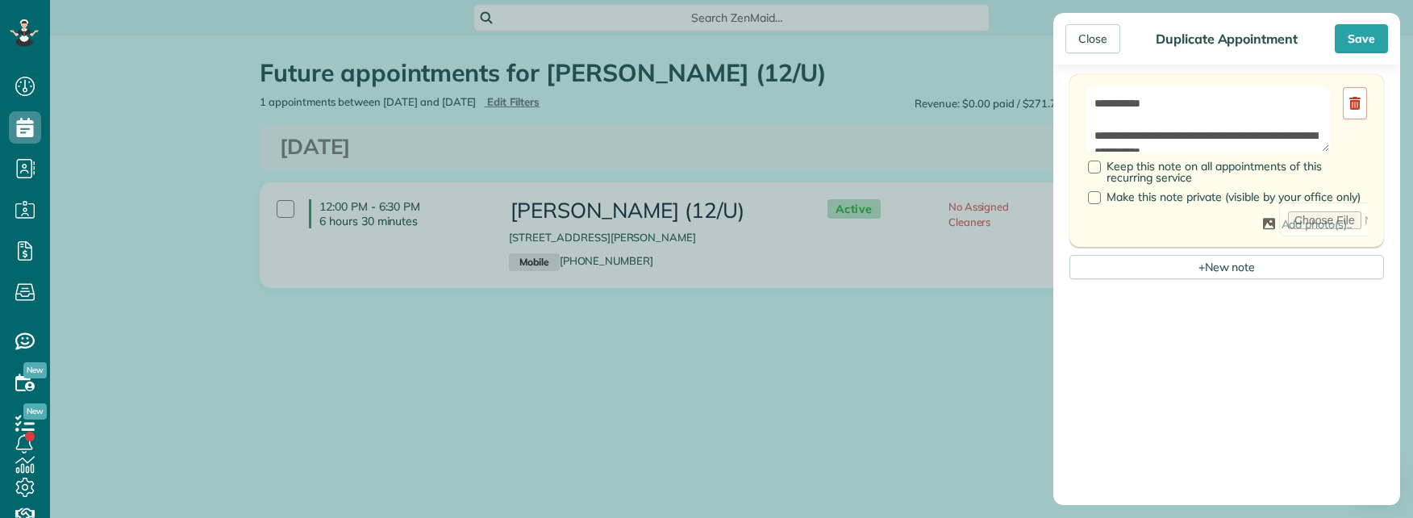
scroll to position [726, 0]
drag, startPoint x: 1096, startPoint y: 163, endPoint x: 1118, endPoint y: 203, distance: 46.2
click at [1096, 163] on div at bounding box center [1094, 163] width 13 height 13
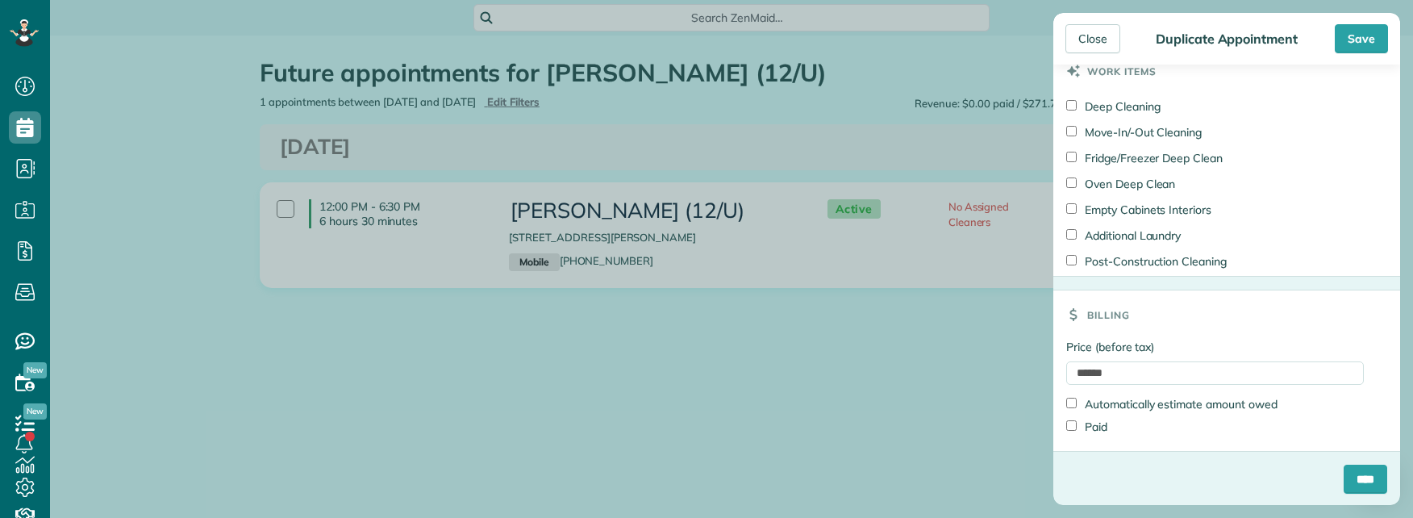
scroll to position [1291, 0]
drag, startPoint x: 1159, startPoint y: 370, endPoint x: 975, endPoint y: 374, distance: 184.8
click at [978, 374] on div "Close Duplicate Appointment Save Status Active Active Cancelled Cancelled and P…" at bounding box center [706, 259] width 1413 height 518
click at [1295, 371] on input "******" at bounding box center [1215, 371] width 298 height 23
type input "***"
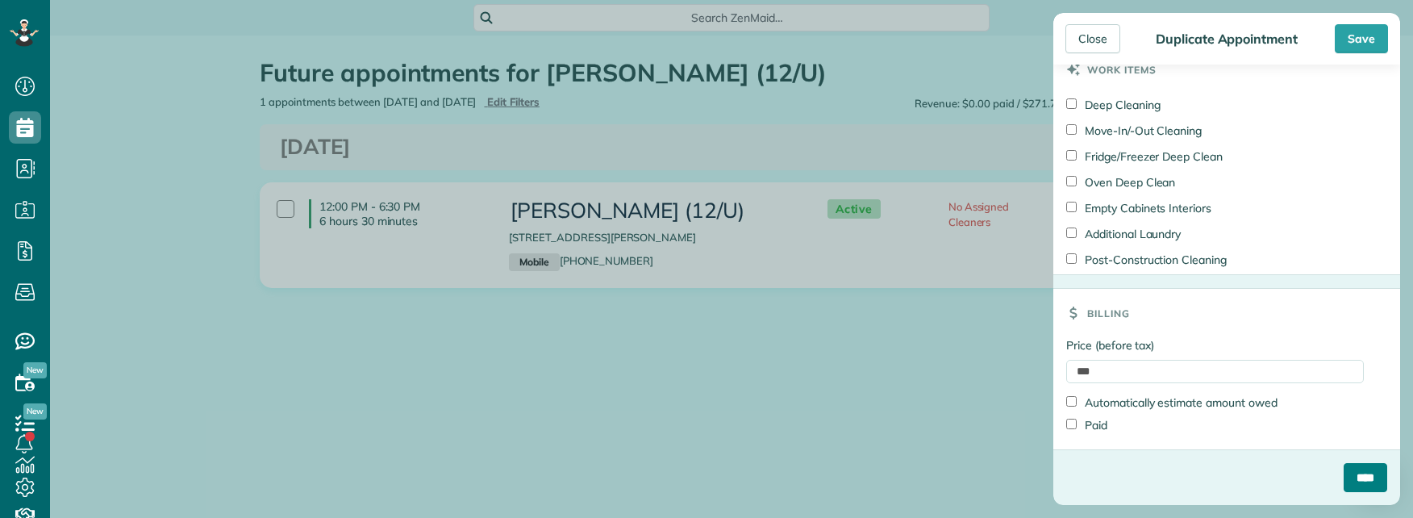
click at [1346, 482] on input "****" at bounding box center [1366, 477] width 44 height 29
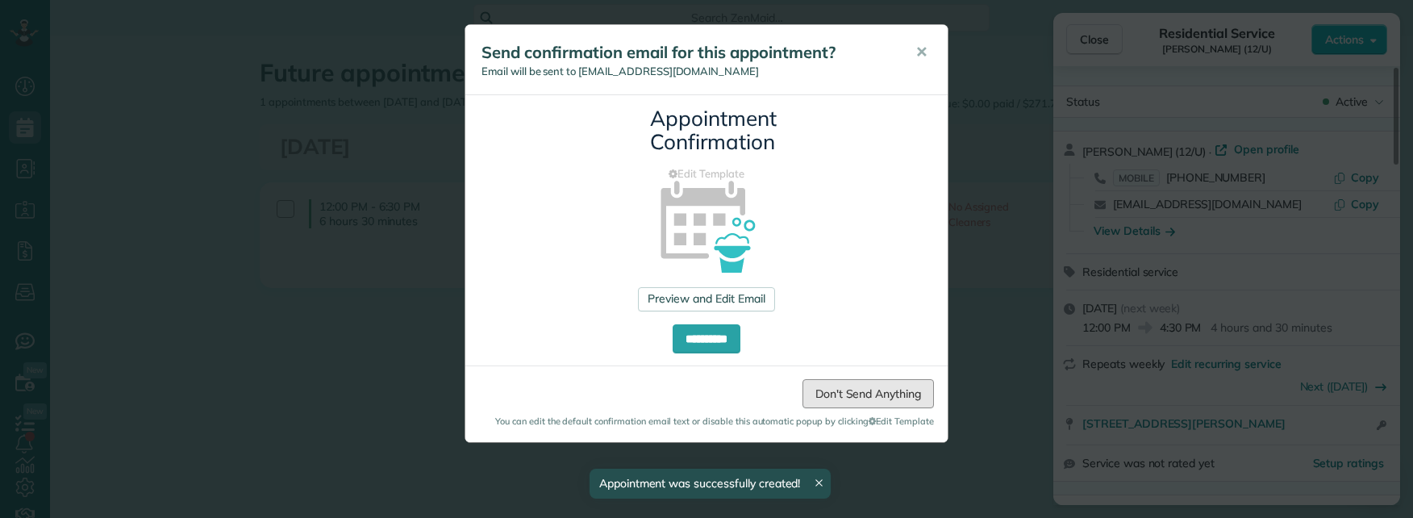
drag, startPoint x: 839, startPoint y: 390, endPoint x: 867, endPoint y: 386, distance: 28.5
click at [841, 389] on link "Don't Send Anything" at bounding box center [868, 393] width 131 height 29
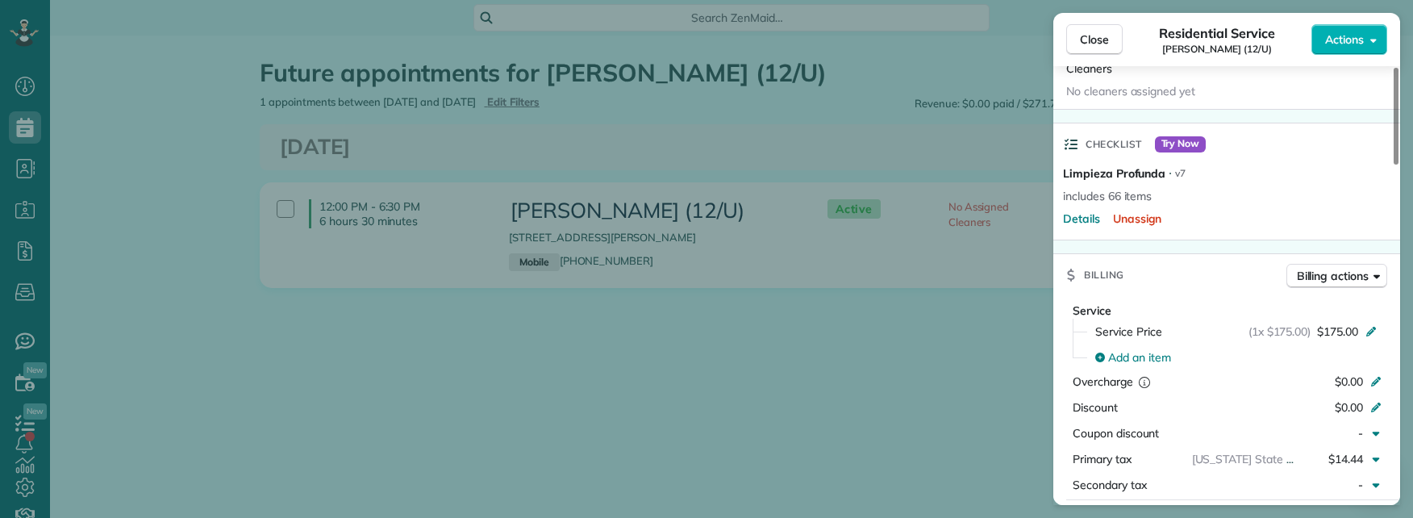
scroll to position [403, 0]
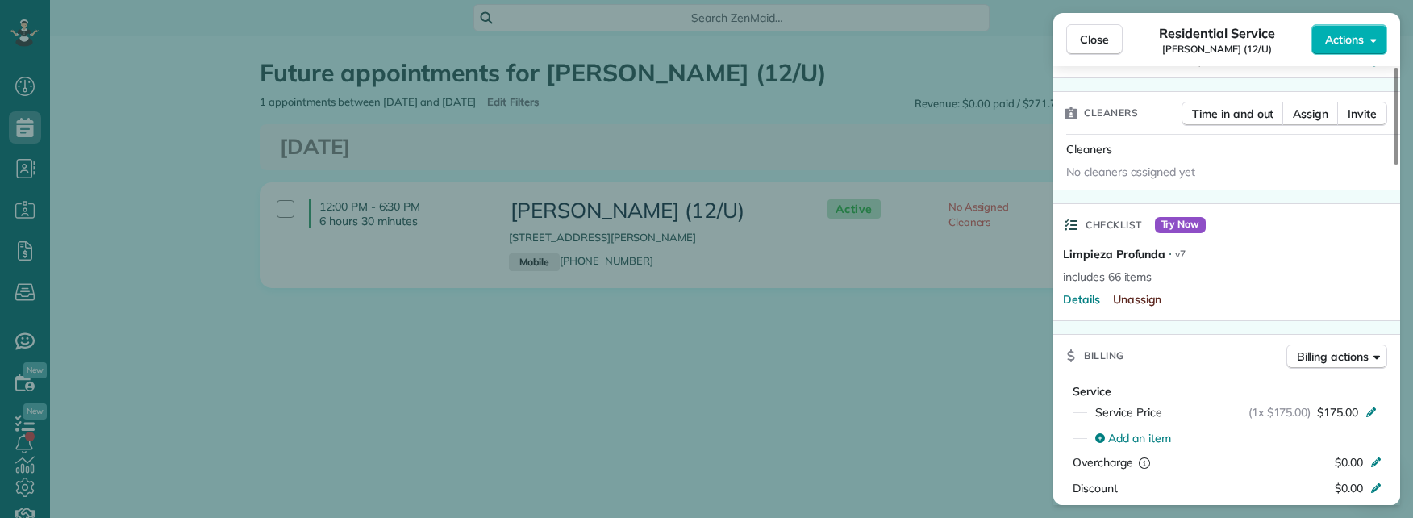
click at [1143, 298] on span "Unassign" at bounding box center [1137, 299] width 49 height 16
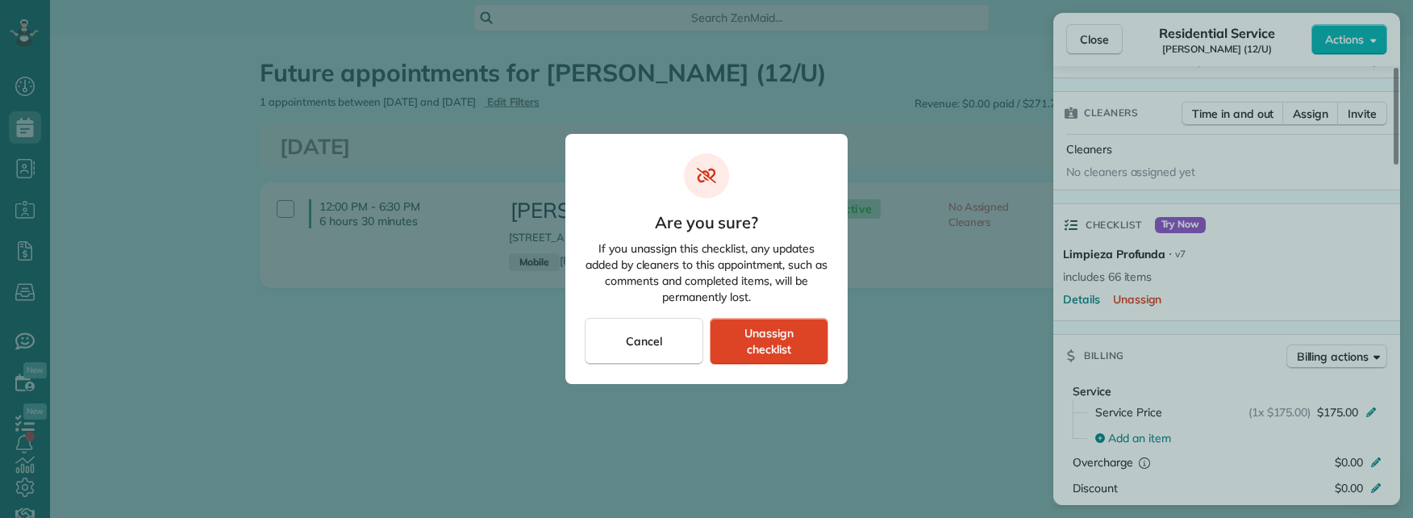
click at [801, 336] on span "Unassign checklist" at bounding box center [769, 341] width 91 height 32
click at [770, 339] on span "Unassign checklist" at bounding box center [769, 341] width 91 height 32
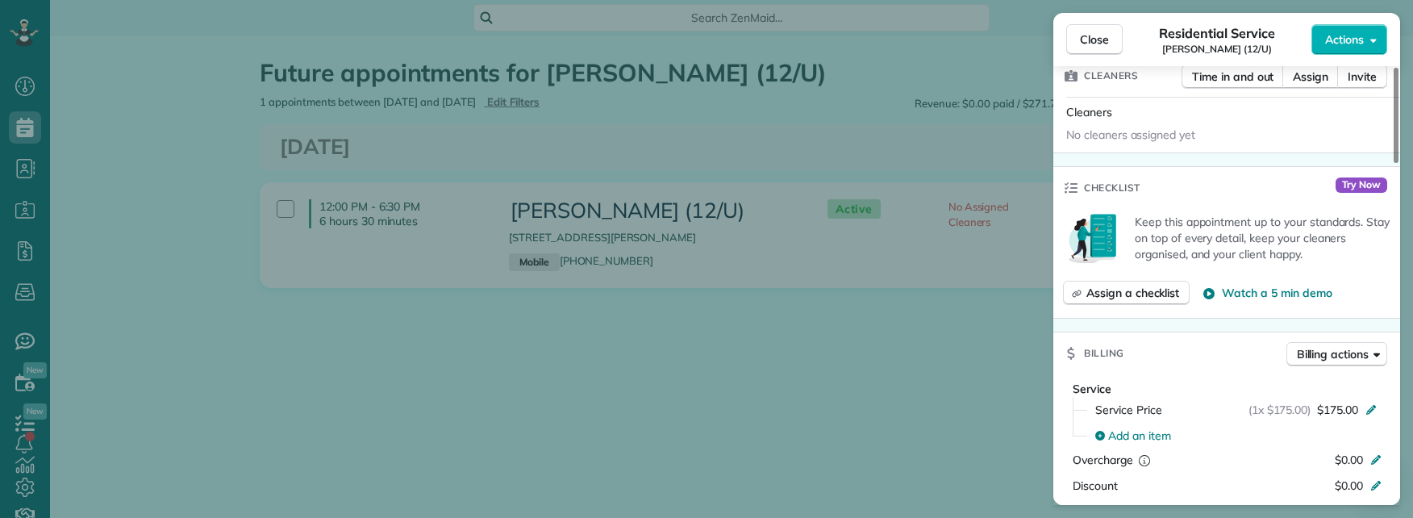
scroll to position [484, 0]
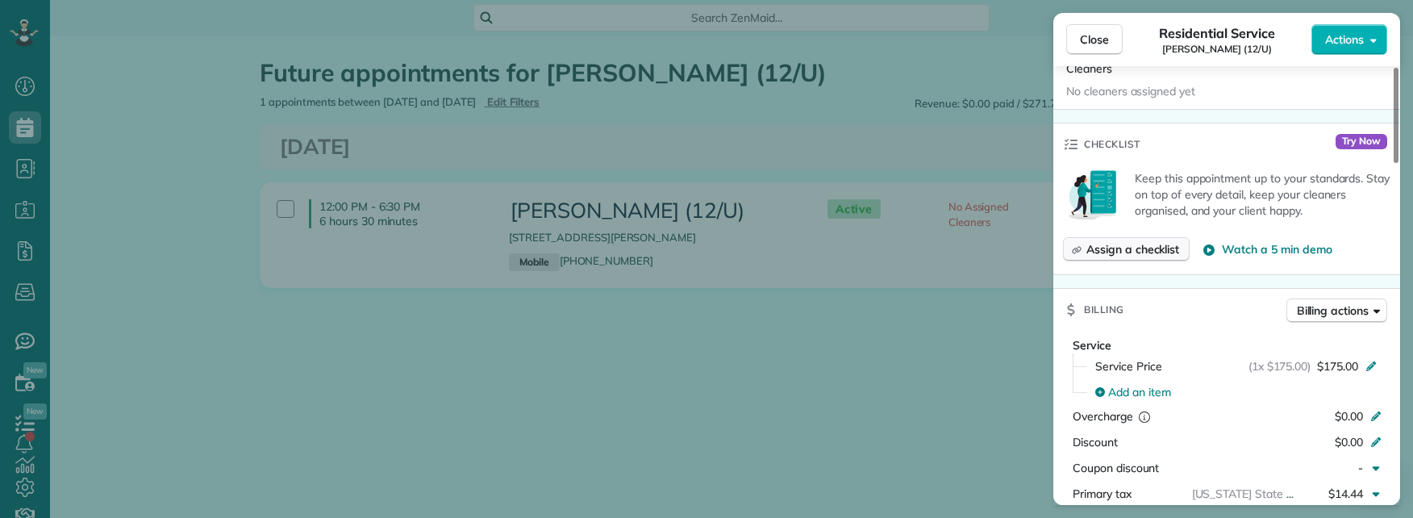
click at [1150, 256] on span "Assign a checklist" at bounding box center [1133, 249] width 93 height 16
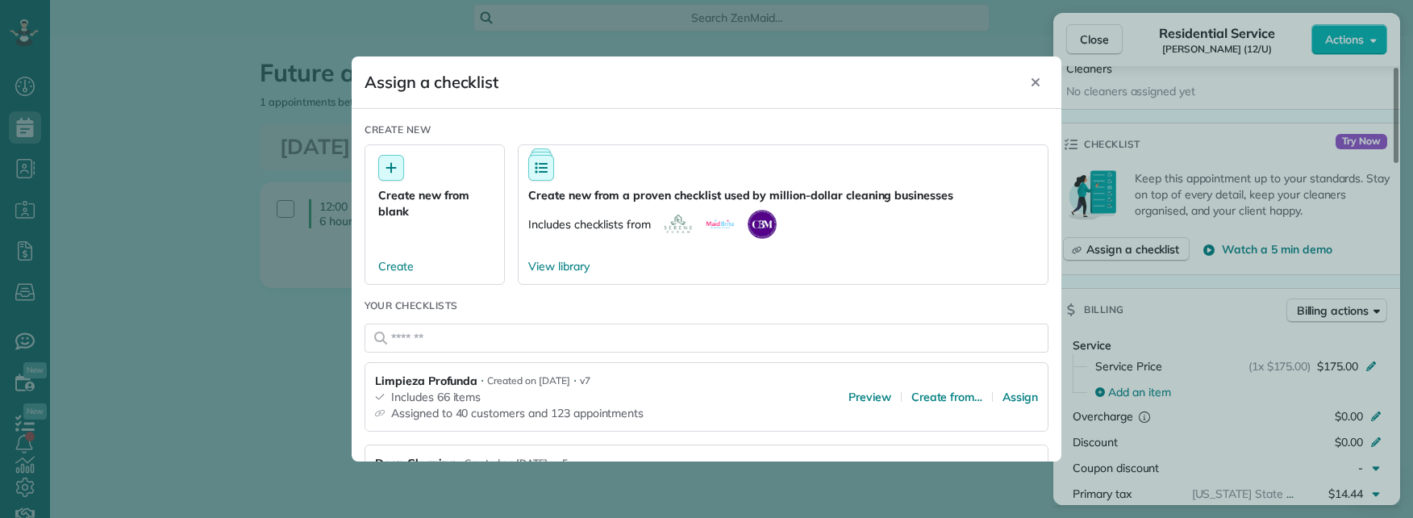
scroll to position [161, 0]
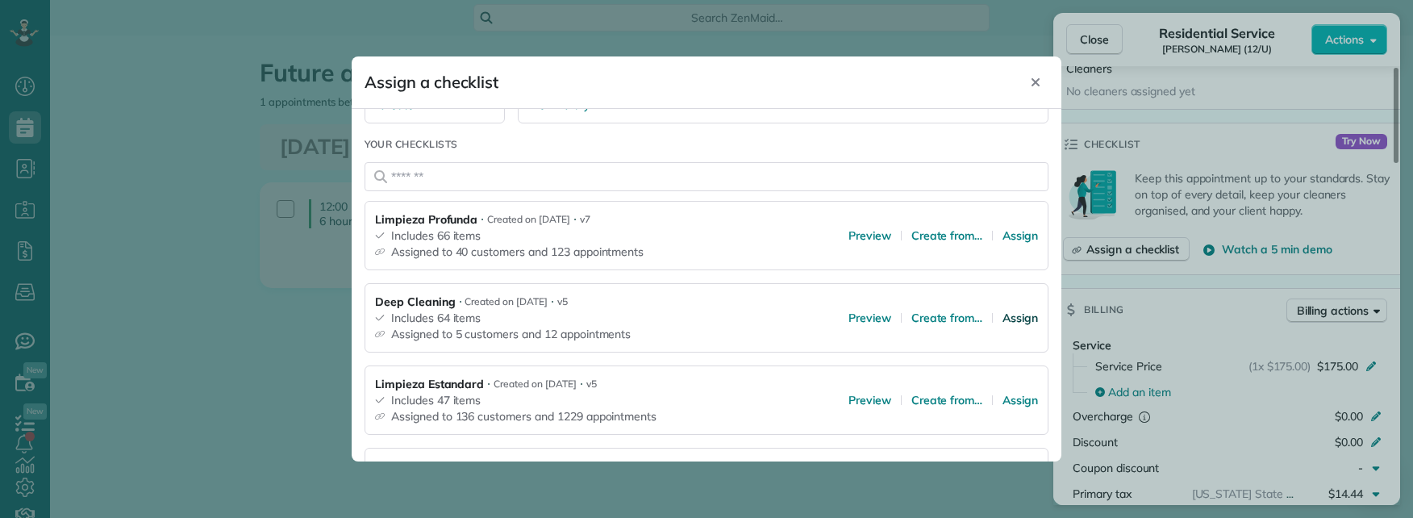
click at [1003, 315] on span "Assign" at bounding box center [1020, 318] width 35 height 16
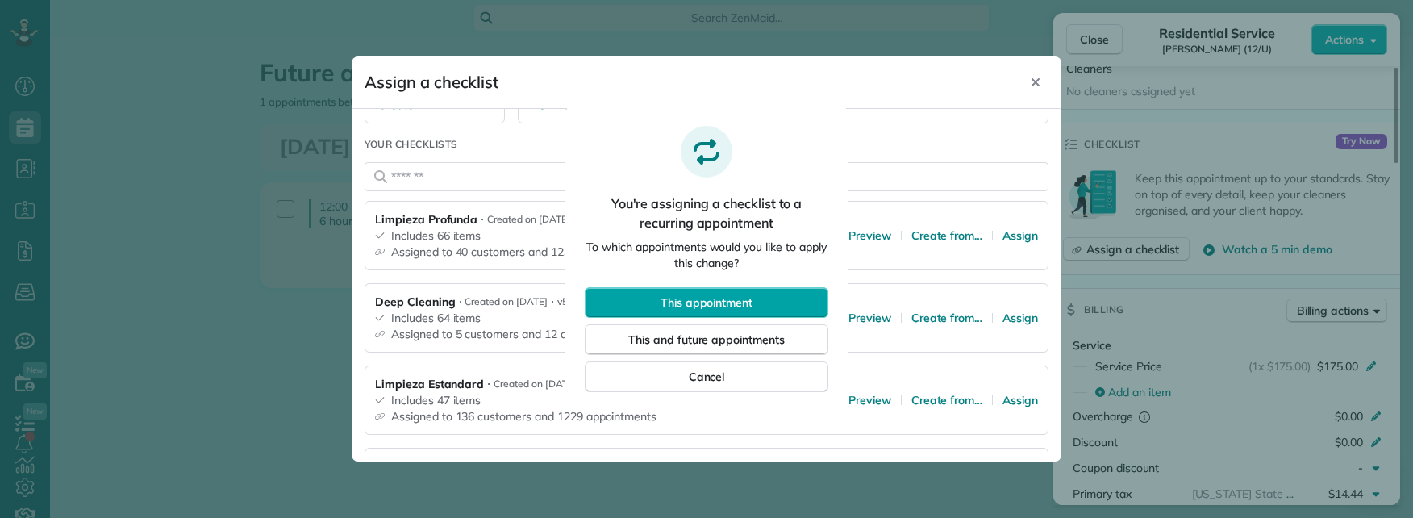
click at [737, 299] on span "This appointment" at bounding box center [707, 302] width 92 height 16
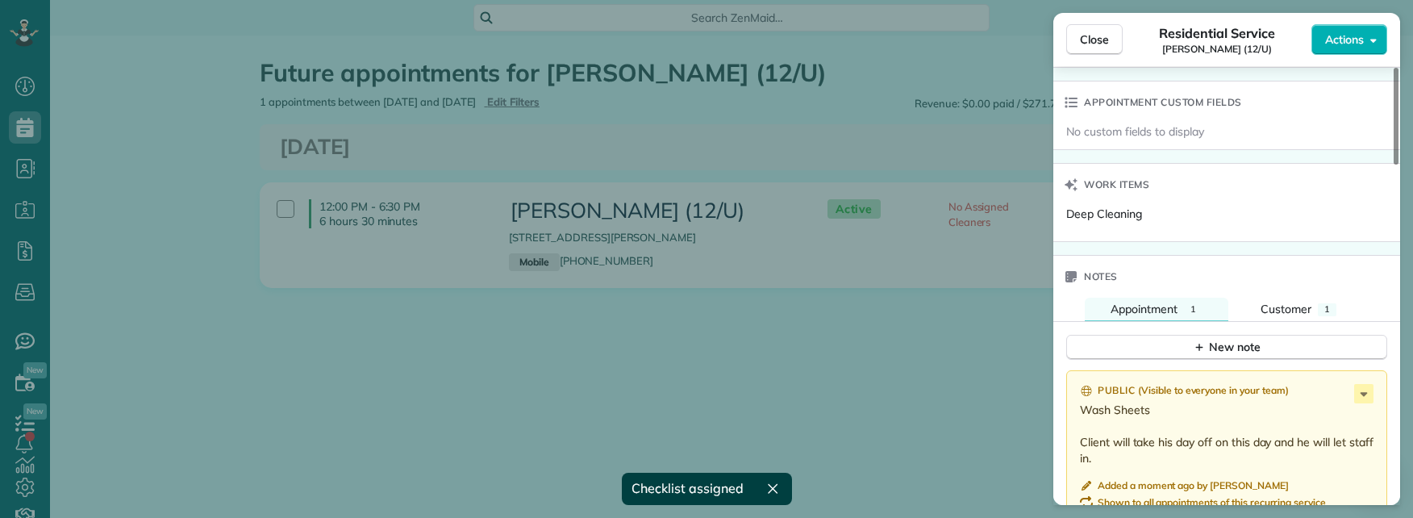
scroll to position [1095, 0]
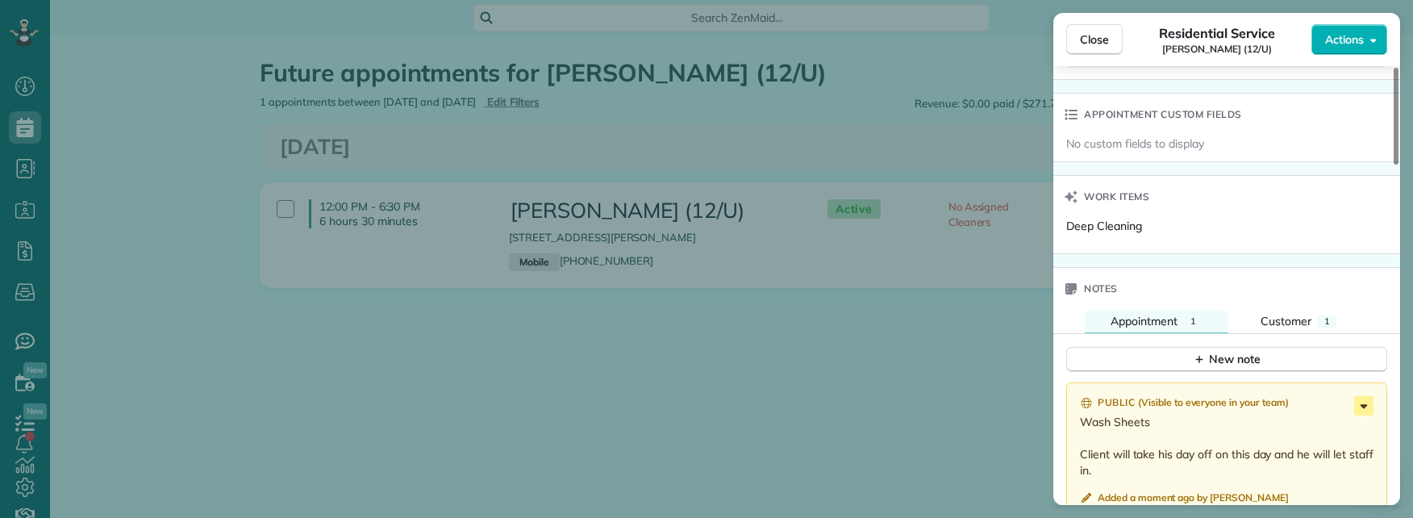
click at [1363, 407] on icon at bounding box center [1364, 406] width 7 height 4
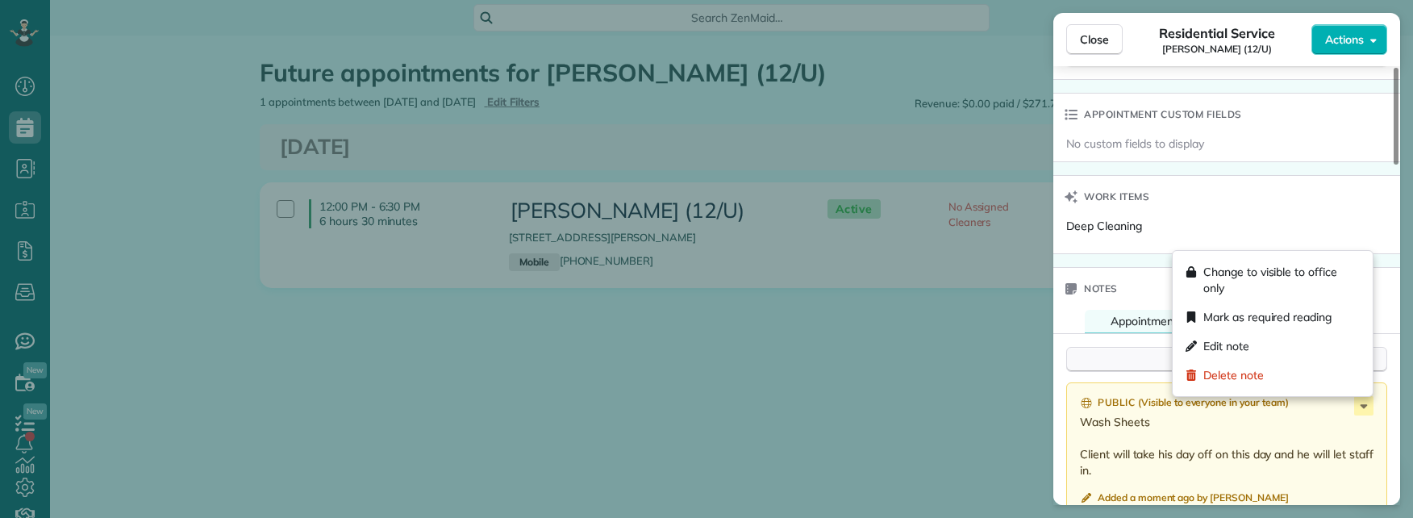
click at [1241, 343] on span "Edit note" at bounding box center [1227, 346] width 46 height 16
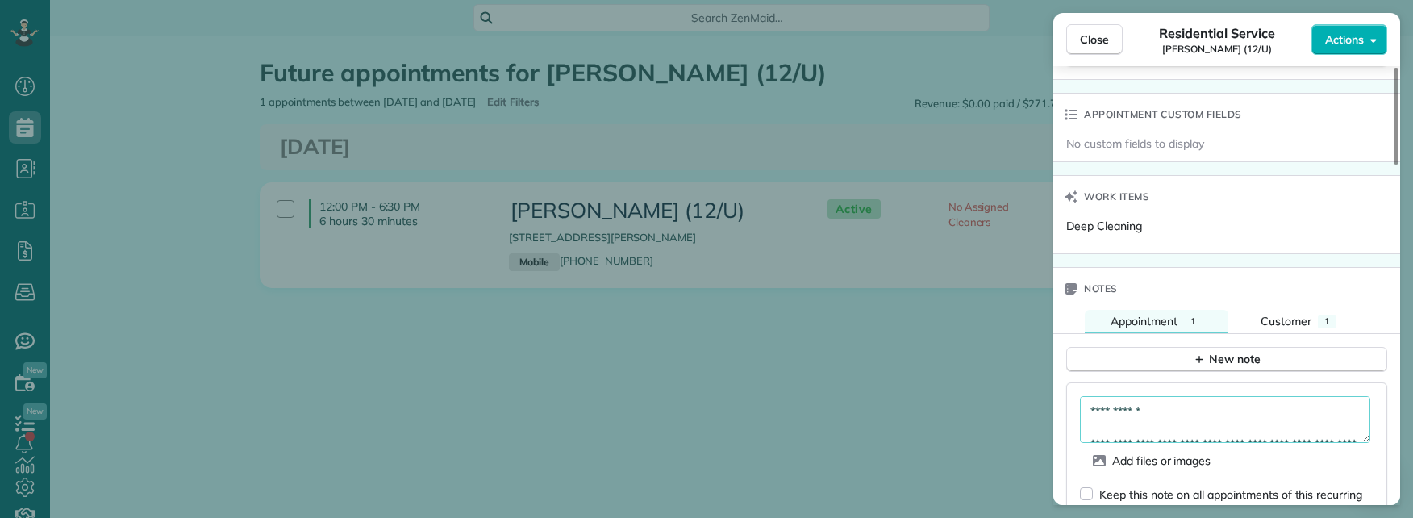
click at [1181, 417] on textarea "**********" at bounding box center [1225, 419] width 290 height 47
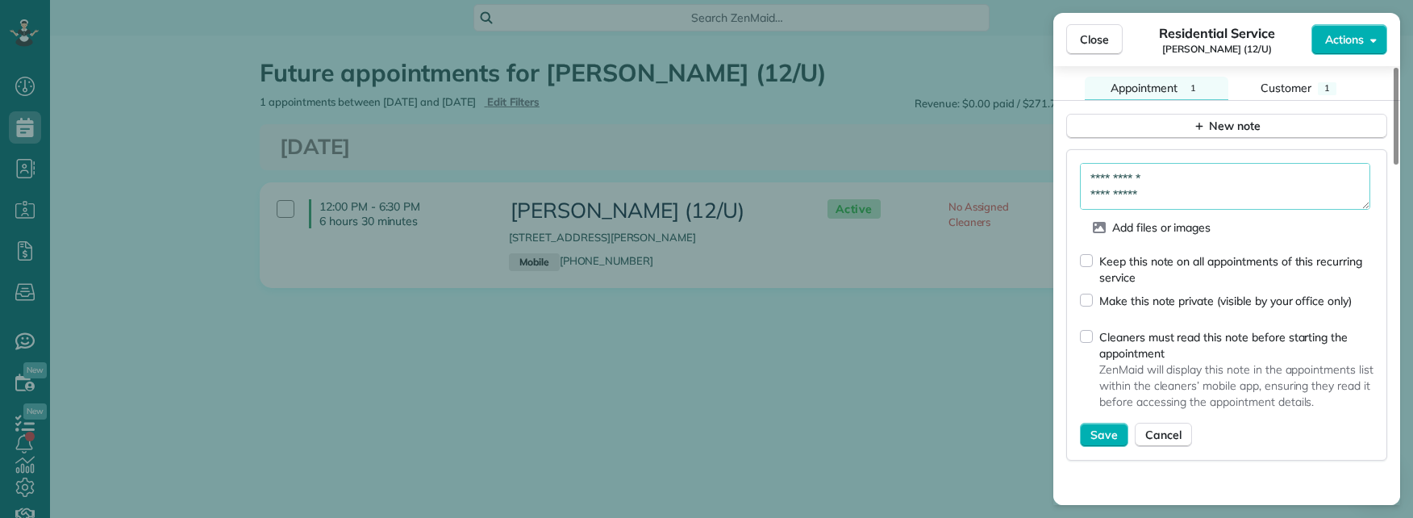
scroll to position [1337, 0]
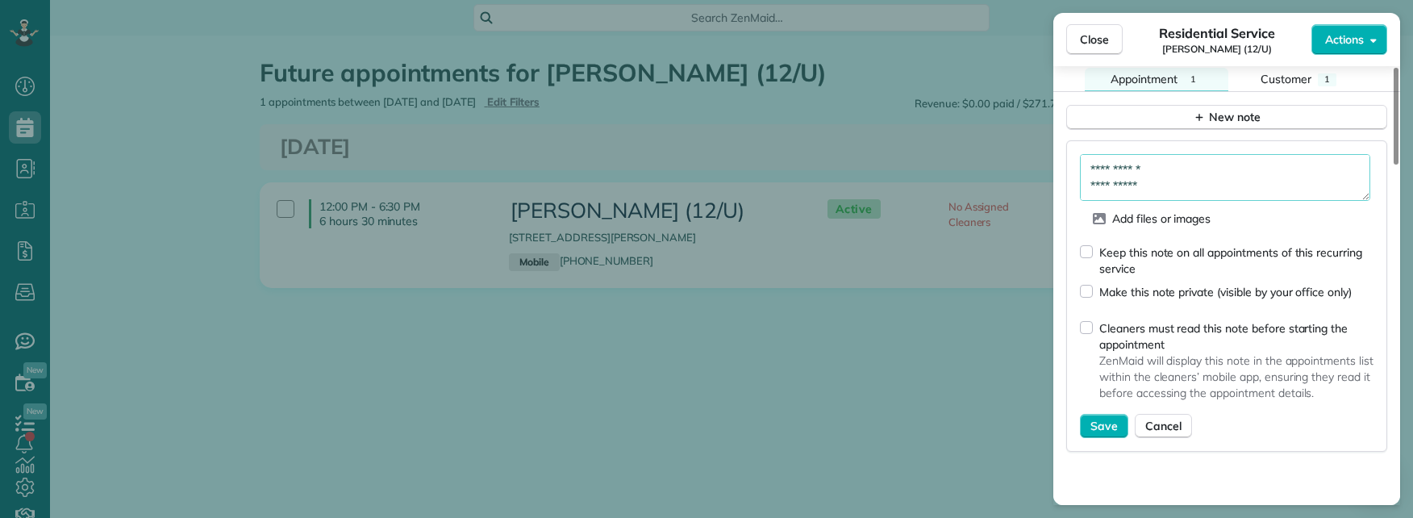
click at [1116, 253] on div "Keep this note on all appointments of this recurring service" at bounding box center [1237, 260] width 274 height 32
click at [1099, 329] on div "Cleaners must read this note before starting the appointment ZenMaid will displ…" at bounding box center [1227, 363] width 294 height 101
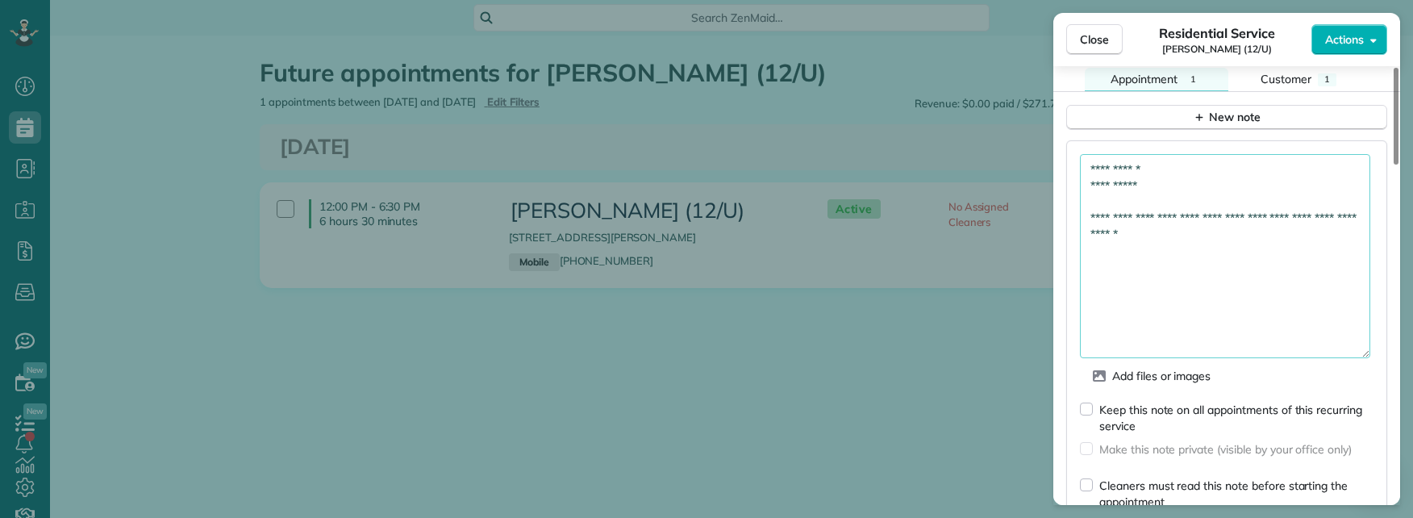
drag, startPoint x: 1366, startPoint y: 211, endPoint x: 1339, endPoint y: 345, distance: 136.5
click at [1360, 358] on textarea "**********" at bounding box center [1225, 256] width 290 height 204
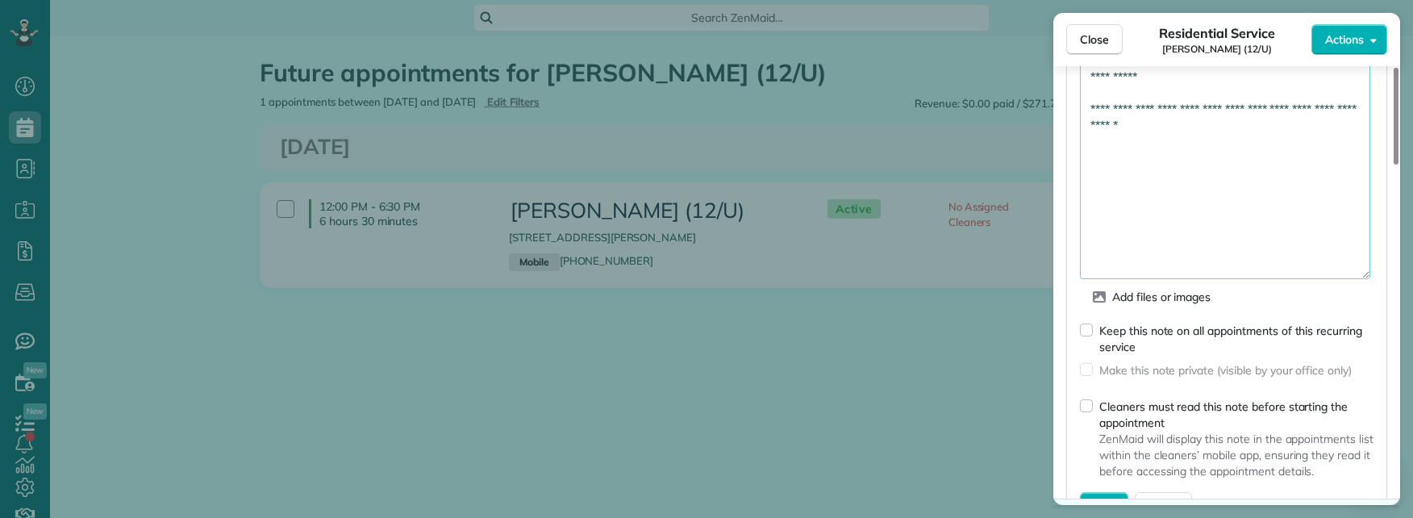
scroll to position [1380, 0]
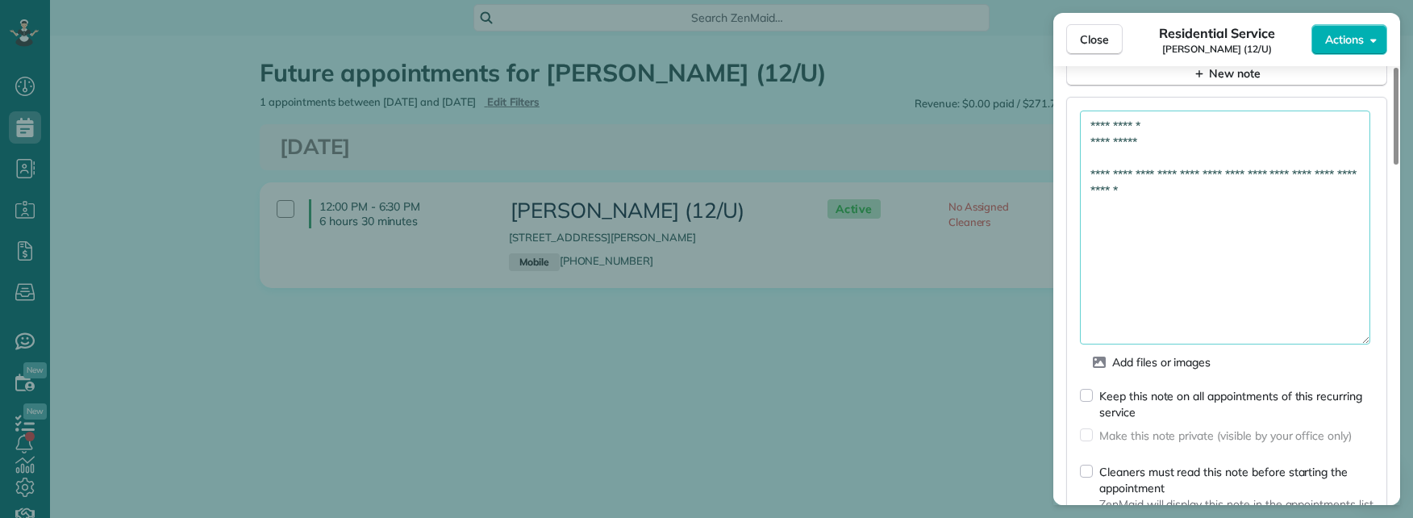
click at [1158, 202] on textarea "**********" at bounding box center [1225, 228] width 290 height 234
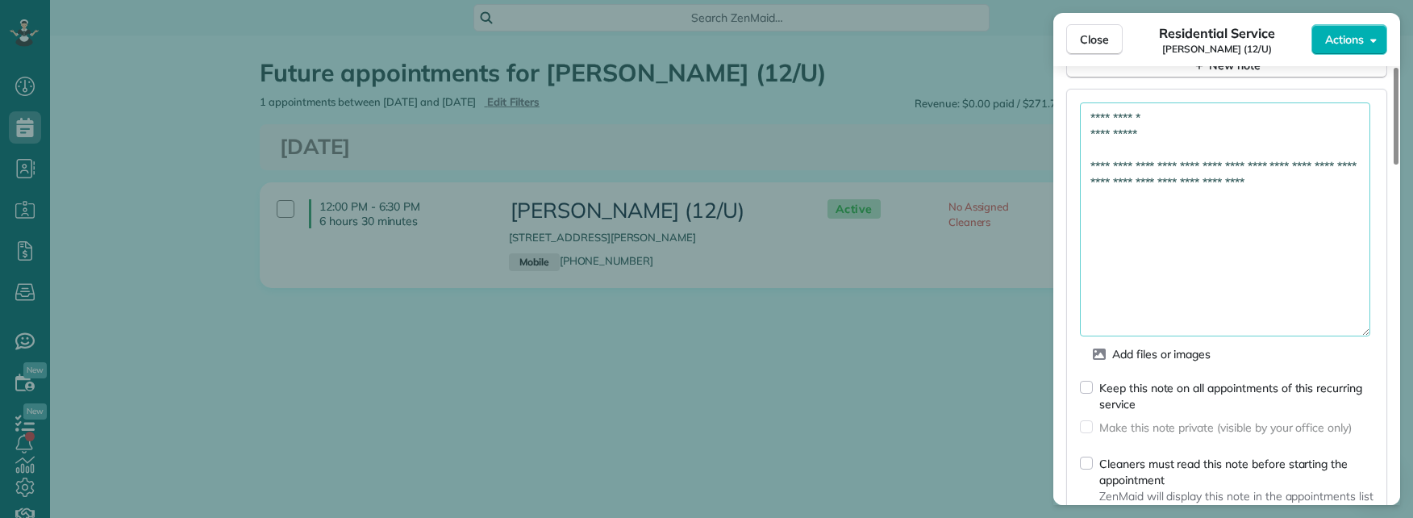
scroll to position [1542, 0]
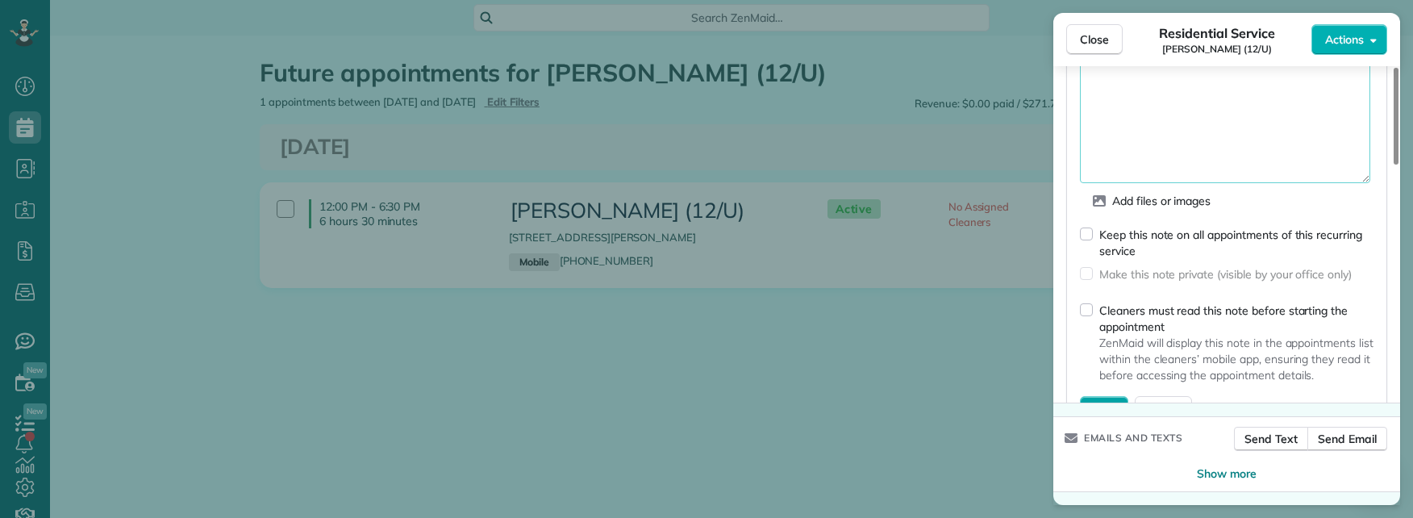
type textarea "**********"
click at [1110, 398] on button "Save" at bounding box center [1104, 408] width 48 height 24
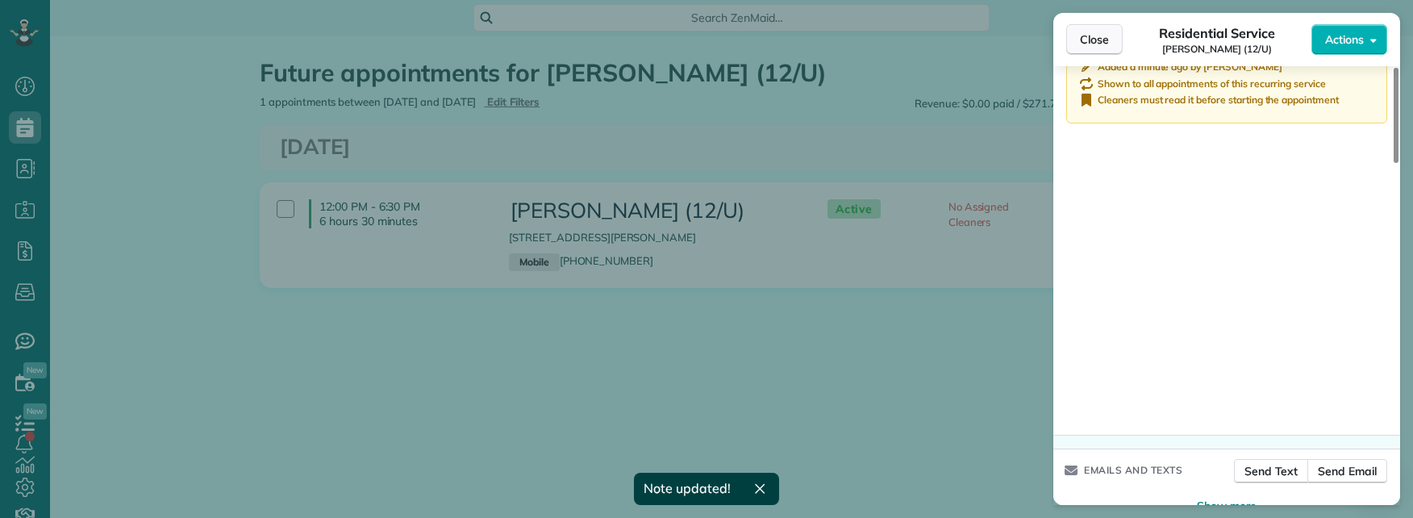
click at [1096, 36] on span "Close" at bounding box center [1094, 39] width 29 height 16
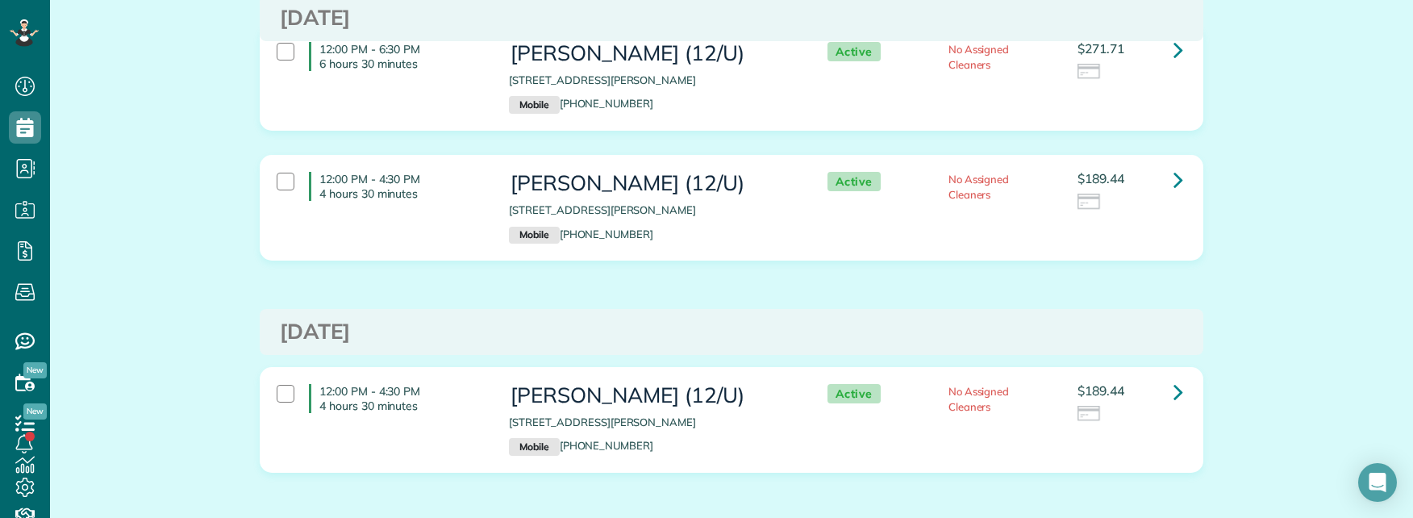
scroll to position [161, 0]
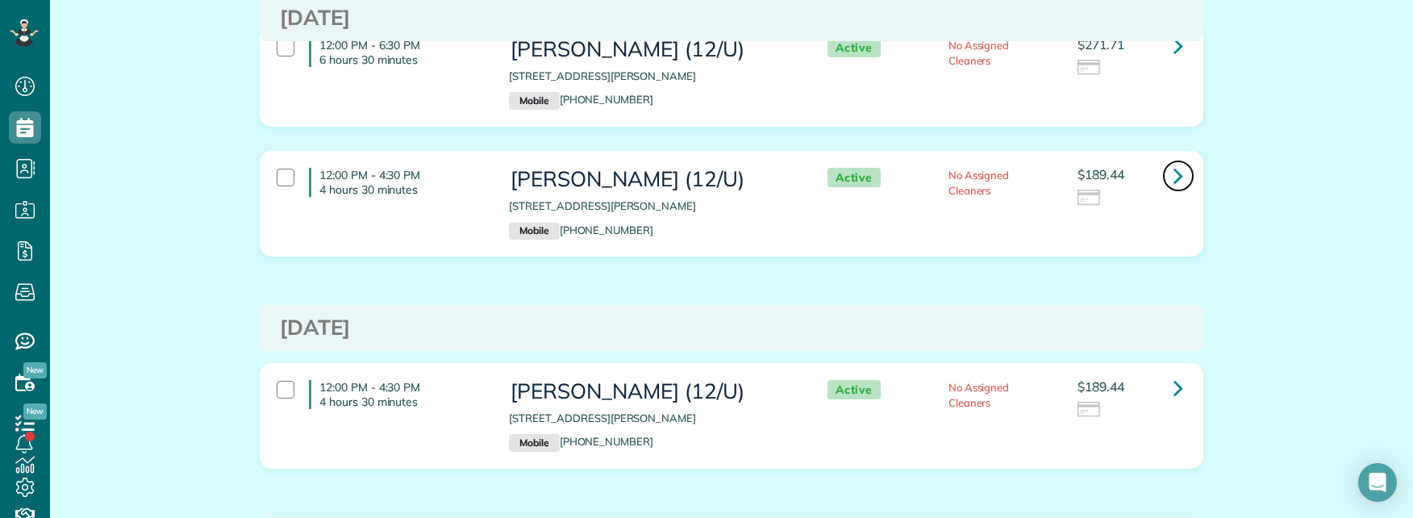
click at [1174, 169] on icon at bounding box center [1179, 175] width 10 height 28
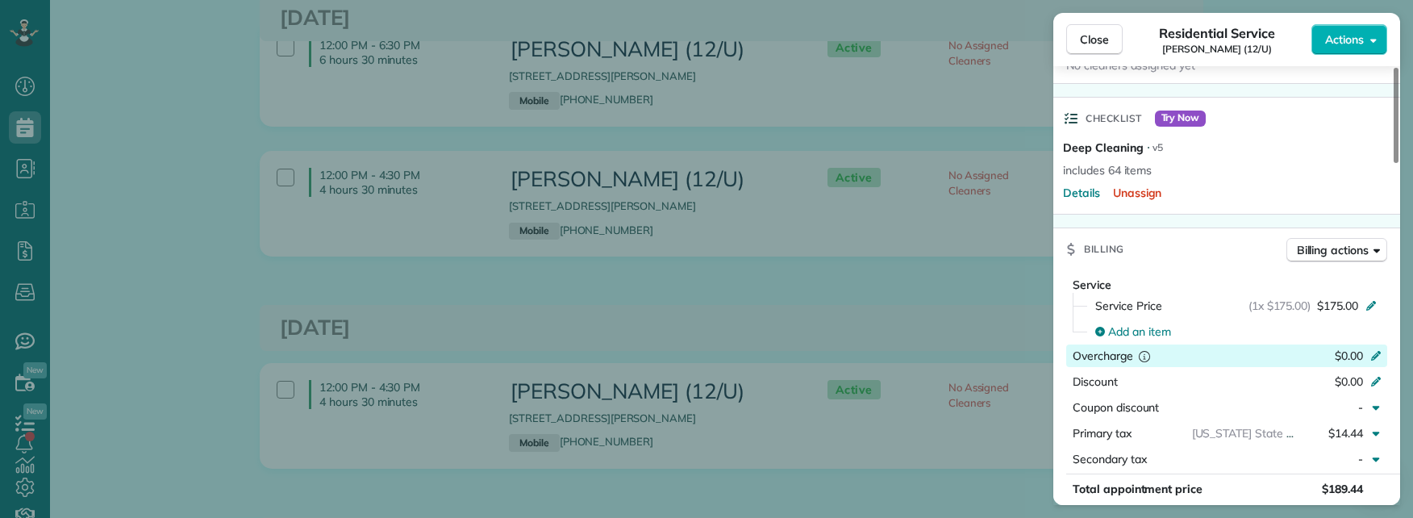
scroll to position [565, 0]
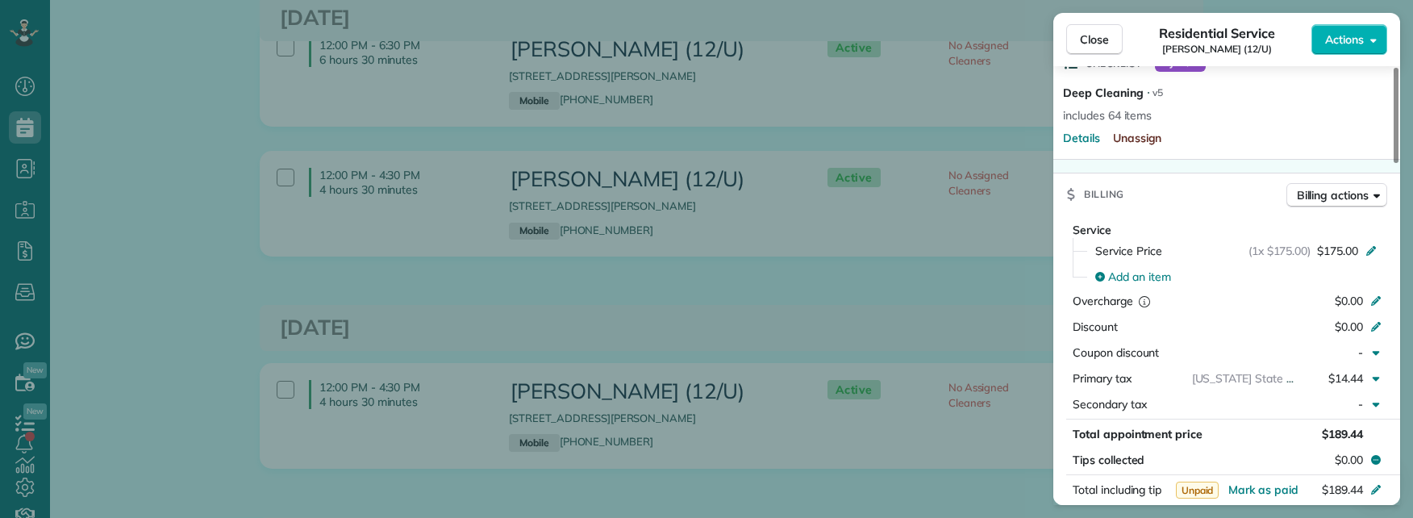
click at [1146, 140] on span "Unassign" at bounding box center [1137, 138] width 49 height 16
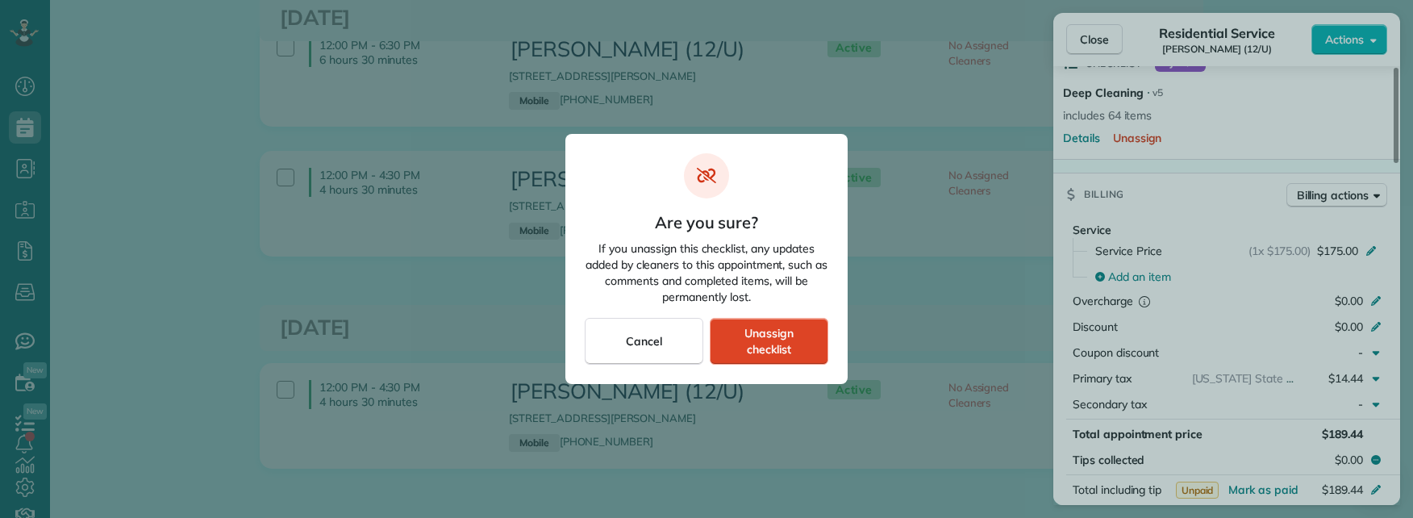
click at [787, 343] on span "Unassign checklist" at bounding box center [769, 341] width 91 height 32
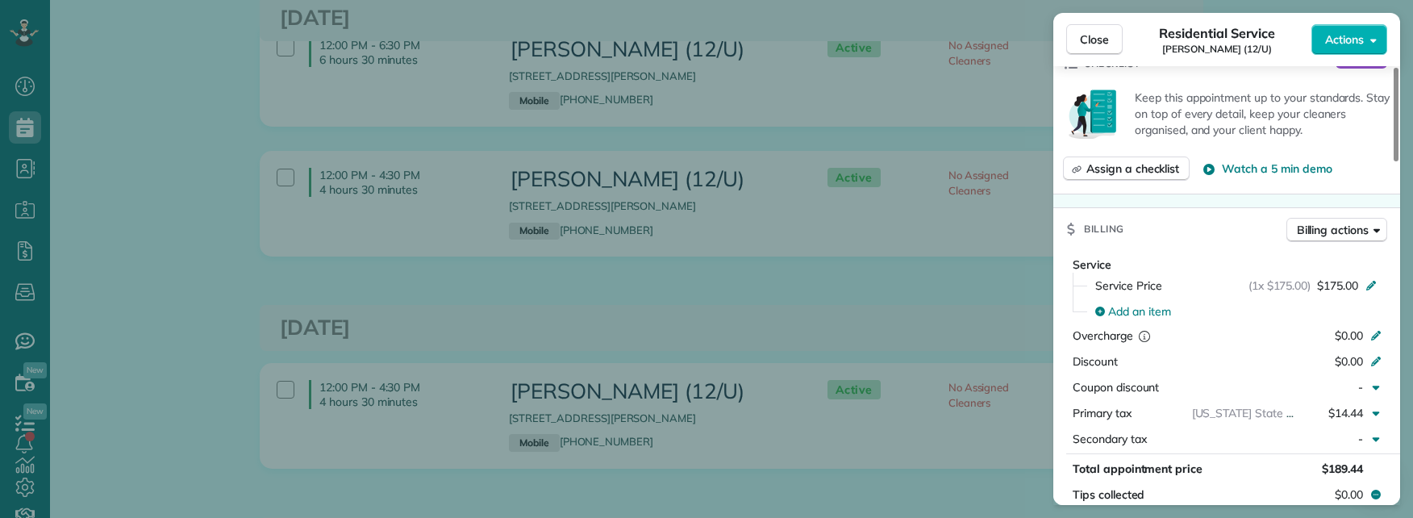
scroll to position [599, 0]
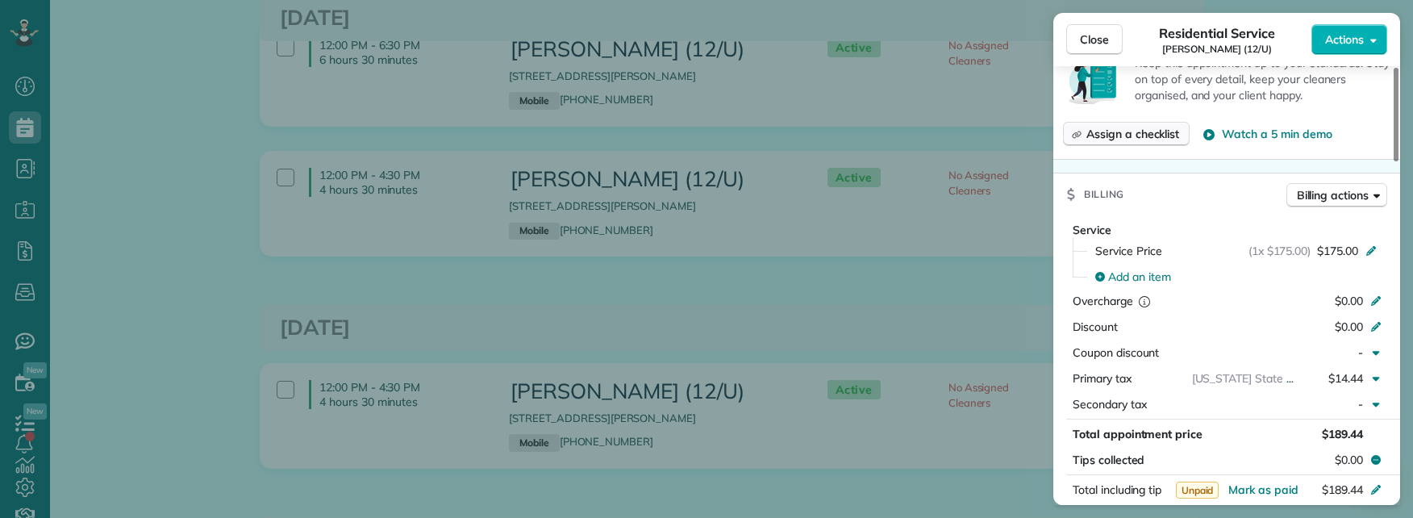
click at [1136, 131] on span "Assign a checklist" at bounding box center [1133, 134] width 93 height 16
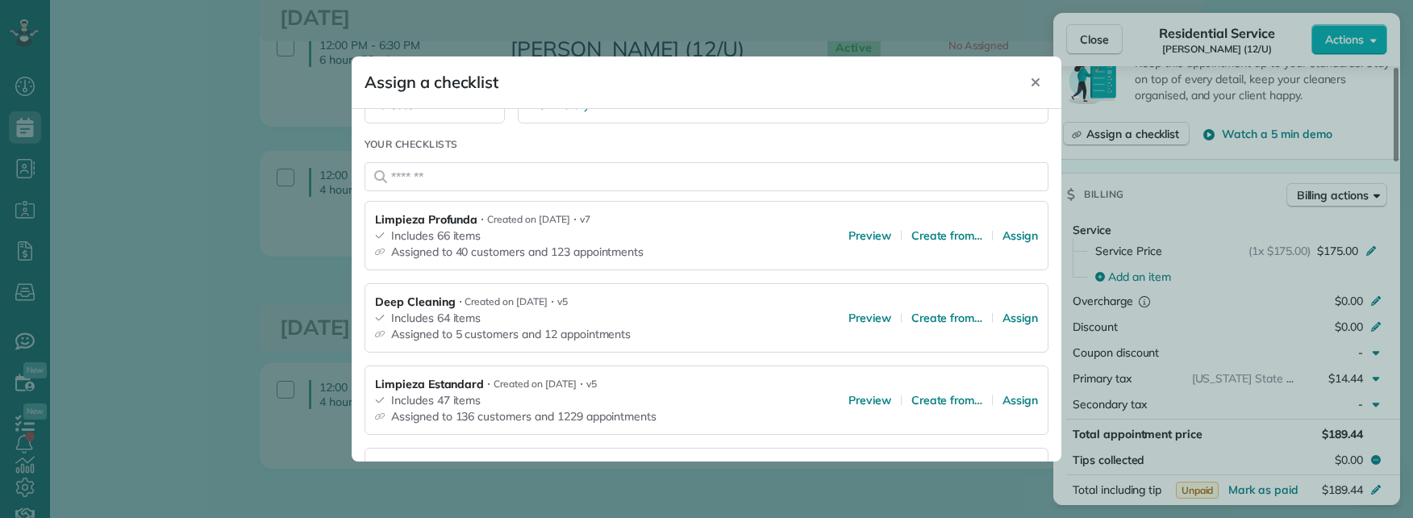
scroll to position [323, 0]
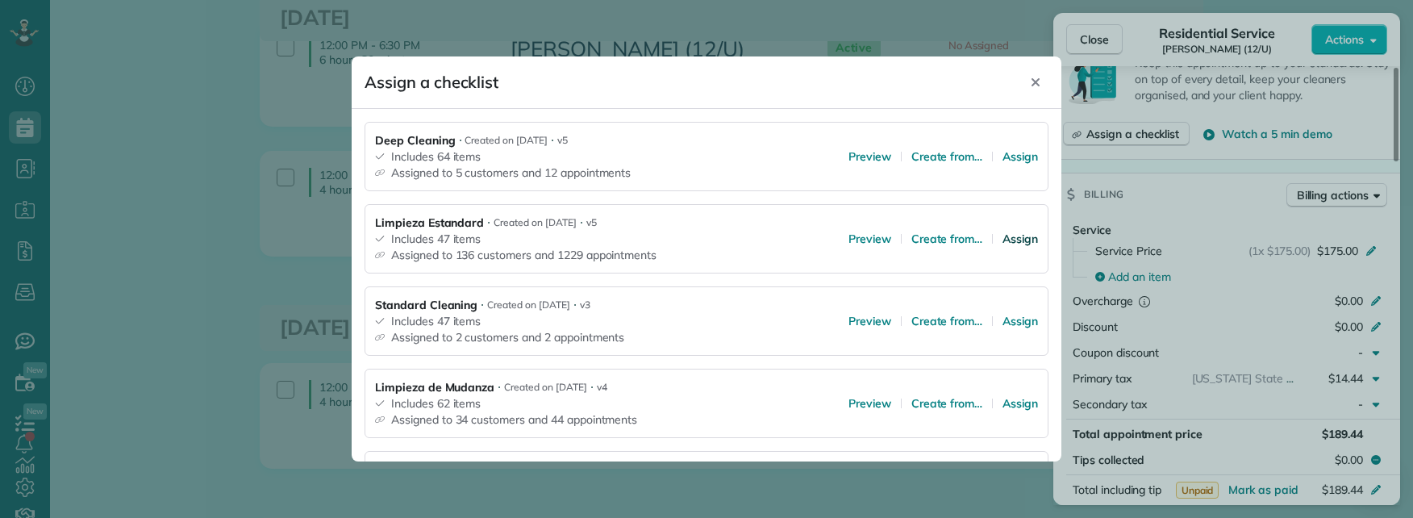
click at [1003, 239] on span "Assign" at bounding box center [1020, 239] width 35 height 16
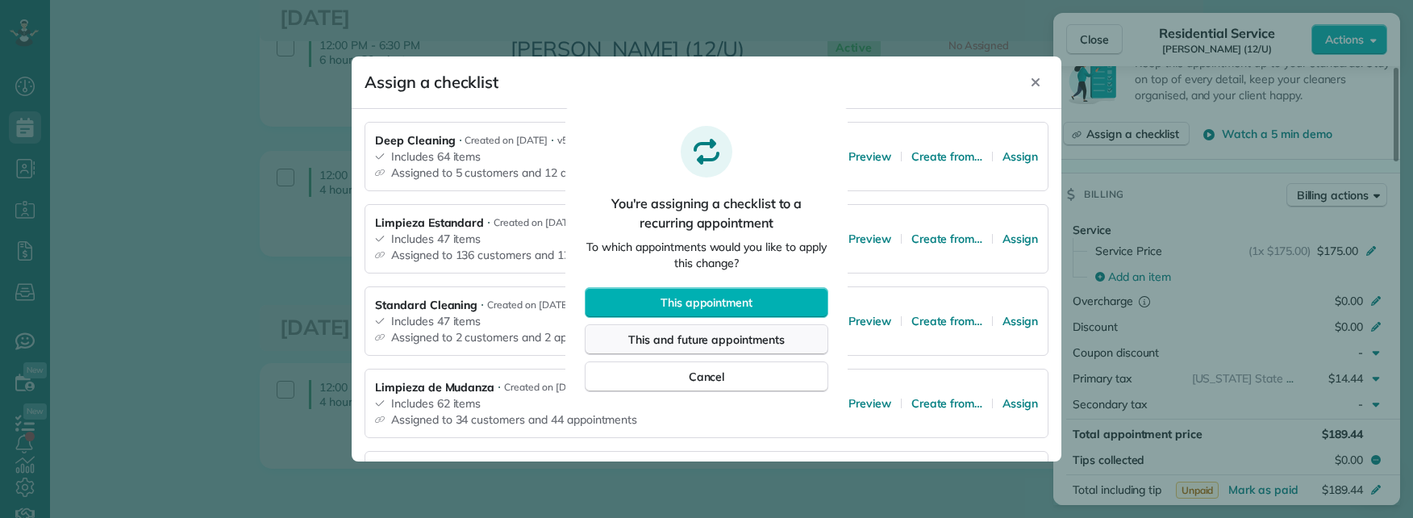
click at [721, 340] on span "This and future appointments" at bounding box center [706, 340] width 157 height 16
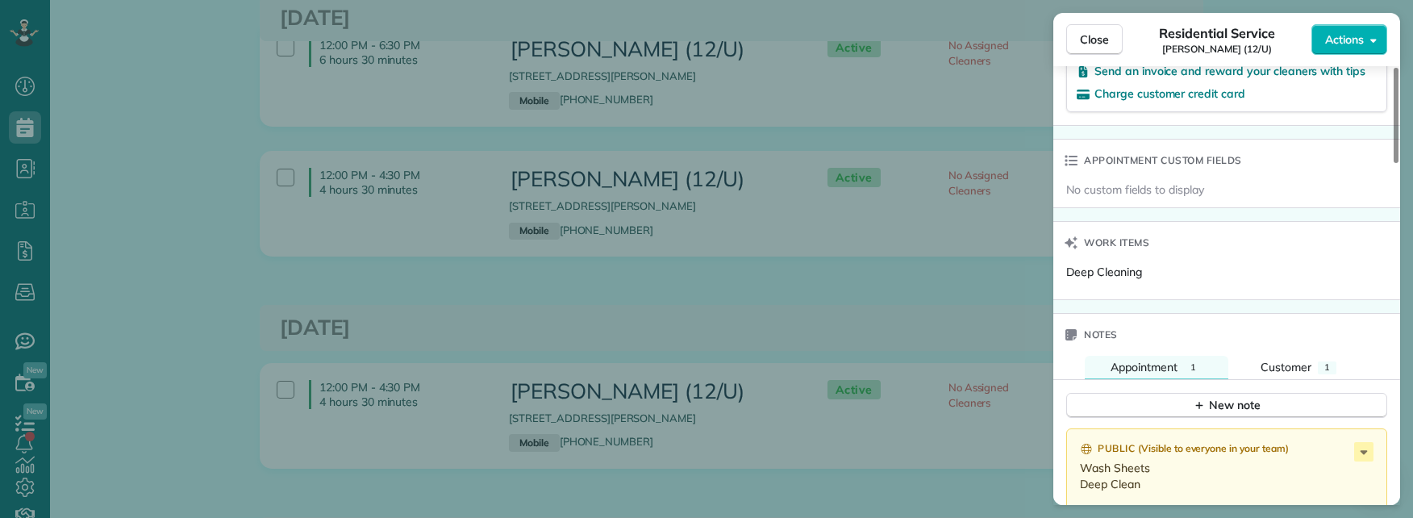
scroll to position [1371, 0]
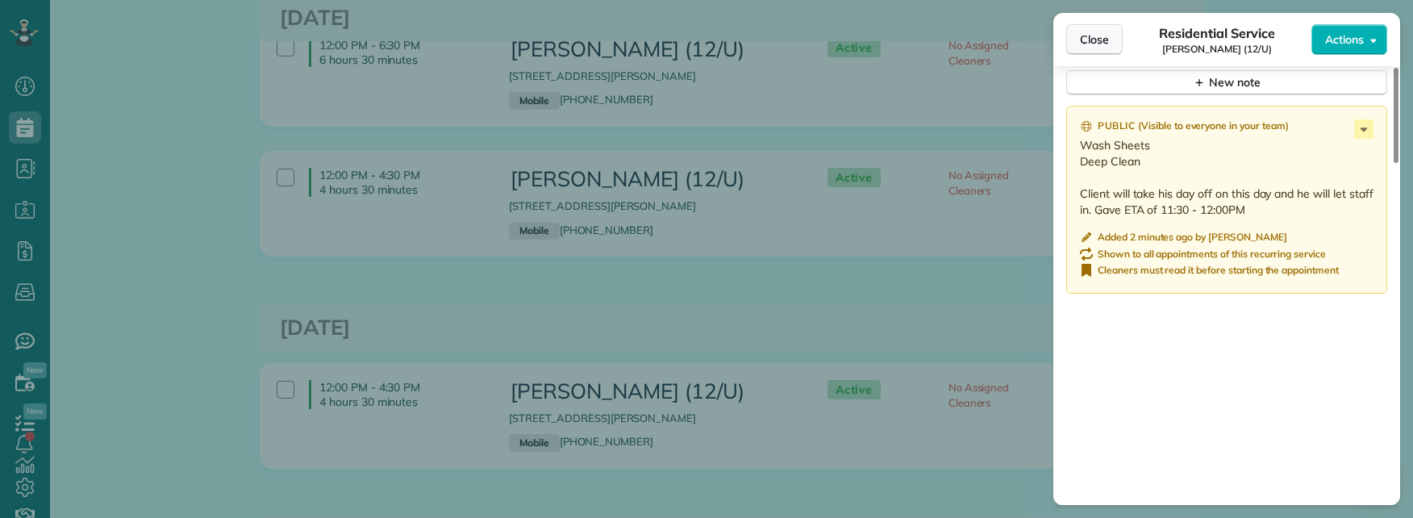
click at [1101, 43] on span "Close" at bounding box center [1094, 39] width 29 height 16
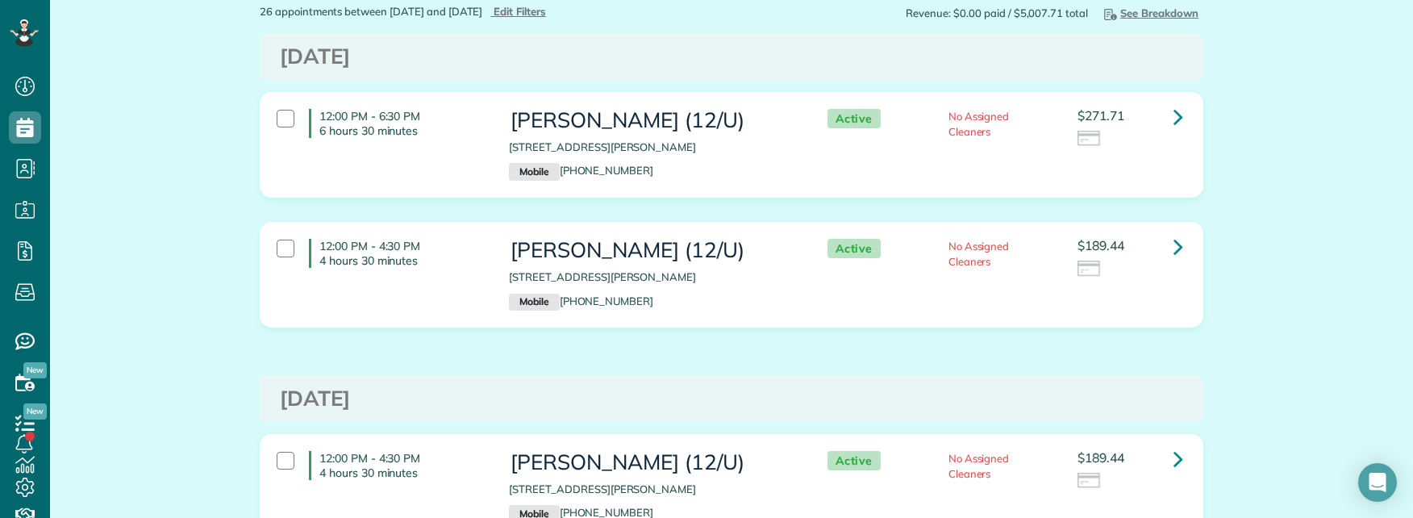
scroll to position [81, 0]
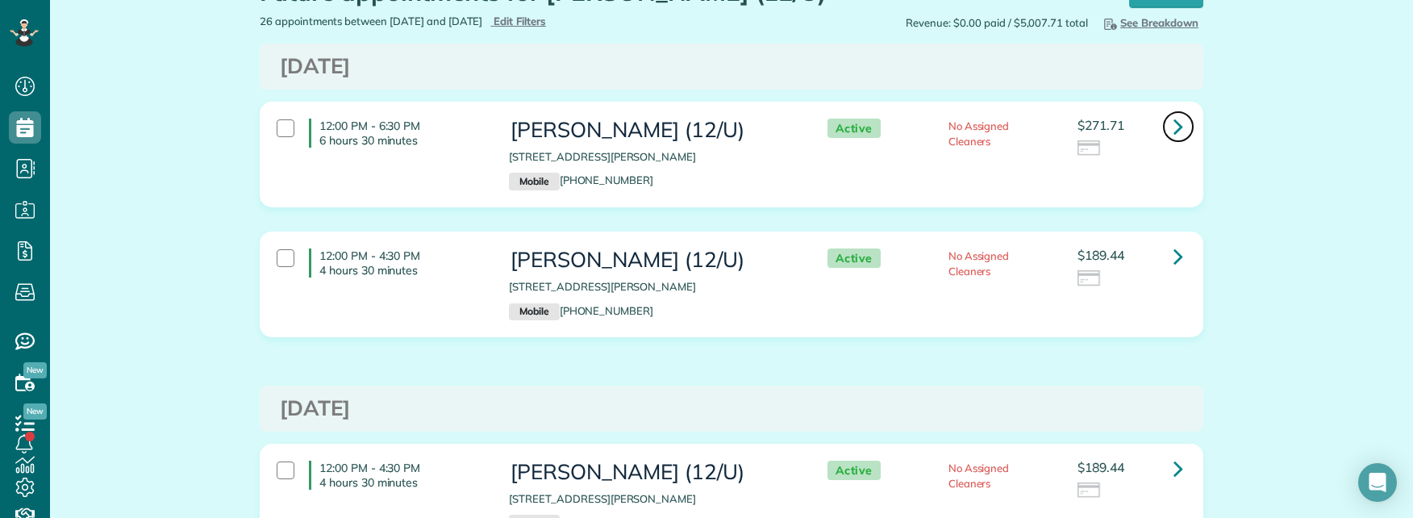
click at [1174, 123] on icon at bounding box center [1179, 126] width 10 height 28
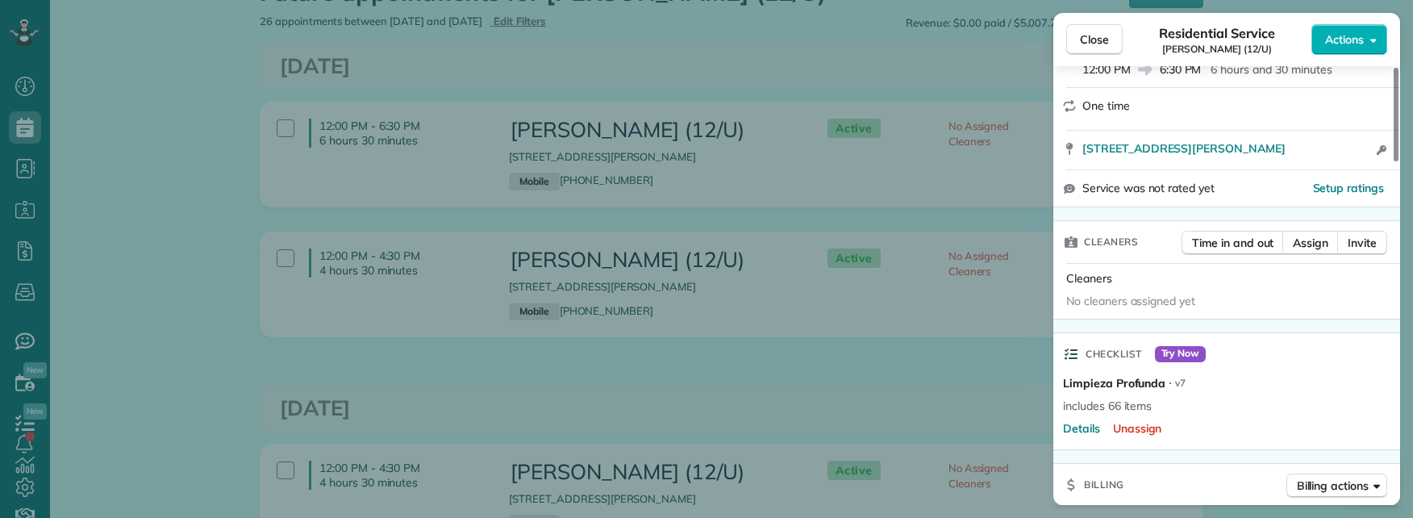
scroll to position [323, 0]
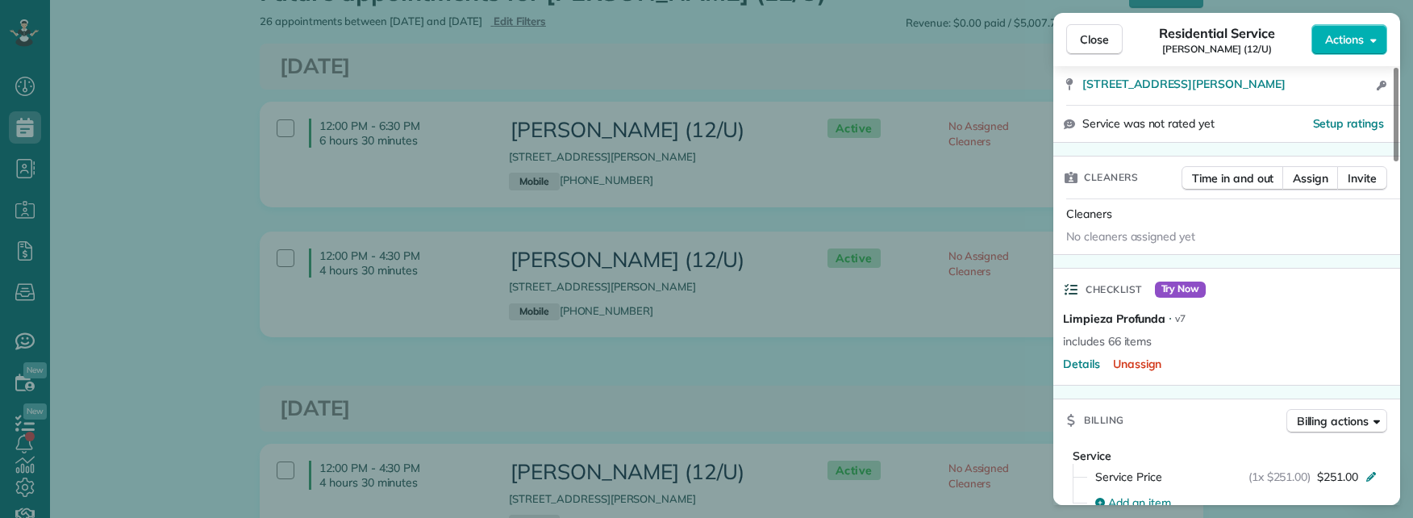
drag, startPoint x: 641, startPoint y: 421, endPoint x: 649, endPoint y: 417, distance: 9.0
click at [643, 420] on div "Close Residential Service [PERSON_NAME] (12/U) Actions Status Active [PERSON_NA…" at bounding box center [706, 259] width 1413 height 518
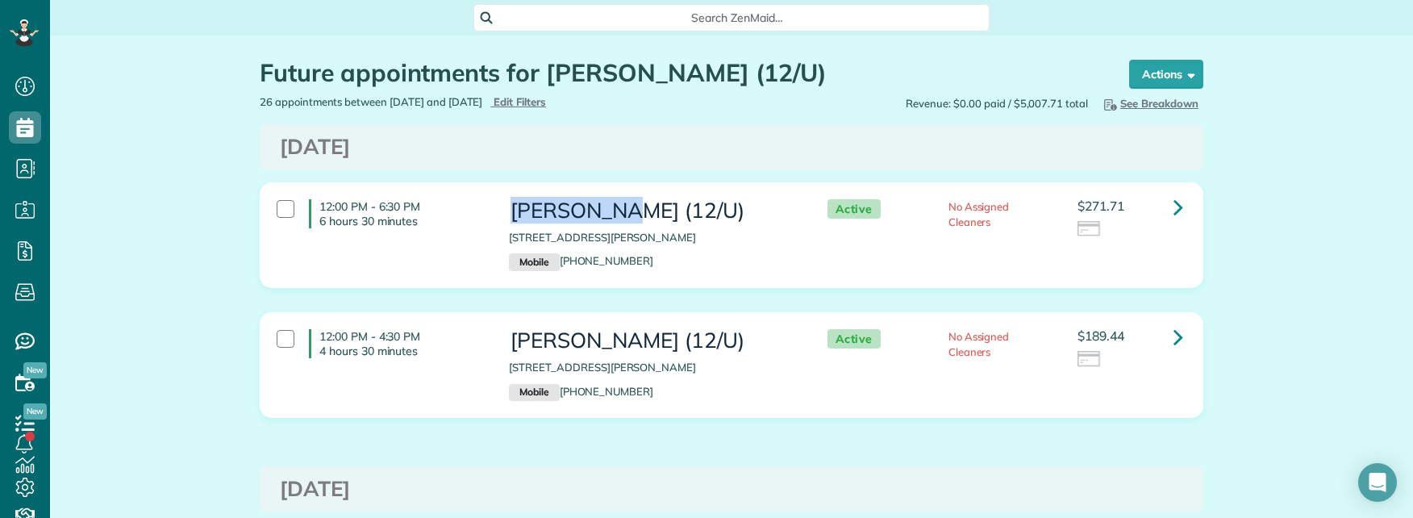
drag, startPoint x: 503, startPoint y: 207, endPoint x: 605, endPoint y: 206, distance: 101.7
click at [605, 206] on h3 "[PERSON_NAME] (12/U)" at bounding box center [652, 210] width 286 height 23
copy h3 "[PERSON_NAME]"
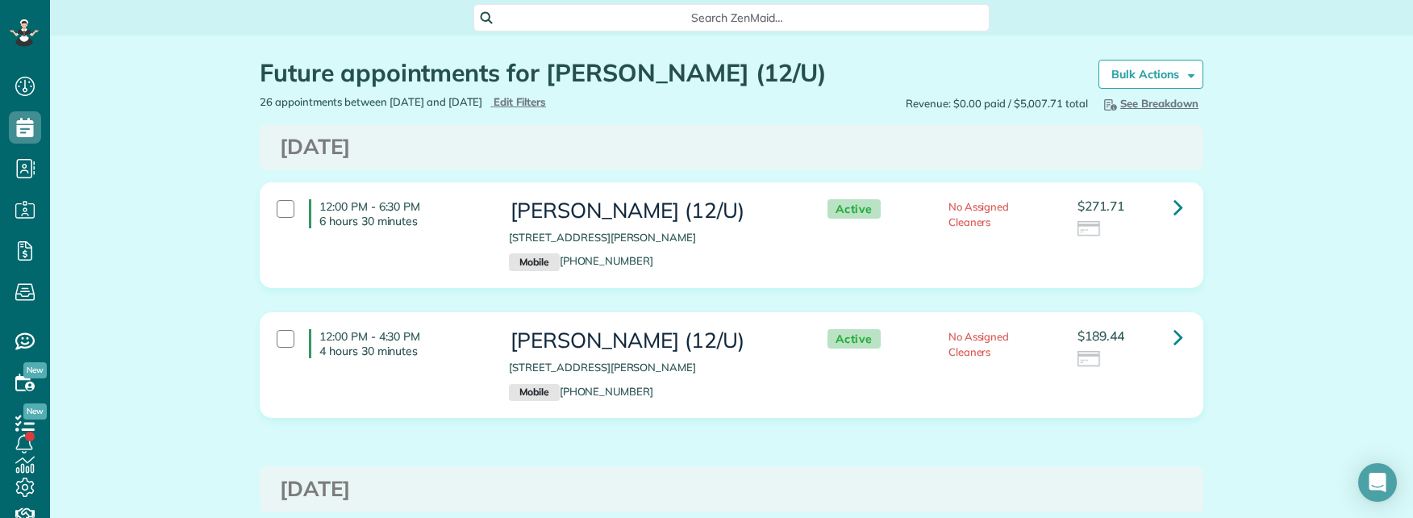
click at [776, 12] on span "Search ZenMaid…" at bounding box center [737, 18] width 490 height 16
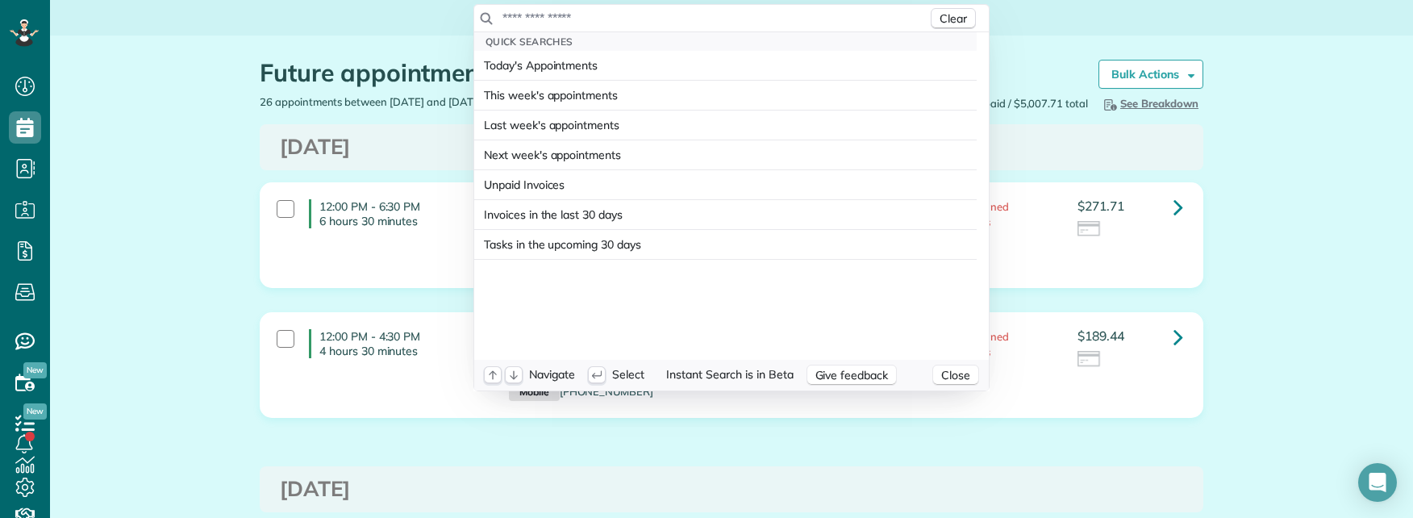
click at [737, 27] on div "Clear" at bounding box center [731, 18] width 515 height 27
click at [737, 22] on input "text" at bounding box center [715, 18] width 426 height 16
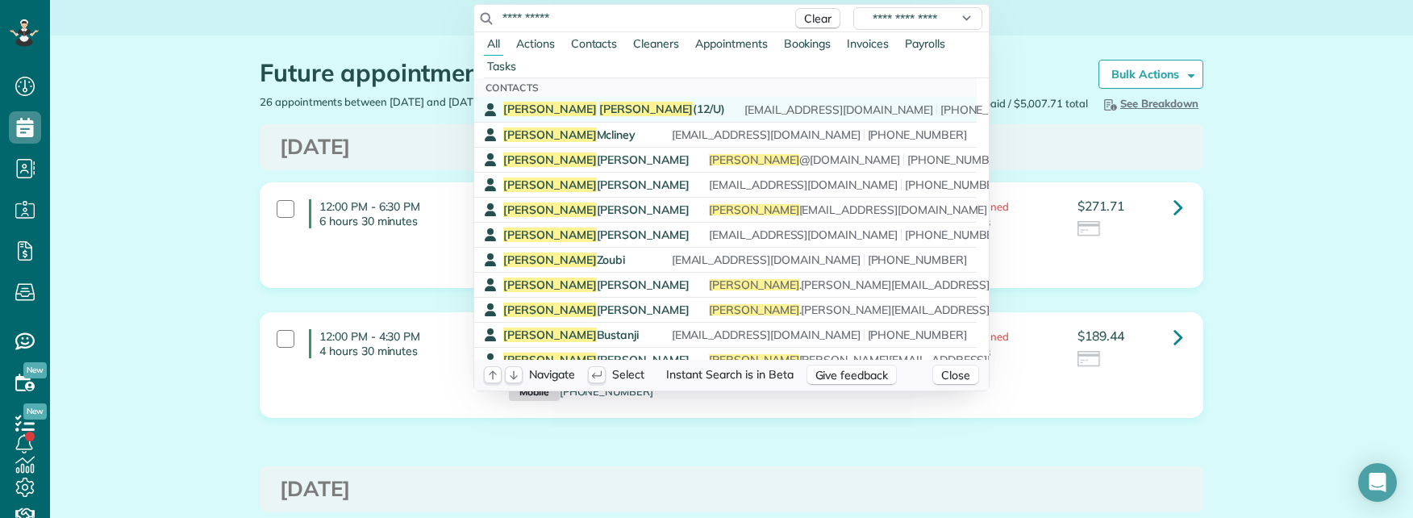
type input "**********"
click at [569, 106] on span "Joe Sutton (12/U)" at bounding box center [614, 109] width 222 height 15
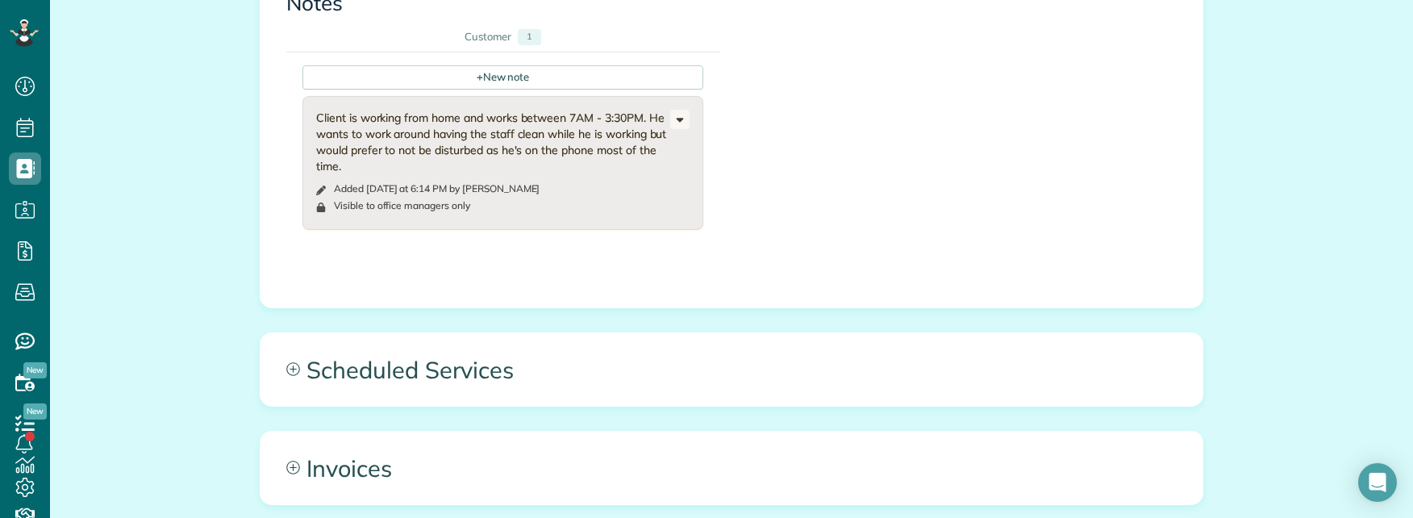
scroll to position [484, 0]
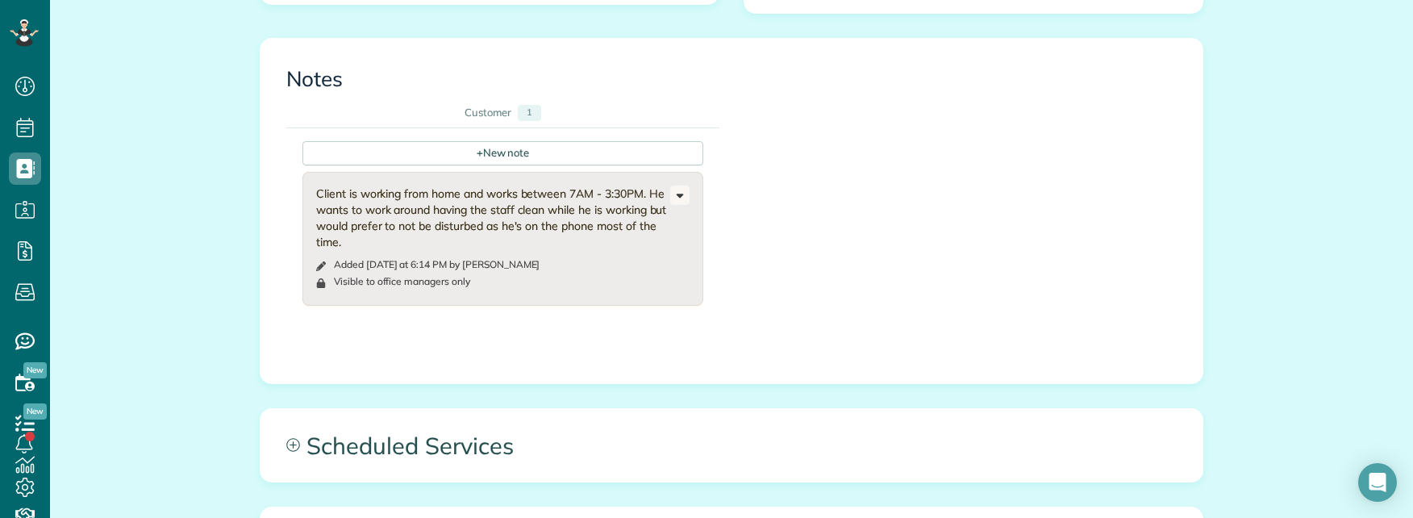
drag, startPoint x: 311, startPoint y: 189, endPoint x: 362, endPoint y: 239, distance: 71.3
click at [362, 239] on div "Client is working from home and works between 7AM - 3:30PM. He wants to work ar…" at bounding box center [493, 218] width 354 height 65
copy div "Client is working from home and works between 7AM - 3:30PM. He wants to work ar…"
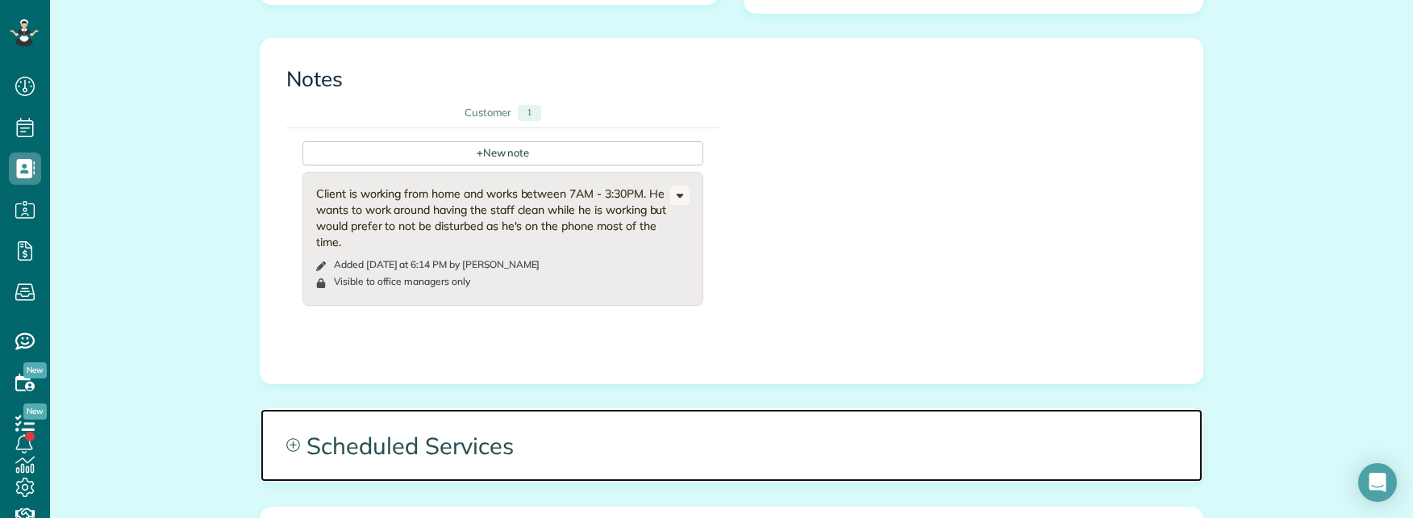
click at [861, 444] on span "Scheduled Services" at bounding box center [732, 445] width 942 height 73
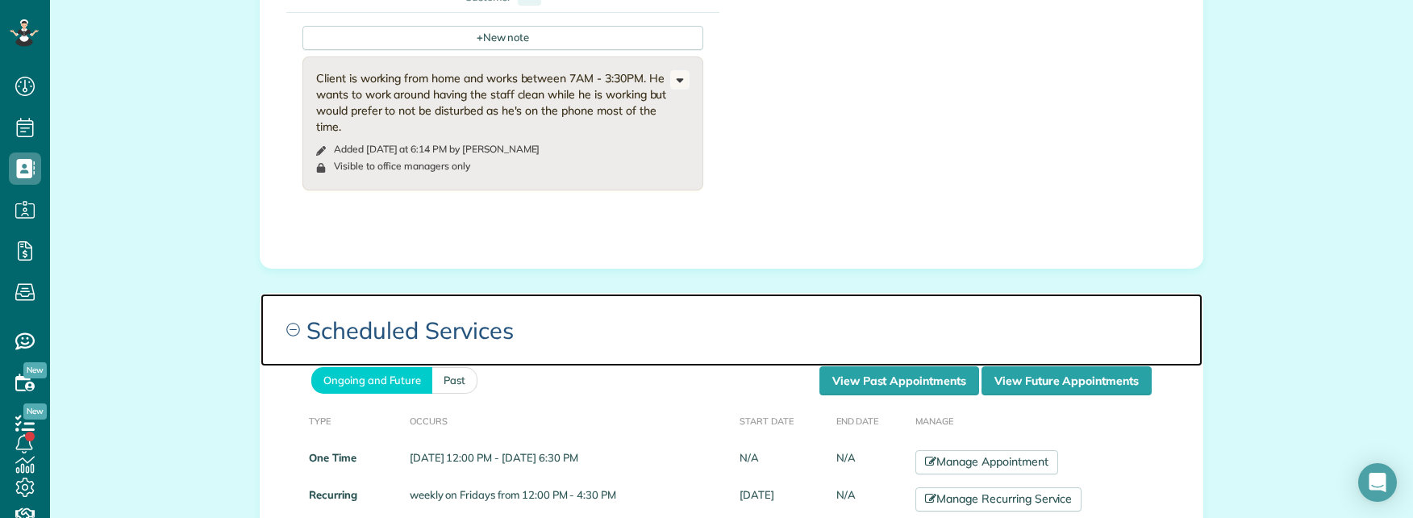
scroll to position [645, 0]
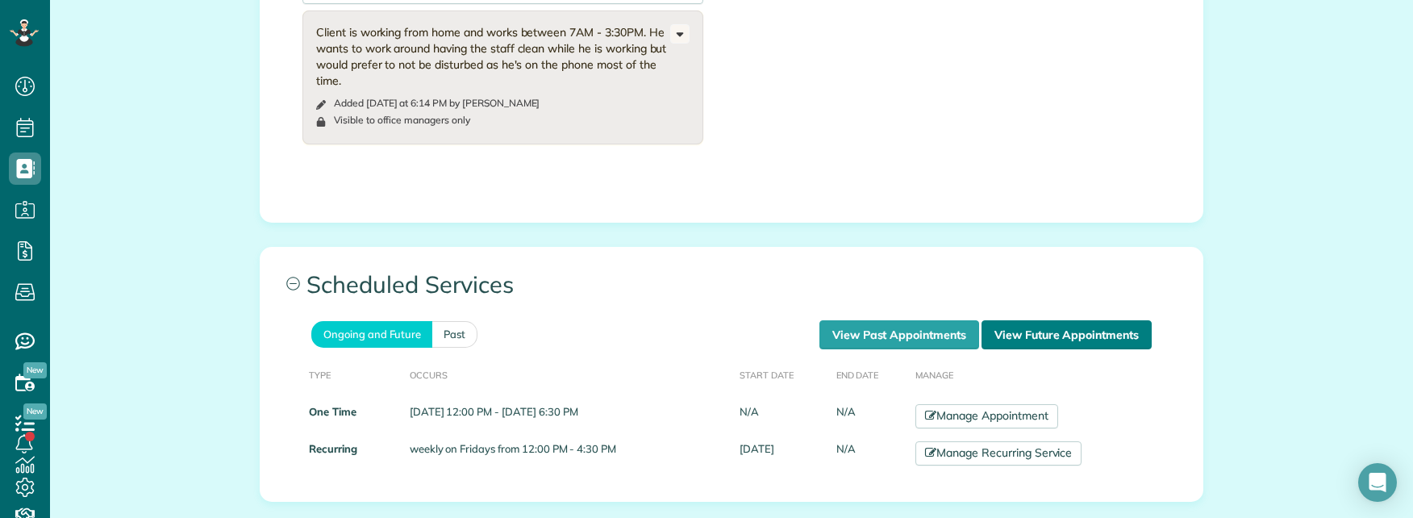
click at [1061, 334] on link "View Future Appointments" at bounding box center [1067, 334] width 170 height 29
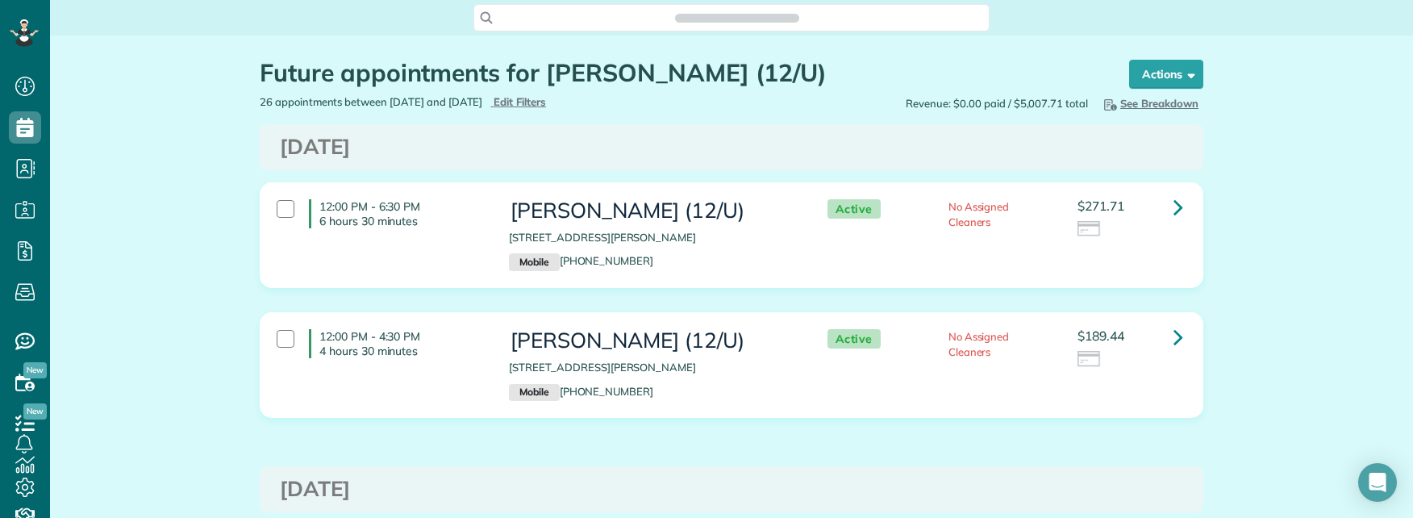
scroll to position [7, 7]
click at [1174, 209] on icon at bounding box center [1179, 207] width 10 height 28
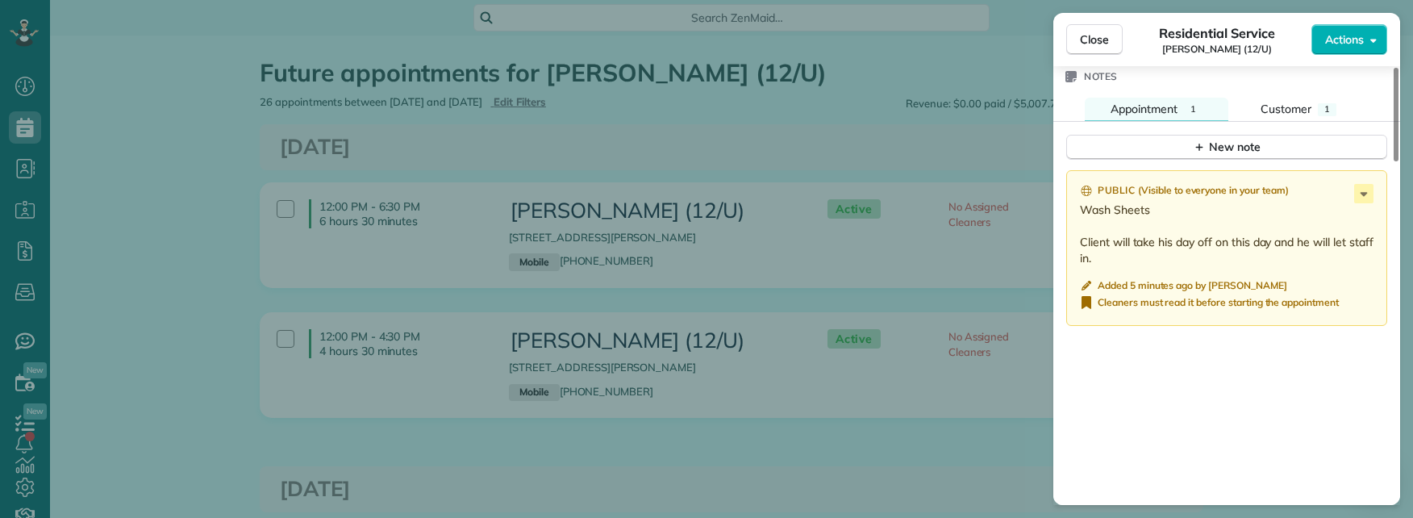
scroll to position [1371, 0]
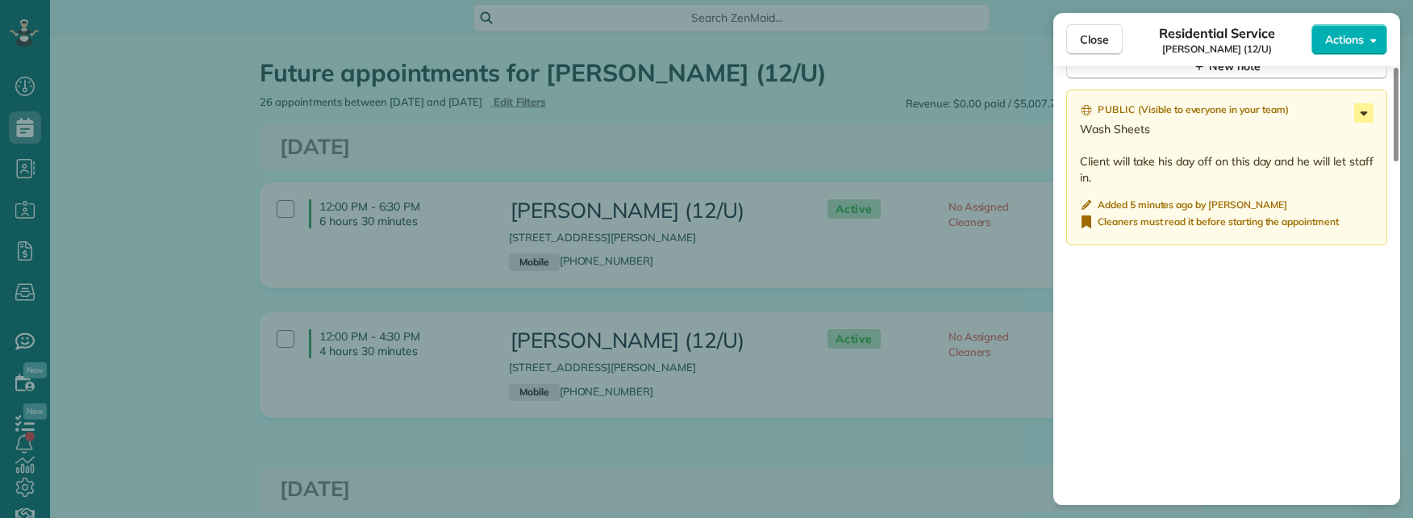
click at [1370, 110] on icon at bounding box center [1363, 112] width 19 height 19
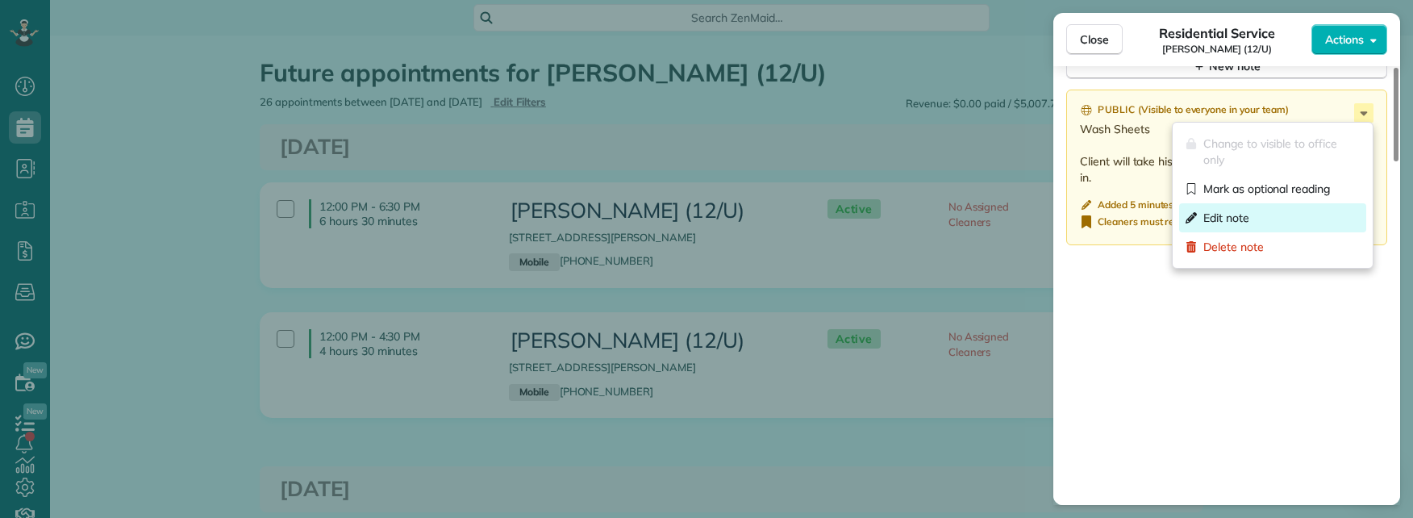
click at [1246, 215] on span "Edit note" at bounding box center [1227, 218] width 46 height 16
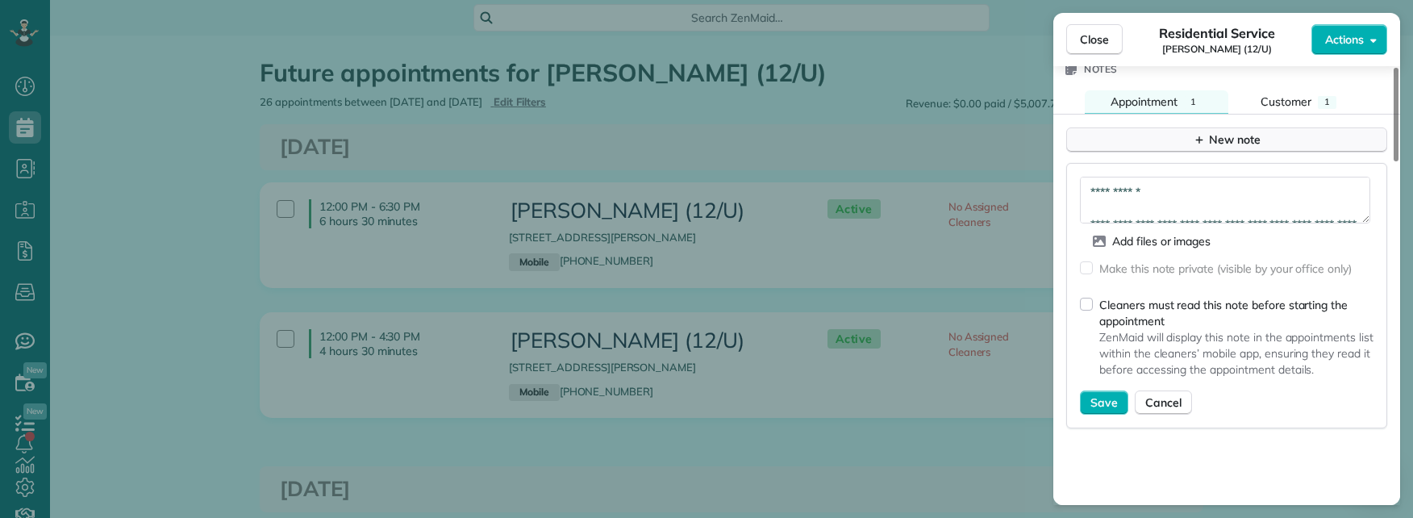
scroll to position [1291, 0]
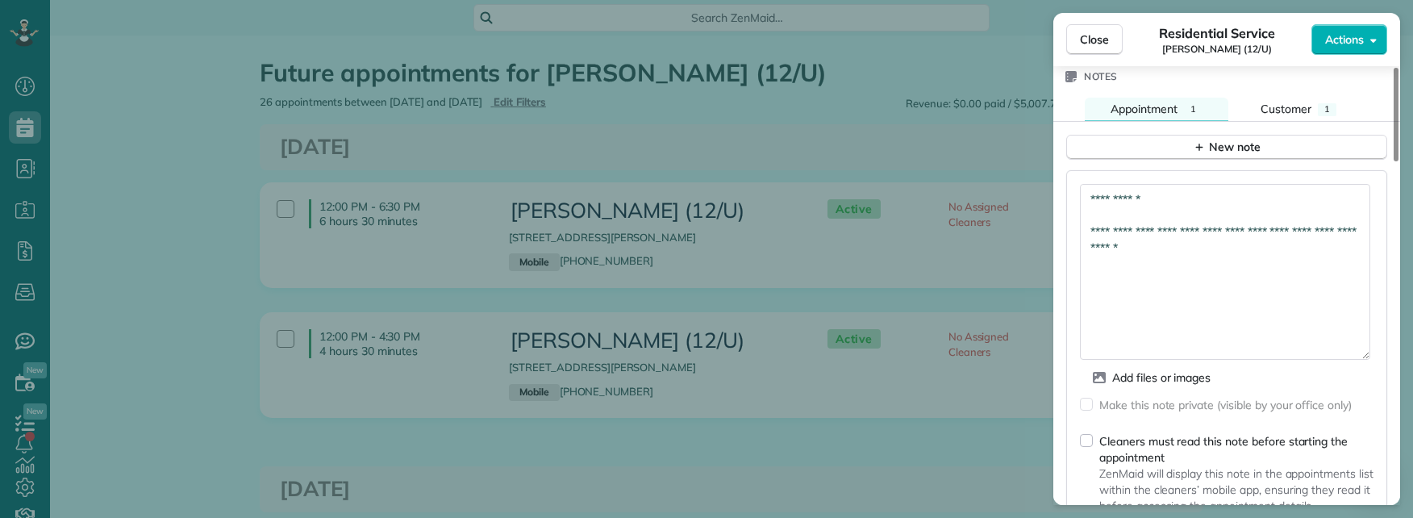
drag, startPoint x: 1359, startPoint y: 236, endPoint x: 1358, endPoint y: 357, distance: 121.8
click at [1358, 357] on textarea "**********" at bounding box center [1225, 272] width 290 height 176
click at [1208, 194] on textarea "**********" at bounding box center [1225, 272] width 290 height 177
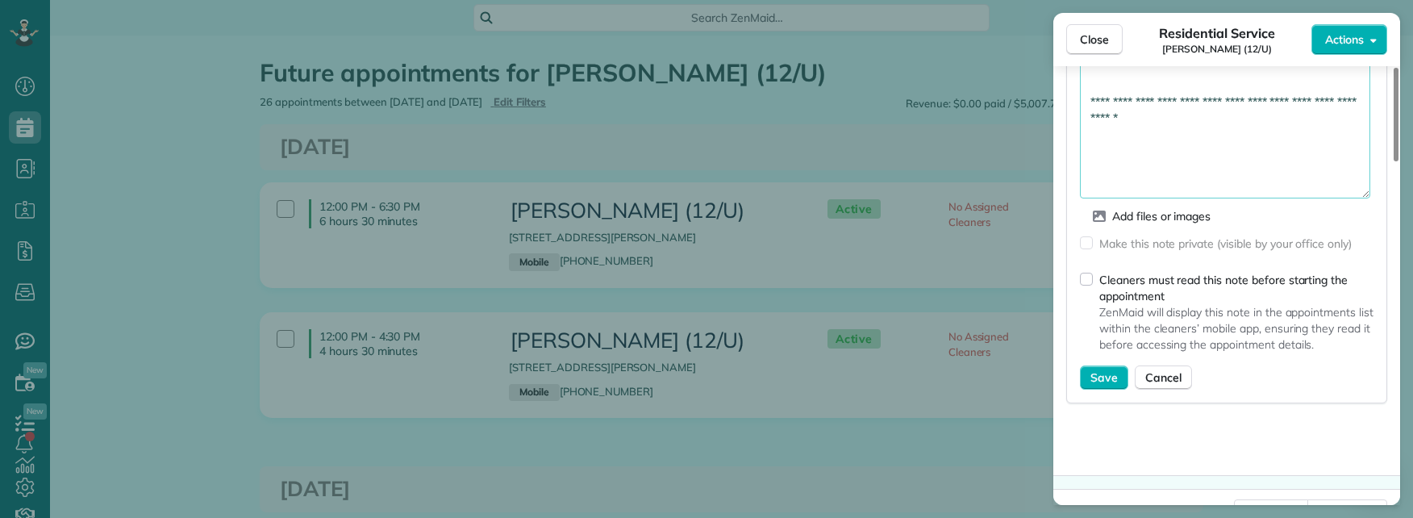
scroll to position [1372, 0]
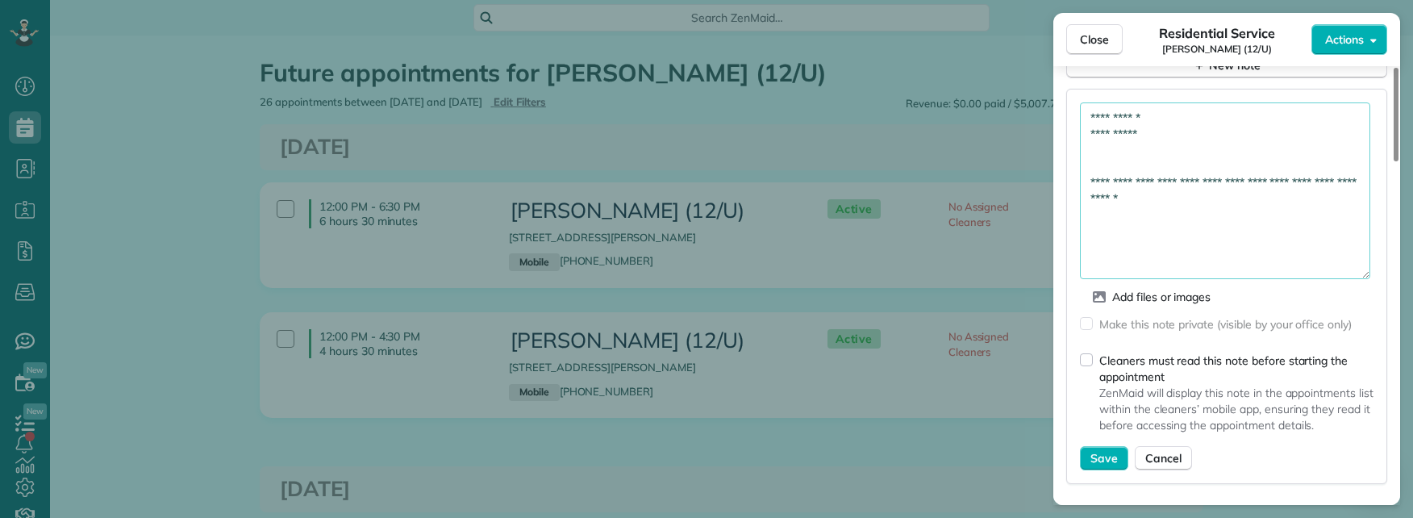
click at [1175, 203] on textarea "**********" at bounding box center [1225, 190] width 290 height 177
paste textarea "**********"
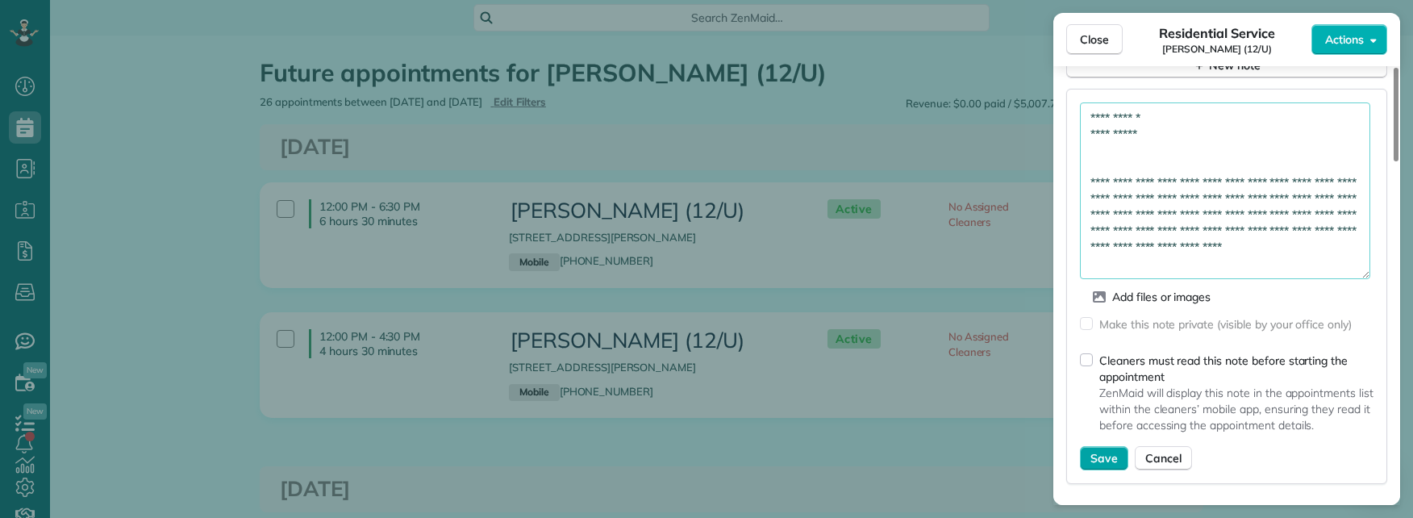
type textarea "**********"
click at [1111, 456] on span "Save" at bounding box center [1104, 458] width 27 height 16
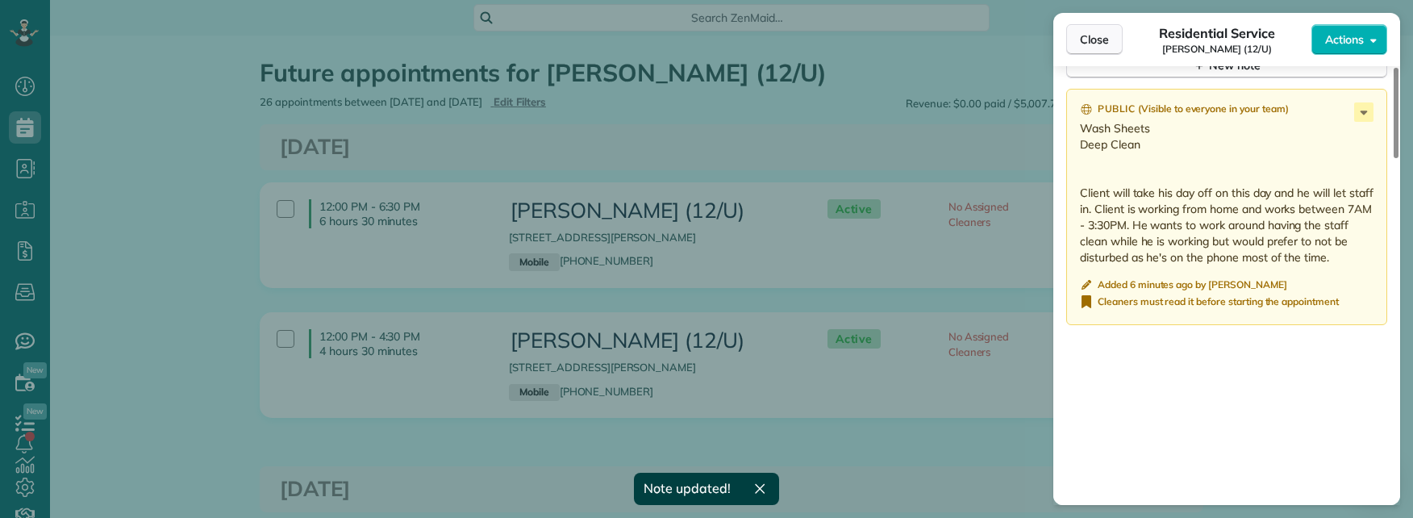
click at [1093, 39] on span "Close" at bounding box center [1094, 39] width 29 height 16
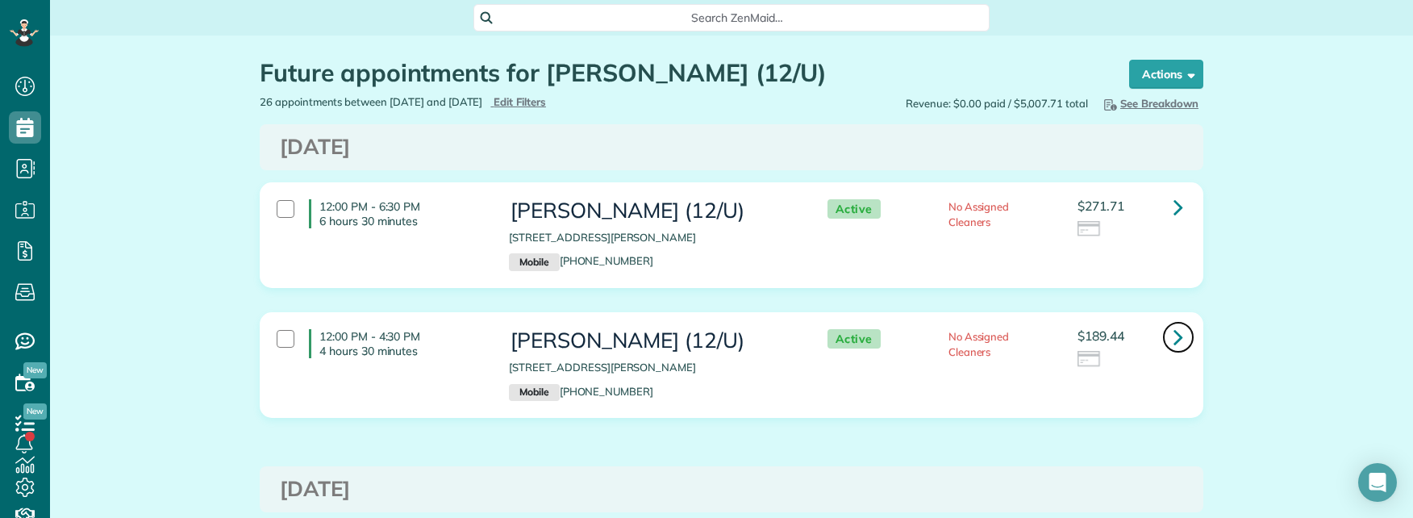
click at [1174, 337] on icon at bounding box center [1179, 337] width 10 height 28
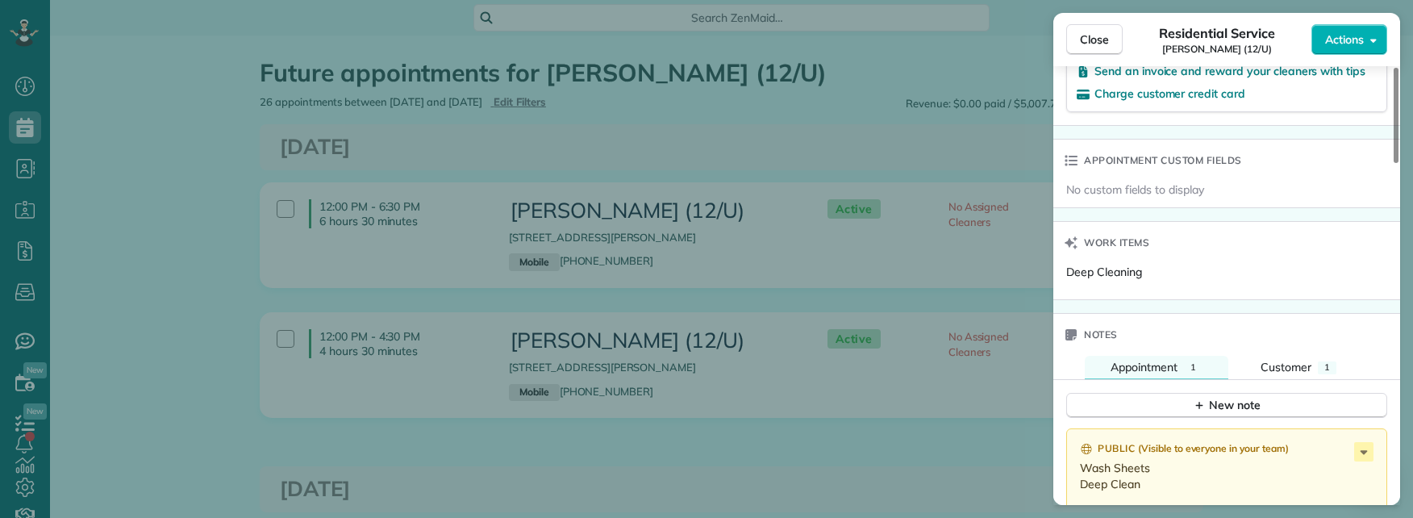
scroll to position [1129, 0]
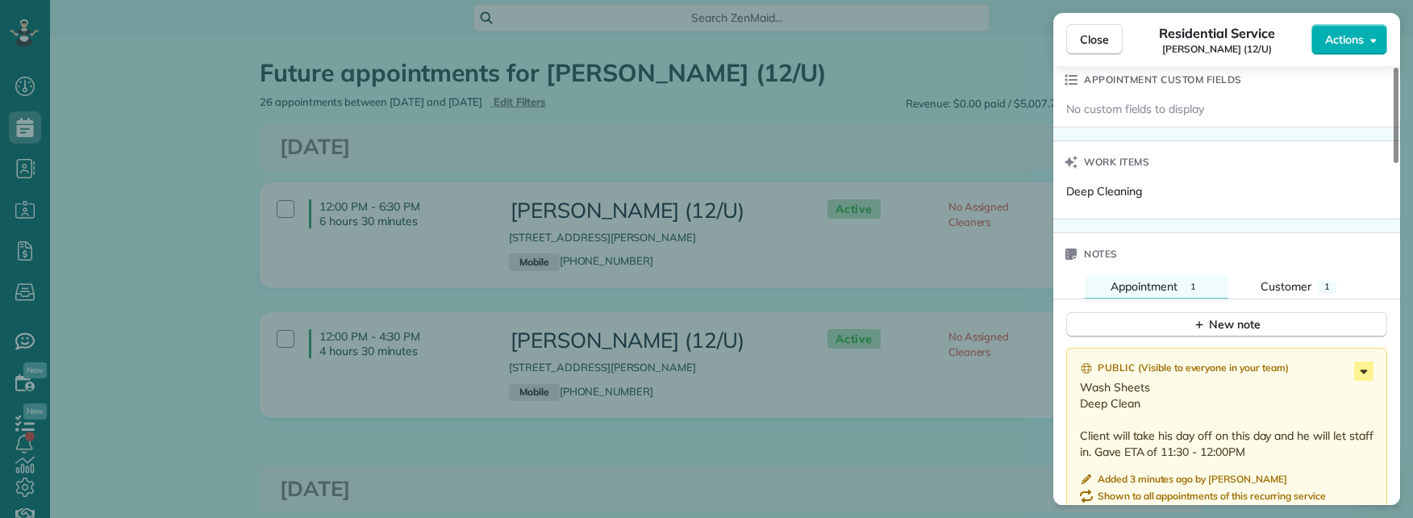
click at [1363, 377] on icon at bounding box center [1363, 370] width 19 height 19
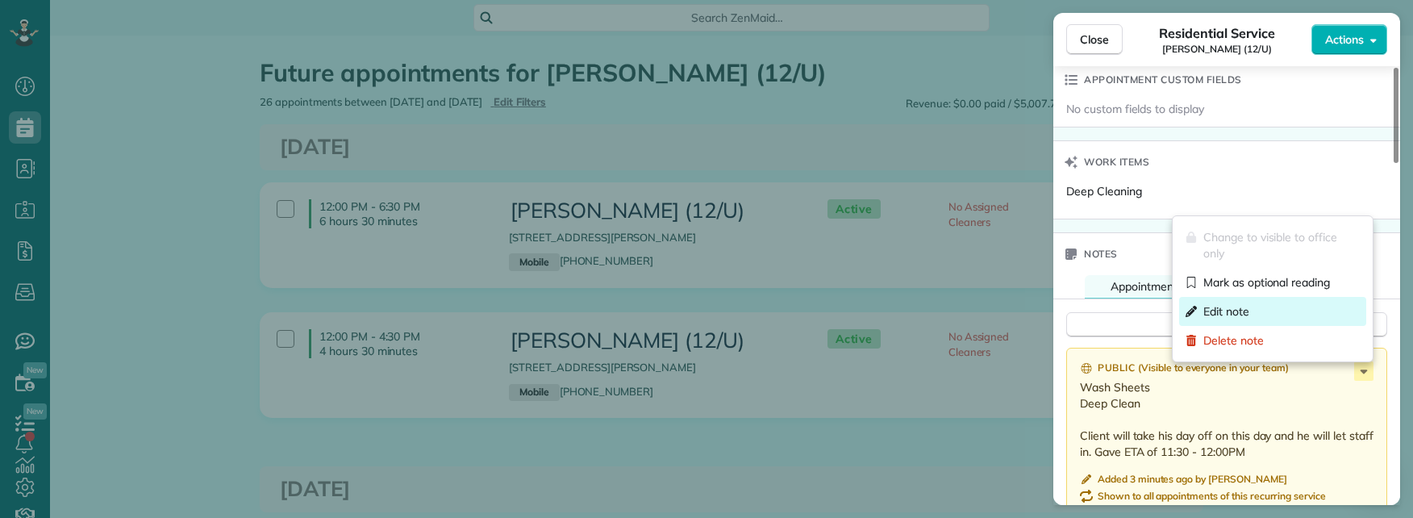
click at [1238, 311] on span "Edit note" at bounding box center [1227, 311] width 46 height 16
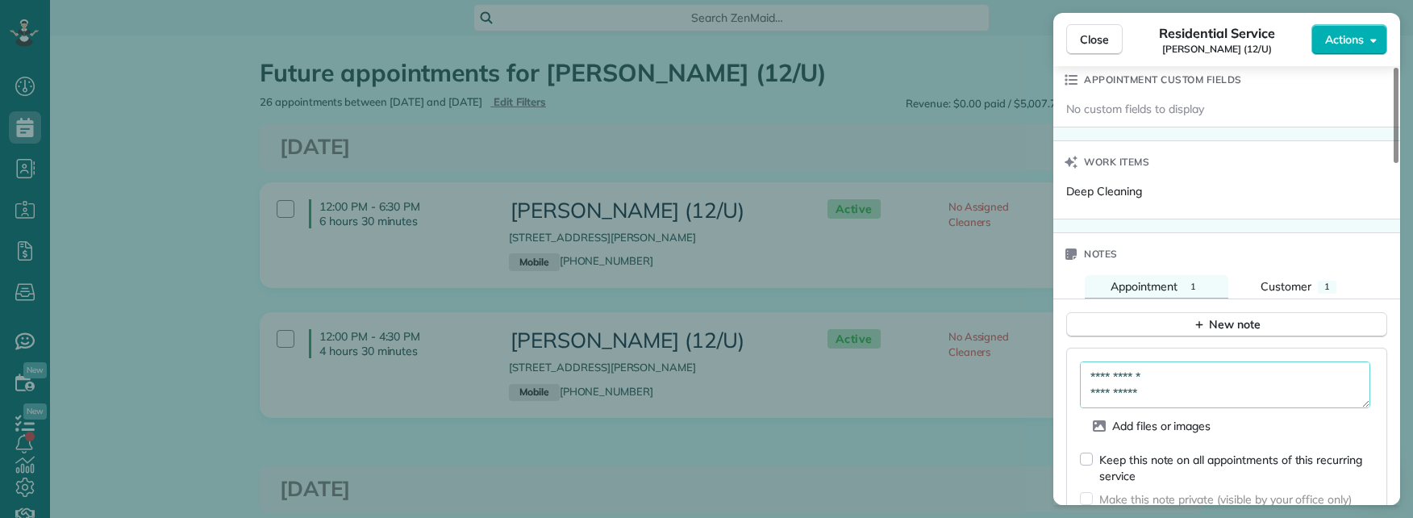
scroll to position [48, 0]
drag, startPoint x: 1158, startPoint y: 390, endPoint x: 1064, endPoint y: 398, distance: 93.9
click at [1066, 398] on div "**********" at bounding box center [1226, 503] width 321 height 311
click at [1145, 394] on textarea "**********" at bounding box center [1225, 384] width 290 height 47
drag, startPoint x: 1092, startPoint y: 394, endPoint x: 1351, endPoint y: 470, distance: 270.1
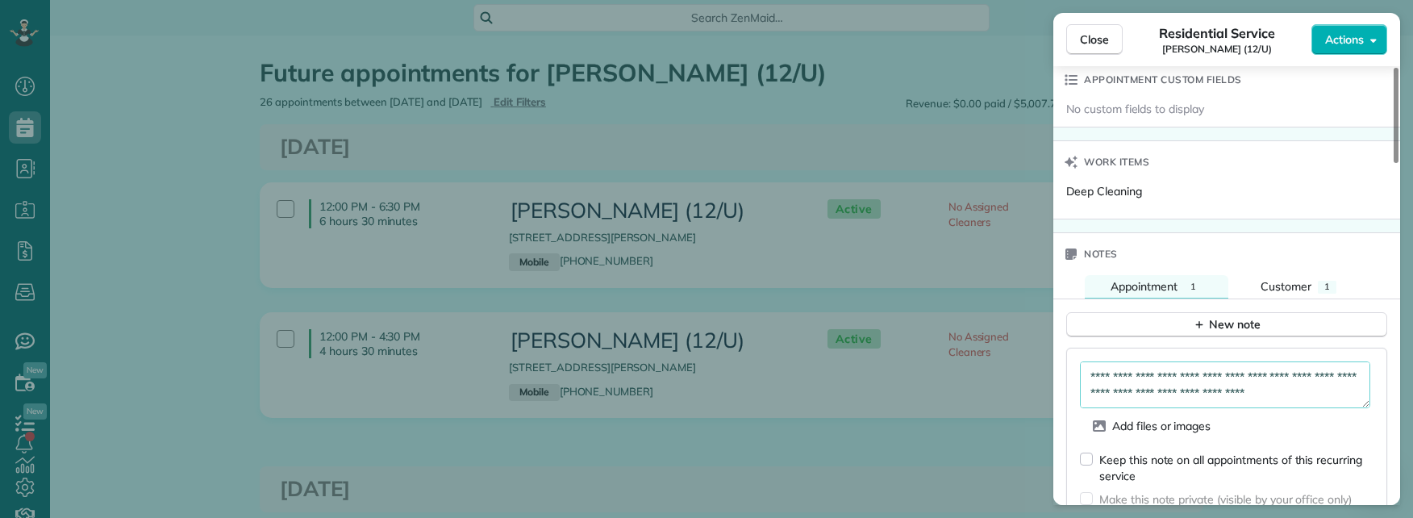
click at [1351, 470] on form "**********" at bounding box center [1227, 503] width 294 height 284
paste textarea "**********"
click at [1186, 376] on textarea "**********" at bounding box center [1225, 384] width 290 height 47
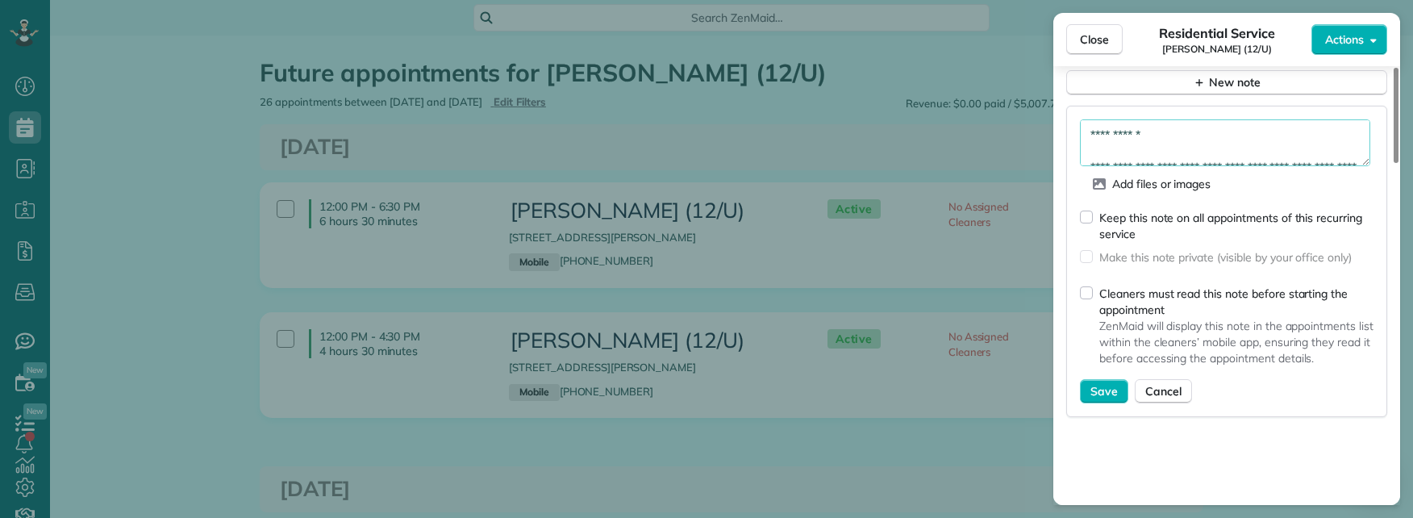
scroll to position [1574, 0]
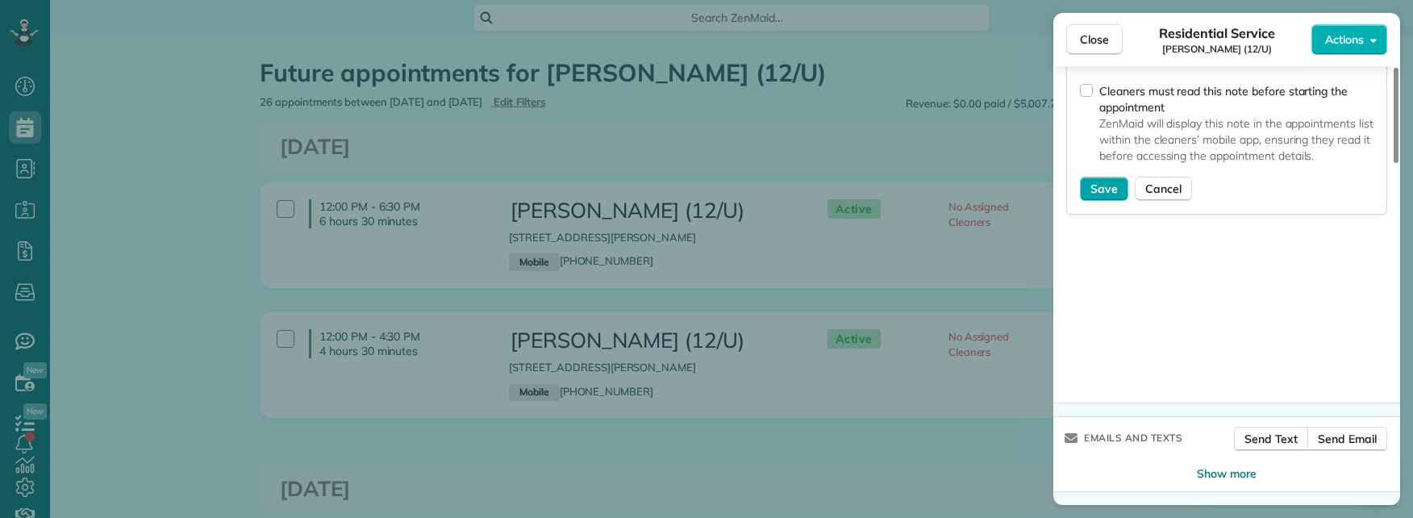
type textarea "**********"
click at [1106, 190] on span "Save" at bounding box center [1104, 189] width 27 height 16
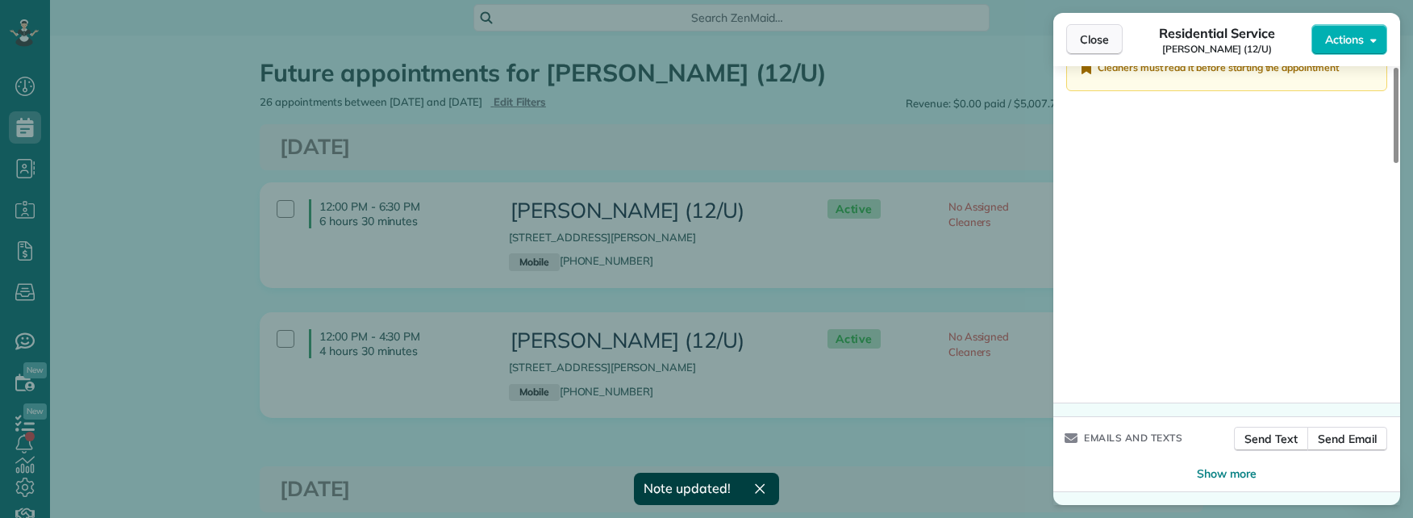
click at [1087, 38] on span "Close" at bounding box center [1094, 39] width 29 height 16
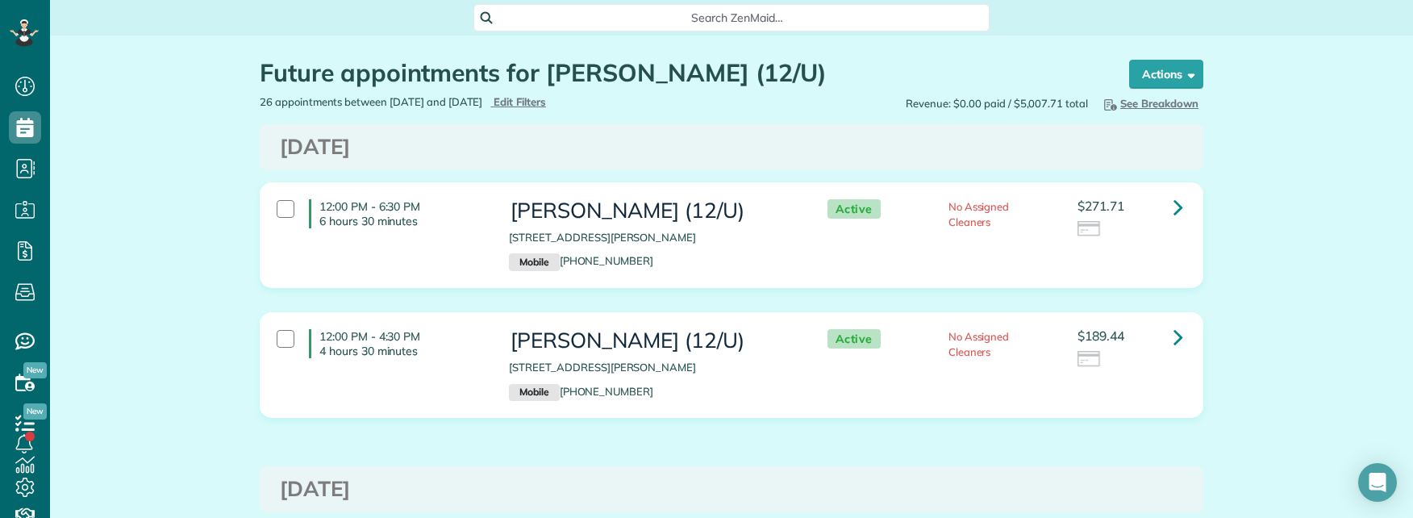
click at [683, 16] on span "Search ZenMaid…" at bounding box center [737, 18] width 490 height 16
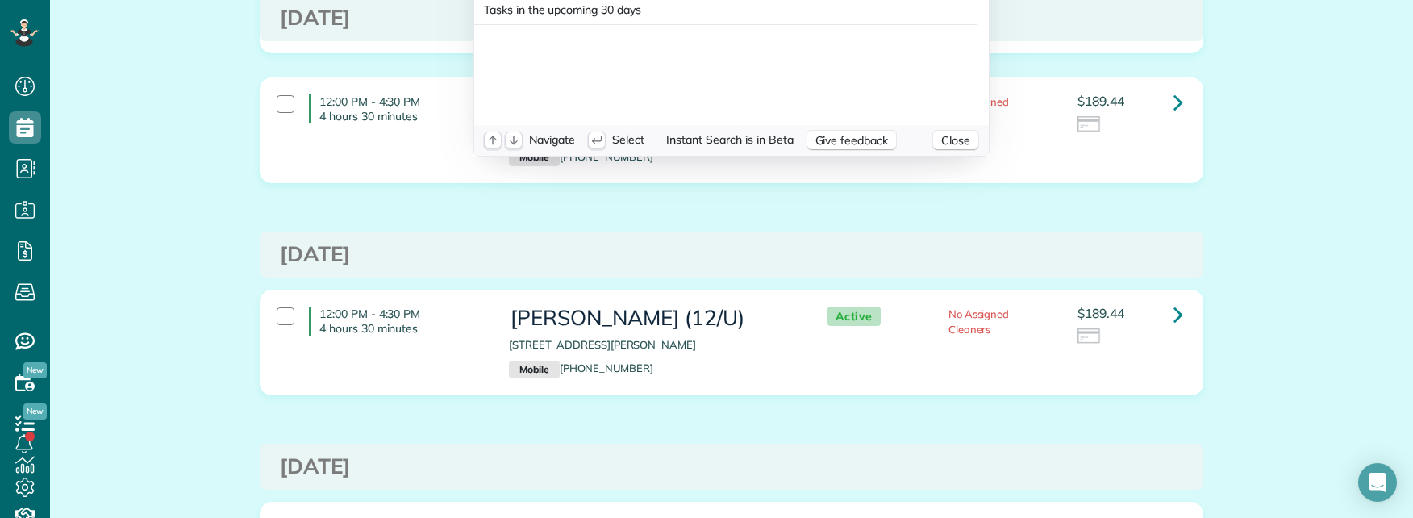
scroll to position [453, 0]
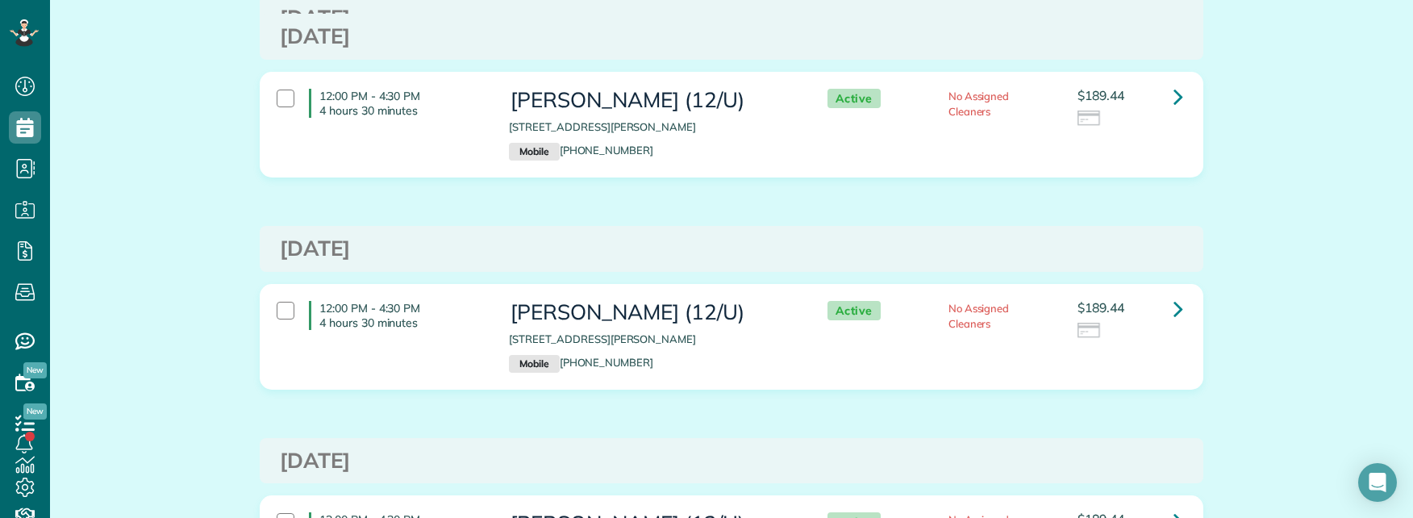
drag, startPoint x: 200, startPoint y: 288, endPoint x: 207, endPoint y: 283, distance: 8.7
click at [201, 288] on html "Dashboard Scheduling Calendar View List View Dispatch View - Weekly scheduling …" at bounding box center [706, 259] width 1413 height 518
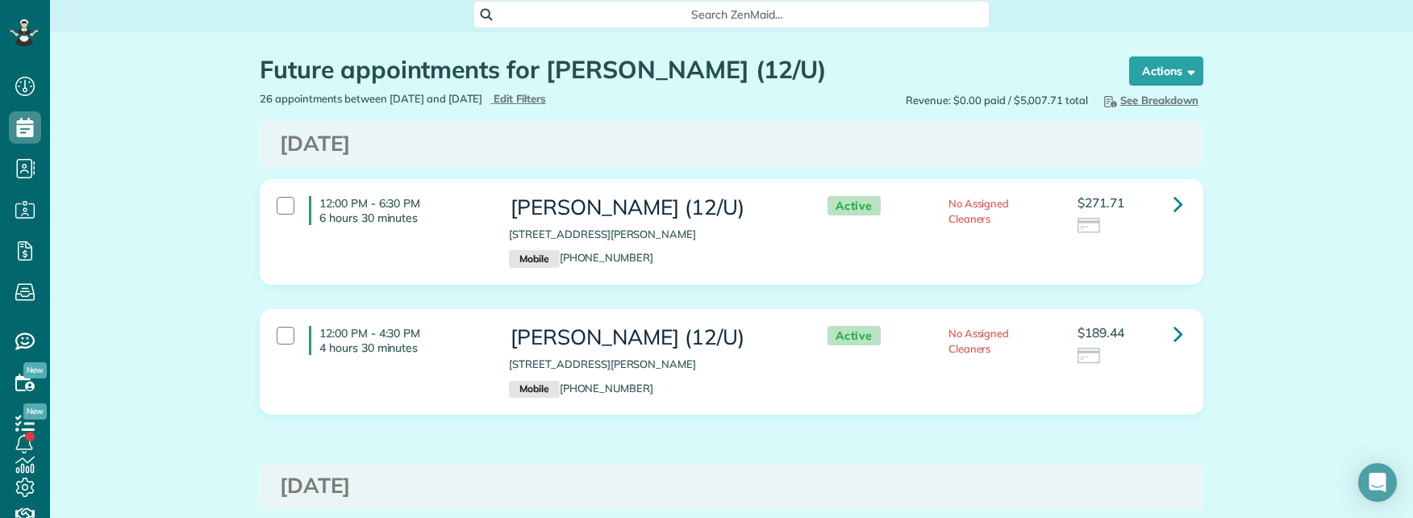
scroll to position [0, 0]
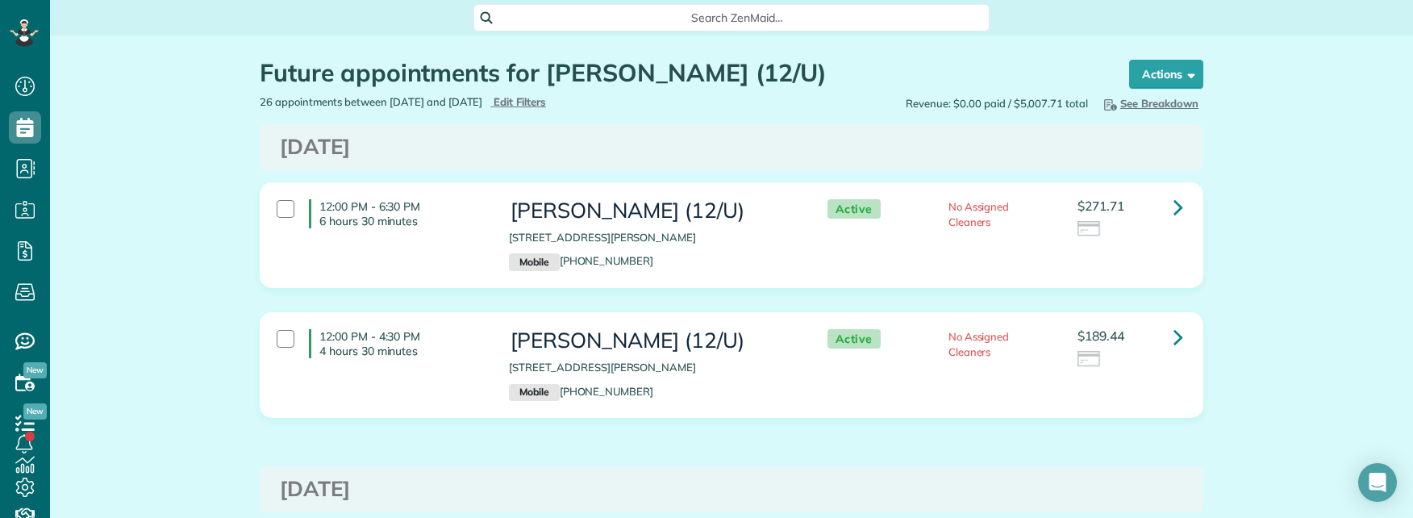
click at [702, 19] on span "Search ZenMaid…" at bounding box center [737, 18] width 490 height 16
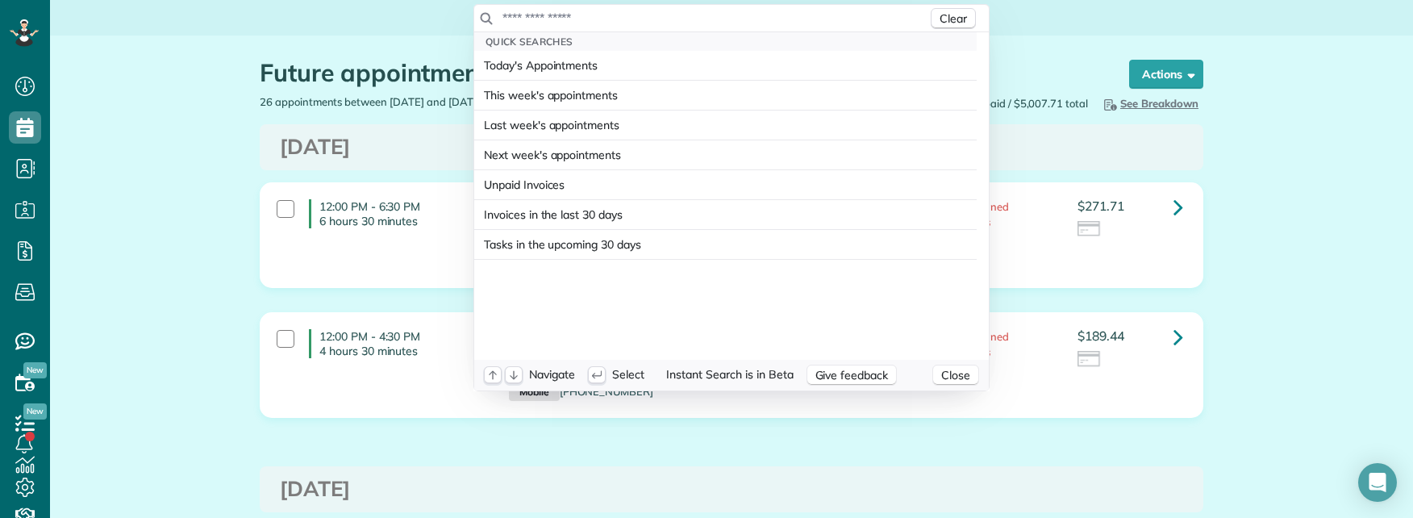
click at [699, 19] on input "text" at bounding box center [715, 18] width 426 height 16
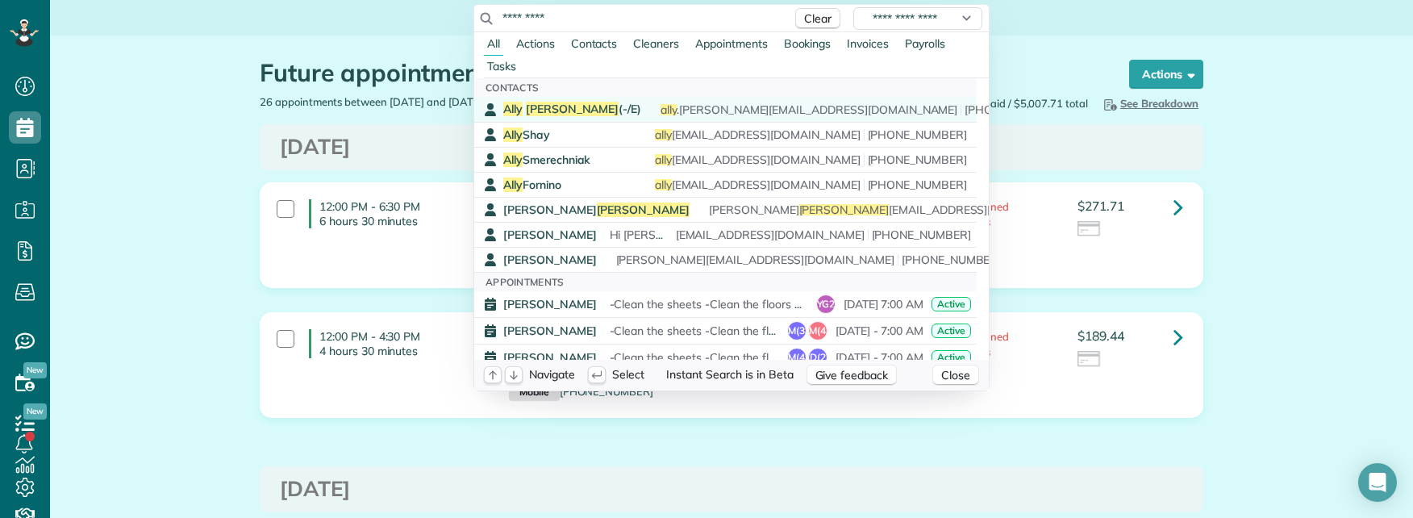
type input "*********"
click at [578, 104] on div "Ally Frye (-/E) ally .tibbitts@gmail.com (214) 478-7786" at bounding box center [737, 109] width 468 height 15
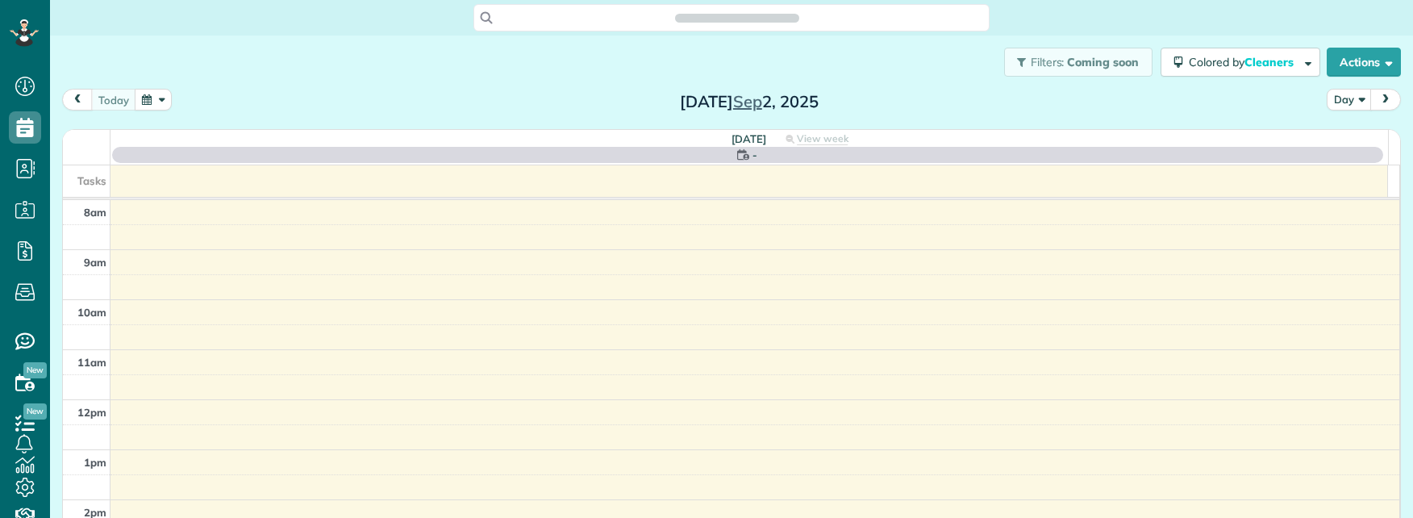
scroll to position [7, 7]
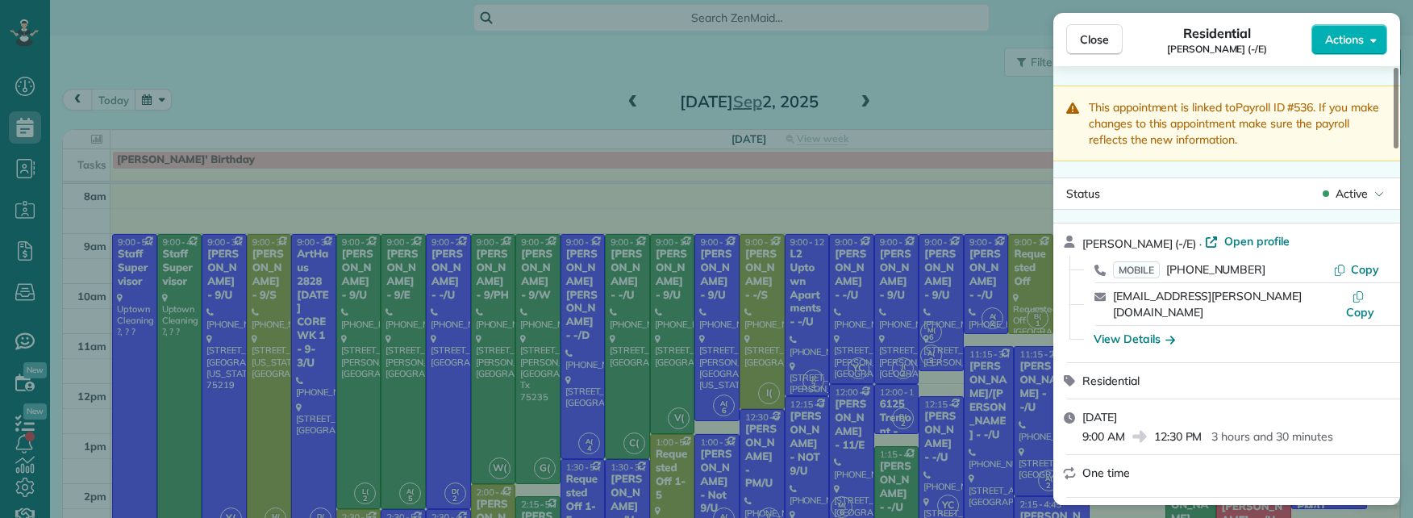
click at [1225, 239] on span "Open profile" at bounding box center [1257, 241] width 65 height 16
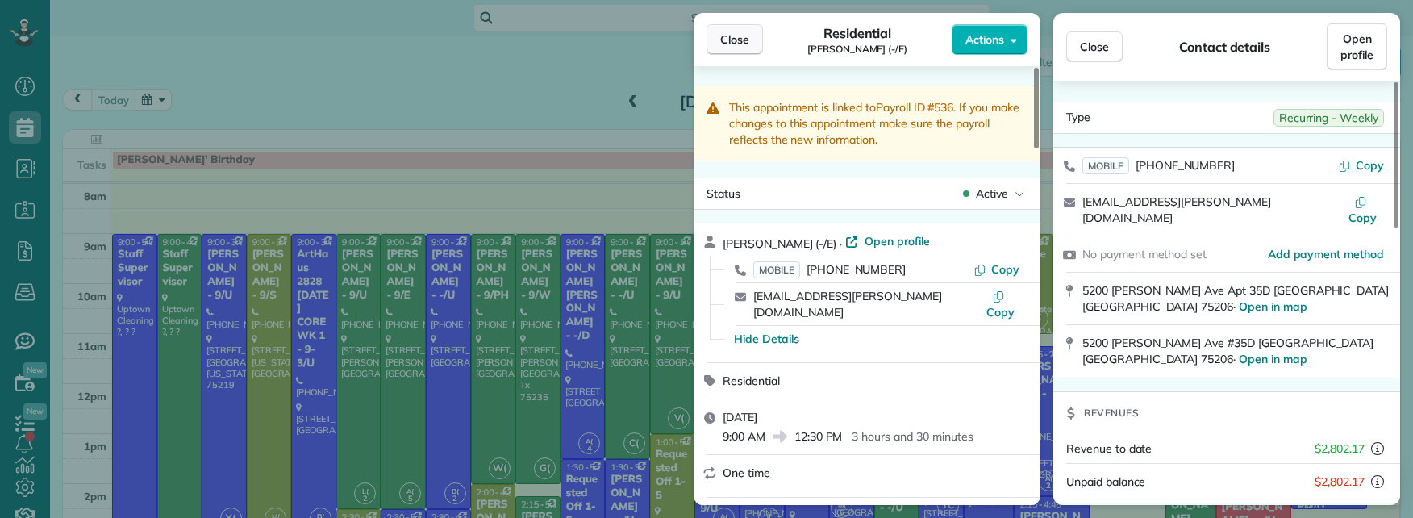
click at [716, 37] on button "Close" at bounding box center [735, 39] width 56 height 31
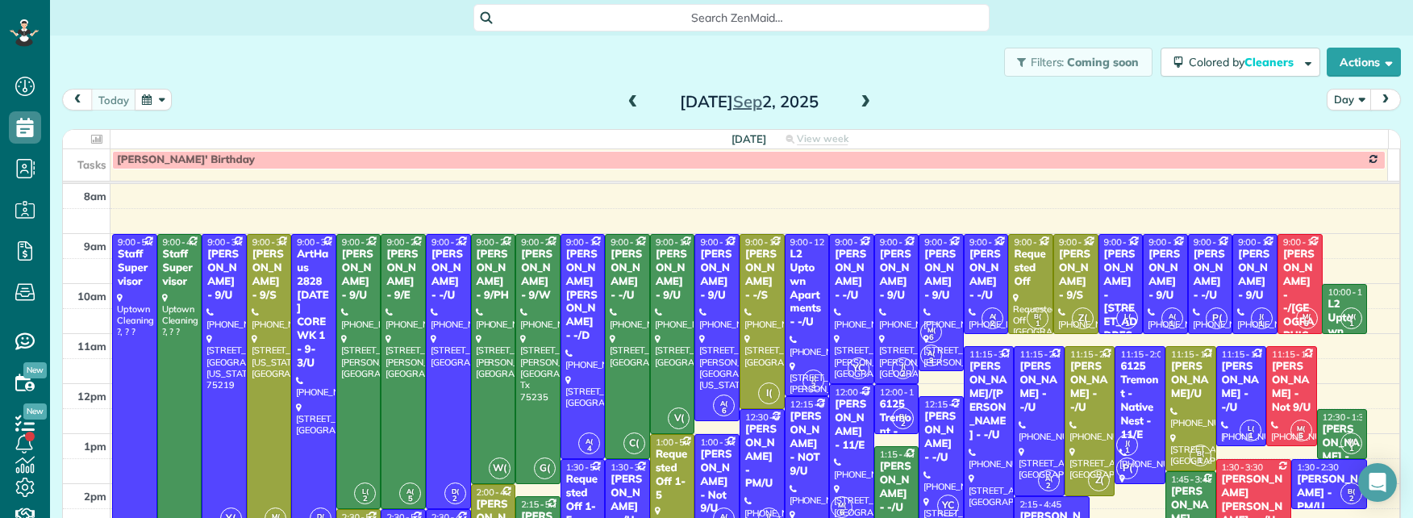
click at [666, 23] on span "Search ZenMaid…" at bounding box center [737, 18] width 490 height 16
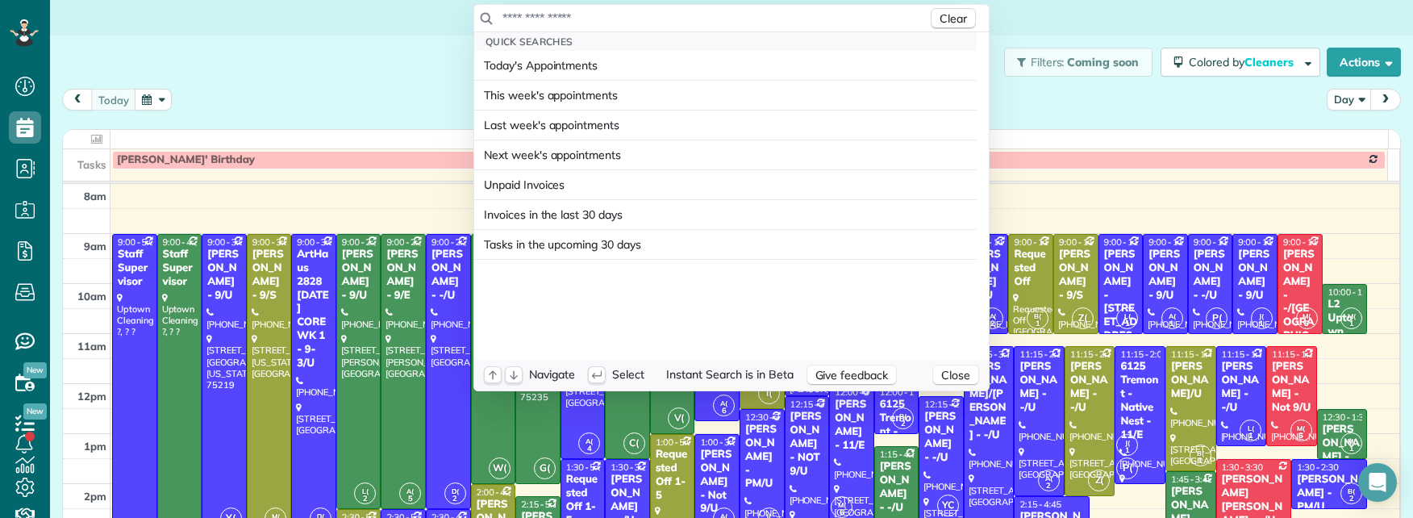
click at [662, 19] on input "text" at bounding box center [715, 18] width 426 height 16
type input "*"
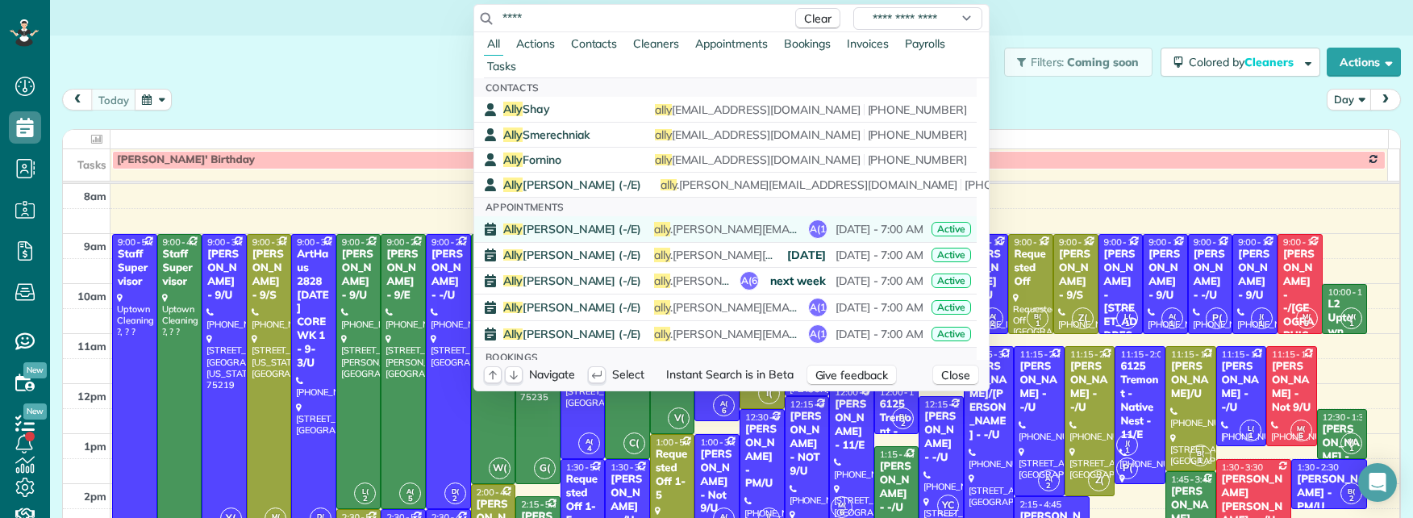
type input "****"
click at [558, 228] on span "Ally Frye (-/E)" at bounding box center [572, 228] width 138 height 11
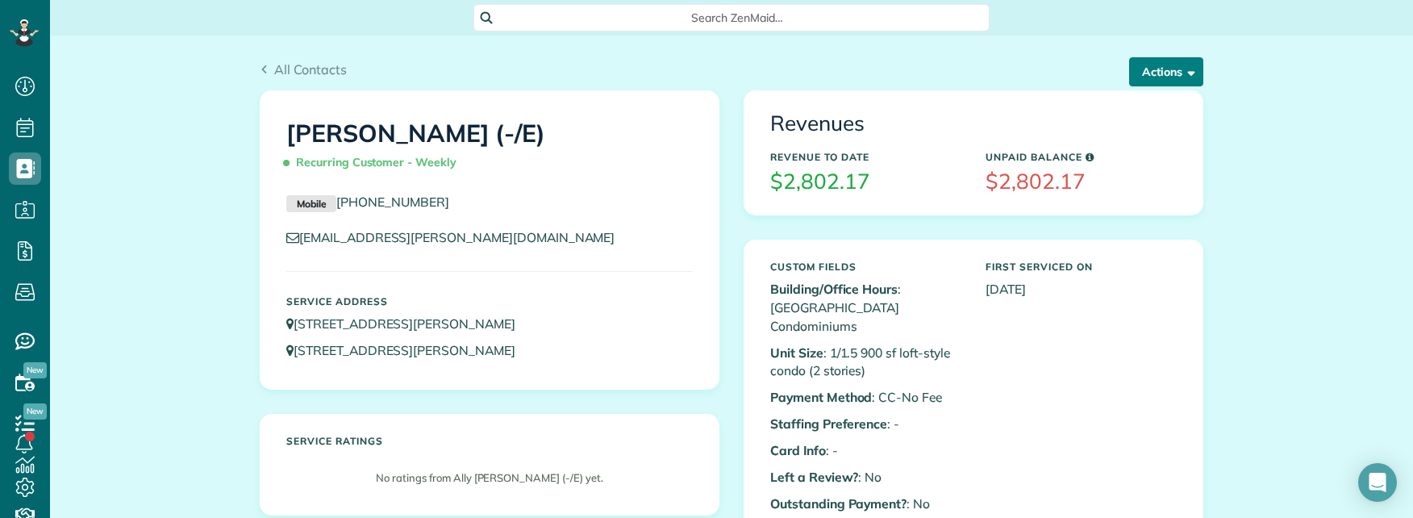
click at [1158, 77] on button "Actions" at bounding box center [1166, 71] width 74 height 29
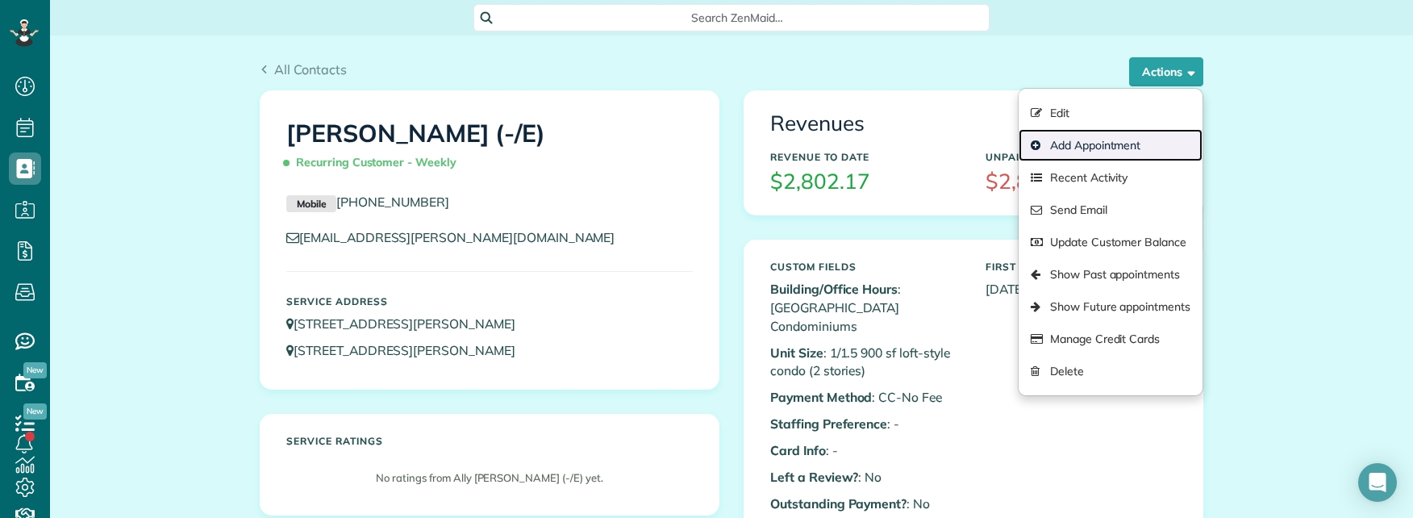
click at [1086, 144] on link "Add Appointment" at bounding box center [1111, 145] width 184 height 32
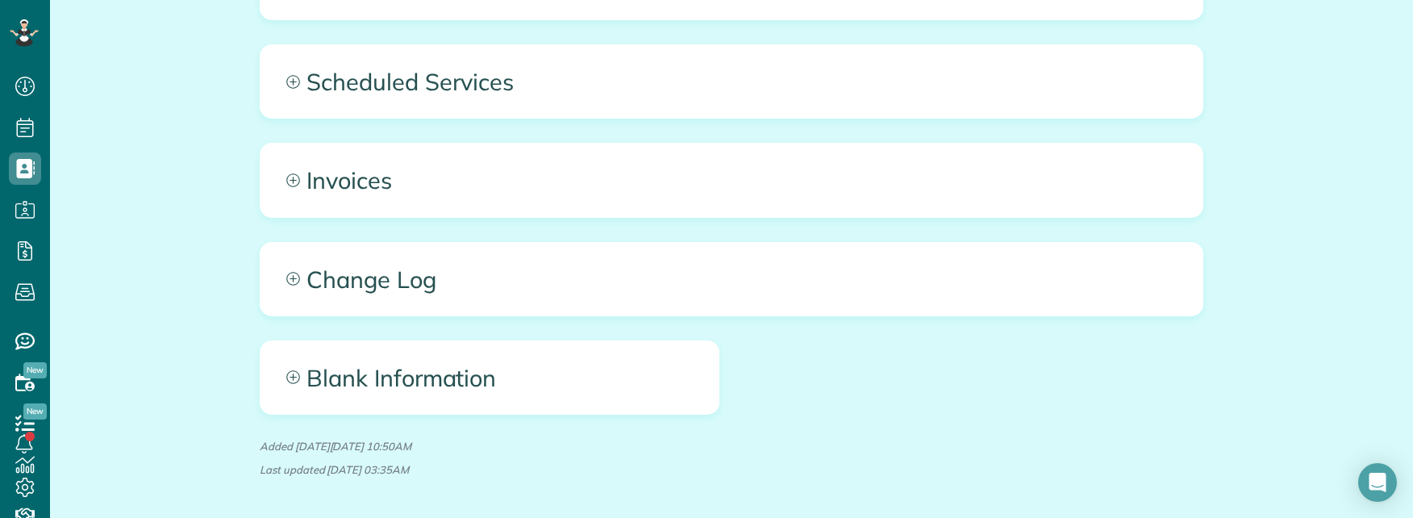
scroll to position [1843, 0]
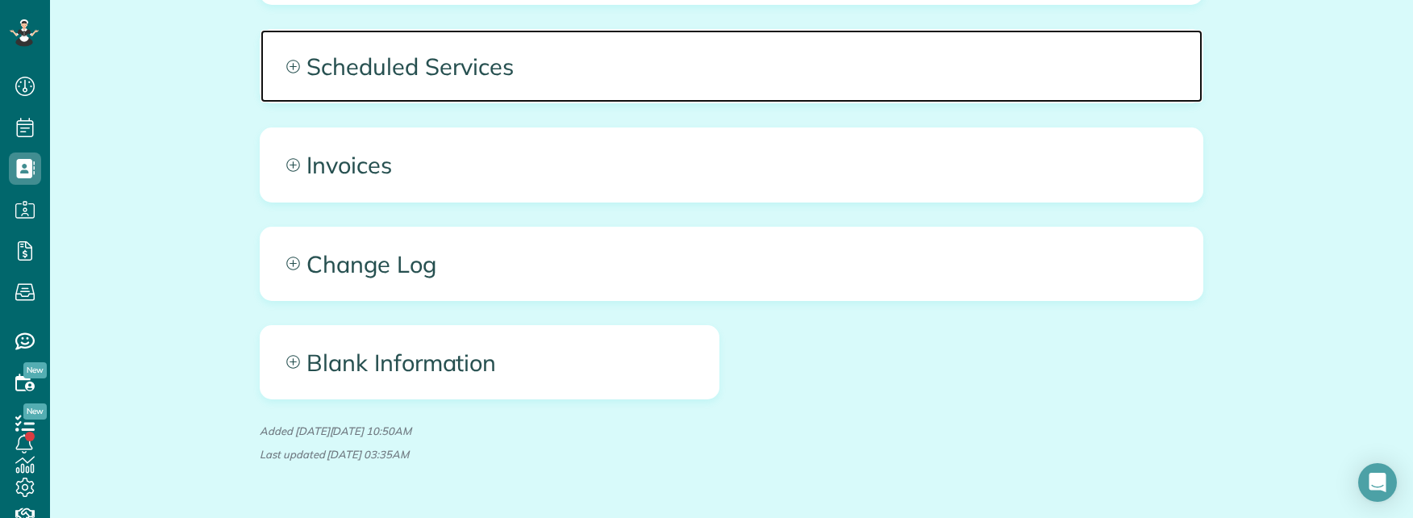
click at [636, 31] on span "Scheduled Services" at bounding box center [732, 66] width 942 height 73
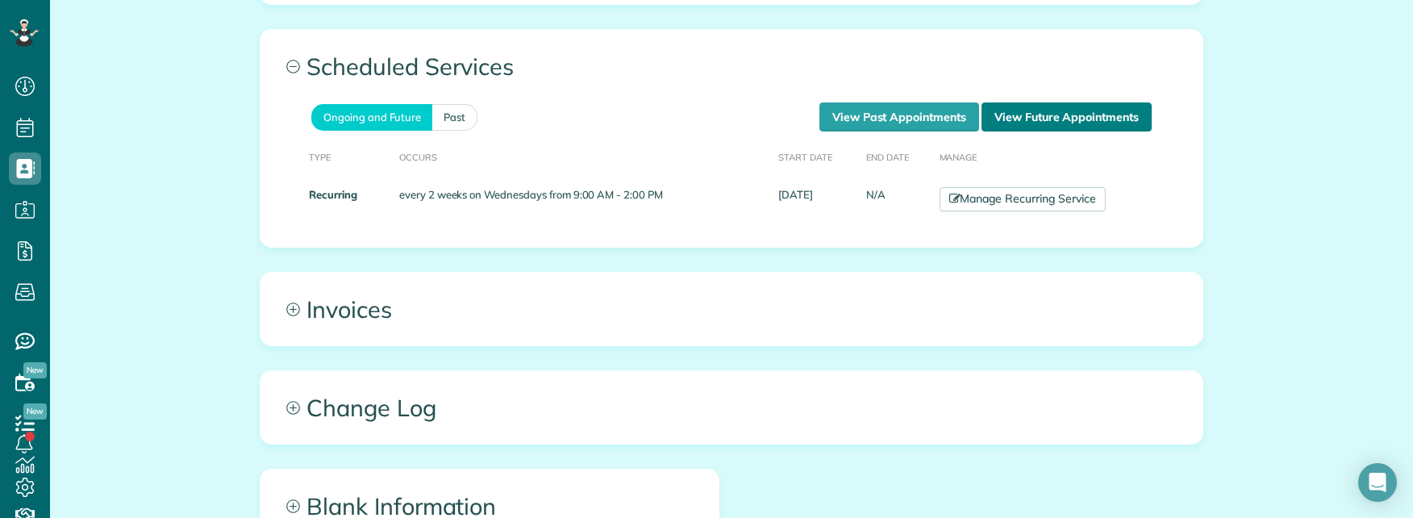
click at [1019, 102] on link "View Future Appointments" at bounding box center [1067, 116] width 170 height 29
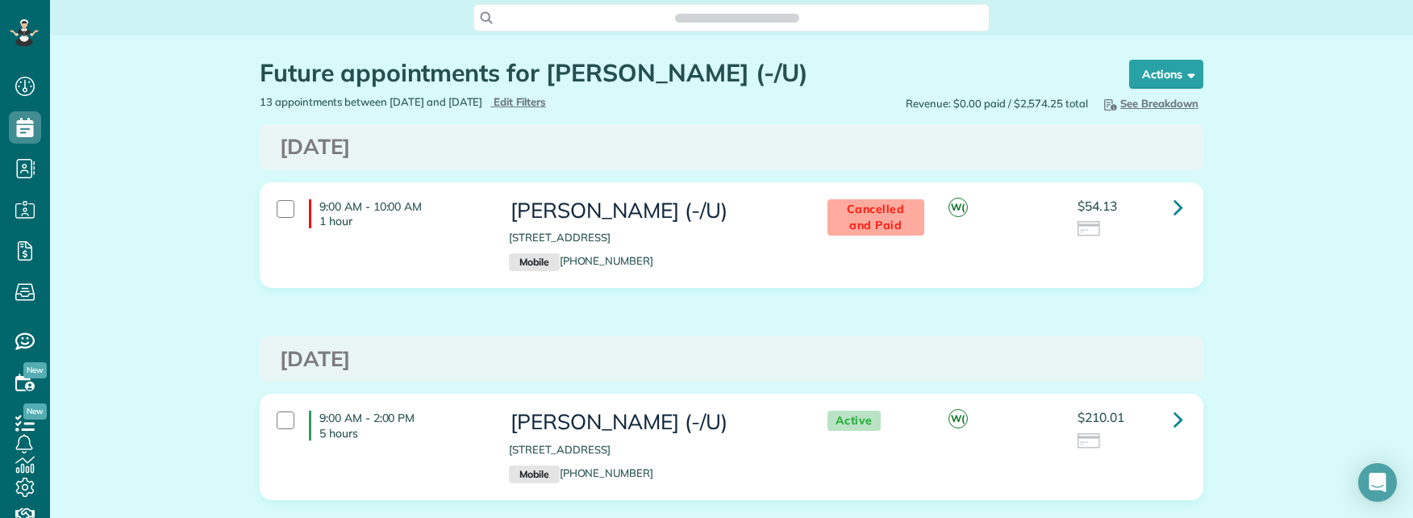
scroll to position [7, 7]
click at [772, 15] on span "Search ZenMaid…" at bounding box center [737, 18] width 490 height 16
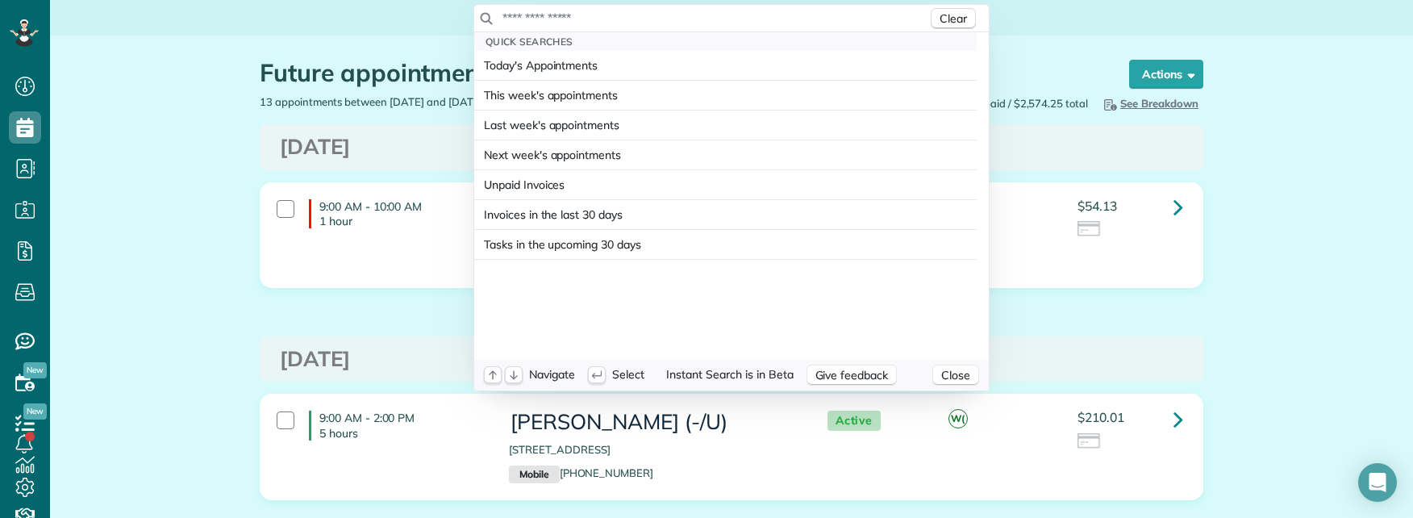
click at [795, 15] on input "text" at bounding box center [715, 18] width 426 height 16
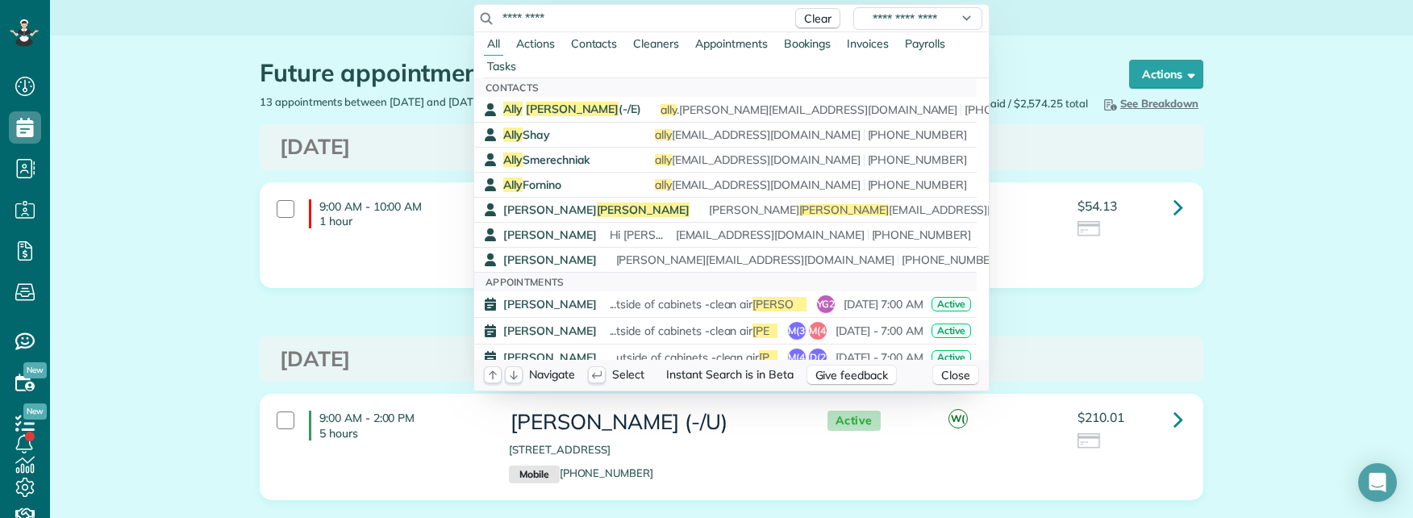
click at [569, 19] on input "*********" at bounding box center [643, 18] width 282 height 16
type input "*********"
click at [551, 109] on span "[PERSON_NAME] (-/E)" at bounding box center [572, 109] width 138 height 15
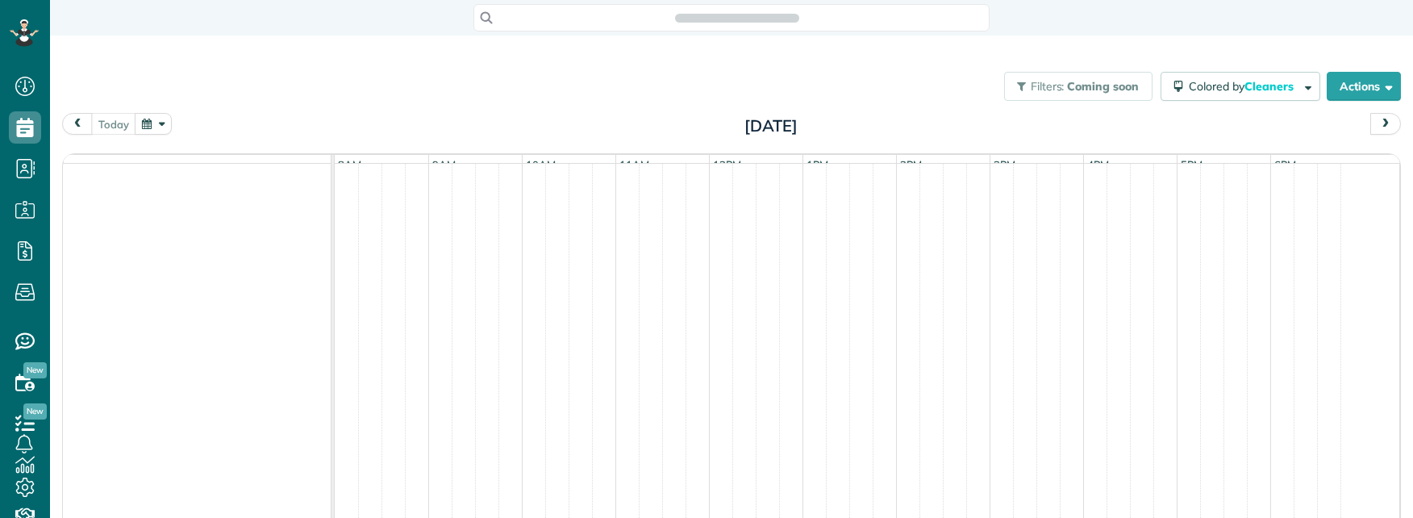
scroll to position [7, 7]
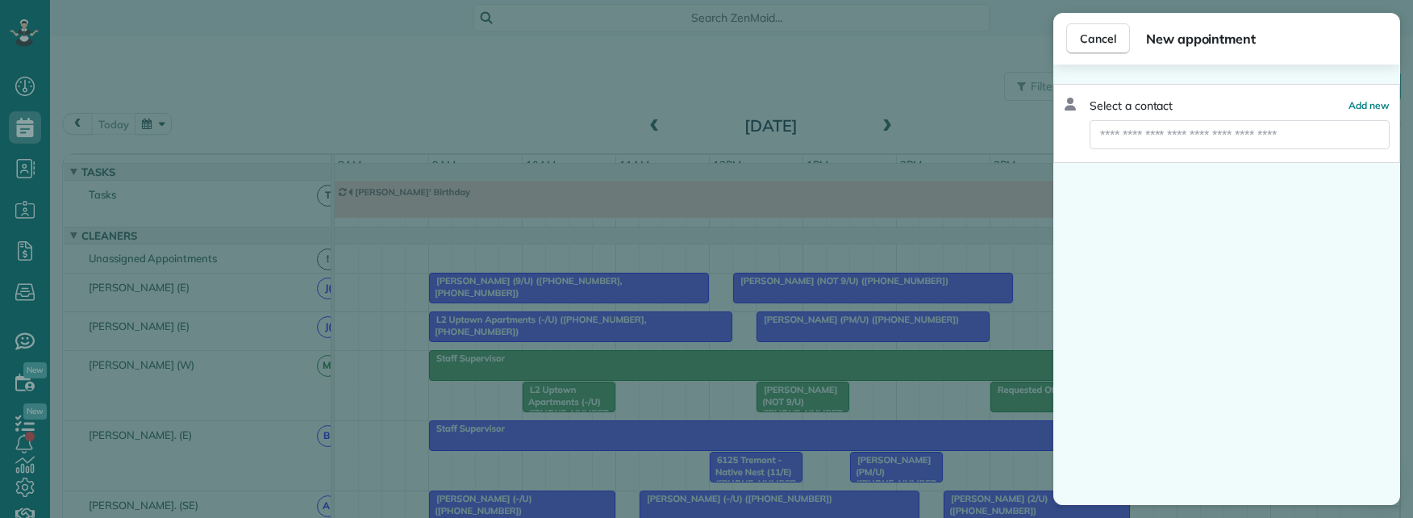
scroll to position [18, 0]
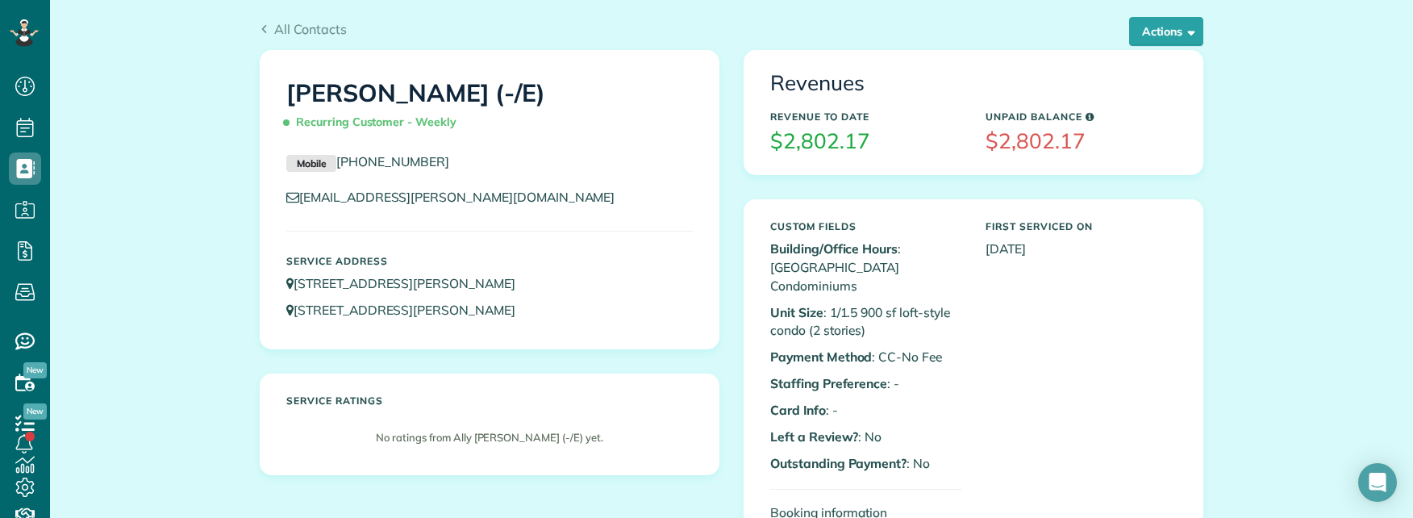
scroll to position [242, 0]
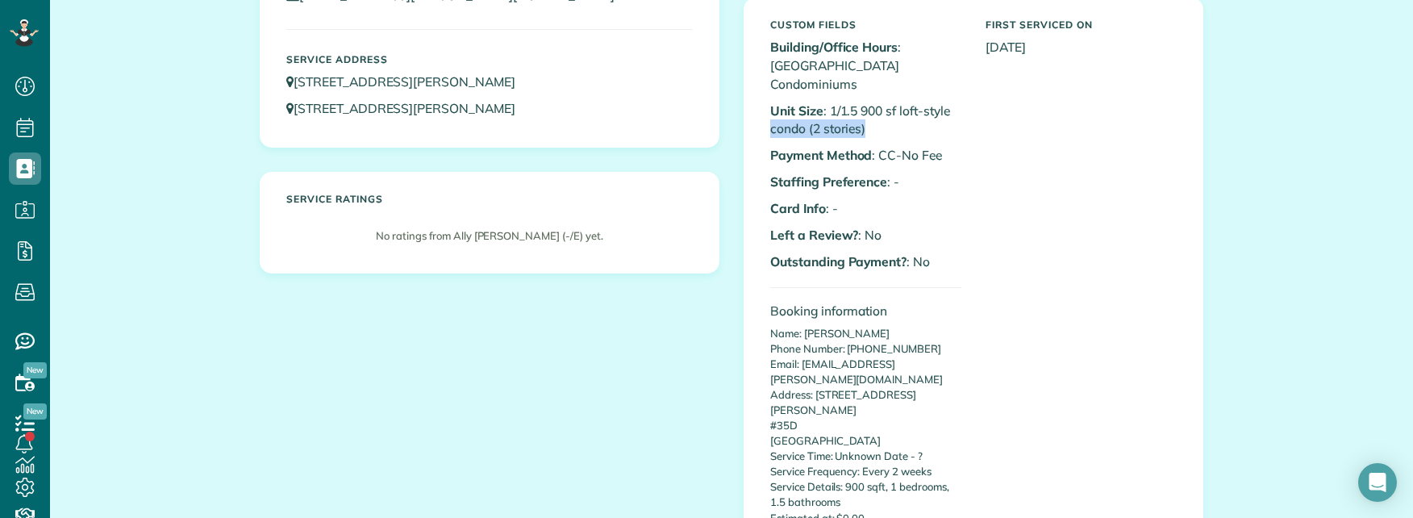
drag, startPoint x: 901, startPoint y: 127, endPoint x: 924, endPoint y: 128, distance: 23.5
click at [933, 130] on p "Unit Size : 1/1.5 900 sf loft-style condo (2 stories)" at bounding box center [865, 120] width 191 height 37
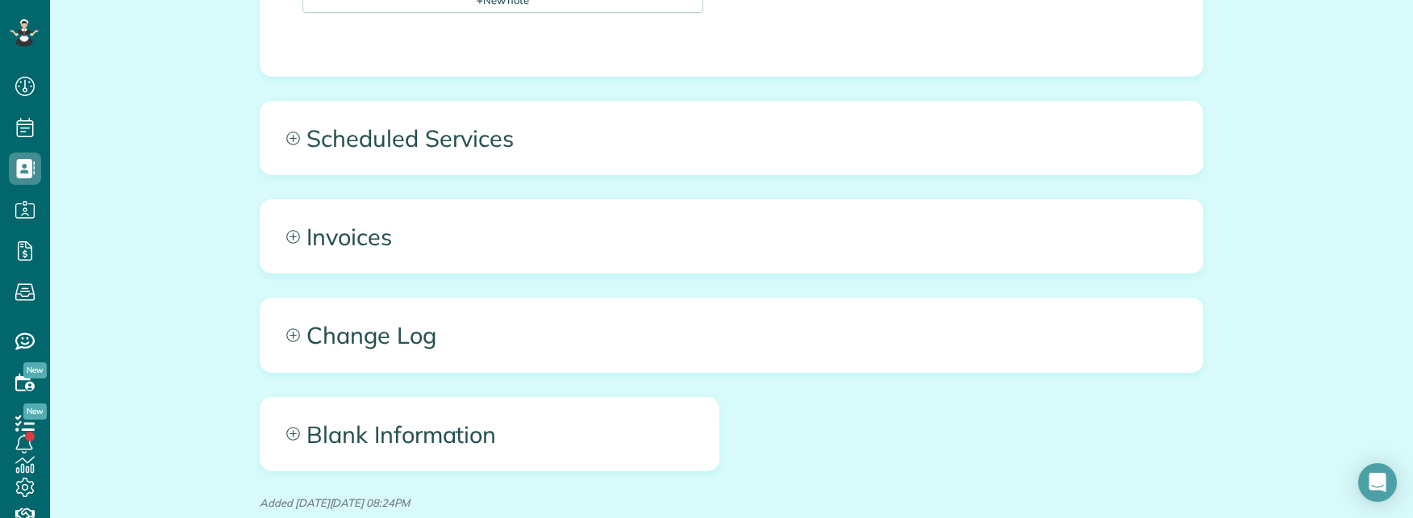
scroll to position [1613, 0]
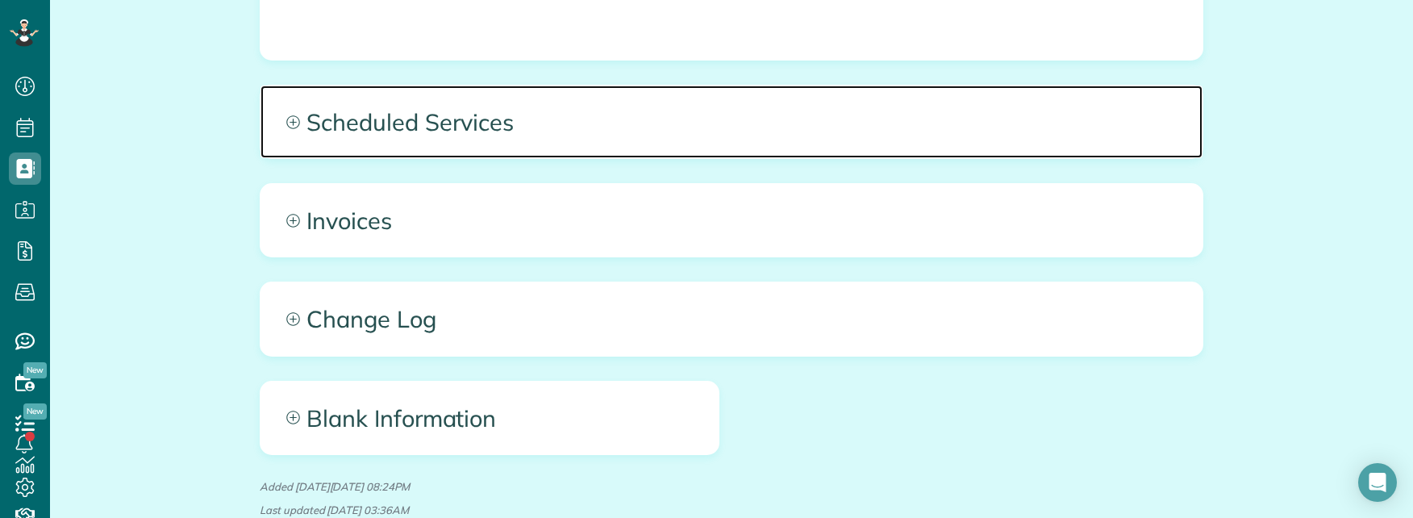
click at [716, 86] on span "Scheduled Services" at bounding box center [732, 122] width 942 height 73
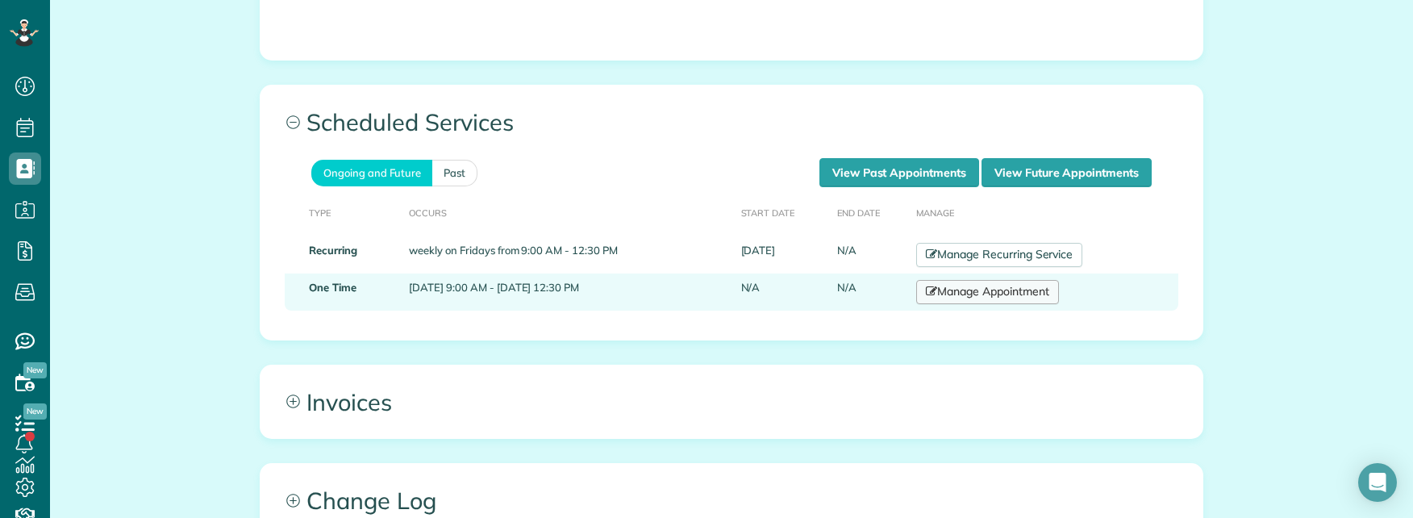
click at [1037, 280] on link "Manage Appointment" at bounding box center [987, 292] width 142 height 24
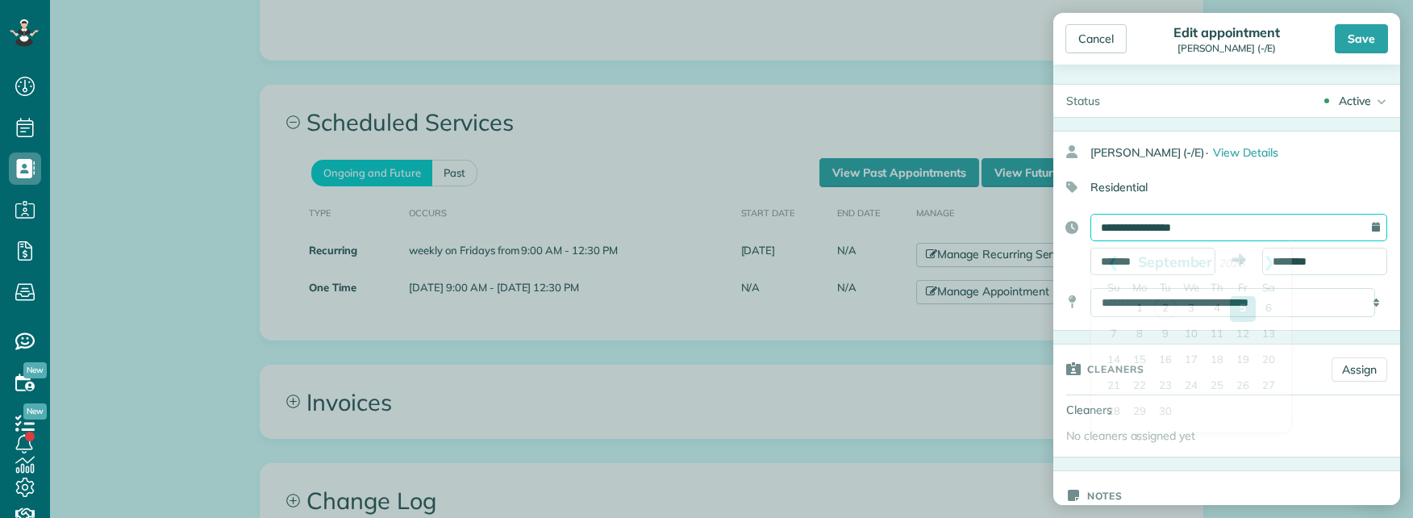
click at [1234, 223] on input "**********" at bounding box center [1239, 227] width 297 height 27
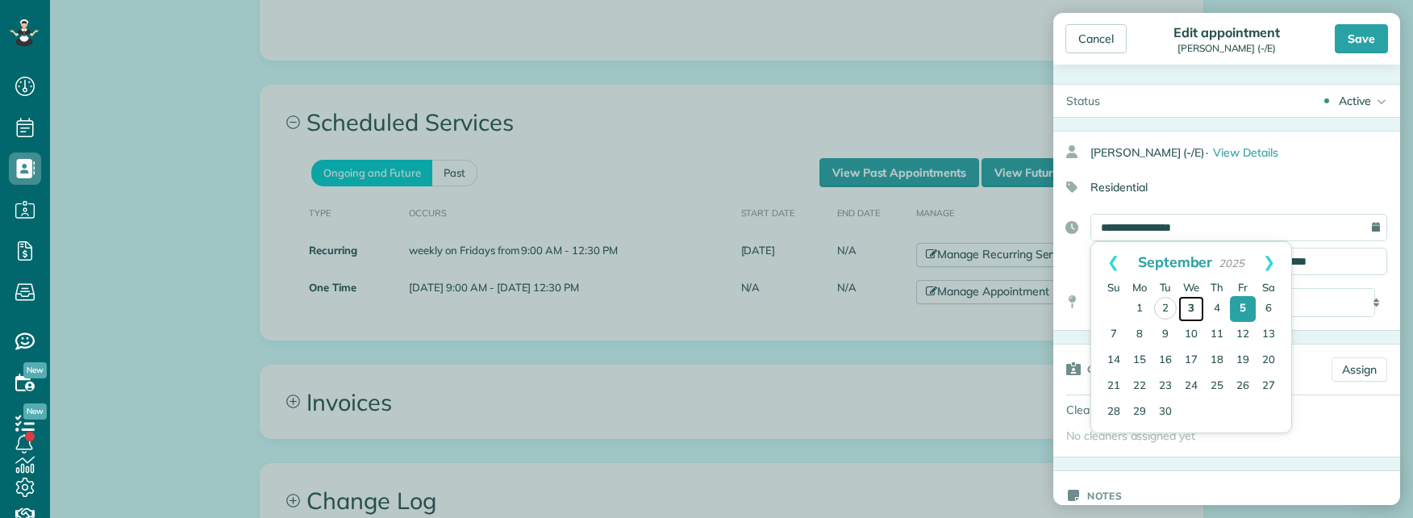
click at [1192, 304] on link "3" at bounding box center [1192, 309] width 26 height 26
type input "**********"
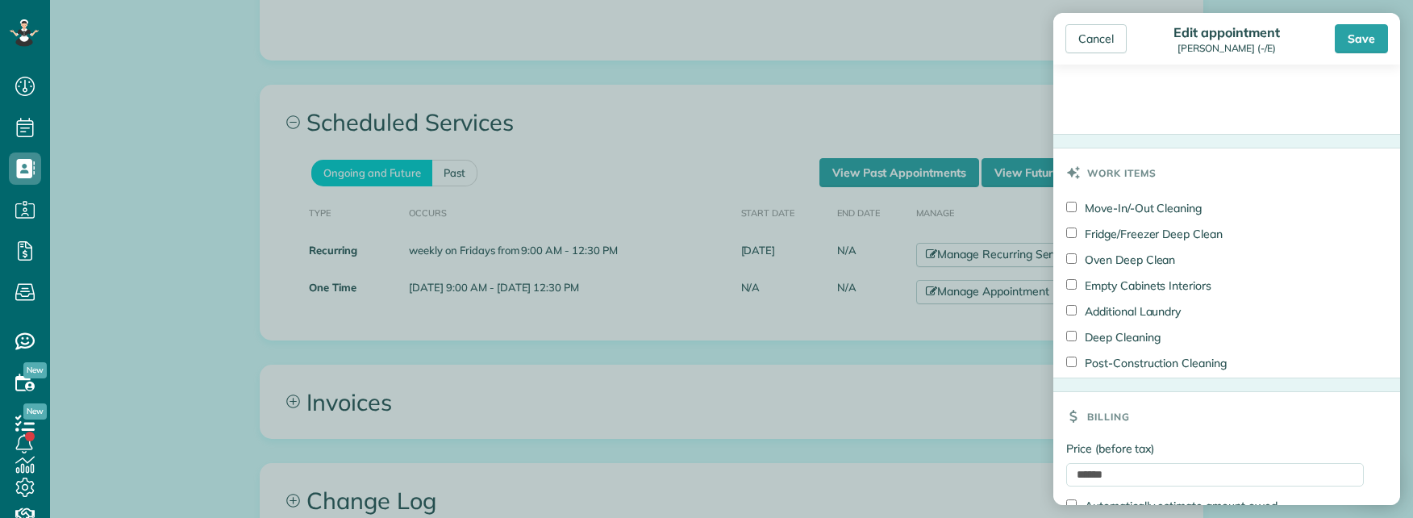
scroll to position [807, 0]
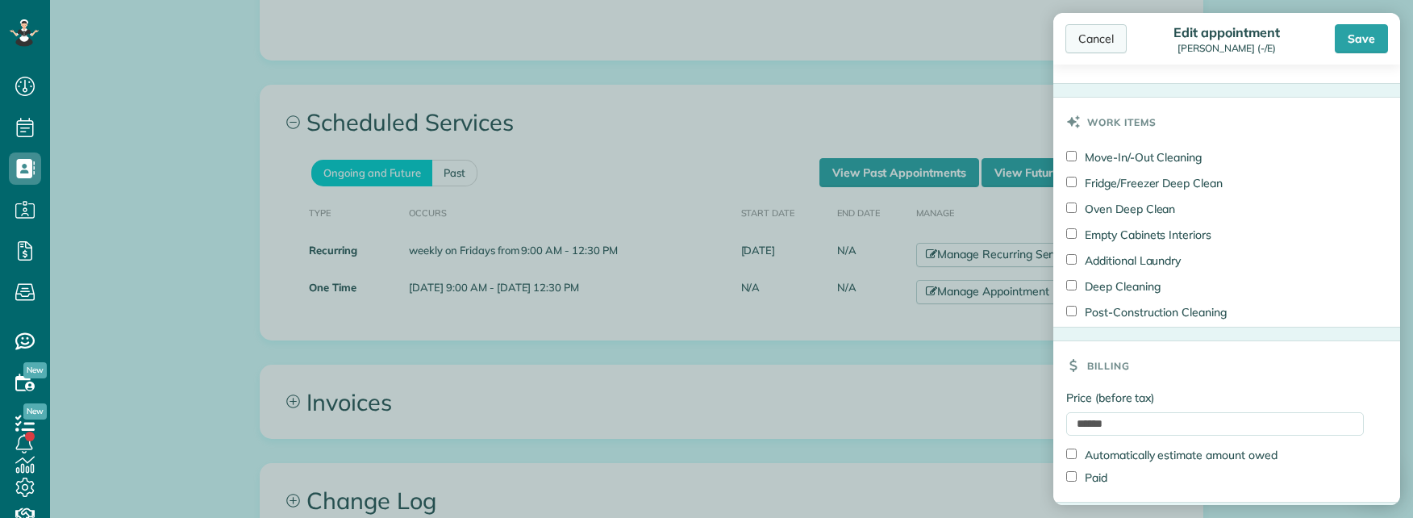
click at [1101, 44] on div "Cancel" at bounding box center [1096, 38] width 61 height 29
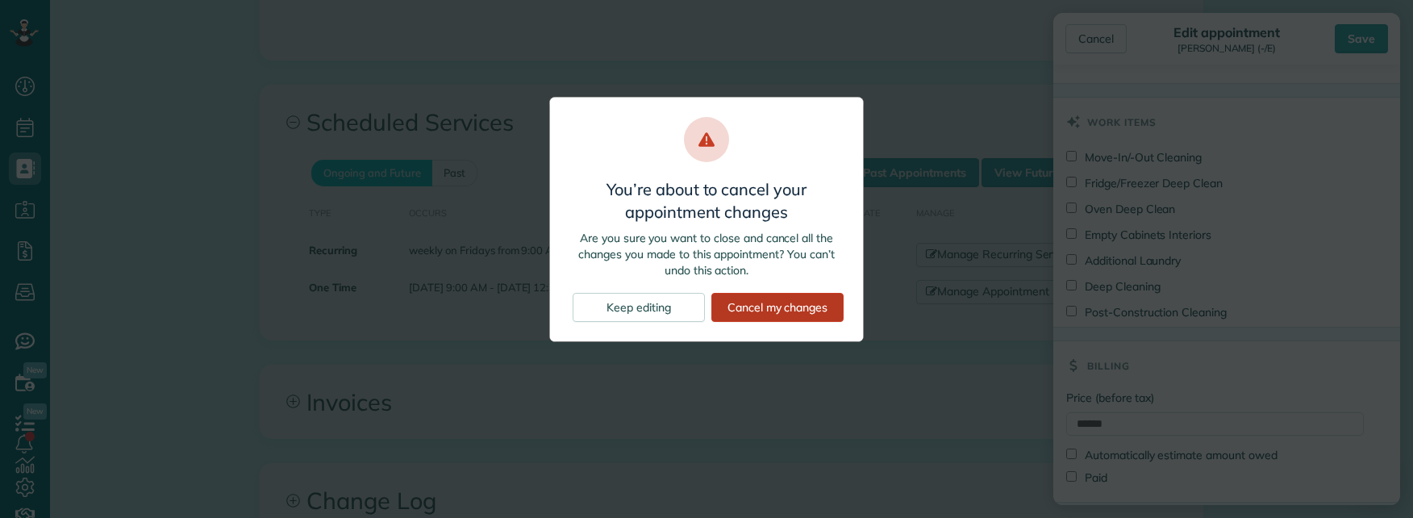
click at [760, 310] on div "Cancel my changes" at bounding box center [778, 307] width 132 height 29
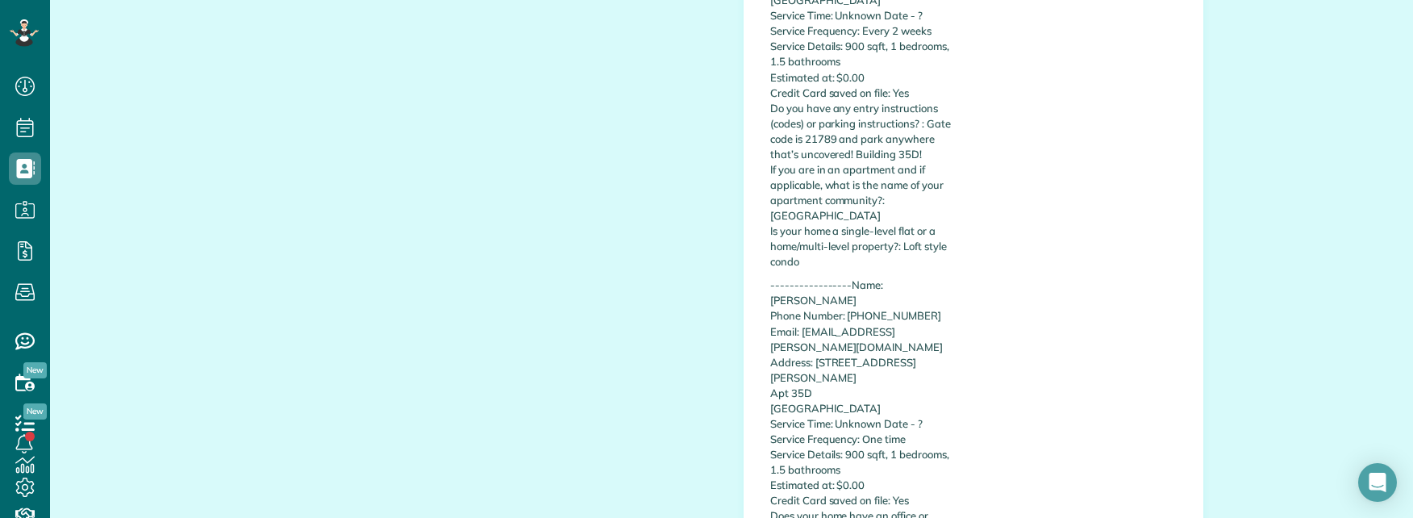
scroll to position [645, 0]
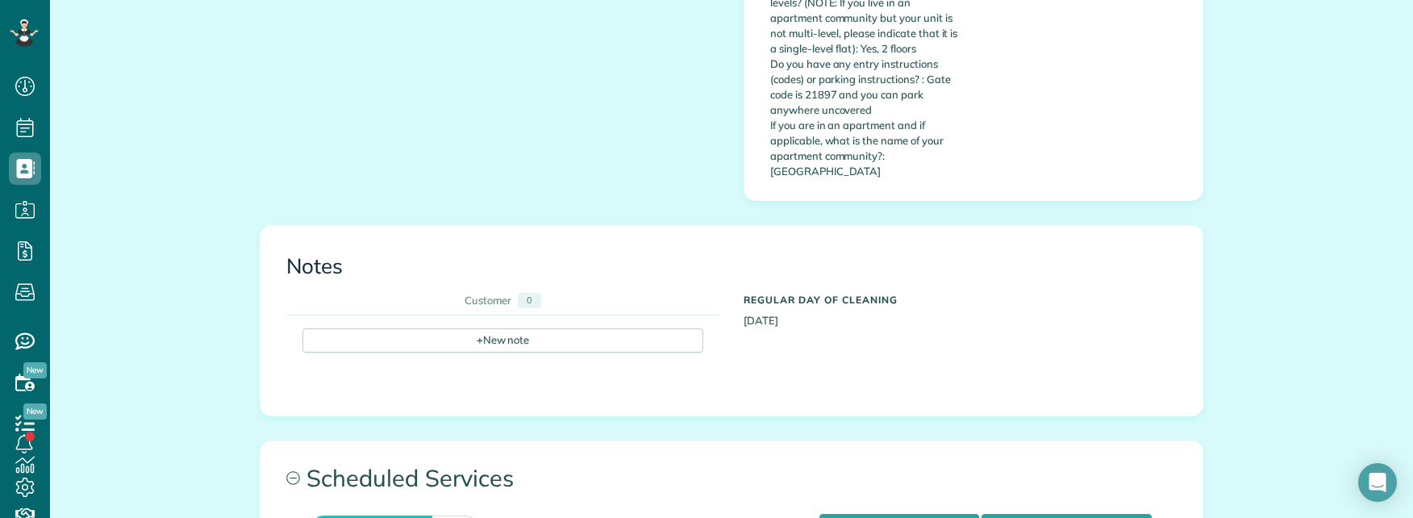
scroll to position [1452, 0]
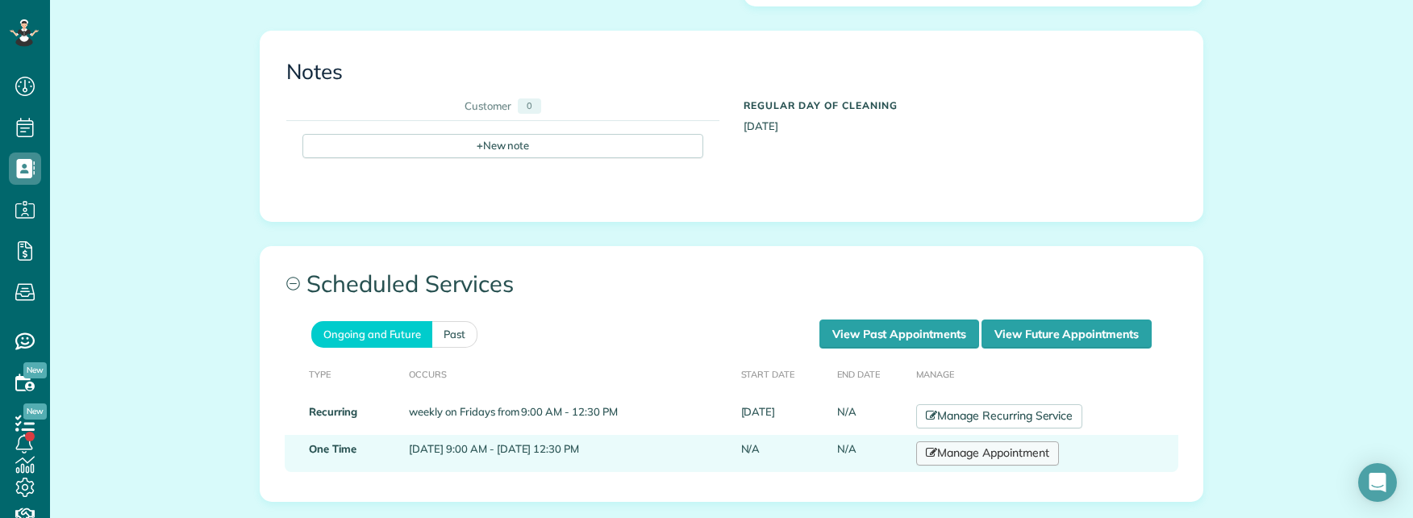
click at [1030, 441] on link "Manage Appointment" at bounding box center [987, 453] width 142 height 24
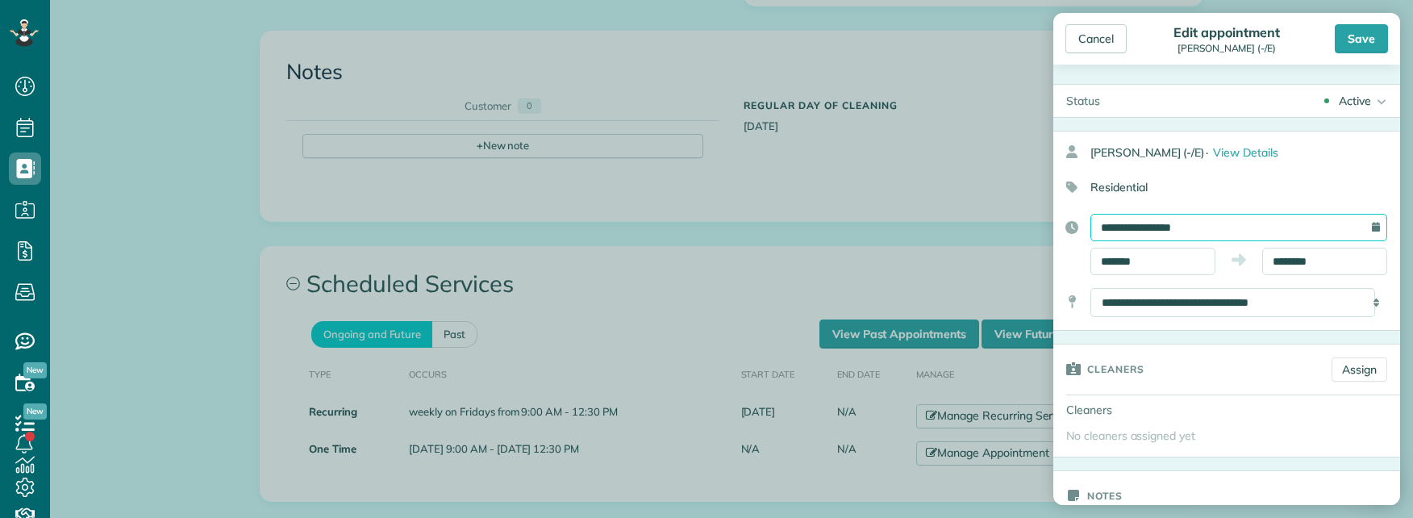
click at [1263, 236] on input "**********" at bounding box center [1239, 227] width 297 height 27
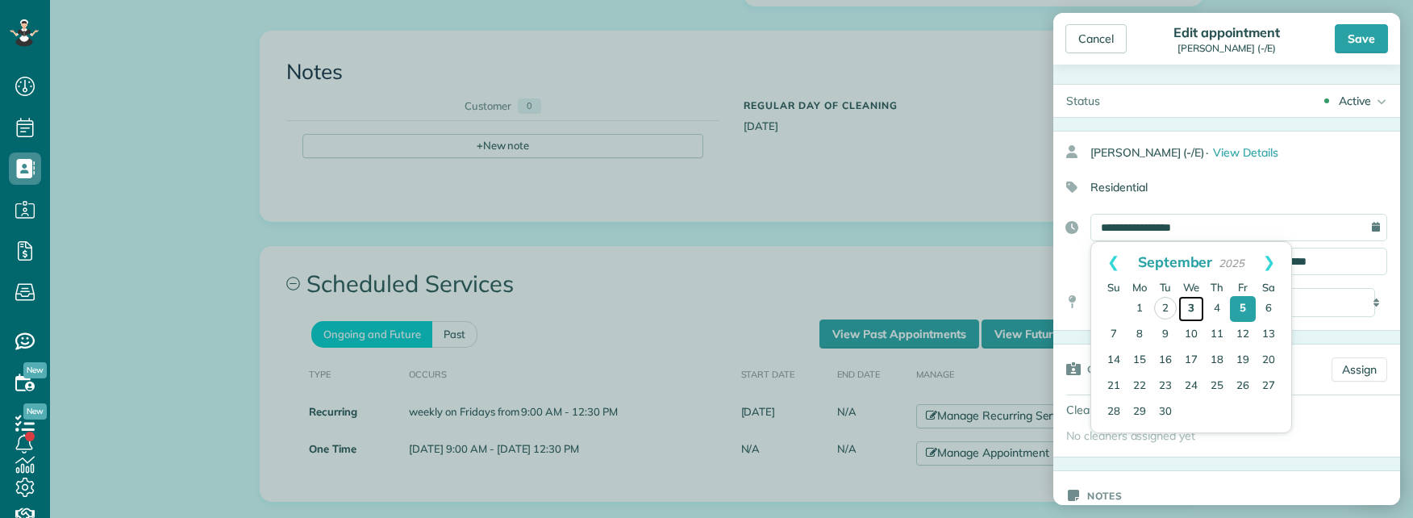
click at [1192, 303] on link "3" at bounding box center [1192, 309] width 26 height 26
type input "**********"
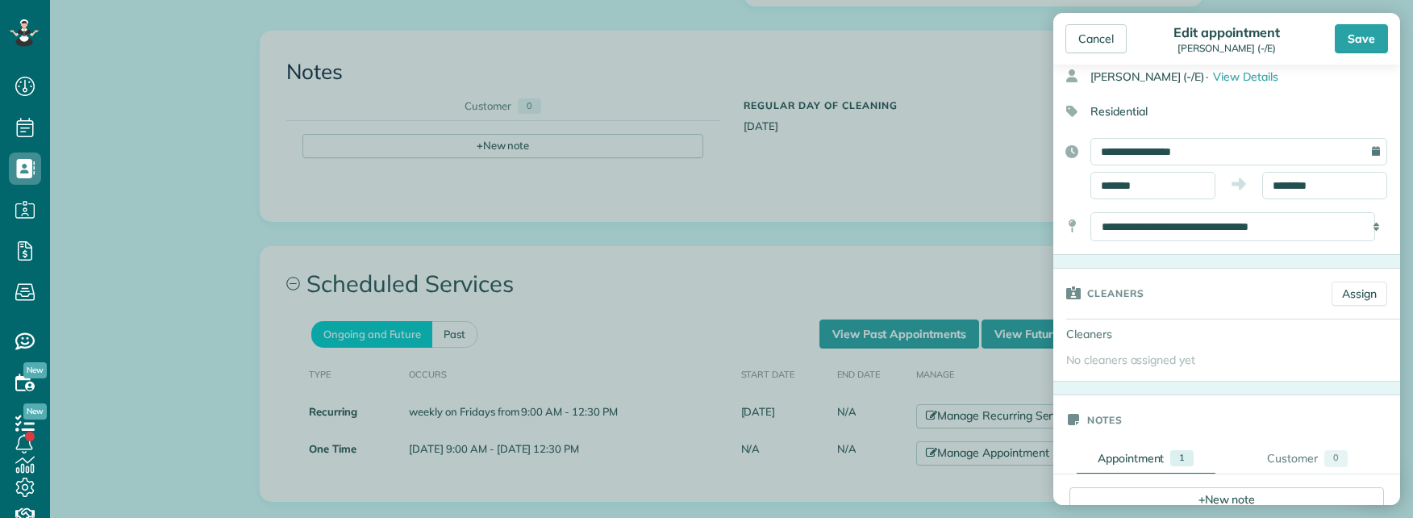
scroll to position [81, 0]
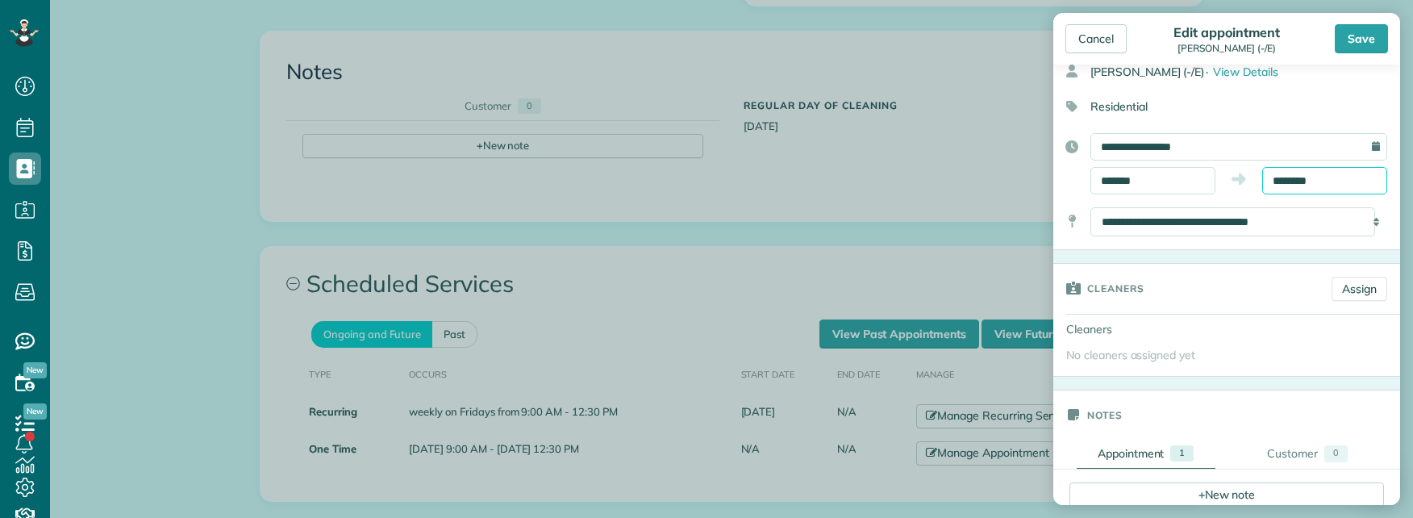
click at [1277, 184] on input "********" at bounding box center [1325, 180] width 125 height 27
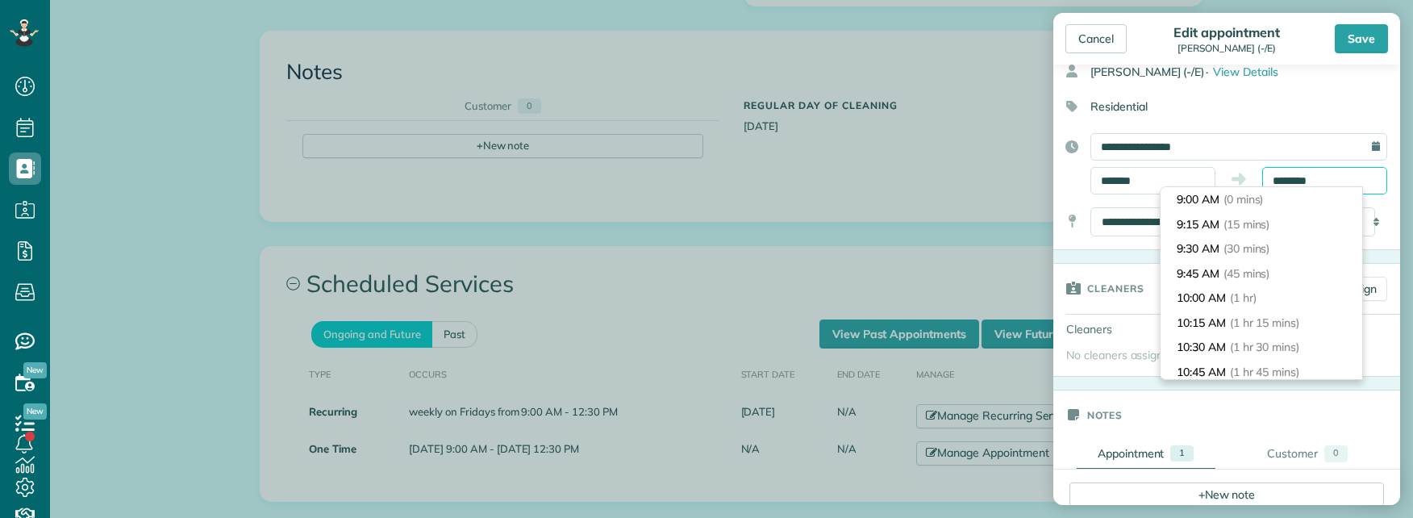
scroll to position [320, 0]
click at [1289, 219] on span "(3 hrs 30 mins)" at bounding box center [1266, 223] width 75 height 15
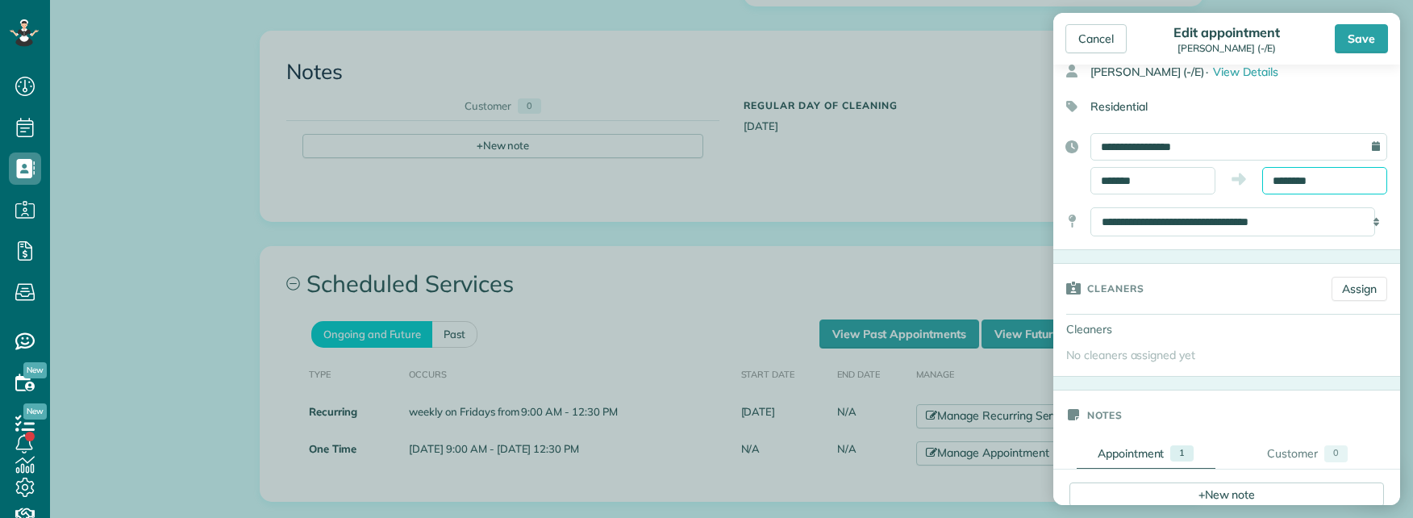
click at [1319, 174] on input "********" at bounding box center [1325, 180] width 125 height 27
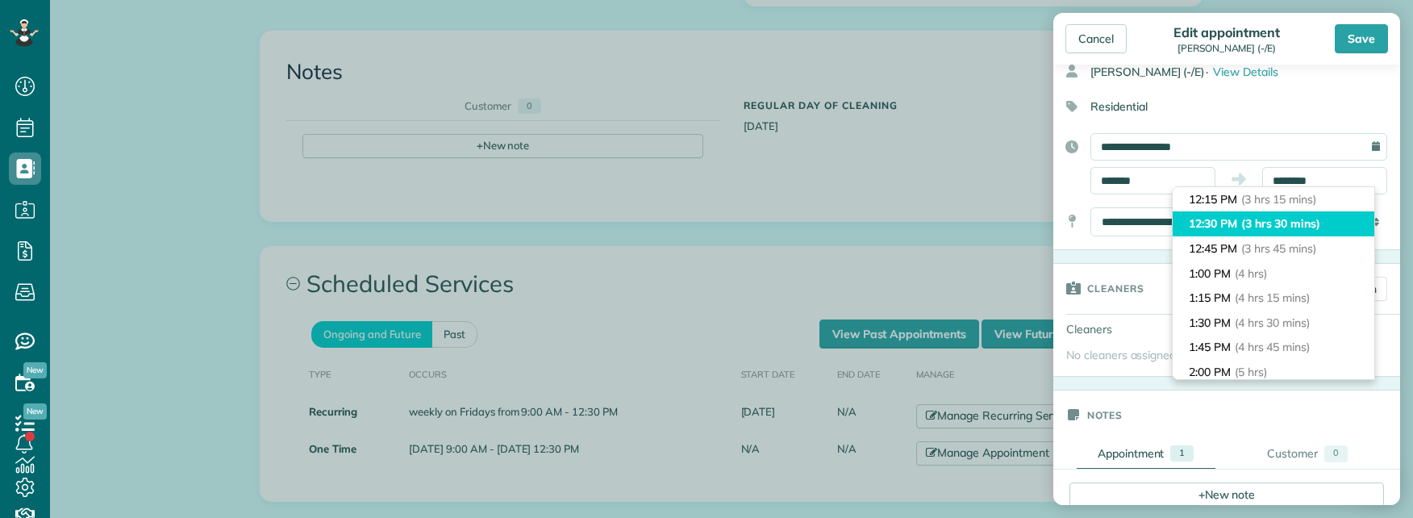
click at [1298, 225] on span "(3 hrs 30 mins)" at bounding box center [1281, 223] width 79 height 15
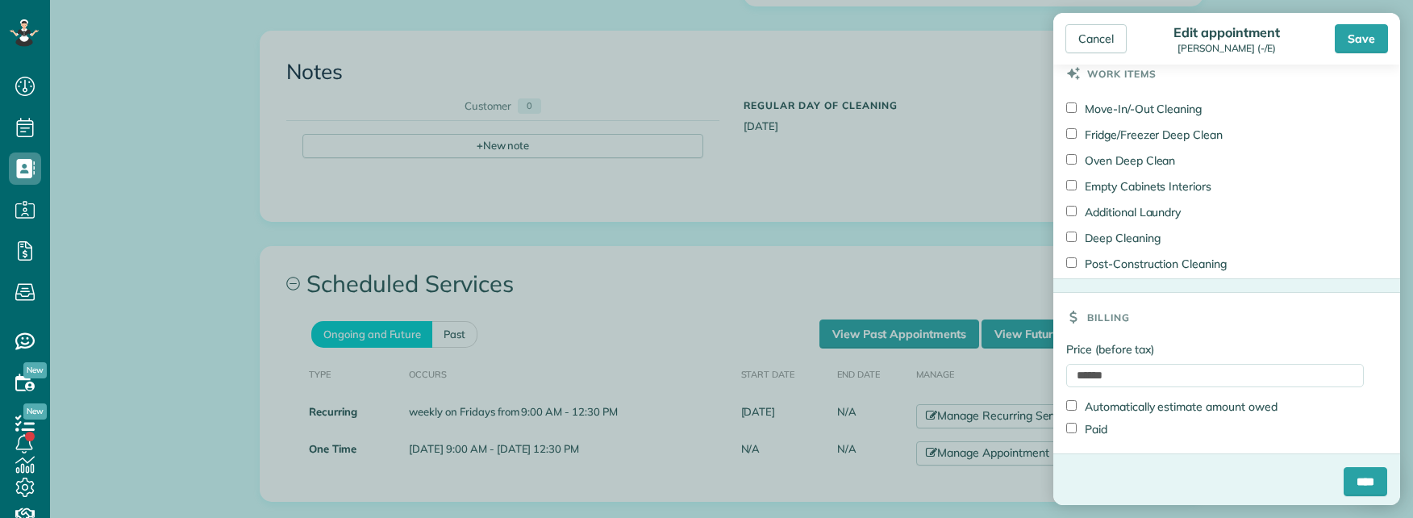
scroll to position [862, 0]
click at [1346, 483] on input "****" at bounding box center [1366, 477] width 44 height 29
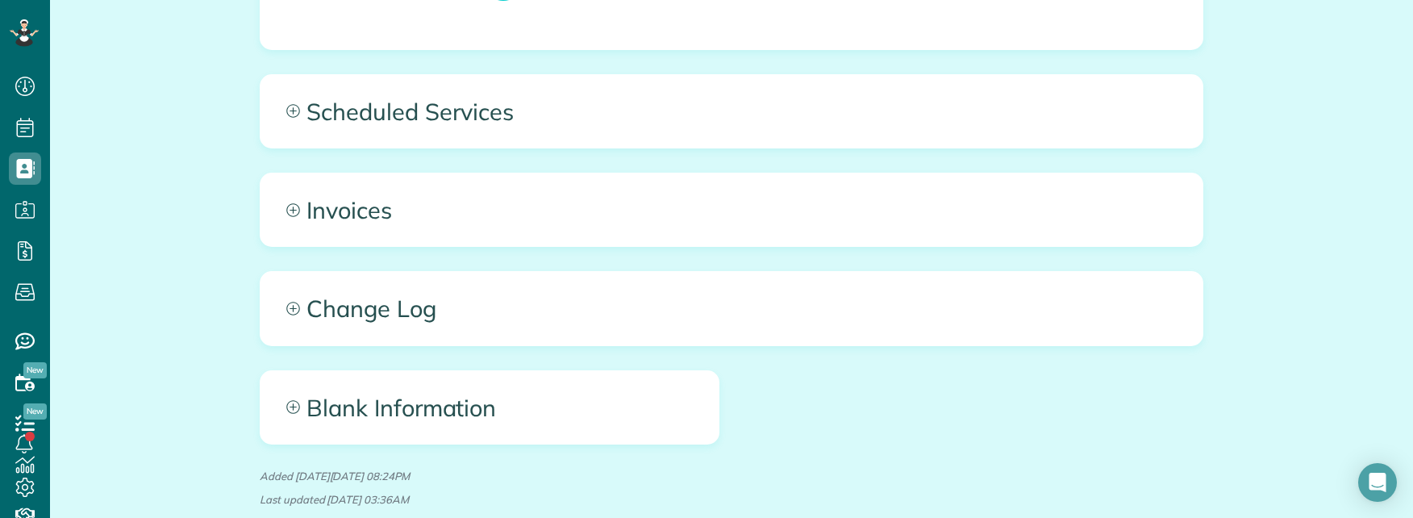
scroll to position [1613, 0]
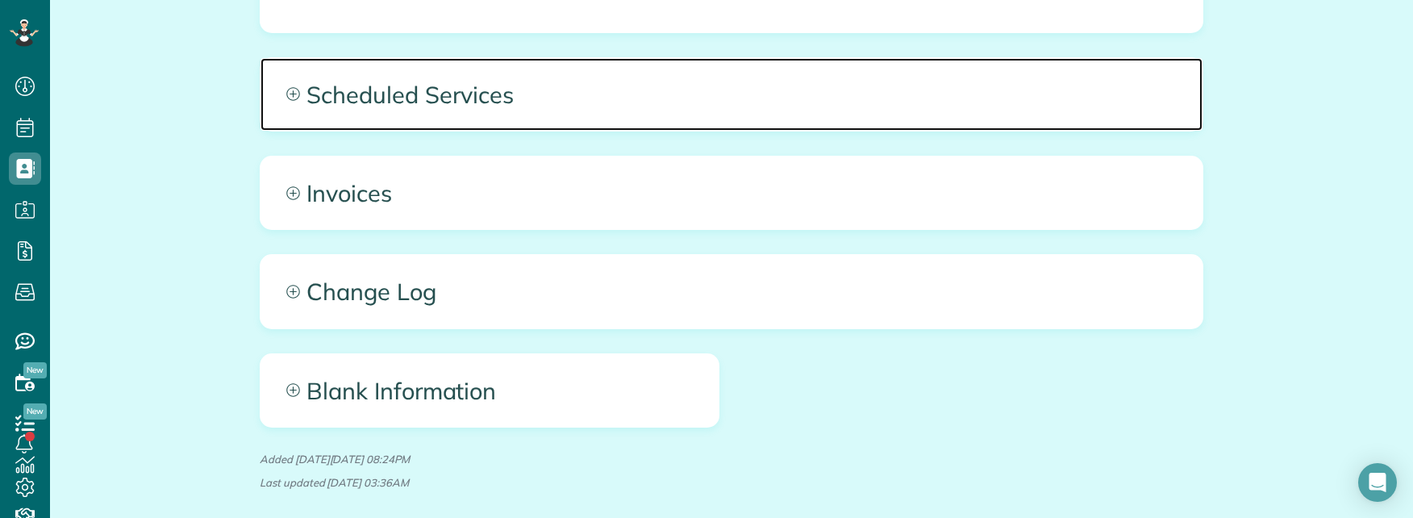
click at [495, 58] on span "Scheduled Services" at bounding box center [732, 94] width 942 height 73
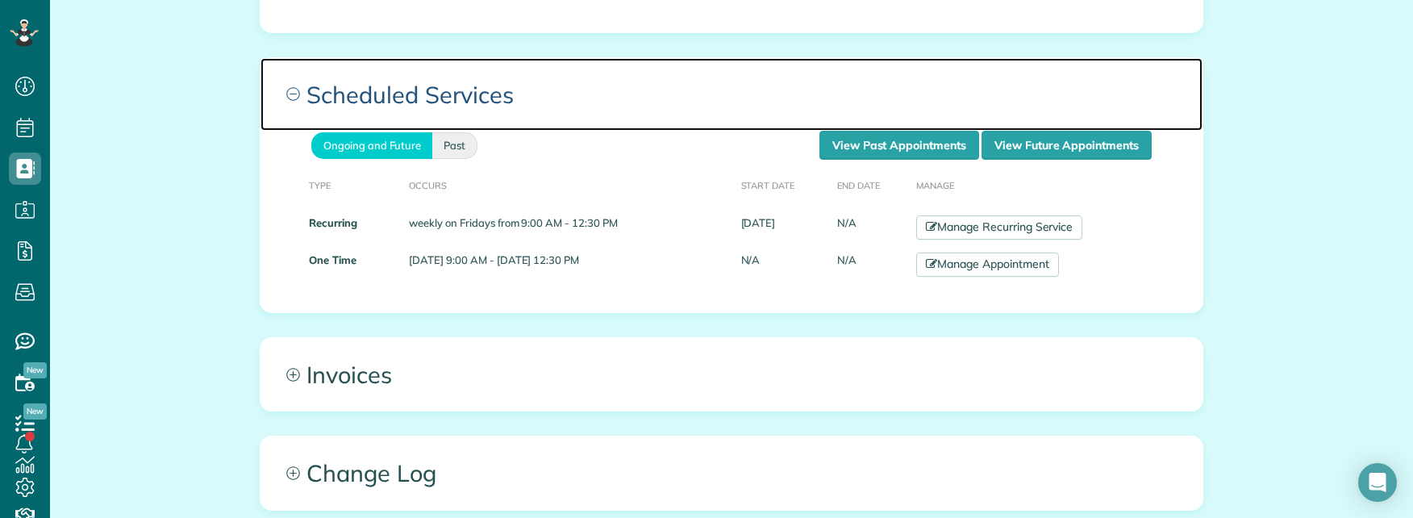
scroll to position [1641, 0]
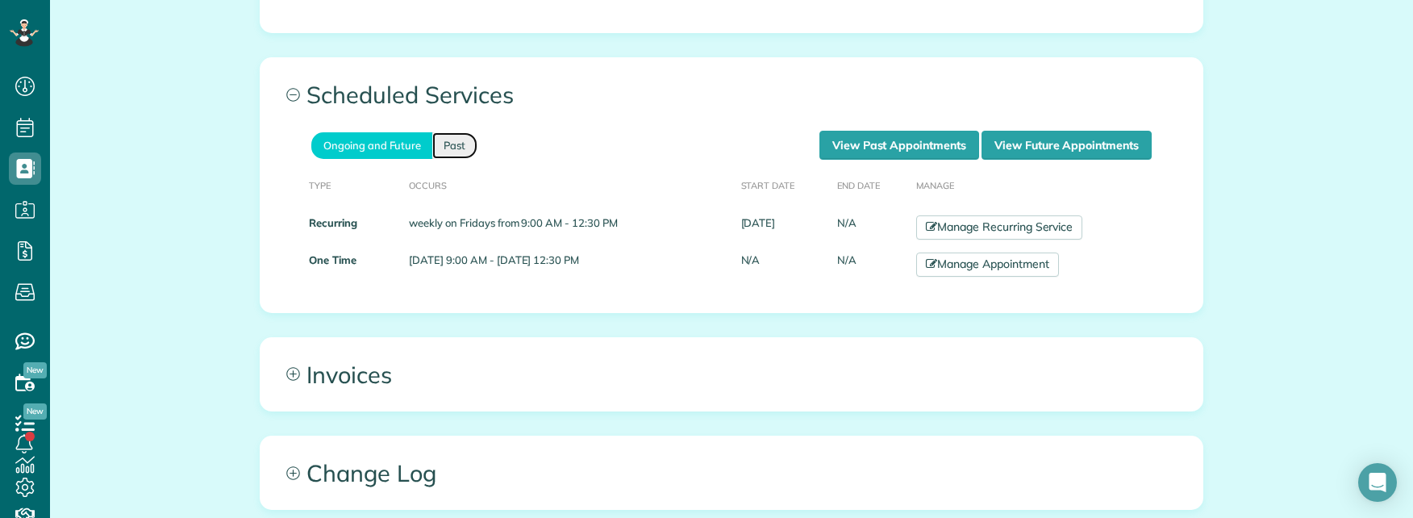
click at [453, 132] on link "Past" at bounding box center [454, 145] width 45 height 27
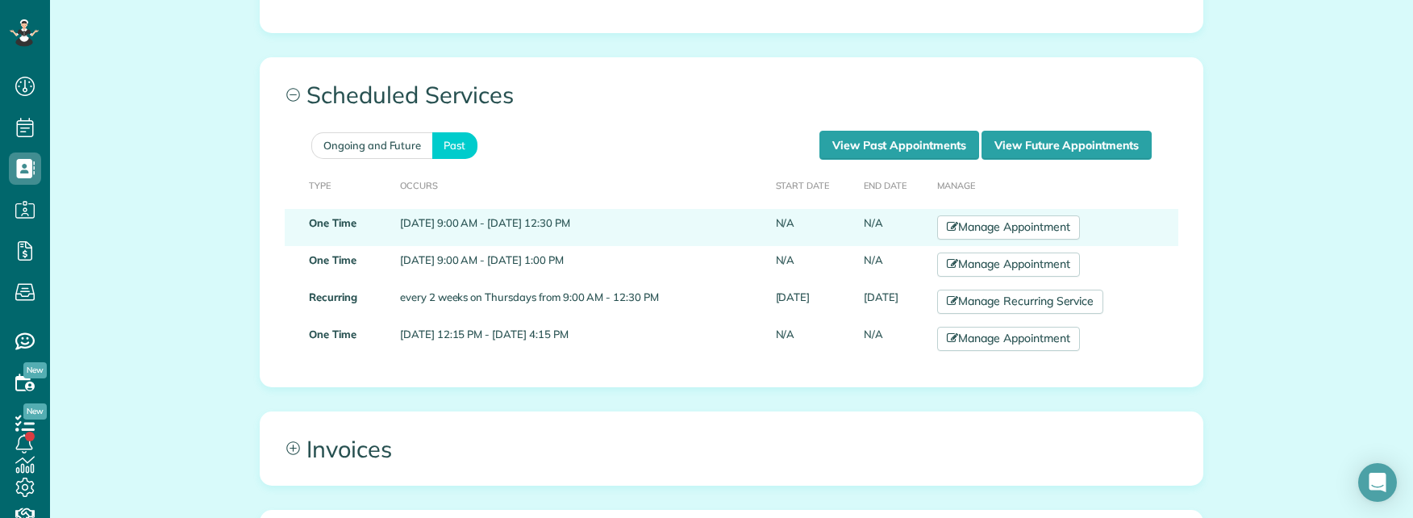
drag, startPoint x: 394, startPoint y: 145, endPoint x: 615, endPoint y: 145, distance: 221.0
click at [615, 209] on td "August 18, 2025 9:00 AM - August 18, 2025 12:30 PM" at bounding box center [582, 227] width 376 height 37
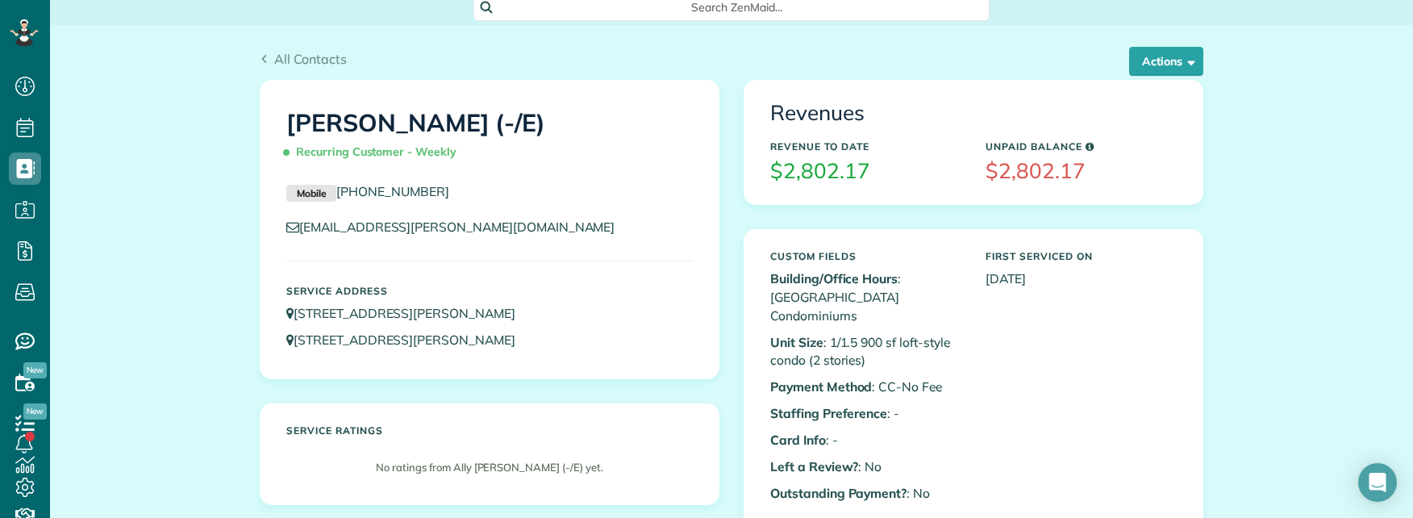
scroll to position [0, 0]
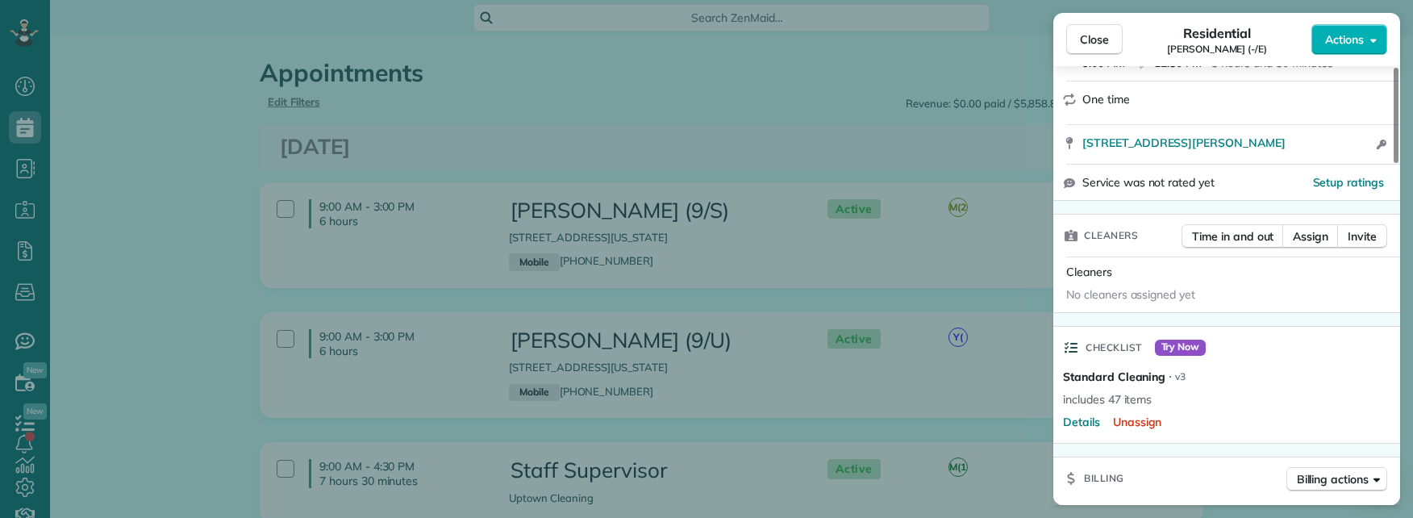
scroll to position [323, 0]
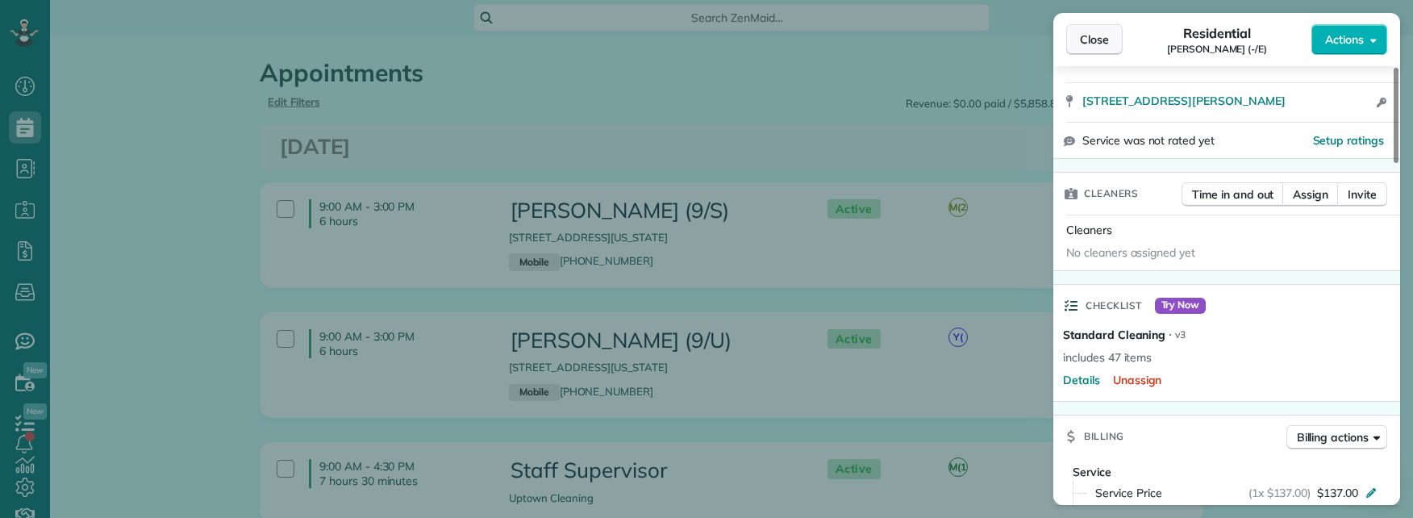
click at [1093, 37] on span "Close" at bounding box center [1094, 39] width 29 height 16
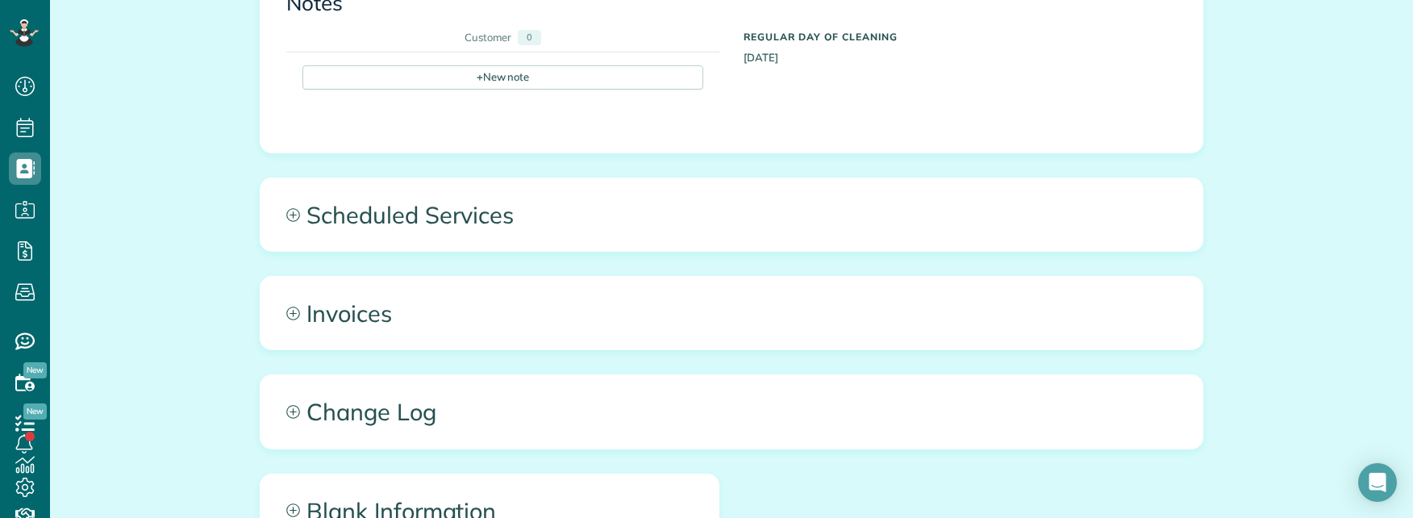
scroll to position [1480, 0]
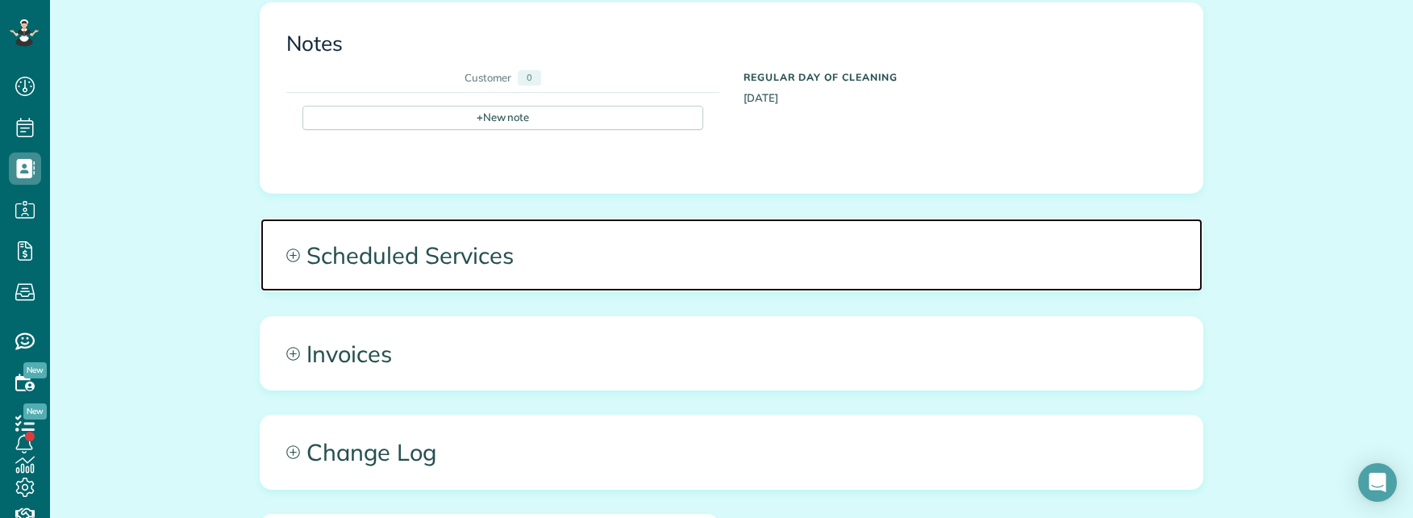
click at [630, 219] on span "Scheduled Services" at bounding box center [732, 255] width 942 height 73
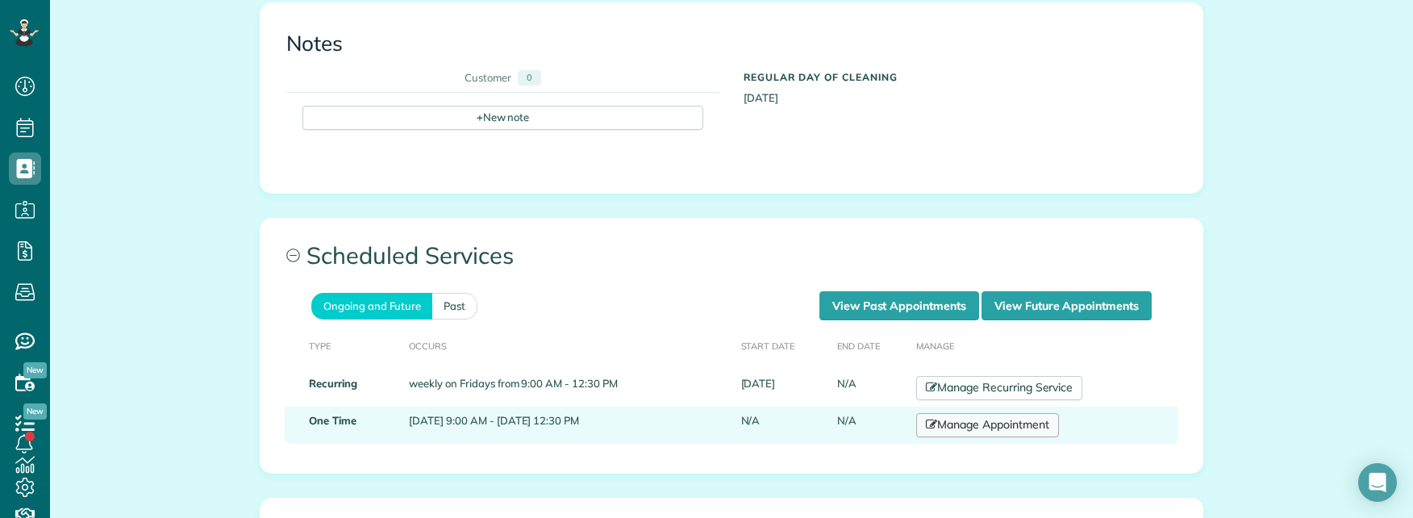
click at [1002, 413] on link "Manage Appointment" at bounding box center [987, 425] width 142 height 24
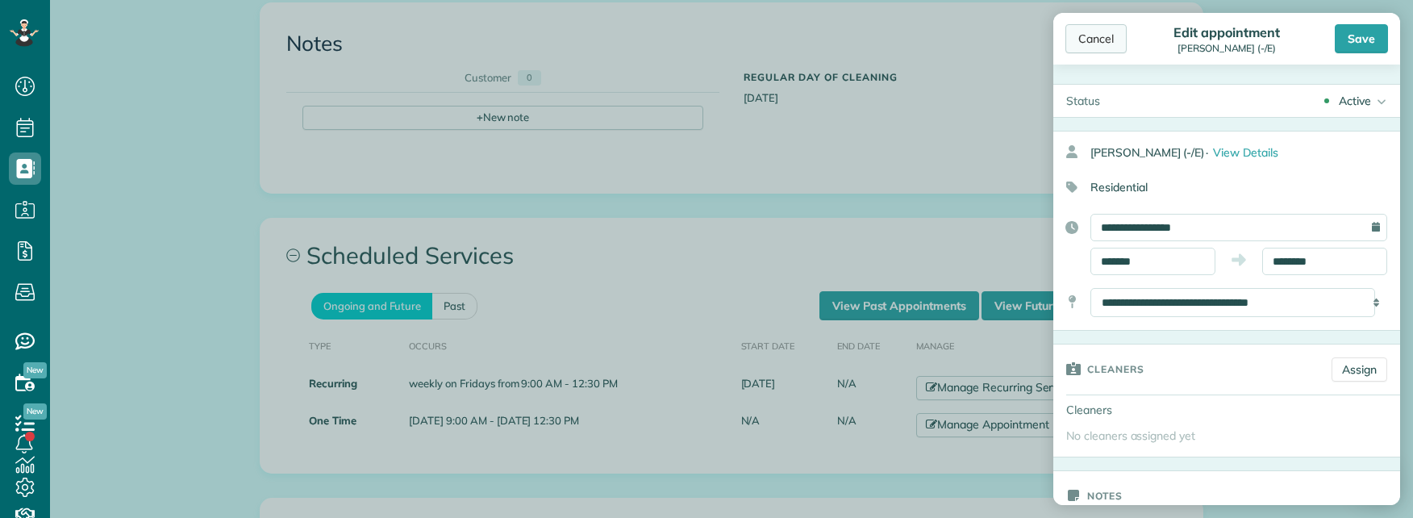
click at [1093, 42] on div "Cancel" at bounding box center [1096, 38] width 61 height 29
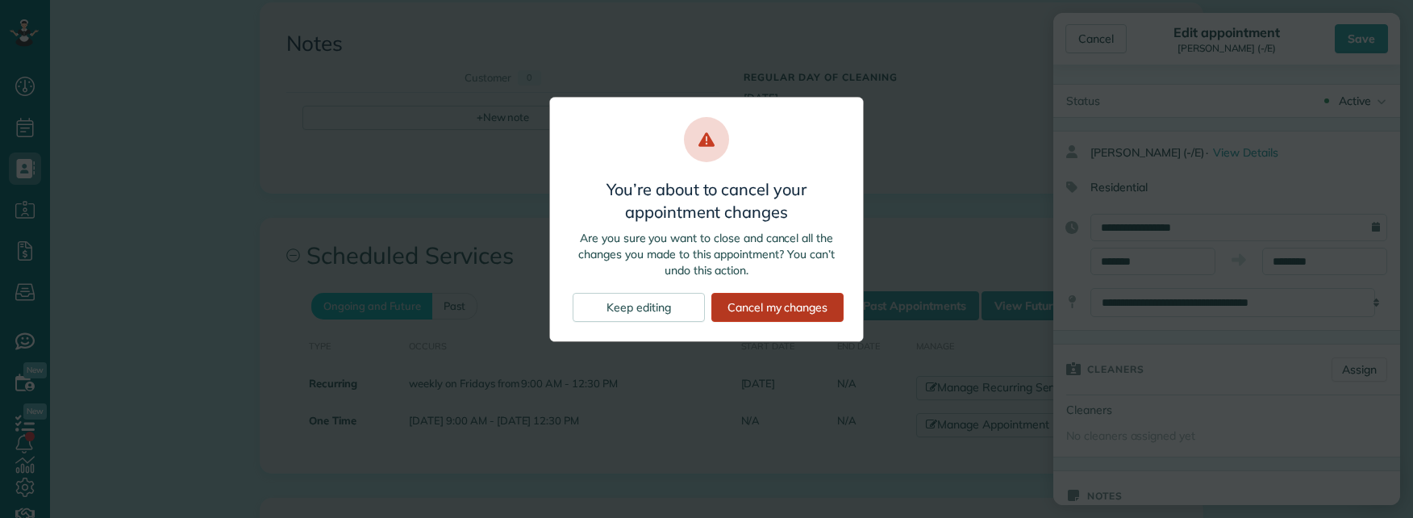
click at [760, 306] on div "Cancel my changes" at bounding box center [778, 307] width 132 height 29
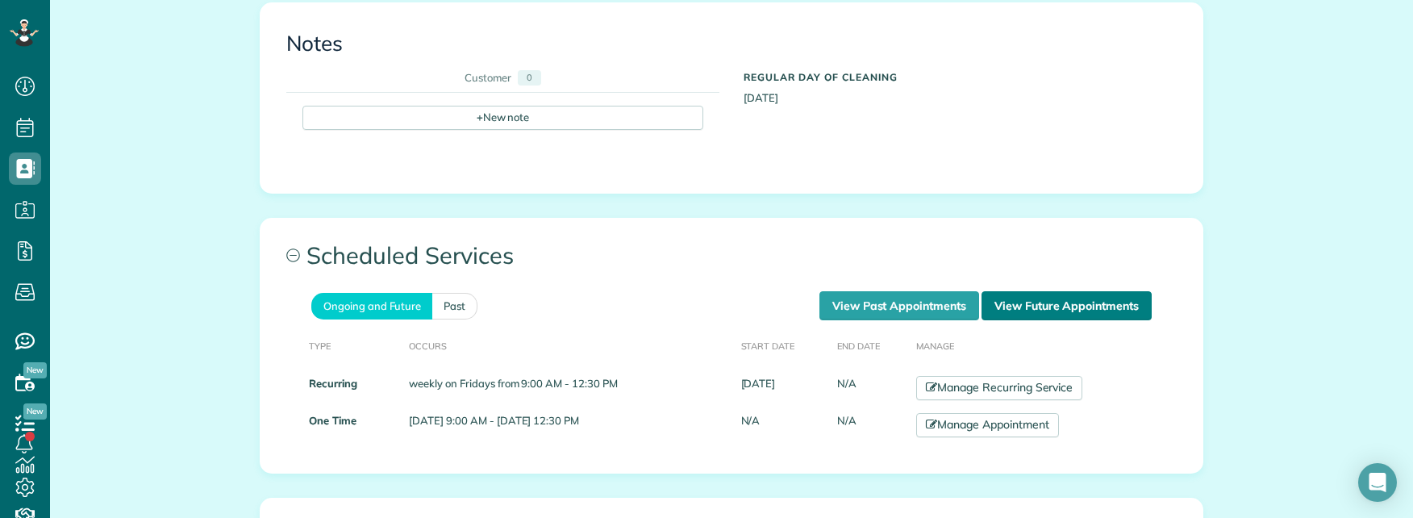
click at [1074, 291] on link "View Future Appointments" at bounding box center [1067, 305] width 170 height 29
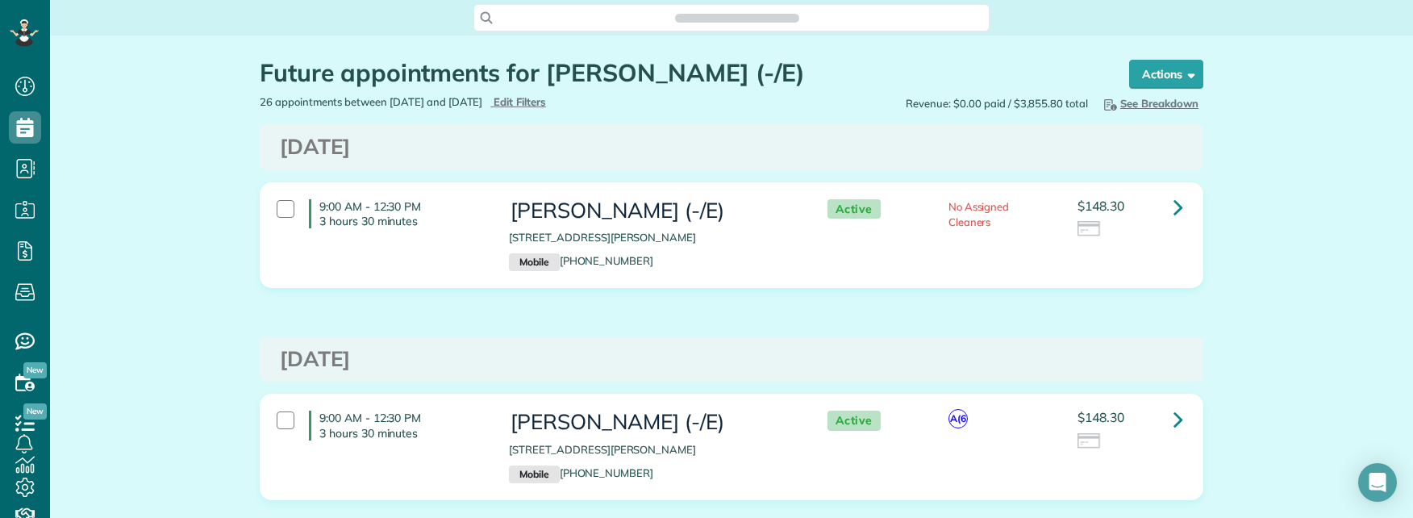
scroll to position [7, 7]
click at [1163, 202] on link at bounding box center [1178, 207] width 32 height 32
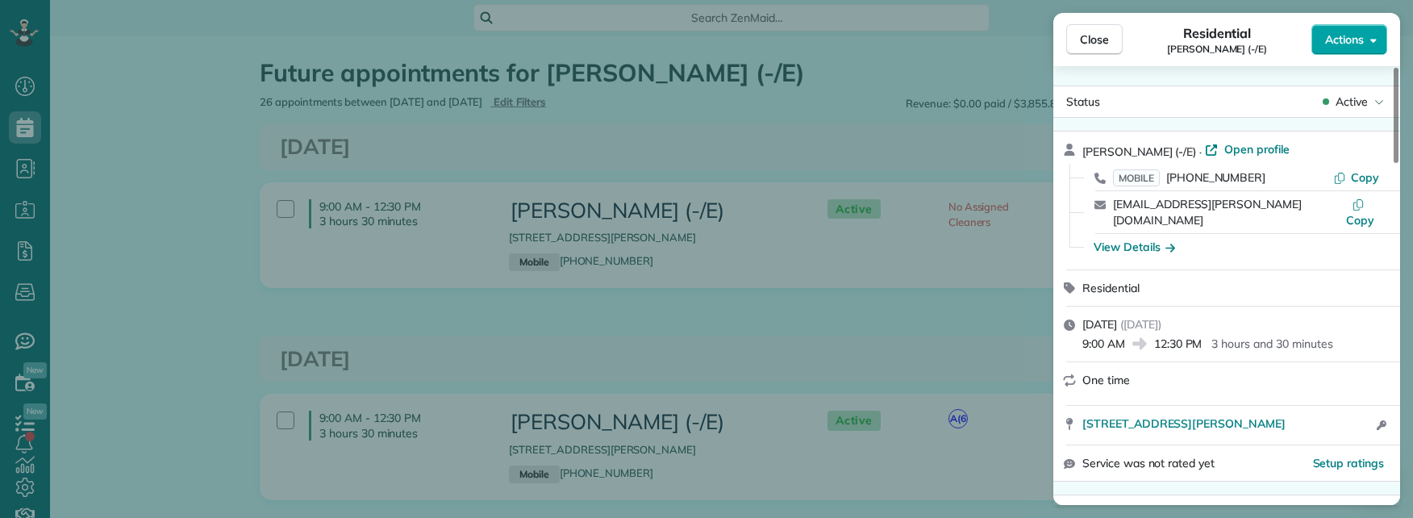
click at [1370, 40] on button "Actions" at bounding box center [1350, 39] width 76 height 31
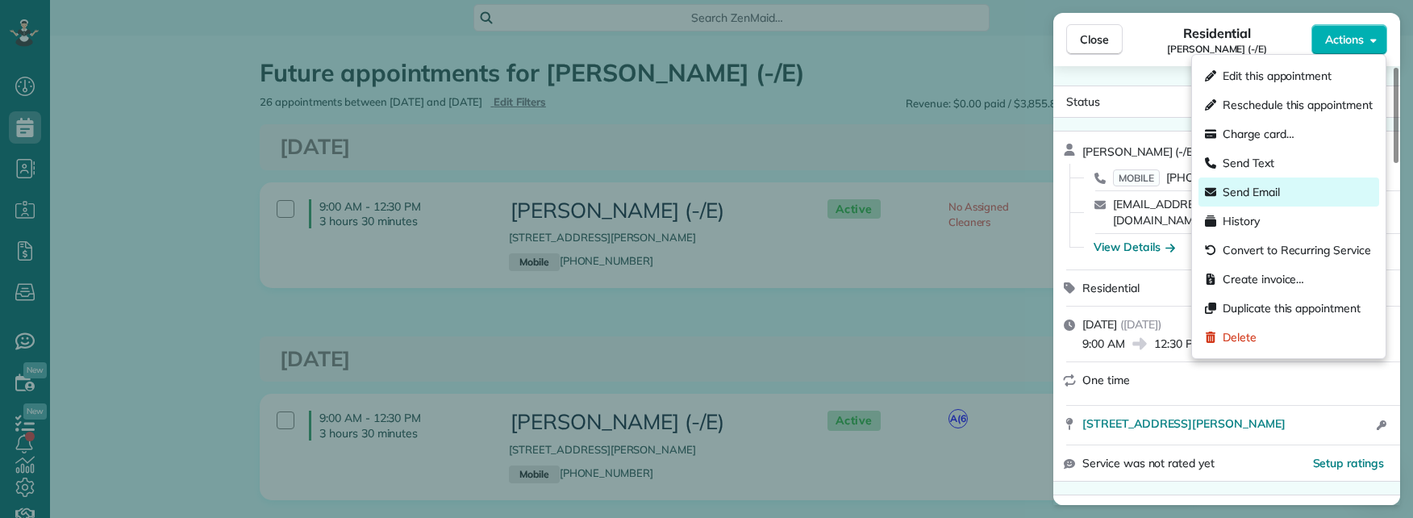
click at [1281, 186] on div "Send Email" at bounding box center [1289, 191] width 181 height 29
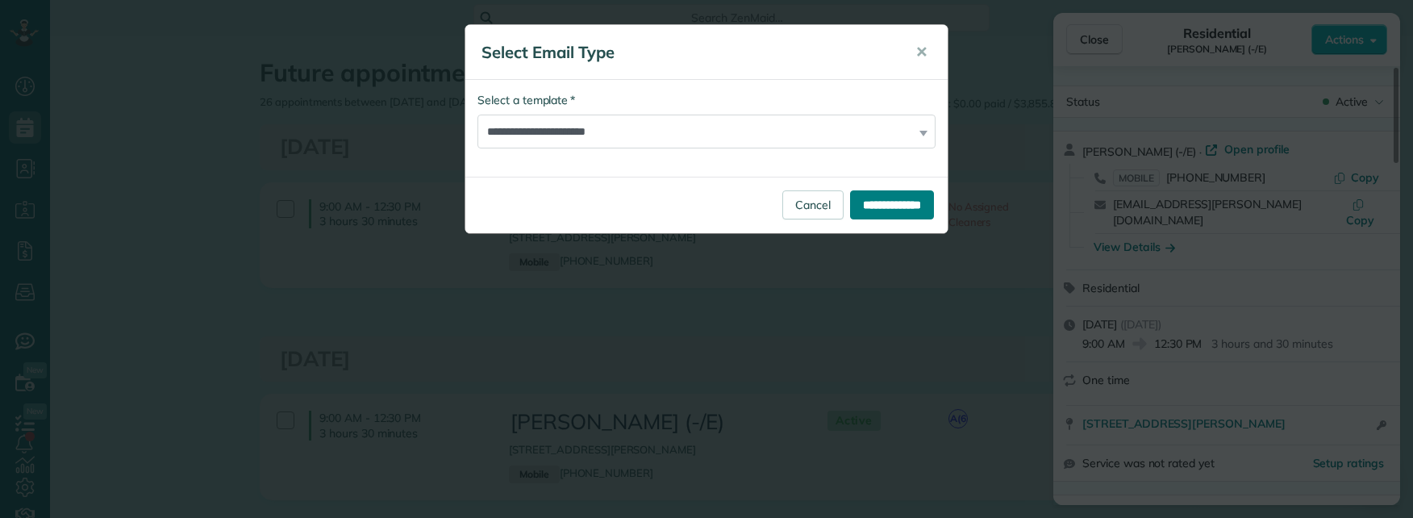
click at [887, 205] on input "**********" at bounding box center [892, 204] width 84 height 29
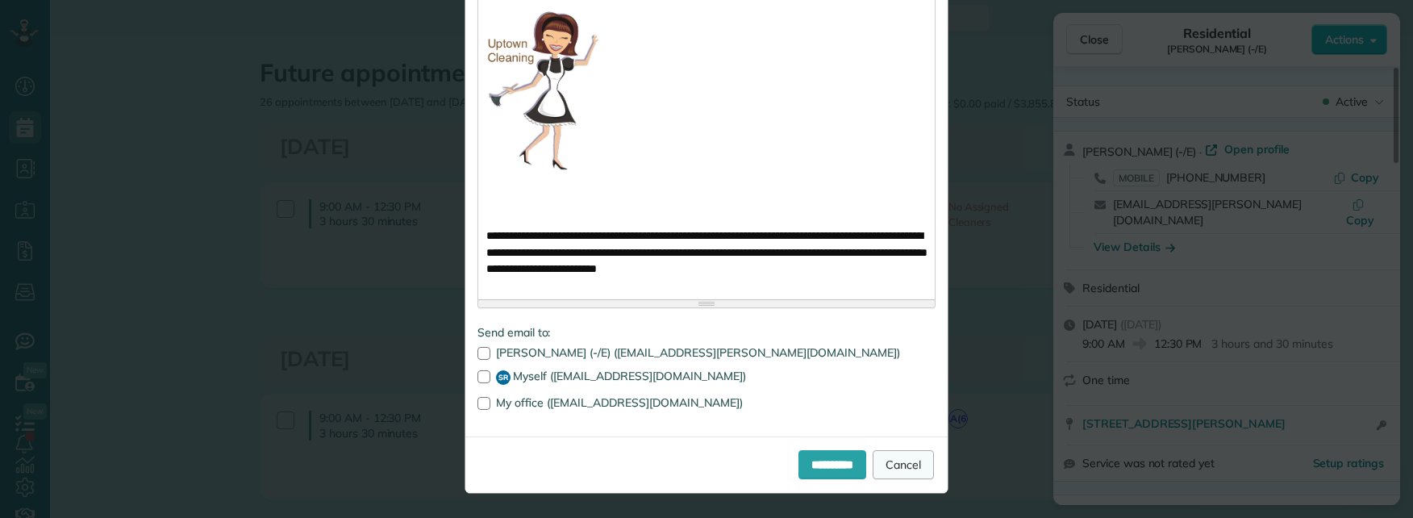
scroll to position [1290, 0]
click at [830, 460] on input "**********" at bounding box center [833, 464] width 68 height 29
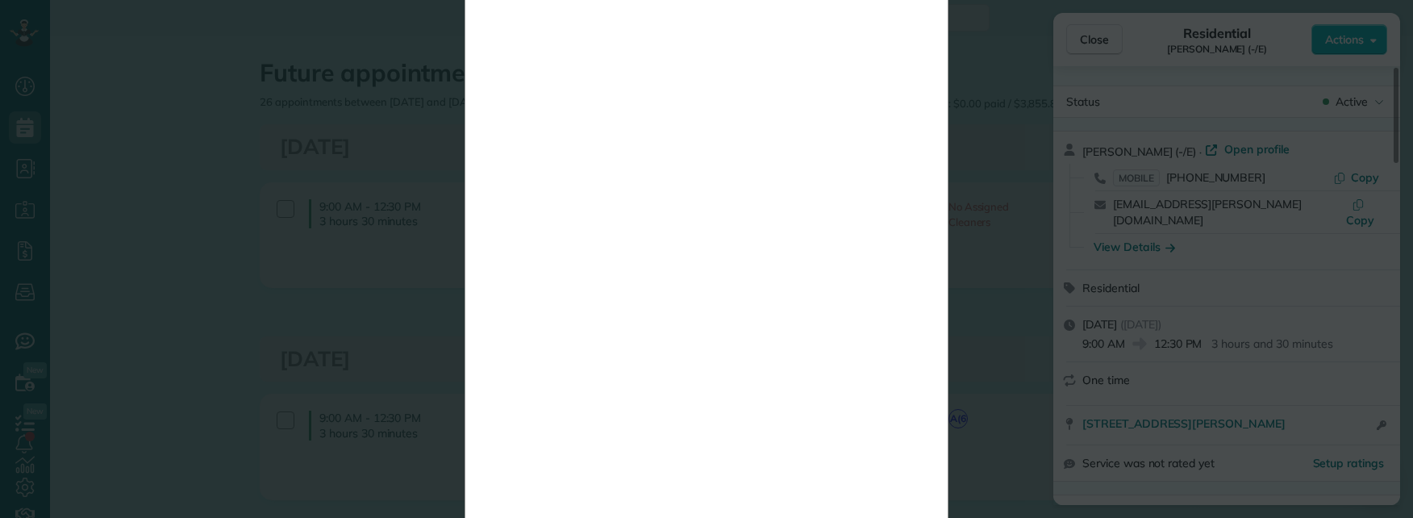
scroll to position [0, 0]
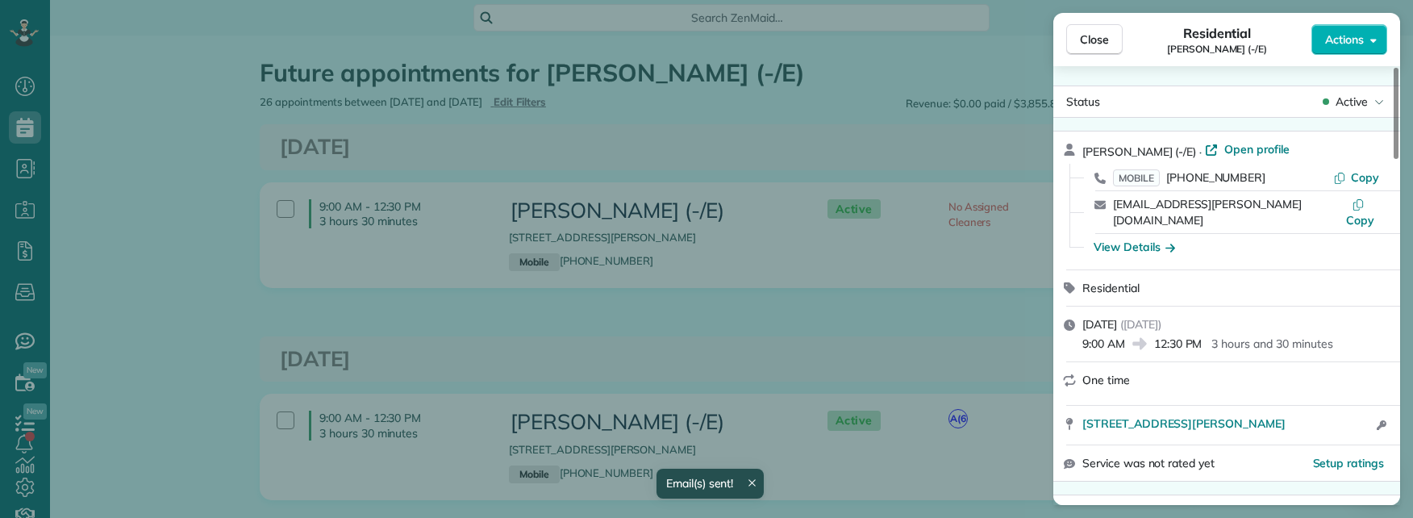
click at [623, 338] on div "Close Residential Ally Frye (-/E) Actions Status Active Ally Frye (-/E) · Open …" at bounding box center [706, 259] width 1413 height 518
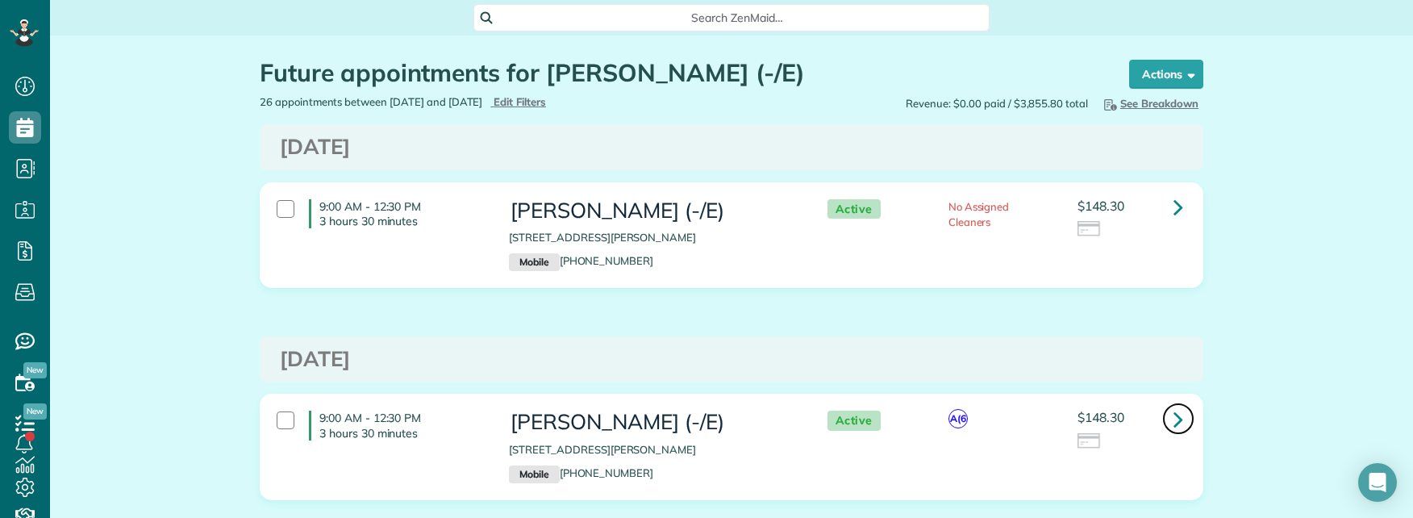
click at [1174, 419] on icon at bounding box center [1179, 419] width 10 height 28
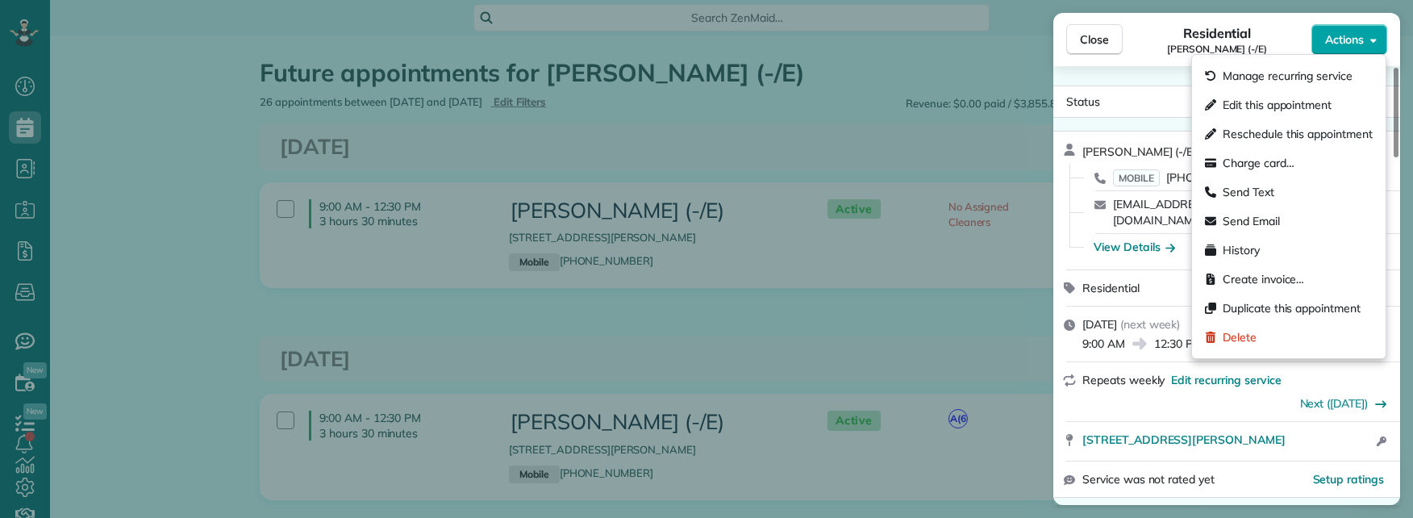
click at [1344, 44] on span "Actions" at bounding box center [1344, 39] width 39 height 16
click at [1267, 103] on span "Edit this appointment" at bounding box center [1277, 105] width 109 height 16
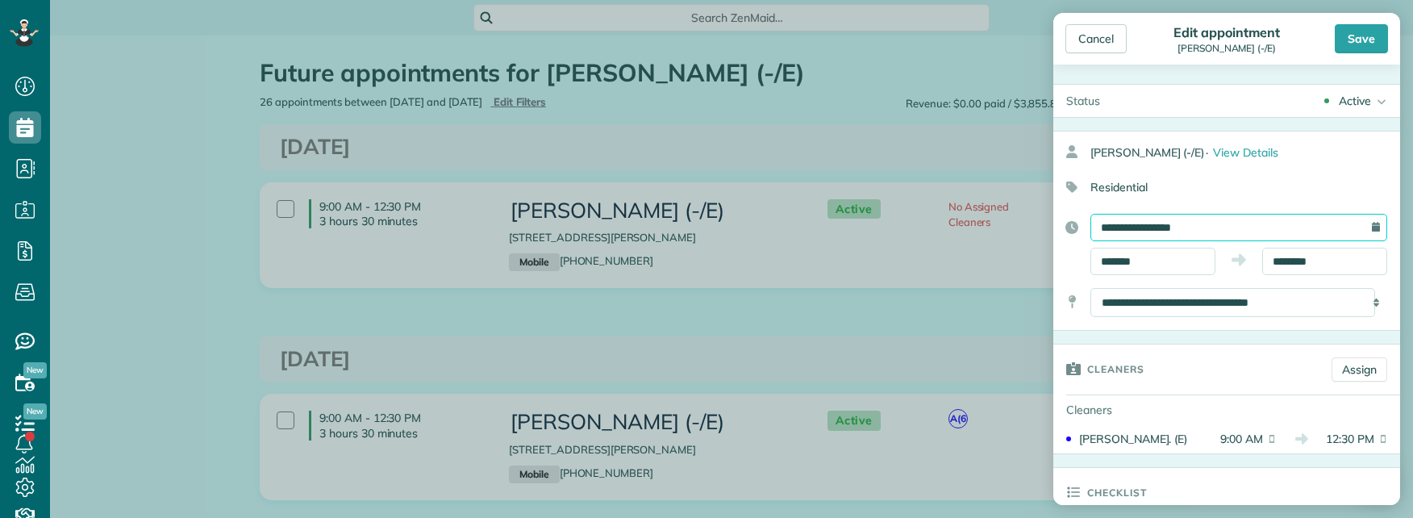
click at [1194, 227] on input "**********" at bounding box center [1239, 227] width 297 height 27
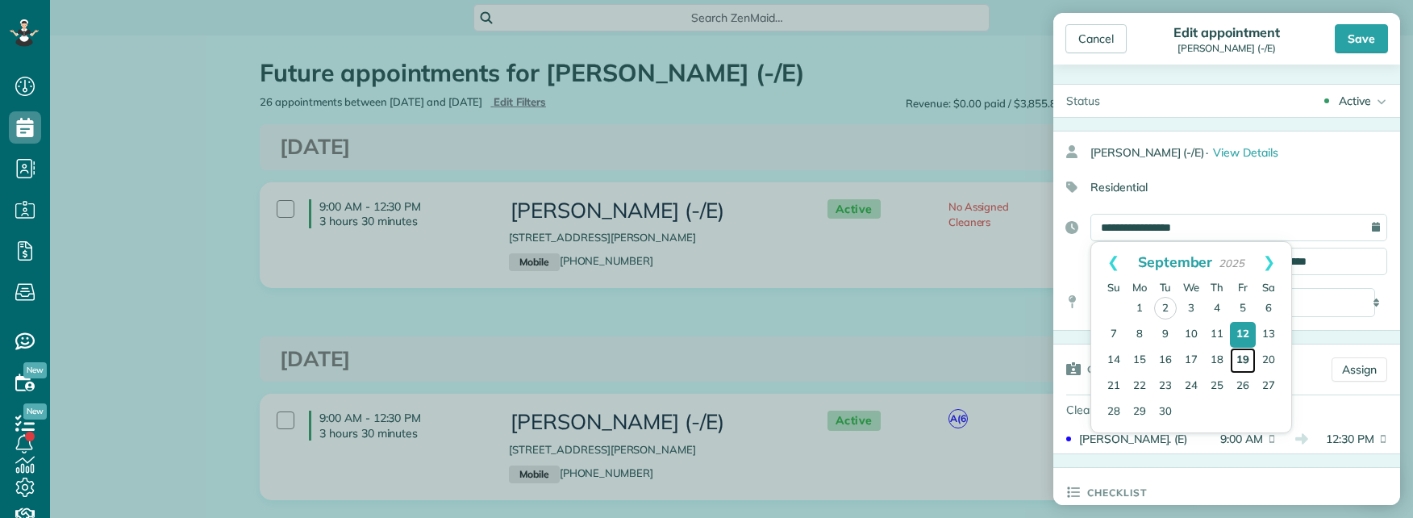
click at [1244, 355] on link "19" at bounding box center [1243, 361] width 26 height 26
type input "**********"
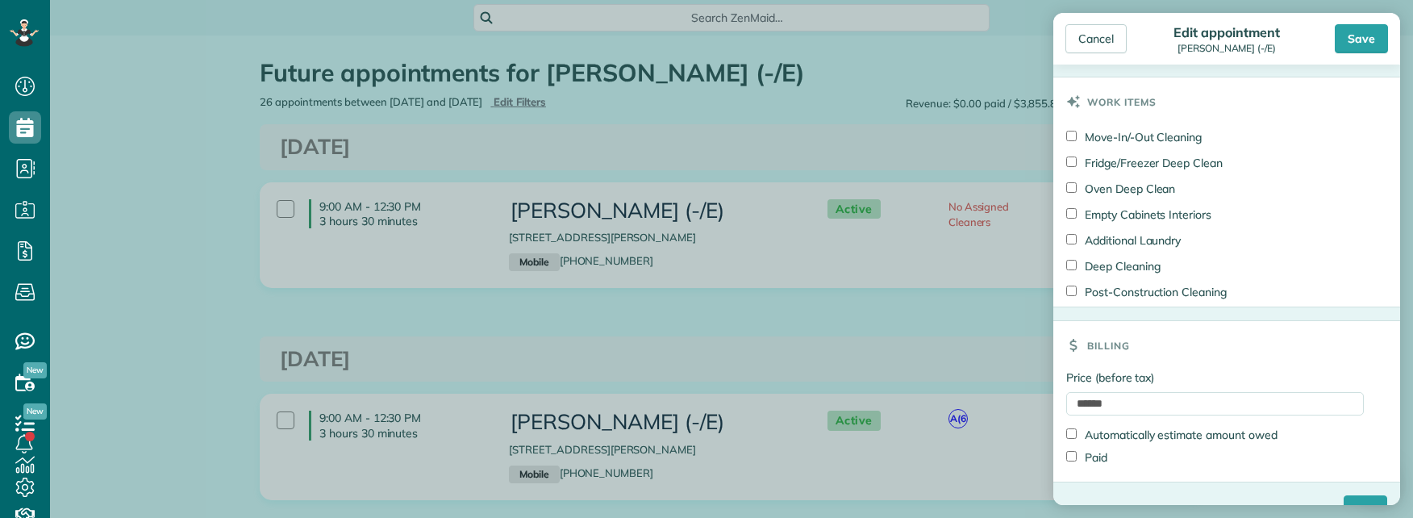
scroll to position [973, 0]
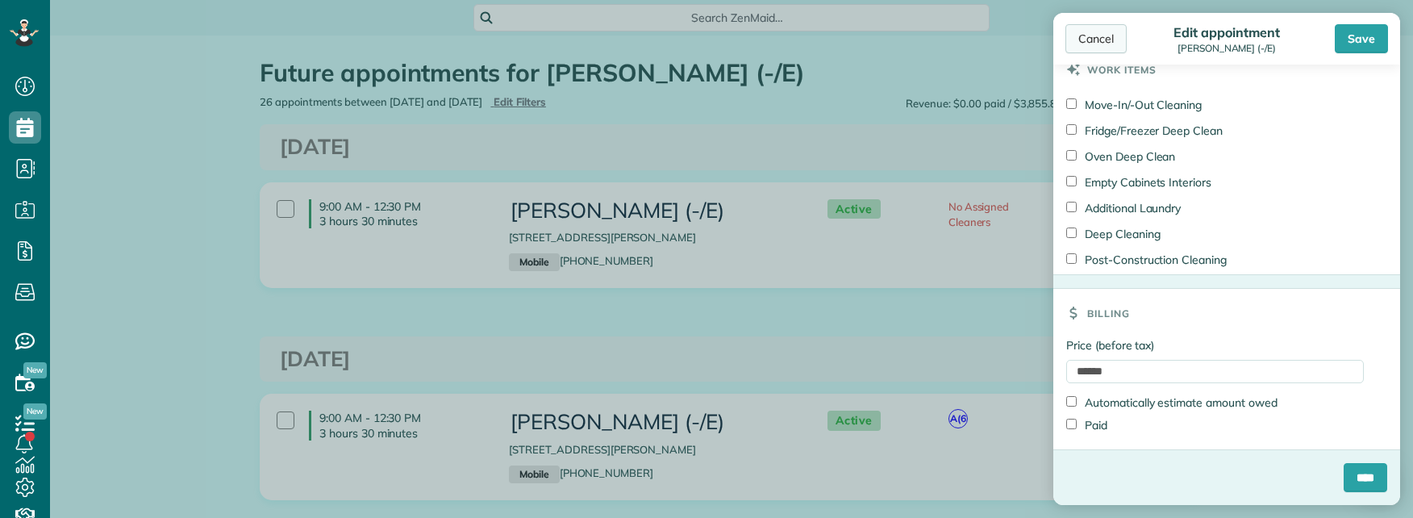
click at [1085, 36] on div "Cancel" at bounding box center [1096, 38] width 61 height 29
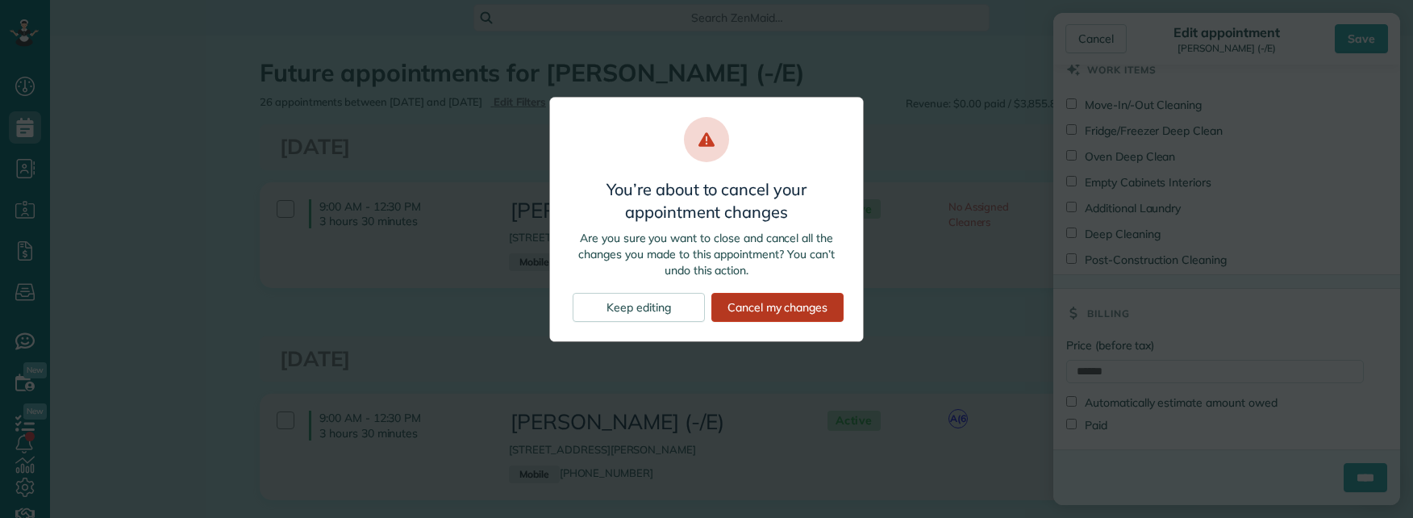
drag, startPoint x: 790, startPoint y: 306, endPoint x: 802, endPoint y: 304, distance: 12.2
click at [791, 306] on div "Cancel my changes" at bounding box center [778, 307] width 132 height 29
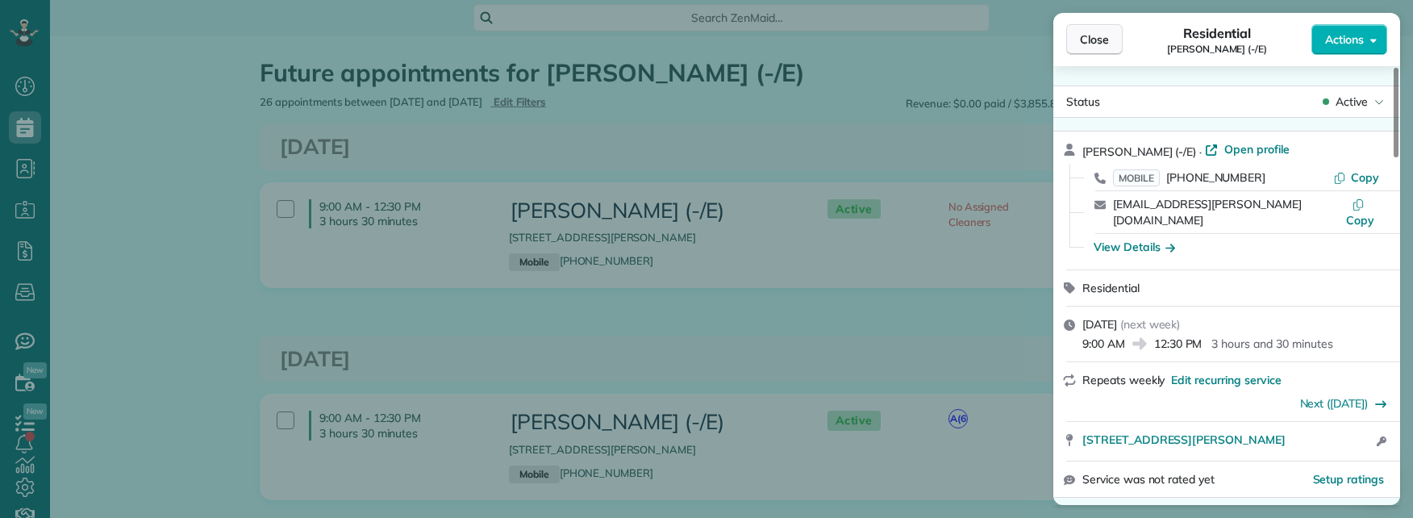
click at [1066, 40] on button "Close" at bounding box center [1094, 39] width 56 height 31
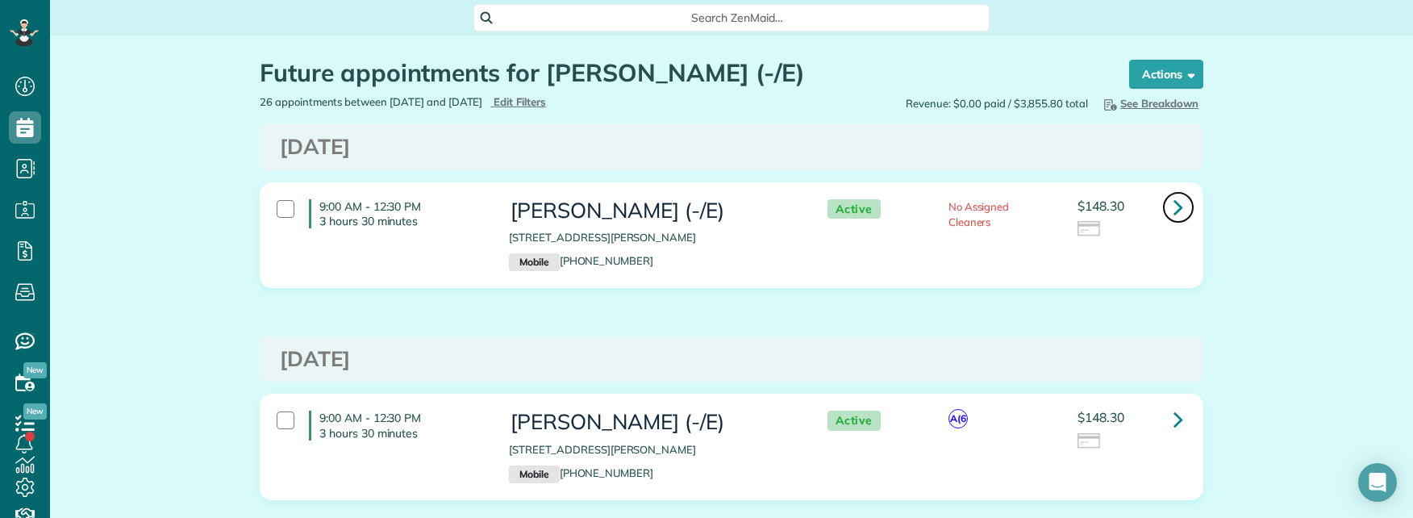
click at [1179, 213] on link at bounding box center [1178, 207] width 32 height 32
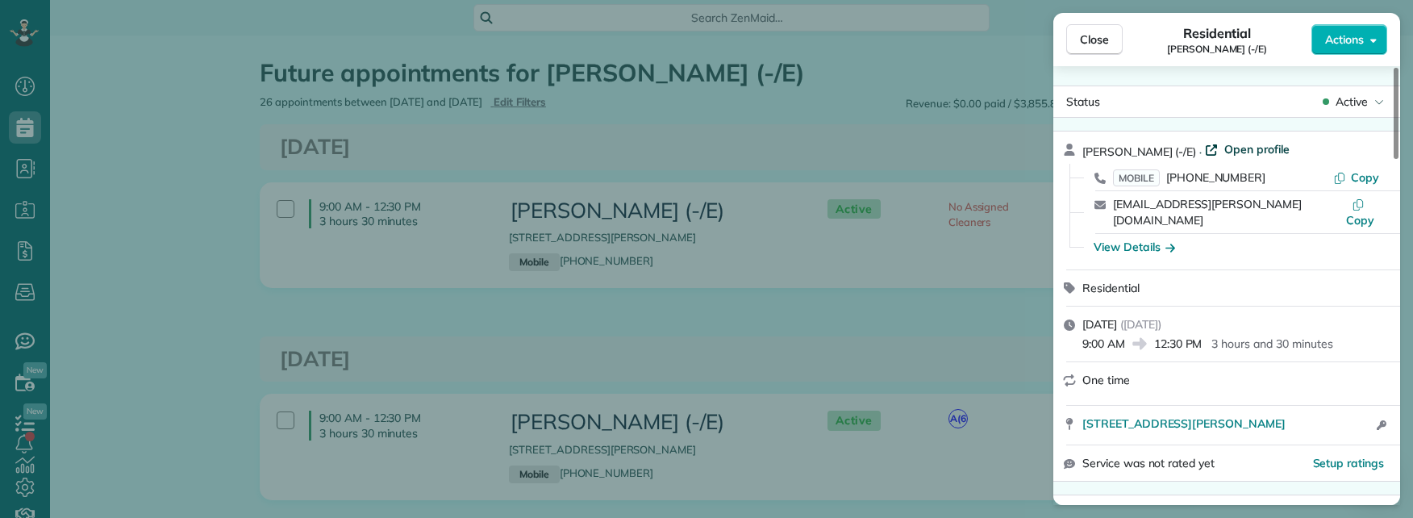
click at [1225, 147] on span "Open profile" at bounding box center [1257, 149] width 65 height 16
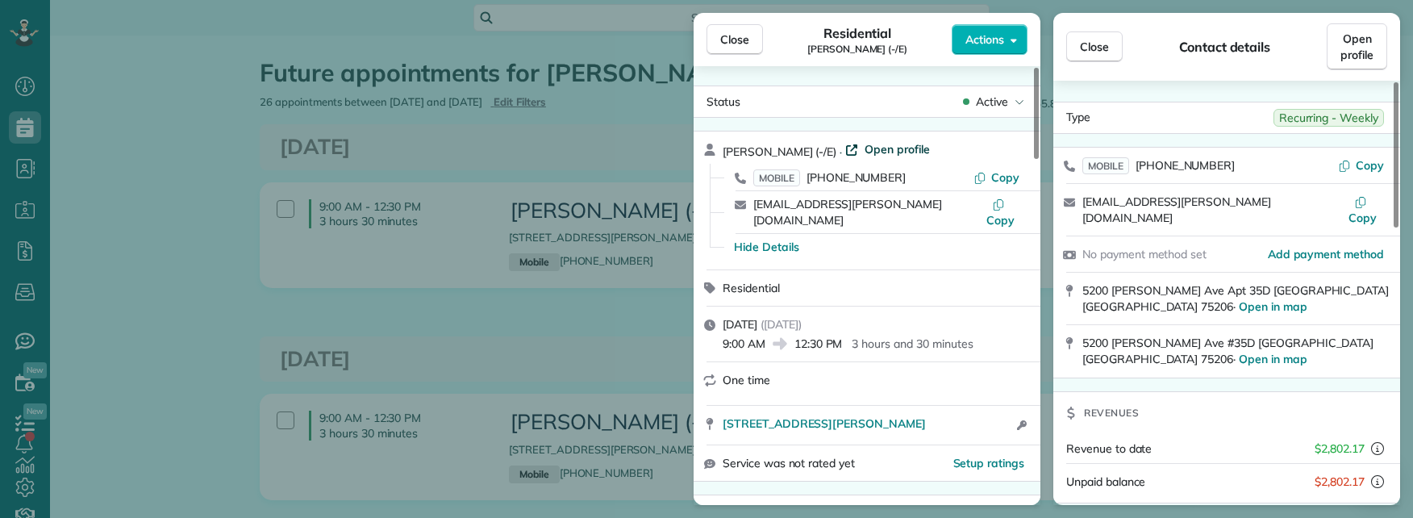
click at [865, 152] on span "Open profile" at bounding box center [897, 149] width 65 height 16
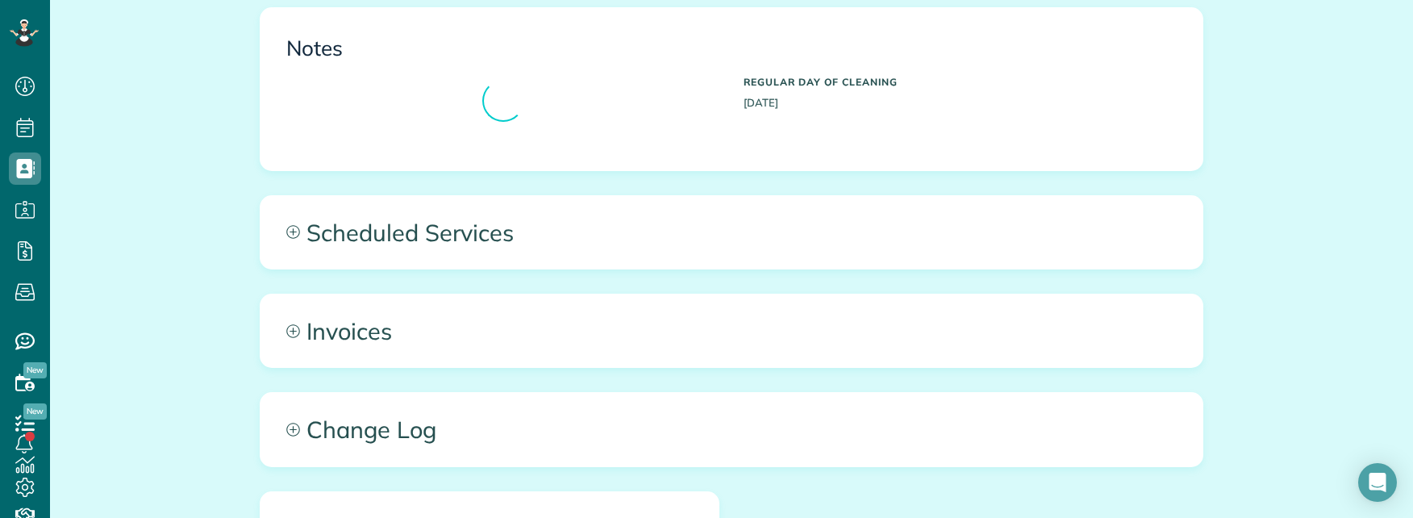
scroll to position [1452, 0]
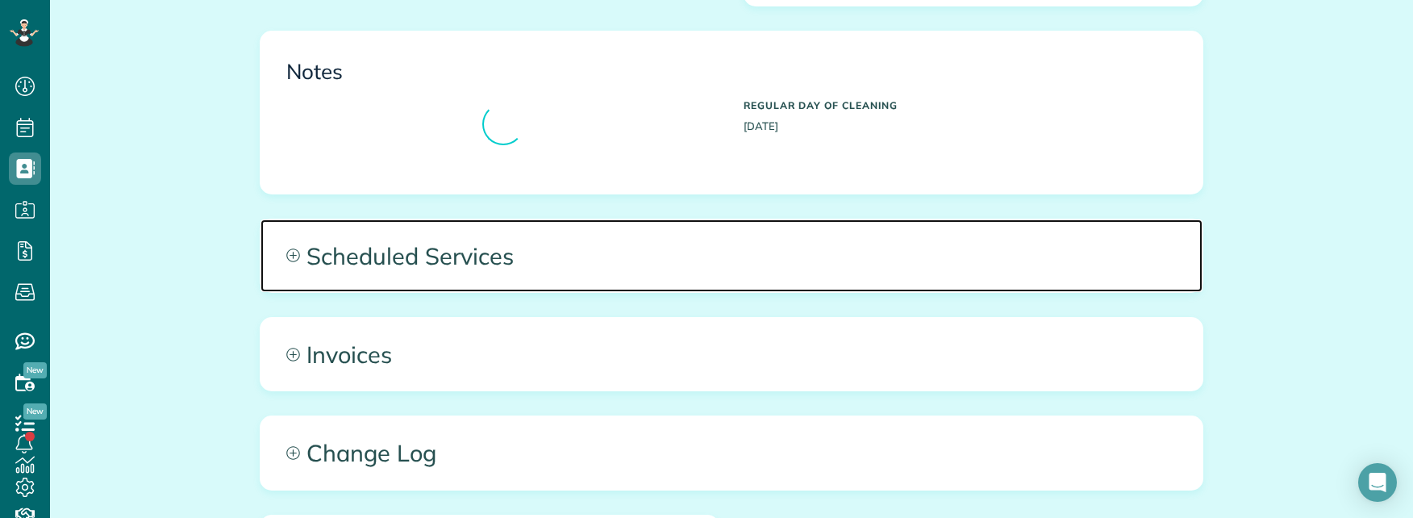
click at [729, 219] on span "Scheduled Services" at bounding box center [732, 255] width 942 height 73
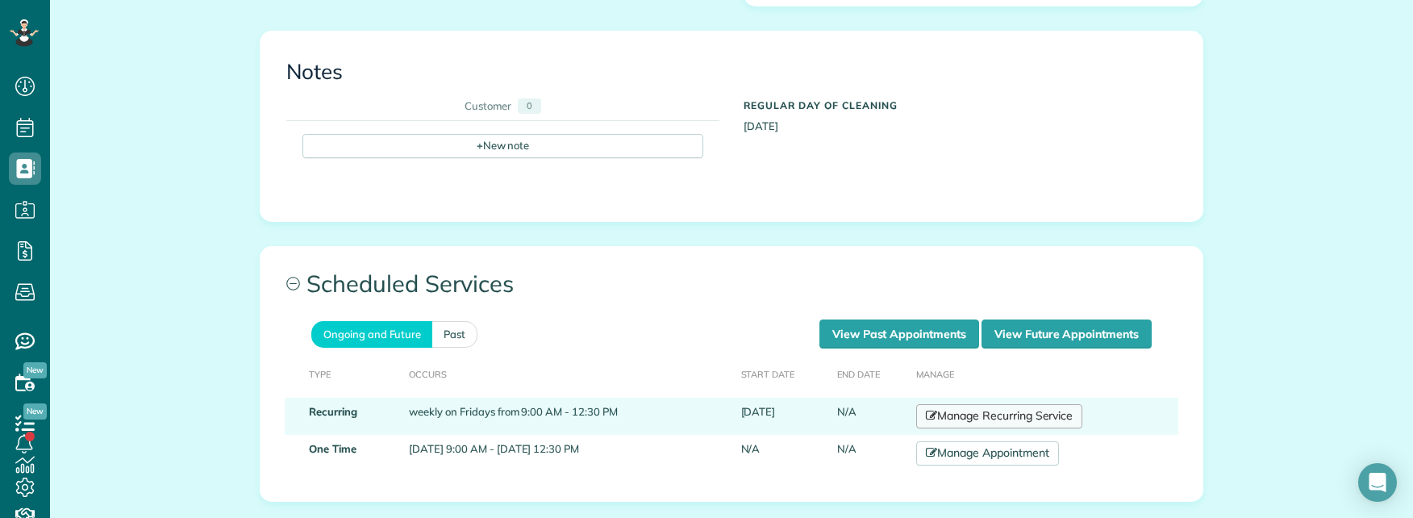
click at [1005, 404] on link "Manage Recurring Service" at bounding box center [999, 416] width 166 height 24
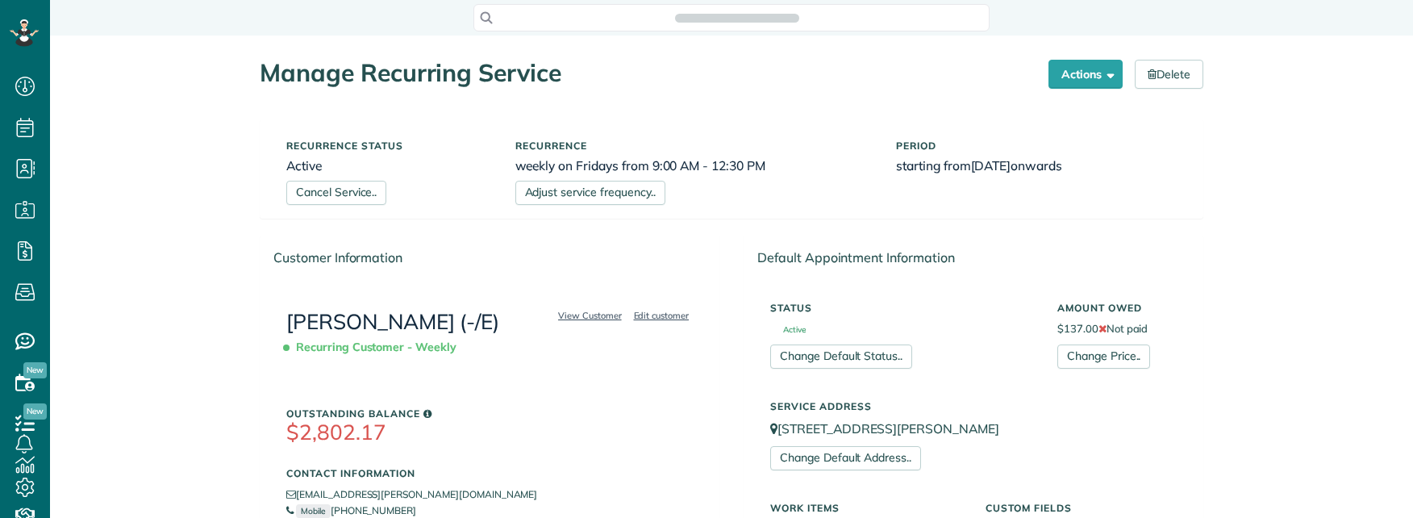
scroll to position [7, 7]
click at [611, 192] on link "Adjust service frequency.." at bounding box center [590, 193] width 150 height 24
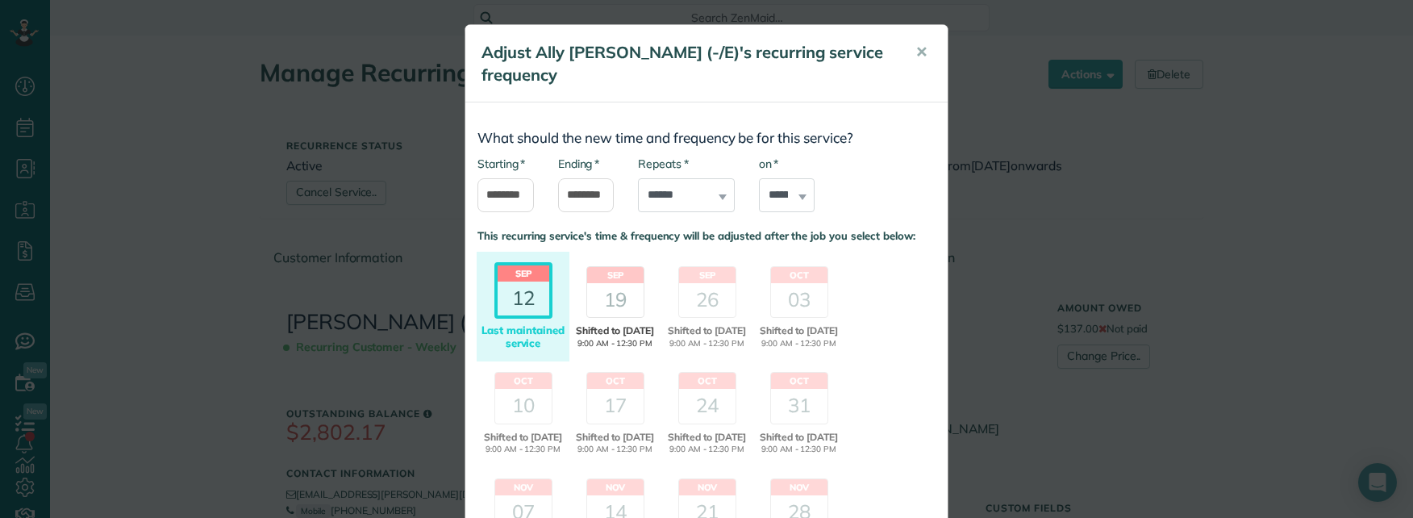
click at [607, 283] on div "19" at bounding box center [615, 300] width 56 height 34
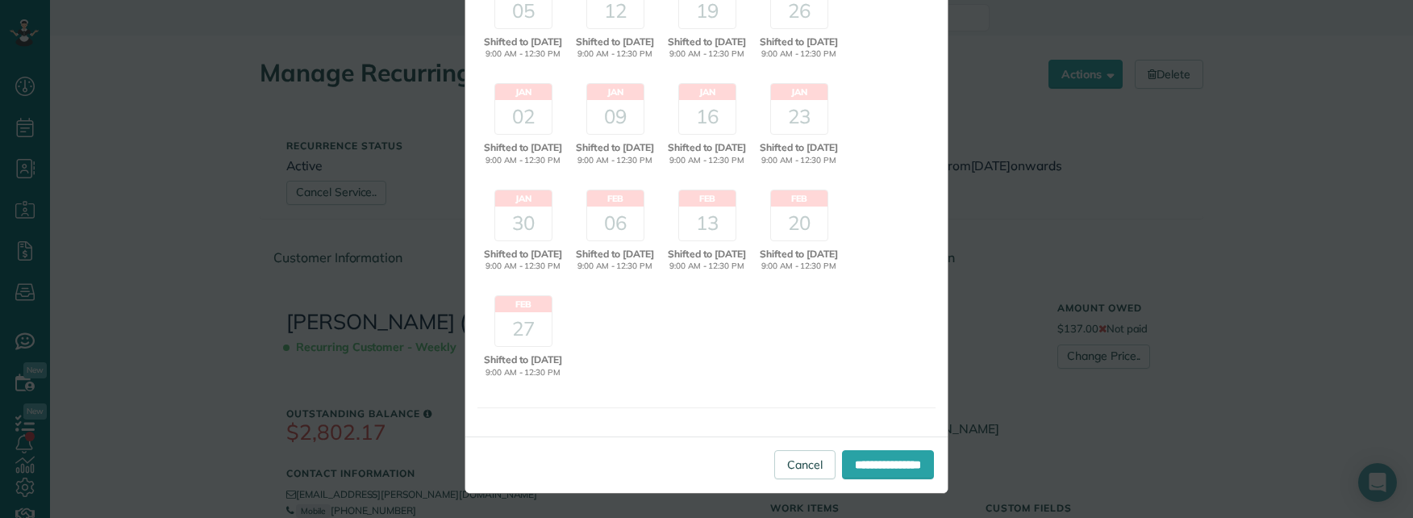
scroll to position [627, 0]
click at [866, 460] on input "**********" at bounding box center [888, 464] width 92 height 29
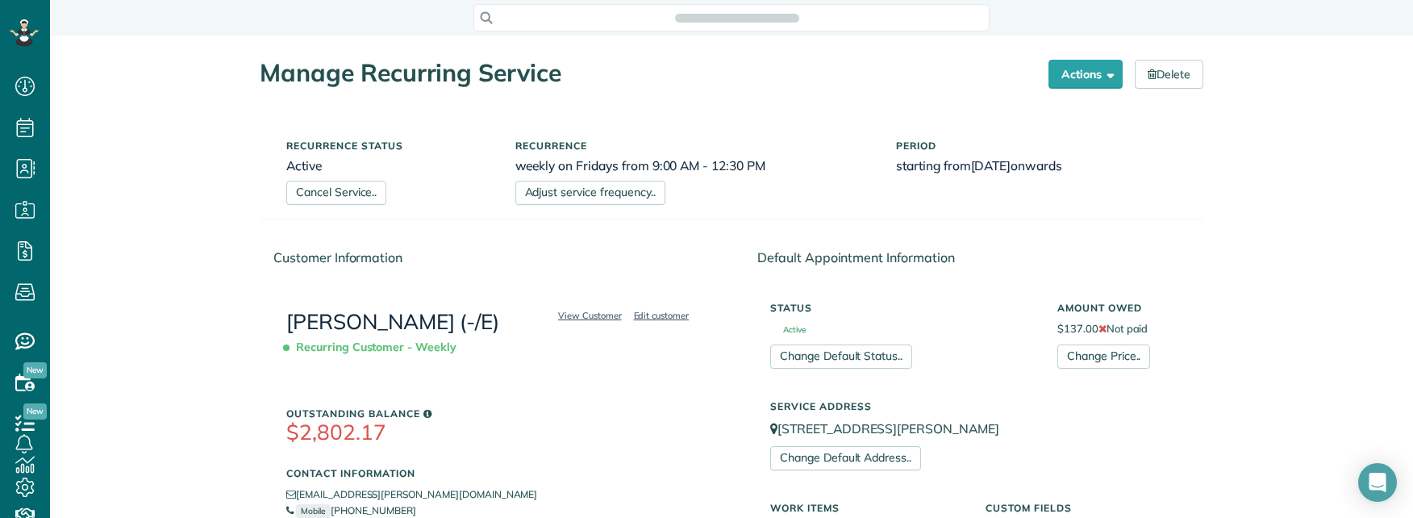
scroll to position [7, 7]
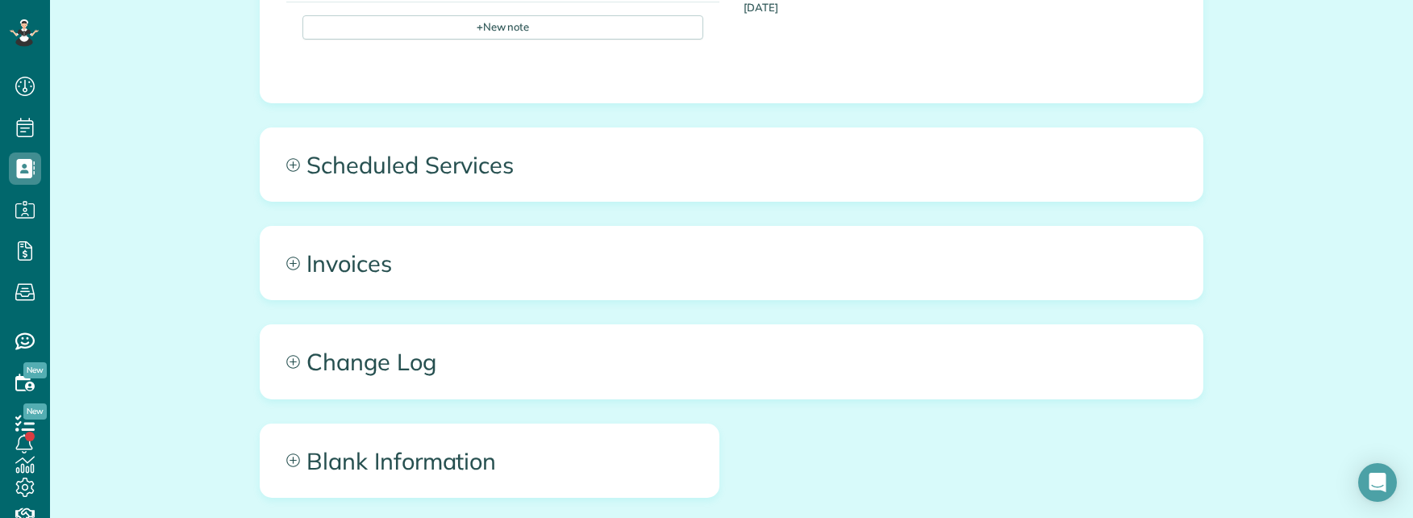
scroll to position [1561, 0]
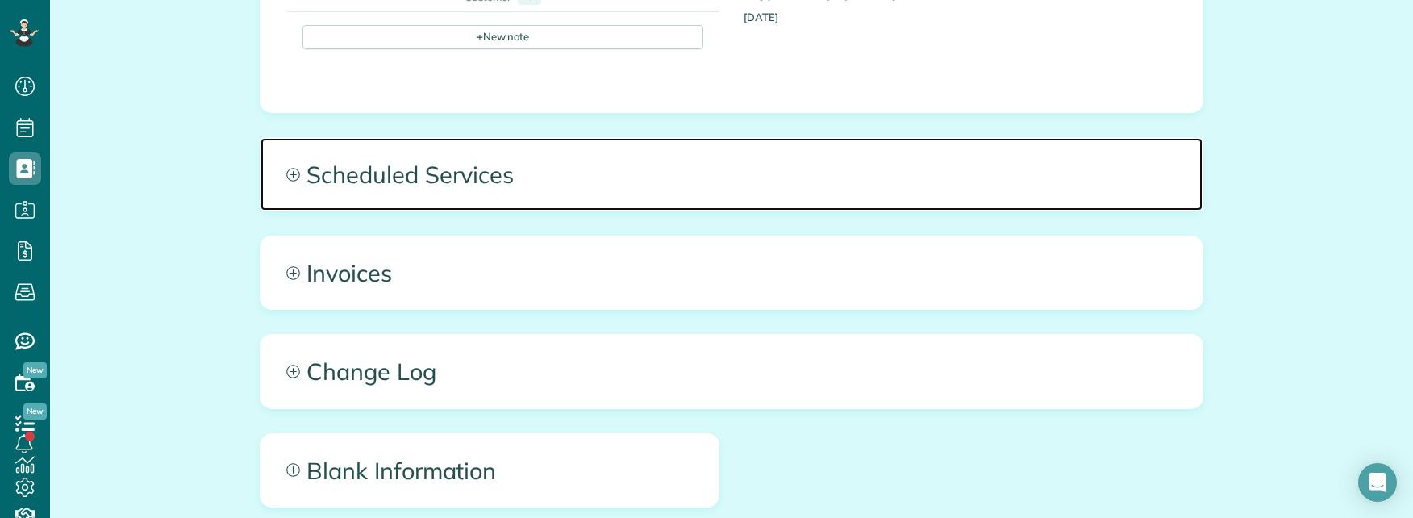
click at [653, 138] on span "Scheduled Services" at bounding box center [732, 174] width 942 height 73
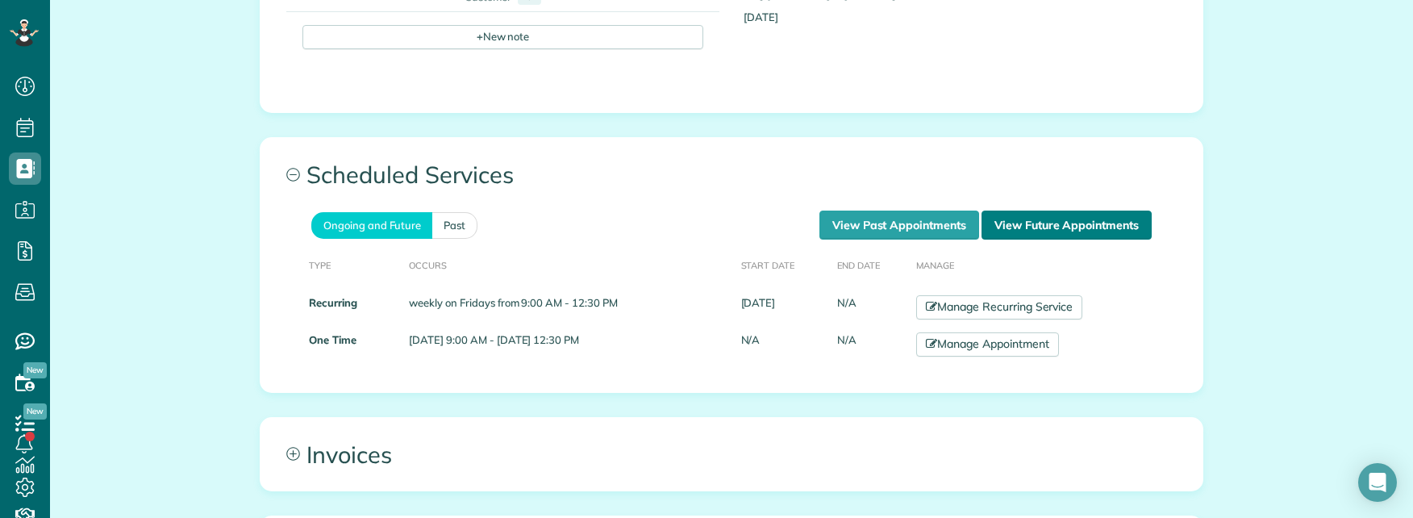
click at [1043, 211] on link "View Future Appointments" at bounding box center [1067, 225] width 170 height 29
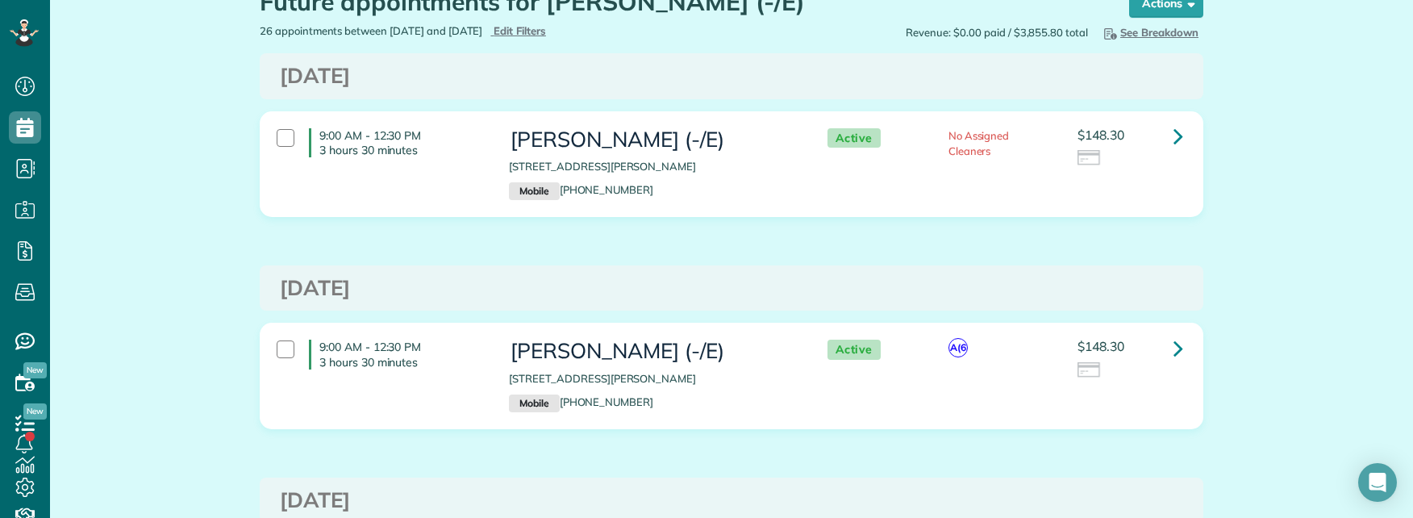
scroll to position [81, 0]
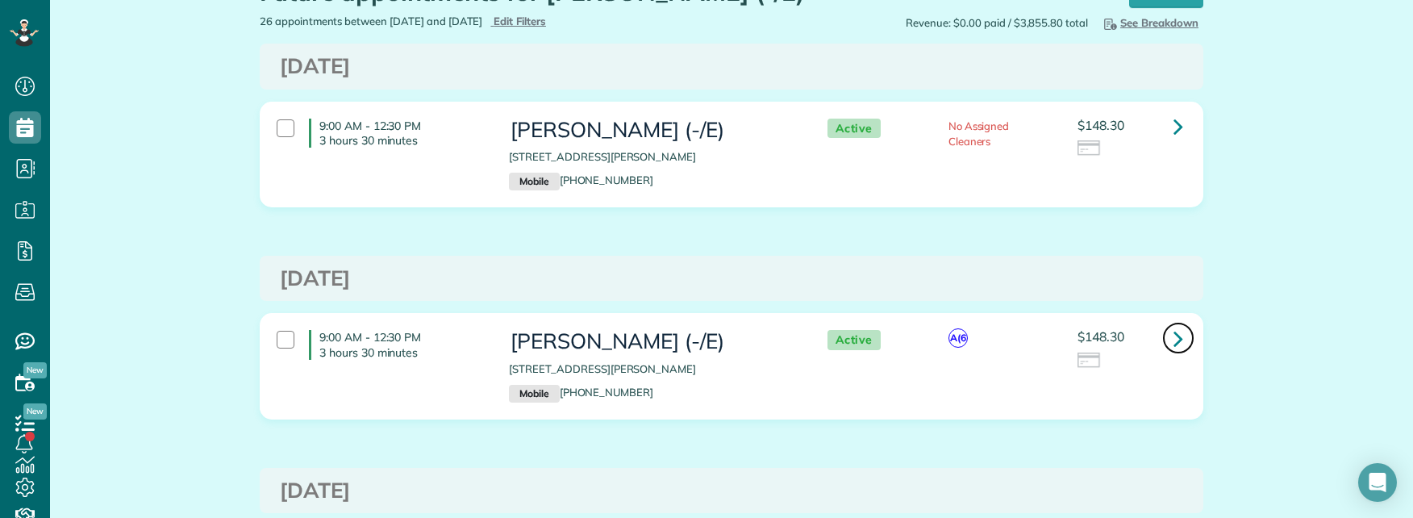
click at [1177, 336] on icon at bounding box center [1179, 338] width 10 height 28
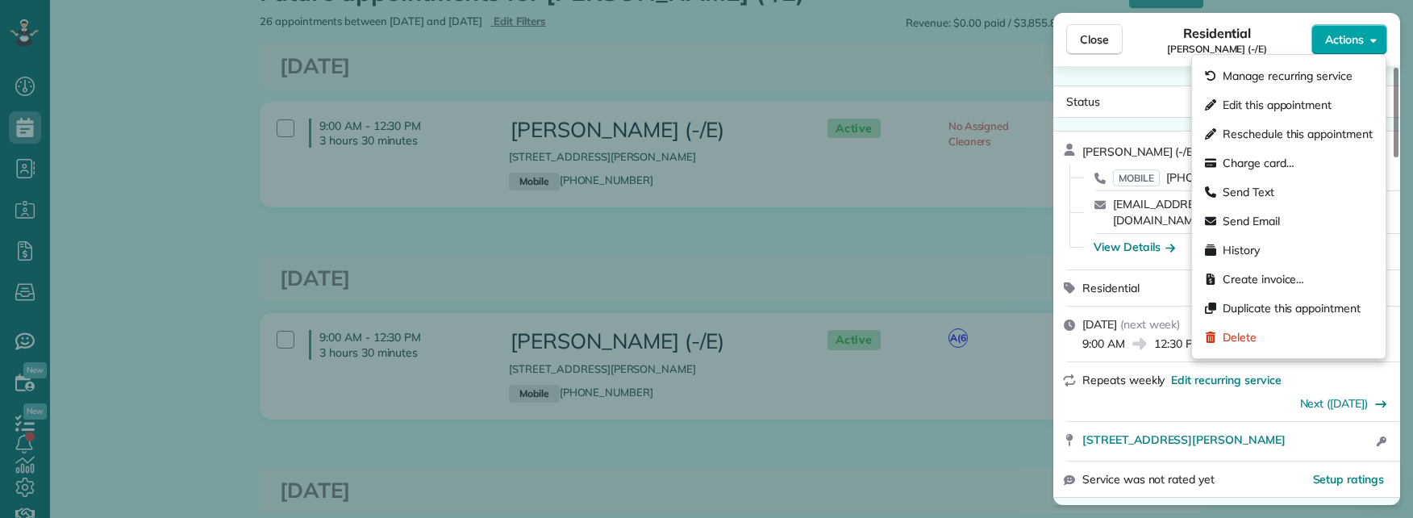
click at [1368, 40] on button "Actions" at bounding box center [1350, 39] width 76 height 31
click at [1297, 130] on span "Reschedule this appointment" at bounding box center [1298, 134] width 150 height 16
select select "*"
select select "****"
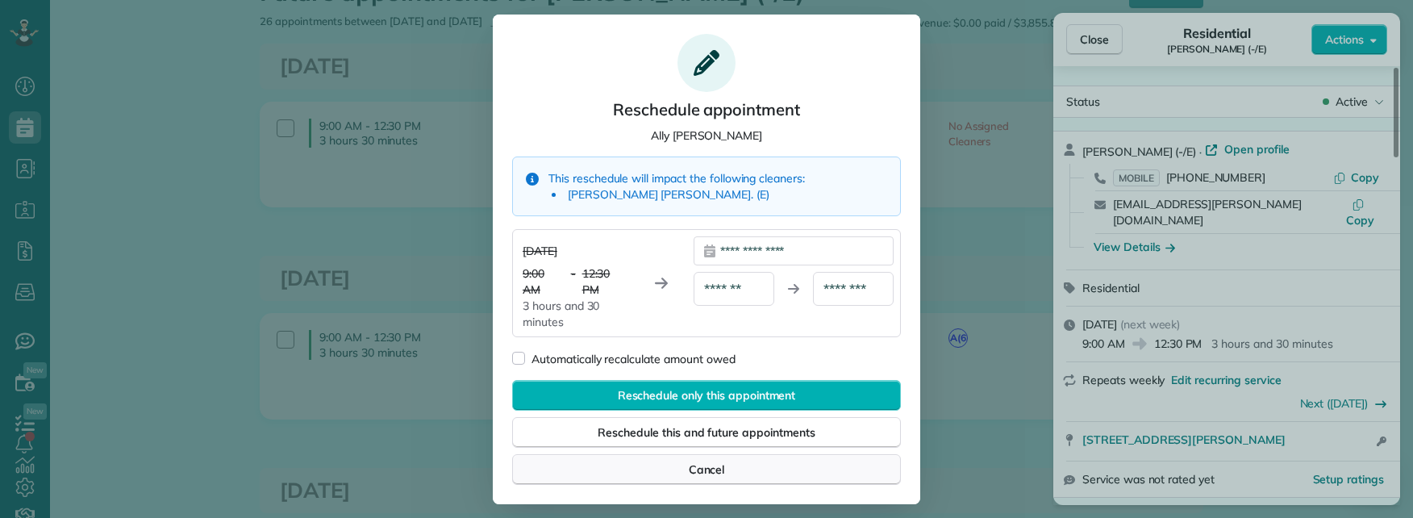
click at [725, 465] on div "Cancel" at bounding box center [706, 469] width 389 height 31
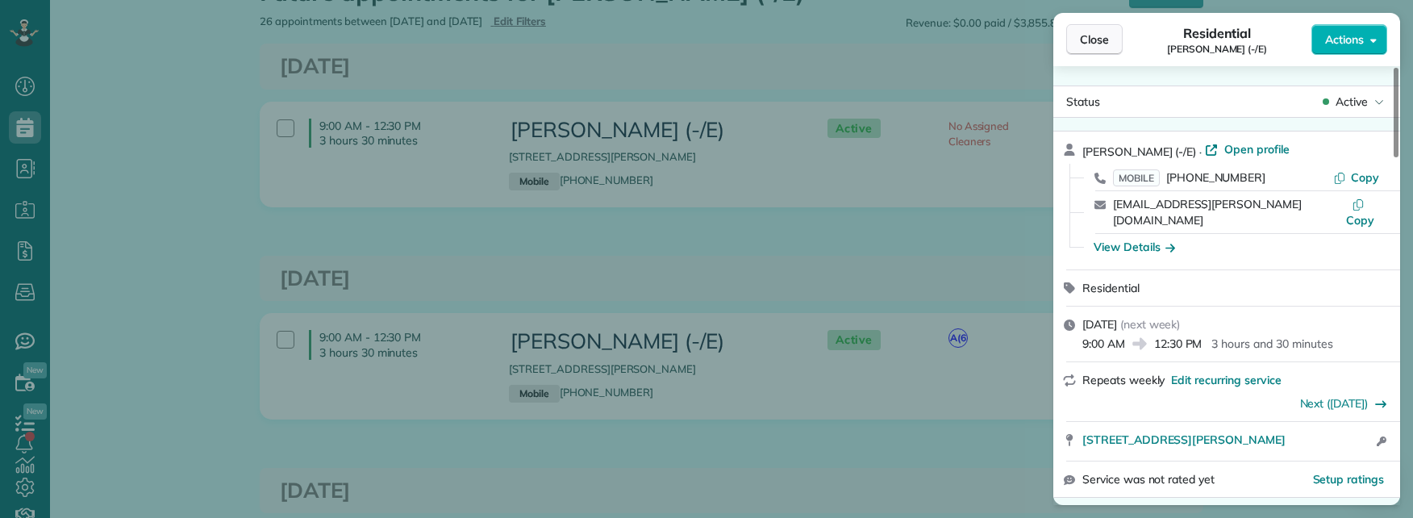
click at [1089, 47] on span "Close" at bounding box center [1094, 39] width 29 height 16
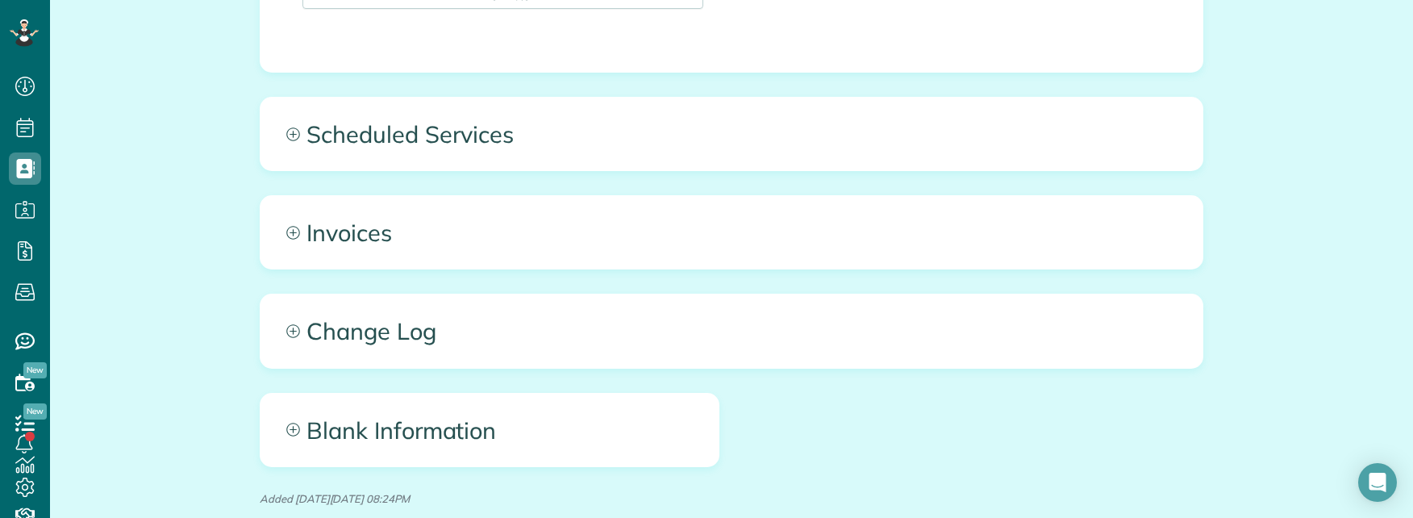
scroll to position [1400, 0]
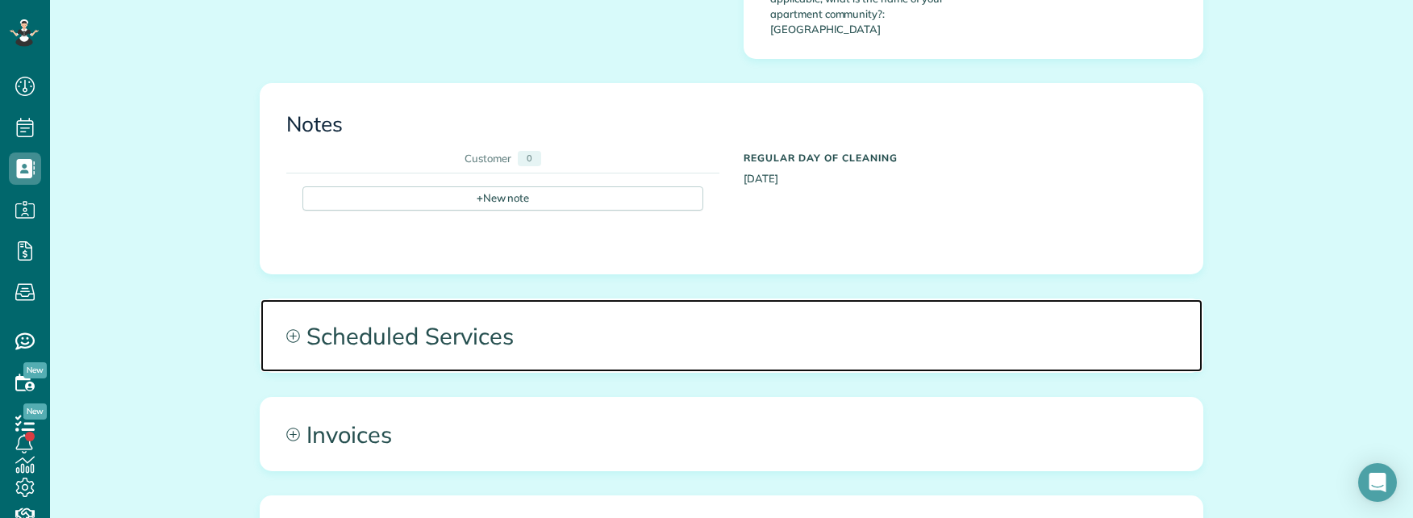
click at [640, 299] on span "Scheduled Services" at bounding box center [732, 335] width 942 height 73
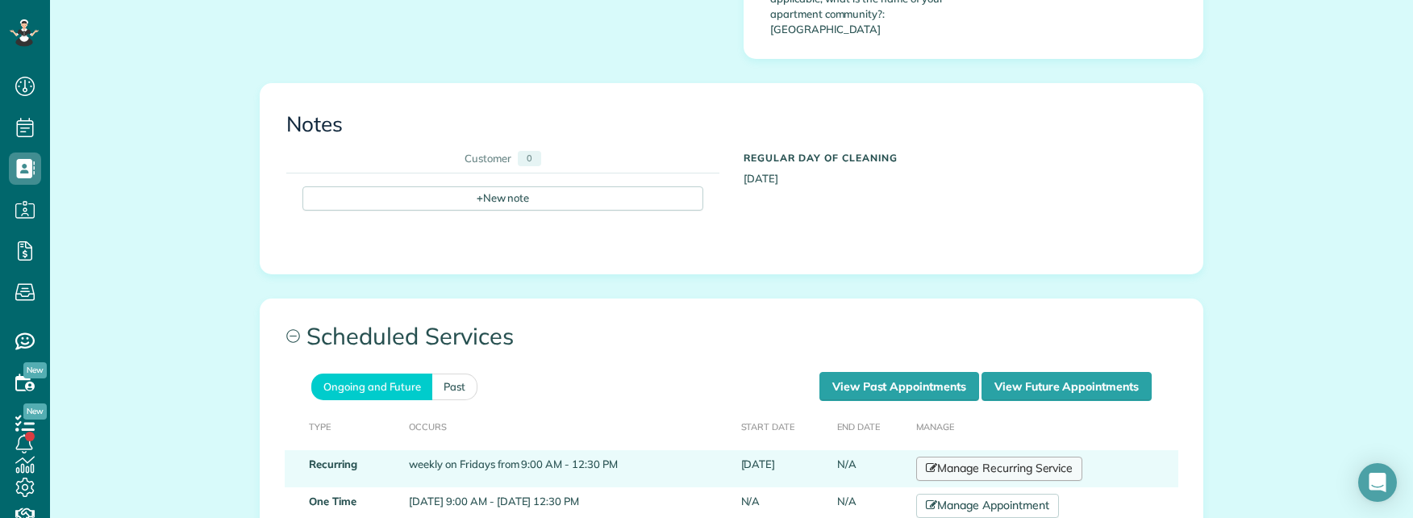
click at [1016, 457] on link "Manage Recurring Service" at bounding box center [999, 469] width 166 height 24
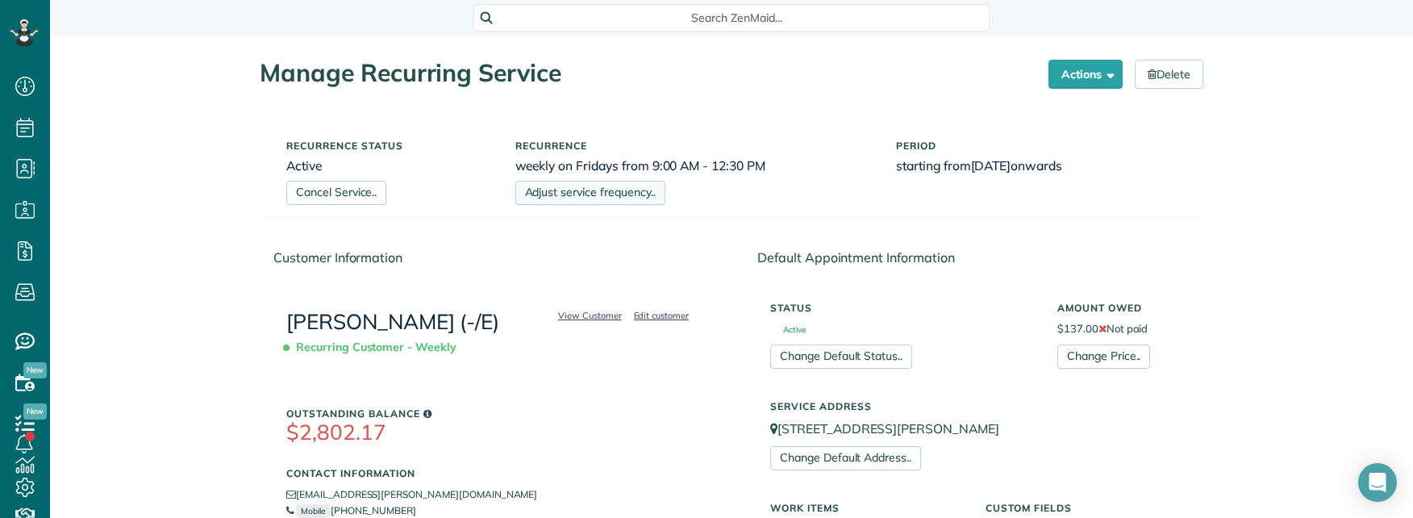
click at [616, 199] on link "Adjust service frequency.." at bounding box center [590, 193] width 150 height 24
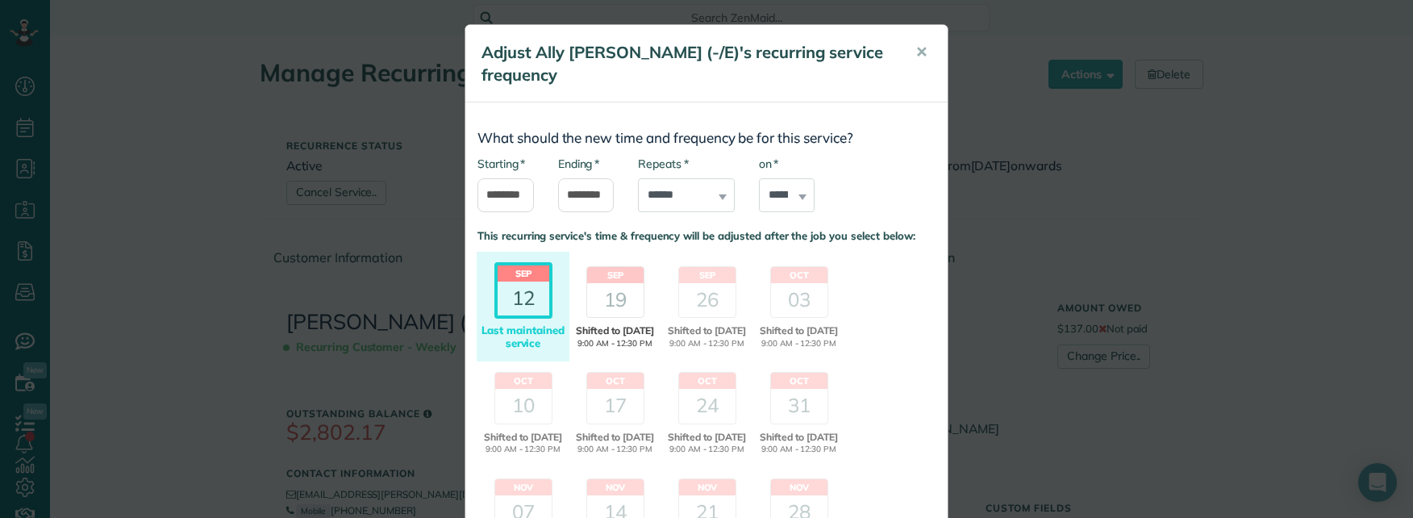
click at [604, 283] on div "19" at bounding box center [615, 300] width 56 height 34
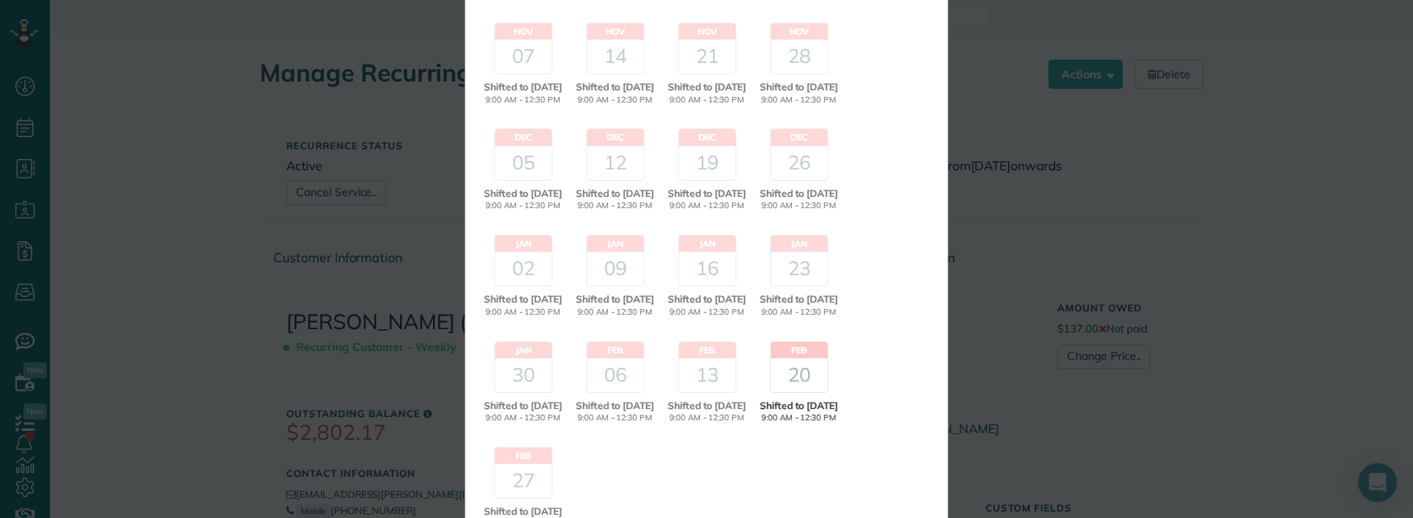
scroll to position [627, 0]
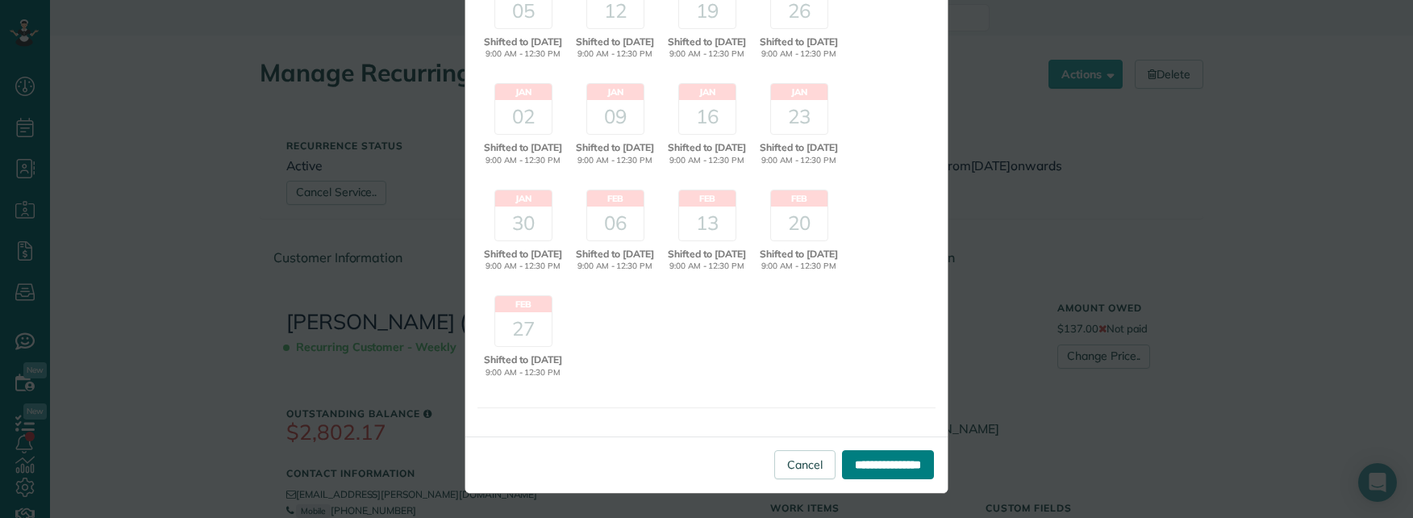
click at [874, 472] on input "**********" at bounding box center [888, 464] width 92 height 29
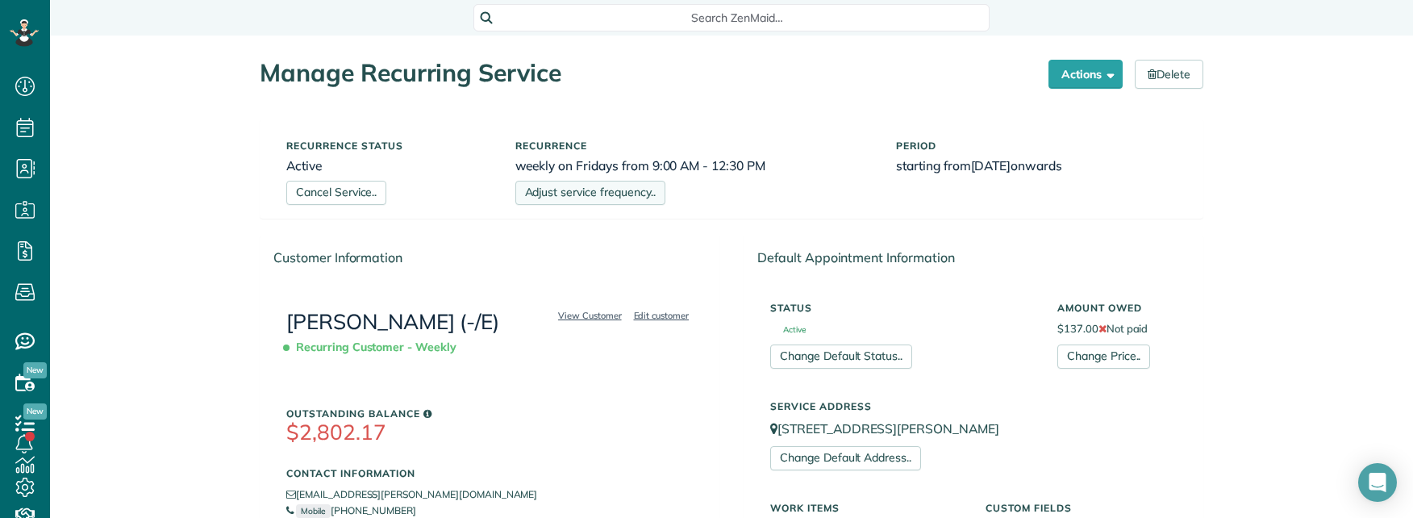
click at [588, 195] on link "Adjust service frequency.." at bounding box center [590, 193] width 150 height 24
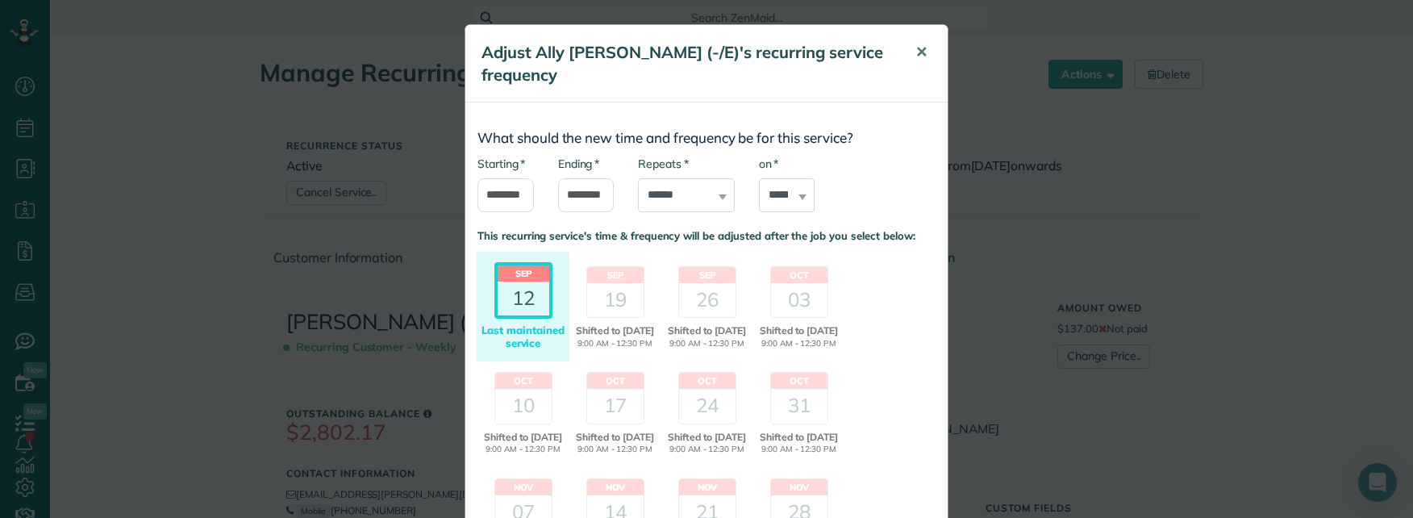
click at [916, 48] on span "✕" at bounding box center [922, 52] width 12 height 19
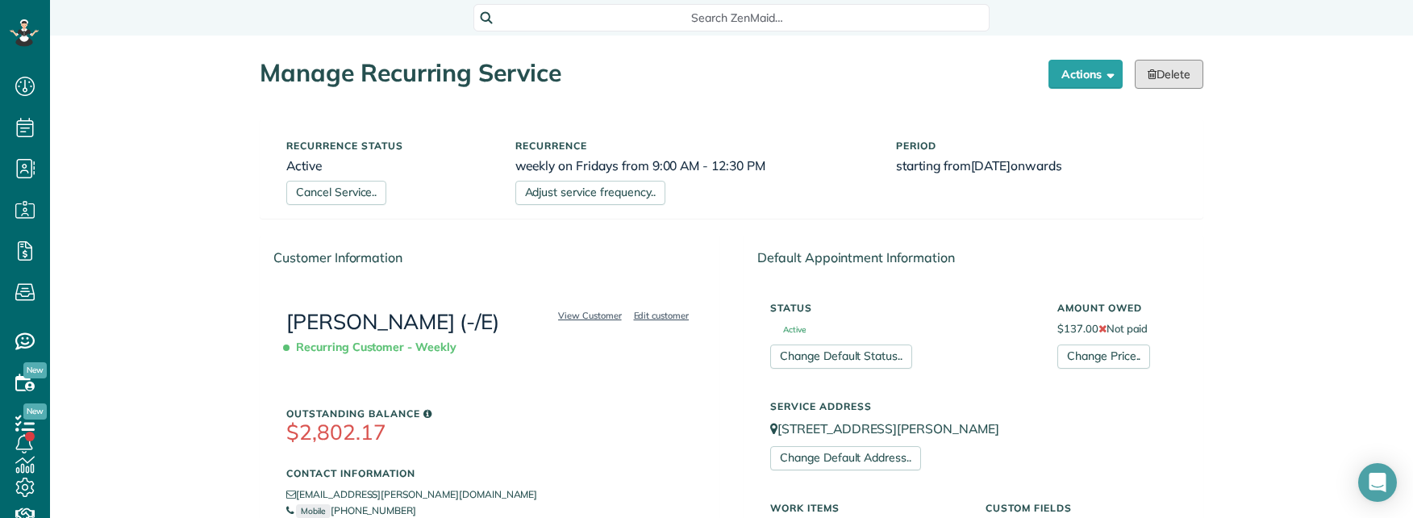
drag, startPoint x: 1154, startPoint y: 72, endPoint x: 845, endPoint y: 123, distance: 313.3
click at [1154, 71] on link "Delete" at bounding box center [1169, 74] width 69 height 29
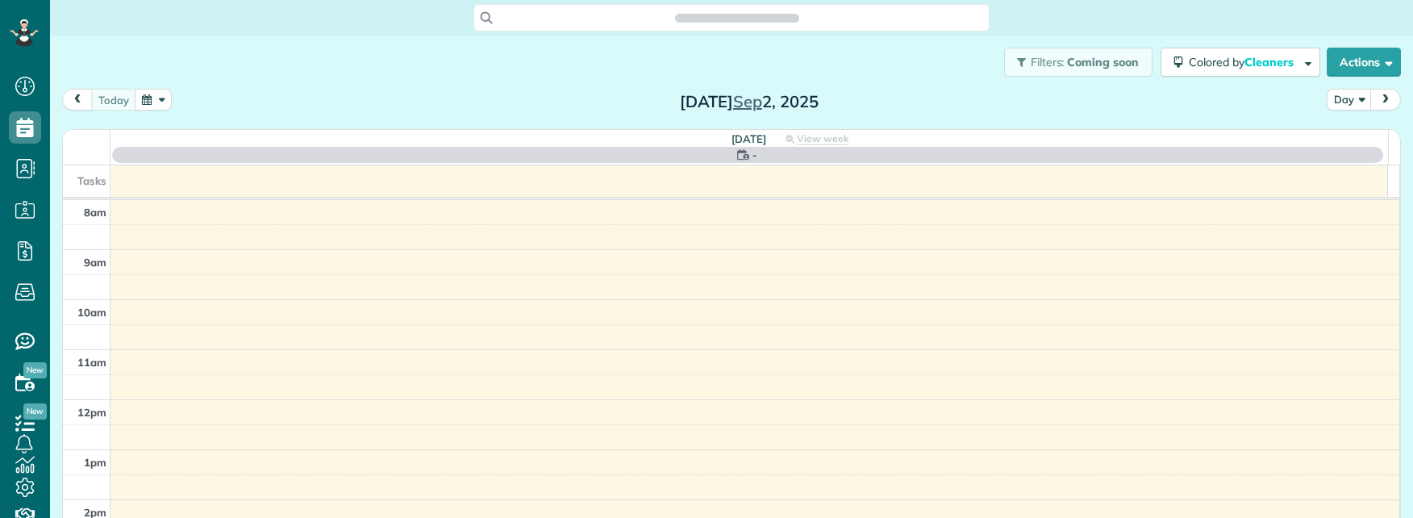
scroll to position [7, 7]
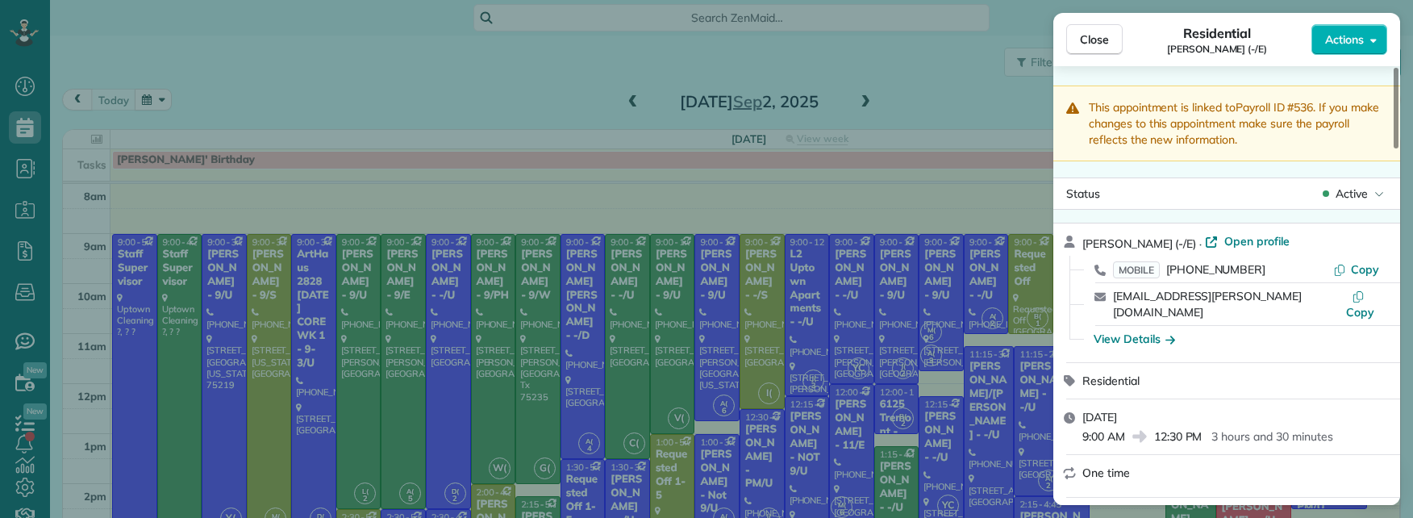
drag, startPoint x: 1220, startPoint y: 240, endPoint x: 1228, endPoint y: 238, distance: 8.4
click at [1225, 240] on span "Open profile" at bounding box center [1257, 241] width 65 height 16
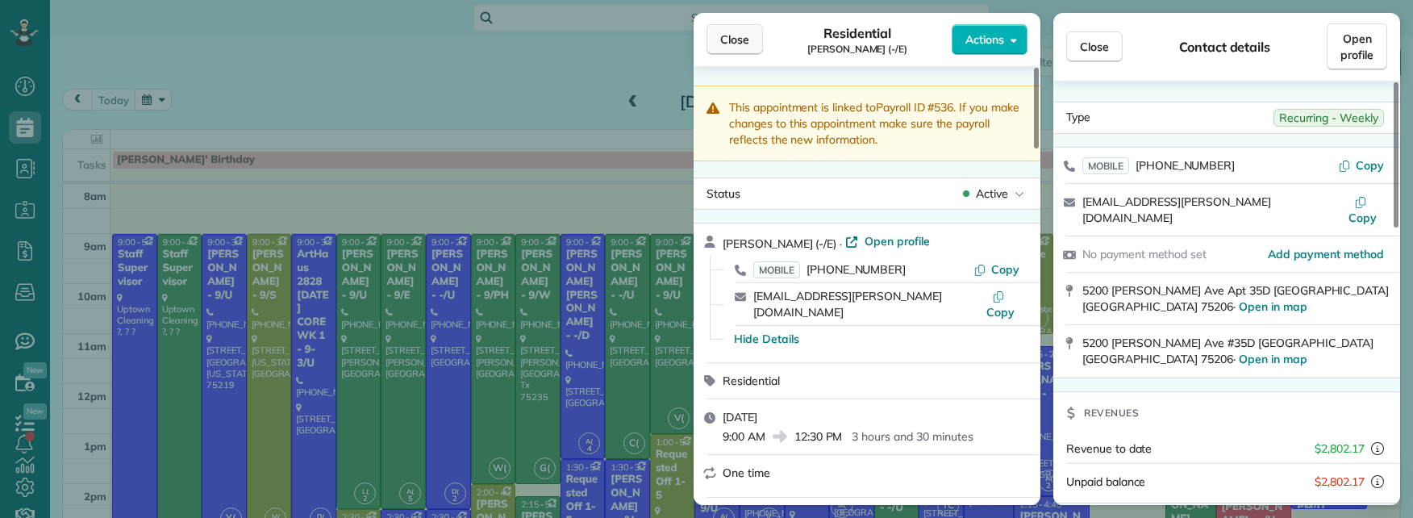
click at [743, 38] on span "Close" at bounding box center [734, 39] width 29 height 16
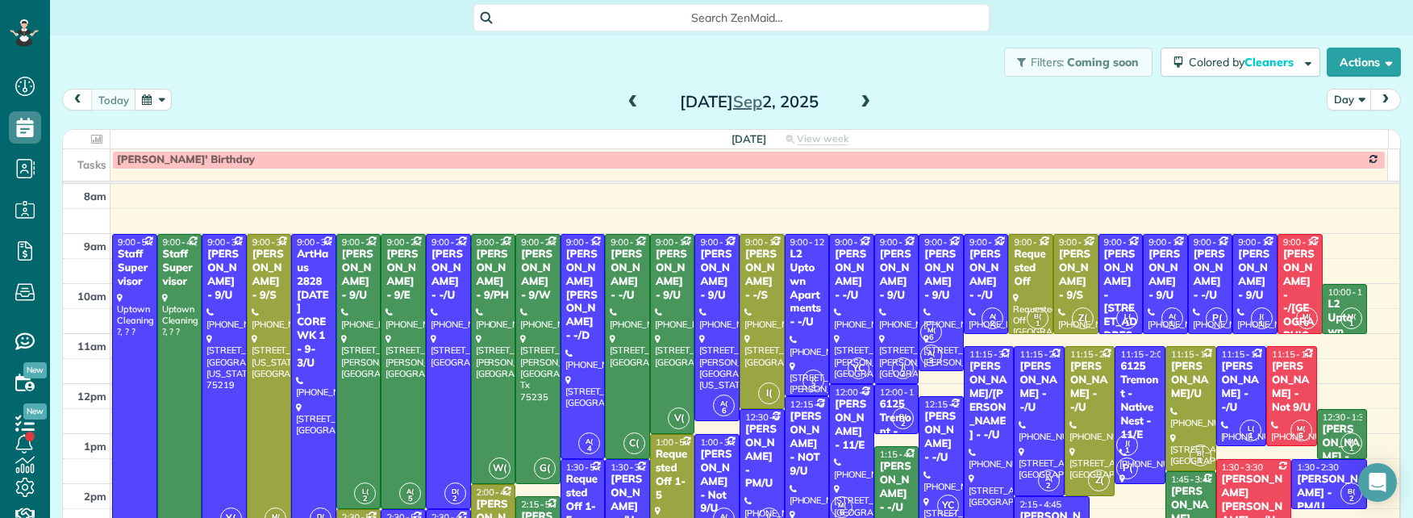
click at [721, 19] on span "Search ZenMaid…" at bounding box center [737, 18] width 490 height 16
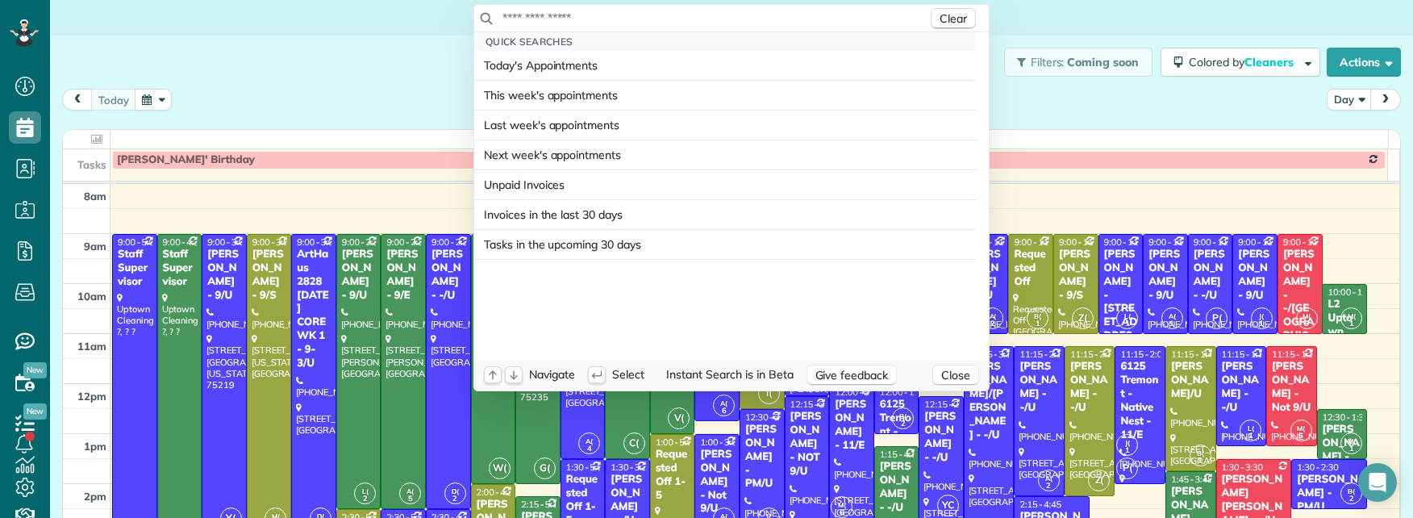
click at [719, 16] on input "text" at bounding box center [715, 18] width 426 height 16
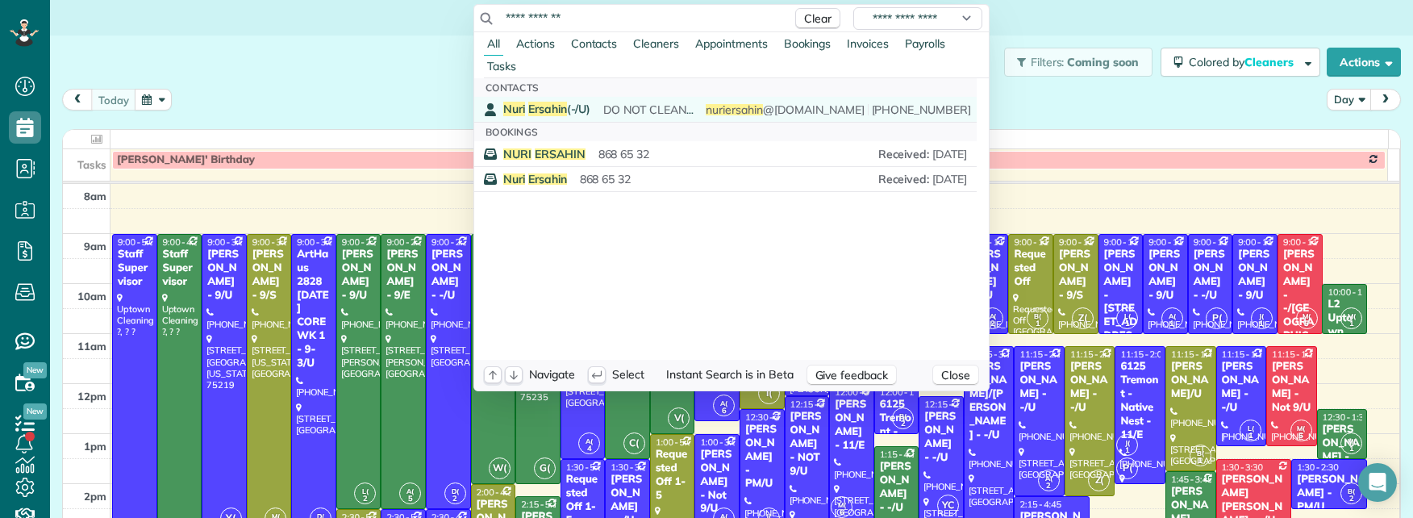
type input "**********"
click at [637, 106] on span "DO NOT CLEAN- declined job. refer to email. Bathroom is horrid. photos in email…" at bounding box center [826, 109] width 446 height 15
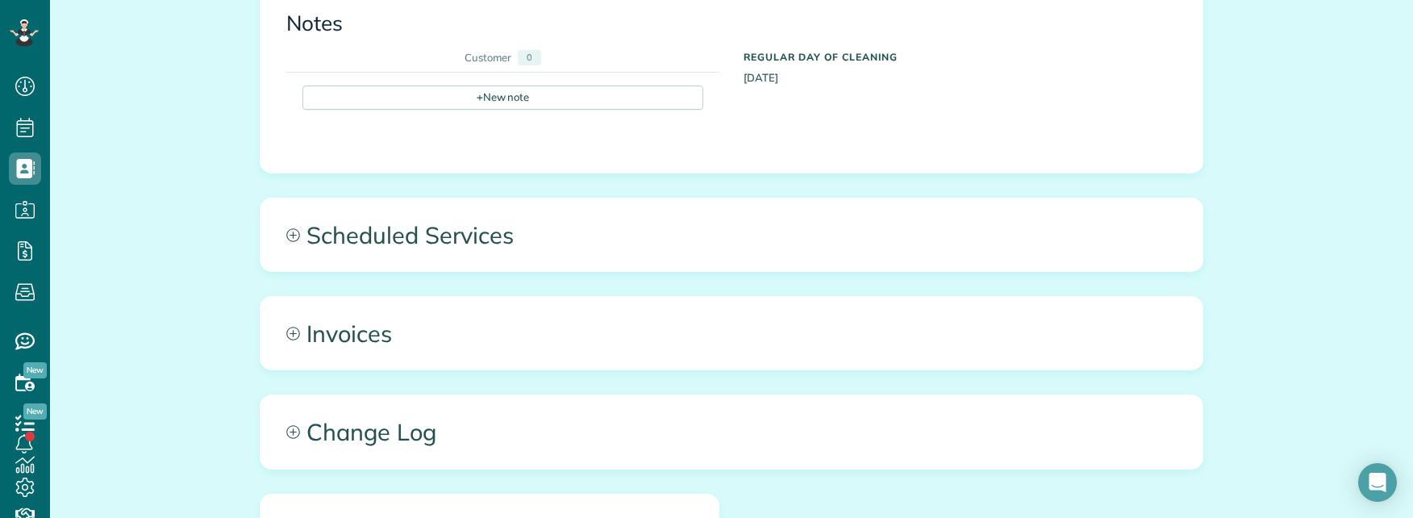
scroll to position [1642, 0]
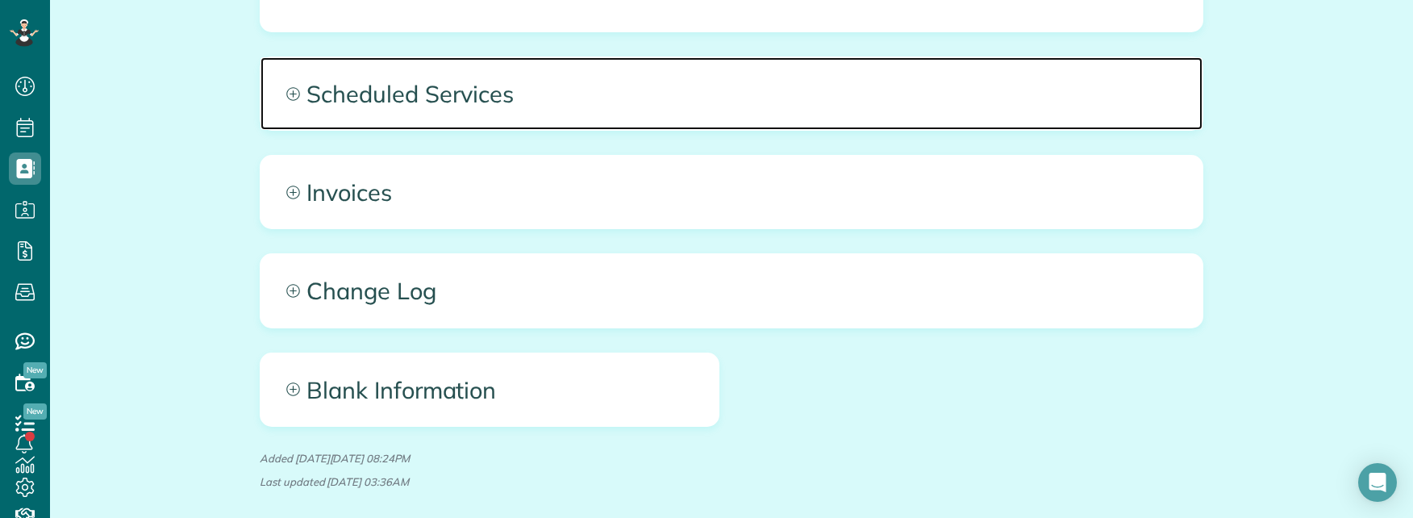
click at [569, 57] on span "Scheduled Services" at bounding box center [732, 93] width 942 height 73
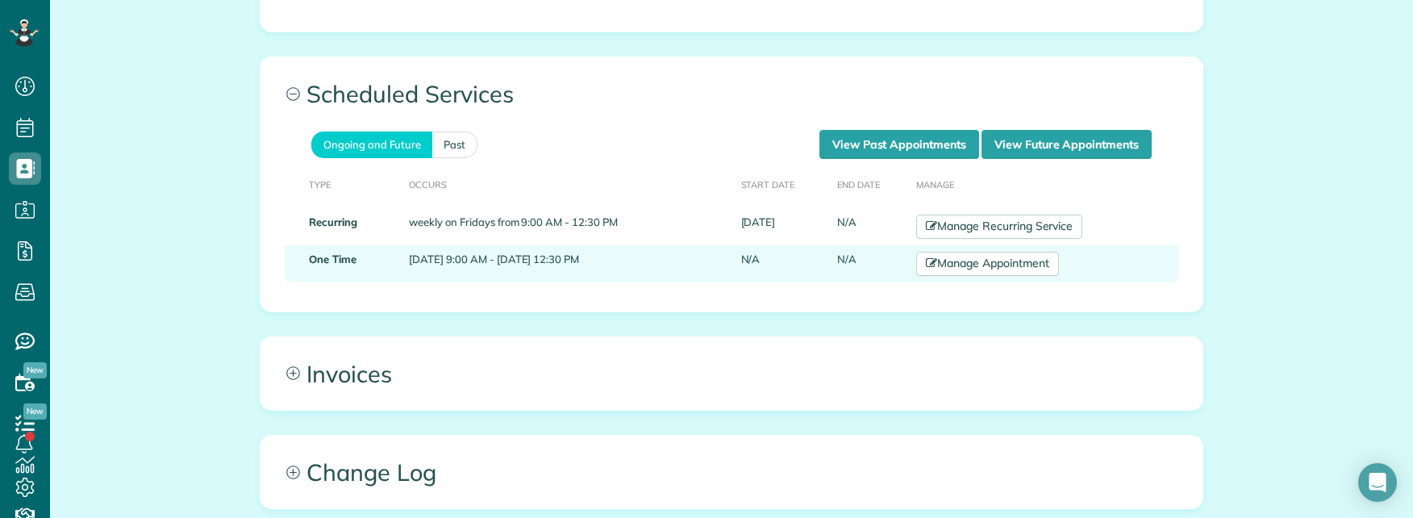
drag, startPoint x: 439, startPoint y: 181, endPoint x: 616, endPoint y: 183, distance: 177.5
click at [616, 245] on td "September 03, 2025 9:00 AM - September 03, 2025 12:30 PM" at bounding box center [569, 263] width 332 height 37
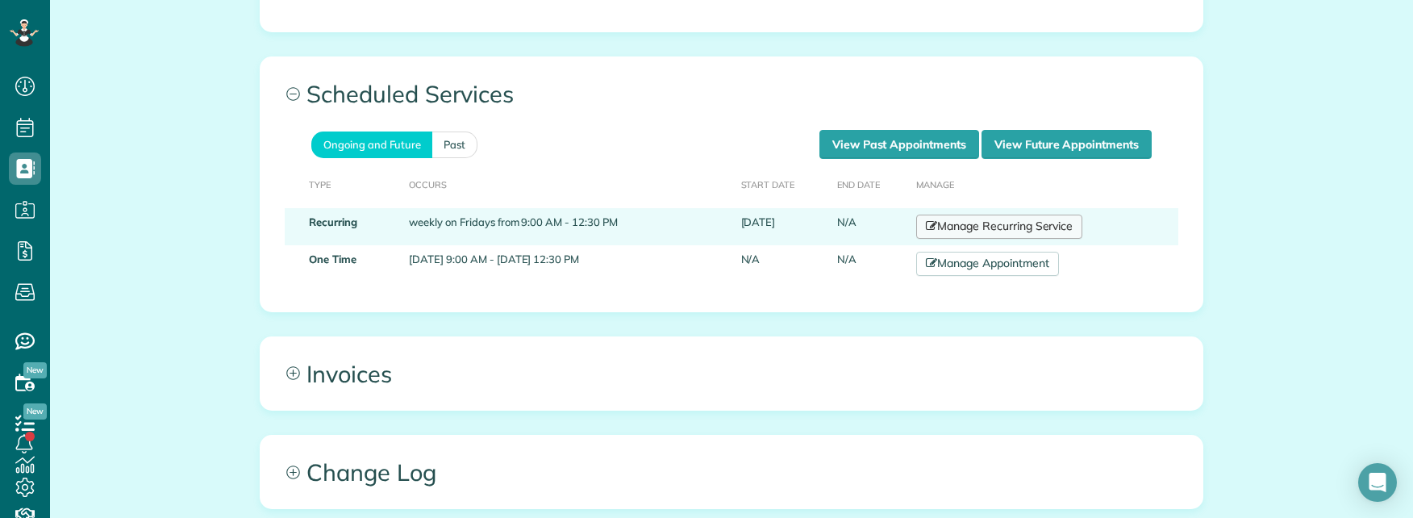
click at [977, 215] on link "Manage Recurring Service" at bounding box center [999, 227] width 166 height 24
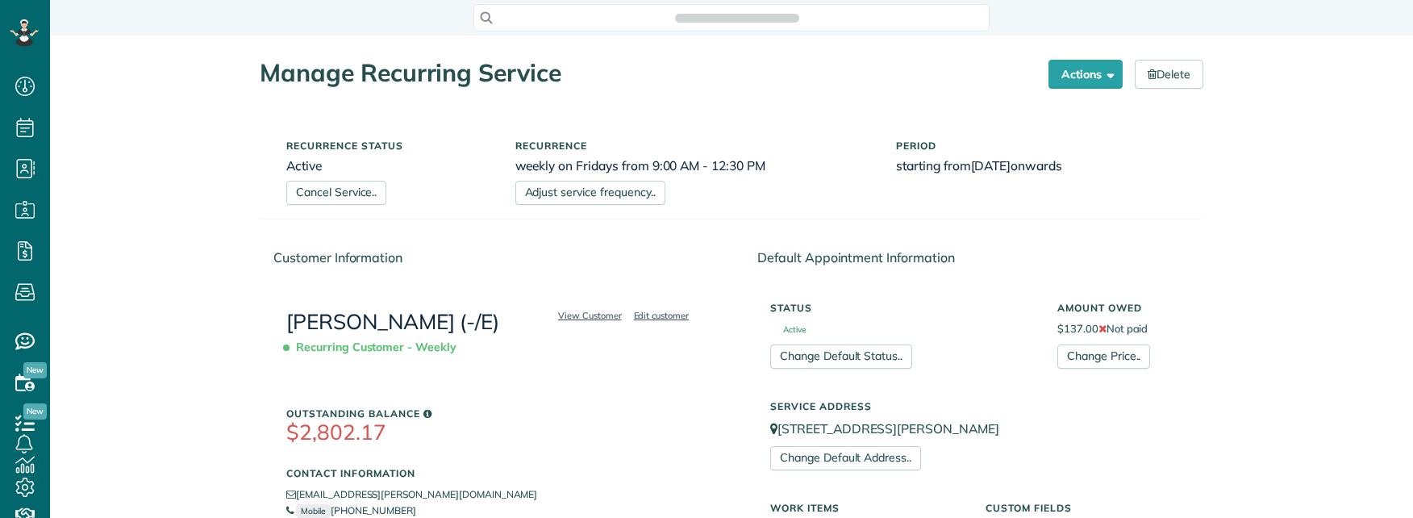
scroll to position [7, 7]
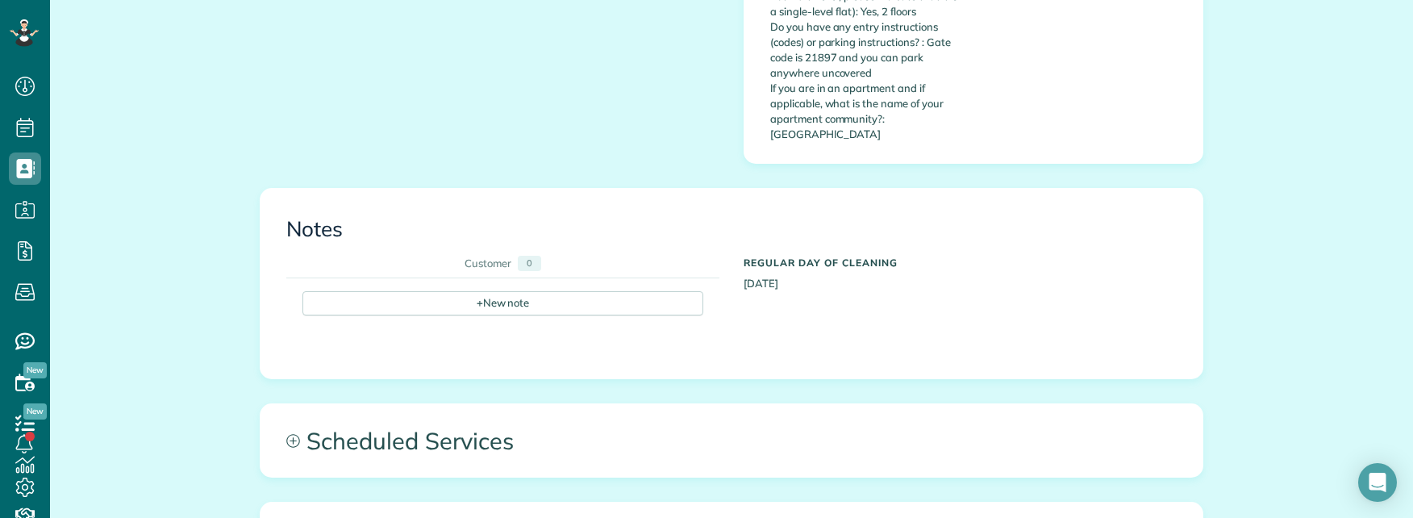
scroll to position [1613, 0]
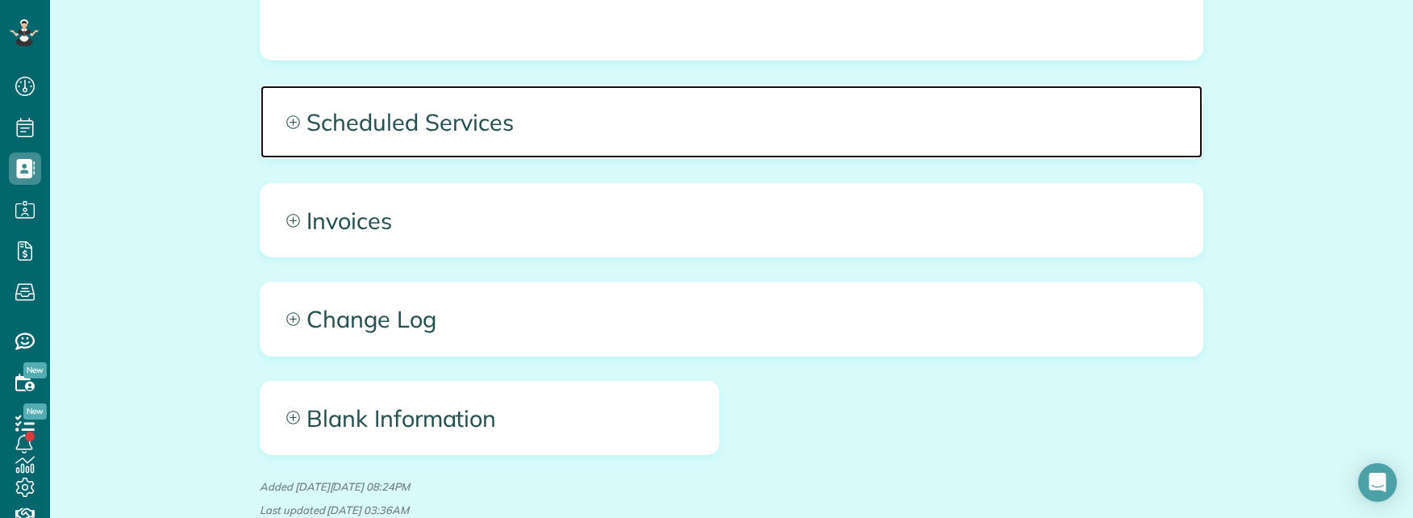
click at [782, 86] on span "Scheduled Services" at bounding box center [732, 122] width 942 height 73
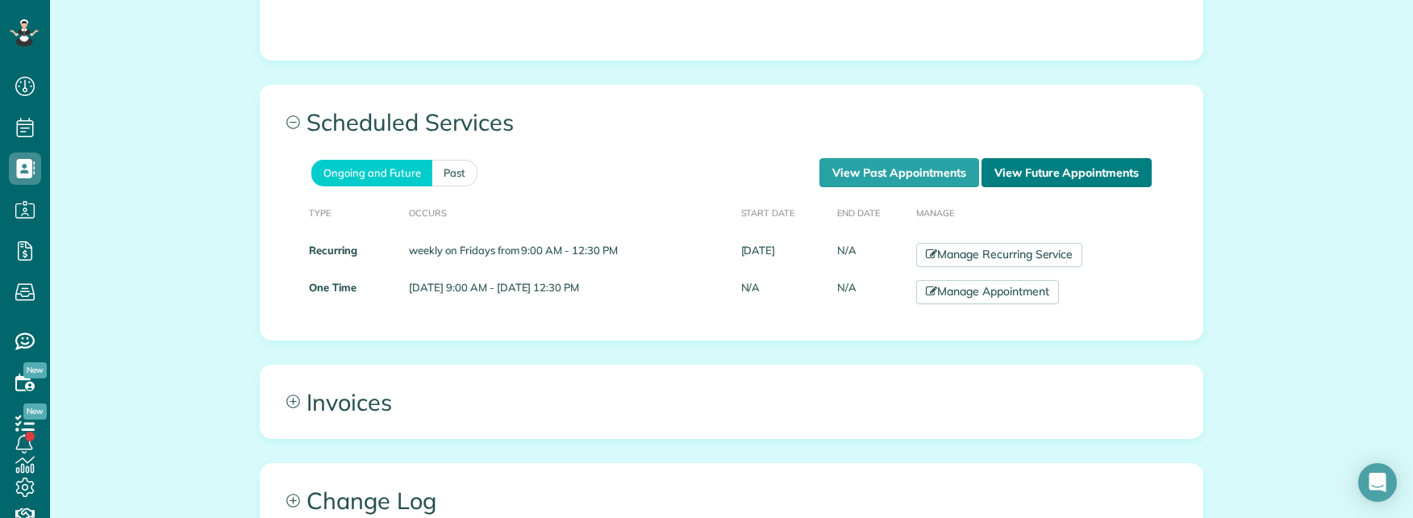
click at [1066, 158] on link "View Future Appointments" at bounding box center [1067, 172] width 170 height 29
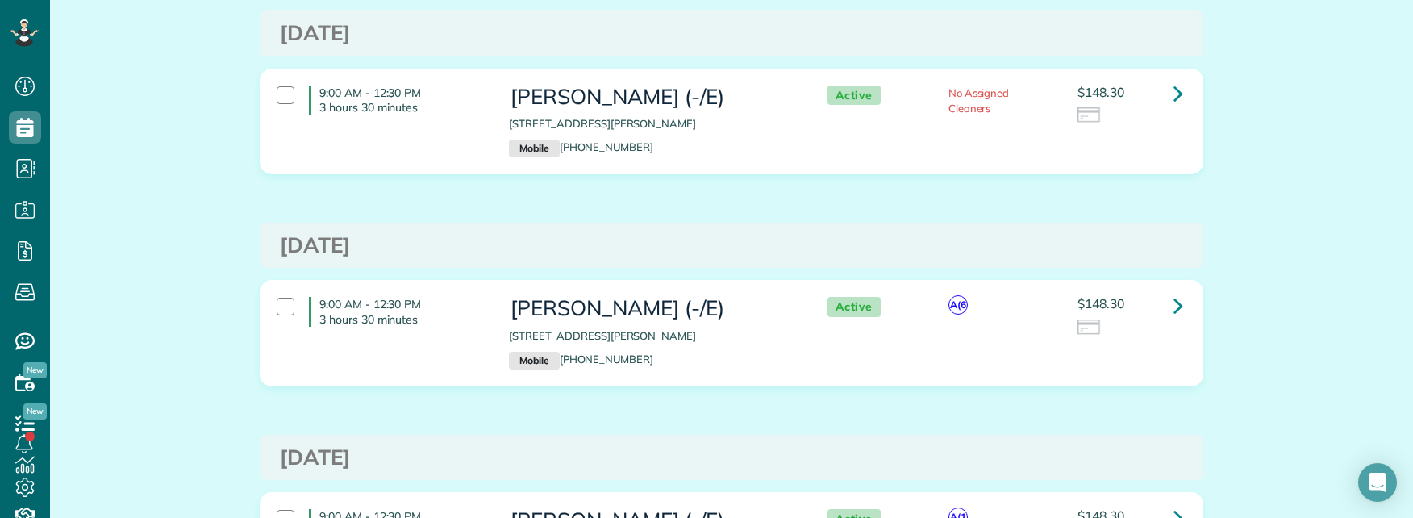
scroll to position [161, 0]
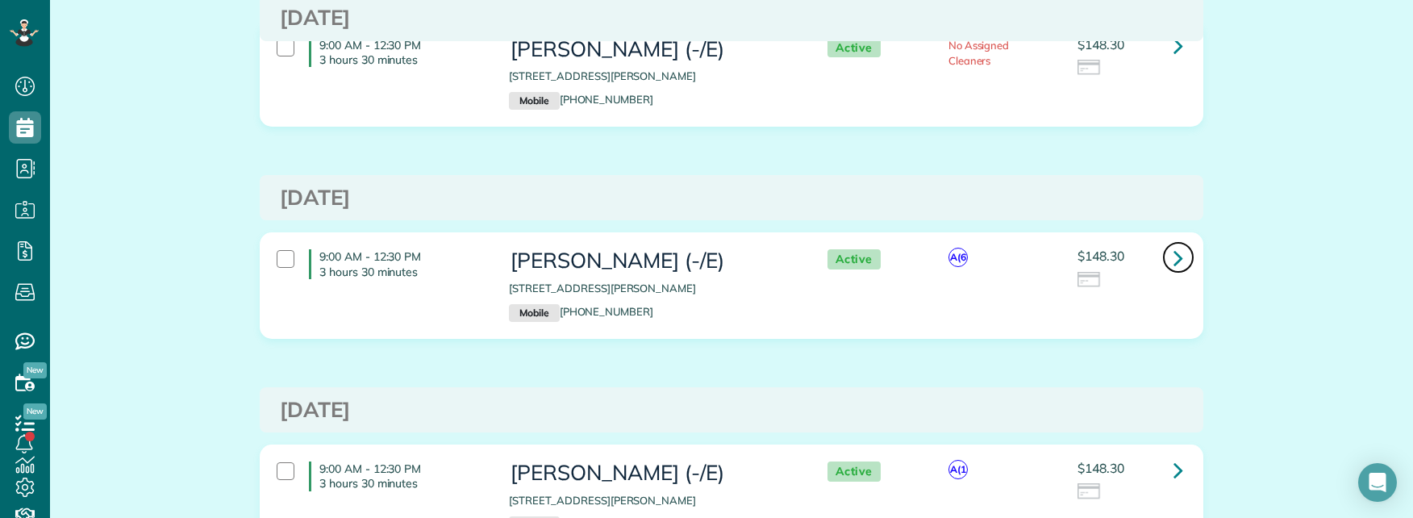
click at [1174, 257] on icon at bounding box center [1179, 258] width 10 height 28
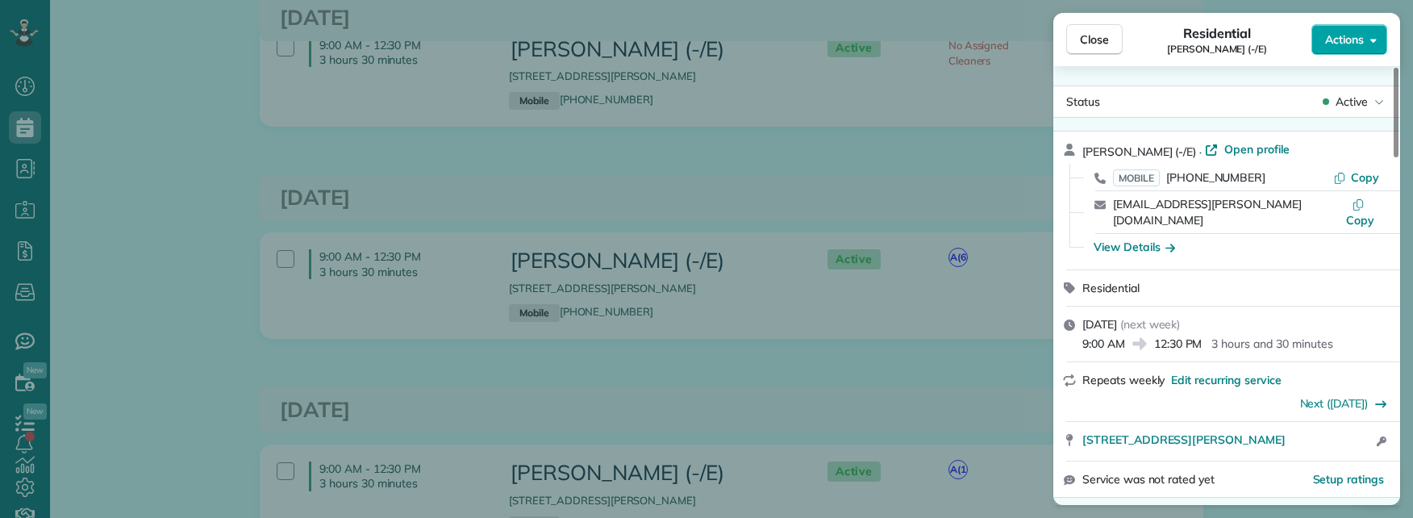
click at [1352, 39] on span "Actions" at bounding box center [1344, 39] width 39 height 16
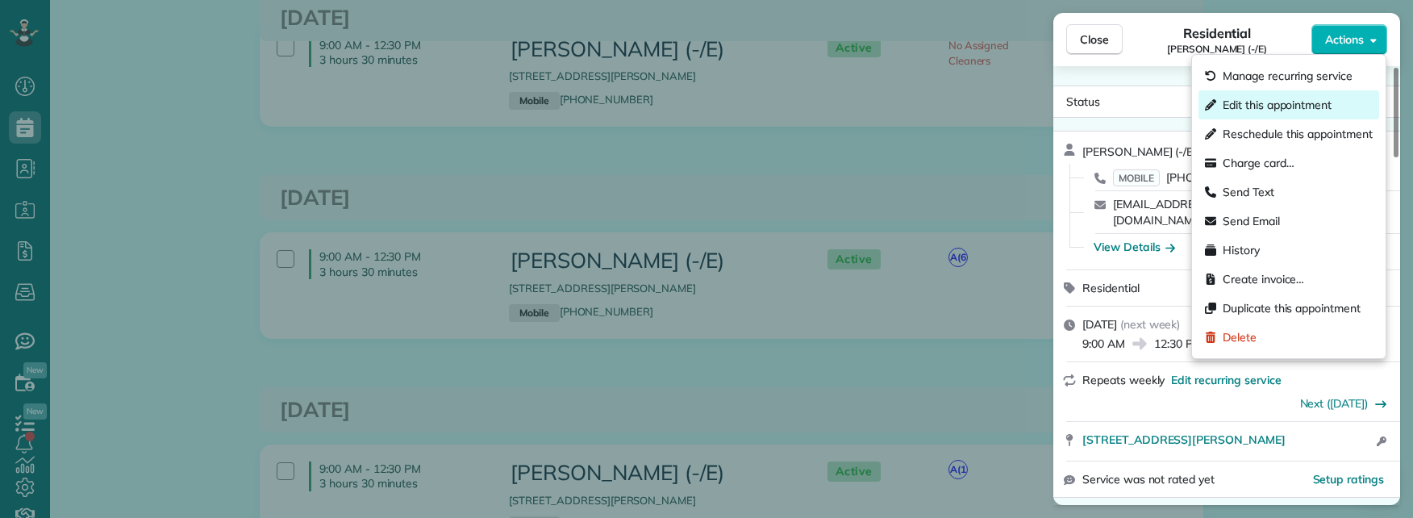
click at [1273, 102] on span "Edit this appointment" at bounding box center [1277, 105] width 109 height 16
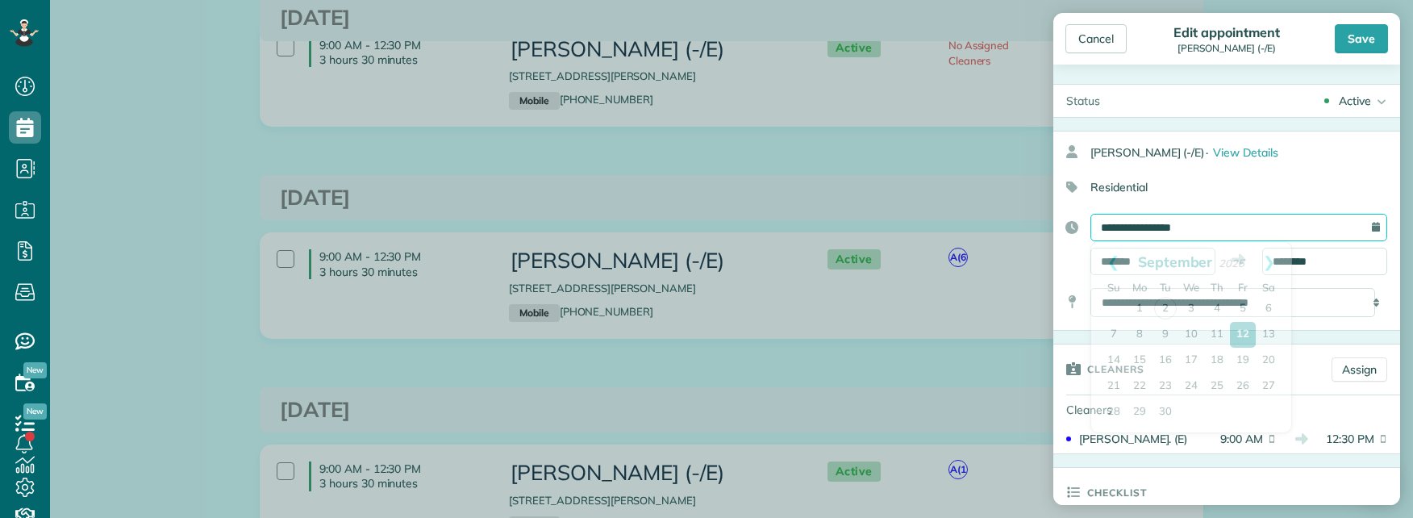
click at [1212, 224] on input "**********" at bounding box center [1239, 227] width 297 height 27
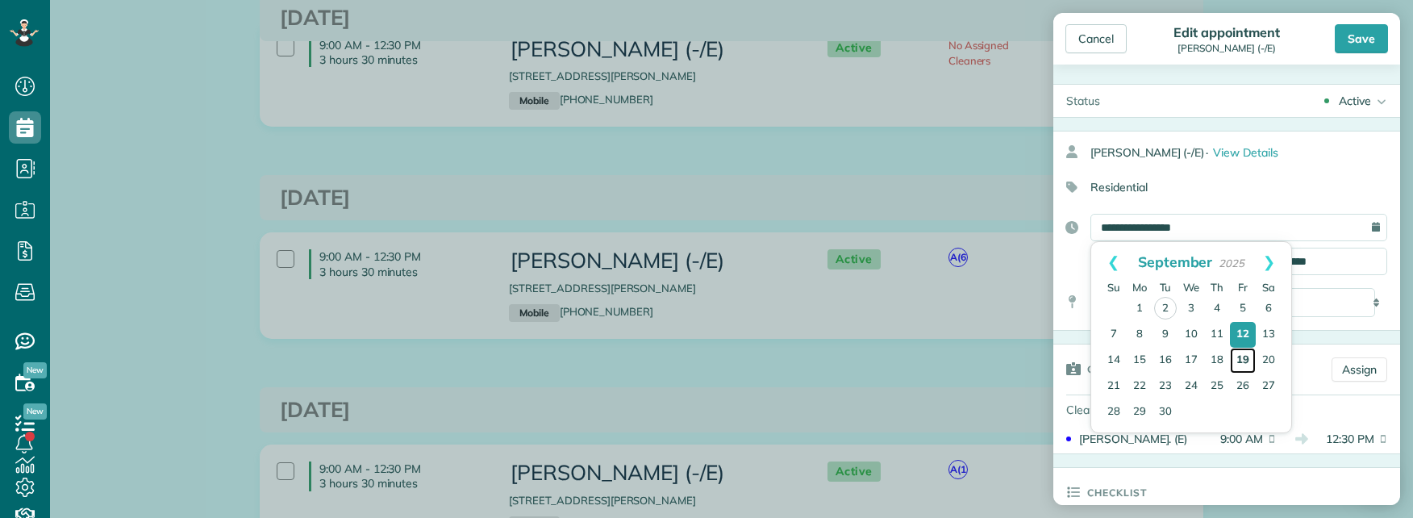
click at [1241, 355] on link "19" at bounding box center [1243, 361] width 26 height 26
type input "**********"
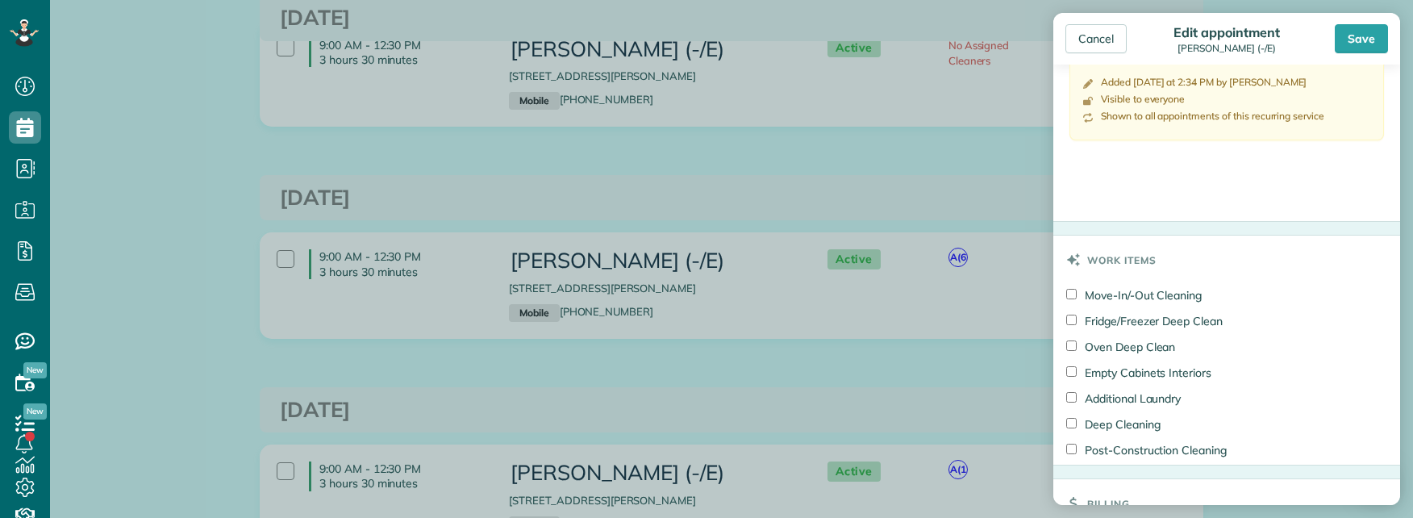
scroll to position [973, 0]
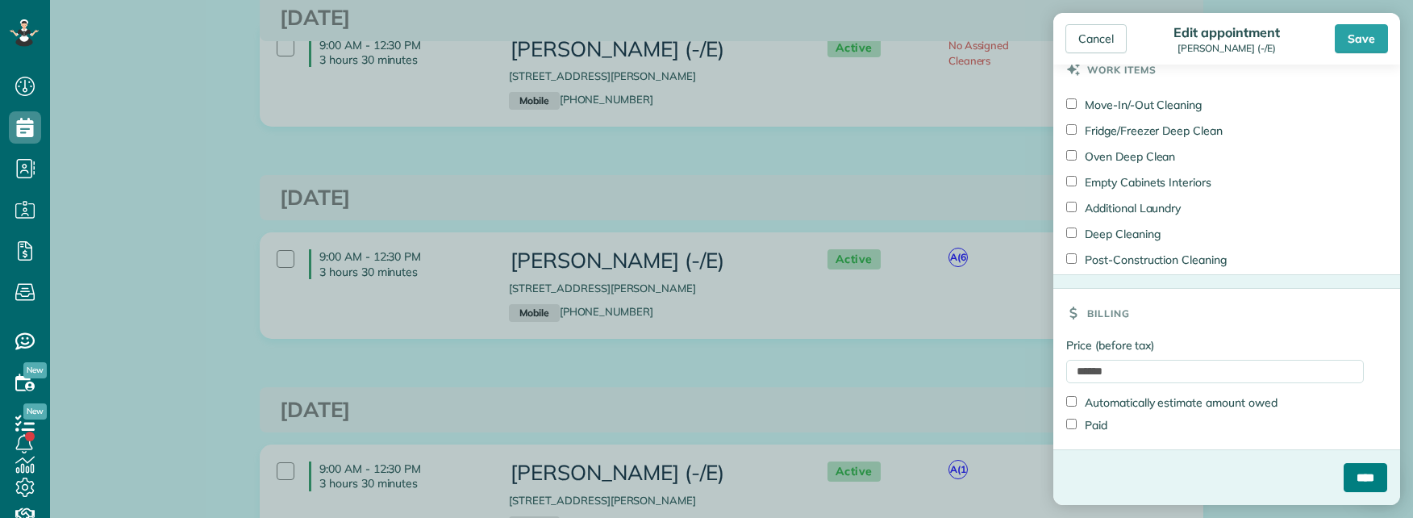
click at [1345, 477] on input "****" at bounding box center [1366, 477] width 44 height 29
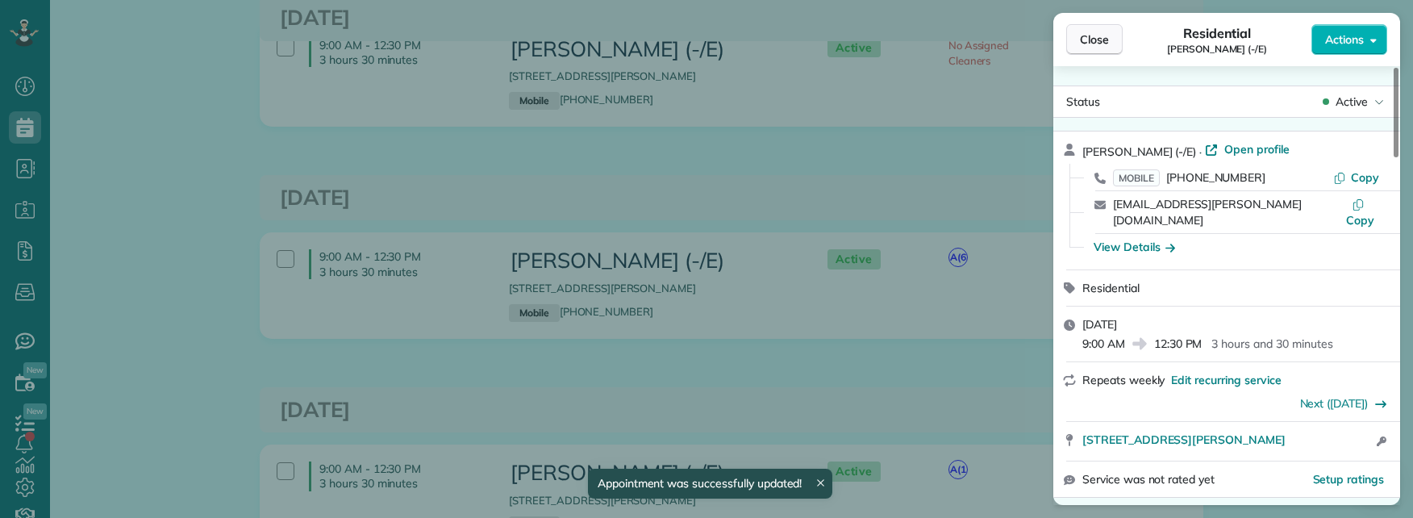
click at [1092, 35] on span "Close" at bounding box center [1094, 39] width 29 height 16
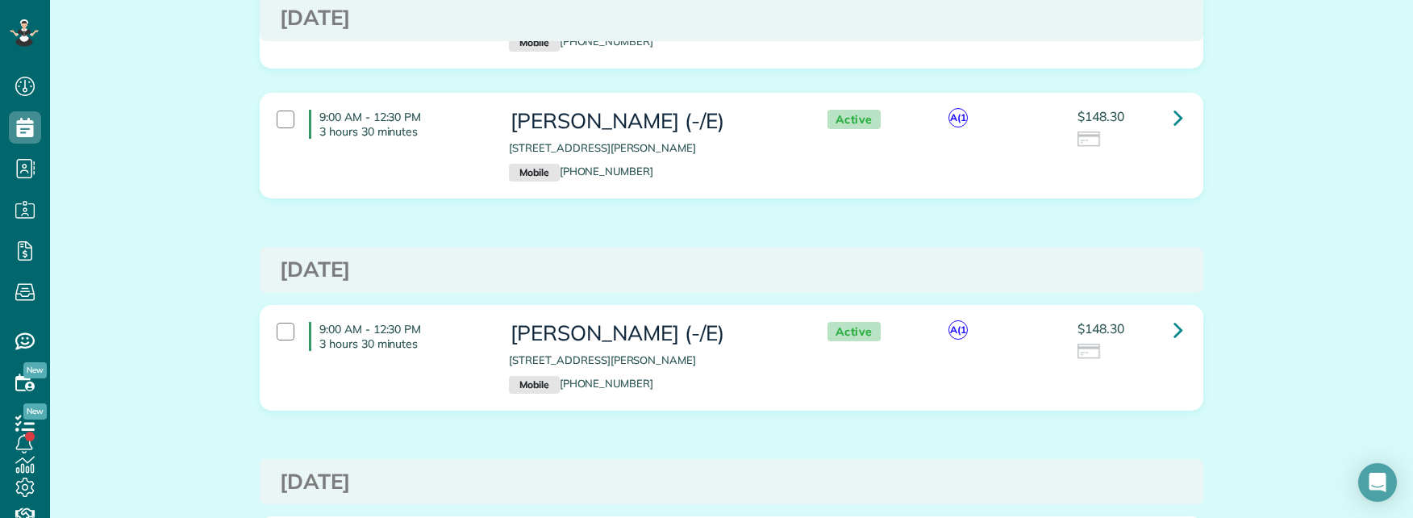
scroll to position [323, 0]
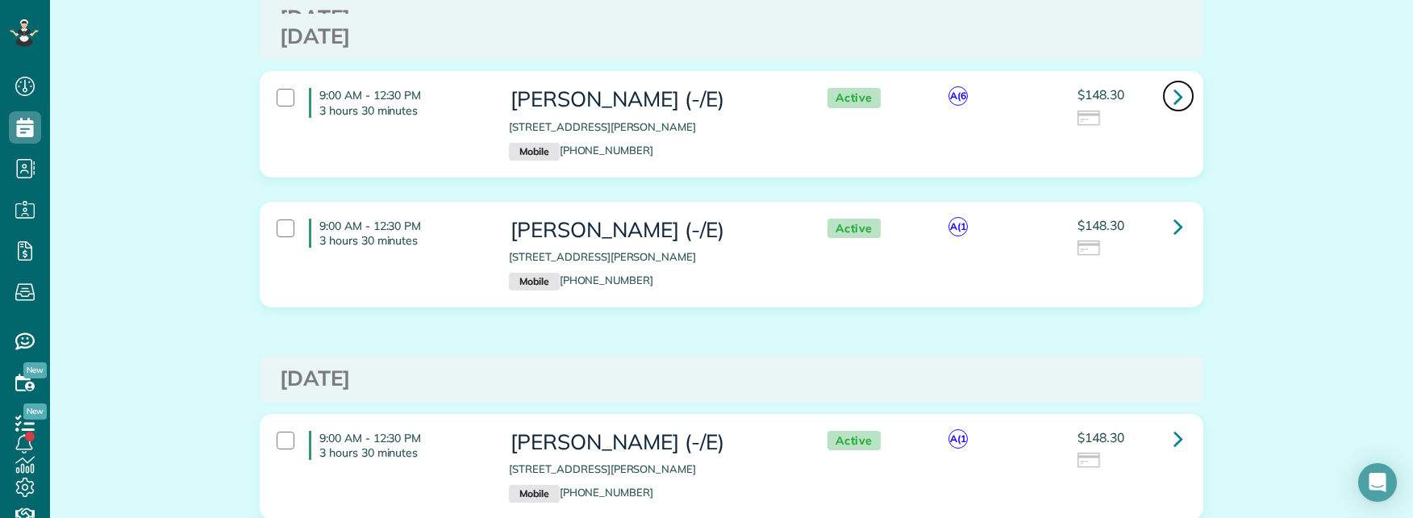
click at [1174, 96] on icon at bounding box center [1179, 96] width 10 height 28
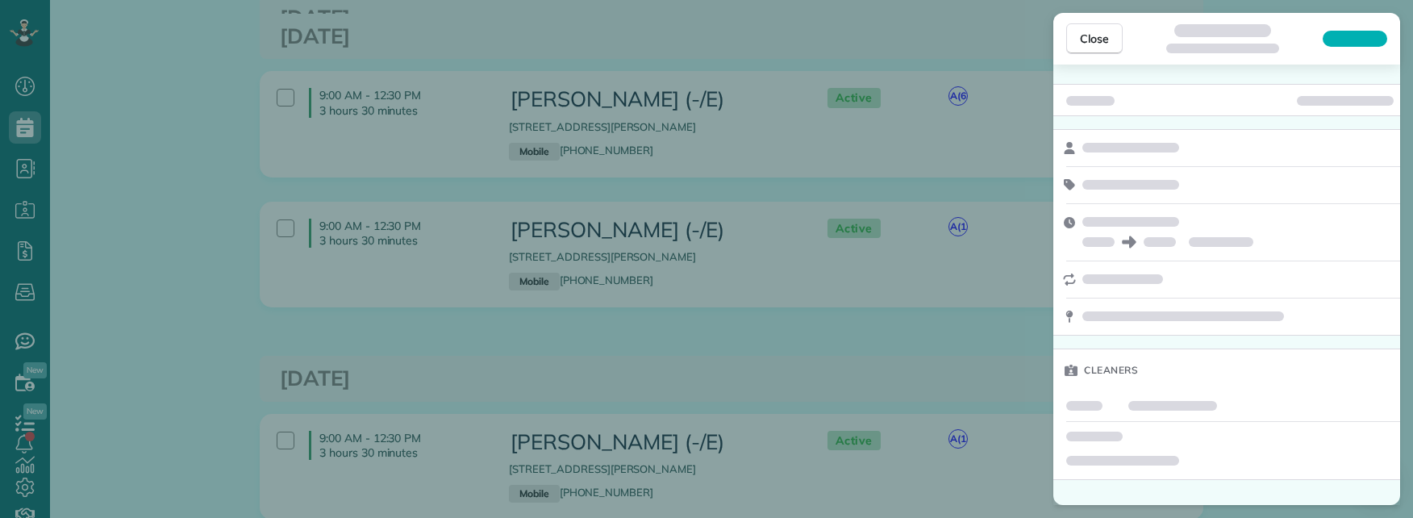
click at [174, 153] on div "Close Cleaners" at bounding box center [706, 259] width 1413 height 518
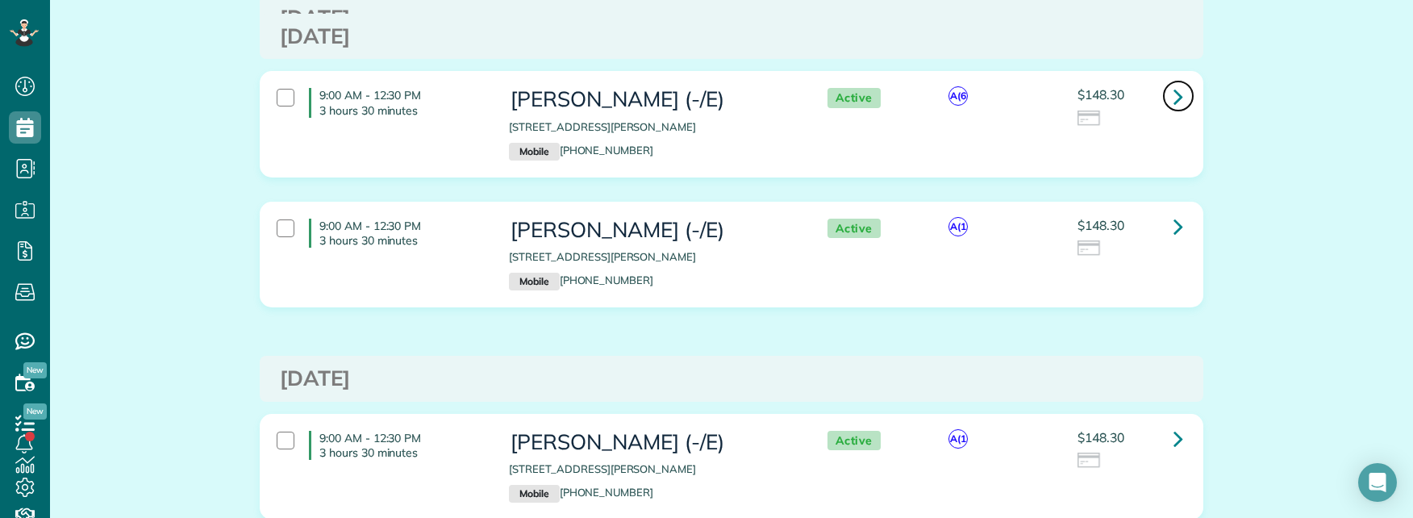
click at [1176, 98] on icon at bounding box center [1179, 96] width 10 height 28
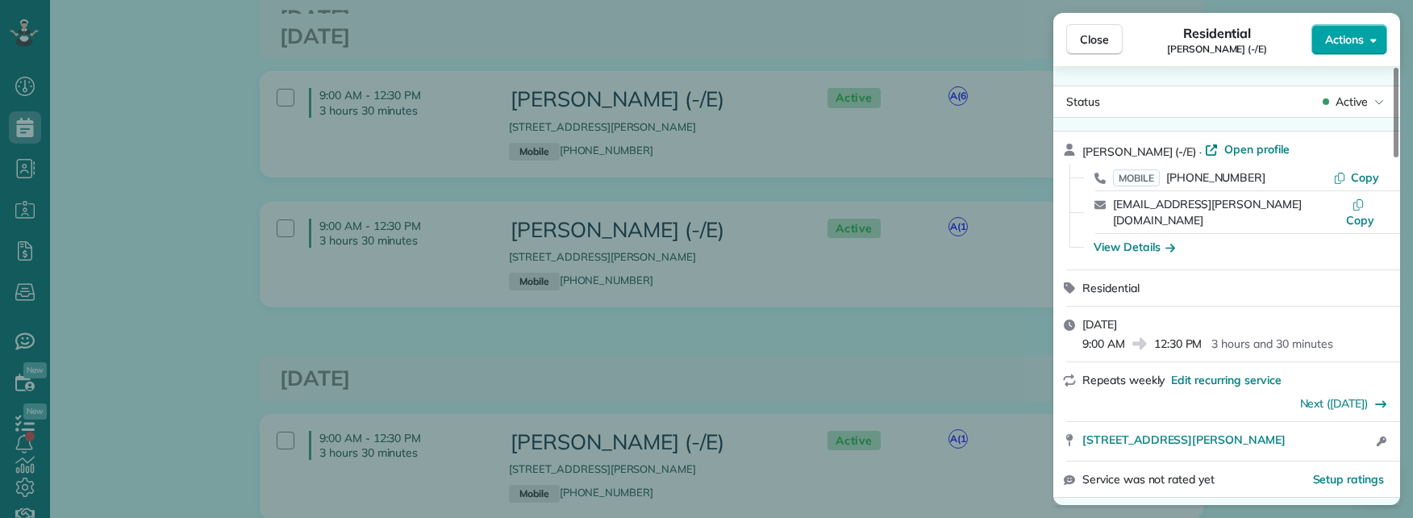
click at [1370, 41] on button "Actions" at bounding box center [1350, 39] width 76 height 31
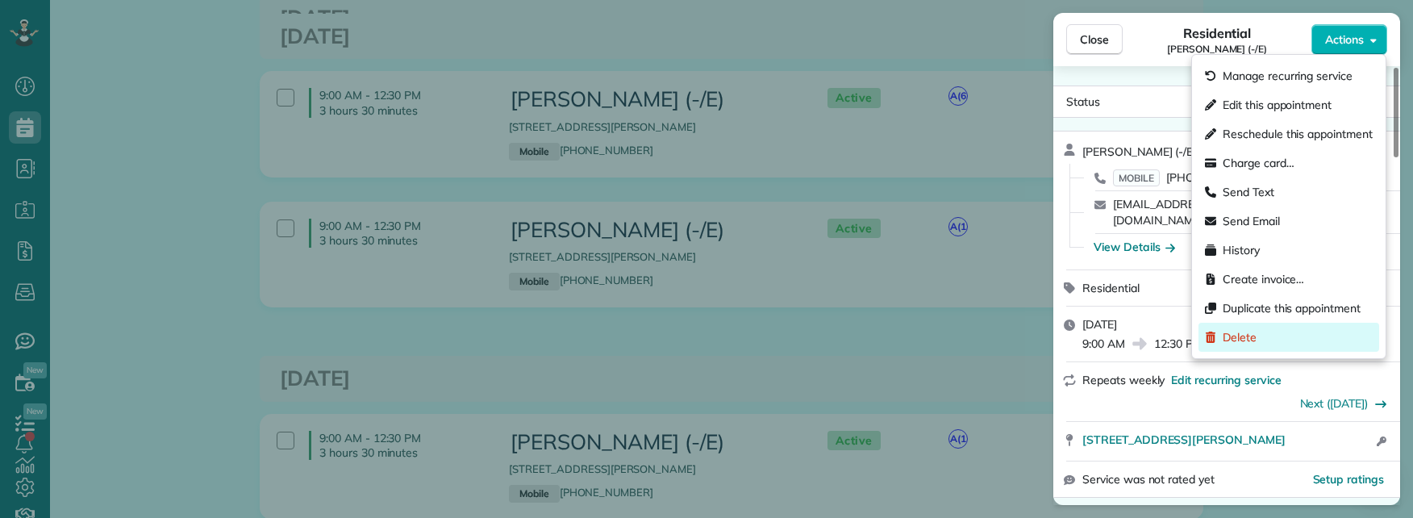
click at [1260, 336] on div "Delete" at bounding box center [1289, 337] width 181 height 29
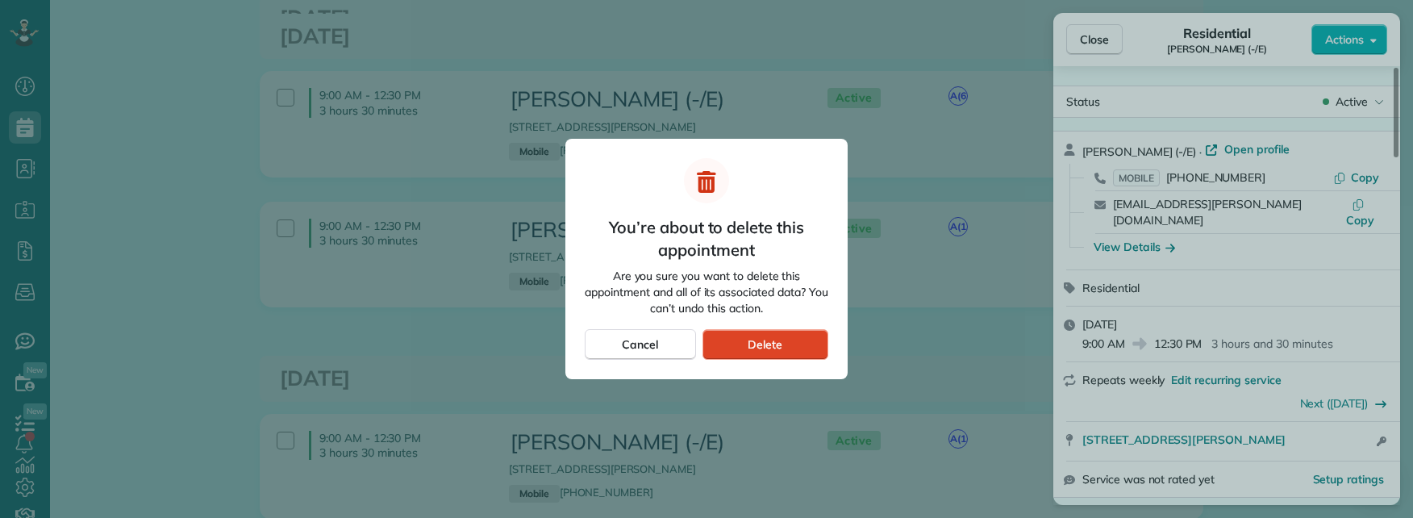
click at [774, 344] on span "Delete" at bounding box center [765, 344] width 35 height 16
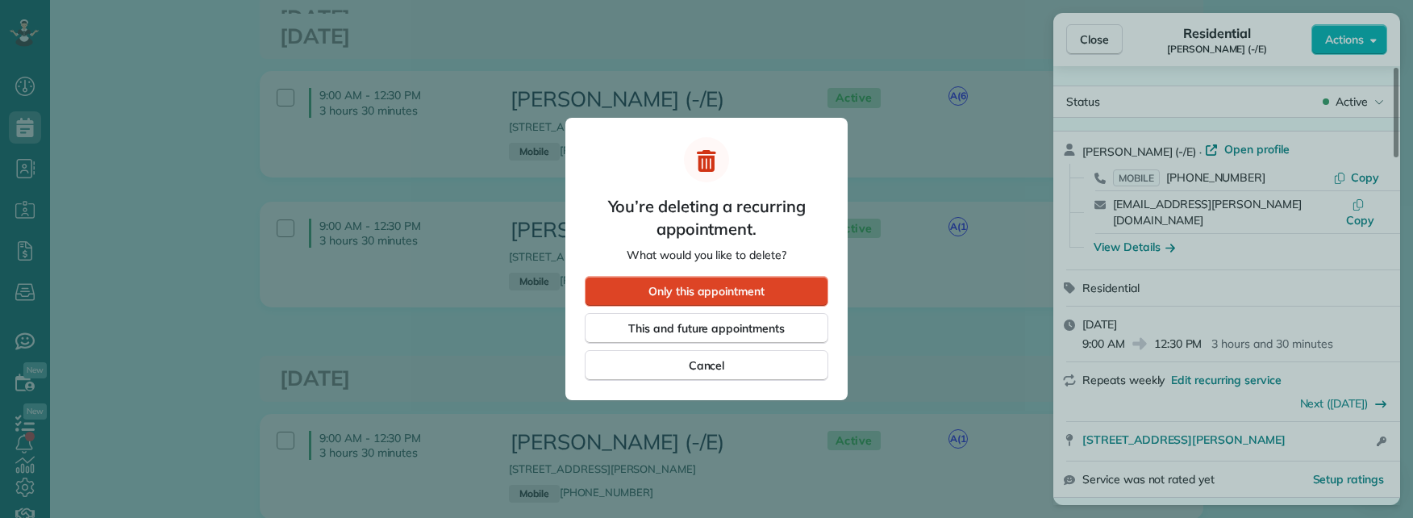
click at [737, 294] on span "Only this appointment" at bounding box center [707, 291] width 116 height 16
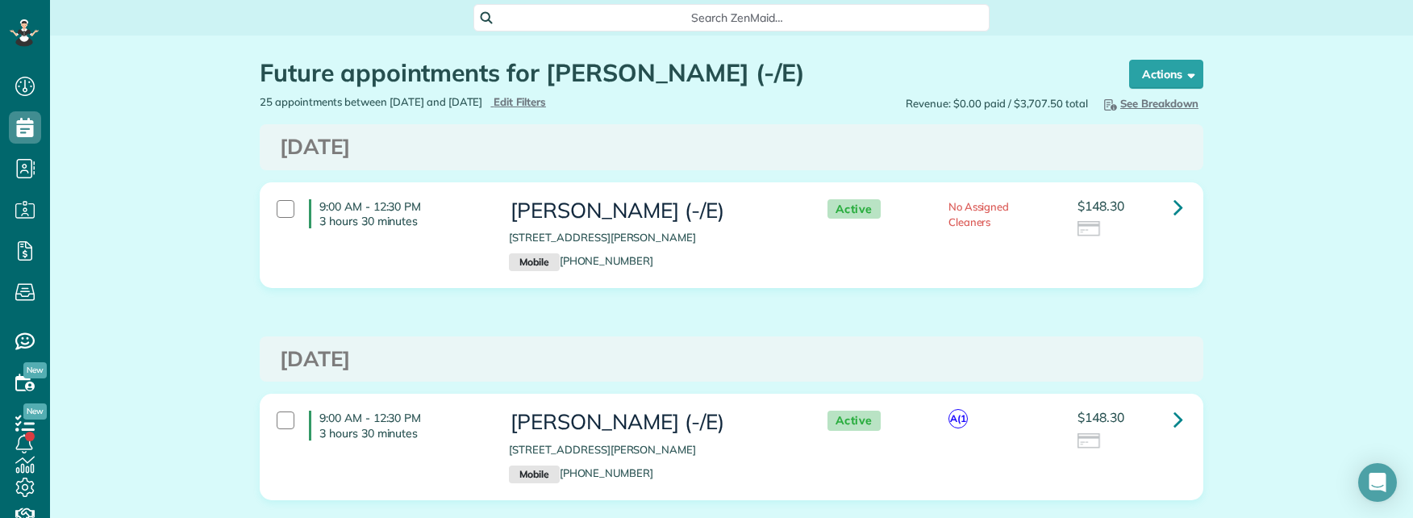
click at [678, 23] on span "Search ZenMaid…" at bounding box center [737, 18] width 490 height 16
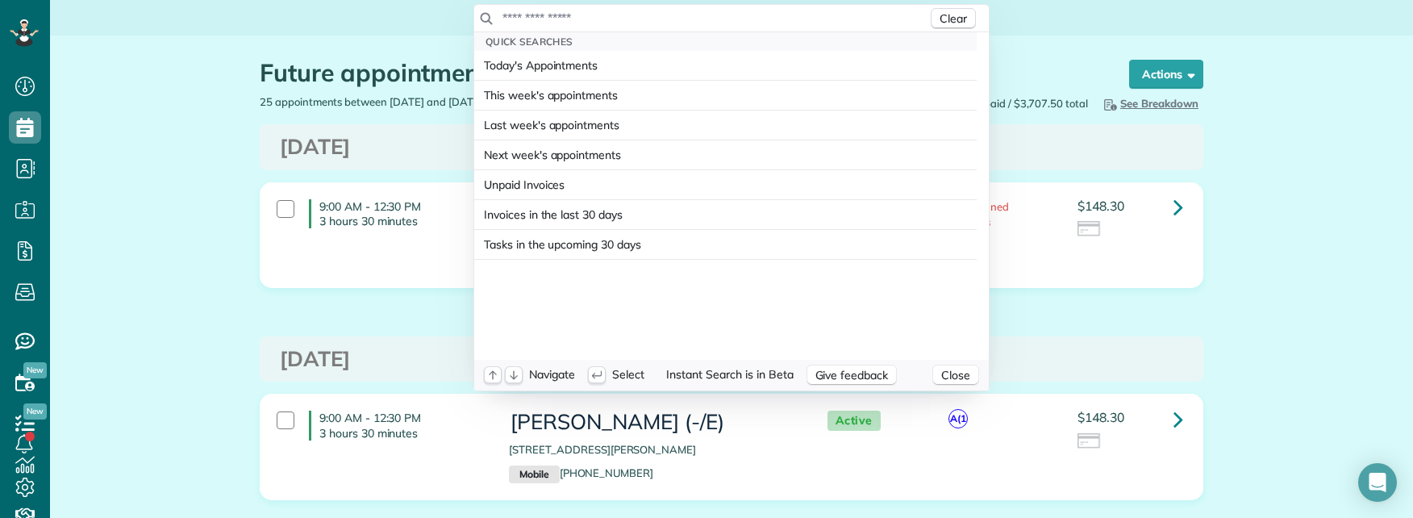
click at [674, 21] on input "text" at bounding box center [715, 18] width 426 height 16
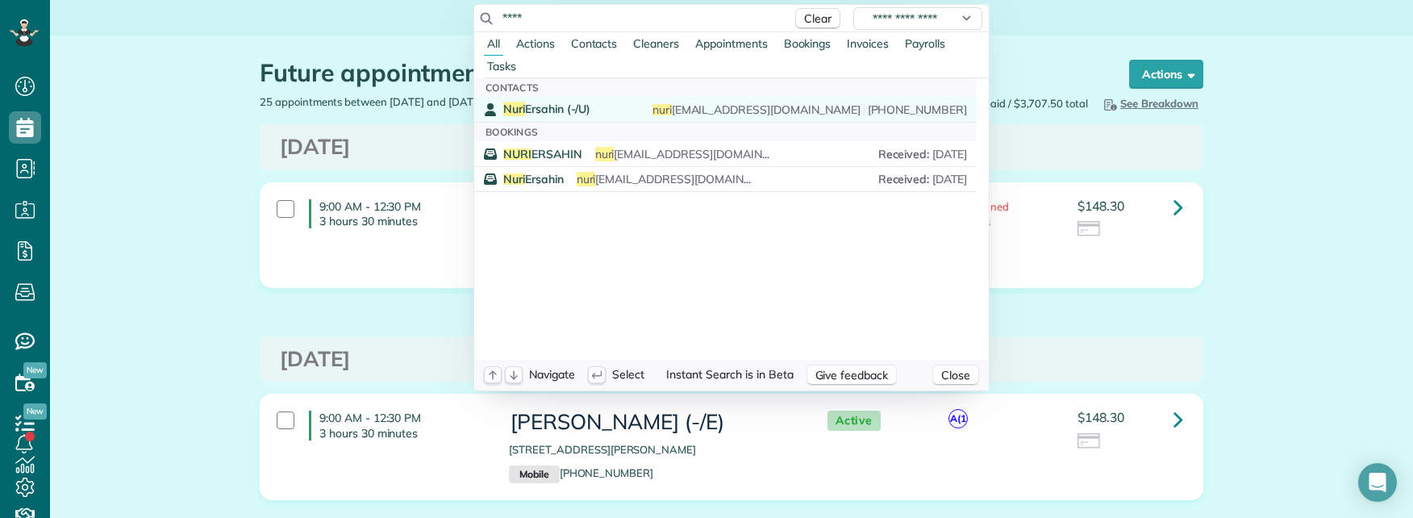
type input "****"
click at [590, 105] on div "[PERSON_NAME] (-/U) nuri [EMAIL_ADDRESS][DOMAIN_NAME] [PHONE_NUMBER]" at bounding box center [735, 109] width 464 height 15
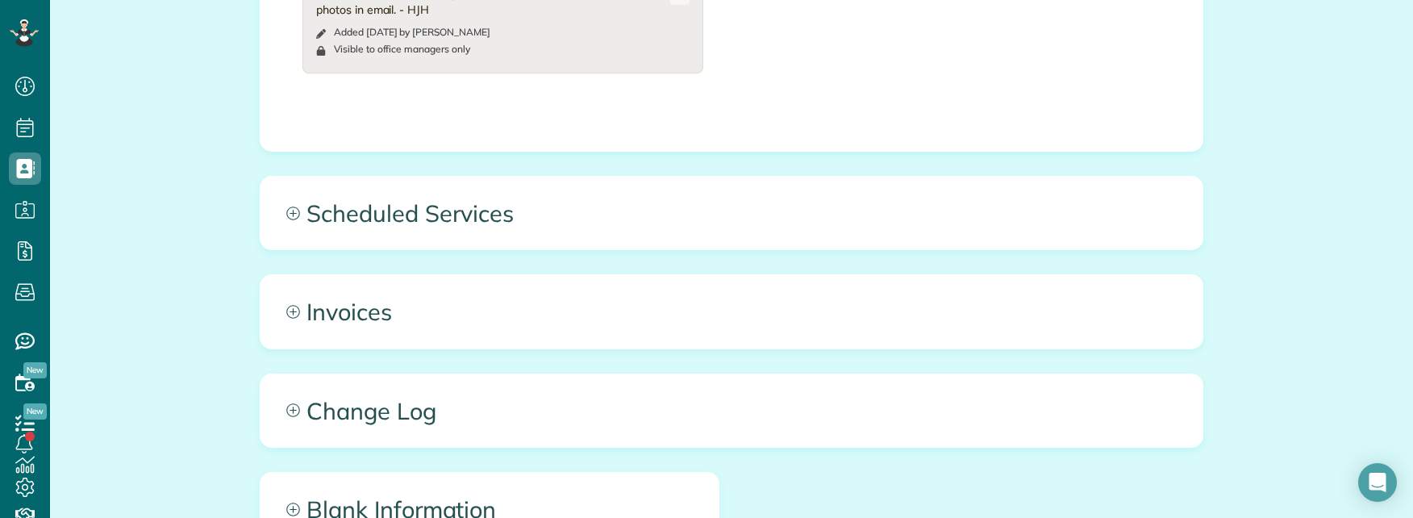
scroll to position [1291, 0]
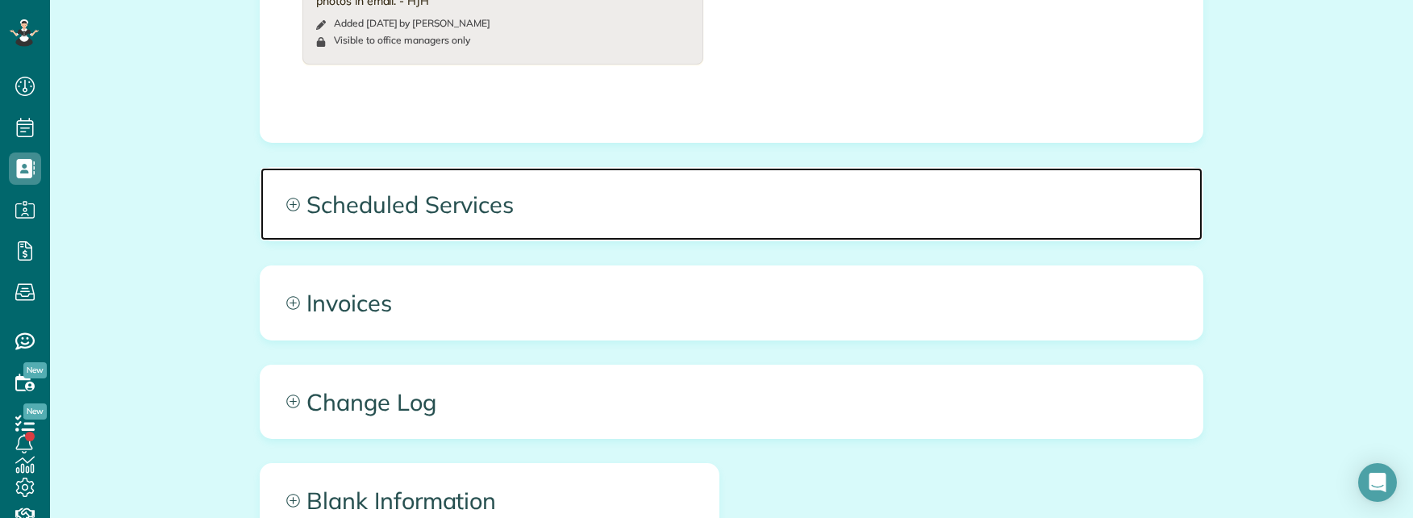
click at [668, 203] on span "Scheduled Services" at bounding box center [732, 204] width 942 height 73
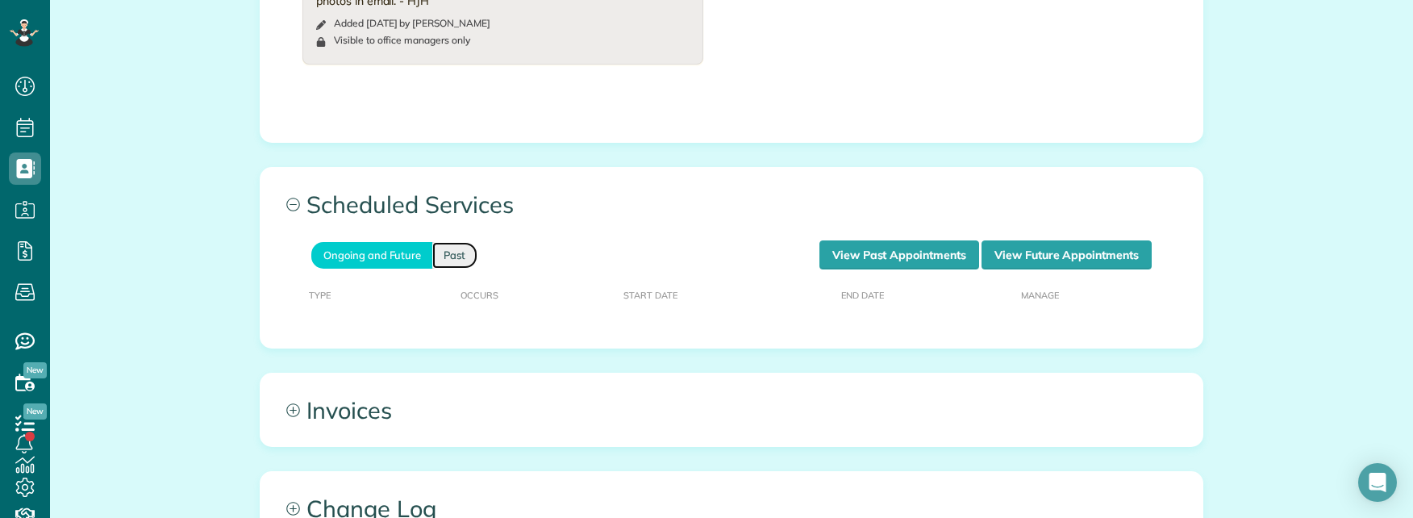
click at [442, 242] on link "Past" at bounding box center [454, 255] width 45 height 27
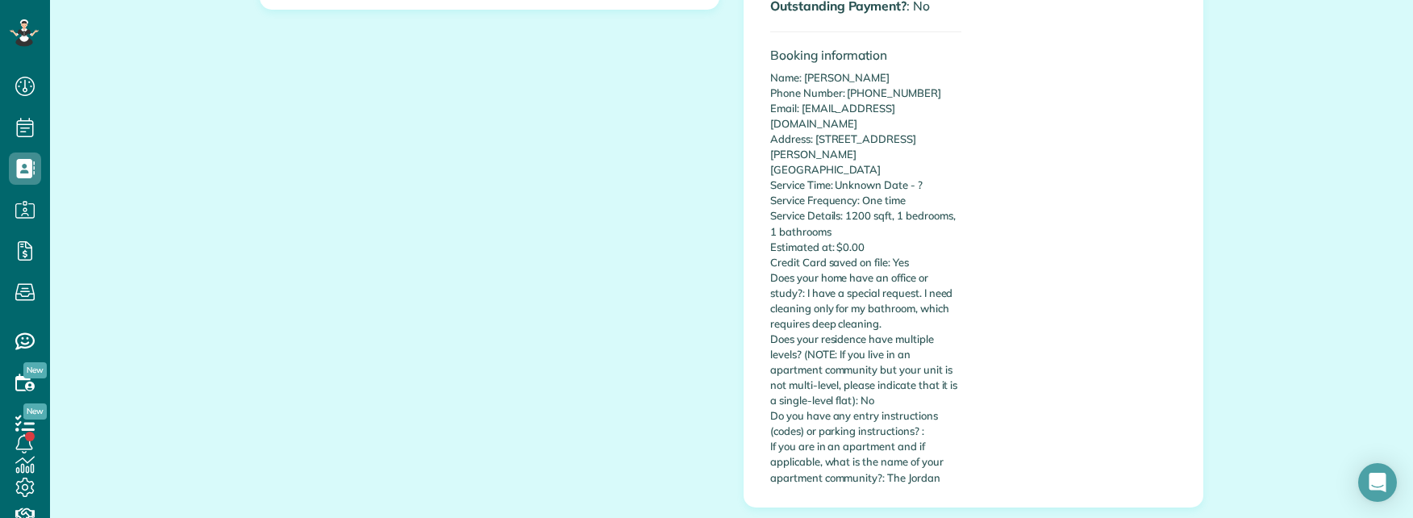
scroll to position [484, 0]
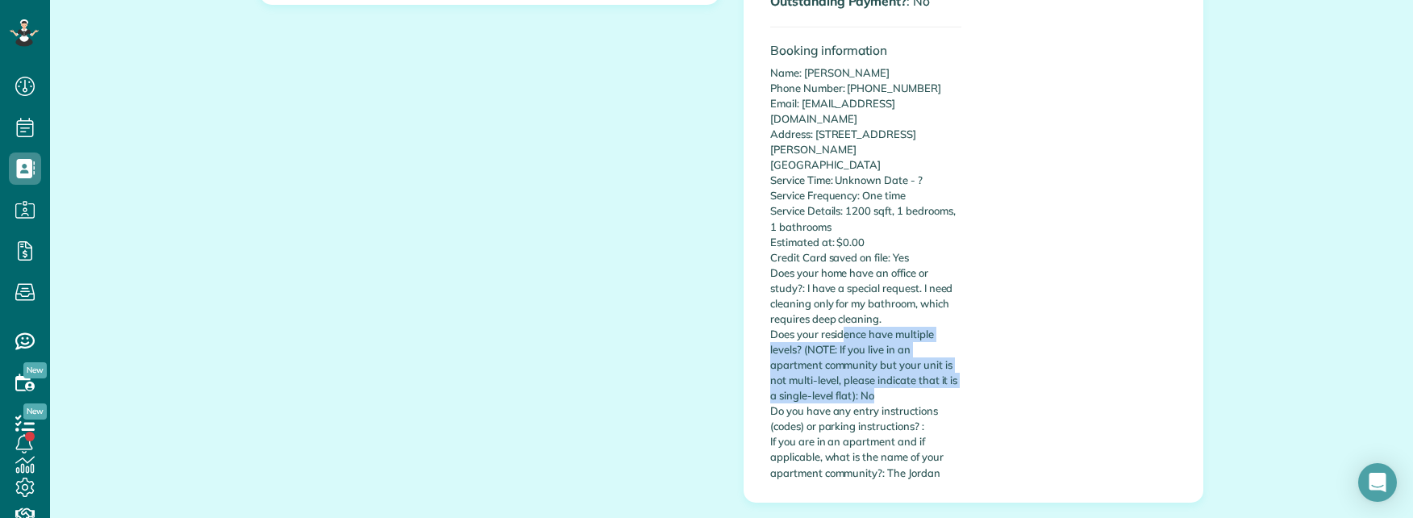
drag, startPoint x: 841, startPoint y: 315, endPoint x: 989, endPoint y: 385, distance: 163.1
click at [989, 385] on div "Custom Fields Building/Office Hours : The Jordan by Windsor Apartments - 9:30 A…" at bounding box center [973, 129] width 431 height 720
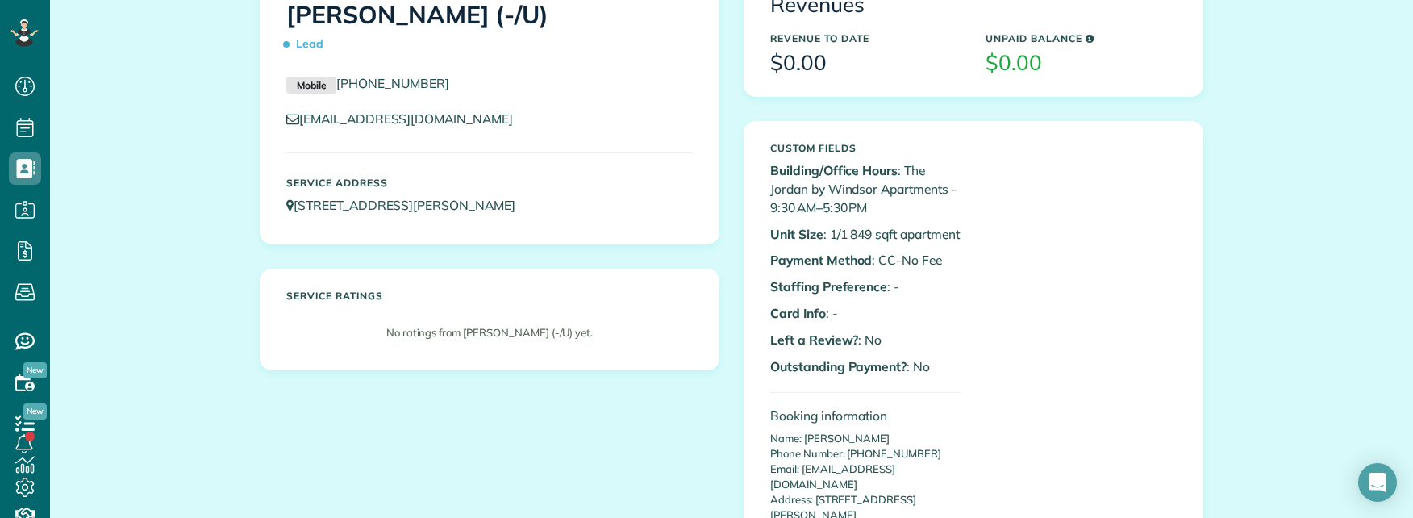
scroll to position [0, 0]
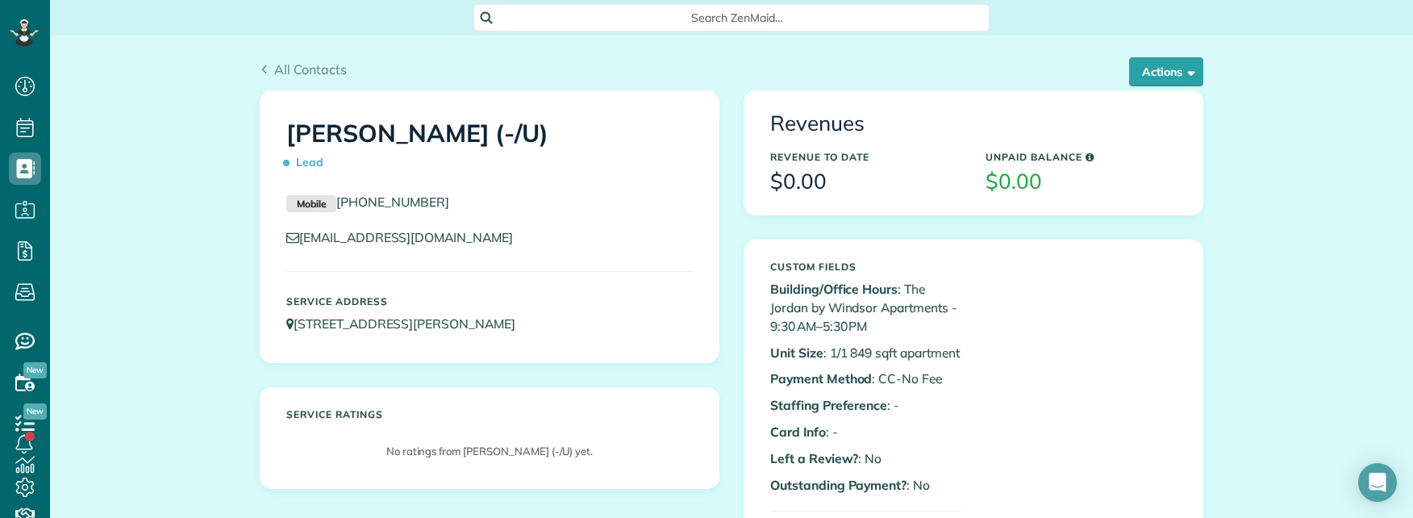
drag, startPoint x: 695, startPoint y: 34, endPoint x: 699, endPoint y: 22, distance: 12.5
click at [695, 32] on div "Search ZenMaid…" at bounding box center [731, 17] width 1363 height 35
click at [700, 17] on span "Search ZenMaid…" at bounding box center [737, 18] width 490 height 16
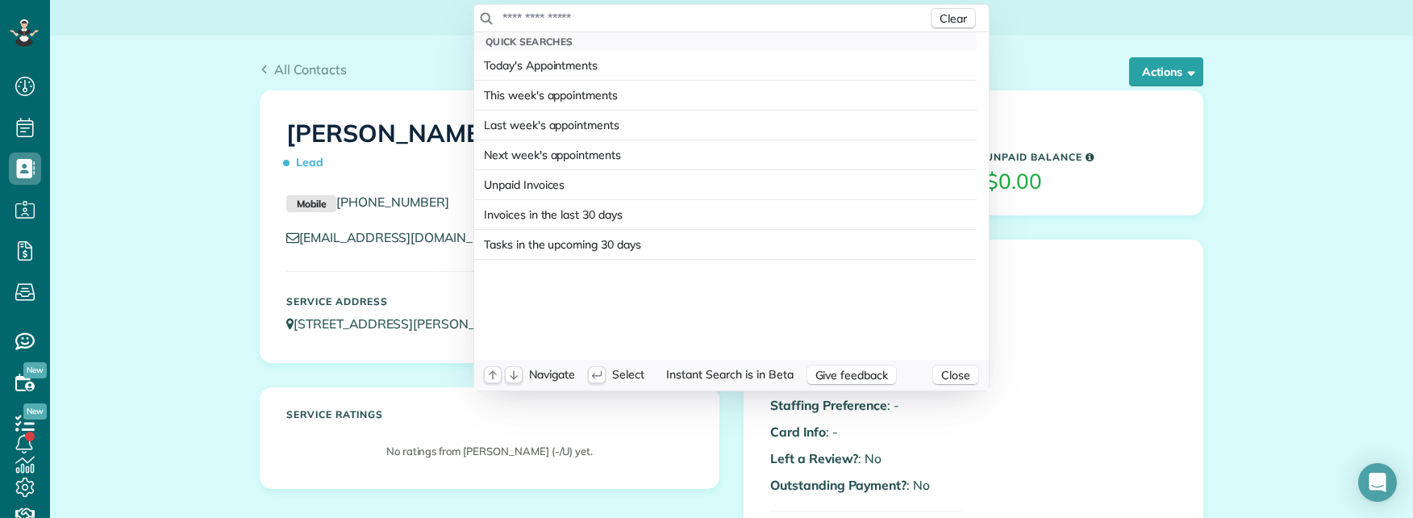
click at [665, 18] on input "text" at bounding box center [715, 18] width 426 height 16
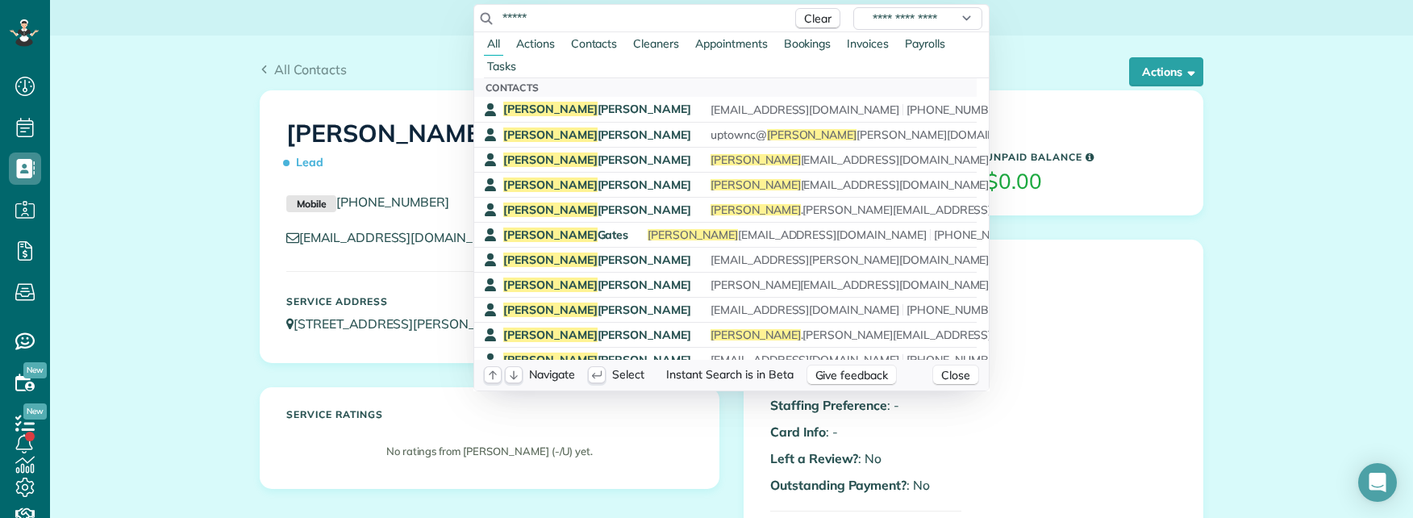
drag, startPoint x: 521, startPoint y: 14, endPoint x: 443, endPoint y: 10, distance: 78.3
click at [443, 10] on html "Dashboard Scheduling Calendar View List View Dispatch View - Weekly scheduling …" at bounding box center [706, 259] width 1413 height 518
paste input "*******"
drag, startPoint x: 537, startPoint y: 19, endPoint x: 574, endPoint y: 18, distance: 36.3
click at [574, 18] on input "**********" at bounding box center [643, 18] width 282 height 16
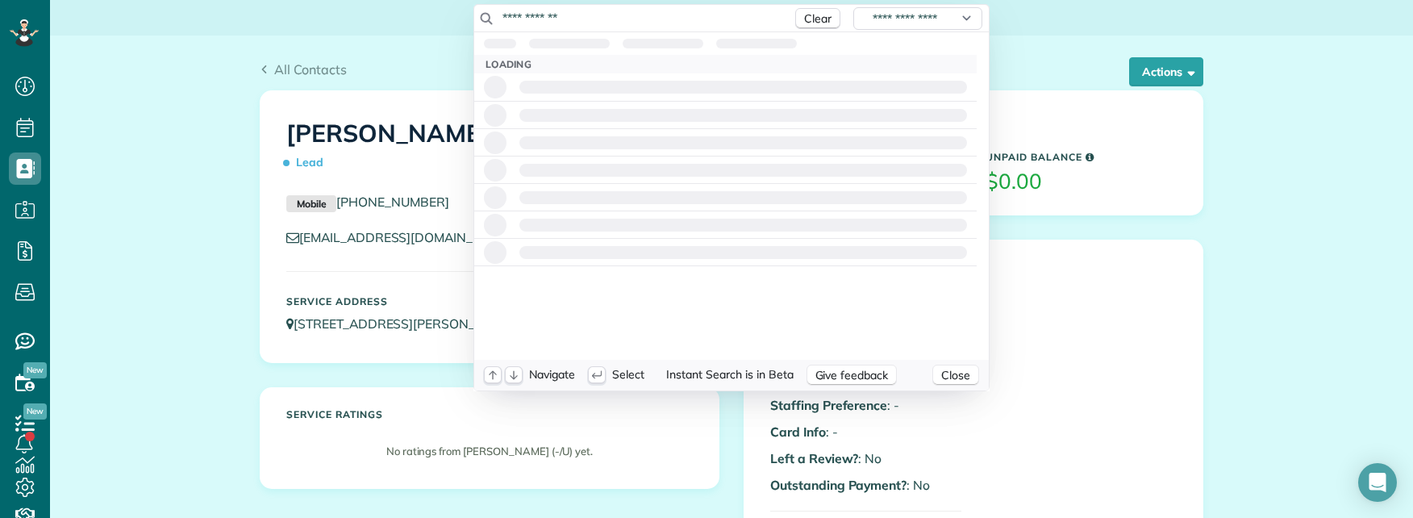
click at [508, 15] on input "**********" at bounding box center [643, 18] width 282 height 16
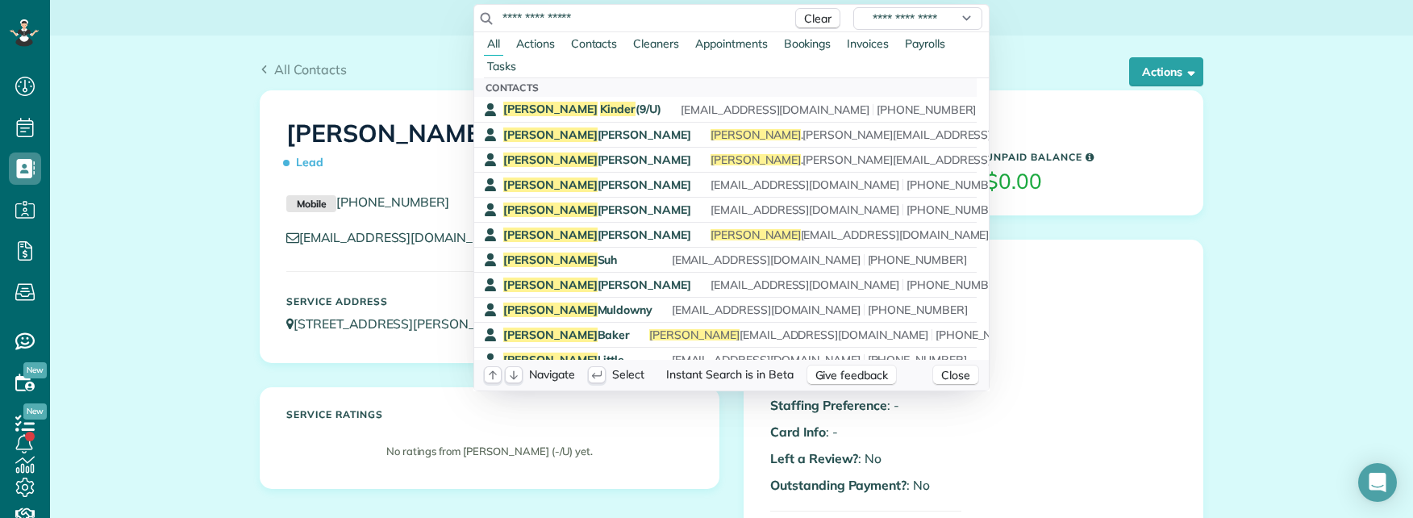
drag, startPoint x: 500, startPoint y: 19, endPoint x: 485, endPoint y: 17, distance: 15.4
click at [485, 17] on div "**********" at bounding box center [731, 18] width 515 height 27
type input "**********"
click at [617, 105] on div "Jennifer Kinder (9/U) jamorrow@prodigy.net (214) 356-7590" at bounding box center [737, 109] width 468 height 15
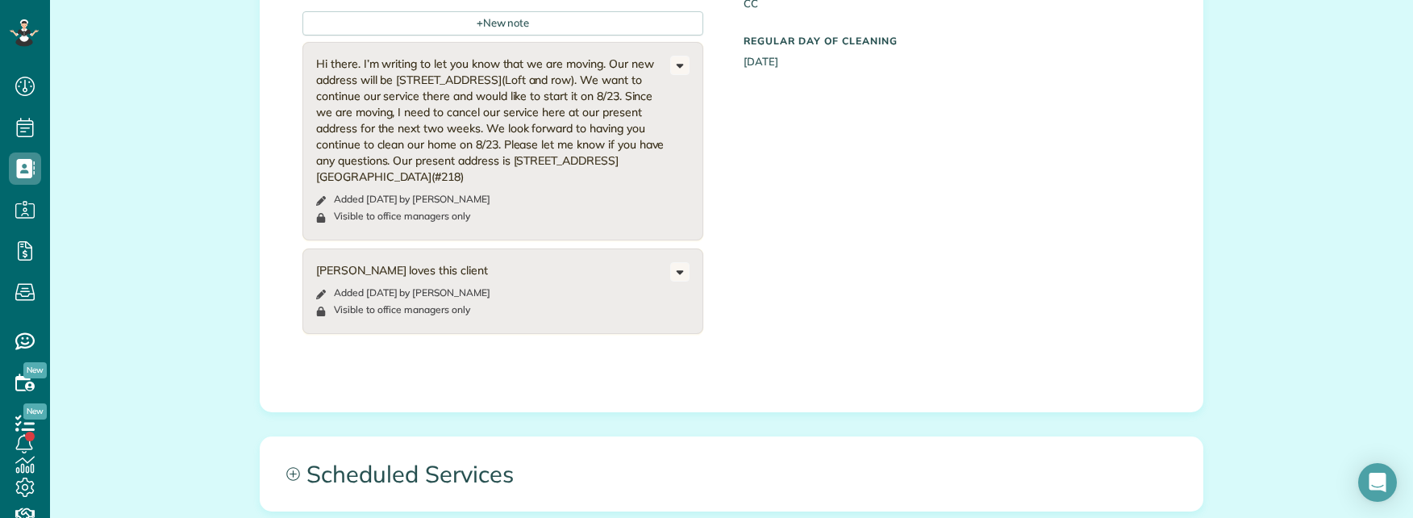
scroll to position [1291, 0]
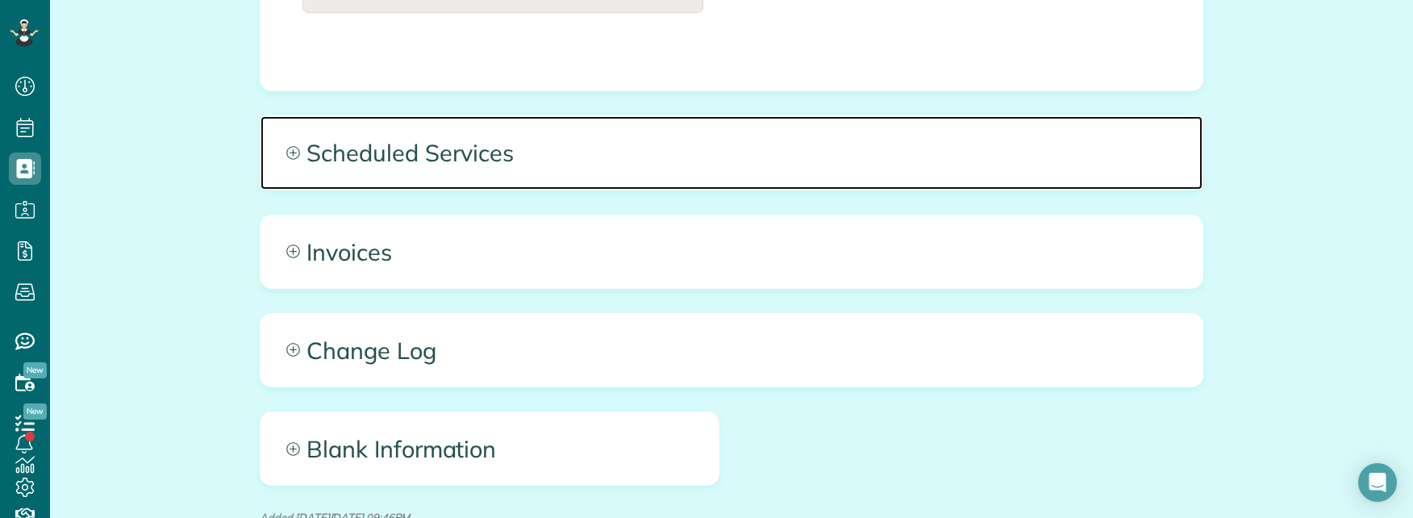
click at [656, 116] on span "Scheduled Services" at bounding box center [732, 152] width 942 height 73
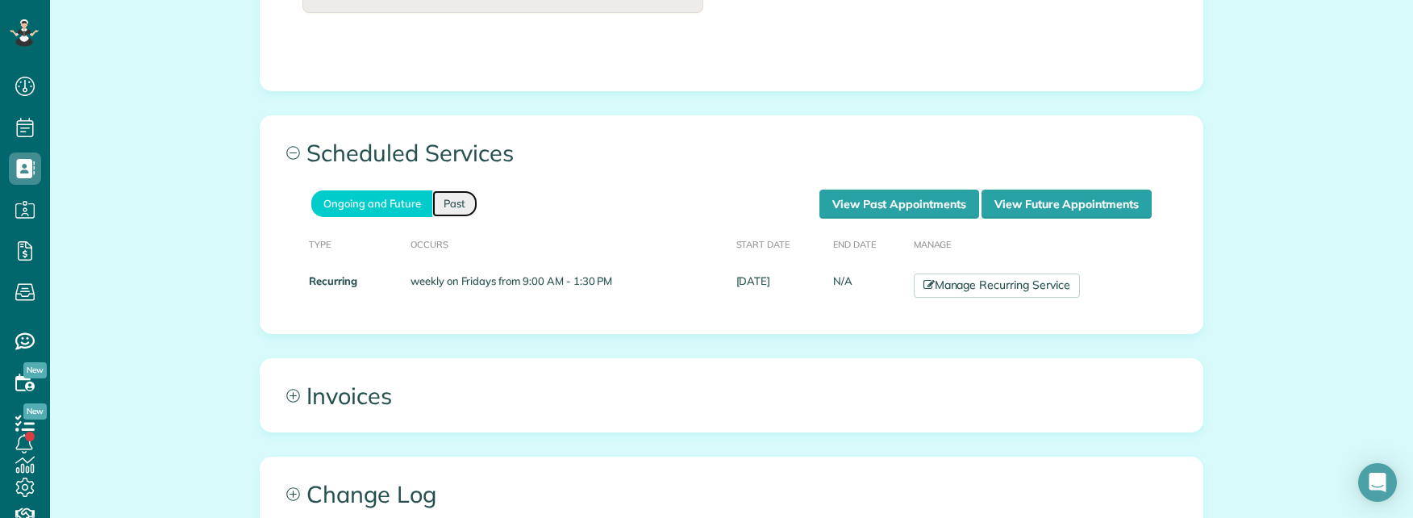
click at [446, 190] on link "Past" at bounding box center [454, 203] width 45 height 27
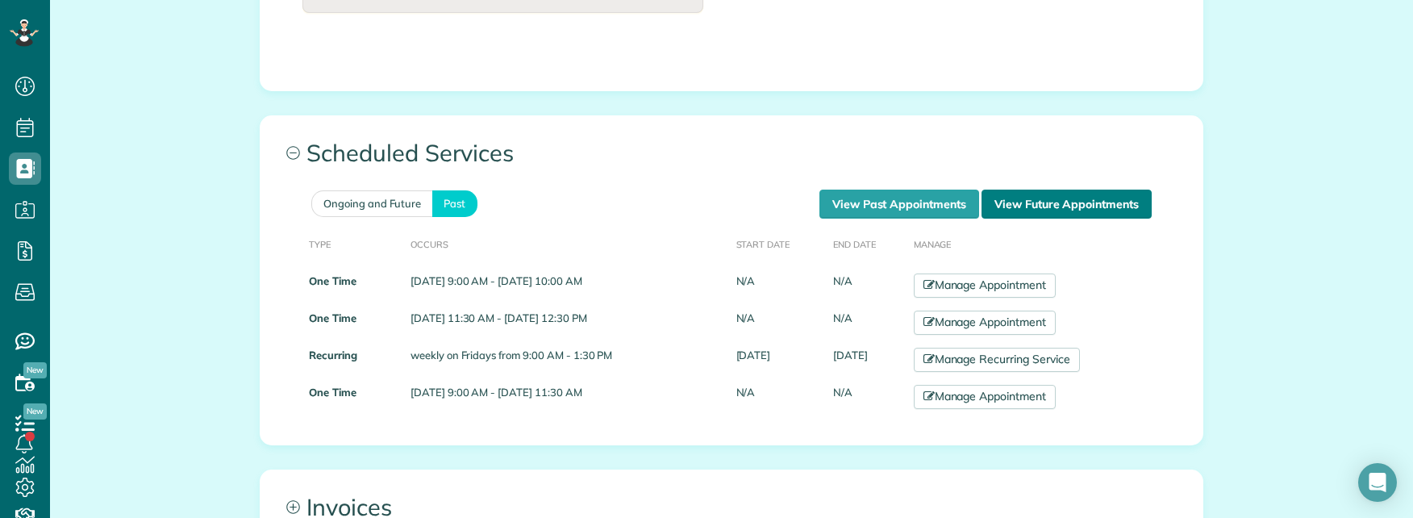
click at [1037, 190] on link "View Future Appointments" at bounding box center [1067, 204] width 170 height 29
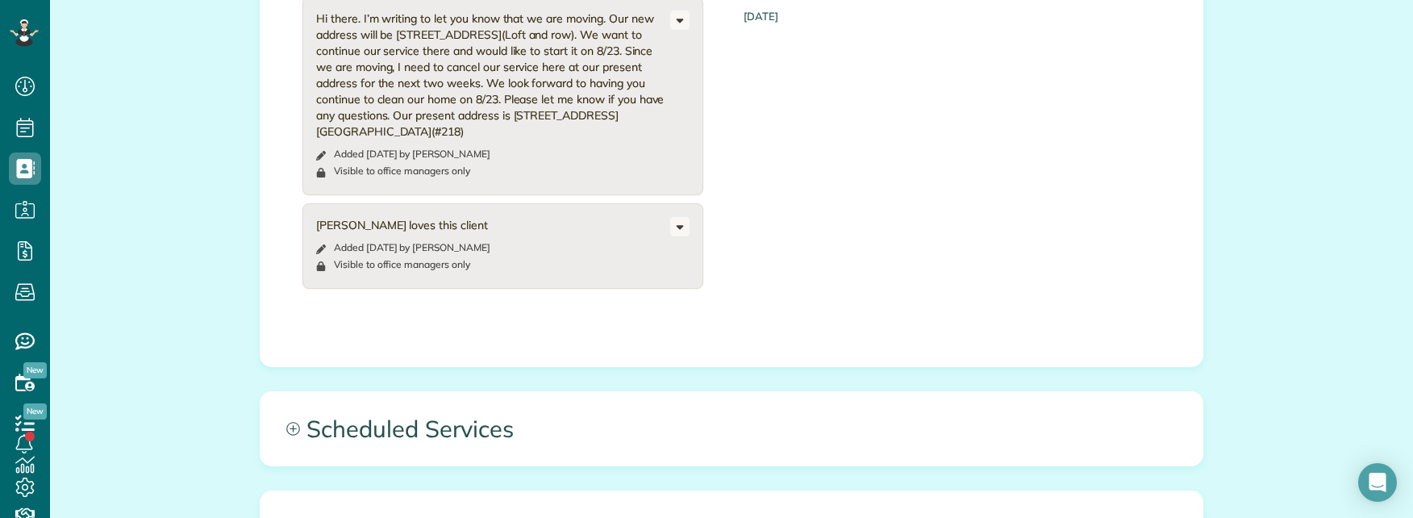
scroll to position [1036, 0]
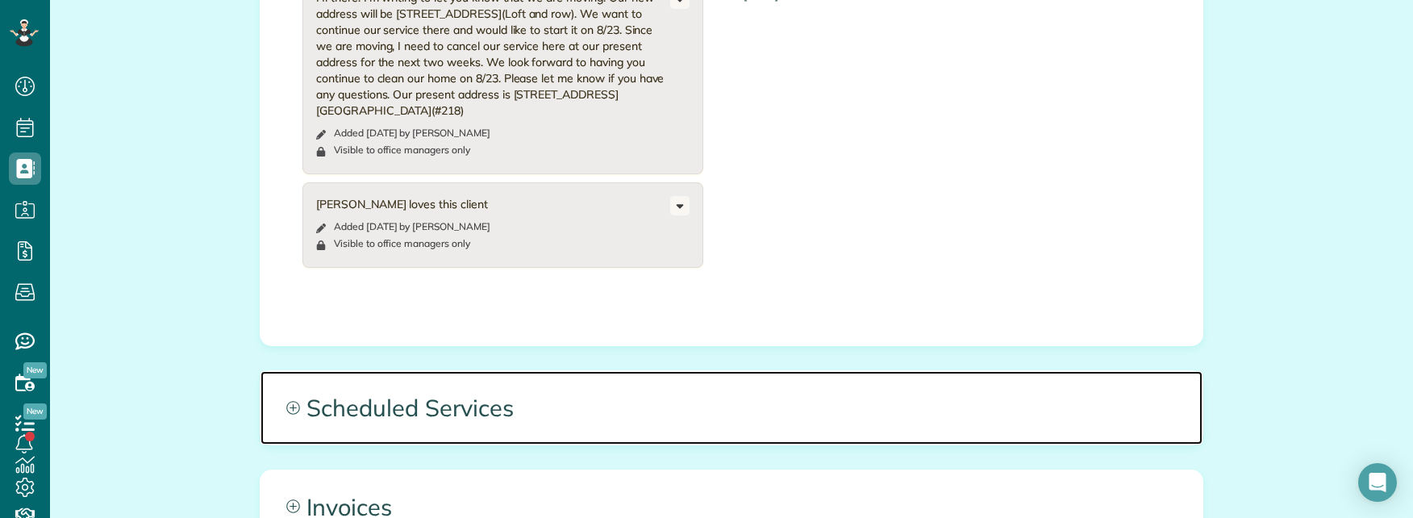
click at [593, 371] on span "Scheduled Services" at bounding box center [732, 407] width 942 height 73
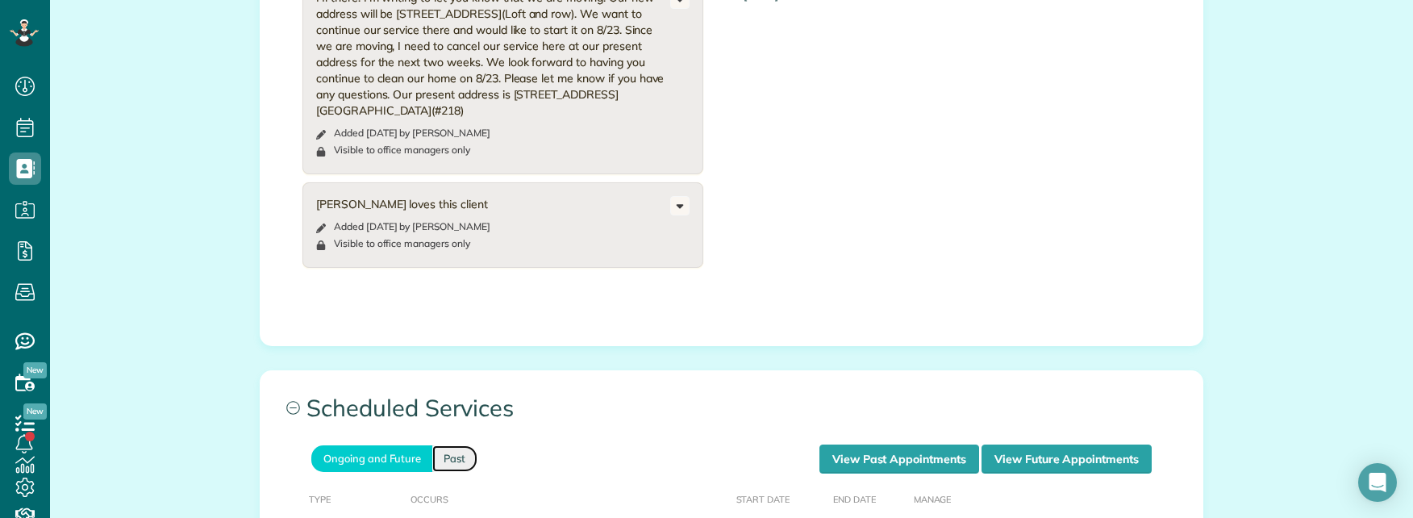
click at [457, 445] on link "Past" at bounding box center [454, 458] width 45 height 27
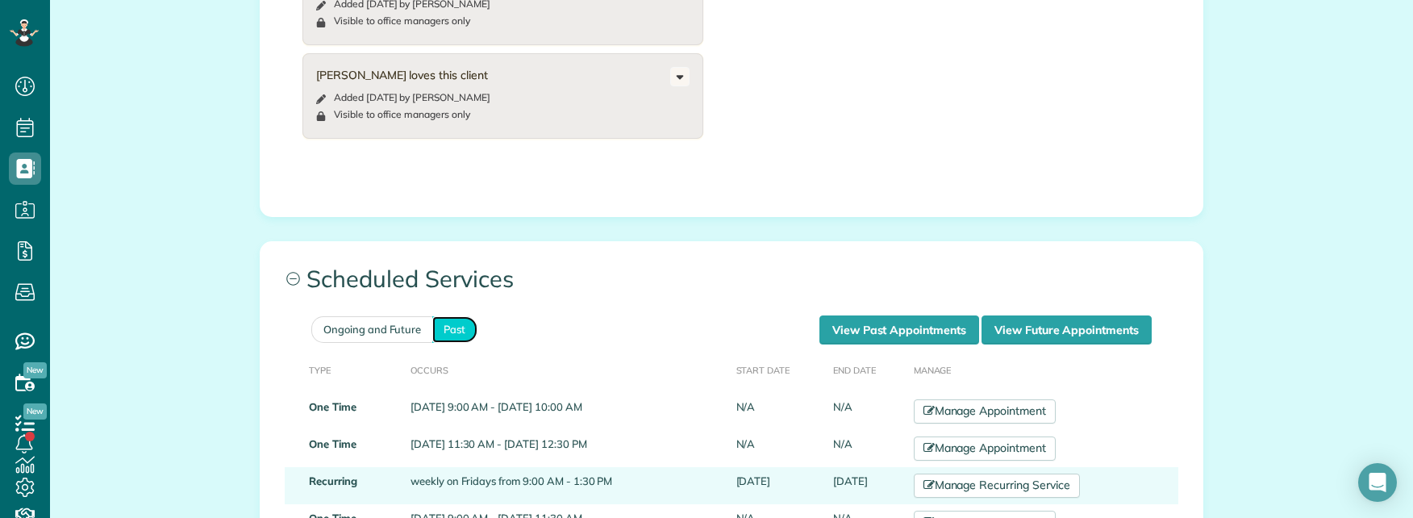
scroll to position [1197, 0]
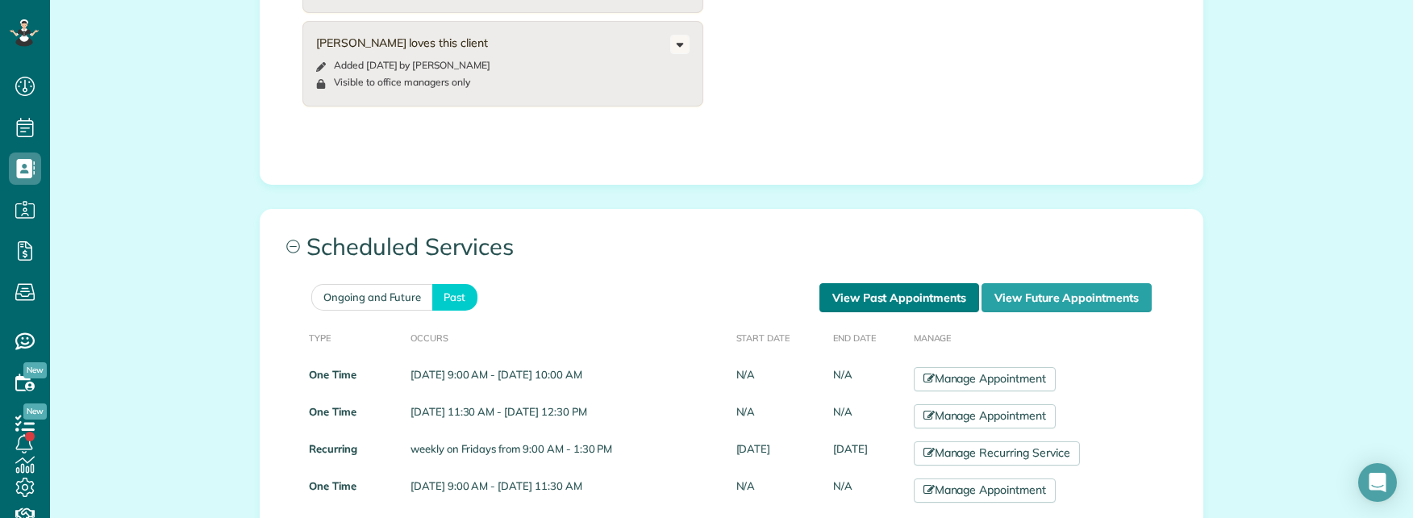
click at [929, 283] on link "View Past Appointments" at bounding box center [900, 297] width 160 height 29
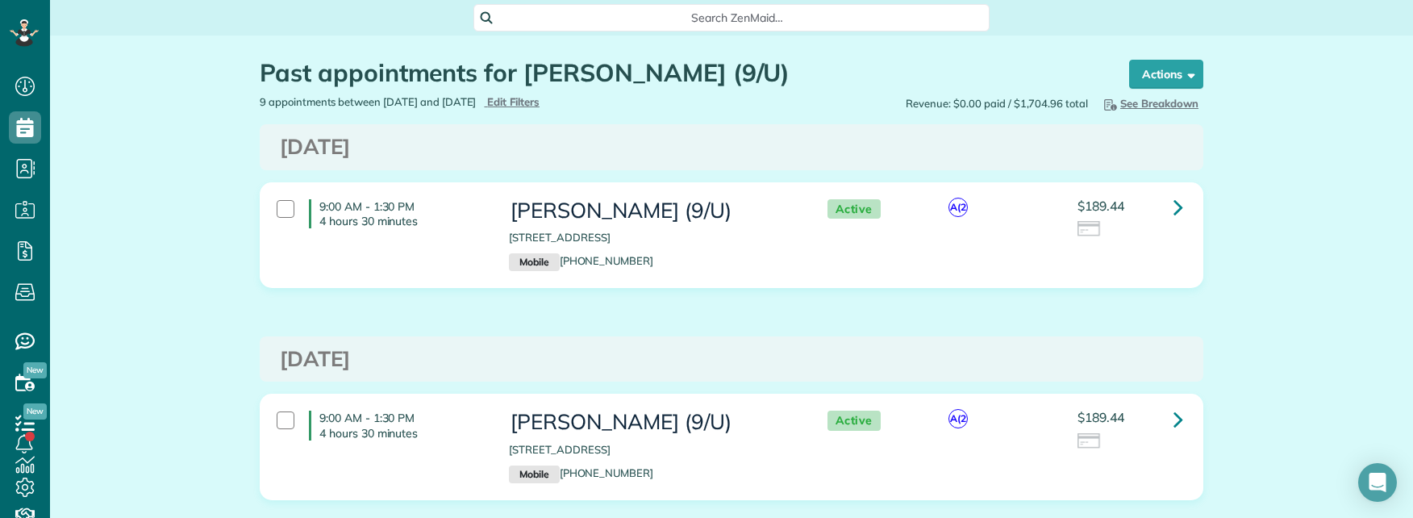
click at [682, 19] on span "Search ZenMaid…" at bounding box center [737, 18] width 490 height 16
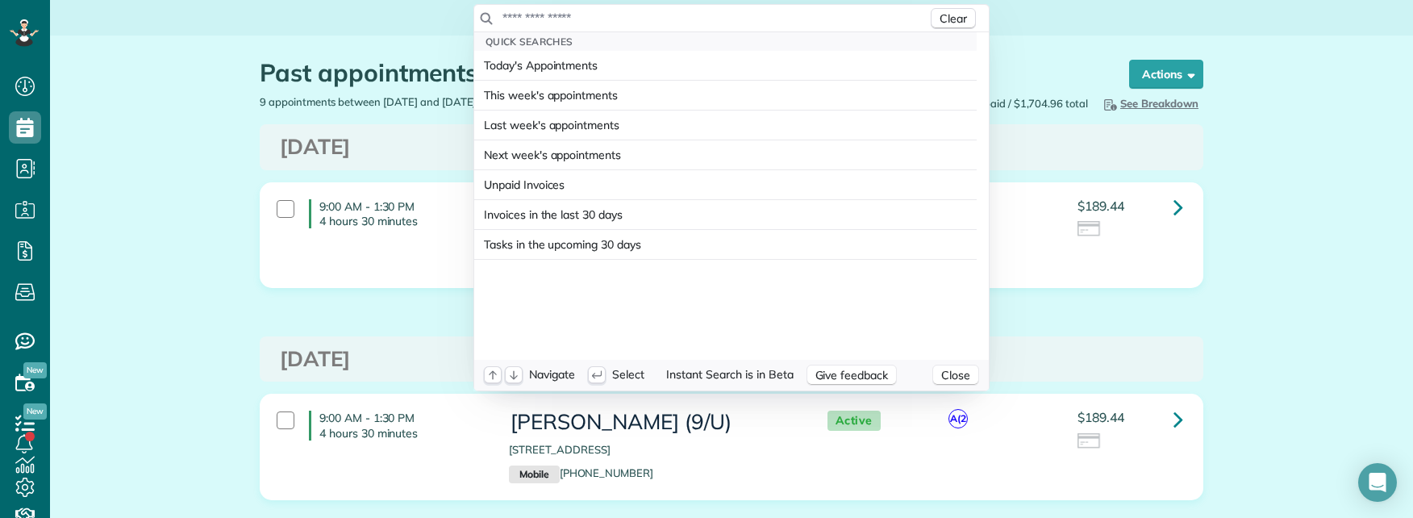
click at [682, 19] on input "text" at bounding box center [715, 18] width 426 height 16
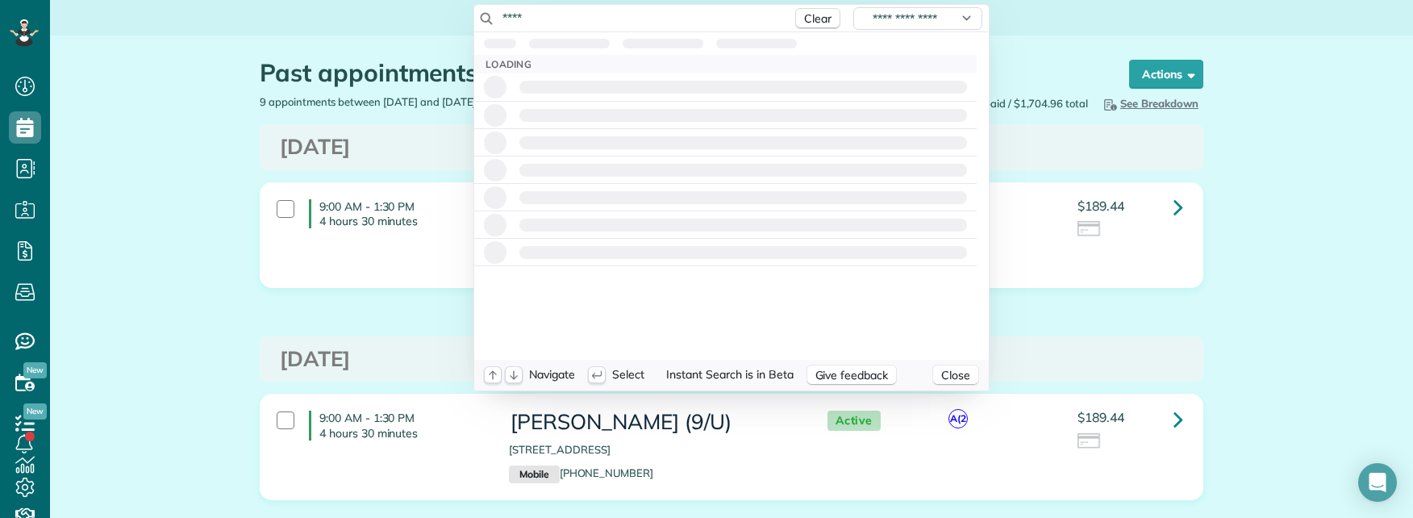
type input "****"
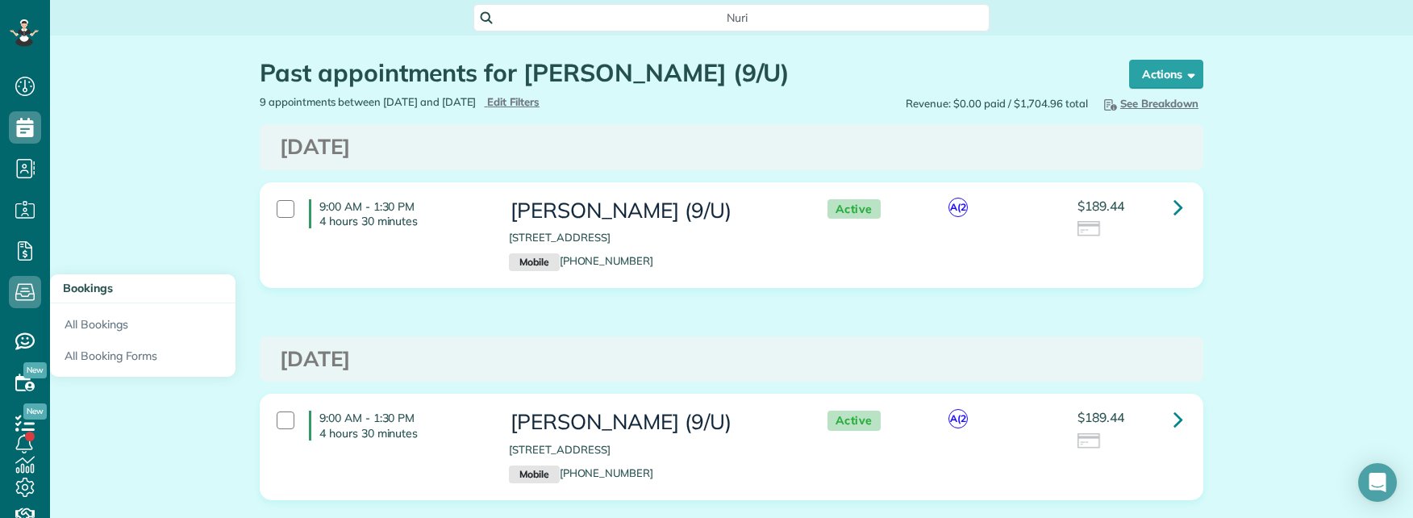
click at [30, 291] on html "Dashboard Scheduling Calendar View List View Dispatch View - Weekly scheduling …" at bounding box center [706, 259] width 1413 height 518
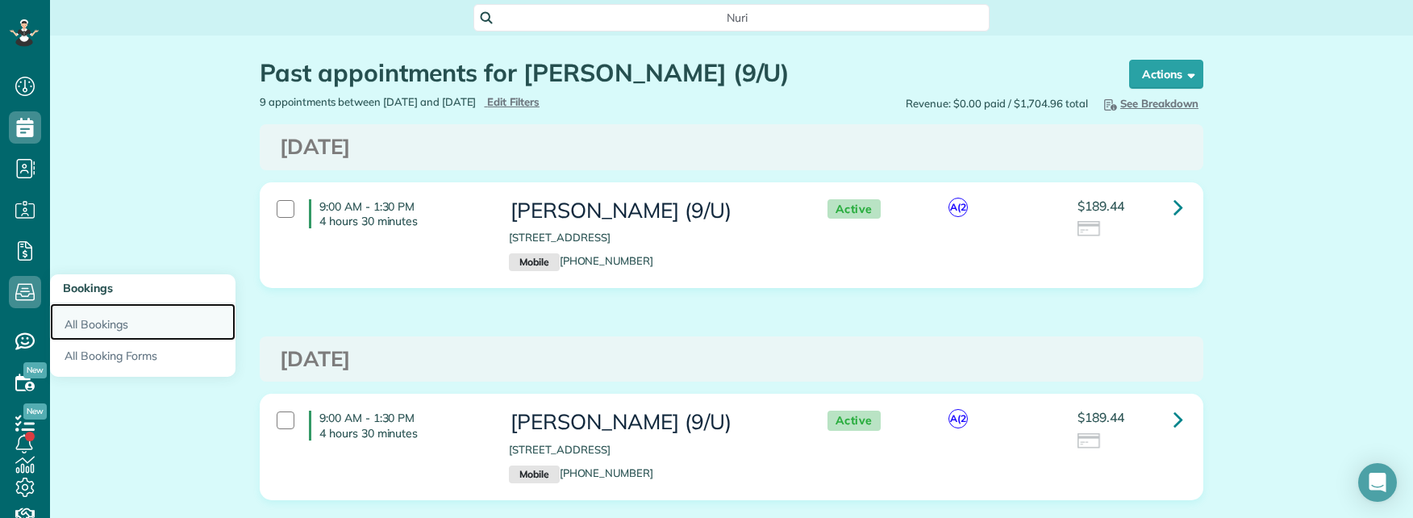
click at [102, 323] on link "All Bookings" at bounding box center [143, 321] width 186 height 37
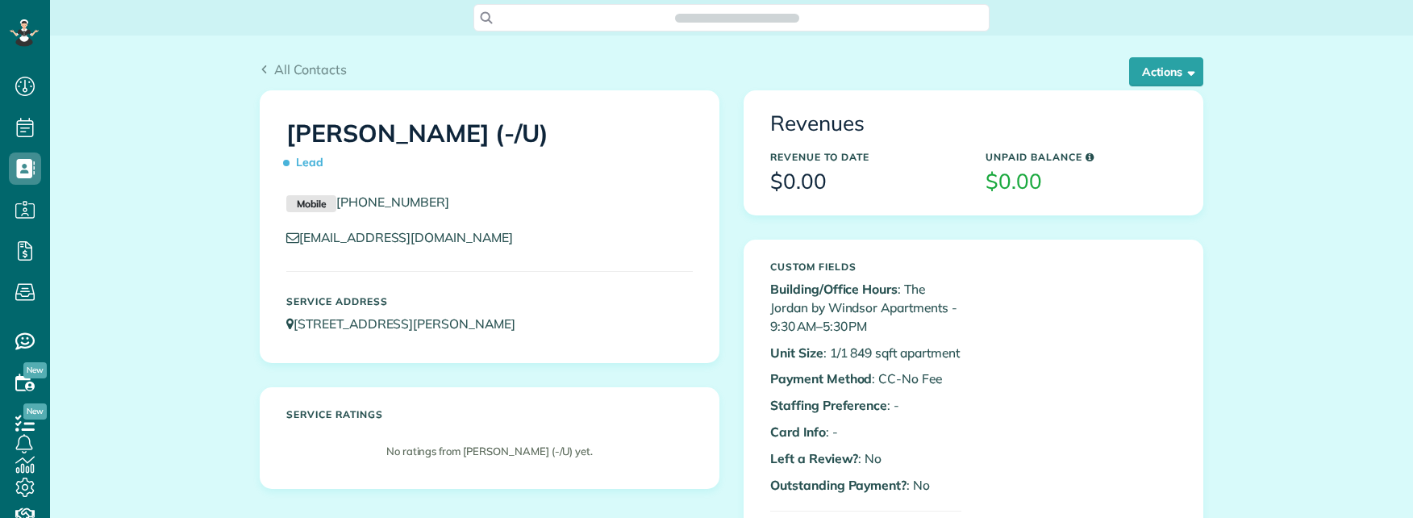
scroll to position [7, 7]
copy h1 "[PERSON_NAME]"
drag, startPoint x: 280, startPoint y: 130, endPoint x: 422, endPoint y: 140, distance: 142.3
click at [422, 140] on h1 "Nuri Ersahin (-/U) Lead" at bounding box center [489, 148] width 407 height 56
drag, startPoint x: 140, startPoint y: 240, endPoint x: 163, endPoint y: 242, distance: 22.7
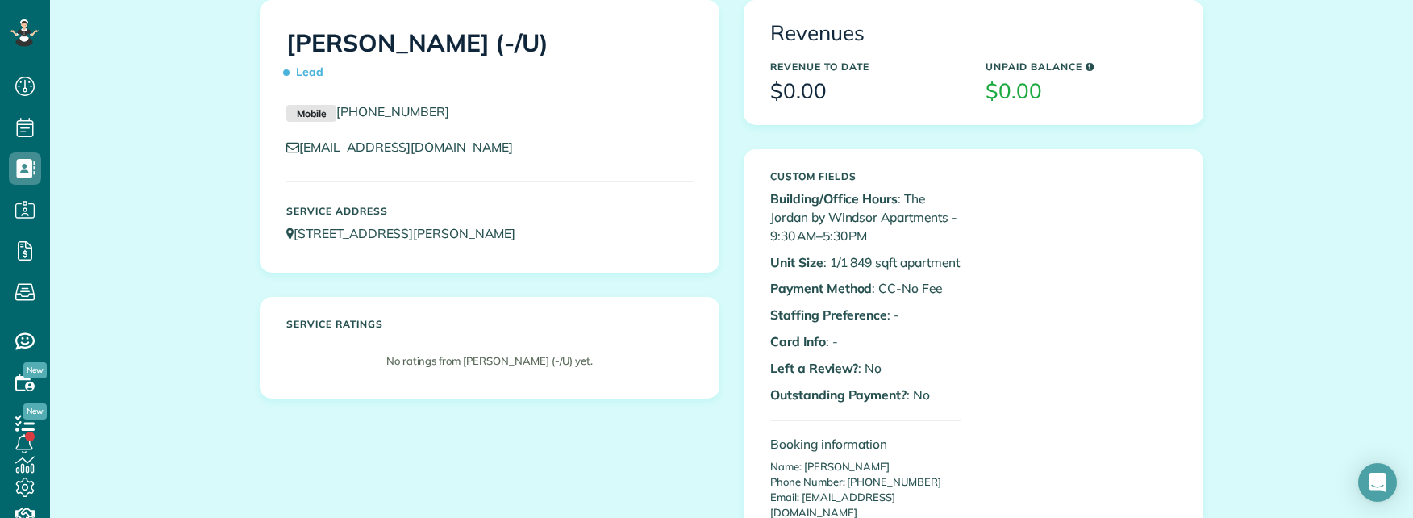
scroll to position [0, 0]
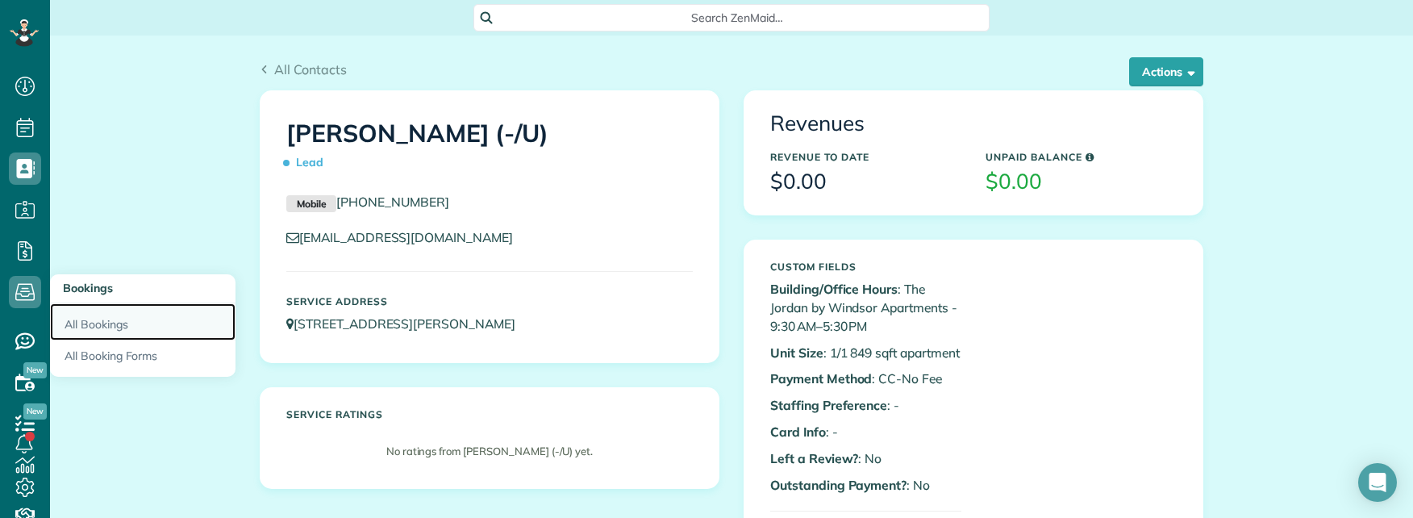
drag, startPoint x: 91, startPoint y: 317, endPoint x: 107, endPoint y: 318, distance: 16.2
click at [92, 317] on link "All Bookings" at bounding box center [143, 321] width 186 height 37
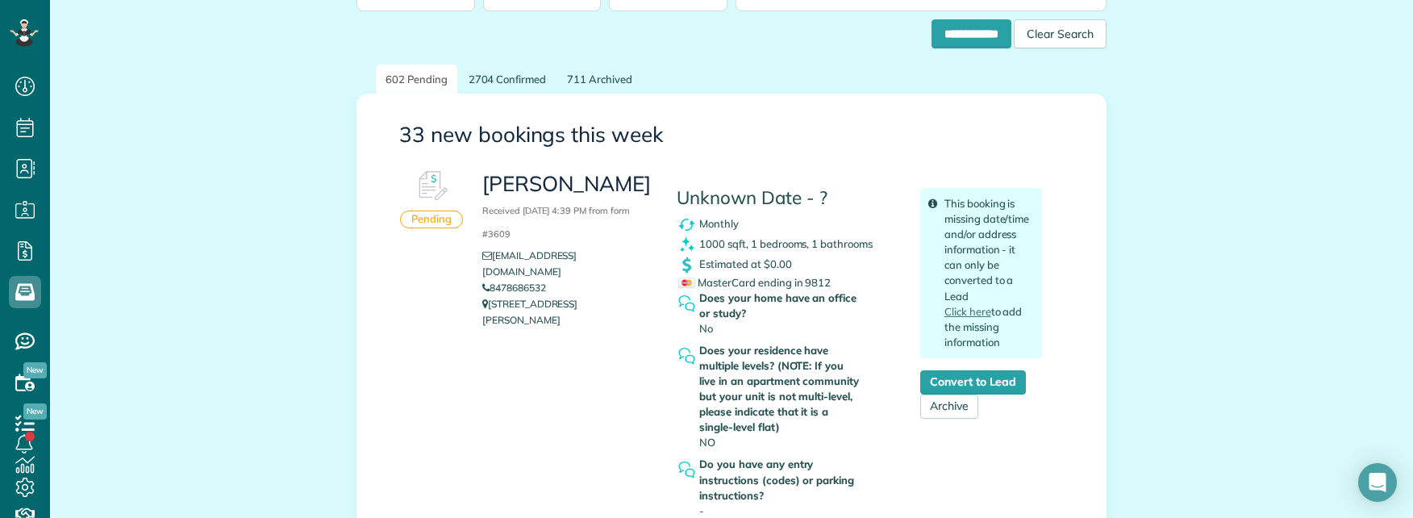
scroll to position [161, 0]
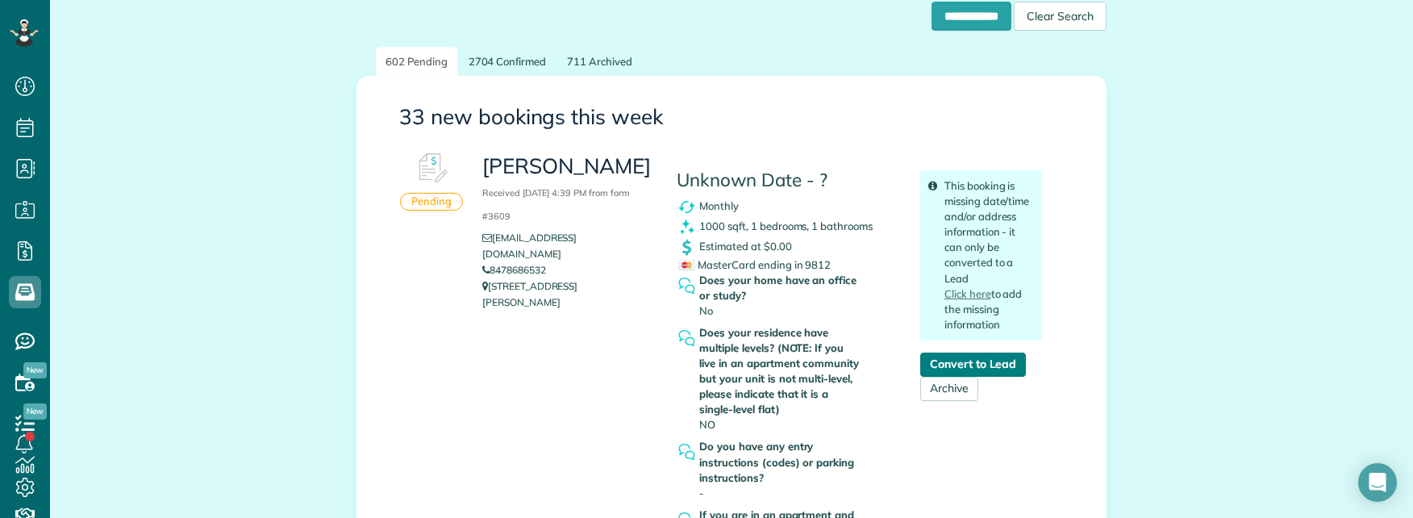
click at [959, 356] on link "Convert to Lead" at bounding box center [973, 365] width 106 height 24
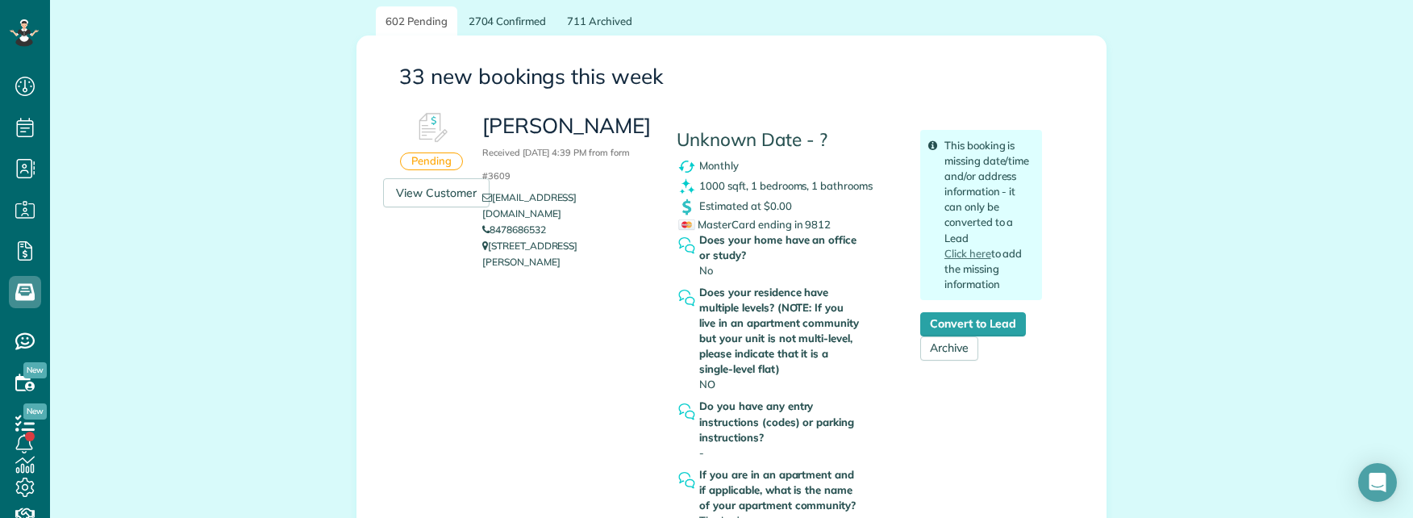
scroll to position [242, 0]
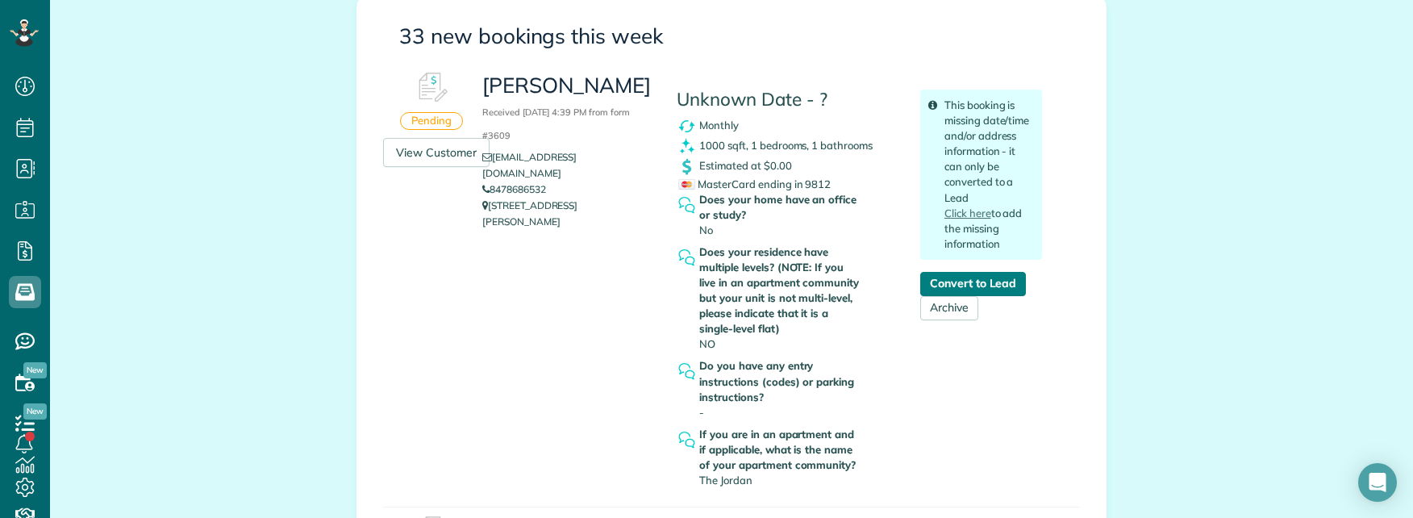
click at [960, 285] on link "Convert to Lead" at bounding box center [973, 284] width 106 height 24
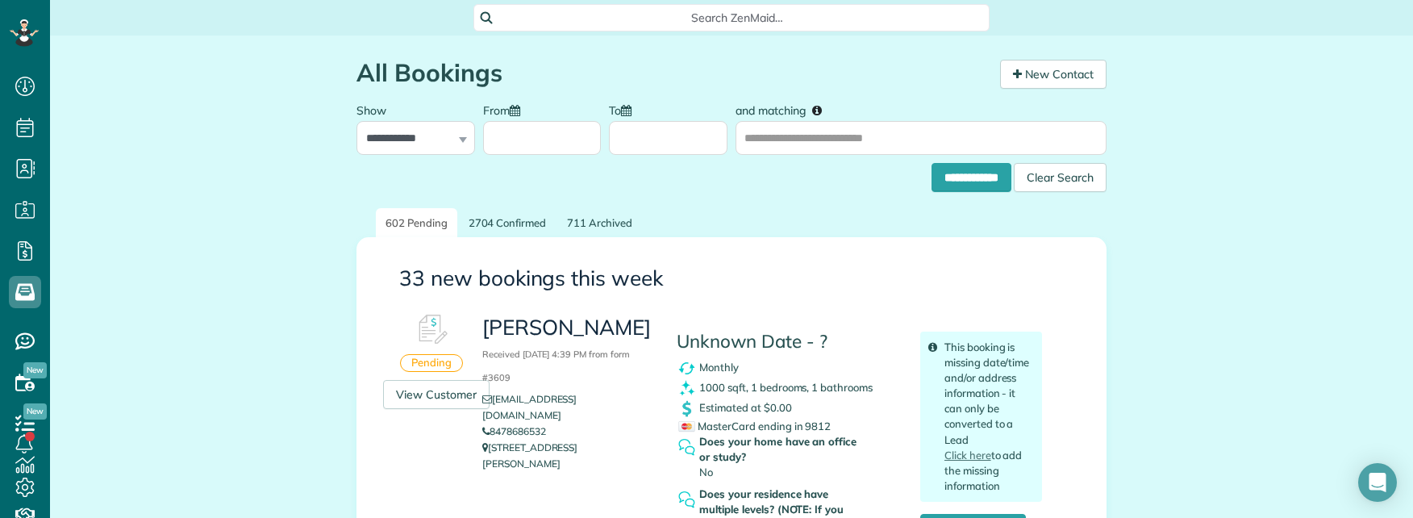
scroll to position [7, 7]
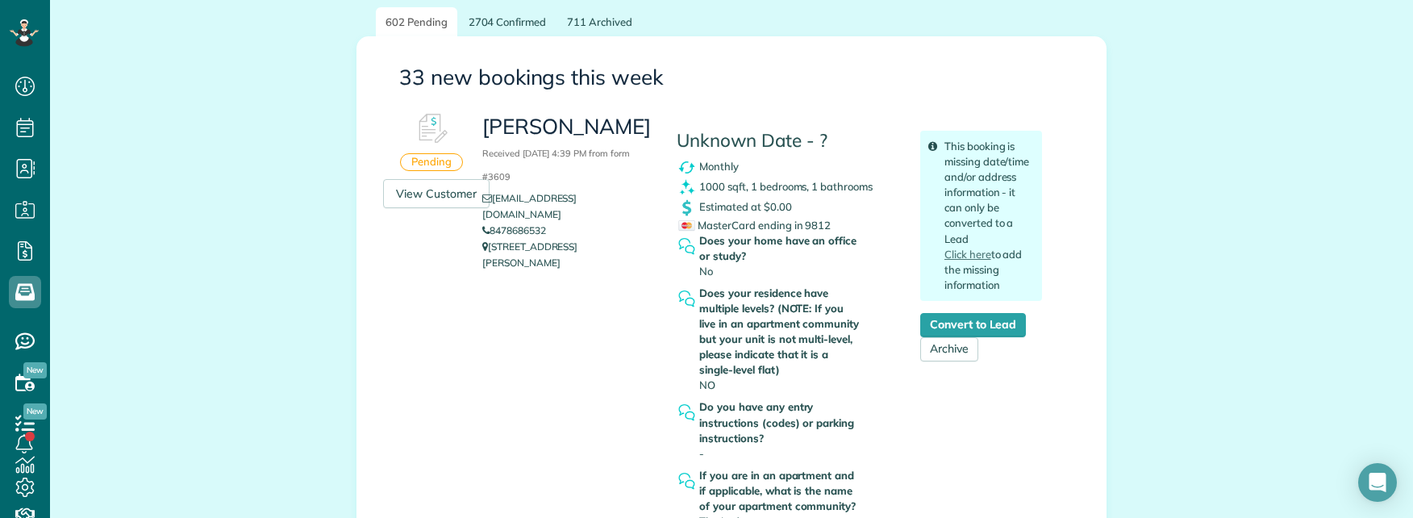
scroll to position [323, 0]
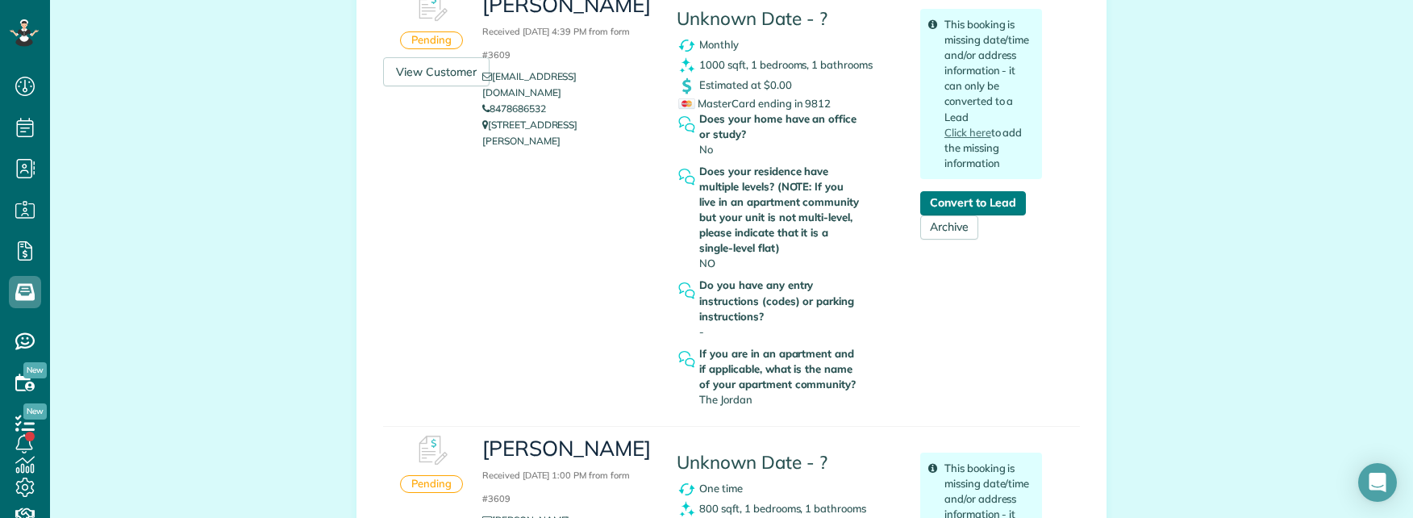
click at [982, 198] on link "Convert to Lead" at bounding box center [973, 203] width 106 height 24
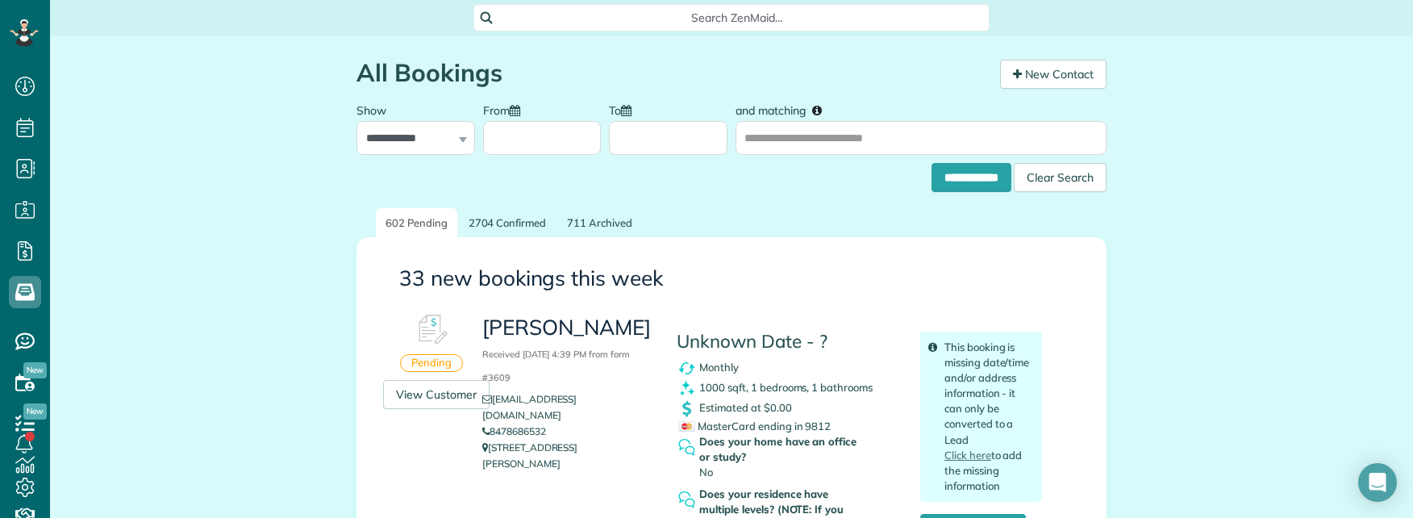
scroll to position [7, 7]
drag, startPoint x: 481, startPoint y: 328, endPoint x: 641, endPoint y: 333, distance: 159.8
click at [641, 333] on h3 "NURI ERSAHIN Received September 02, 2025 4:39 PM from form #3609" at bounding box center [567, 350] width 170 height 69
copy h3 "NURI ERSAHIN"
click at [684, 21] on span "Search ZenMaid…" at bounding box center [737, 18] width 490 height 16
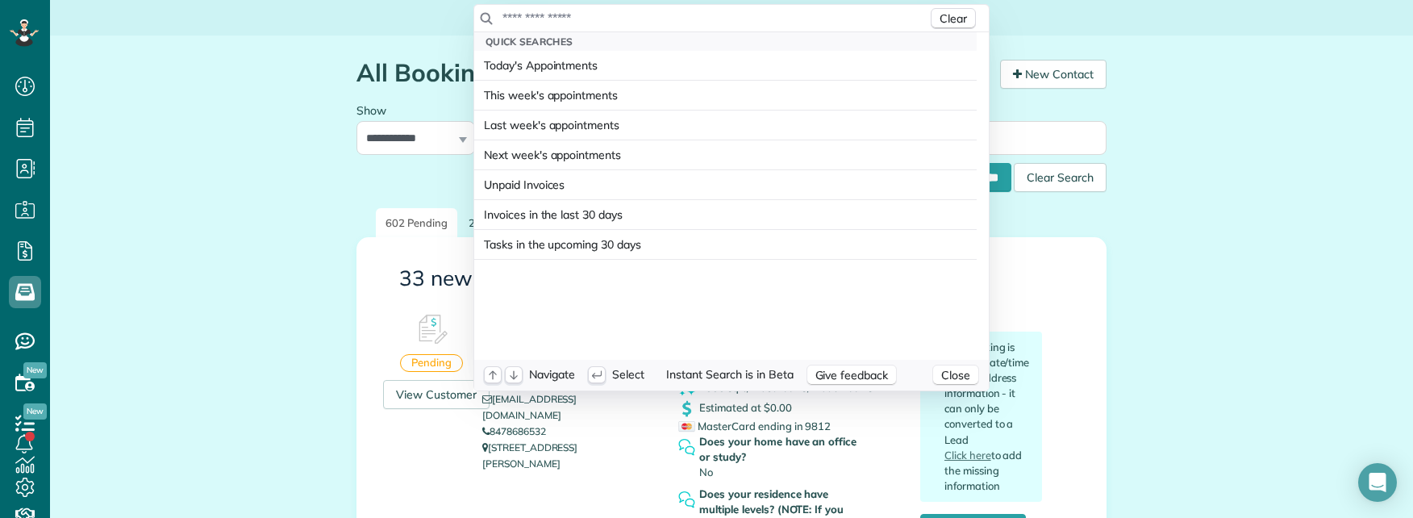
click at [684, 21] on input "text" at bounding box center [715, 18] width 426 height 16
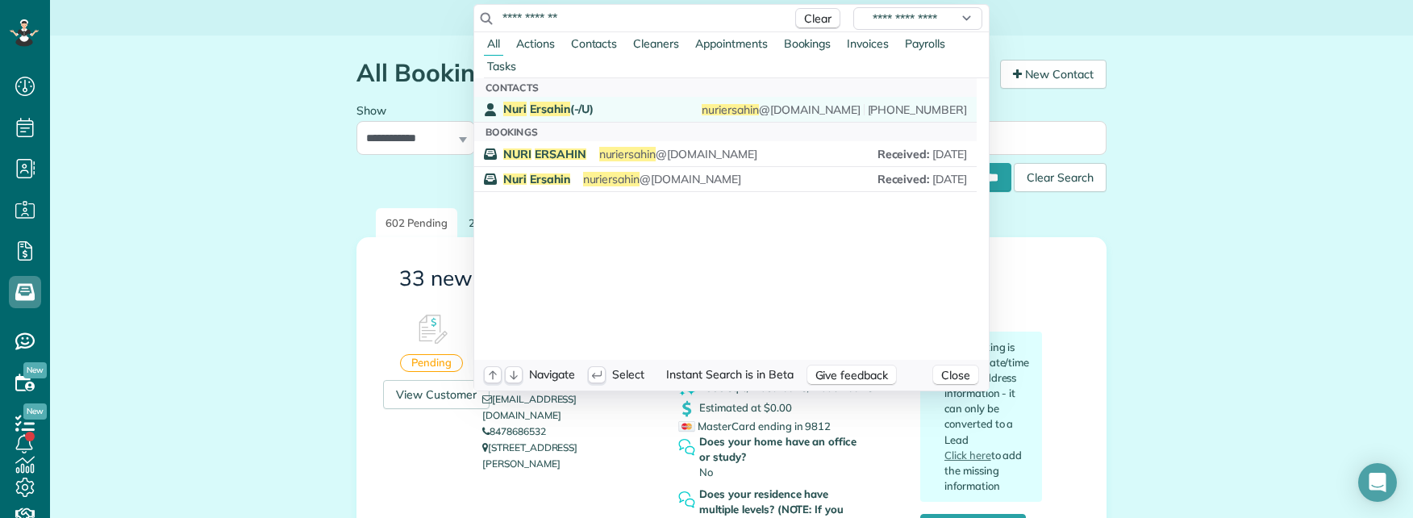
type input "**********"
click at [560, 105] on span "Ersahin" at bounding box center [550, 109] width 40 height 15
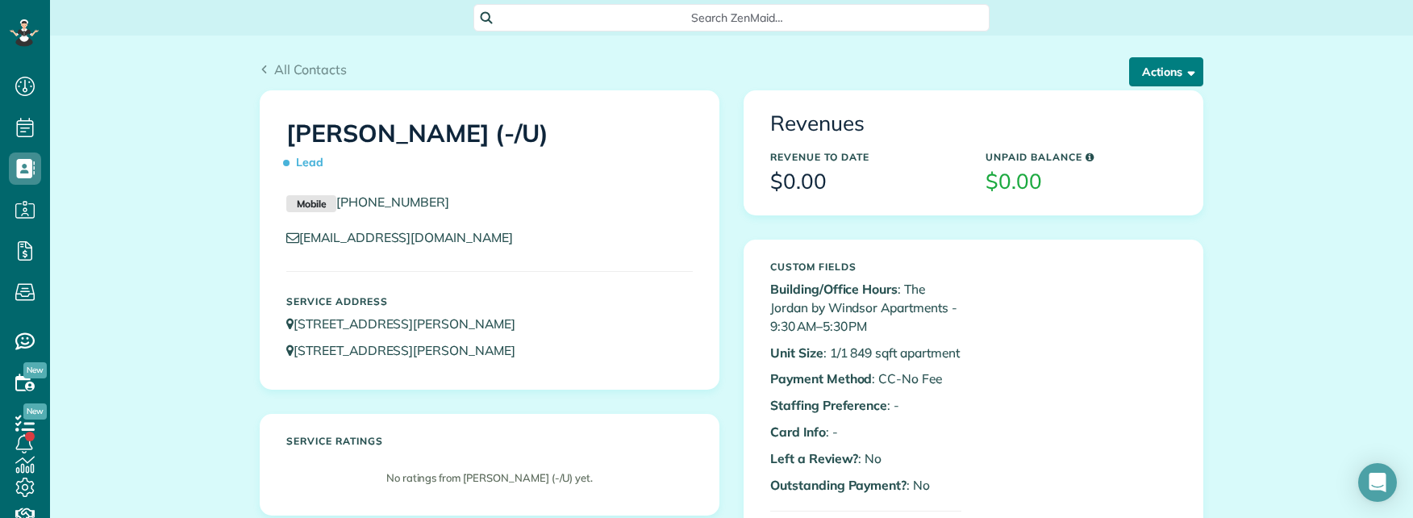
click at [1186, 75] on span "button" at bounding box center [1189, 71] width 12 height 12
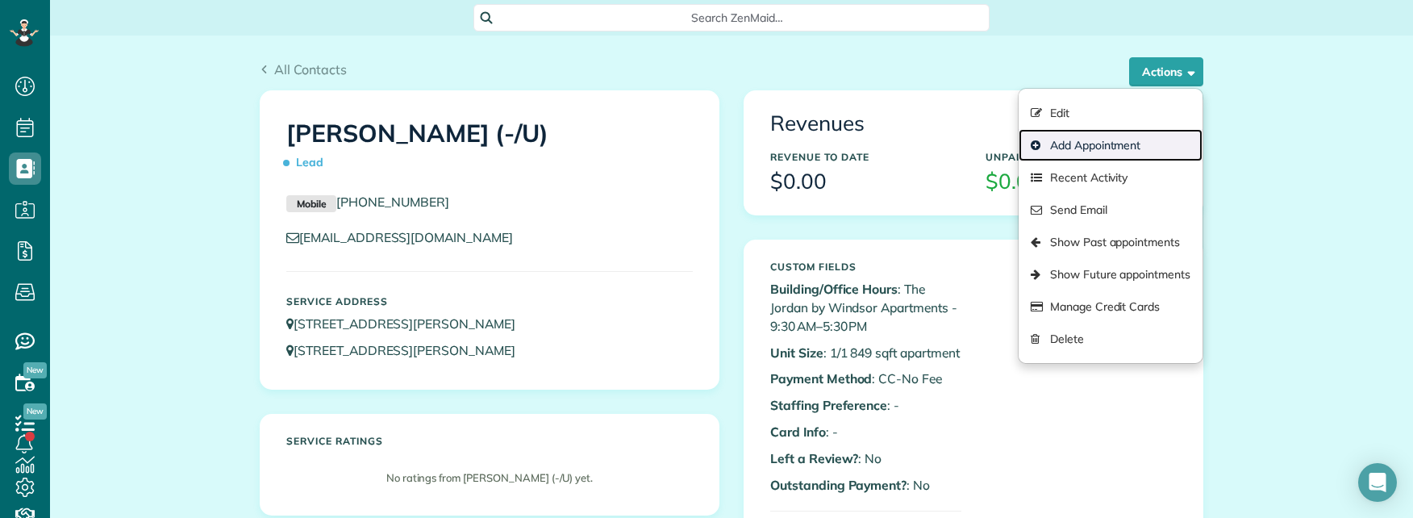
click at [1100, 144] on link "Add Appointment" at bounding box center [1111, 145] width 184 height 32
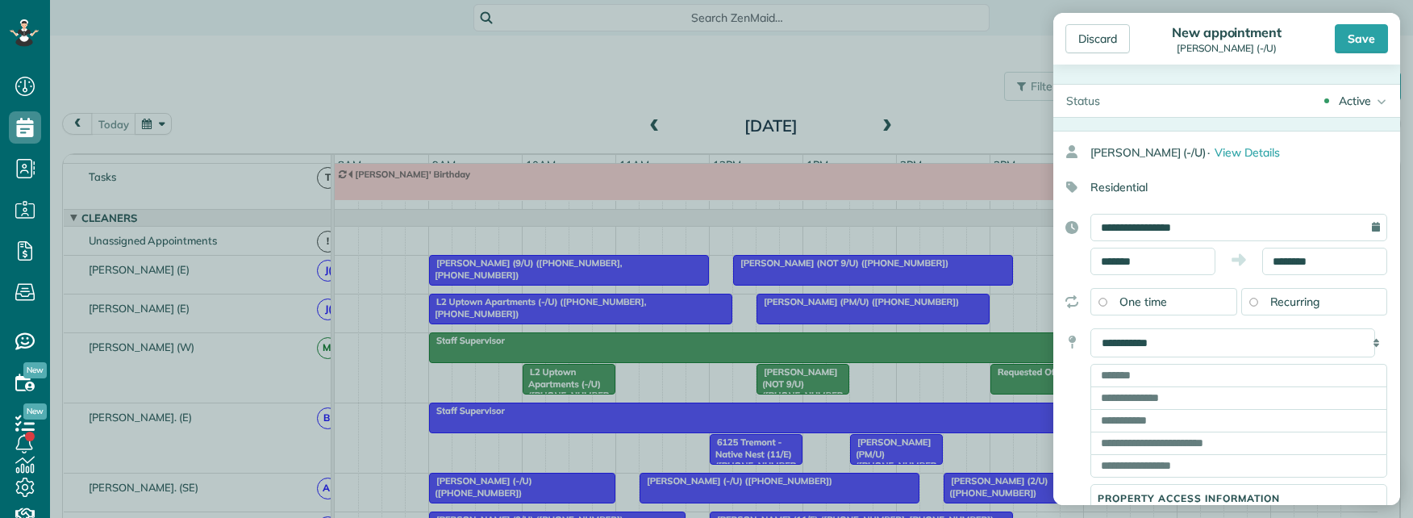
scroll to position [7, 7]
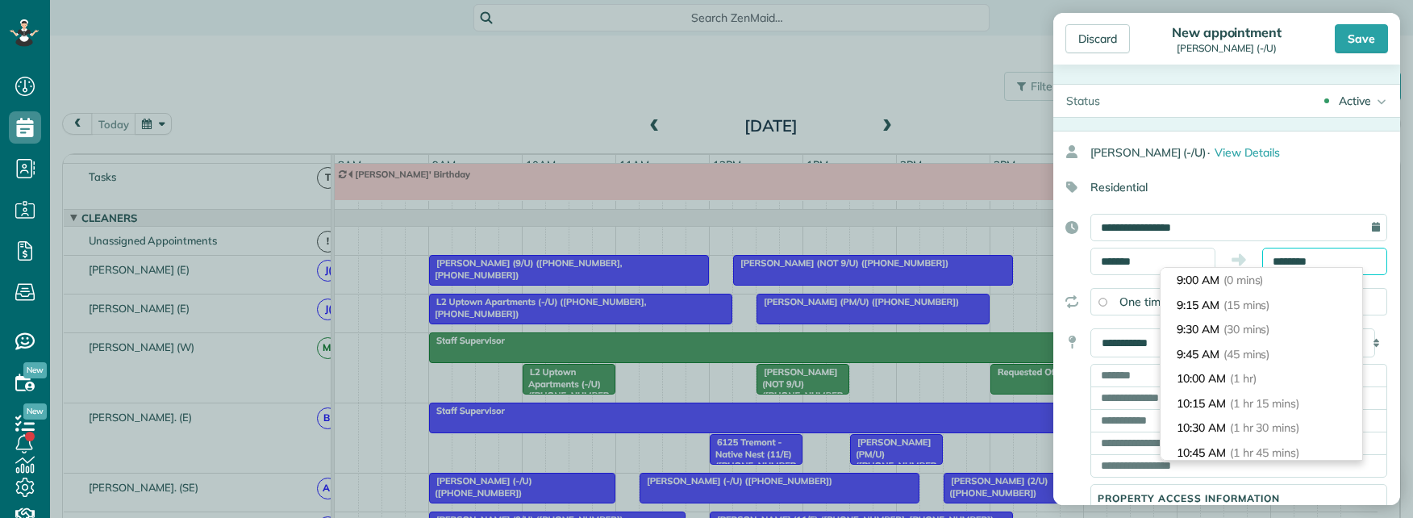
click at [1293, 257] on input "********" at bounding box center [1325, 261] width 125 height 27
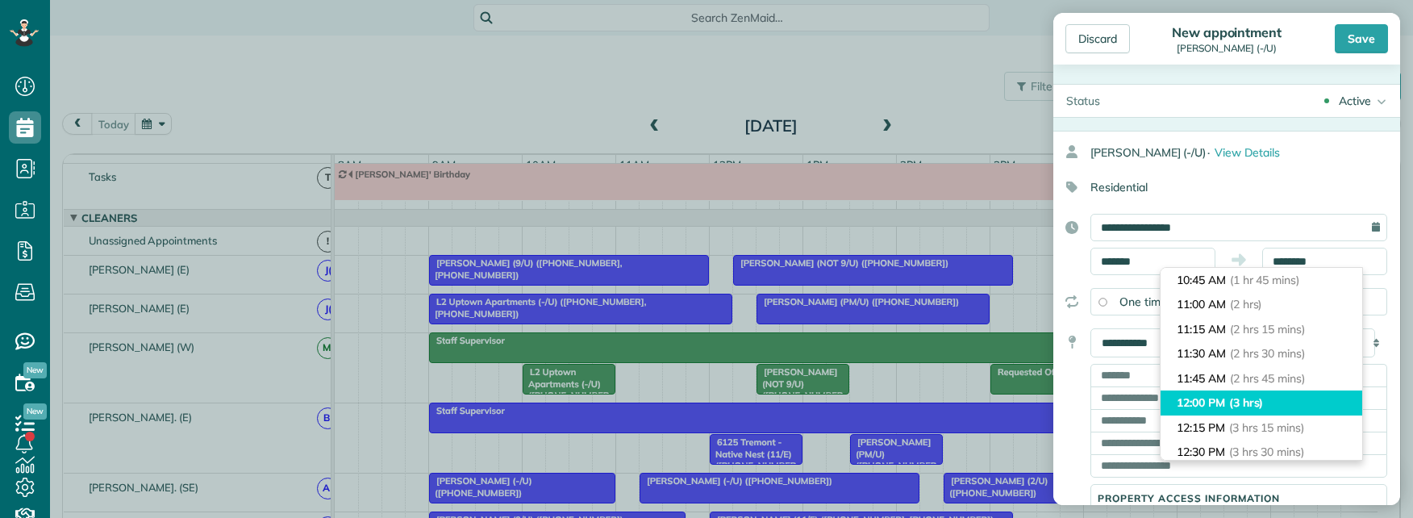
type input "********"
click at [1264, 407] on span "(3 hrs)" at bounding box center [1246, 402] width 35 height 15
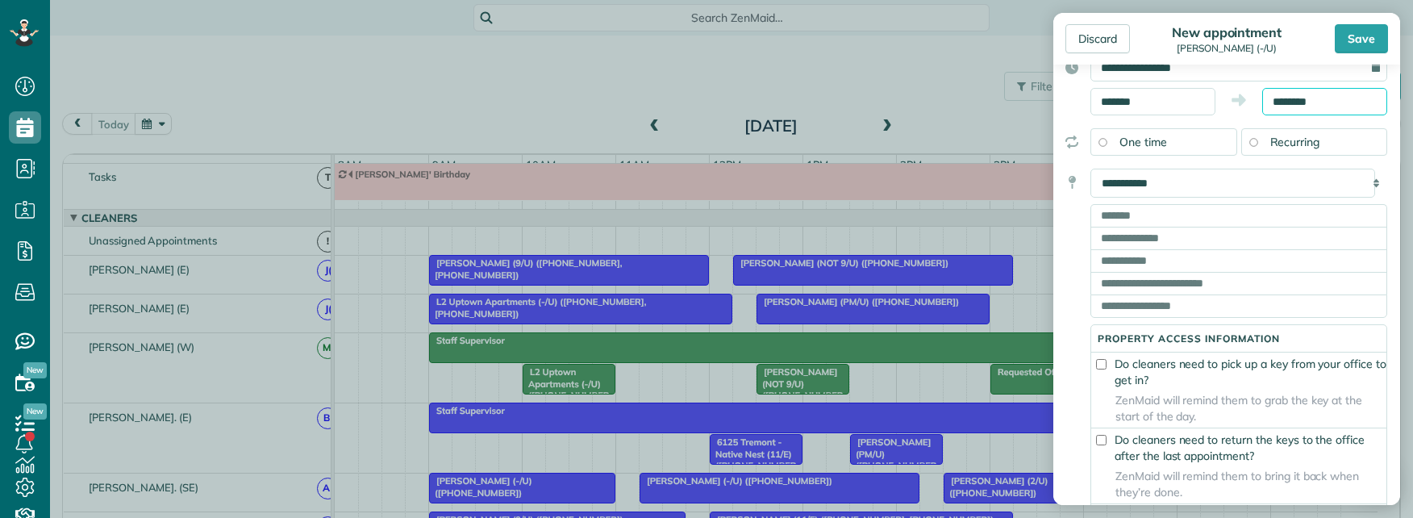
scroll to position [161, 0]
click at [1181, 176] on select "**********" at bounding box center [1233, 181] width 285 height 29
select select "*******"
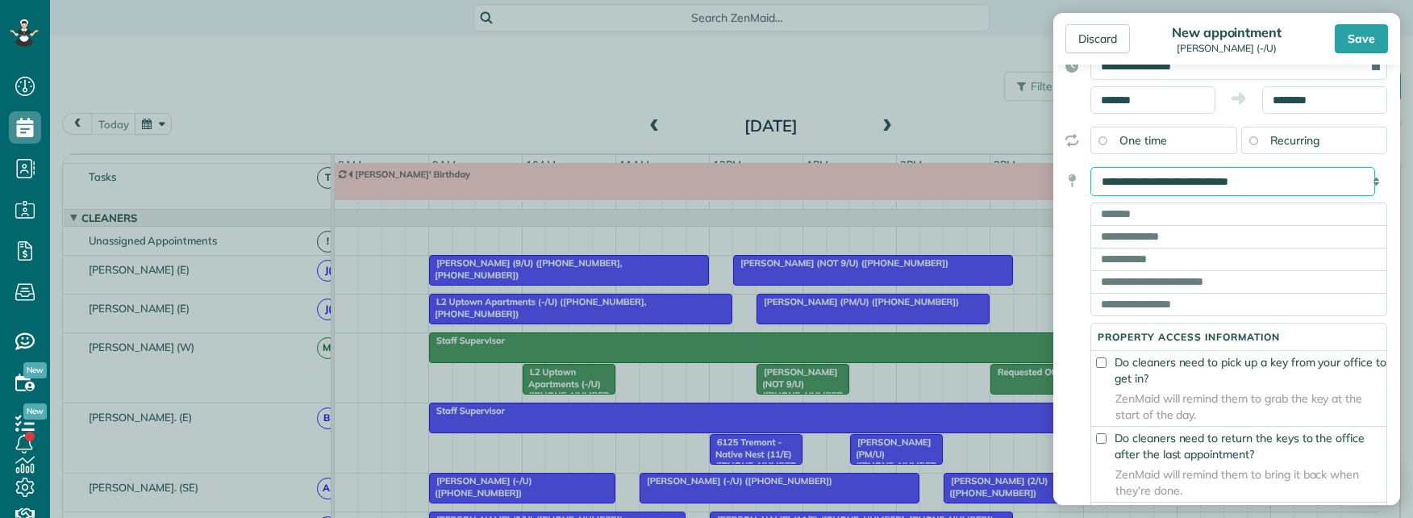
click at [1091, 167] on select "**********" at bounding box center [1233, 181] width 285 height 29
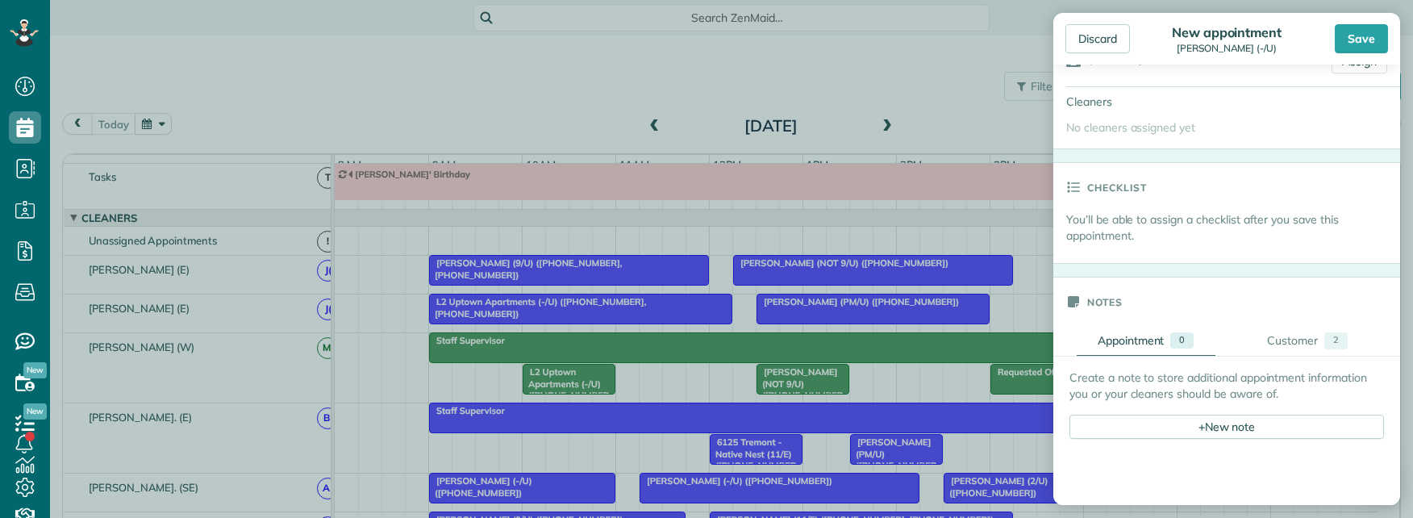
scroll to position [403, 0]
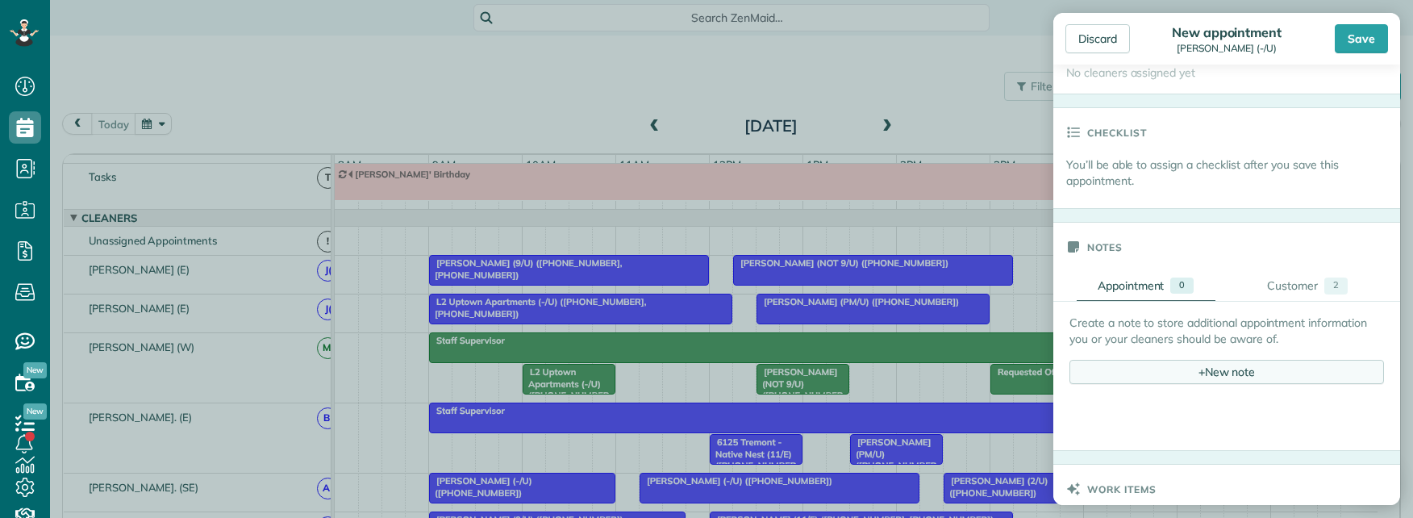
click at [1199, 373] on span "+" at bounding box center [1202, 371] width 6 height 15
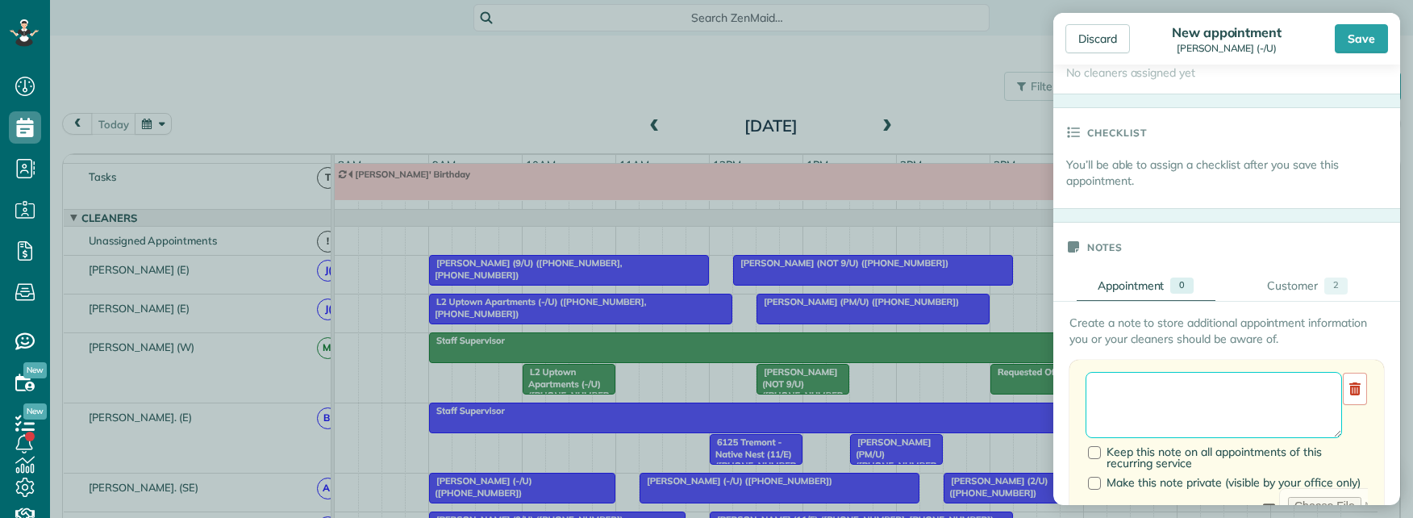
click at [1121, 392] on textarea at bounding box center [1214, 405] width 257 height 66
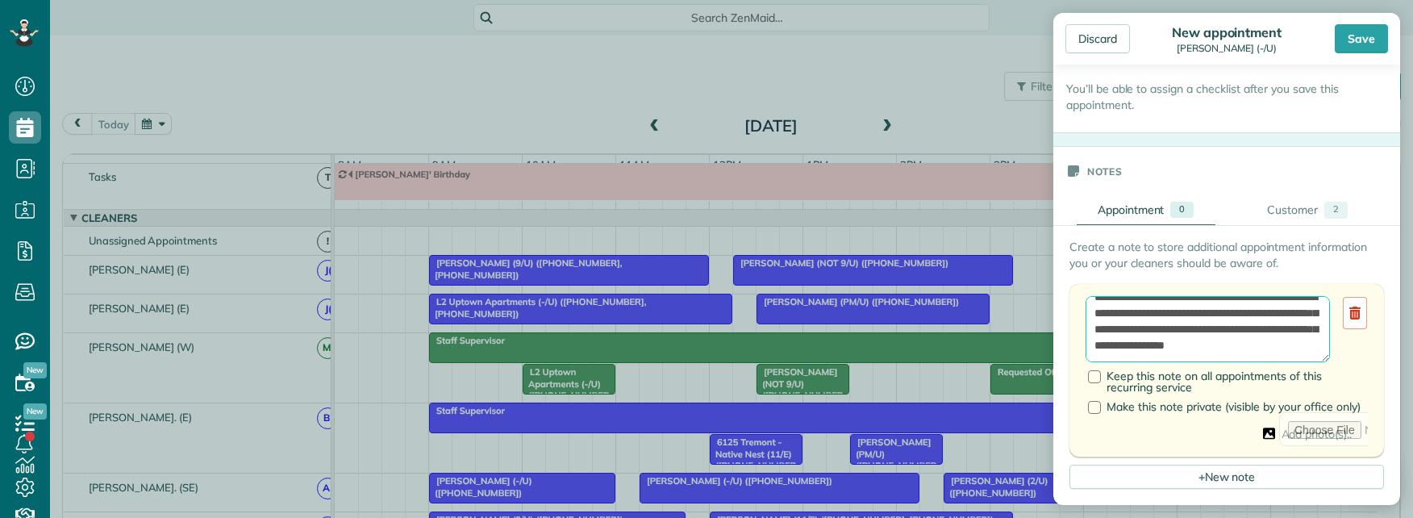
scroll to position [484, 0]
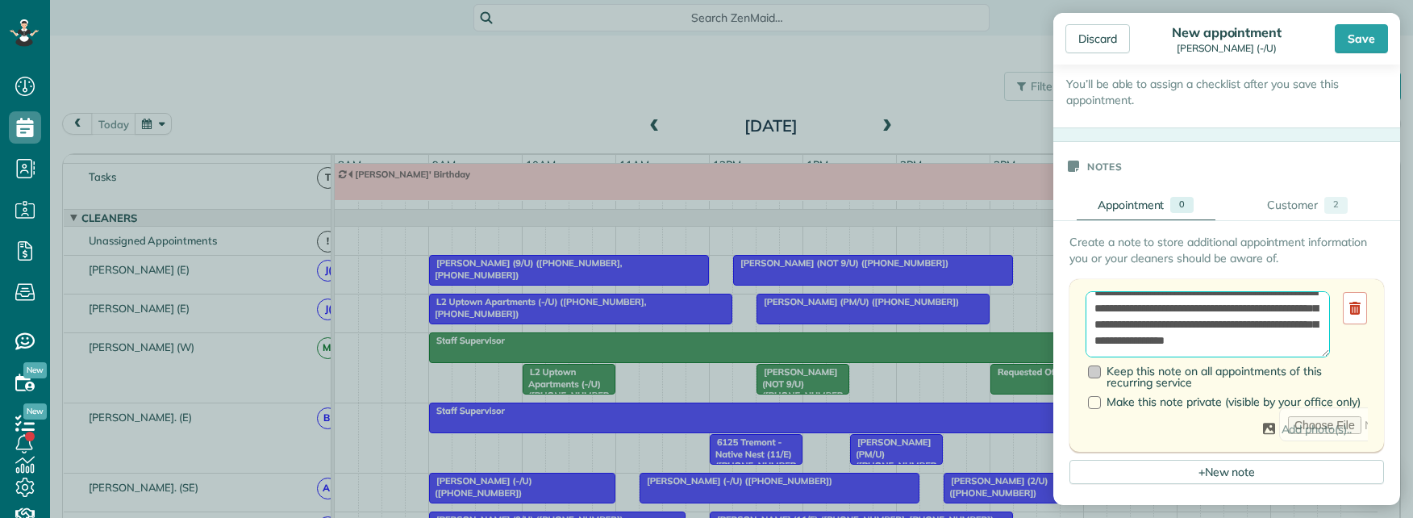
type textarea "**********"
click at [1093, 371] on div at bounding box center [1094, 371] width 13 height 13
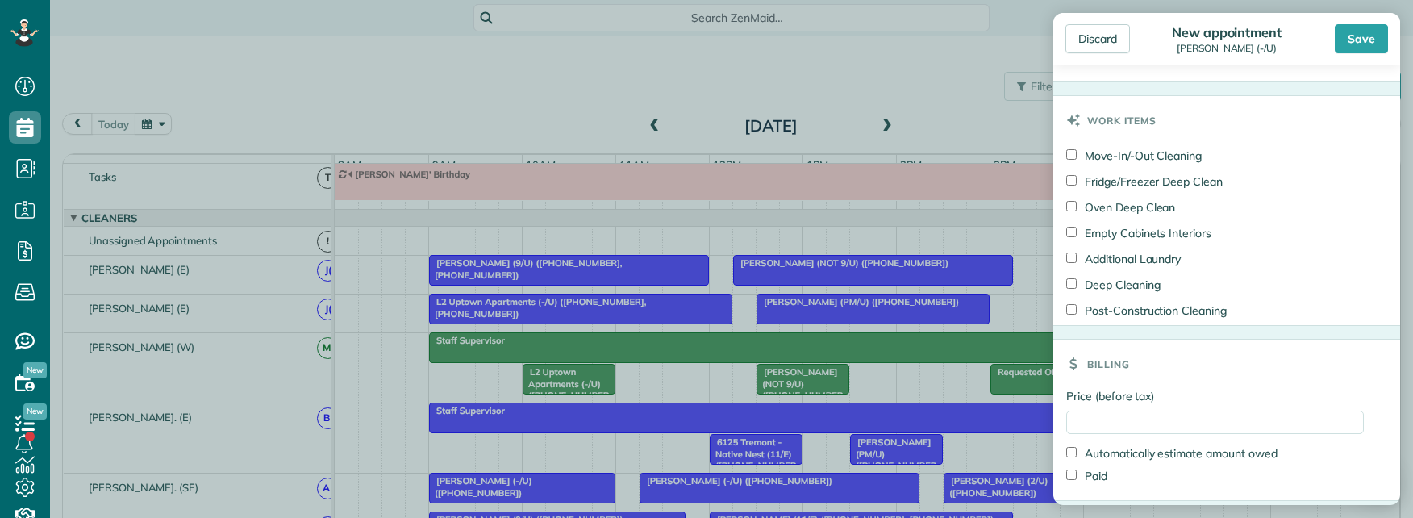
scroll to position [1210, 0]
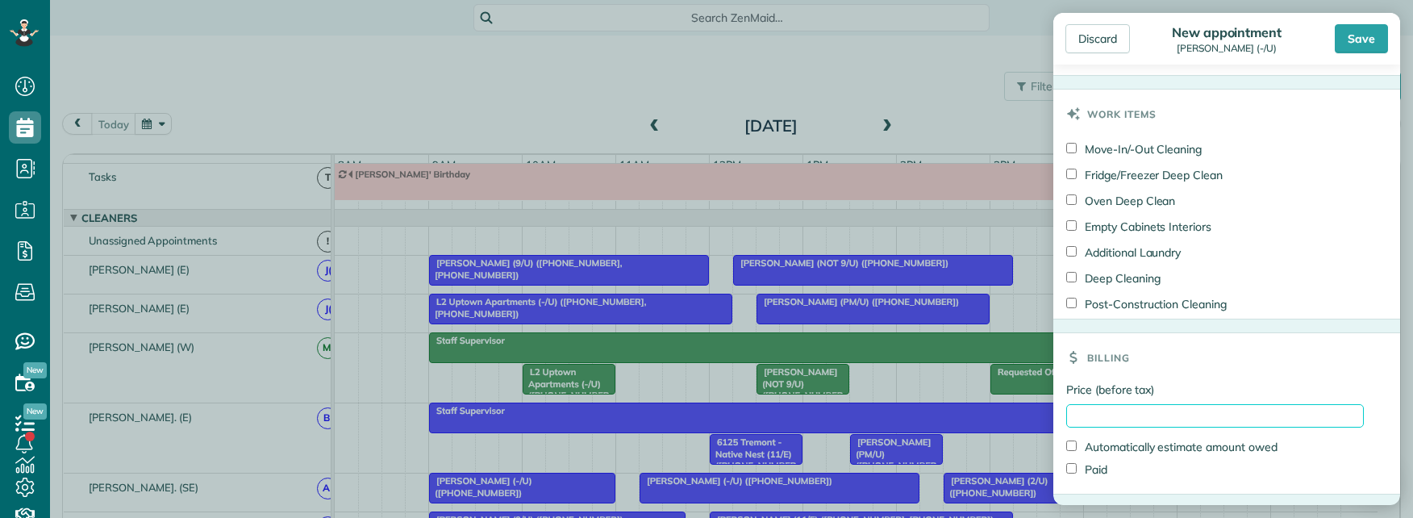
click at [1118, 419] on input "Price (before tax)" at bounding box center [1215, 415] width 298 height 23
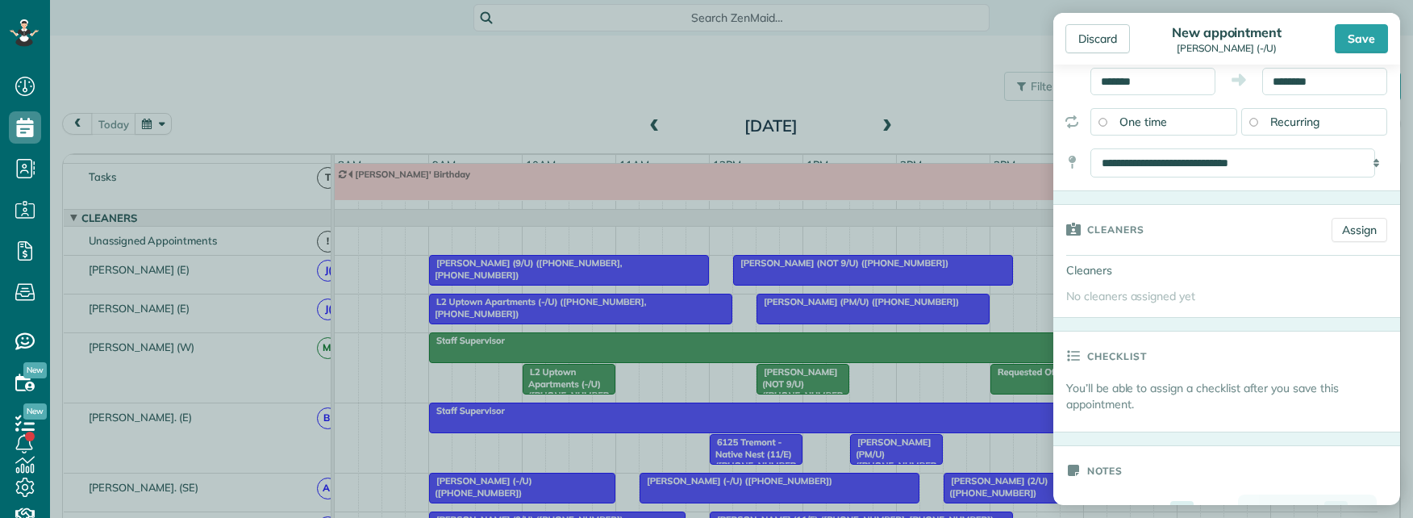
scroll to position [47, 0]
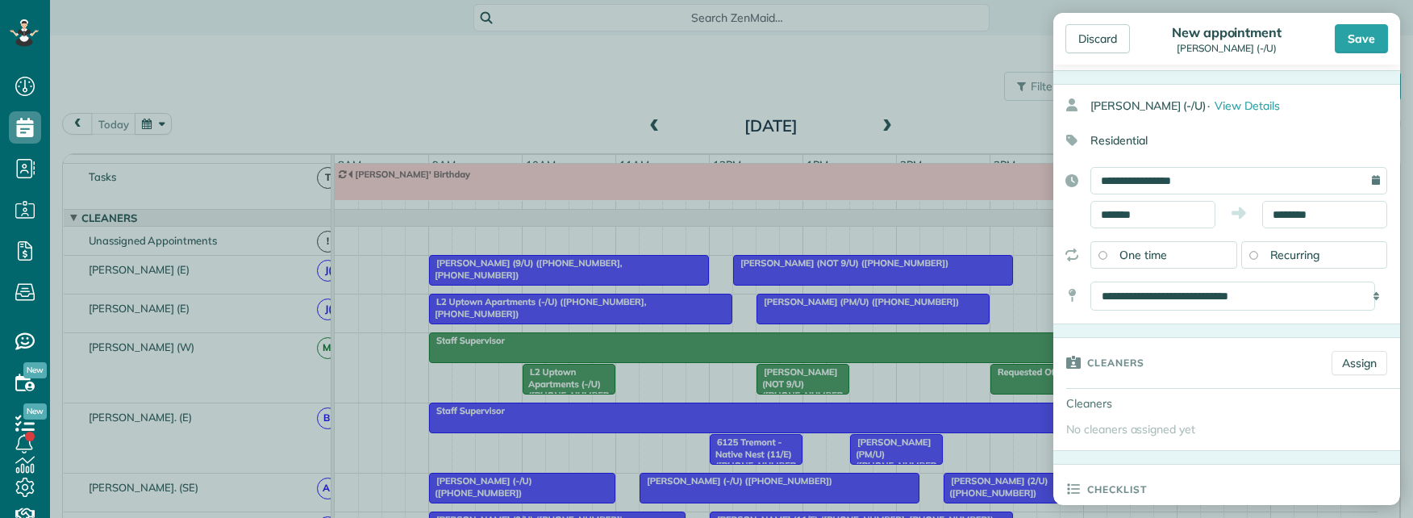
type input "***"
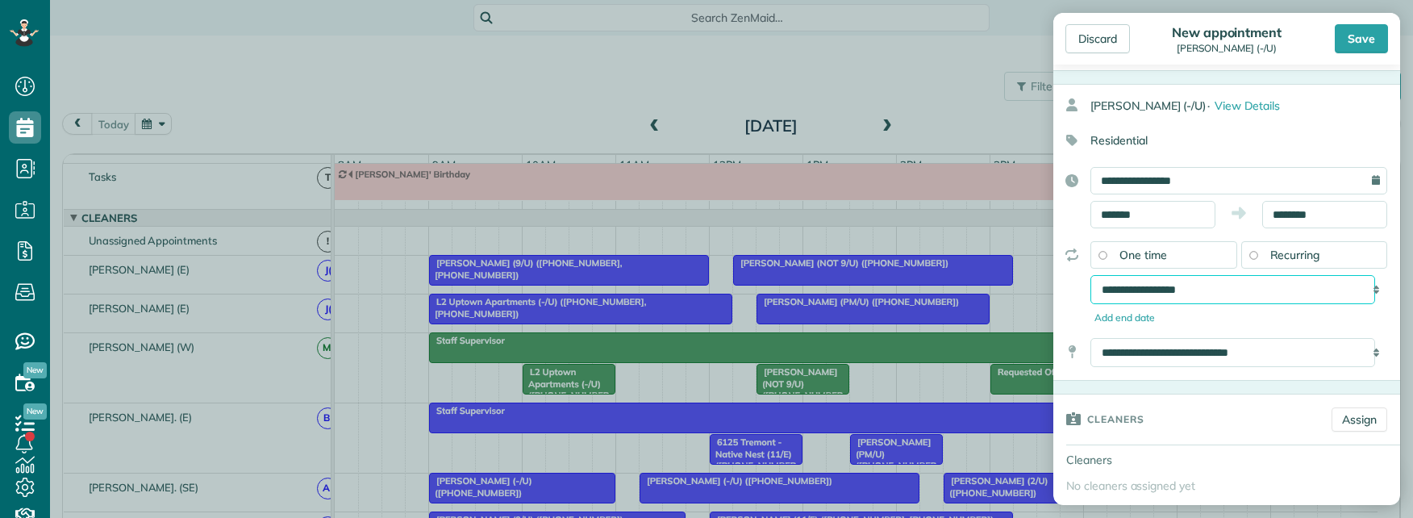
click at [1220, 290] on select "**********" at bounding box center [1233, 289] width 285 height 29
select select "**********"
click at [1091, 275] on select "**********" at bounding box center [1233, 289] width 285 height 29
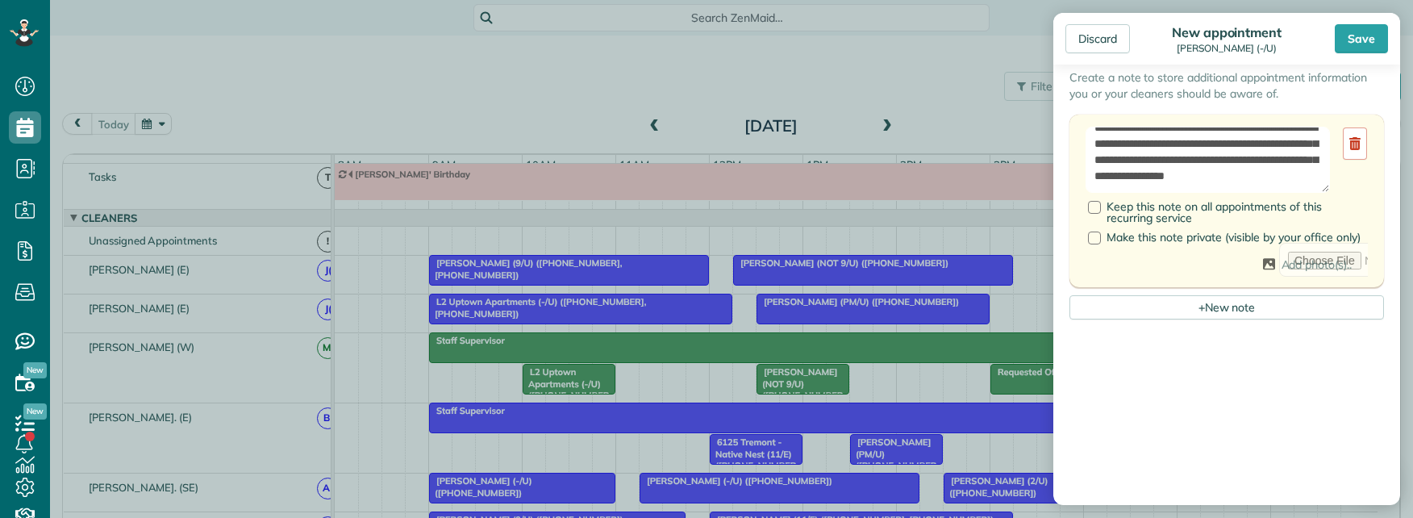
scroll to position [668, 0]
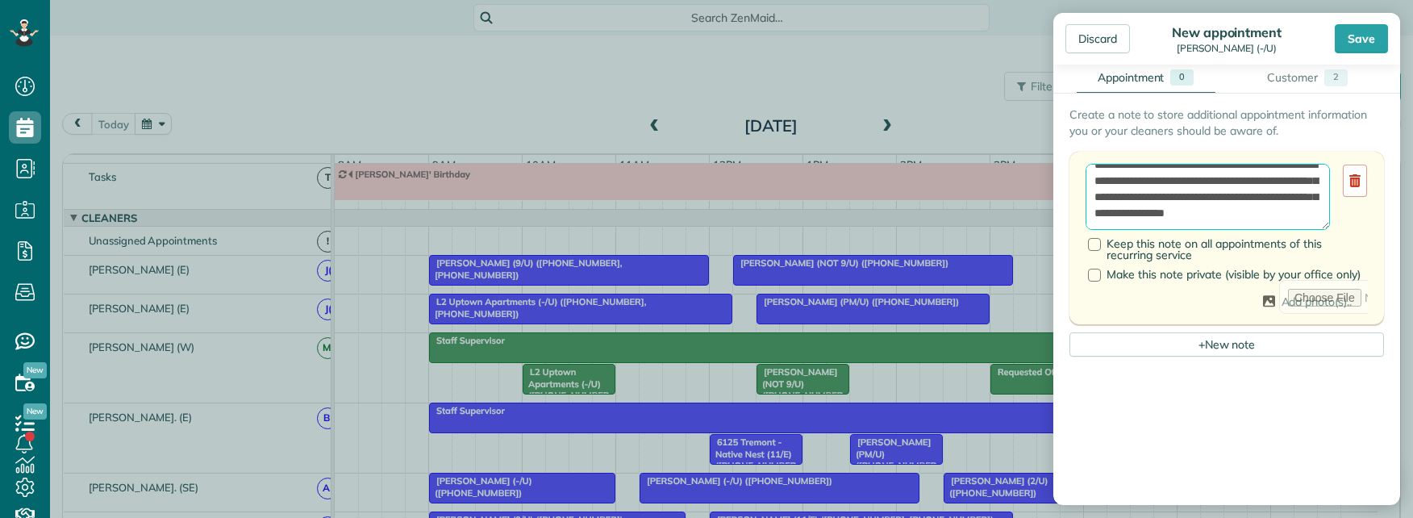
click at [1208, 186] on textarea "**********" at bounding box center [1208, 197] width 244 height 66
click at [1304, 210] on textarea "**********" at bounding box center [1208, 197] width 244 height 66
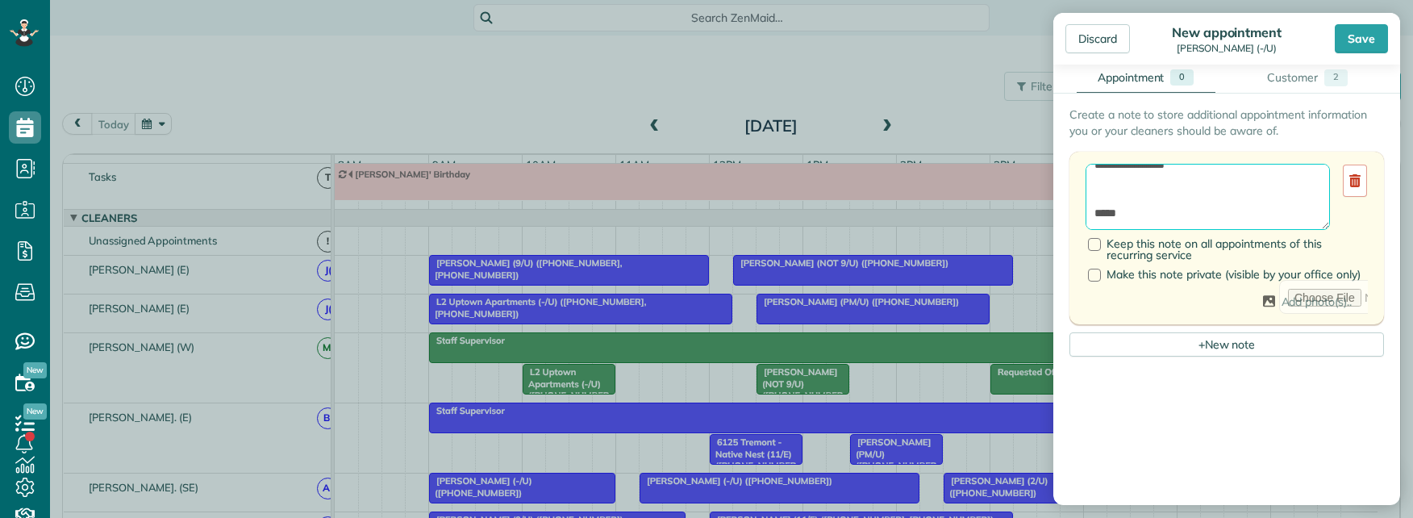
paste textarea "**********"
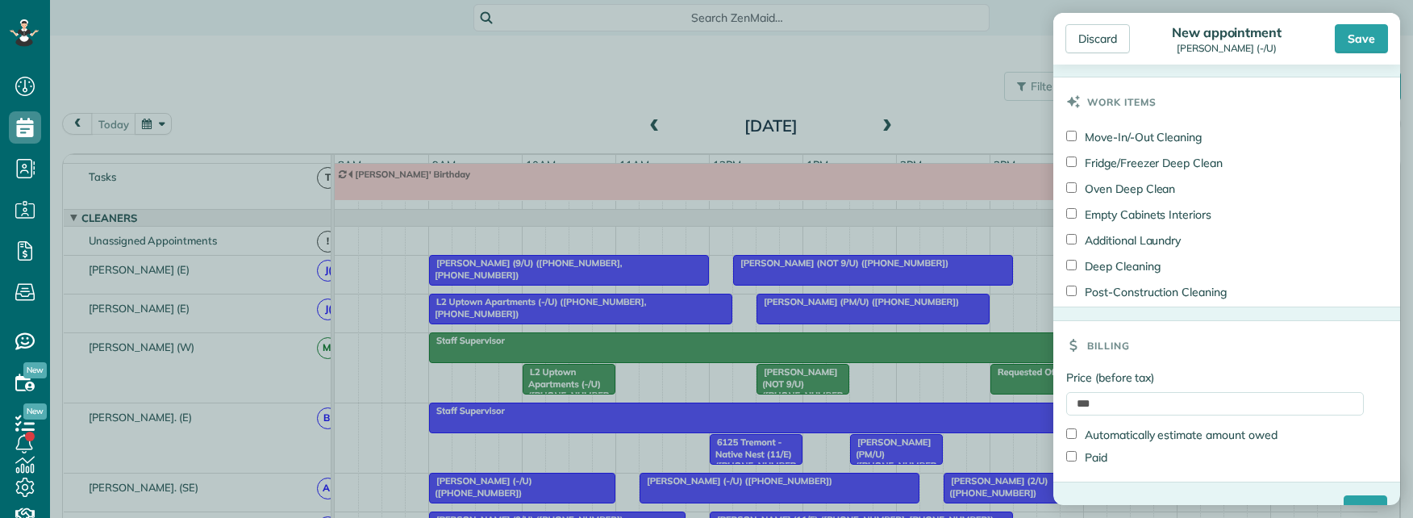
scroll to position [1313, 0]
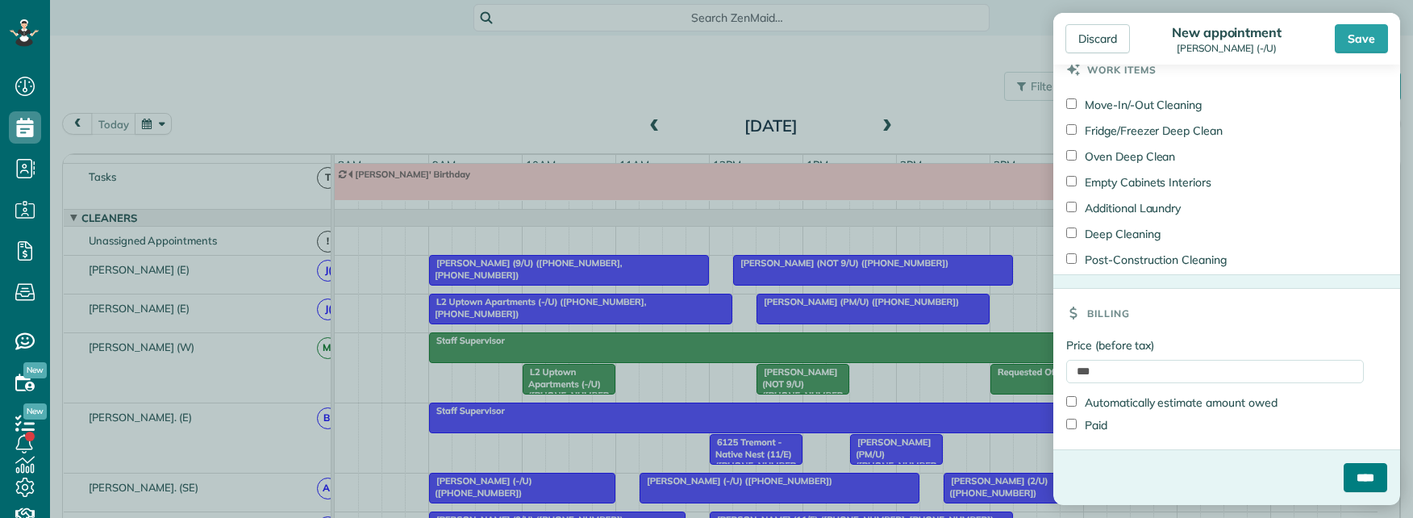
type textarea "**********"
click at [1344, 485] on input "****" at bounding box center [1366, 477] width 44 height 29
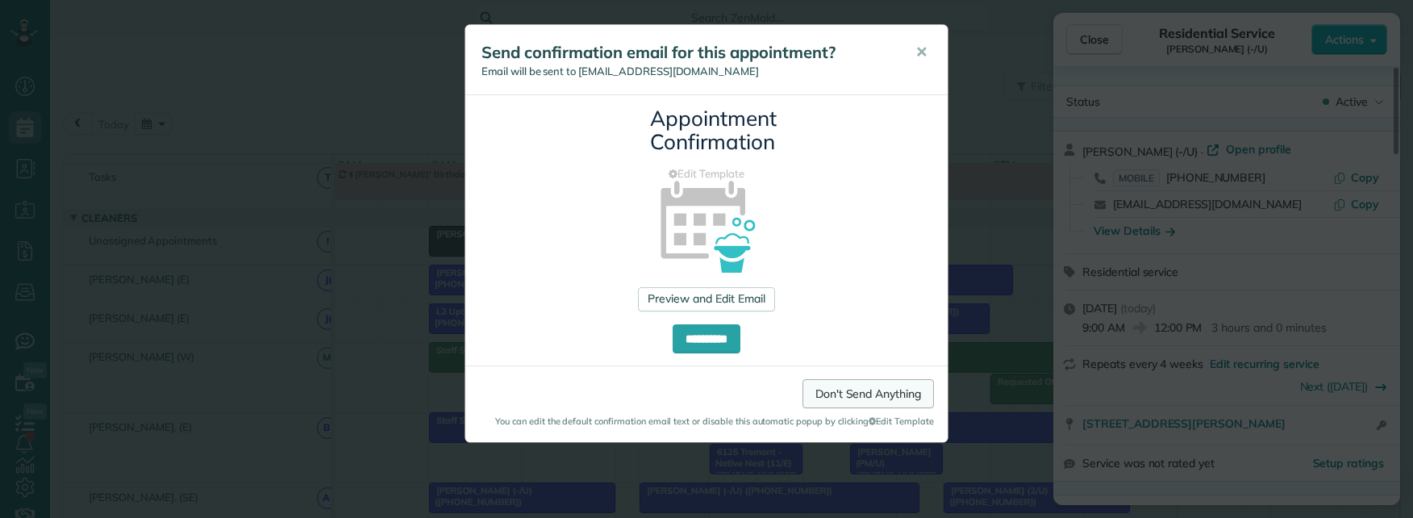
click at [870, 387] on link "Don't Send Anything" at bounding box center [868, 393] width 131 height 29
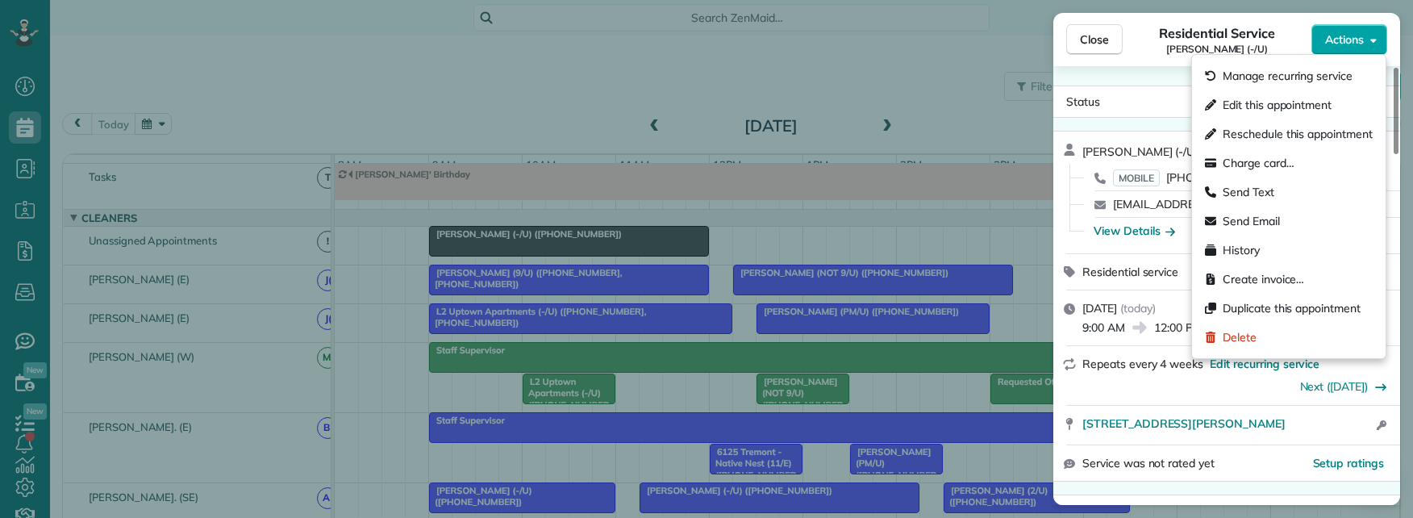
click at [1351, 36] on span "Actions" at bounding box center [1344, 39] width 39 height 16
click at [1276, 101] on span "Edit this appointment" at bounding box center [1277, 105] width 109 height 16
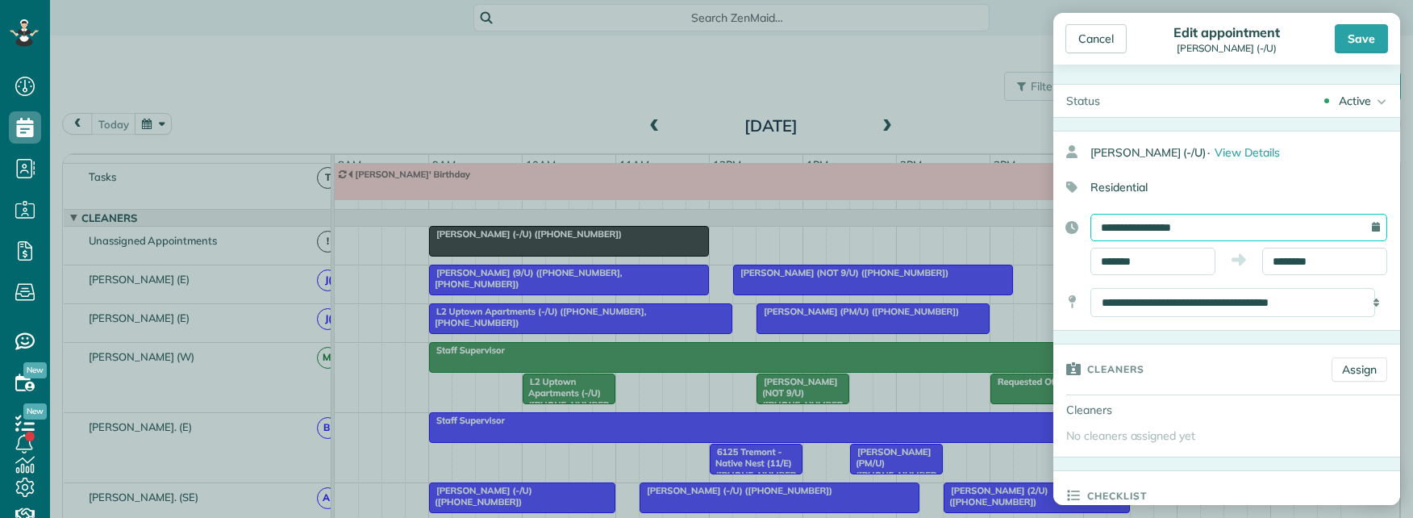
click at [1301, 223] on input "**********" at bounding box center [1239, 227] width 297 height 27
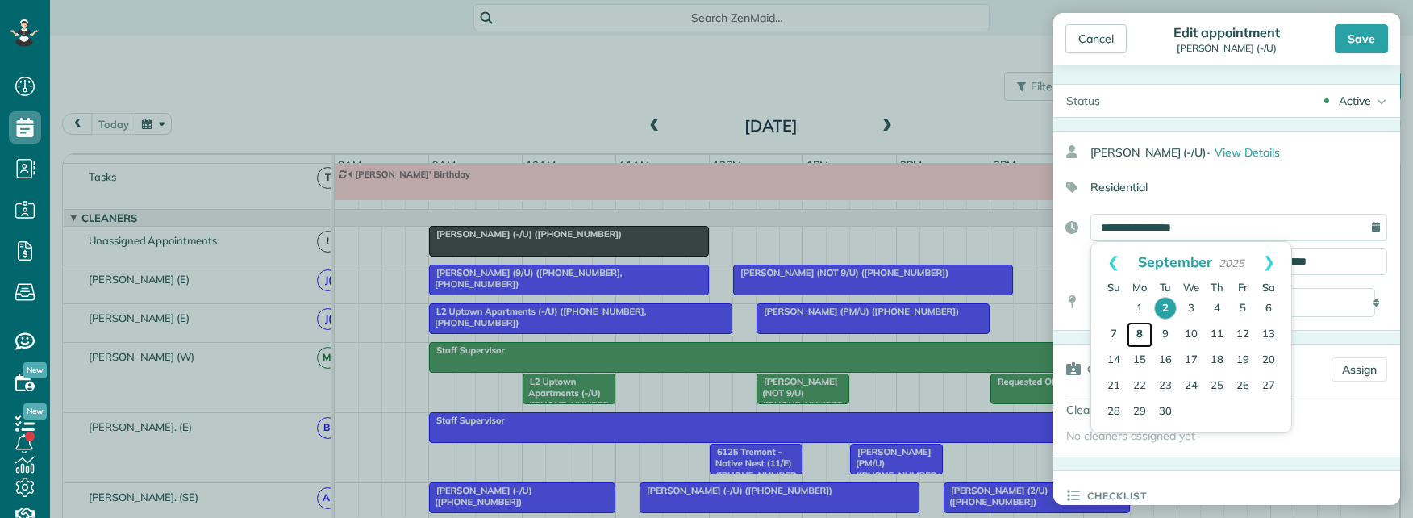
click at [1139, 332] on link "8" at bounding box center [1140, 335] width 26 height 26
type input "**********"
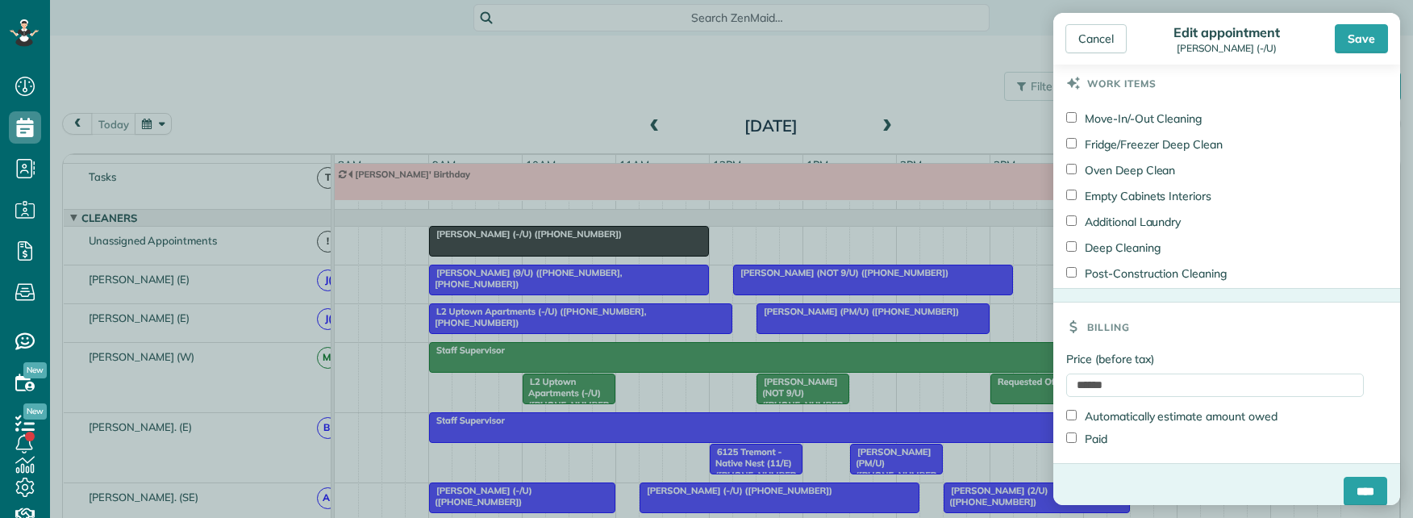
scroll to position [1121, 0]
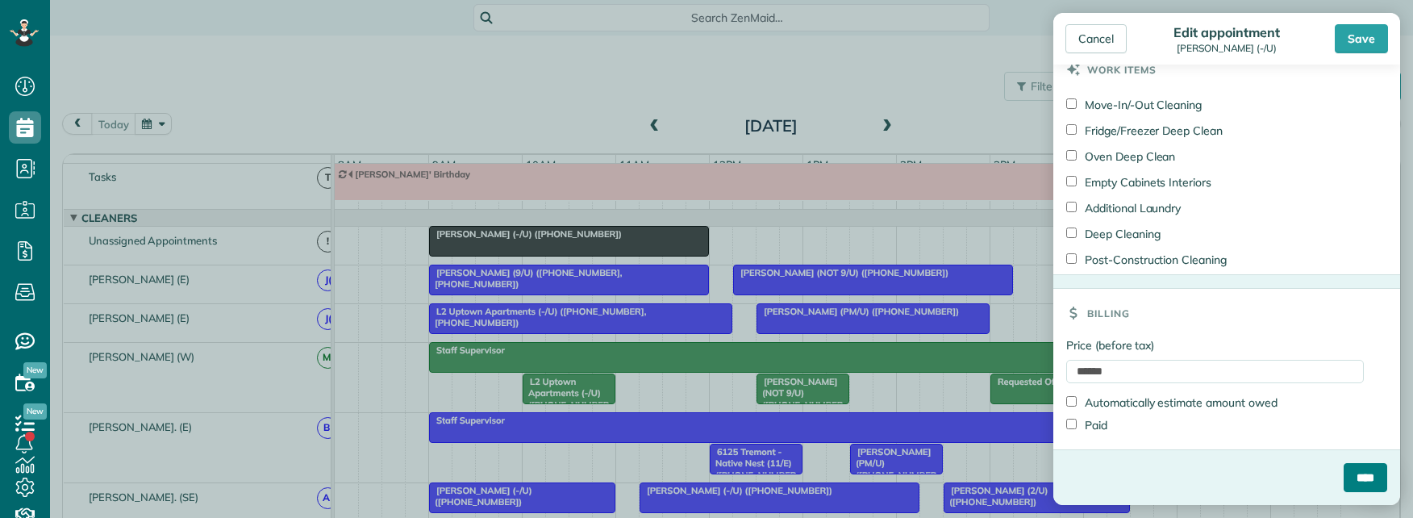
click at [1344, 480] on input "****" at bounding box center [1366, 477] width 44 height 29
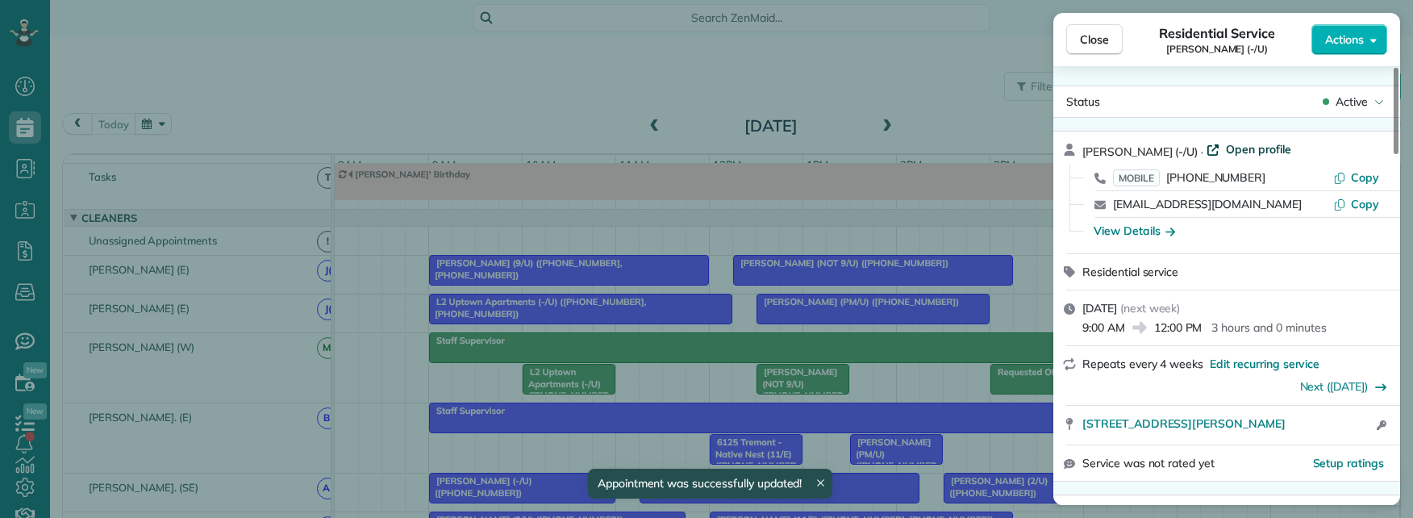
click at [1226, 152] on span "Open profile" at bounding box center [1258, 149] width 65 height 16
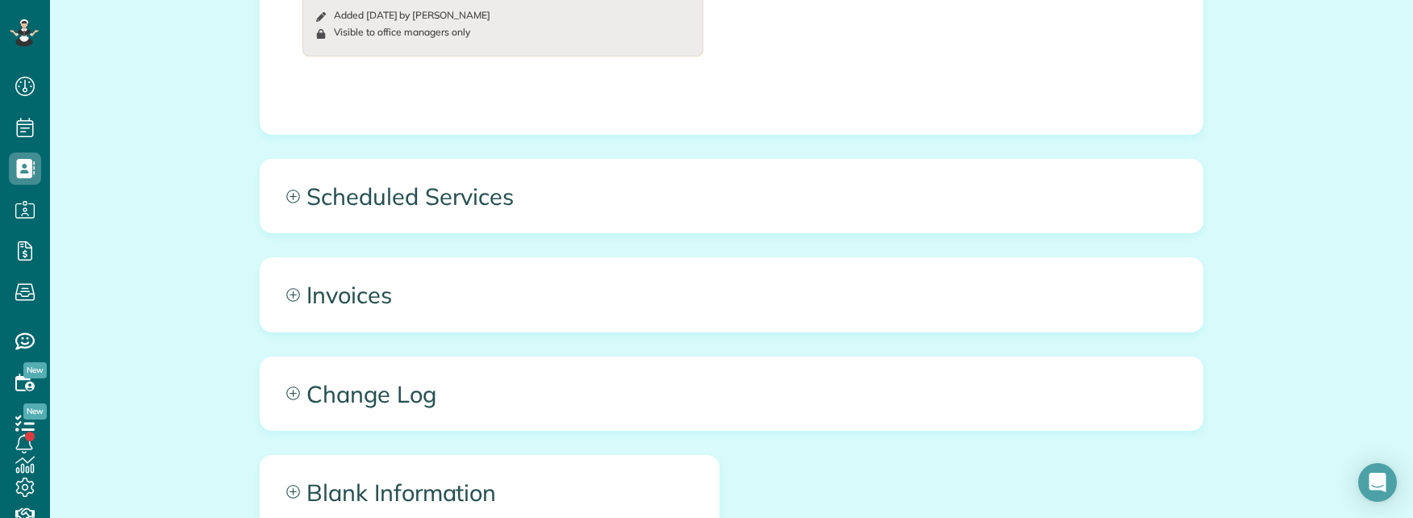
scroll to position [2309, 0]
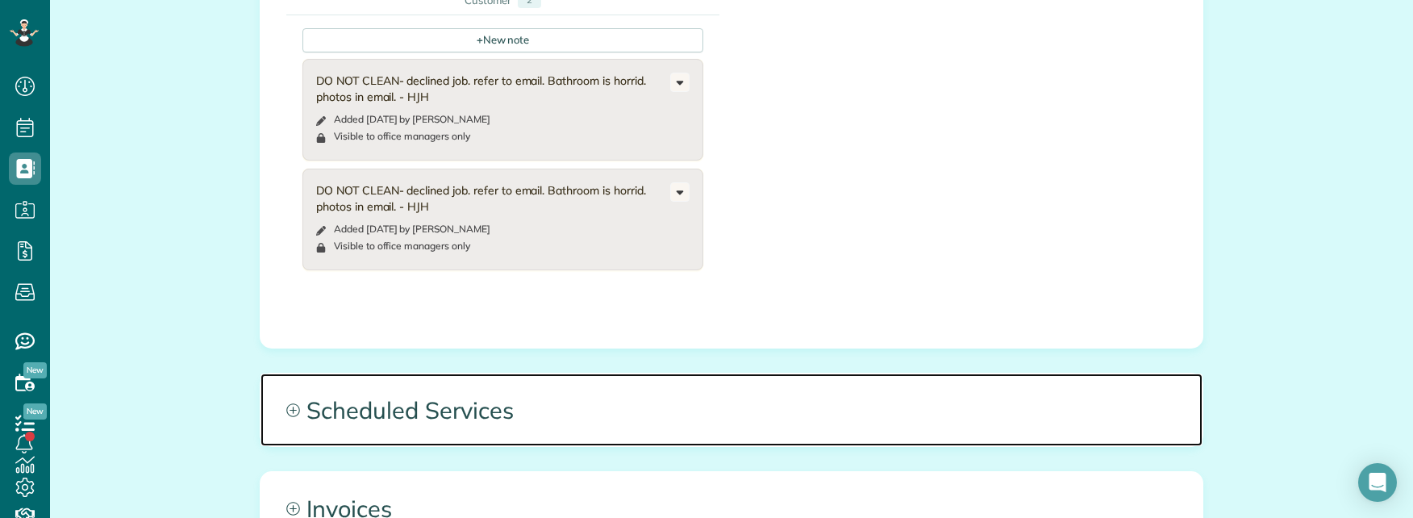
click at [808, 374] on span "Scheduled Services" at bounding box center [732, 410] width 942 height 73
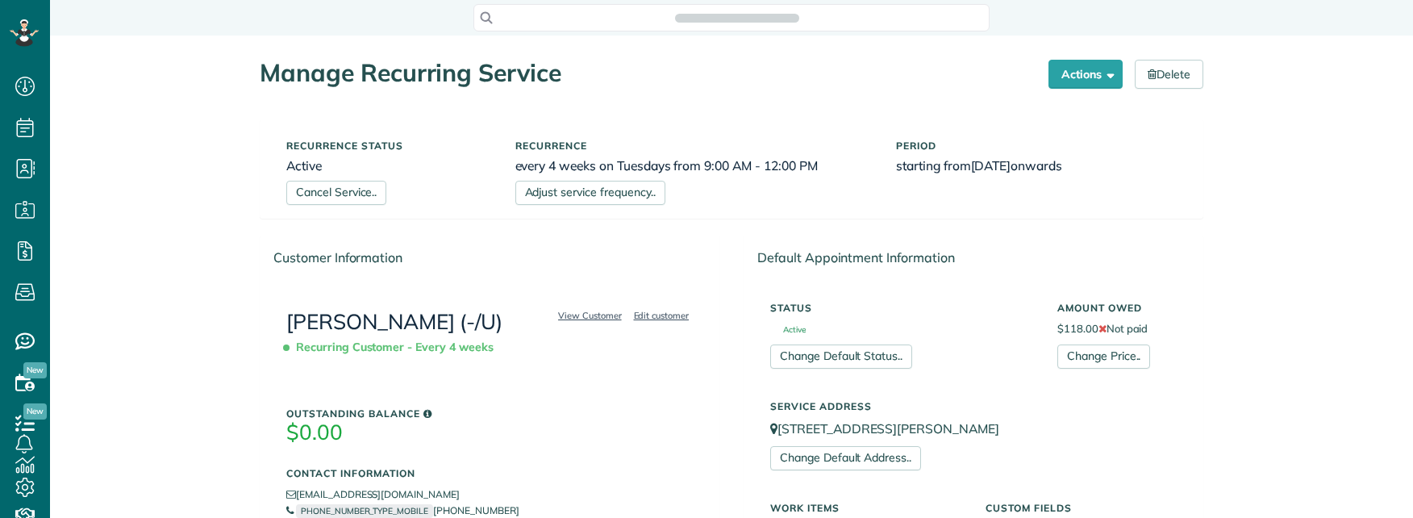
scroll to position [518, 50]
click at [618, 186] on link "Adjust service frequency.." at bounding box center [590, 193] width 150 height 24
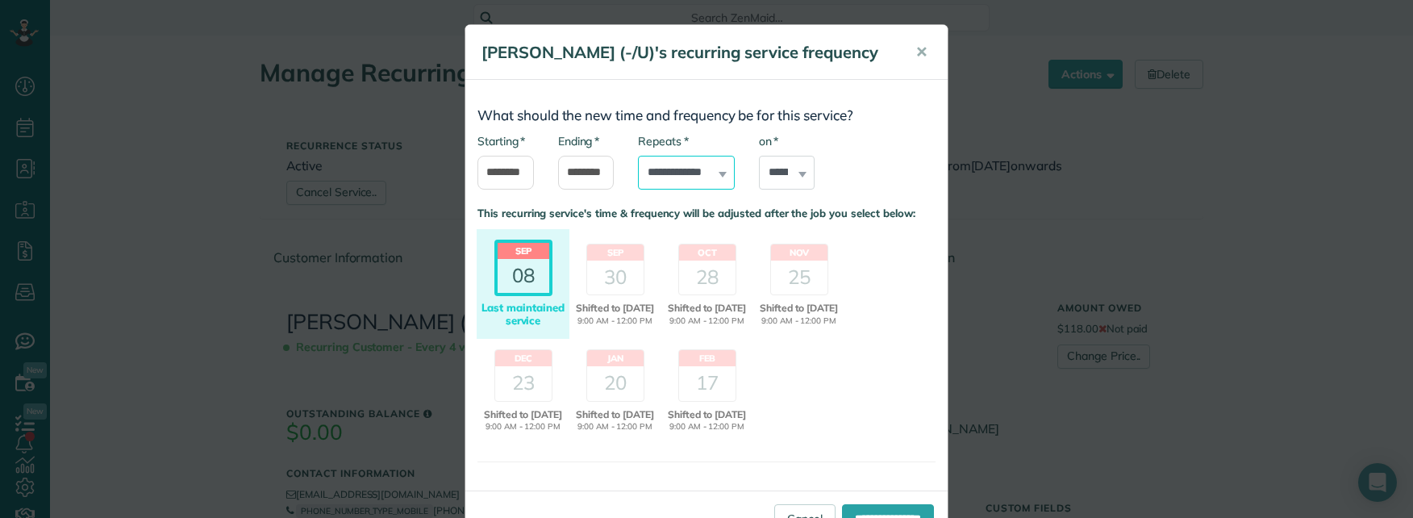
click at [707, 190] on select "**********" at bounding box center [686, 173] width 97 height 34
click at [791, 190] on select "****** ****** ******* ********* ******** ****** ********" at bounding box center [787, 173] width 56 height 34
select select "*"
click at [759, 177] on select "****** ****** ******* ********* ******** ****** ********" at bounding box center [787, 173] width 56 height 34
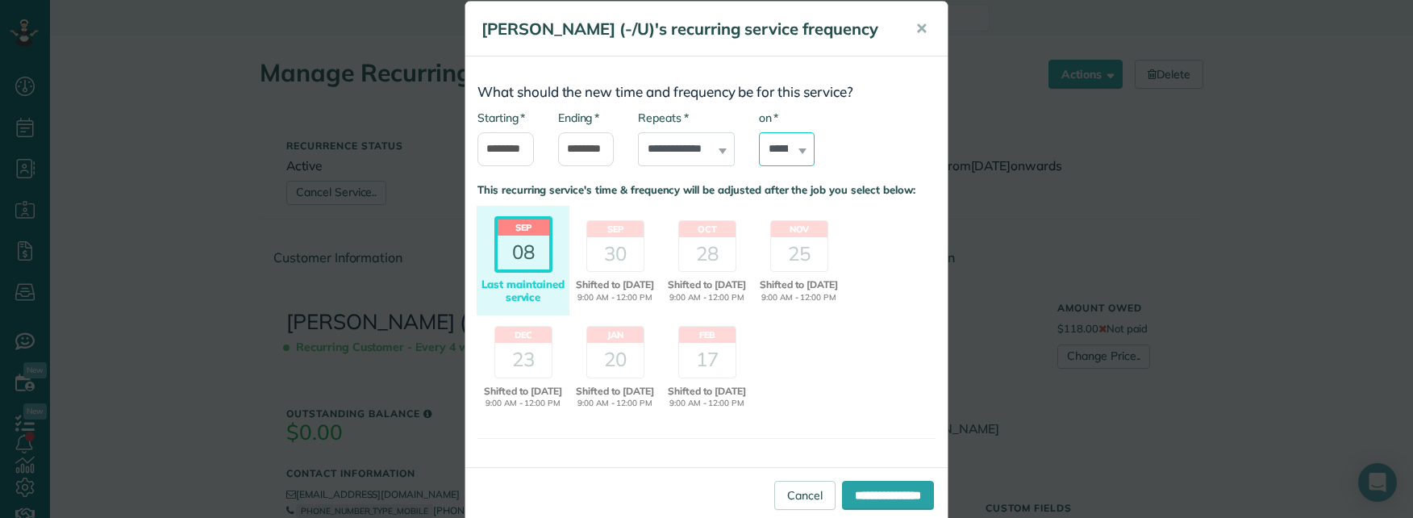
scroll to position [90, 0]
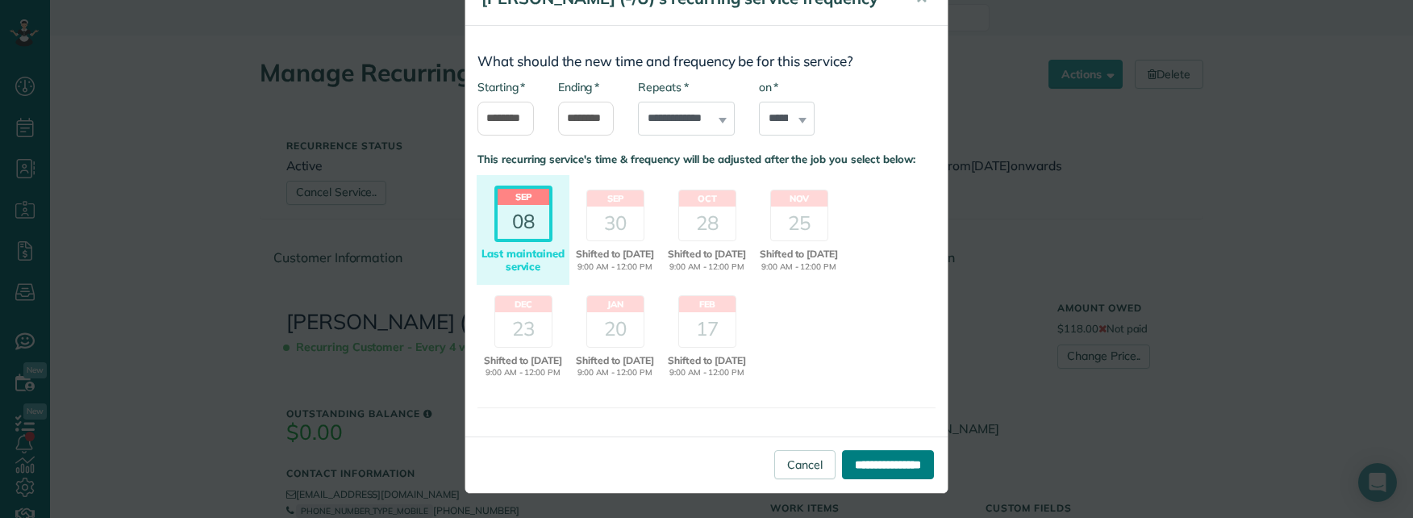
click at [856, 469] on input "**********" at bounding box center [888, 464] width 92 height 29
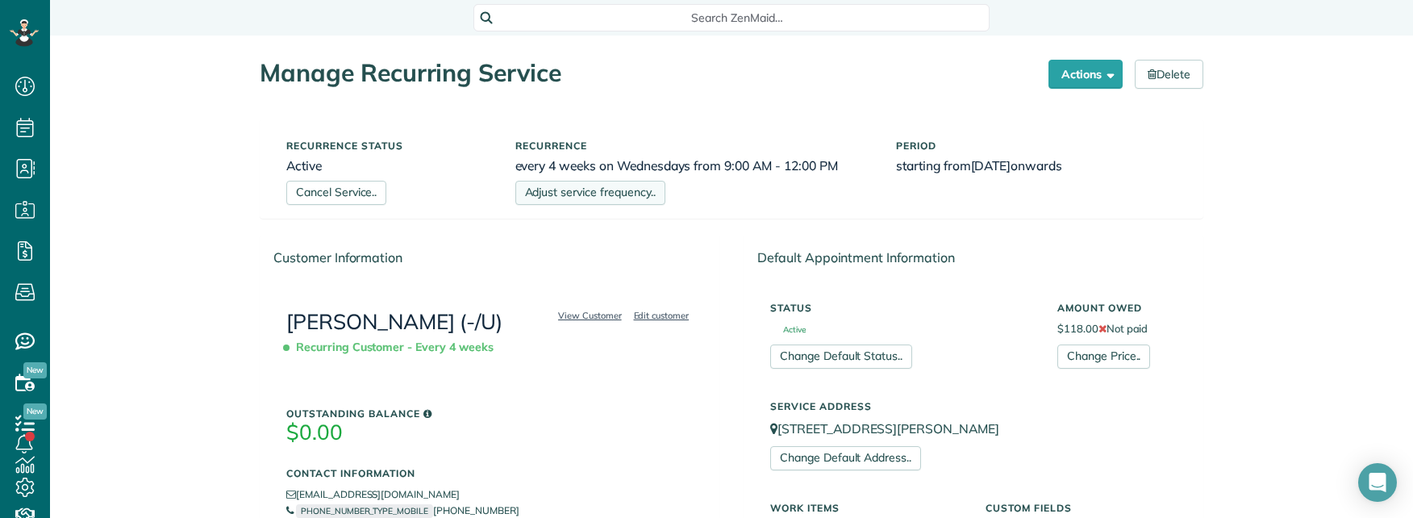
click at [587, 192] on link "Adjust service frequency.." at bounding box center [590, 193] width 150 height 24
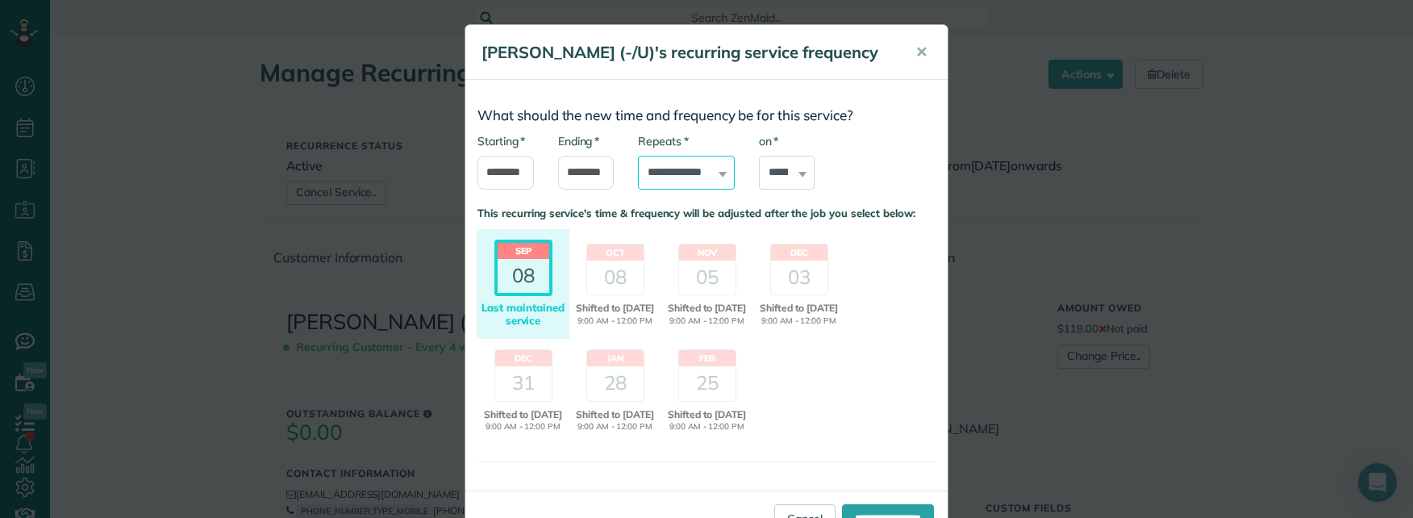
click at [670, 190] on select "**********" at bounding box center [686, 173] width 97 height 34
drag, startPoint x: 1118, startPoint y: 133, endPoint x: 1137, endPoint y: 134, distance: 19.4
click at [1120, 133] on div "**********" at bounding box center [706, 259] width 1413 height 518
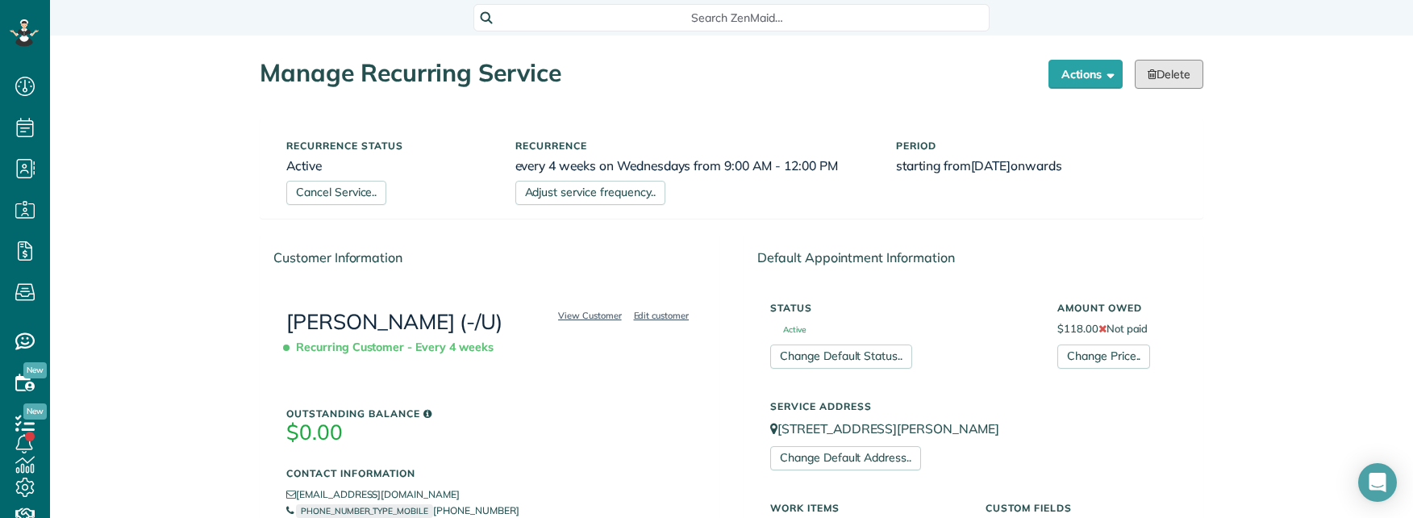
click at [1166, 76] on link "Delete" at bounding box center [1169, 74] width 69 height 29
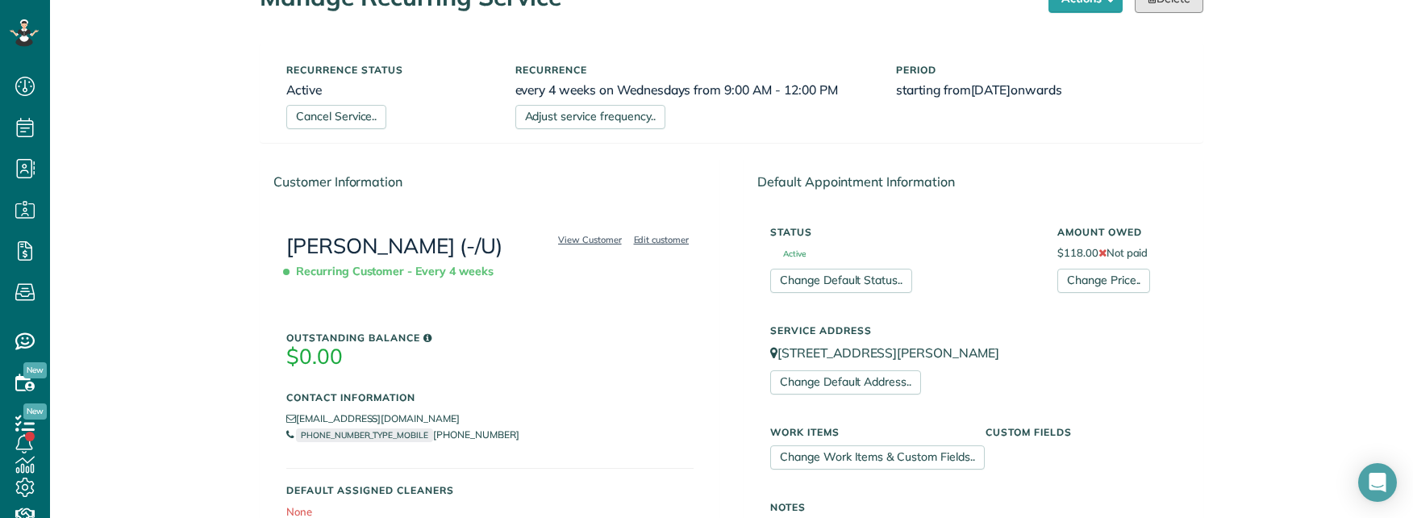
scroll to position [81, 0]
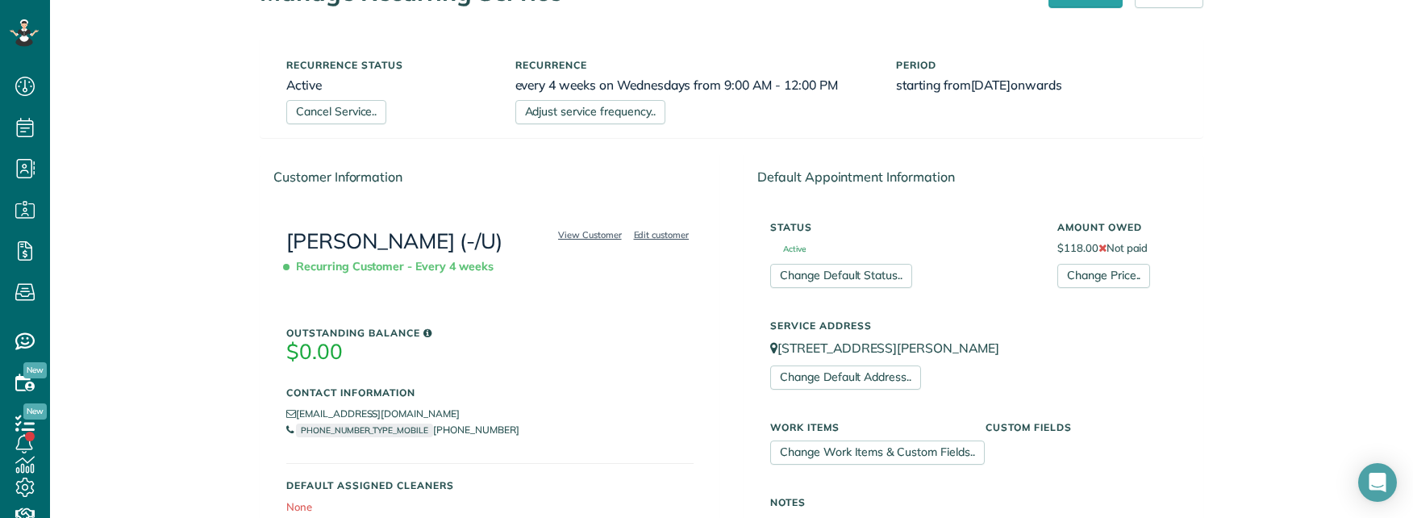
click at [1125, 273] on link "Change Price.." at bounding box center [1104, 276] width 93 height 24
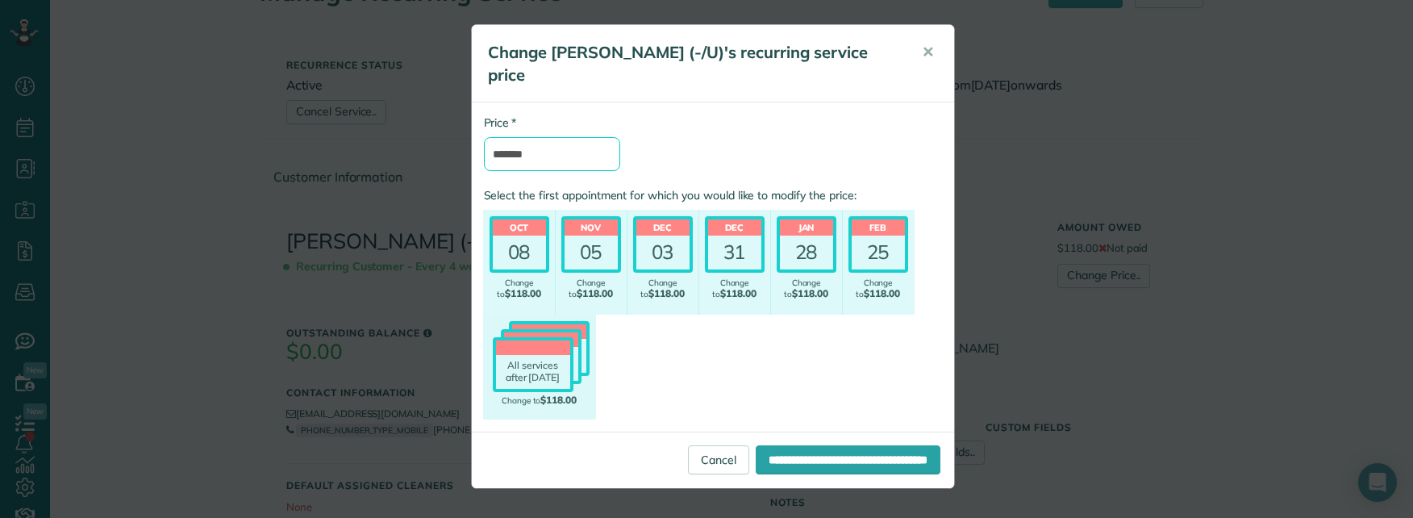
drag, startPoint x: 554, startPoint y: 131, endPoint x: 452, endPoint y: 121, distance: 102.9
click at [452, 121] on div "Change Nuri Ersahin (-/U)'s recurring service price ✕ * Price ******* Select th…" at bounding box center [706, 259] width 1413 height 518
type input "**"
click at [769, 445] on input "**********" at bounding box center [848, 459] width 185 height 29
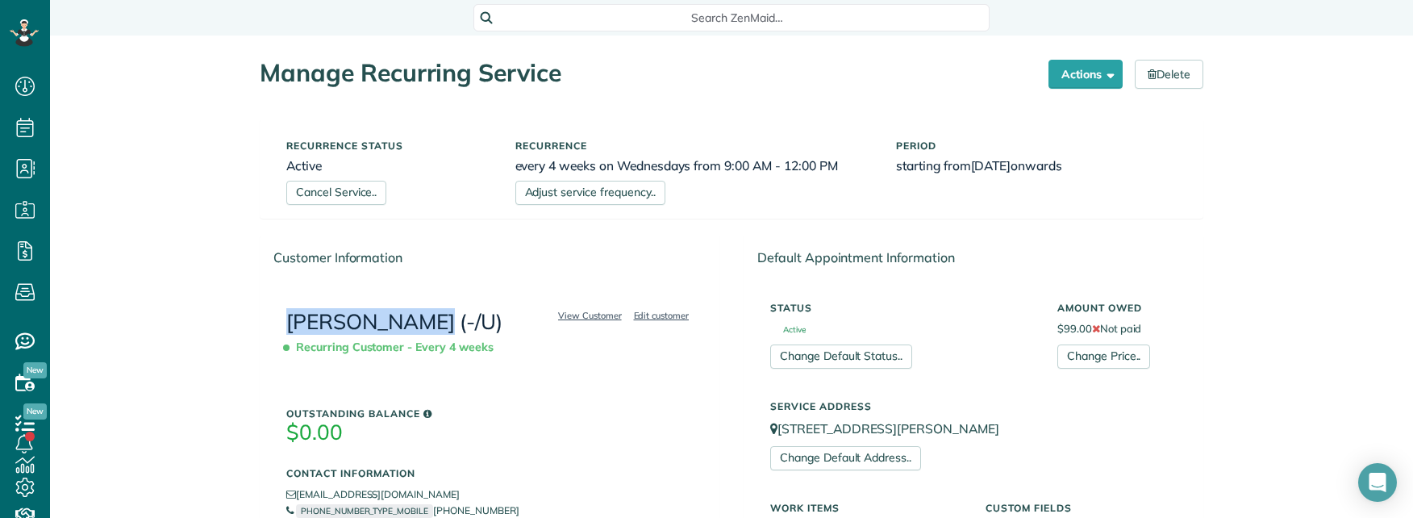
drag, startPoint x: 269, startPoint y: 315, endPoint x: 401, endPoint y: 321, distance: 132.5
click at [401, 321] on div "View Customer Edit customer Nuri Ersahin (-/U) Recurring Customer - Every 4 wee…" at bounding box center [490, 445] width 459 height 327
copy link "Nuri Ersahin"
click at [701, 19] on span "Search ZenMaid…" at bounding box center [737, 18] width 490 height 16
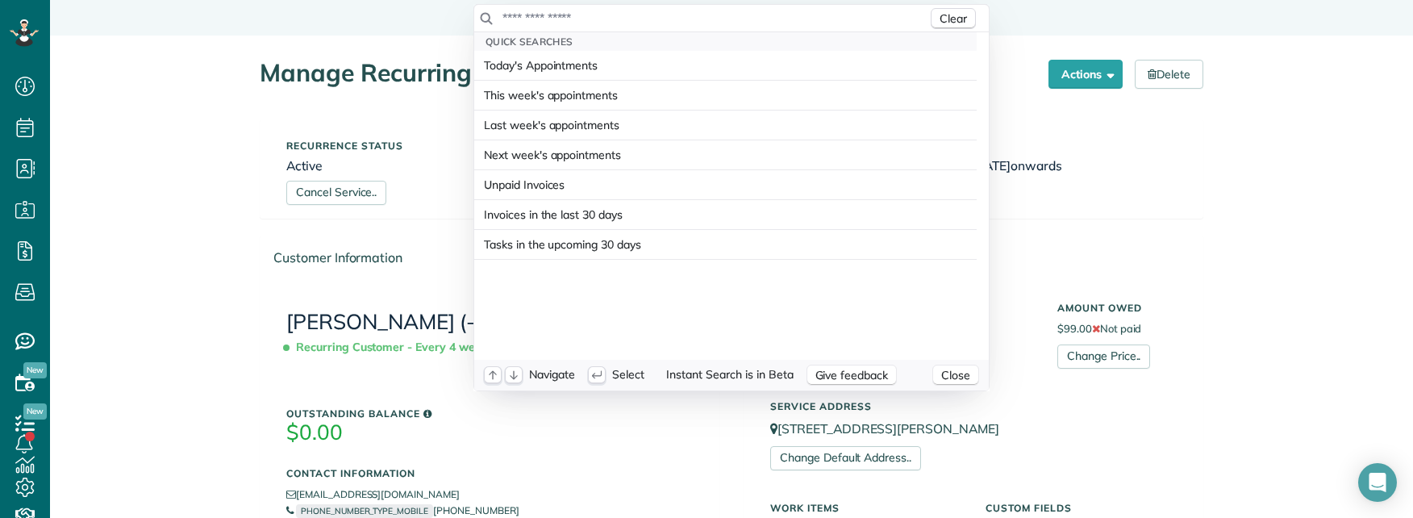
click at [694, 19] on input "text" at bounding box center [715, 18] width 426 height 16
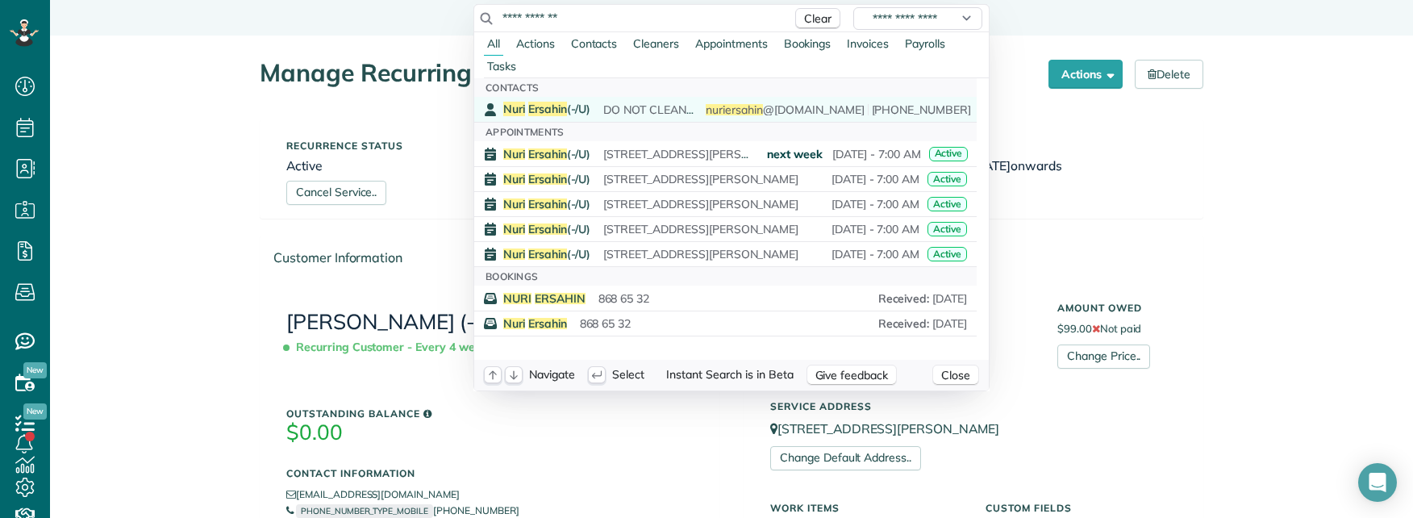
type input "**********"
click at [620, 108] on span "DO NOT CLEAN- declined job. refer to email. Bathroom is horrid. photos in email…" at bounding box center [826, 109] width 446 height 15
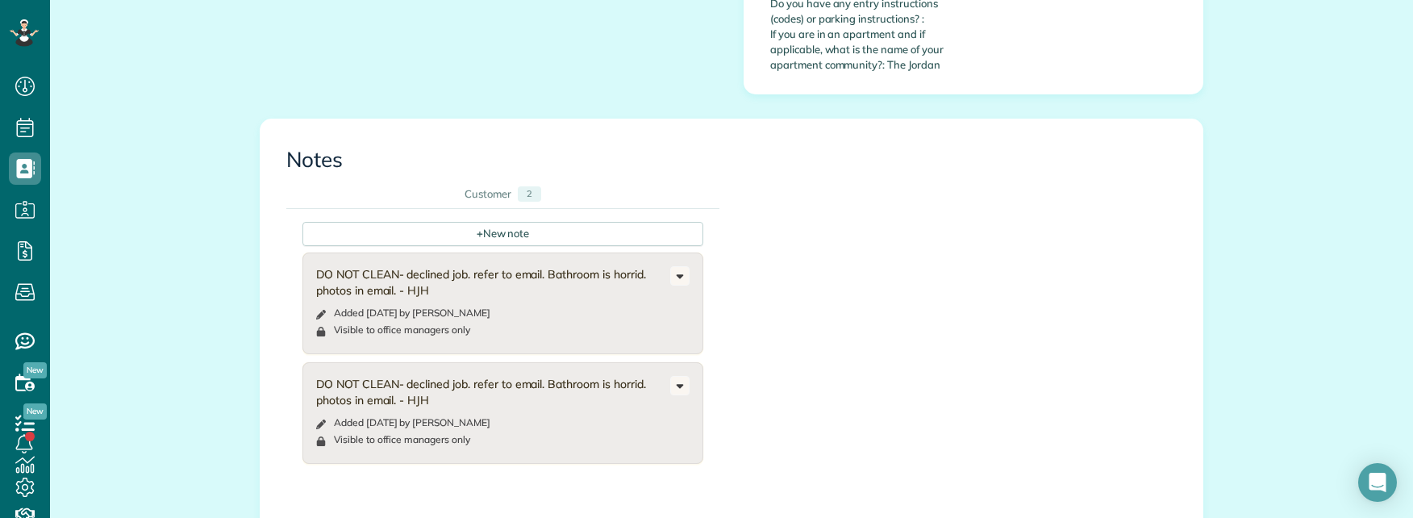
scroll to position [2097, 0]
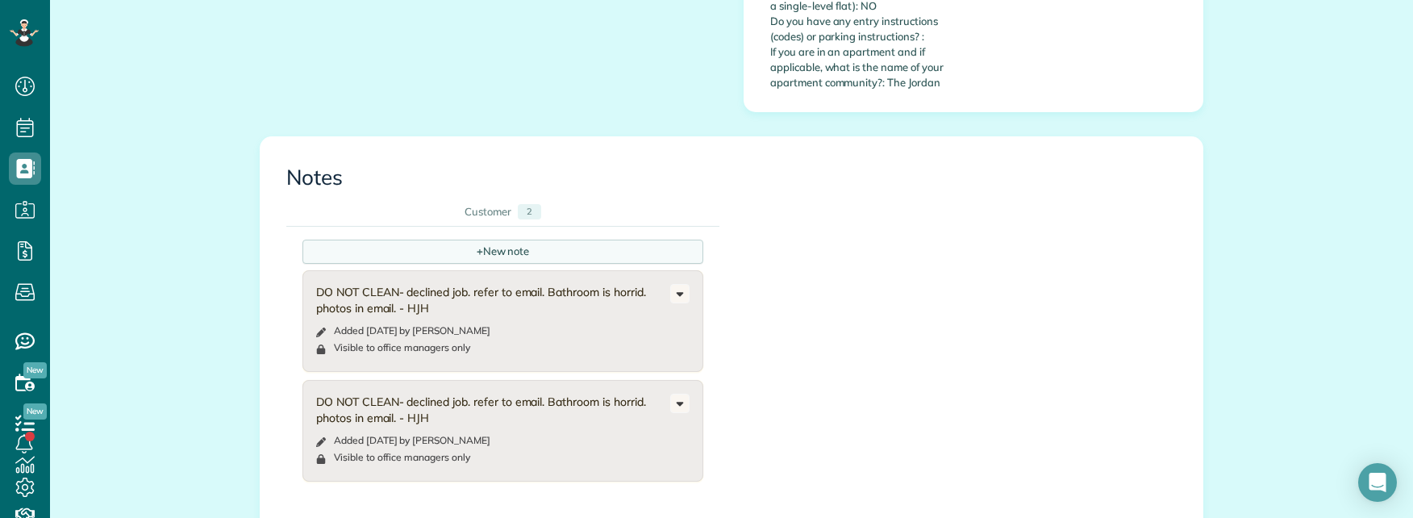
click at [494, 240] on div "+ New note" at bounding box center [503, 252] width 401 height 24
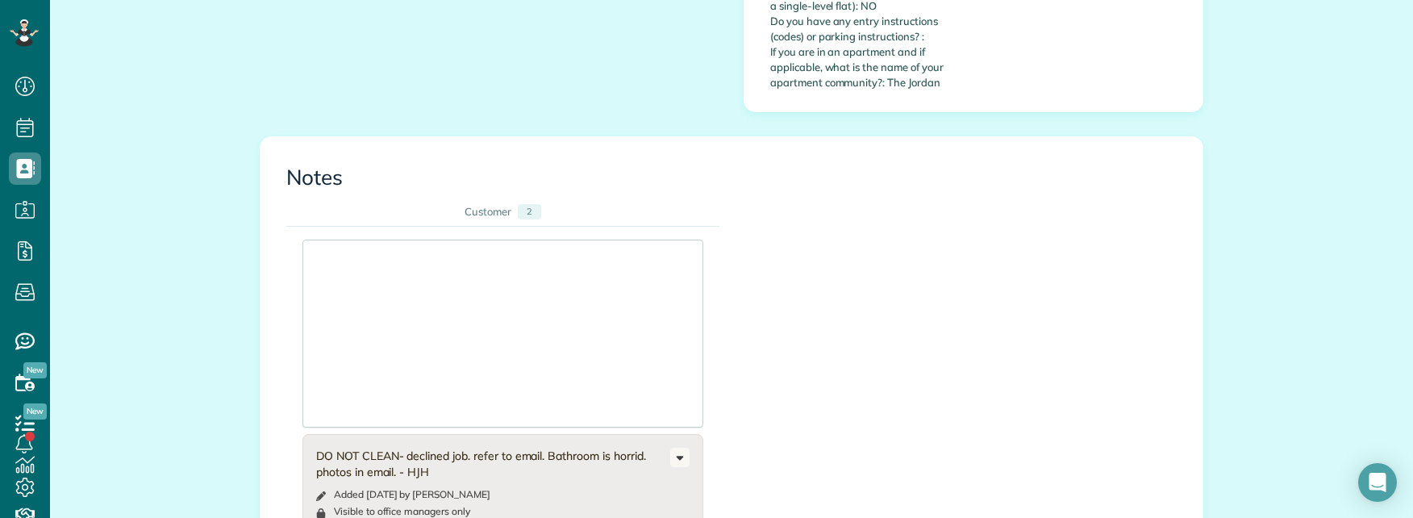
drag, startPoint x: 385, startPoint y: 125, endPoint x: 351, endPoint y: 120, distance: 34.2
click at [384, 240] on div at bounding box center [502, 333] width 399 height 186
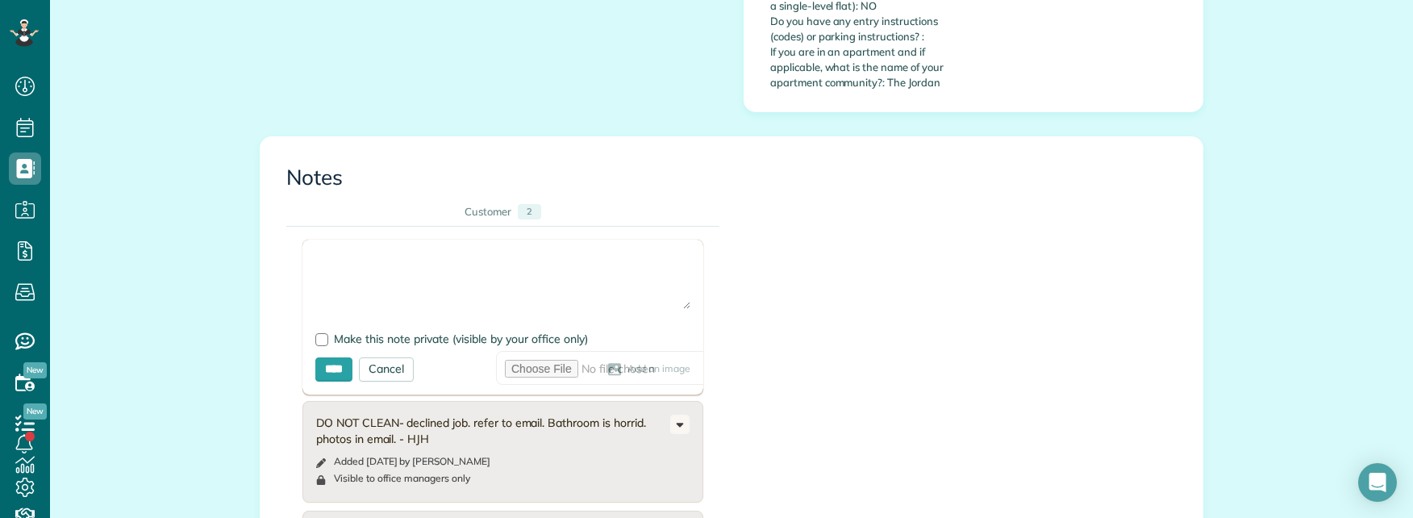
click at [347, 253] on textarea at bounding box center [502, 281] width 375 height 56
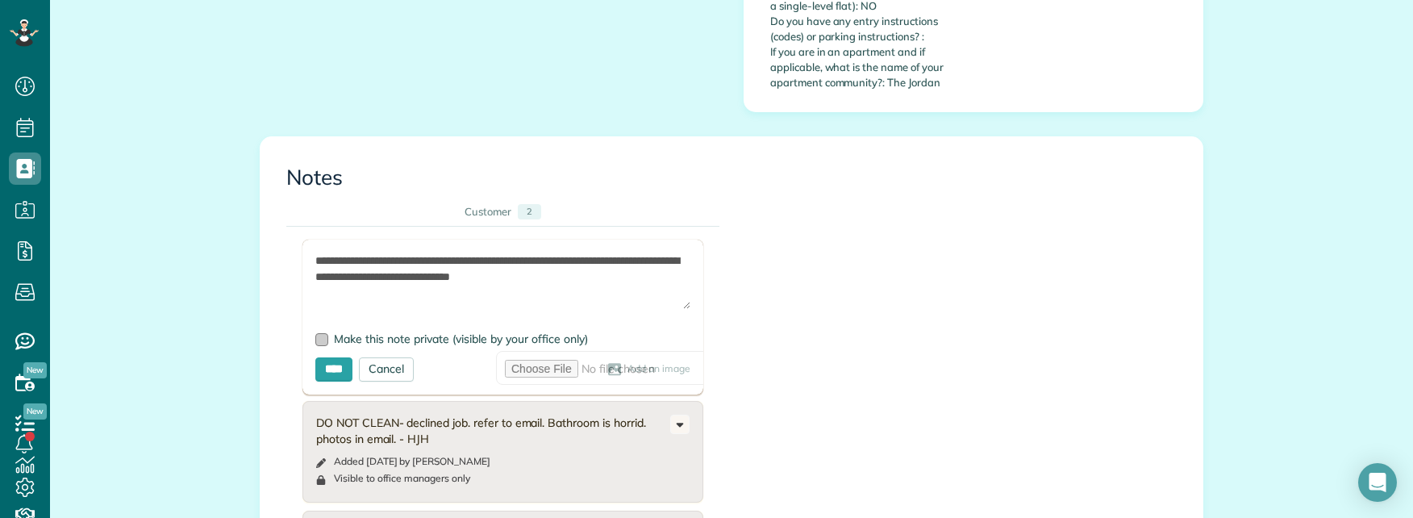
type textarea "**********"
click at [322, 333] on div at bounding box center [321, 339] width 13 height 13
click at [320, 357] on input "****" at bounding box center [333, 369] width 37 height 24
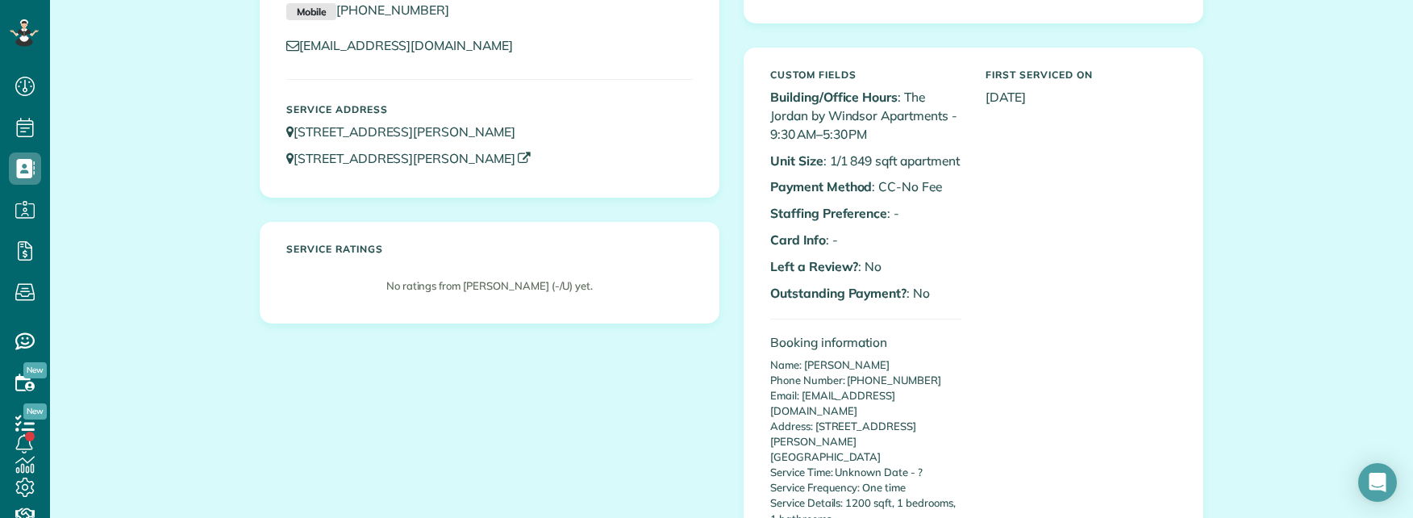
scroll to position [0, 0]
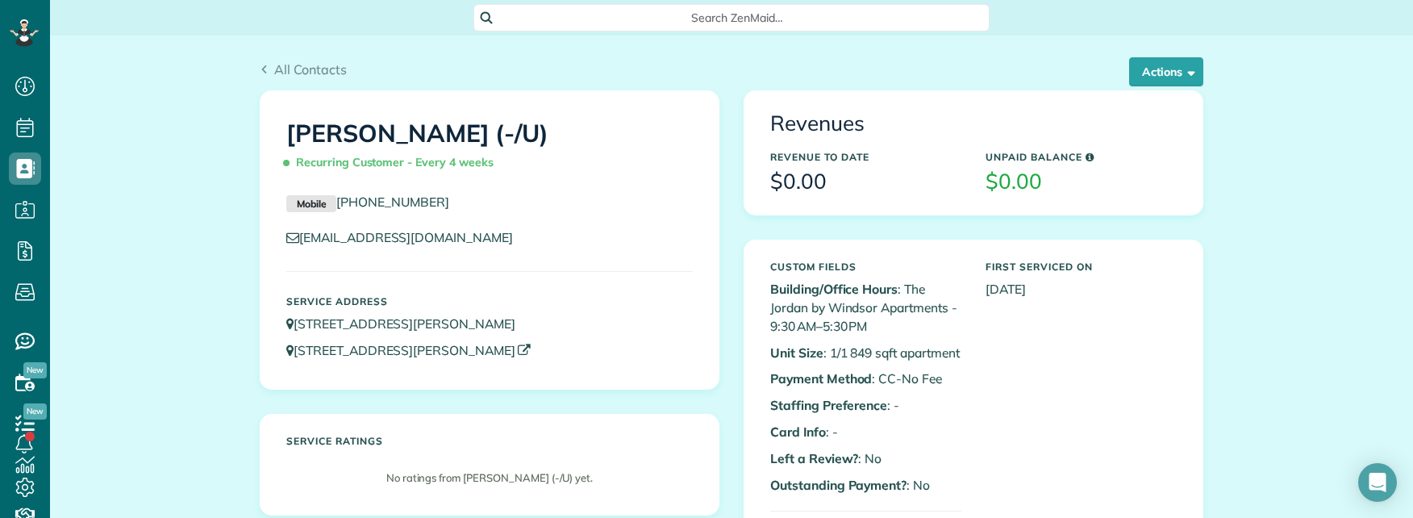
copy link "[STREET_ADDRESS][PERSON_NAME]"
drag, startPoint x: 262, startPoint y: 349, endPoint x: 553, endPoint y: 348, distance: 291.2
click at [553, 348] on div "Nuri Ersahin (-/U) Recurring Customer - Every 4 weeks Mobile (847) 868-6532 nur…" at bounding box center [490, 240] width 458 height 298
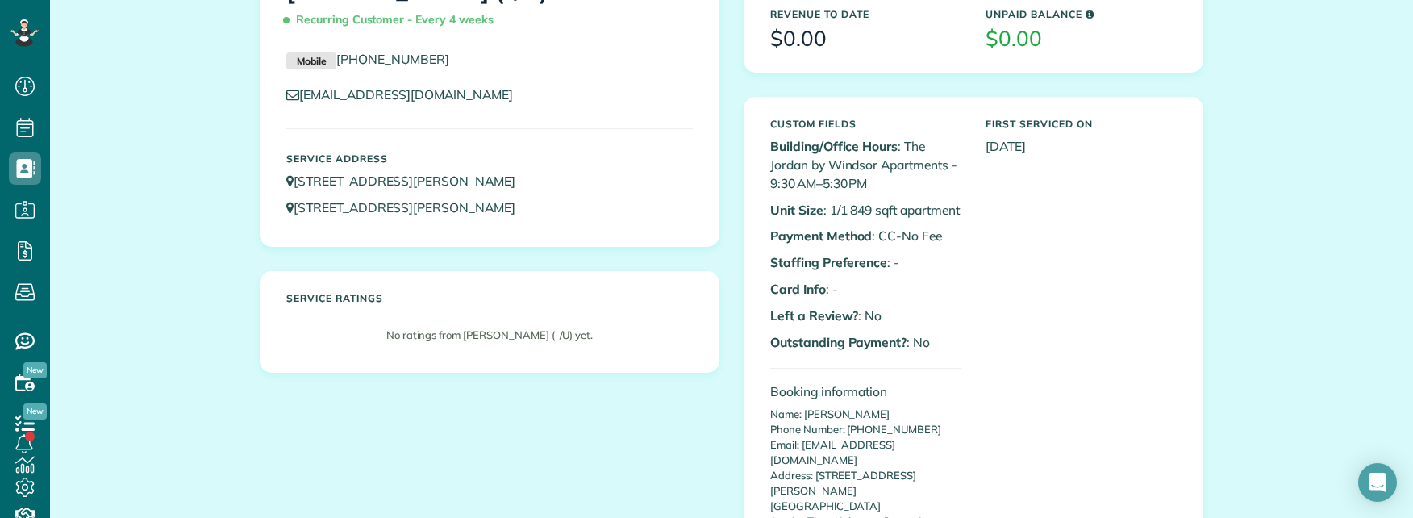
scroll to position [81, 0]
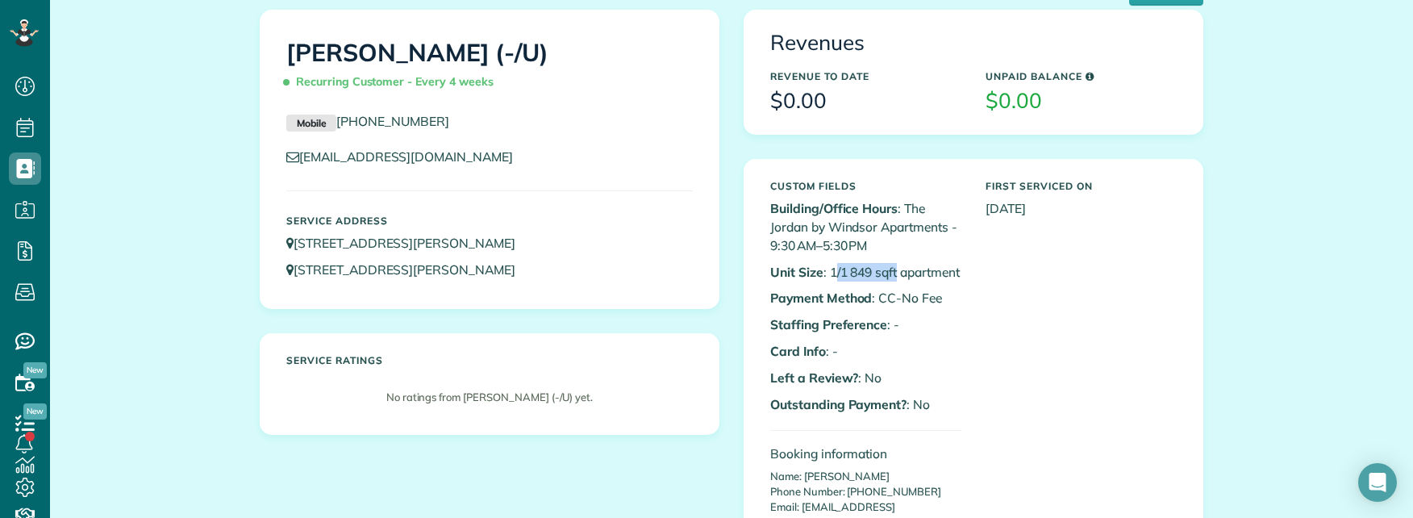
drag, startPoint x: 829, startPoint y: 273, endPoint x: 957, endPoint y: 294, distance: 129.0
click at [939, 272] on p "Unit Size : 1/1 849 sqft apartment" at bounding box center [865, 272] width 191 height 19
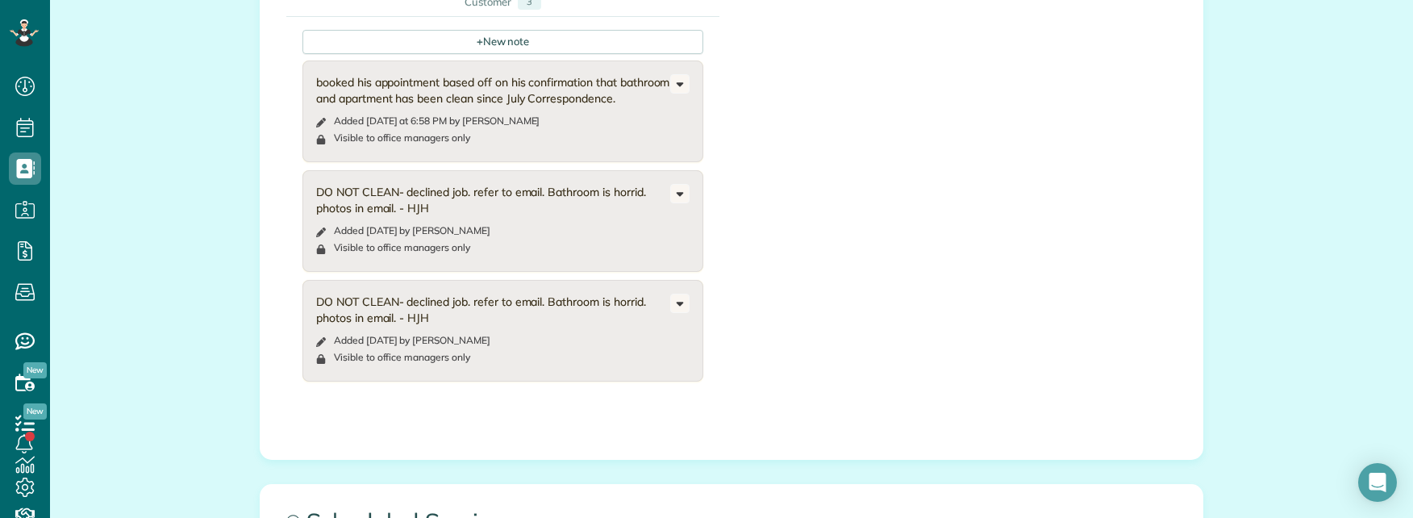
scroll to position [2661, 0]
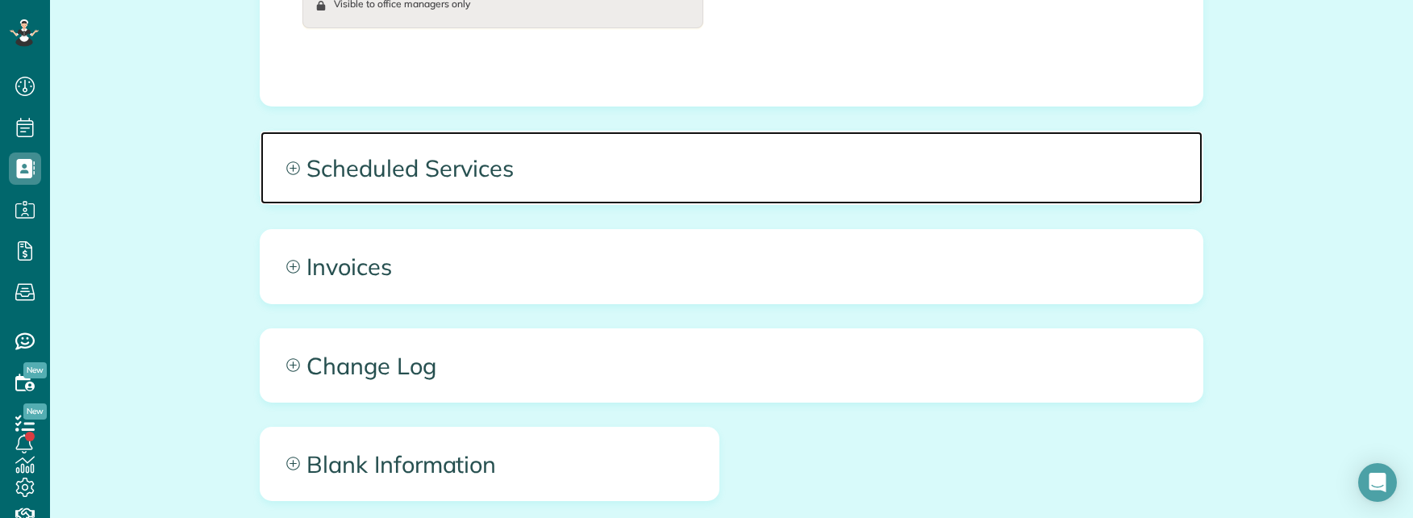
click at [593, 131] on span "Scheduled Services" at bounding box center [732, 167] width 942 height 73
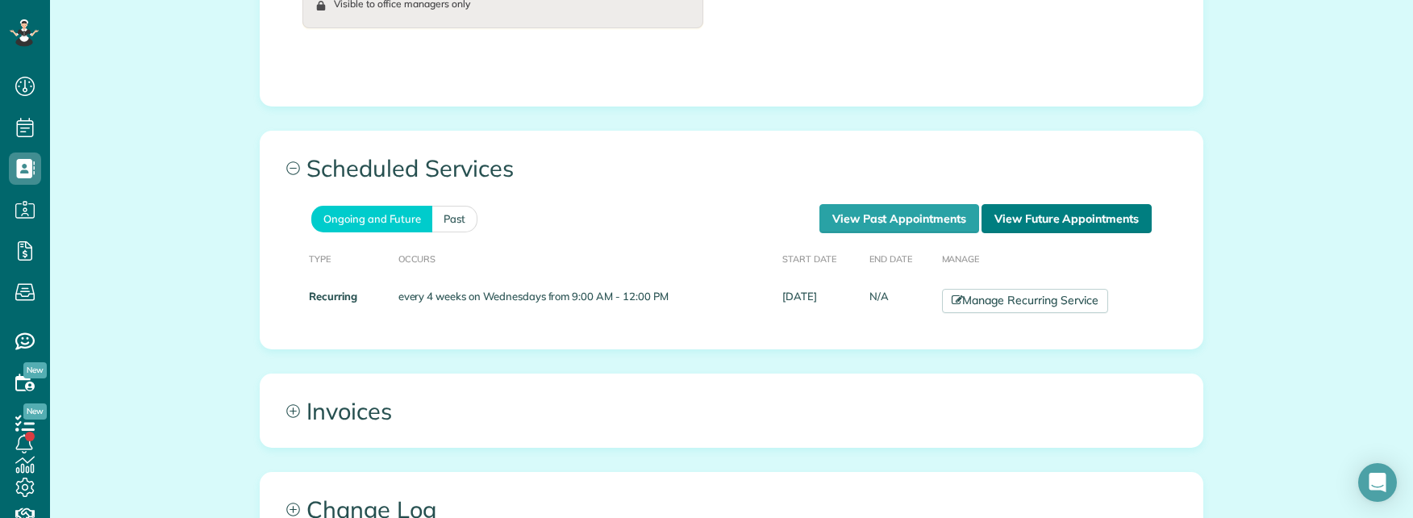
click at [1071, 204] on link "View Future Appointments" at bounding box center [1067, 218] width 170 height 29
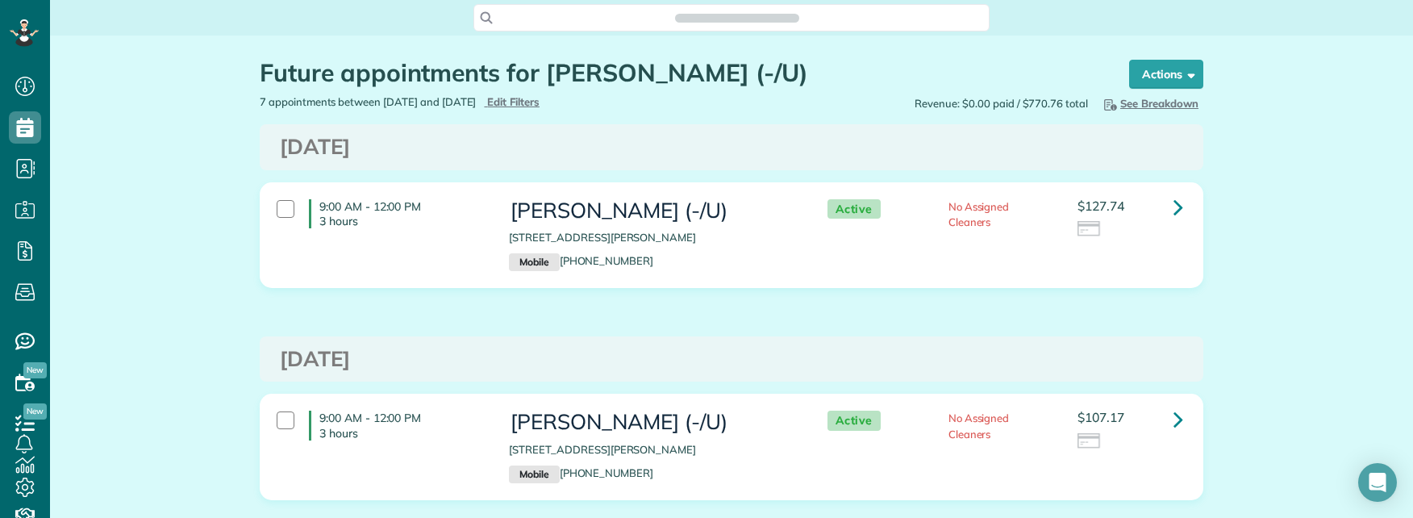
scroll to position [7, 7]
click at [1167, 207] on link at bounding box center [1178, 207] width 32 height 32
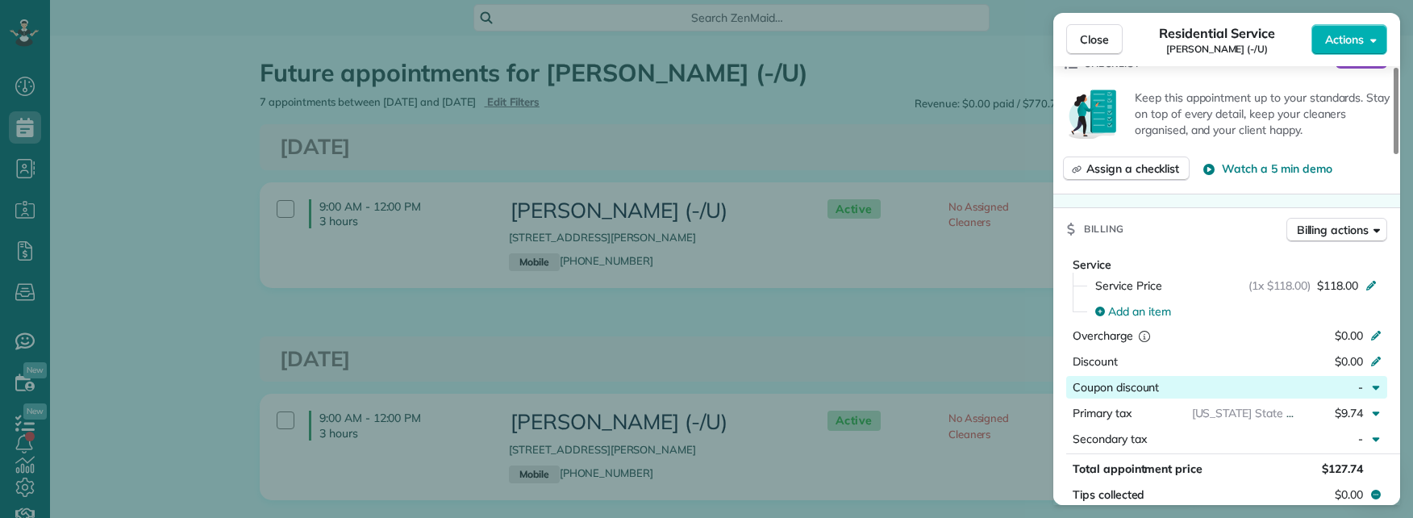
scroll to position [645, 0]
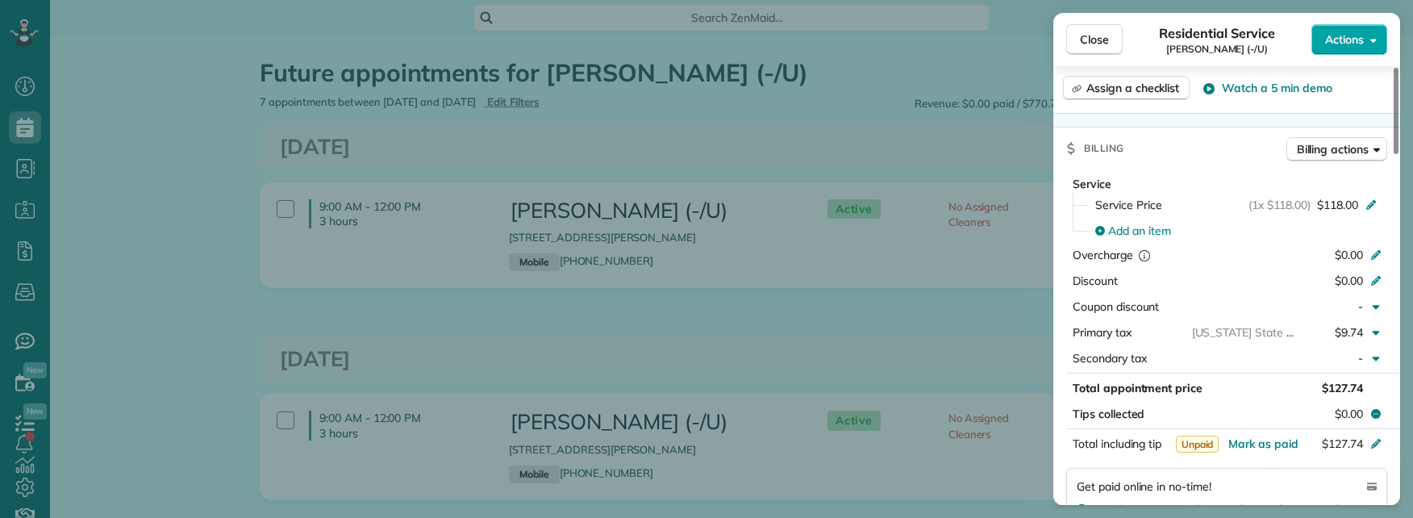
click at [1355, 40] on span "Actions" at bounding box center [1344, 39] width 39 height 16
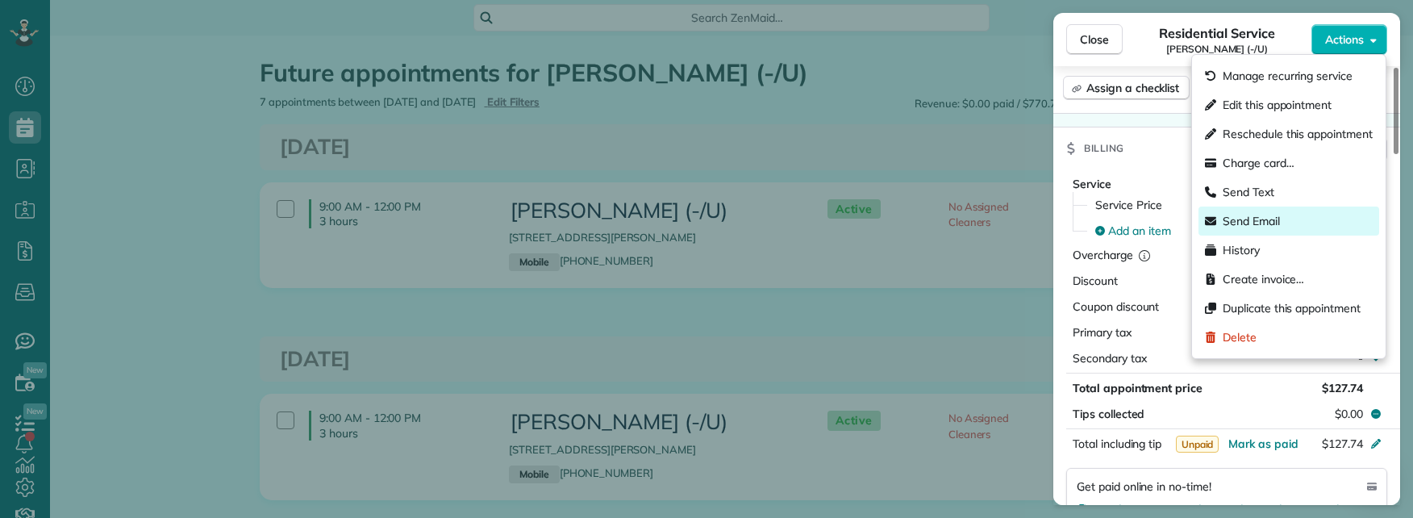
click at [1268, 218] on span "Send Email" at bounding box center [1251, 221] width 57 height 16
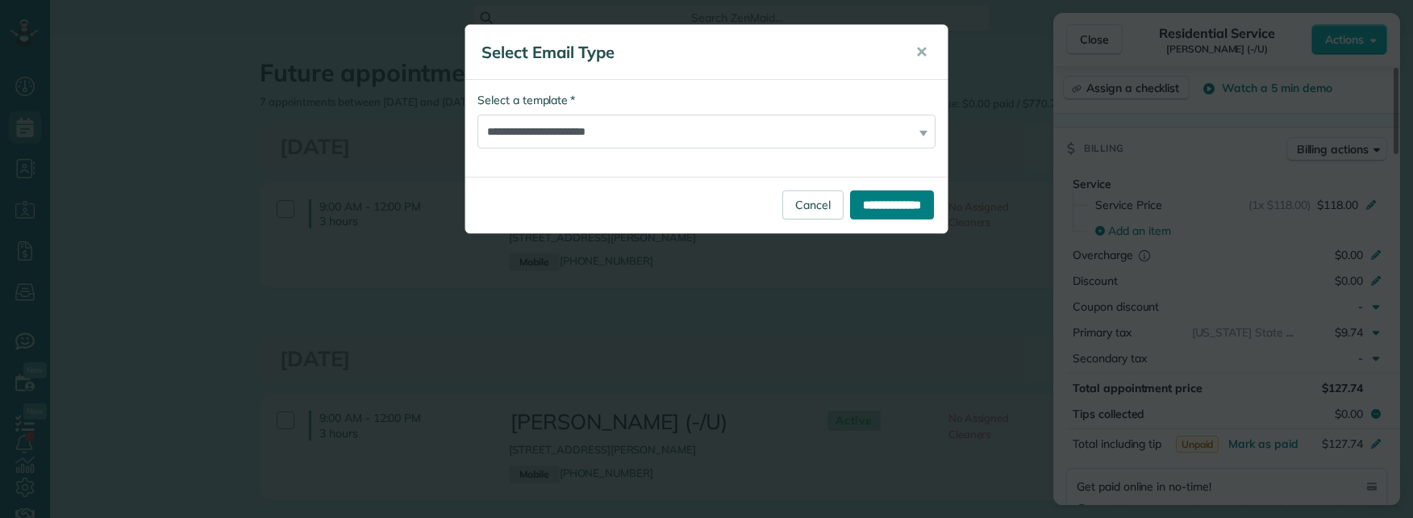
click at [883, 200] on input "**********" at bounding box center [892, 204] width 84 height 29
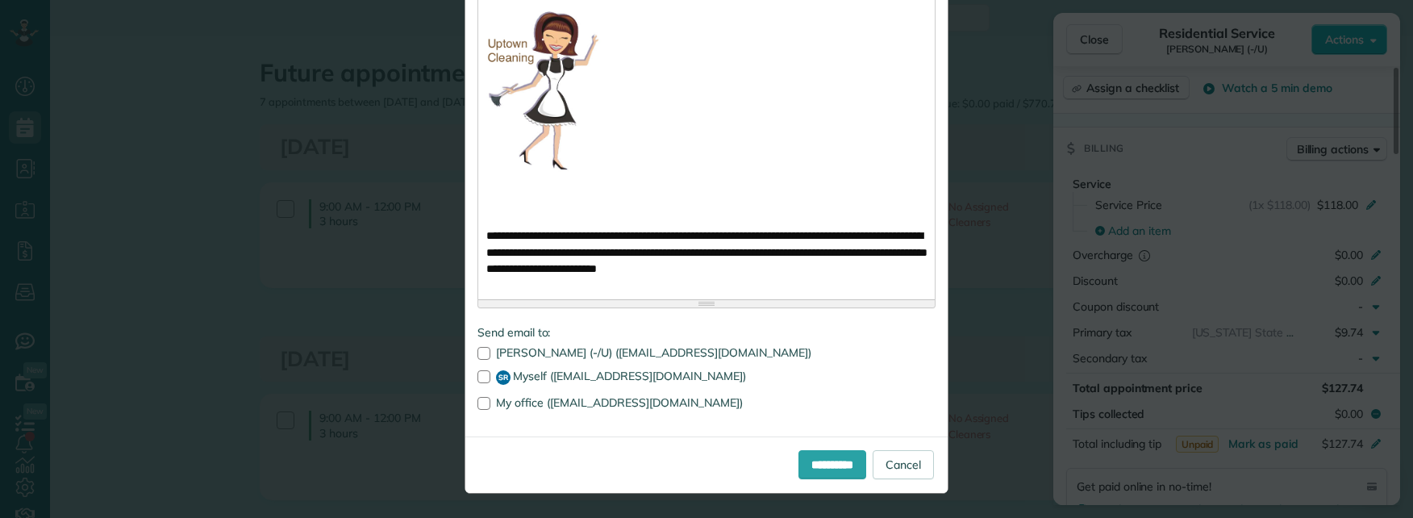
scroll to position [1290, 0]
click at [828, 467] on input "**********" at bounding box center [833, 464] width 68 height 29
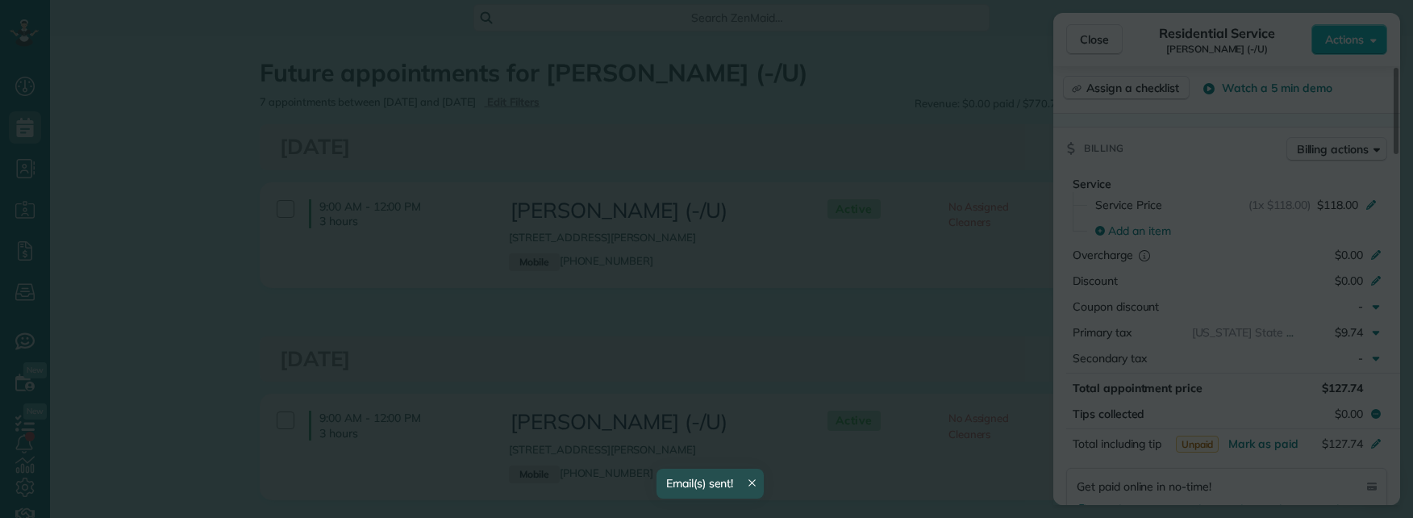
scroll to position [0, 0]
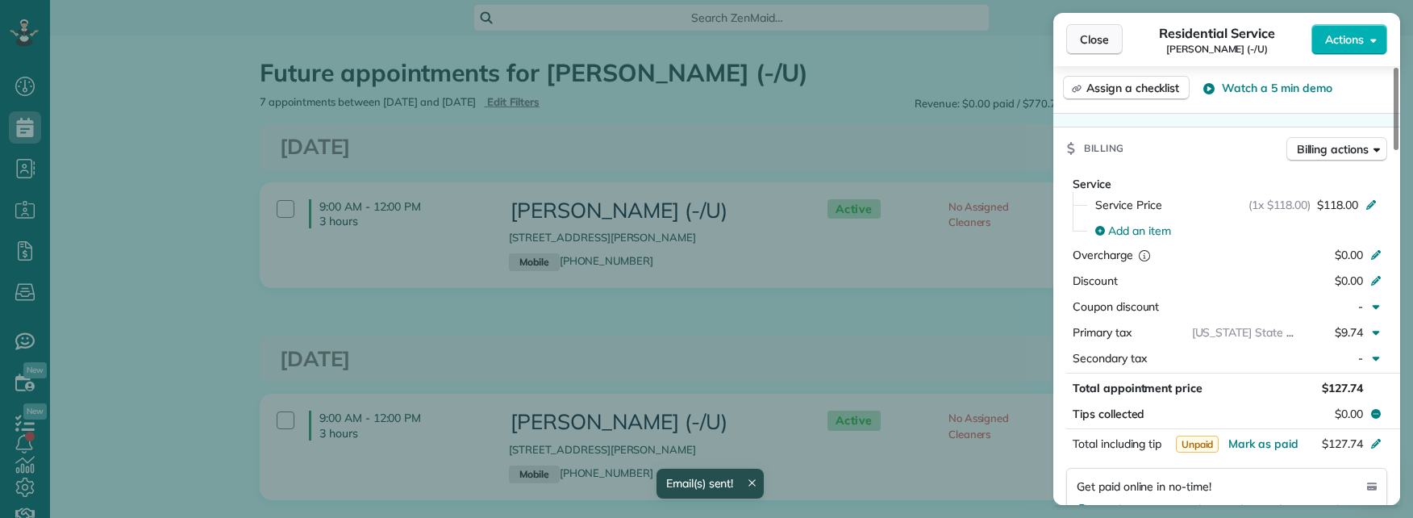
click at [1087, 34] on span "Close" at bounding box center [1094, 39] width 29 height 16
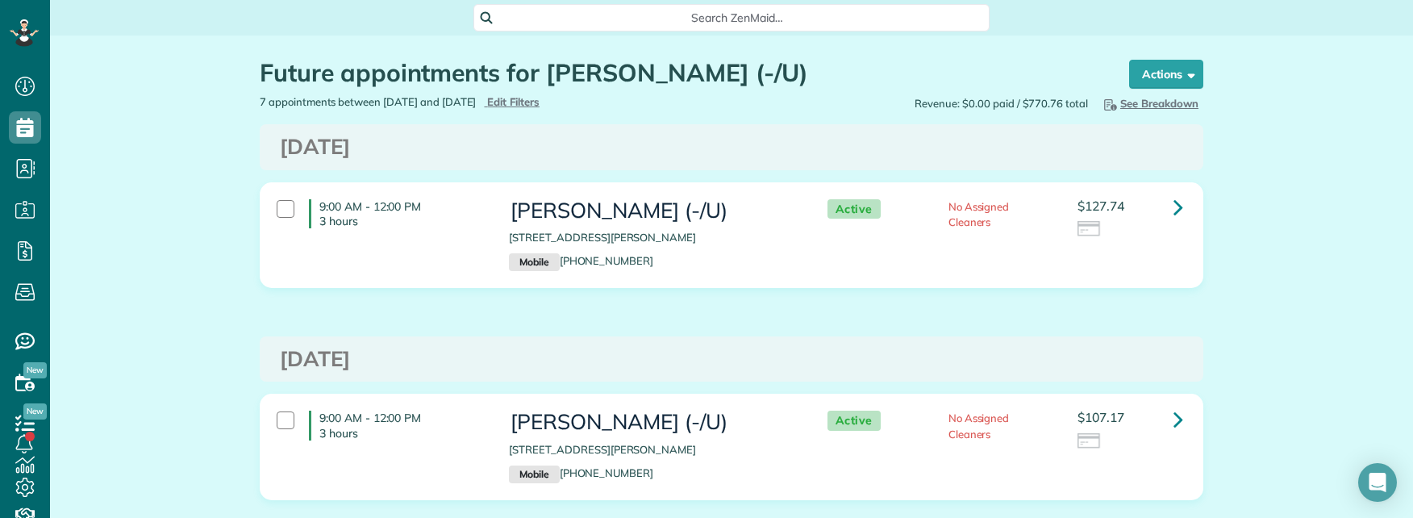
click at [675, 23] on span "Search ZenMaid…" at bounding box center [737, 18] width 490 height 16
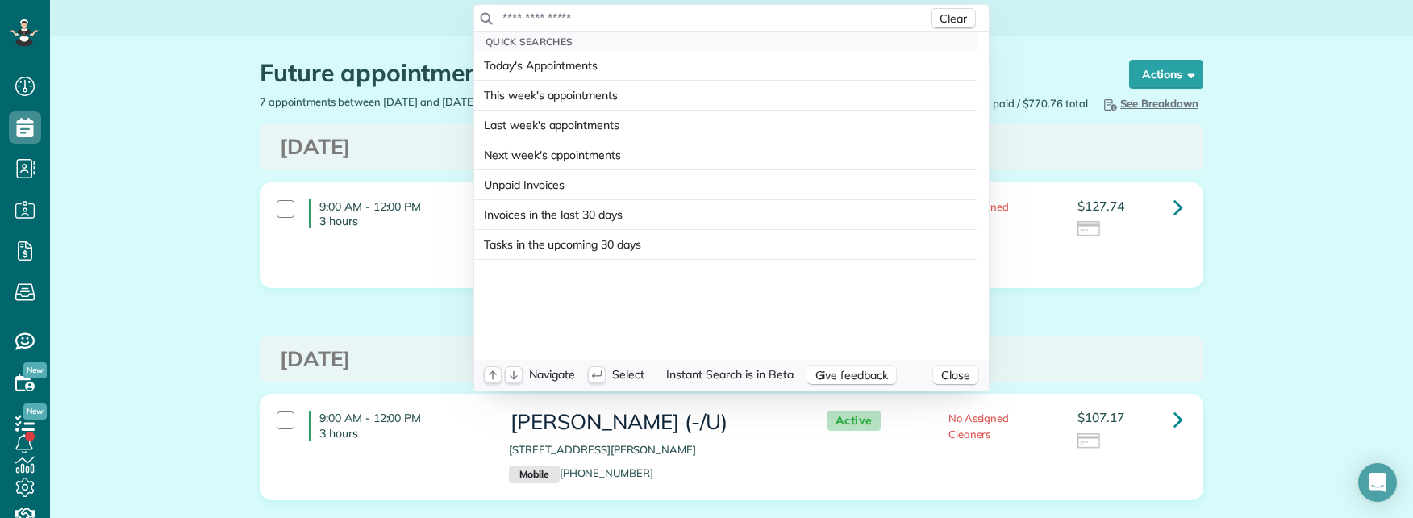
click at [673, 21] on input "text" at bounding box center [715, 18] width 426 height 16
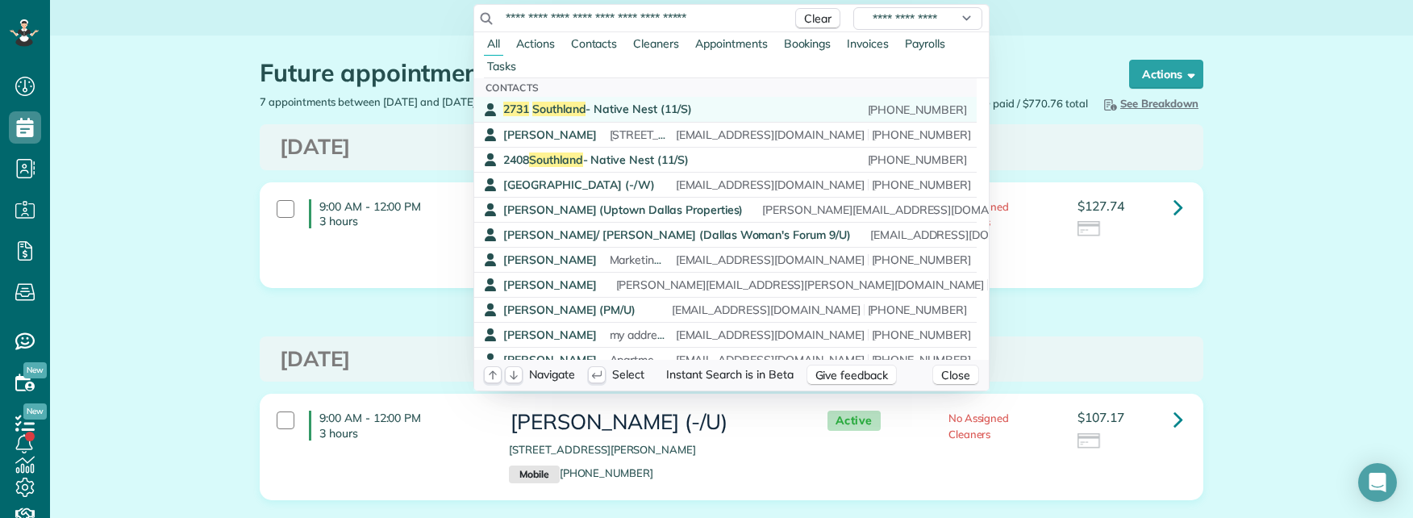
type input "**********"
click at [566, 102] on span "Southland" at bounding box center [559, 109] width 54 height 15
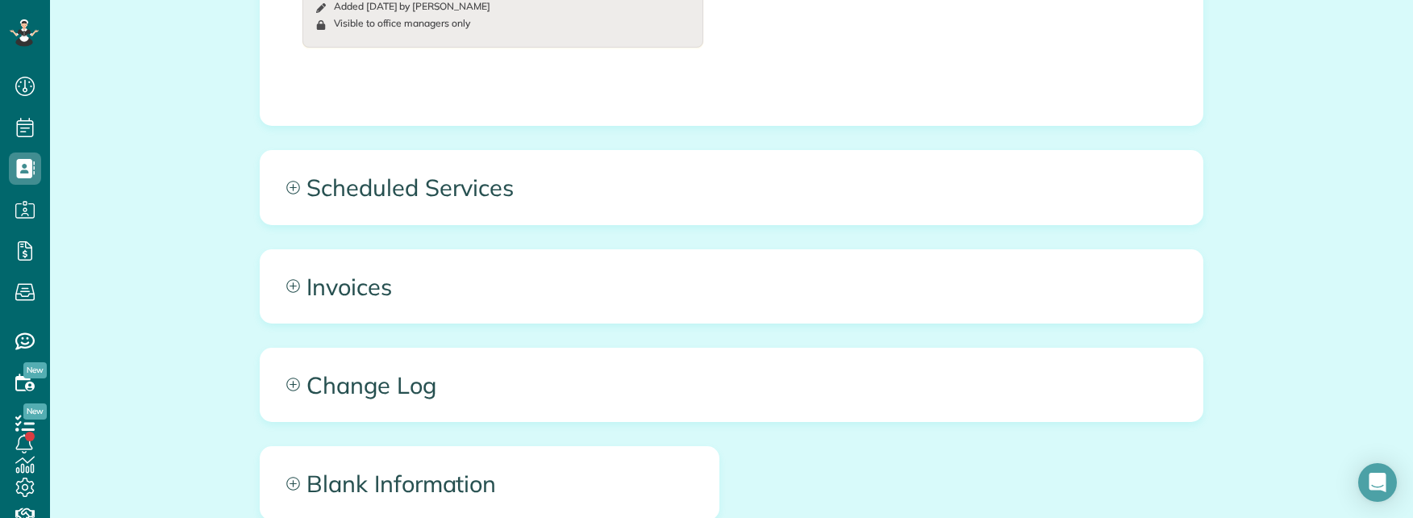
scroll to position [3953, 0]
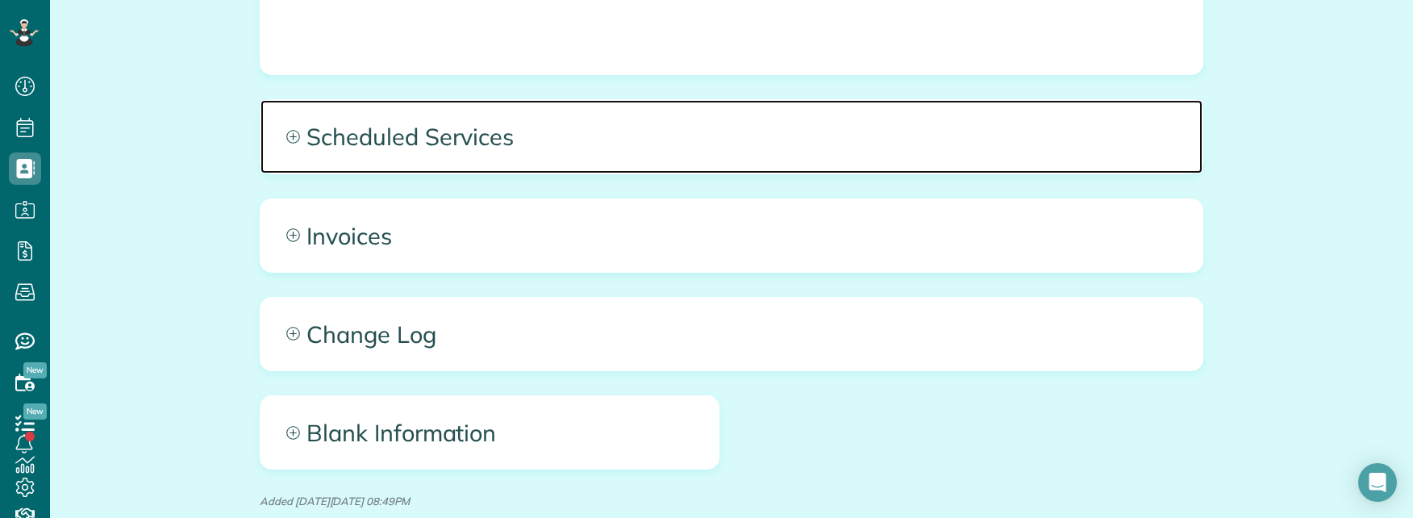
click at [621, 140] on span "Scheduled Services" at bounding box center [732, 136] width 942 height 73
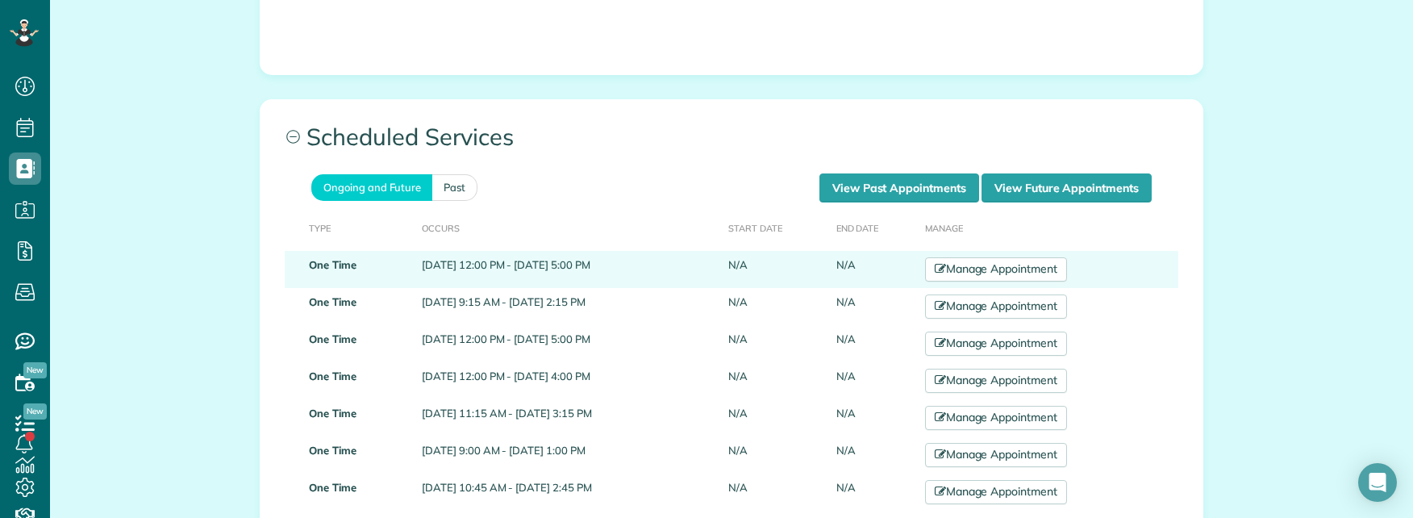
click at [1150, 271] on td "Manage Appointment" at bounding box center [1049, 269] width 260 height 37
click at [1067, 266] on link "Manage Appointment" at bounding box center [996, 269] width 142 height 24
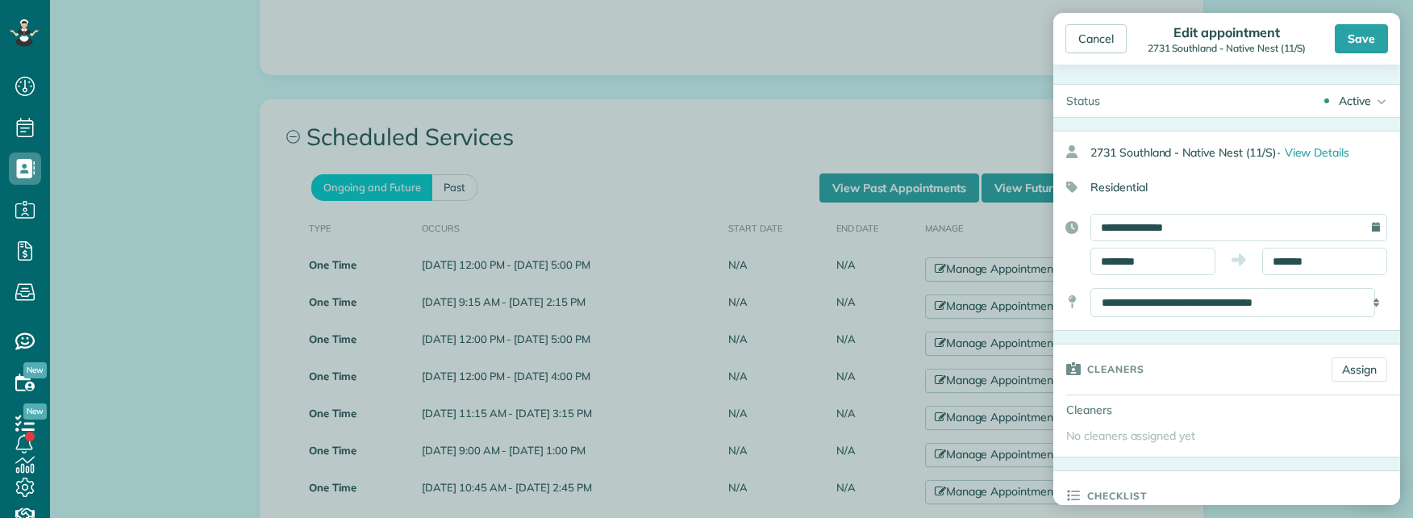
click at [1359, 108] on div "Active" at bounding box center [1355, 101] width 32 height 16
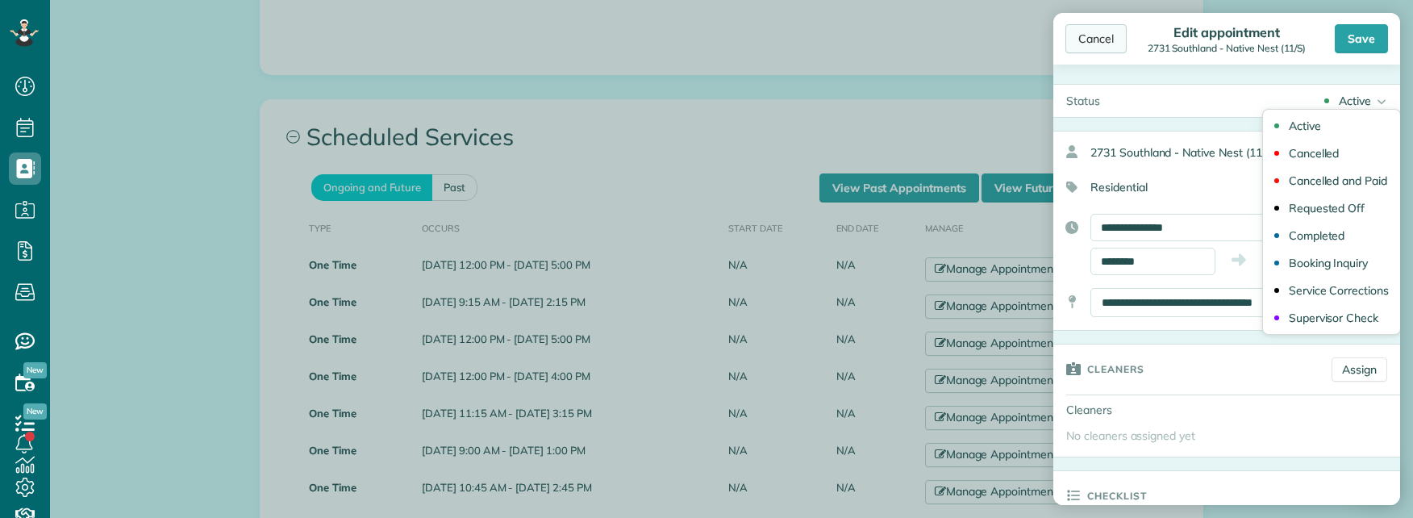
click at [1105, 50] on div "Cancel" at bounding box center [1096, 38] width 61 height 29
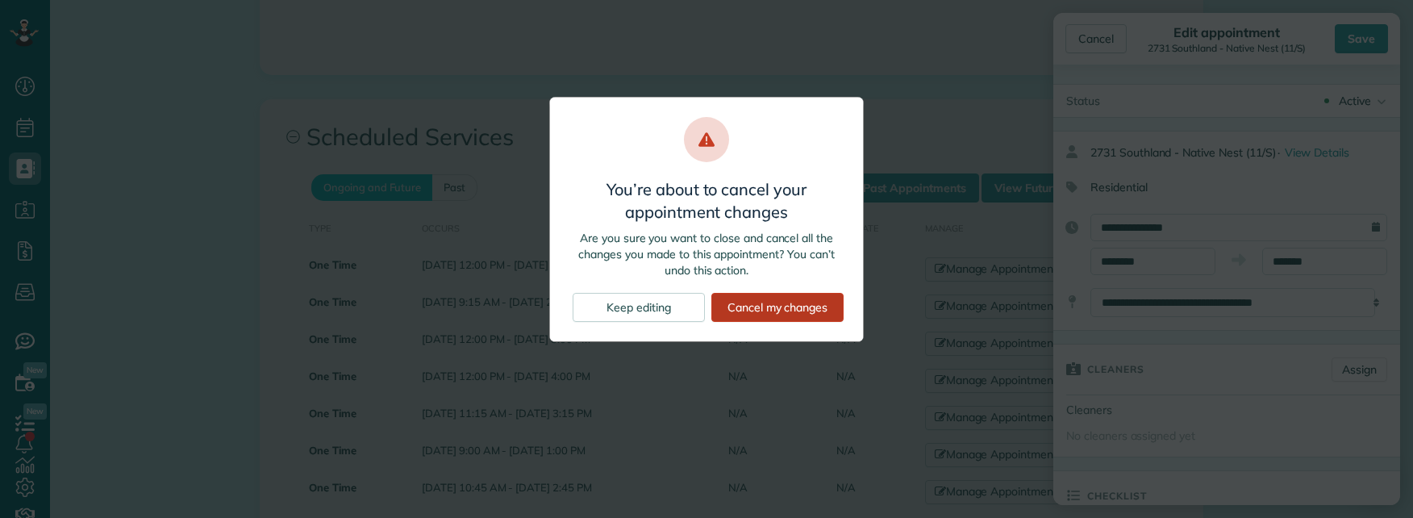
click at [755, 309] on div "Cancel my changes" at bounding box center [778, 307] width 132 height 29
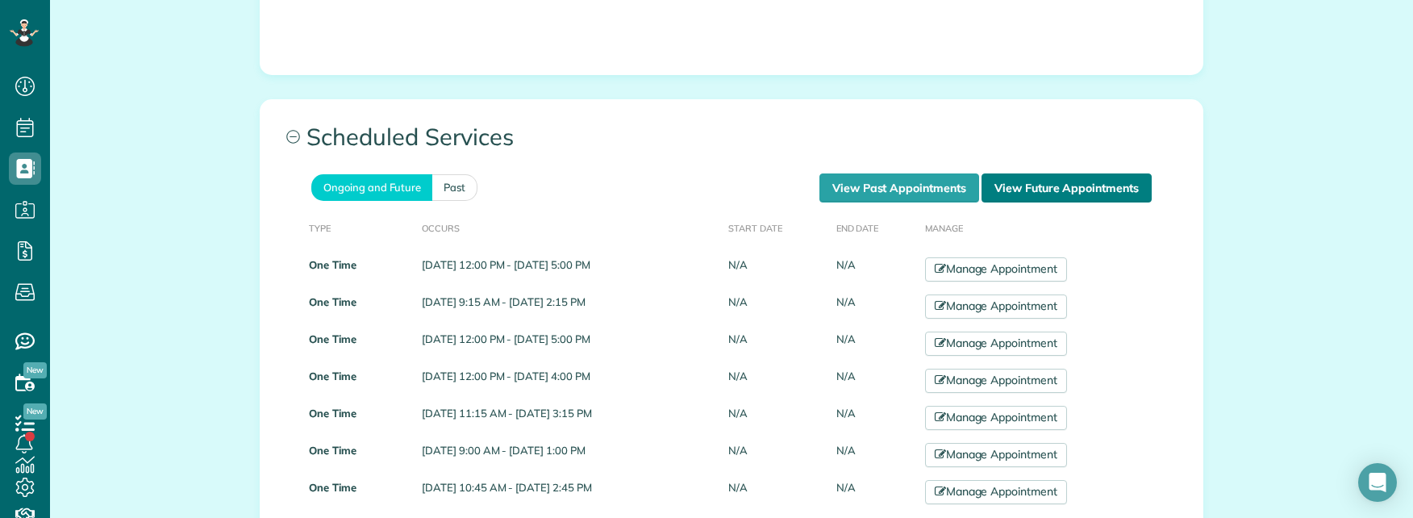
click at [1035, 189] on link "View Future Appointments" at bounding box center [1067, 187] width 170 height 29
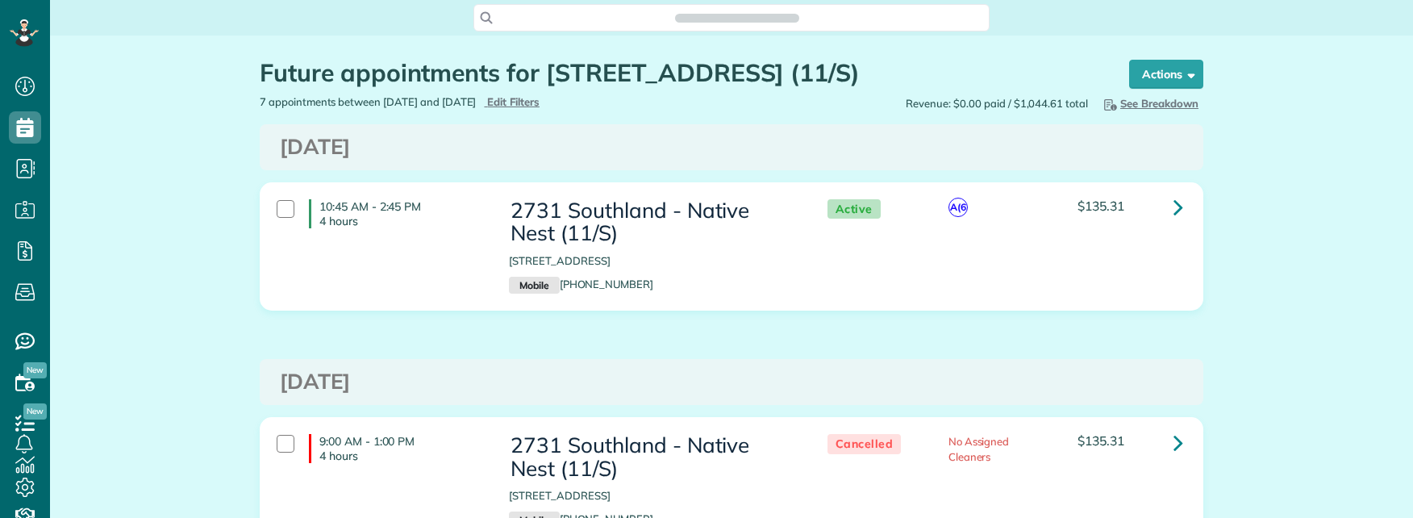
scroll to position [7, 7]
click at [1174, 210] on icon at bounding box center [1179, 207] width 10 height 28
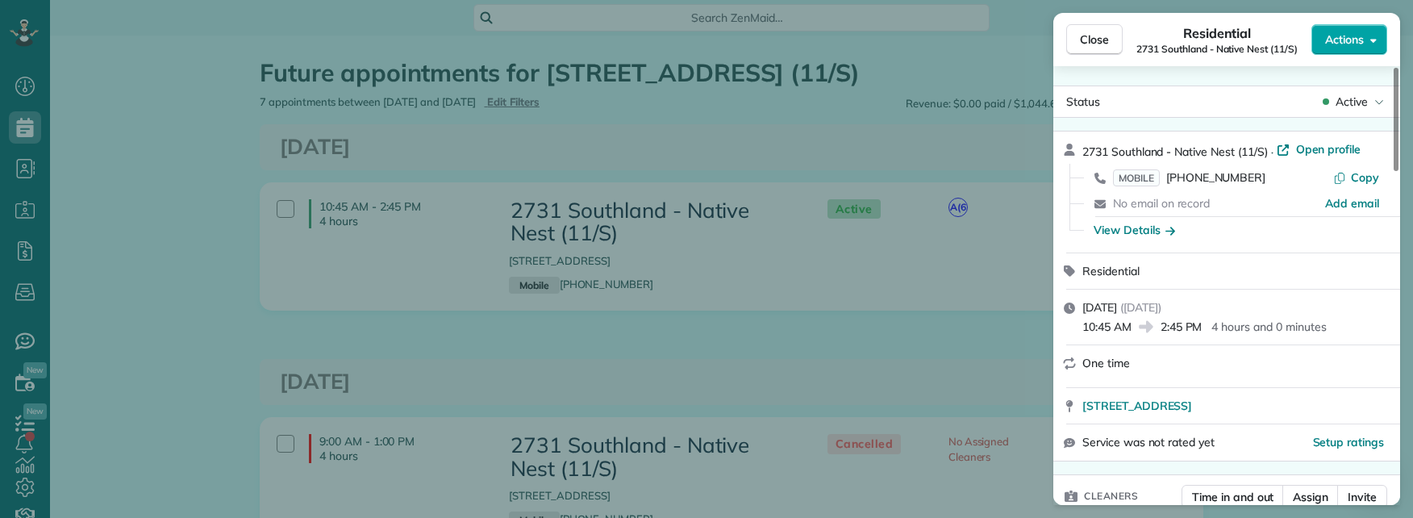
click at [1372, 48] on button "Actions" at bounding box center [1350, 39] width 76 height 31
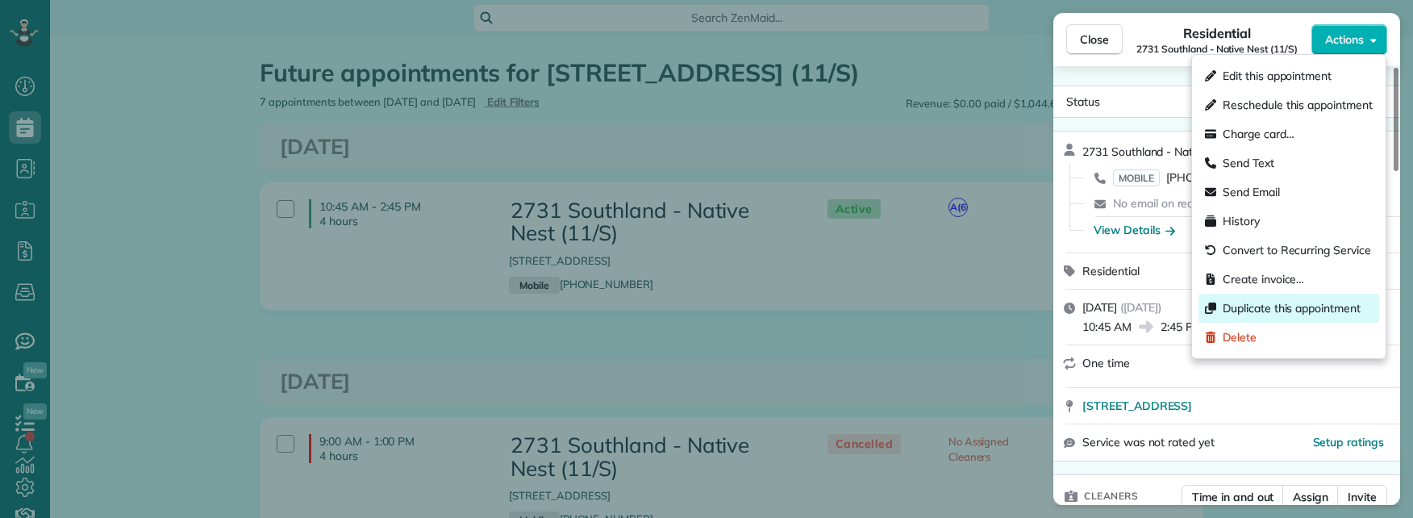
click at [1290, 301] on span "Duplicate this appointment" at bounding box center [1292, 308] width 138 height 16
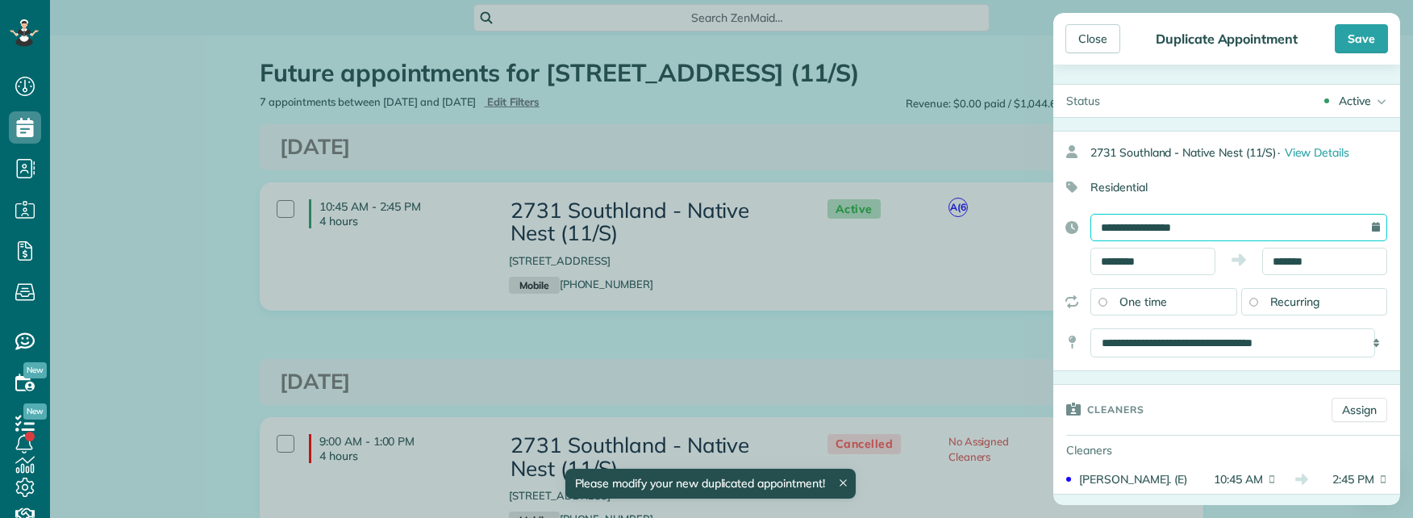
click at [1359, 227] on input "**********" at bounding box center [1239, 227] width 297 height 27
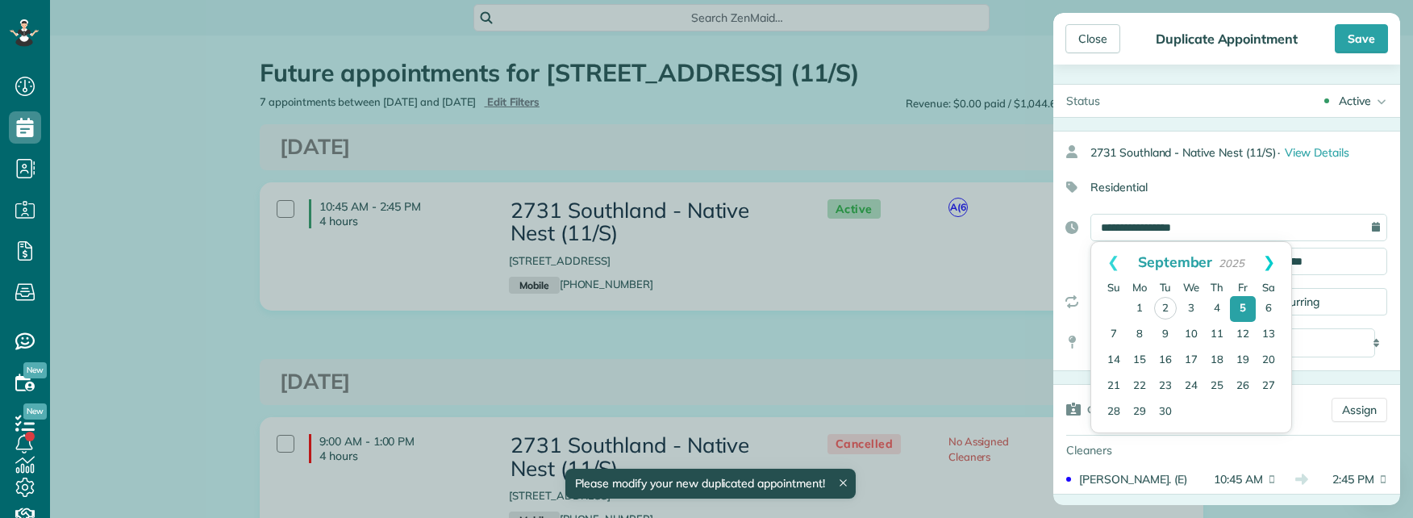
click at [1271, 264] on link "Next" at bounding box center [1269, 262] width 44 height 40
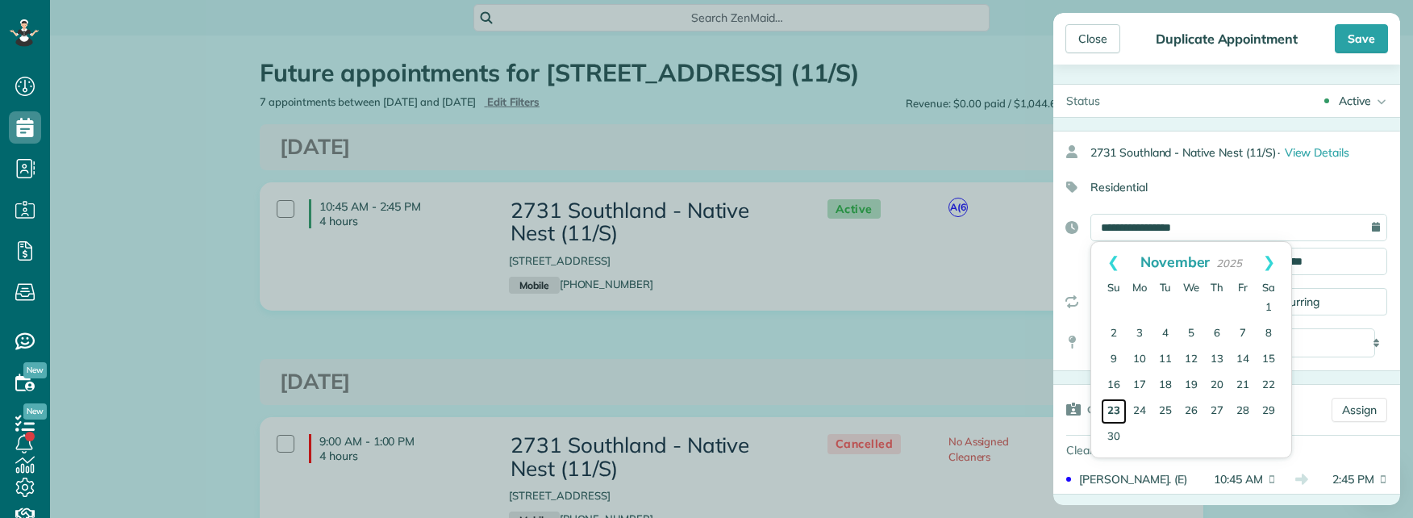
click at [1109, 408] on link "23" at bounding box center [1114, 412] width 26 height 26
type input "**********"
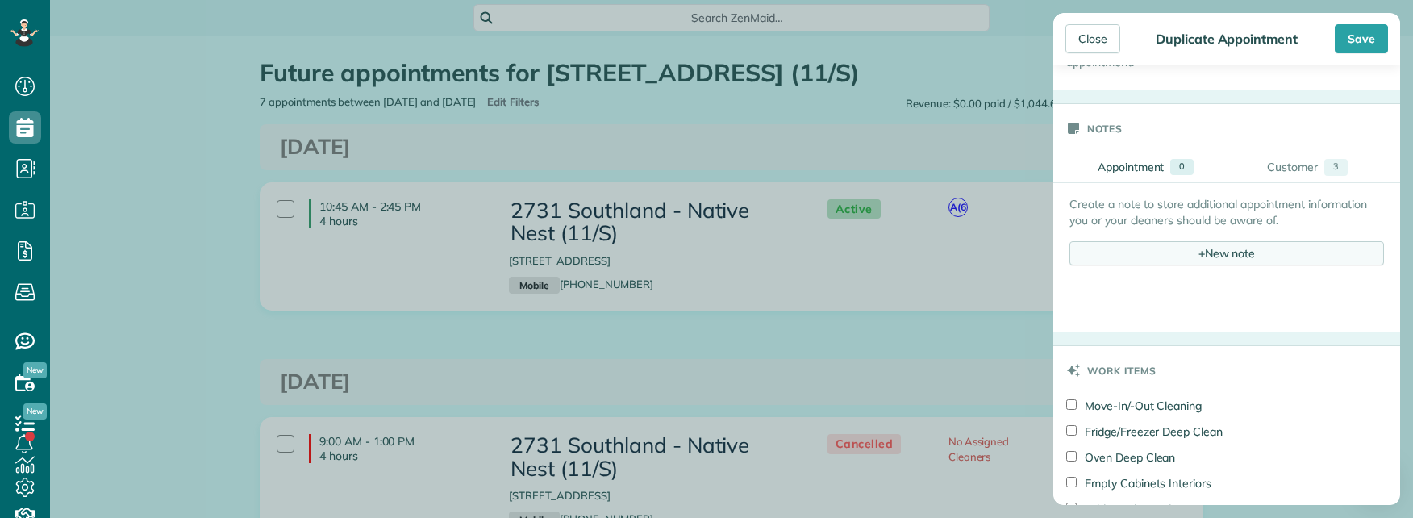
scroll to position [565, 0]
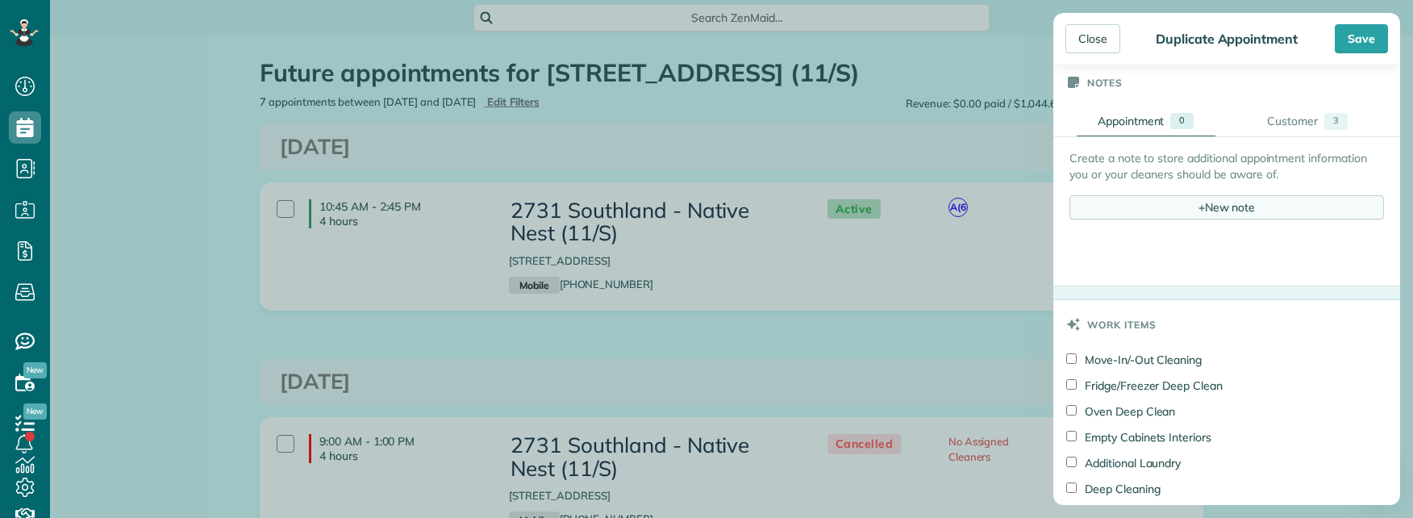
click at [1139, 200] on div "+ New note" at bounding box center [1227, 207] width 315 height 24
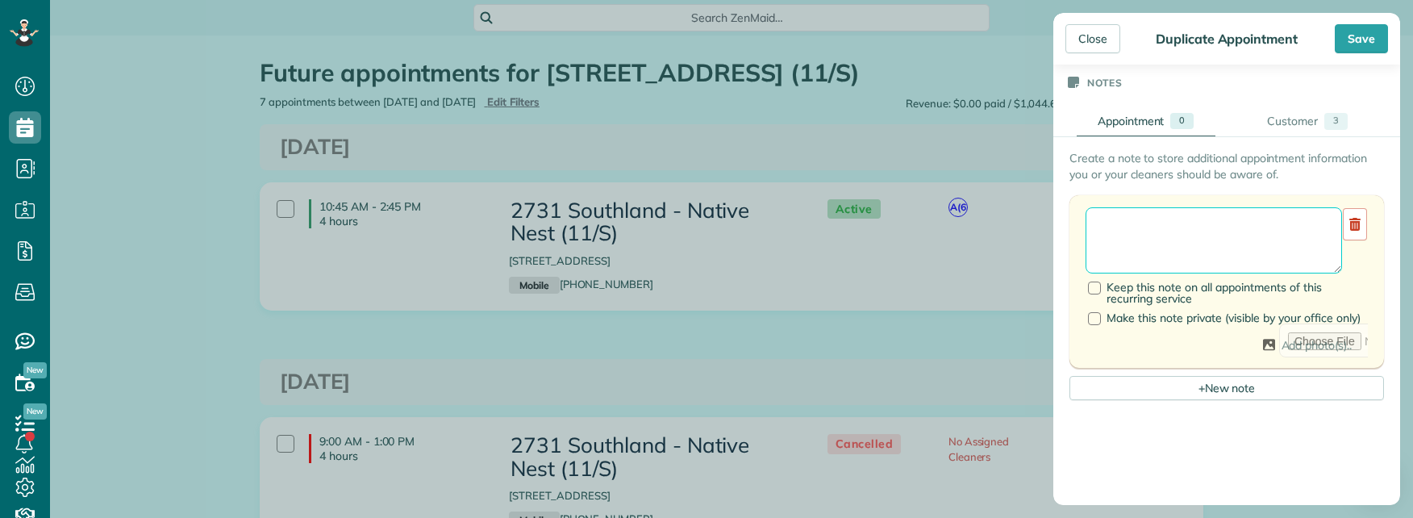
click at [1118, 223] on textarea at bounding box center [1214, 240] width 257 height 66
type textarea "********"
click at [1099, 288] on div at bounding box center [1094, 288] width 13 height 13
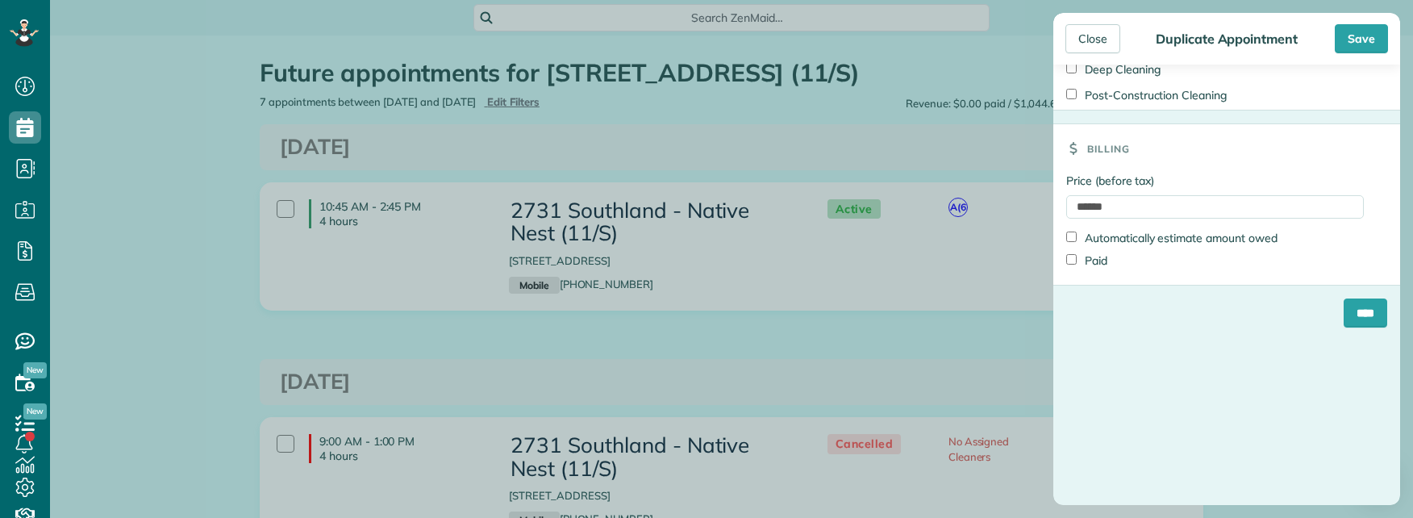
scroll to position [1452, 0]
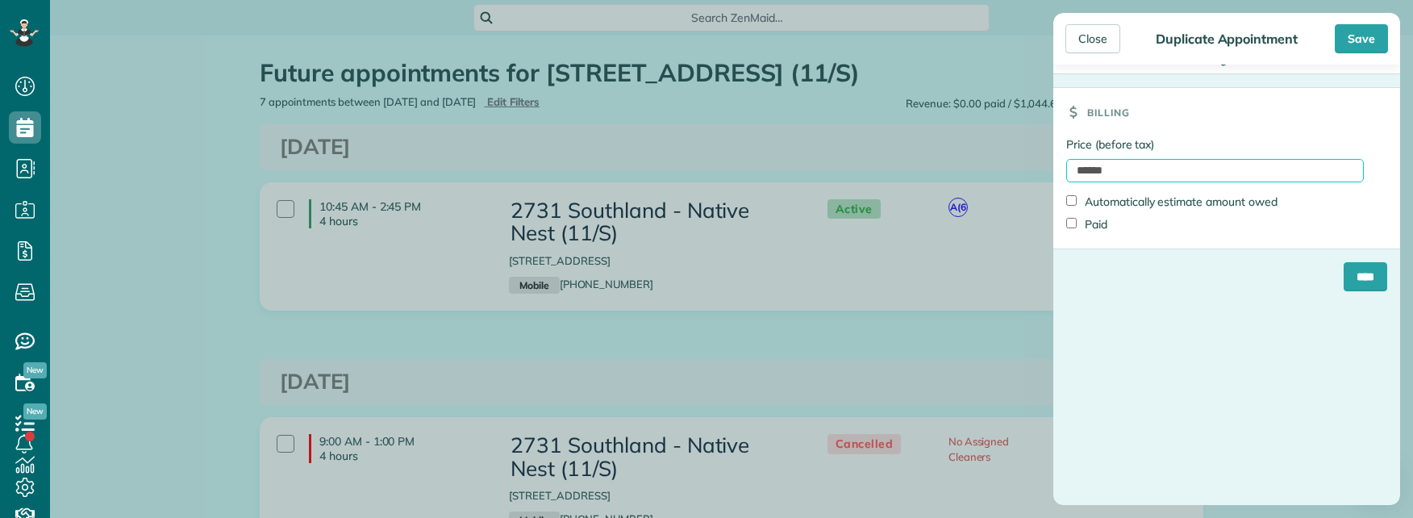
drag, startPoint x: 1123, startPoint y: 167, endPoint x: 957, endPoint y: 162, distance: 166.3
click at [957, 162] on div "Close Duplicate Appointment Save Status Active Active Cancelled Cancelled and P…" at bounding box center [706, 259] width 1413 height 518
type input "***"
click at [1193, 411] on div "Status Active Active Cancelled Cancelled and Paid Requested Off" at bounding box center [1227, 285] width 347 height 440
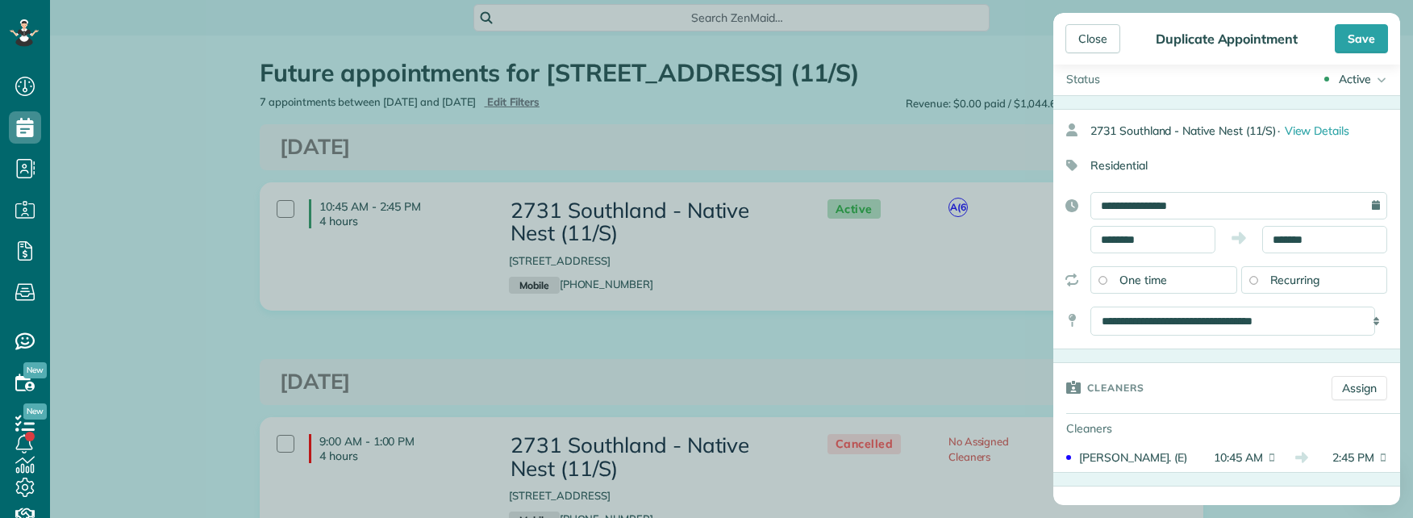
scroll to position [0, 0]
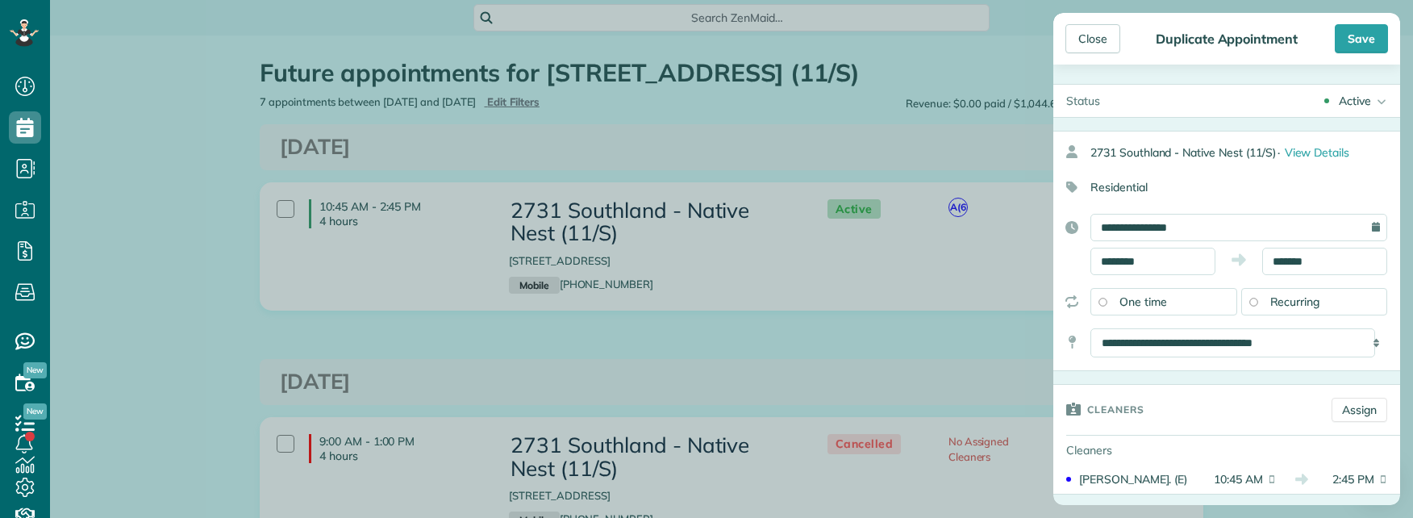
drag, startPoint x: 1167, startPoint y: 23, endPoint x: 1172, endPoint y: 101, distance: 77.6
click at [1167, 23] on div "Close Duplicate Appointment Save" at bounding box center [1227, 39] width 347 height 52
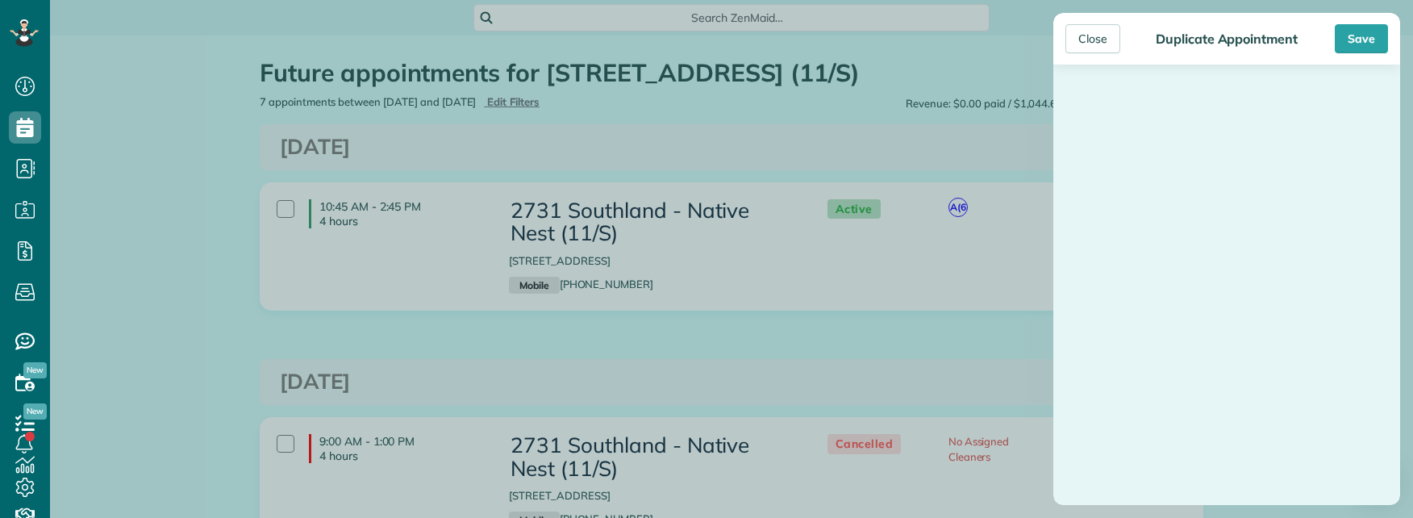
scroll to position [4177, 0]
click at [1369, 37] on div "Save" at bounding box center [1361, 38] width 53 height 29
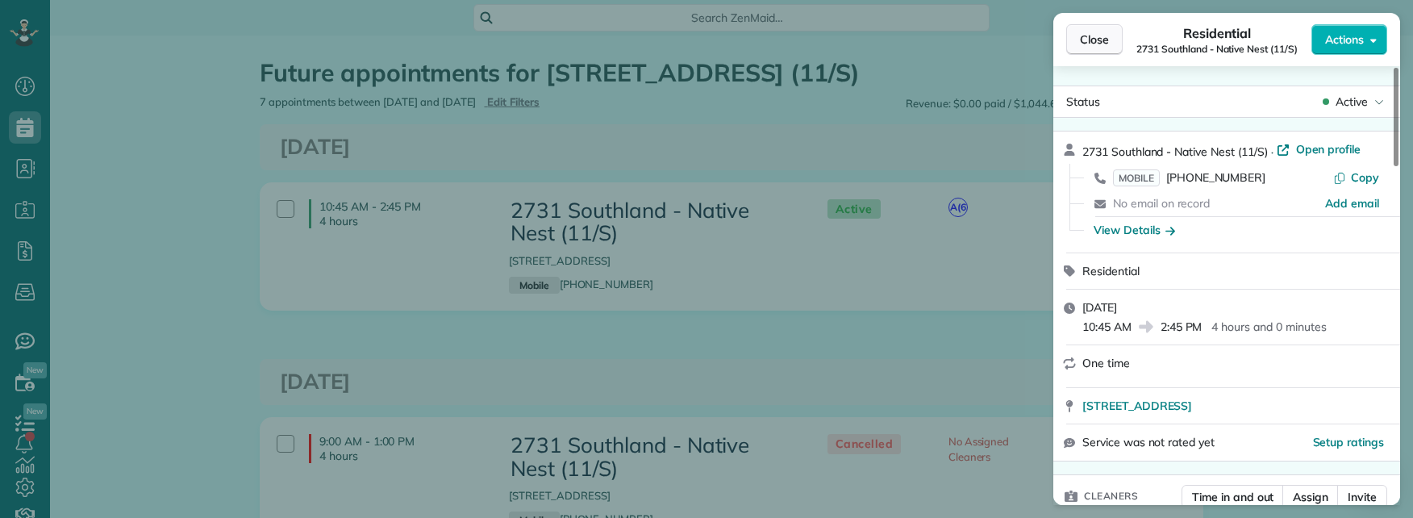
click at [1087, 41] on span "Close" at bounding box center [1094, 39] width 29 height 16
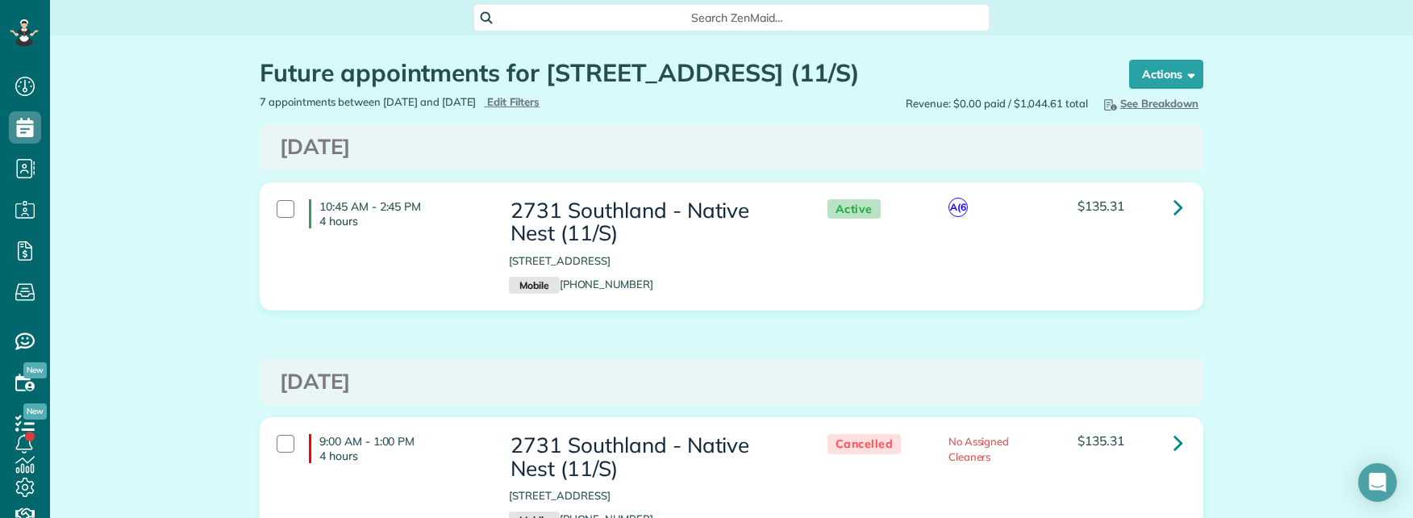
click at [698, 12] on span "Search ZenMaid…" at bounding box center [737, 18] width 490 height 16
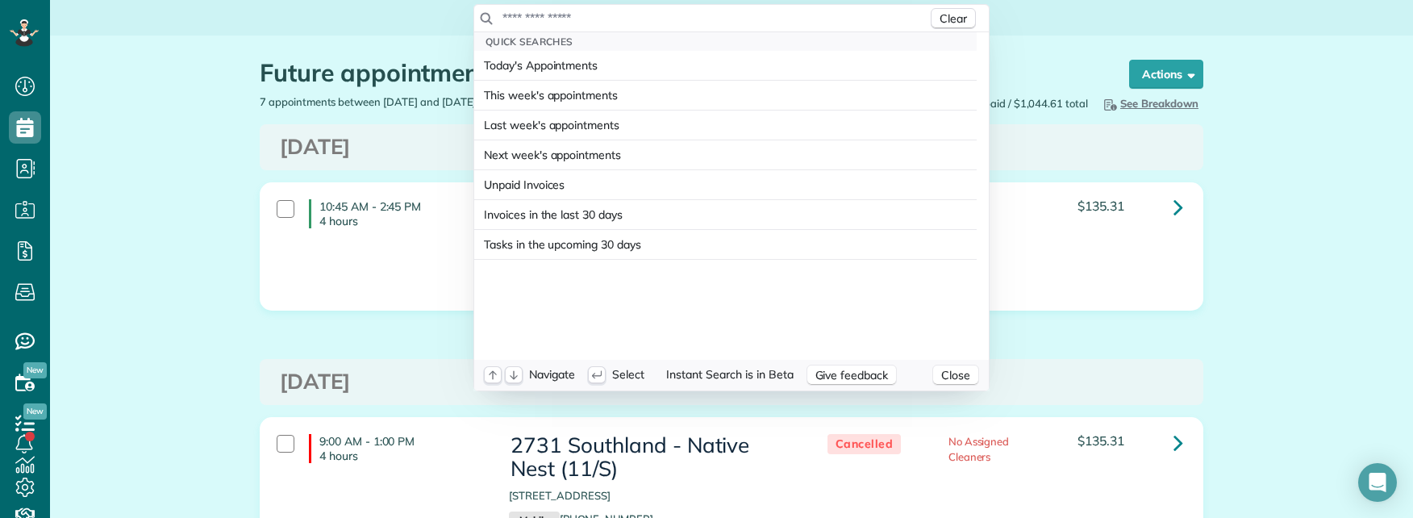
click at [22, 211] on html "Dashboard Scheduling Calendar View List View Dispatch View - Weekly scheduling …" at bounding box center [706, 259] width 1413 height 518
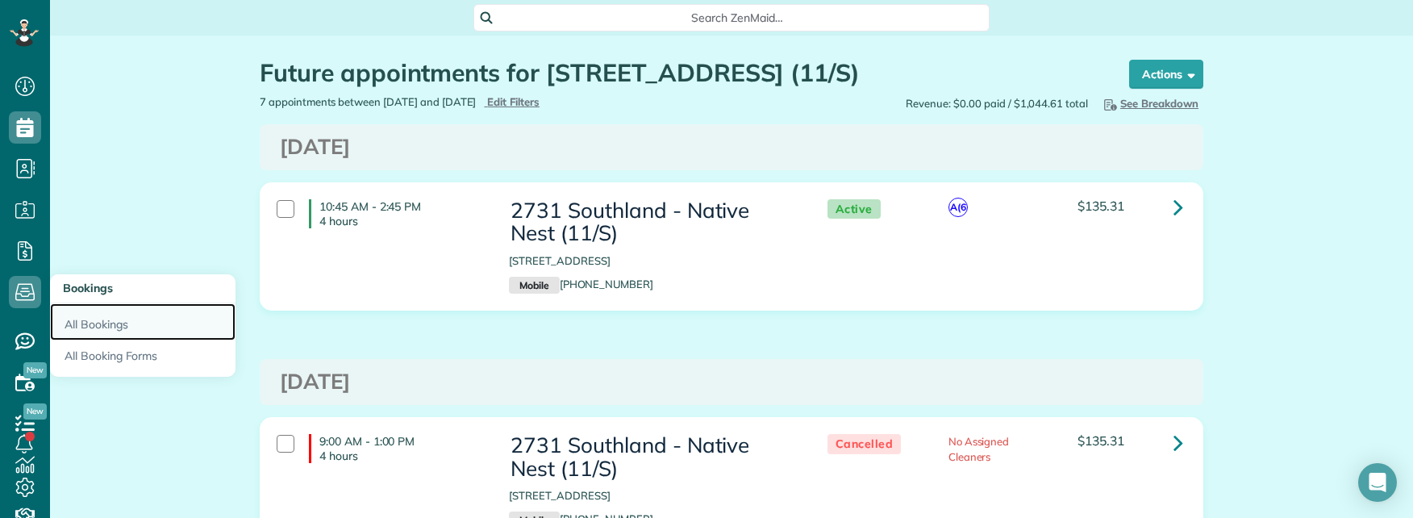
click at [86, 318] on link "All Bookings" at bounding box center [143, 321] width 186 height 37
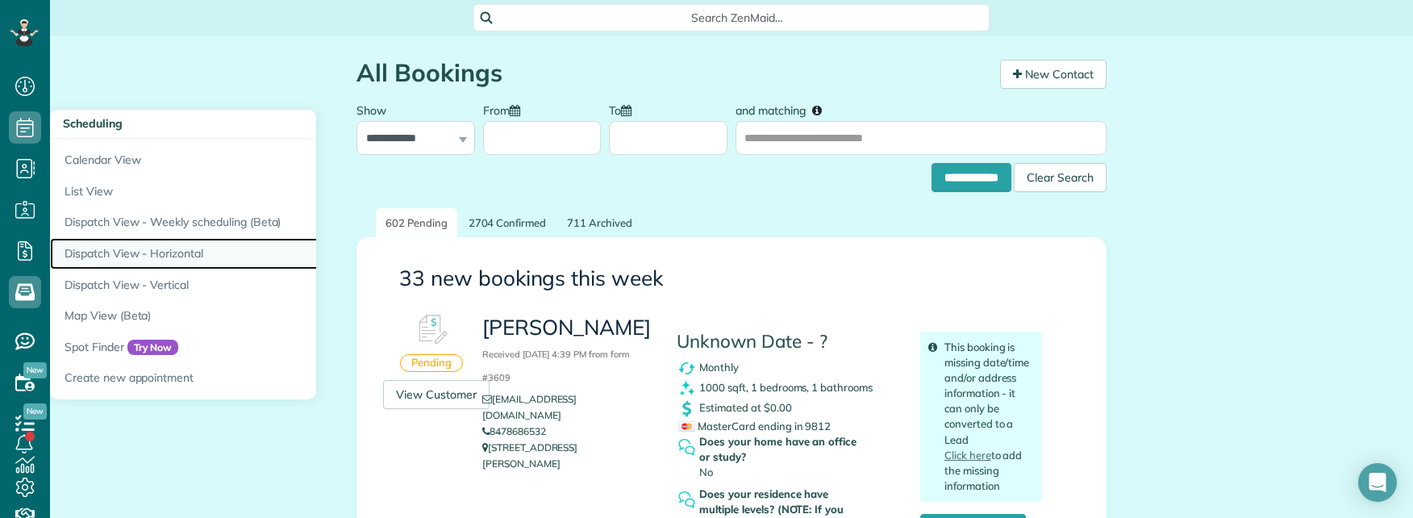
click at [167, 253] on link "Dispatch View - Horizontal" at bounding box center [251, 253] width 403 height 31
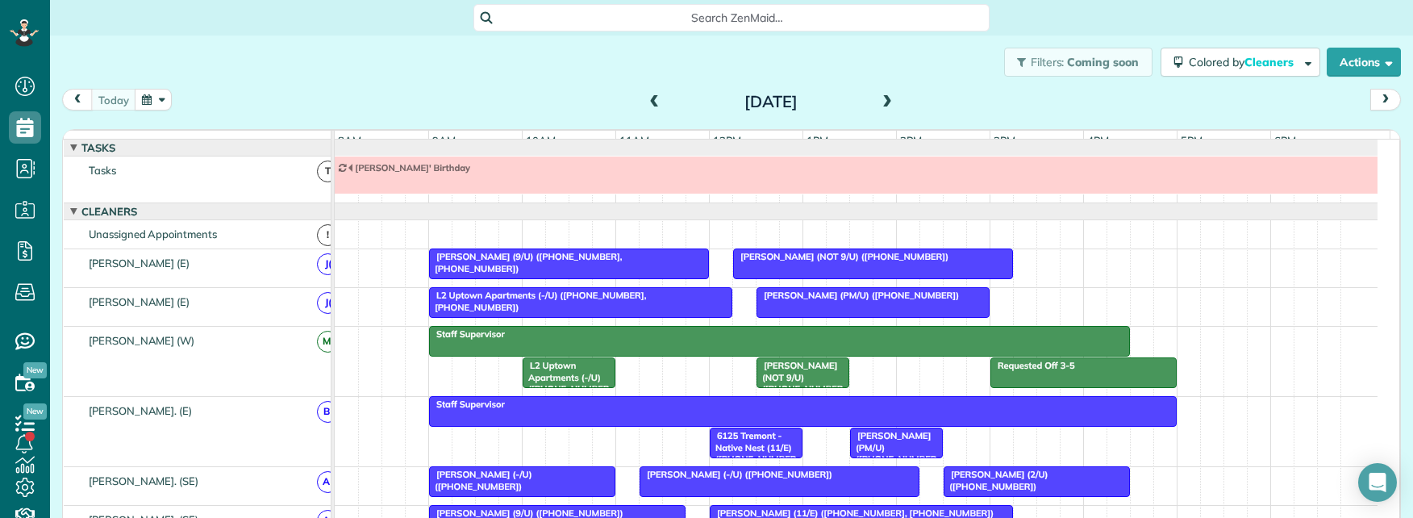
scroll to position [18, 0]
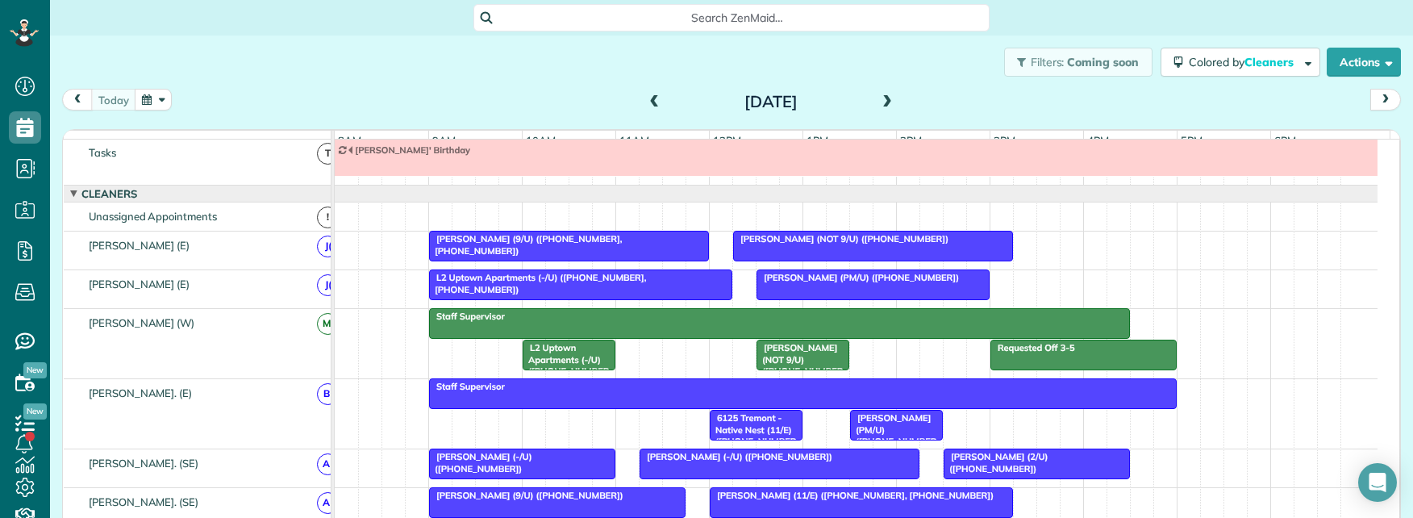
click at [149, 101] on button "button" at bounding box center [153, 100] width 37 height 22
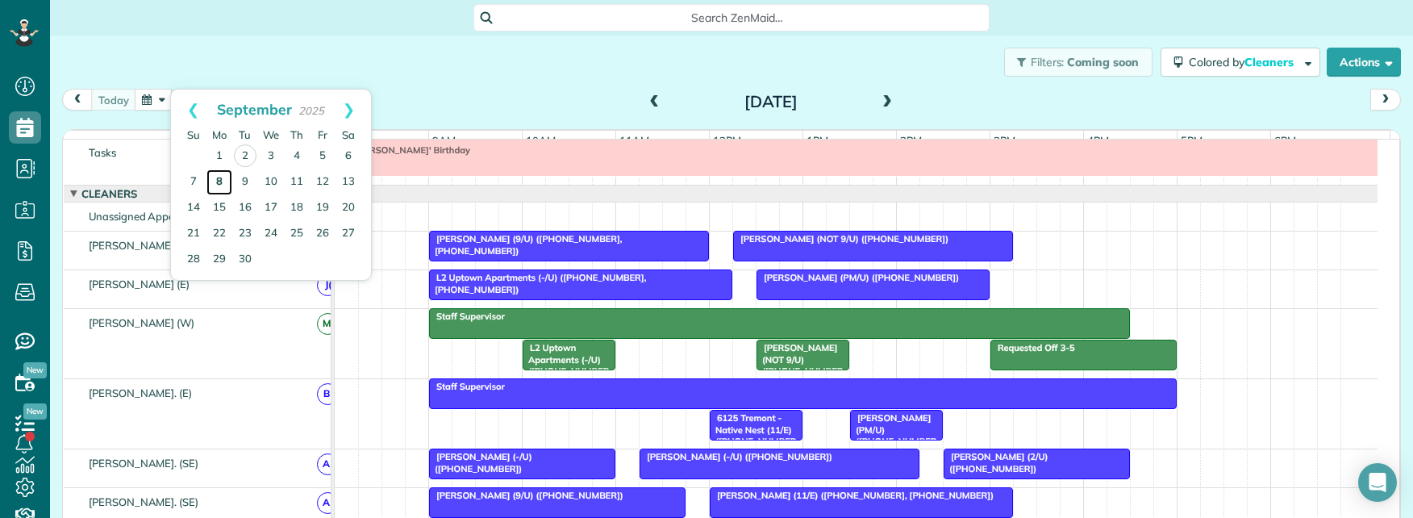
click at [214, 177] on link "8" at bounding box center [220, 182] width 26 height 26
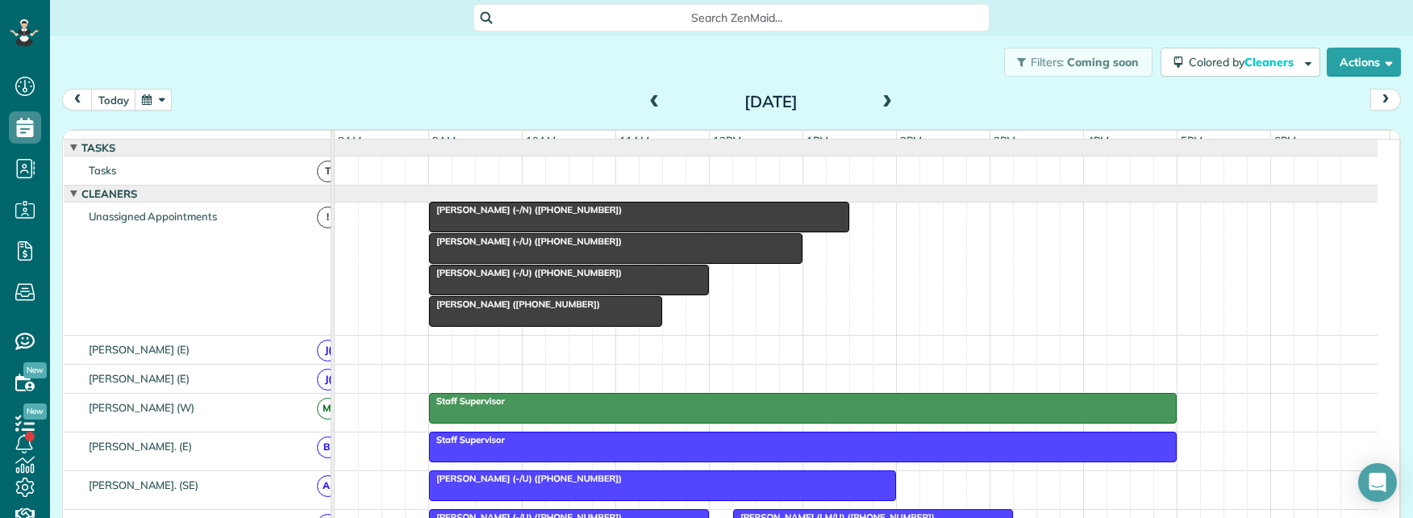
drag, startPoint x: 432, startPoint y: 288, endPoint x: 700, endPoint y: 291, distance: 267.8
click at [703, 291] on div at bounding box center [706, 280] width 6 height 31
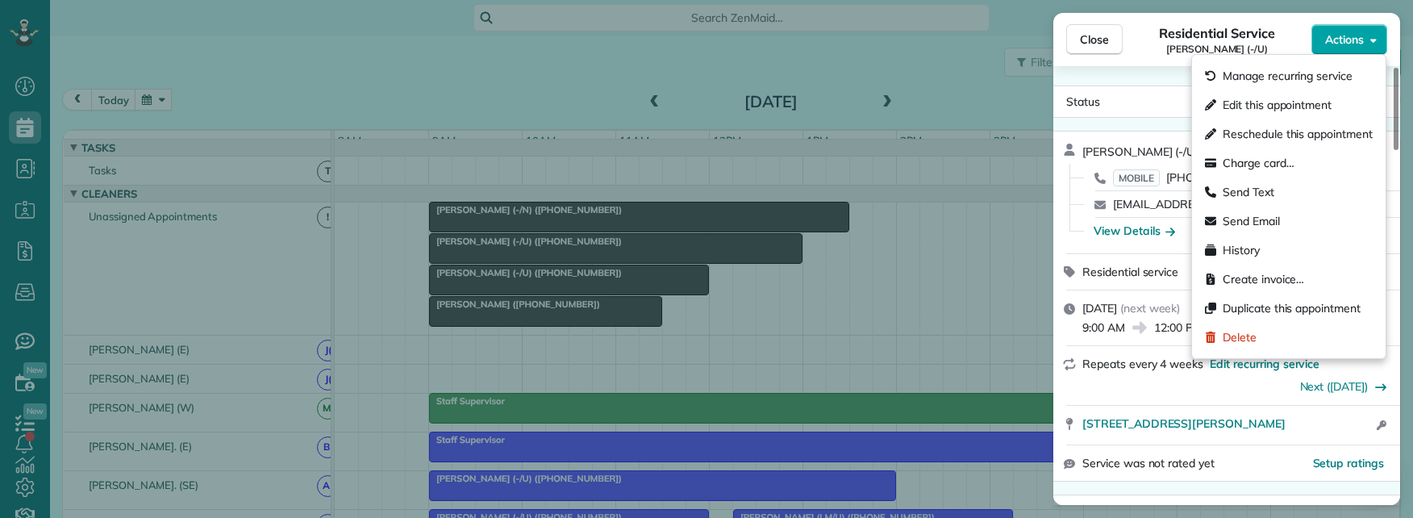
click at [1366, 41] on button "Actions" at bounding box center [1350, 39] width 76 height 31
click at [1288, 306] on span "Duplicate this appointment" at bounding box center [1292, 308] width 138 height 16
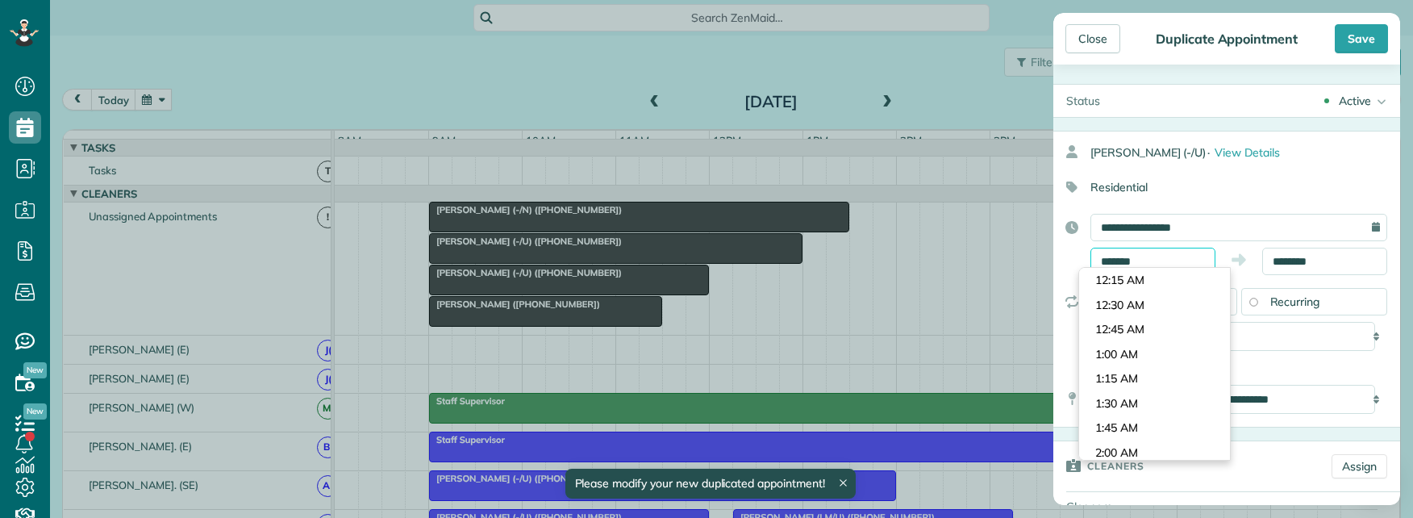
click at [1161, 256] on input "*******" at bounding box center [1153, 261] width 125 height 27
drag, startPoint x: 1099, startPoint y: 258, endPoint x: 1049, endPoint y: 262, distance: 50.2
click at [1066, 258] on div "**********" at bounding box center [1227, 244] width 347 height 61
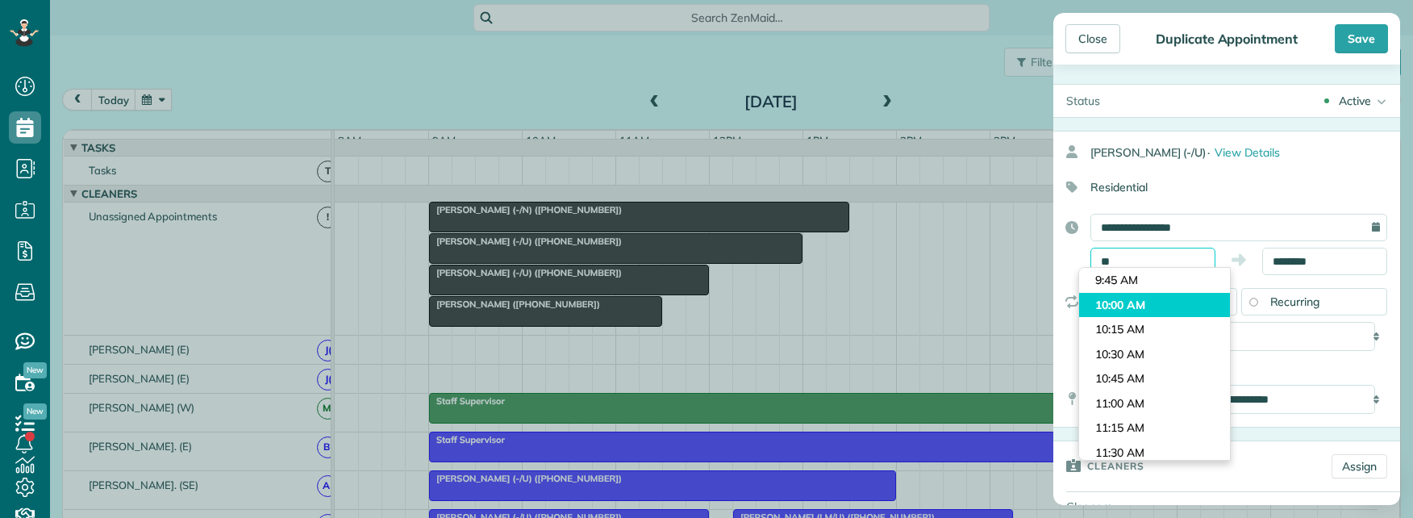
type input "********"
drag, startPoint x: 1125, startPoint y: 307, endPoint x: 1154, endPoint y: 302, distance: 29.6
click at [1125, 307] on body "Dashboard Scheduling Calendar View List View Dispatch View - Weekly scheduling …" at bounding box center [706, 259] width 1413 height 518
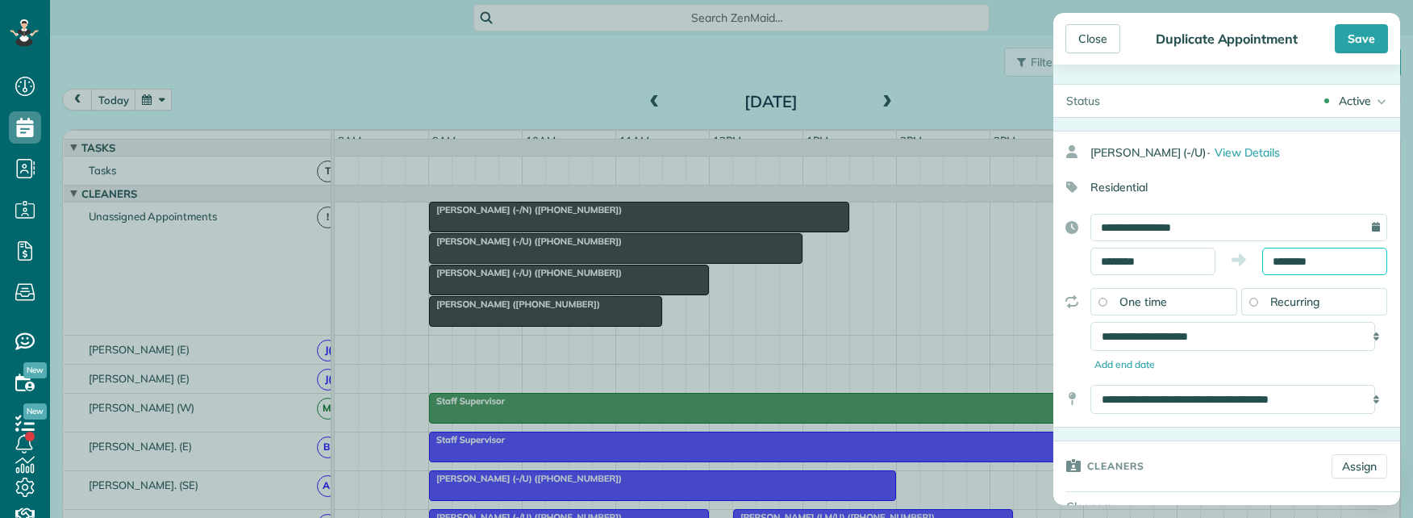
click at [1283, 265] on input "********" at bounding box center [1325, 261] width 125 height 27
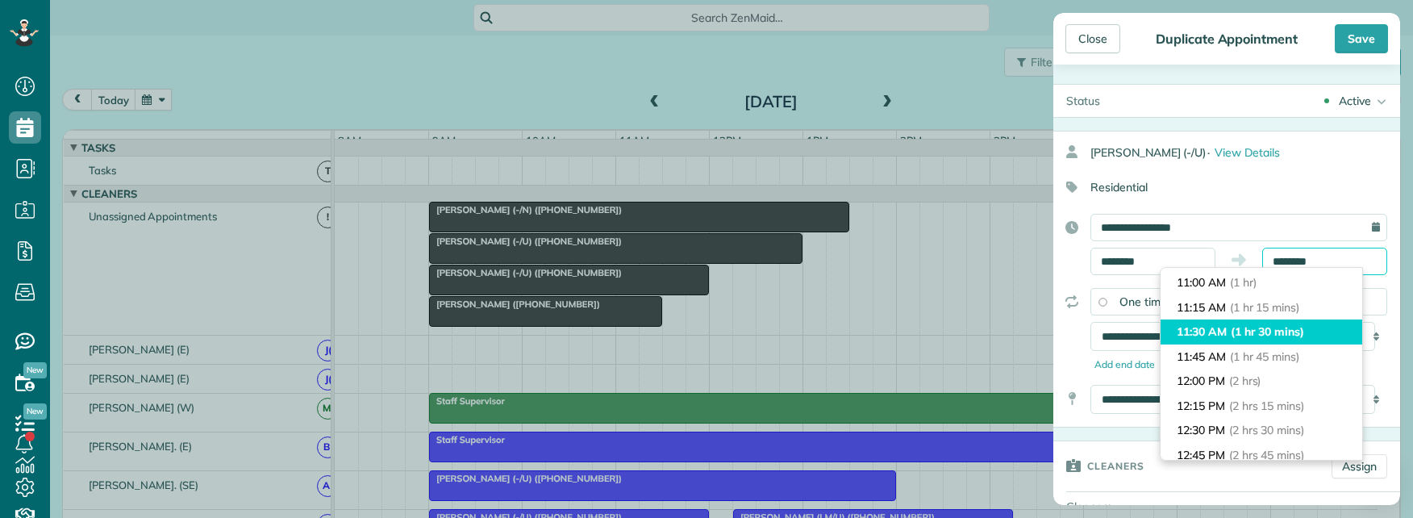
scroll to position [92, 0]
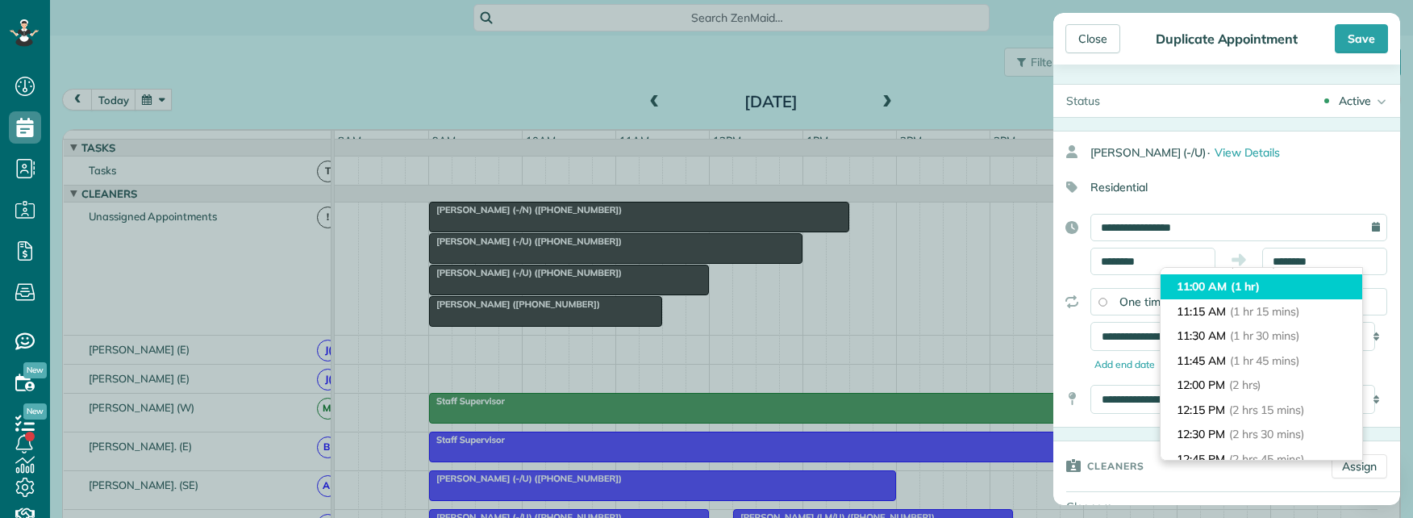
type input "********"
click at [1246, 290] on span "(1 hr)" at bounding box center [1245, 286] width 29 height 15
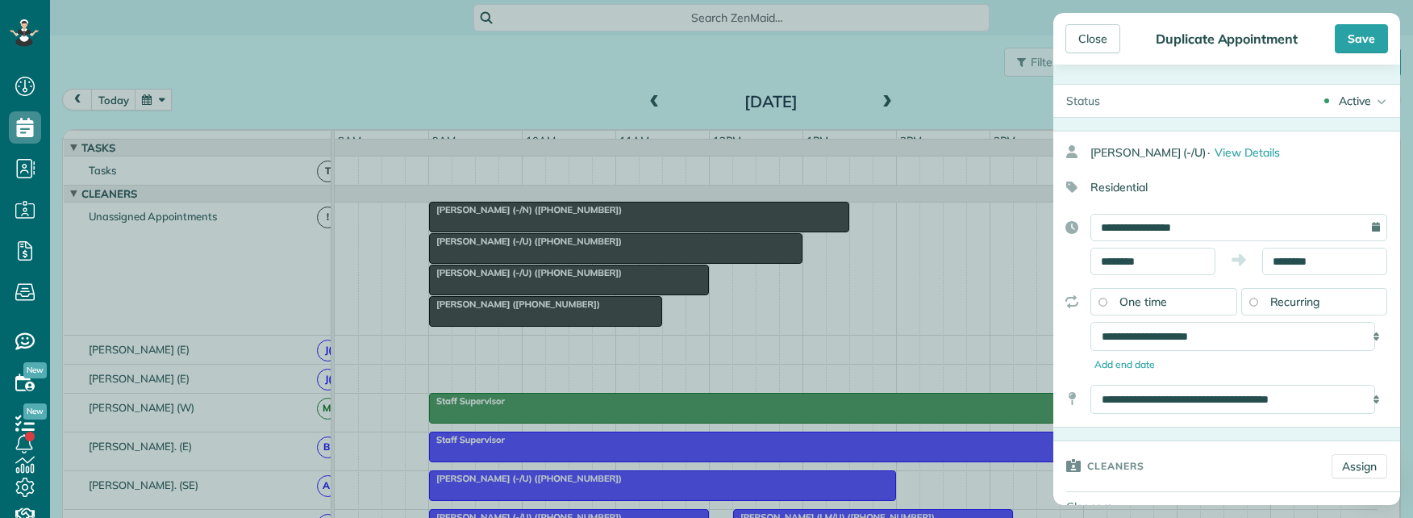
click at [1340, 104] on div "Active" at bounding box center [1355, 101] width 32 height 16
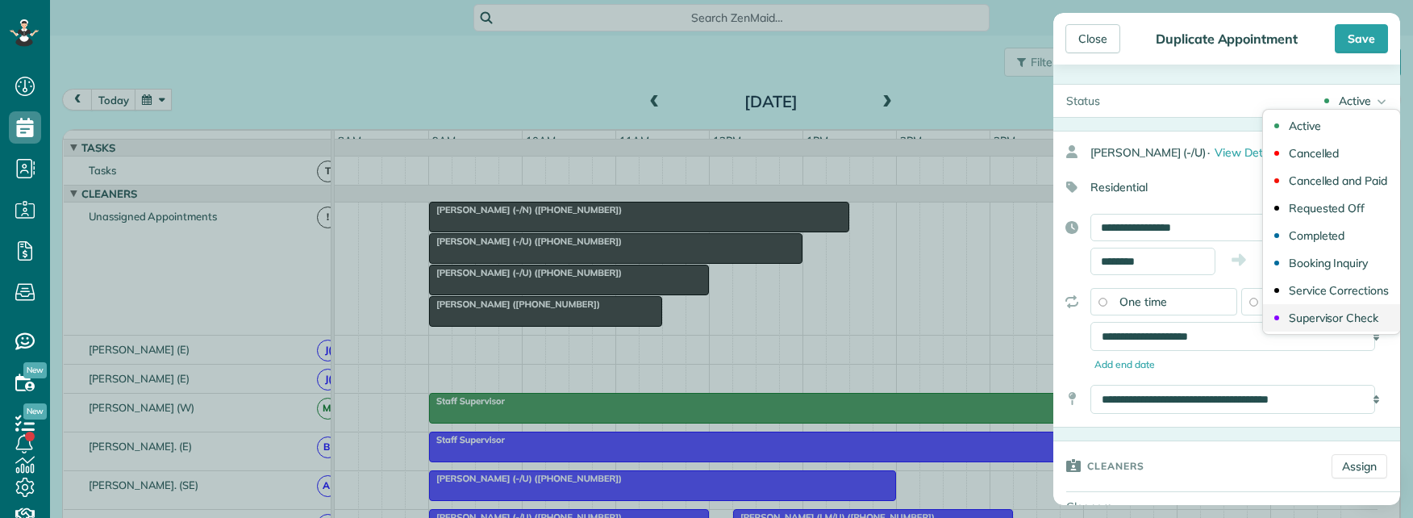
click at [1299, 313] on div "Supervisor Check" at bounding box center [1334, 317] width 90 height 11
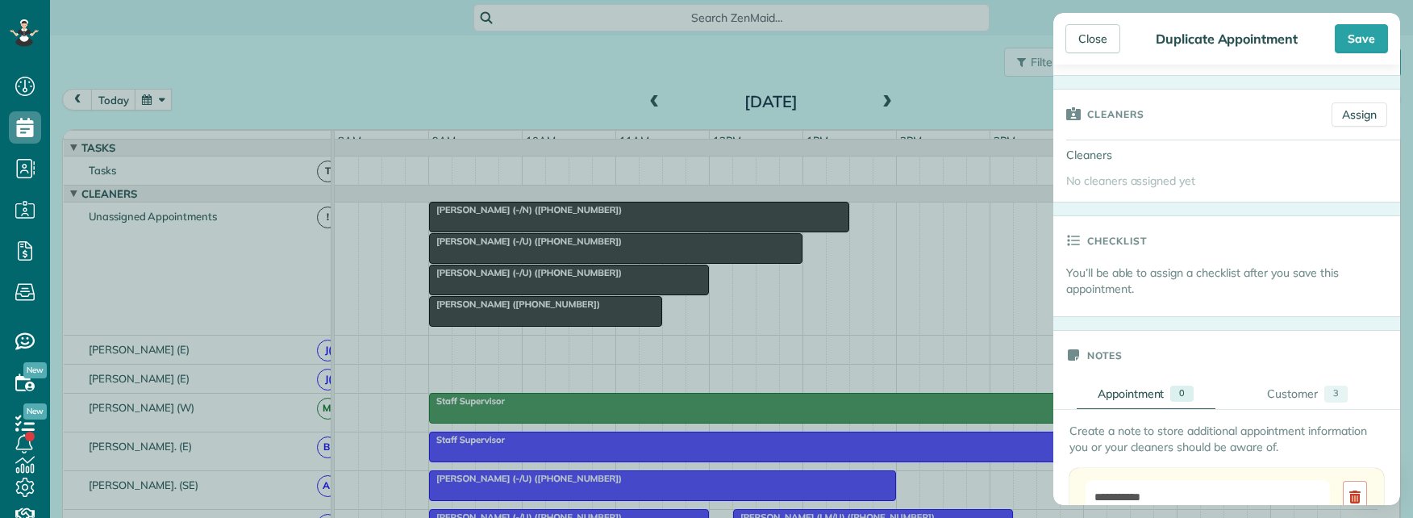
scroll to position [323, 0]
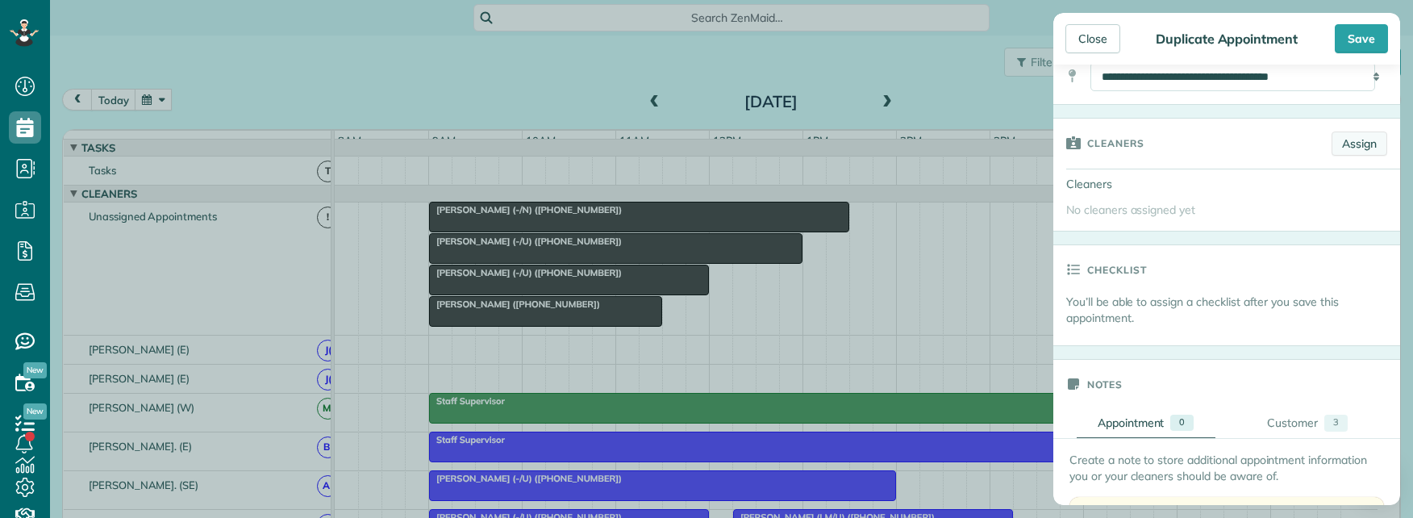
click at [1346, 144] on link "Assign" at bounding box center [1360, 143] width 56 height 24
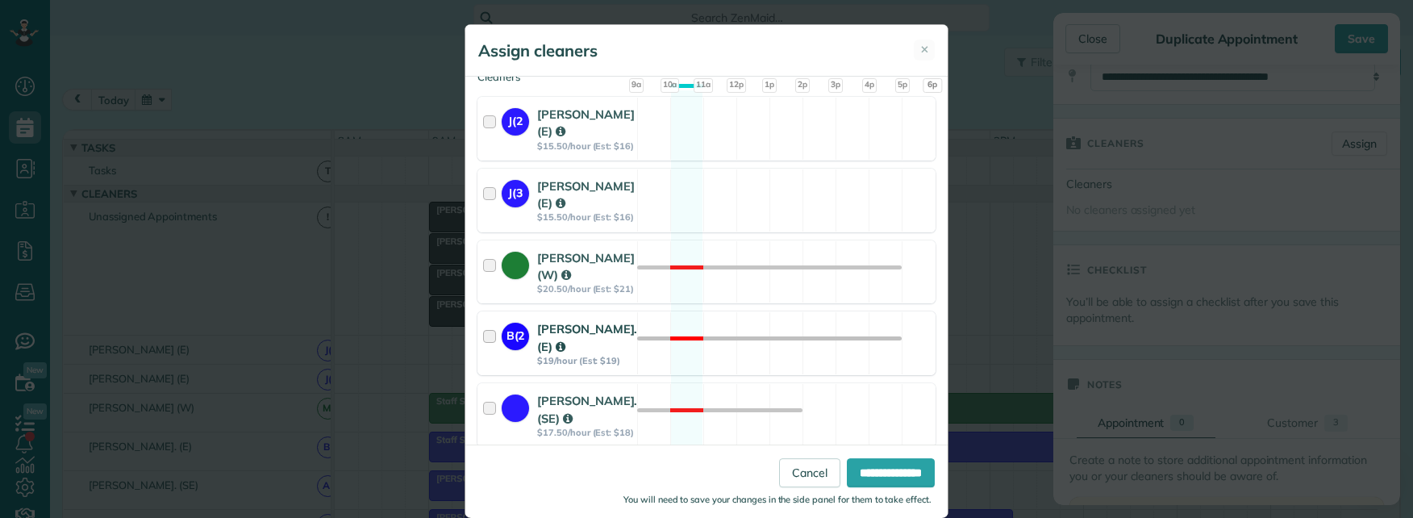
scroll to position [161, 0]
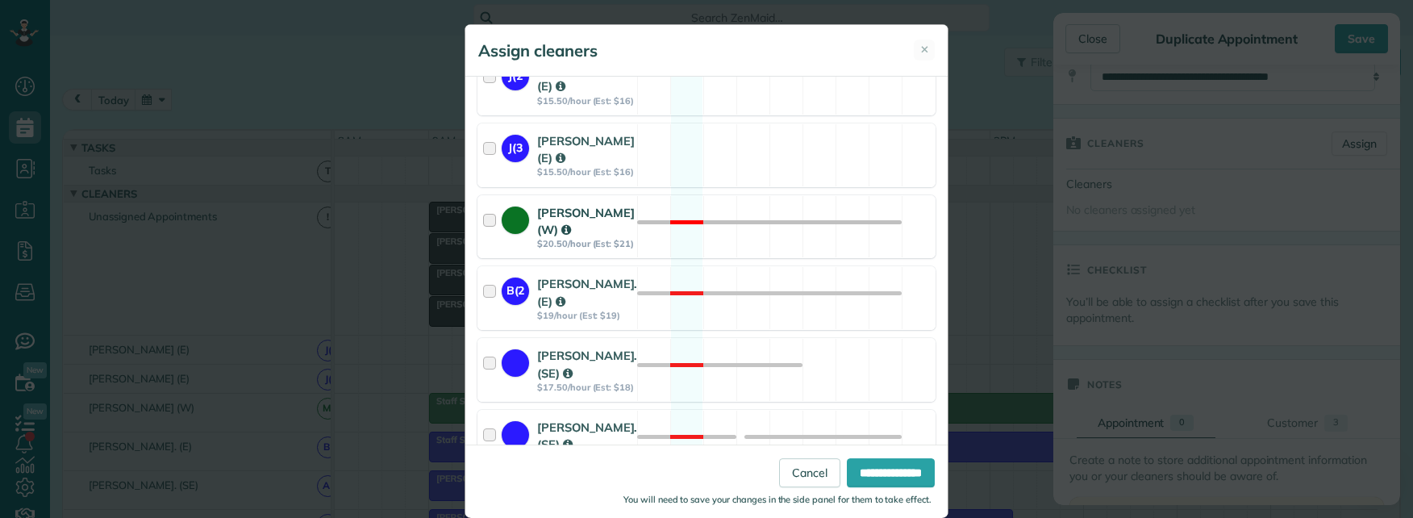
click at [483, 243] on div at bounding box center [492, 227] width 19 height 46
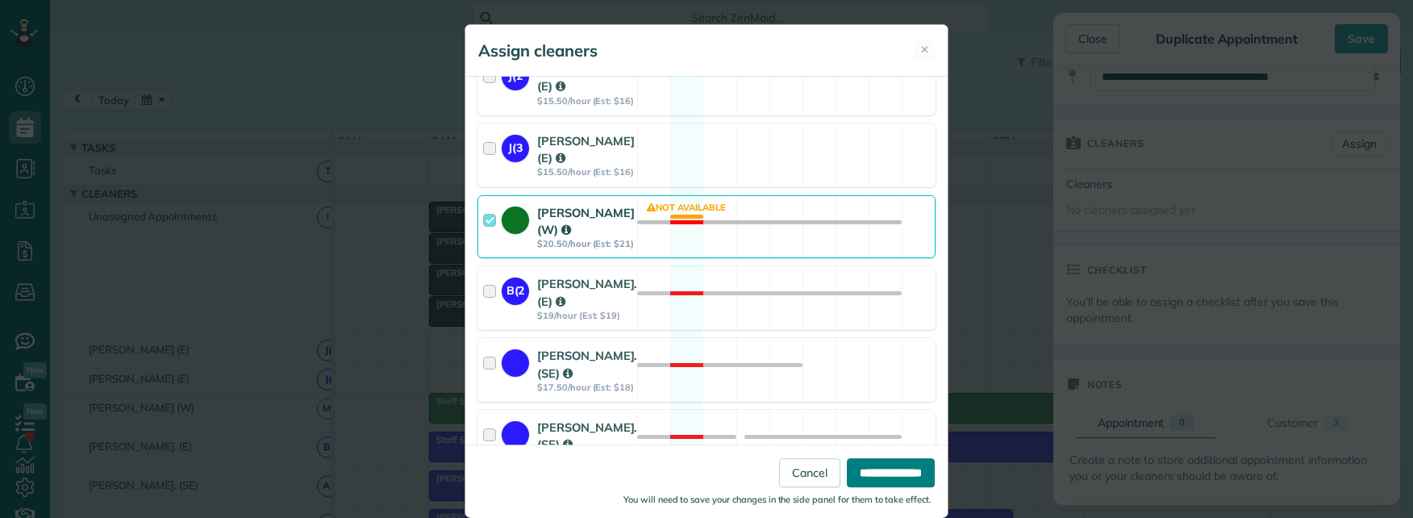
click at [872, 470] on input "**********" at bounding box center [891, 472] width 88 height 29
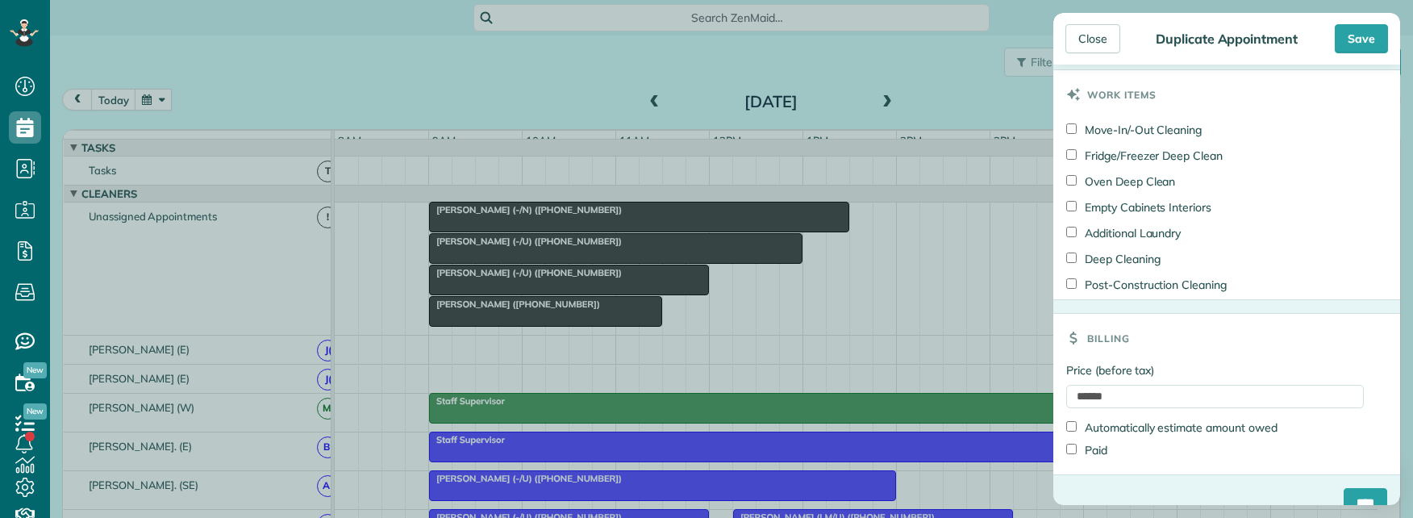
scroll to position [1339, 0]
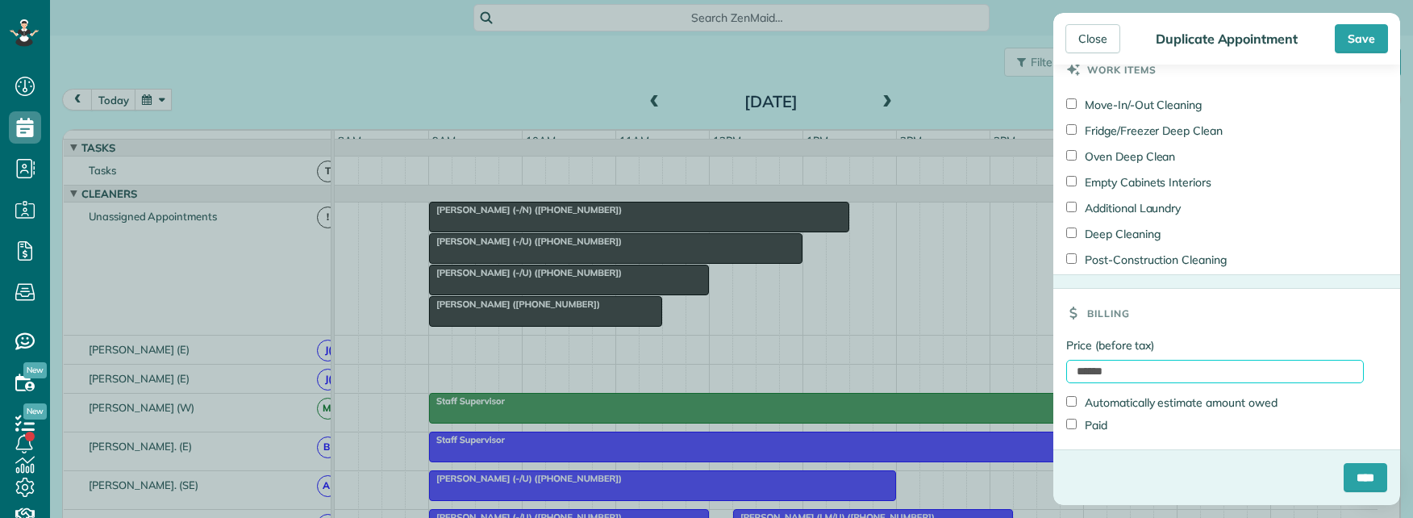
drag, startPoint x: 1145, startPoint y: 371, endPoint x: 999, endPoint y: 371, distance: 146.0
click at [1014, 371] on div "Close Duplicate Appointment Save Status Supervisor Check Active Cancelled Cance…" at bounding box center [706, 259] width 1413 height 518
click at [1344, 474] on input "****" at bounding box center [1366, 477] width 44 height 29
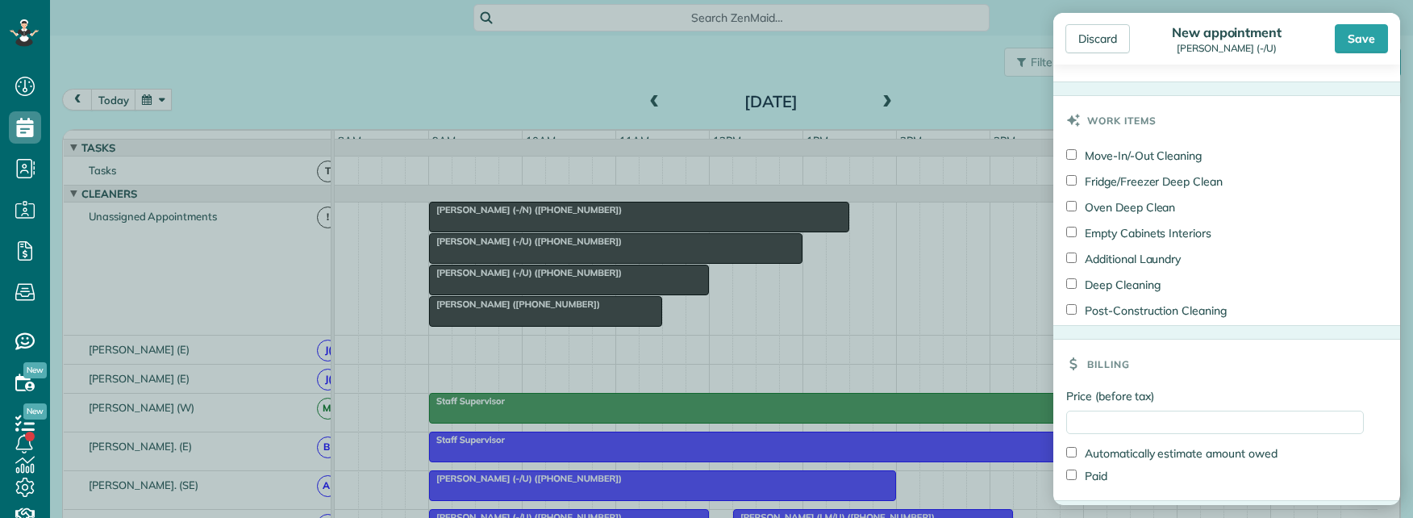
scroll to position [1292, 0]
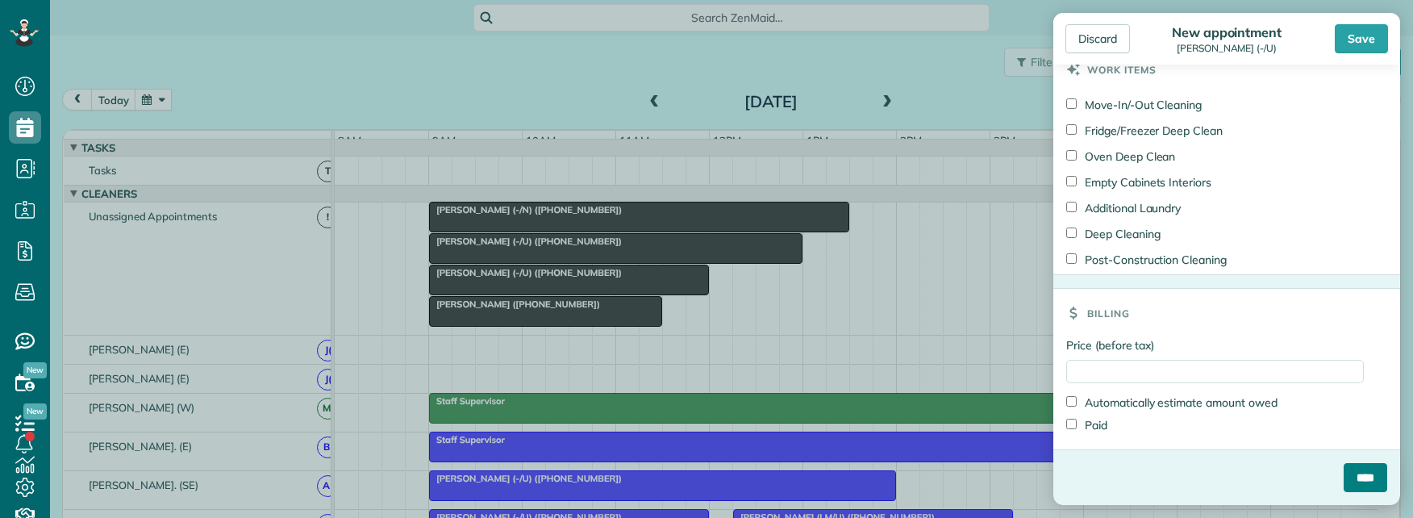
click at [1344, 470] on input "****" at bounding box center [1366, 477] width 44 height 29
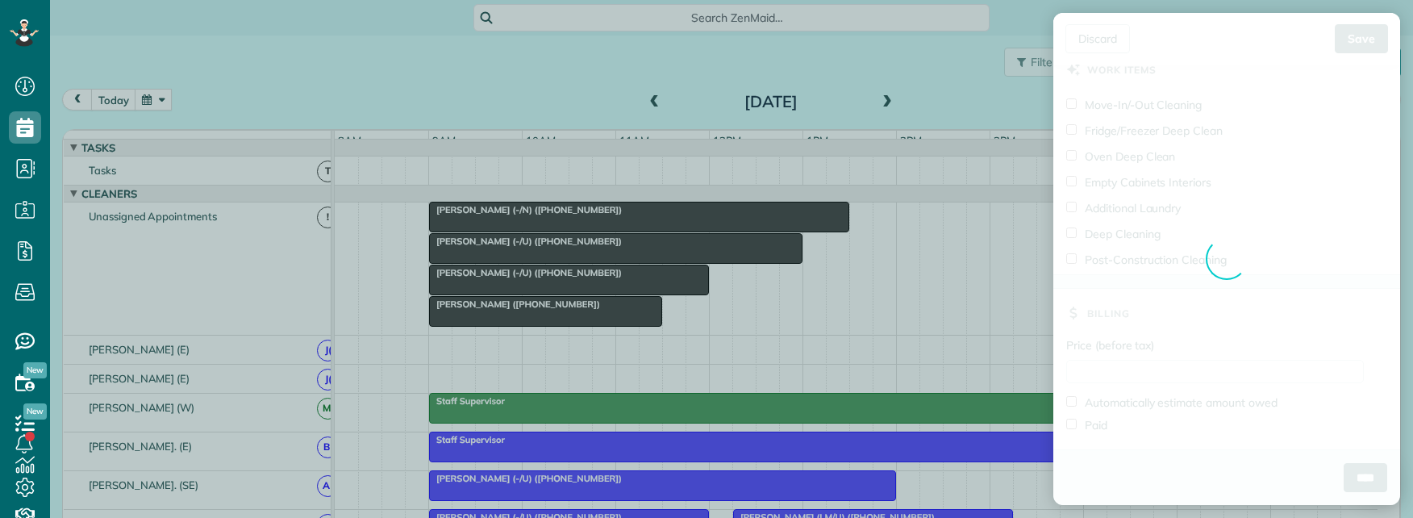
click at [574, 370] on div "Discard New appointment [PERSON_NAME] (-/U) Save Appointment couldn’t be saved …" at bounding box center [706, 259] width 1413 height 518
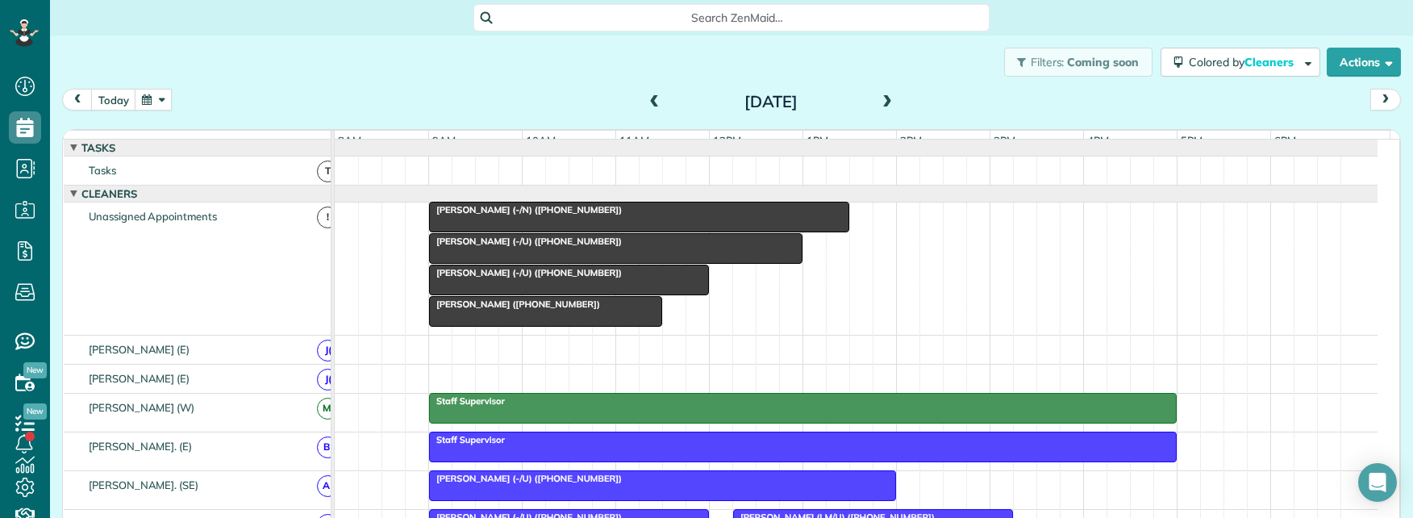
drag, startPoint x: 625, startPoint y: 68, endPoint x: 414, endPoint y: 90, distance: 212.5
click at [506, 83] on div "Filters: Coming soon Colored by Cleaners Color by Cleaner Color by Team Color b…" at bounding box center [731, 61] width 1363 height 53
click at [152, 103] on button "button" at bounding box center [153, 100] width 37 height 22
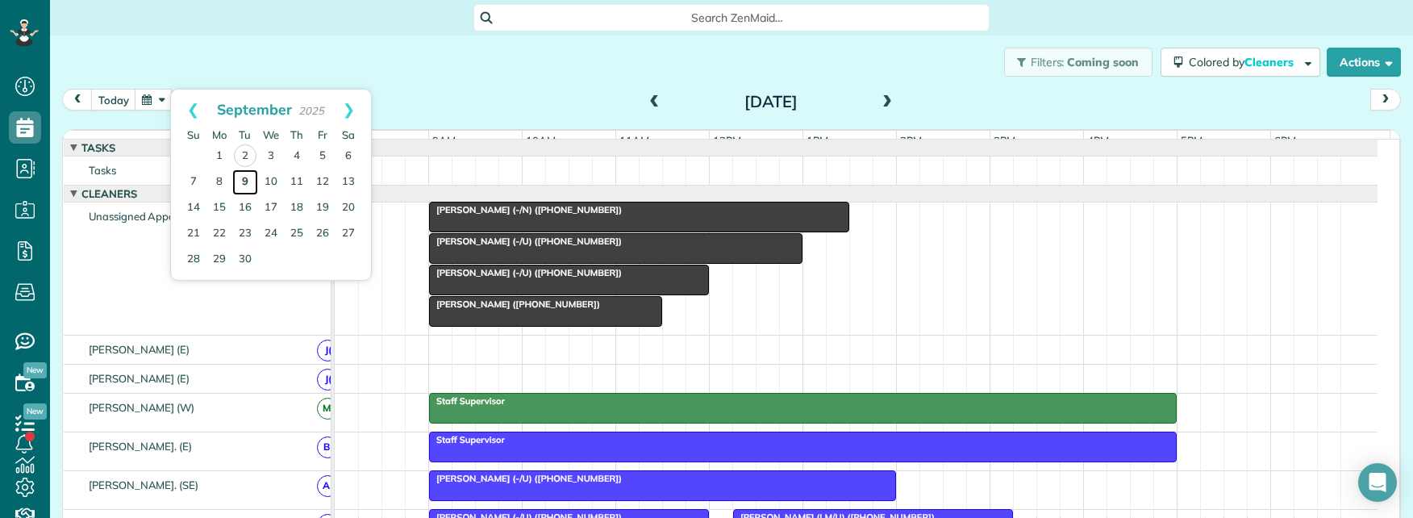
click at [246, 182] on link "9" at bounding box center [245, 182] width 26 height 26
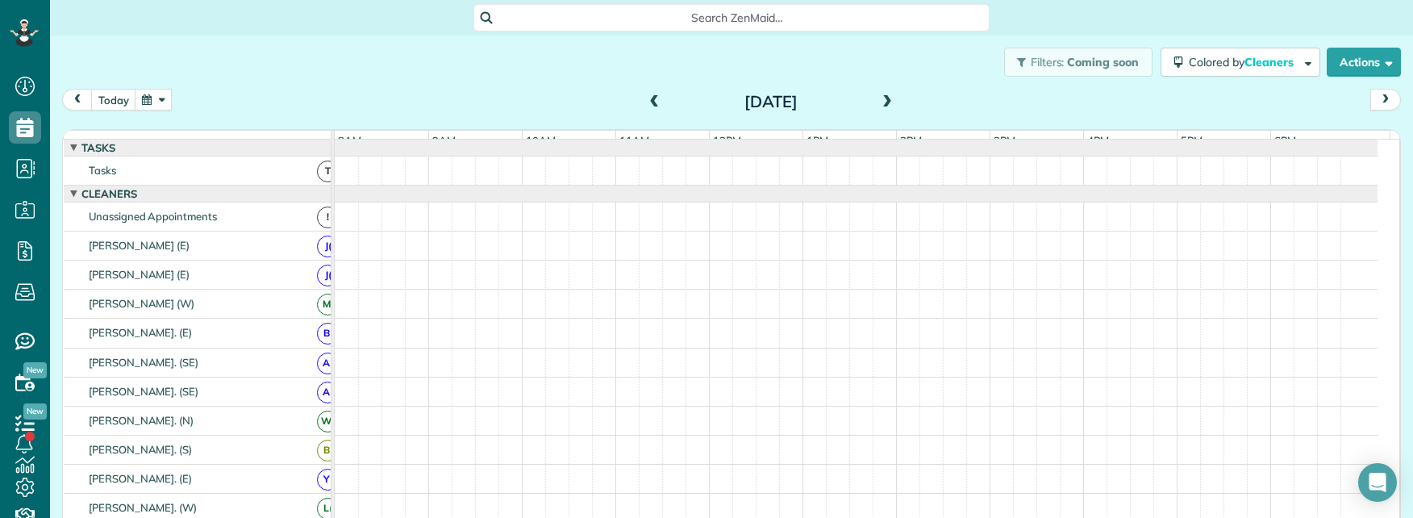
drag, startPoint x: 157, startPoint y: 98, endPoint x: 164, endPoint y: 106, distance: 10.9
click at [157, 99] on button "button" at bounding box center [153, 100] width 37 height 22
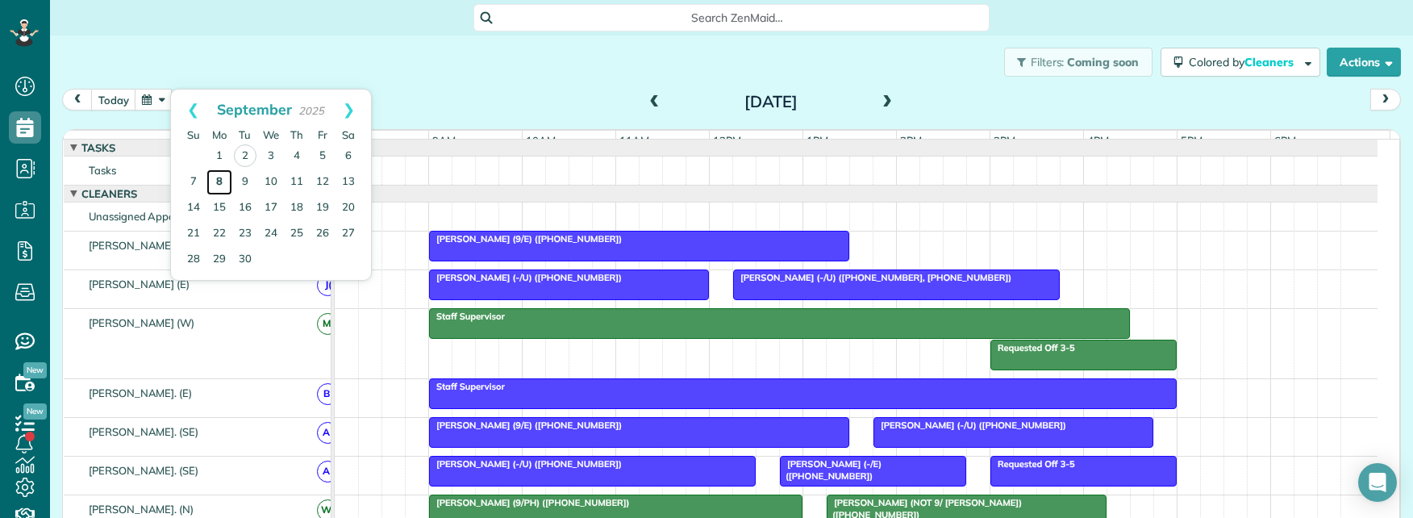
click at [218, 179] on link "8" at bounding box center [220, 182] width 26 height 26
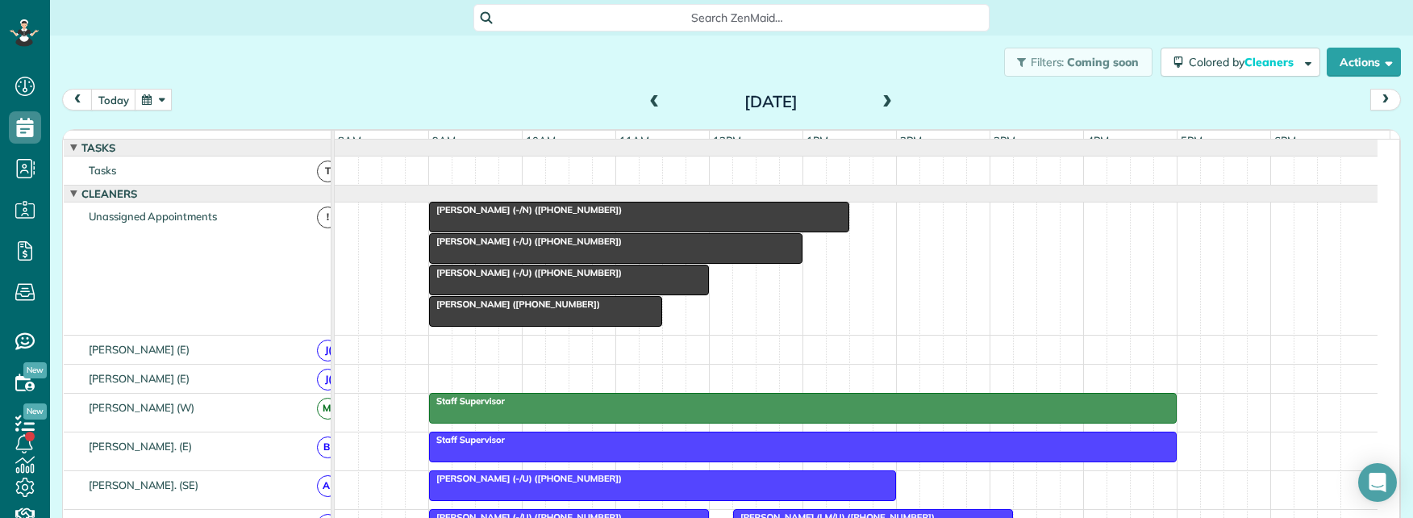
click at [692, 293] on div at bounding box center [569, 279] width 278 height 29
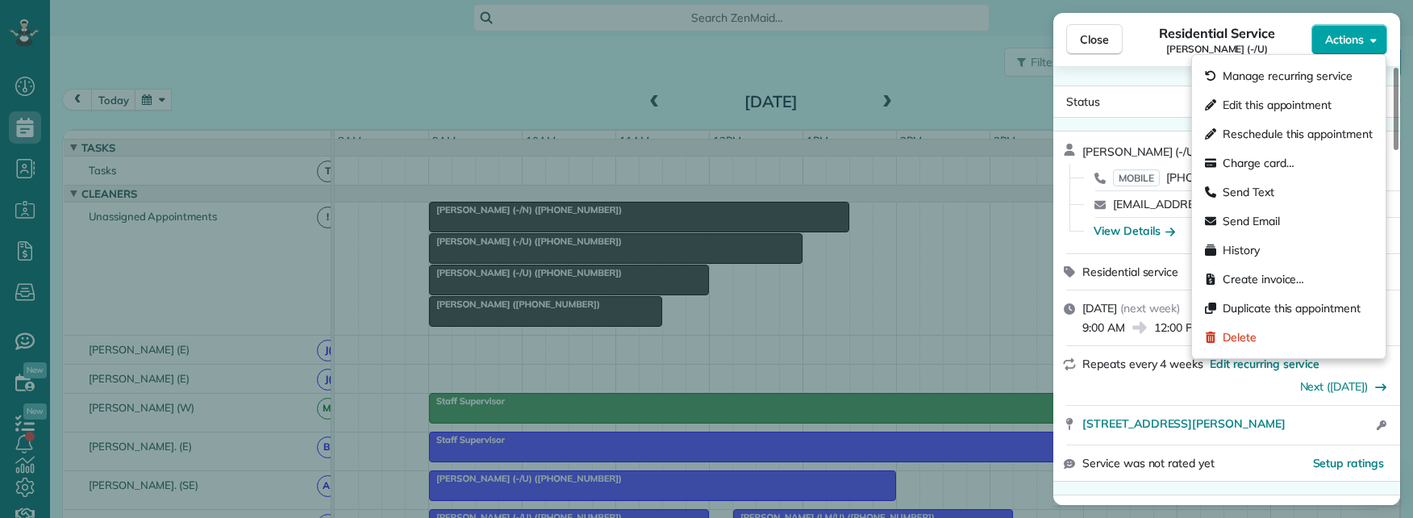
click at [1354, 48] on button "Actions" at bounding box center [1350, 39] width 76 height 31
click at [1283, 312] on span "Duplicate this appointment" at bounding box center [1292, 308] width 138 height 16
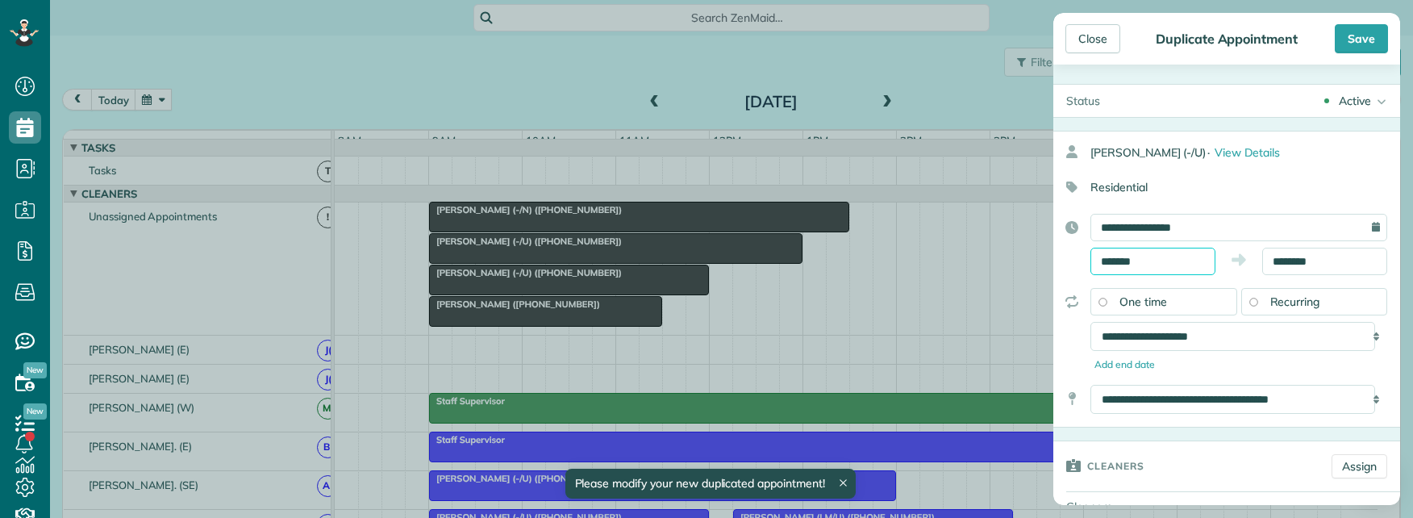
click at [1136, 254] on input "*******" at bounding box center [1153, 261] width 125 height 27
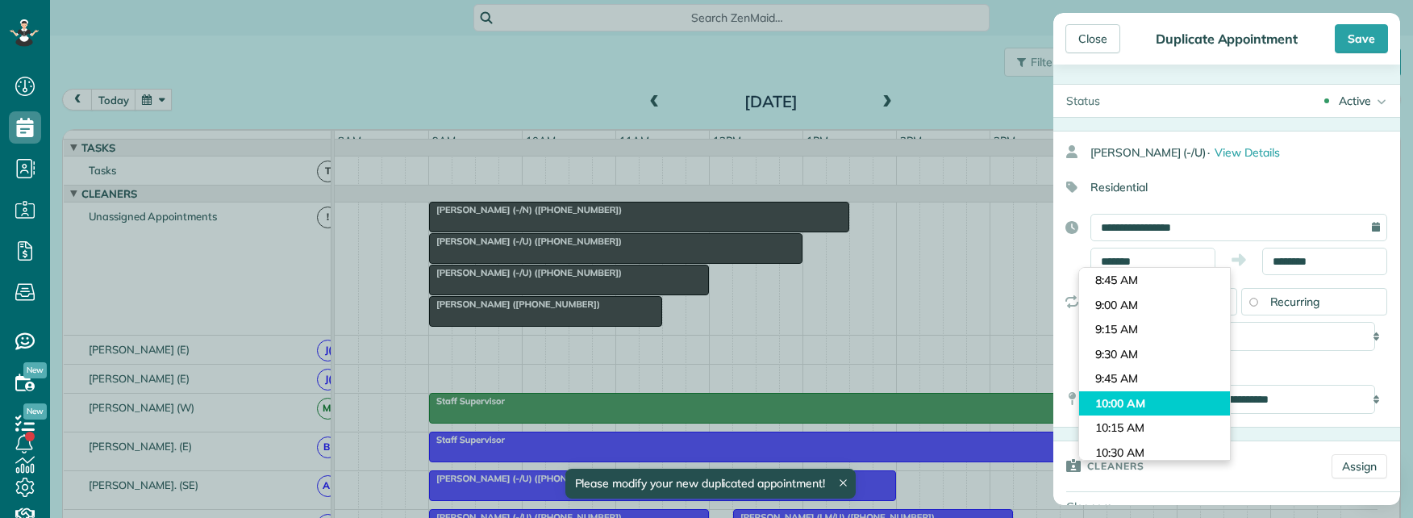
type input "********"
drag, startPoint x: 1129, startPoint y: 406, endPoint x: 1190, endPoint y: 325, distance: 101.3
click at [1129, 404] on body "Dashboard Scheduling Calendar View List View Dispatch View - Weekly scheduling …" at bounding box center [706, 259] width 1413 height 518
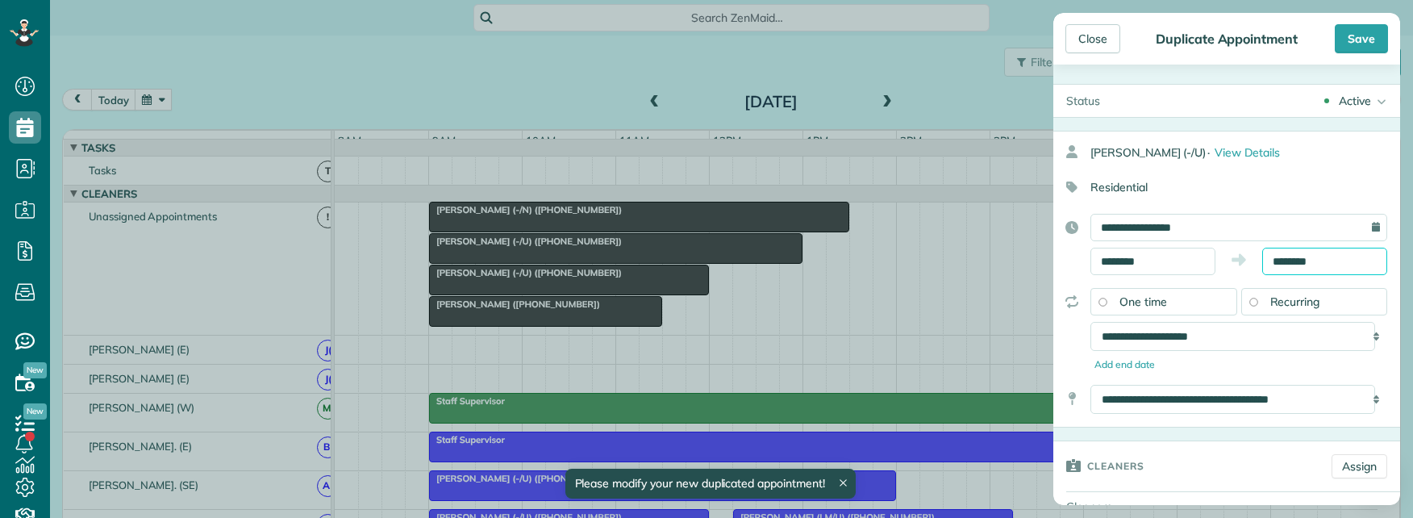
click at [1283, 254] on input "********" at bounding box center [1325, 261] width 125 height 27
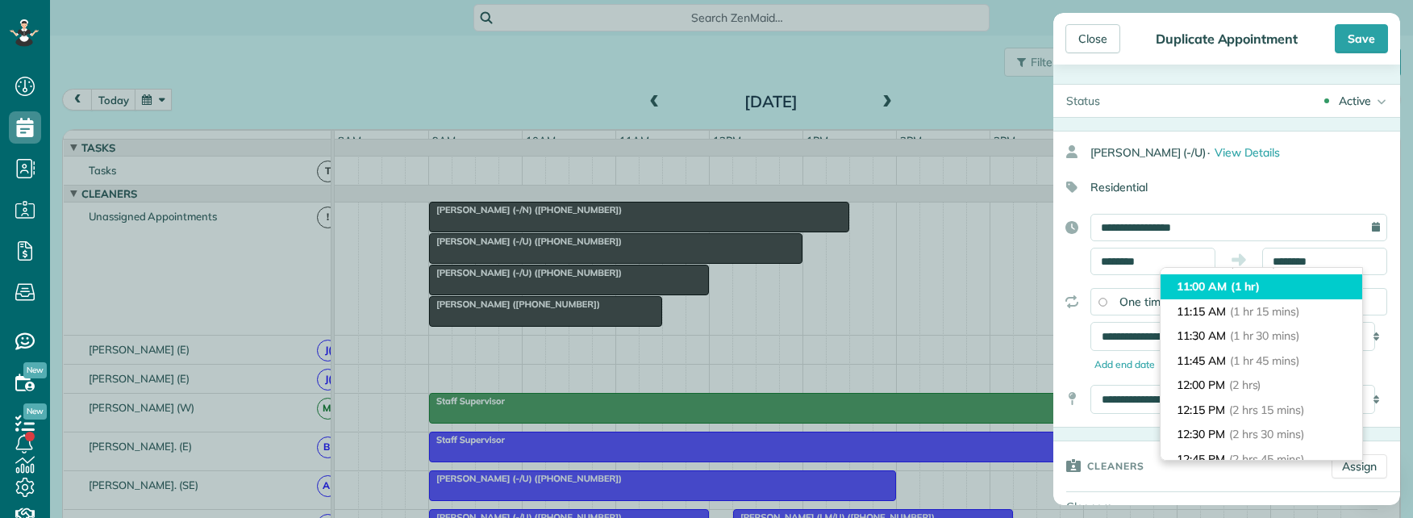
type input "********"
click at [1232, 288] on span "(1 hr)" at bounding box center [1245, 286] width 29 height 15
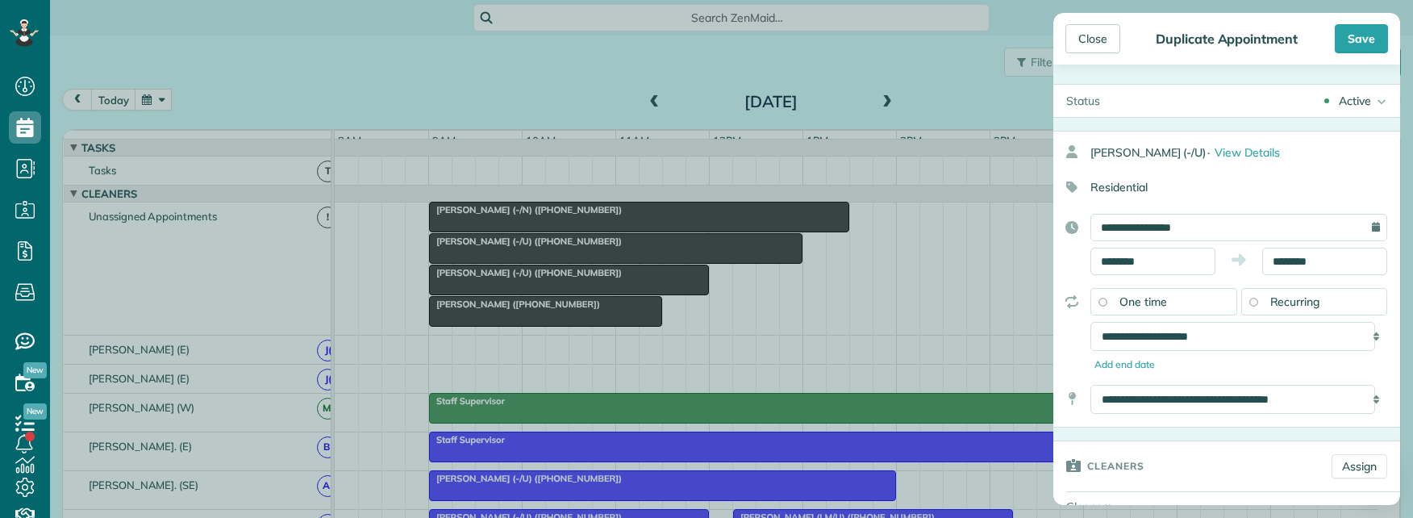
click at [1353, 102] on div "Active" at bounding box center [1355, 101] width 32 height 16
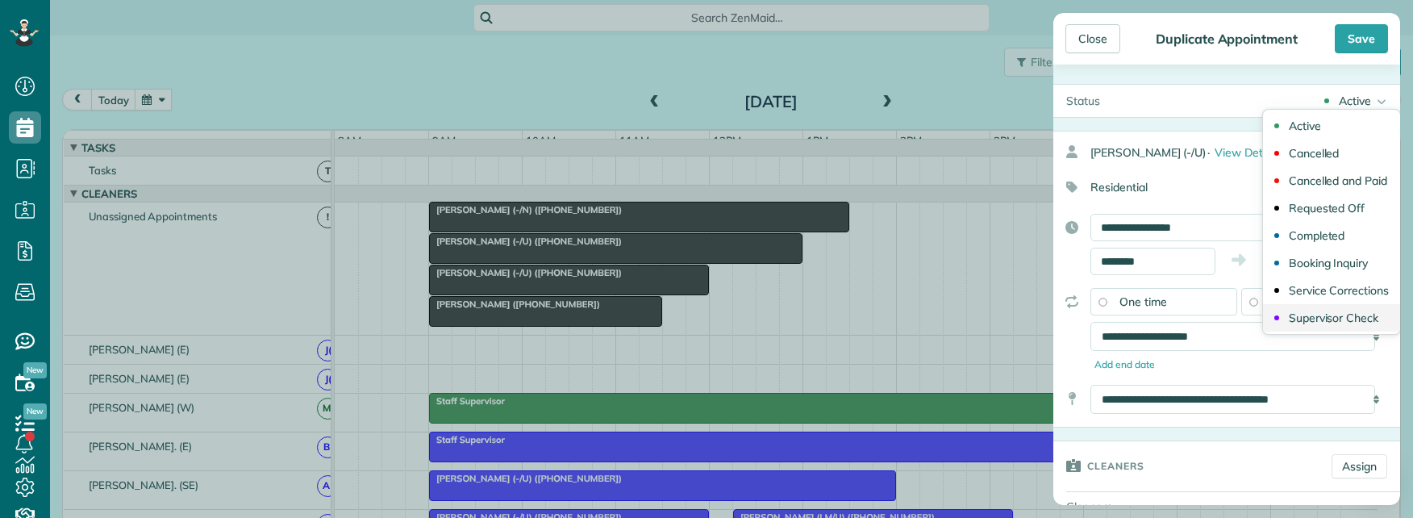
click at [1298, 312] on div "Supervisor Check" at bounding box center [1334, 317] width 90 height 11
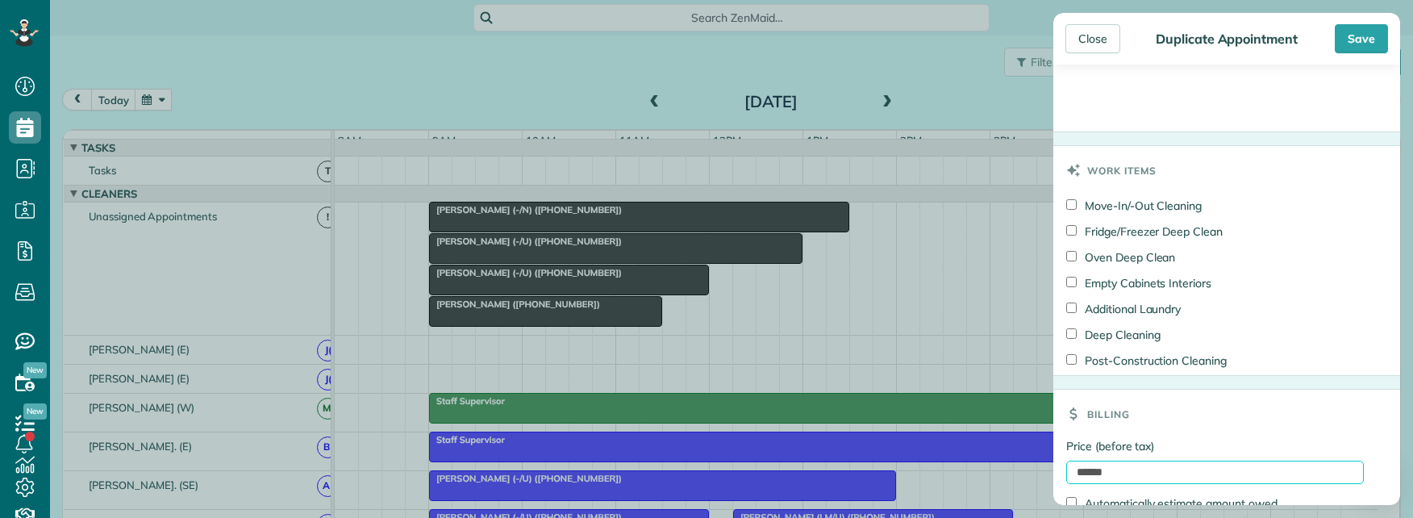
drag, startPoint x: 1033, startPoint y: 476, endPoint x: 1006, endPoint y: 476, distance: 27.4
click at [1006, 476] on div "Close Duplicate Appointment Save Status Supervisor Check Active Cancelled Cance…" at bounding box center [706, 259] width 1413 height 518
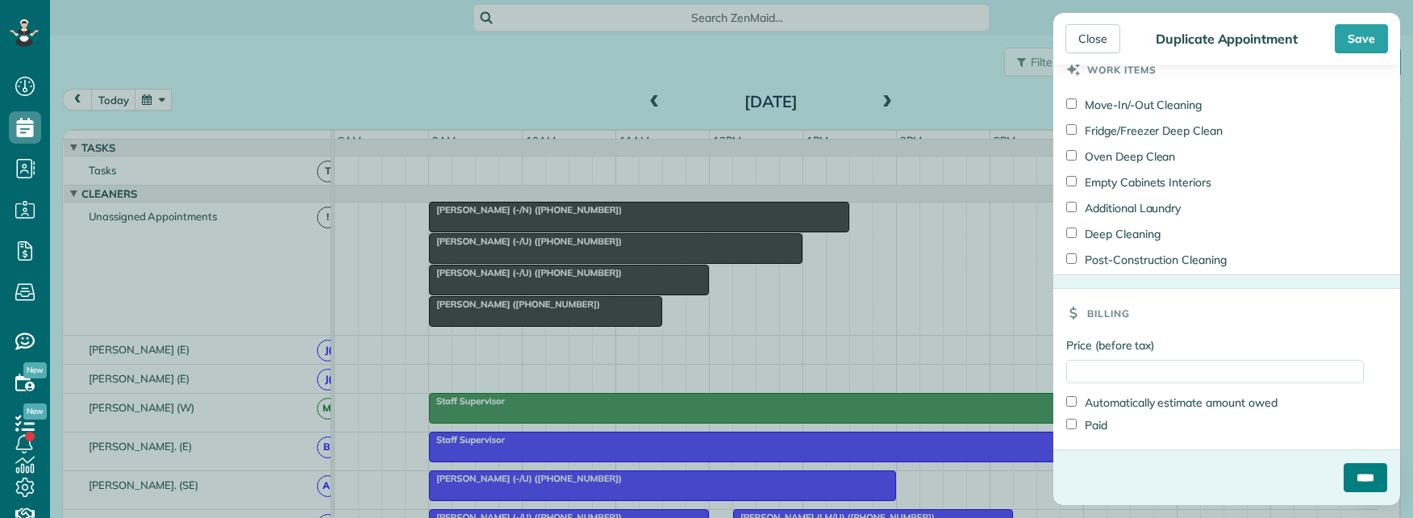
click at [1344, 476] on input "****" at bounding box center [1366, 477] width 44 height 29
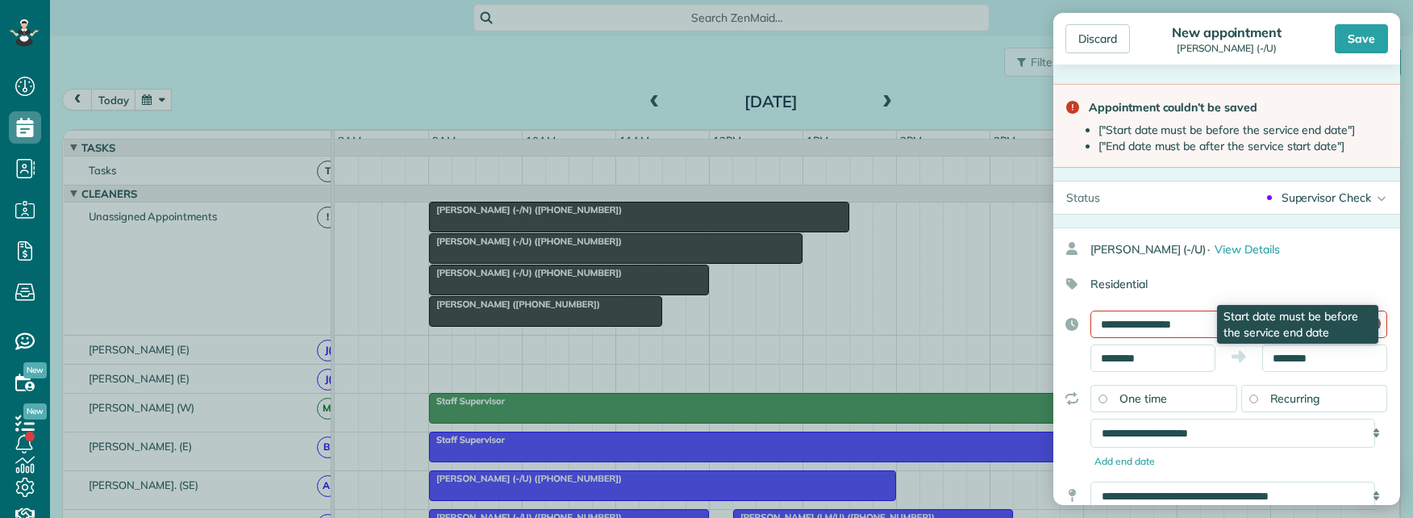
click at [1388, 327] on icon at bounding box center [1388, 324] width 0 height 27
click at [1186, 323] on input "**********" at bounding box center [1239, 324] width 297 height 27
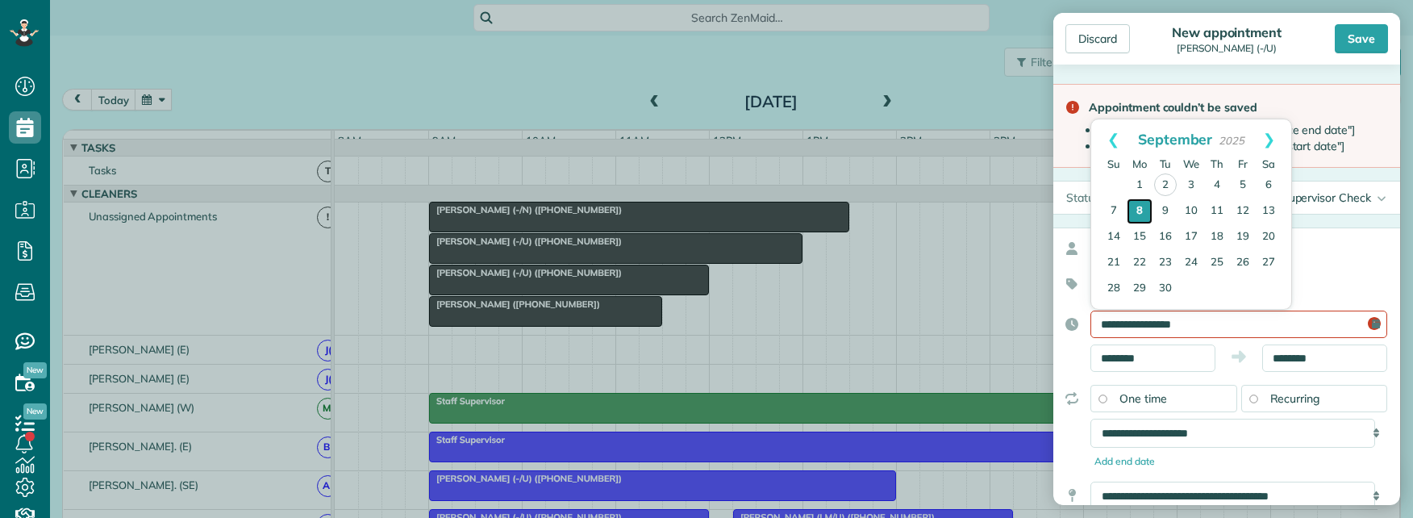
click at [1137, 211] on link "8" at bounding box center [1140, 211] width 26 height 26
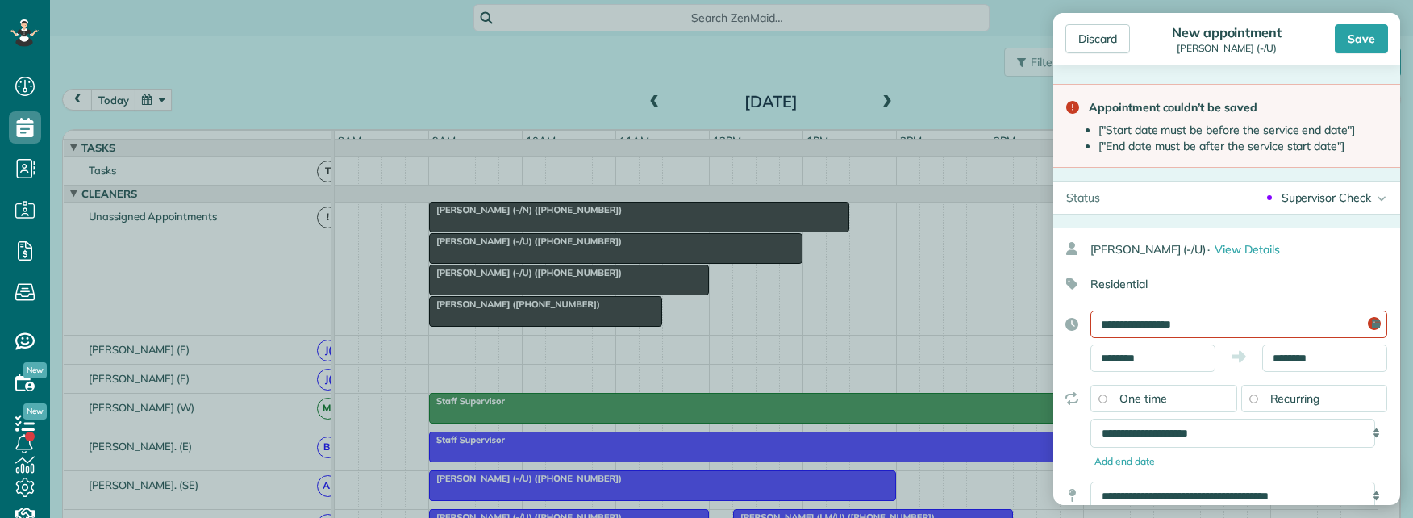
click at [1098, 398] on div "One time" at bounding box center [1164, 398] width 147 height 27
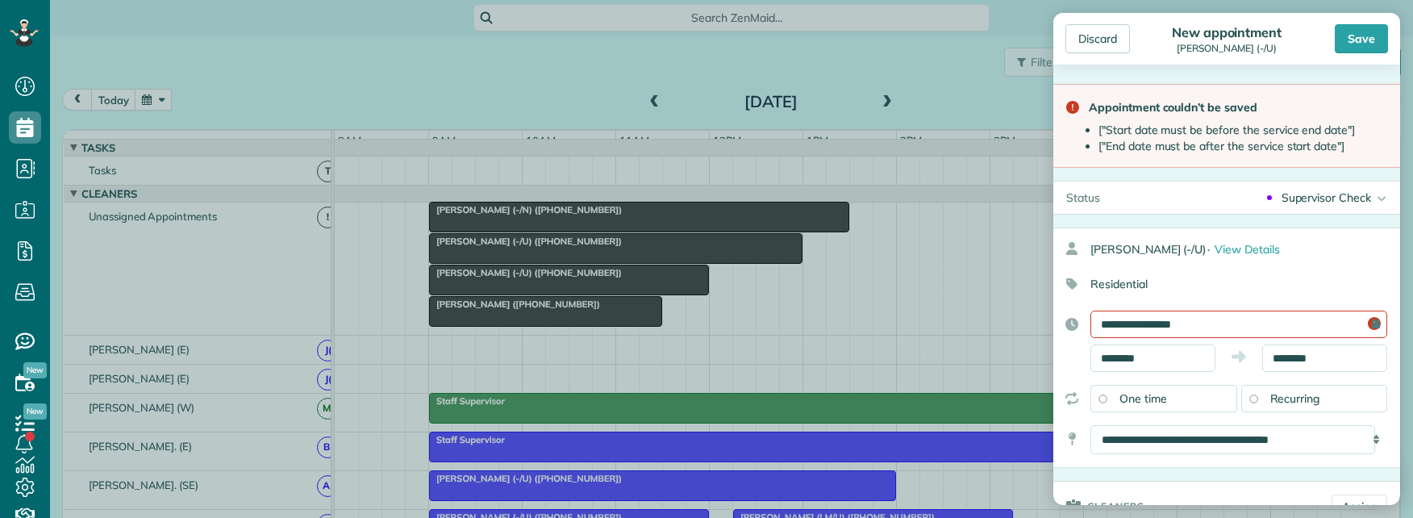
click at [1191, 322] on input "**********" at bounding box center [1239, 324] width 297 height 27
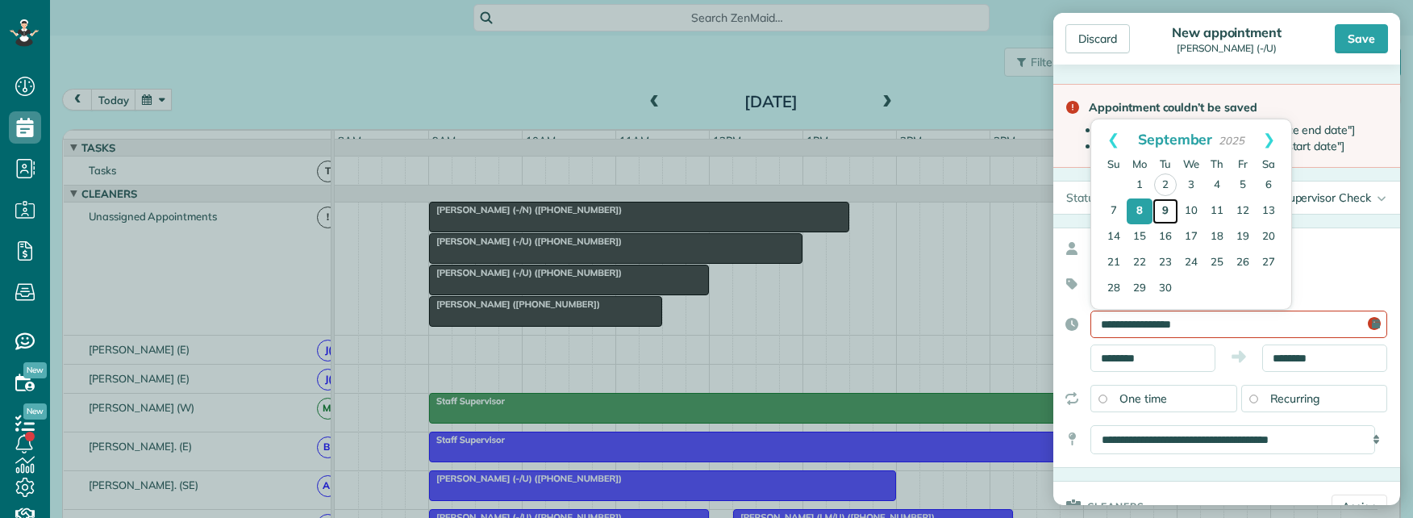
click at [1158, 207] on link "9" at bounding box center [1166, 211] width 26 height 26
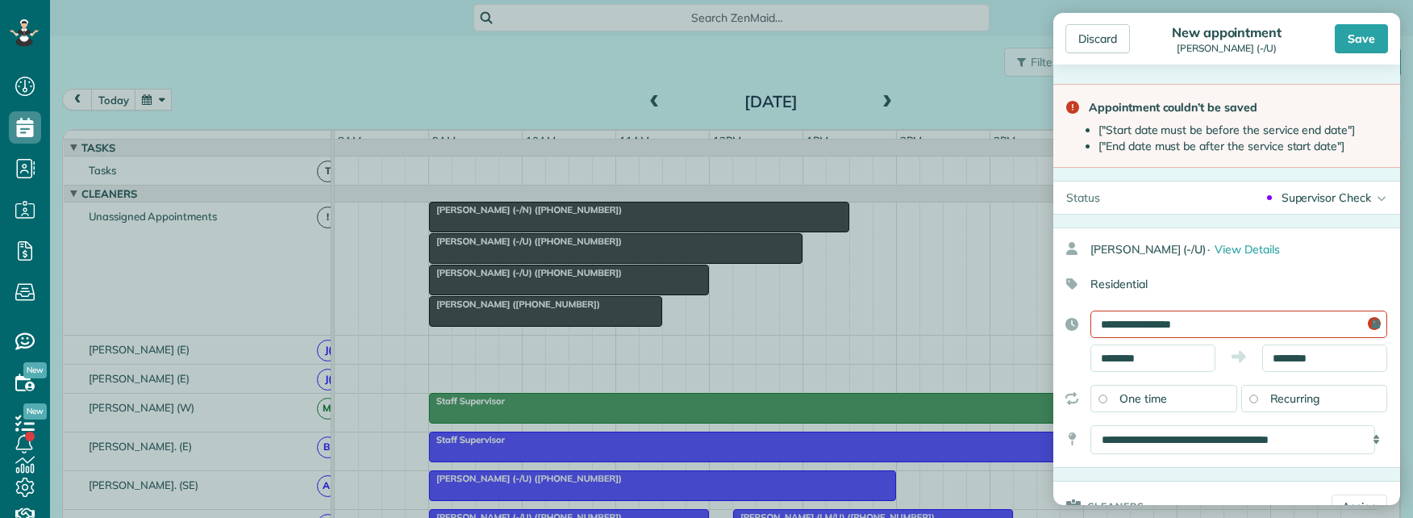
click at [1154, 320] on input "**********" at bounding box center [1239, 324] width 297 height 27
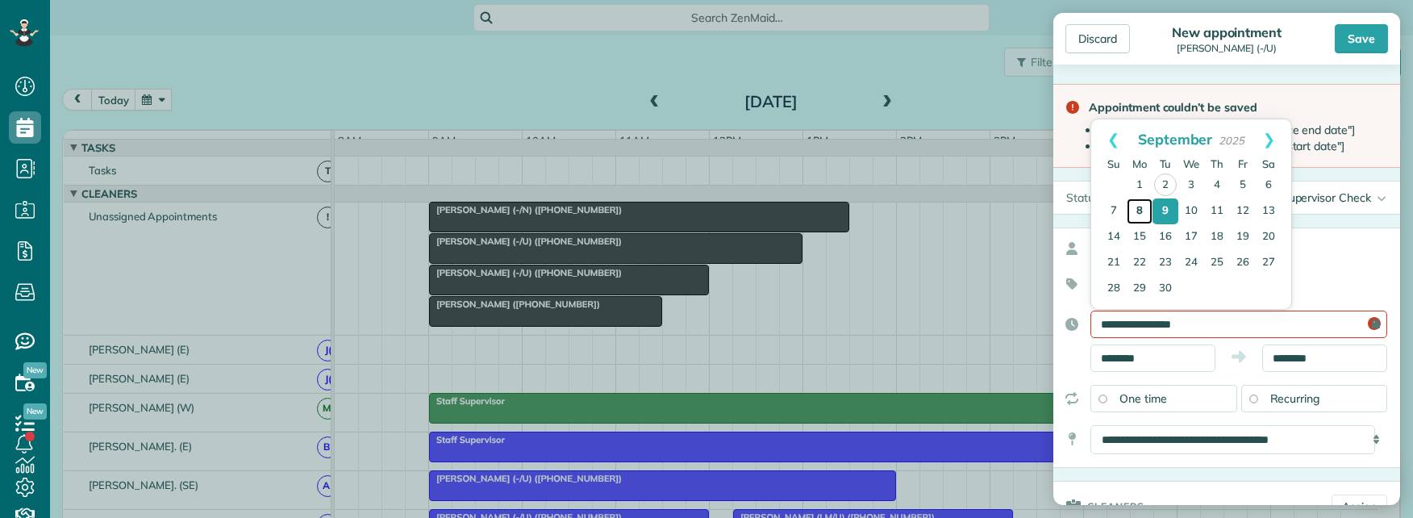
click at [1137, 211] on link "8" at bounding box center [1140, 211] width 26 height 26
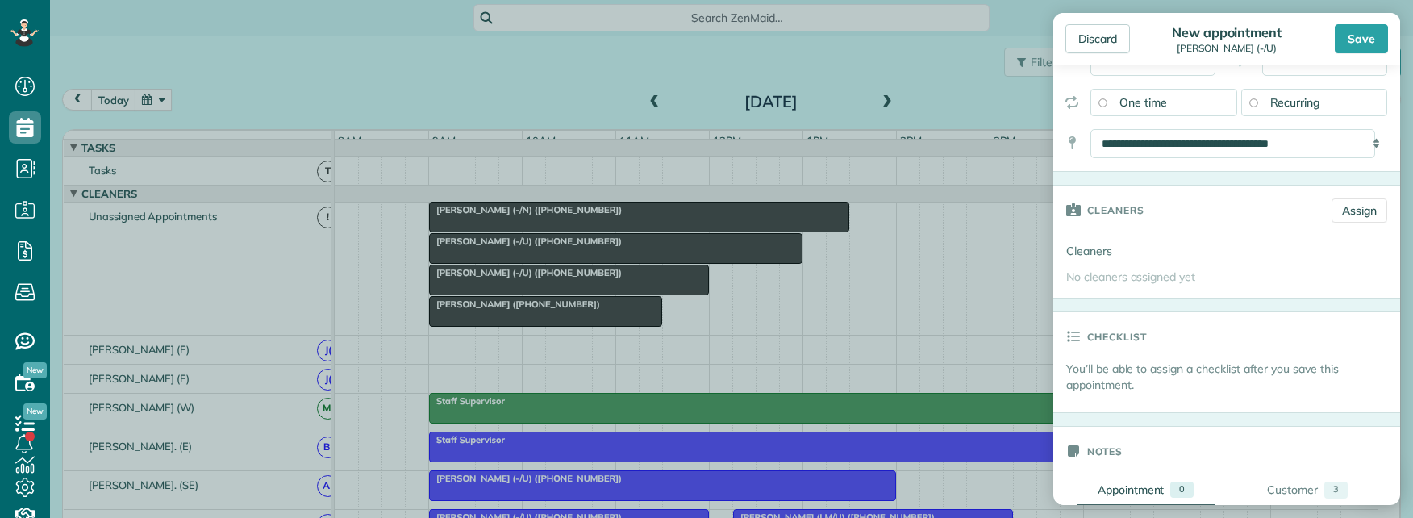
scroll to position [242, 0]
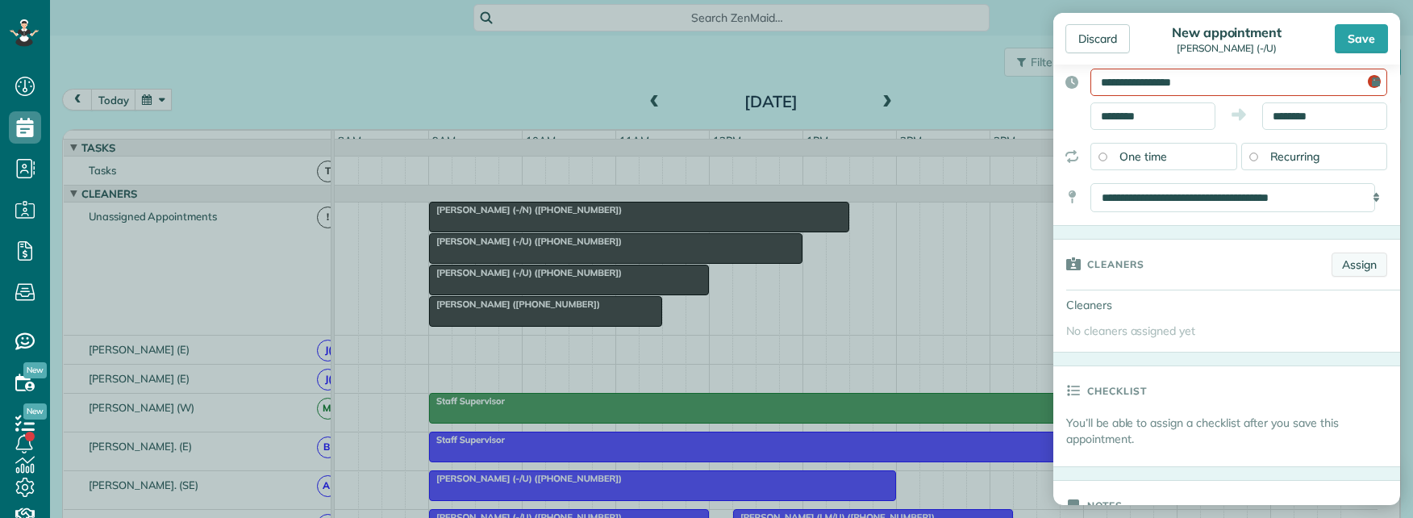
click at [1342, 269] on link "Assign" at bounding box center [1360, 265] width 56 height 24
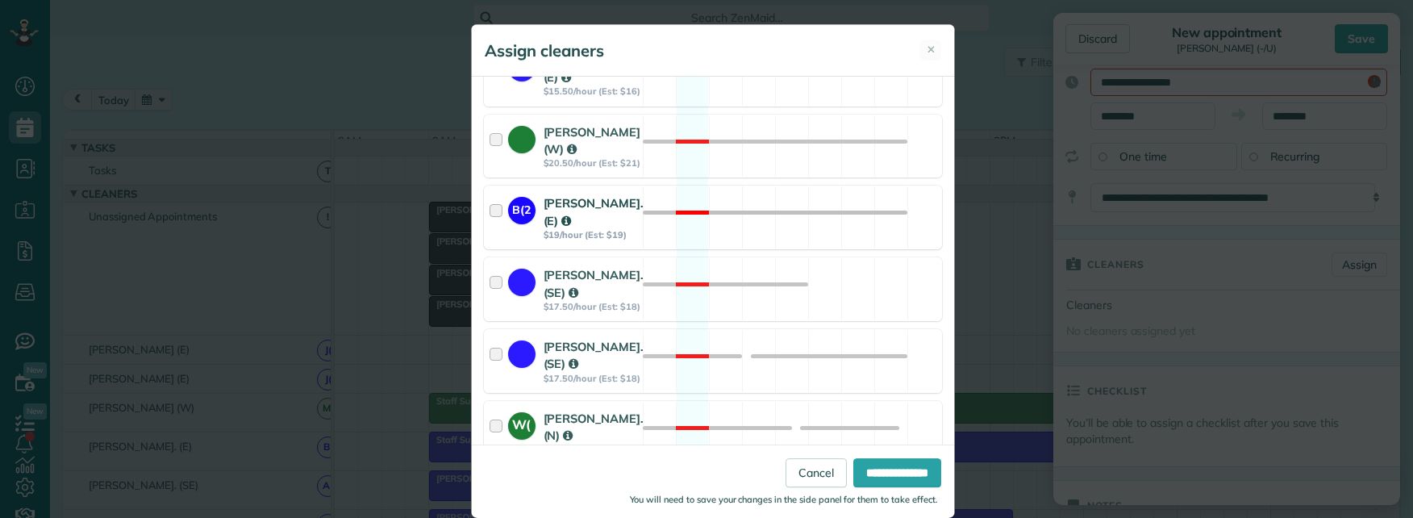
click at [490, 240] on div at bounding box center [499, 217] width 19 height 46
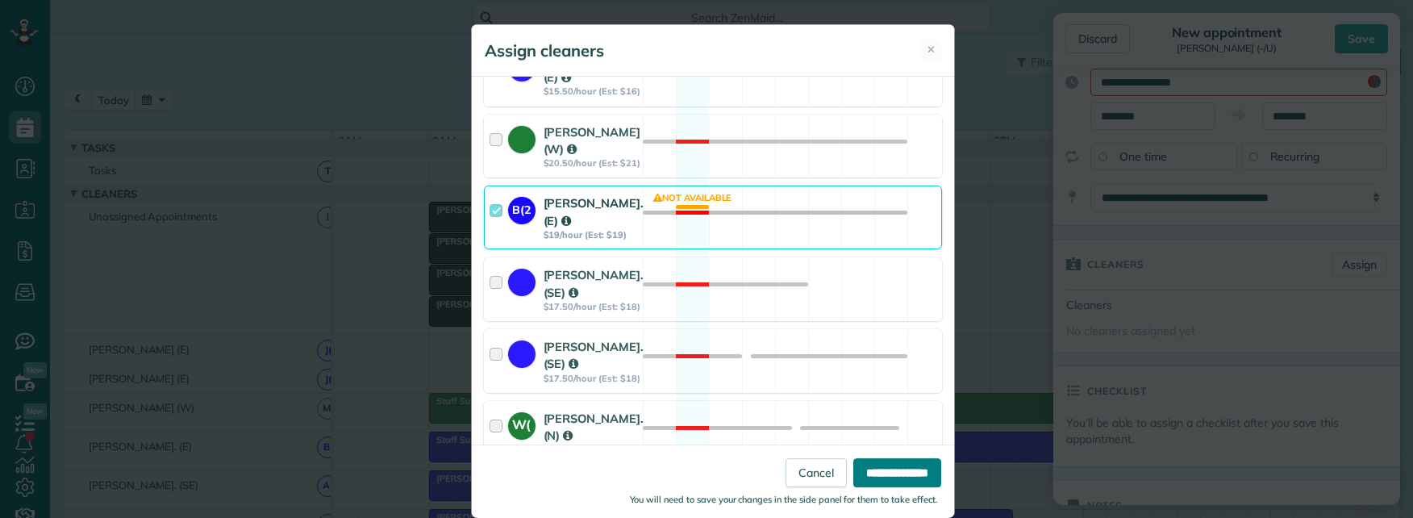
click at [870, 477] on input "**********" at bounding box center [898, 472] width 88 height 29
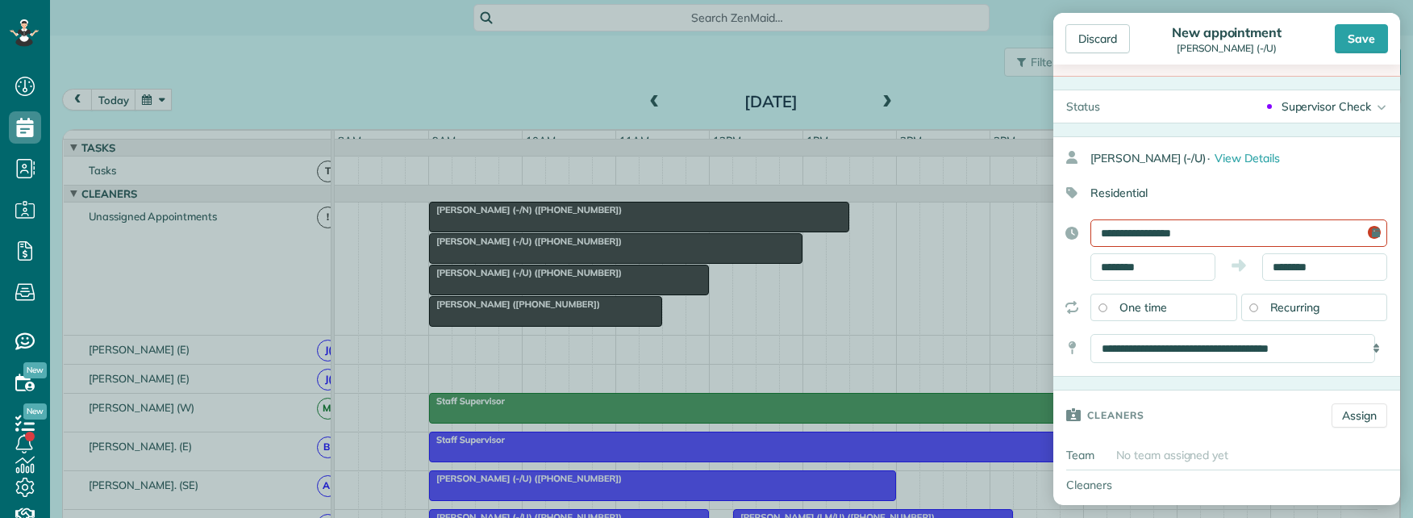
scroll to position [0, 0]
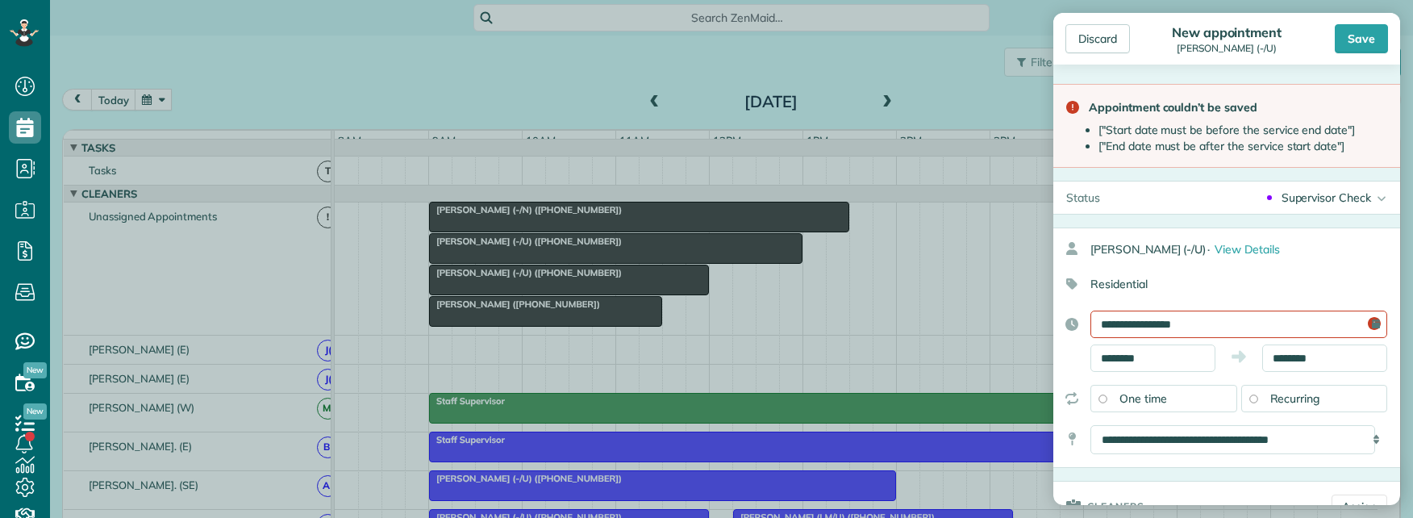
click at [1359, 326] on div "**********" at bounding box center [1239, 324] width 297 height 27
drag, startPoint x: 1357, startPoint y: 320, endPoint x: 1298, endPoint y: 325, distance: 59.1
click at [1354, 321] on div "**********" at bounding box center [1239, 324] width 297 height 27
click at [1273, 327] on input "**********" at bounding box center [1239, 324] width 297 height 27
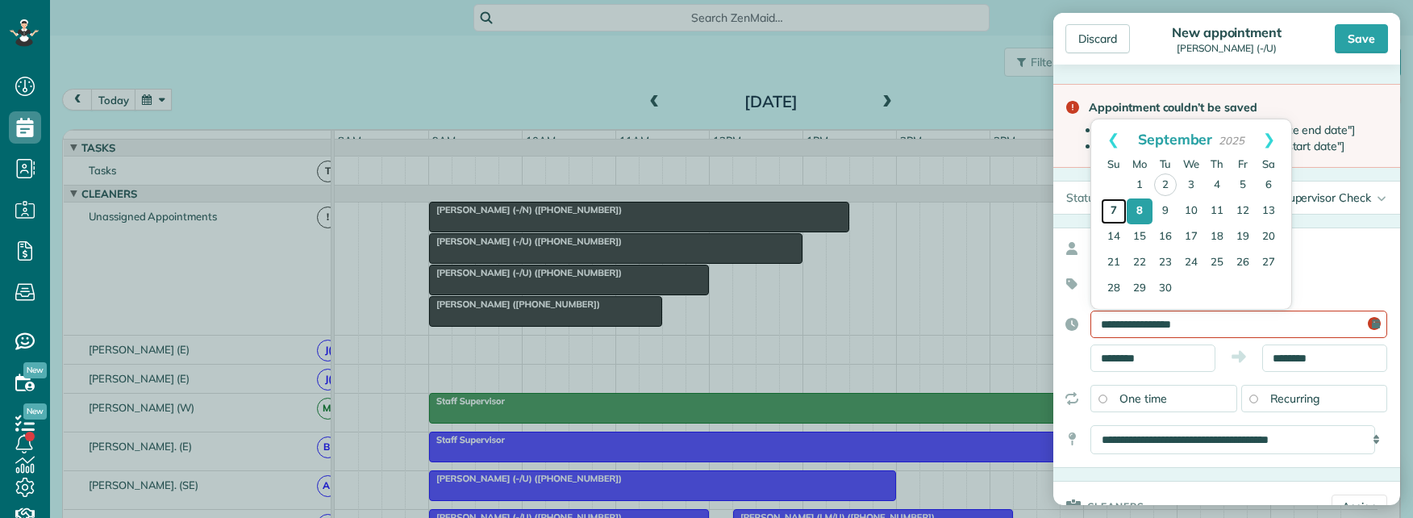
click at [1110, 208] on link "7" at bounding box center [1114, 211] width 26 height 26
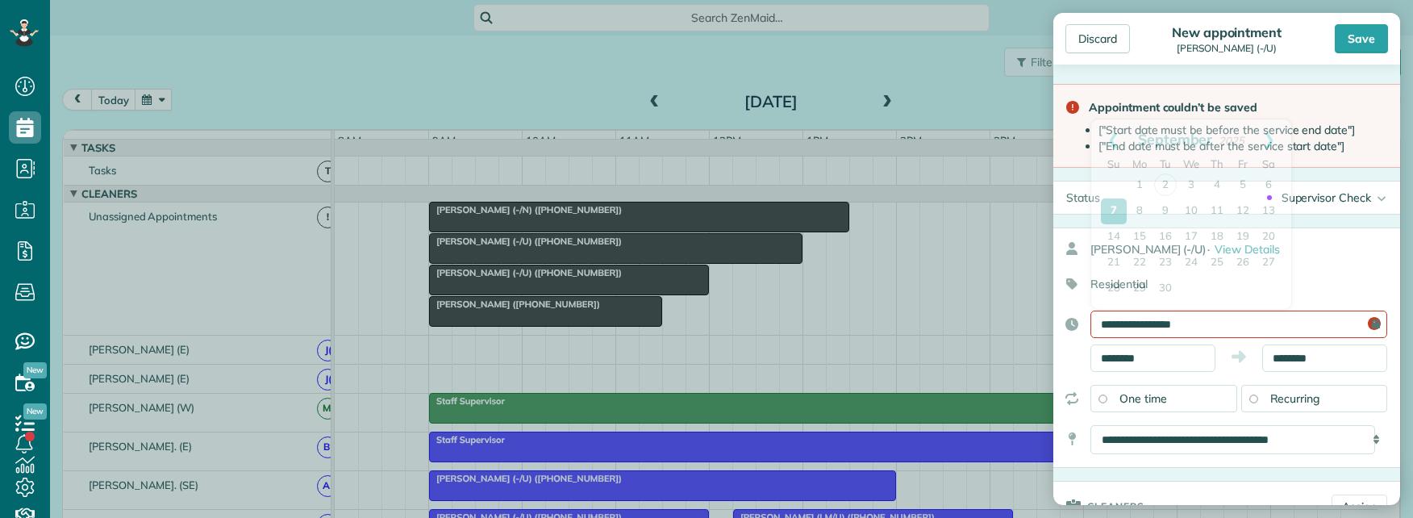
click at [1242, 323] on input "**********" at bounding box center [1239, 324] width 297 height 27
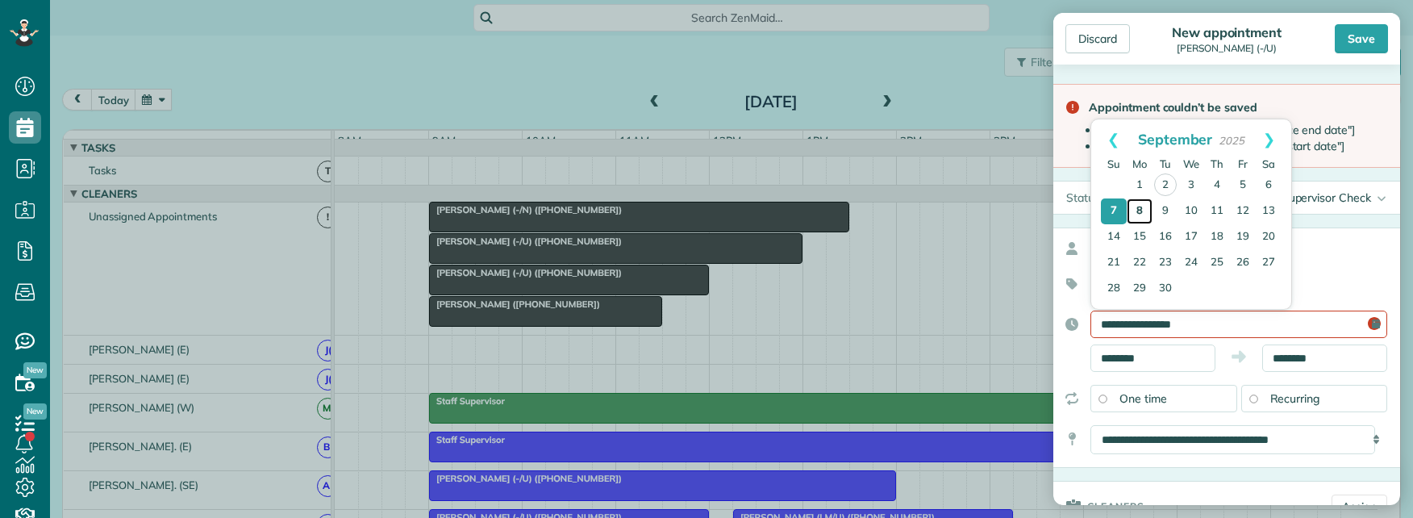
click at [1145, 212] on link "8" at bounding box center [1140, 211] width 26 height 26
type input "**********"
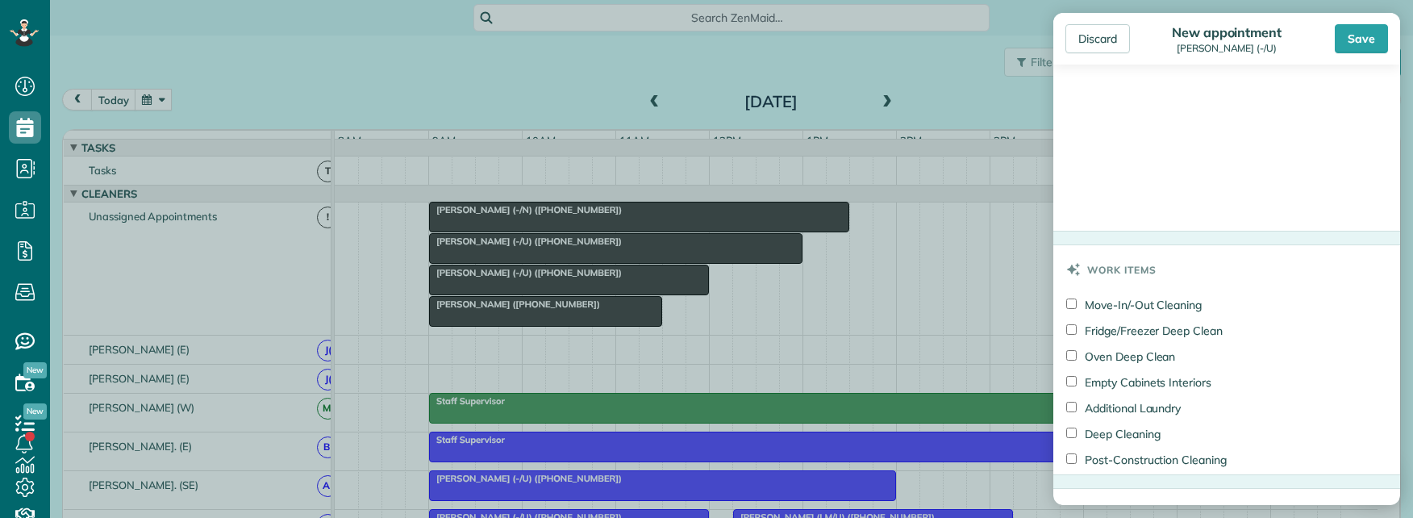
scroll to position [1318, 0]
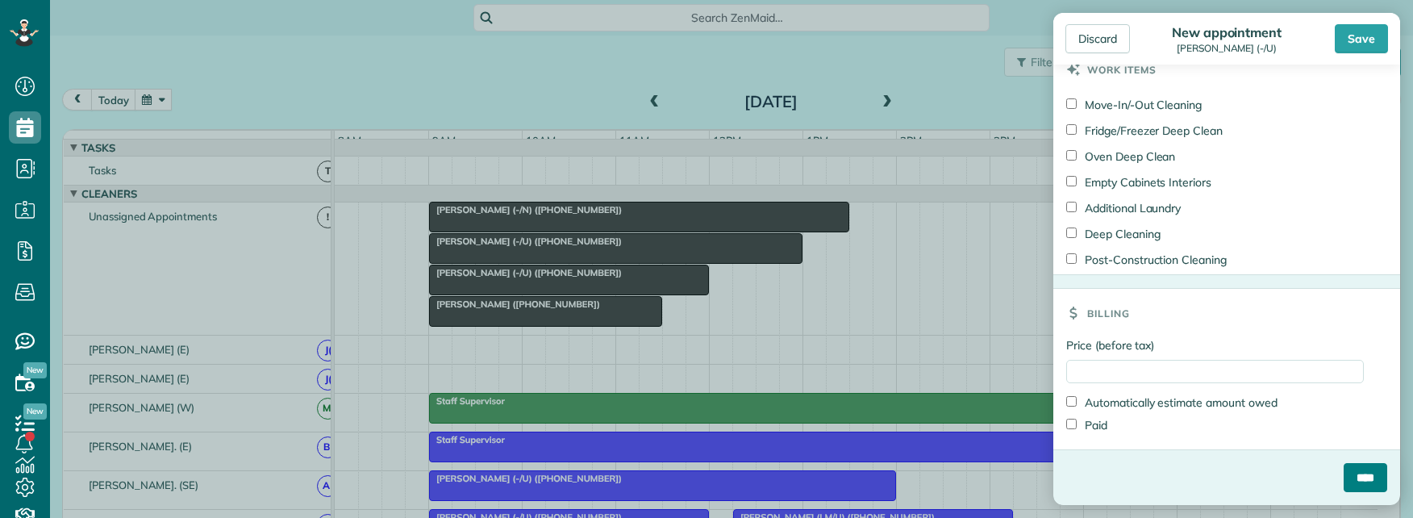
drag, startPoint x: 1333, startPoint y: 478, endPoint x: 1317, endPoint y: 417, distance: 62.4
click at [1344, 476] on input "****" at bounding box center [1366, 477] width 44 height 29
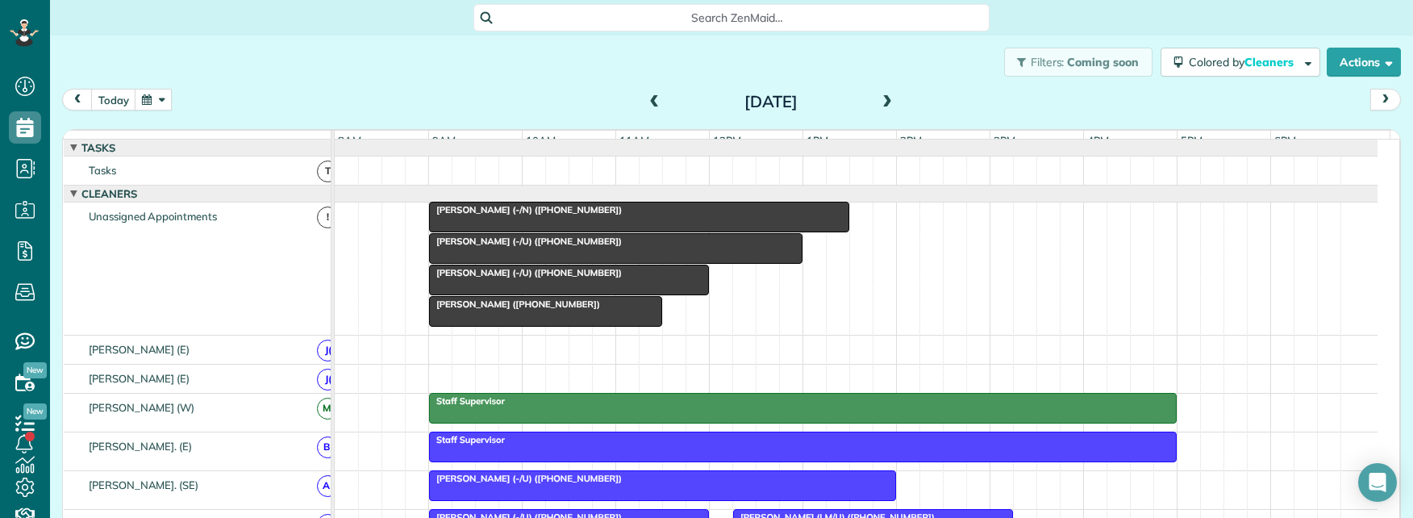
click at [1141, 23] on div "Discard New appointment [PERSON_NAME] (-/U) Save Appointment couldn’t be saved …" at bounding box center [706, 259] width 1413 height 518
click at [448, 407] on span "Staff Supervisor" at bounding box center [466, 400] width 77 height 11
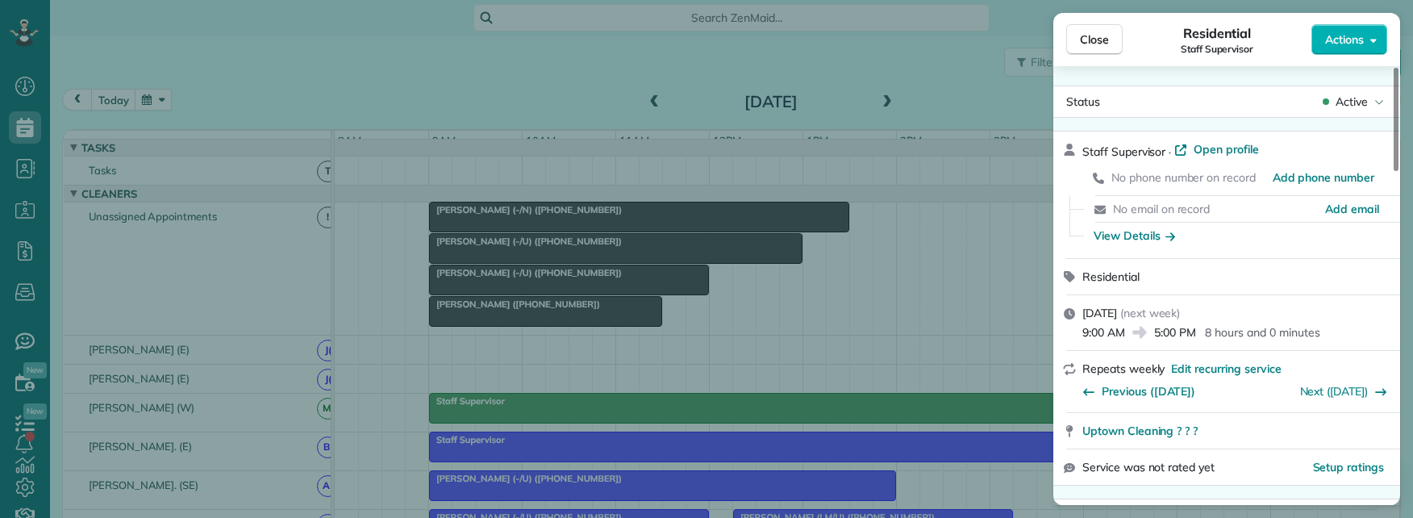
click at [880, 336] on div "Close Residential Staff Supervisor Actions Status Active Staff Supervisor · Ope…" at bounding box center [706, 259] width 1413 height 518
